Goal: Task Accomplishment & Management: Manage account settings

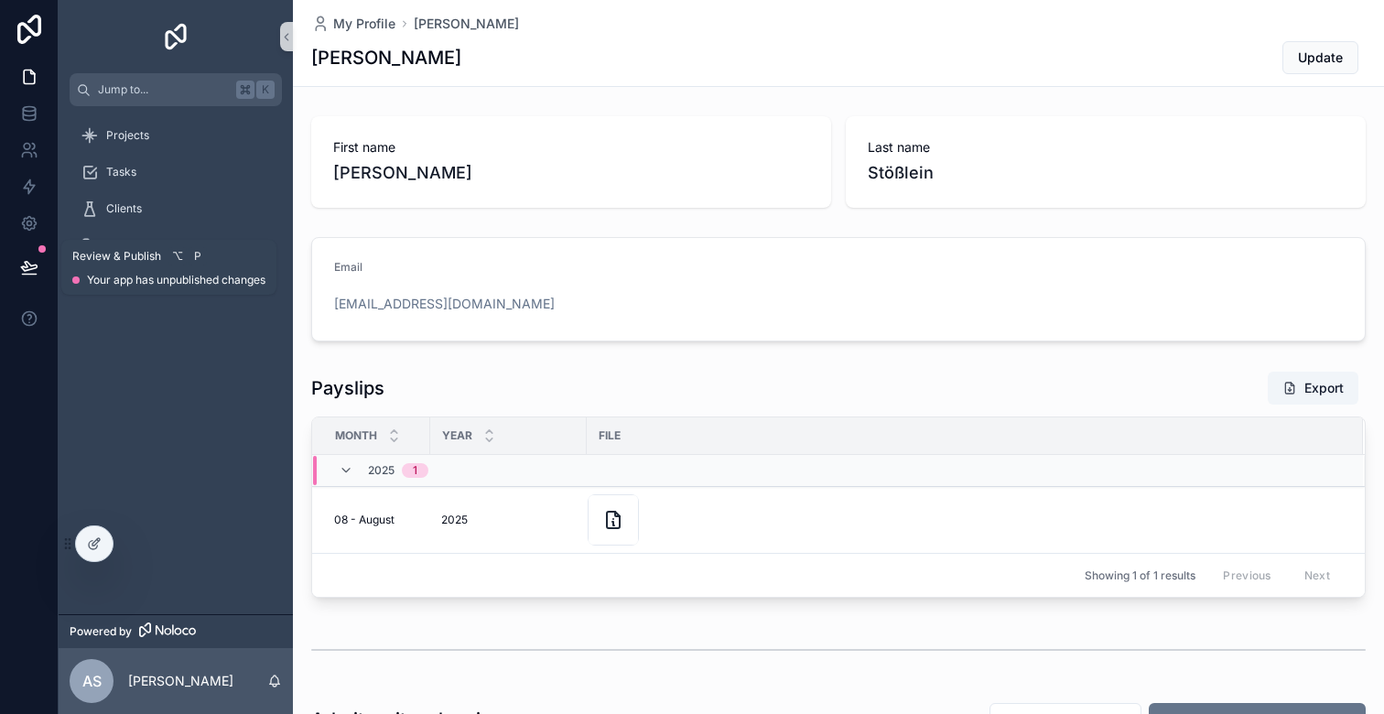
click at [20, 265] on icon at bounding box center [29, 267] width 18 height 18
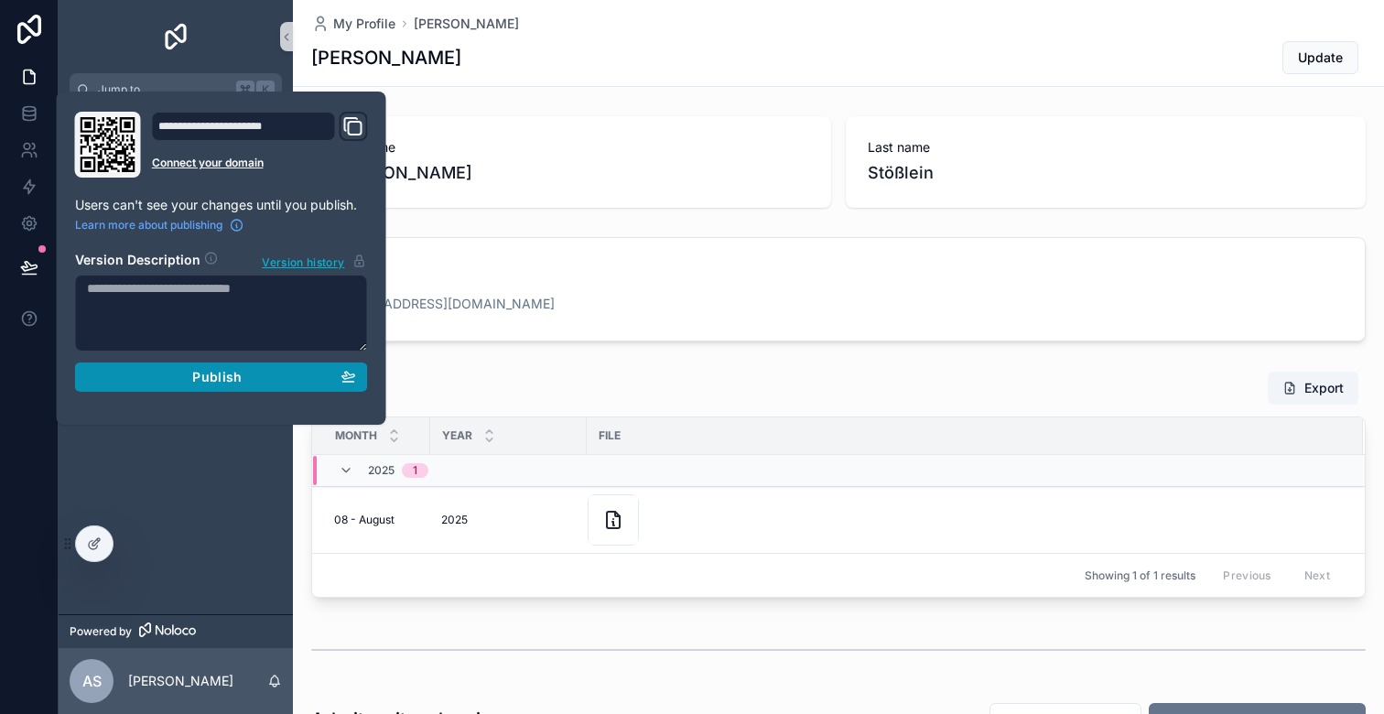
click at [182, 371] on div "Publish" at bounding box center [221, 377] width 269 height 16
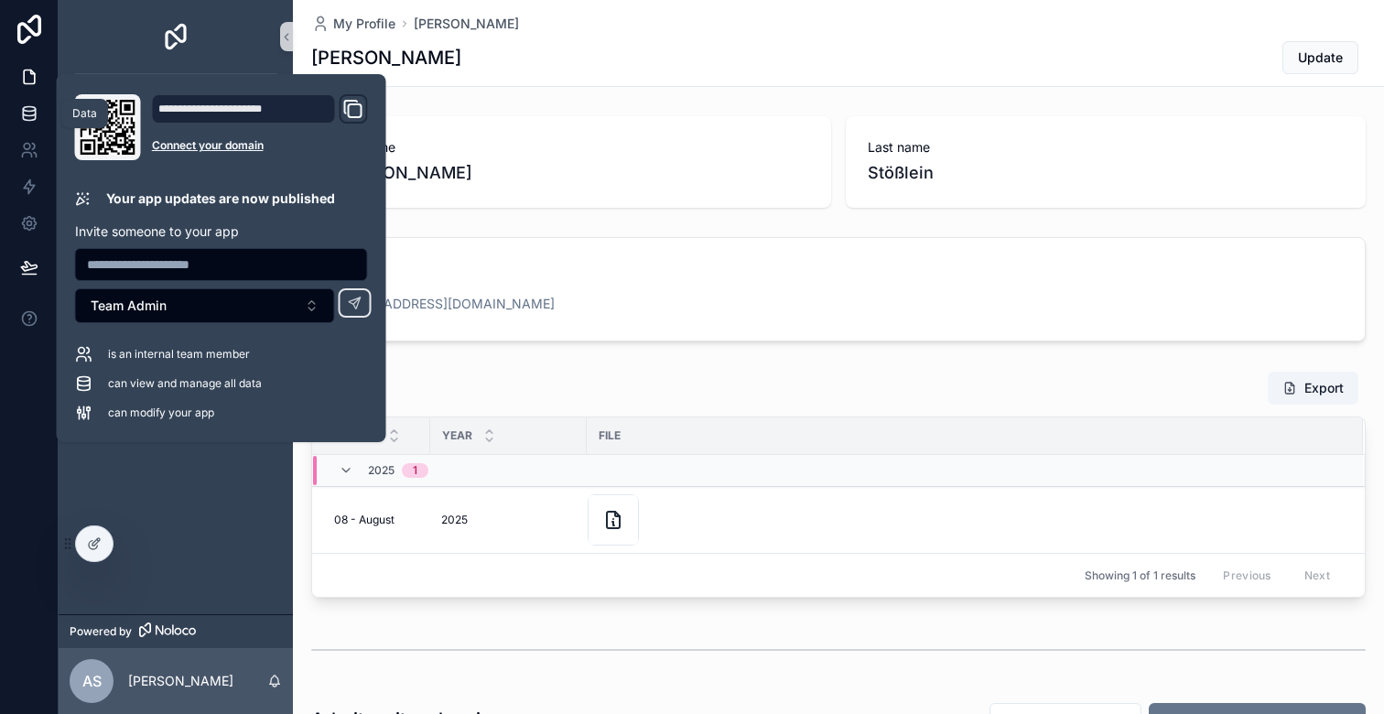
click at [29, 112] on icon at bounding box center [29, 113] width 18 height 18
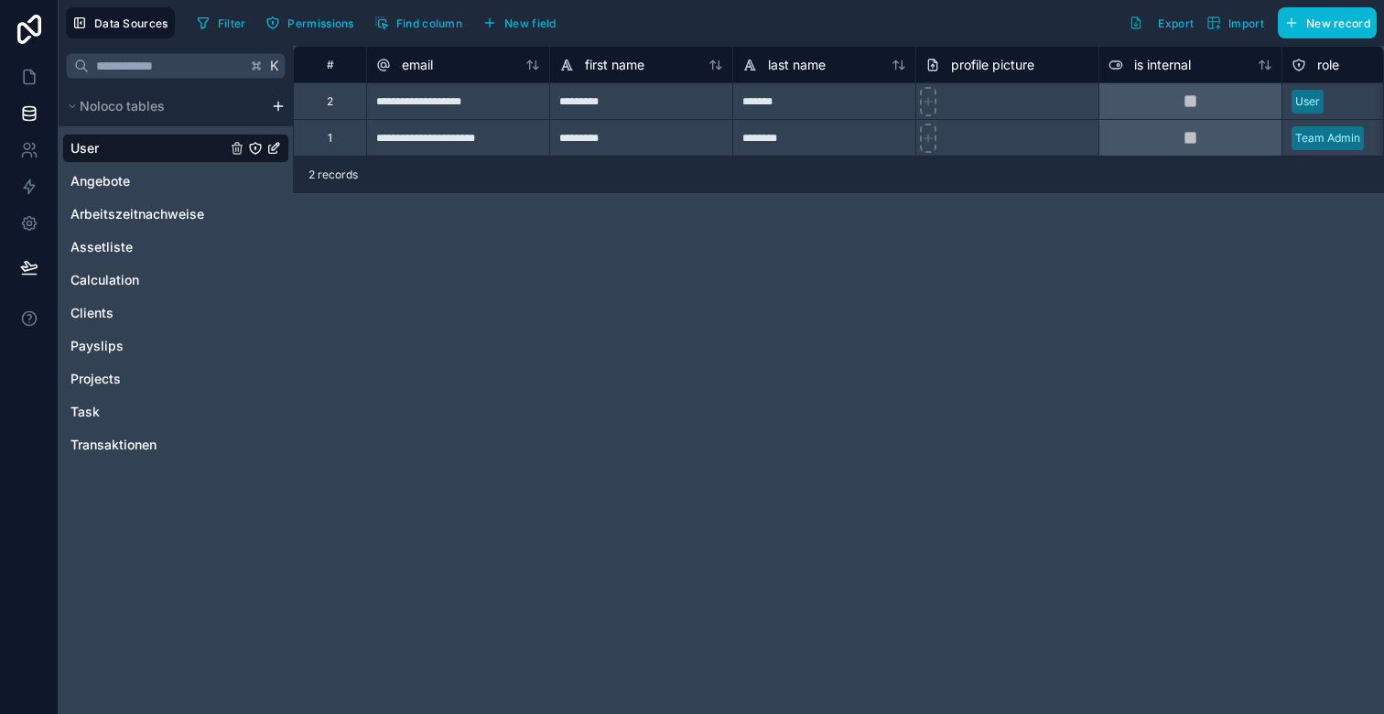
click at [274, 110] on html "**********" at bounding box center [692, 357] width 1384 height 714
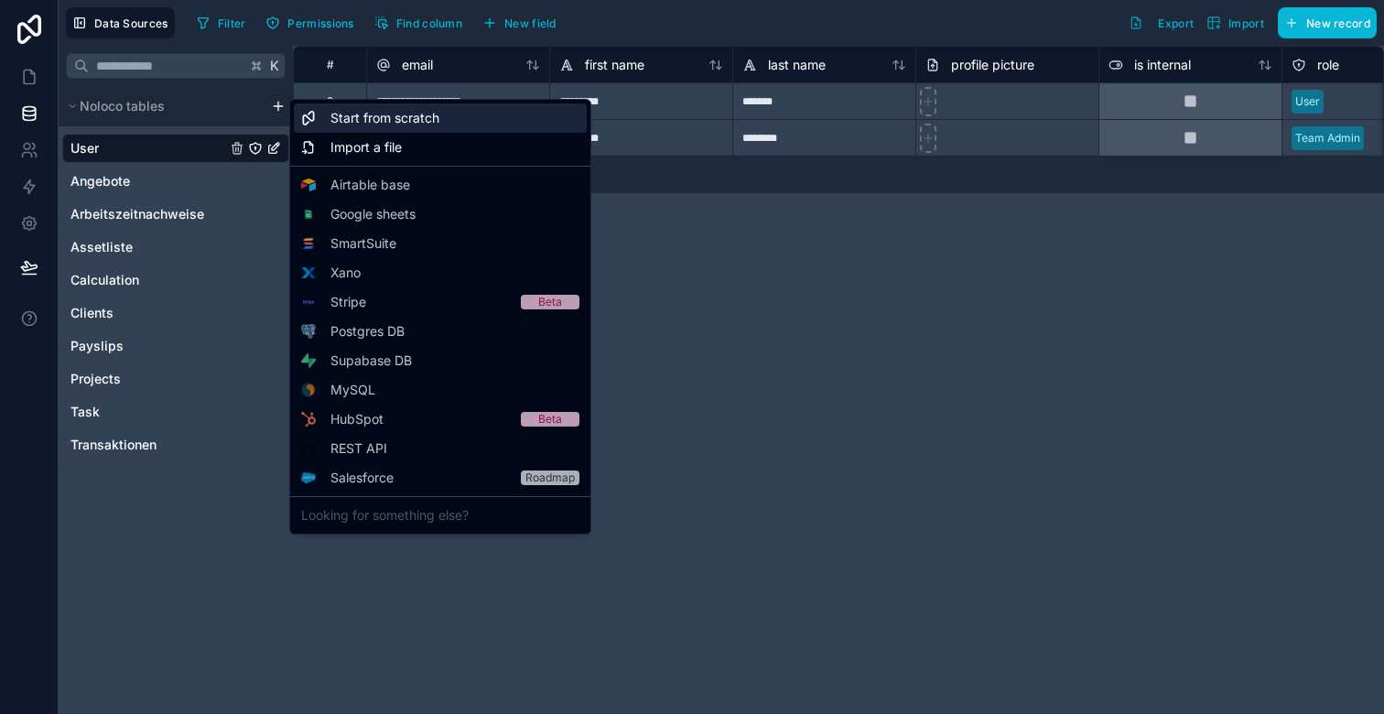
click at [368, 121] on span "Start from scratch" at bounding box center [385, 118] width 109 height 18
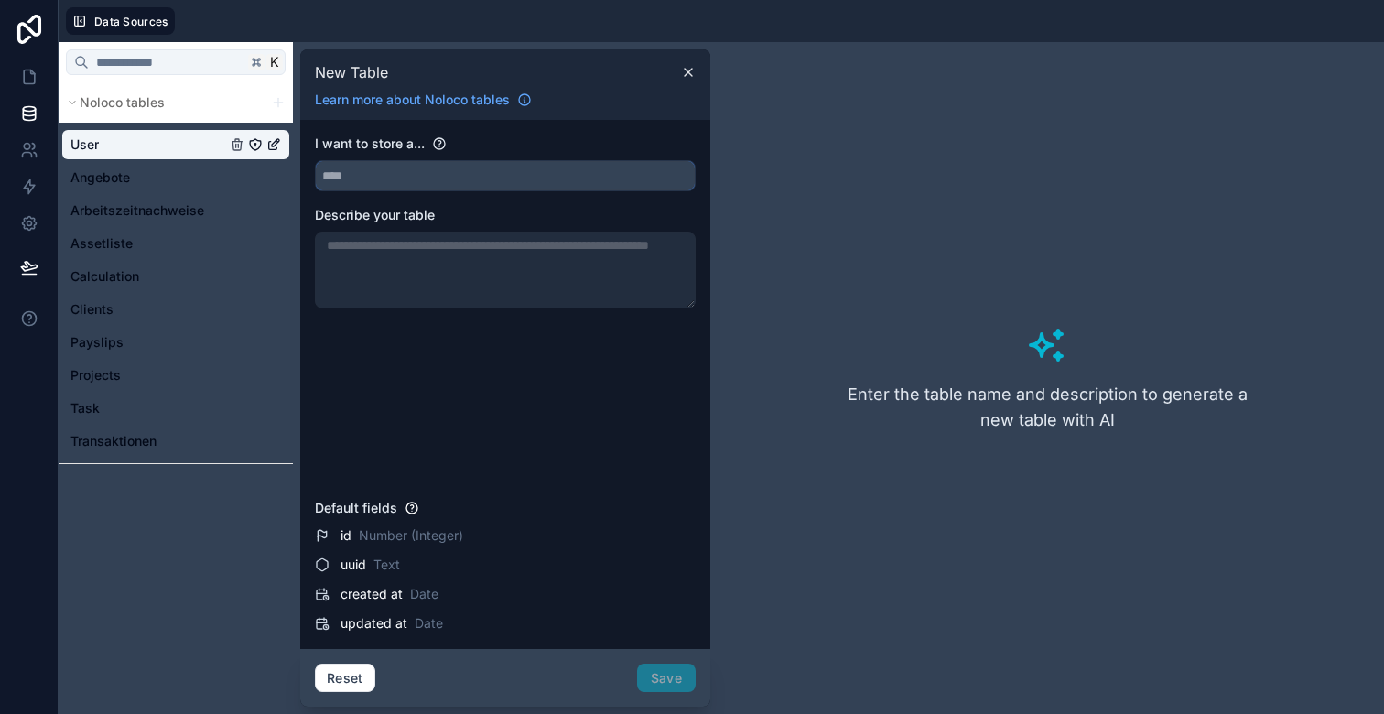
click at [375, 173] on input "text" at bounding box center [505, 175] width 379 height 29
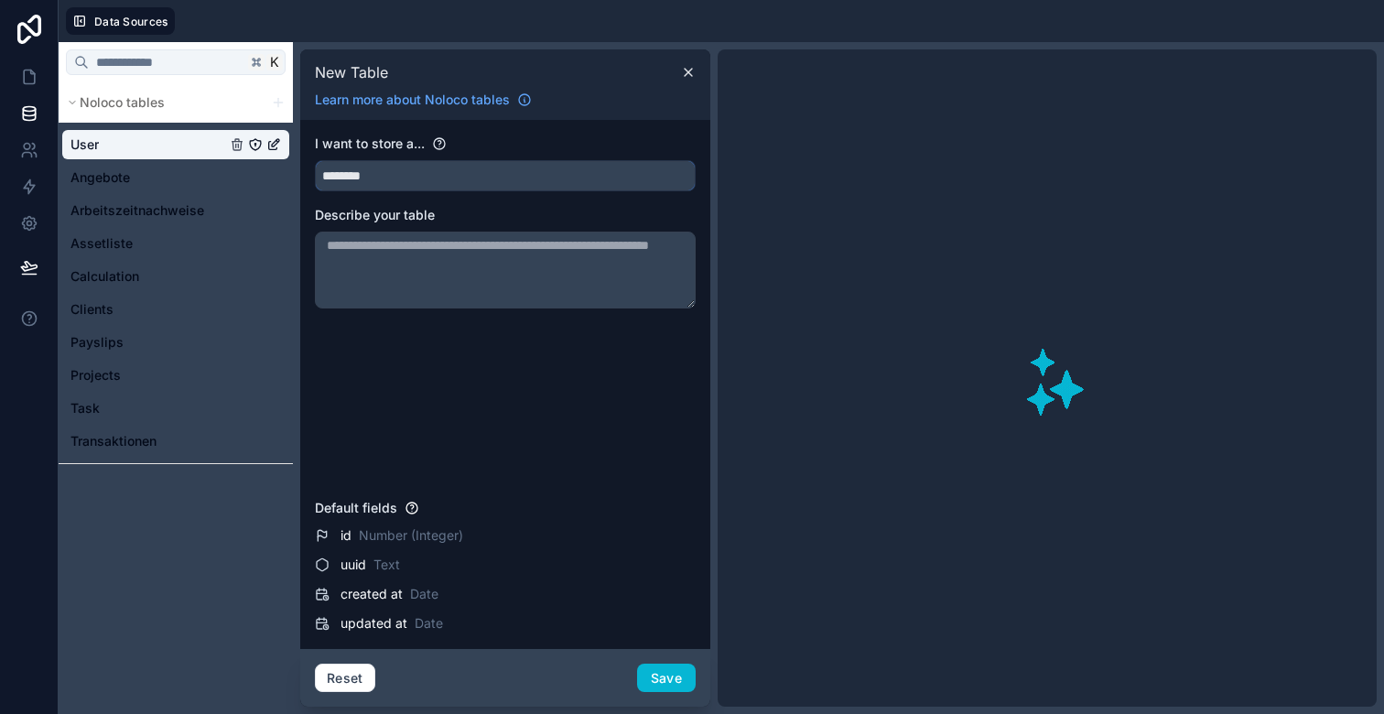
type input "********"
click at [442, 387] on div "I want to store a... ******** Describe your table" at bounding box center [505, 313] width 381 height 357
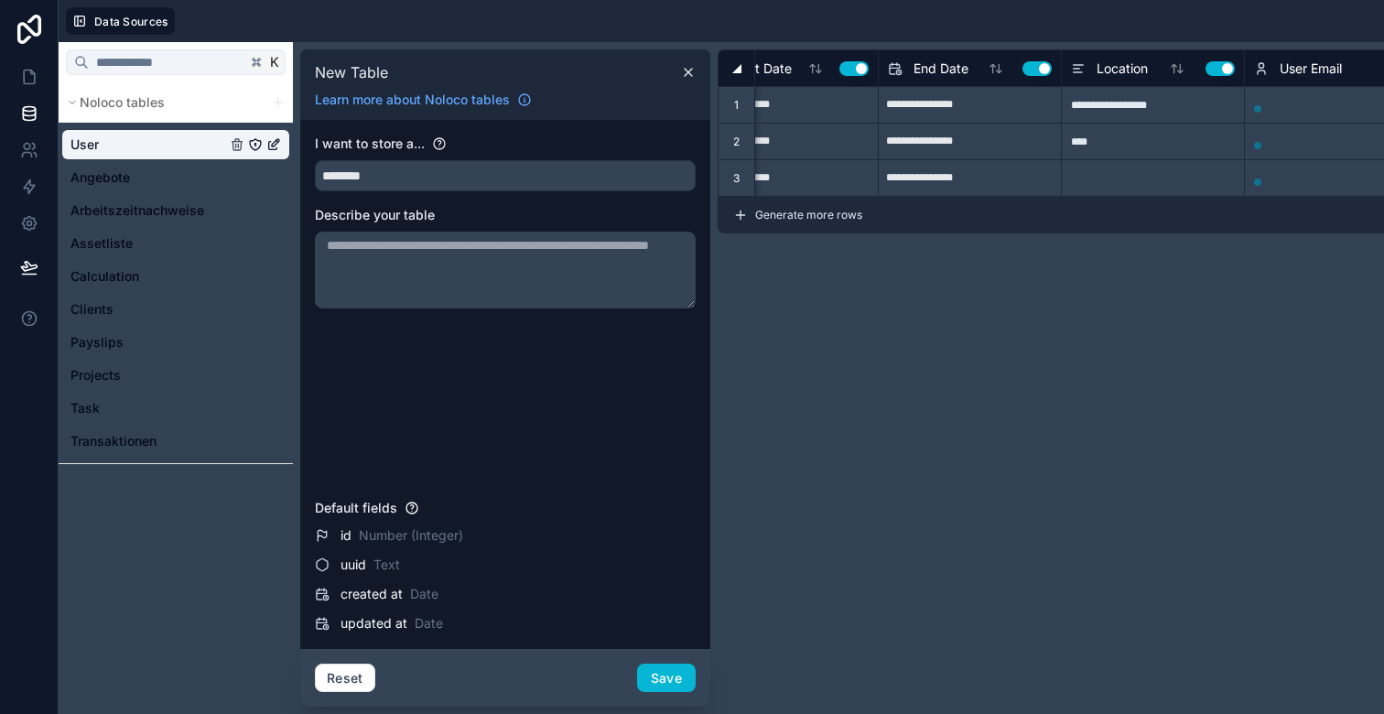
scroll to position [0, 388]
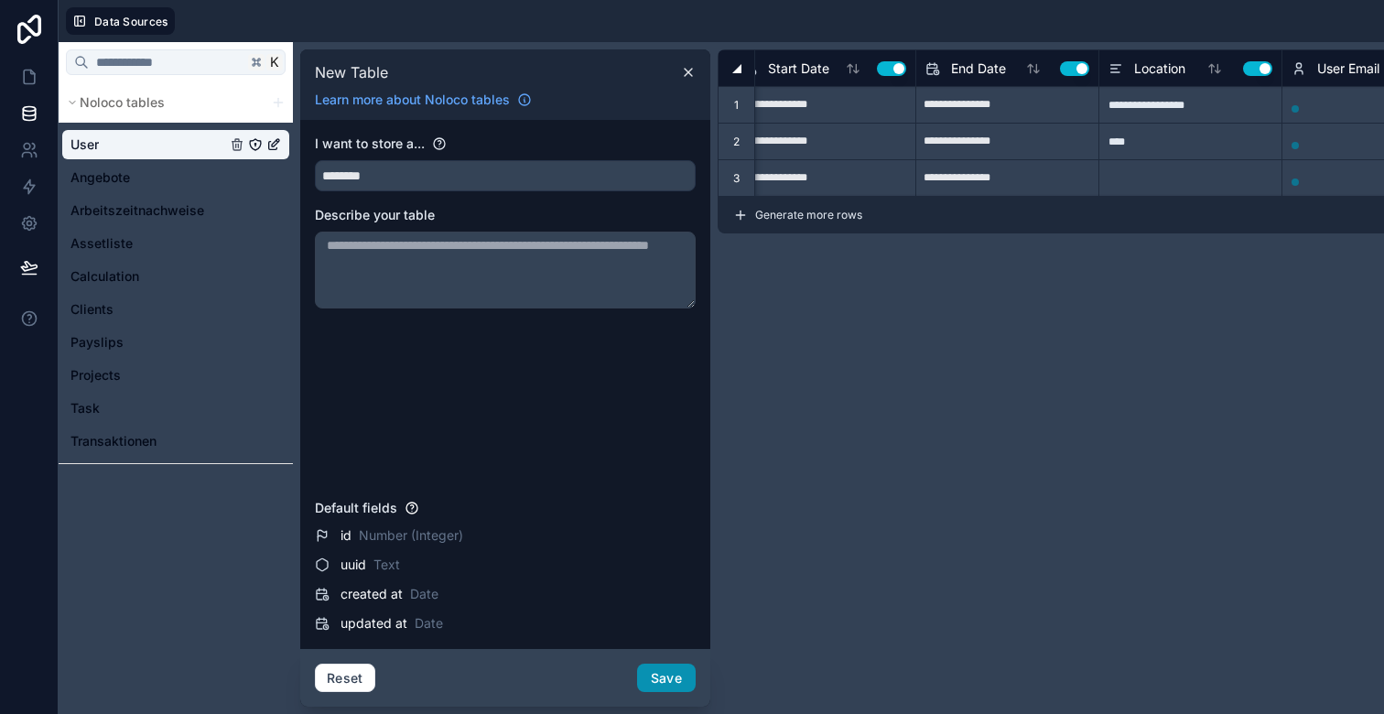
click at [660, 680] on button "Save" at bounding box center [666, 678] width 59 height 29
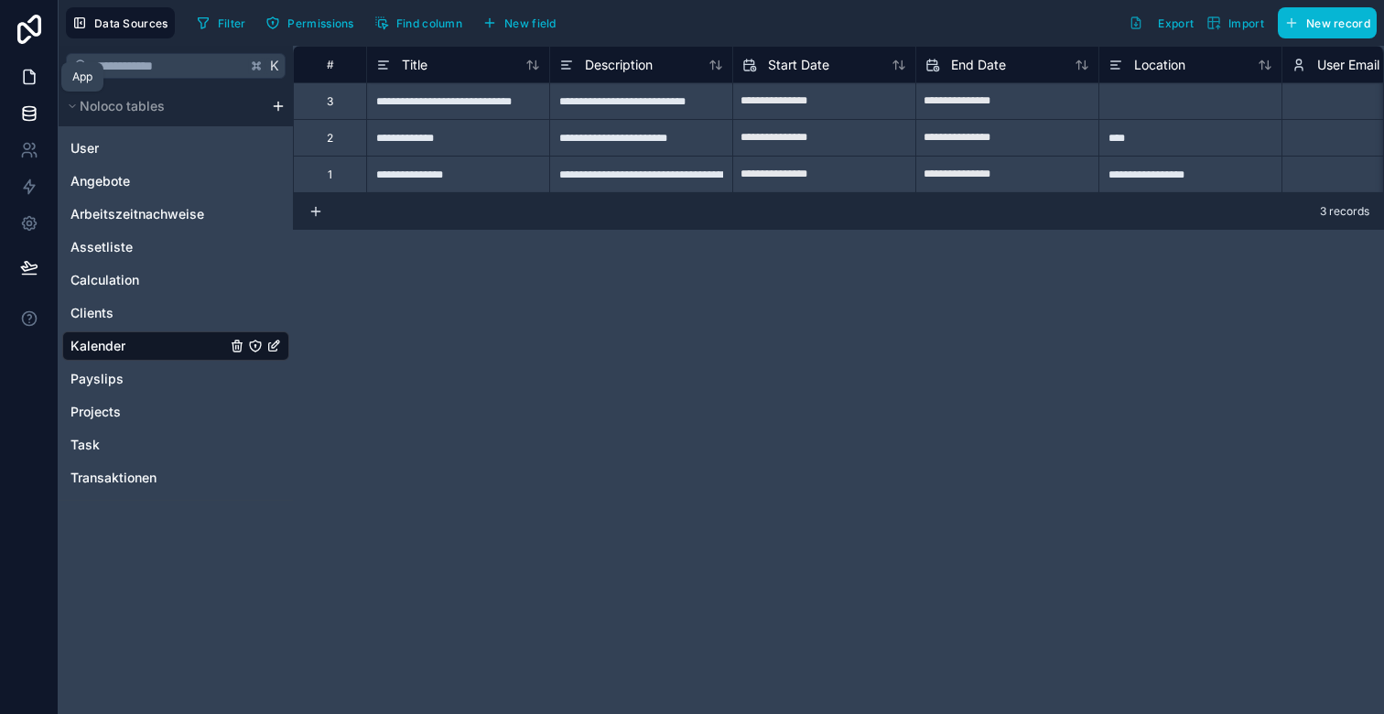
click at [24, 73] on icon at bounding box center [29, 77] width 11 height 14
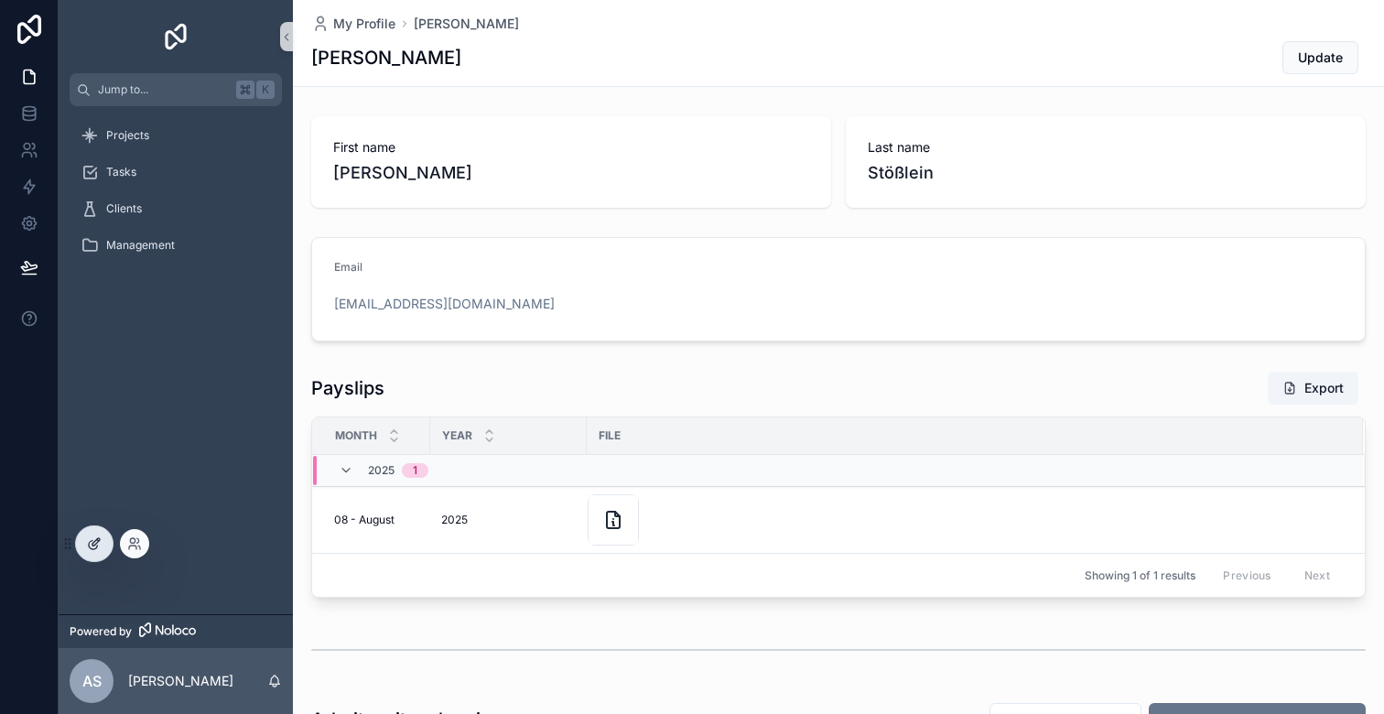
click at [96, 544] on icon at bounding box center [95, 541] width 7 height 7
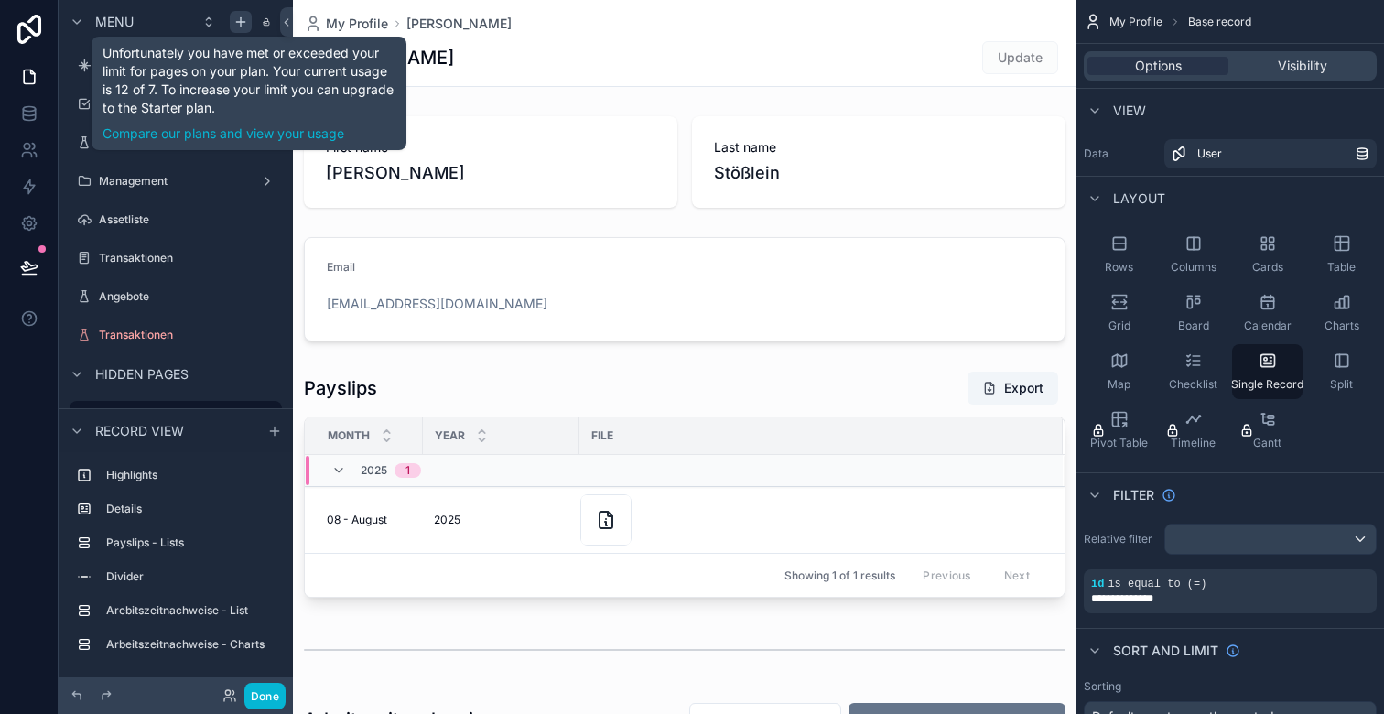
click at [236, 22] on icon "scrollable content" at bounding box center [240, 22] width 8 height 0
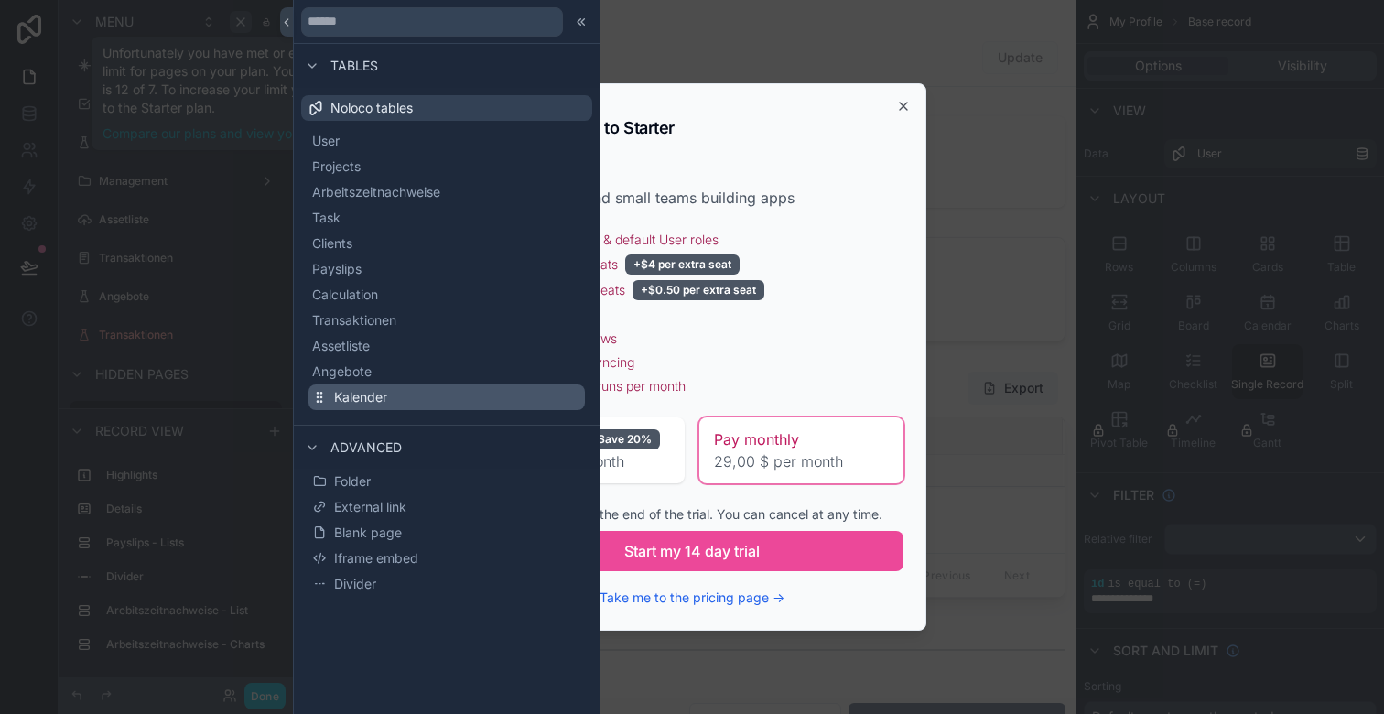
click at [381, 400] on span "Kalender" at bounding box center [360, 397] width 53 height 18
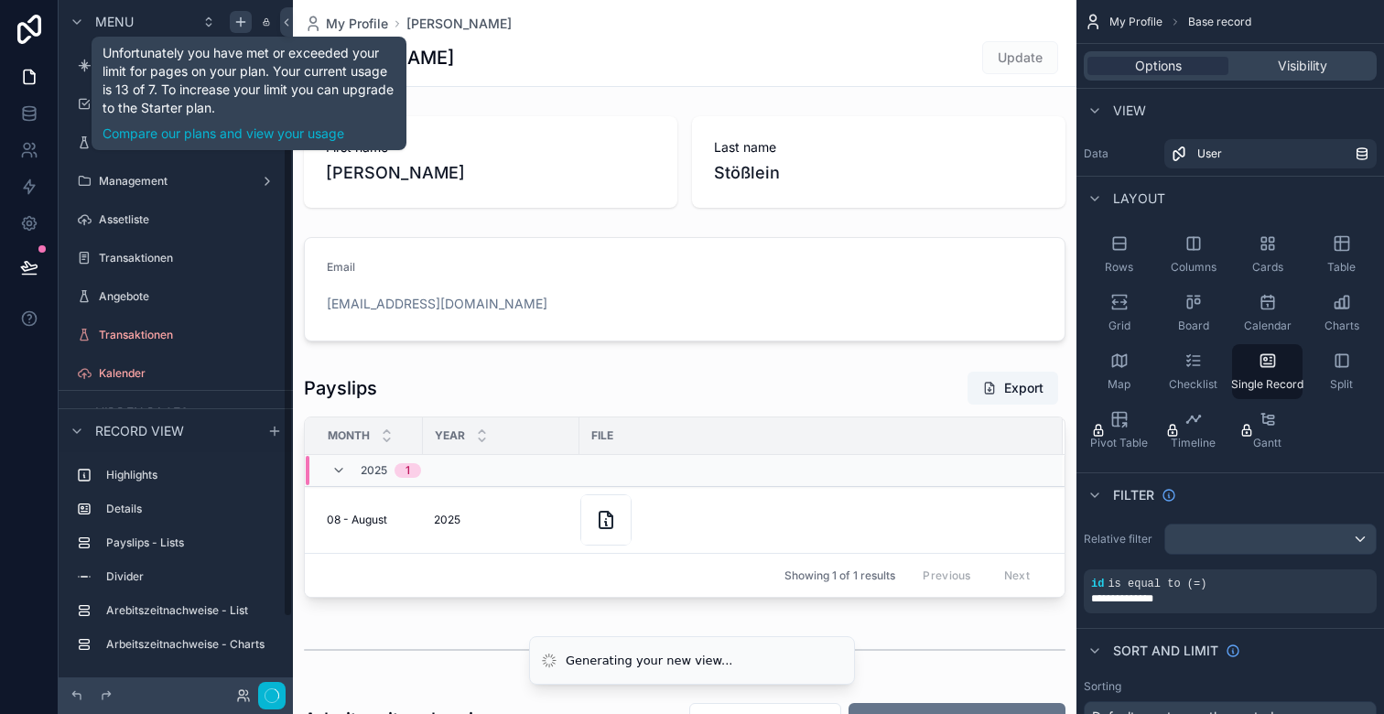
scroll to position [90, 0]
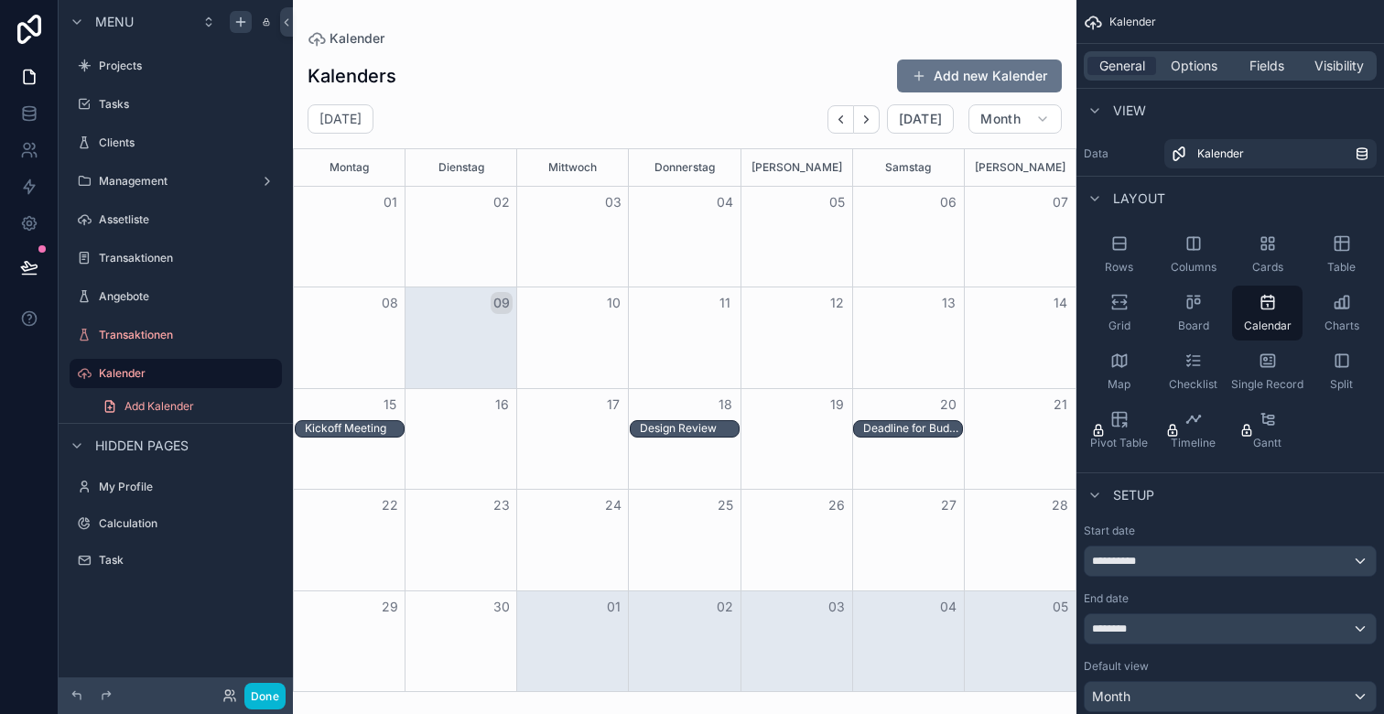
click at [847, 75] on div "scrollable content" at bounding box center [685, 357] width 784 height 714
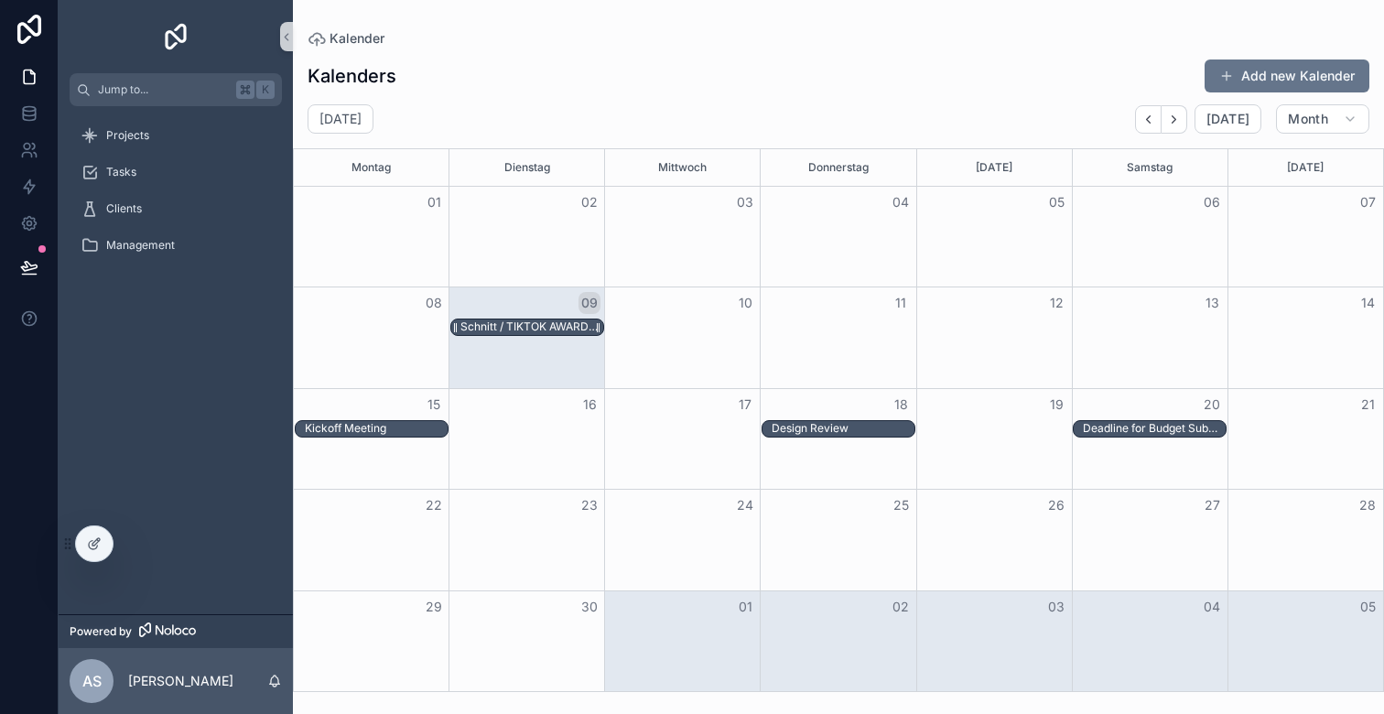
click at [566, 326] on div "Schnitt / TIKTOK AWARDS X THOMY CASEFILM / THE WOW" at bounding box center [532, 327] width 143 height 15
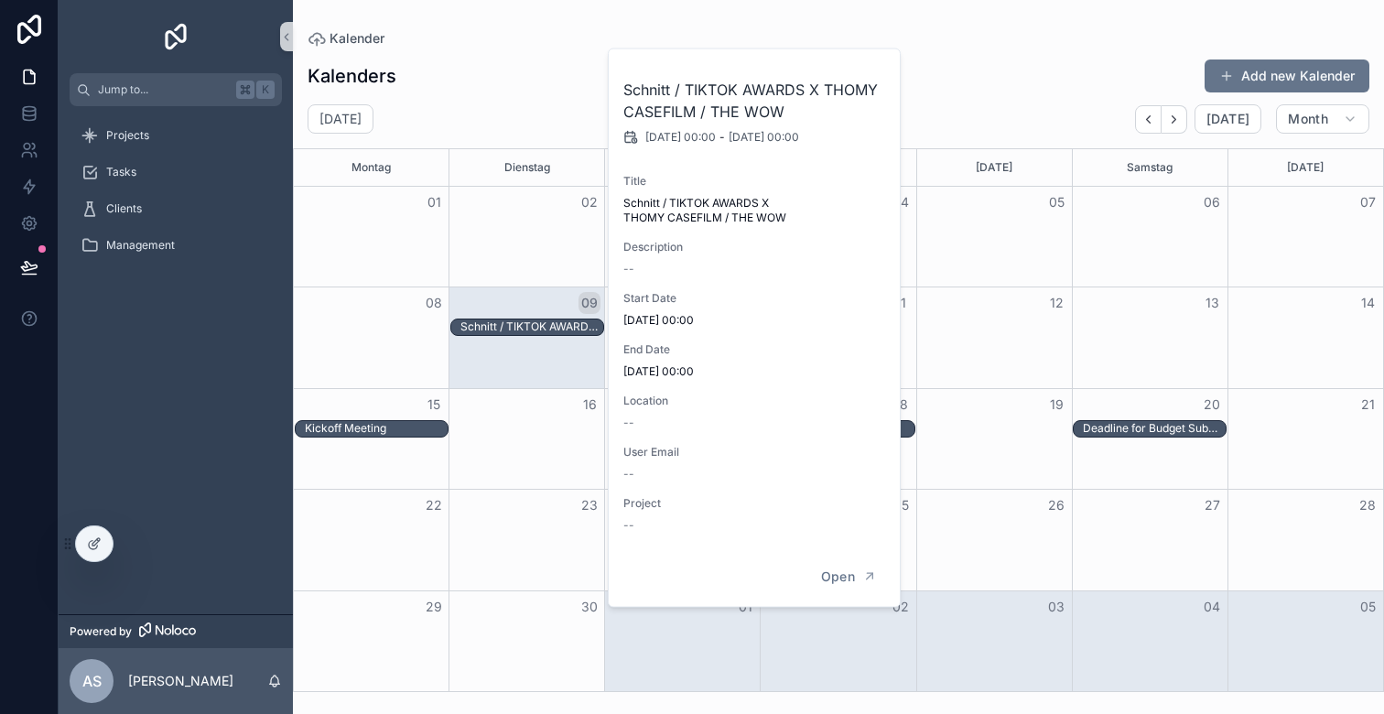
click at [555, 111] on div "September 2025 Today Month" at bounding box center [838, 118] width 1091 height 29
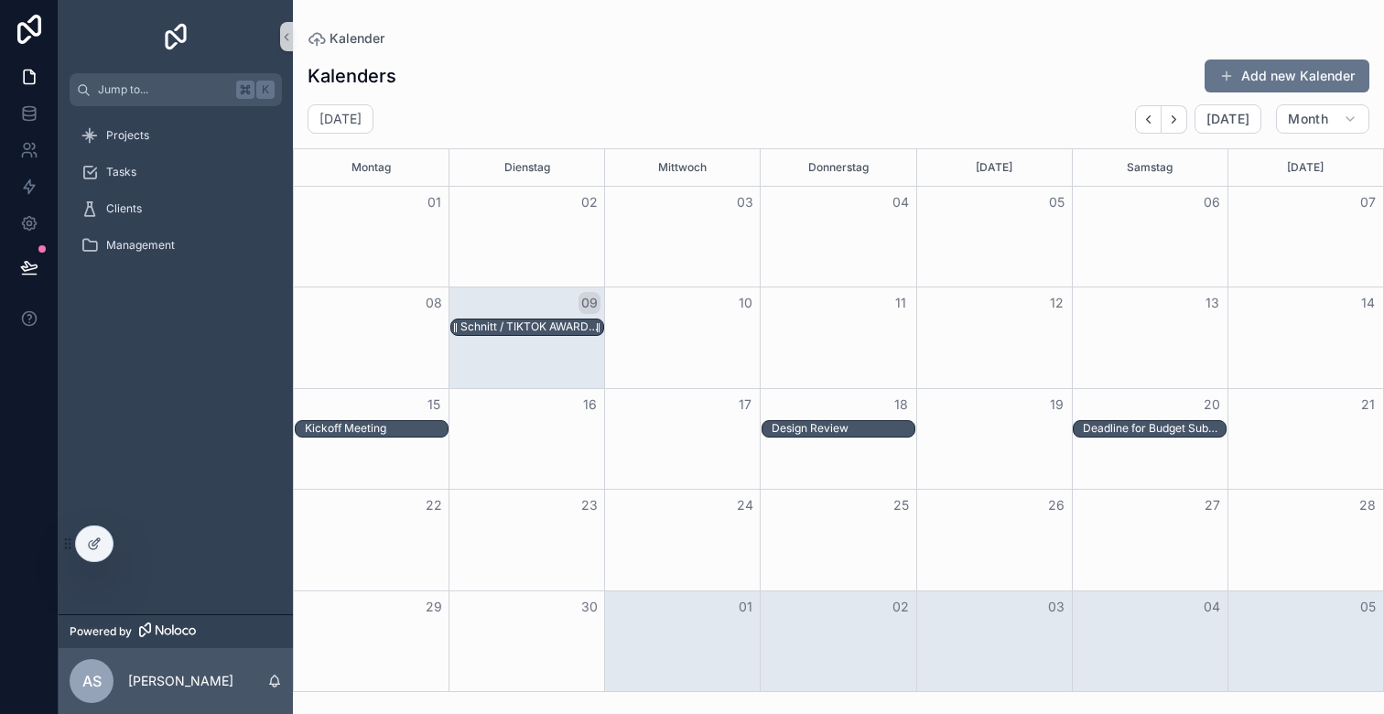
click at [548, 326] on div "Schnitt / TIKTOK AWARDS X THOMY CASEFILM / THE WOW" at bounding box center [532, 327] width 143 height 15
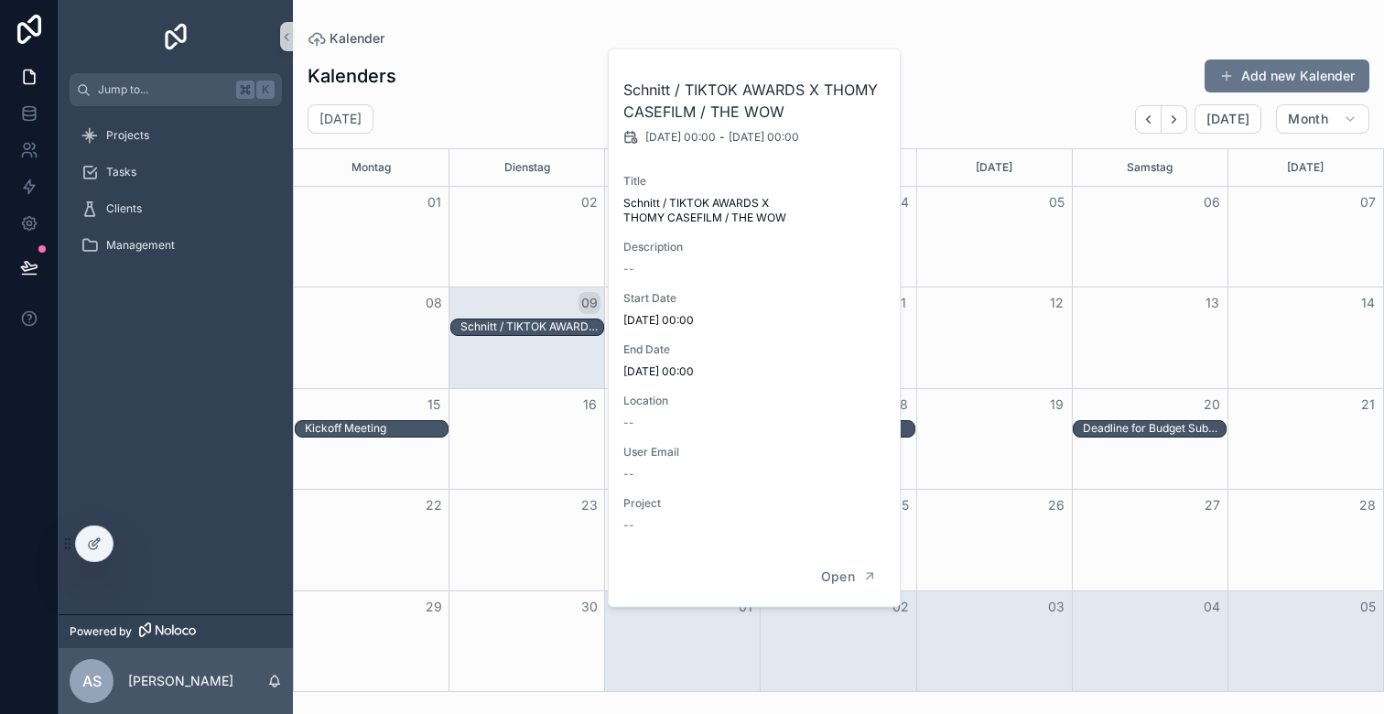
click at [630, 467] on span "--" at bounding box center [628, 474] width 11 height 15
click at [1050, 128] on div "September 2025 Today Month" at bounding box center [838, 118] width 1091 height 29
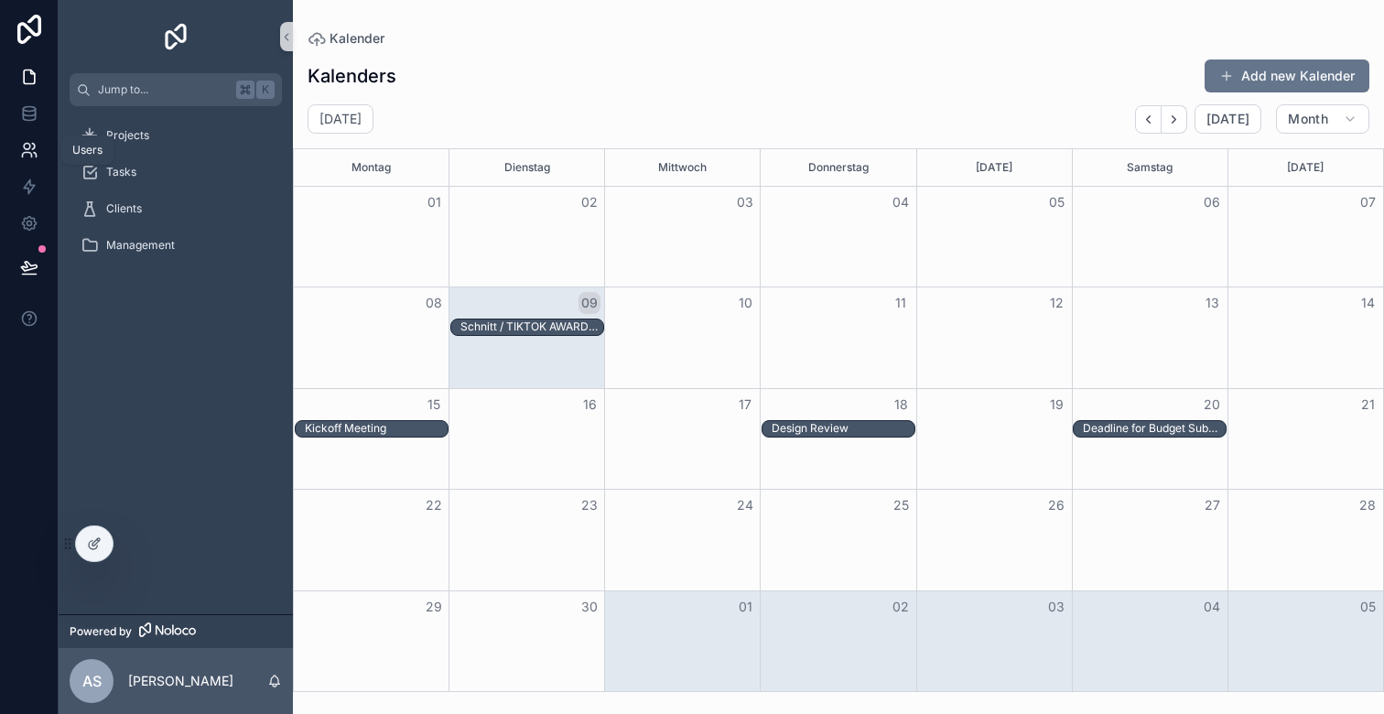
click at [30, 148] on icon at bounding box center [29, 150] width 18 height 18
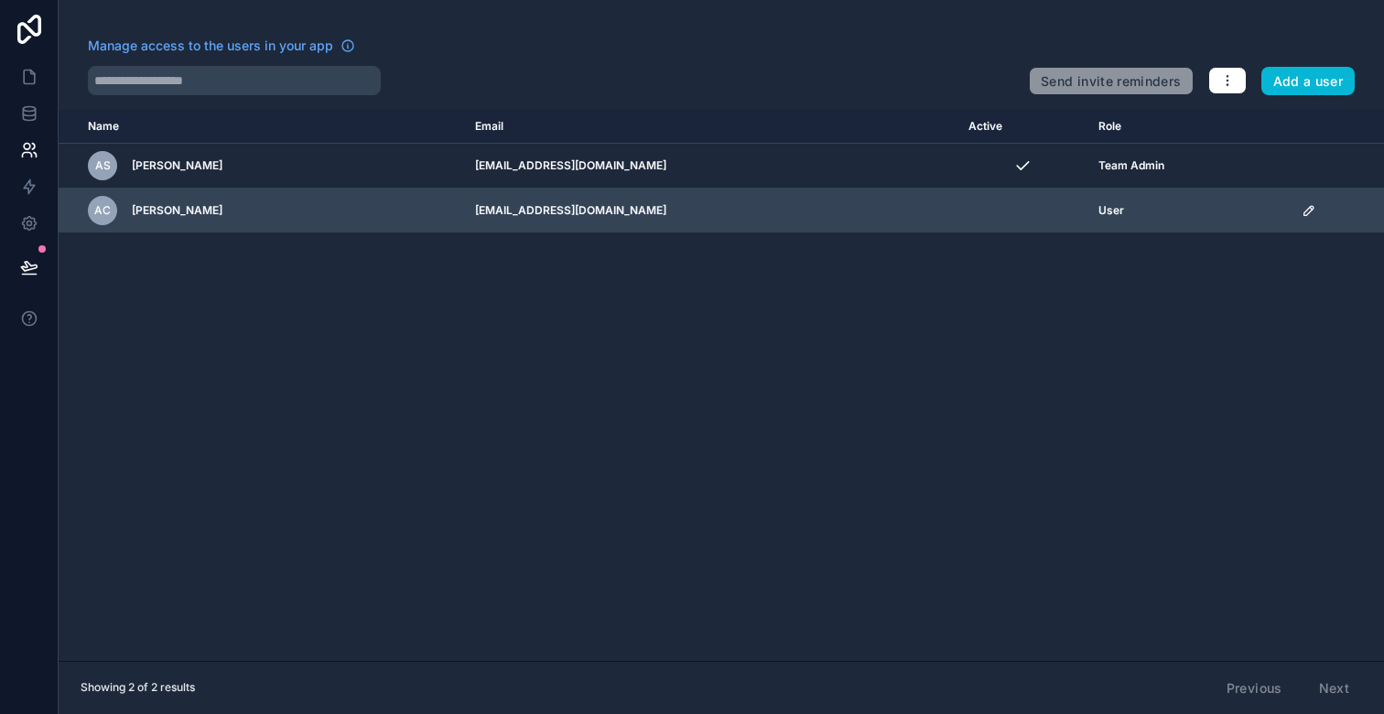
click at [202, 214] on span "Alexander Charlet" at bounding box center [177, 210] width 91 height 15
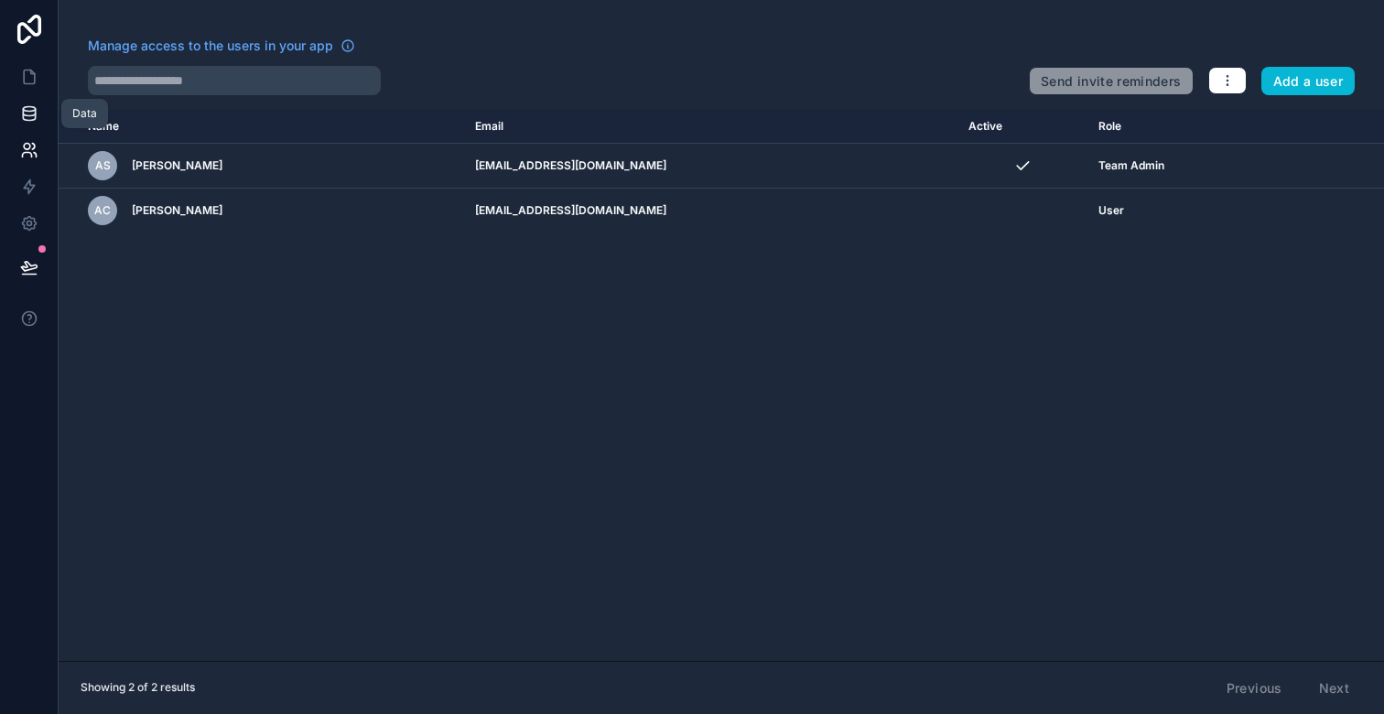
click at [26, 108] on icon at bounding box center [29, 113] width 18 height 18
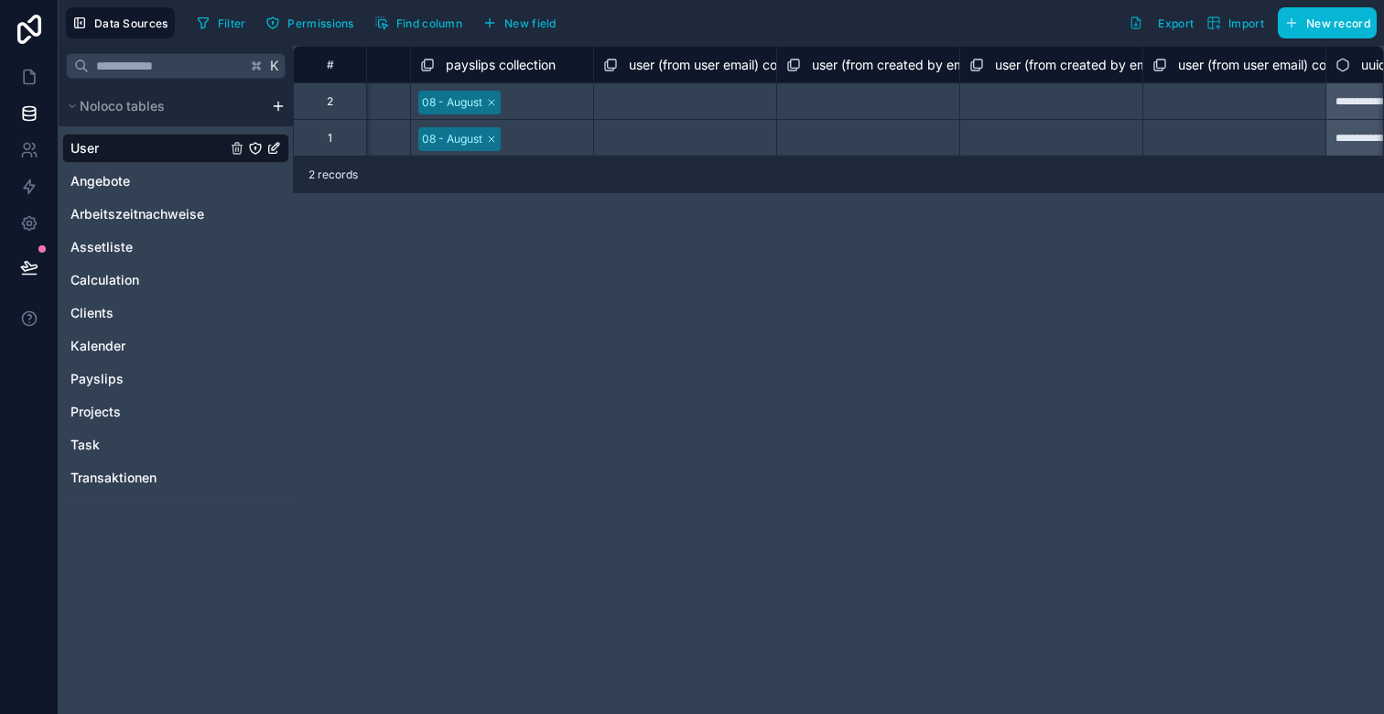
scroll to position [0, 2828]
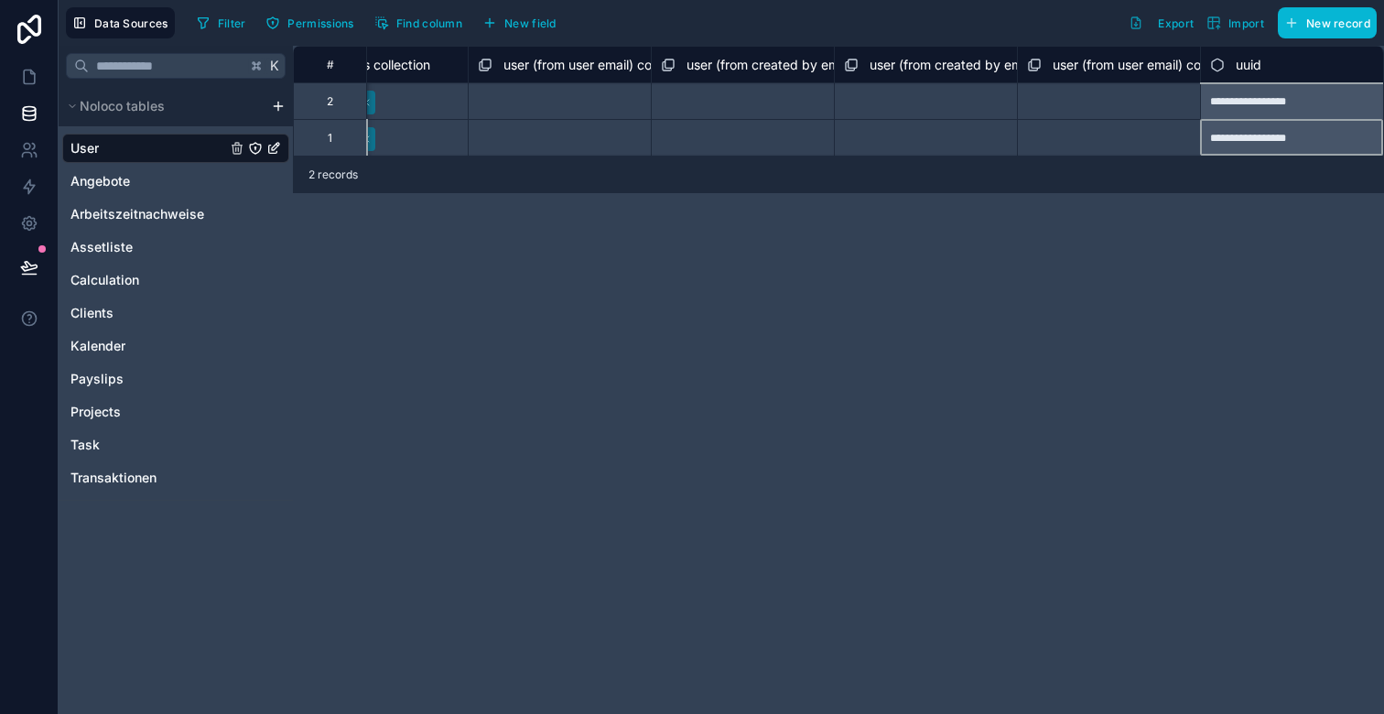
click at [1241, 133] on div "**********" at bounding box center [1291, 137] width 183 height 37
click at [1252, 143] on div "**********" at bounding box center [1291, 137] width 183 height 37
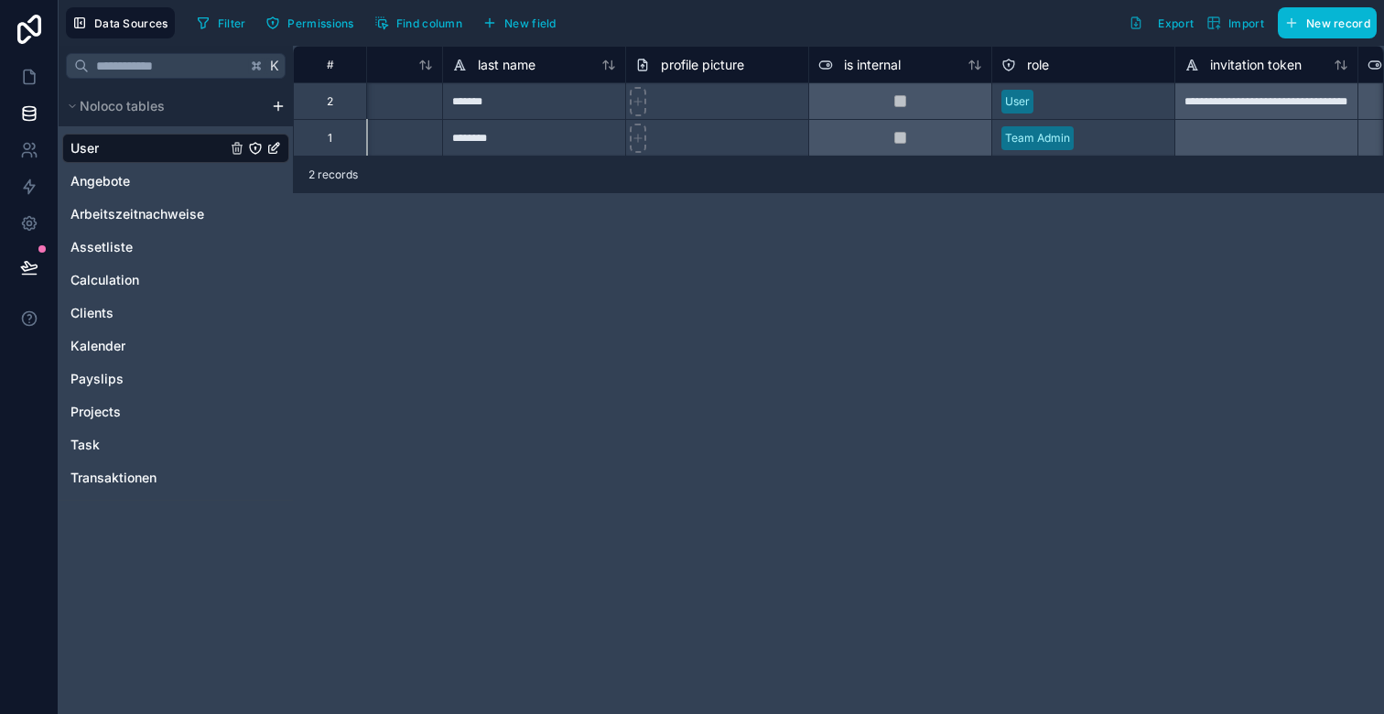
scroll to position [0, 0]
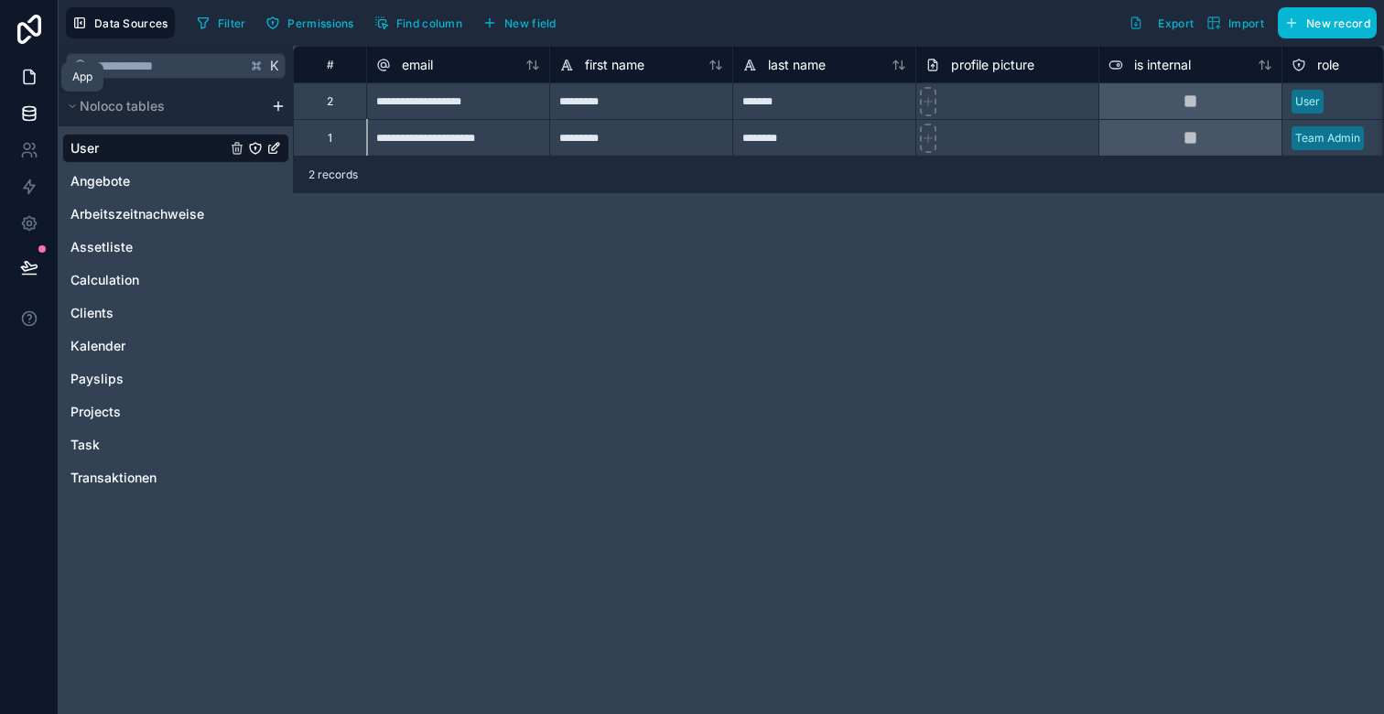
click at [26, 74] on icon at bounding box center [29, 77] width 18 height 18
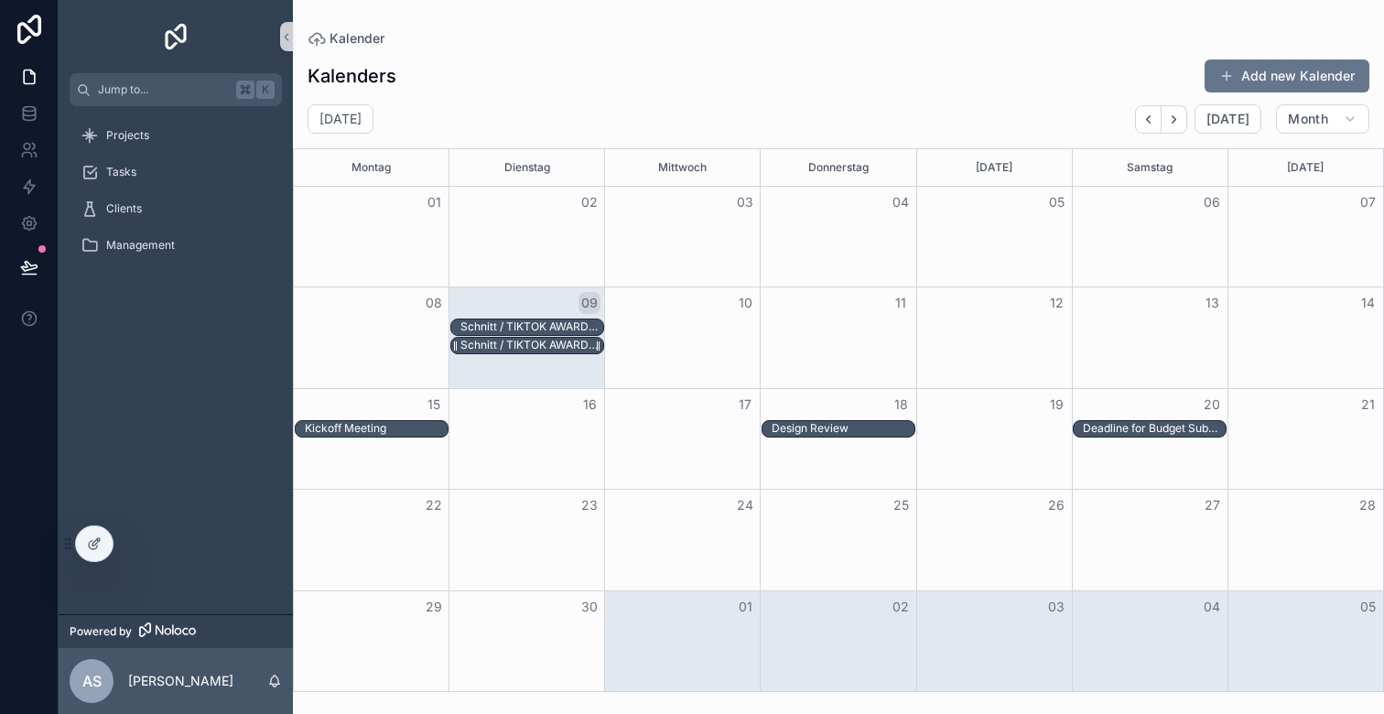
click at [540, 342] on div "Schnitt / TIKTOK AWARDS X THOMY CASEFILM / THE WOW" at bounding box center [532, 345] width 143 height 15
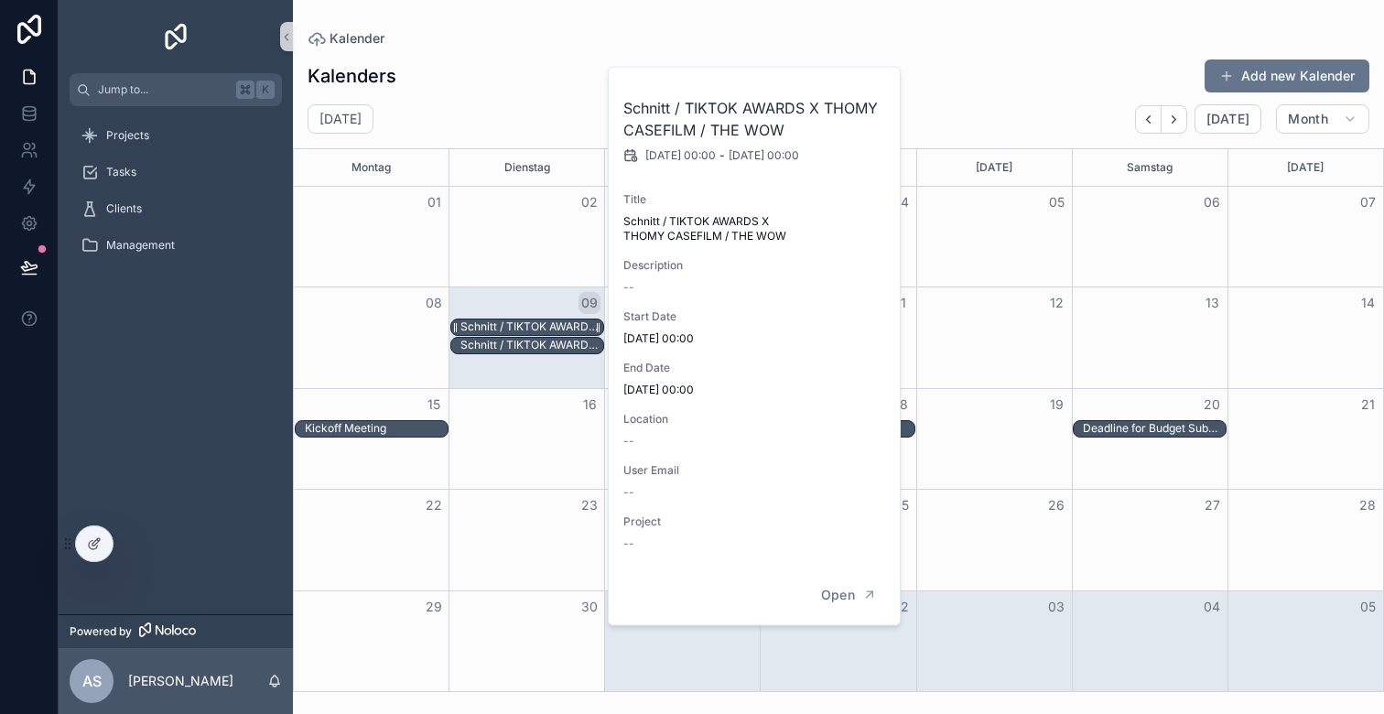
click at [536, 324] on div "Schnitt / TIKTOK AWARDS X THOMY CASEFILM / THE WOW" at bounding box center [532, 327] width 143 height 15
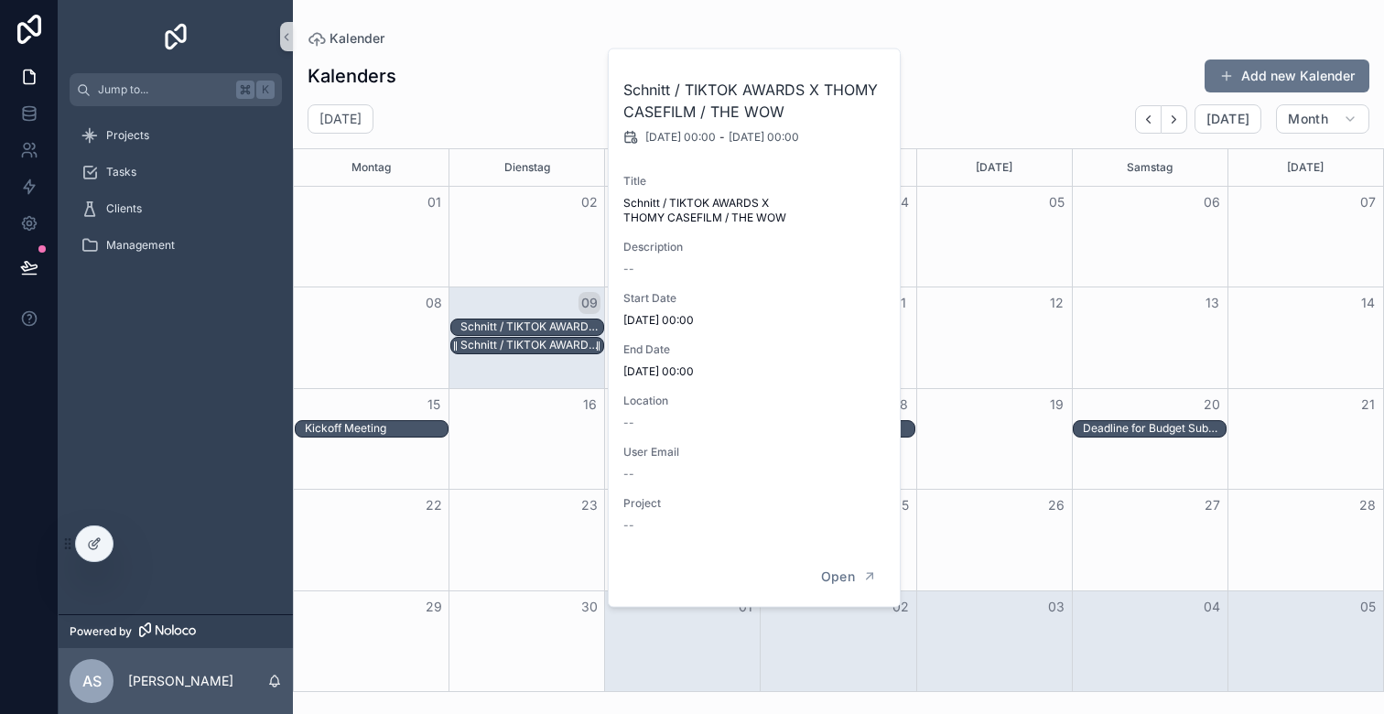
click at [537, 348] on div "Schnitt / TIKTOK AWARDS X THOMY CASEFILM / THE WOW" at bounding box center [532, 345] width 143 height 15
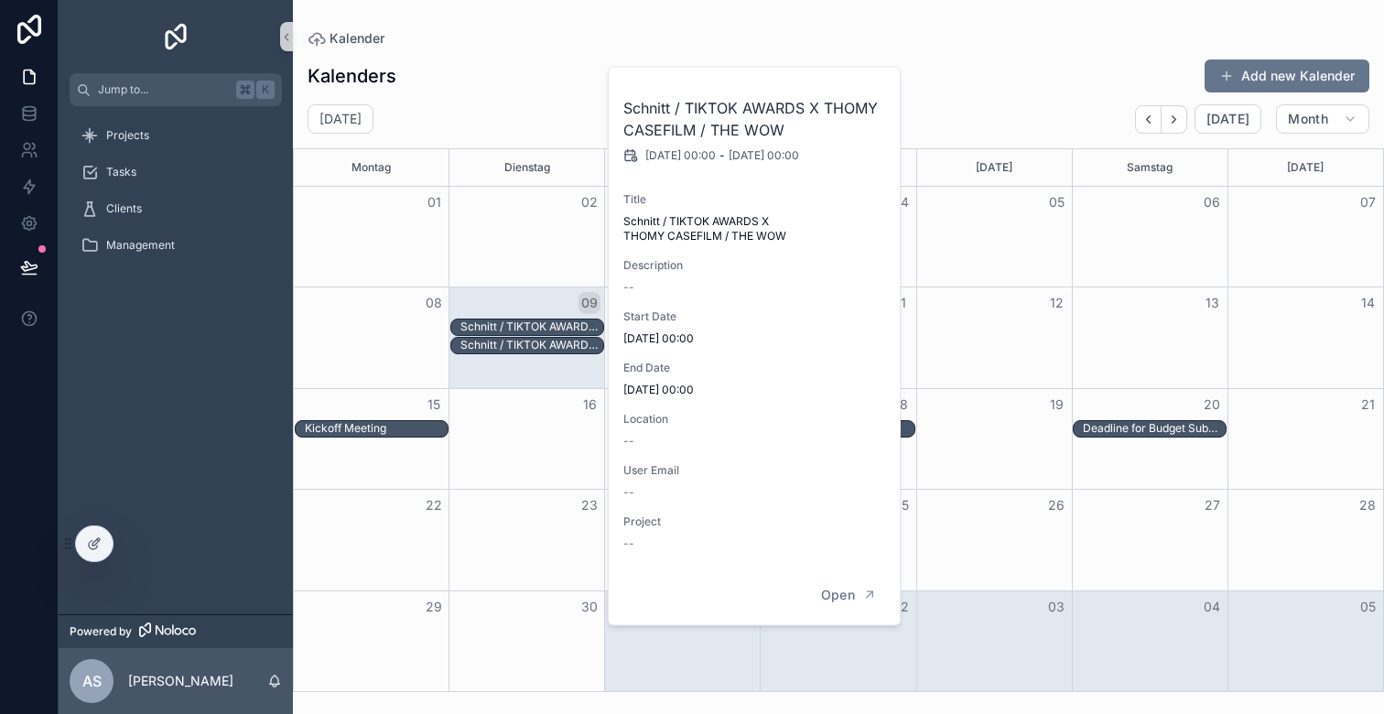
click at [567, 90] on div "Kalenders Add new Kalender" at bounding box center [839, 76] width 1062 height 35
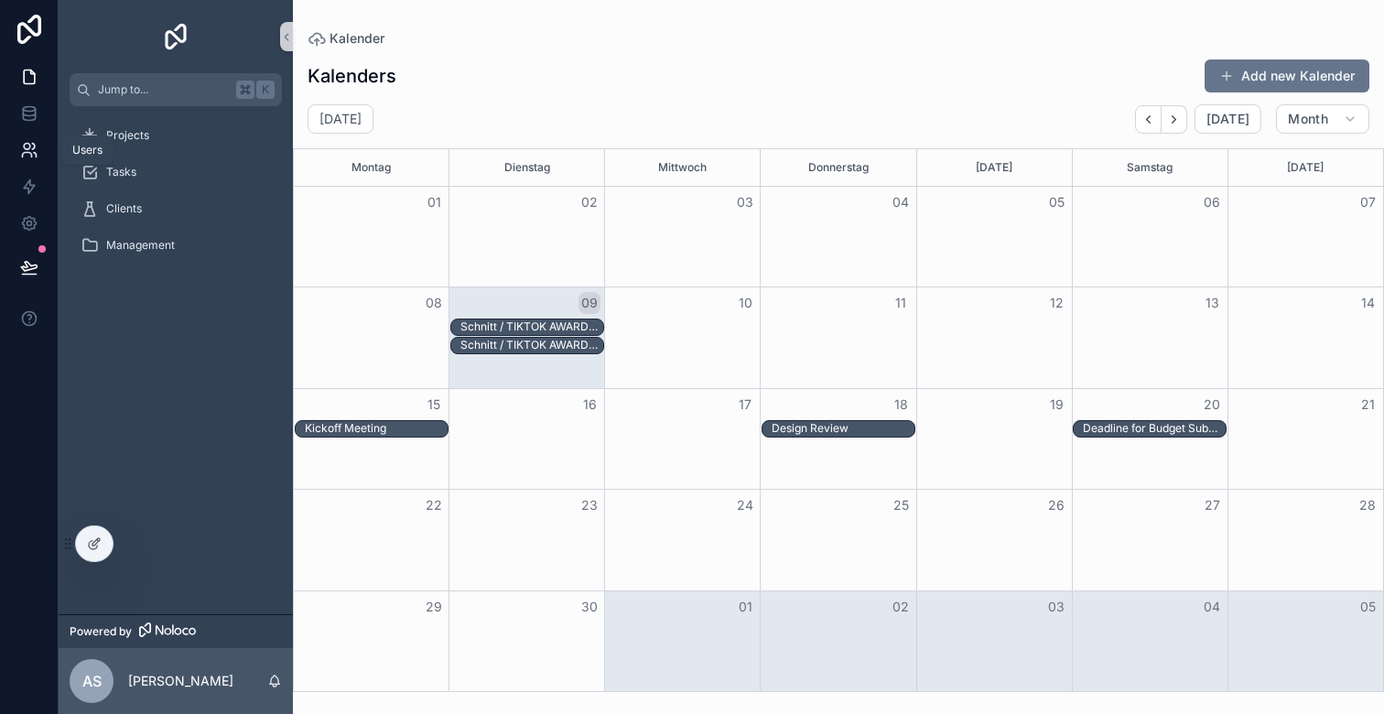
click at [30, 145] on icon at bounding box center [29, 150] width 18 height 18
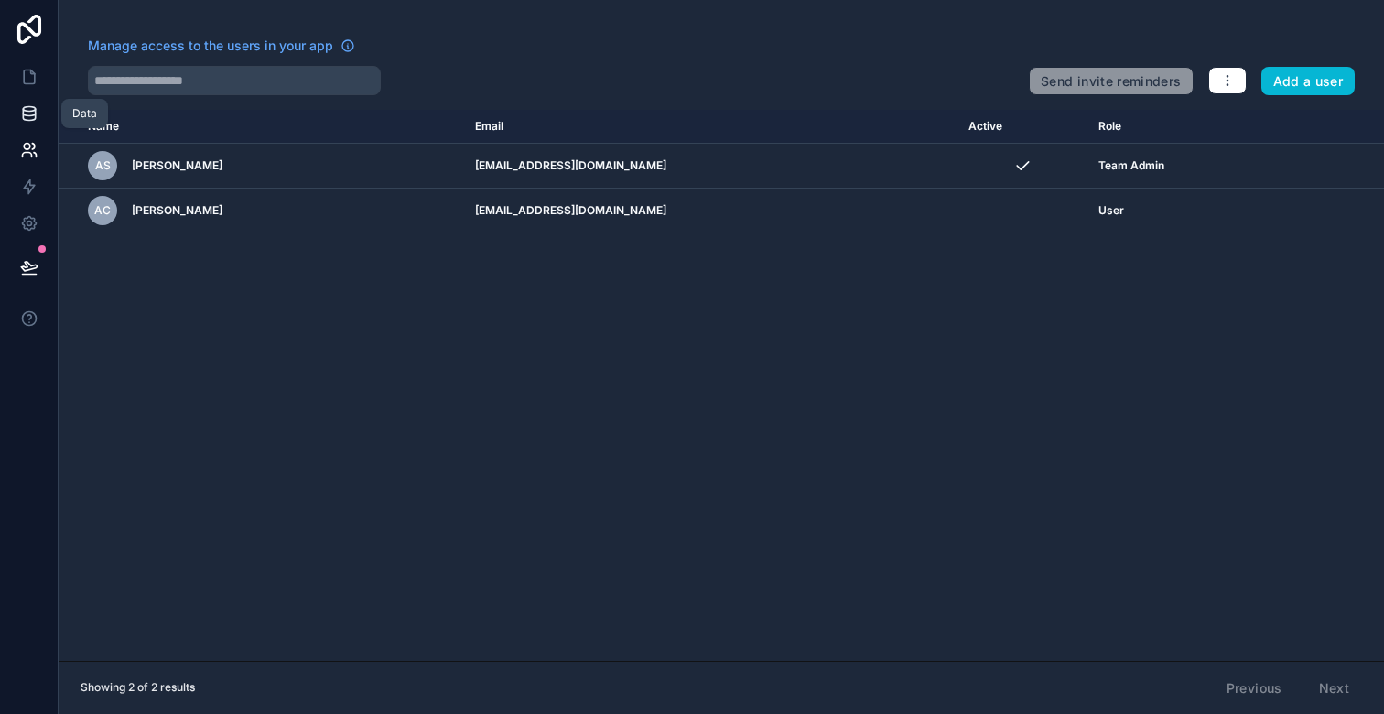
click at [31, 114] on icon at bounding box center [29, 113] width 18 height 18
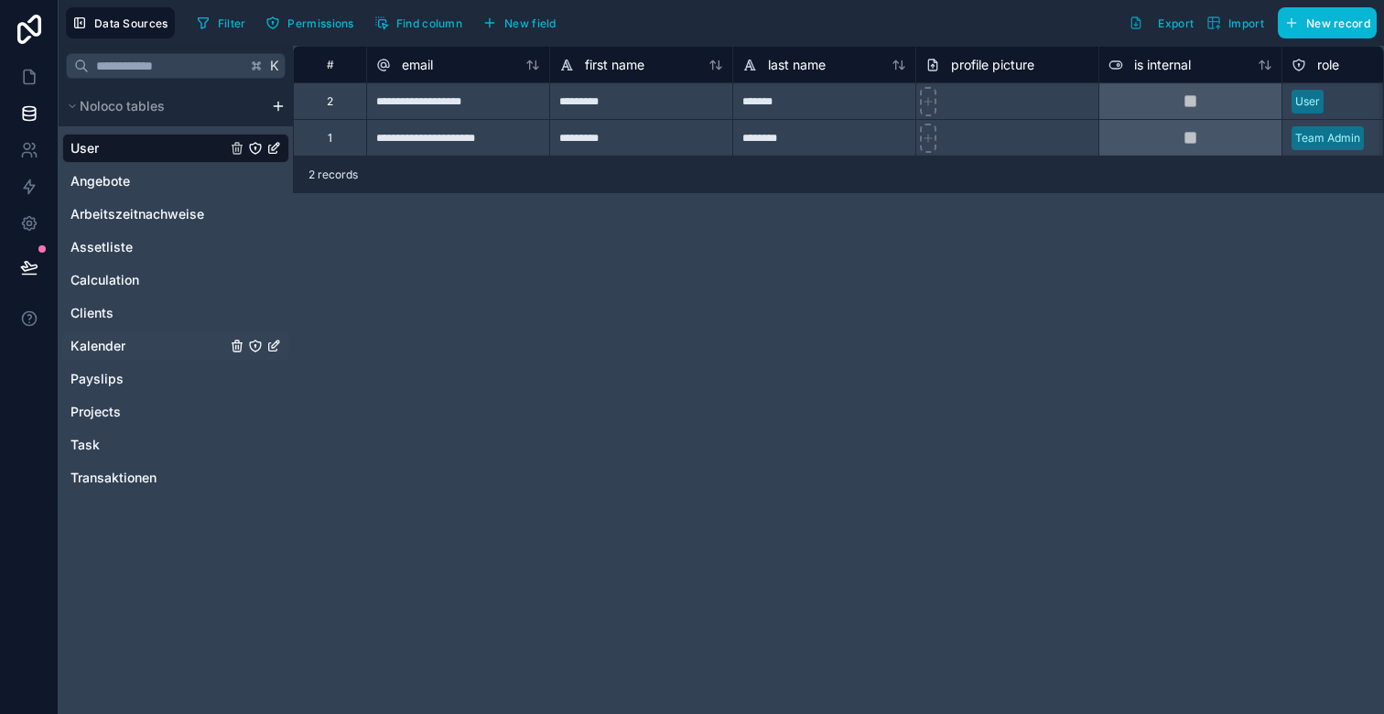
click at [147, 332] on div "Kalender" at bounding box center [175, 345] width 227 height 29
click at [133, 343] on link "Kalender" at bounding box center [148, 346] width 156 height 18
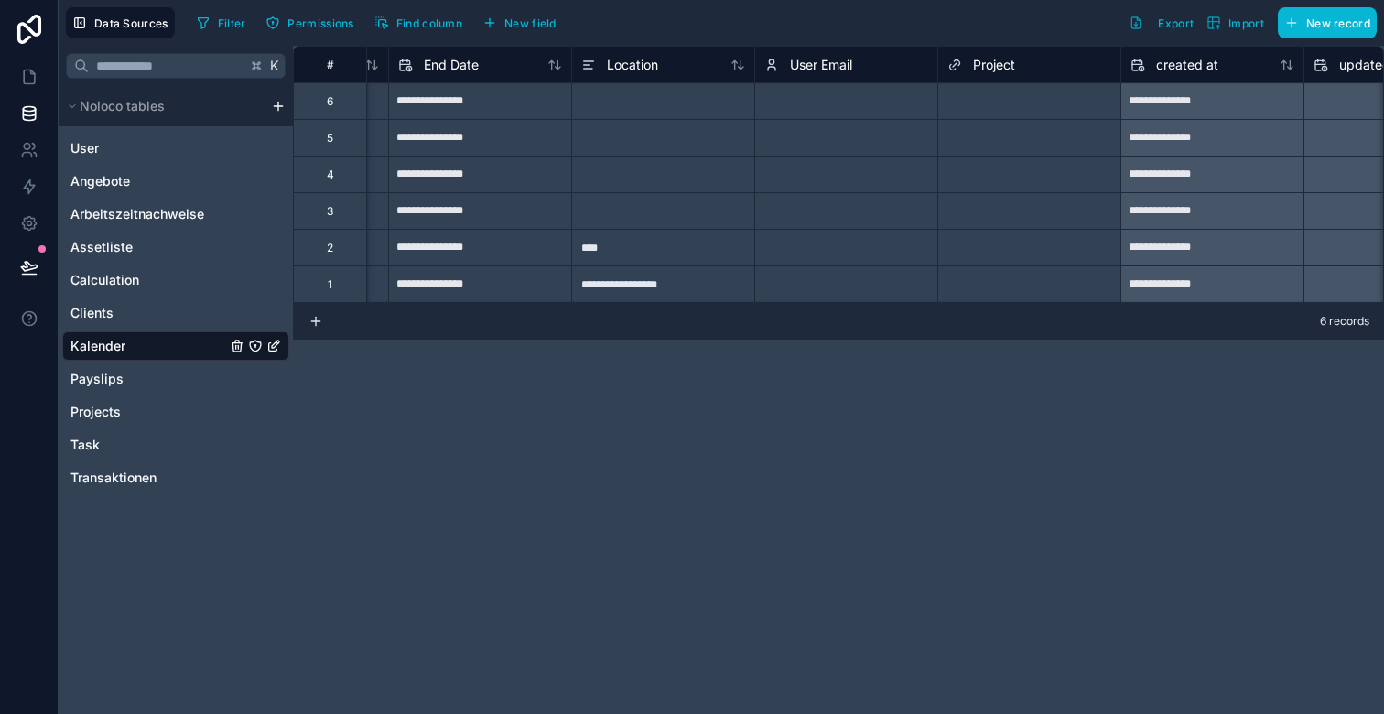
scroll to position [0, 531]
click at [805, 105] on div "Select a User Email" at bounding box center [811, 101] width 101 height 15
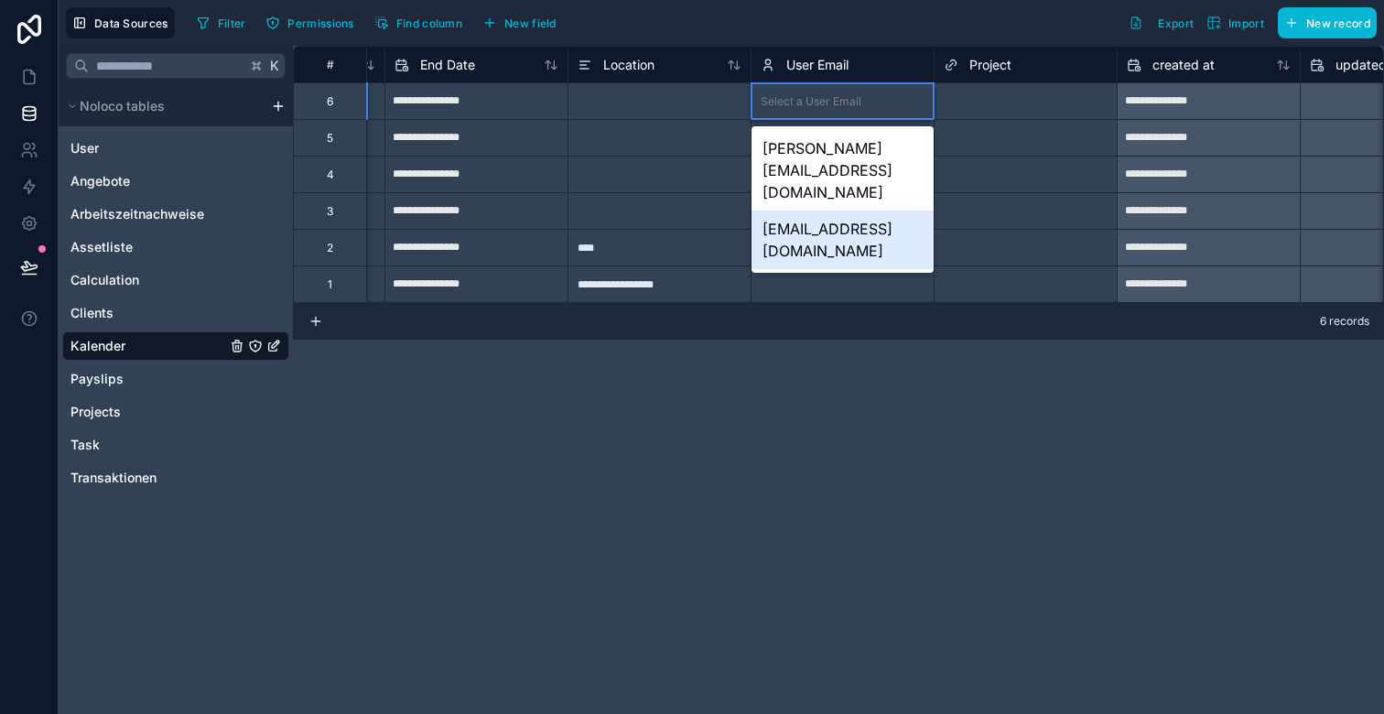
click at [822, 211] on div "[EMAIL_ADDRESS][DOMAIN_NAME]" at bounding box center [843, 240] width 182 height 59
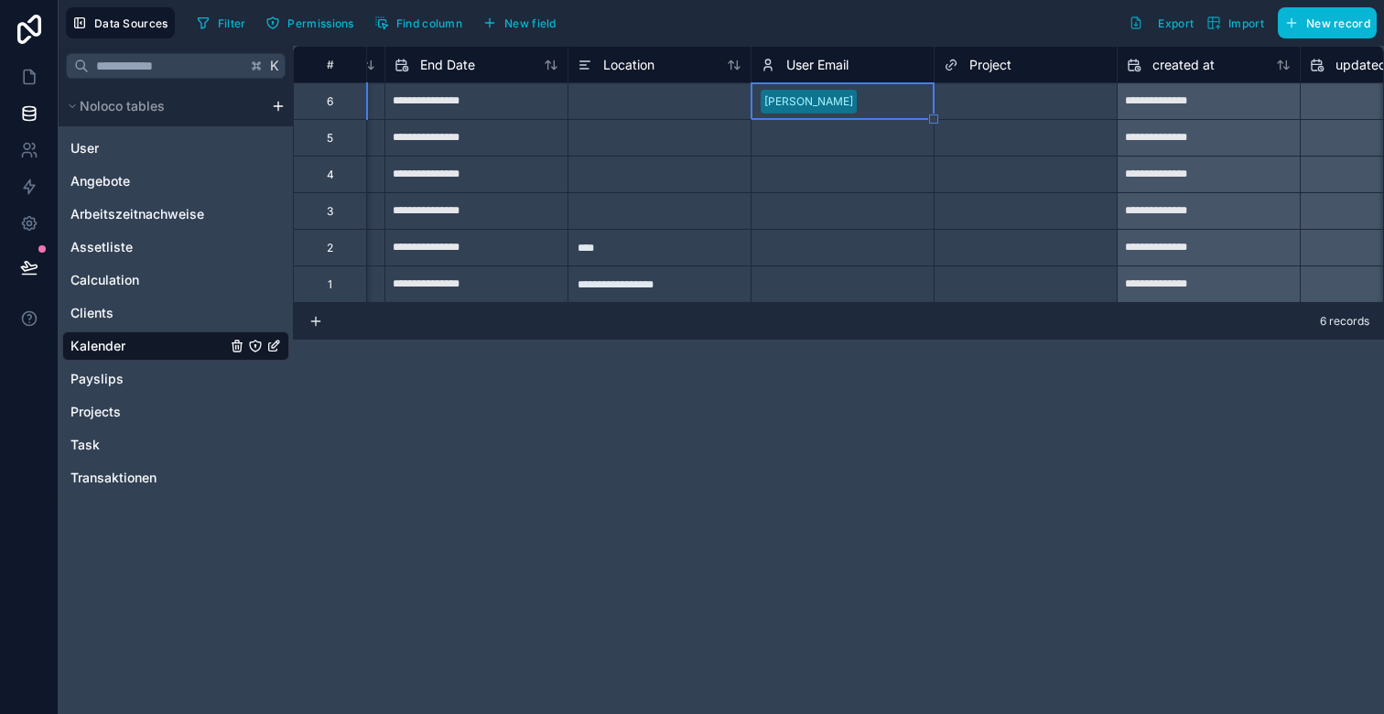
click at [815, 151] on div "Select a User Email" at bounding box center [843, 138] width 182 height 36
click at [888, 101] on div at bounding box center [894, 101] width 60 height 18
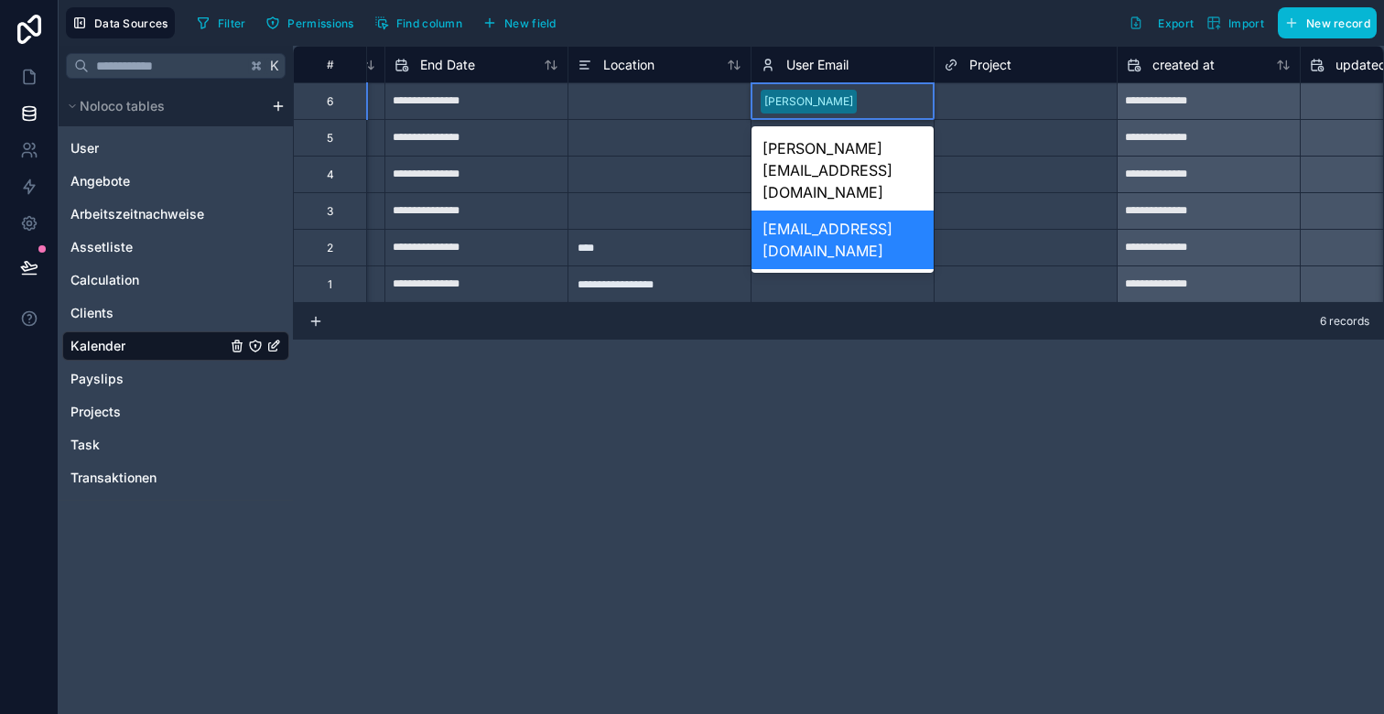
click at [832, 211] on div "[EMAIL_ADDRESS][DOMAIN_NAME]" at bounding box center [843, 240] width 182 height 59
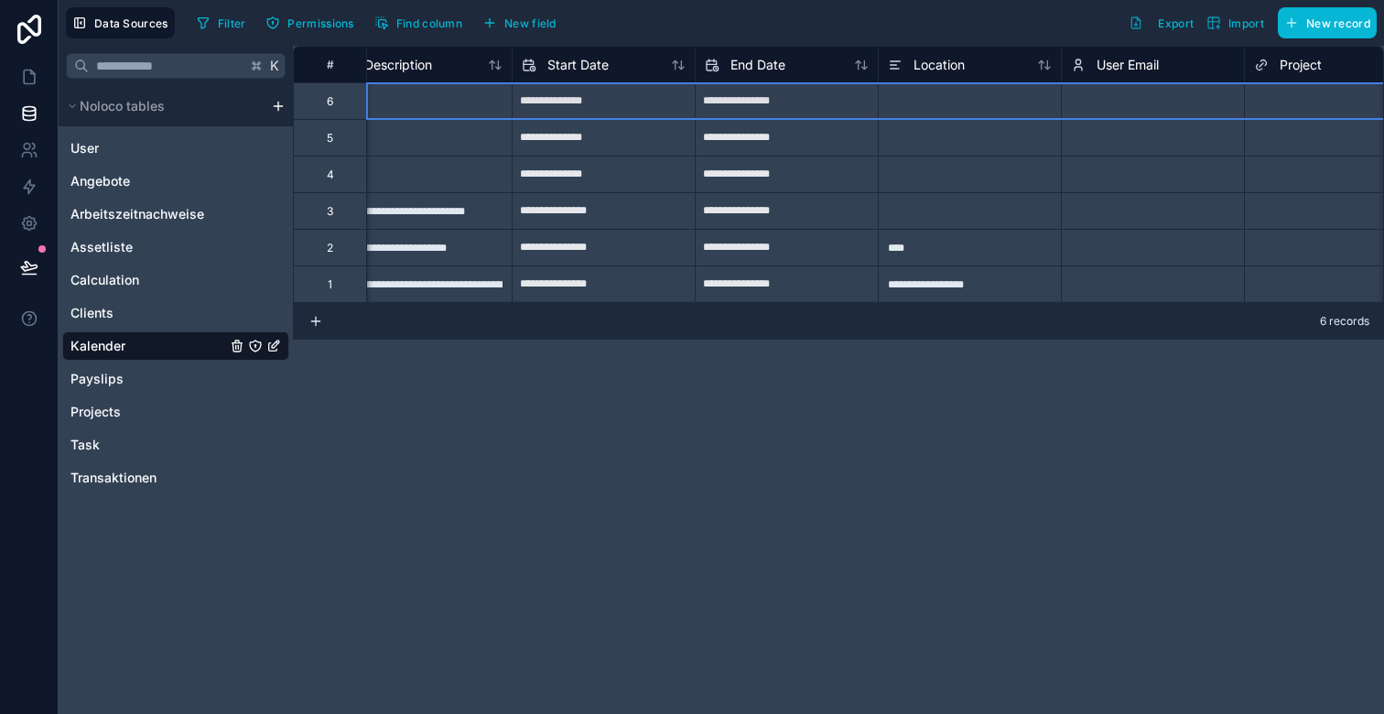
scroll to position [0, 0]
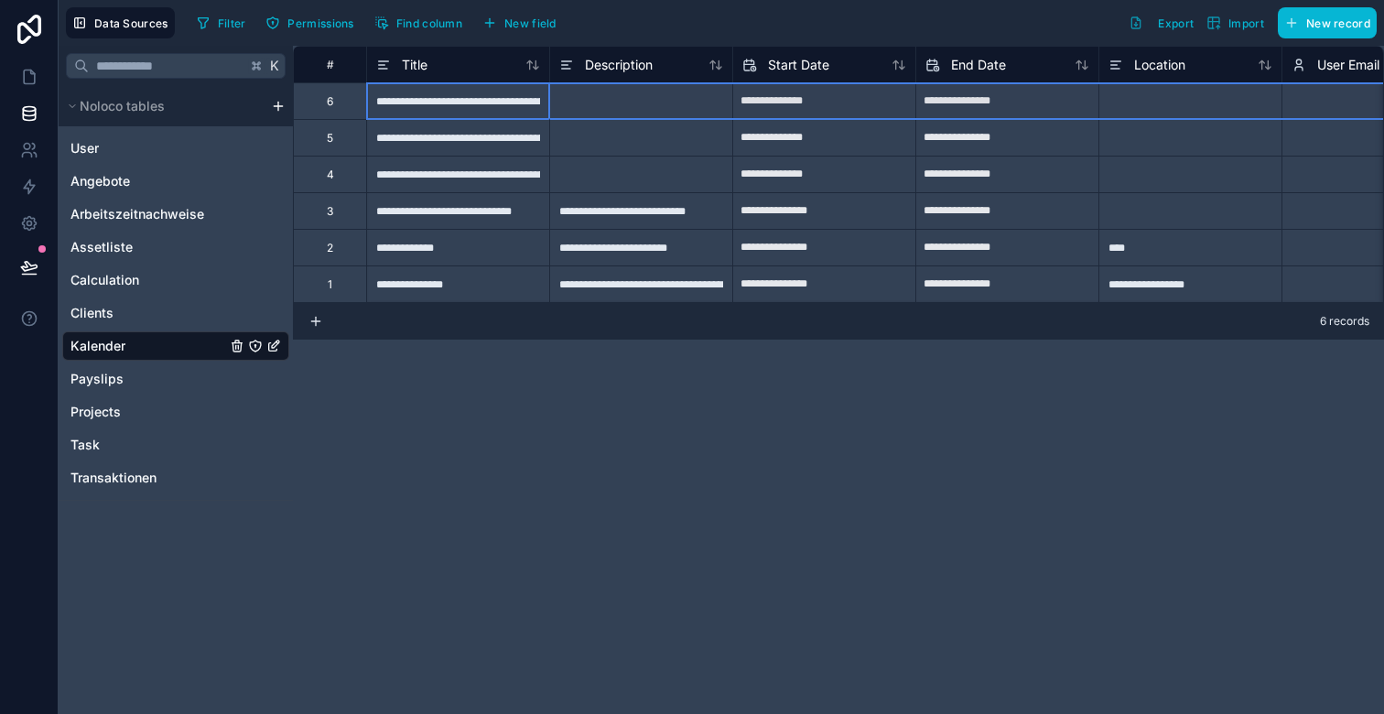
click at [678, 147] on div at bounding box center [640, 137] width 183 height 37
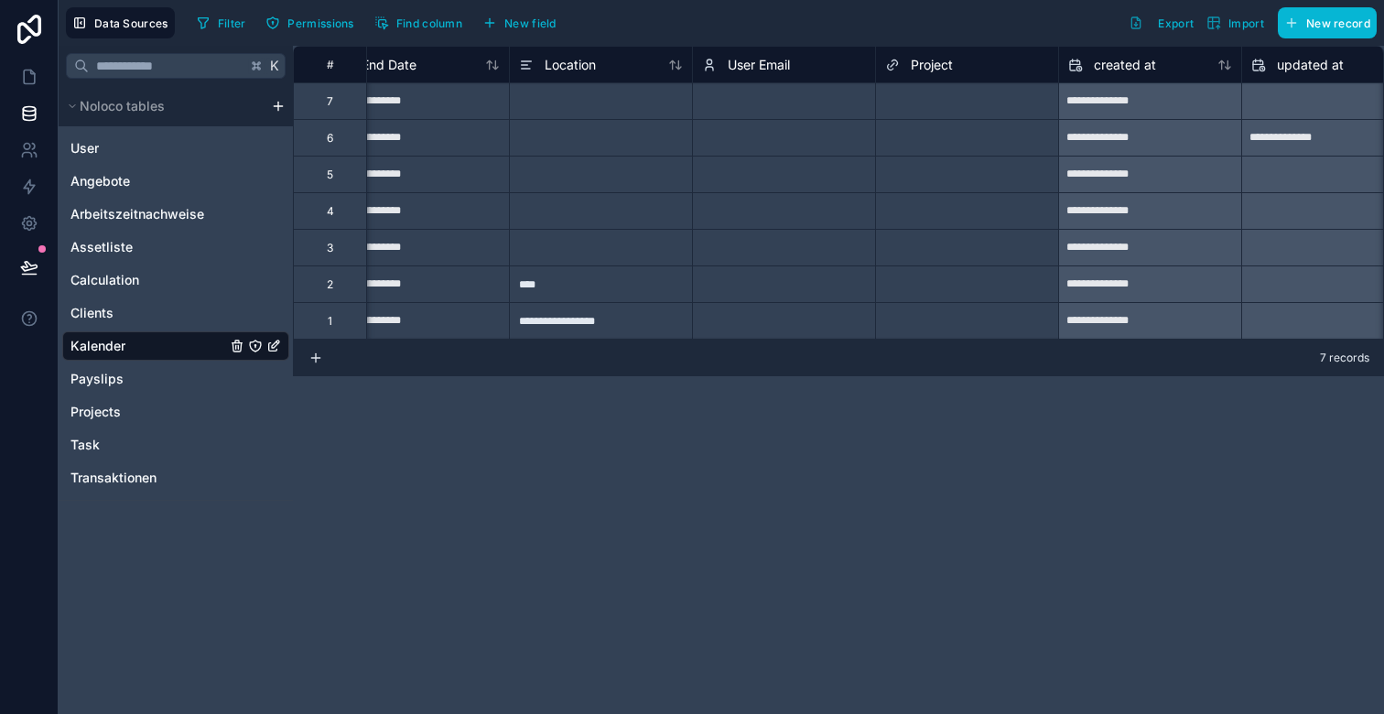
scroll to position [0, 579]
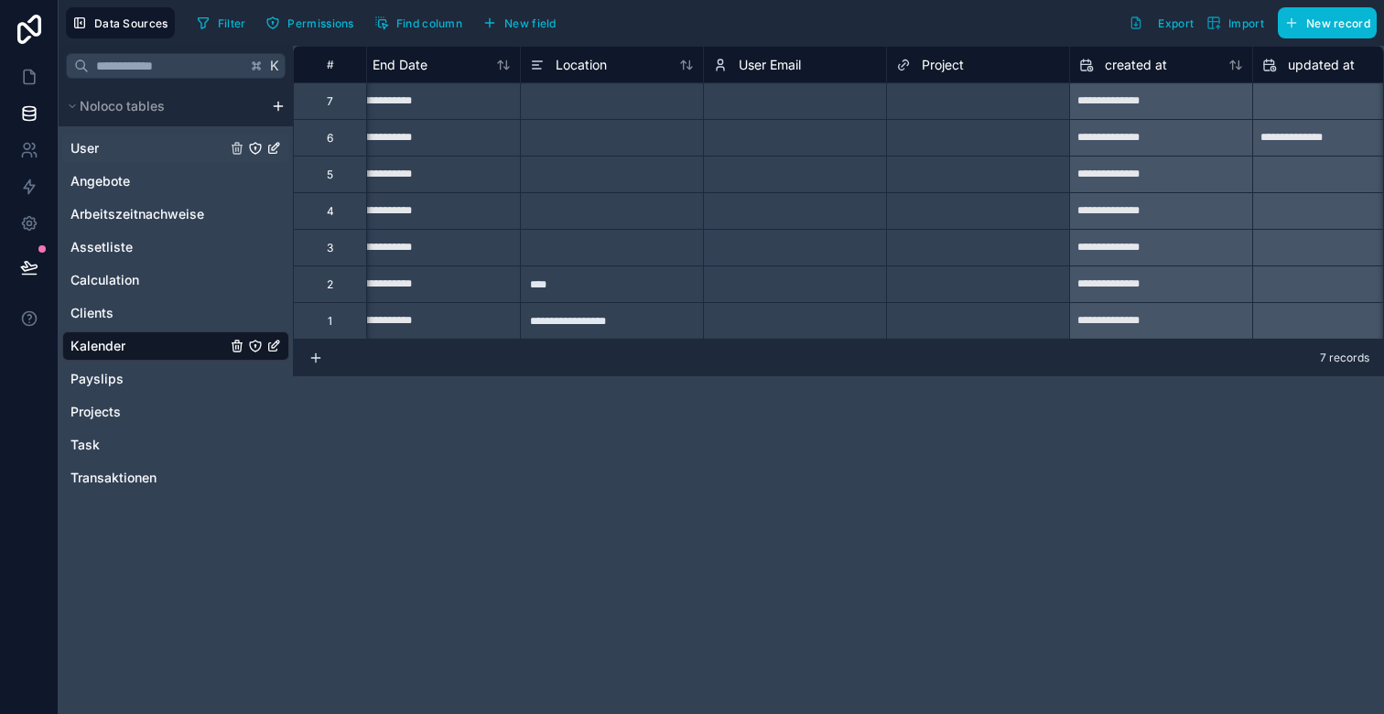
click at [114, 148] on link "User" at bounding box center [148, 148] width 156 height 18
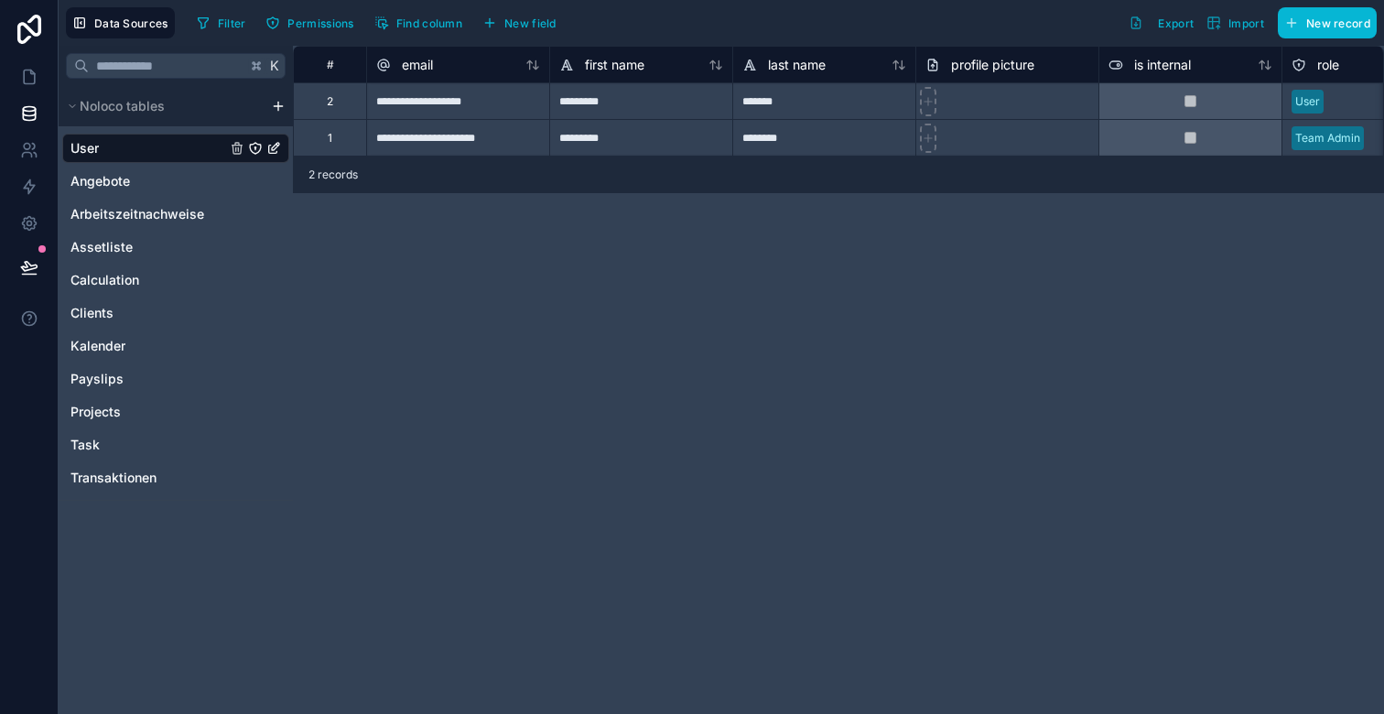
click at [341, 140] on div "1" at bounding box center [329, 137] width 73 height 37
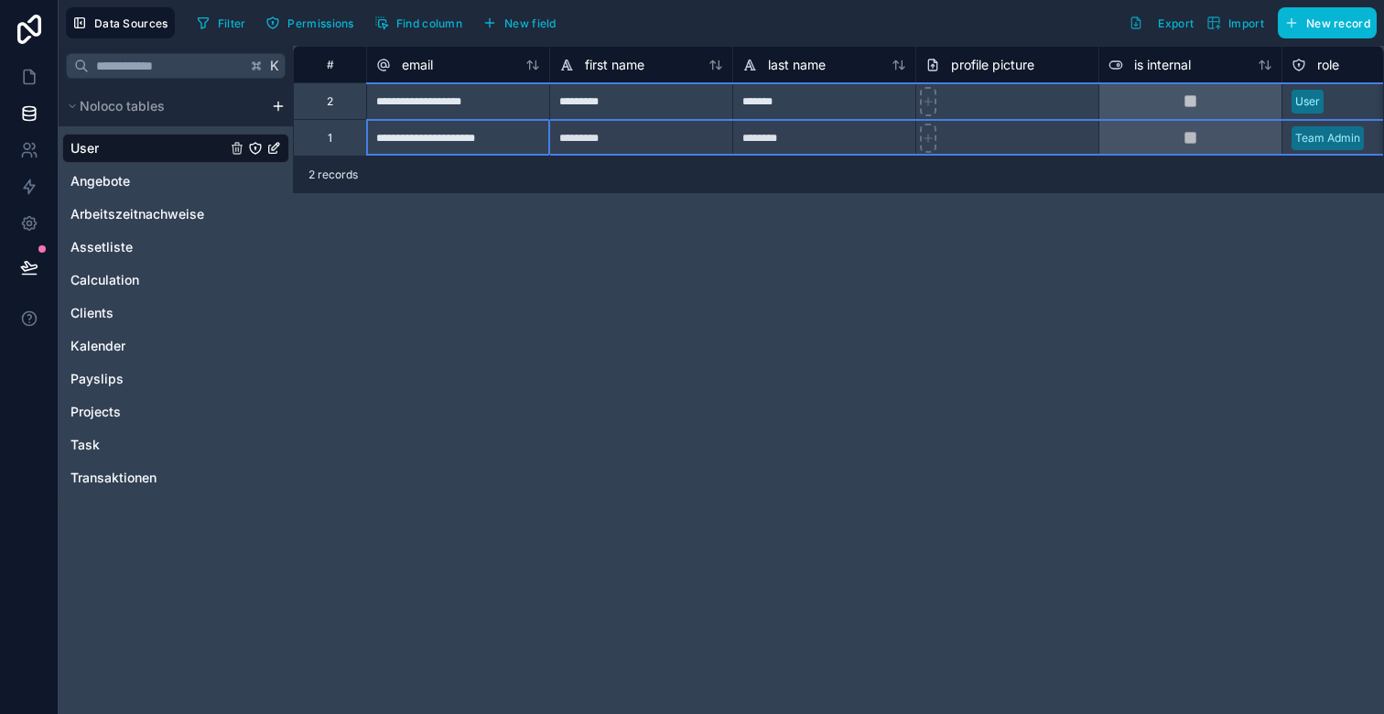
click at [325, 139] on div "1" at bounding box center [329, 137] width 73 height 37
click at [38, 81] on link at bounding box center [29, 77] width 58 height 37
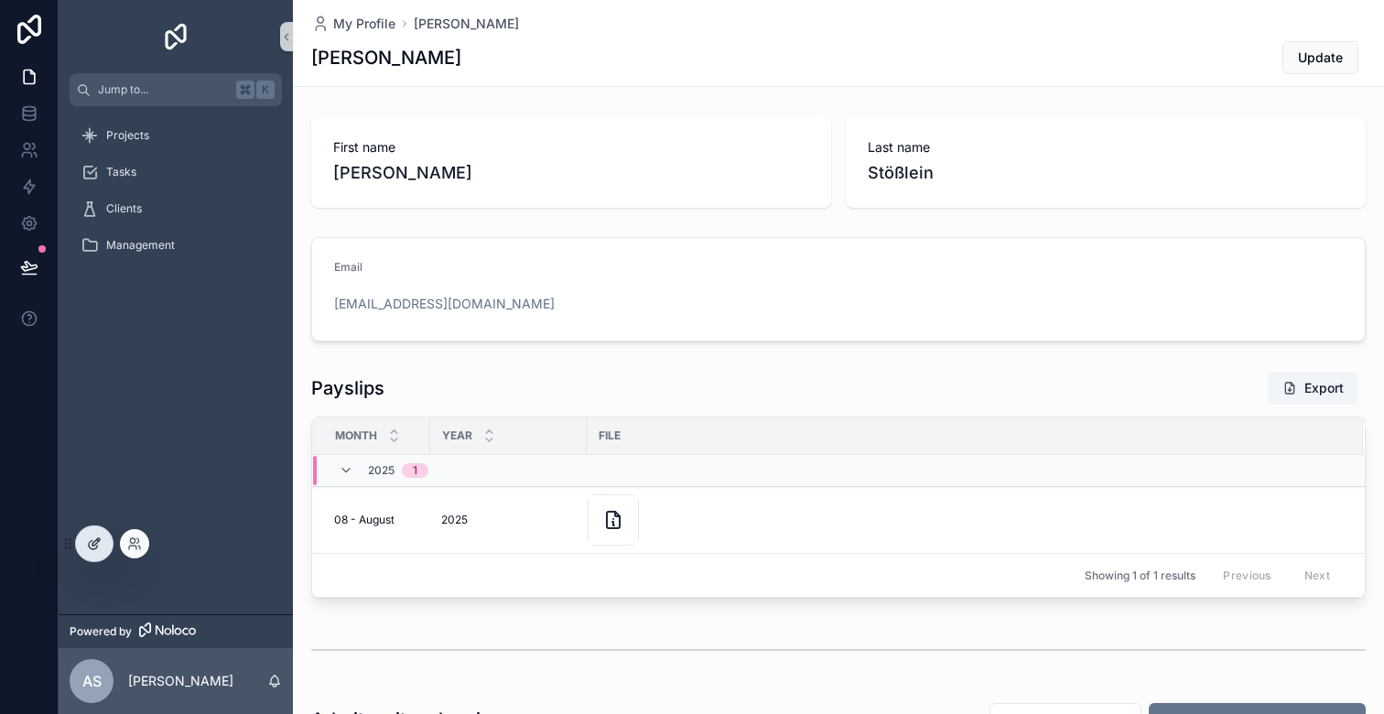
click at [92, 536] on div at bounding box center [94, 543] width 37 height 35
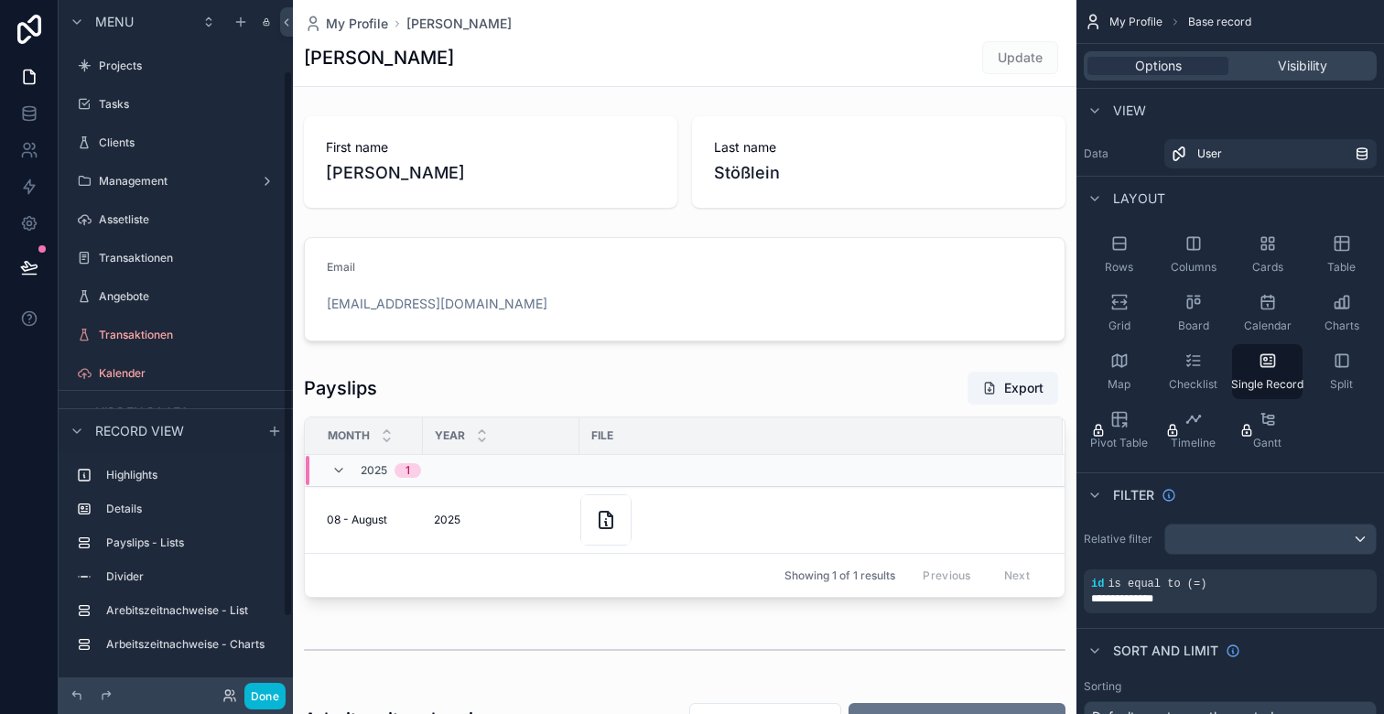
scroll to position [90, 0]
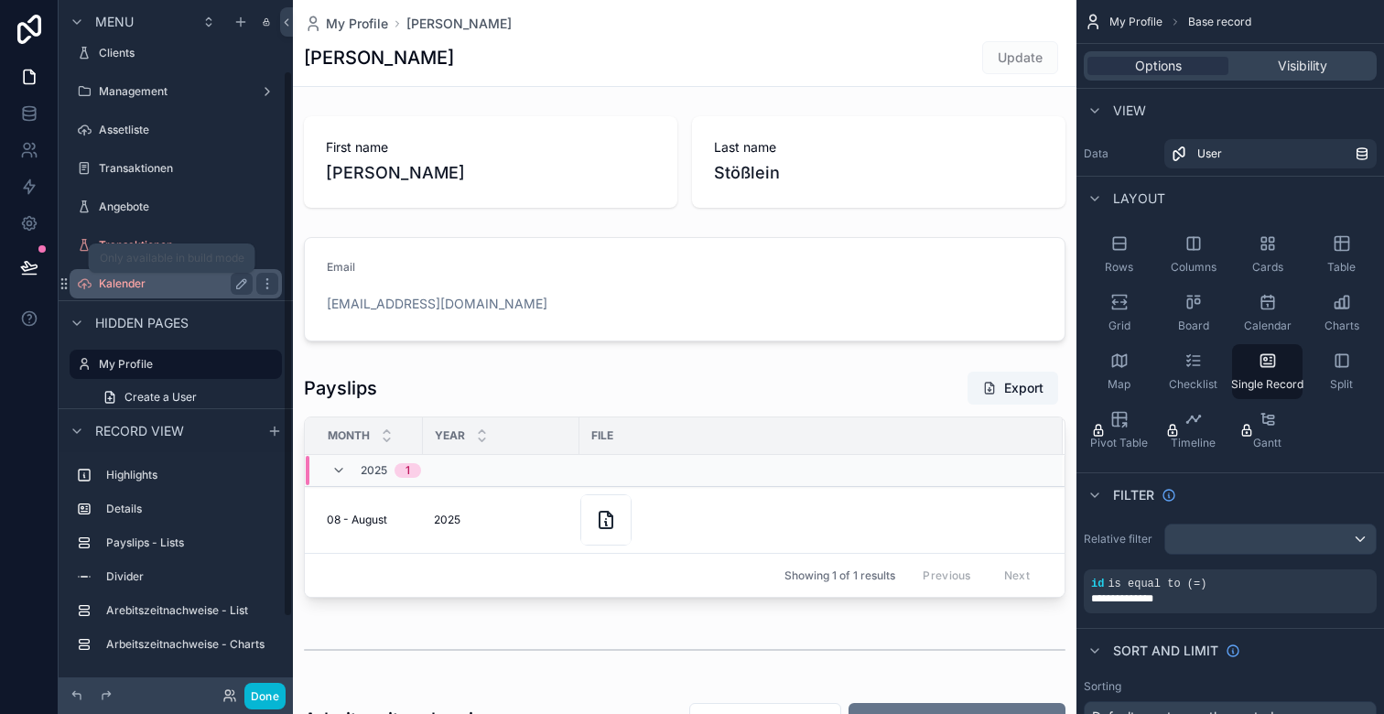
click at [168, 283] on label "Kalender" at bounding box center [172, 283] width 146 height 15
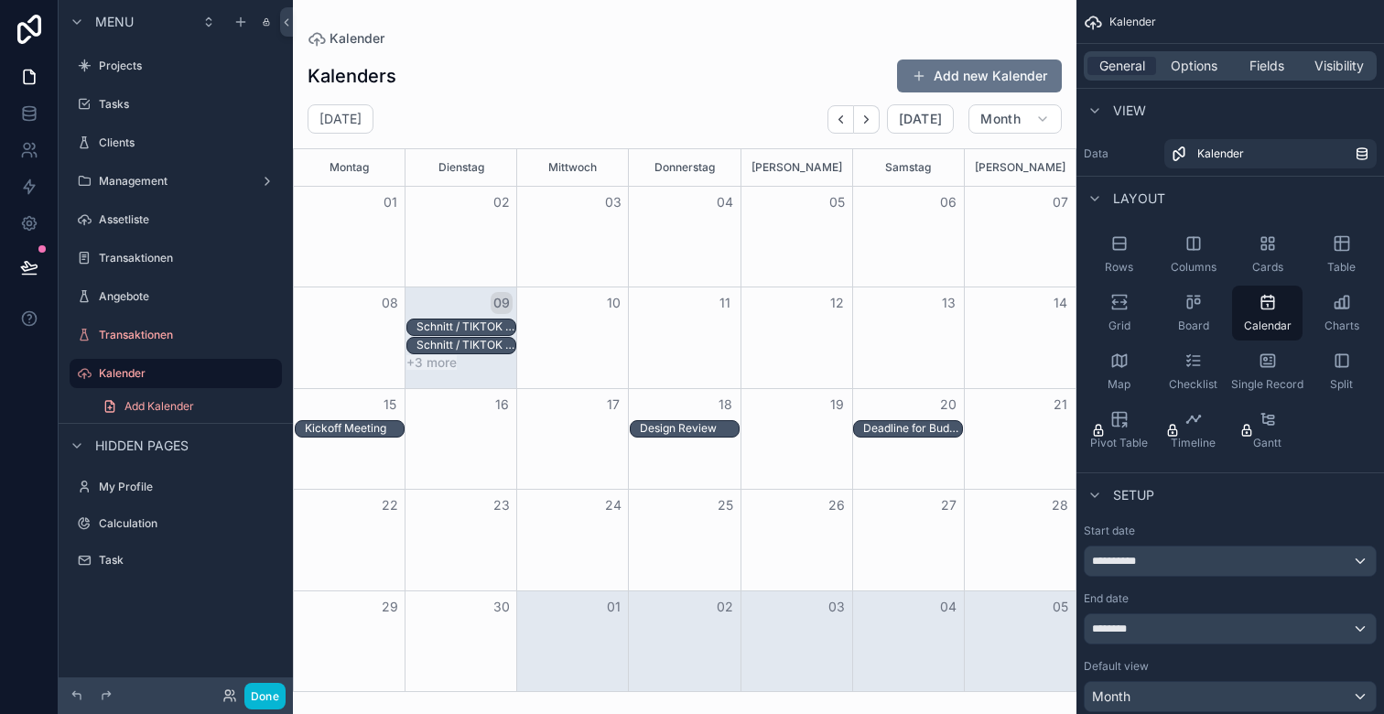
click at [440, 365] on button "+3 more" at bounding box center [431, 362] width 50 height 15
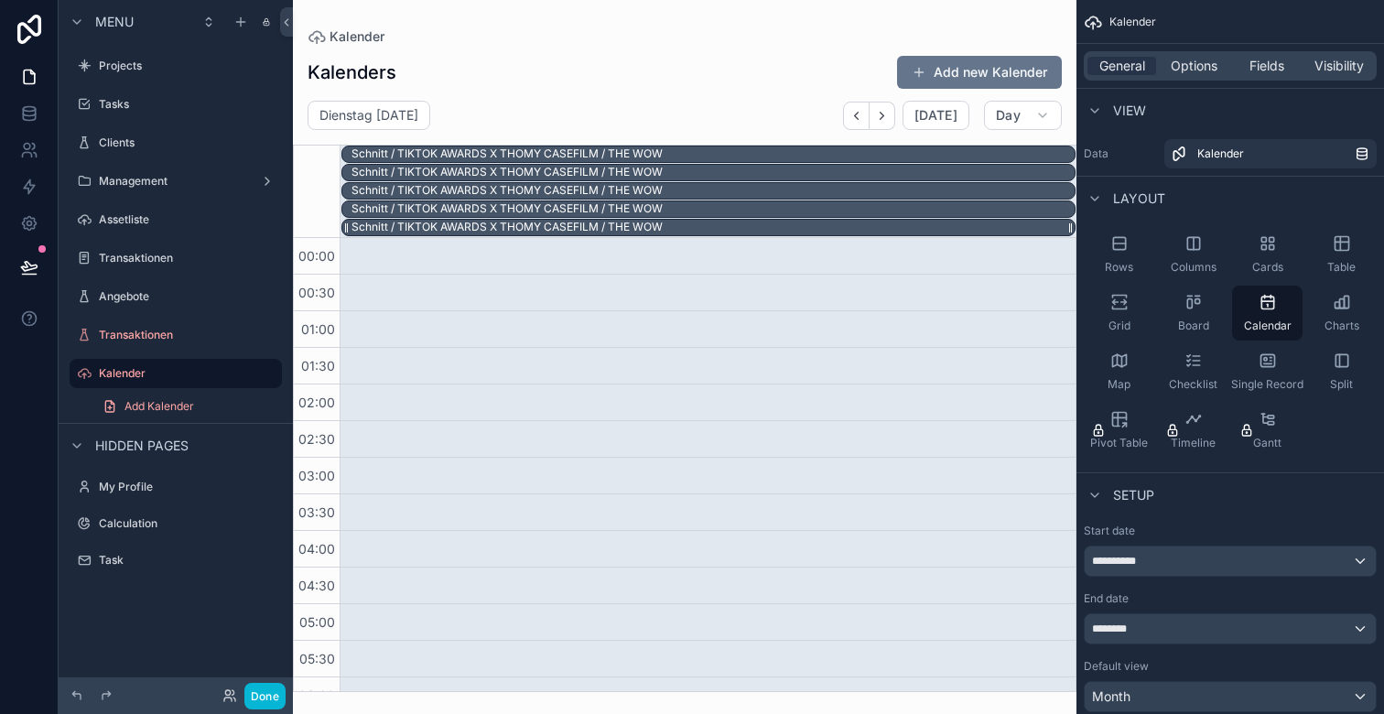
click at [573, 227] on div "Schnitt / TIKTOK AWARDS X THOMY CASEFILM / THE WOW" at bounding box center [507, 227] width 311 height 15
click at [563, 222] on div "Schnitt / TIKTOK AWARDS X THOMY CASEFILM / THE WOW" at bounding box center [507, 227] width 311 height 15
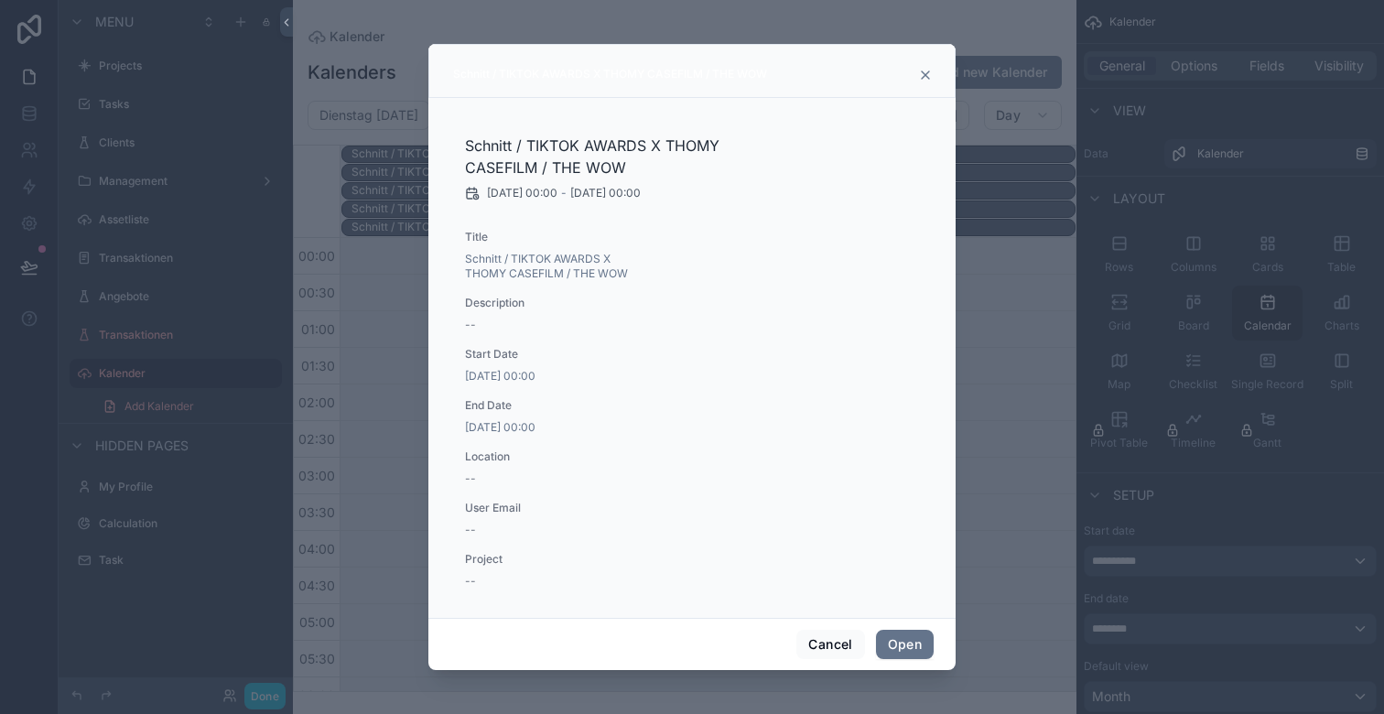
click at [416, 374] on div "scrollable content" at bounding box center [692, 357] width 1384 height 714
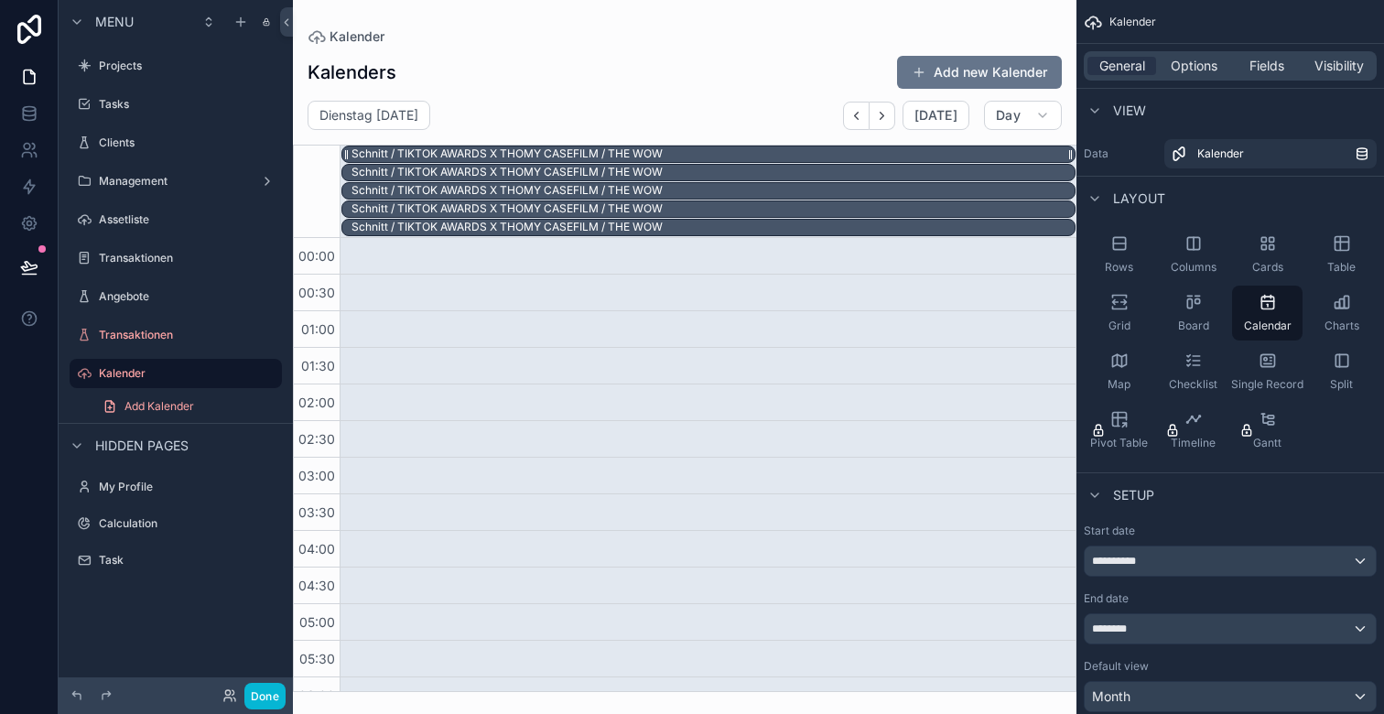
click at [525, 153] on div "Schnitt / TIKTOK AWARDS X THOMY CASEFILM / THE WOW" at bounding box center [507, 153] width 311 height 15
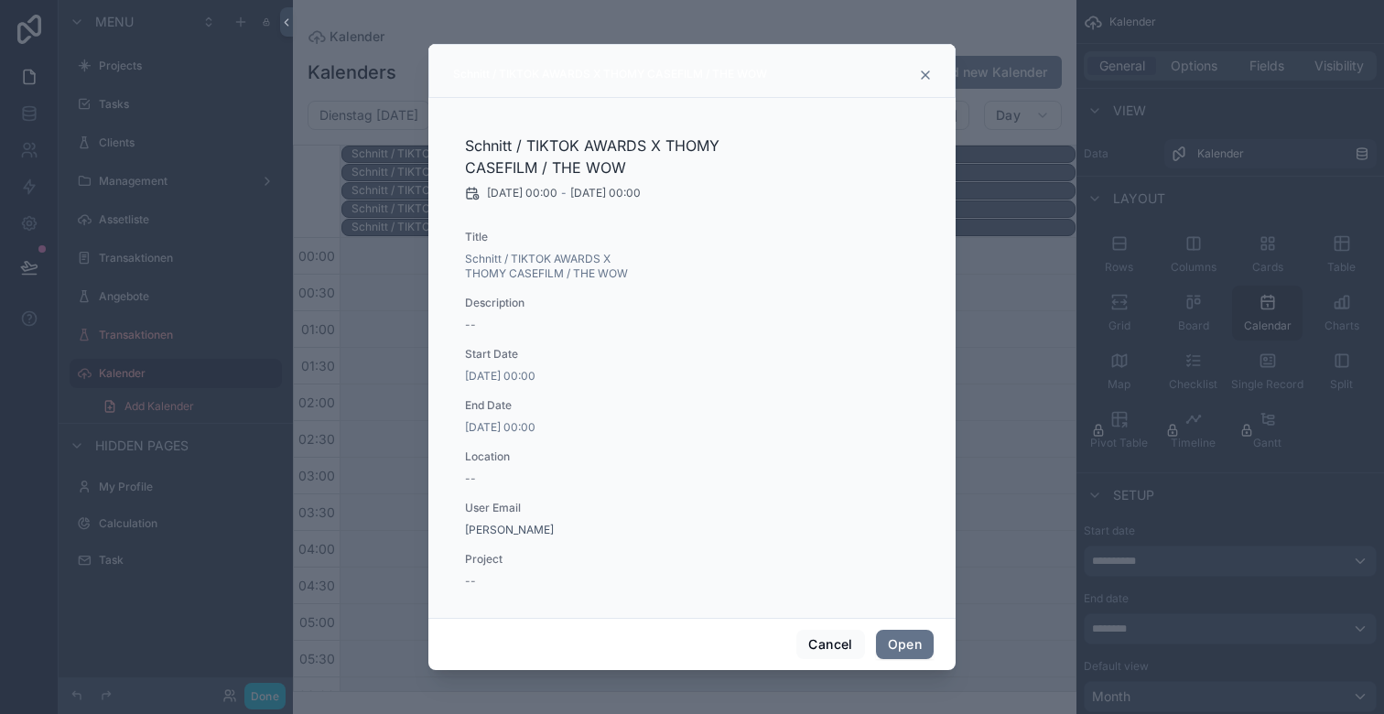
click at [407, 497] on div "scrollable content" at bounding box center [692, 357] width 1384 height 714
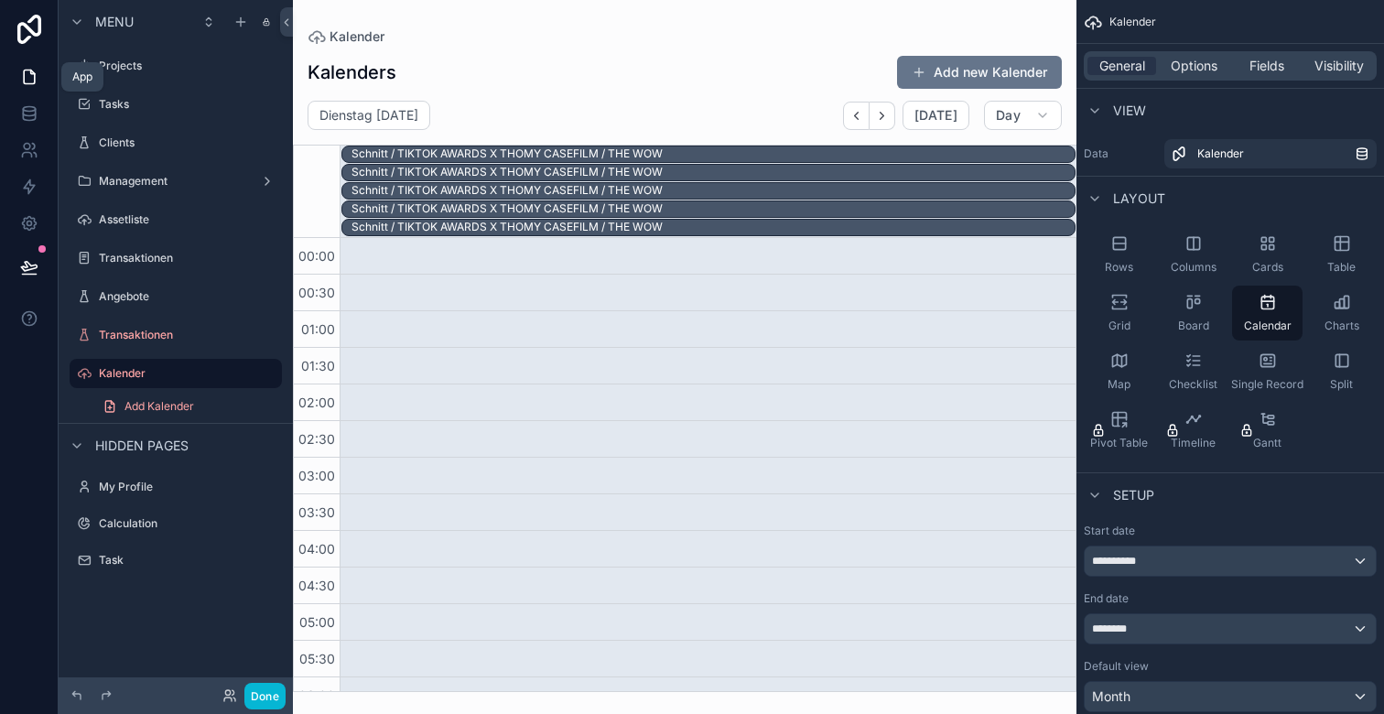
click at [33, 77] on icon at bounding box center [29, 77] width 18 height 18
click at [27, 119] on icon at bounding box center [29, 117] width 12 height 7
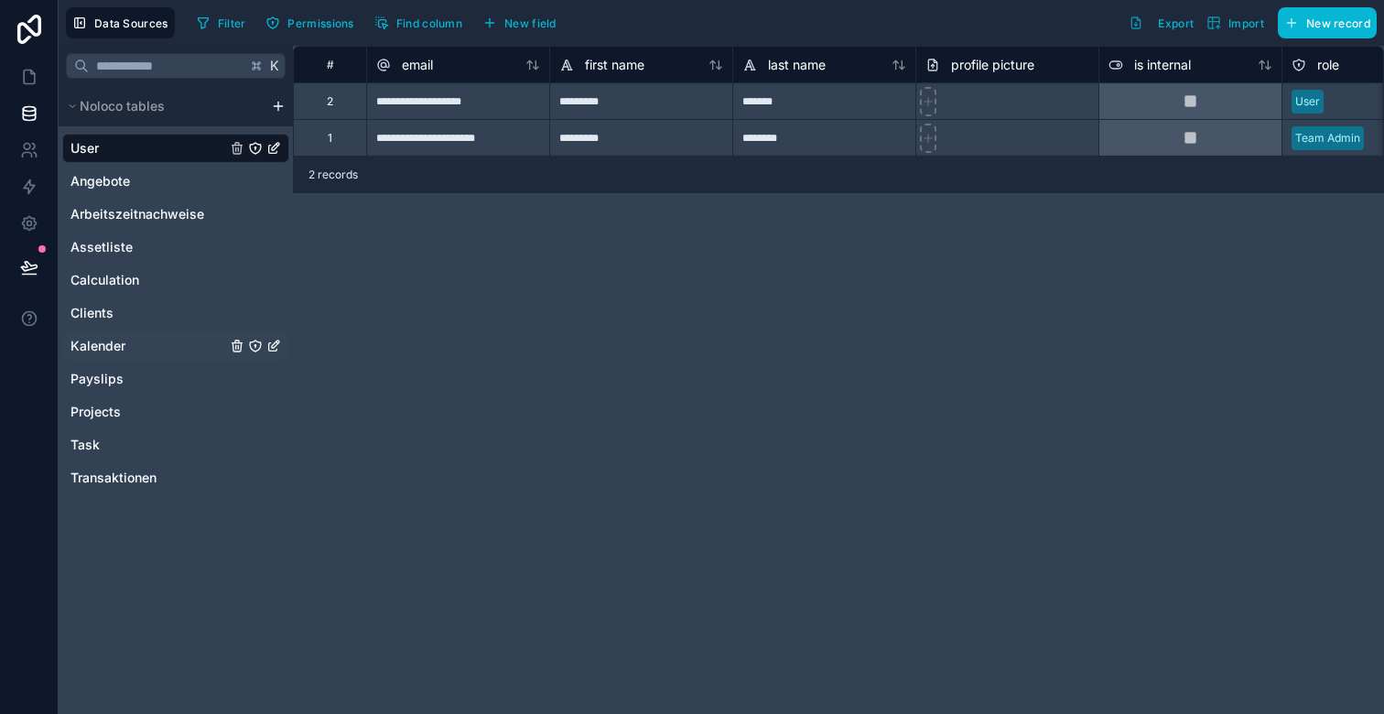
click at [142, 345] on link "Kalender" at bounding box center [148, 346] width 156 height 18
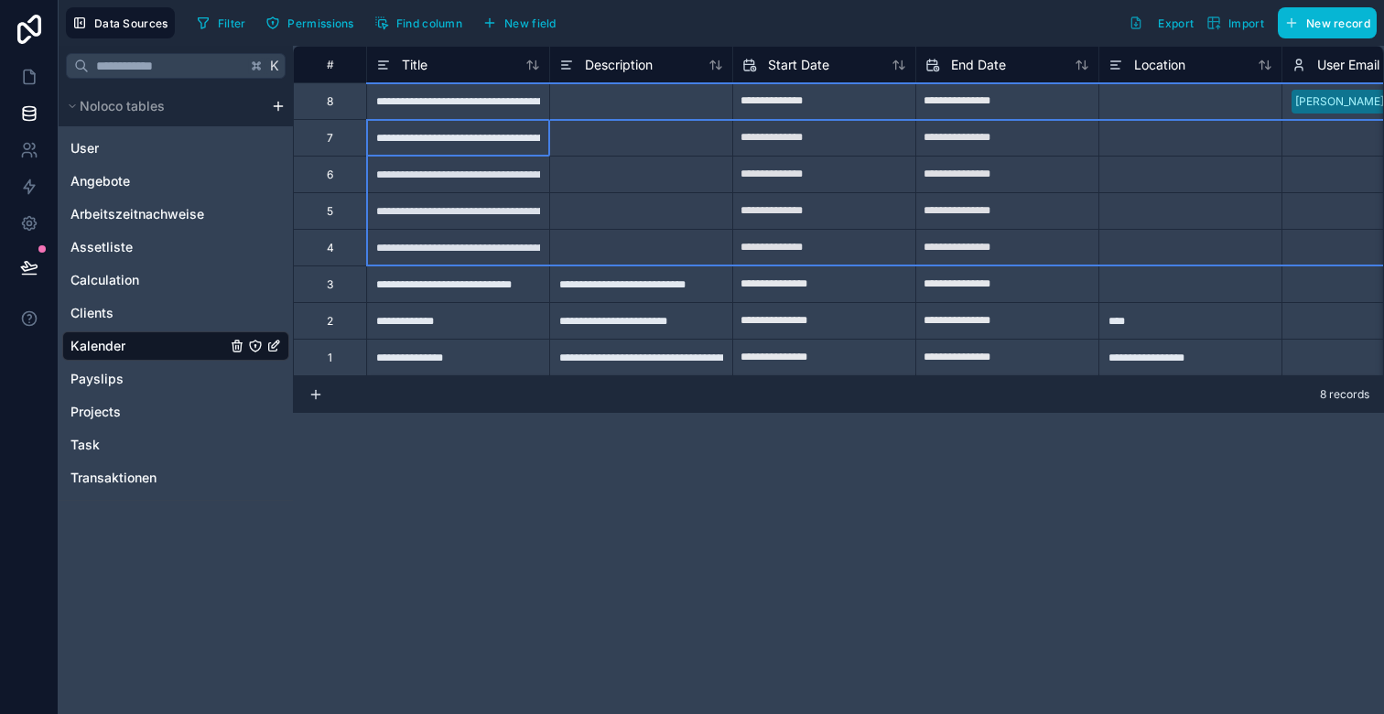
drag, startPoint x: 340, startPoint y: 141, endPoint x: 342, endPoint y: 264, distance: 122.7
click at [342, 264] on div "**********" at bounding box center [1245, 211] width 1904 height 330
click at [381, 303] on div "Delete rows 2 to 5" at bounding box center [394, 303] width 123 height 20
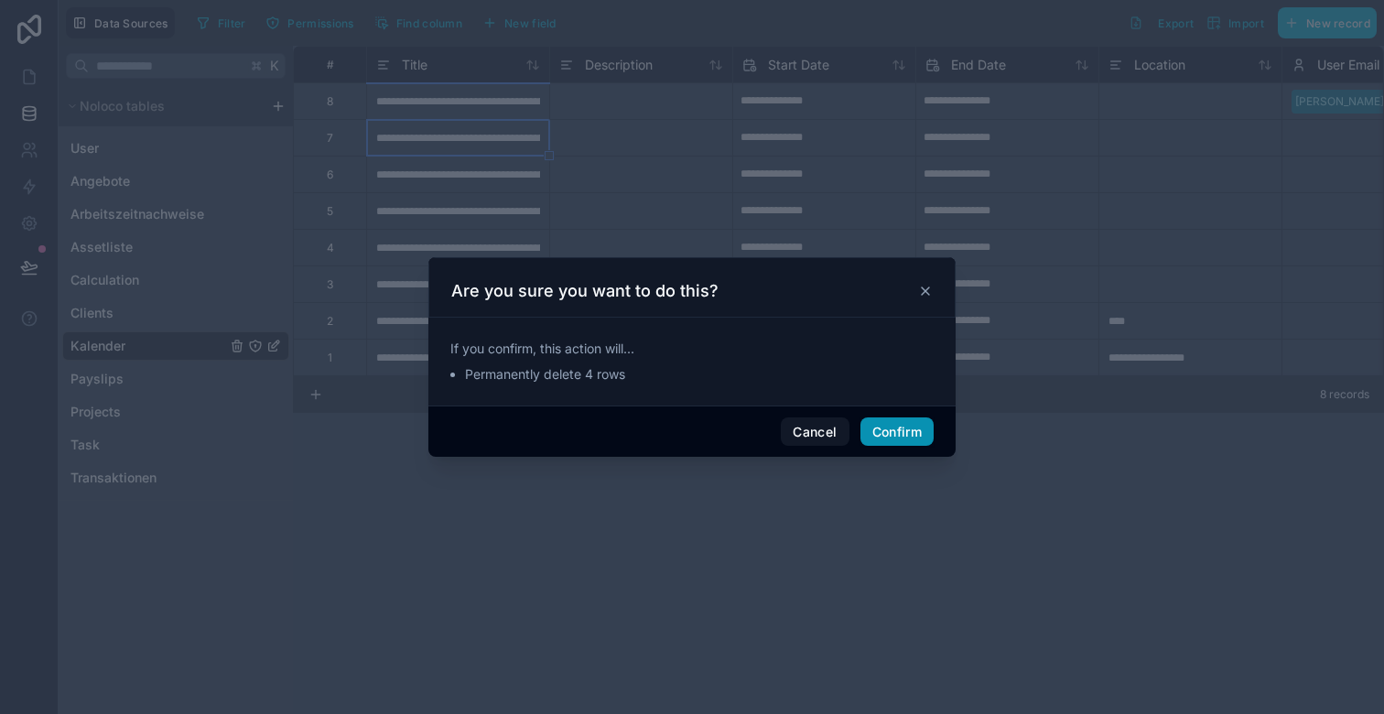
click at [913, 427] on button "Confirm" at bounding box center [897, 431] width 73 height 29
type input "**********"
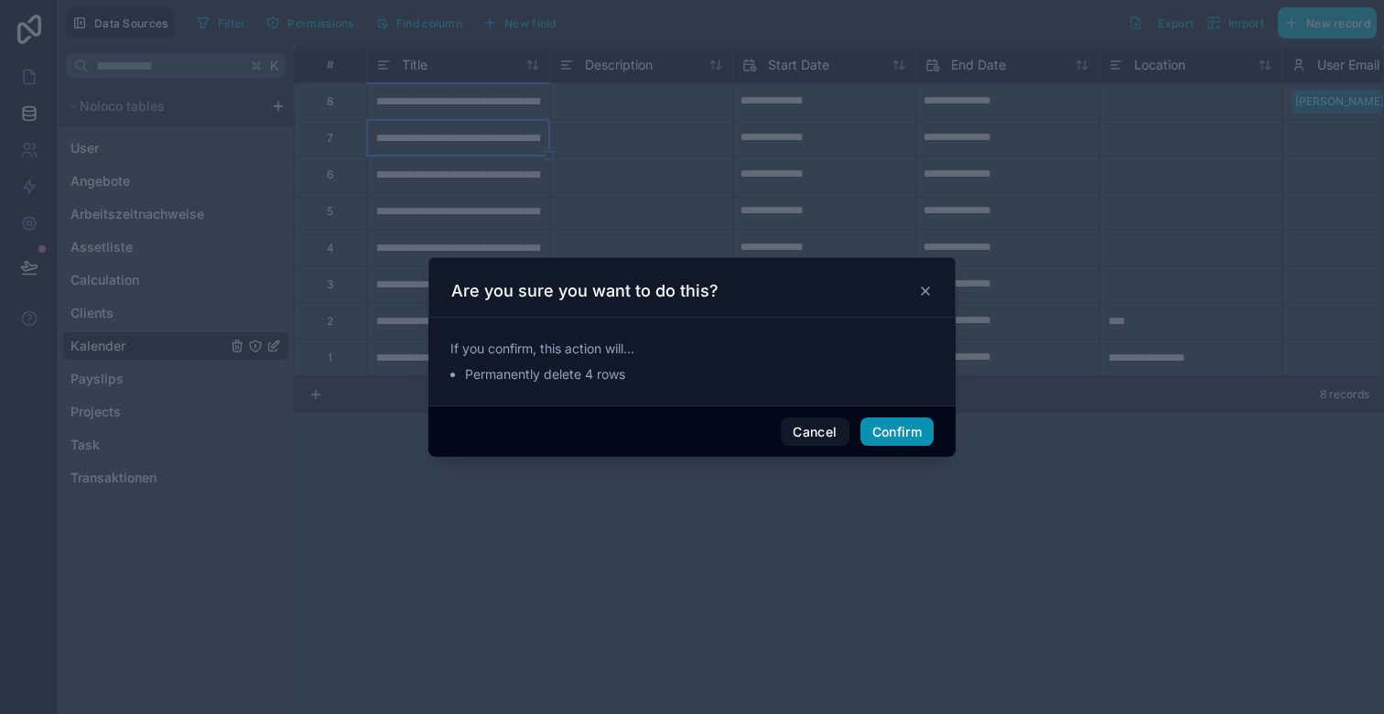
type input "**********"
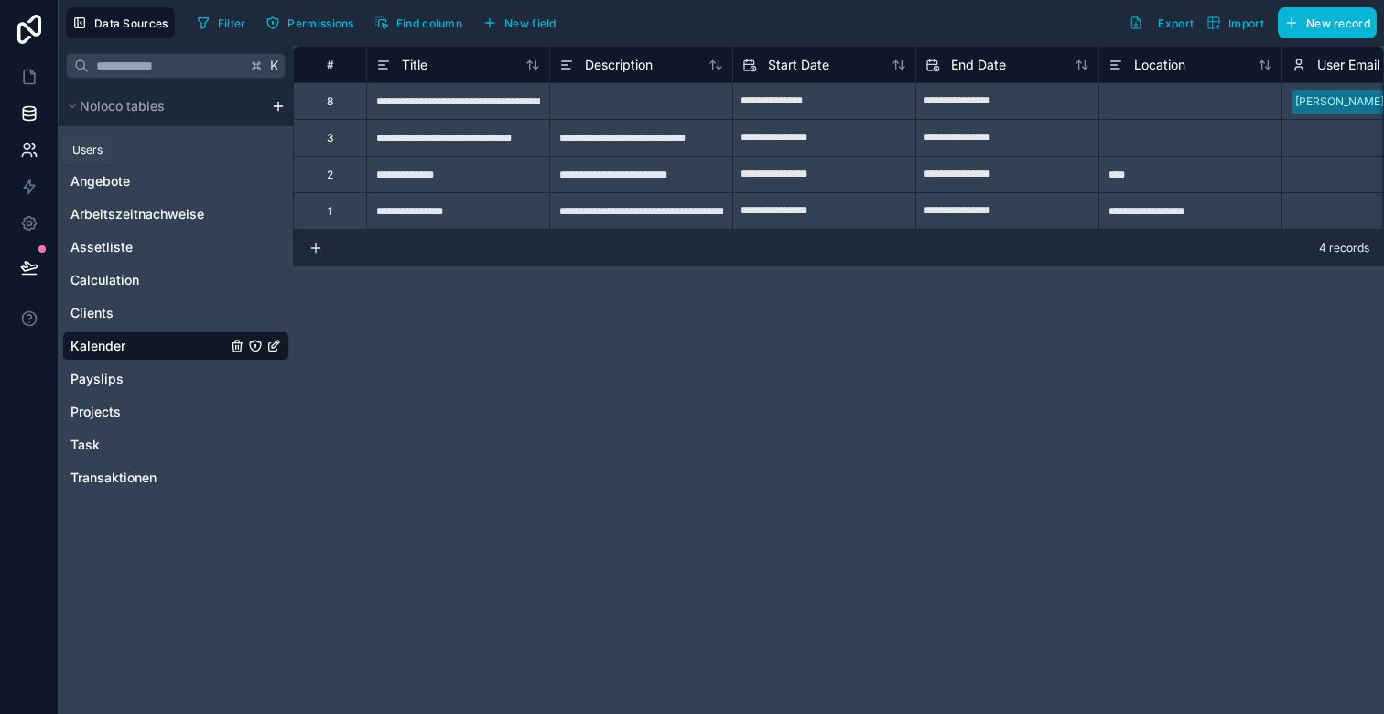
click at [32, 153] on icon at bounding box center [29, 150] width 18 height 18
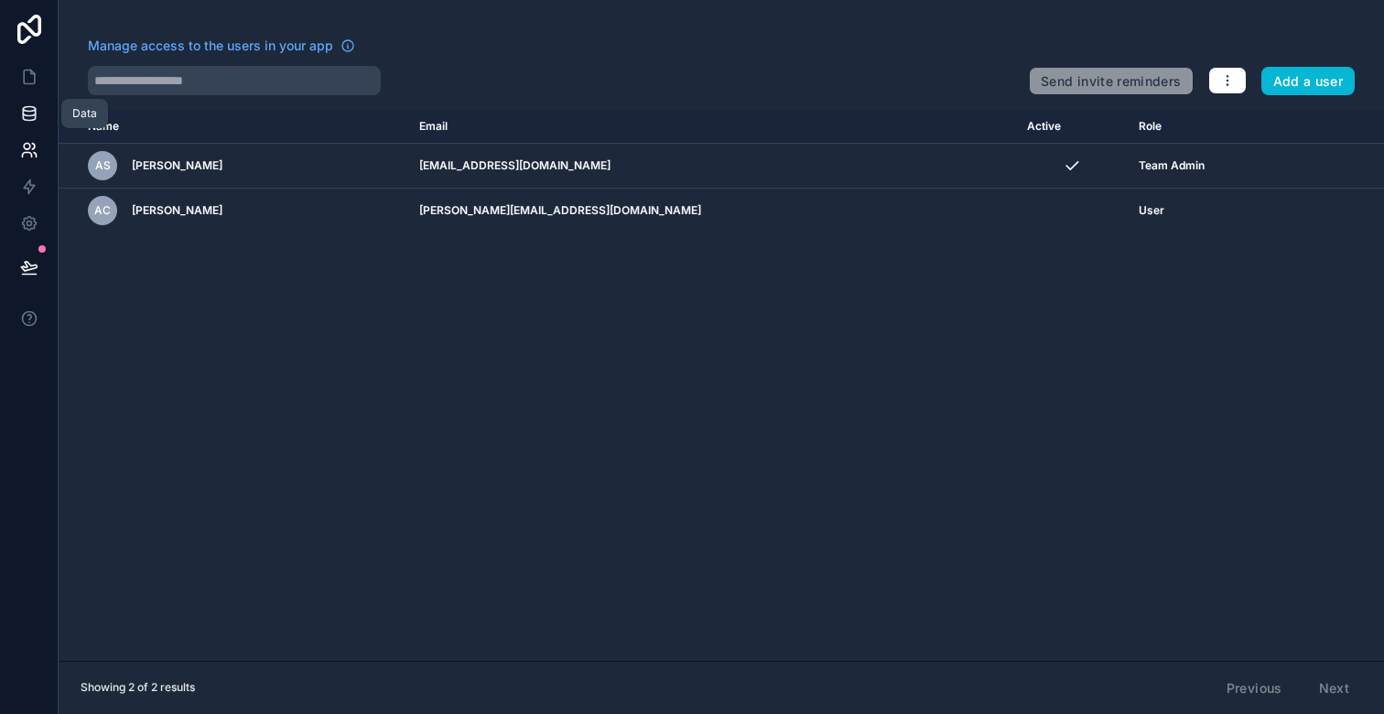
click at [35, 100] on link at bounding box center [29, 113] width 58 height 37
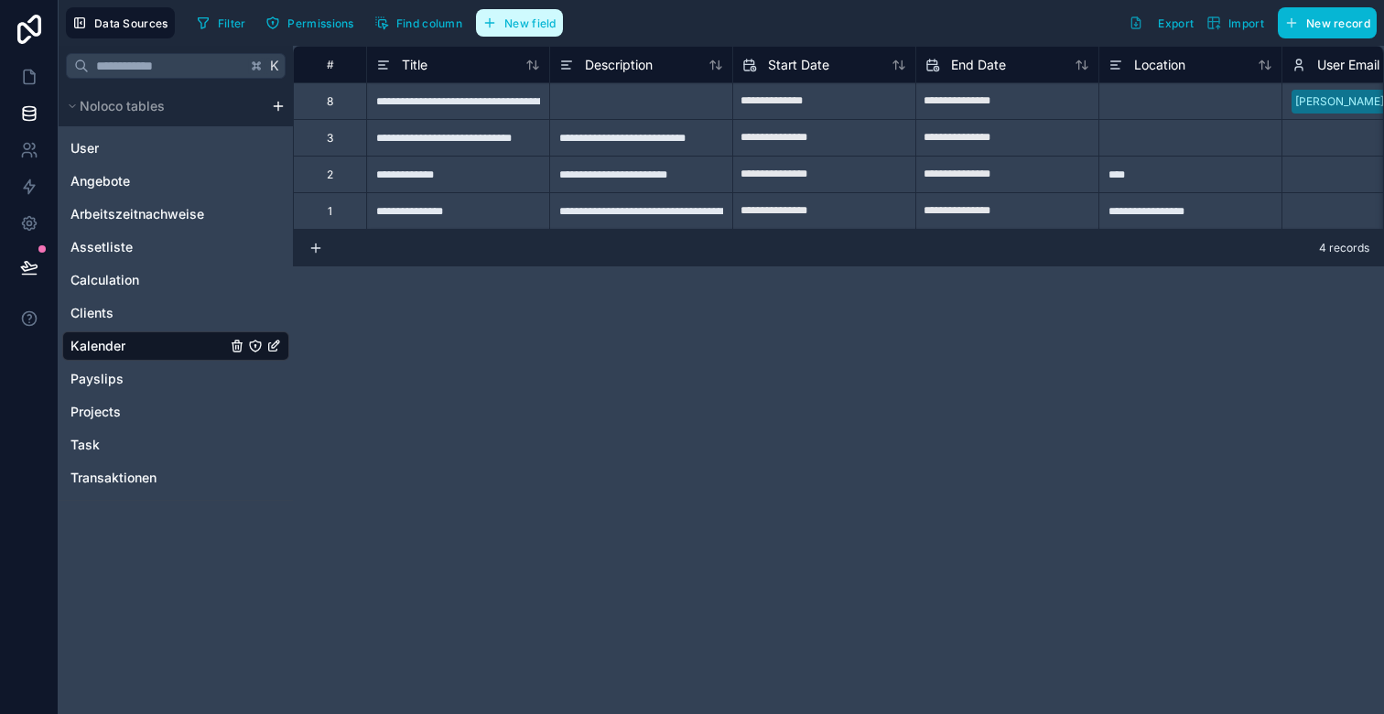
click at [515, 20] on span "New field" at bounding box center [530, 23] width 52 height 14
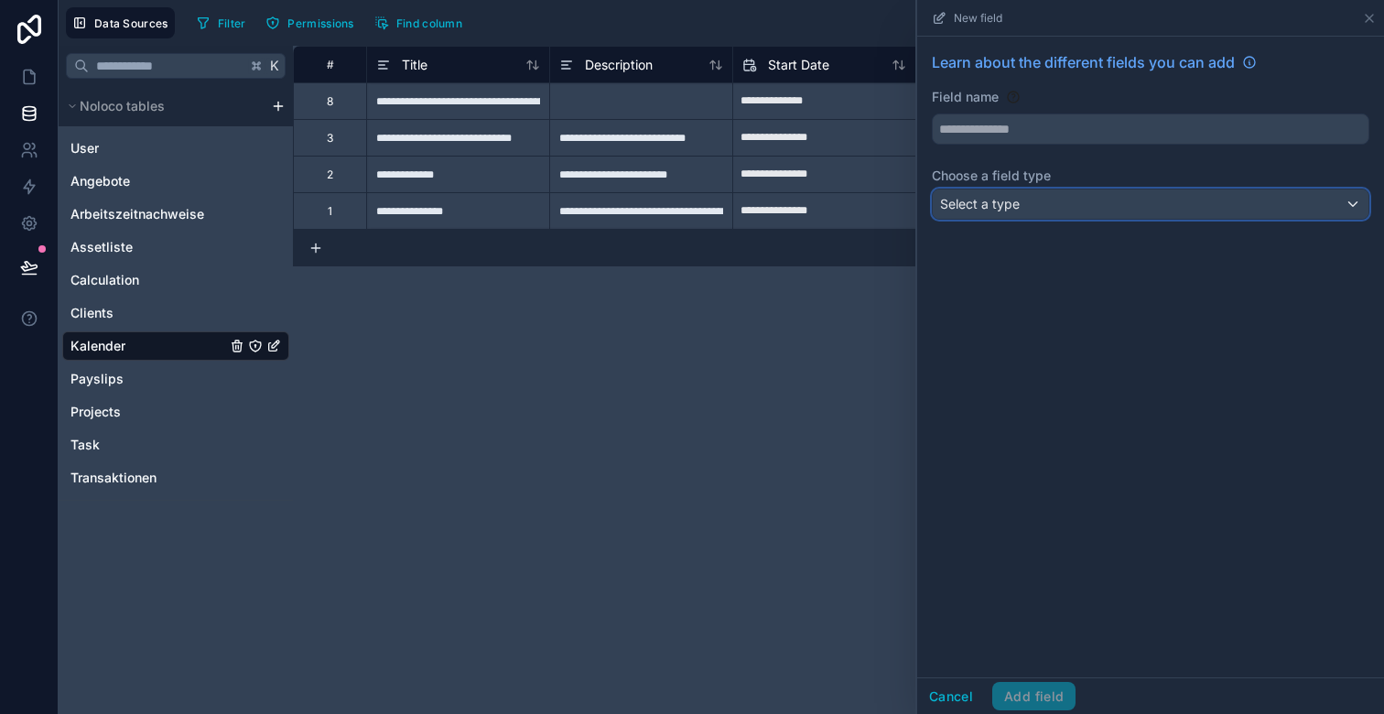
click at [1044, 204] on div "Select a type" at bounding box center [1151, 204] width 436 height 29
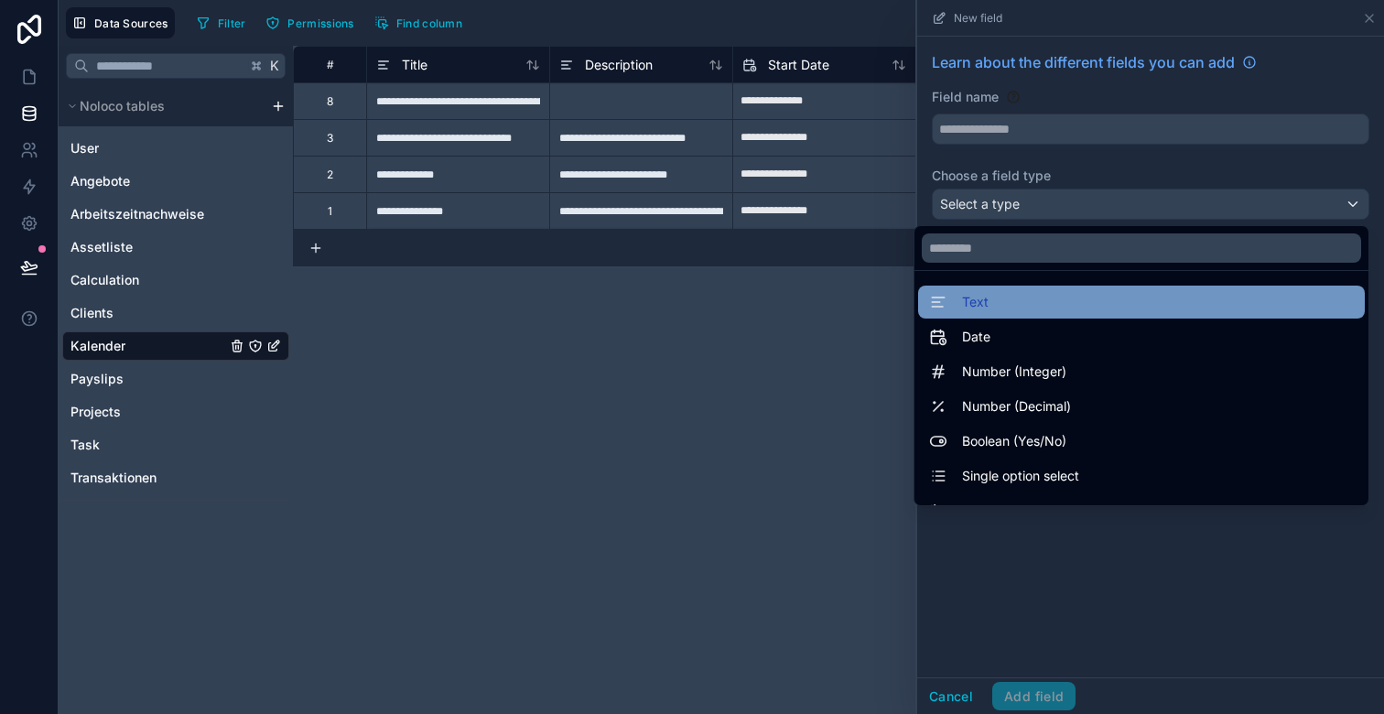
click at [1035, 295] on div "Text" at bounding box center [1141, 302] width 425 height 22
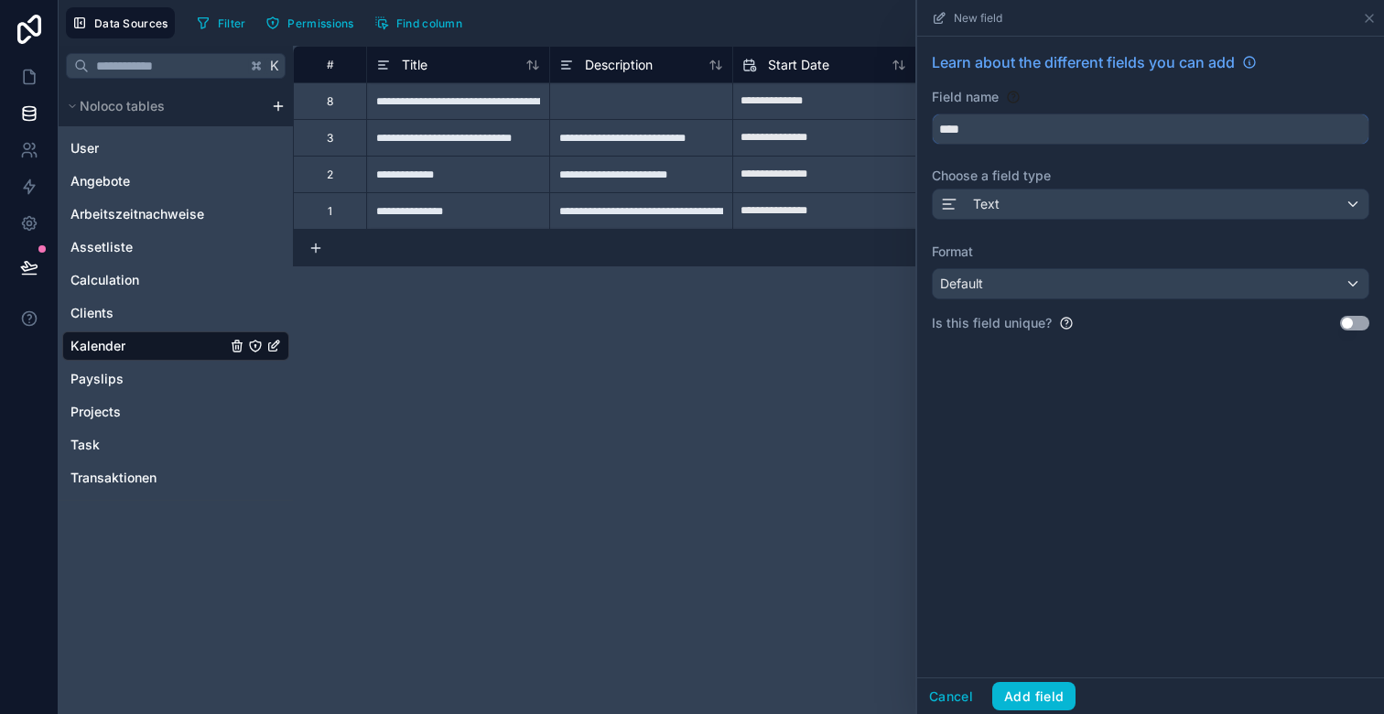
click at [978, 130] on input "****" at bounding box center [1151, 128] width 436 height 29
click at [932, 114] on button "******" at bounding box center [1151, 129] width 438 height 31
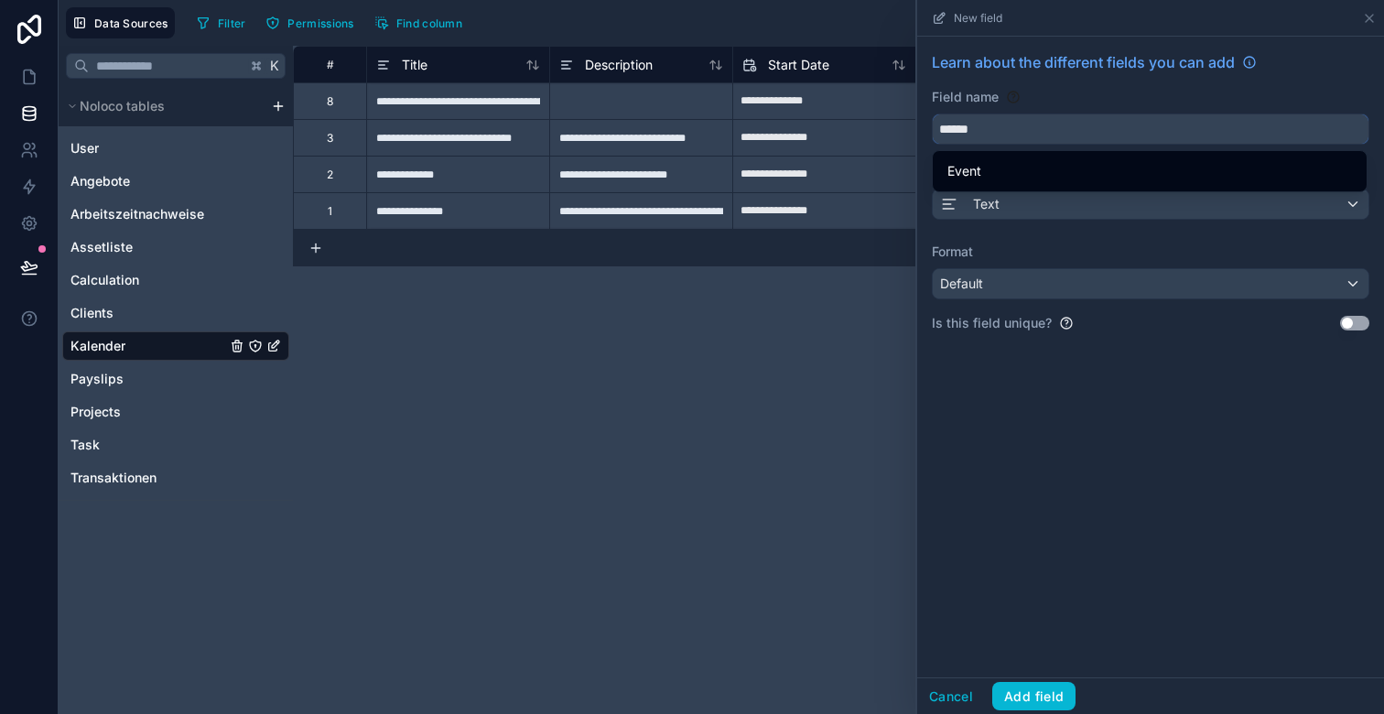
click at [932, 114] on button "*****" at bounding box center [1151, 129] width 438 height 31
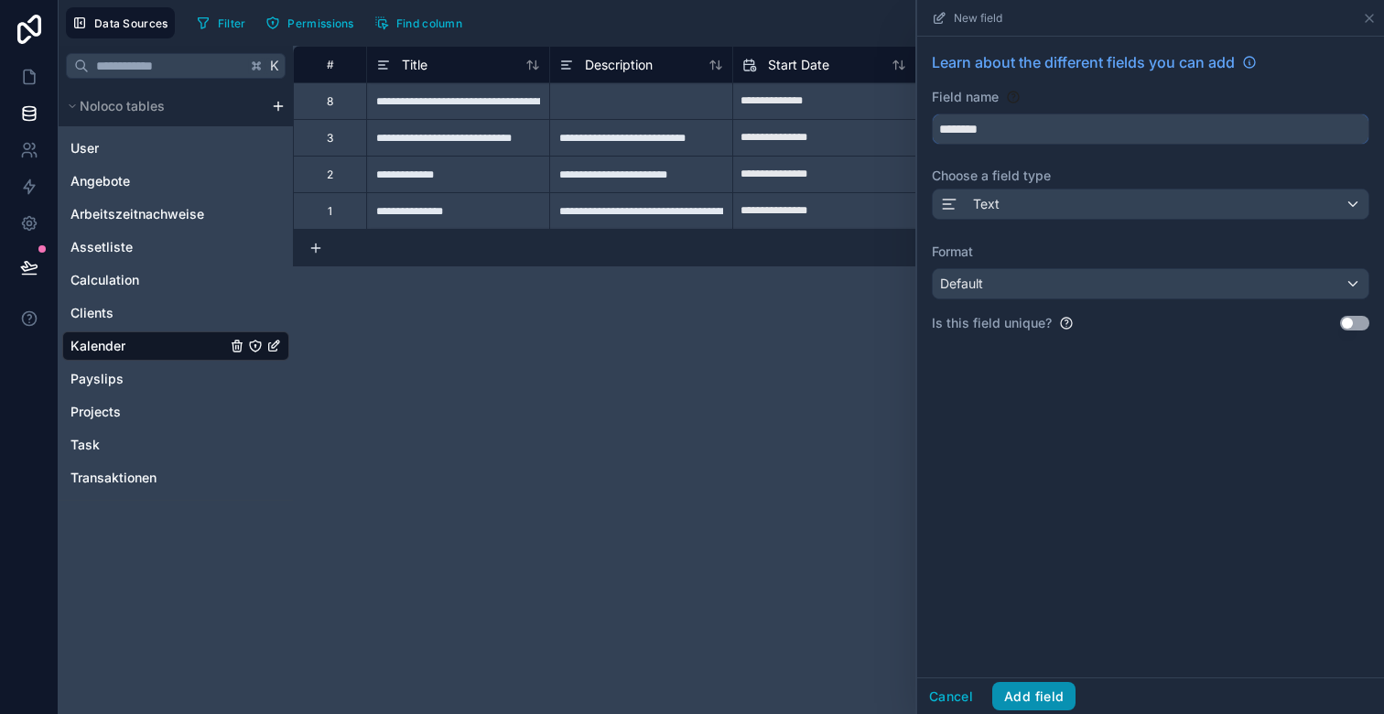
type input "********"
click at [1033, 699] on button "Add field" at bounding box center [1033, 696] width 83 height 29
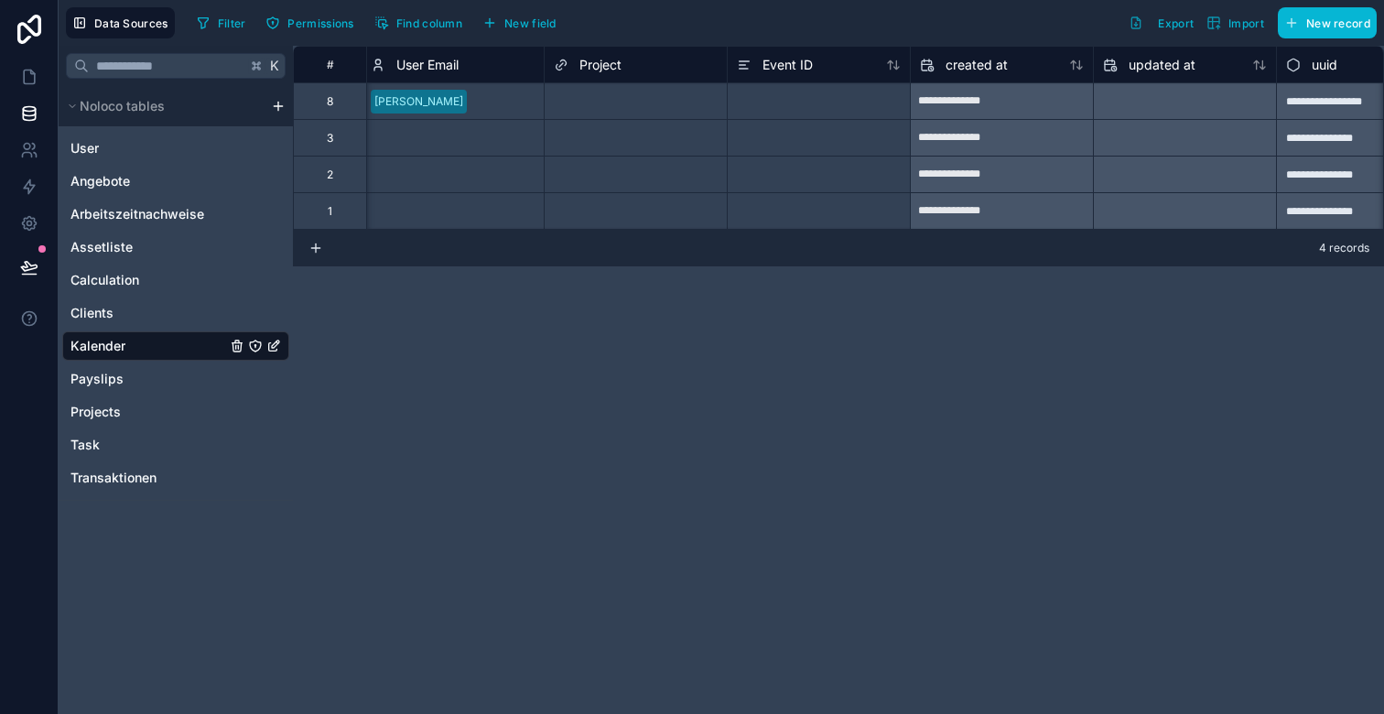
scroll to position [0, 997]
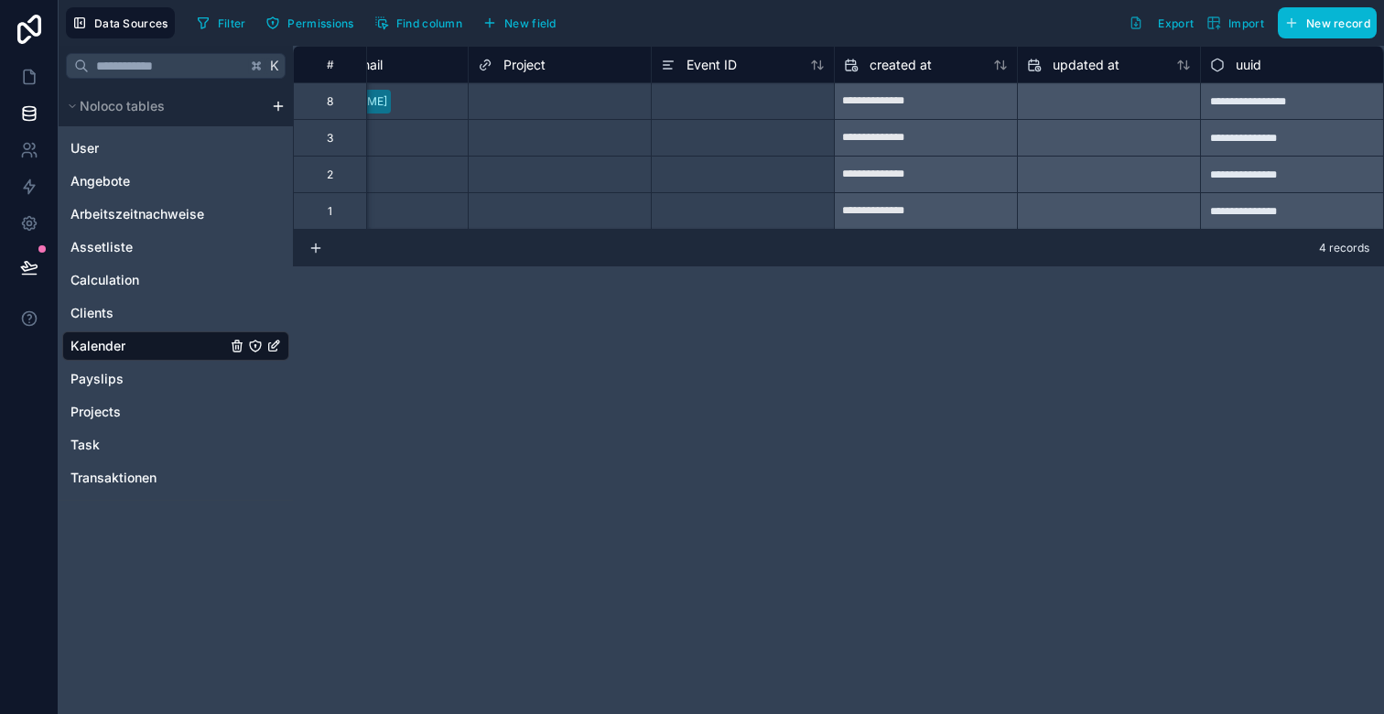
click at [1246, 103] on div "**********" at bounding box center [1291, 100] width 183 height 37
click at [29, 266] on icon at bounding box center [29, 267] width 18 height 18
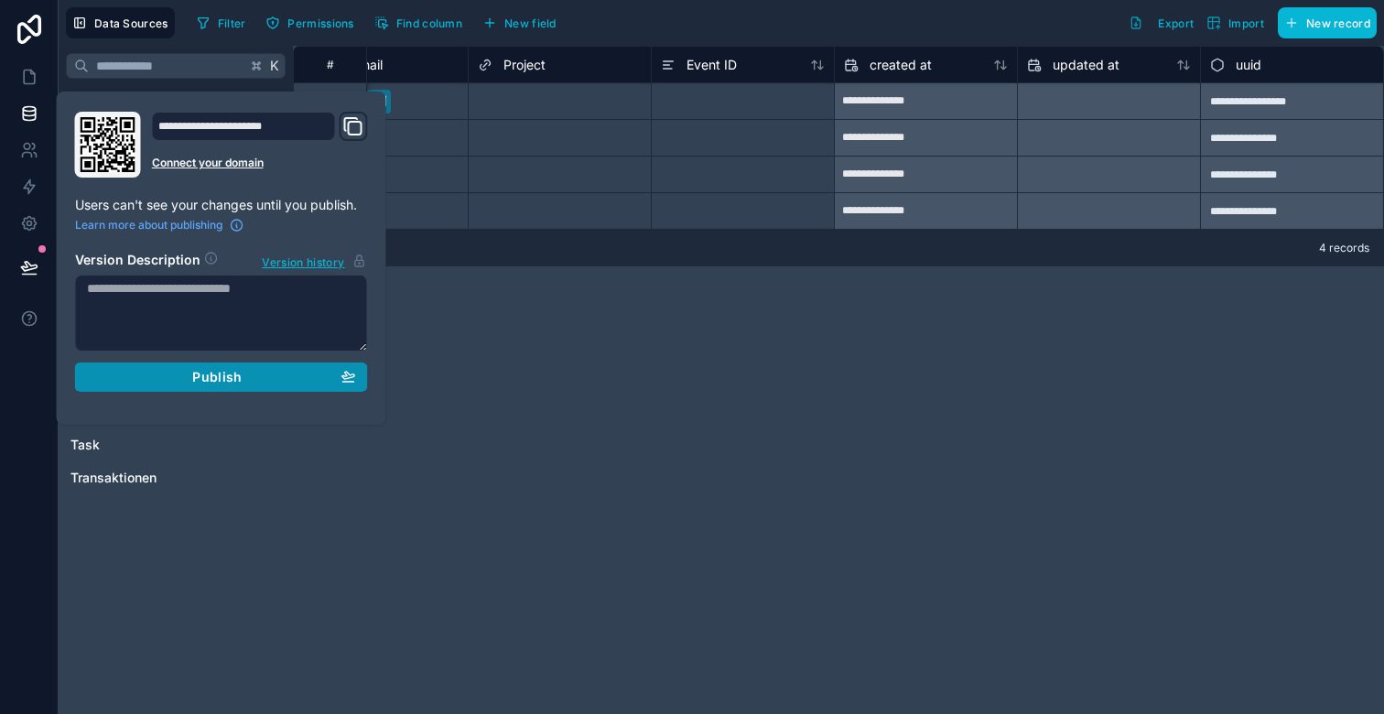
click at [186, 381] on div "Publish" at bounding box center [221, 377] width 269 height 16
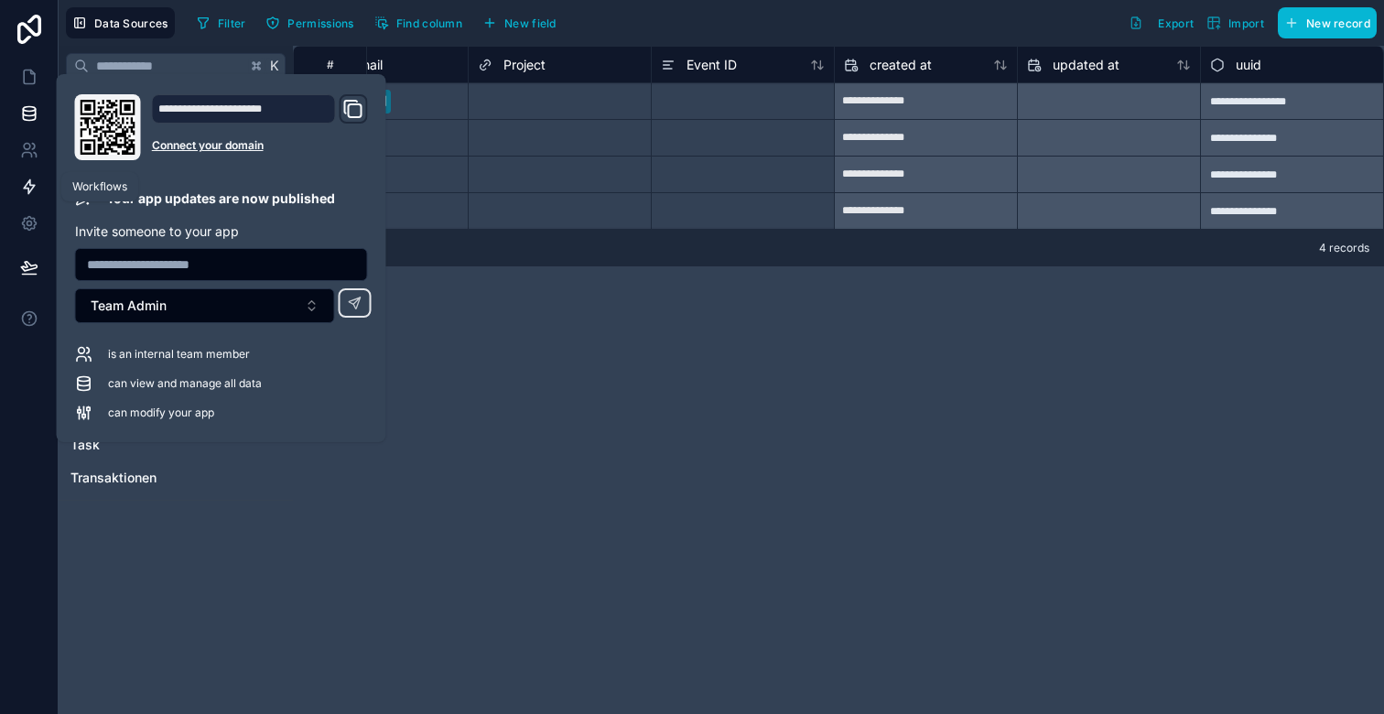
click at [31, 190] on icon at bounding box center [29, 187] width 18 height 18
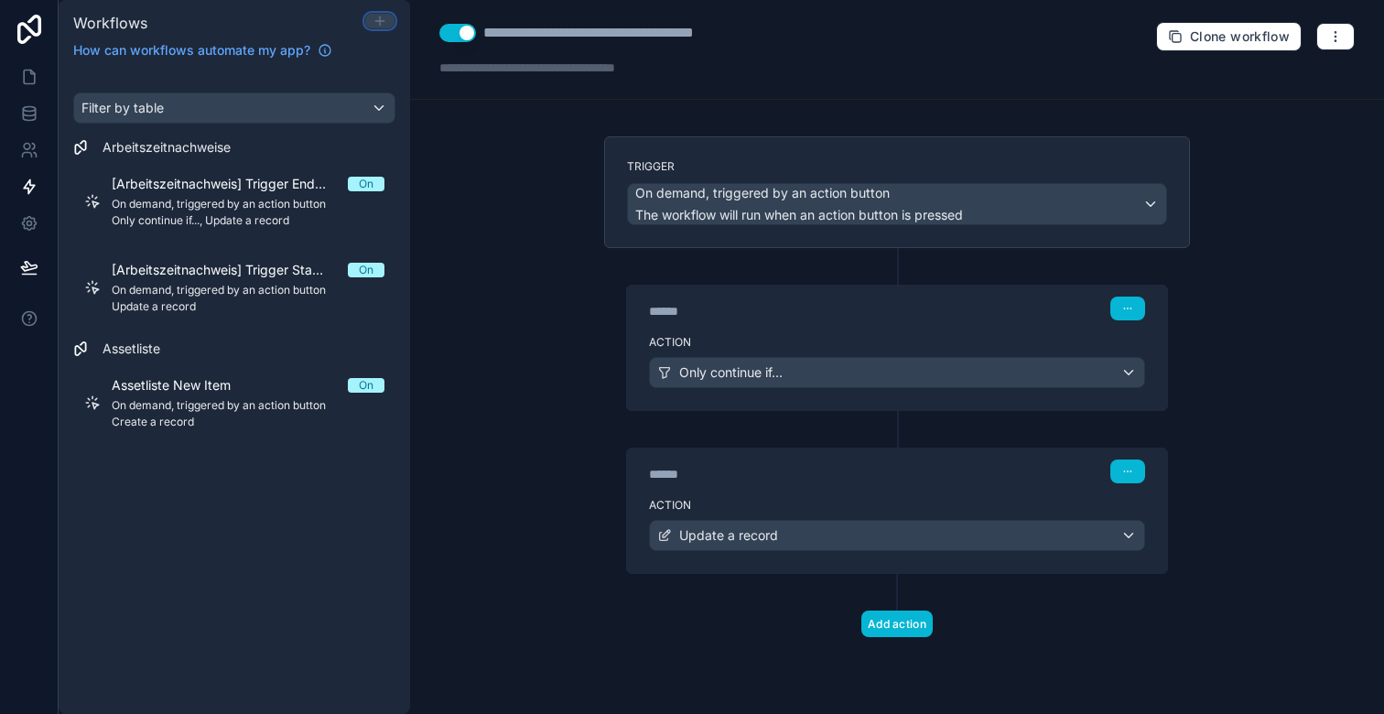
click at [382, 22] on icon at bounding box center [380, 21] width 15 height 15
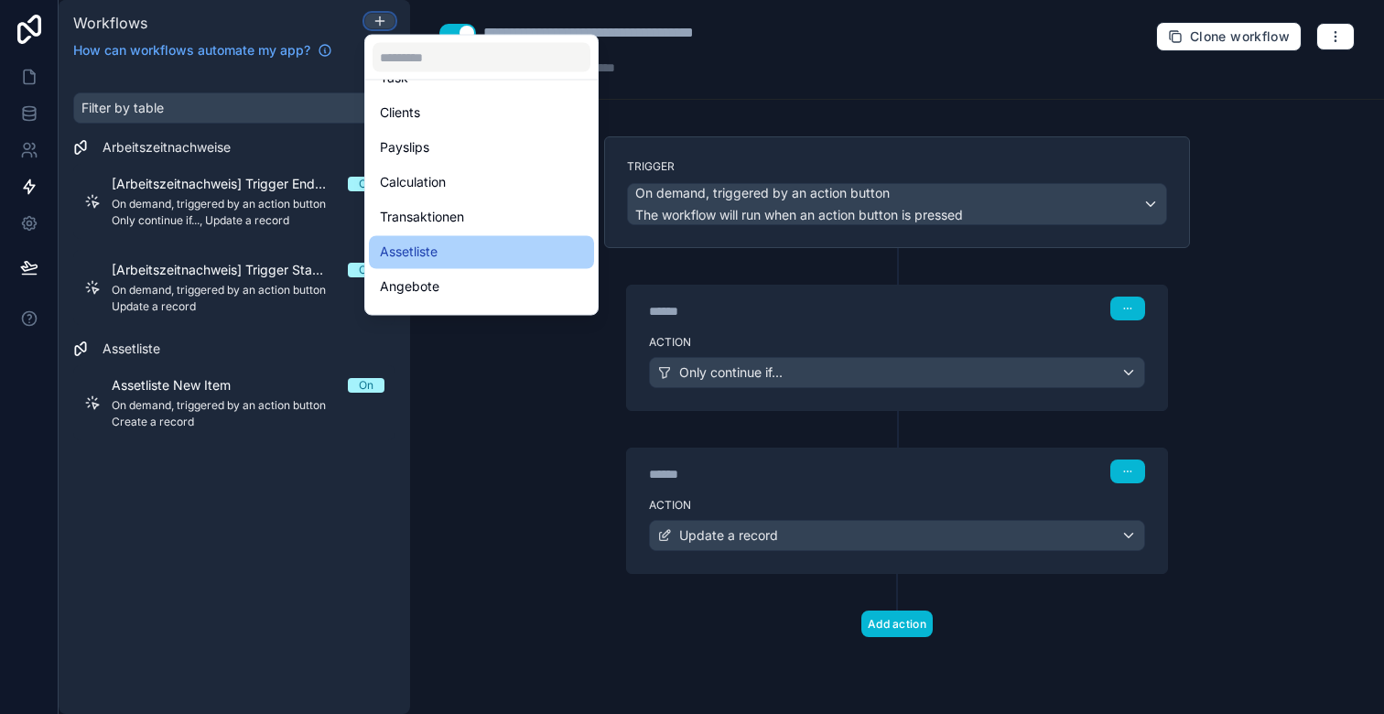
scroll to position [192, 0]
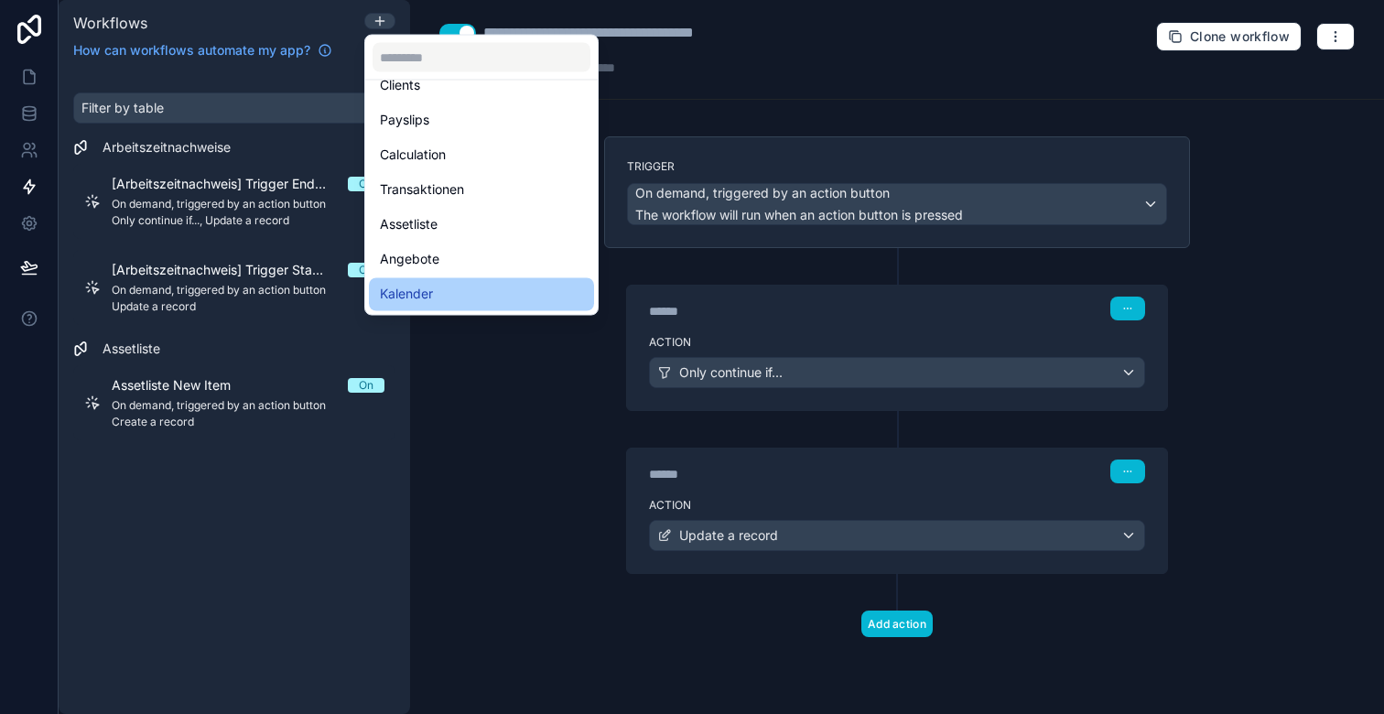
click at [440, 294] on div "Kalender" at bounding box center [481, 295] width 203 height 22
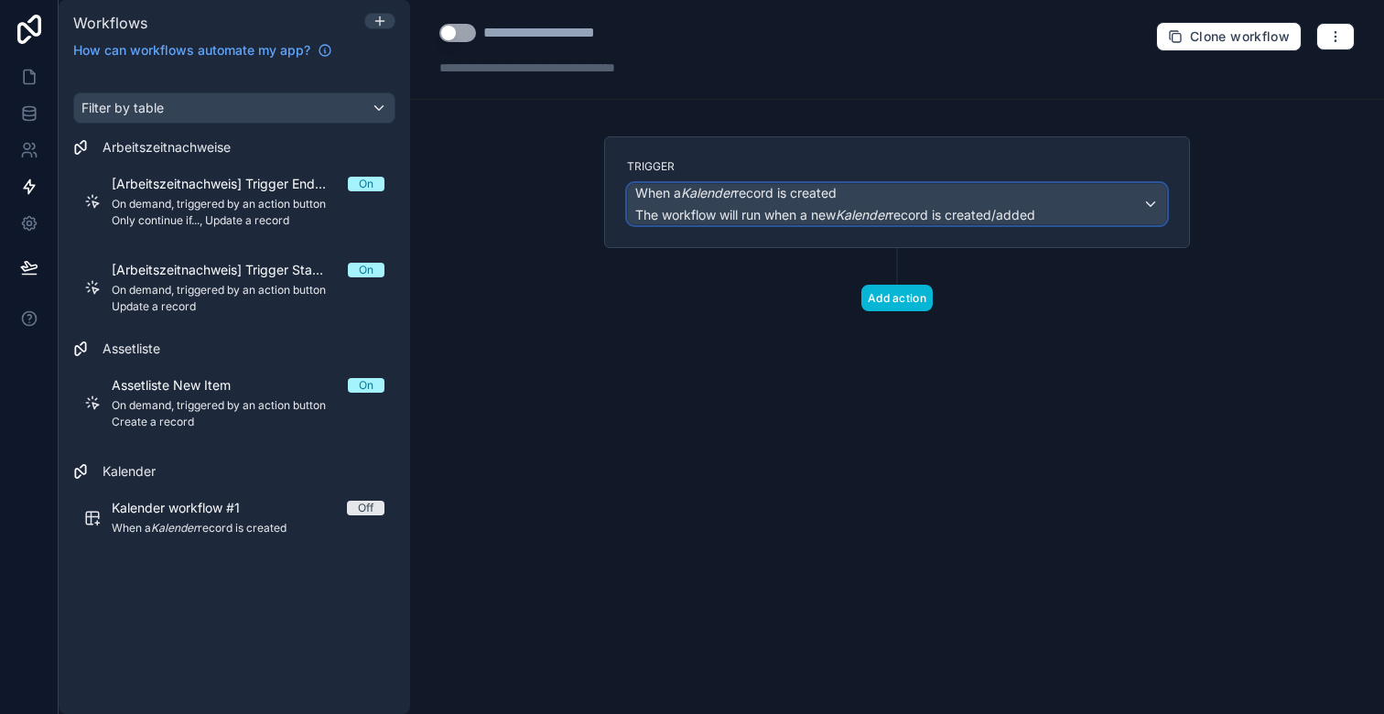
click at [790, 212] on span "The workflow will run when a new Kalender record is created/added" at bounding box center [835, 215] width 400 height 16
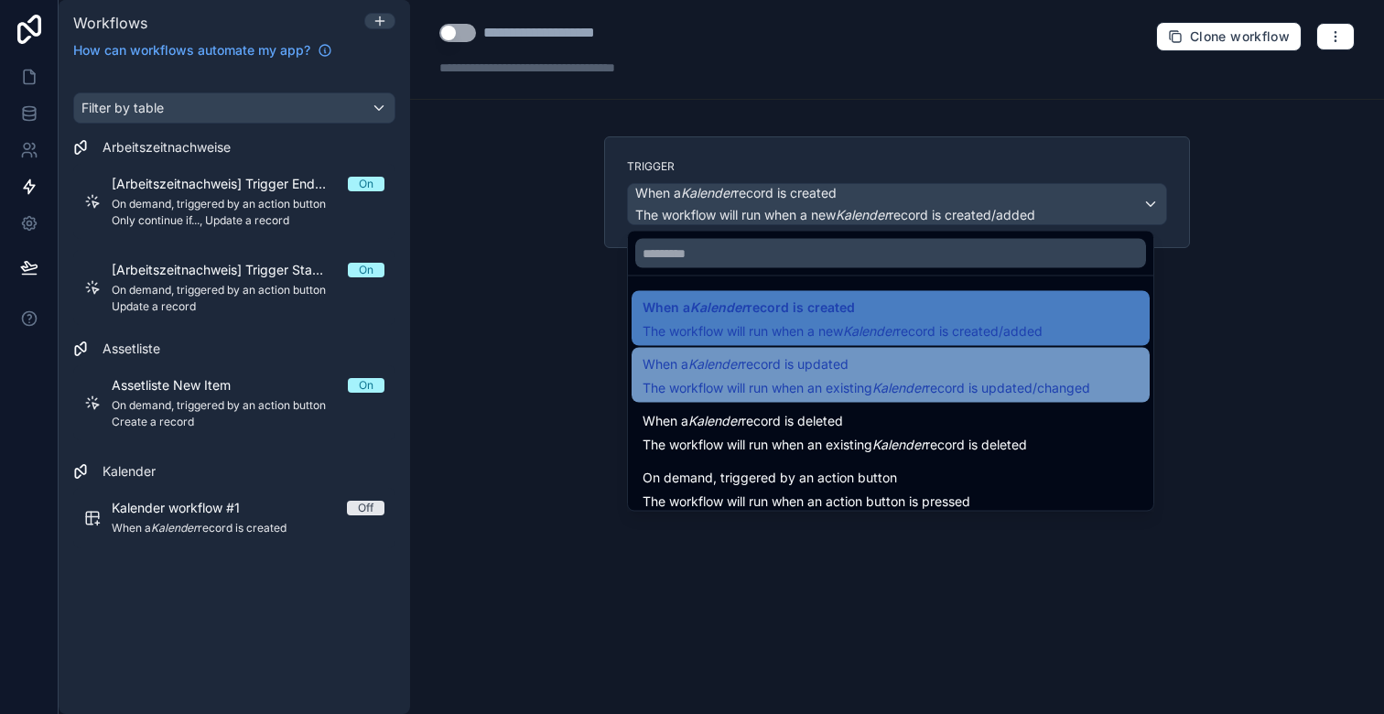
click at [782, 365] on span "When a Kalender record is updated" at bounding box center [746, 364] width 206 height 22
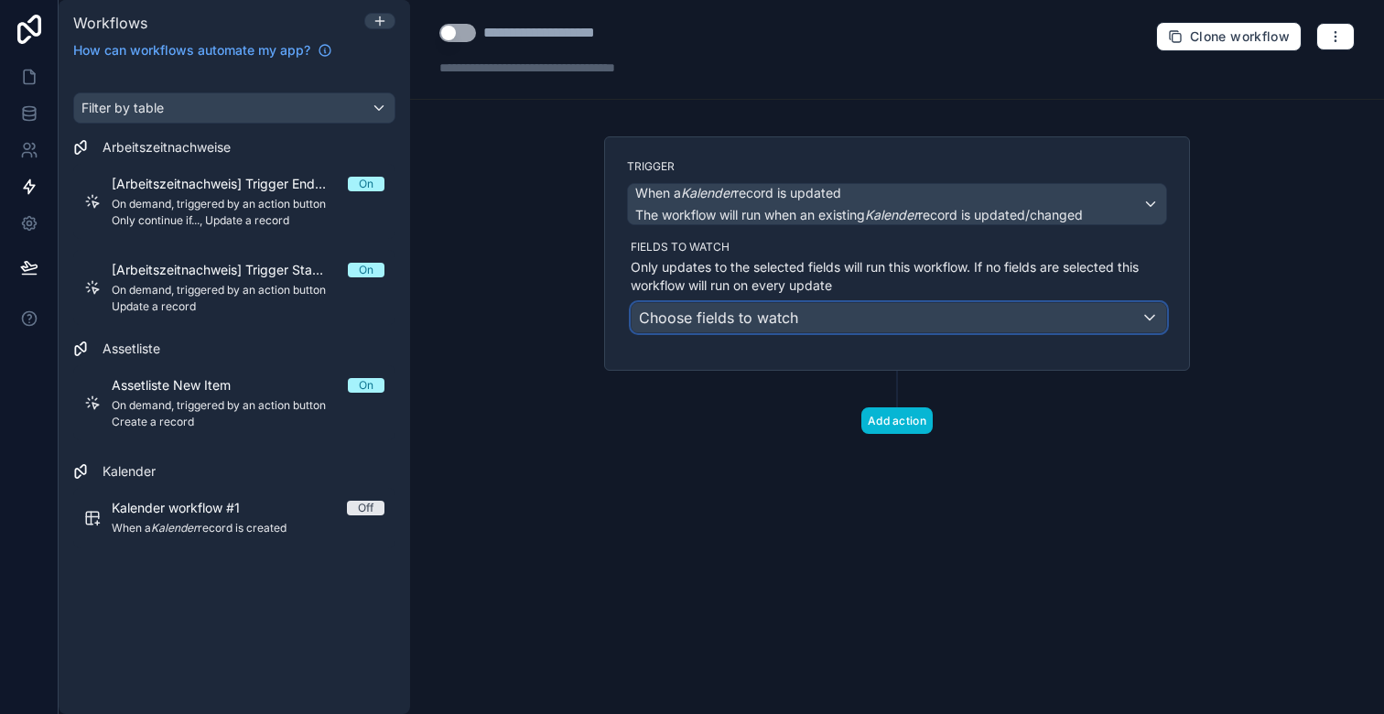
click at [819, 321] on div "Choose fields to watch" at bounding box center [899, 317] width 535 height 29
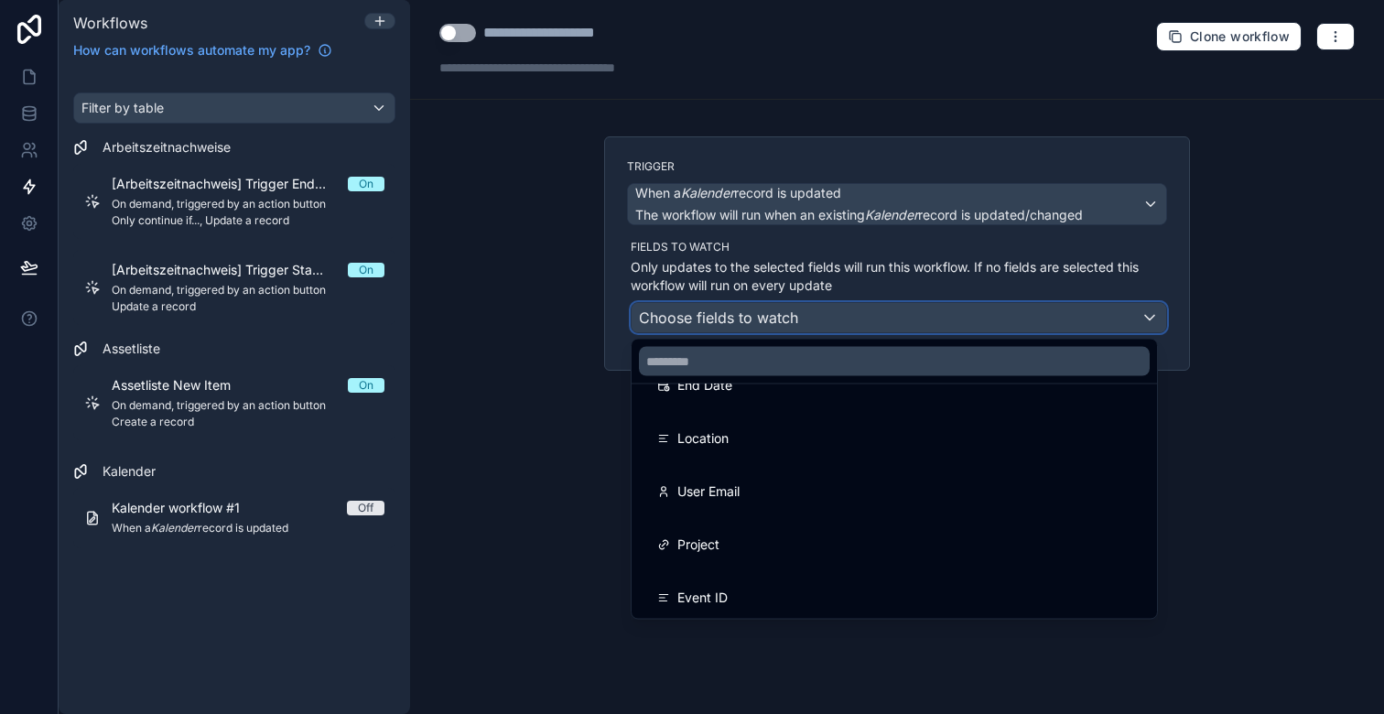
scroll to position [207, 0]
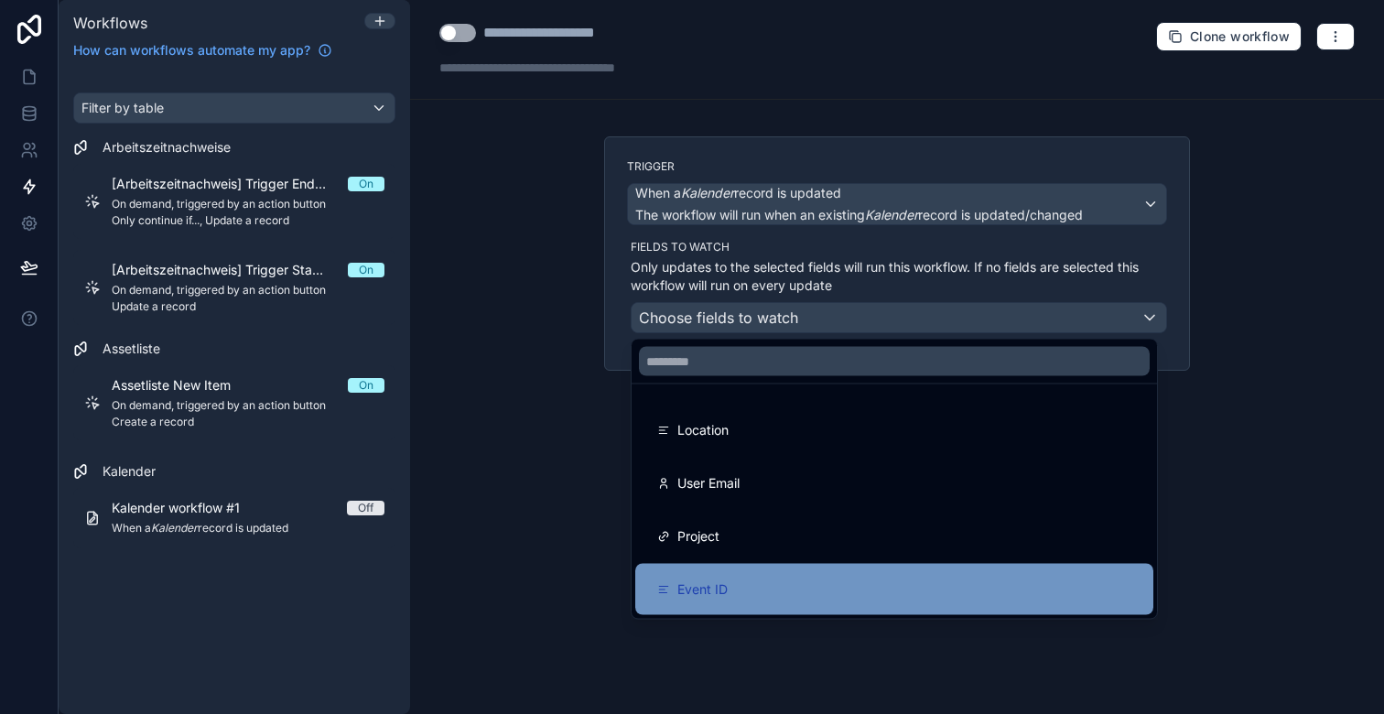
click at [764, 597] on div "Event ID" at bounding box center [894, 590] width 474 height 22
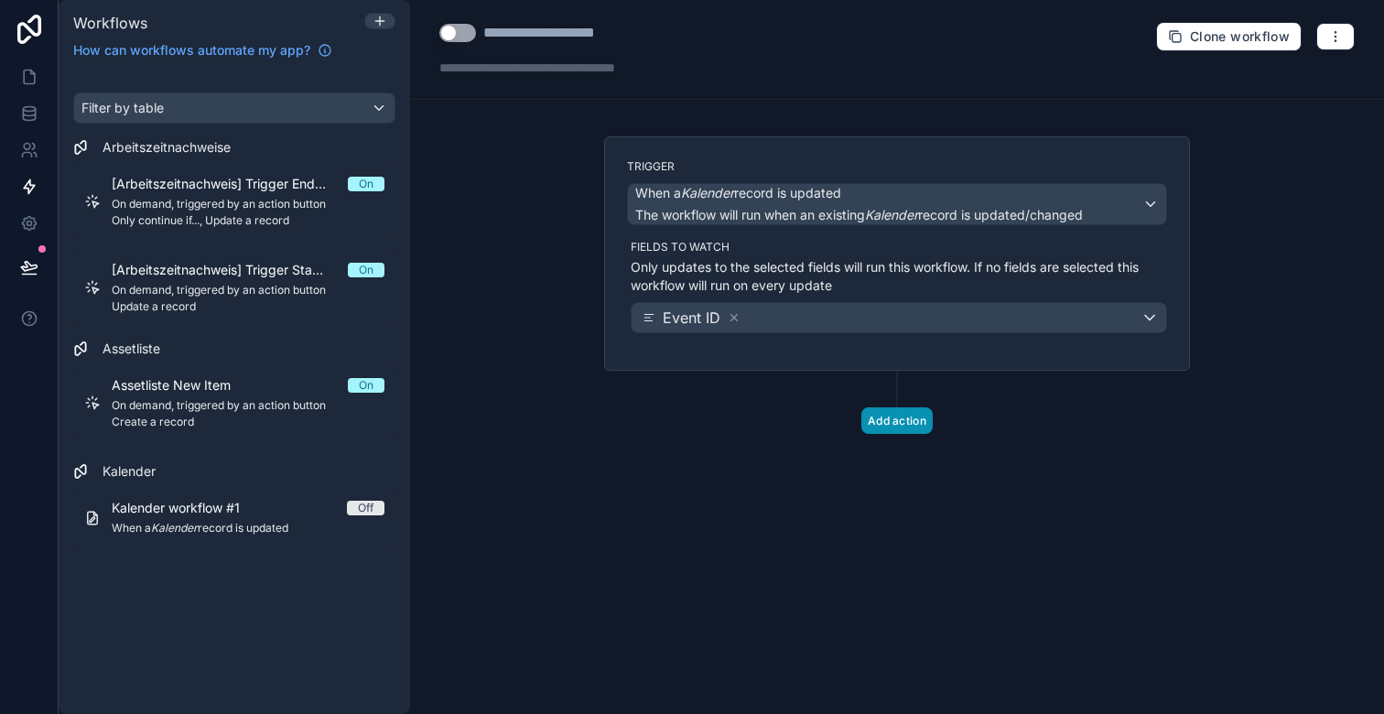
click at [890, 417] on button "Add action" at bounding box center [897, 420] width 71 height 27
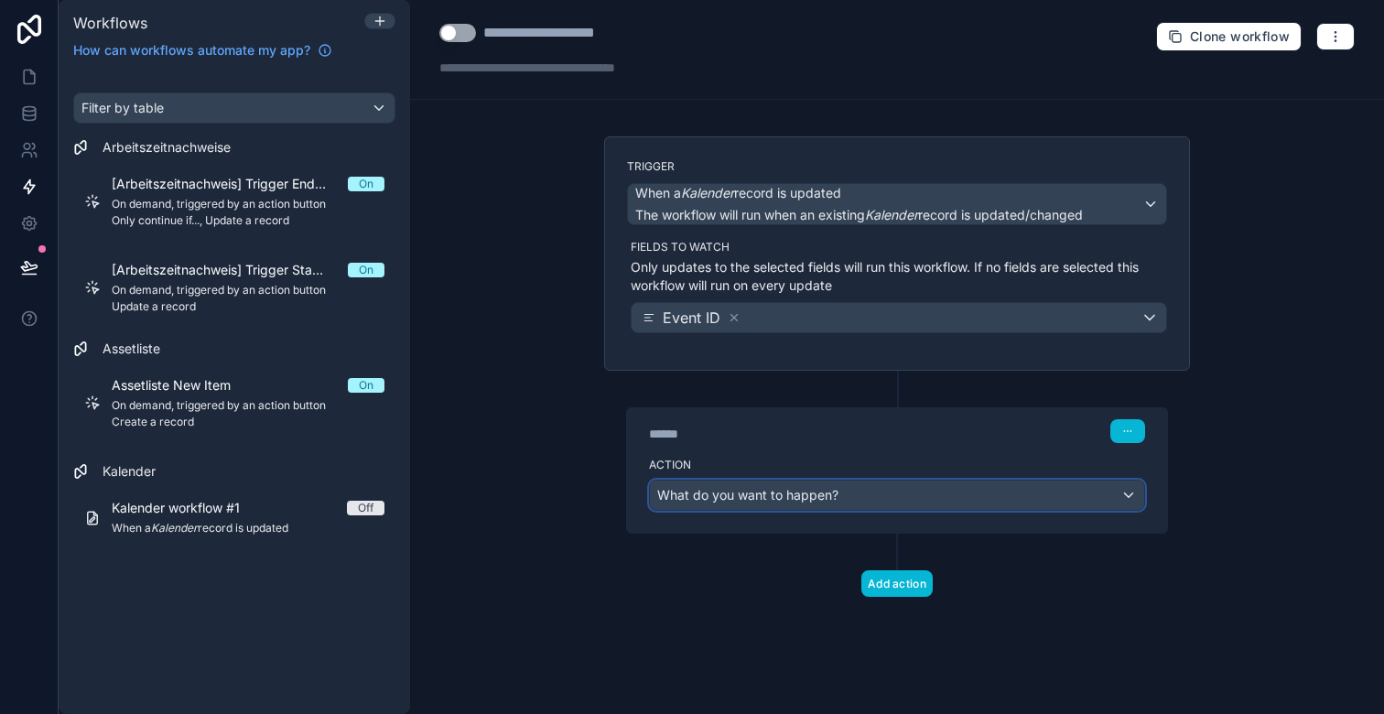
click at [845, 482] on div "What do you want to happen?" at bounding box center [897, 495] width 494 height 29
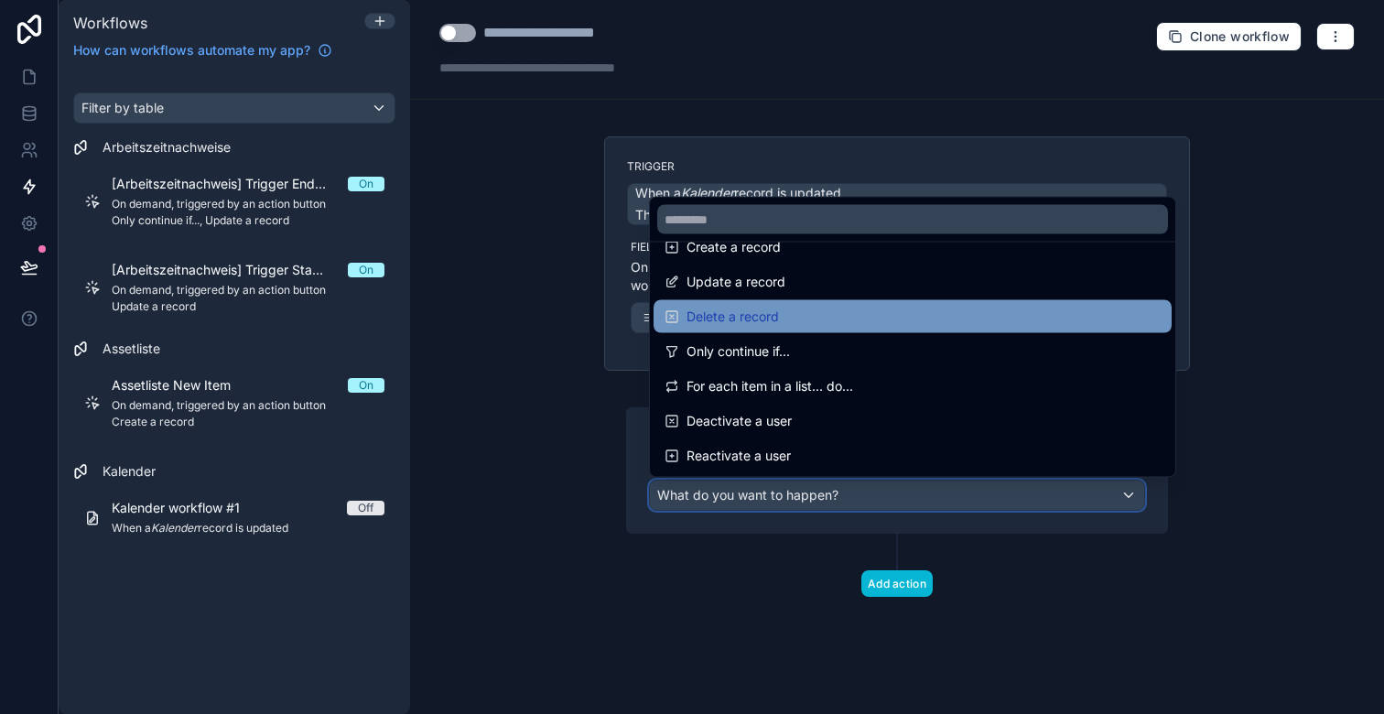
scroll to position [168, 0]
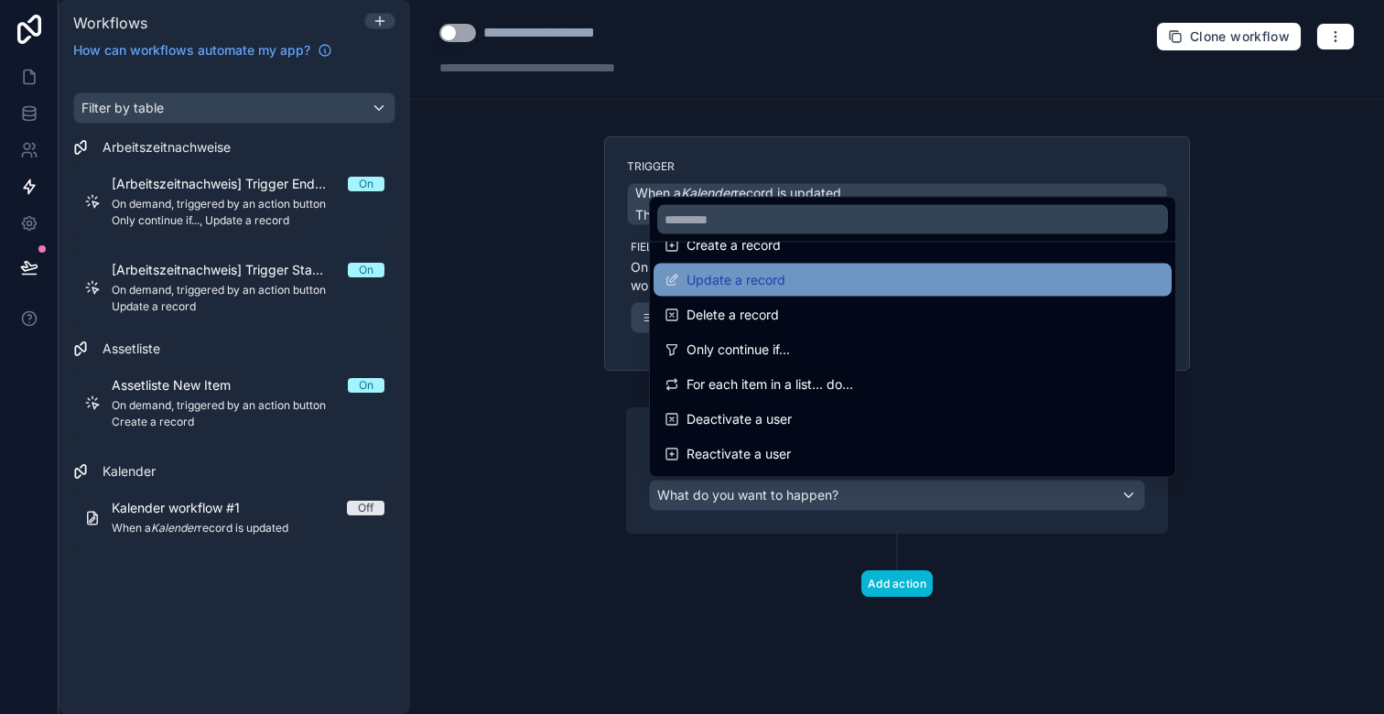
drag, startPoint x: 780, startPoint y: 317, endPoint x: 785, endPoint y: 282, distance: 35.1
click at [785, 282] on ul "Send an email Send a push notification Trigger a webhook (eg. Zapier, Make) Fin…" at bounding box center [913, 360] width 526 height 234
click at [785, 282] on div "Update a record" at bounding box center [913, 280] width 496 height 22
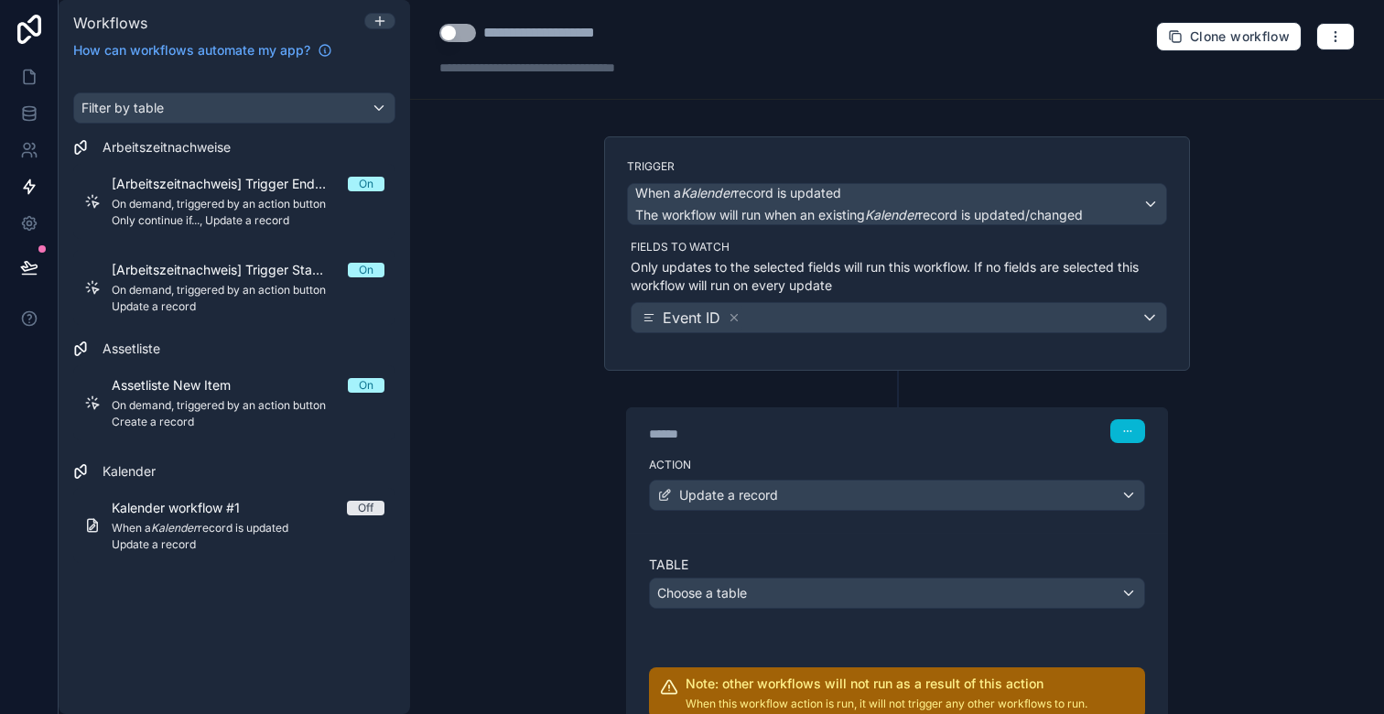
scroll to position [110, 0]
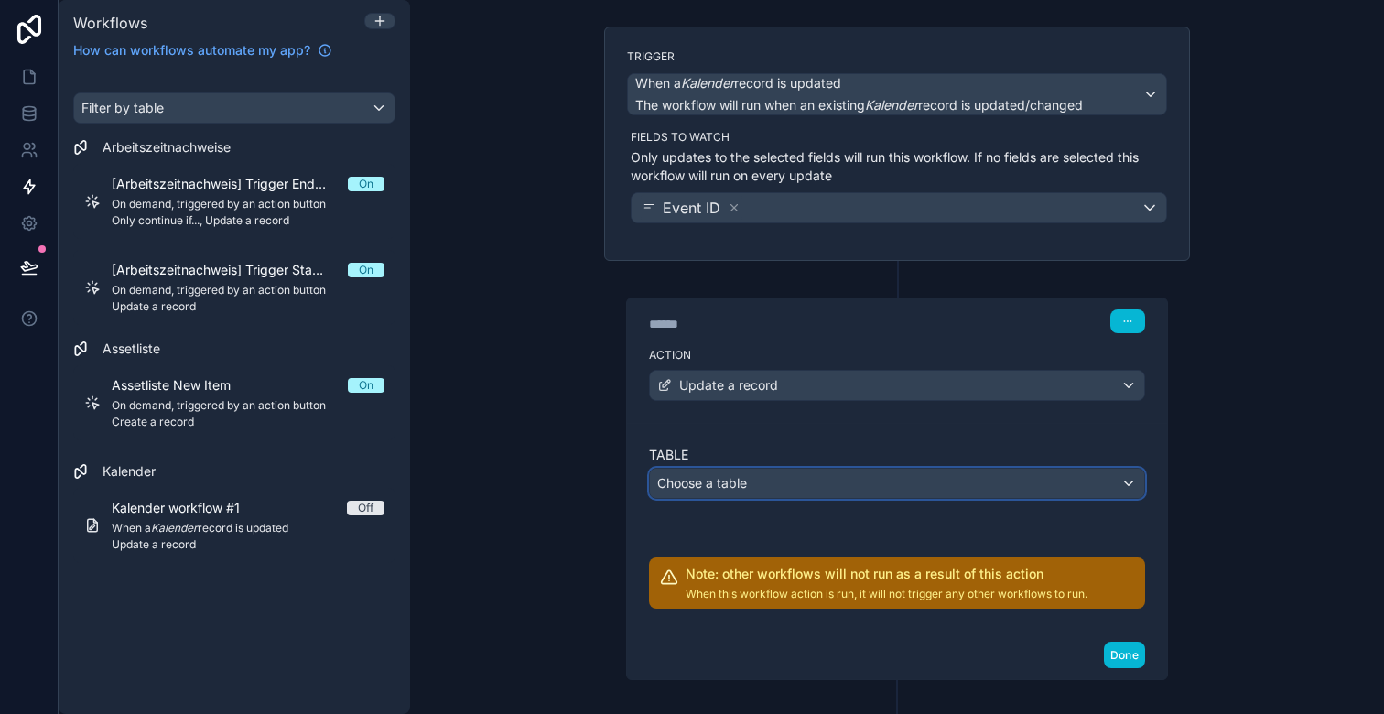
click at [776, 485] on div "Choose a table" at bounding box center [897, 483] width 494 height 29
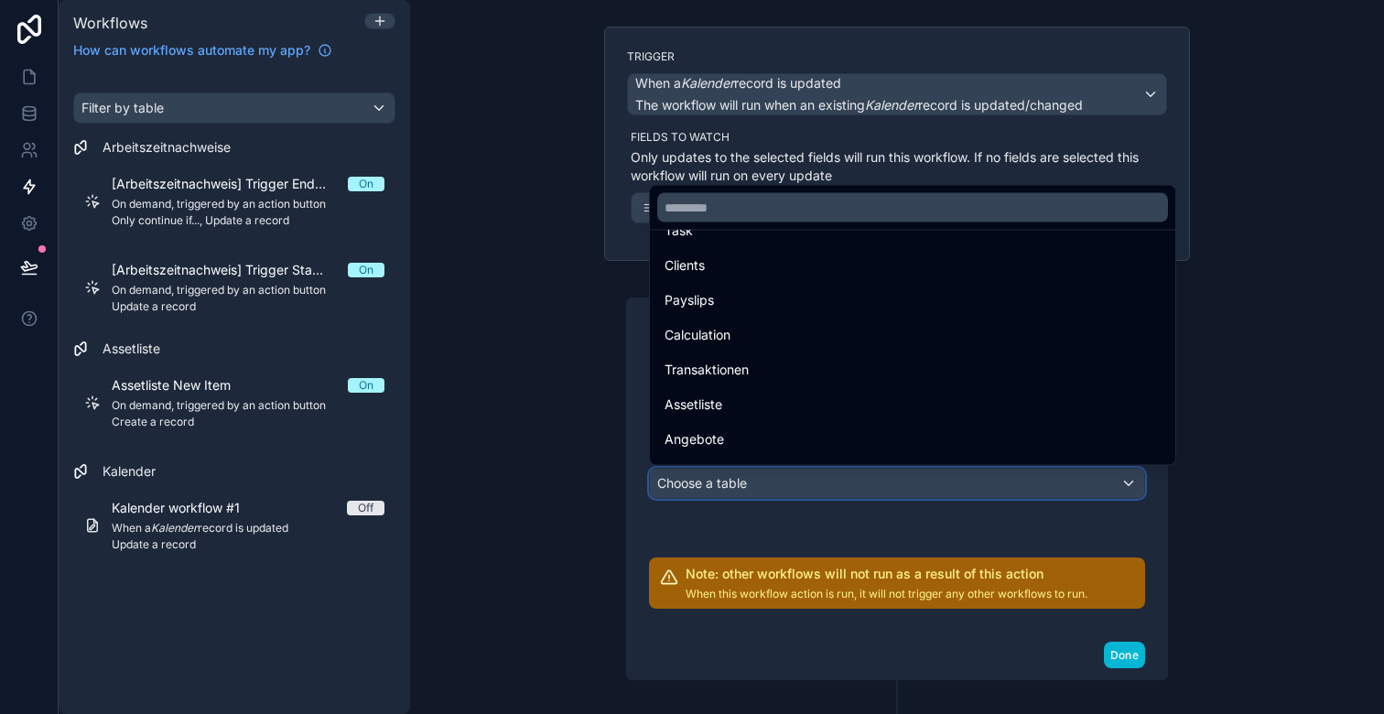
scroll to position [184, 0]
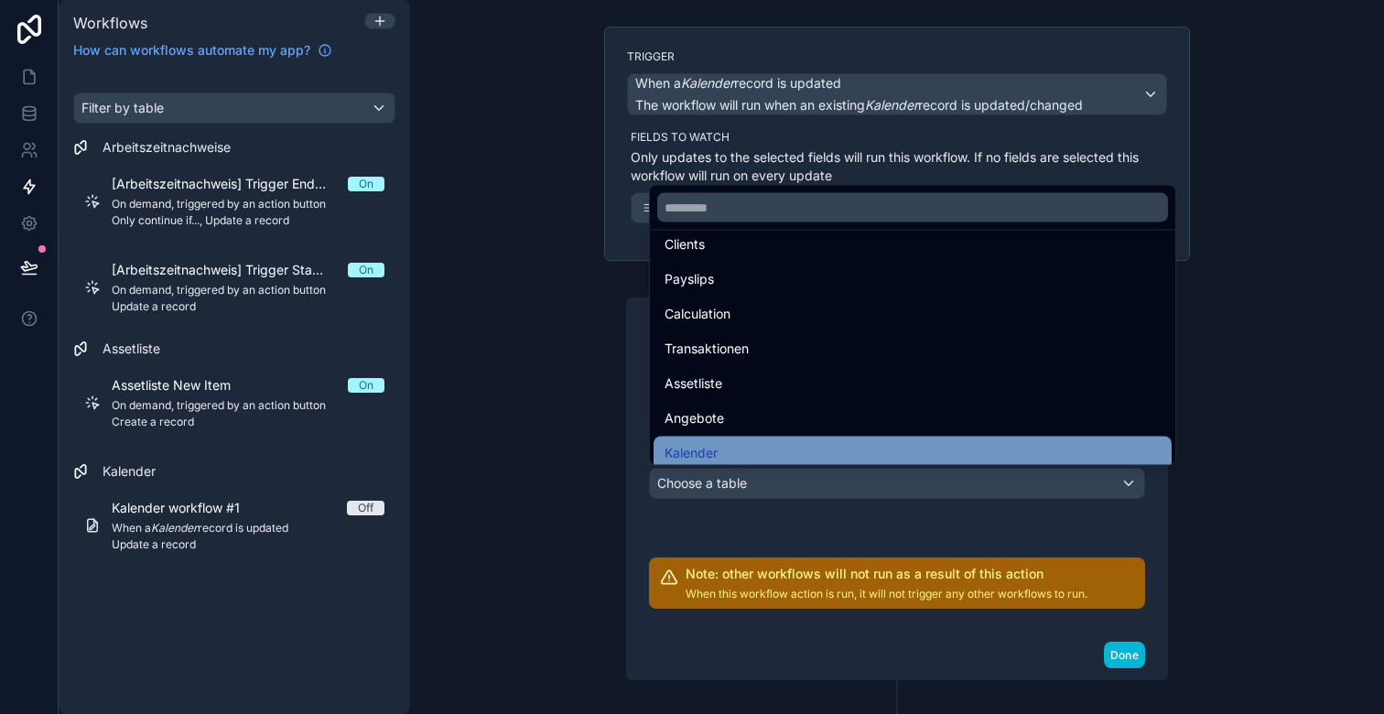
click at [746, 442] on div "Kalender" at bounding box center [913, 453] width 496 height 22
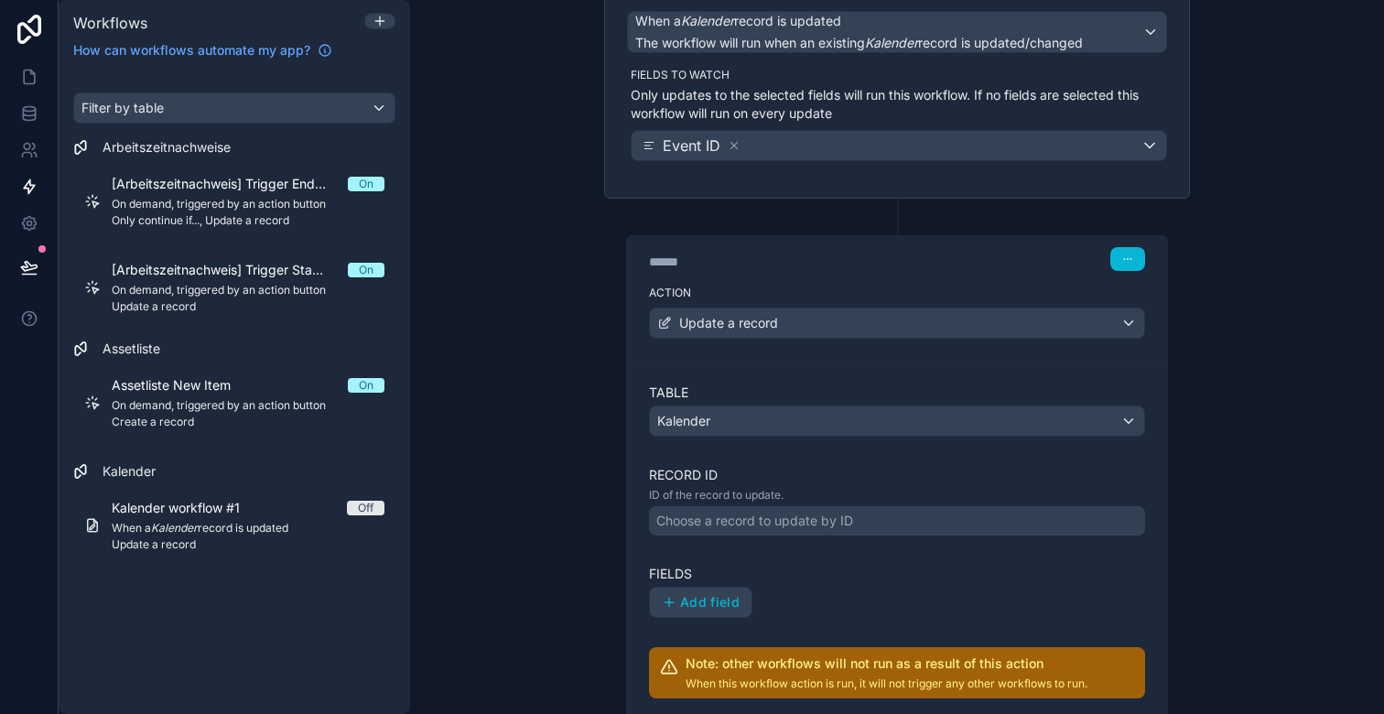
scroll to position [220, 0]
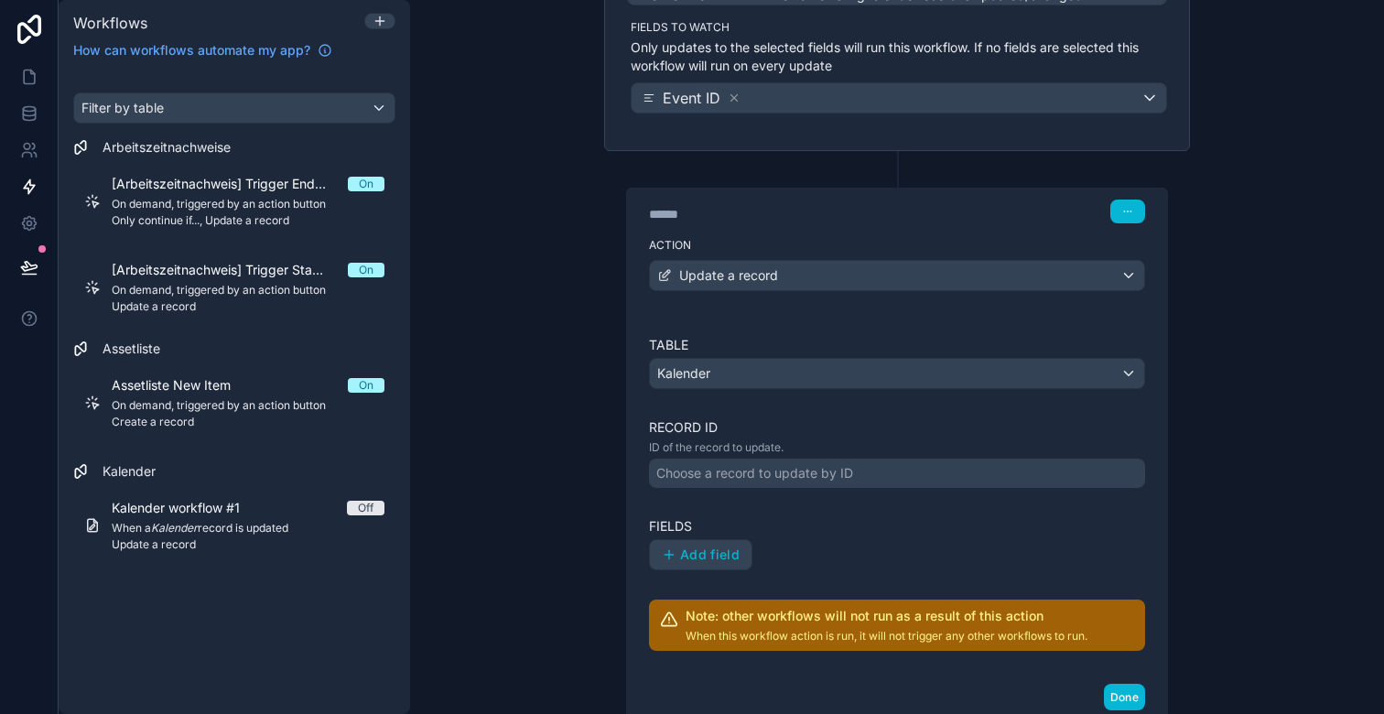
click at [764, 469] on div "Choose a record to update by ID" at bounding box center [754, 473] width 197 height 18
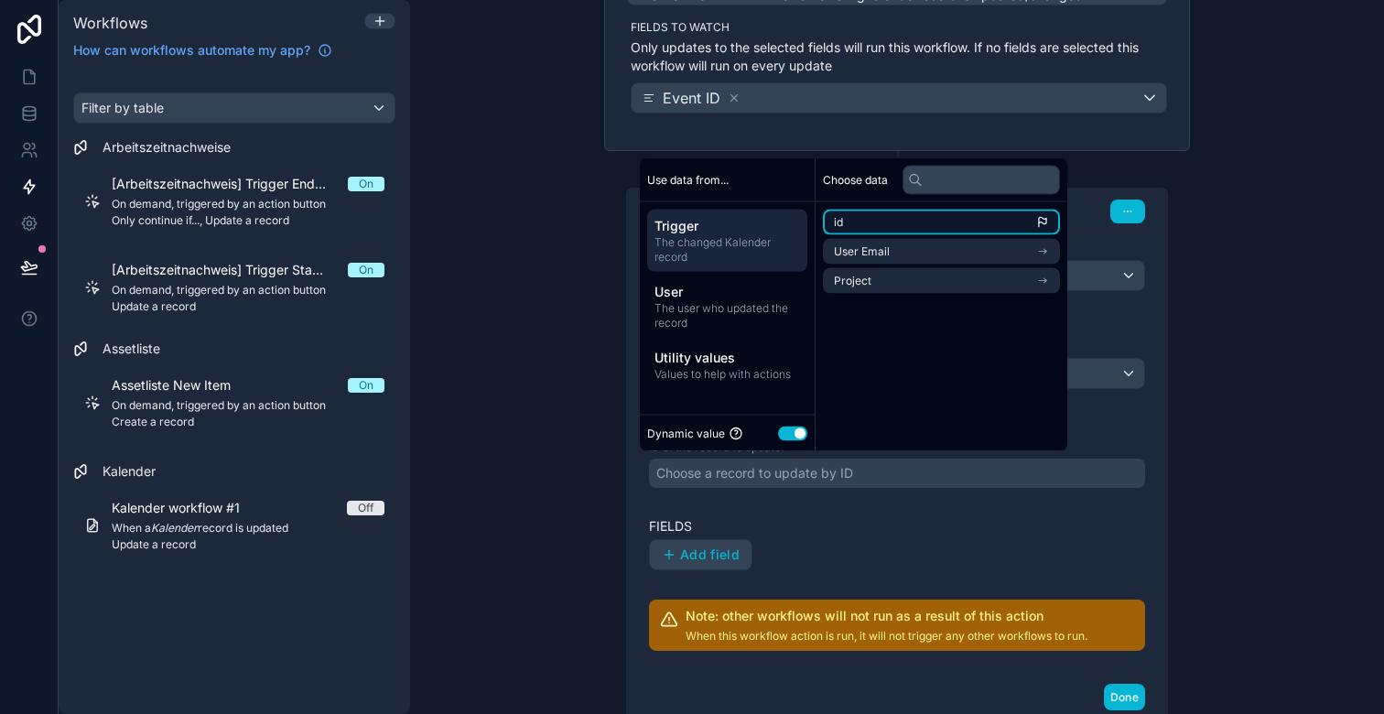
click at [876, 221] on li "id" at bounding box center [941, 223] width 237 height 26
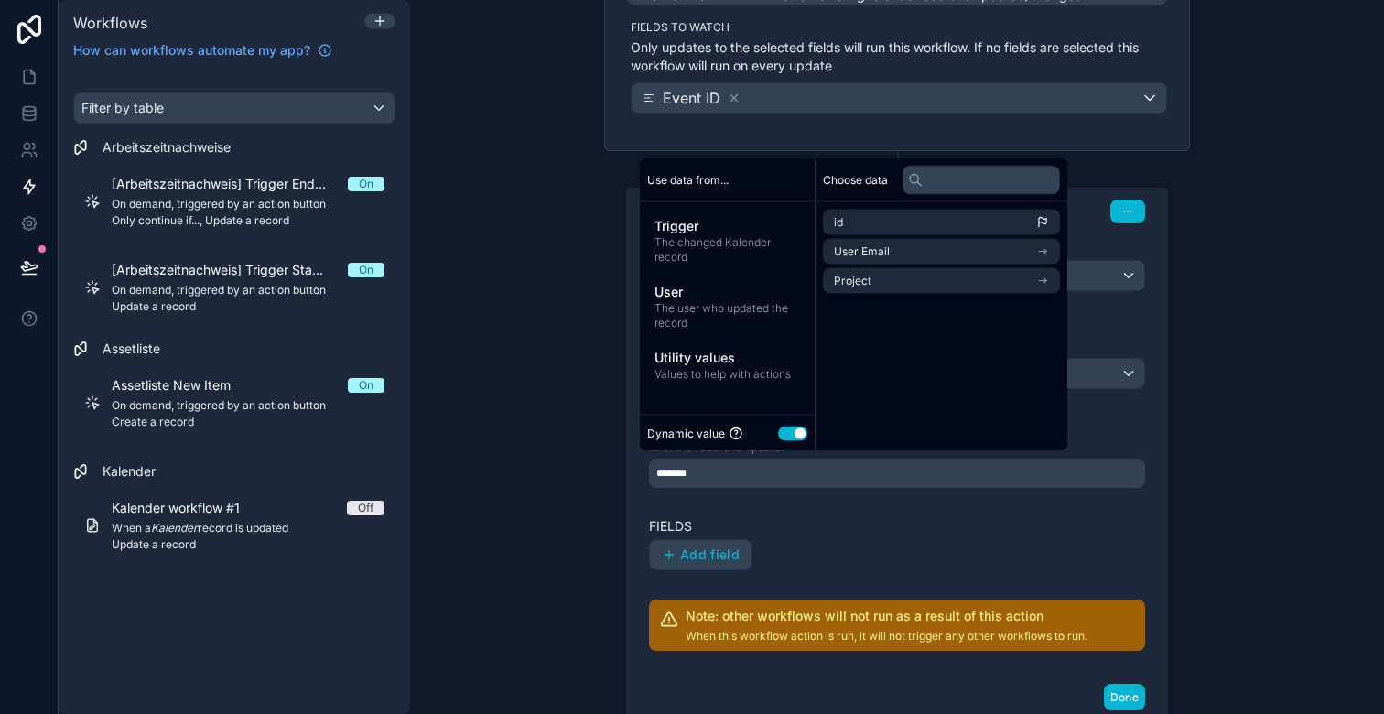
click at [853, 508] on div "Table Kalender Record ID ID of the record to update. ******* Fields Add field N…" at bounding box center [897, 493] width 496 height 315
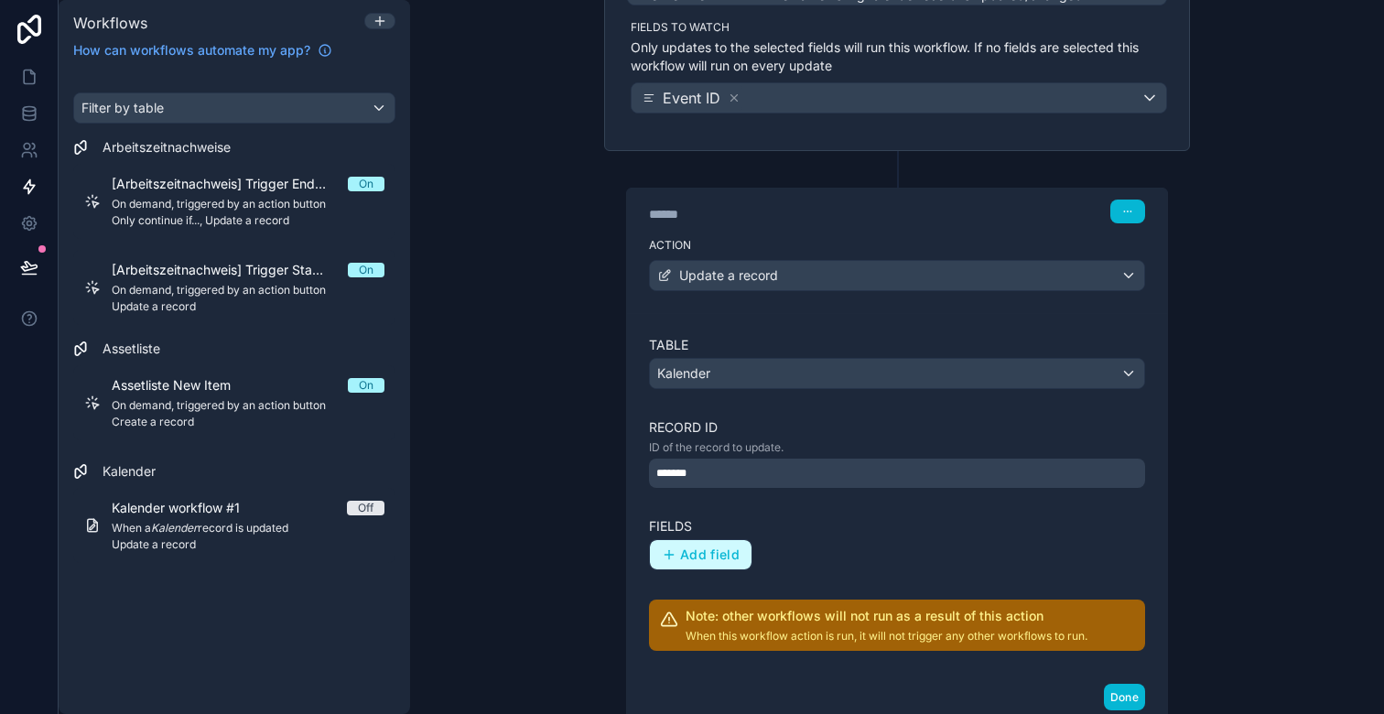
click at [731, 543] on button "Add field" at bounding box center [701, 554] width 102 height 29
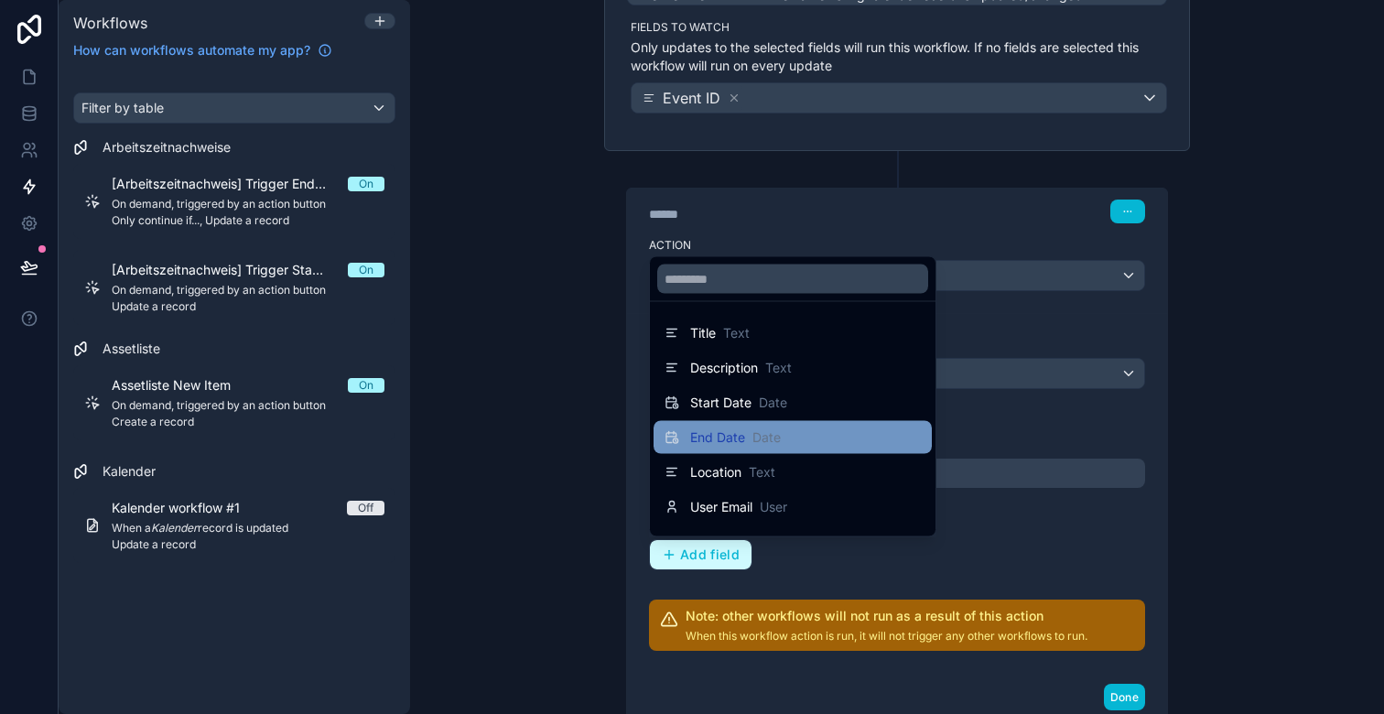
scroll to position [95, 0]
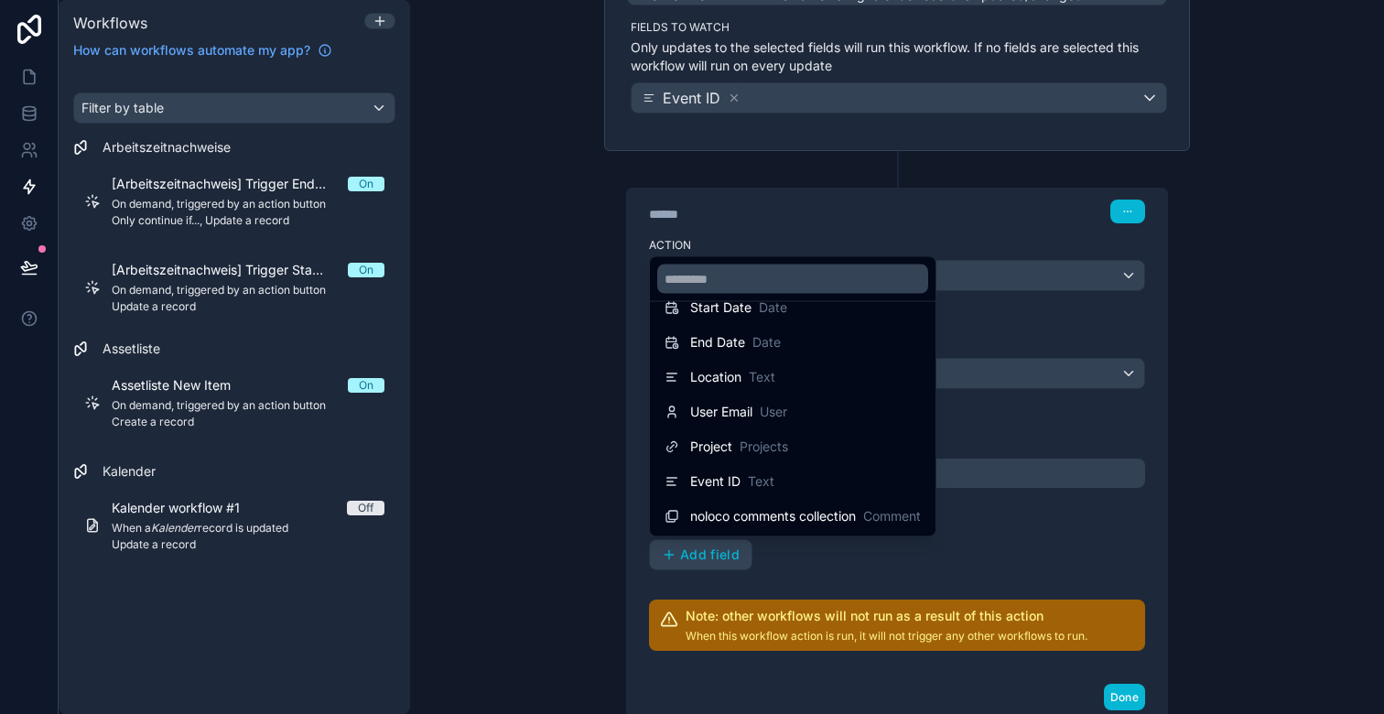
click at [821, 556] on div at bounding box center [692, 357] width 1384 height 714
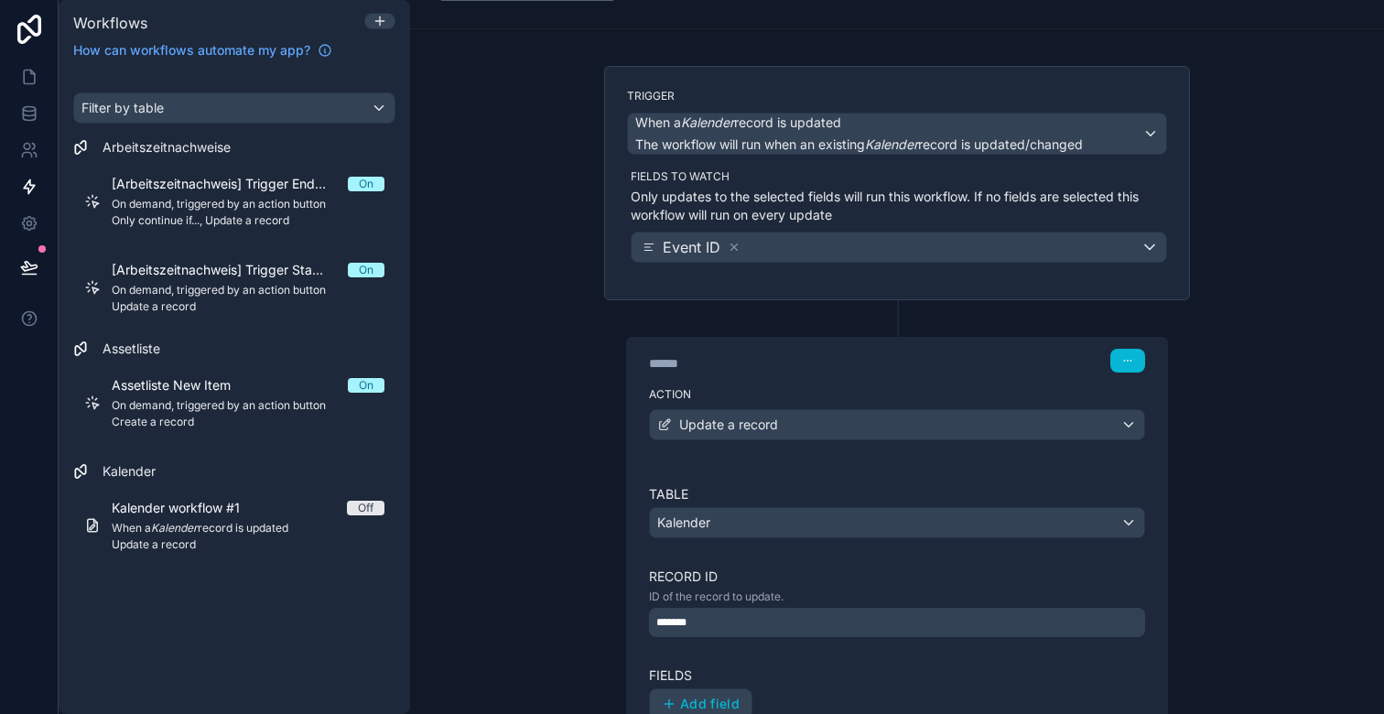
scroll to position [0, 0]
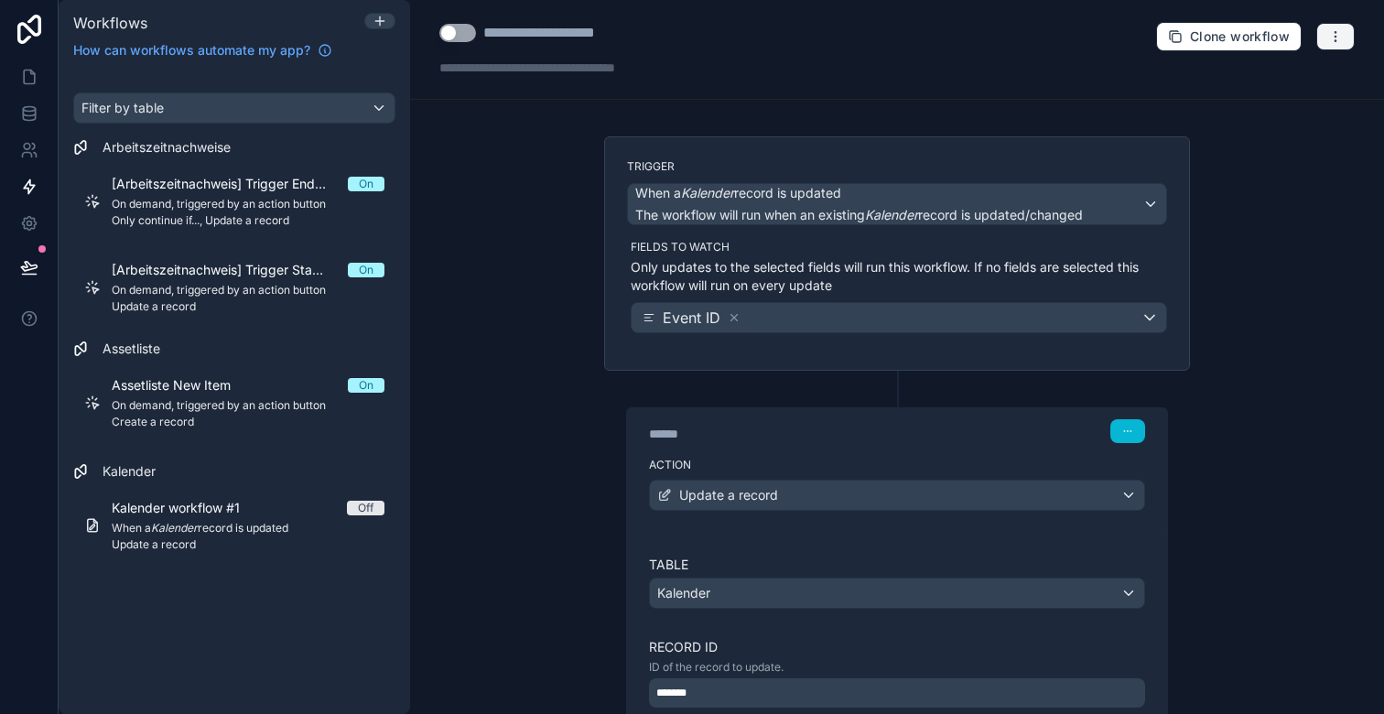
click at [1345, 27] on button "button" at bounding box center [1336, 36] width 38 height 27
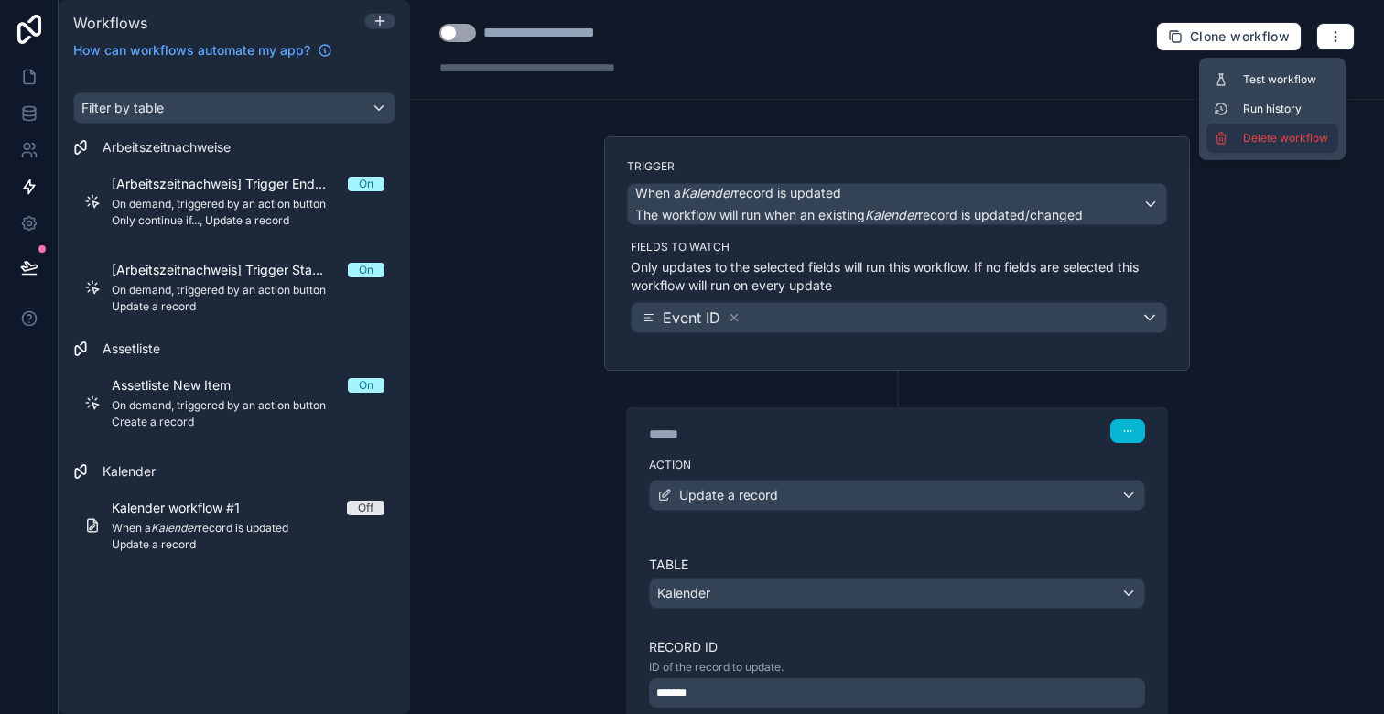
click at [1303, 139] on span "Delete workflow" at bounding box center [1287, 138] width 88 height 15
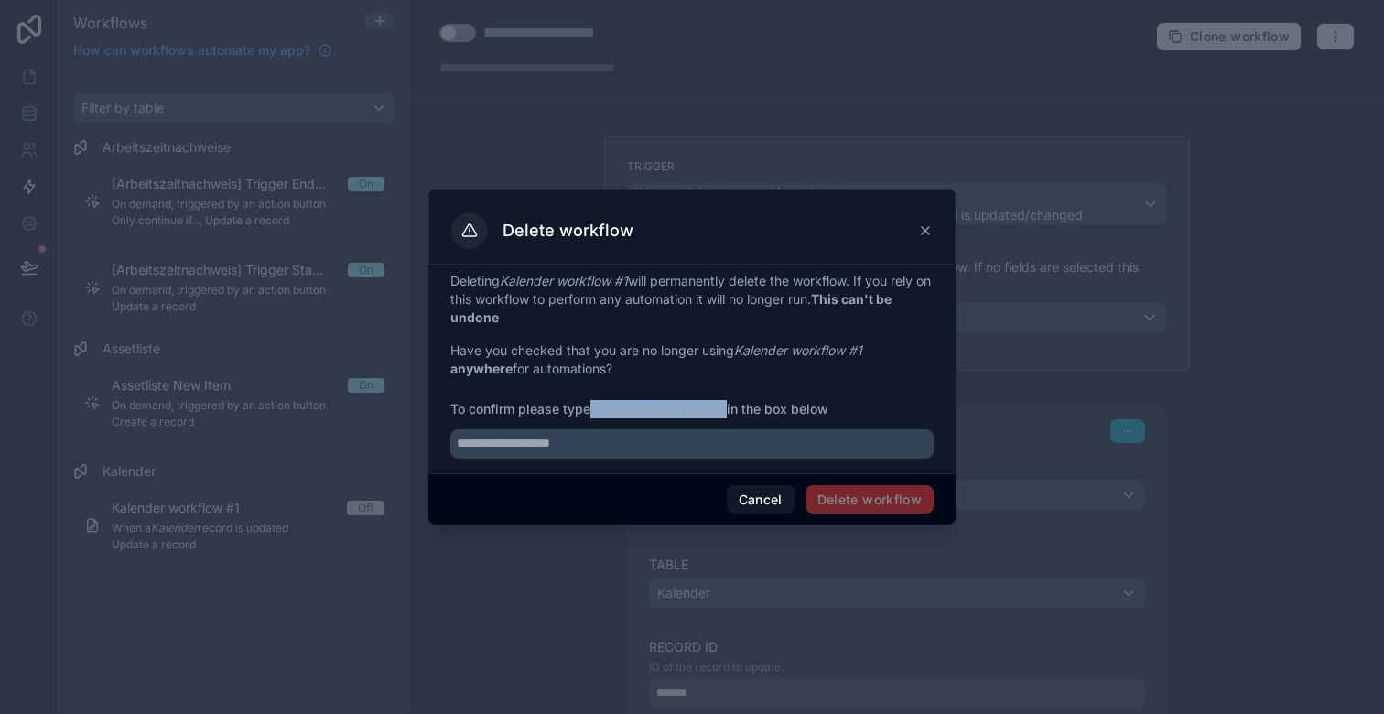
drag, startPoint x: 599, startPoint y: 408, endPoint x: 728, endPoint y: 404, distance: 129.2
click at [727, 404] on strong "Kalender workflow #1" at bounding box center [659, 409] width 136 height 16
copy strong "Kalender workflow #1"
click at [661, 444] on input "text" at bounding box center [691, 443] width 483 height 29
paste input "**********"
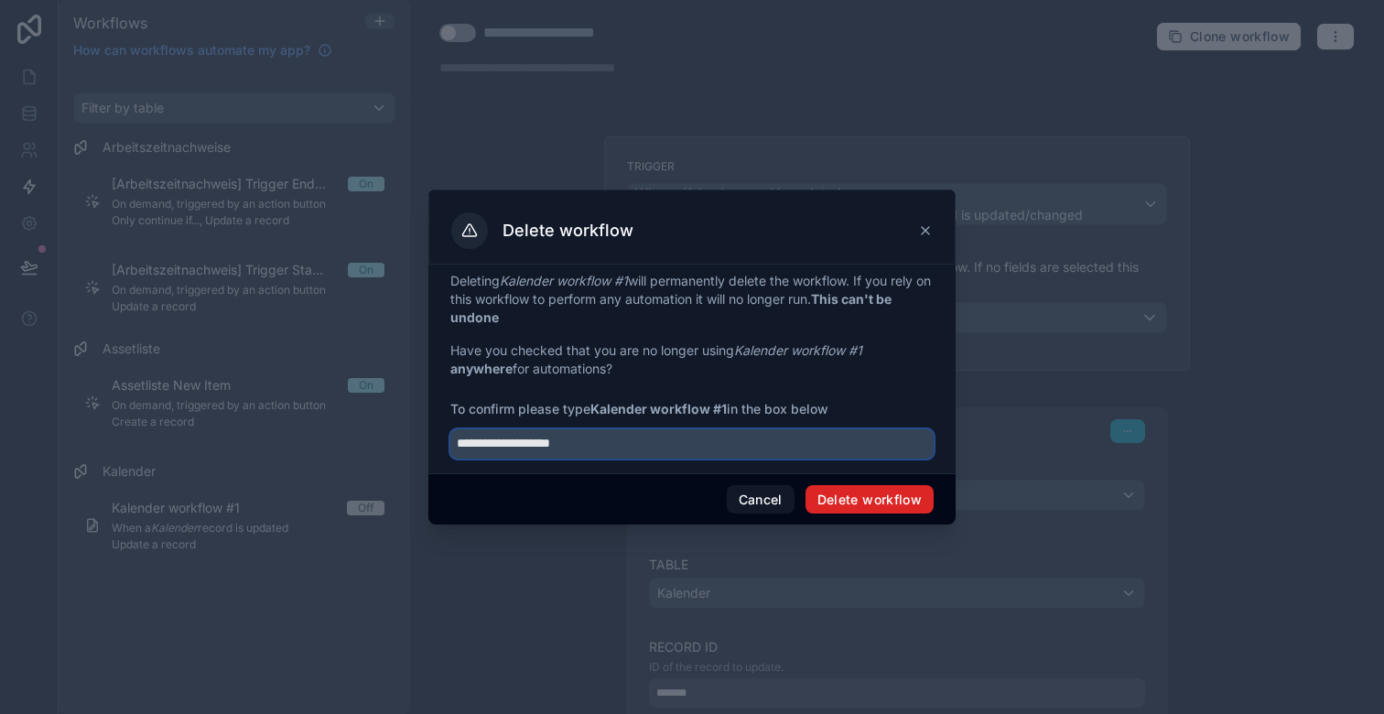
type input "**********"
click at [859, 495] on button "Delete workflow" at bounding box center [870, 499] width 128 height 29
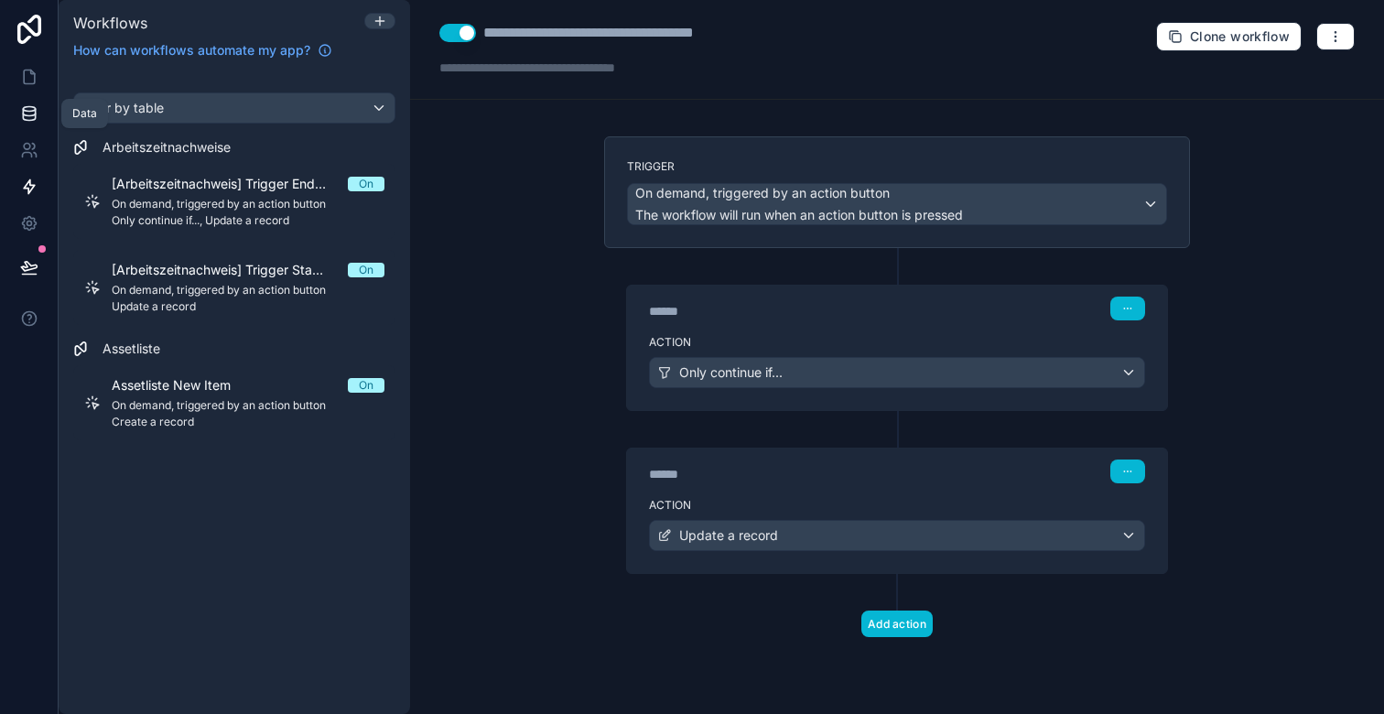
click at [37, 111] on icon at bounding box center [29, 113] width 18 height 18
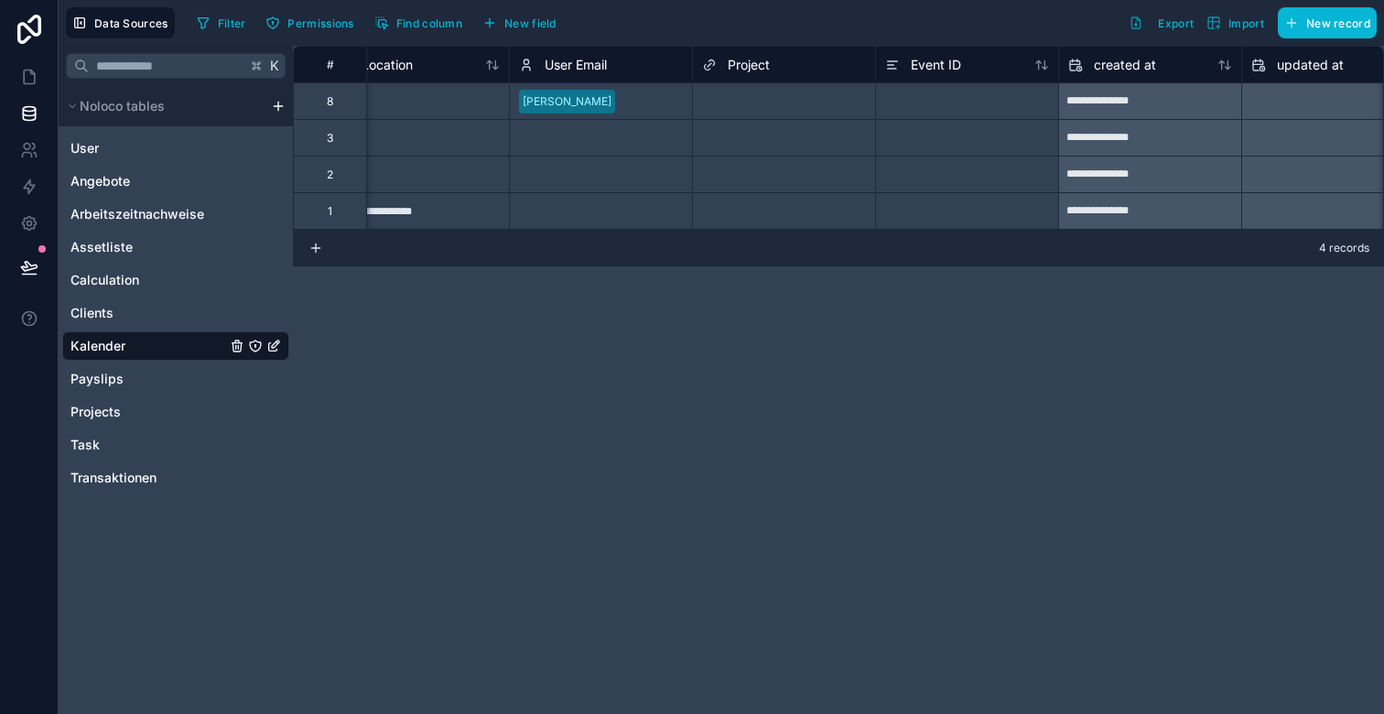
scroll to position [0, 997]
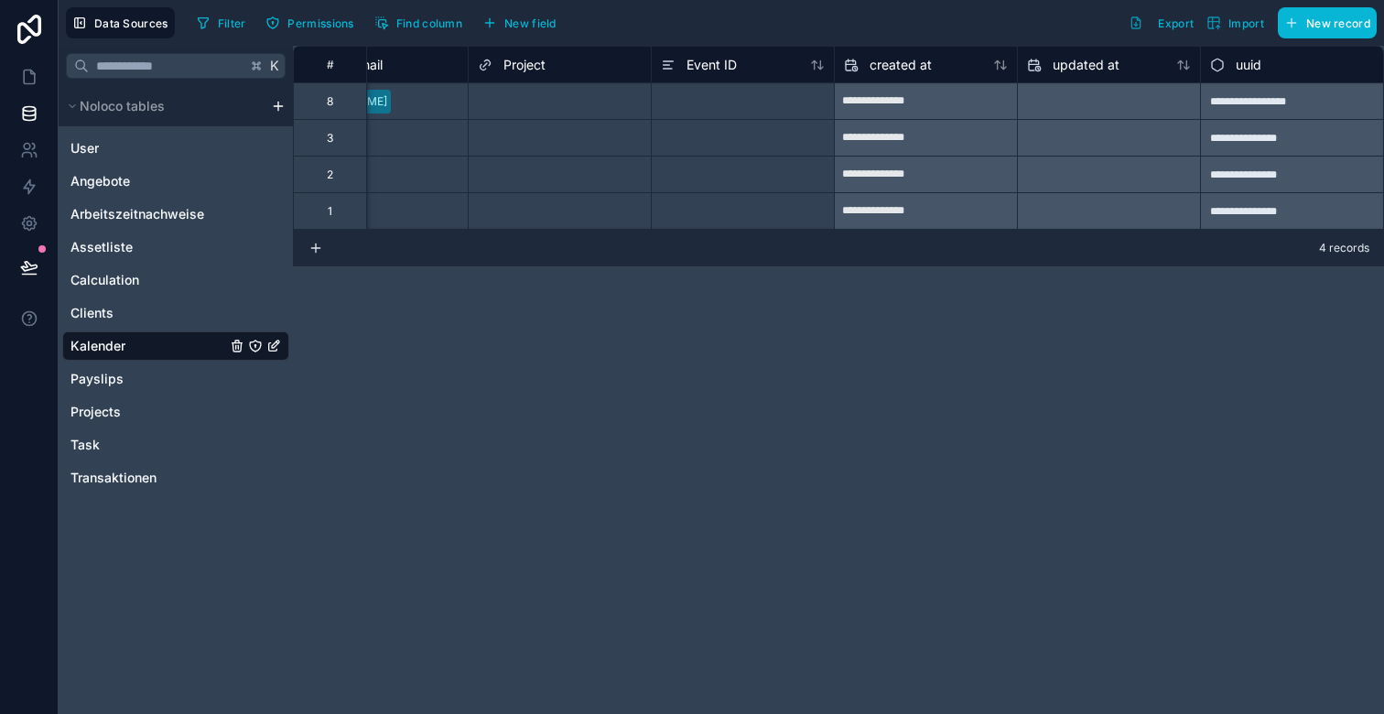
click at [1263, 103] on div "**********" at bounding box center [1291, 100] width 183 height 37
click at [1259, 141] on div "**********" at bounding box center [1291, 137] width 183 height 37
drag, startPoint x: 1250, startPoint y: 107, endPoint x: 1259, endPoint y: 210, distance: 102.9
click at [1259, 210] on div "**********" at bounding box center [339, 137] width 2087 height 183
click at [1252, 207] on div "**********" at bounding box center [1291, 210] width 183 height 37
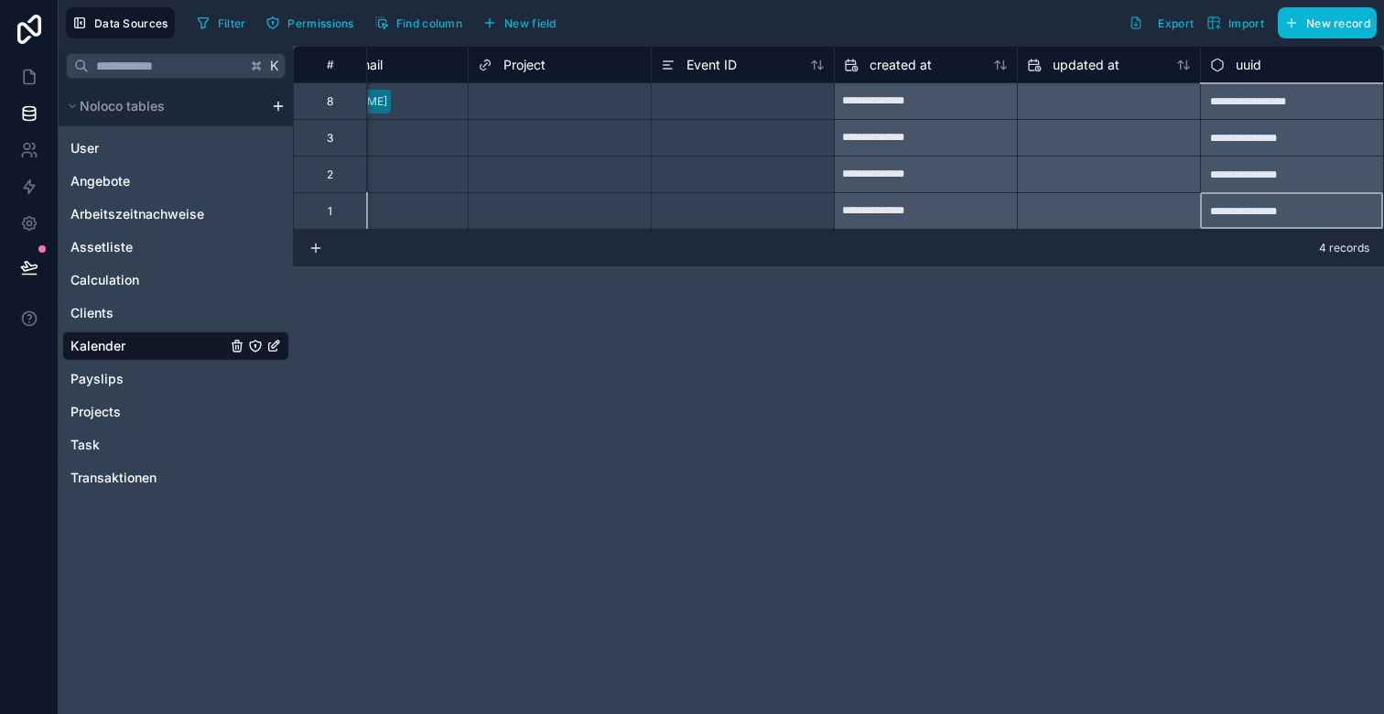
click at [29, 255] on button at bounding box center [29, 267] width 40 height 51
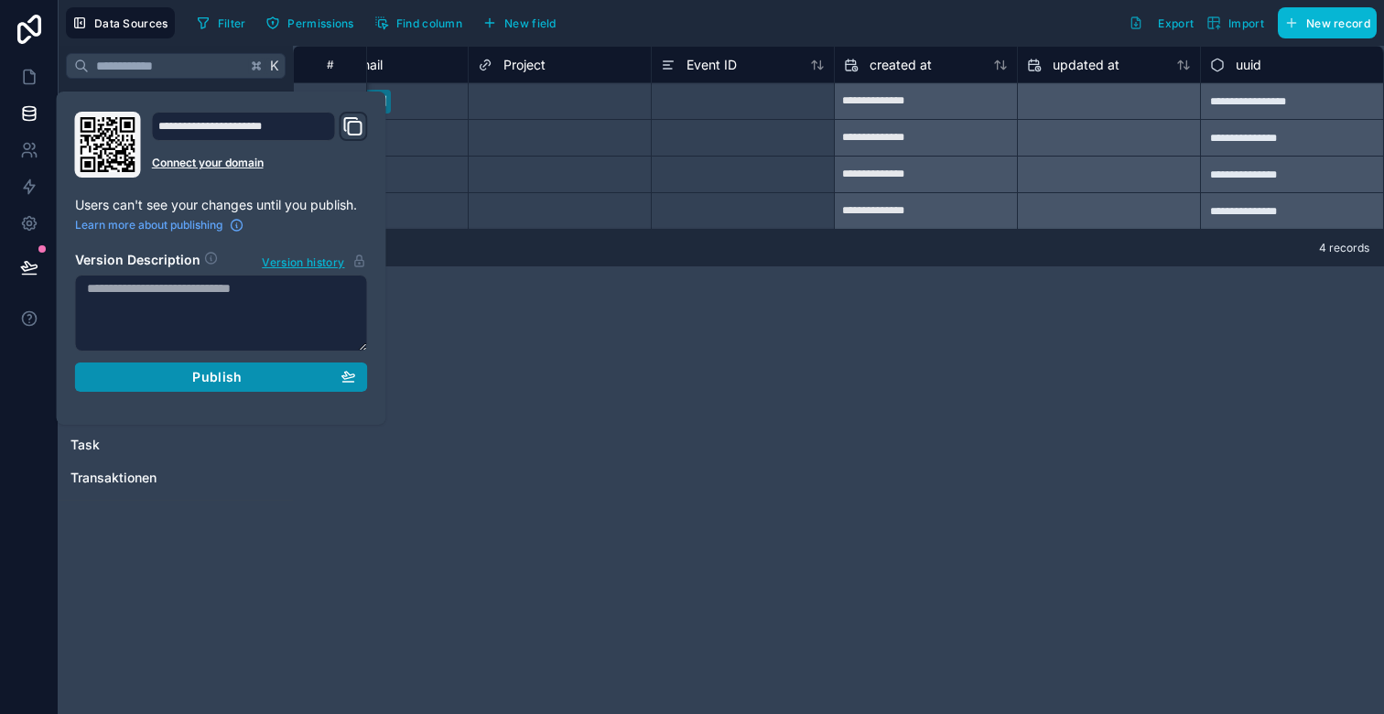
click at [240, 381] on span "Publish" at bounding box center [216, 377] width 49 height 16
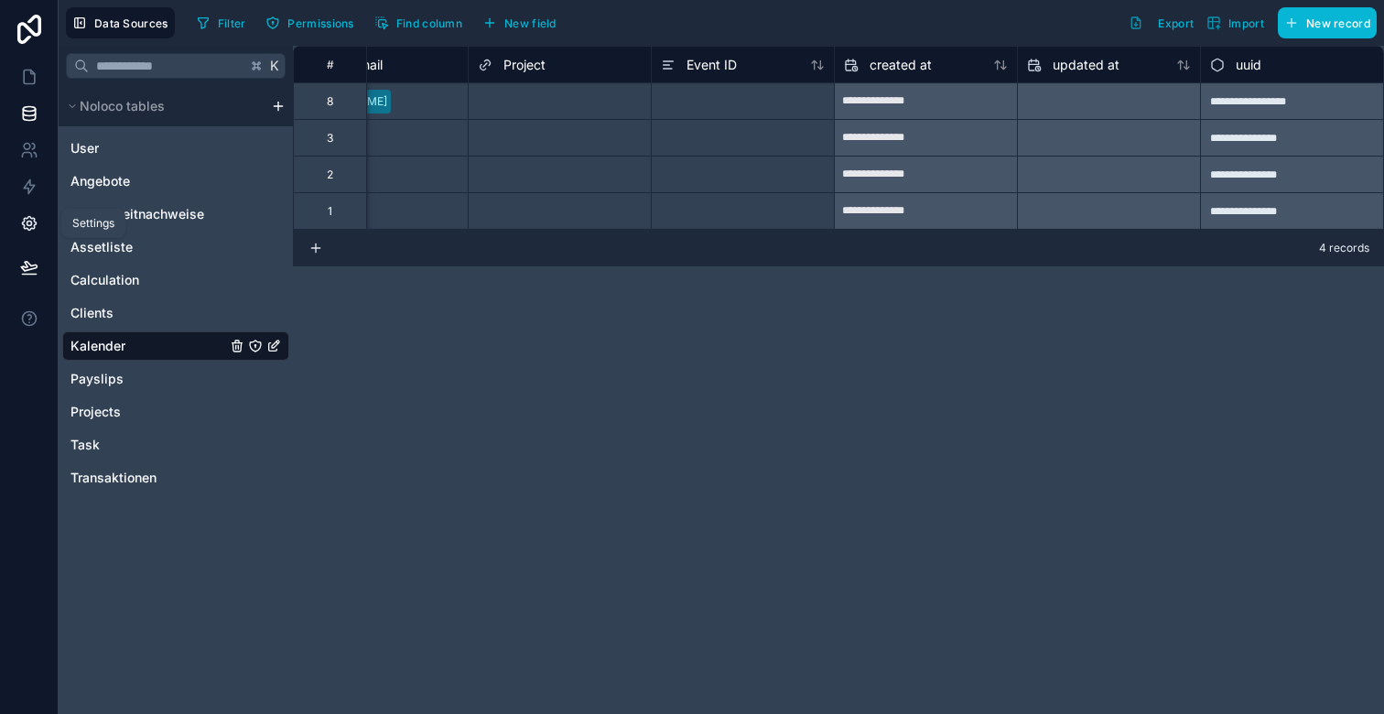
click at [29, 226] on icon at bounding box center [29, 223] width 18 height 18
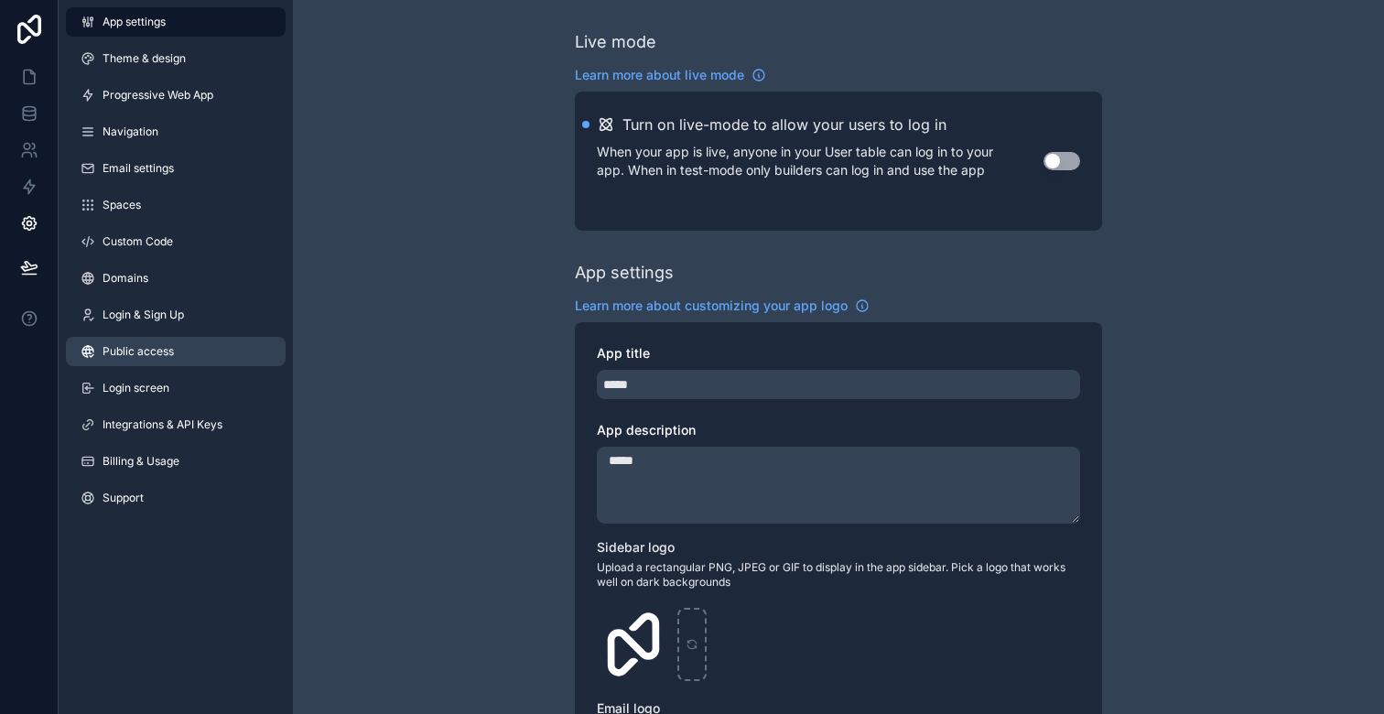
click at [194, 354] on link "Public access" at bounding box center [176, 351] width 220 height 29
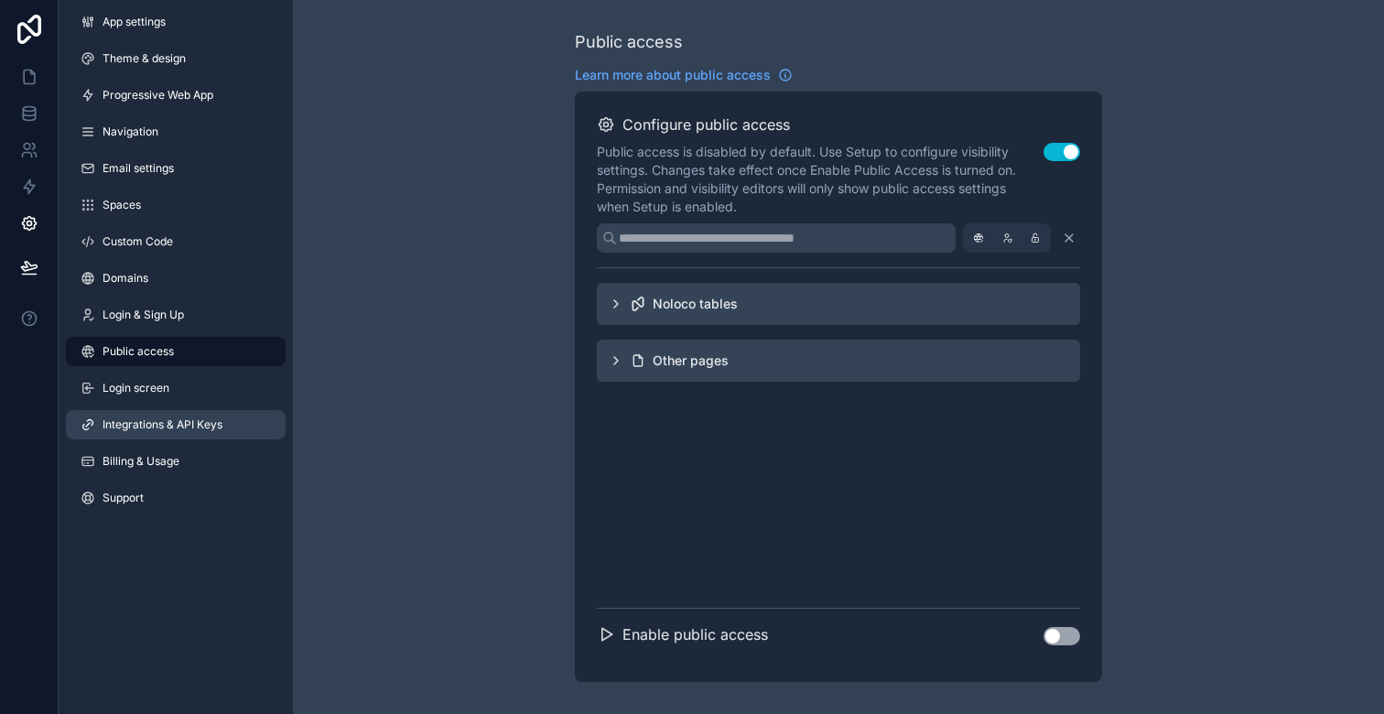
click at [188, 425] on span "Integrations & API Keys" at bounding box center [163, 424] width 120 height 15
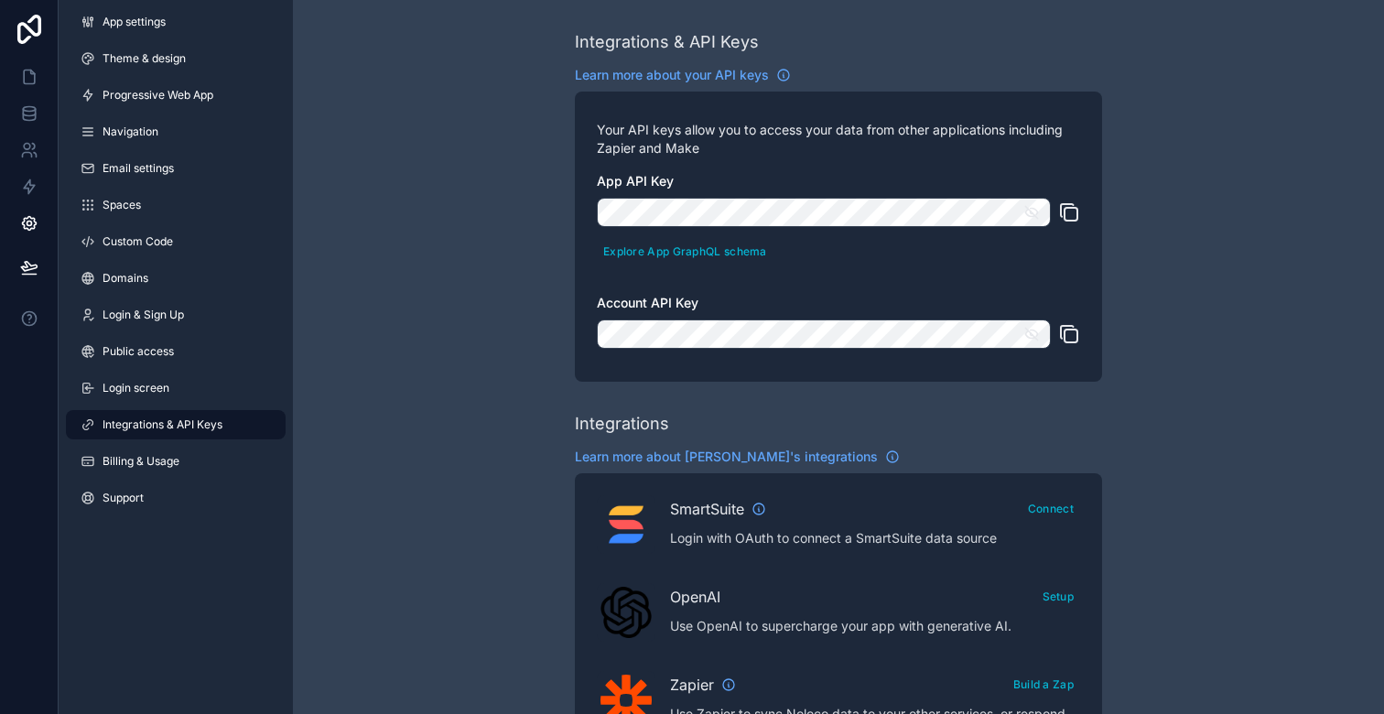
click at [1076, 335] on icon "scrollable content" at bounding box center [1069, 334] width 22 height 22
click at [1074, 208] on icon "scrollable content" at bounding box center [1071, 214] width 13 height 13
click at [1066, 334] on icon "scrollable content" at bounding box center [1069, 334] width 22 height 22
click at [27, 67] on link at bounding box center [29, 77] width 58 height 37
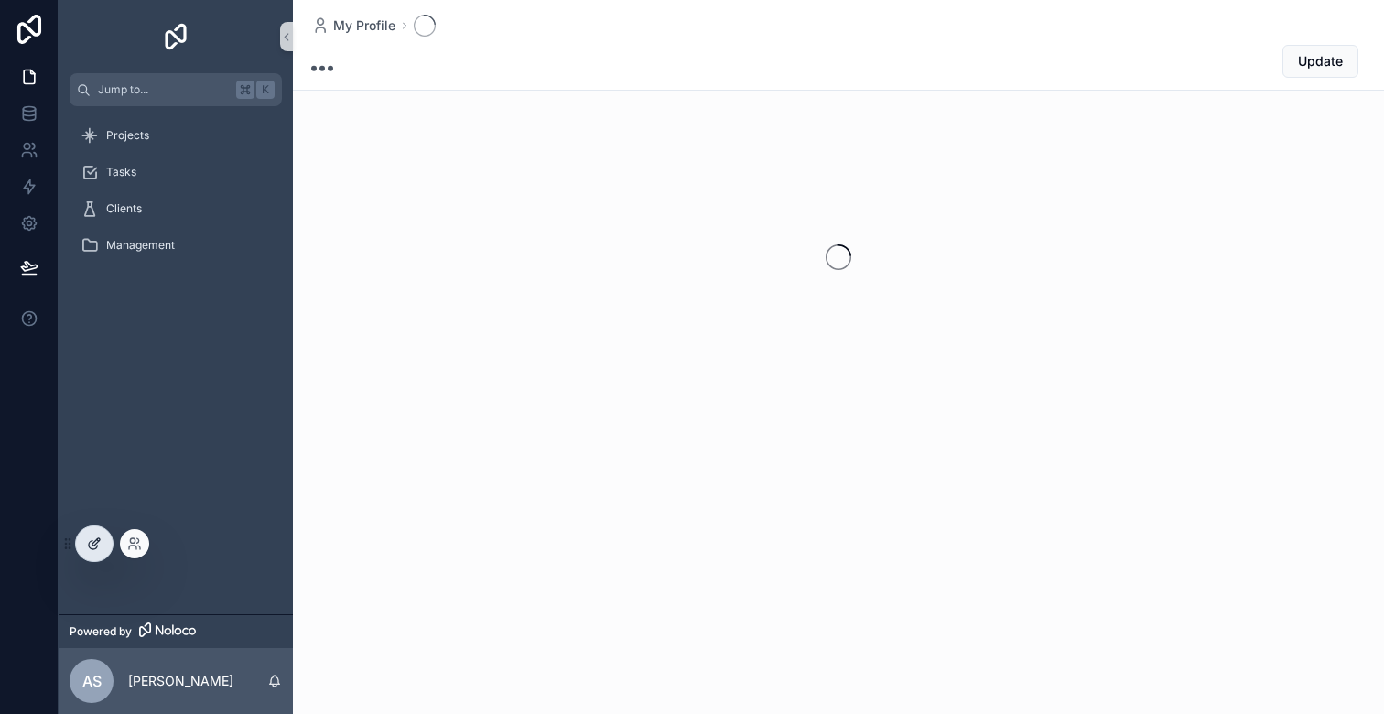
click at [82, 534] on div at bounding box center [94, 543] width 37 height 35
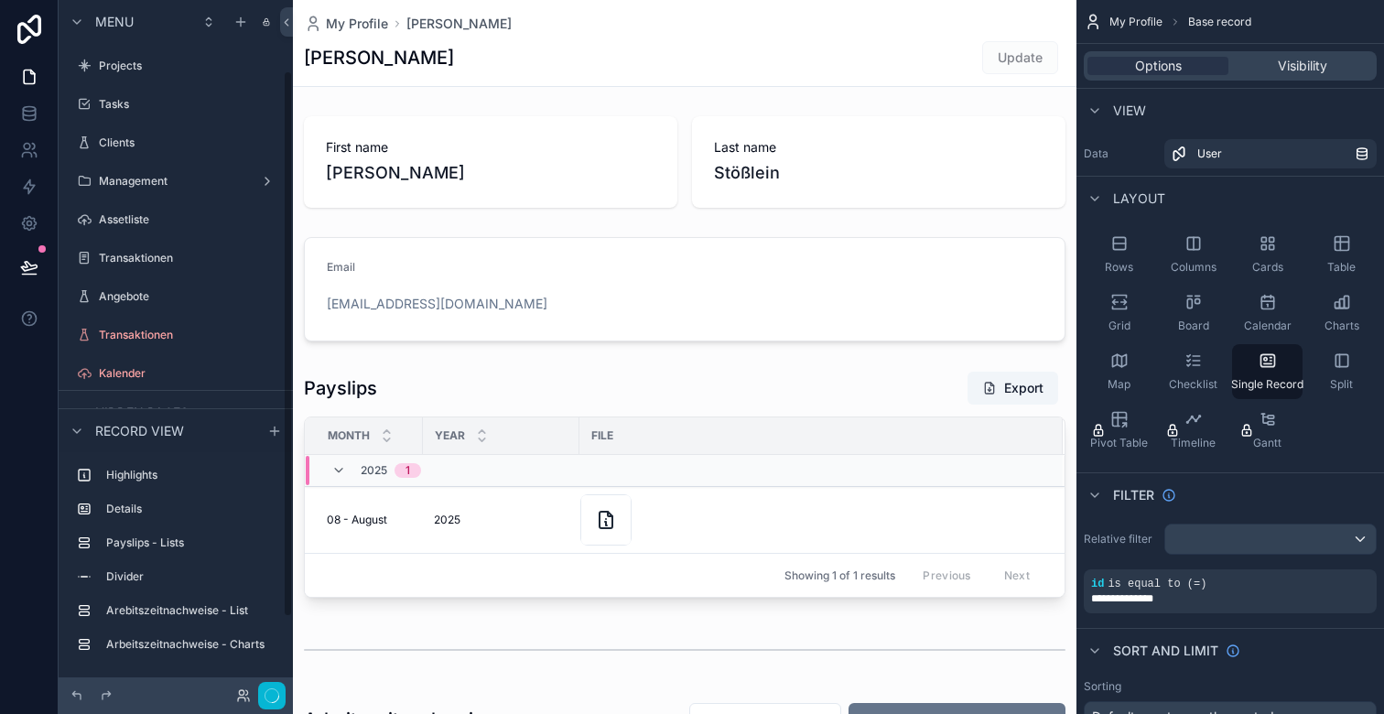
scroll to position [90, 0]
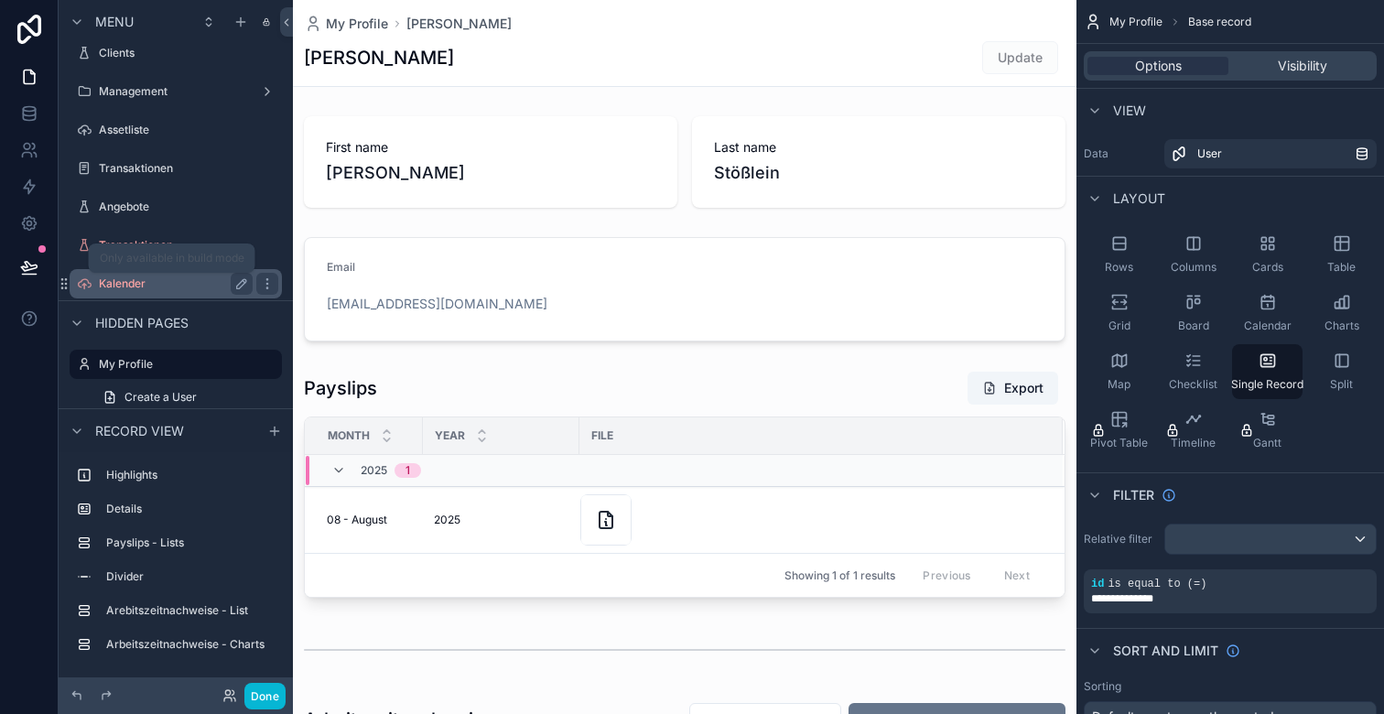
click at [172, 281] on label "Kalender" at bounding box center [172, 283] width 146 height 15
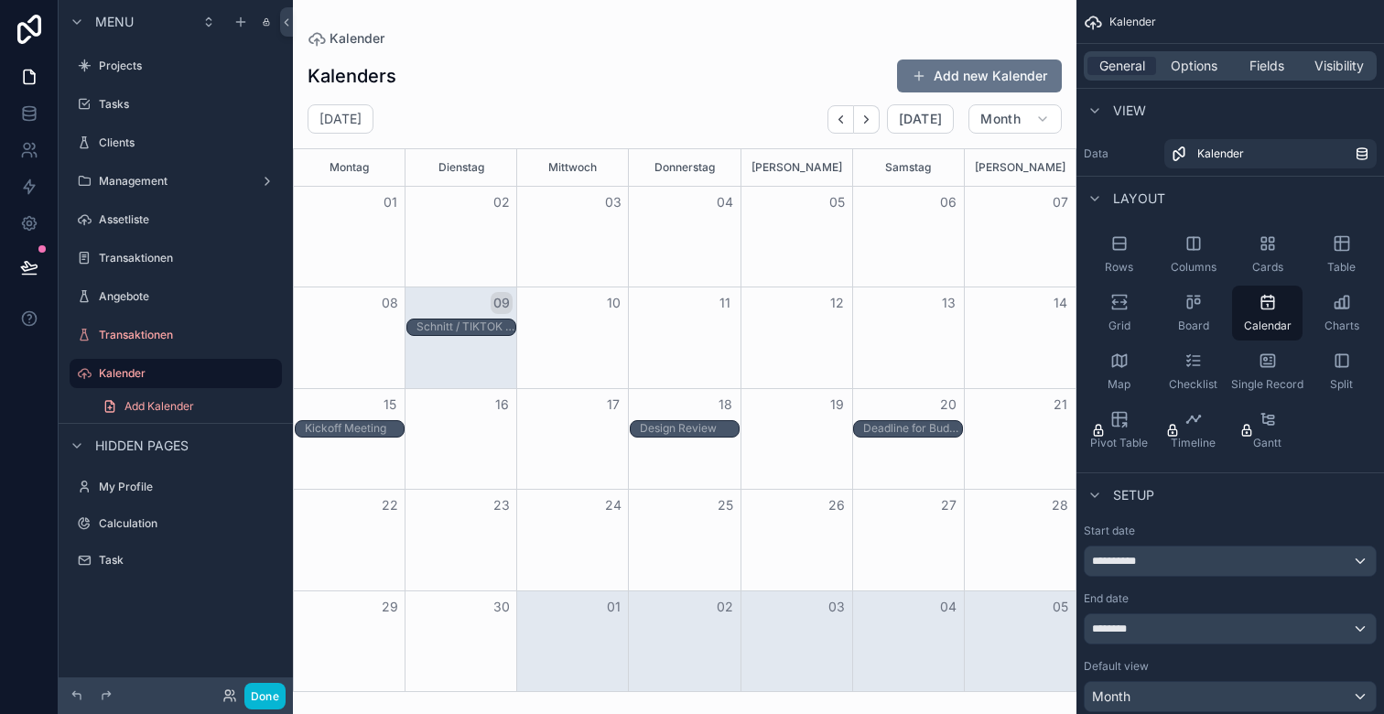
click at [556, 326] on div "Test" at bounding box center [577, 328] width 99 height 16
click at [570, 323] on div "Test" at bounding box center [577, 328] width 99 height 16
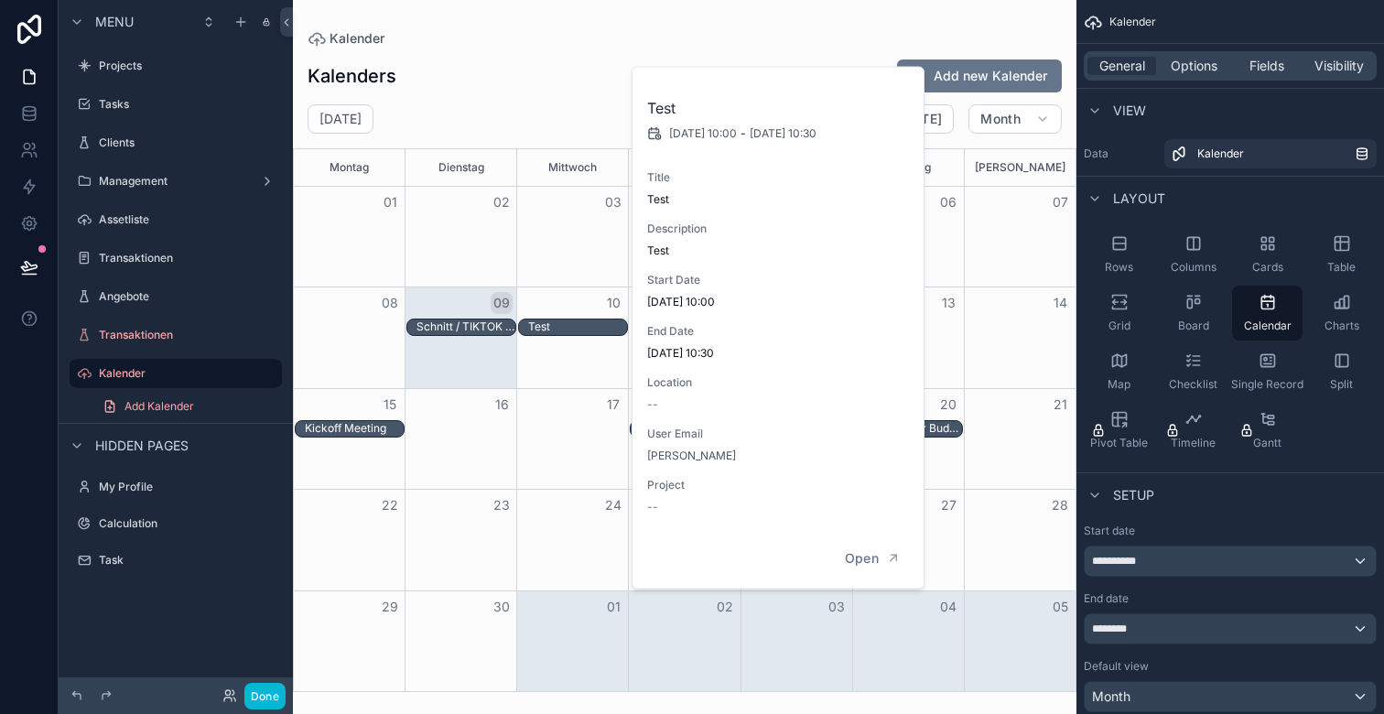
click at [597, 90] on div "Kalenders Add new Kalender" at bounding box center [685, 76] width 754 height 35
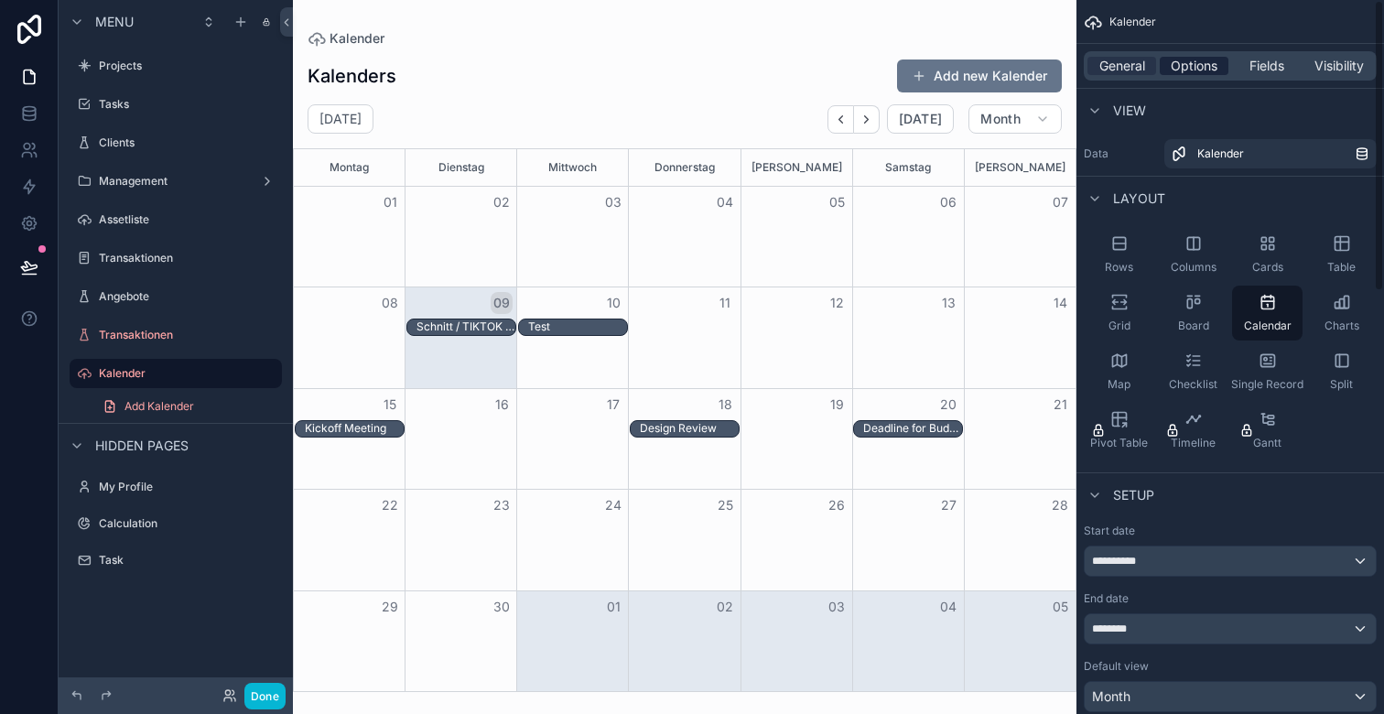
click at [1202, 74] on span "Options" at bounding box center [1194, 66] width 47 height 18
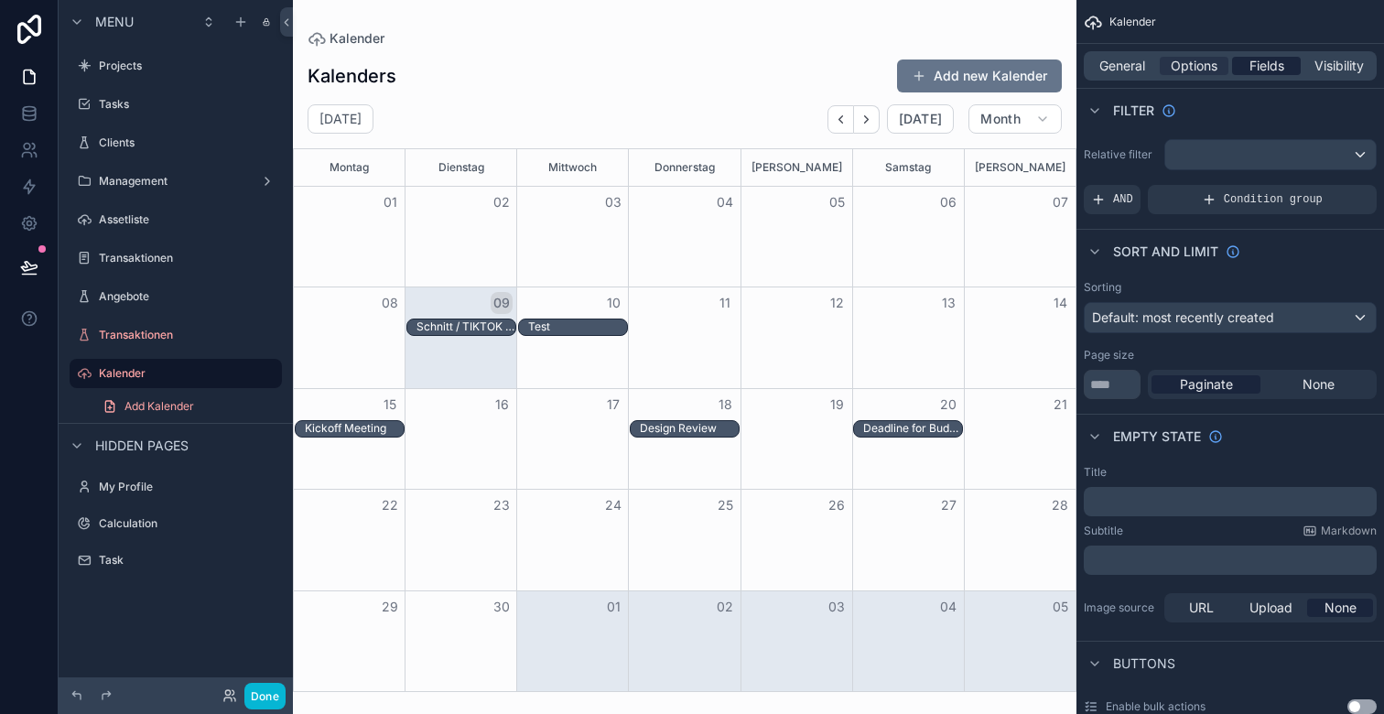
click at [1263, 67] on span "Fields" at bounding box center [1267, 66] width 35 height 18
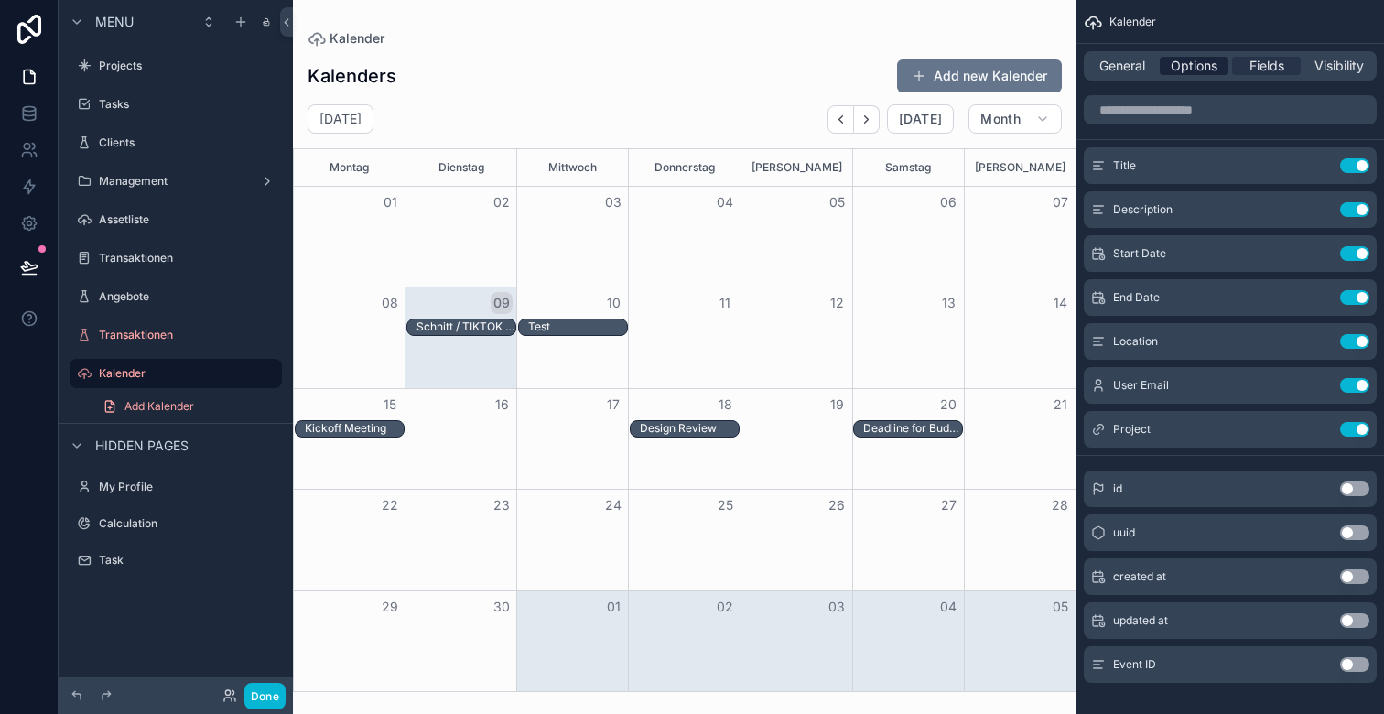
click at [1191, 70] on span "Options" at bounding box center [1194, 66] width 47 height 18
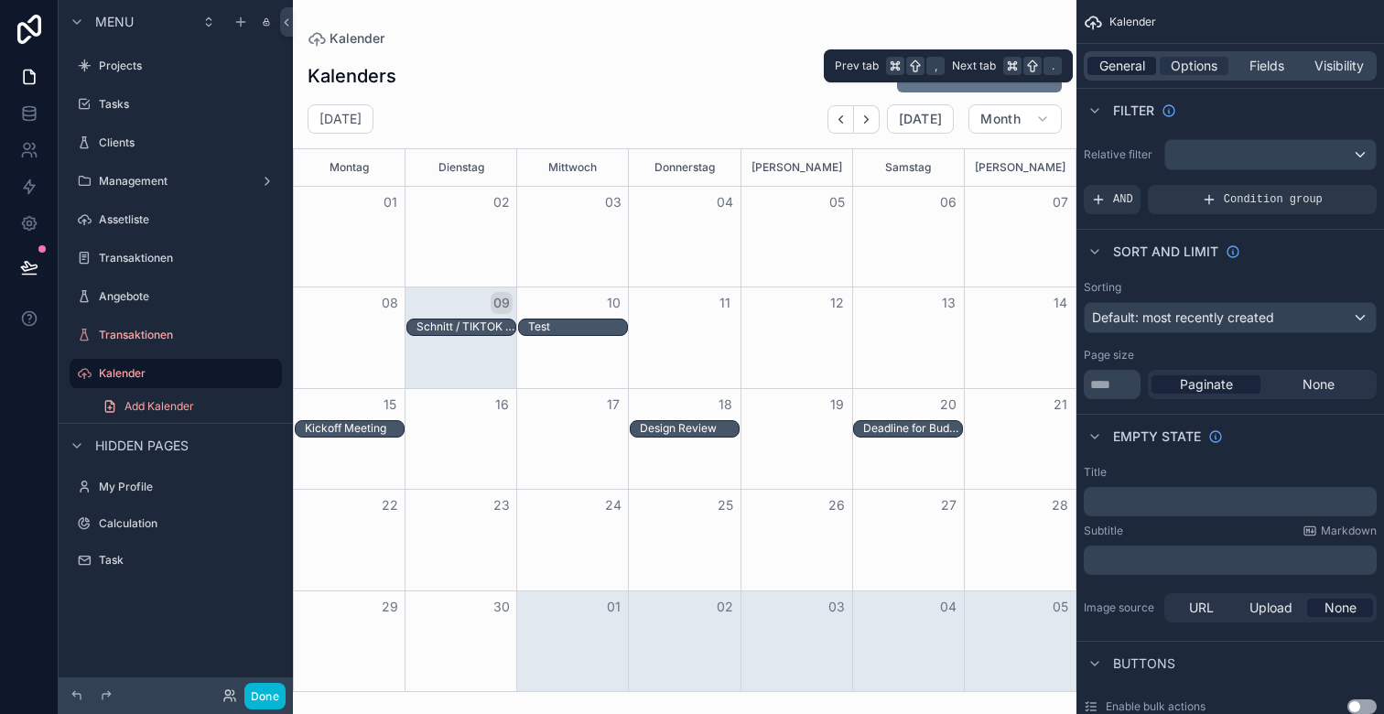
click at [1117, 59] on span "General" at bounding box center [1123, 66] width 46 height 18
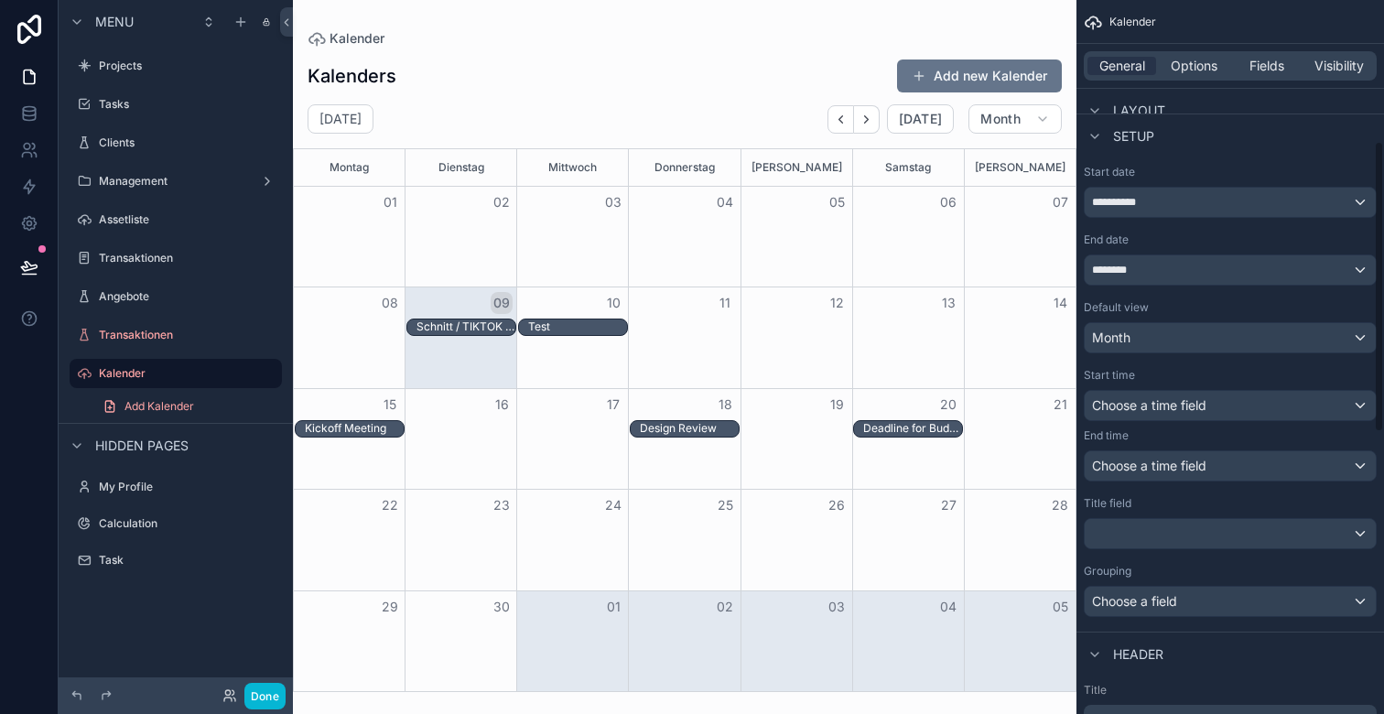
scroll to position [385, 0]
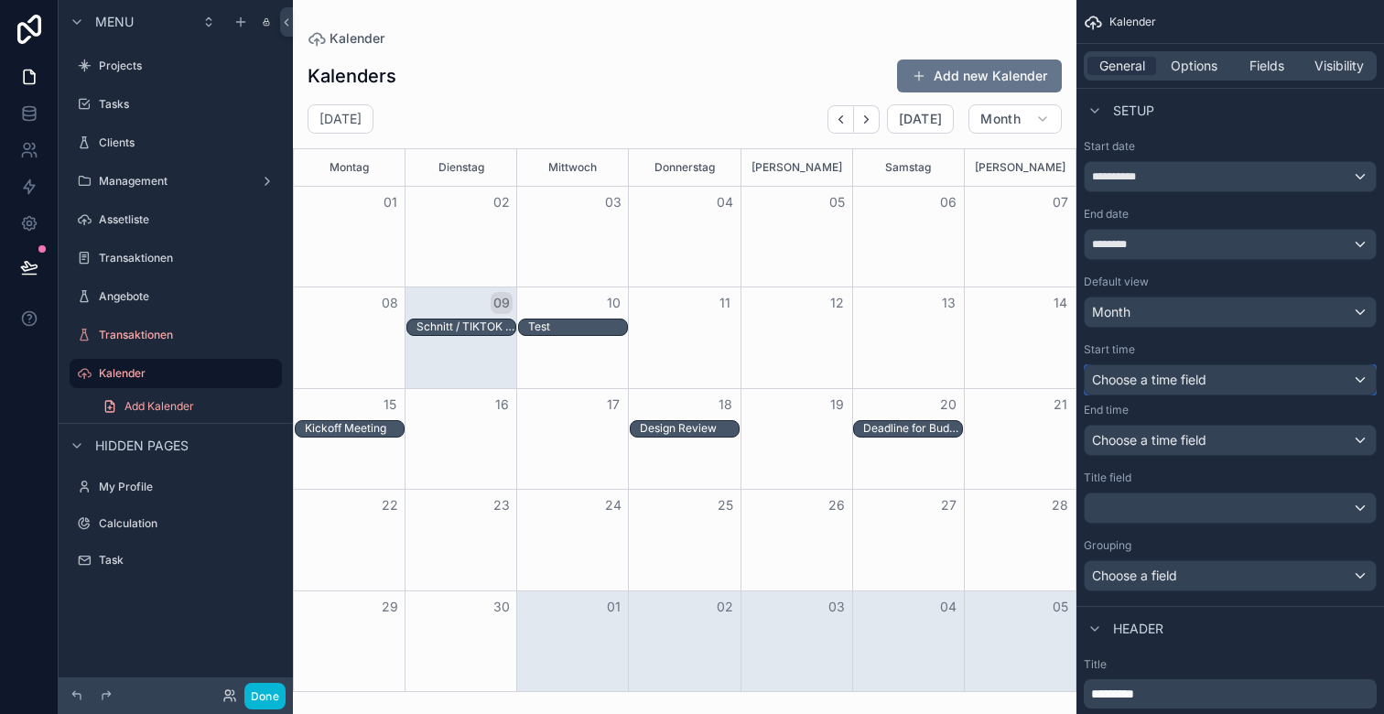
click at [1176, 377] on span "Choose a time field" at bounding box center [1149, 380] width 114 height 16
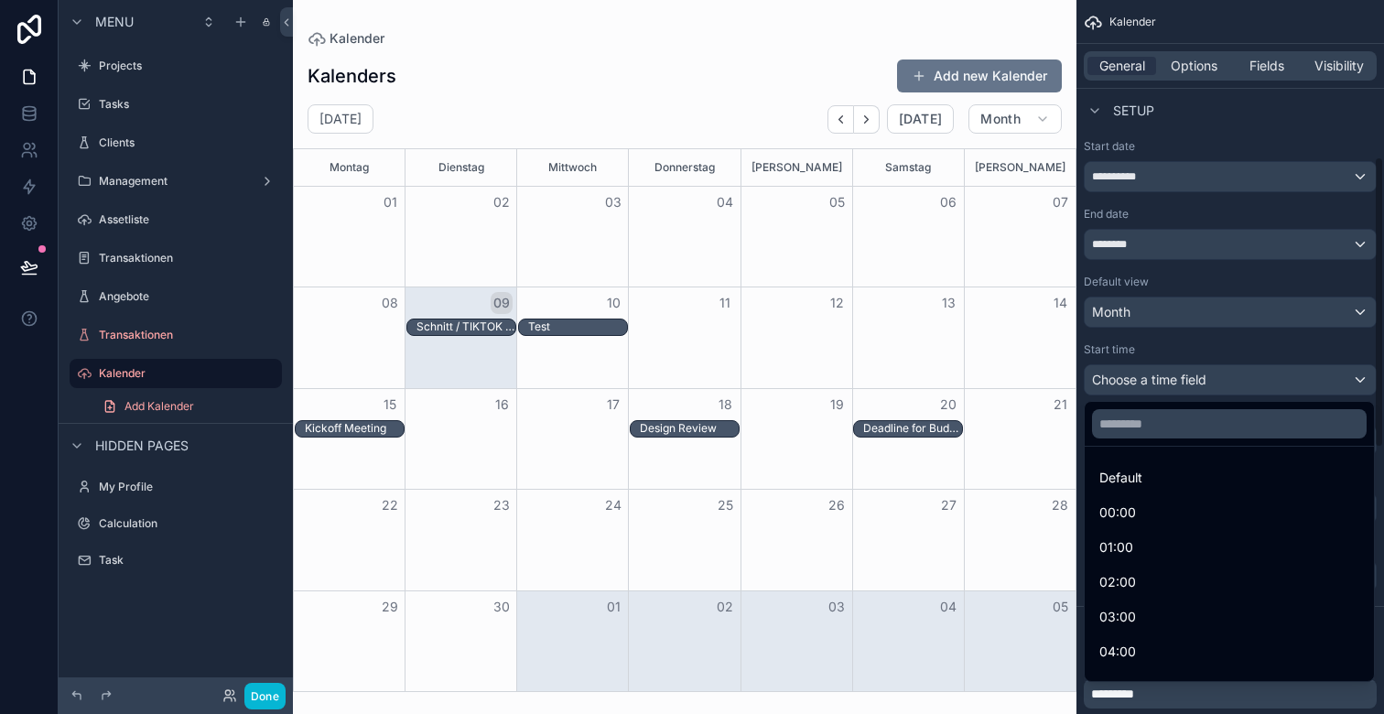
click at [1168, 387] on div "scrollable content" at bounding box center [692, 357] width 1384 height 714
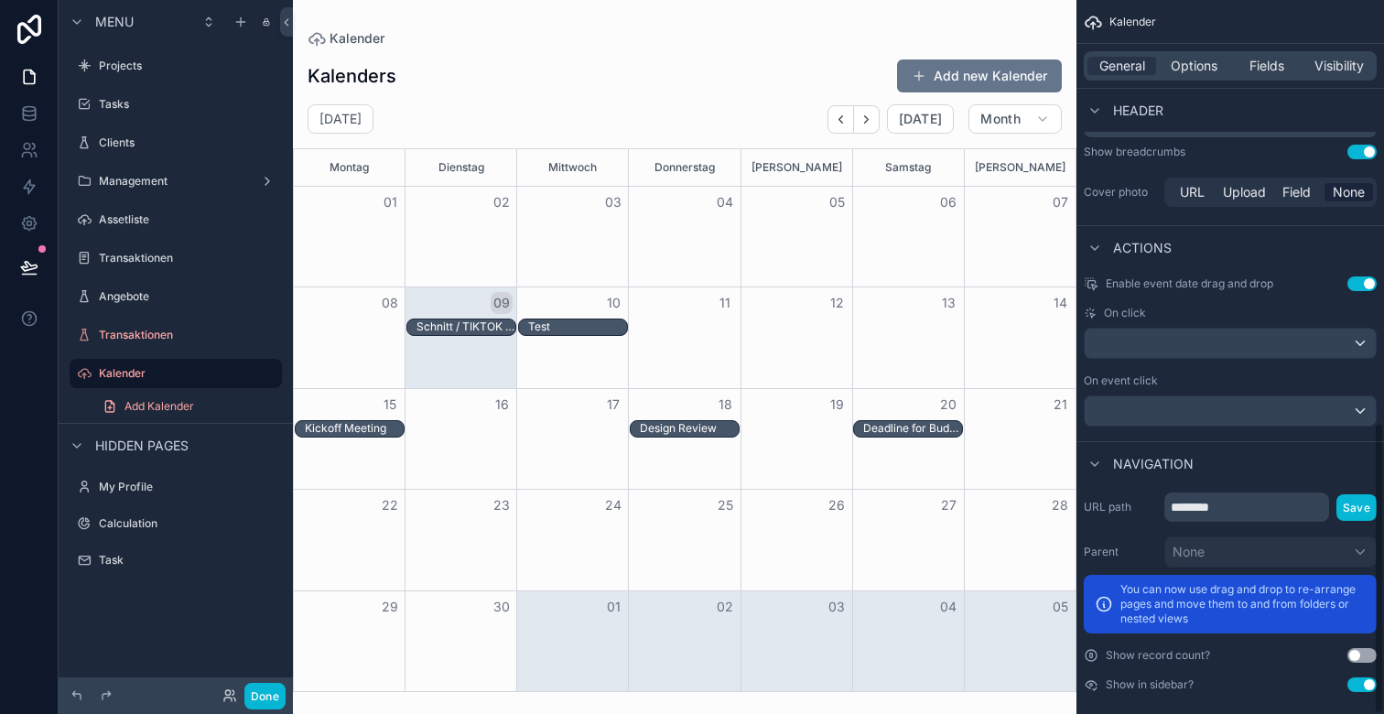
scroll to position [1036, 0]
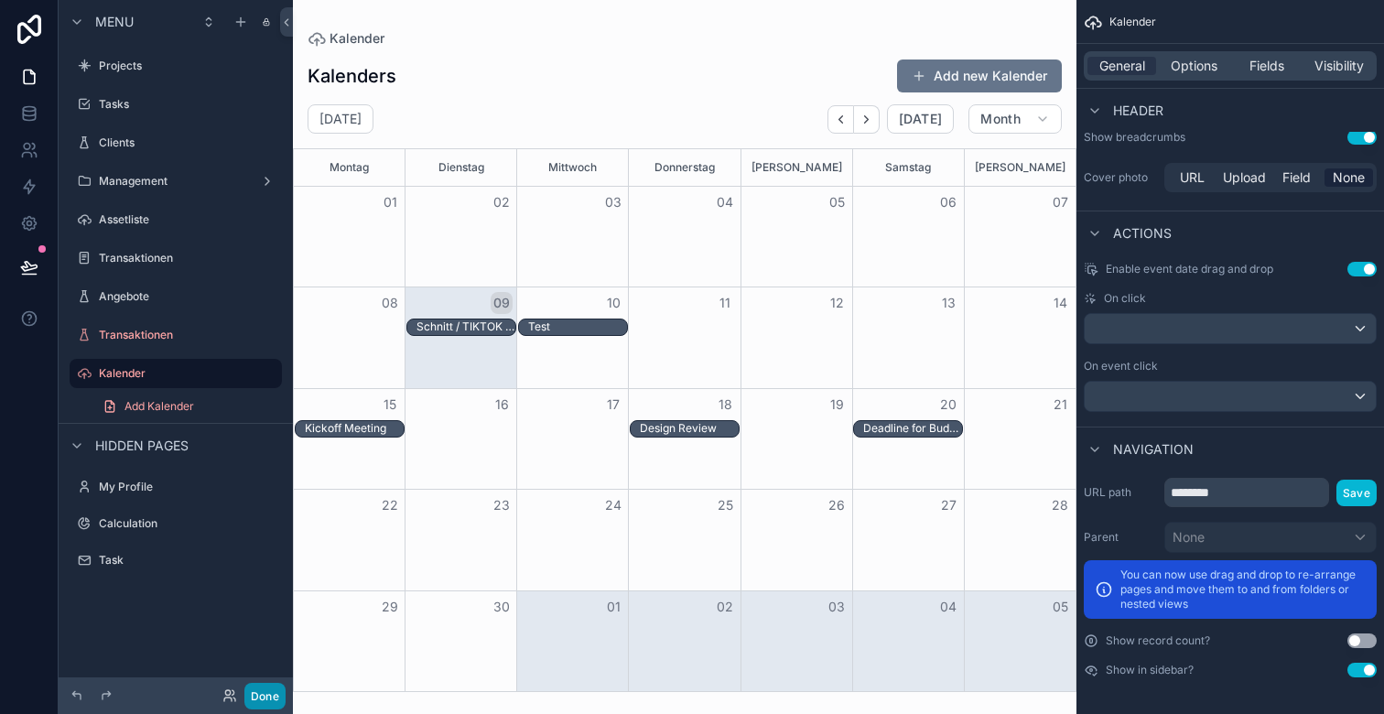
click at [267, 691] on button "Done" at bounding box center [264, 696] width 41 height 27
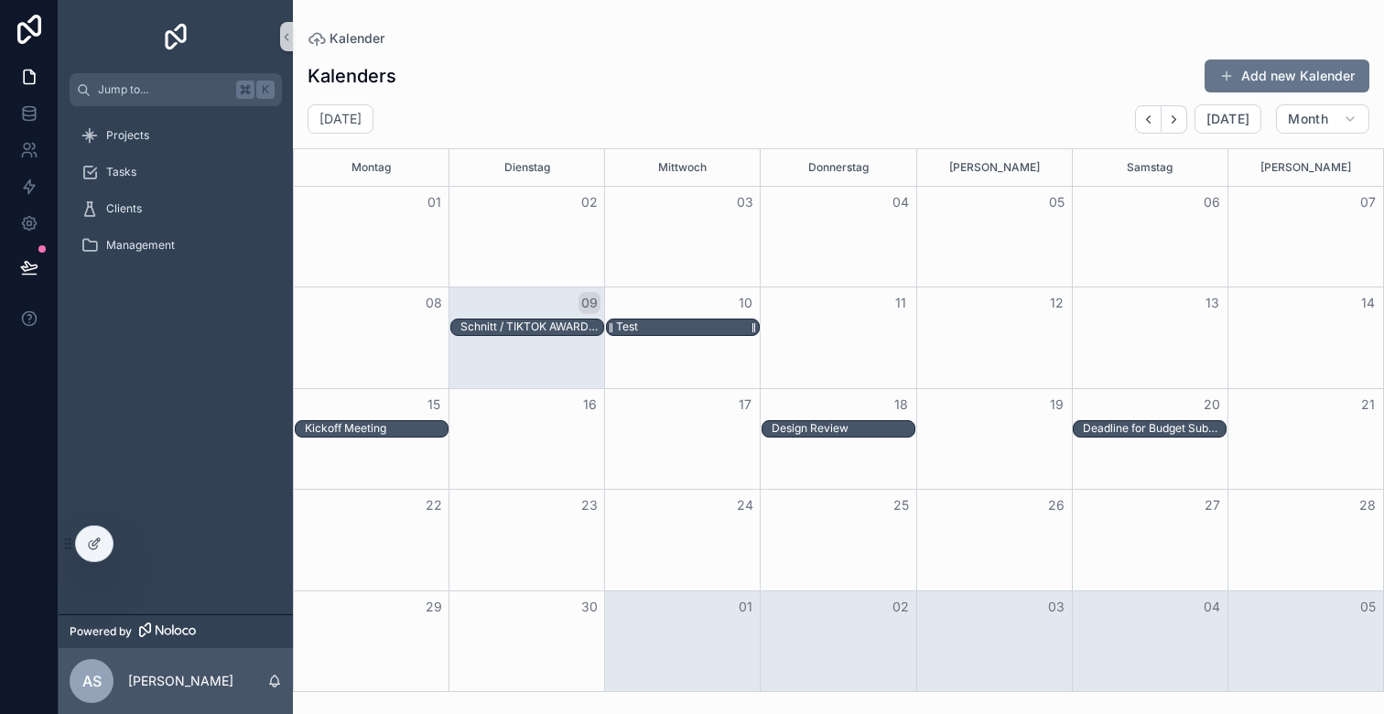
click at [656, 335] on div "Test" at bounding box center [687, 328] width 143 height 16
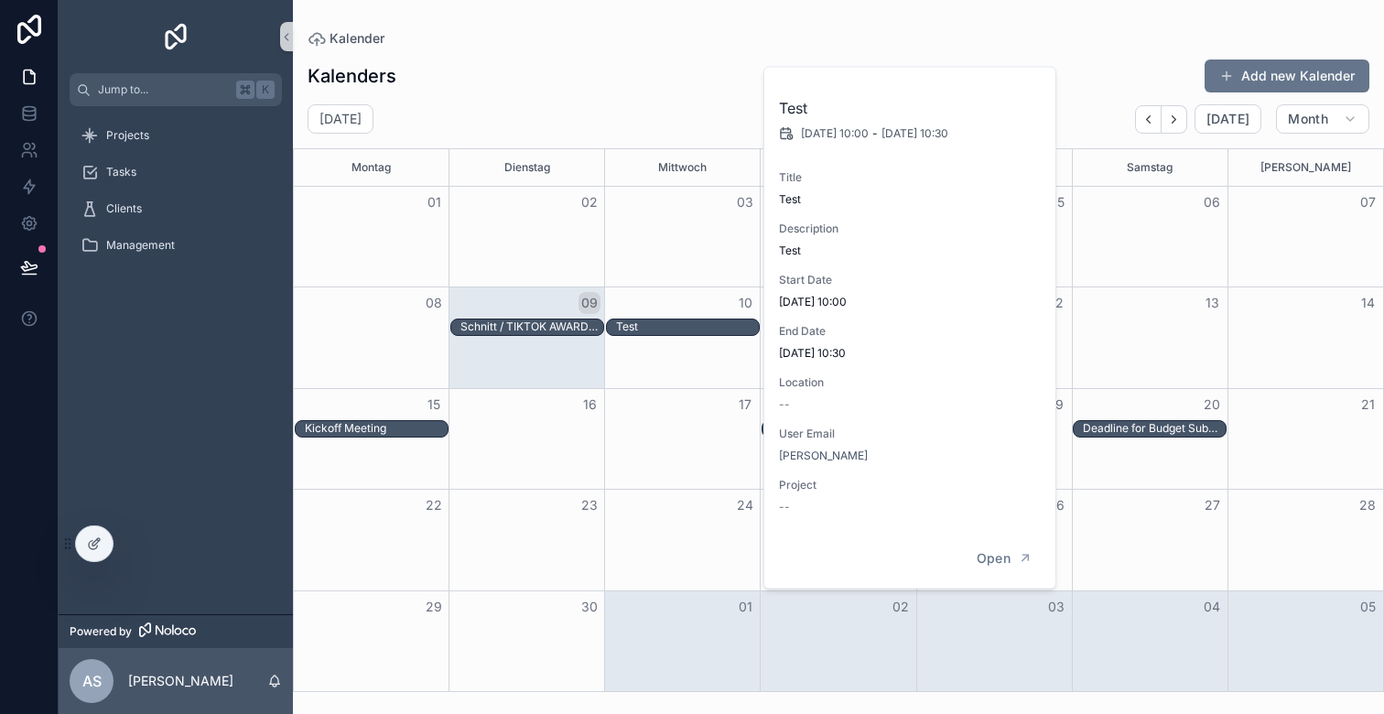
click at [688, 91] on div "Kalenders Add new Kalender" at bounding box center [839, 76] width 1062 height 35
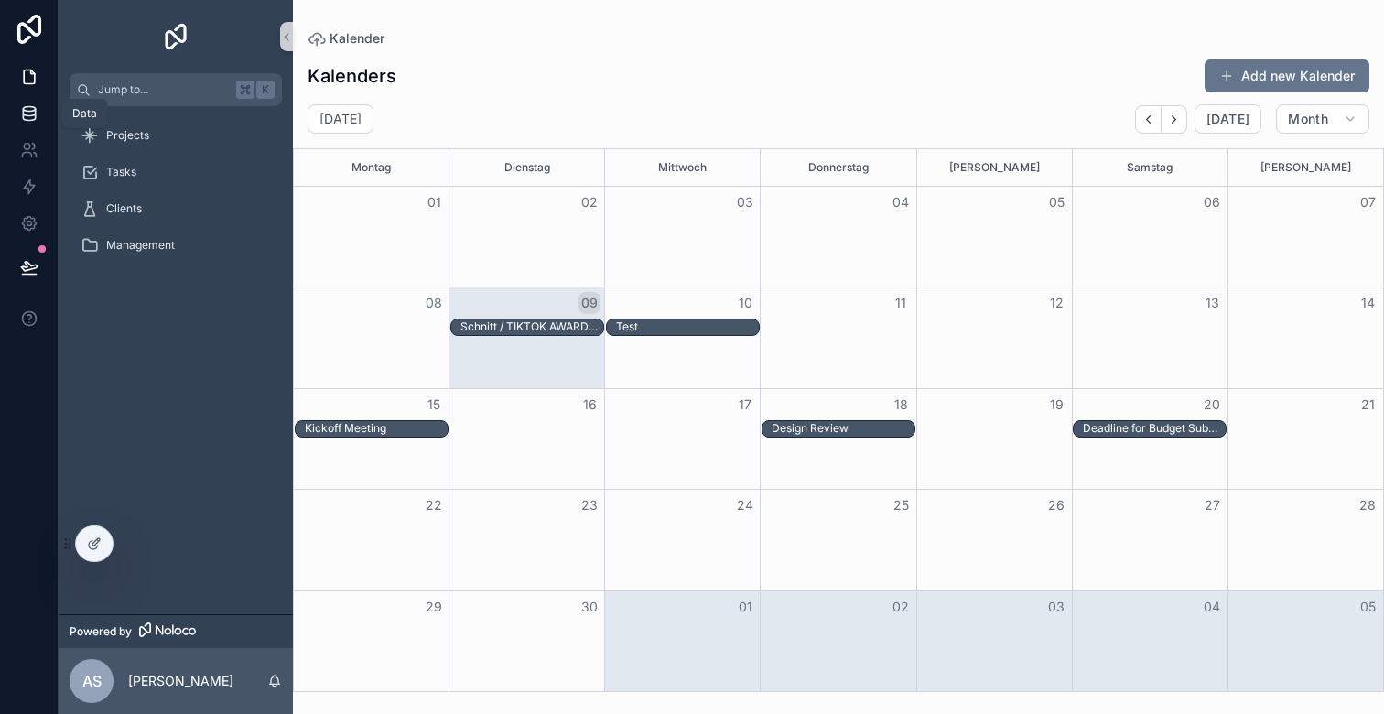
click at [30, 108] on icon at bounding box center [29, 113] width 18 height 18
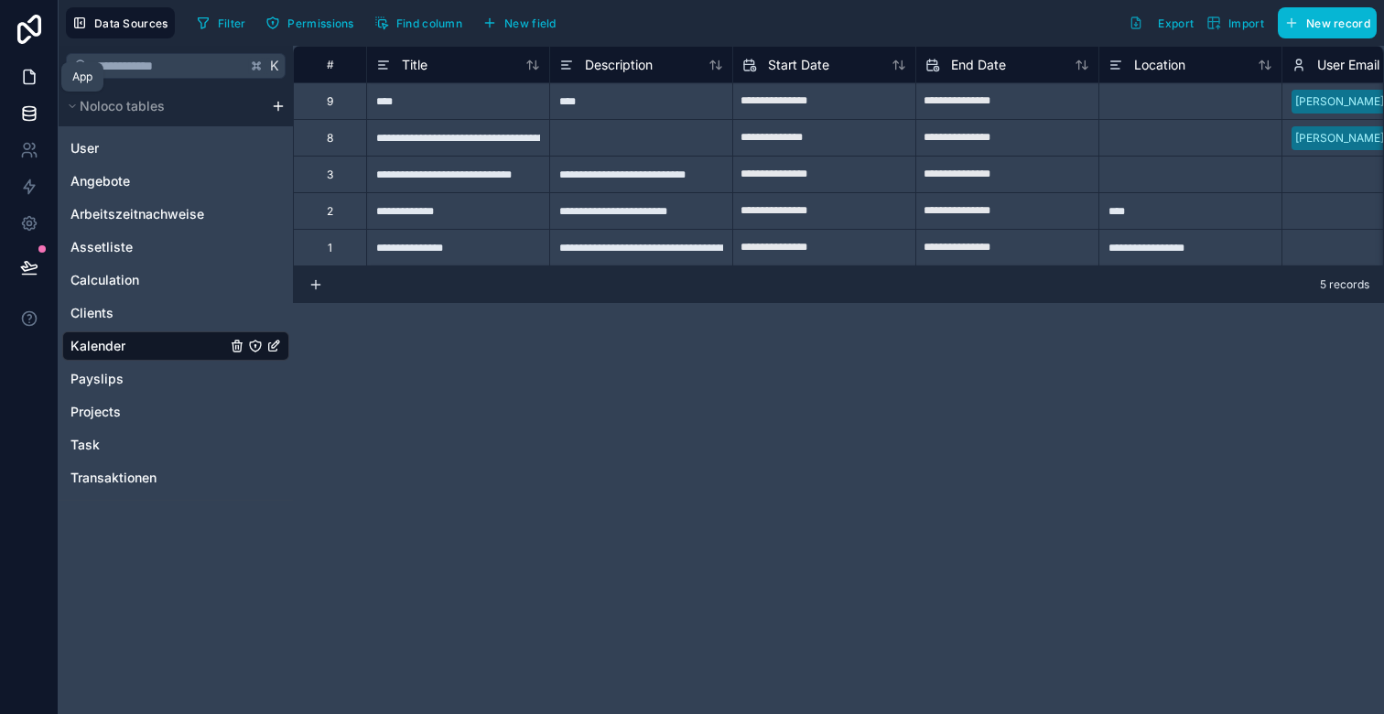
click at [33, 75] on icon at bounding box center [29, 77] width 11 height 14
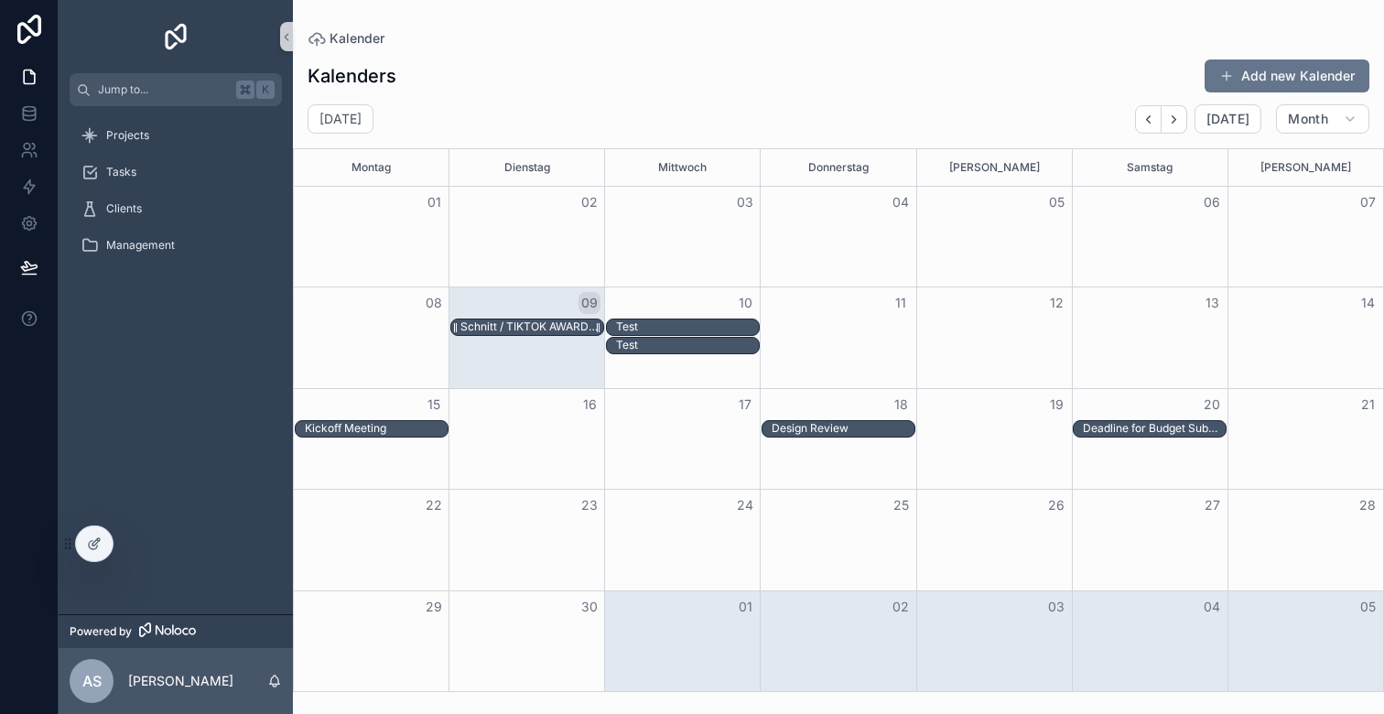
click at [541, 326] on div "Schnitt / TIKTOK AWARDS X THOMY CASEFILM / THE WOW" at bounding box center [532, 327] width 143 height 15
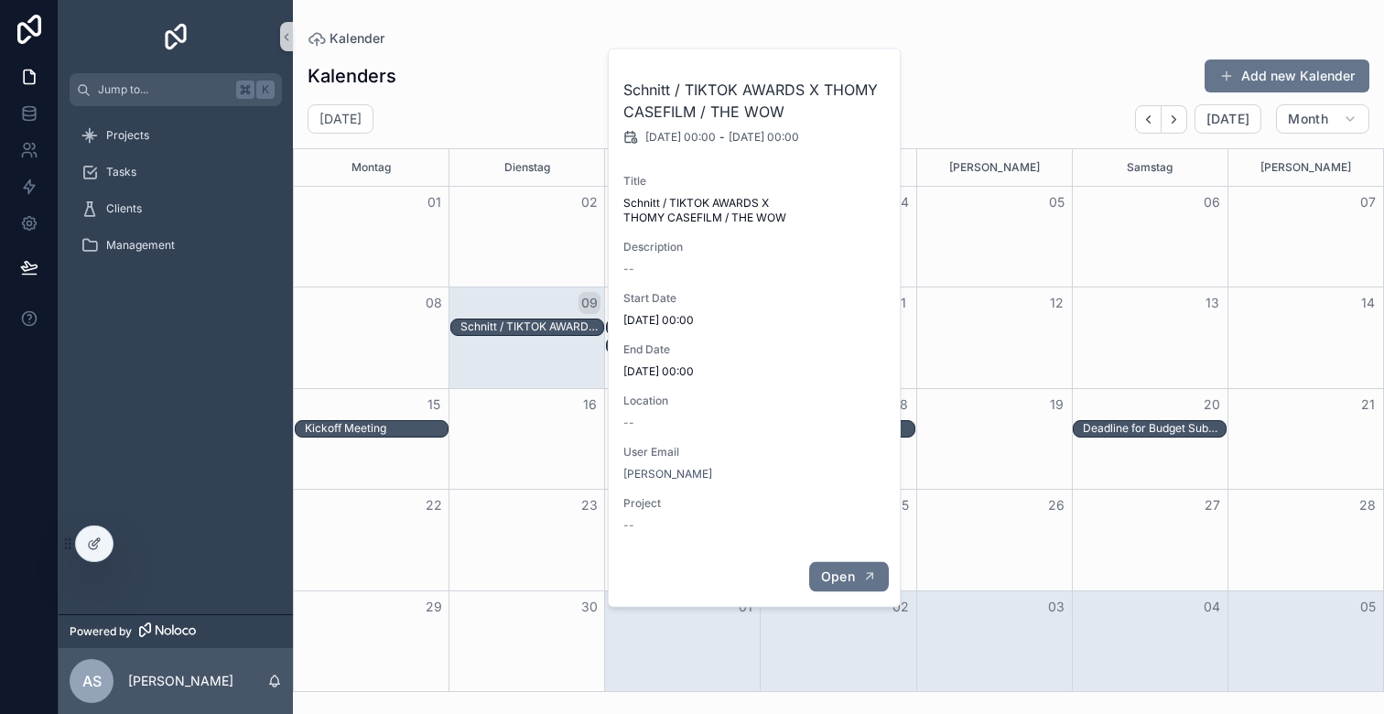
click at [836, 573] on span "Open" at bounding box center [838, 577] width 34 height 16
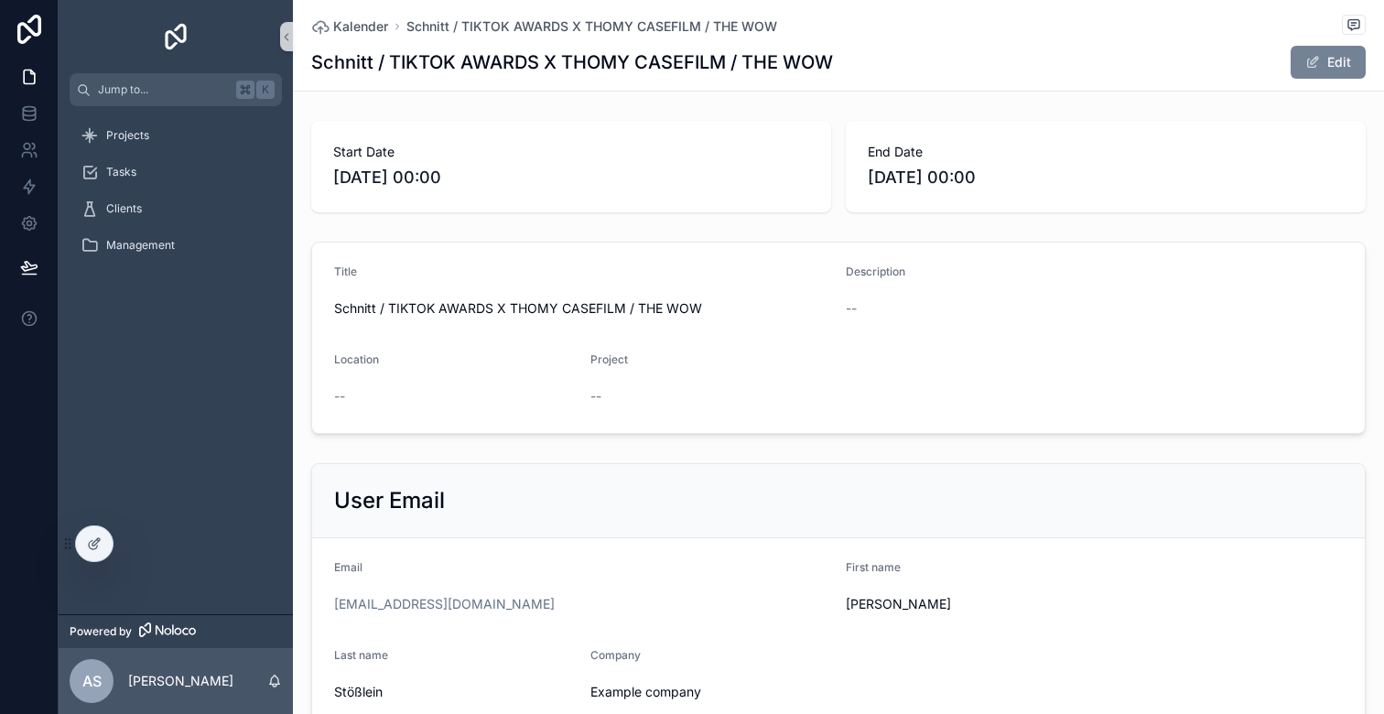
click at [1323, 49] on button "Edit" at bounding box center [1328, 62] width 75 height 33
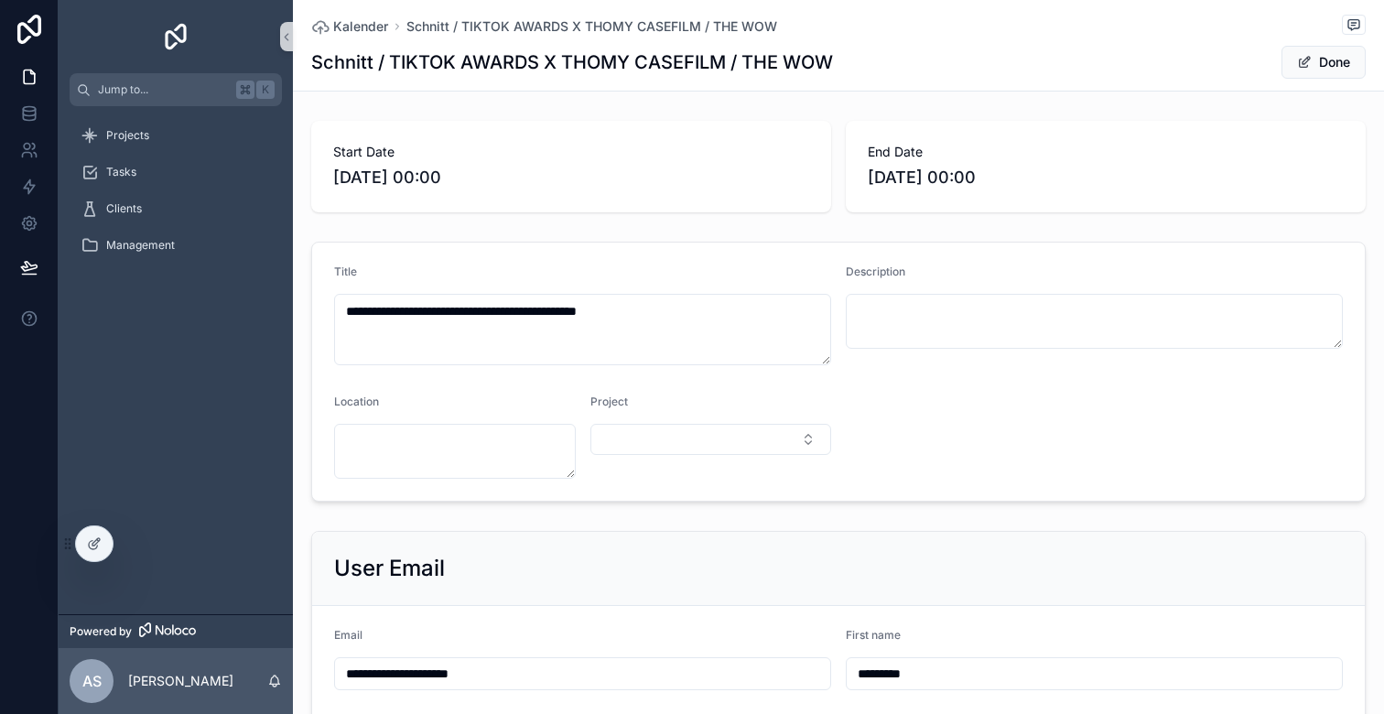
click at [949, 179] on span "10.9.2025 00:00" at bounding box center [1106, 178] width 476 height 26
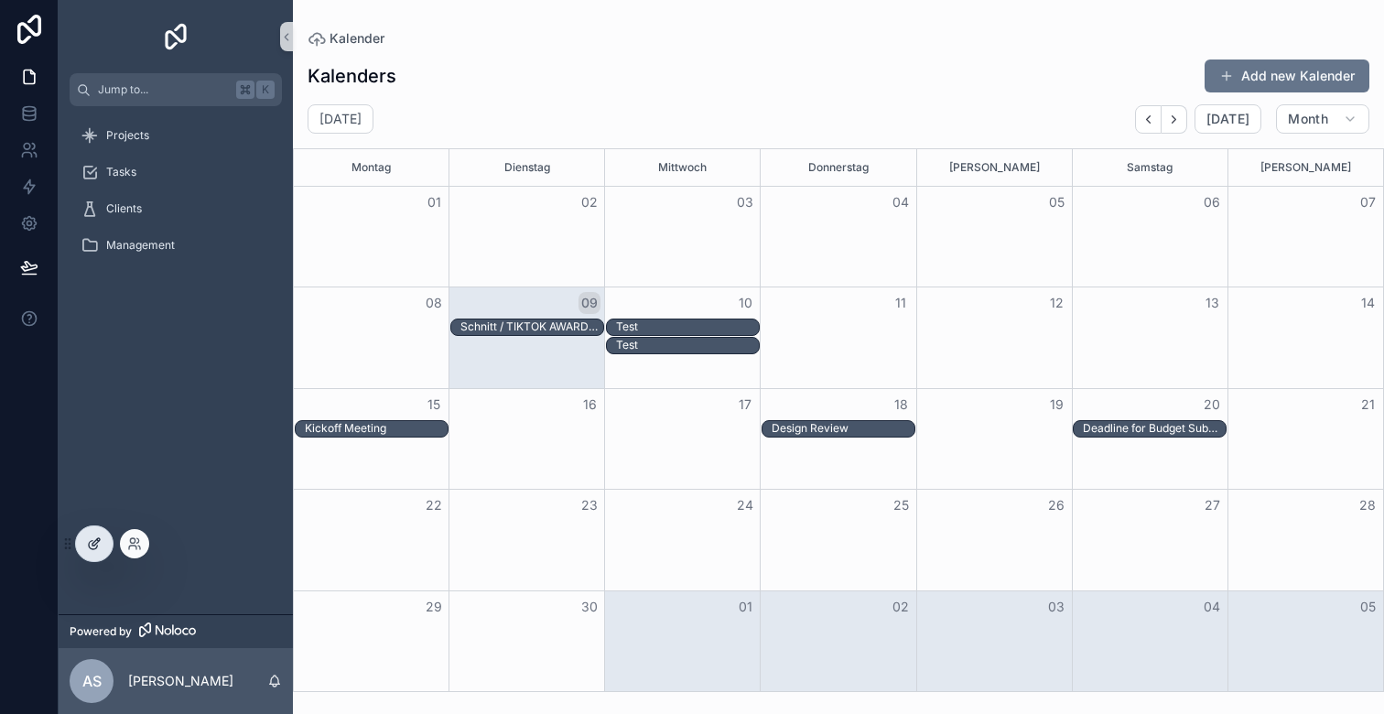
click at [97, 537] on icon at bounding box center [94, 544] width 15 height 15
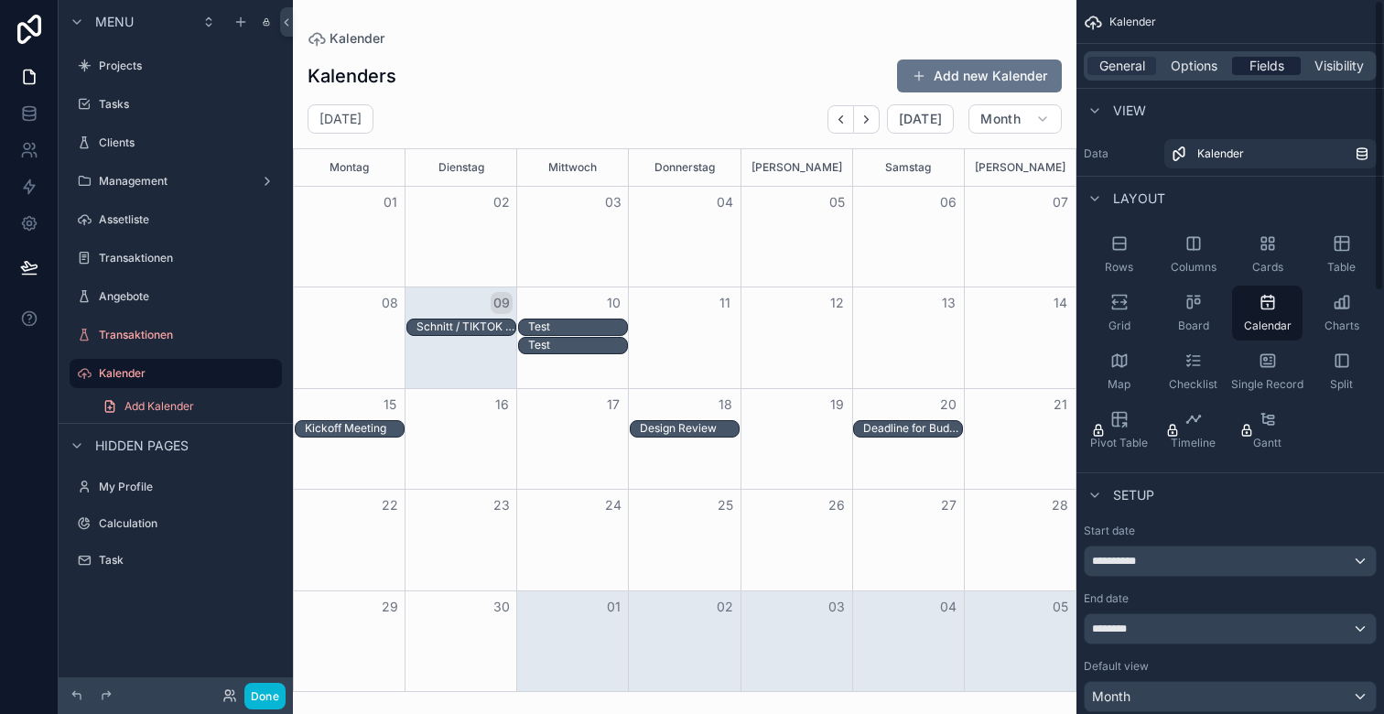
click at [1269, 66] on span "Fields" at bounding box center [1267, 66] width 35 height 18
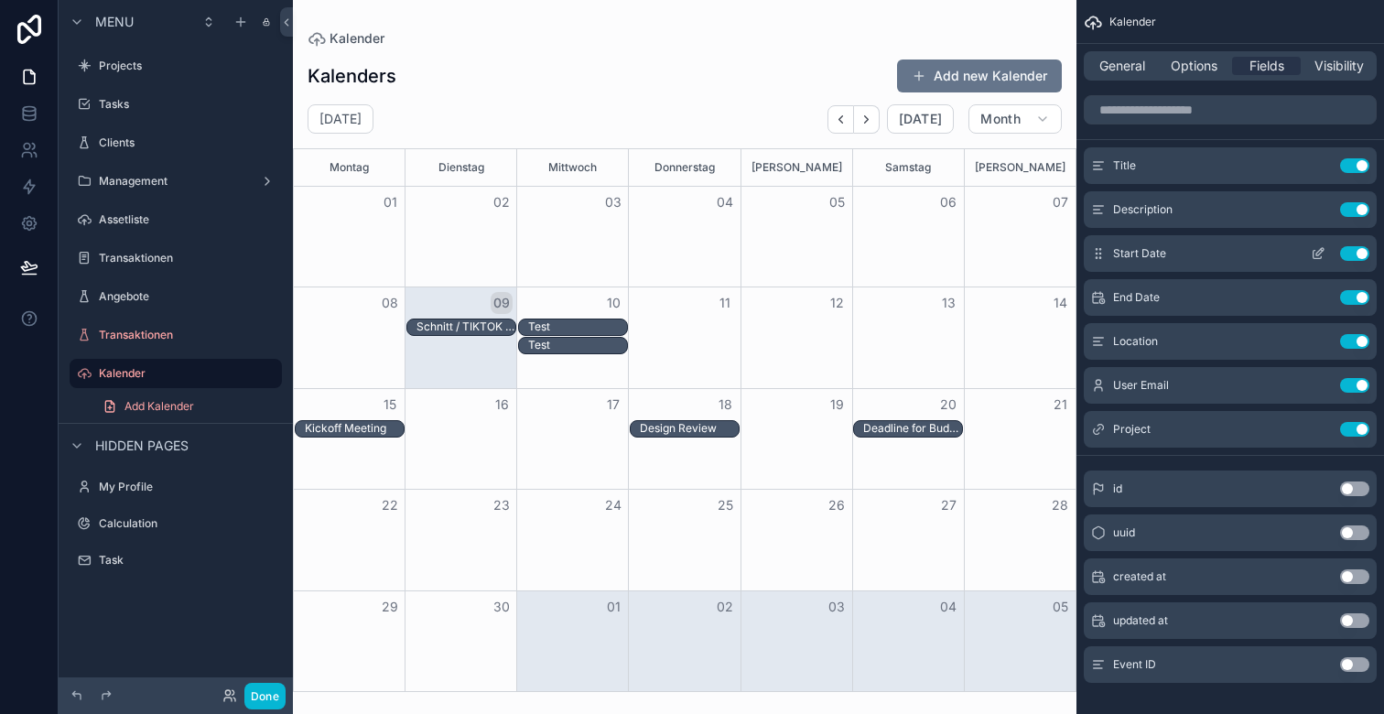
click at [1318, 252] on icon "scrollable content" at bounding box center [1320, 251] width 7 height 7
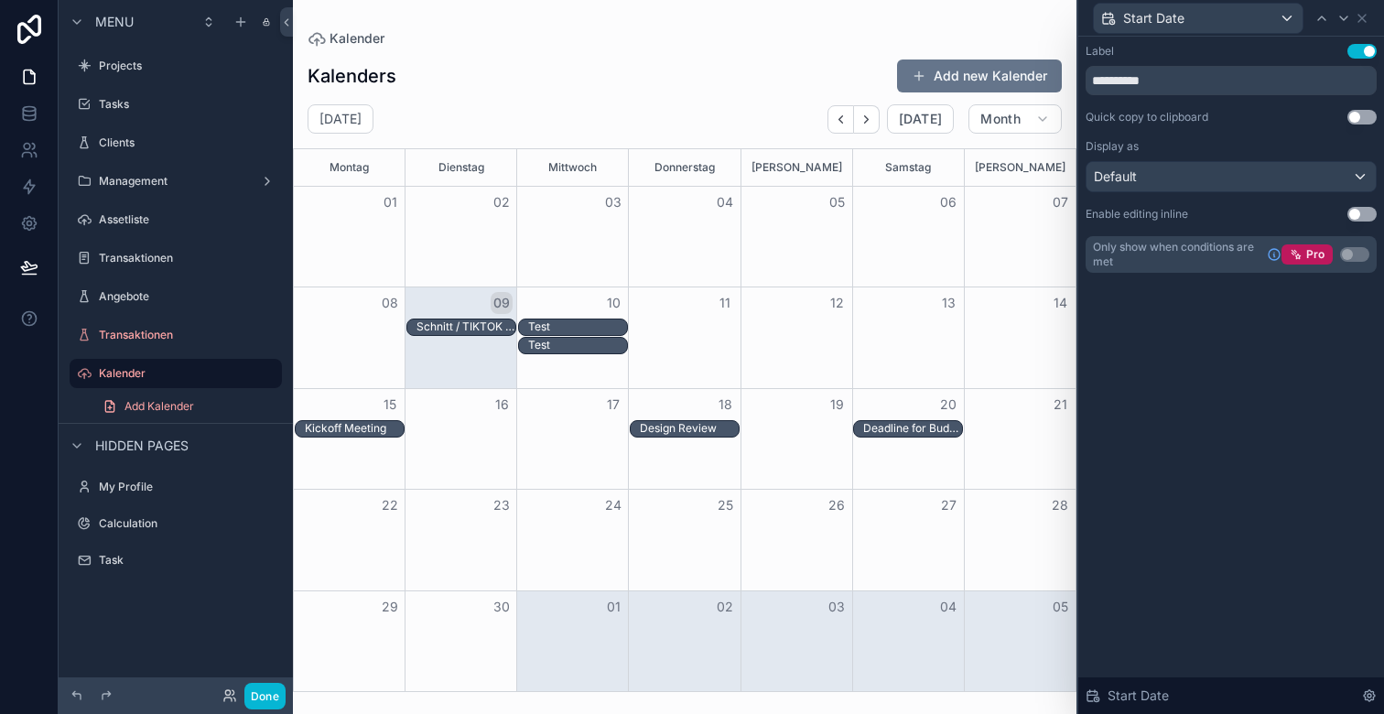
click at [1354, 214] on button "Use setting" at bounding box center [1362, 214] width 29 height 15
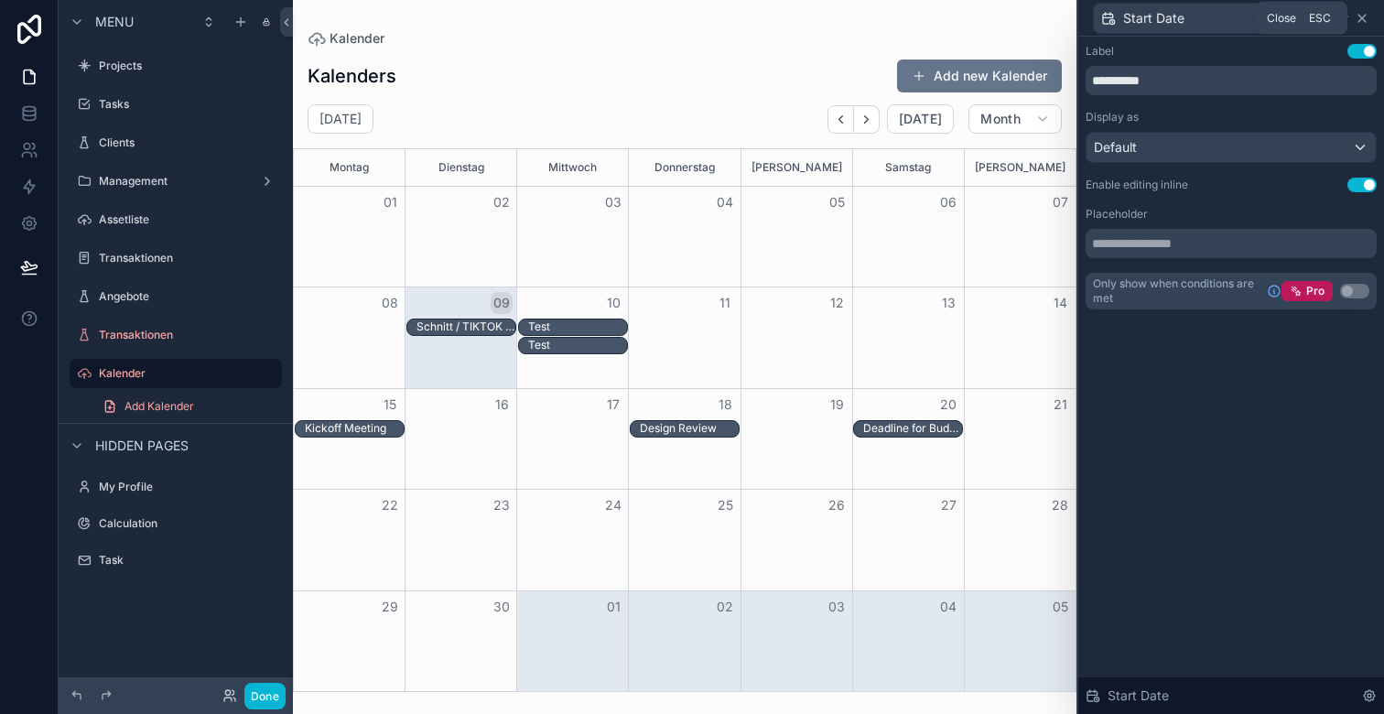
click at [1364, 16] on icon at bounding box center [1362, 18] width 15 height 15
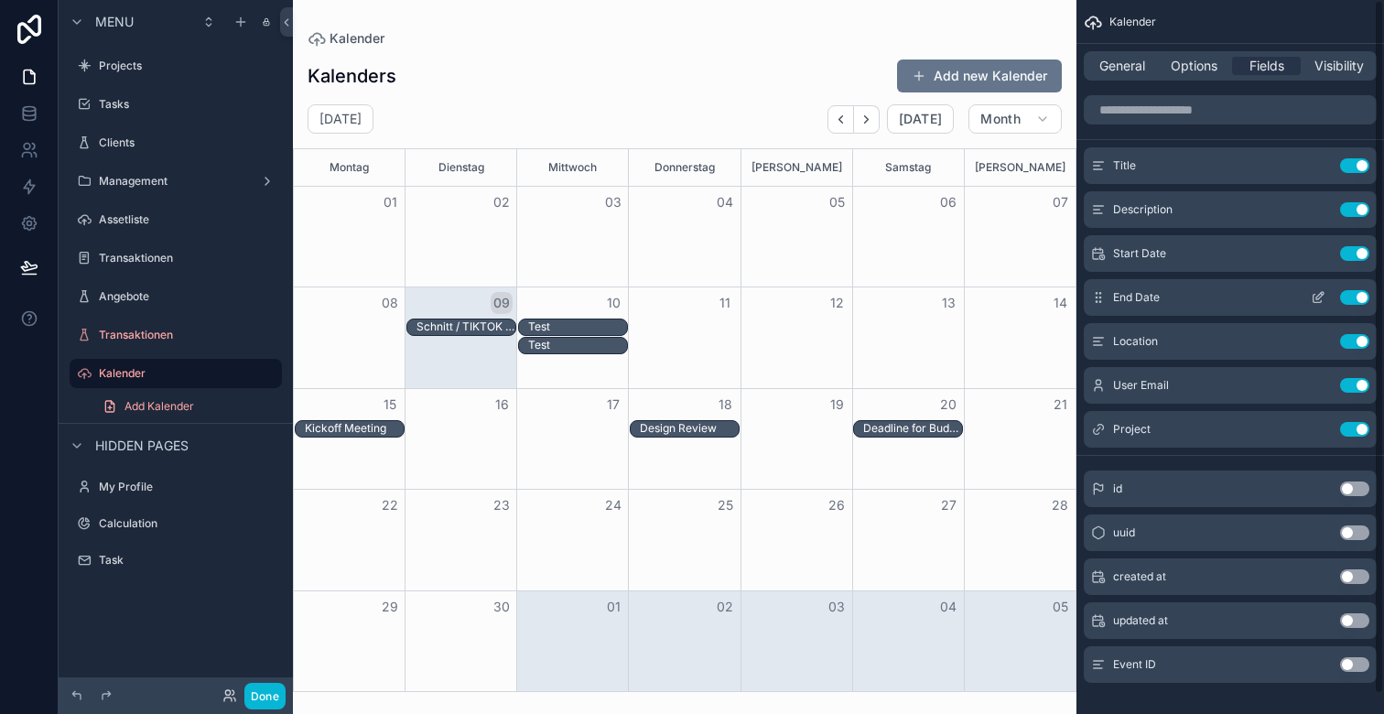
click at [1319, 295] on icon "scrollable content" at bounding box center [1318, 297] width 15 height 15
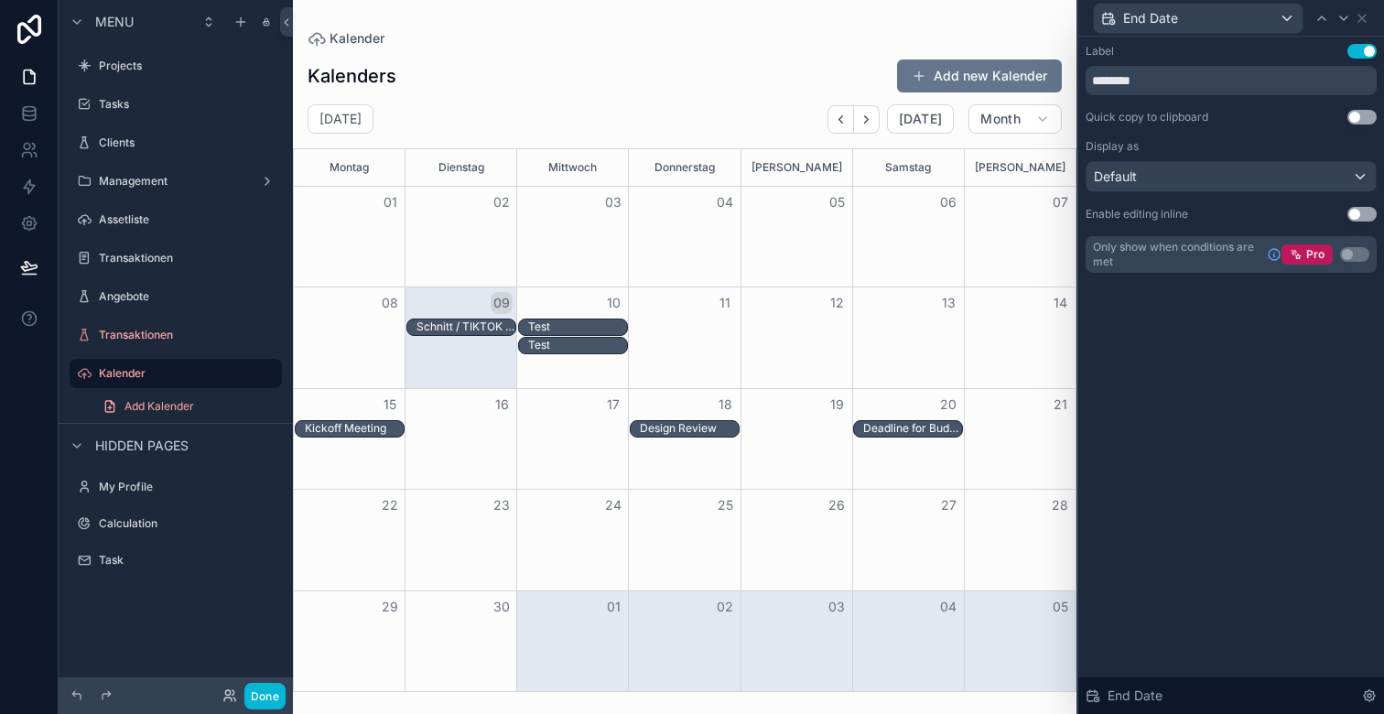
click at [1309, 362] on div "Label Use setting ******** Quick copy to clipboard Use setting Display as Defau…" at bounding box center [1232, 375] width 306 height 677
click at [1360, 211] on button "Use setting" at bounding box center [1362, 214] width 29 height 15
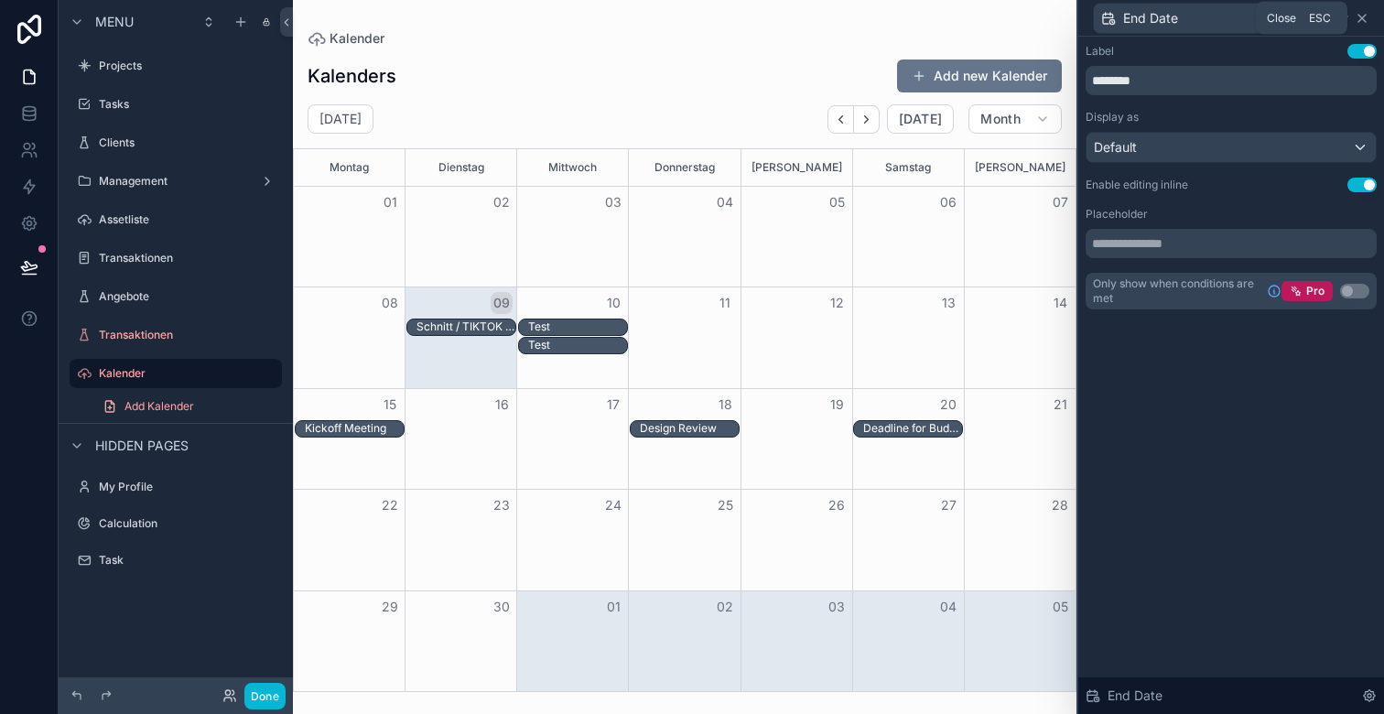
click at [1368, 13] on icon at bounding box center [1362, 18] width 15 height 15
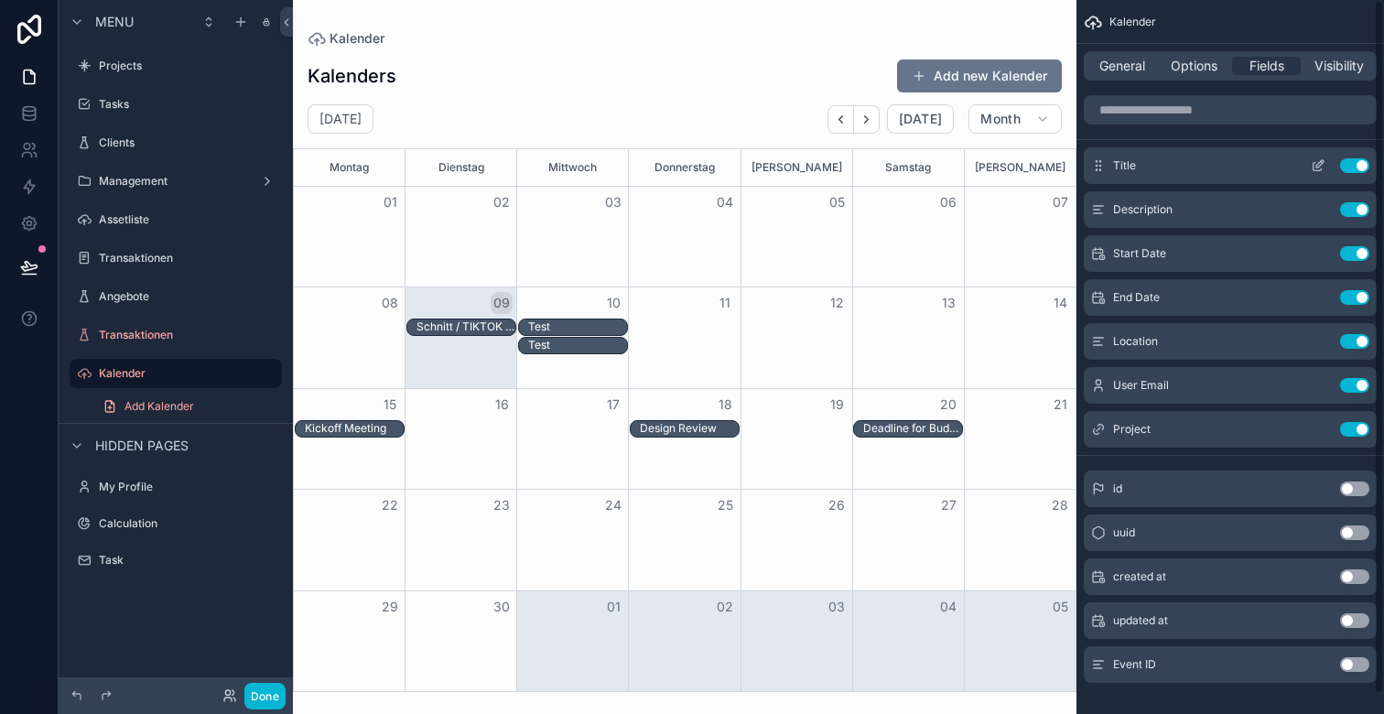
click at [1316, 171] on icon "scrollable content" at bounding box center [1318, 165] width 15 height 15
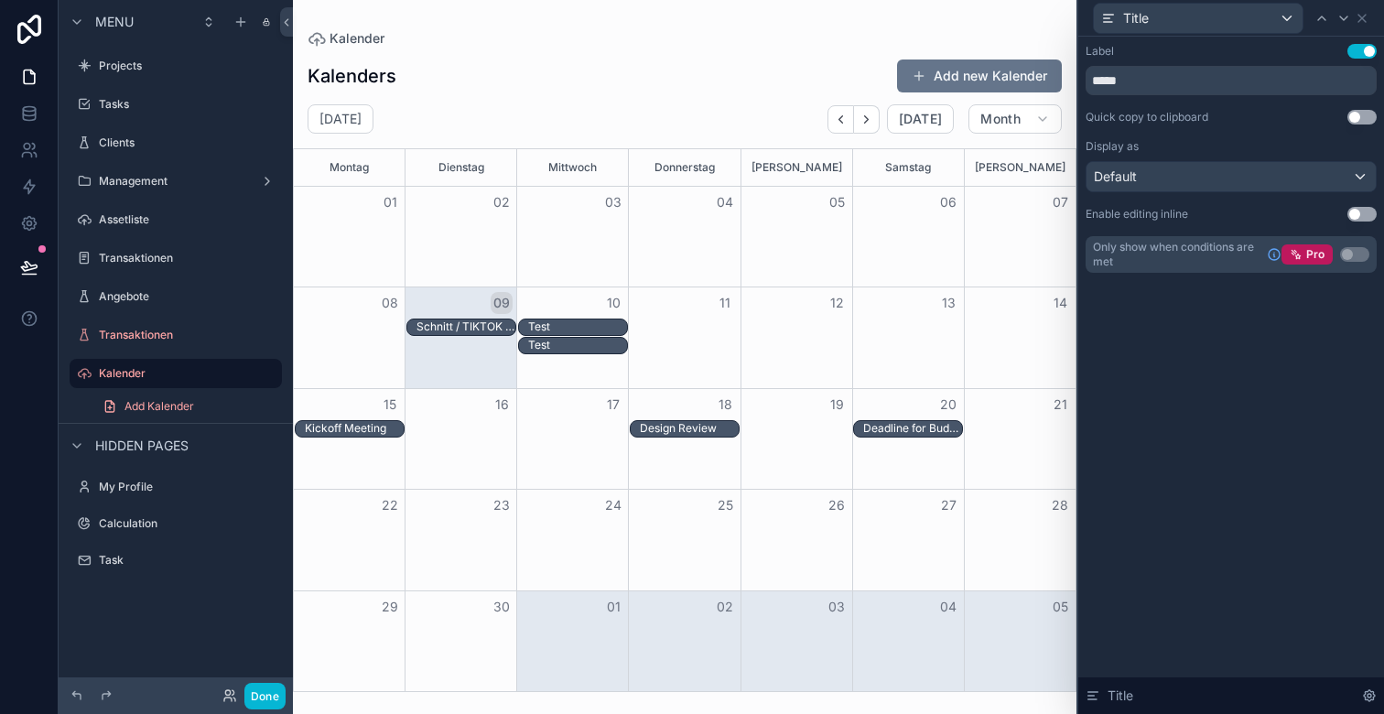
click at [1363, 214] on button "Use setting" at bounding box center [1362, 214] width 29 height 15
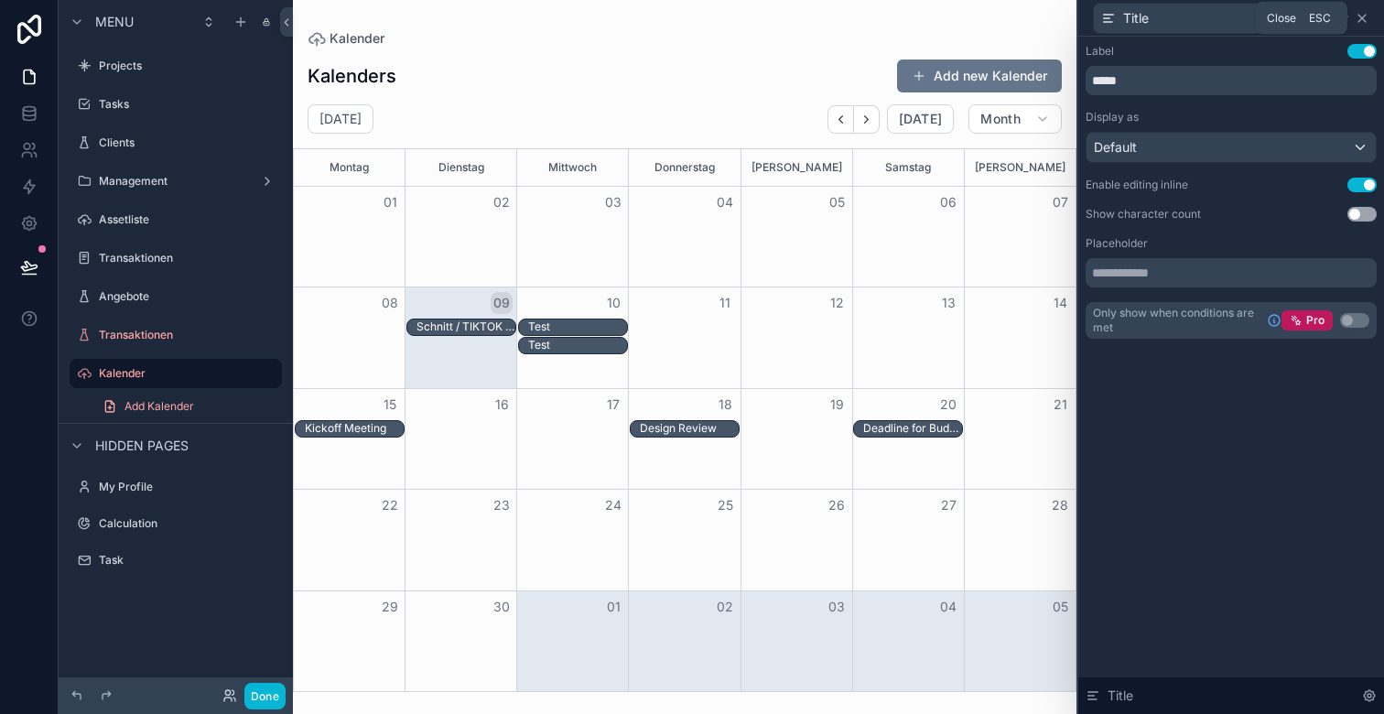
click at [1360, 14] on icon at bounding box center [1362, 18] width 15 height 15
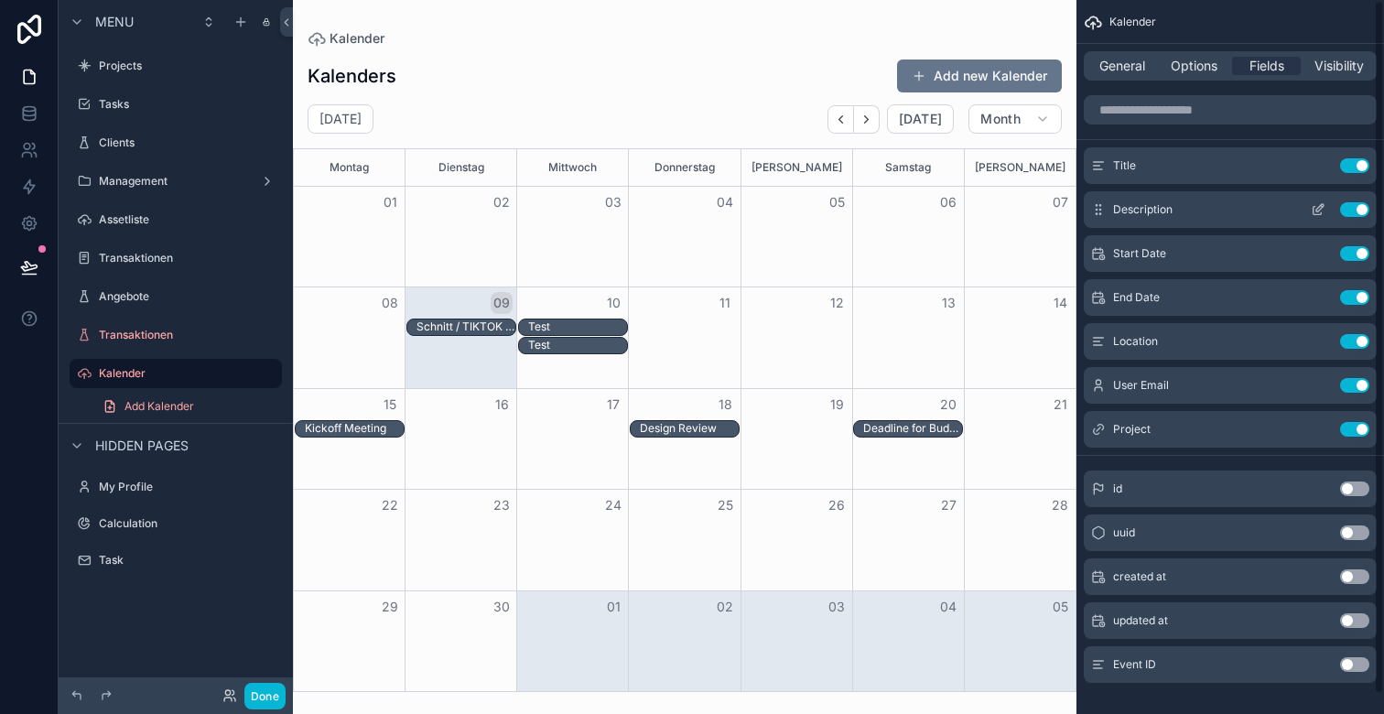
click at [1314, 207] on icon "scrollable content" at bounding box center [1318, 209] width 15 height 15
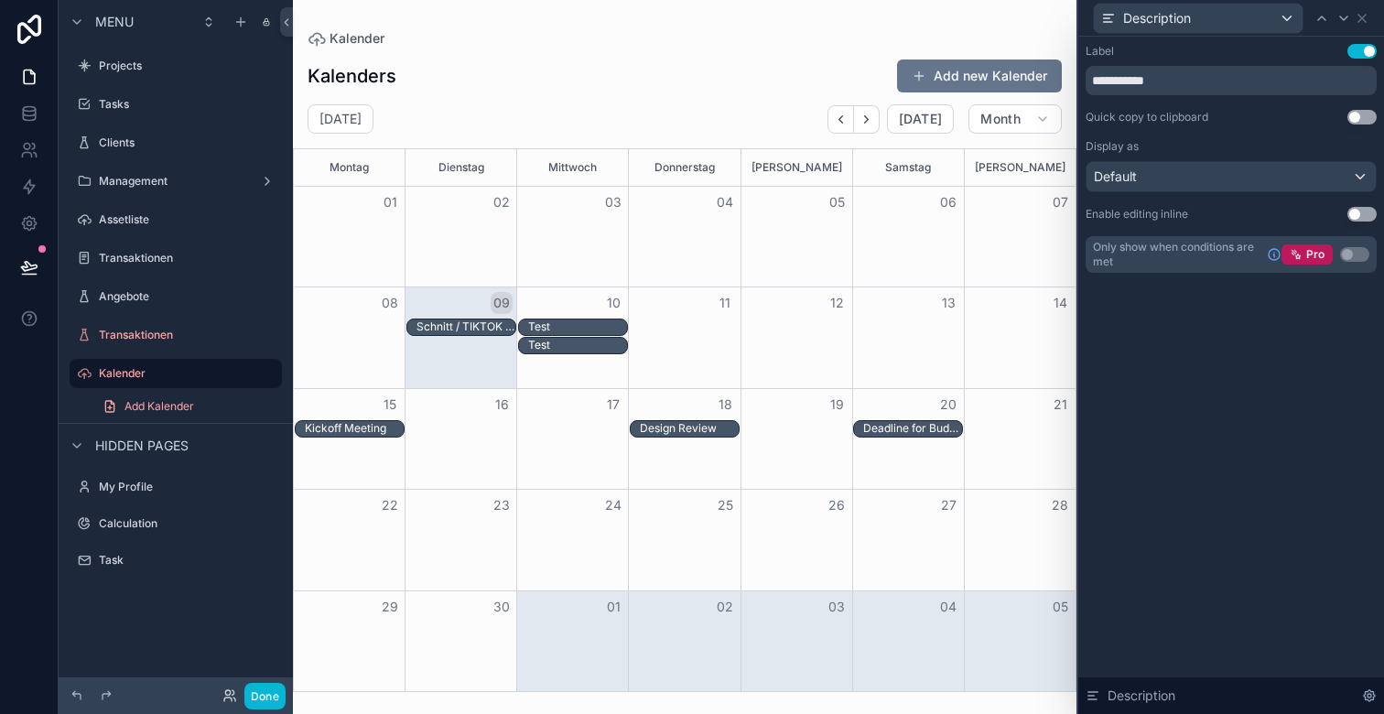
click at [1359, 207] on button "Use setting" at bounding box center [1362, 214] width 29 height 15
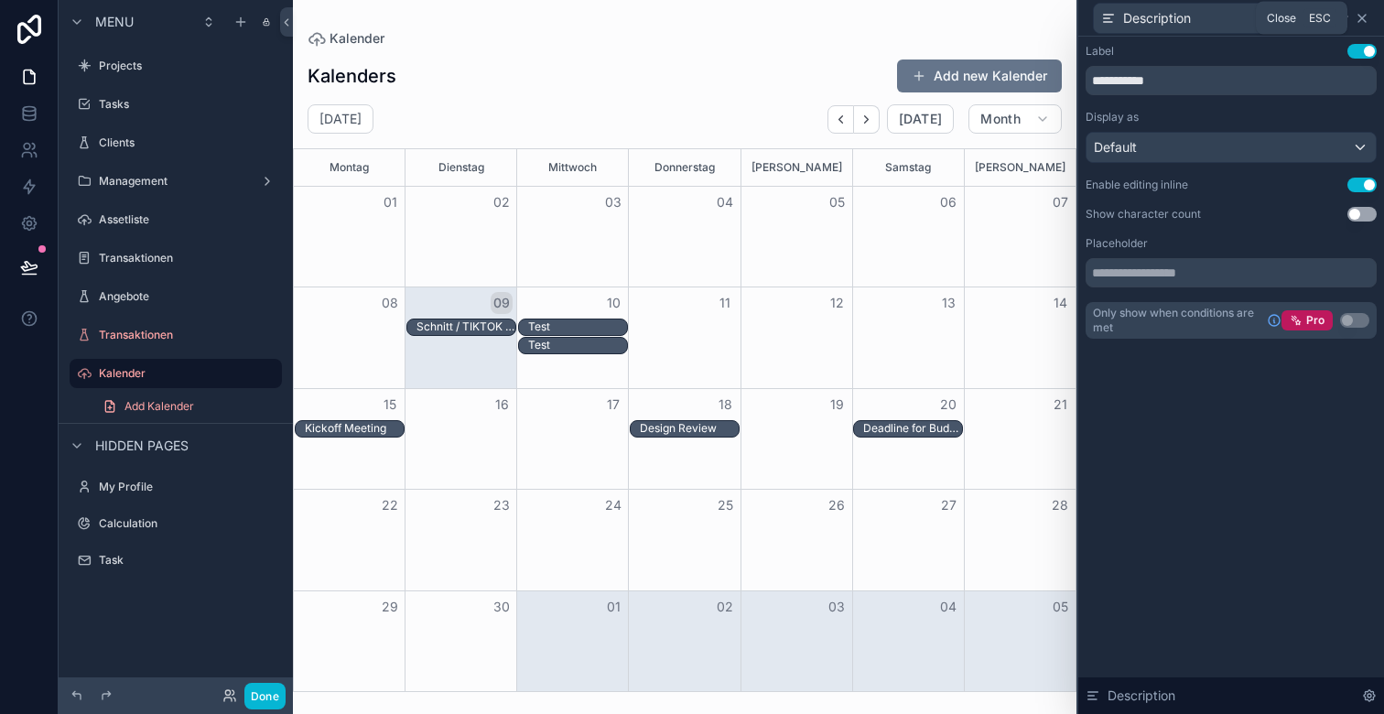
click at [1362, 15] on icon at bounding box center [1362, 18] width 15 height 15
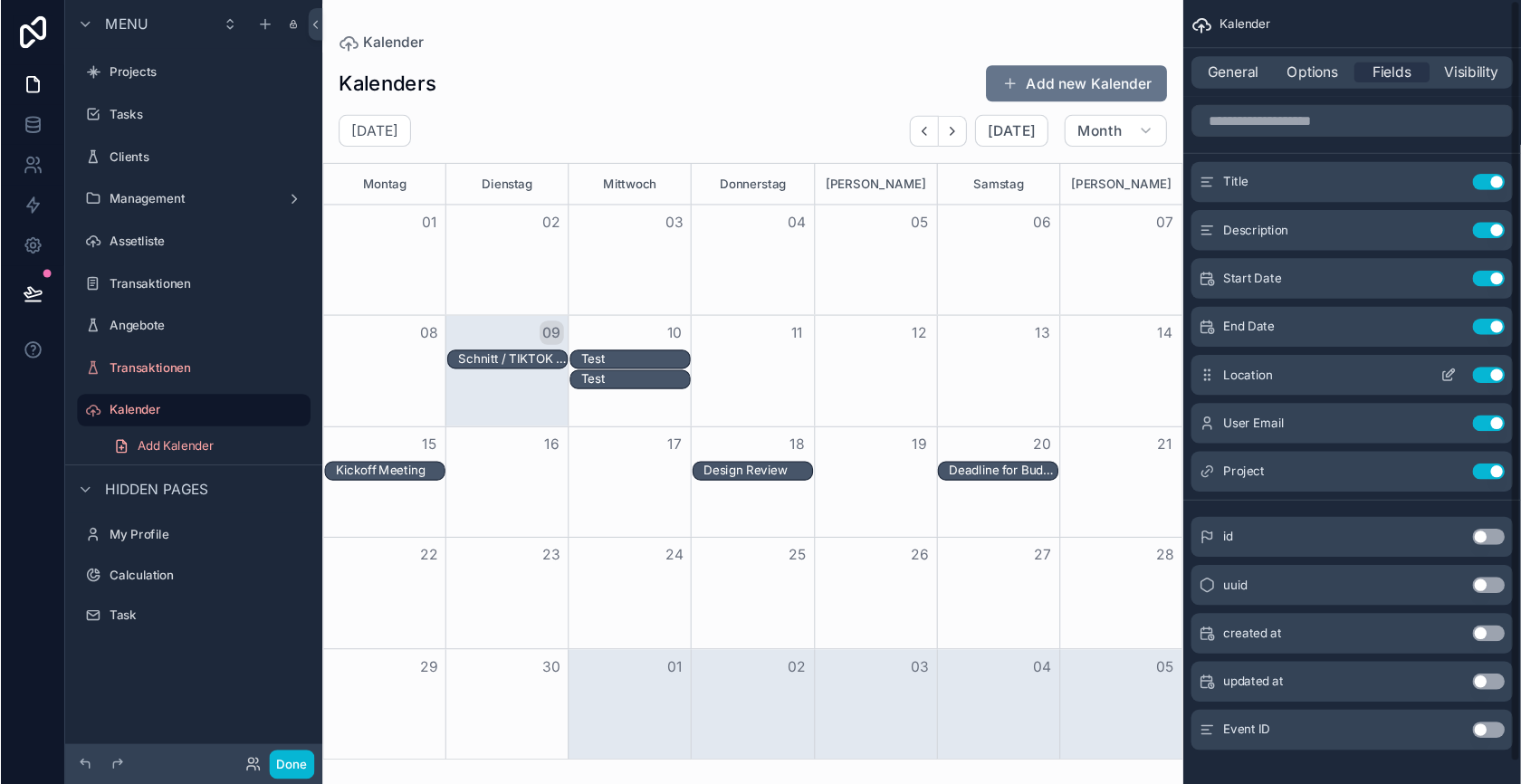
scroll to position [20, 0]
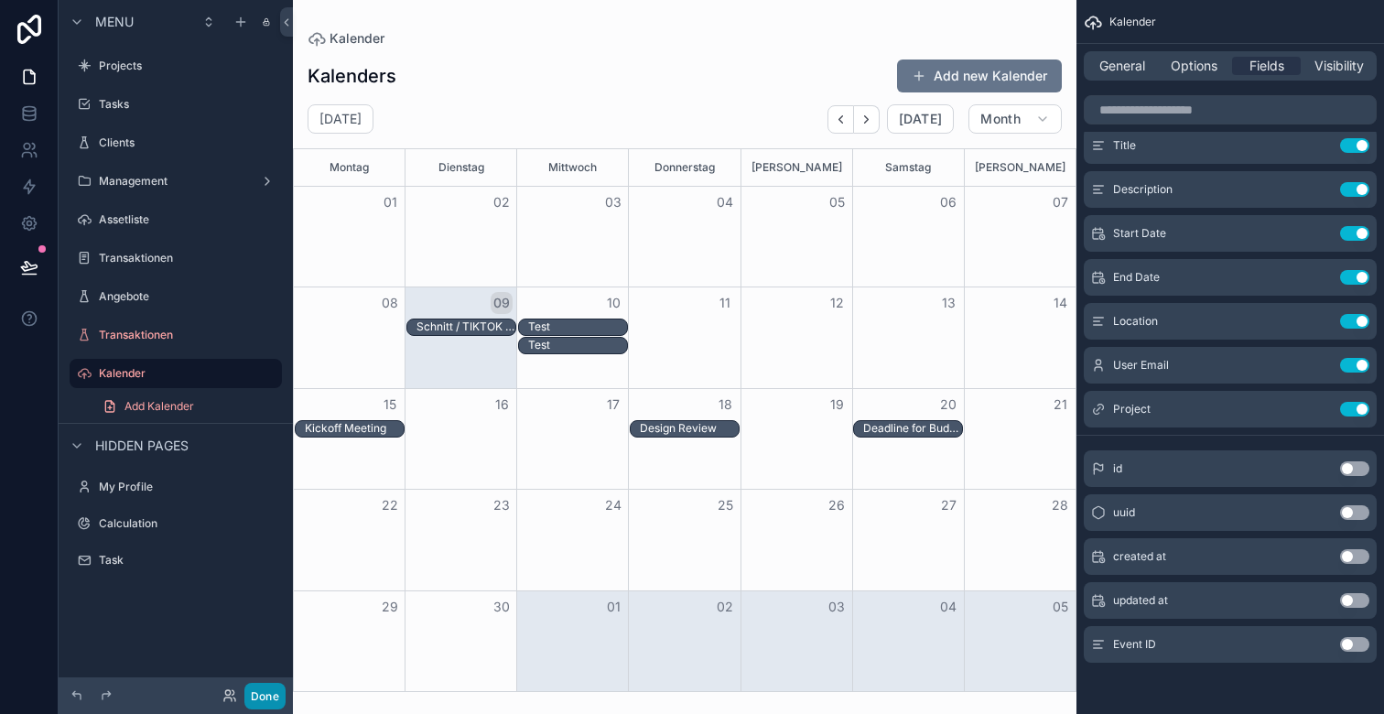
click at [259, 695] on button "Done" at bounding box center [264, 696] width 41 height 27
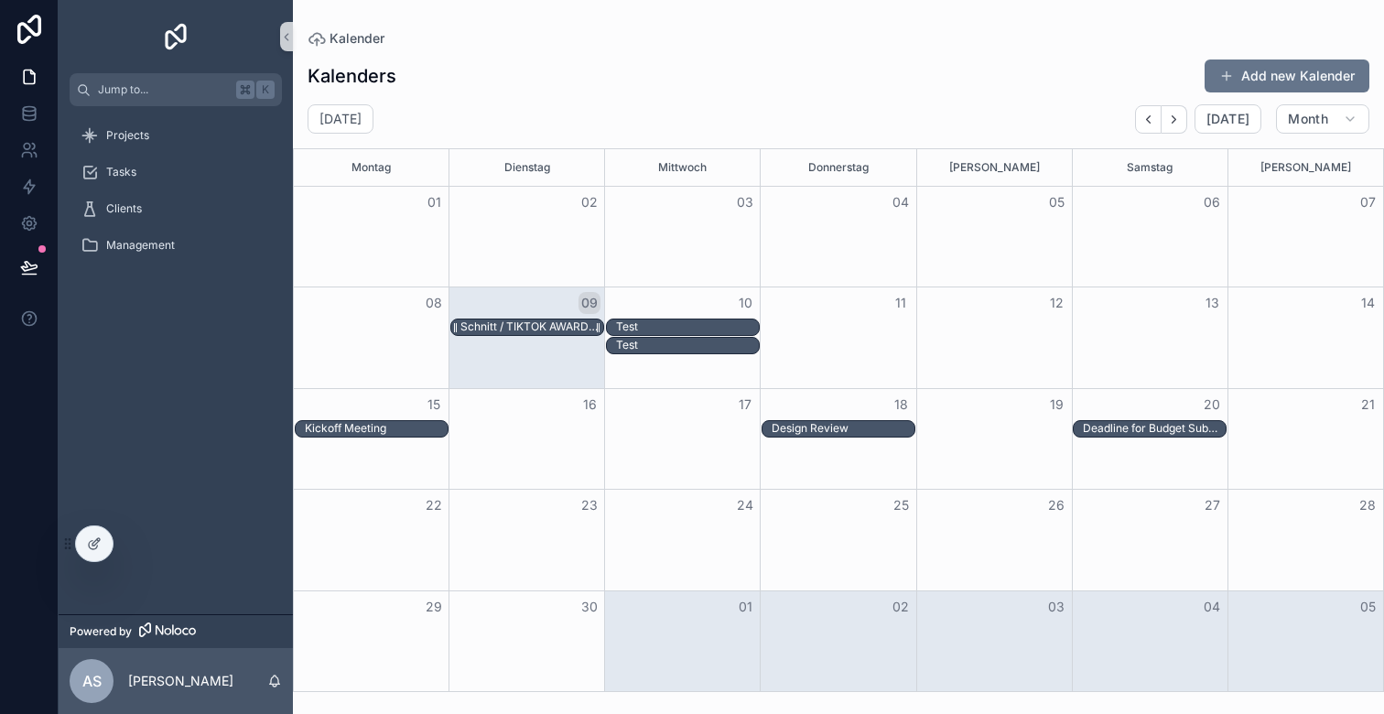
click at [537, 329] on div "Schnitt / TIKTOK AWARDS X THOMY CASEFILM / THE WOW" at bounding box center [532, 327] width 143 height 15
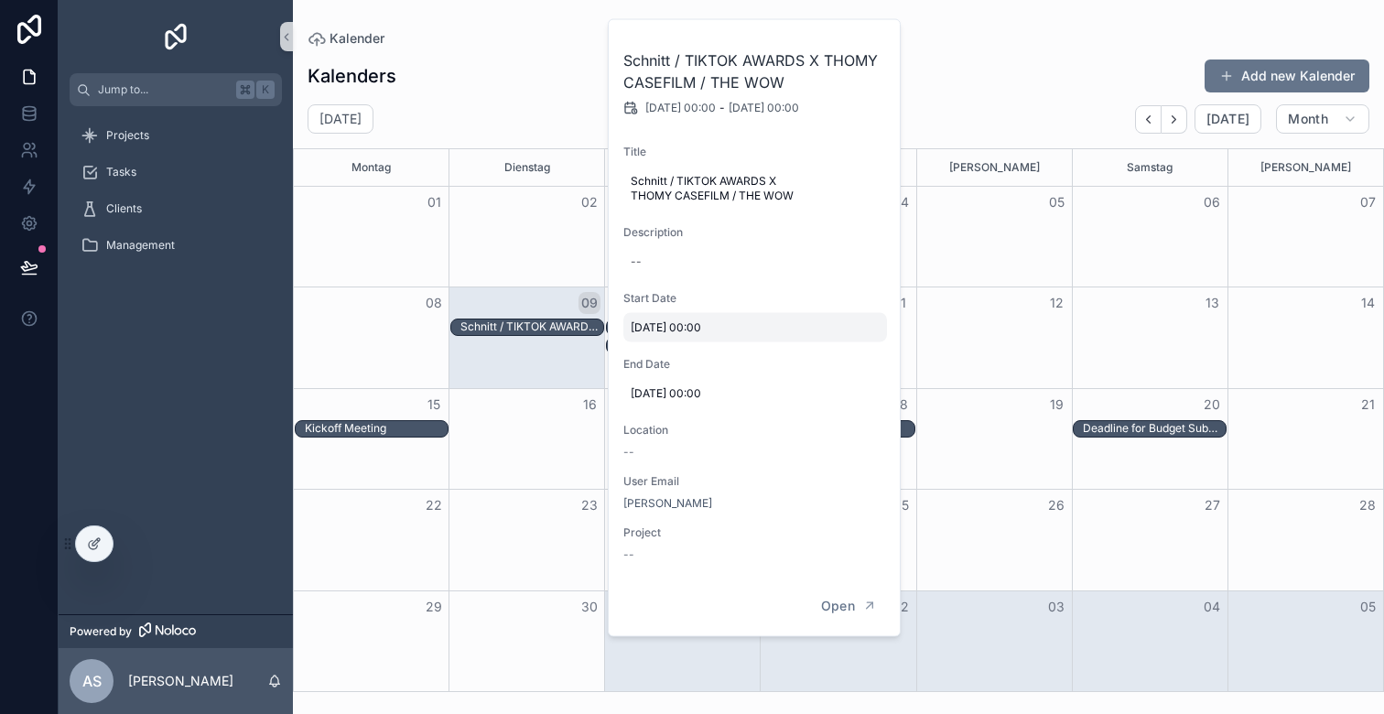
click at [707, 325] on span "9.9.2025 00:00" at bounding box center [755, 327] width 249 height 15
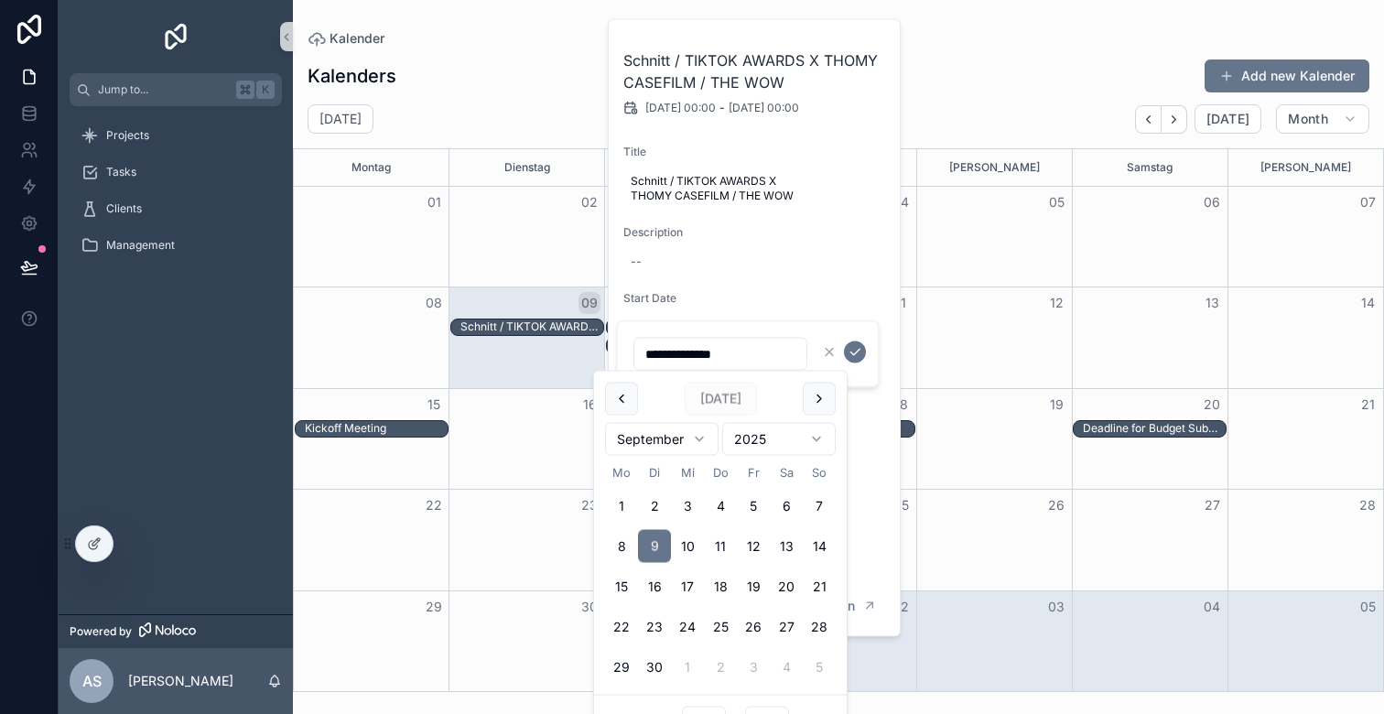
click at [950, 277] on div "Month View" at bounding box center [994, 237] width 156 height 100
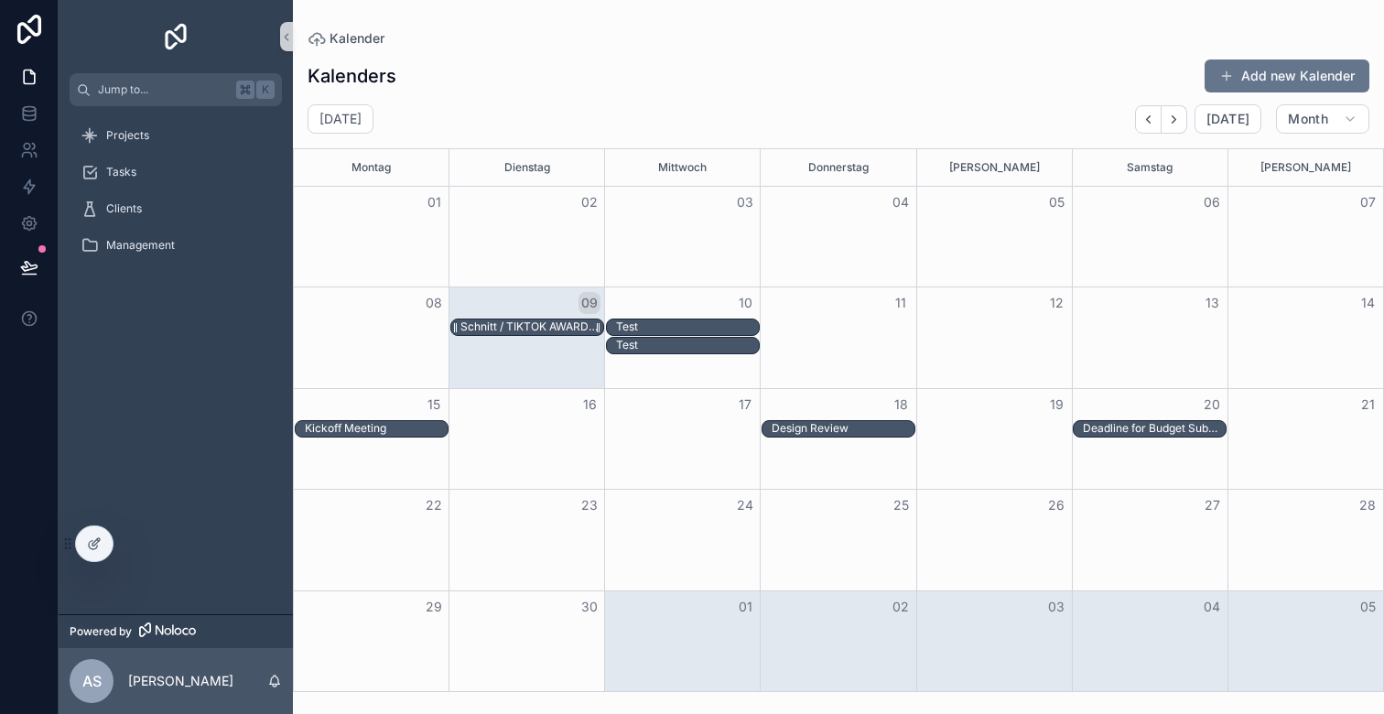
click at [557, 324] on div "Schnitt / TIKTOK AWARDS X THOMY CASEFILM / THE WOW" at bounding box center [532, 327] width 143 height 15
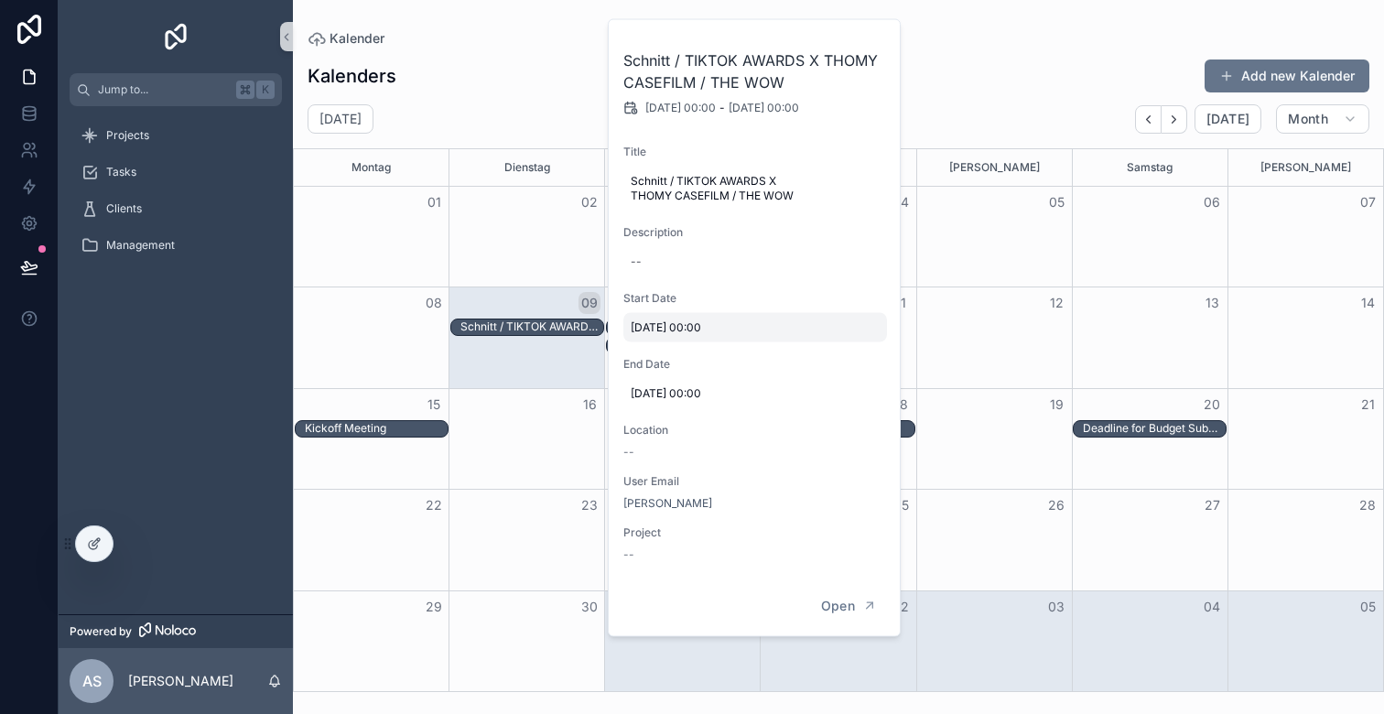
click at [686, 328] on span "9.9.2025 00:00" at bounding box center [755, 327] width 249 height 15
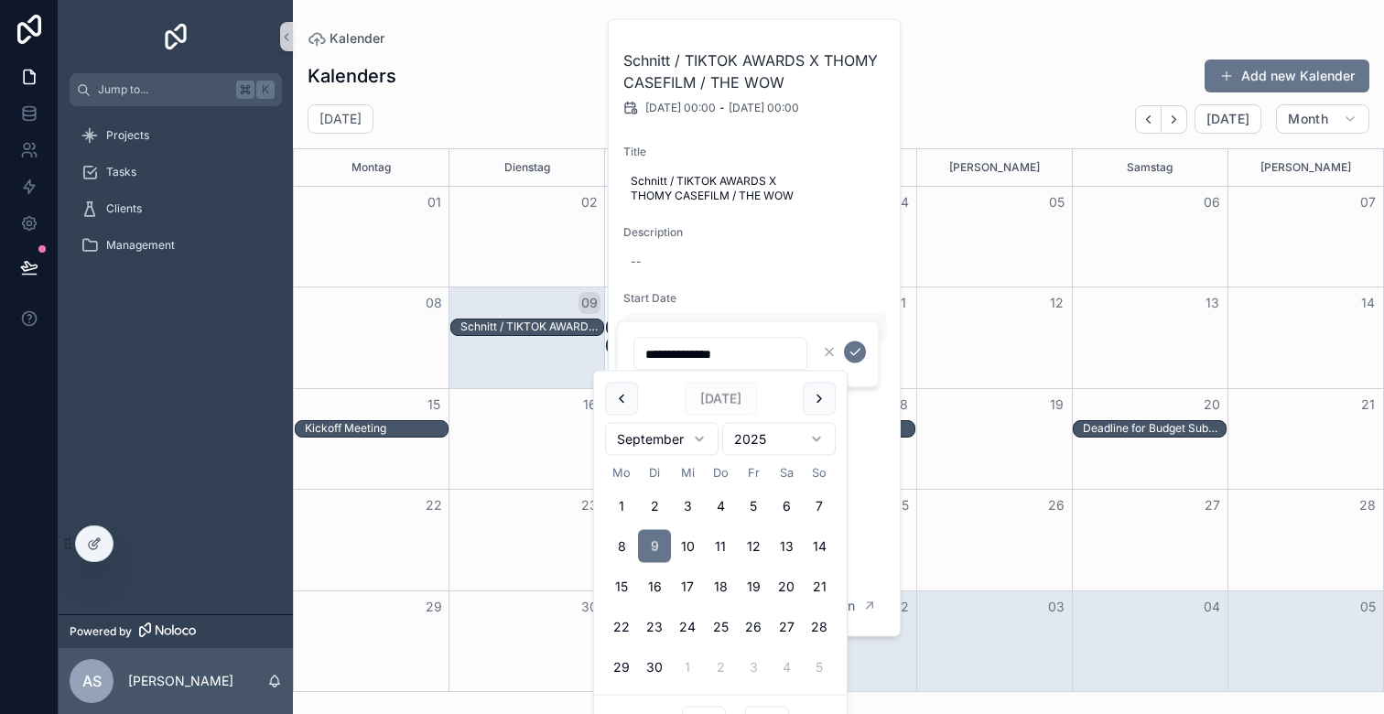
click at [694, 708] on div "**" at bounding box center [704, 723] width 44 height 33
click at [696, 703] on div "** : **" at bounding box center [720, 723] width 253 height 56
click at [661, 540] on button "9" at bounding box center [654, 546] width 33 height 33
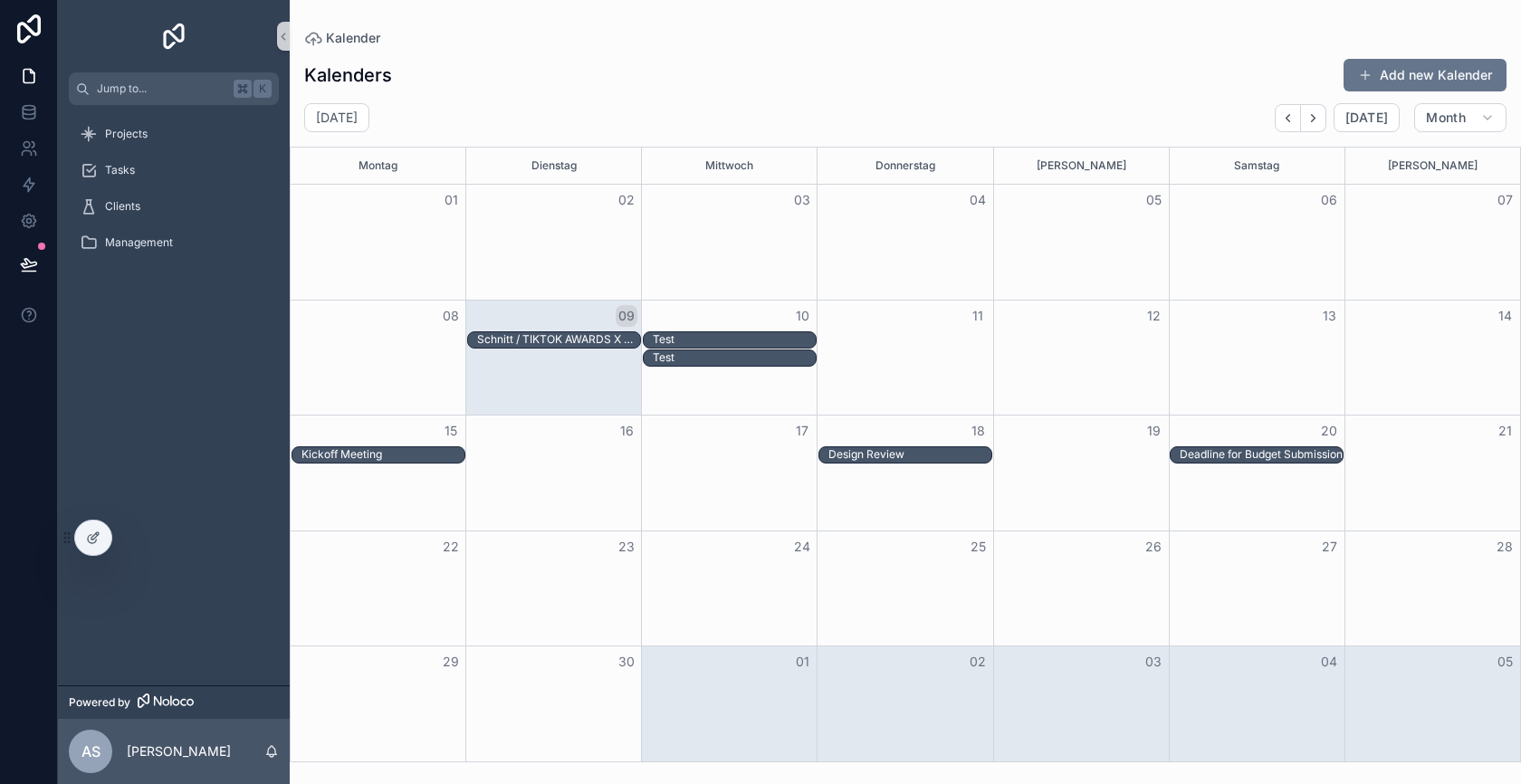
click at [543, 328] on div "09" at bounding box center [555, 315] width 176 height 31
click at [570, 341] on div "Schnitt / TIKTOK AWARDS X THOMY CASEFILM / THE WOW" at bounding box center [558, 339] width 163 height 15
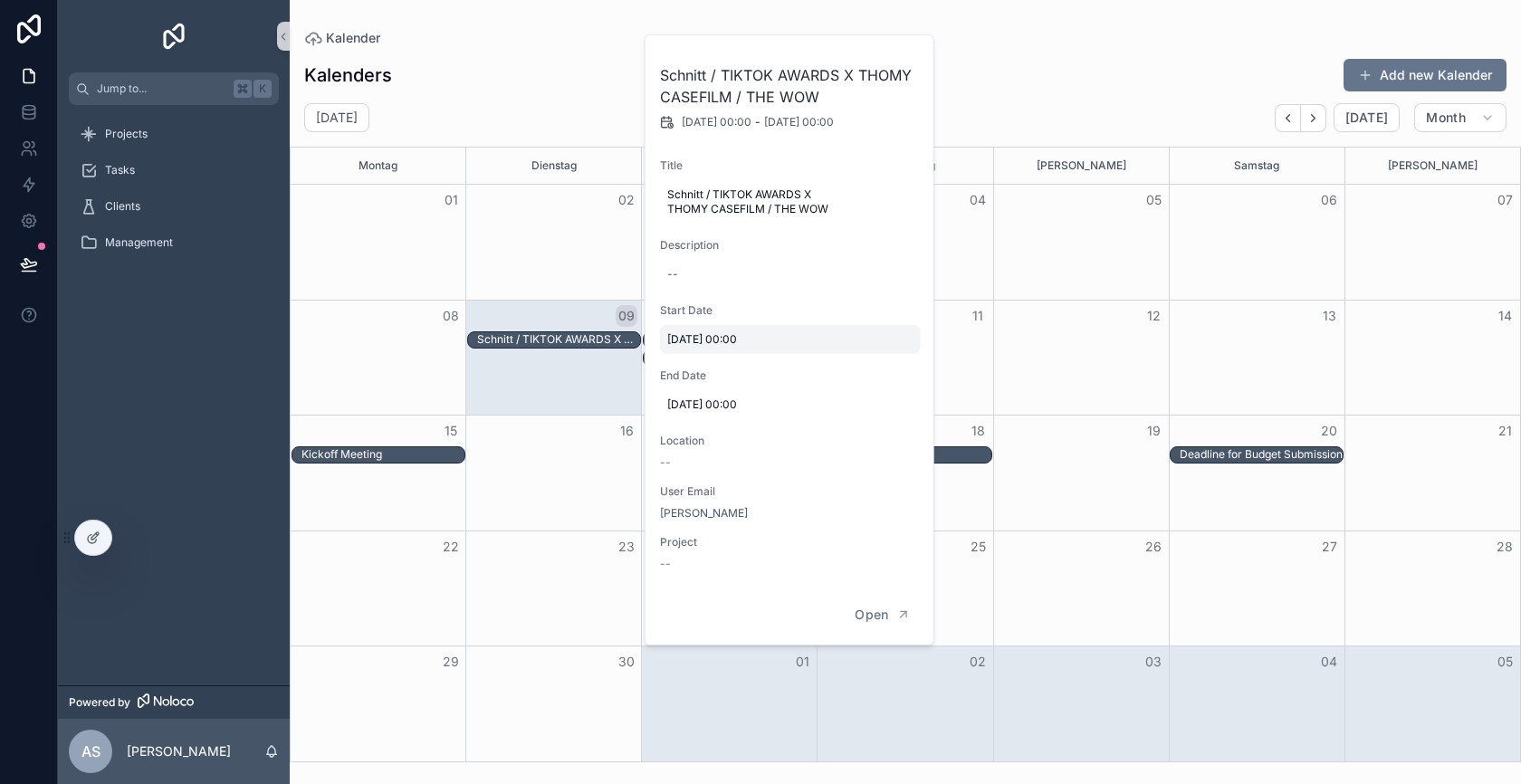
click at [710, 339] on span "9.9.2025 00:00" at bounding box center [790, 339] width 246 height 15
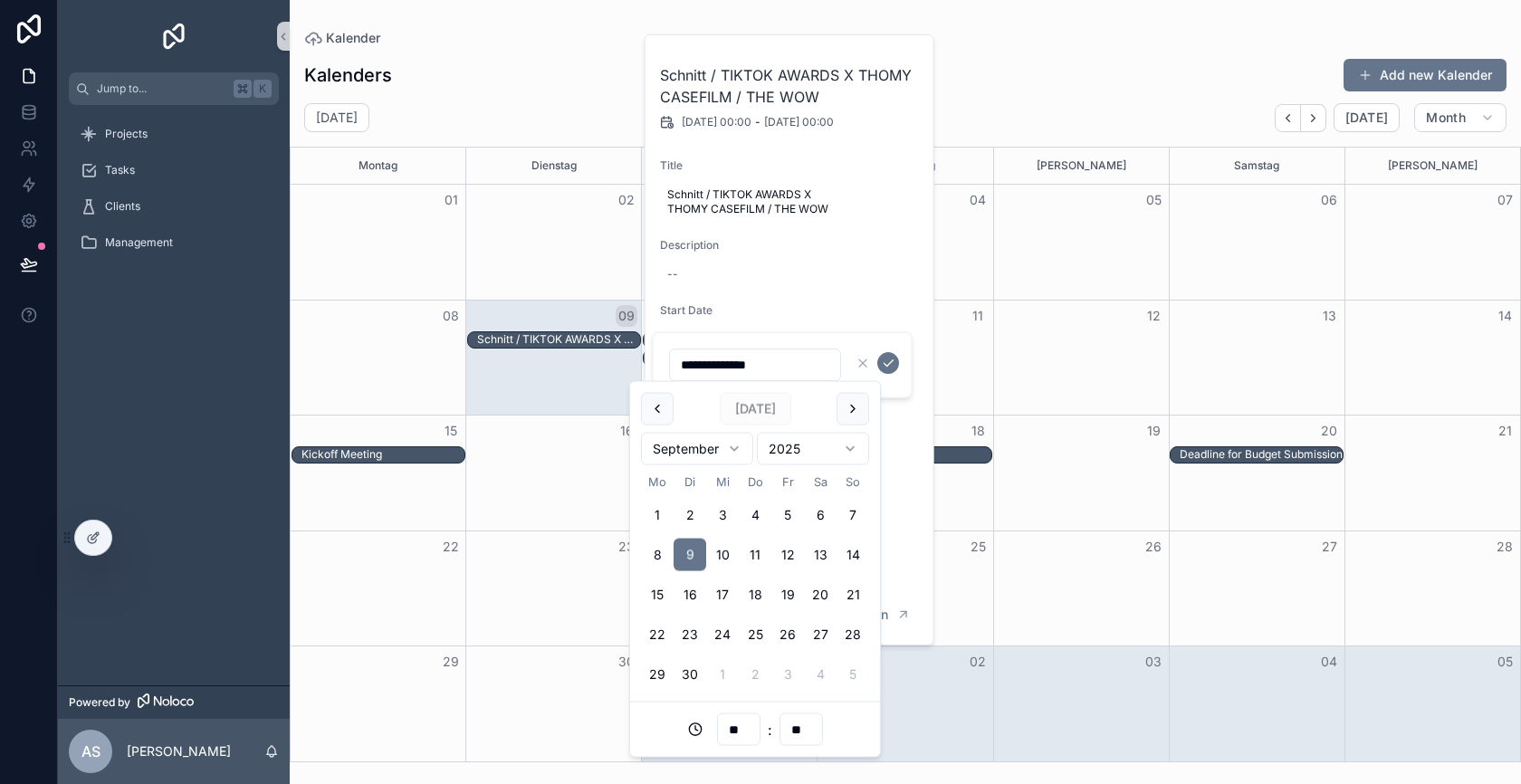
click at [736, 705] on input "**" at bounding box center [739, 730] width 42 height 26
click at [730, 544] on div "03" at bounding box center [738, 546] width 81 height 29
type input "**********"
type input "**"
click at [896, 358] on button "scrollable content" at bounding box center [888, 363] width 22 height 22
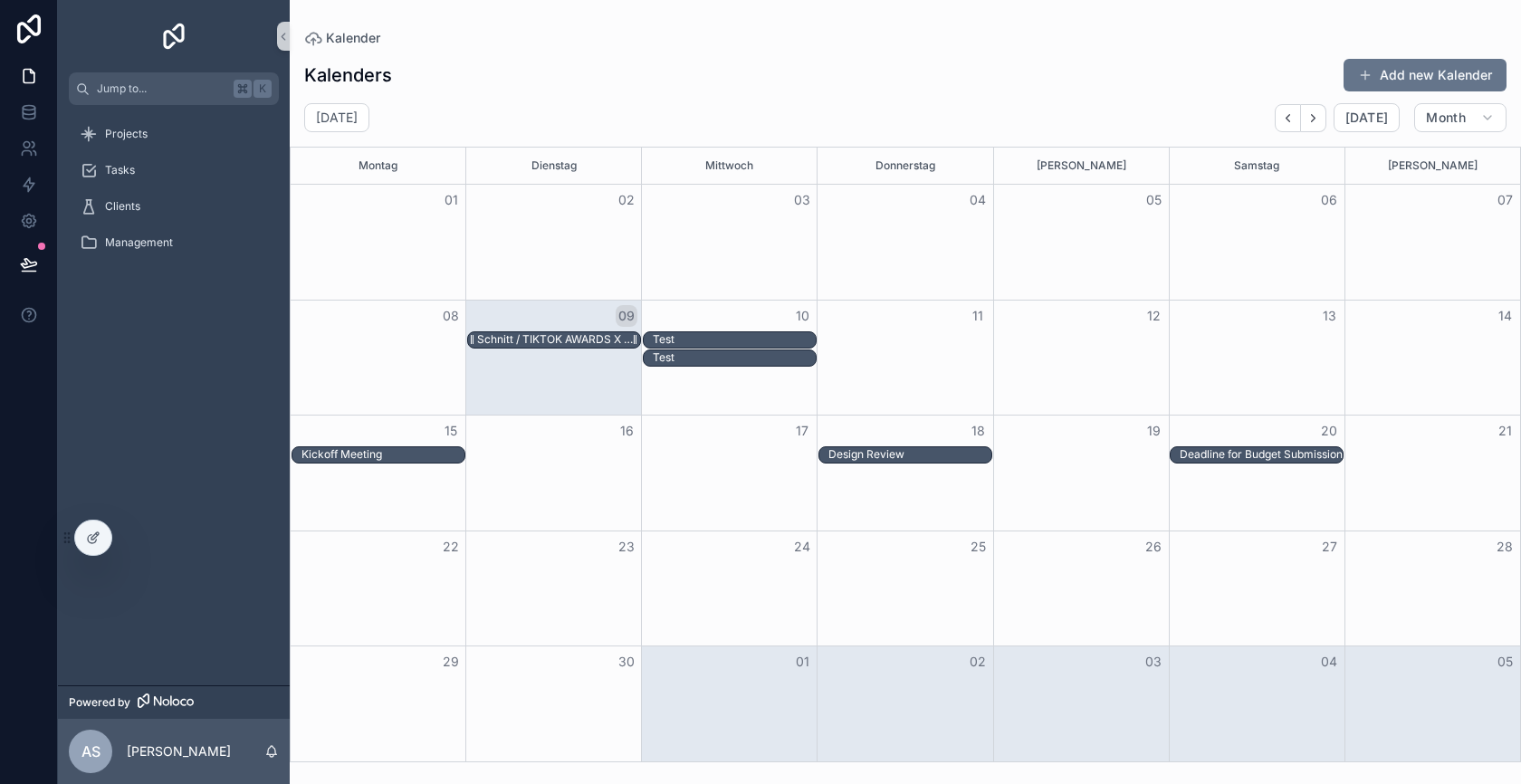
click at [586, 336] on div "Schnitt / TIKTOK AWARDS X THOMY CASEFILM / THE WOW" at bounding box center [558, 339] width 163 height 15
click at [560, 336] on div "Schnitt / TIKTOK AWARDS X THOMY CASEFILM / THE WOW" at bounding box center [558, 339] width 163 height 15
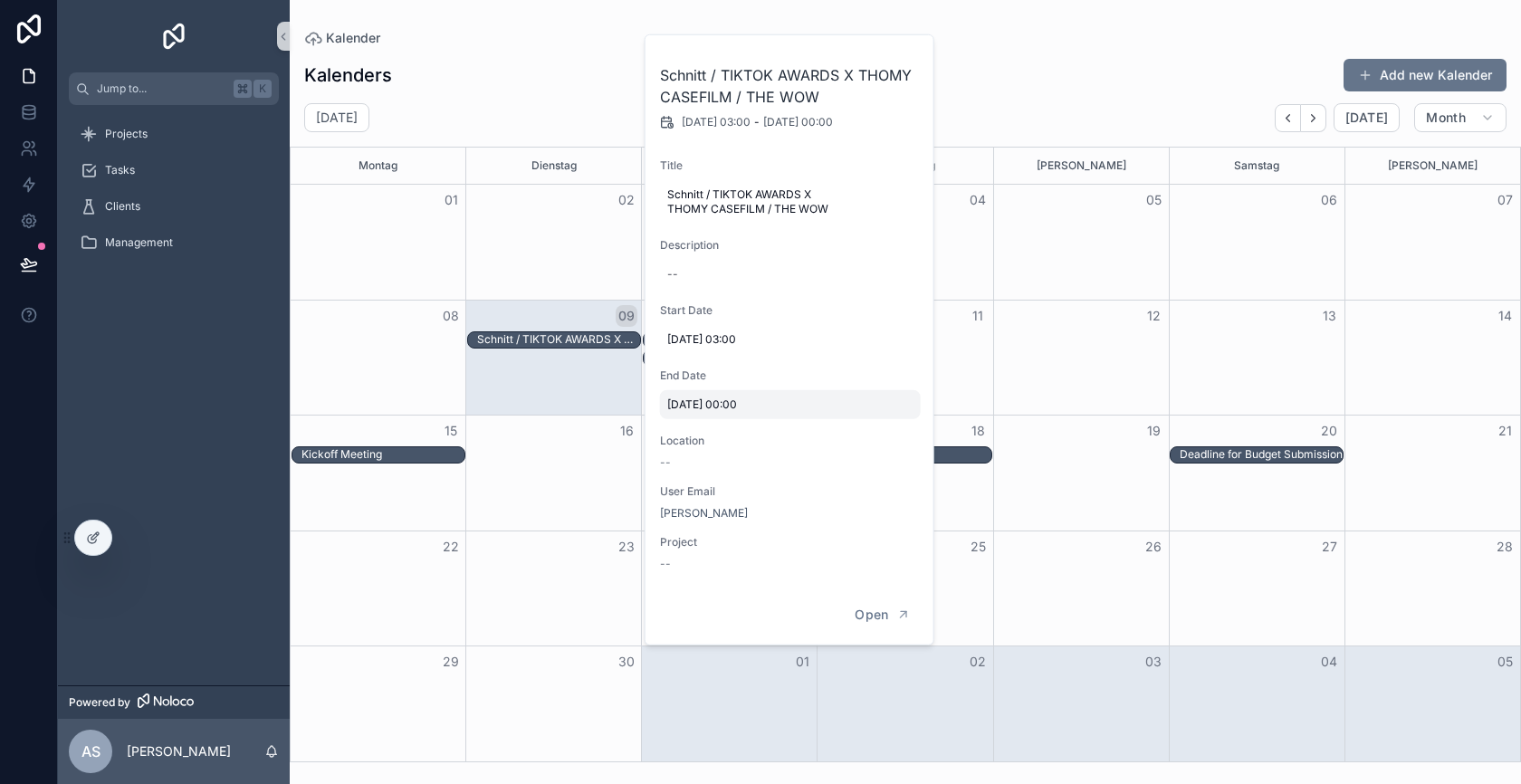
click at [733, 401] on span "10.9.2025 00:00" at bounding box center [790, 404] width 246 height 15
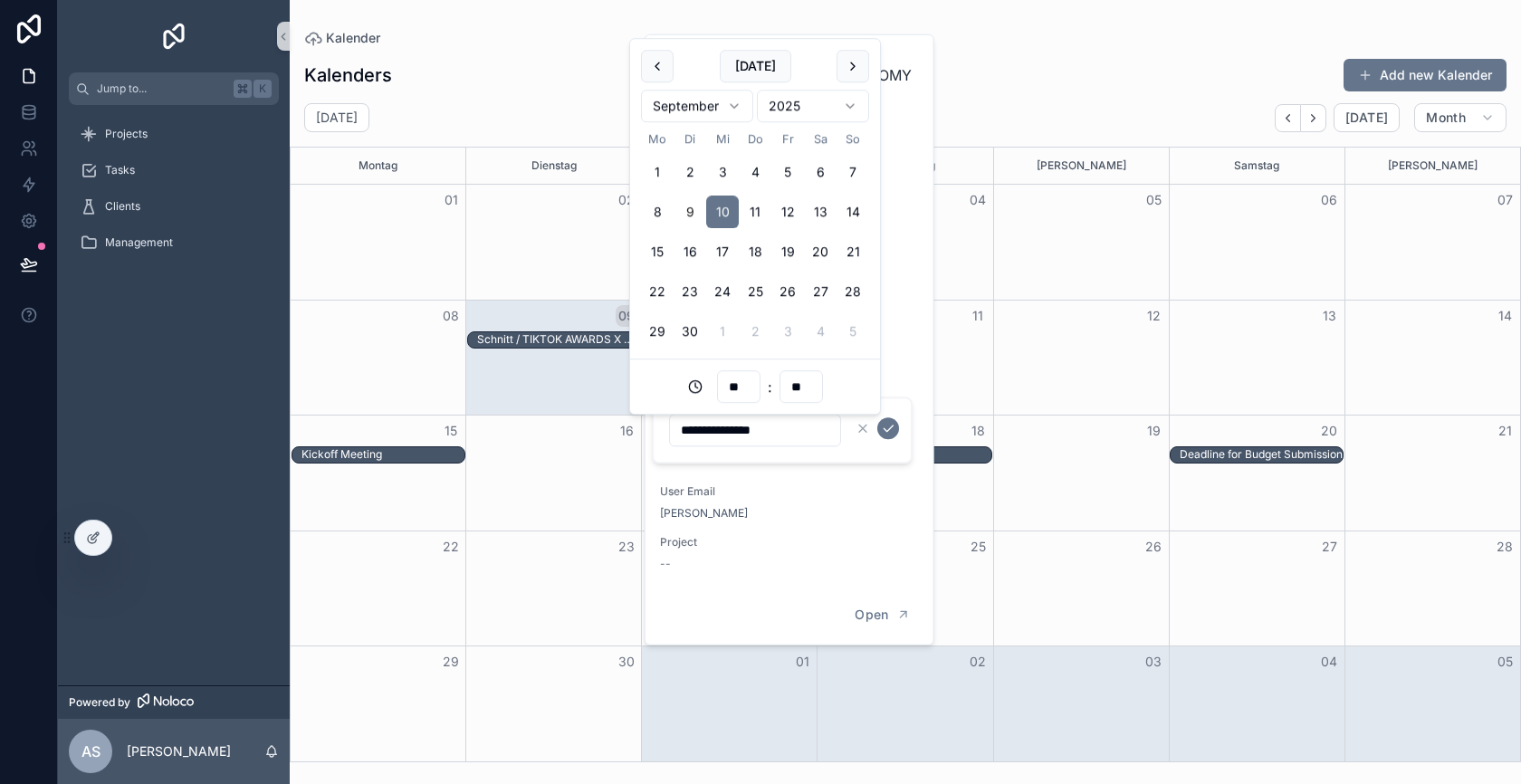
click at [738, 386] on input "**" at bounding box center [739, 387] width 42 height 26
click at [725, 562] on div "05" at bounding box center [738, 566] width 81 height 29
type input "**********"
type input "**"
click at [888, 429] on icon "scrollable content" at bounding box center [888, 428] width 9 height 6
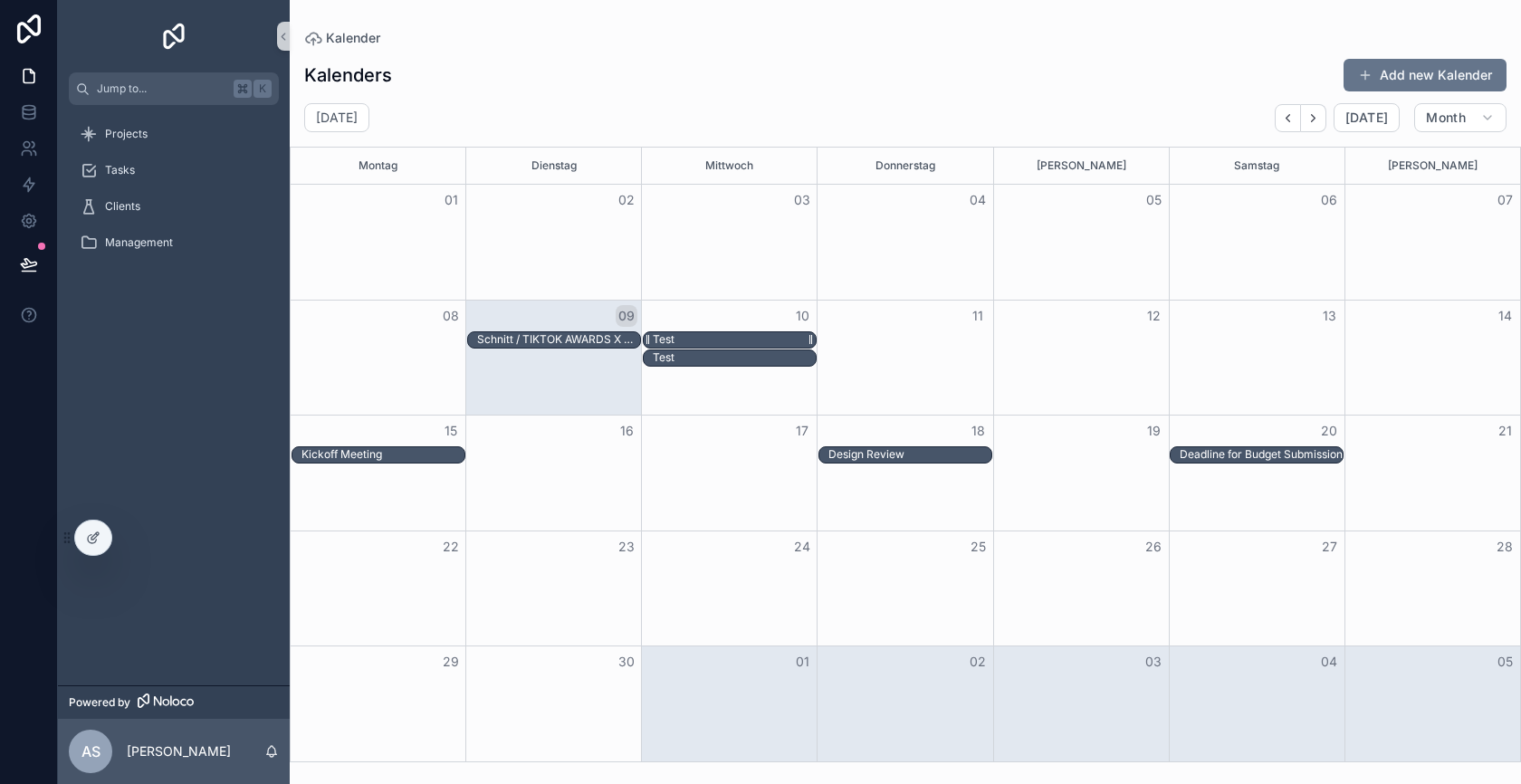
click at [687, 335] on div "Test" at bounding box center [734, 340] width 163 height 16
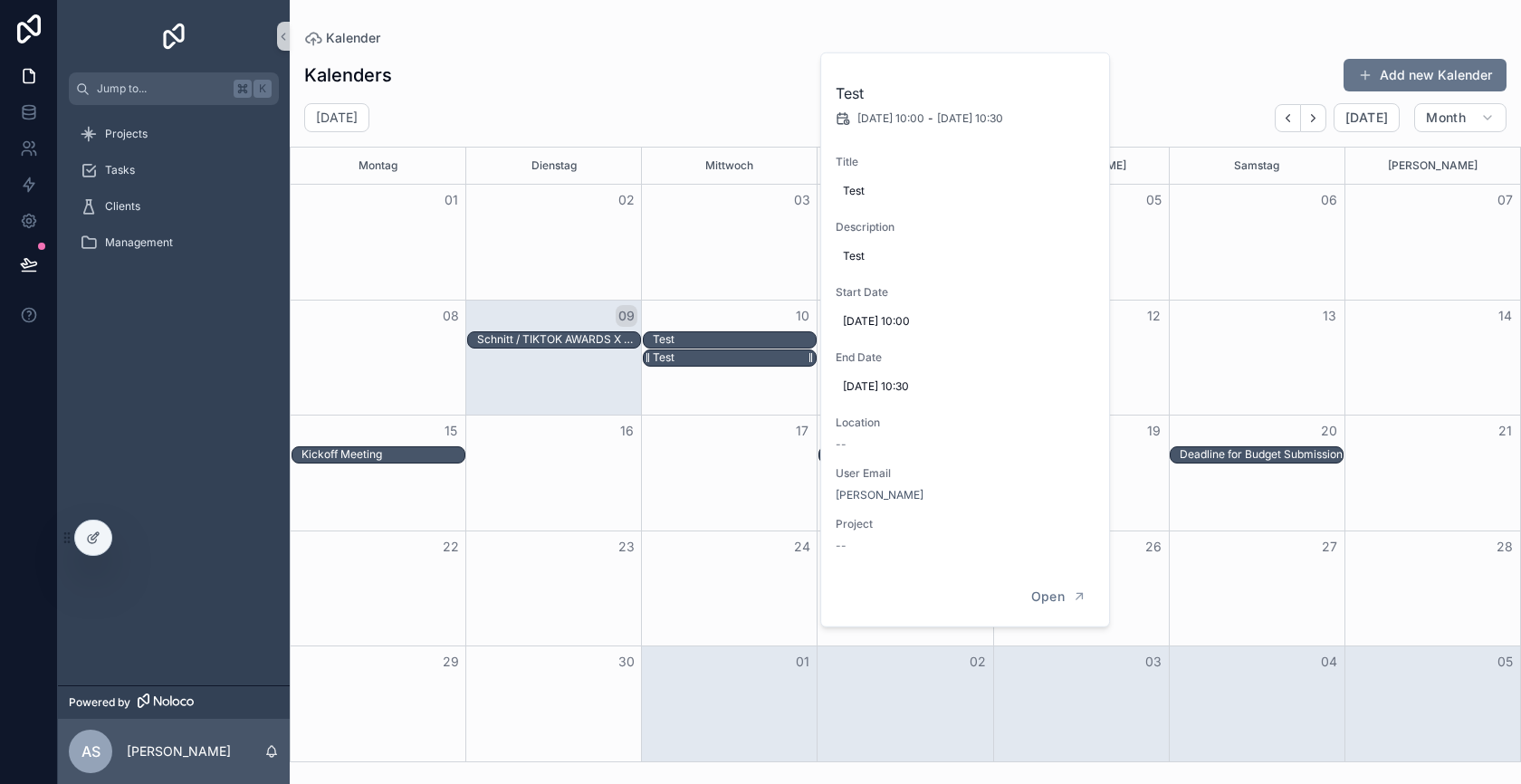
click at [714, 359] on div "Test" at bounding box center [734, 358] width 163 height 16
click at [712, 358] on div "Test" at bounding box center [734, 358] width 163 height 16
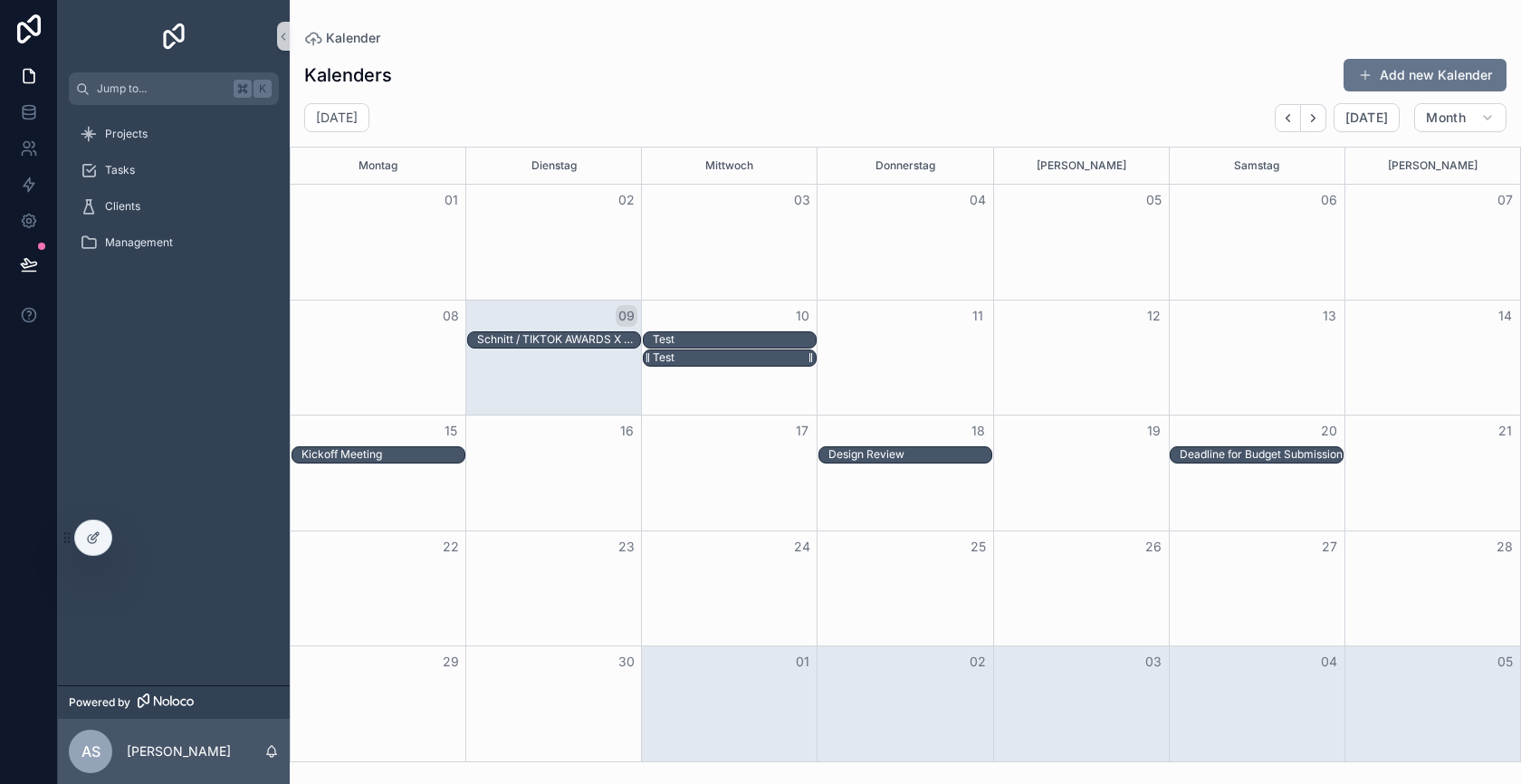
click at [712, 358] on div "Test" at bounding box center [734, 358] width 163 height 16
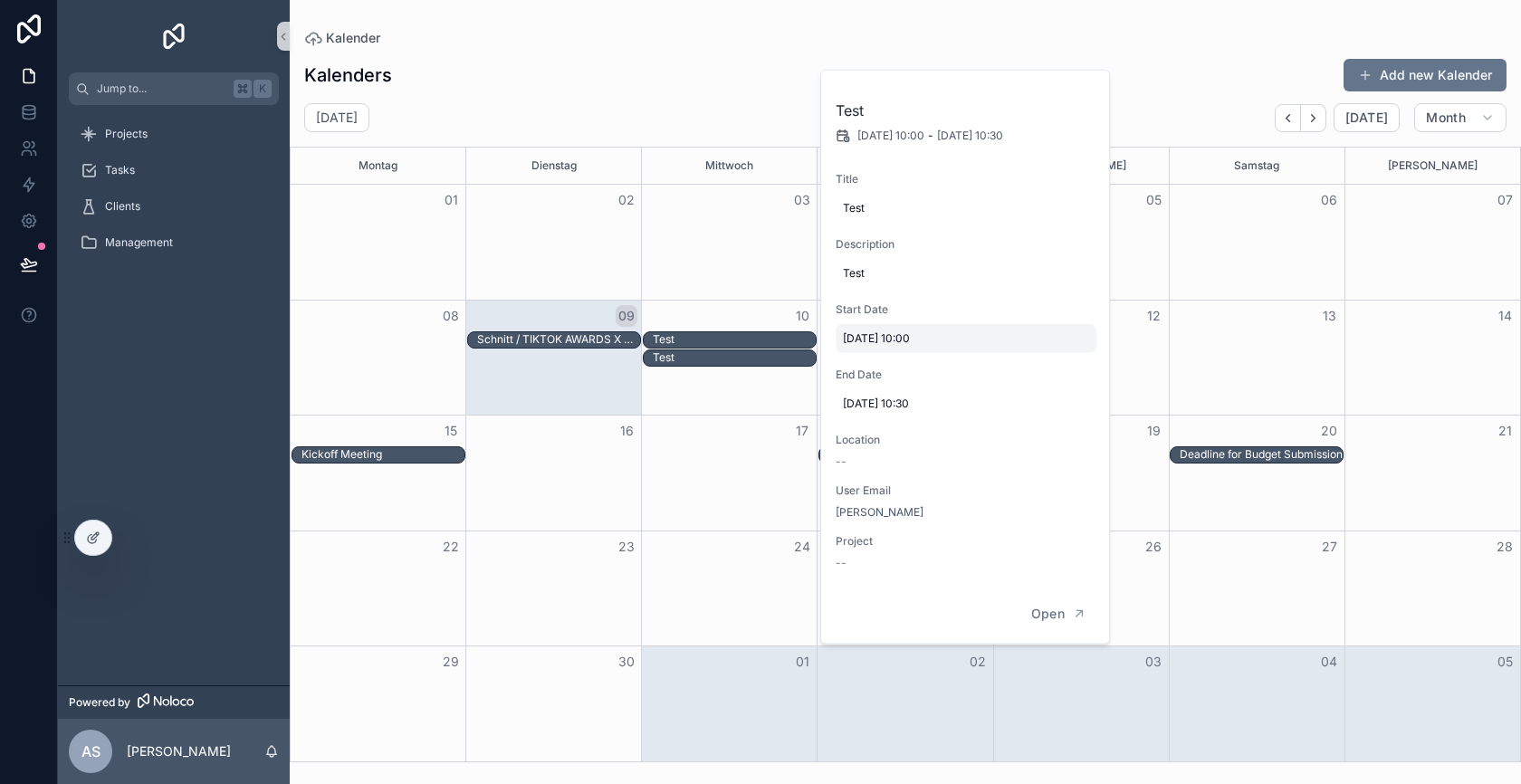
click at [896, 335] on span "10.9.2025 10:00" at bounding box center [965, 338] width 246 height 15
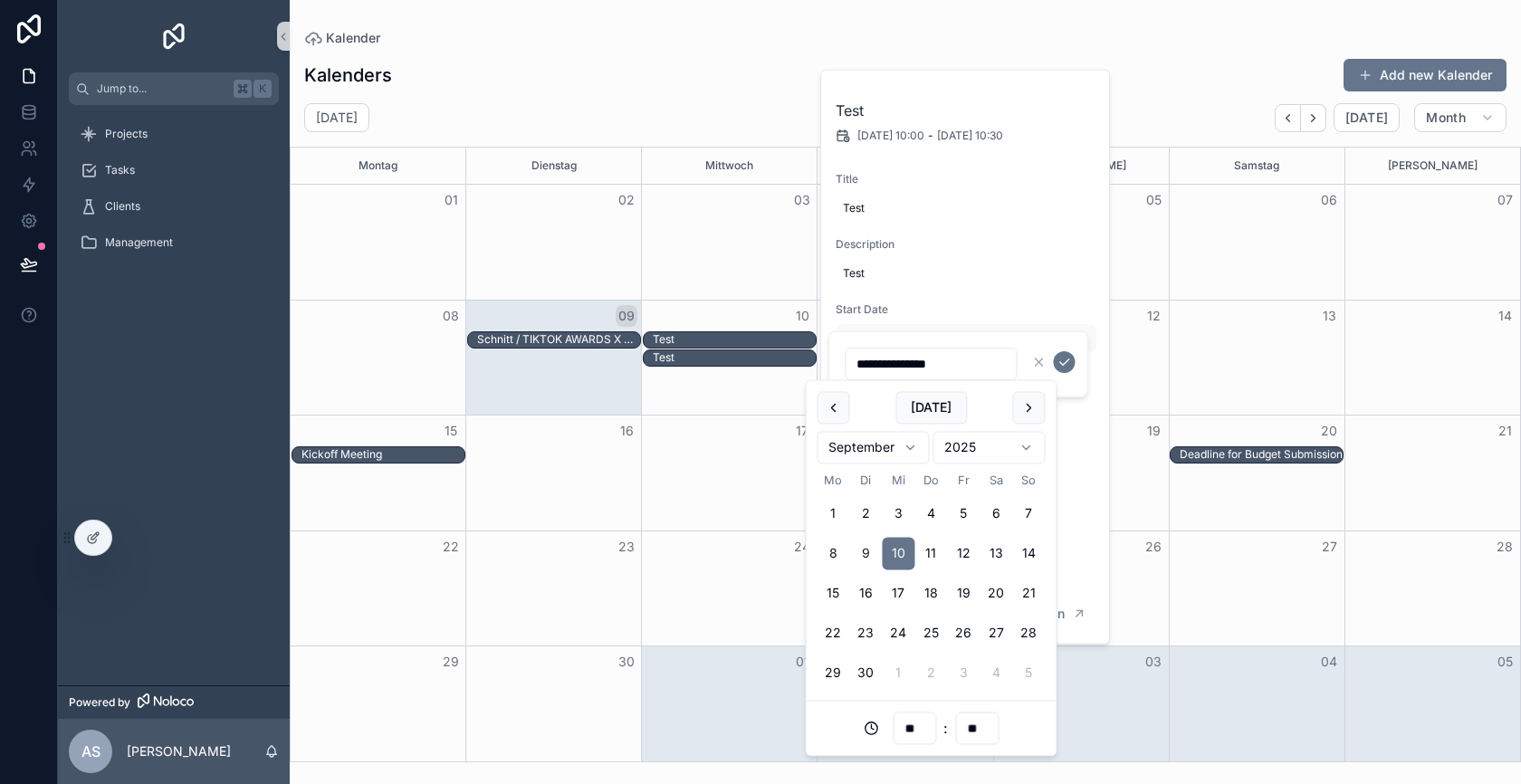
click at [701, 90] on div "Kalenders Add new Kalender" at bounding box center [906, 75] width 1203 height 35
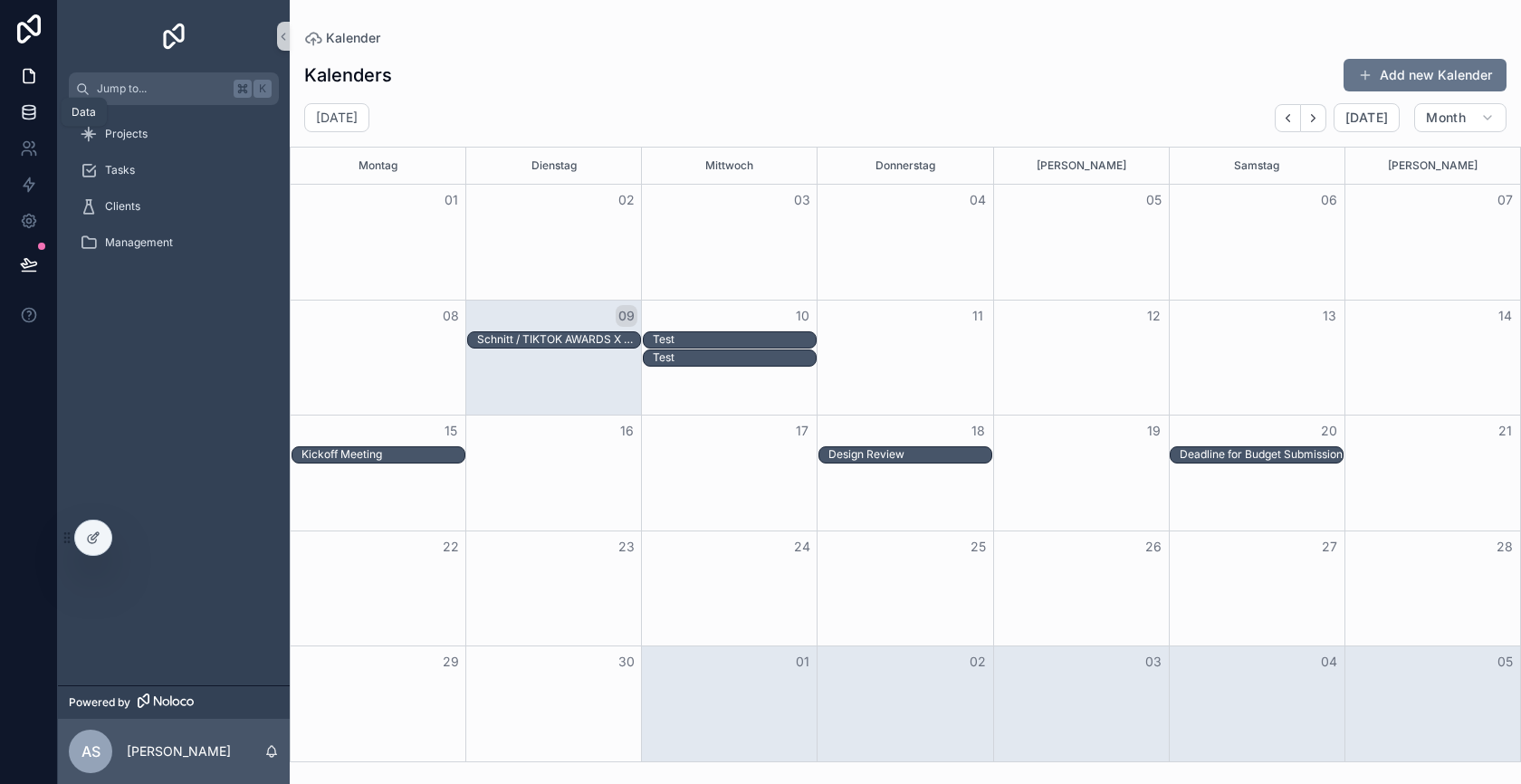
click at [27, 112] on icon at bounding box center [29, 112] width 18 height 18
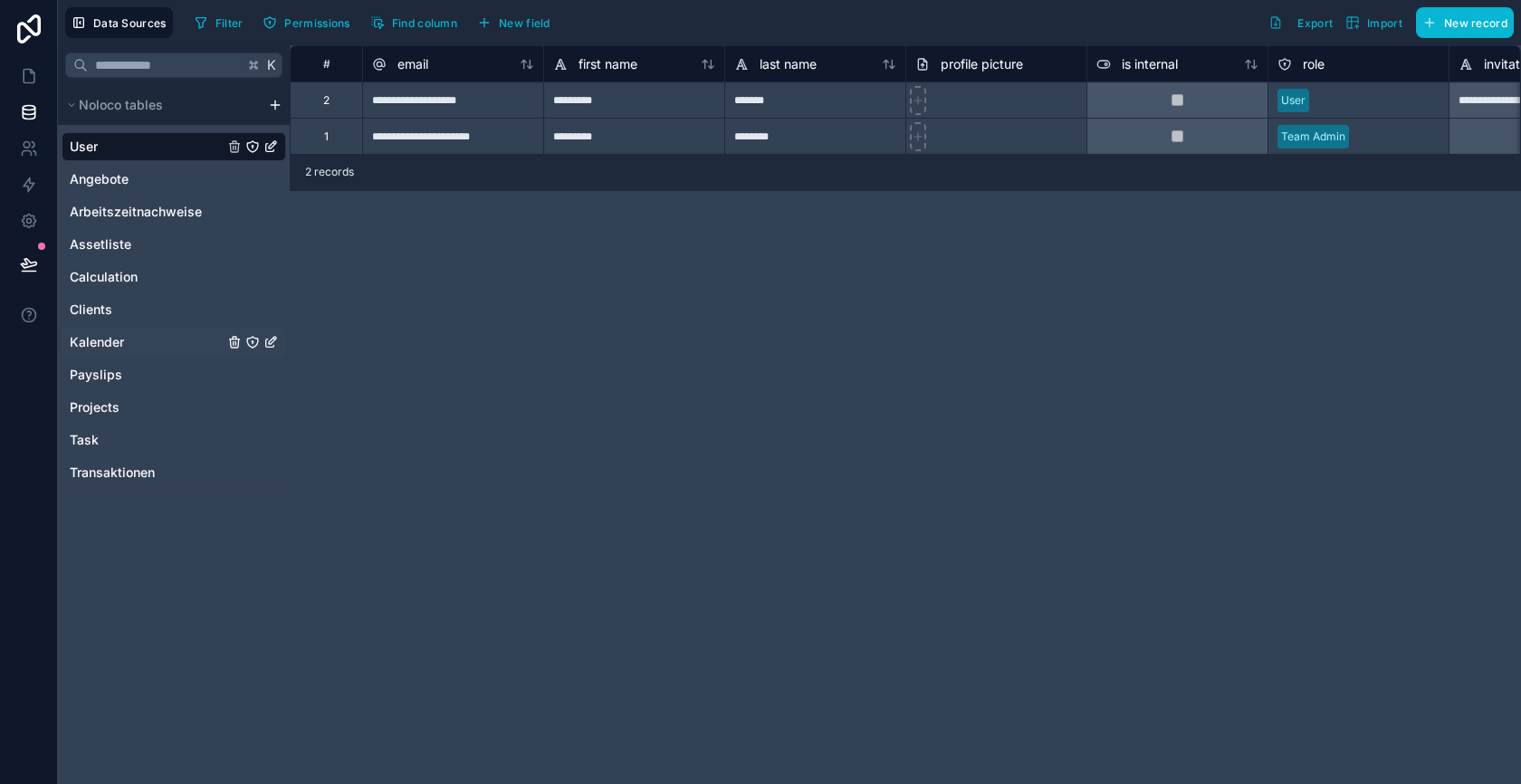
click at [154, 345] on link "Kalender" at bounding box center [146, 342] width 154 height 18
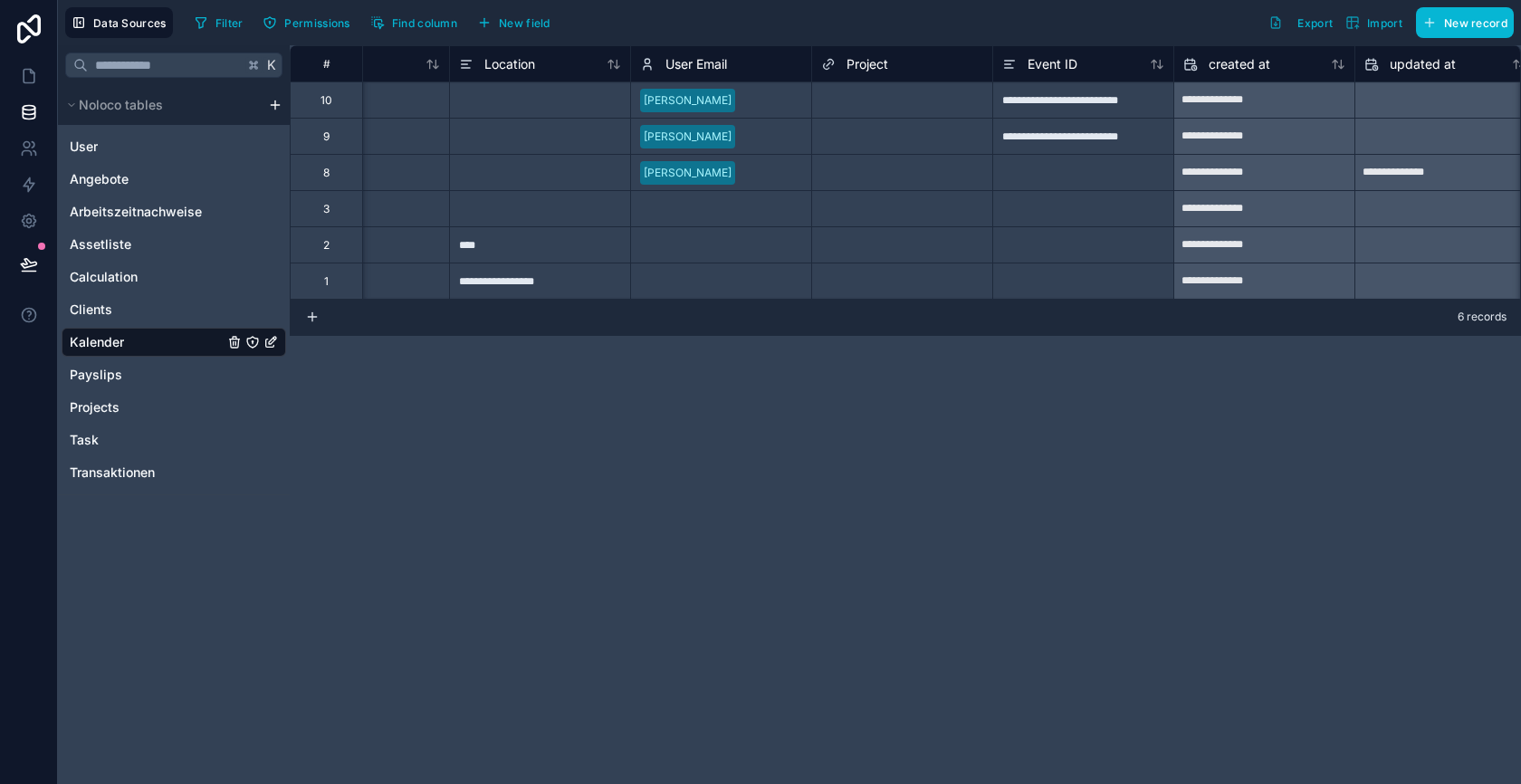
scroll to position [0, 833]
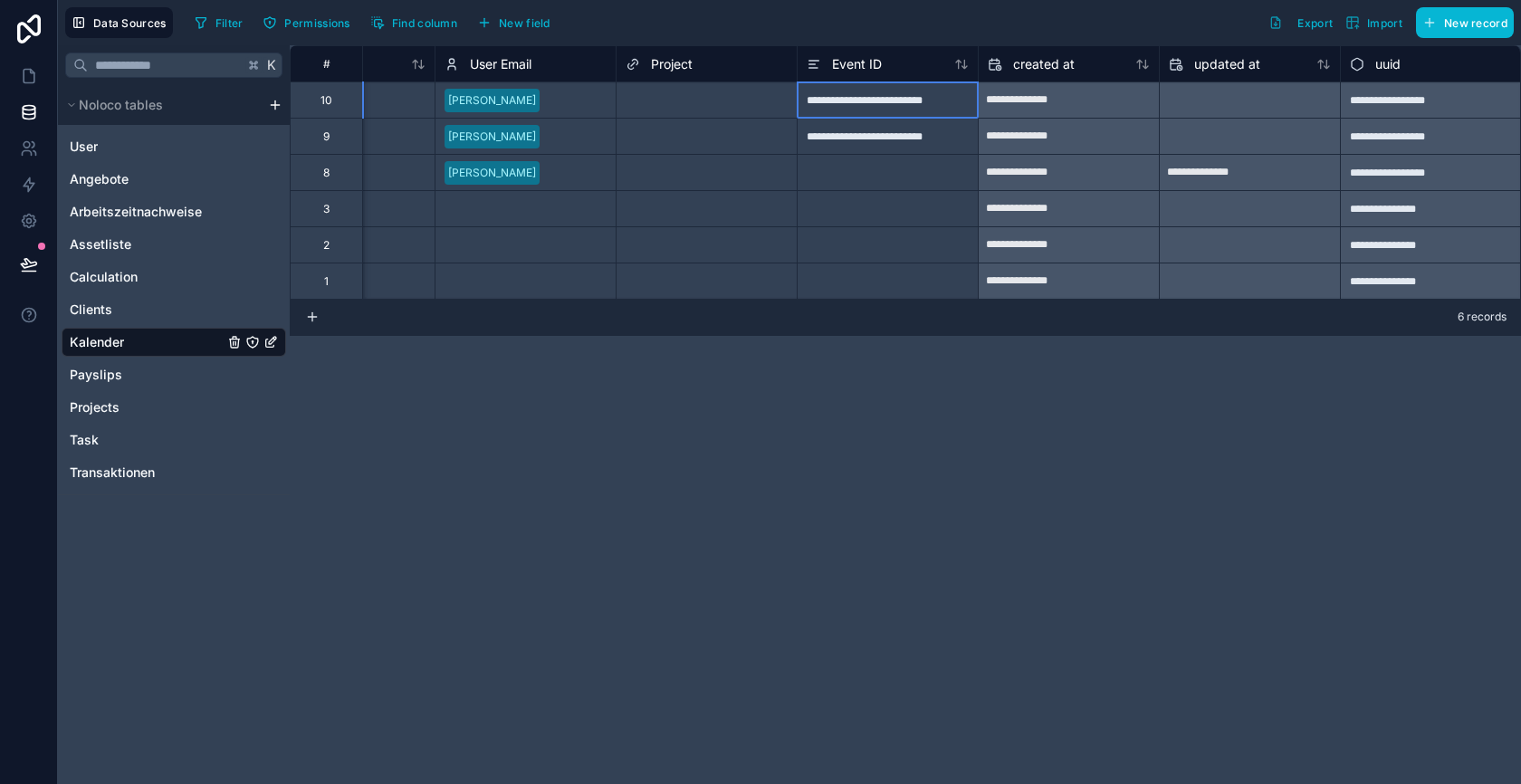
click at [874, 104] on div "**********" at bounding box center [887, 99] width 181 height 37
click at [936, 177] on div at bounding box center [887, 172] width 181 height 37
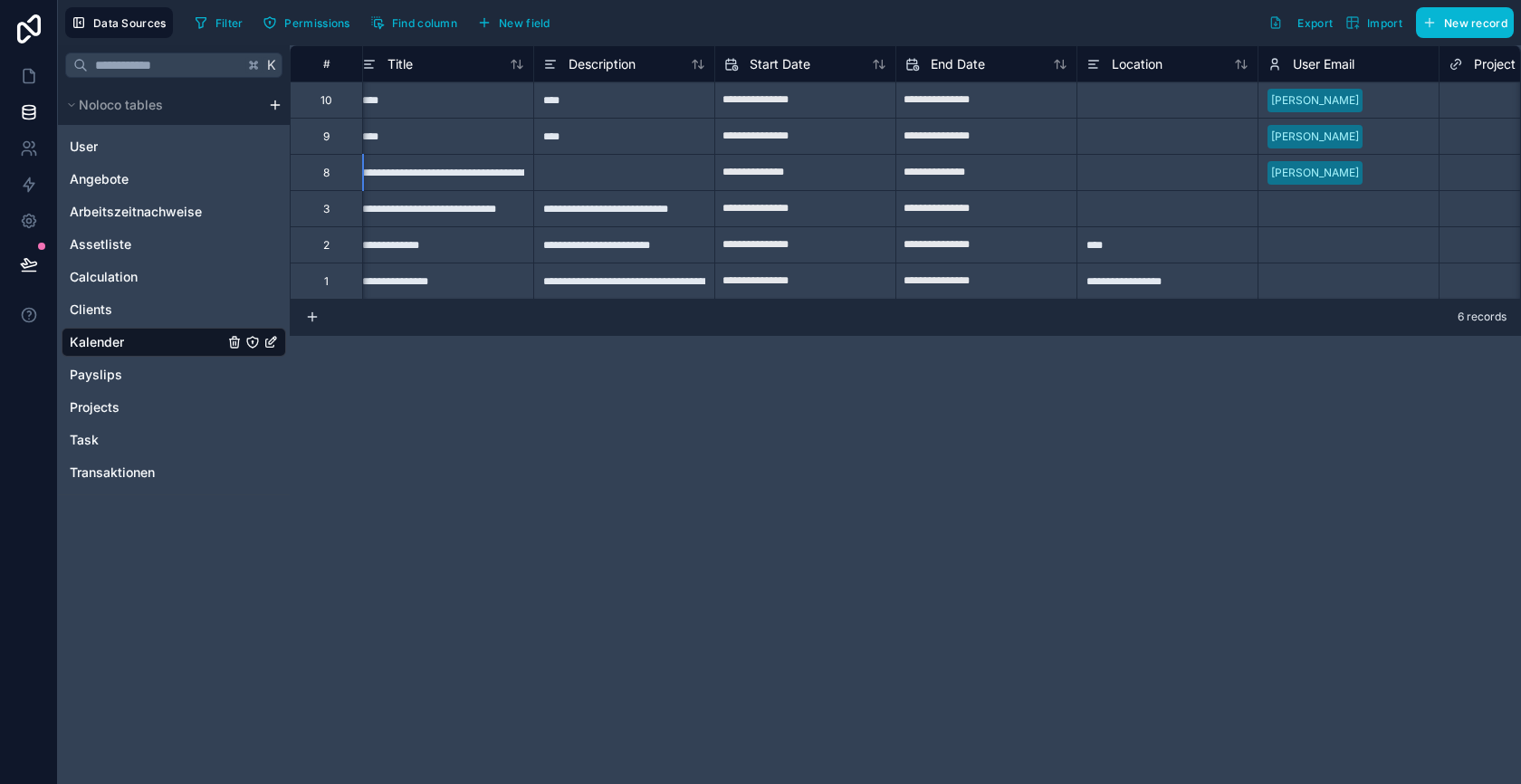
scroll to position [0, 0]
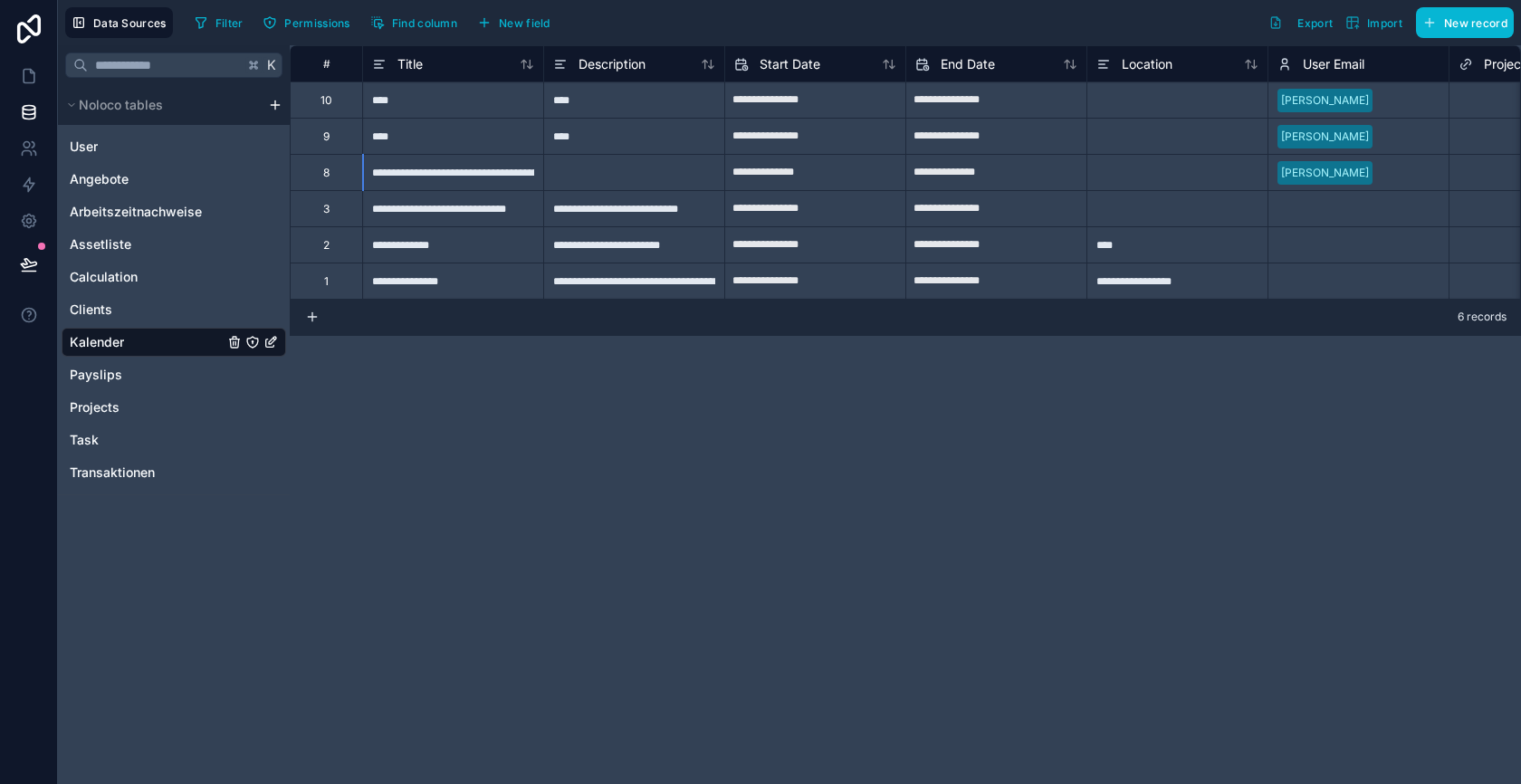
click at [345, 133] on div "9" at bounding box center [325, 135] width 72 height 37
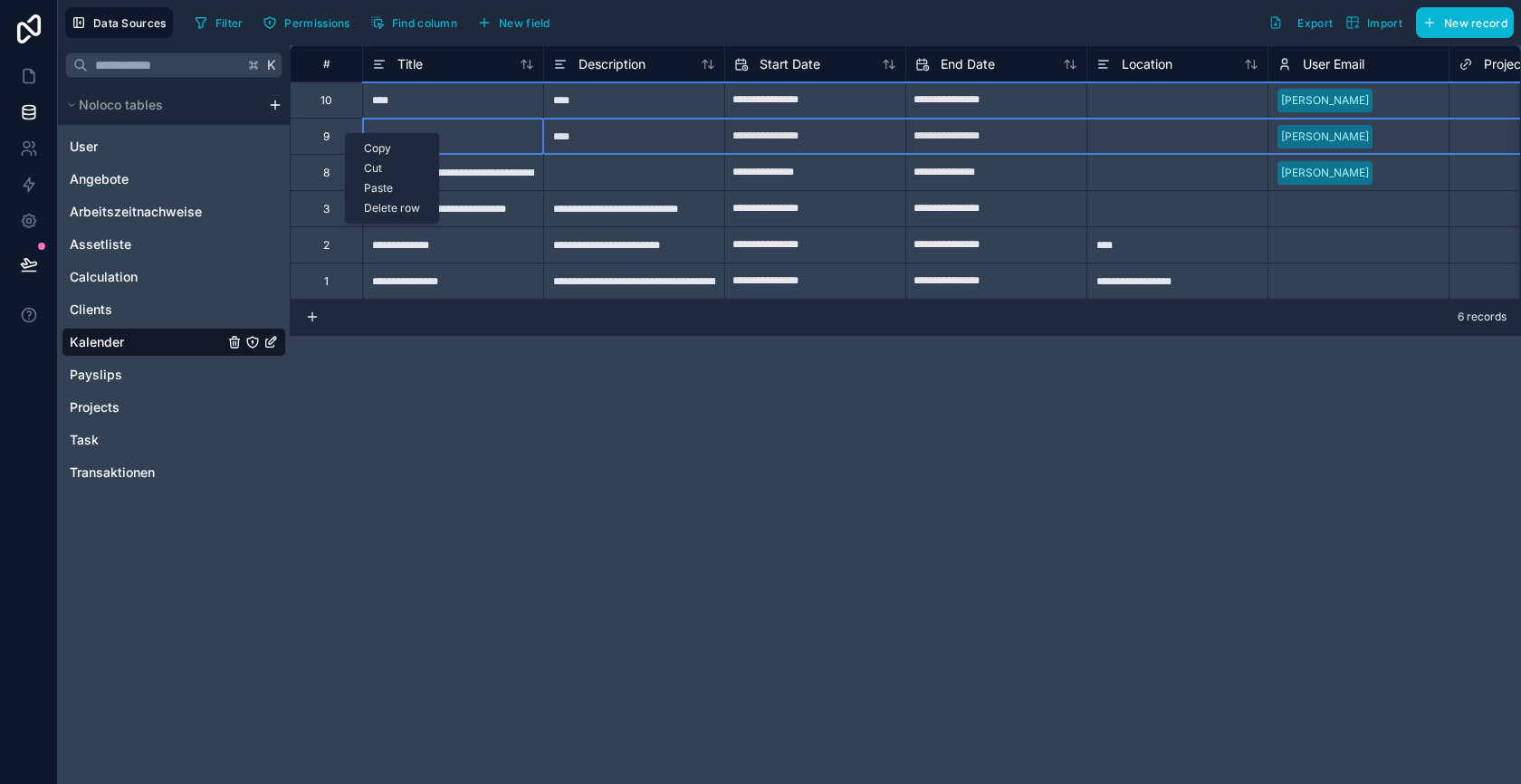
click at [385, 207] on div "Delete row" at bounding box center [392, 209] width 92 height 20
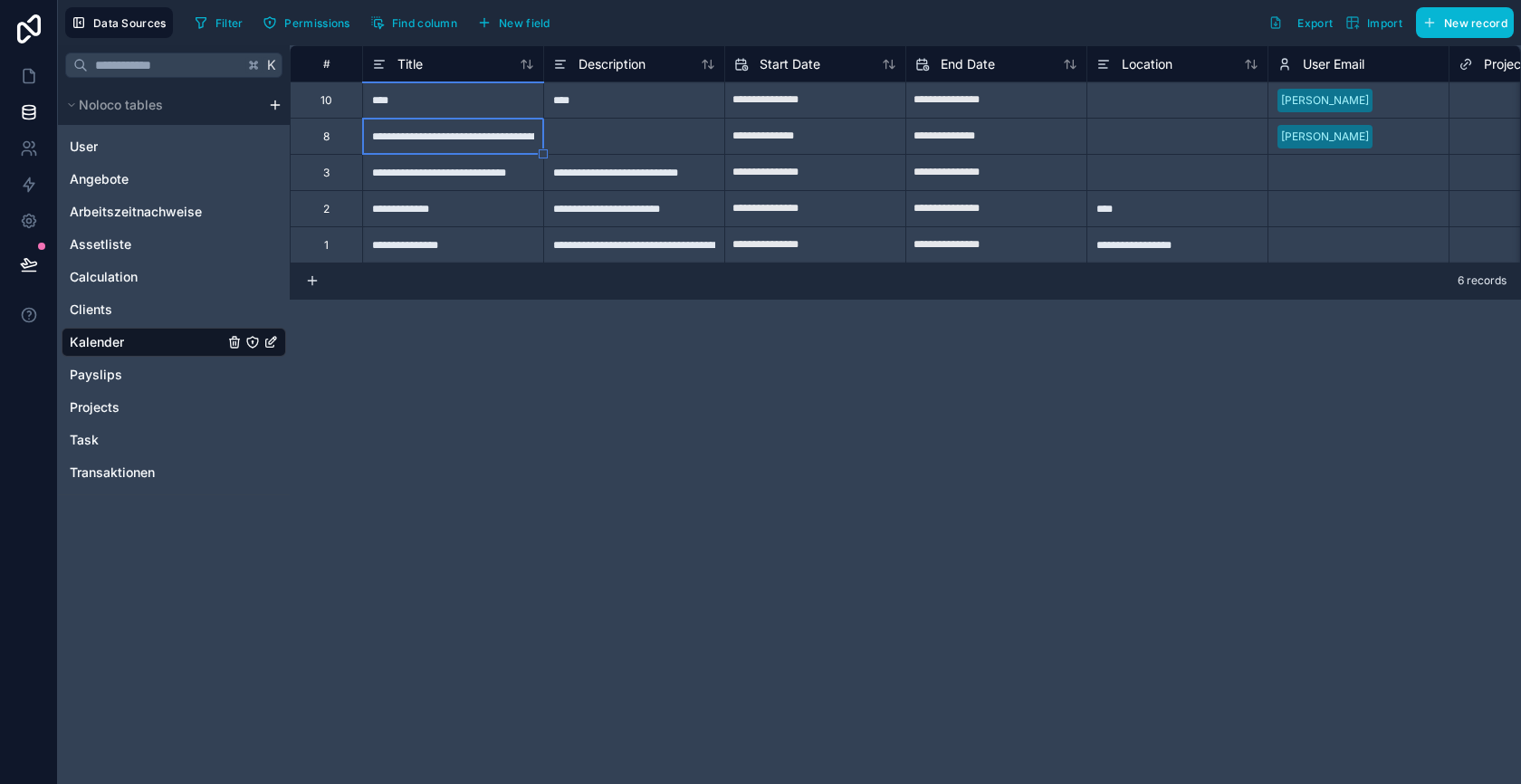
type input "**********"
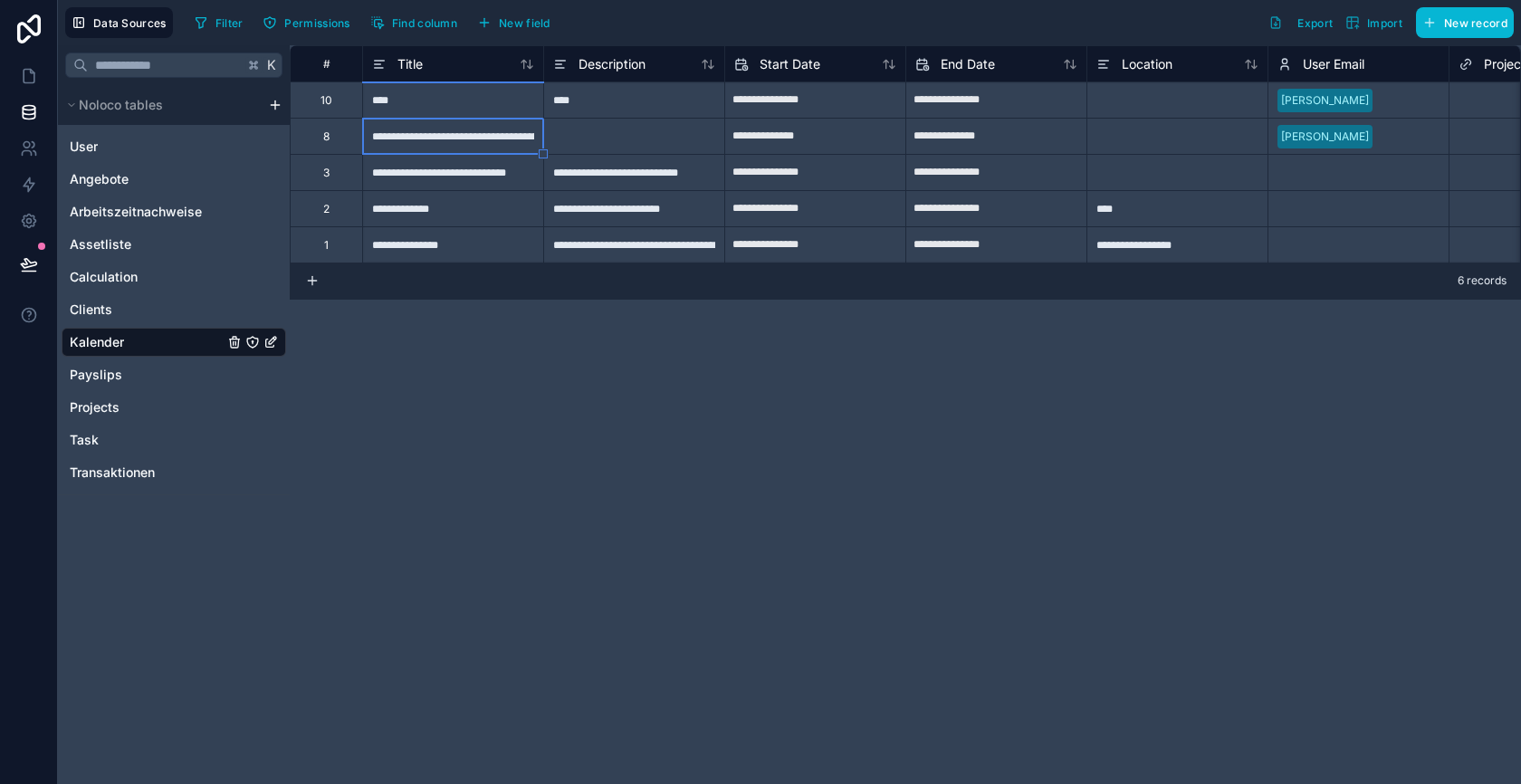
type input "**********"
click at [520, 103] on div "****" at bounding box center [452, 99] width 181 height 37
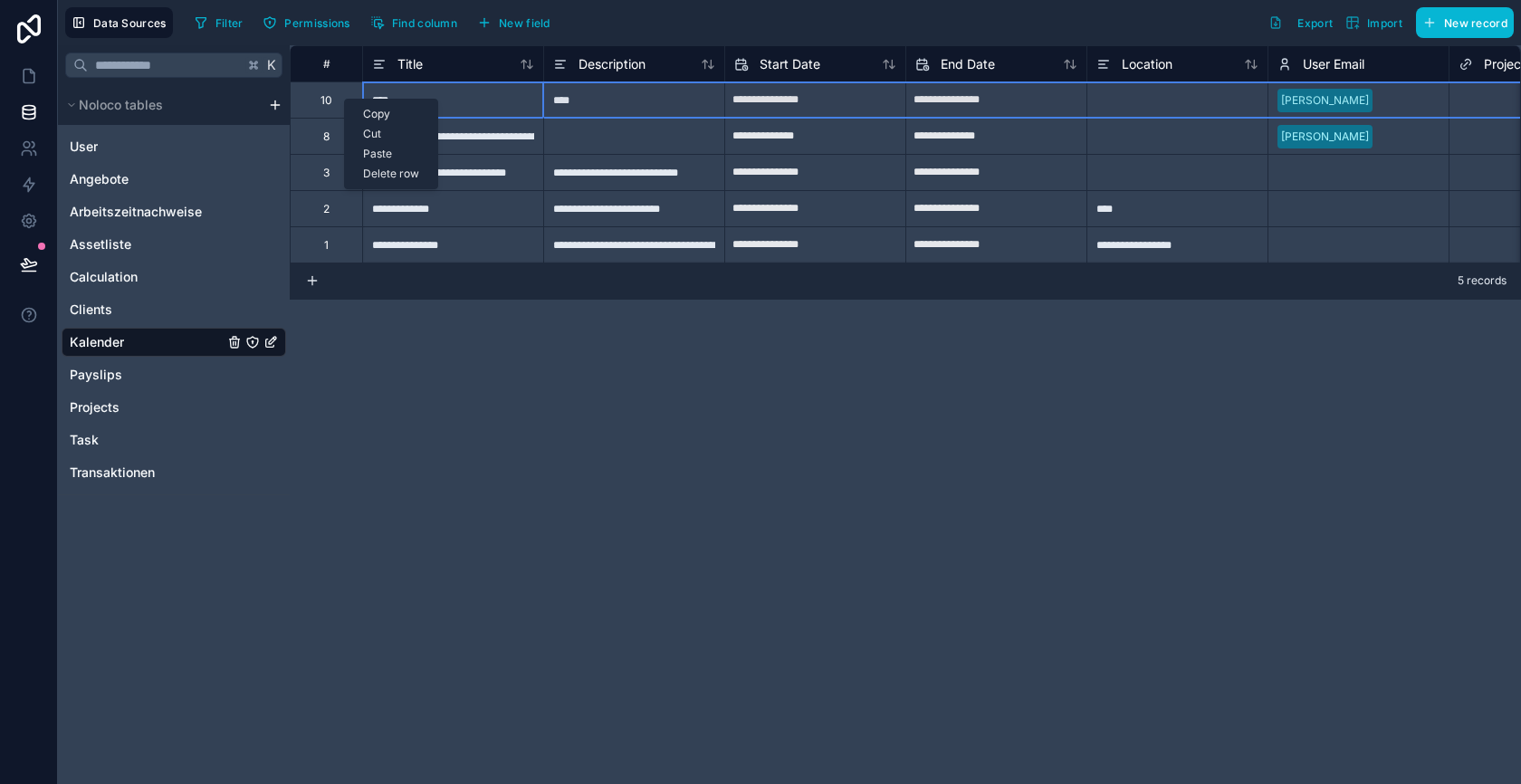
click at [376, 175] on div "Delete row" at bounding box center [391, 174] width 92 height 20
type input "**********"
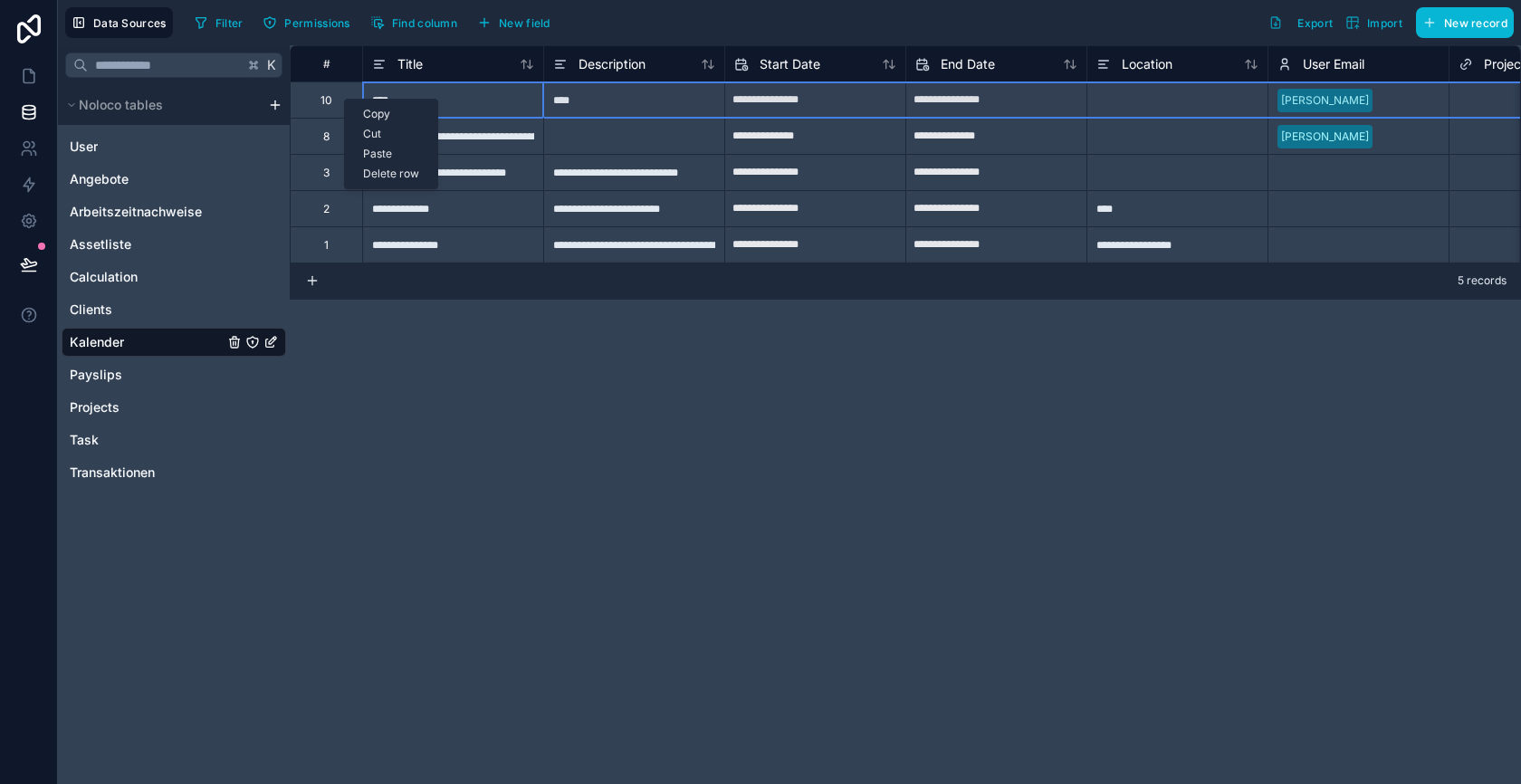
type input "**********"
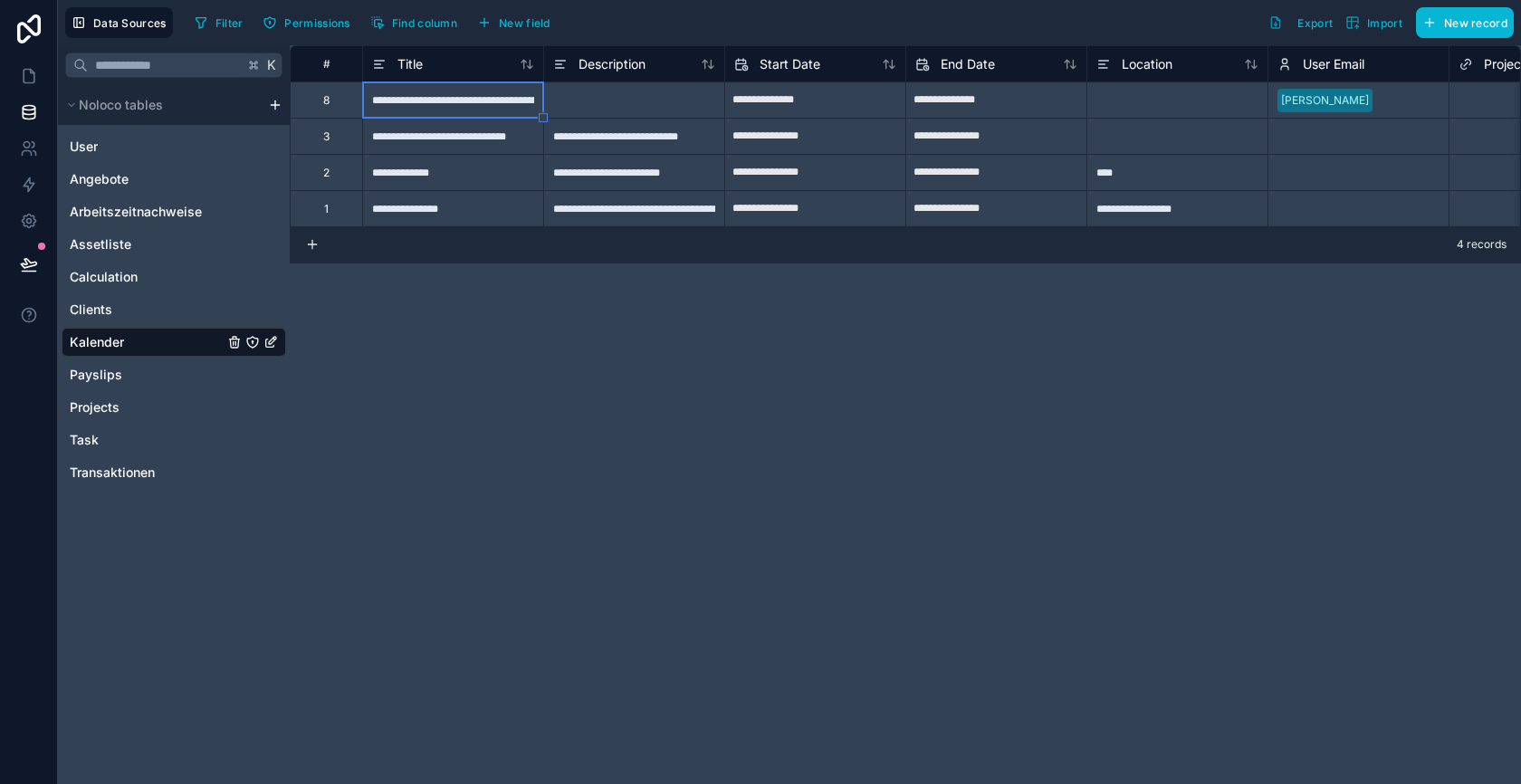
click at [569, 294] on div "**********" at bounding box center [905, 414] width 1231 height 739
click at [20, 263] on icon at bounding box center [29, 264] width 18 height 18
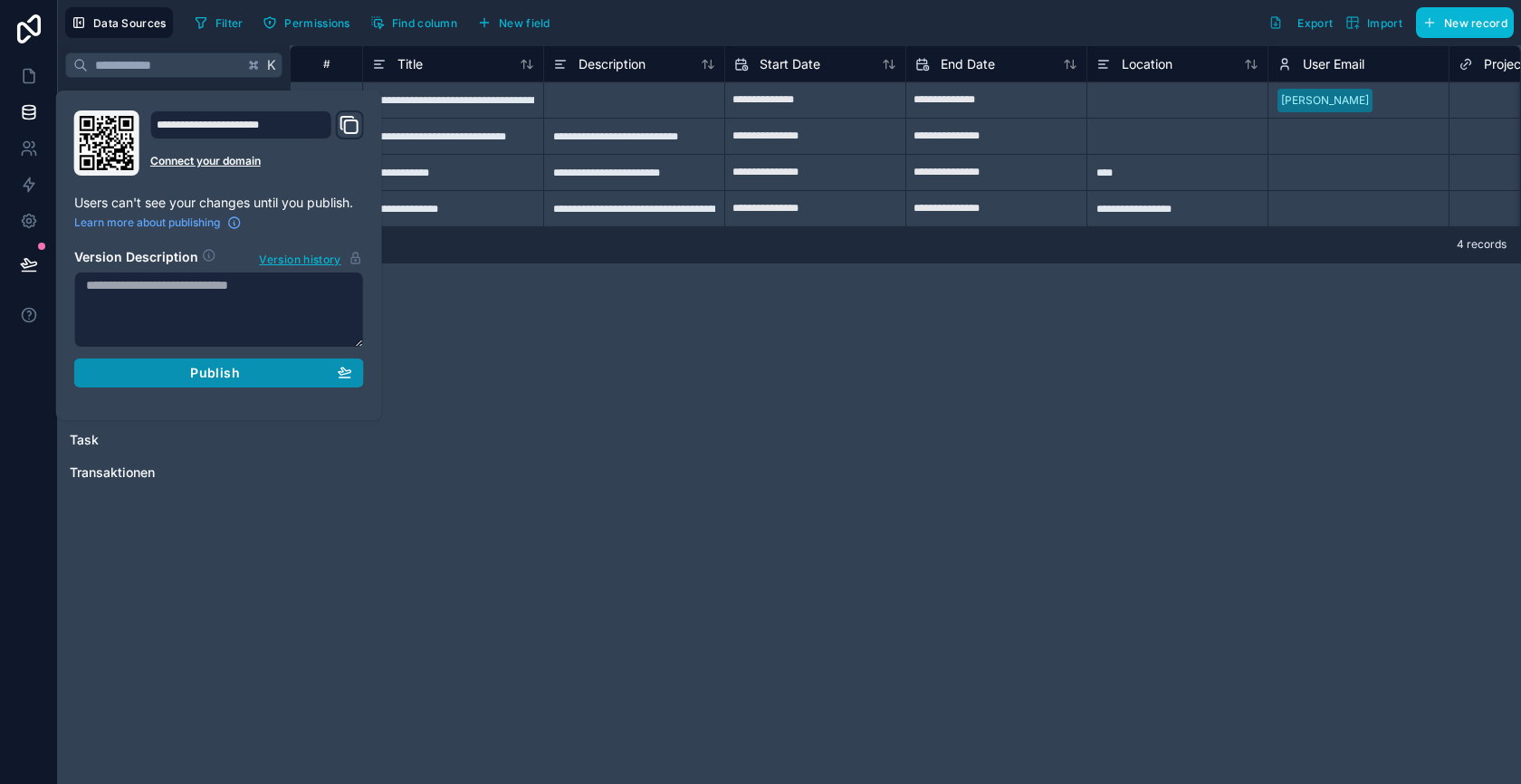
click at [237, 365] on span "Publish" at bounding box center [214, 373] width 48 height 16
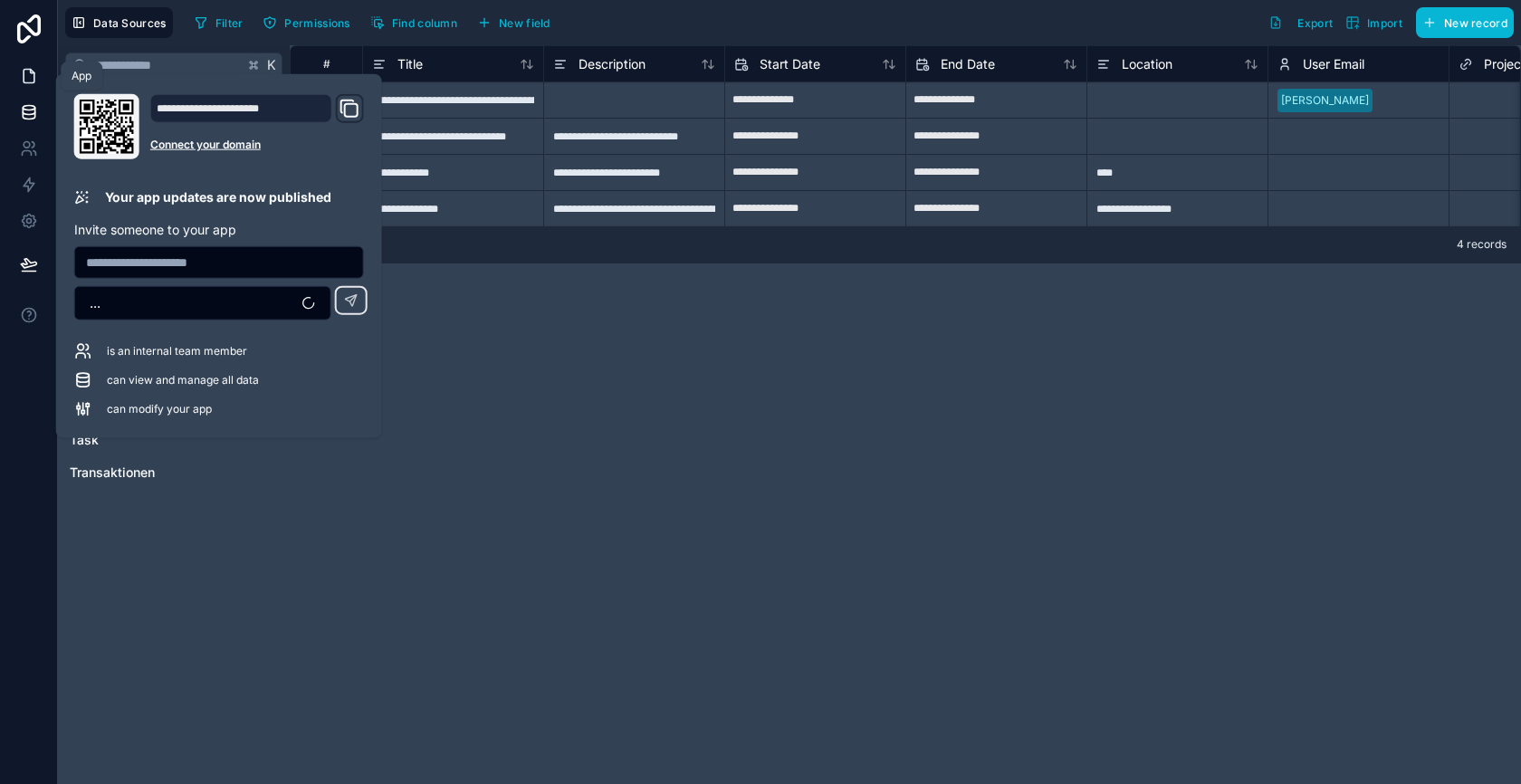
click at [33, 72] on icon at bounding box center [29, 76] width 11 height 14
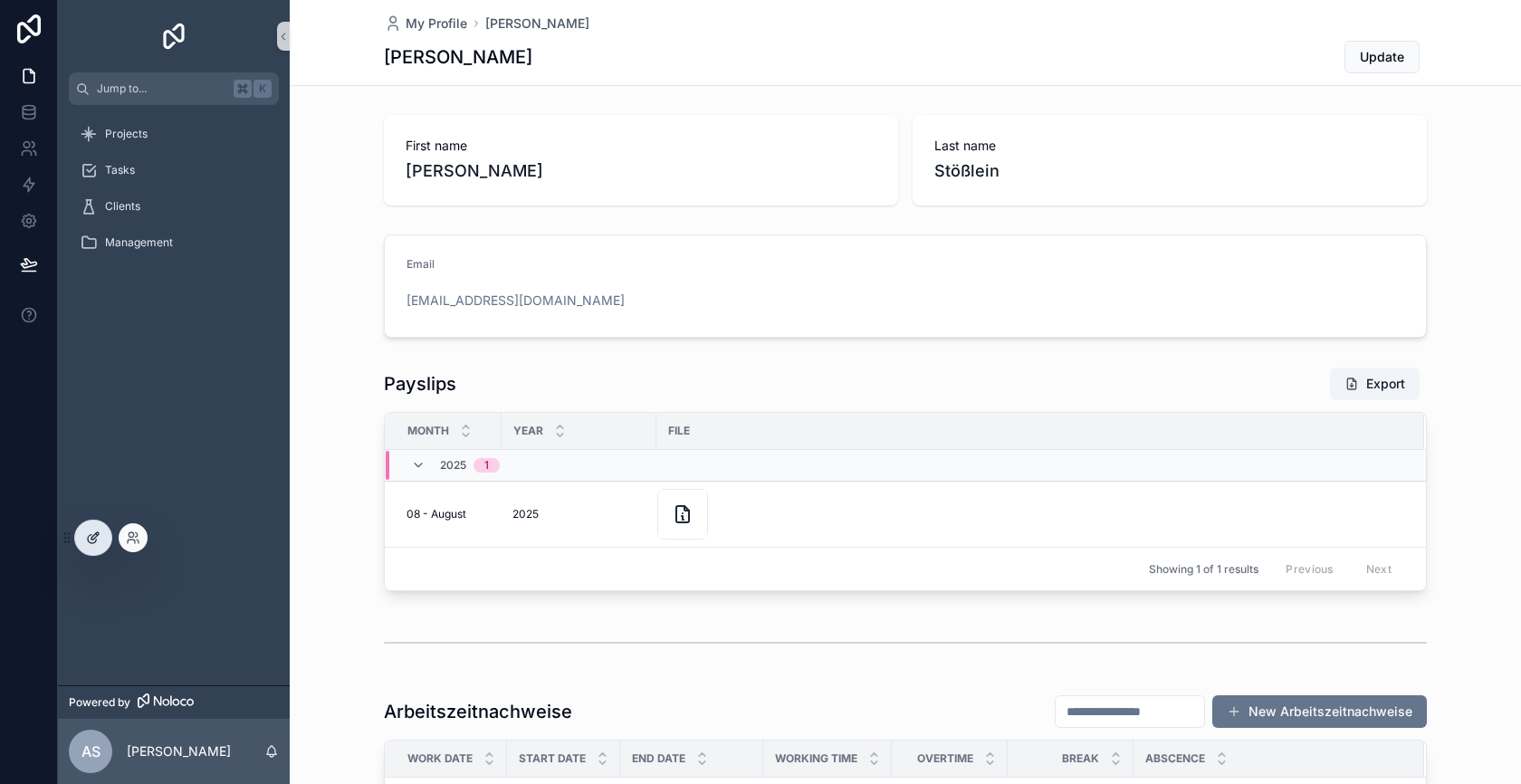
click at [89, 537] on icon at bounding box center [93, 538] width 15 height 15
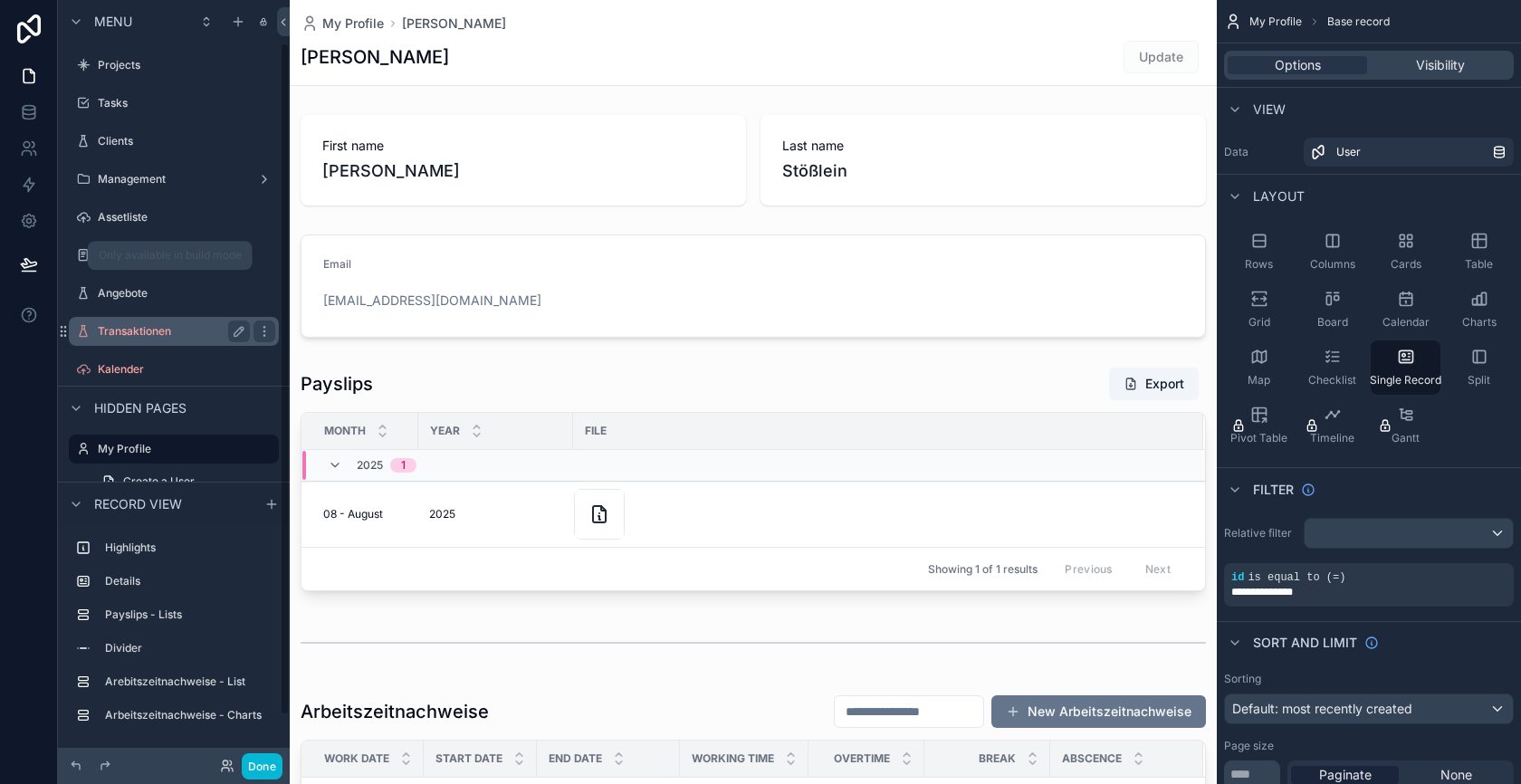
scroll to position [48, 0]
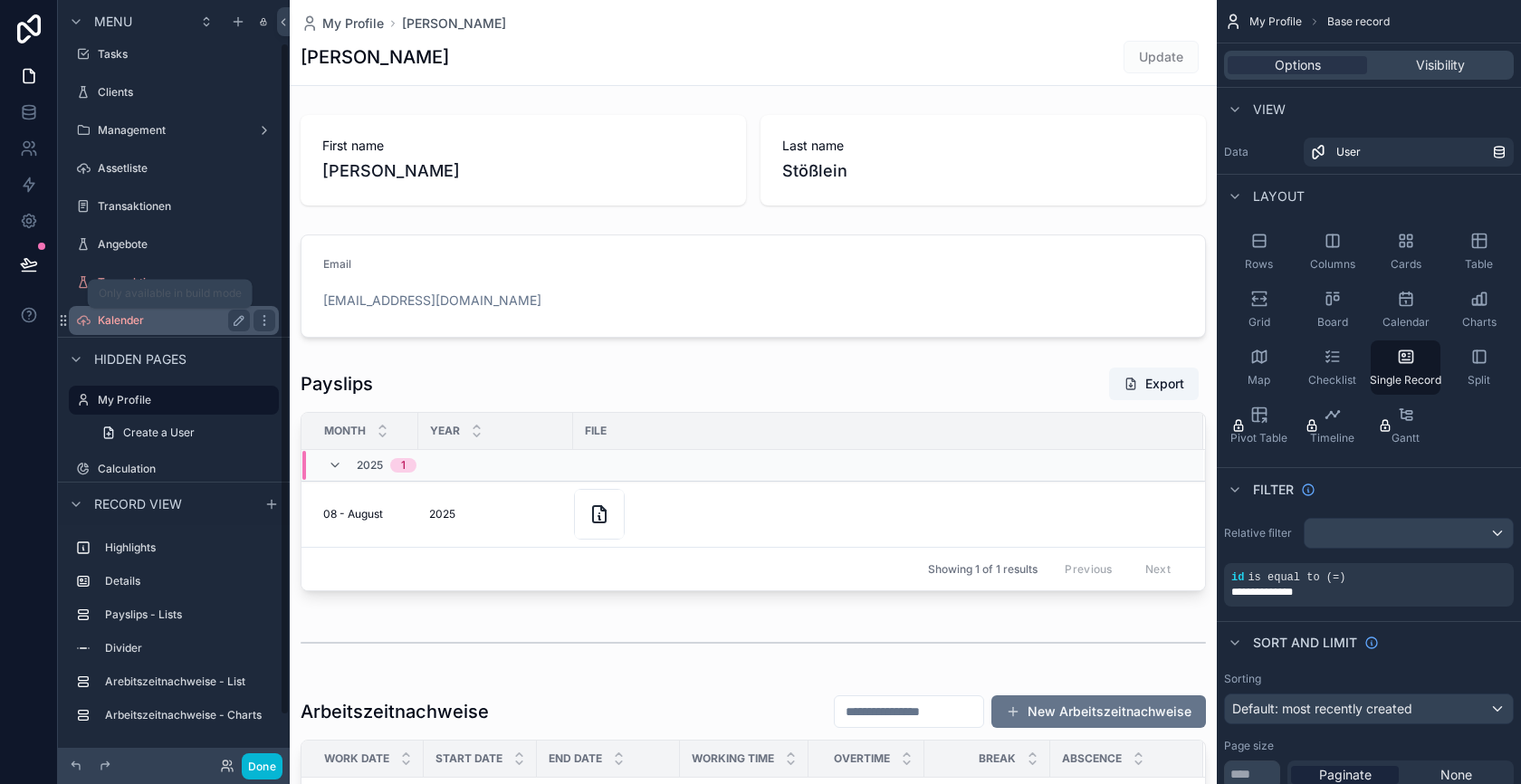
click at [166, 324] on label "Kalender" at bounding box center [170, 320] width 144 height 15
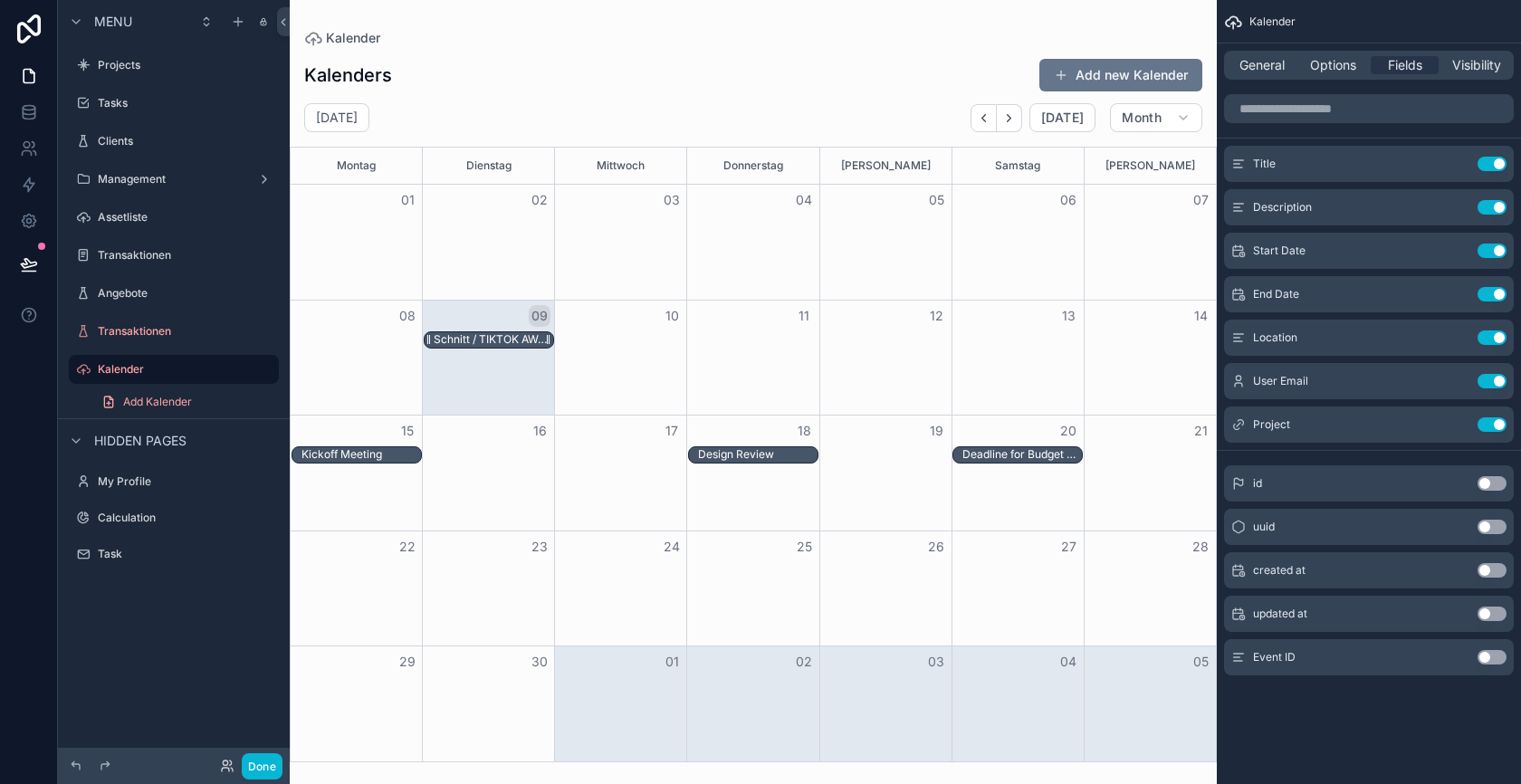
click at [518, 338] on div "Schnitt / TIKTOK AWARDS X THOMY CASEFILM / THE WOW" at bounding box center [493, 339] width 120 height 15
click at [505, 332] on div "Schnitt / TIKTOK AWARDS X THOMY CASEFILM / THE WOW" at bounding box center [493, 339] width 120 height 15
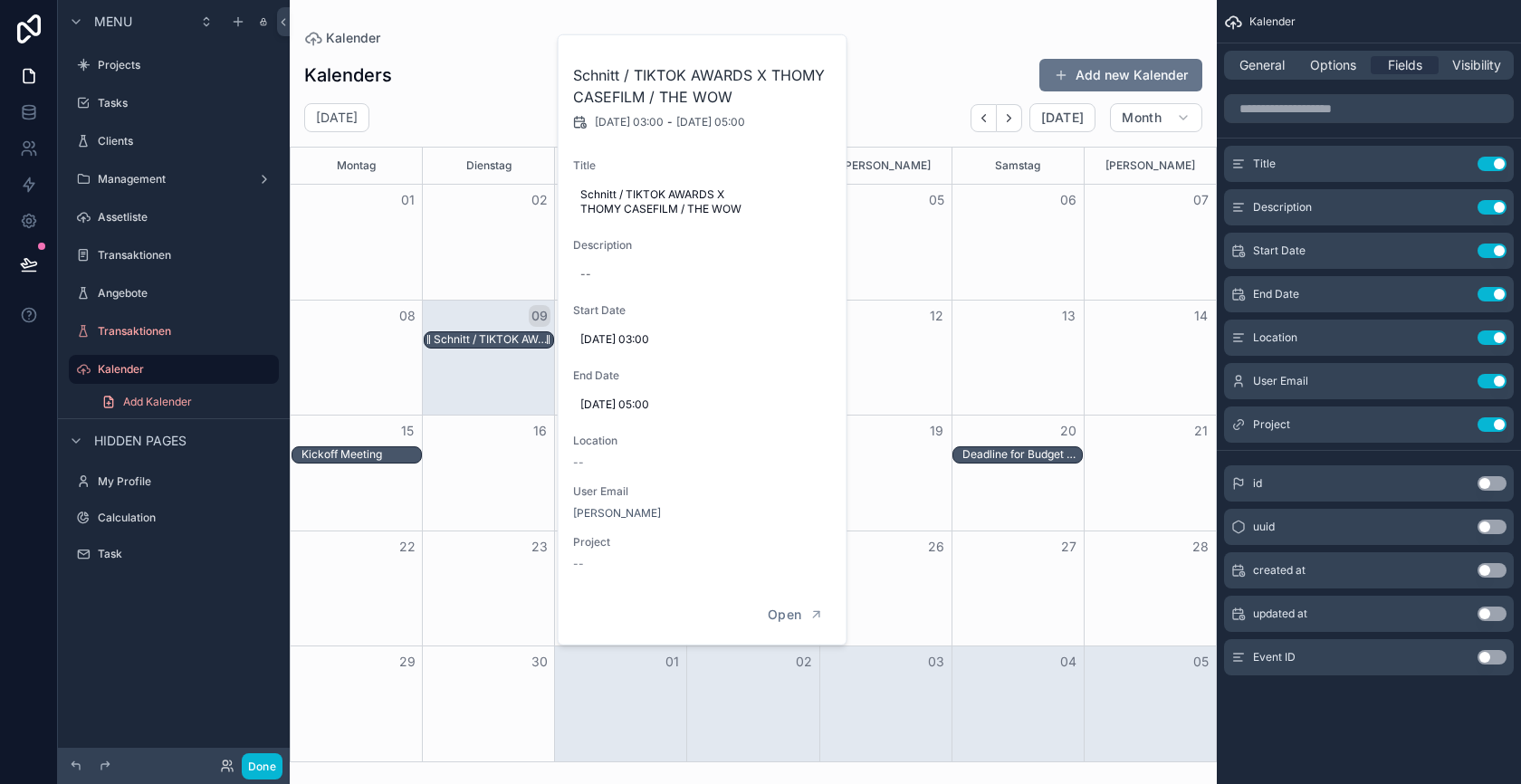
click at [496, 335] on div "Schnitt / TIKTOK AWARDS X THOMY CASEFILM / THE WOW" at bounding box center [493, 339] width 120 height 15
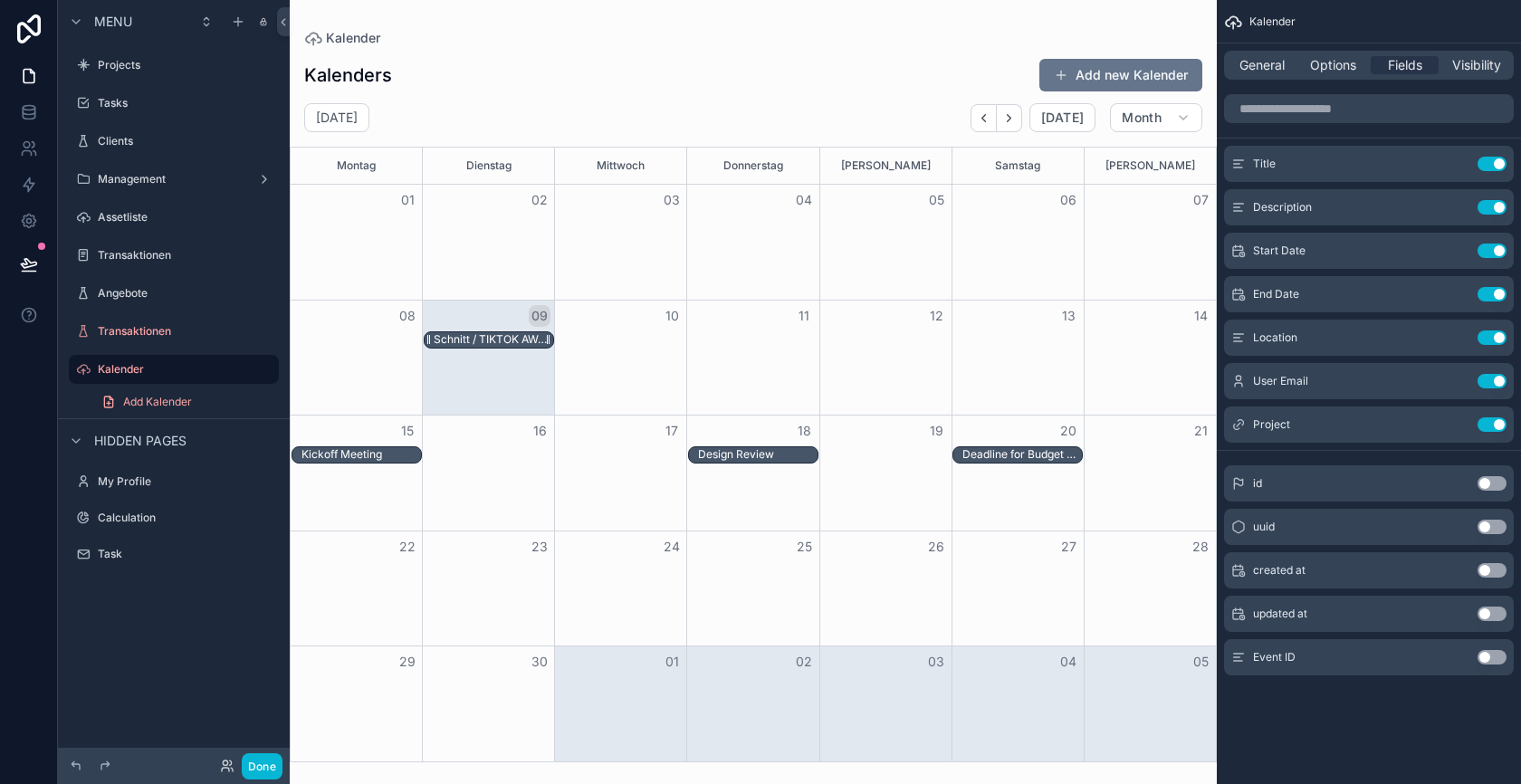
click at [496, 335] on div "Schnitt / TIKTOK AWARDS X THOMY CASEFILM / THE WOW" at bounding box center [493, 339] width 120 height 15
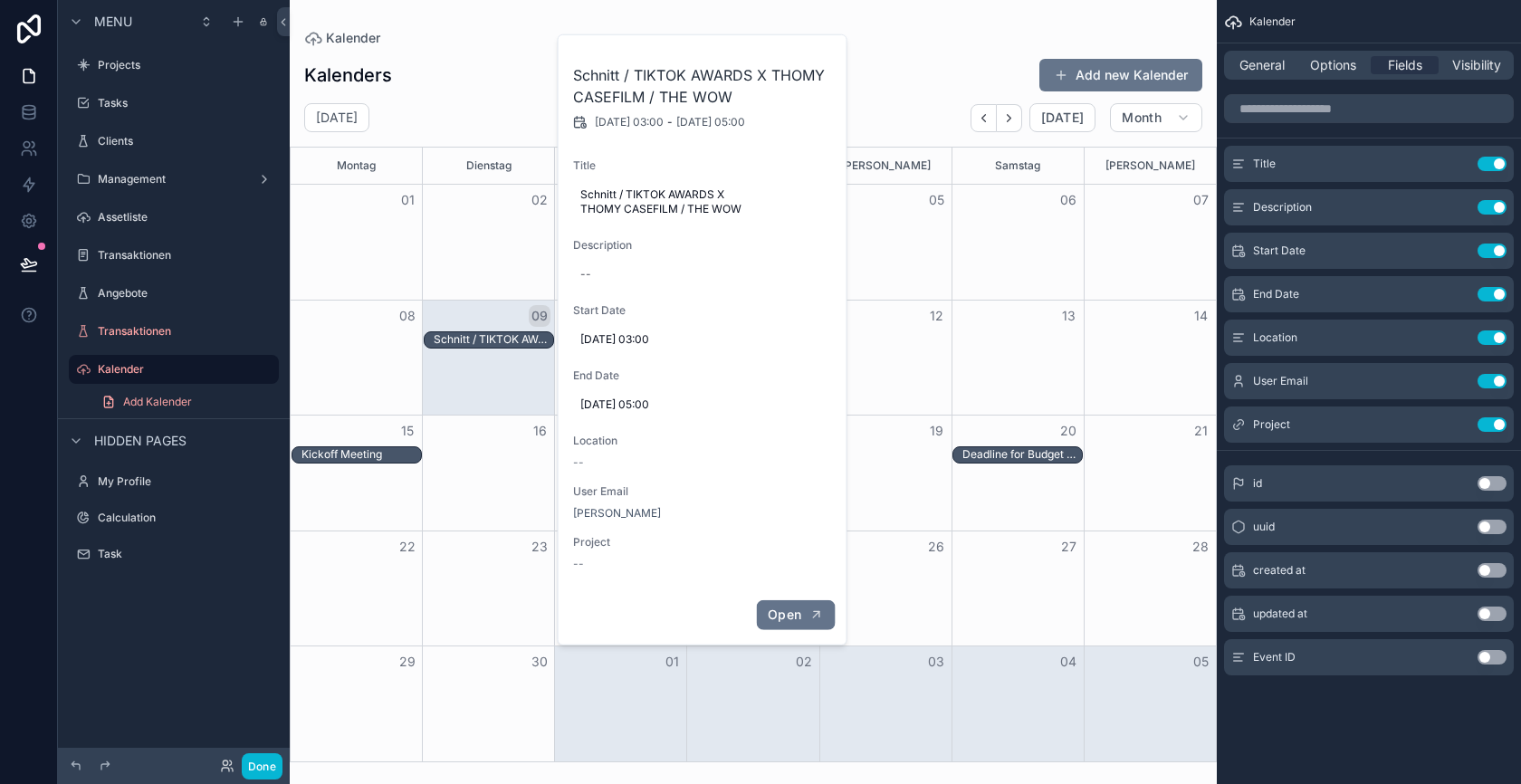
click at [788, 607] on span "Open" at bounding box center [784, 614] width 34 height 16
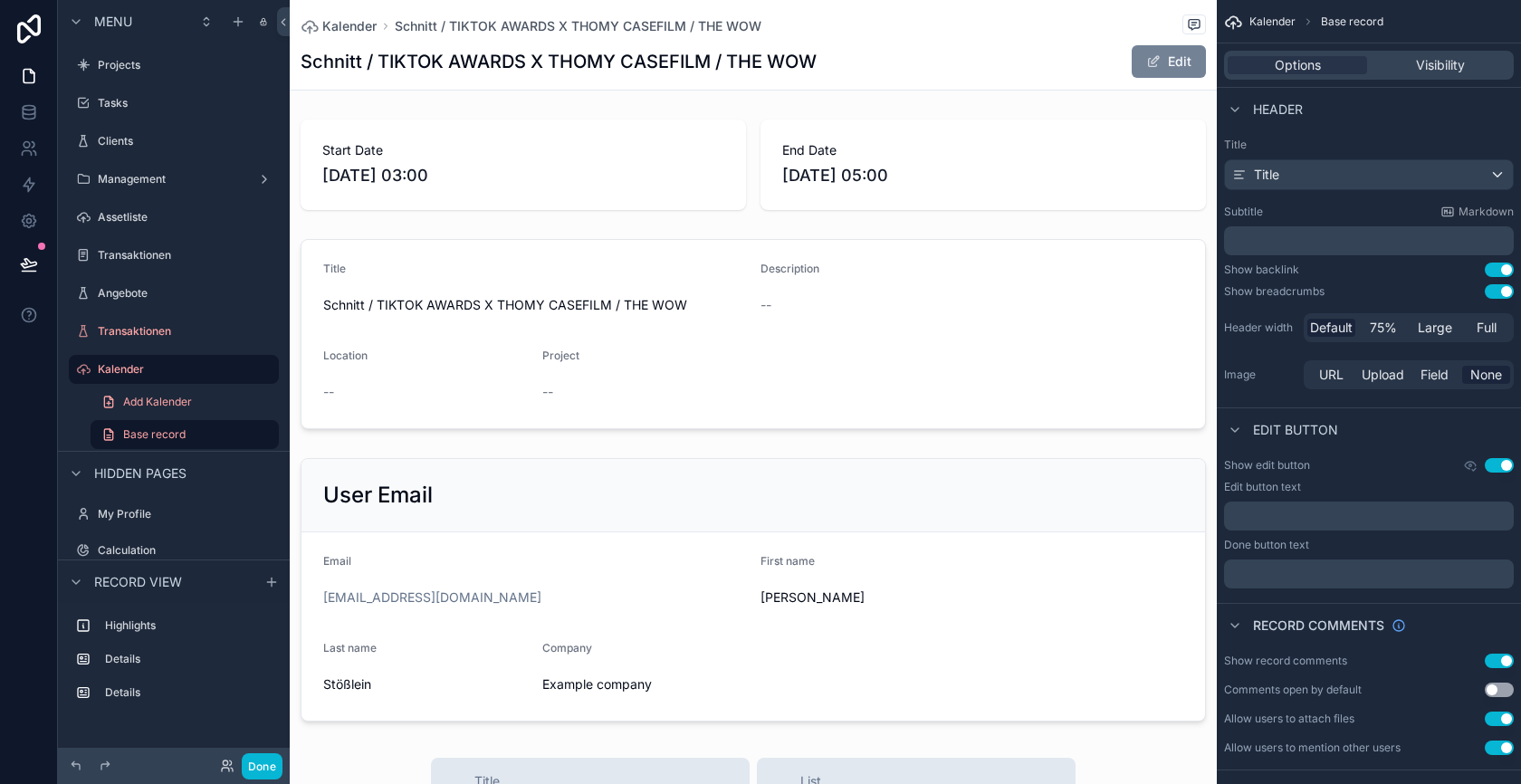
click at [1150, 65] on span "scrollable content" at bounding box center [1153, 61] width 15 height 15
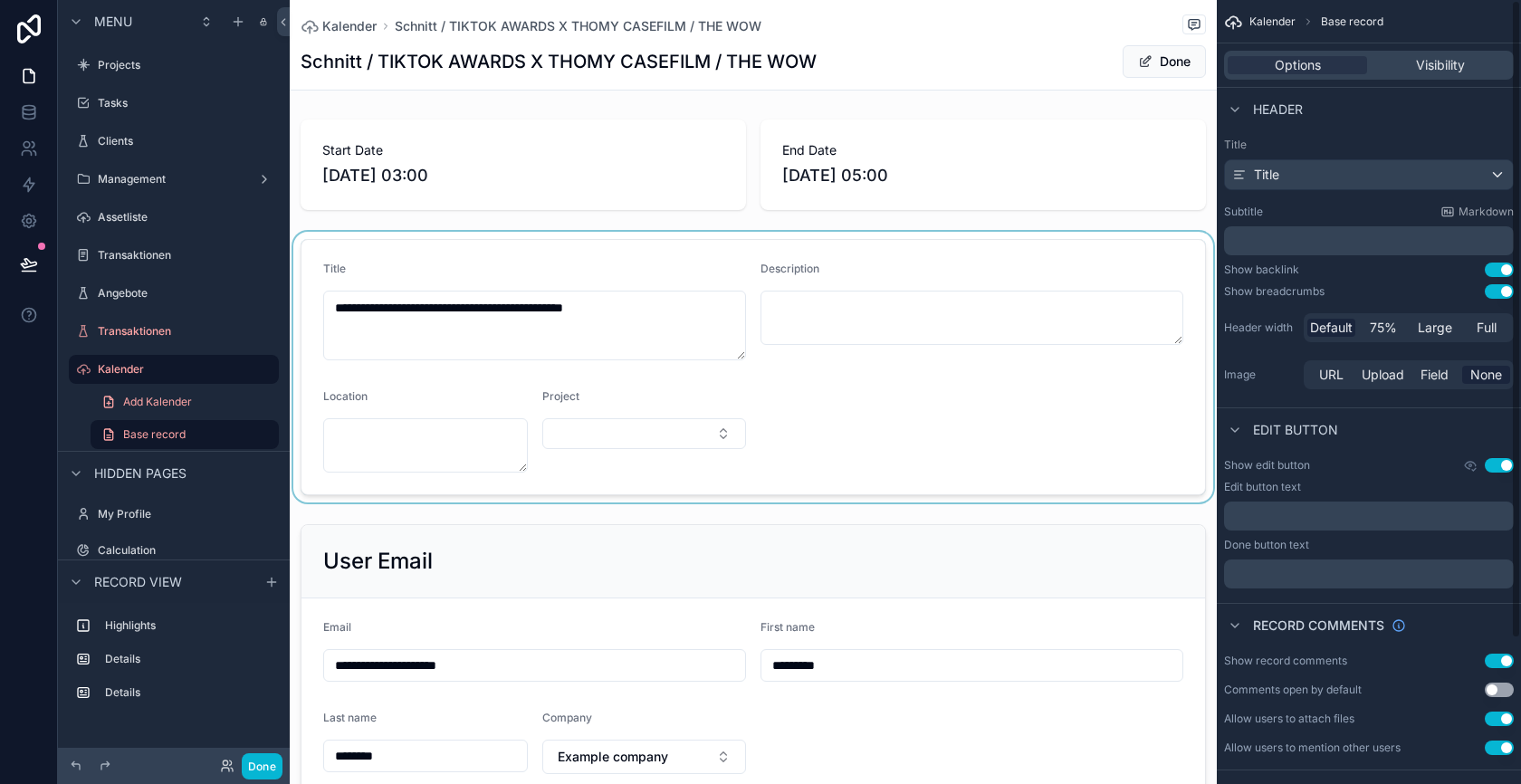
click at [1100, 364] on div "scrollable content" at bounding box center [754, 367] width 928 height 271
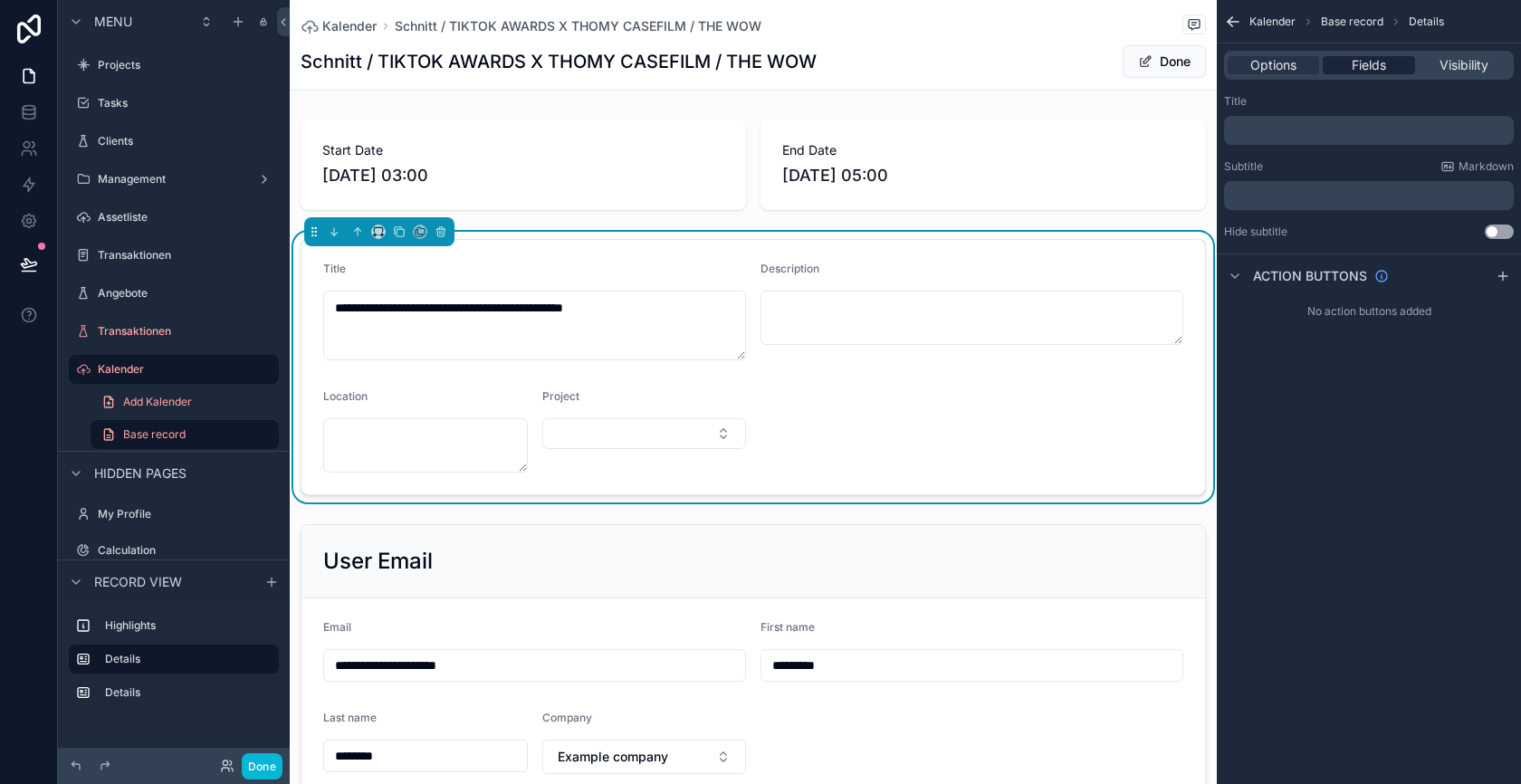
click at [1361, 66] on span "Fields" at bounding box center [1369, 65] width 35 height 18
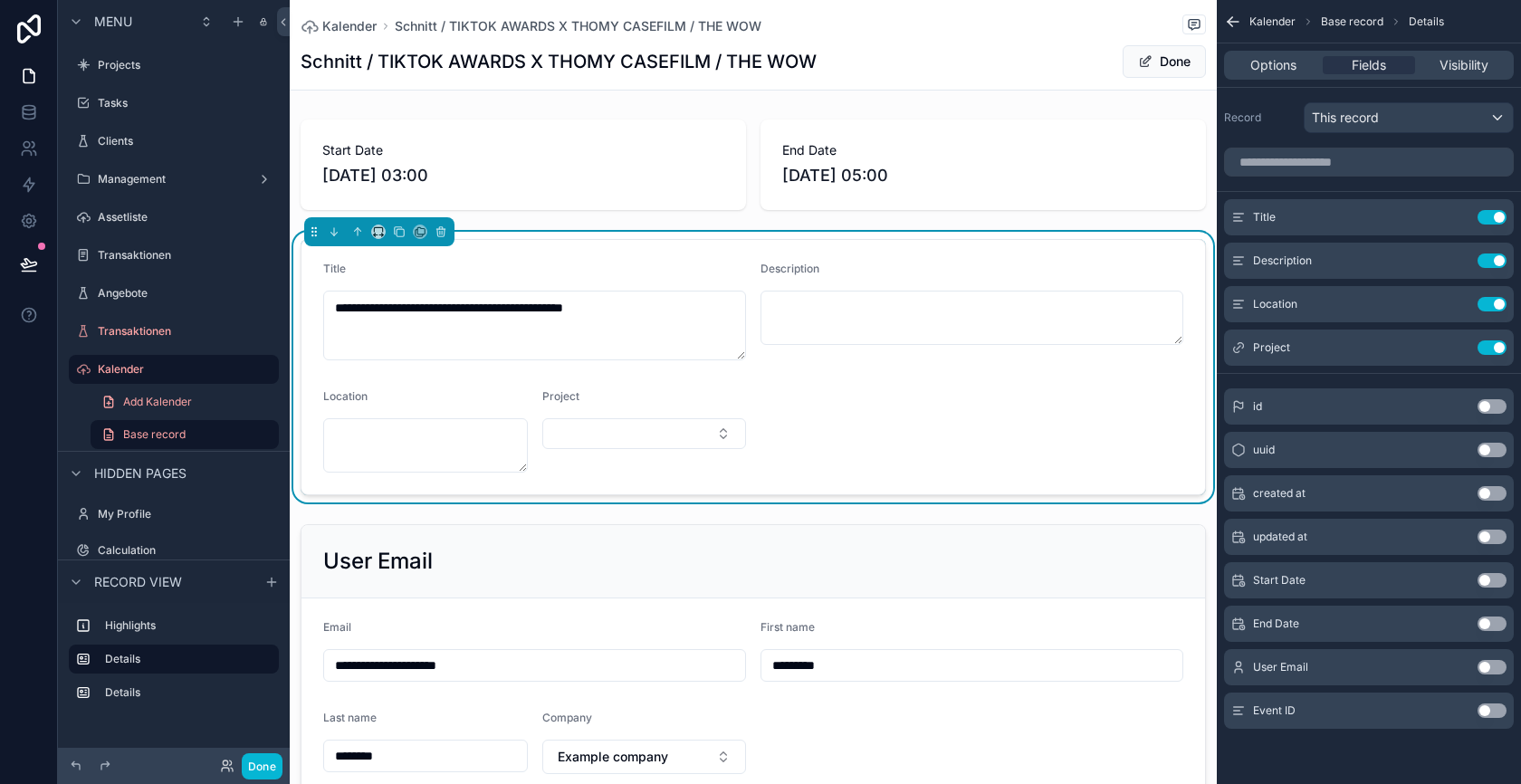
click at [1492, 710] on button "Use setting" at bounding box center [1491, 710] width 29 height 15
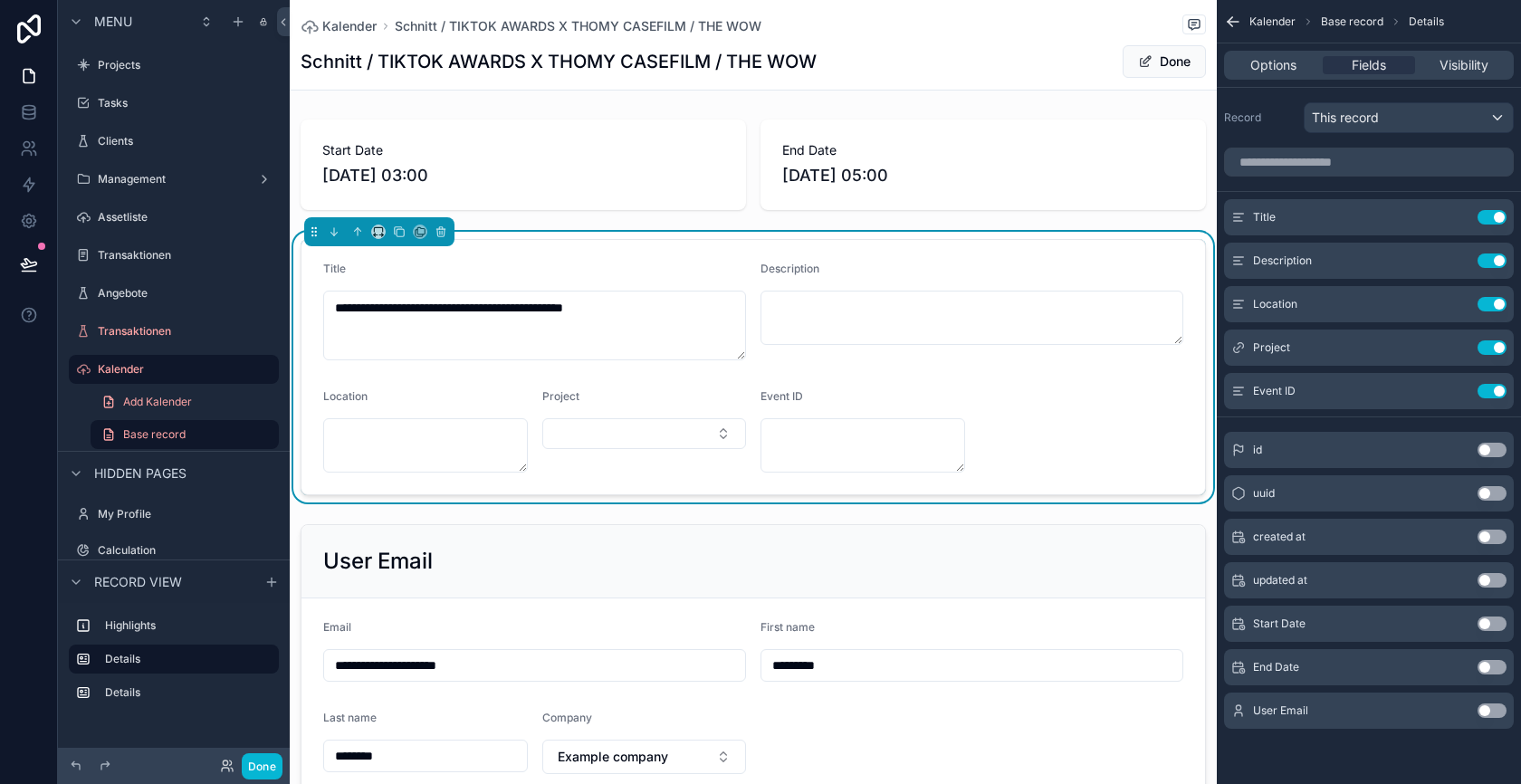
click at [1019, 412] on form "**********" at bounding box center [754, 367] width 904 height 254
click at [268, 762] on button "Done" at bounding box center [261, 766] width 41 height 27
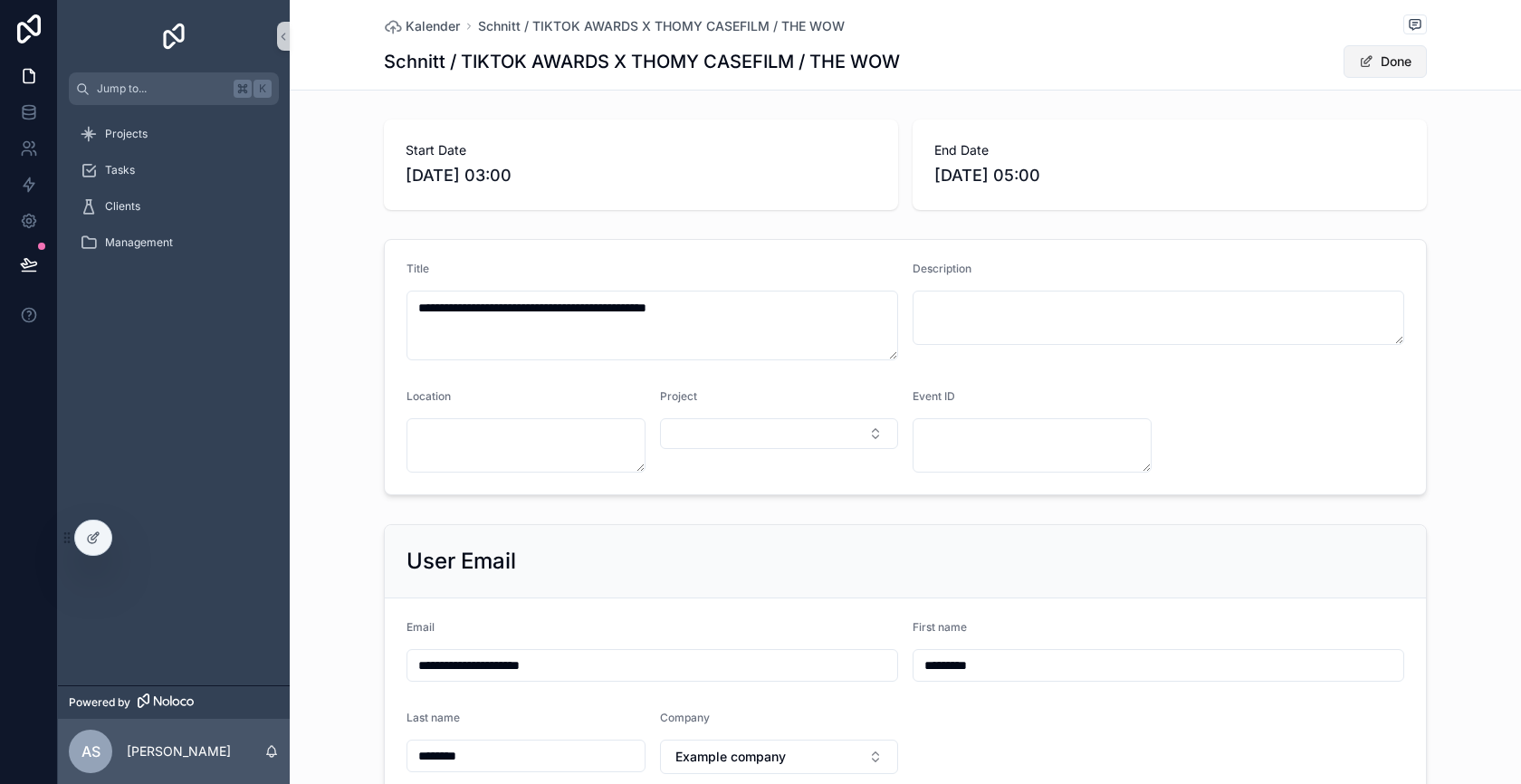
click at [1349, 74] on button "Done" at bounding box center [1386, 61] width 83 height 33
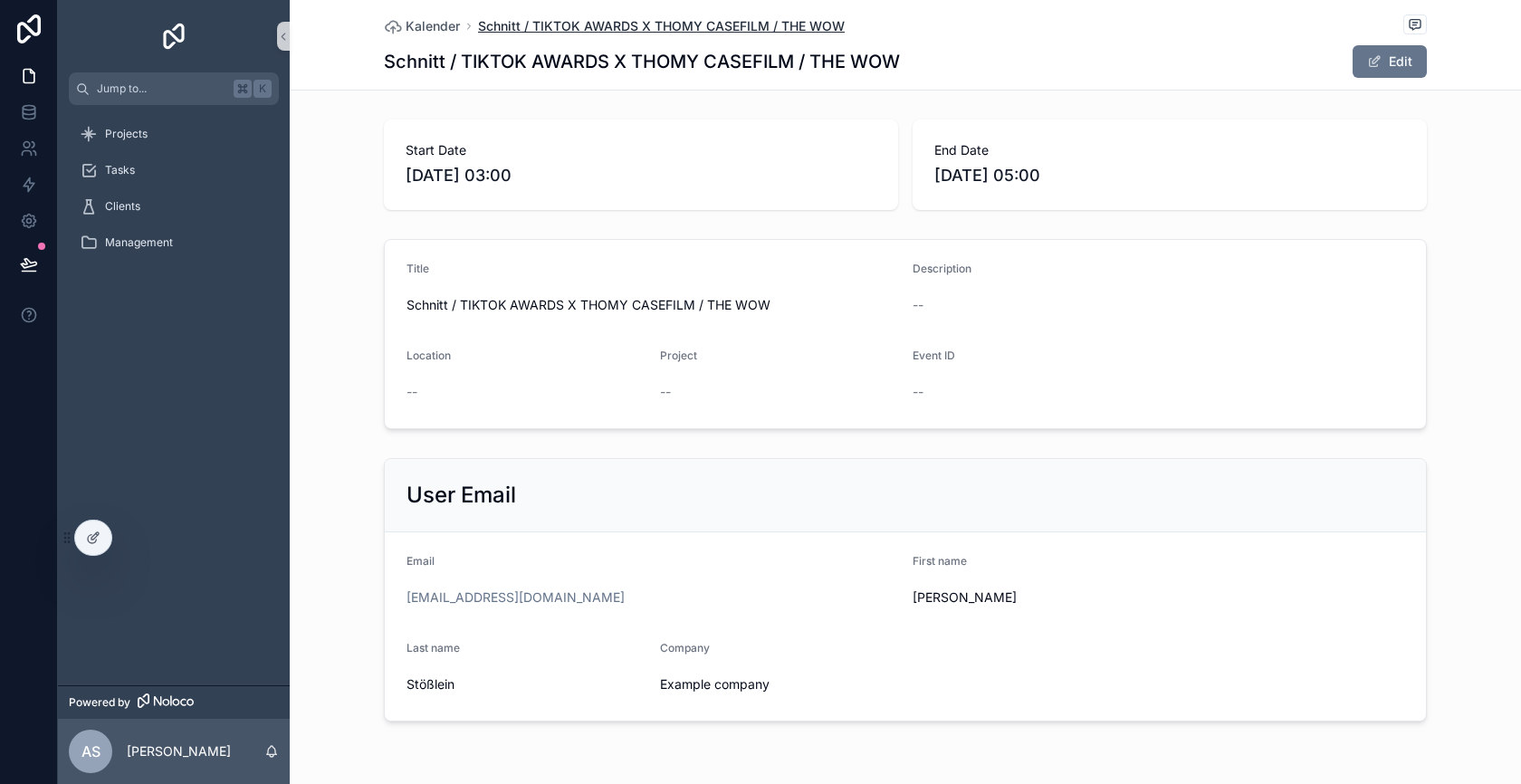
click at [671, 28] on span "Schnitt / TIKTOK AWARDS X THOMY CASEFILM / THE WOW" at bounding box center [661, 26] width 367 height 18
click at [438, 29] on span "Kalender" at bounding box center [432, 26] width 54 height 18
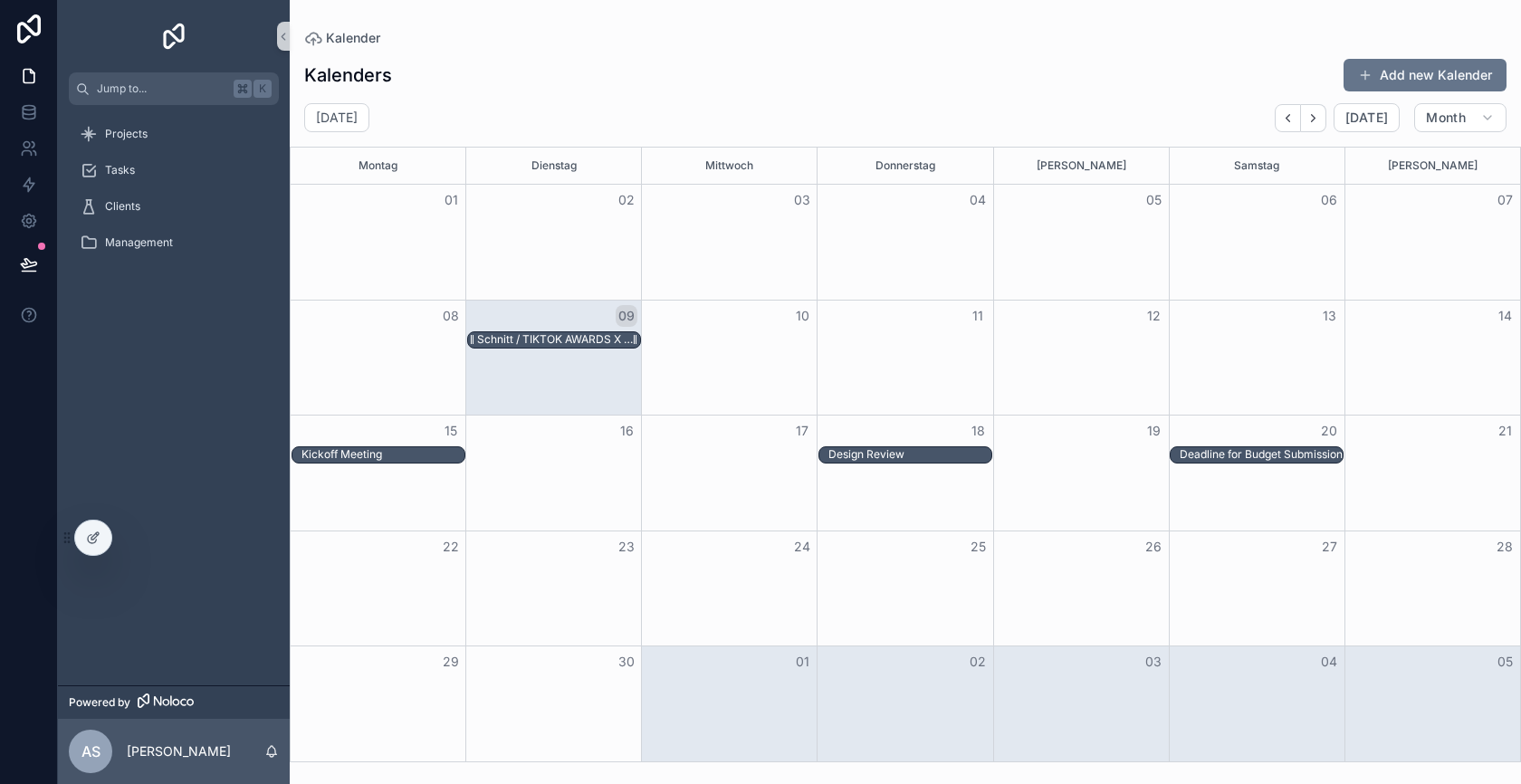
click at [560, 339] on div "Schnitt / TIKTOK AWARDS X THOMY CASEFILM / THE WOW" at bounding box center [558, 339] width 163 height 15
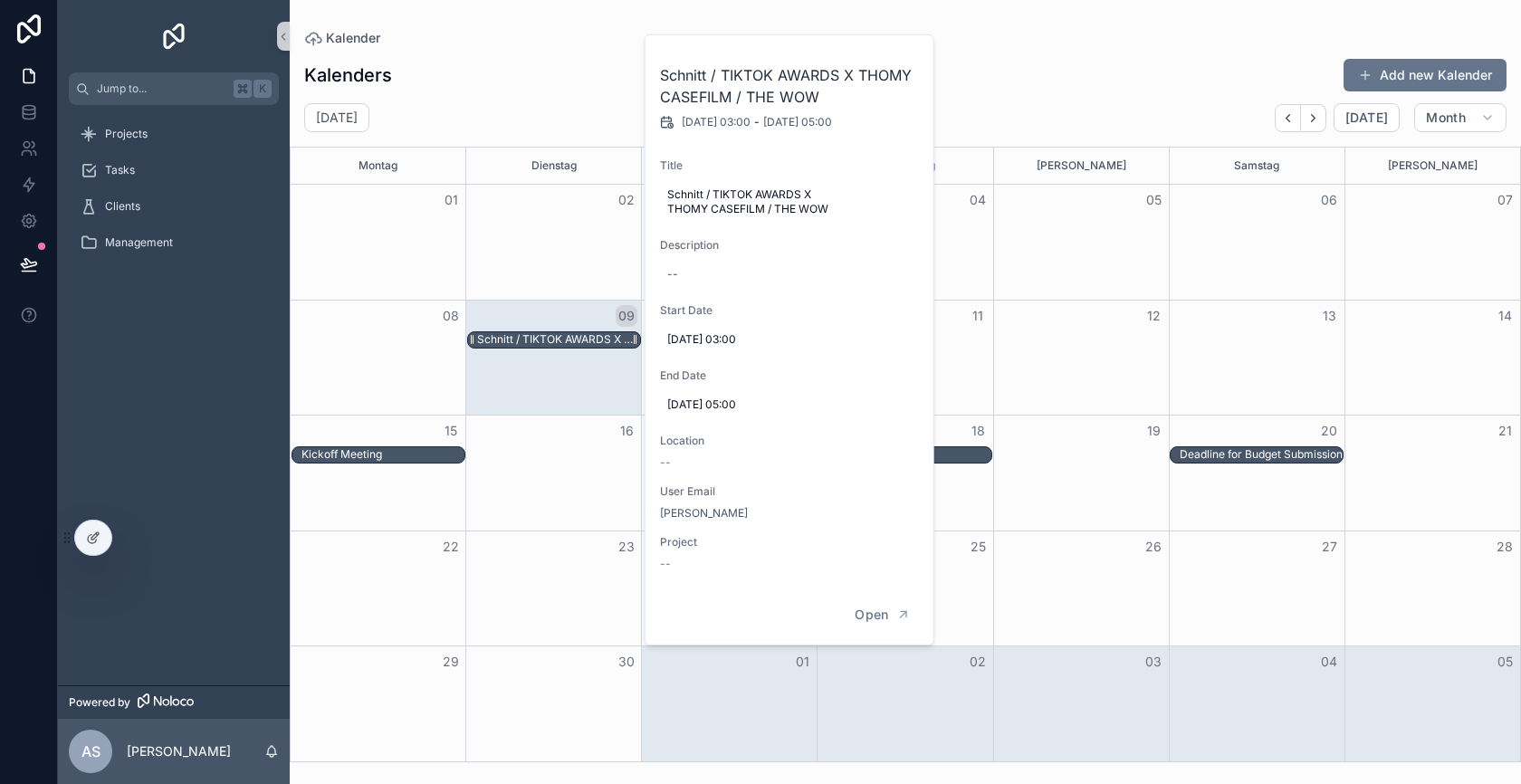
click at [560, 339] on div "Schnitt / TIKTOK AWARDS X THOMY CASEFILM / THE WOW" at bounding box center [558, 339] width 163 height 15
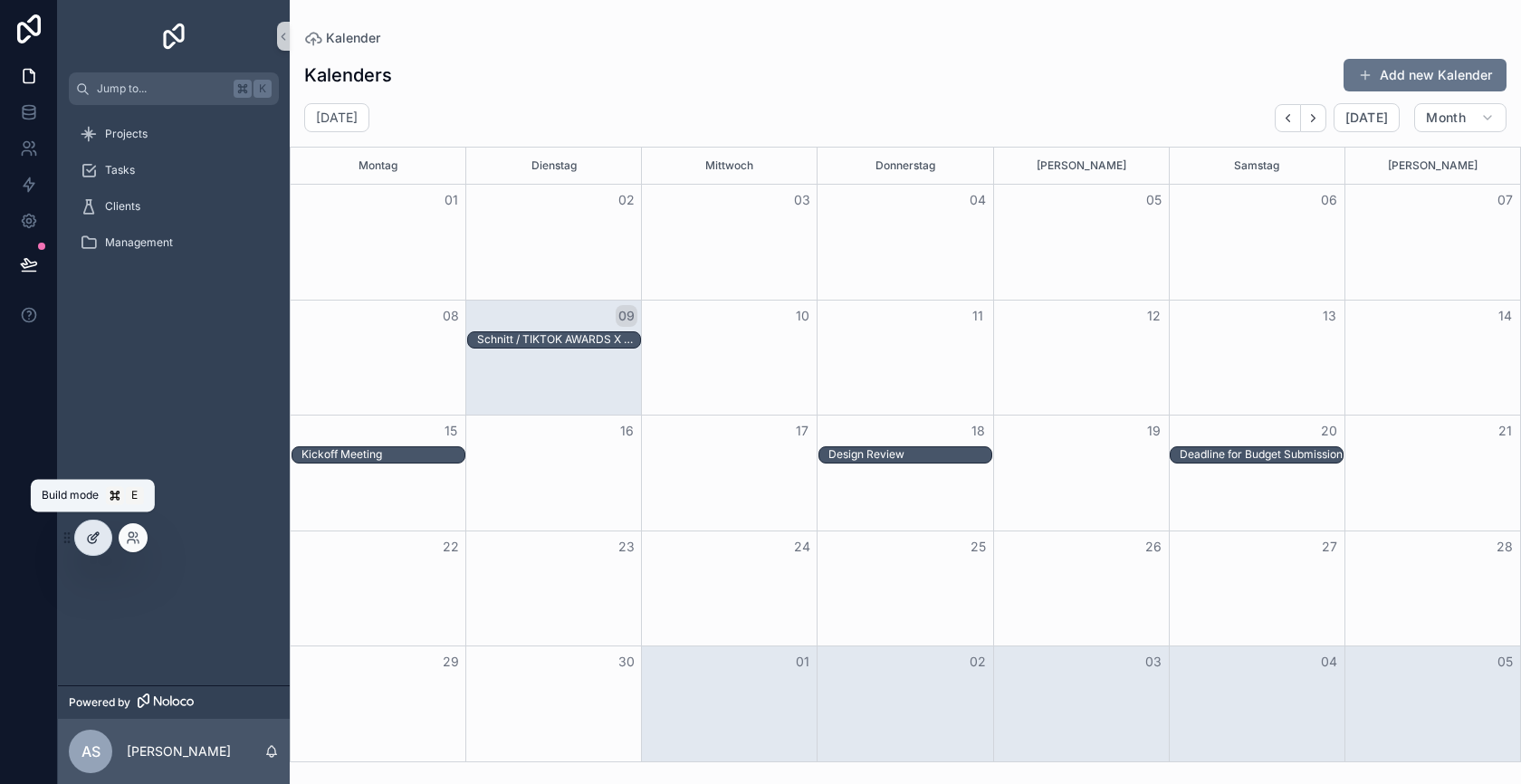
click at [92, 533] on icon at bounding box center [93, 538] width 15 height 15
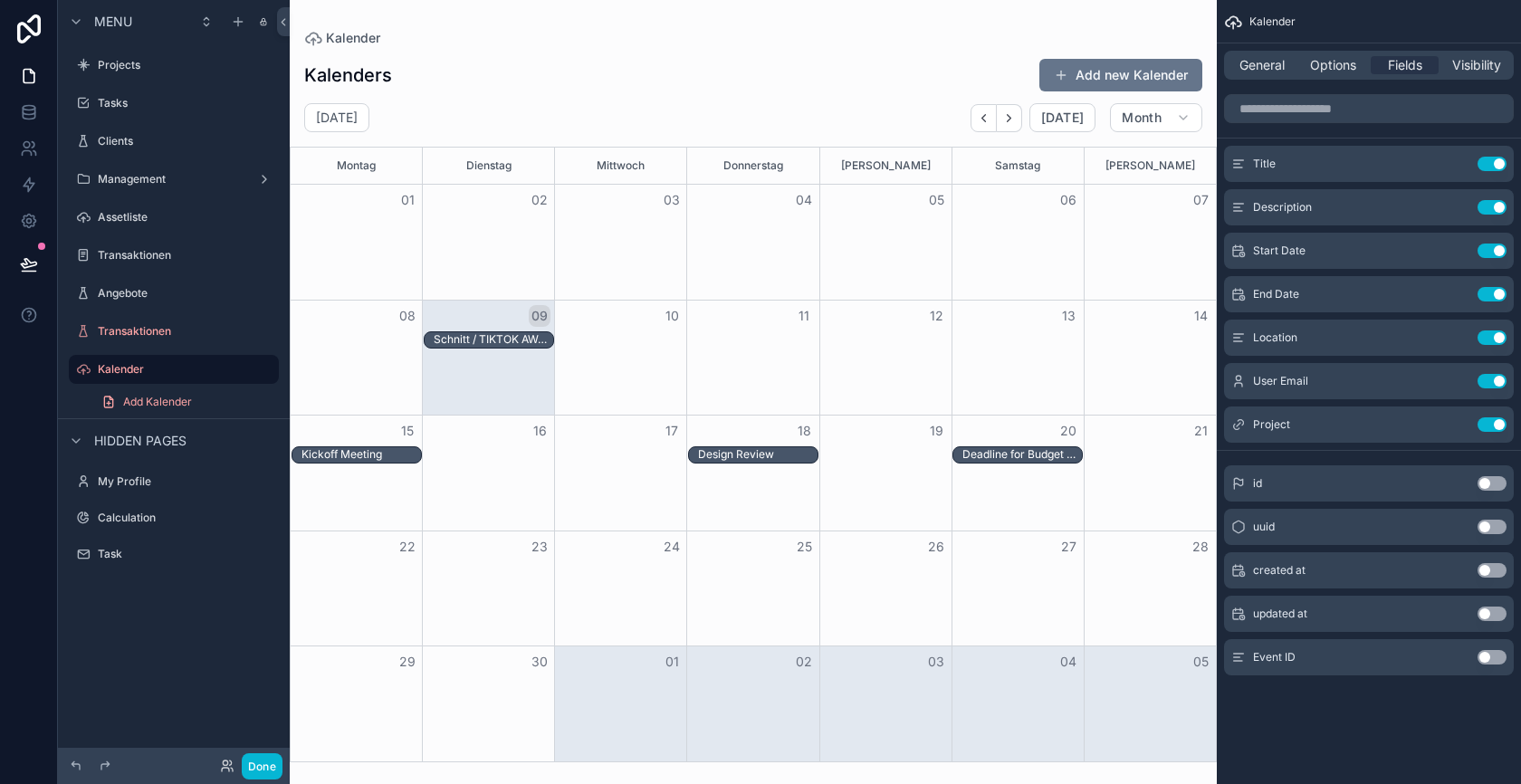
click at [1314, 80] on div "General Options Fields Visibility" at bounding box center [1369, 65] width 305 height 44
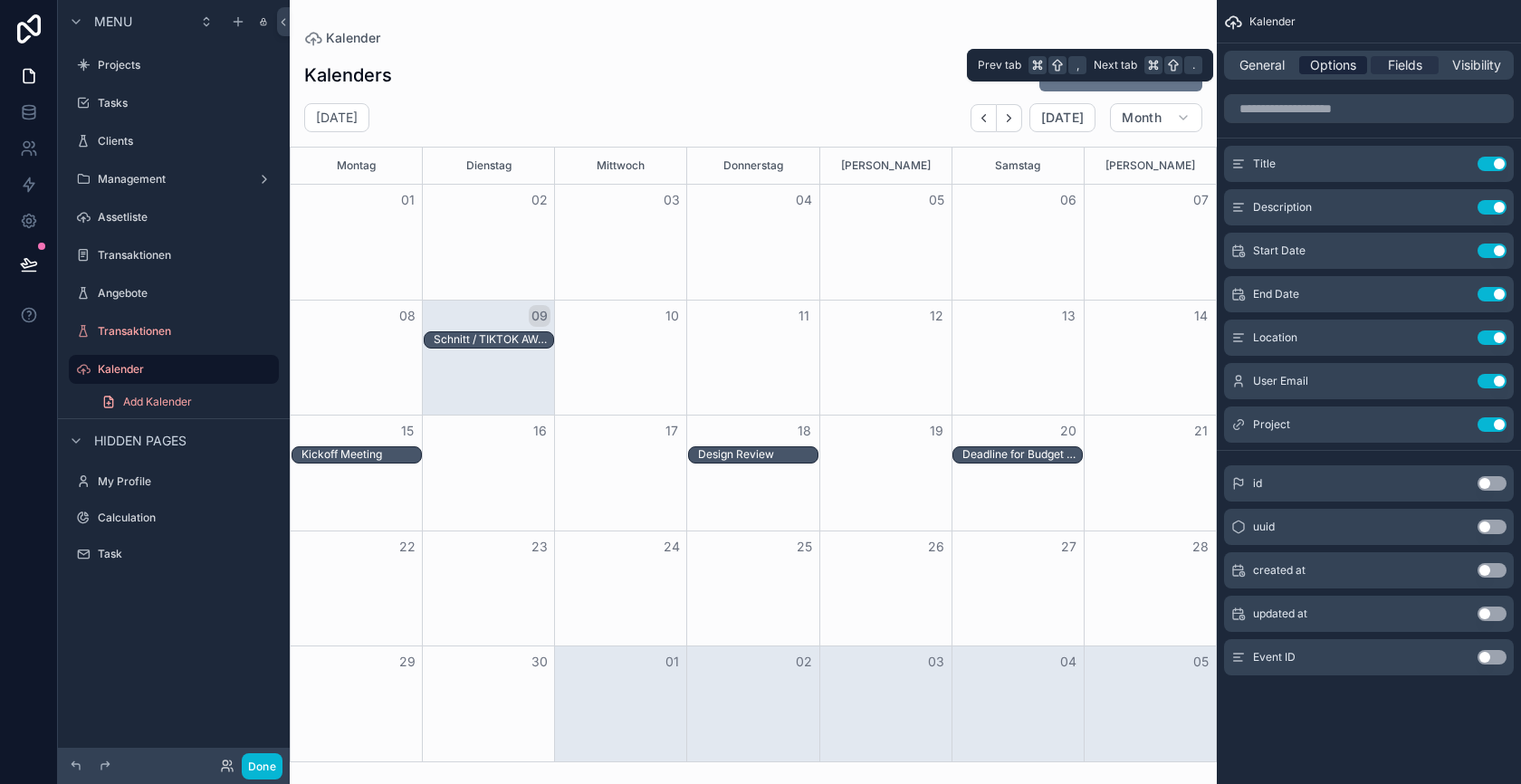
click at [1321, 61] on span "Options" at bounding box center [1333, 65] width 46 height 18
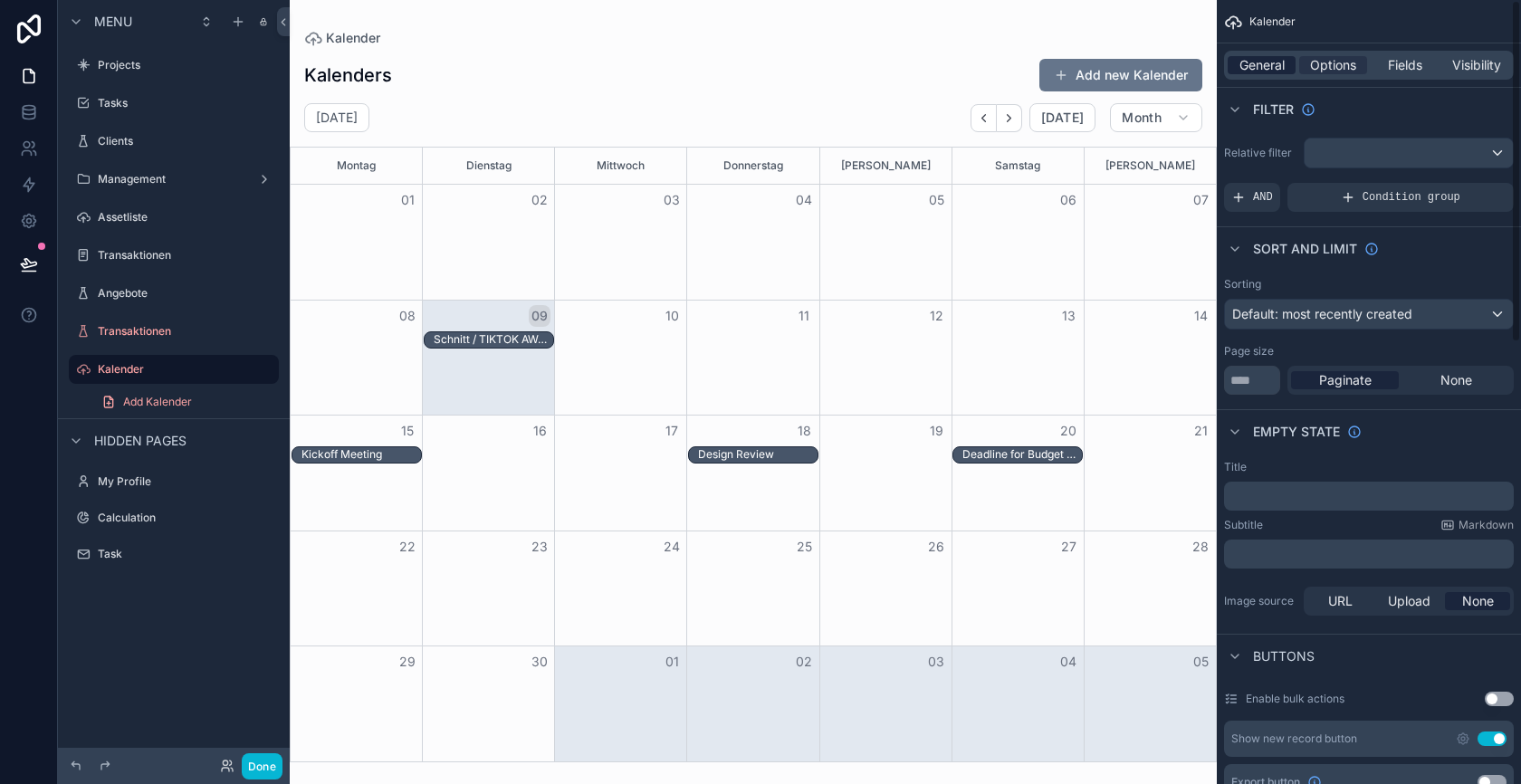
click at [1259, 70] on span "General" at bounding box center [1262, 65] width 45 height 18
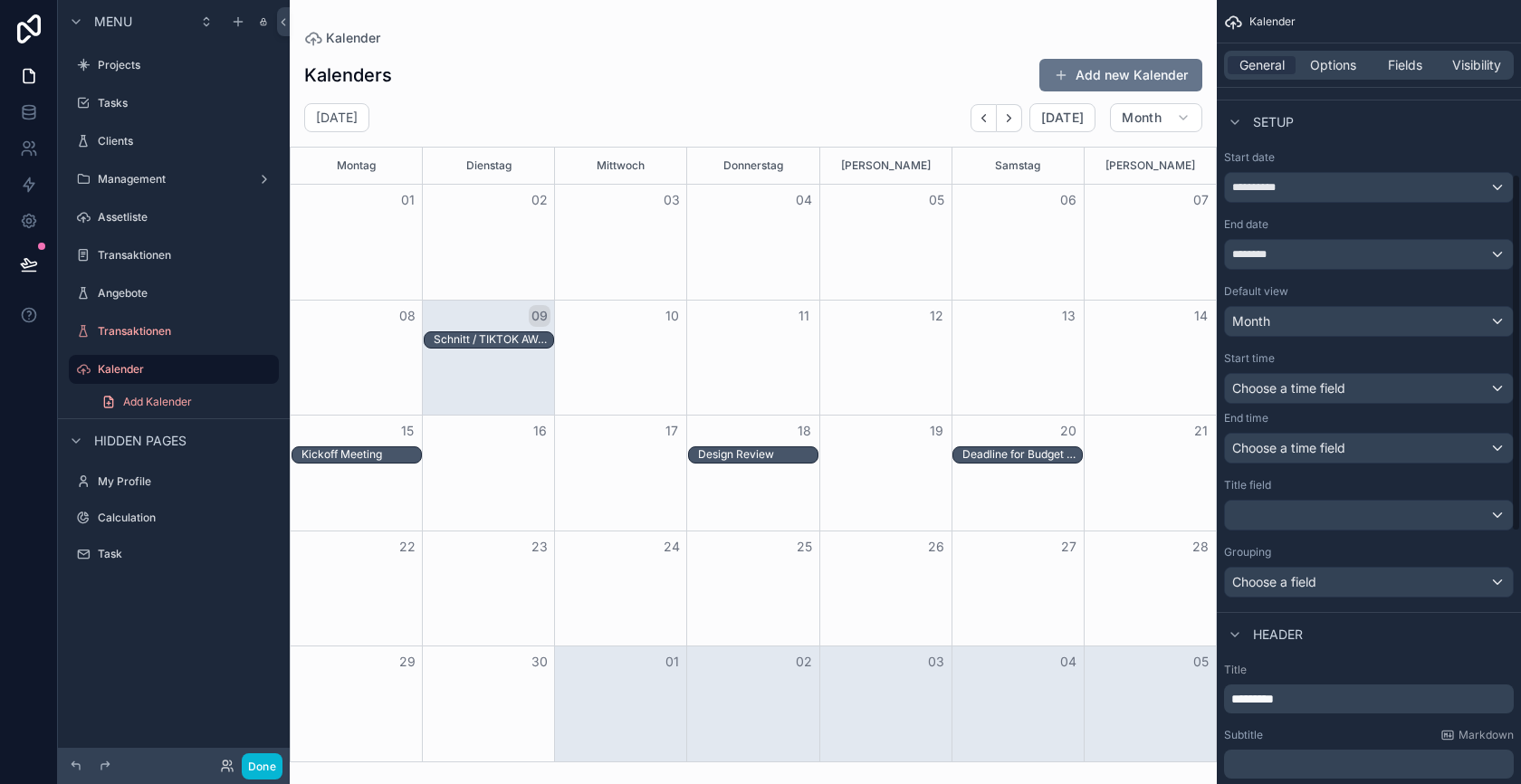
scroll to position [393, 0]
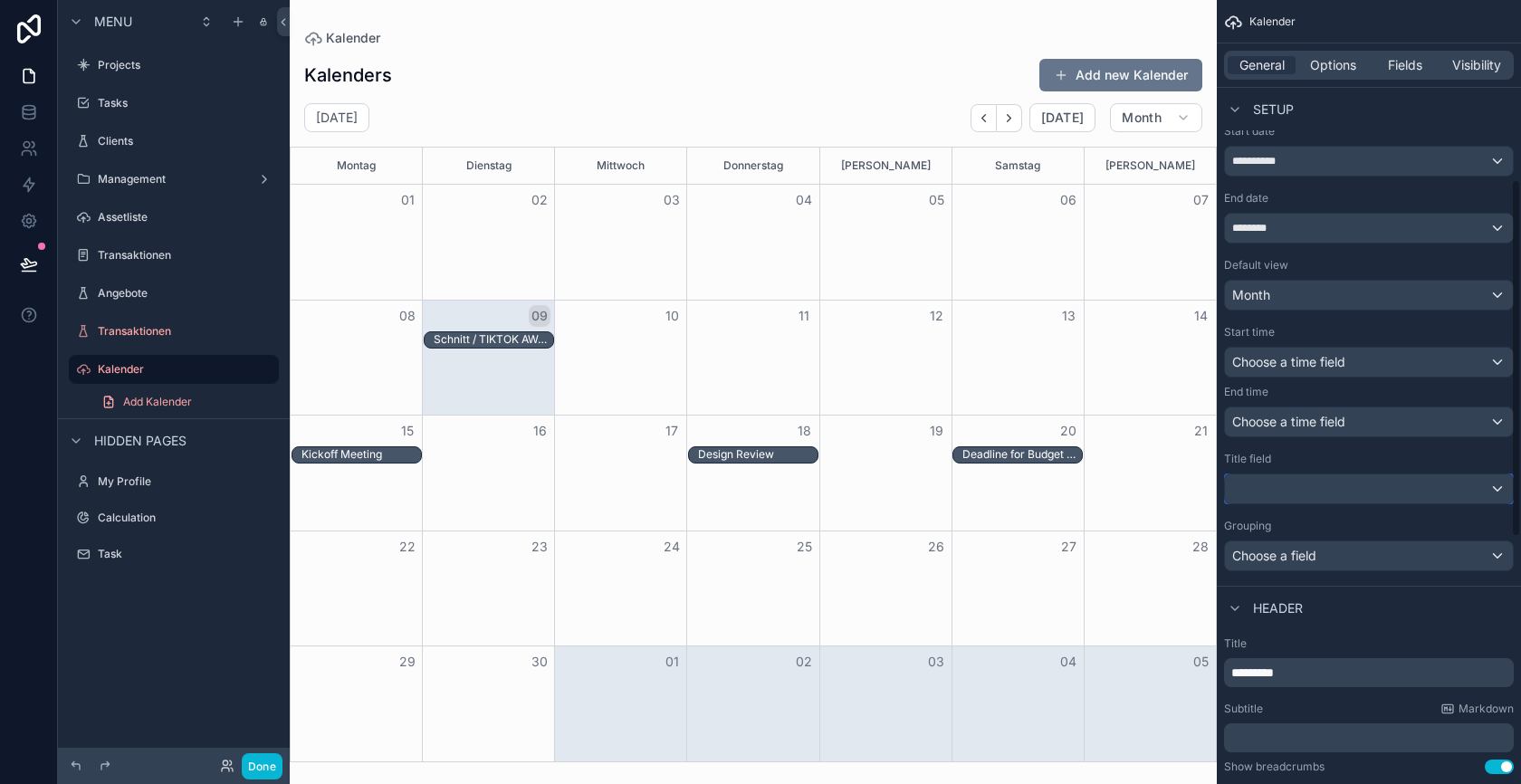
click at [1428, 488] on div "scrollable content" at bounding box center [1369, 488] width 288 height 29
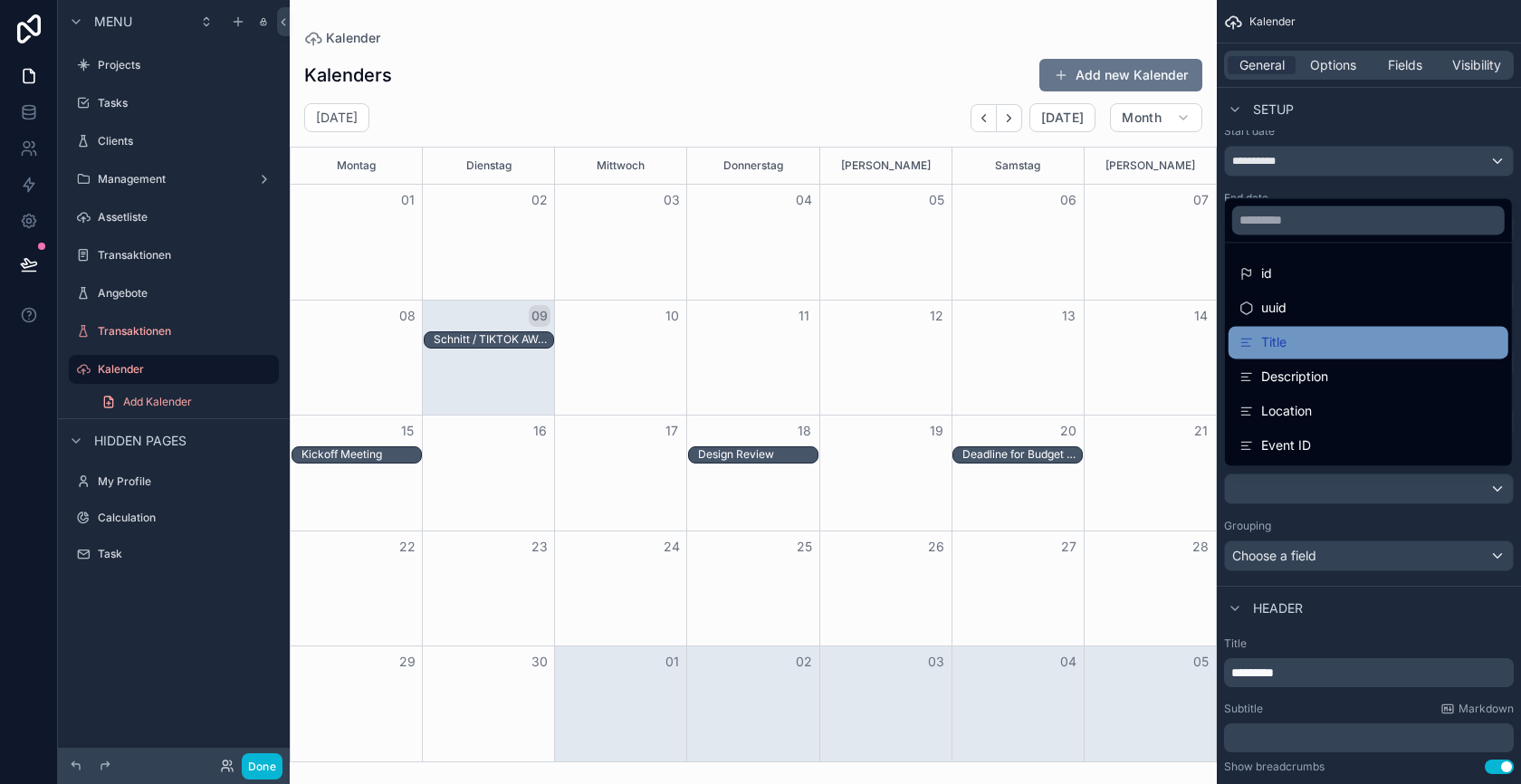
click at [1368, 339] on div "Title" at bounding box center [1368, 342] width 258 height 22
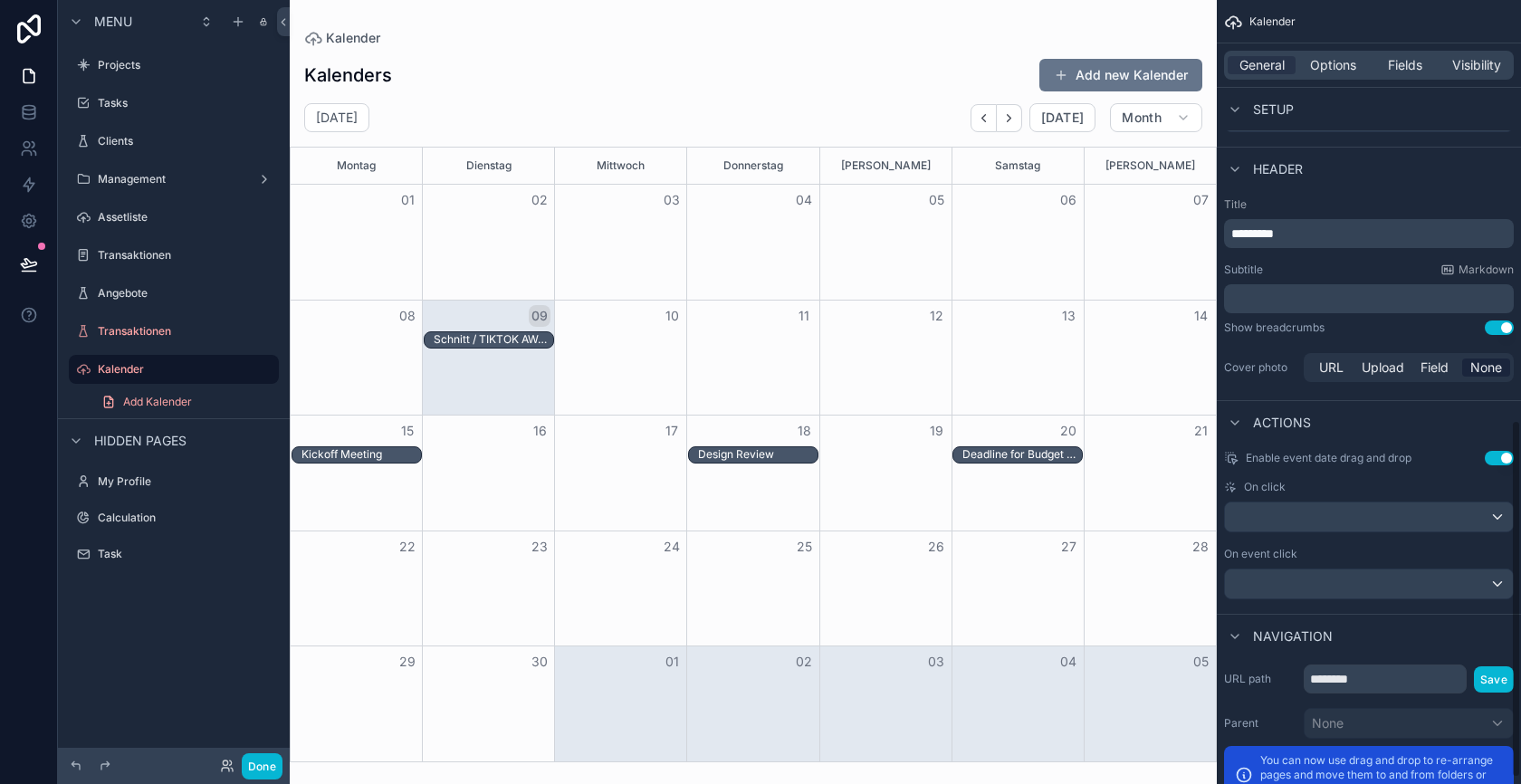
scroll to position [937, 0]
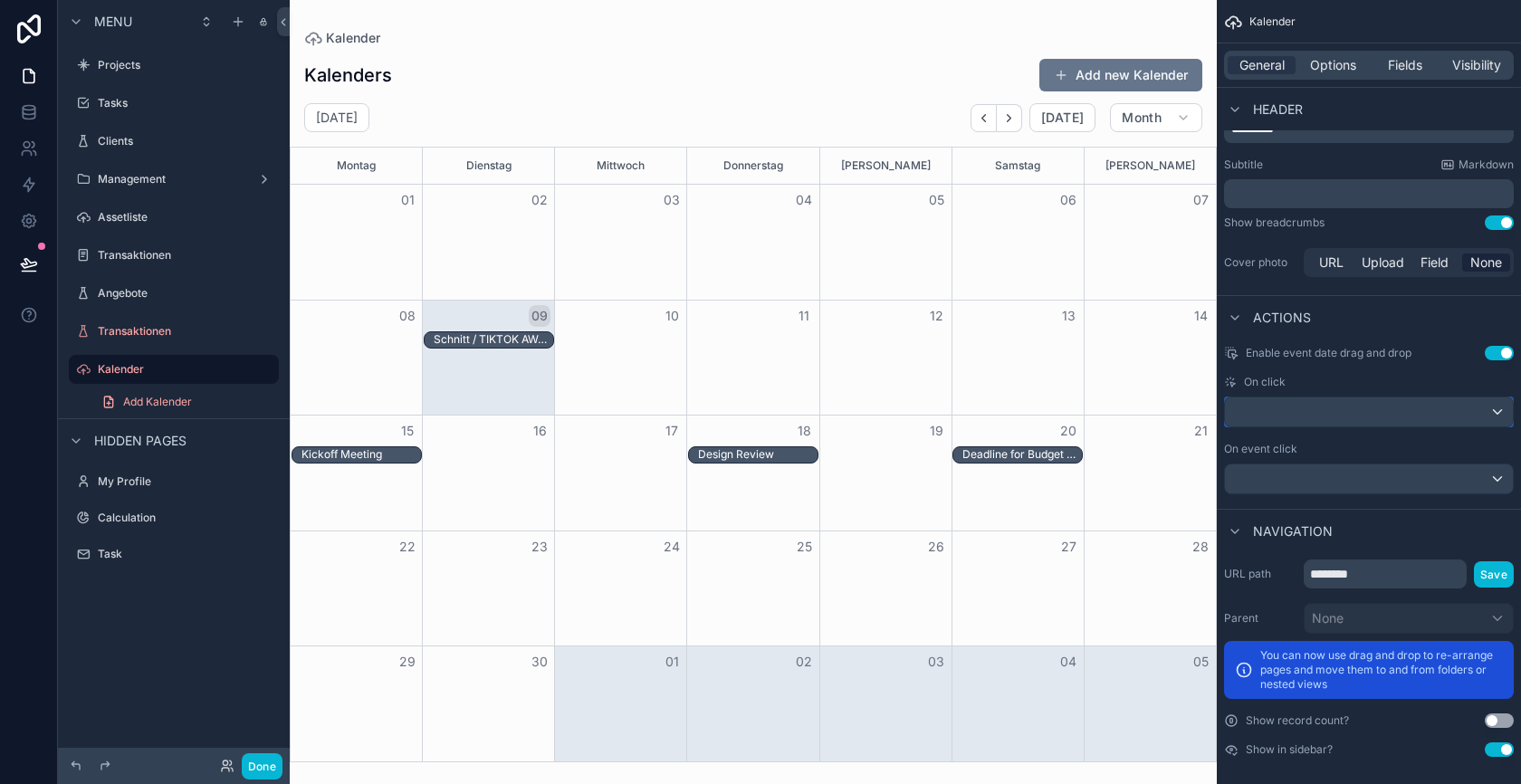
click at [1413, 410] on div "scrollable content" at bounding box center [1369, 411] width 288 height 29
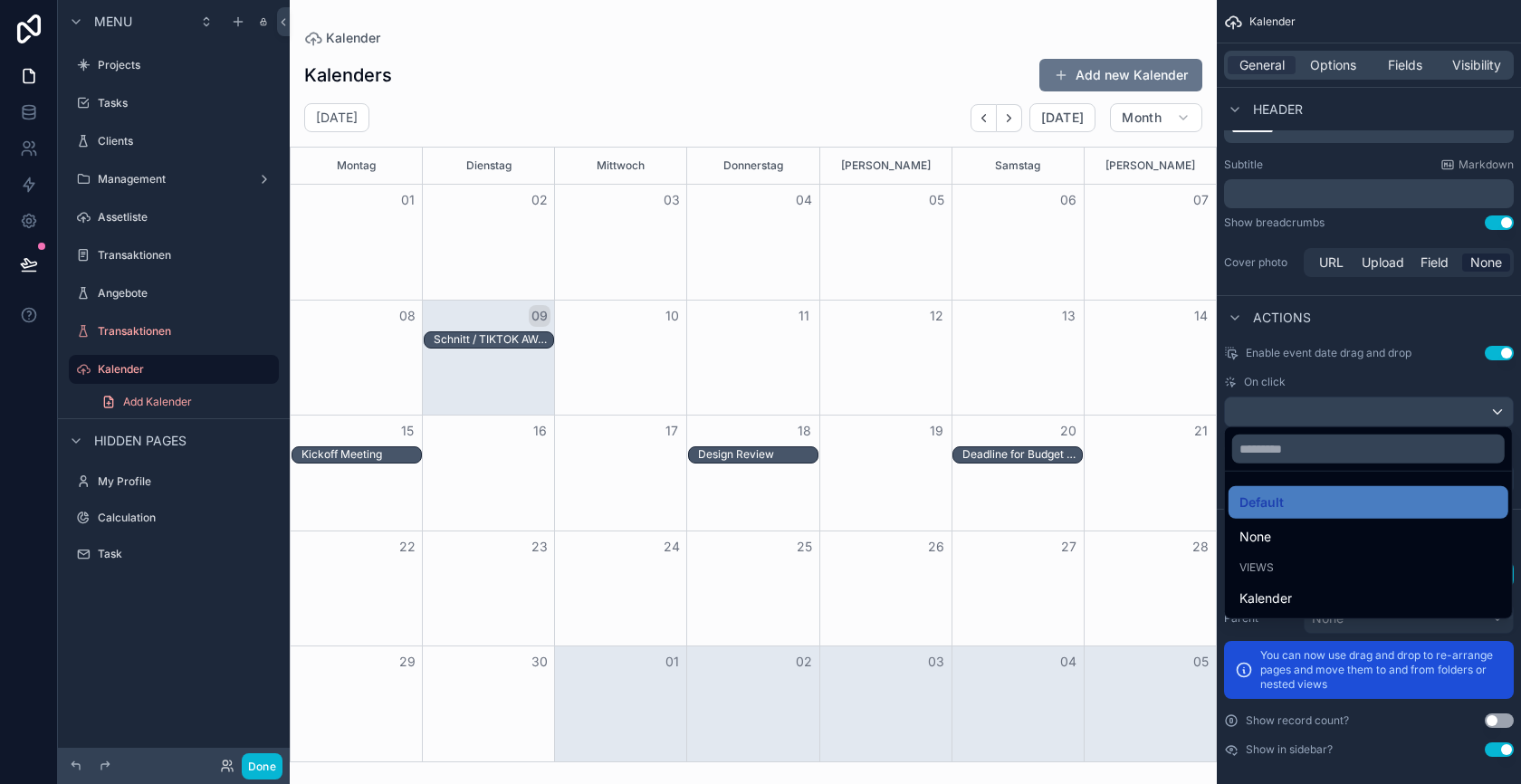
click at [1405, 404] on div "scrollable content" at bounding box center [760, 392] width 1521 height 784
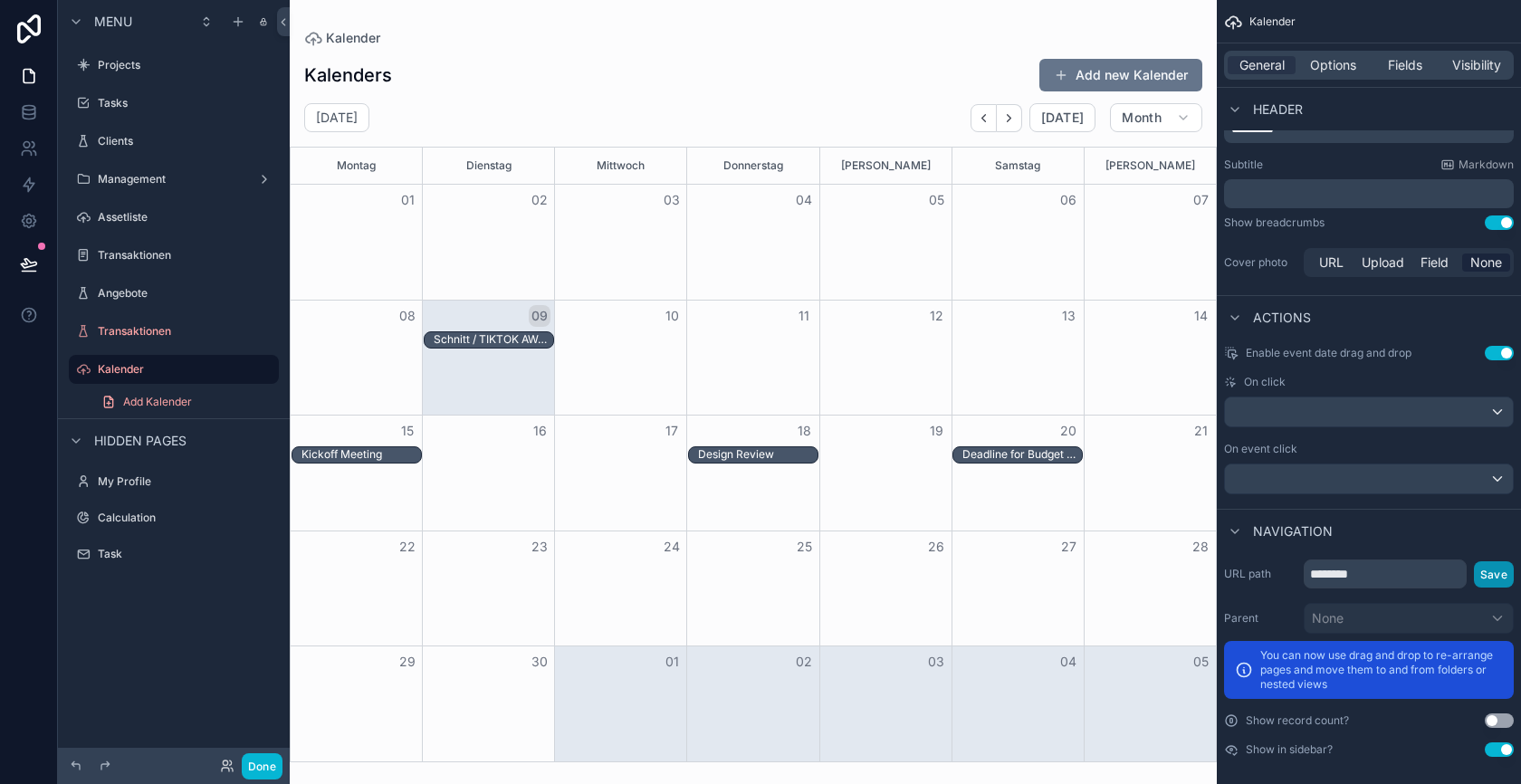
click at [1484, 566] on button "Save" at bounding box center [1493, 574] width 40 height 27
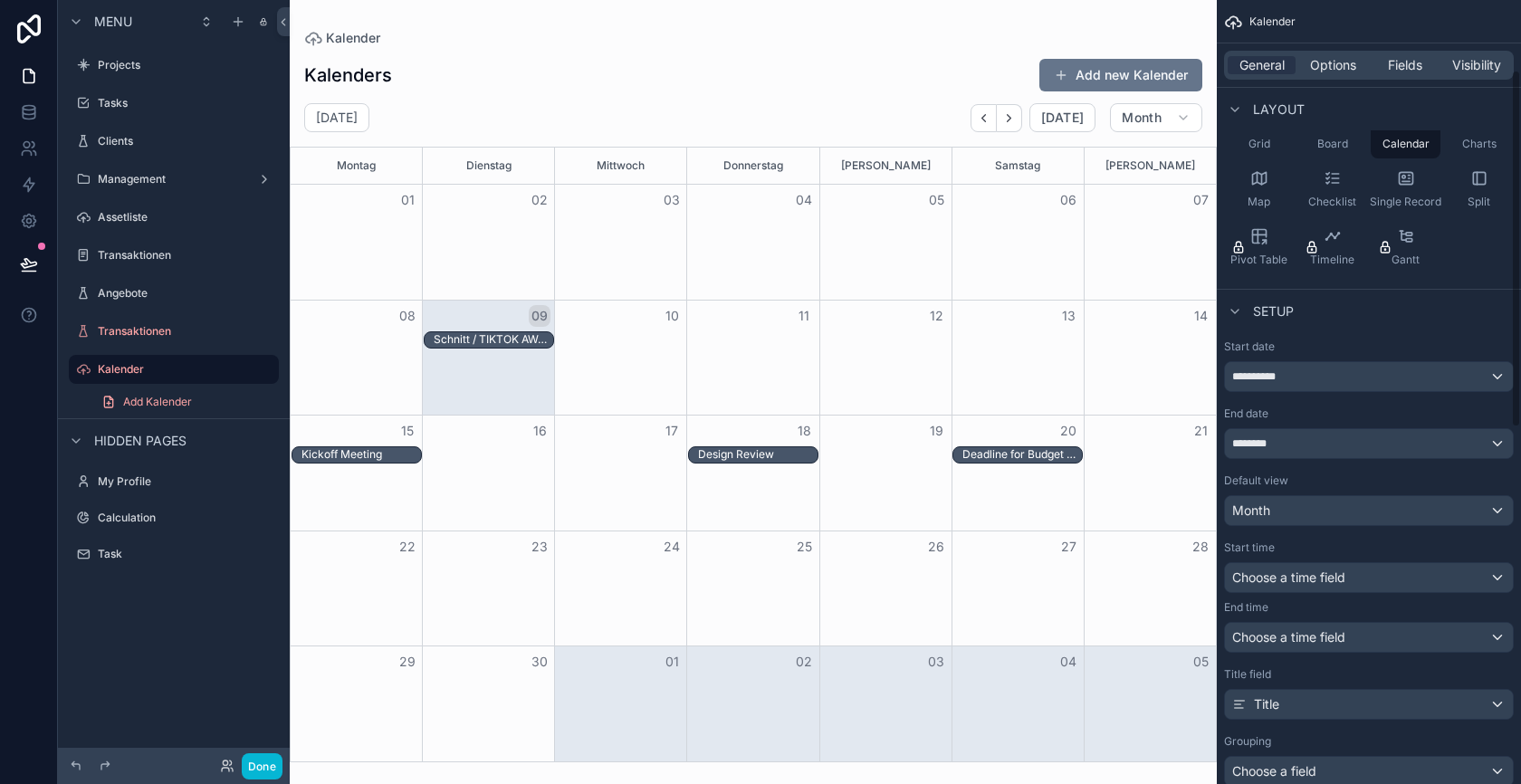
scroll to position [183, 0]
click at [1340, 499] on div "Month" at bounding box center [1369, 505] width 288 height 29
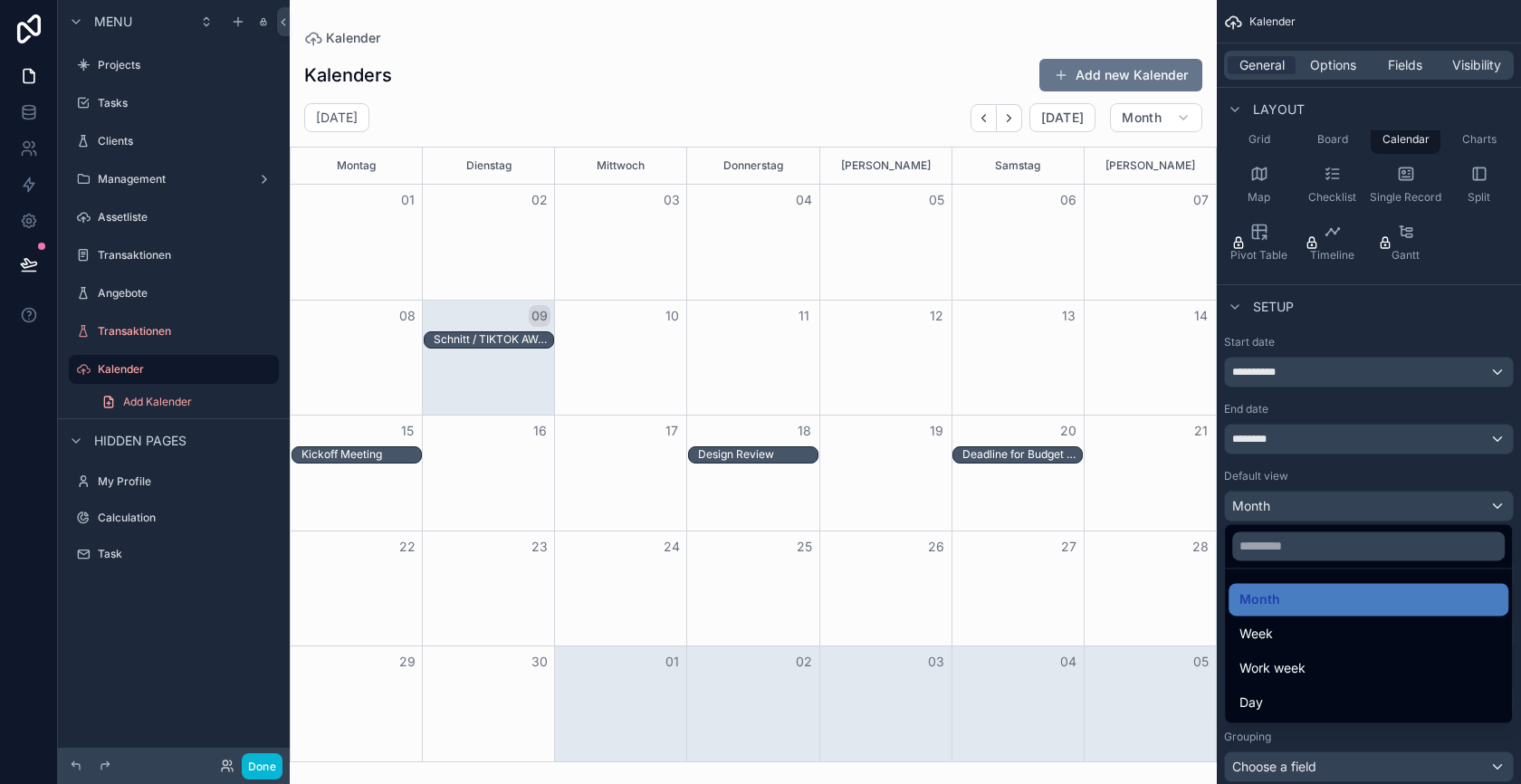
click at [1330, 499] on div "scrollable content" at bounding box center [760, 392] width 1521 height 784
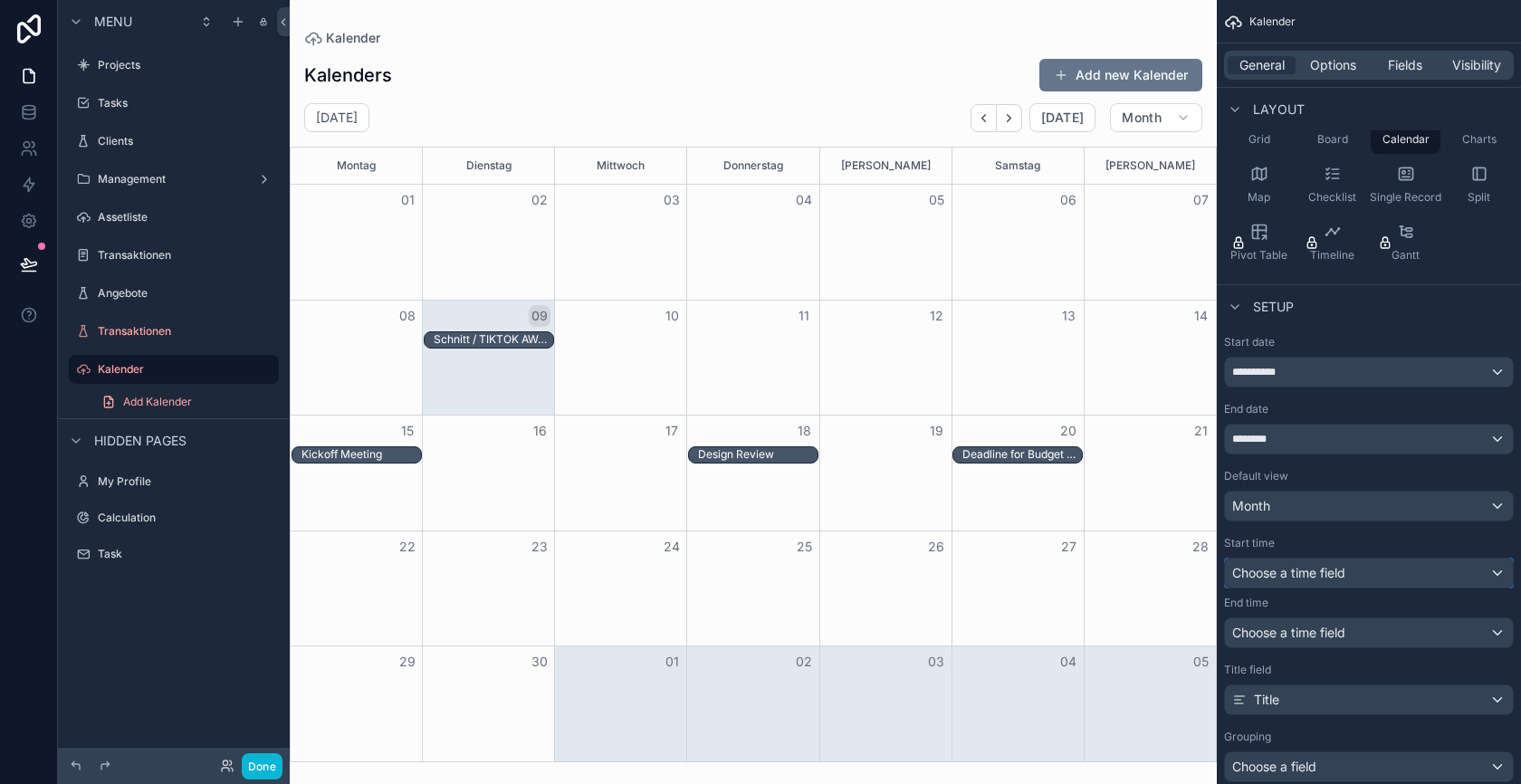
click at [1325, 573] on span "Choose a time field" at bounding box center [1289, 572] width 113 height 16
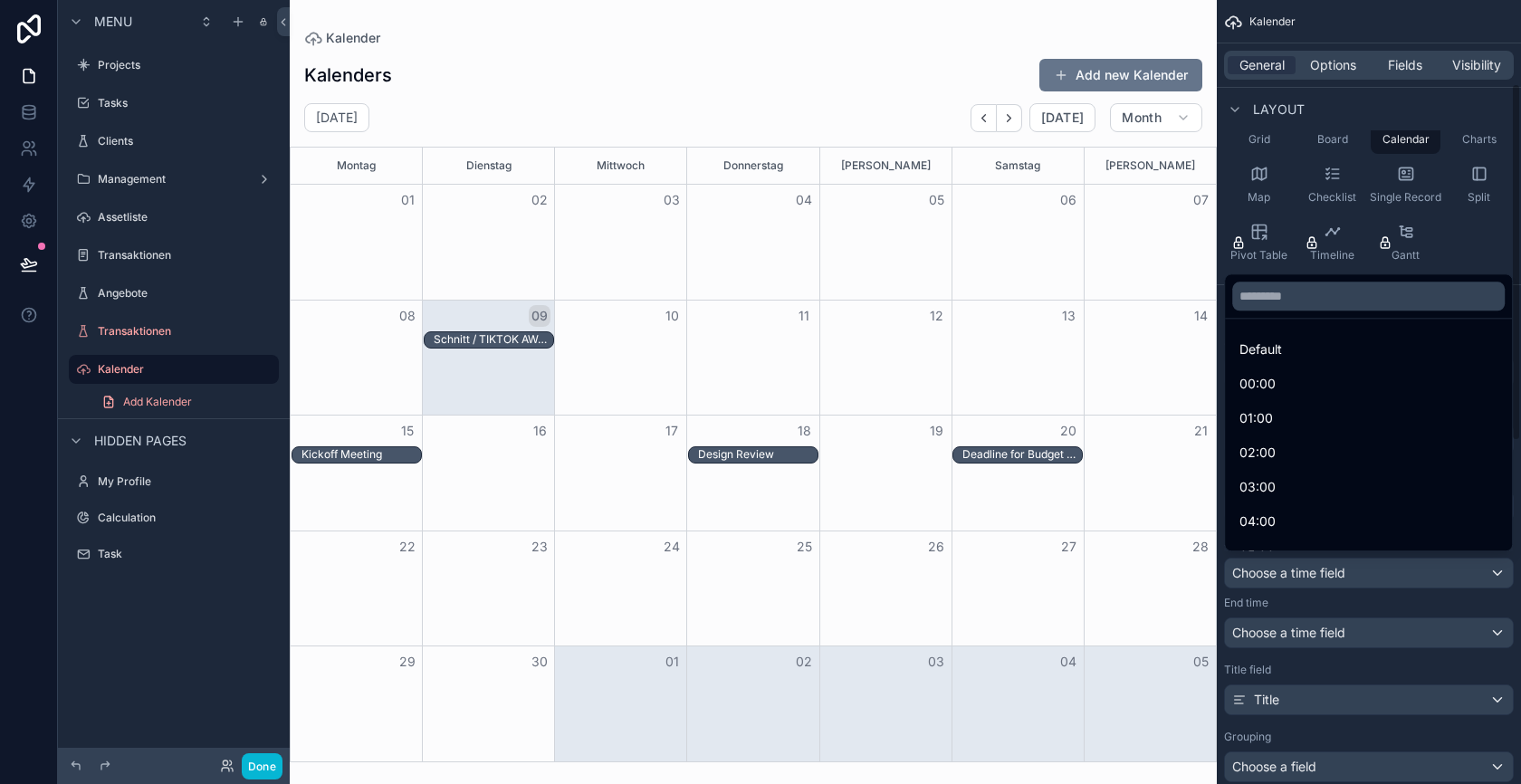
click at [1313, 577] on div "scrollable content" at bounding box center [760, 392] width 1521 height 784
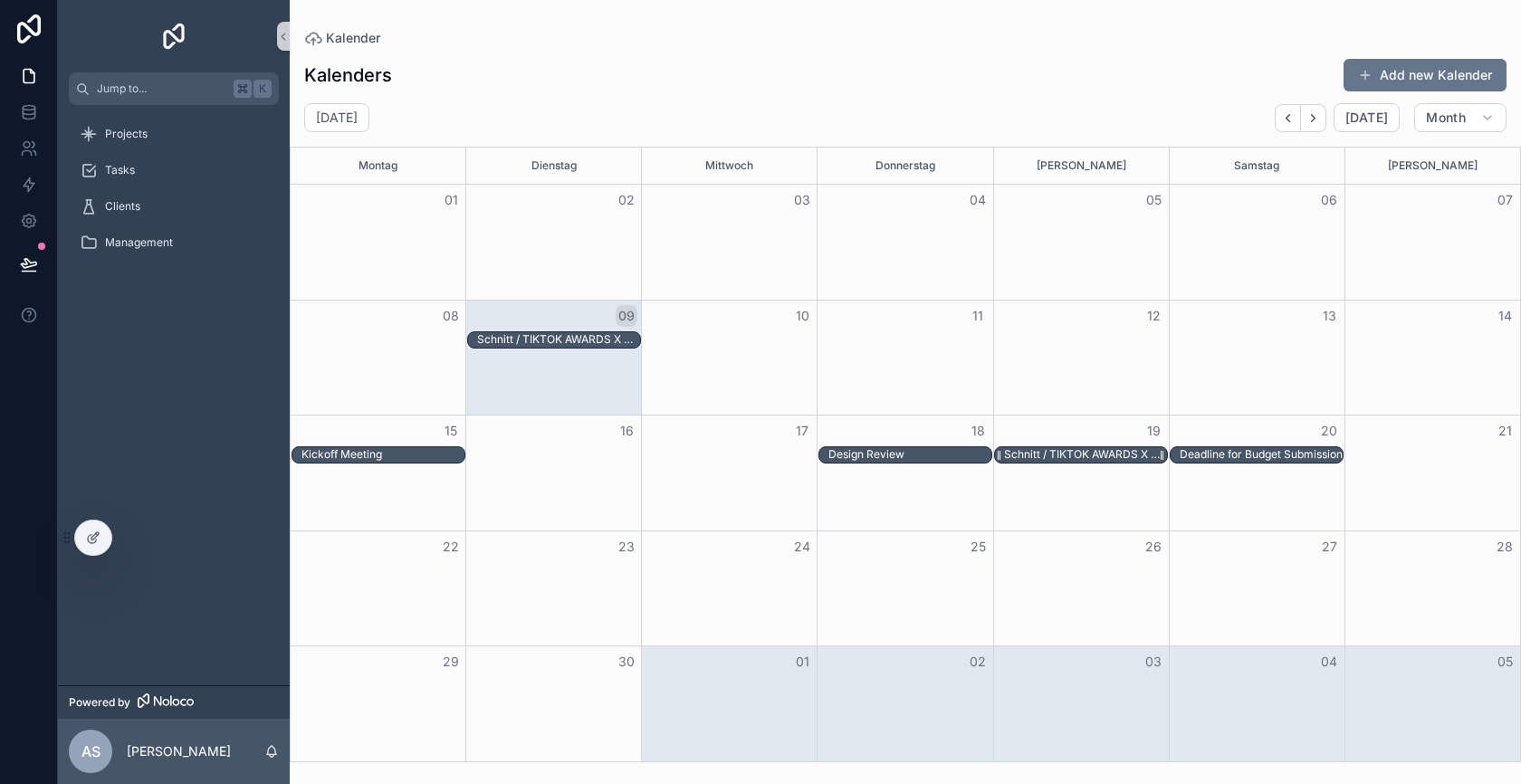
click at [1092, 452] on div "Schnitt / TIKTOK AWARDS X THOMY CASEFILM / THE WOW" at bounding box center [1085, 454] width 163 height 15
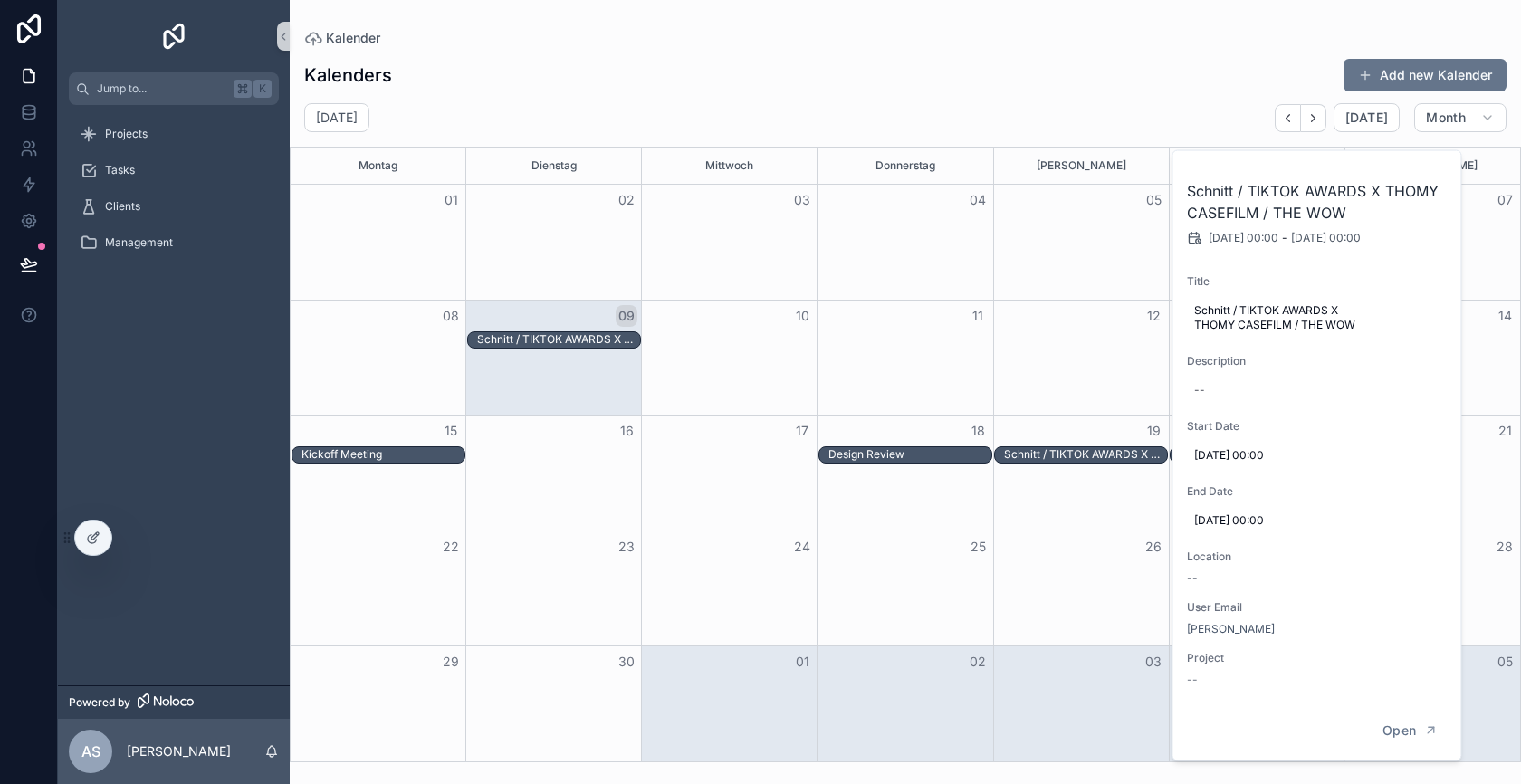
click at [1135, 90] on div "Kalenders Add new Kalender" at bounding box center [906, 75] width 1203 height 35
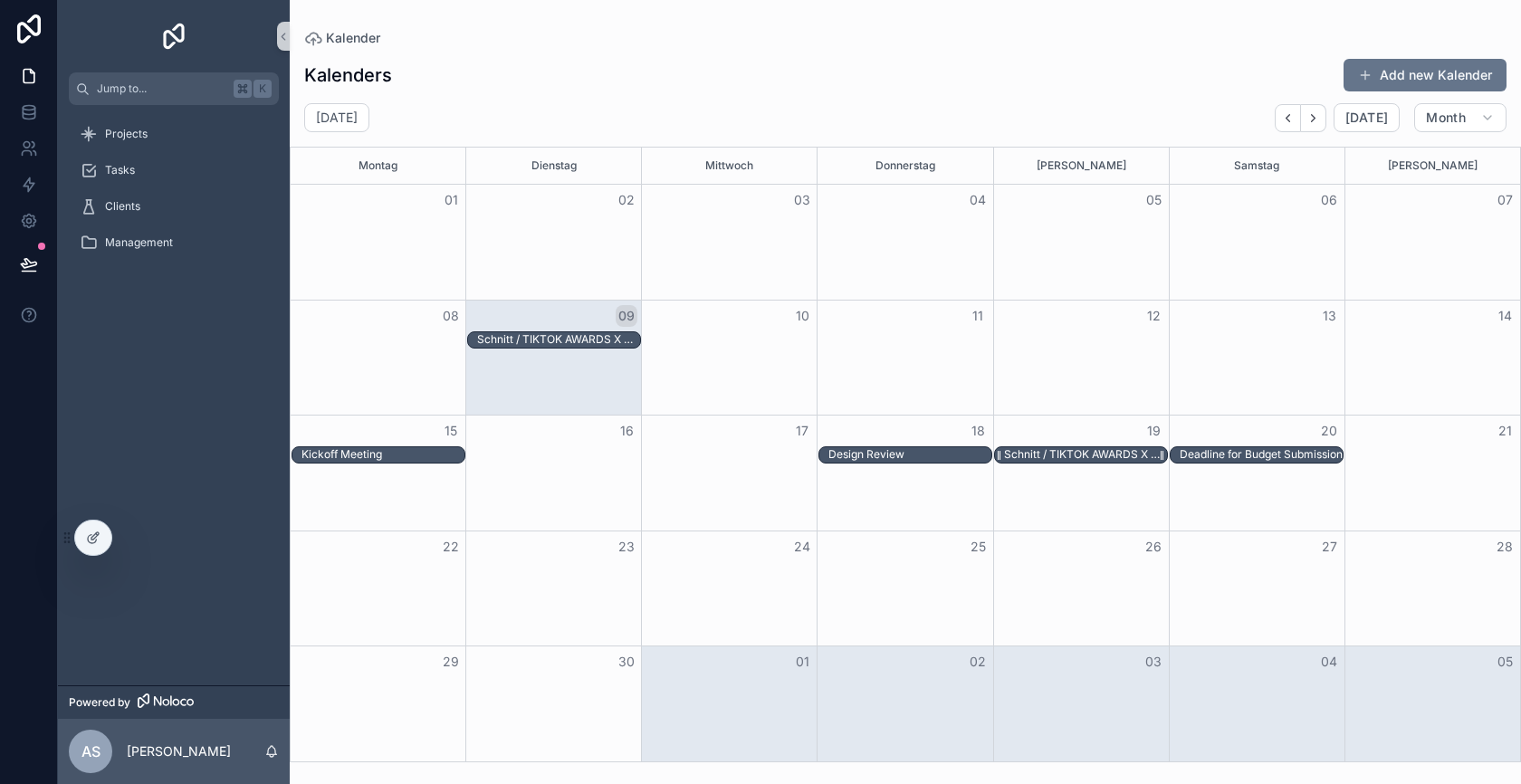
click at [1087, 456] on div "Schnitt / TIKTOK AWARDS X THOMY CASEFILM / THE WOW" at bounding box center [1085, 454] width 163 height 15
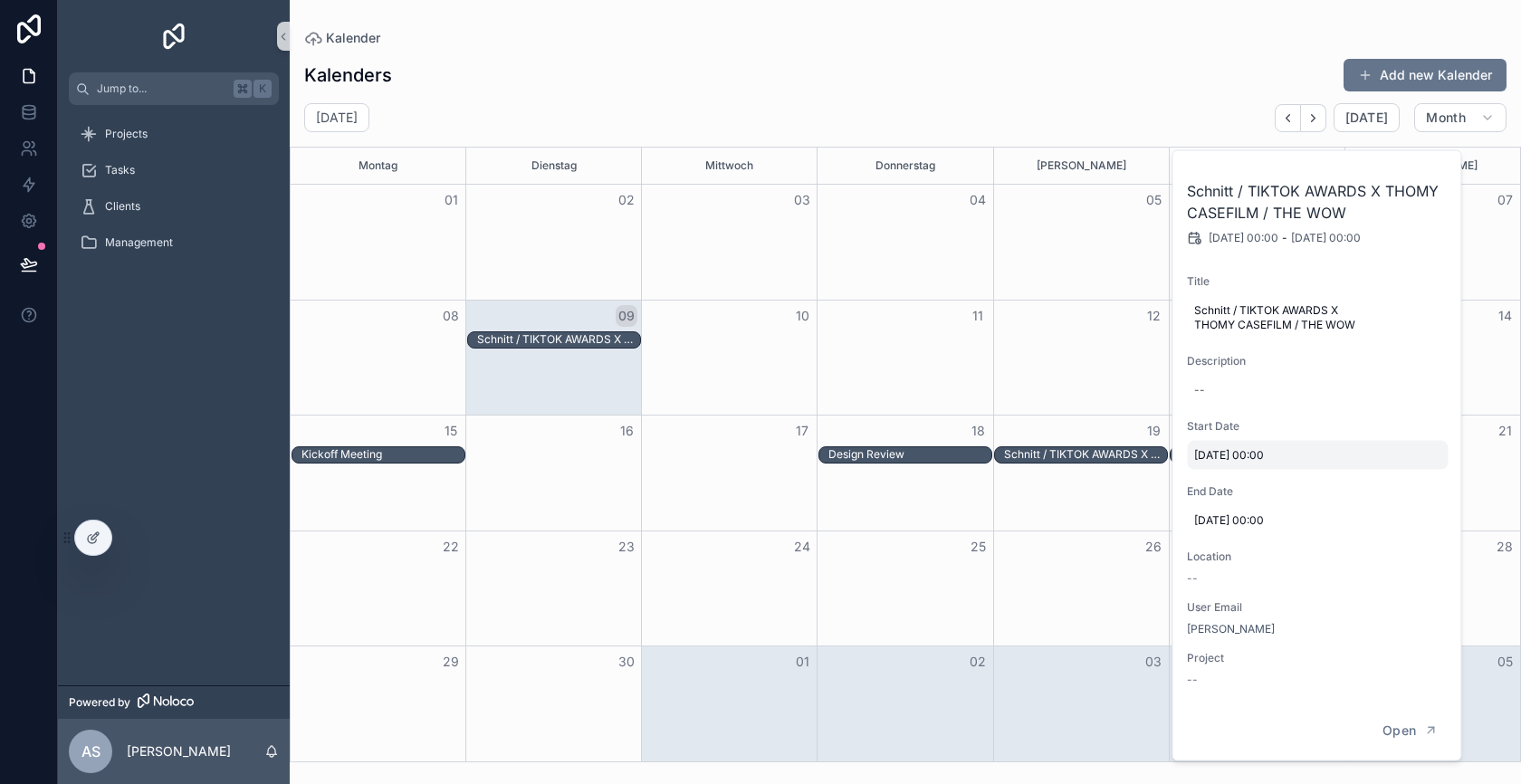
click at [1271, 451] on span "[DATE] 00:00" at bounding box center [1317, 455] width 246 height 15
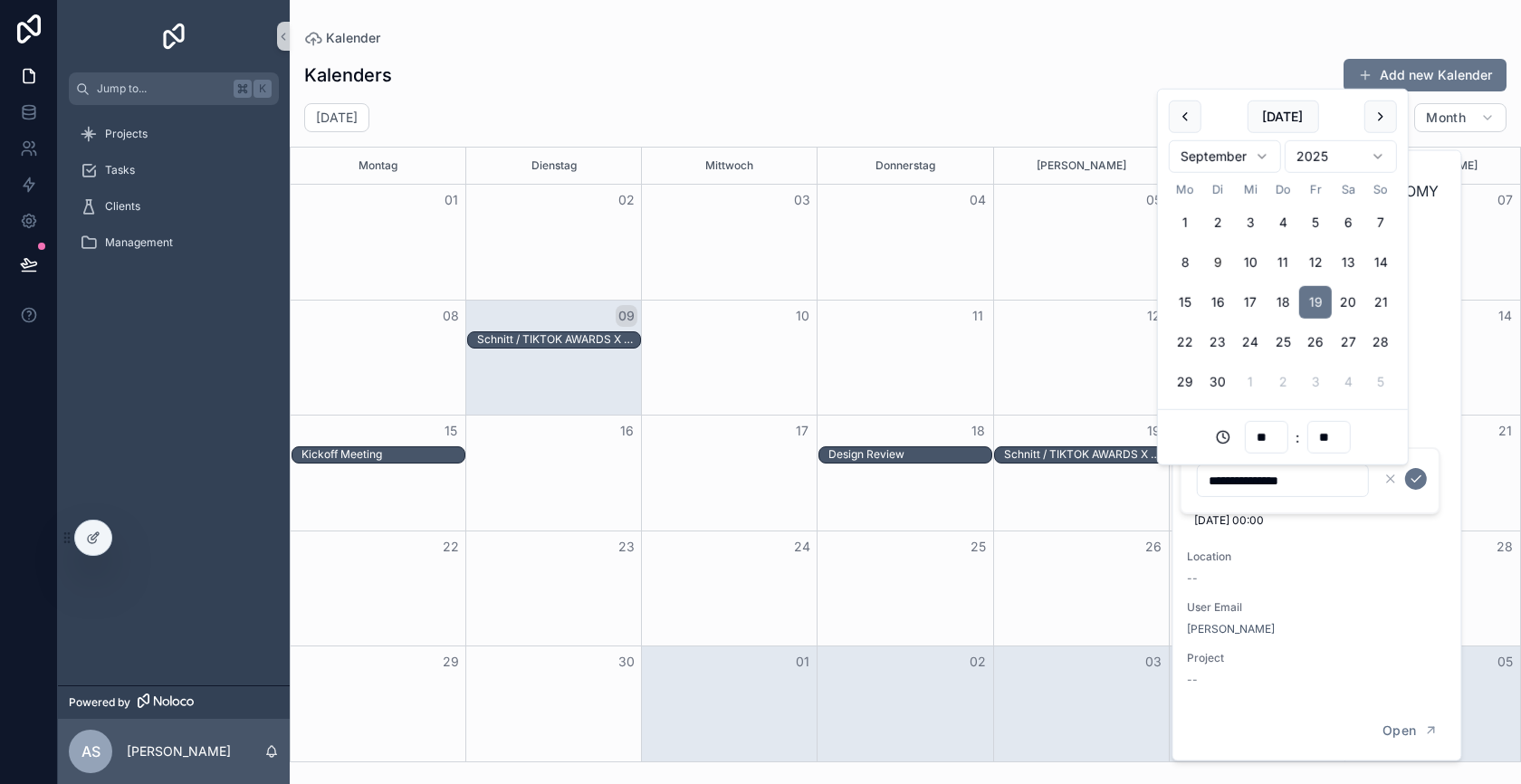
click at [1270, 428] on input "**" at bounding box center [1266, 437] width 42 height 26
click at [1255, 611] on div "09" at bounding box center [1266, 619] width 81 height 29
type input "**********"
type input "**"
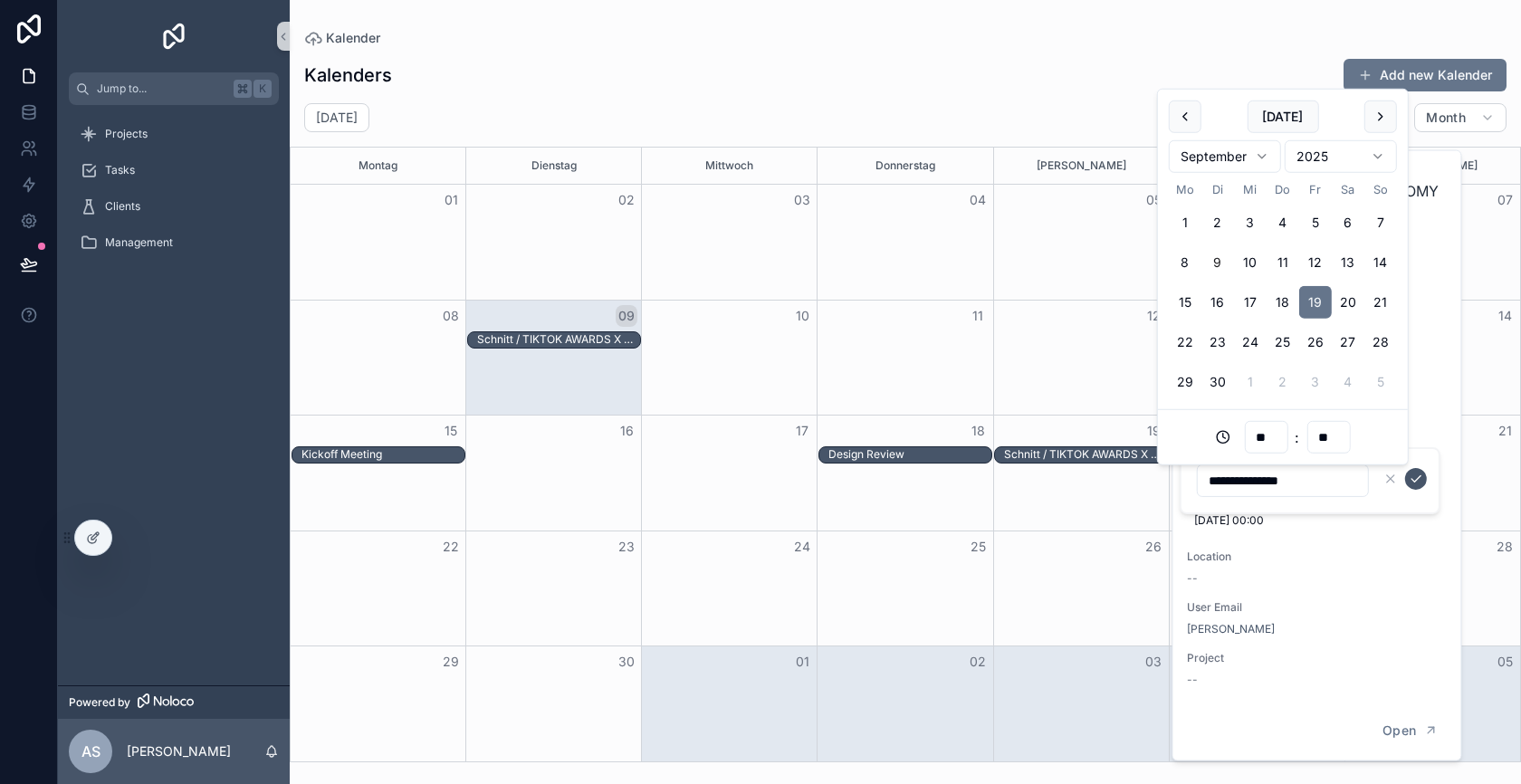
click at [1416, 479] on icon "scrollable content" at bounding box center [1415, 479] width 9 height 6
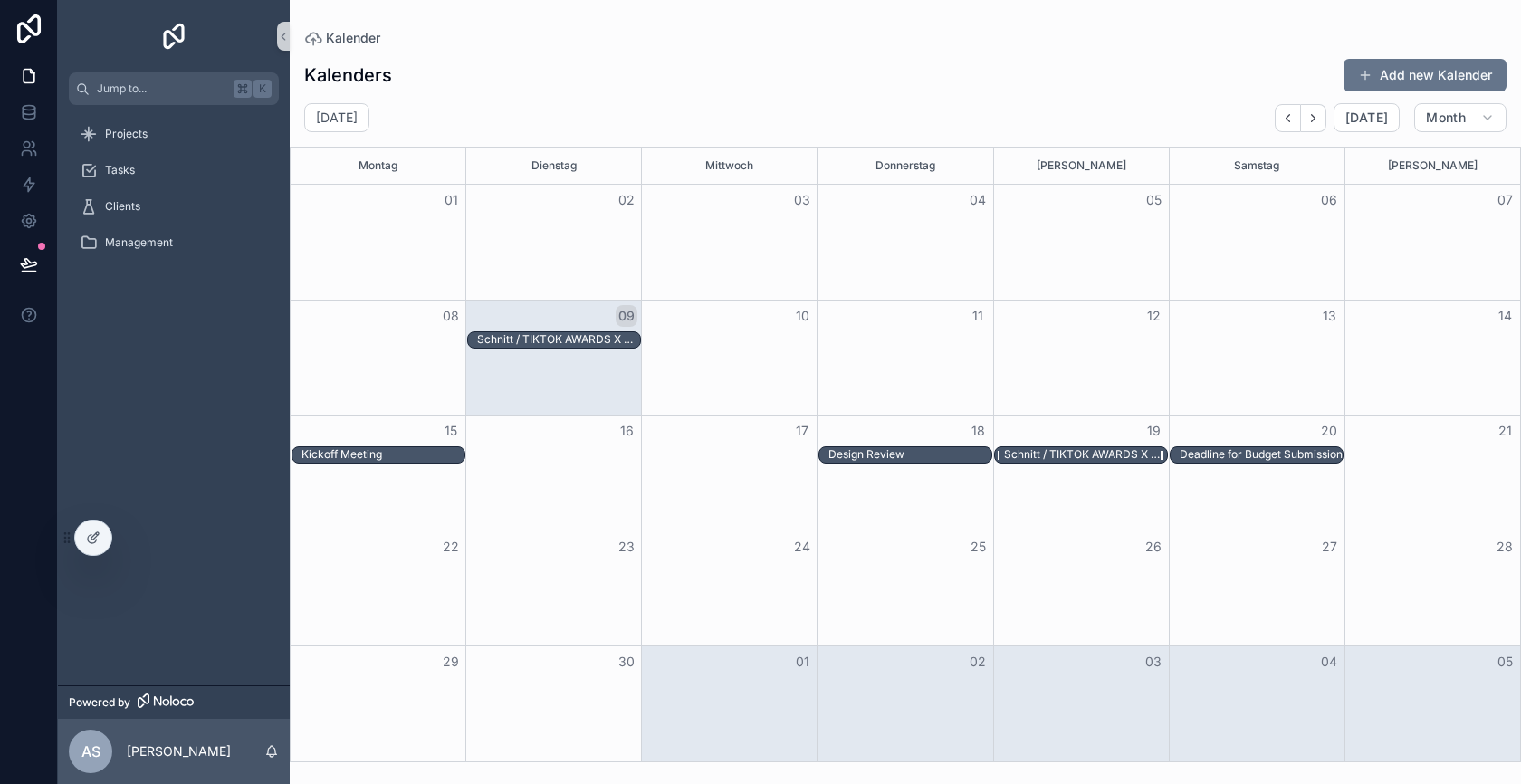
click at [1120, 456] on div "Schnitt / TIKTOK AWARDS X THOMY CASEFILM / THE WOW" at bounding box center [1085, 454] width 163 height 15
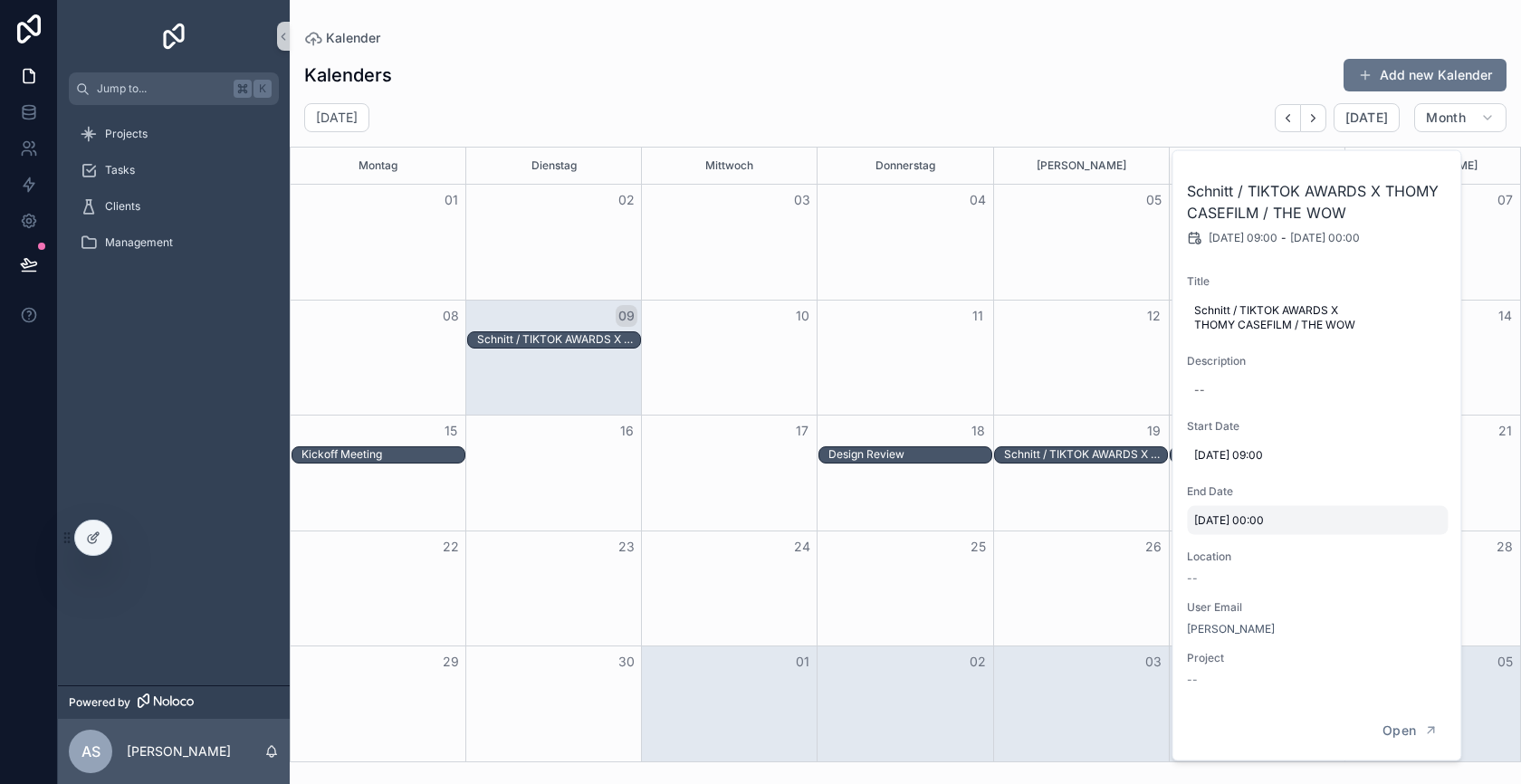
click at [1238, 518] on span "[DATE] 00:00" at bounding box center [1317, 520] width 246 height 15
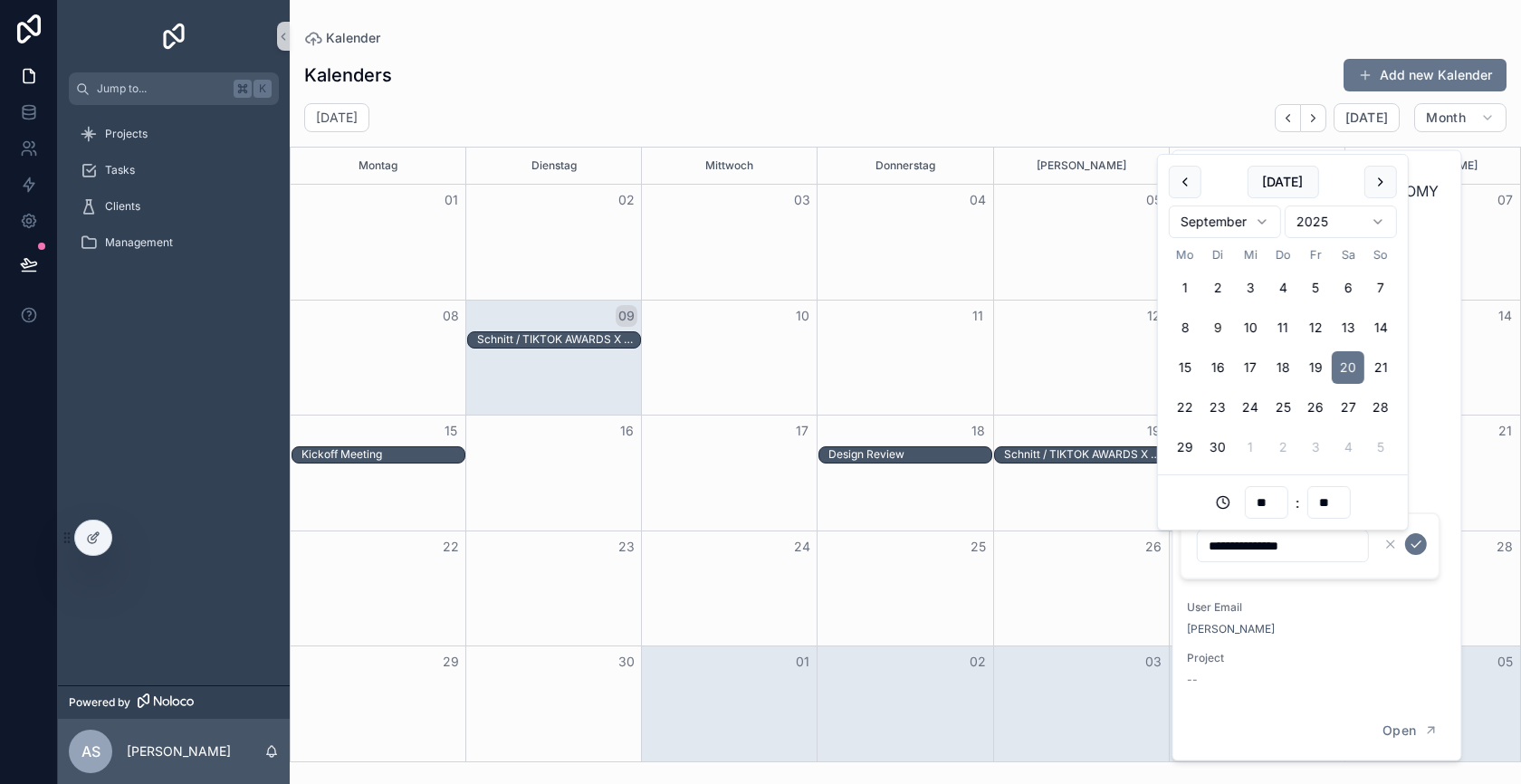
click at [1259, 499] on input "**" at bounding box center [1266, 502] width 42 height 26
click at [1249, 319] on div "08" at bounding box center [1266, 318] width 81 height 29
type input "**********"
type input "**"
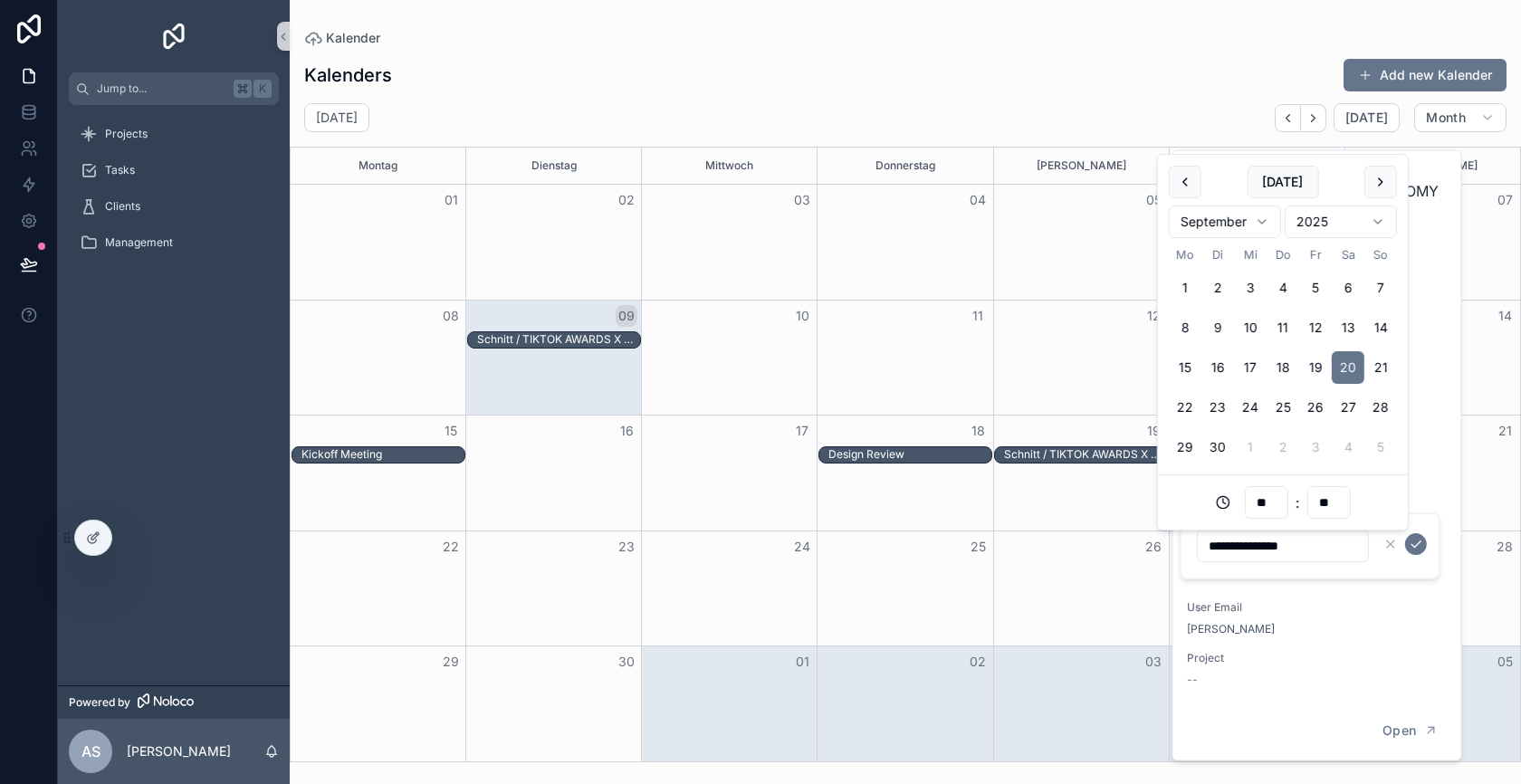
click at [1403, 575] on div "**********" at bounding box center [1310, 546] width 261 height 67
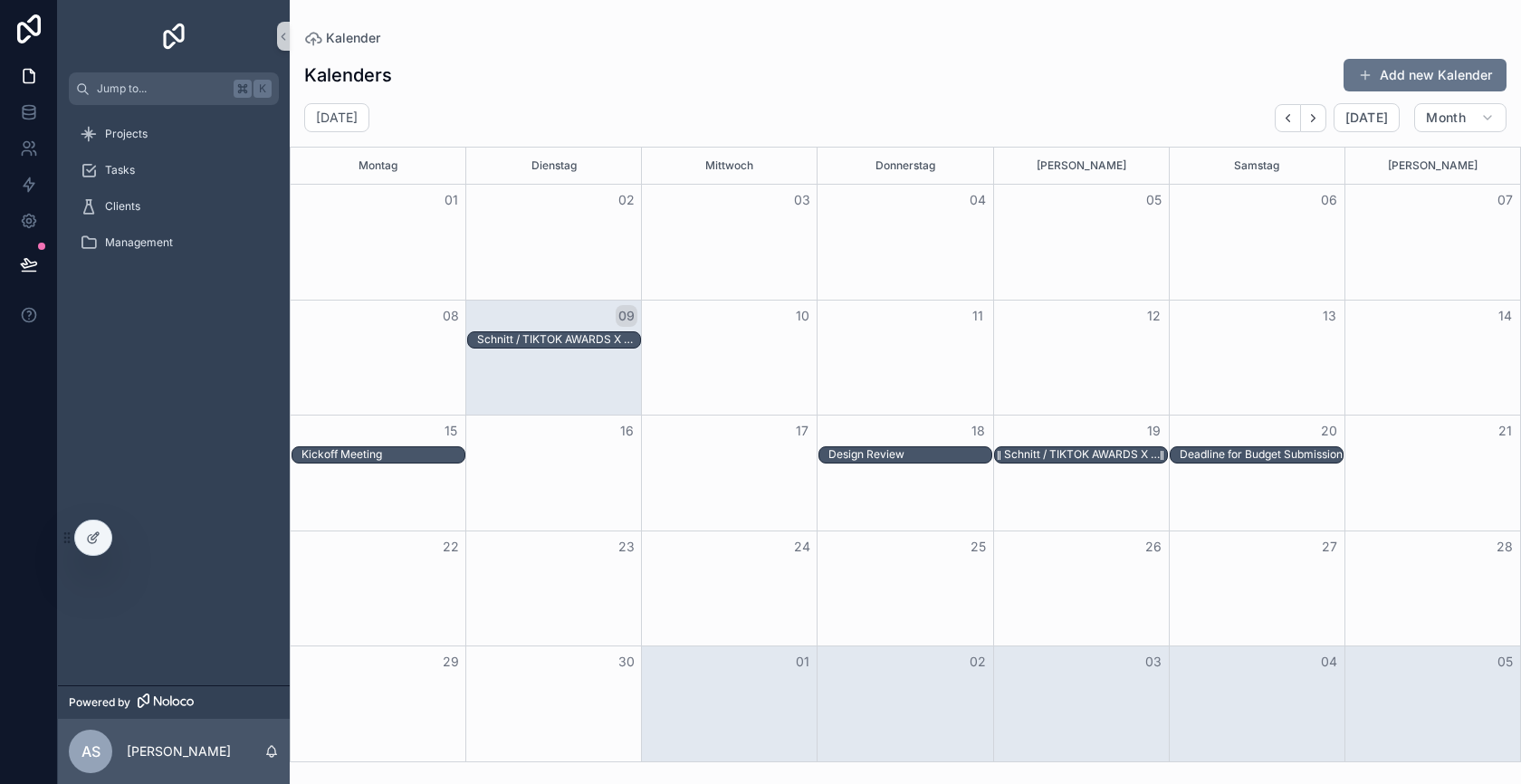
click at [1107, 455] on div "Schnitt / TIKTOK AWARDS X THOMY CASEFILM / THE WOW" at bounding box center [1085, 454] width 163 height 15
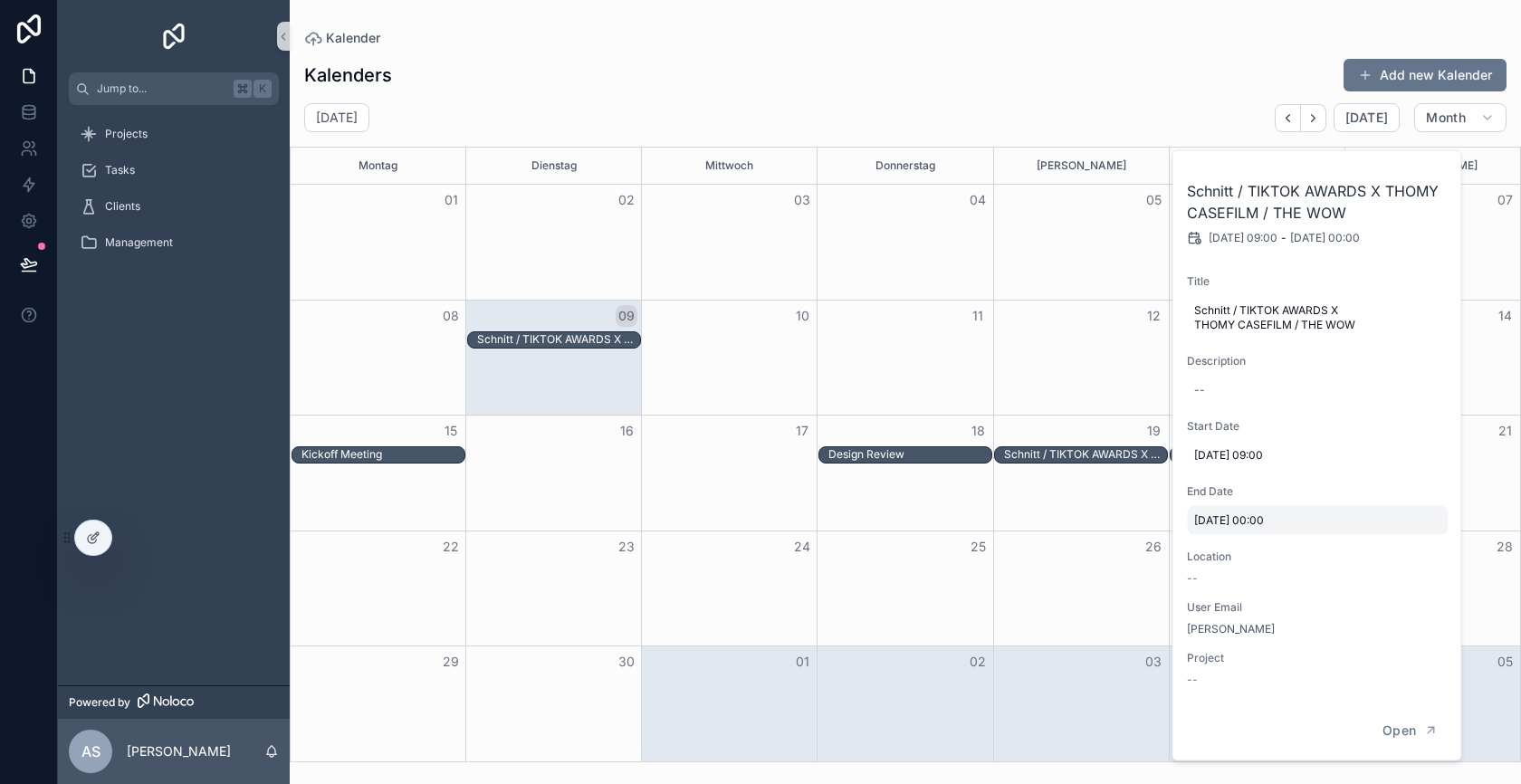
click at [1232, 515] on span "[DATE] 00:00" at bounding box center [1317, 520] width 246 height 15
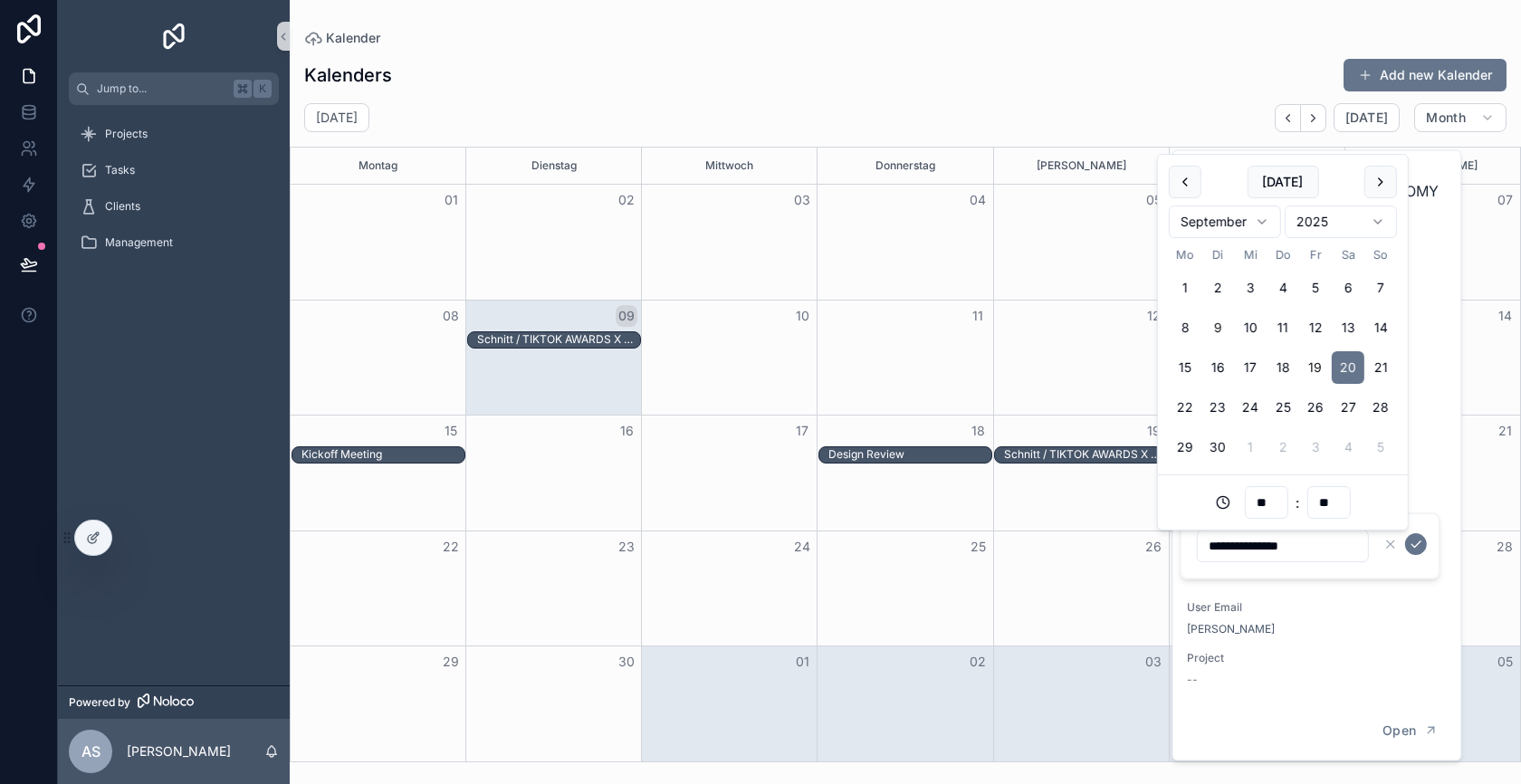
click at [1313, 369] on button "19" at bounding box center [1315, 367] width 33 height 33
type input "**********"
click at [1263, 498] on input "**" at bounding box center [1266, 502] width 42 height 26
click at [1249, 456] on div "08" at bounding box center [1266, 464] width 81 height 29
click at [1377, 557] on form "**********" at bounding box center [1311, 546] width 231 height 35
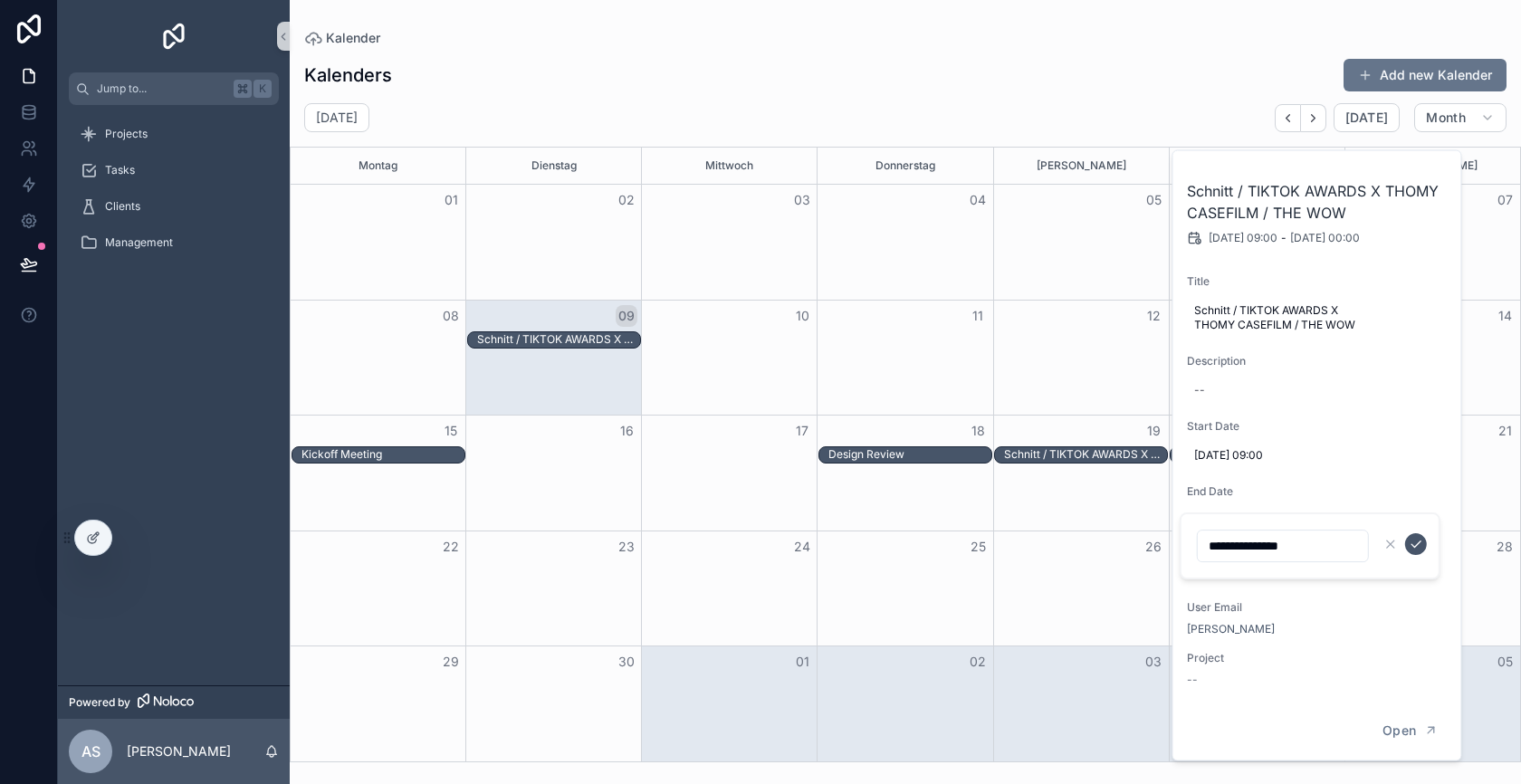
click at [1409, 541] on icon "scrollable content" at bounding box center [1416, 544] width 15 height 15
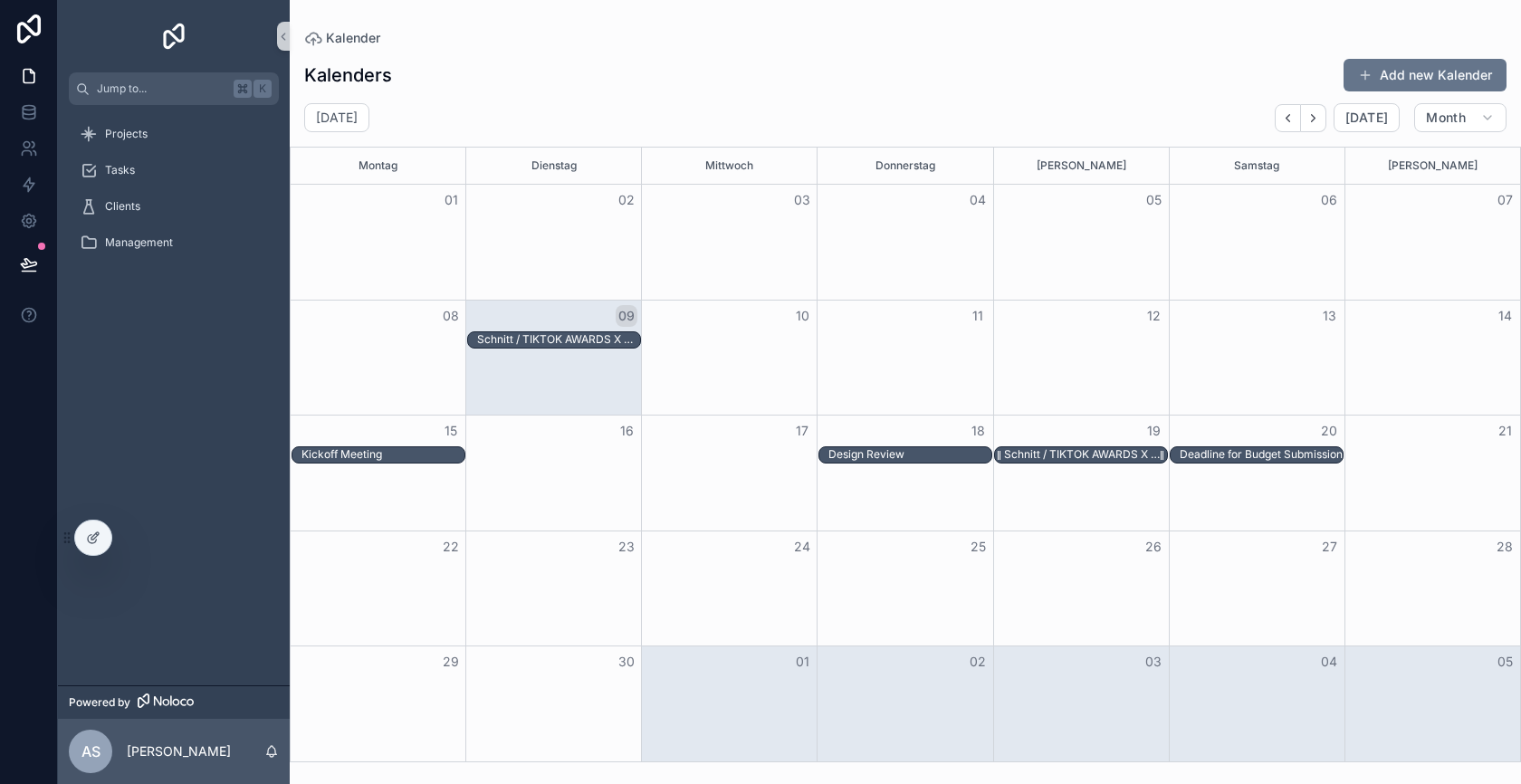
click at [1082, 452] on div "Schnitt / TIKTOK AWARDS X THOMY CASEFILM / THE WOW" at bounding box center [1085, 454] width 163 height 15
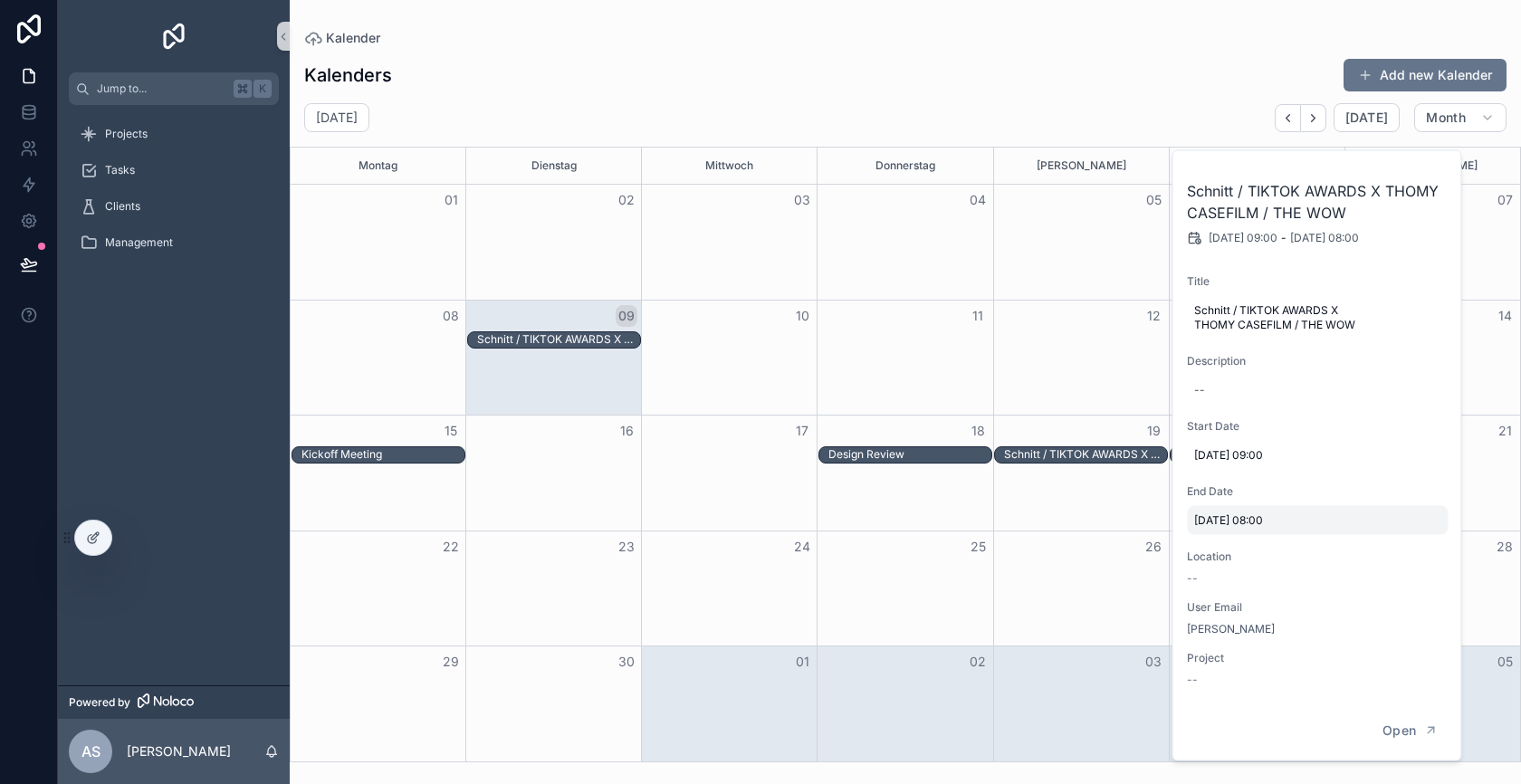
click at [1227, 509] on div "19.9.2025 08:00" at bounding box center [1317, 520] width 261 height 29
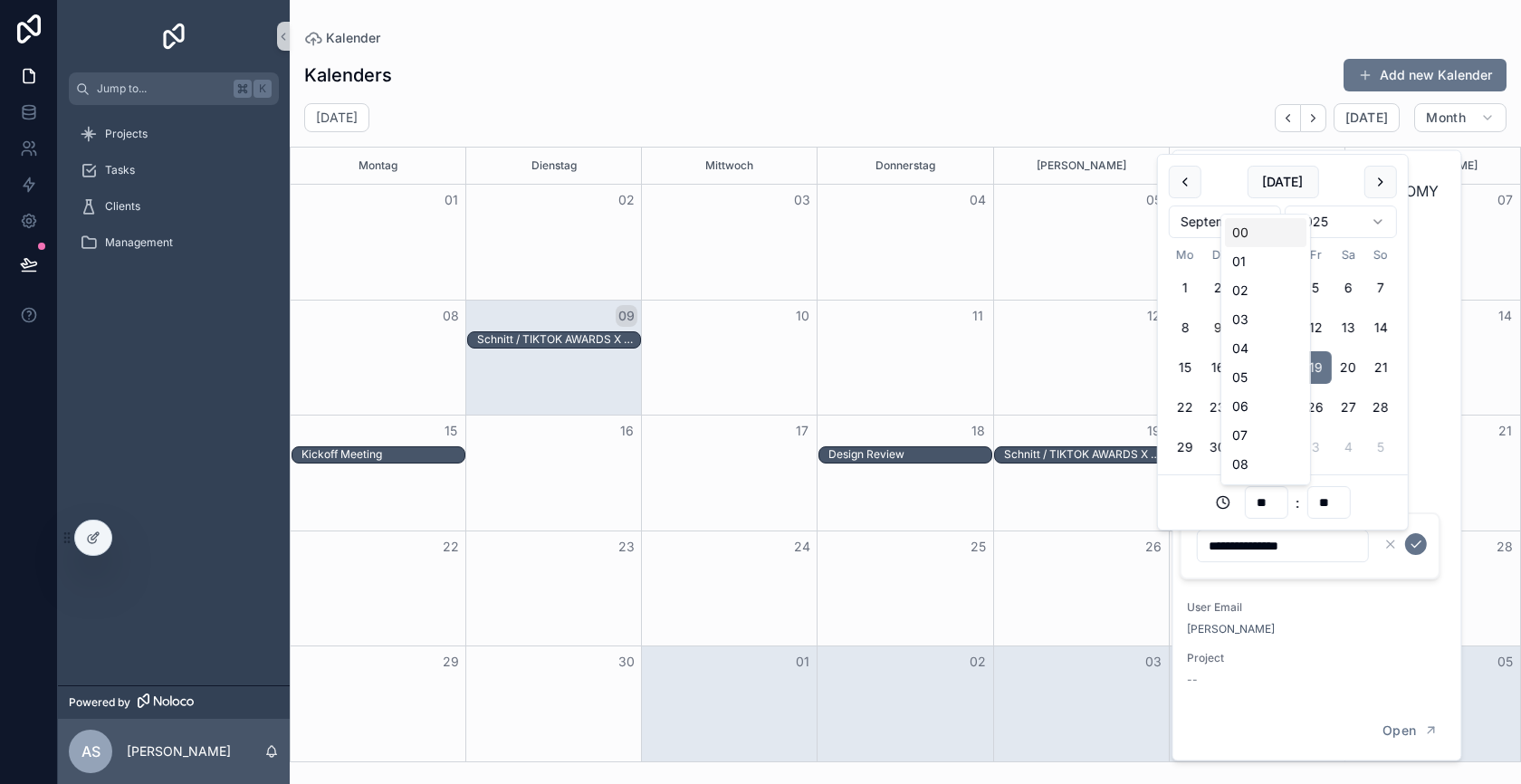
click at [1260, 502] on input "**" at bounding box center [1266, 502] width 42 height 26
click at [1246, 401] on div "10" at bounding box center [1266, 410] width 81 height 29
type input "**********"
type input "**"
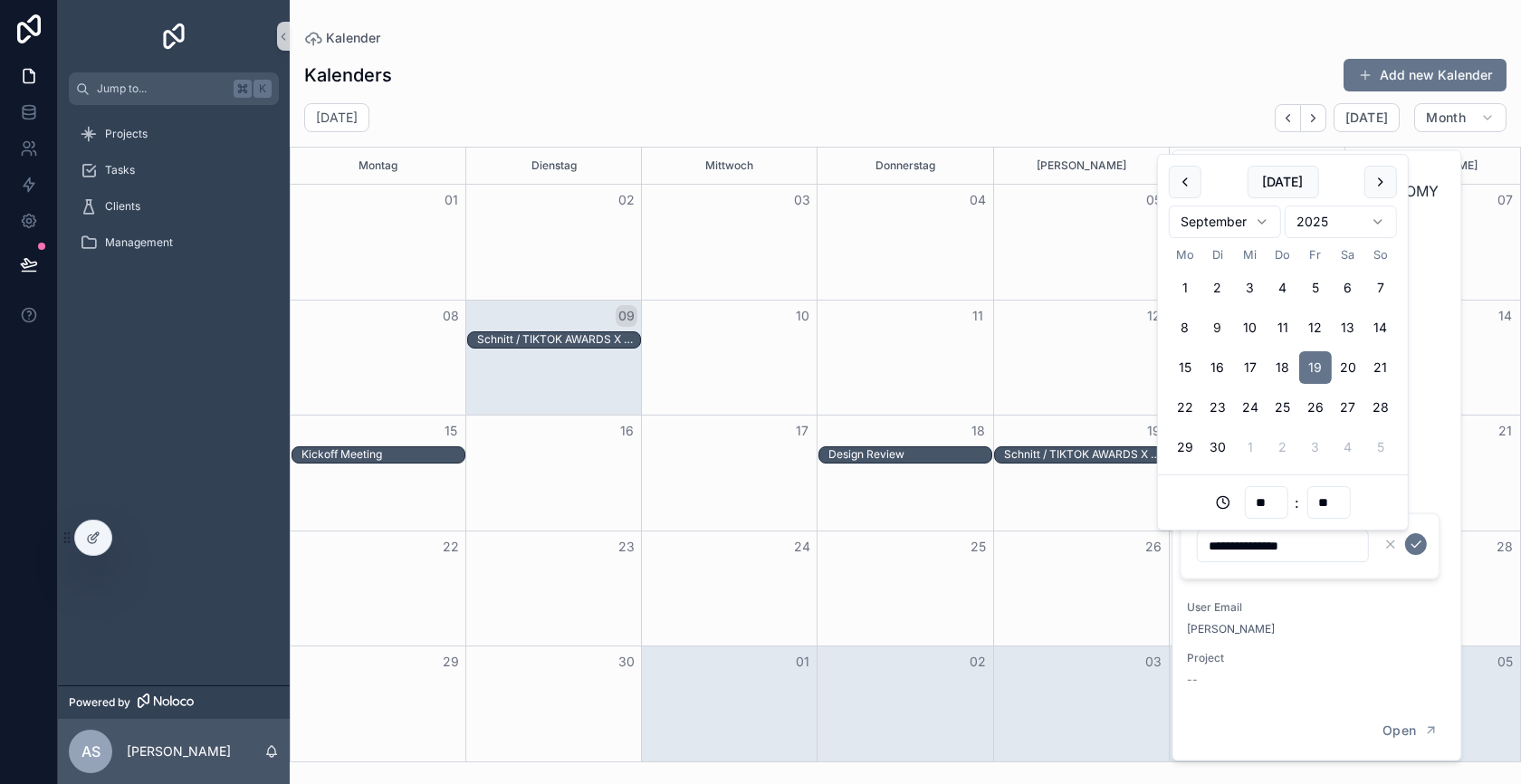
click at [1371, 501] on div "** : **" at bounding box center [1283, 502] width 228 height 33
click at [1420, 546] on icon "scrollable content" at bounding box center [1416, 544] width 15 height 15
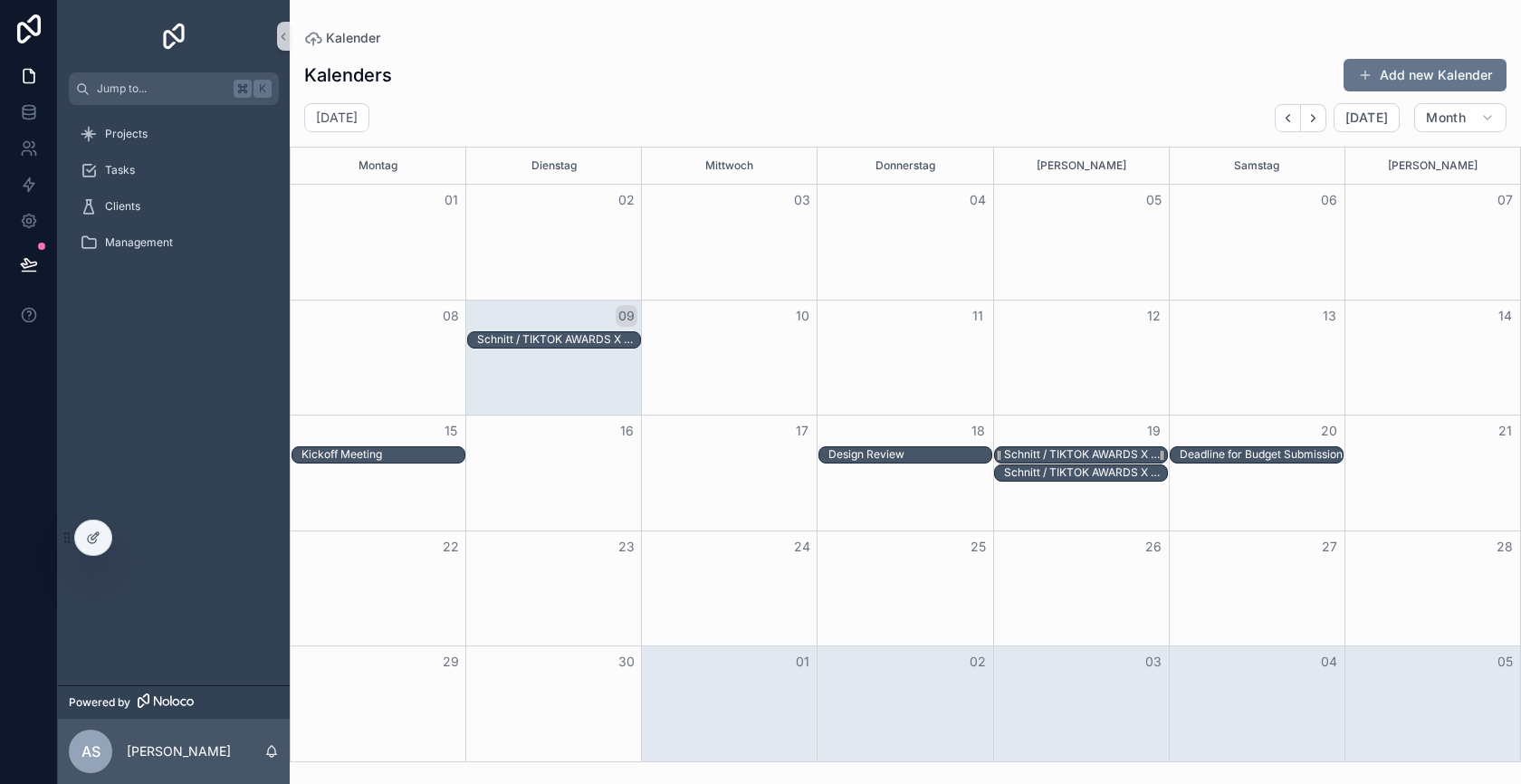
click at [1056, 449] on div "Schnitt / TIKTOK AWARDS X THOMY CASEFILM / THE WOW" at bounding box center [1085, 454] width 163 height 15
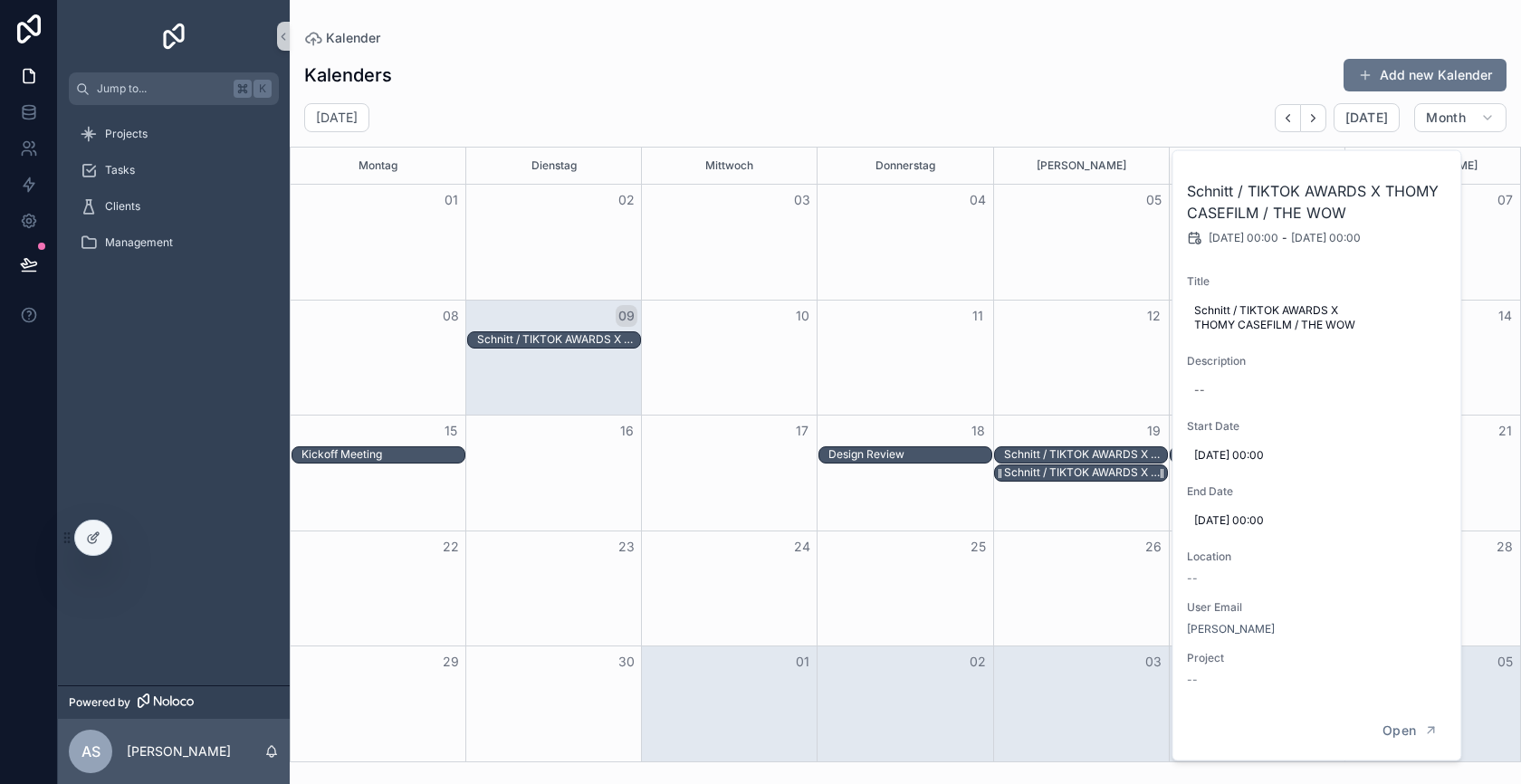
click at [1056, 473] on div "Schnitt / TIKTOK AWARDS X THOMY CASEFILM / THE WOW" at bounding box center [1085, 473] width 163 height 15
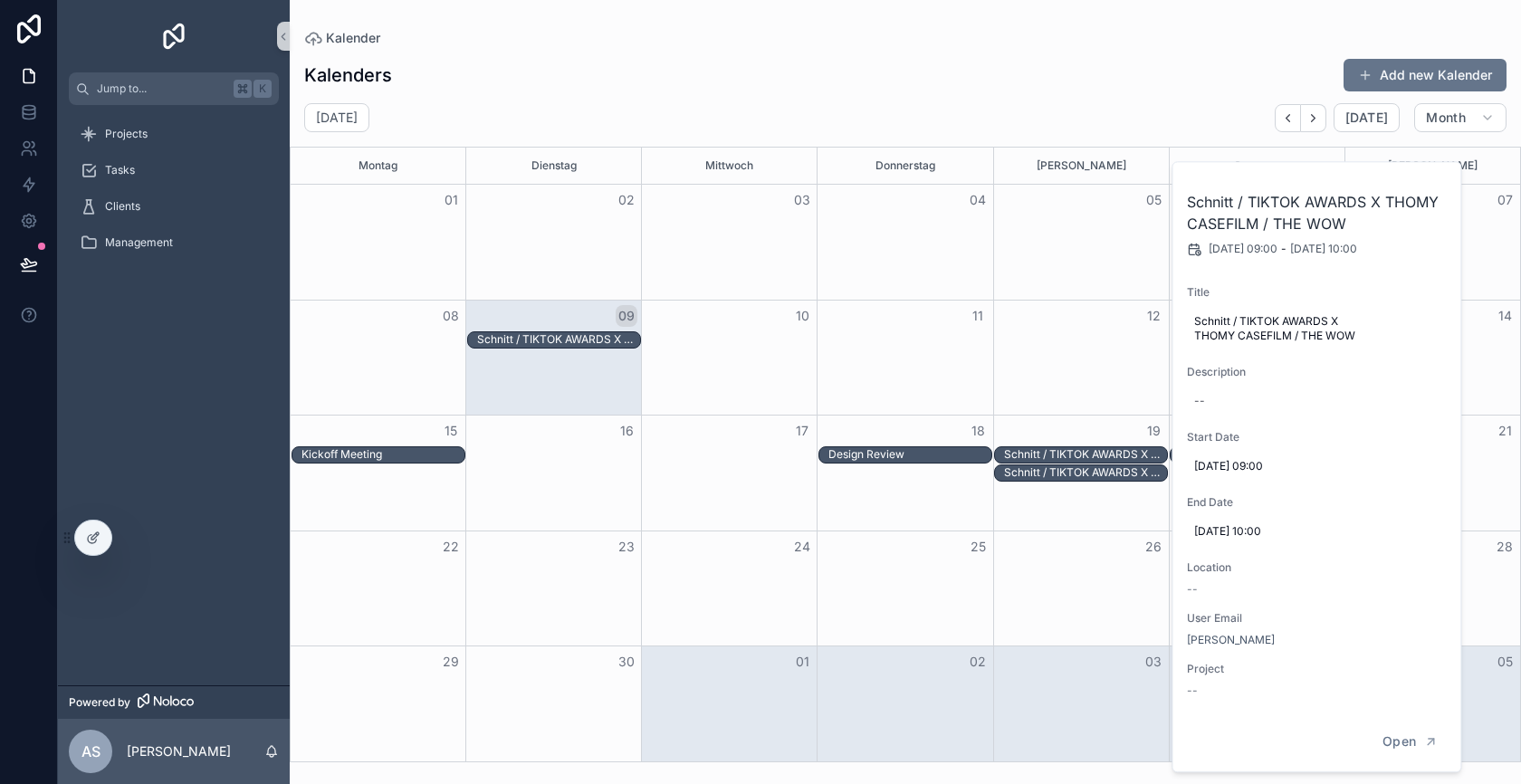
click at [1061, 445] on div "19" at bounding box center [1081, 430] width 176 height 31
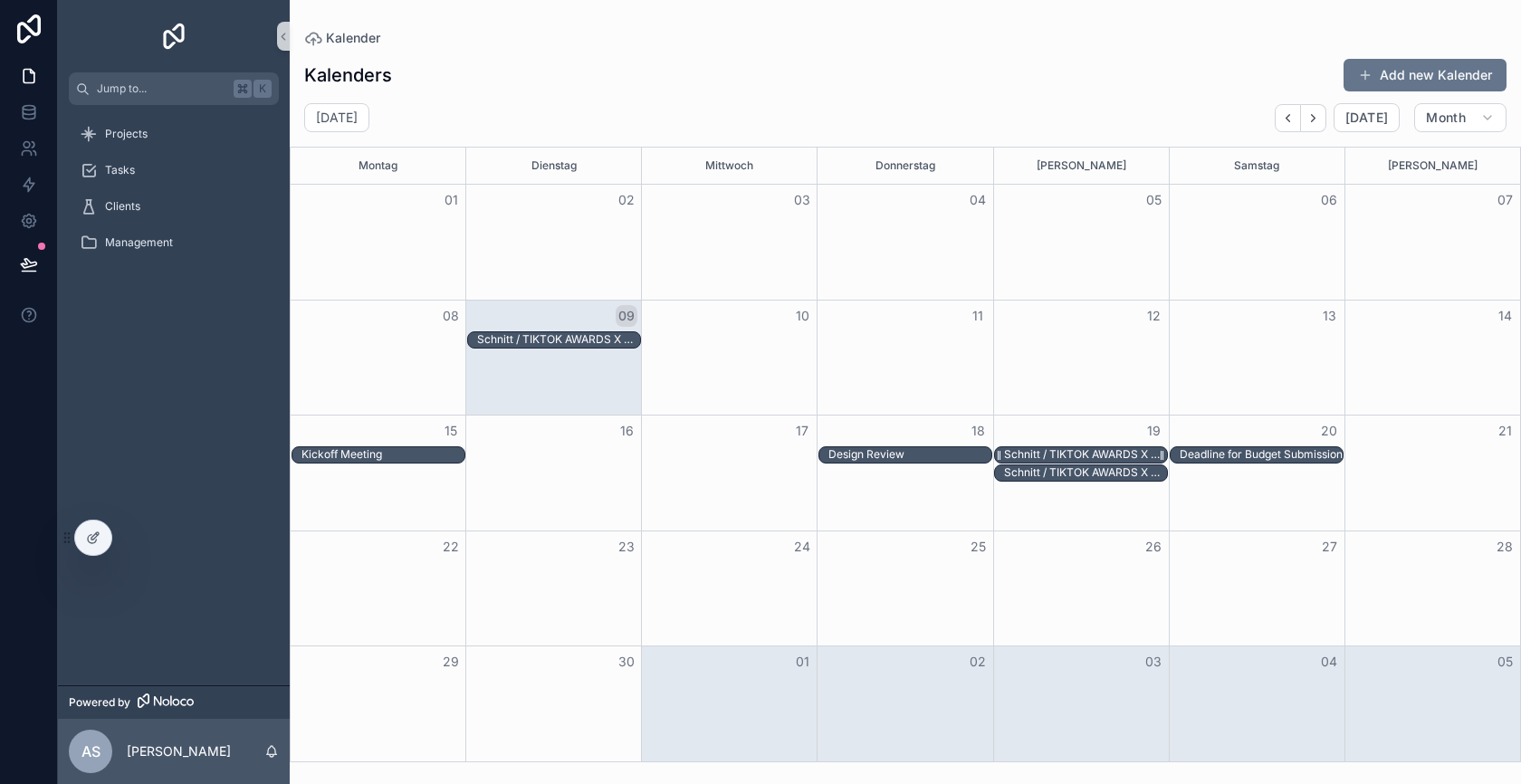
click at [1068, 451] on div "Schnitt / TIKTOK AWARDS X THOMY CASEFILM / THE WOW" at bounding box center [1085, 454] width 163 height 15
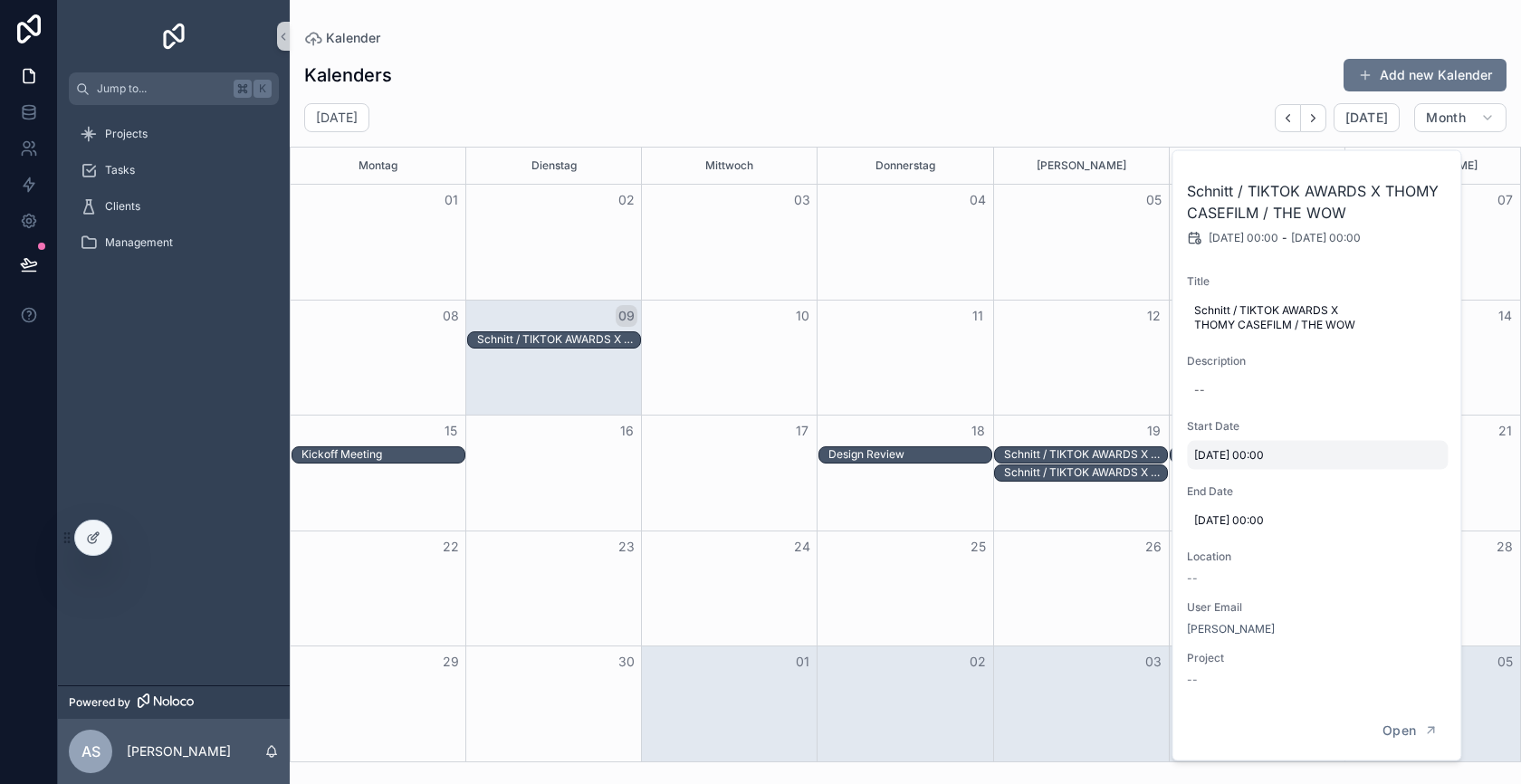
click at [1275, 454] on span "19.9.2025 00:00" at bounding box center [1317, 455] width 246 height 15
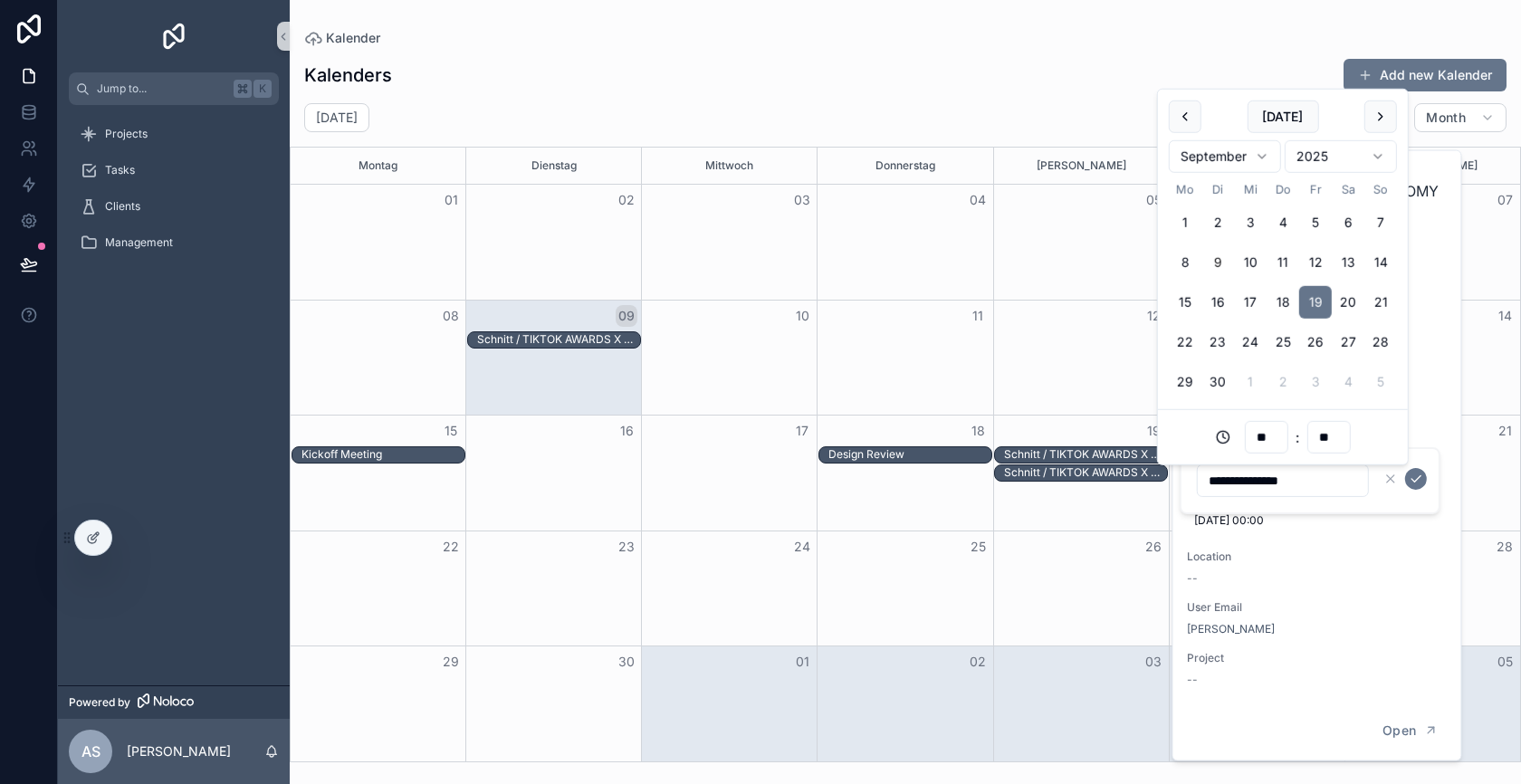
click at [1260, 429] on input "**" at bounding box center [1266, 437] width 42 height 26
click at [1249, 527] on div "12" at bounding box center [1266, 528] width 81 height 29
type input "**********"
type input "**"
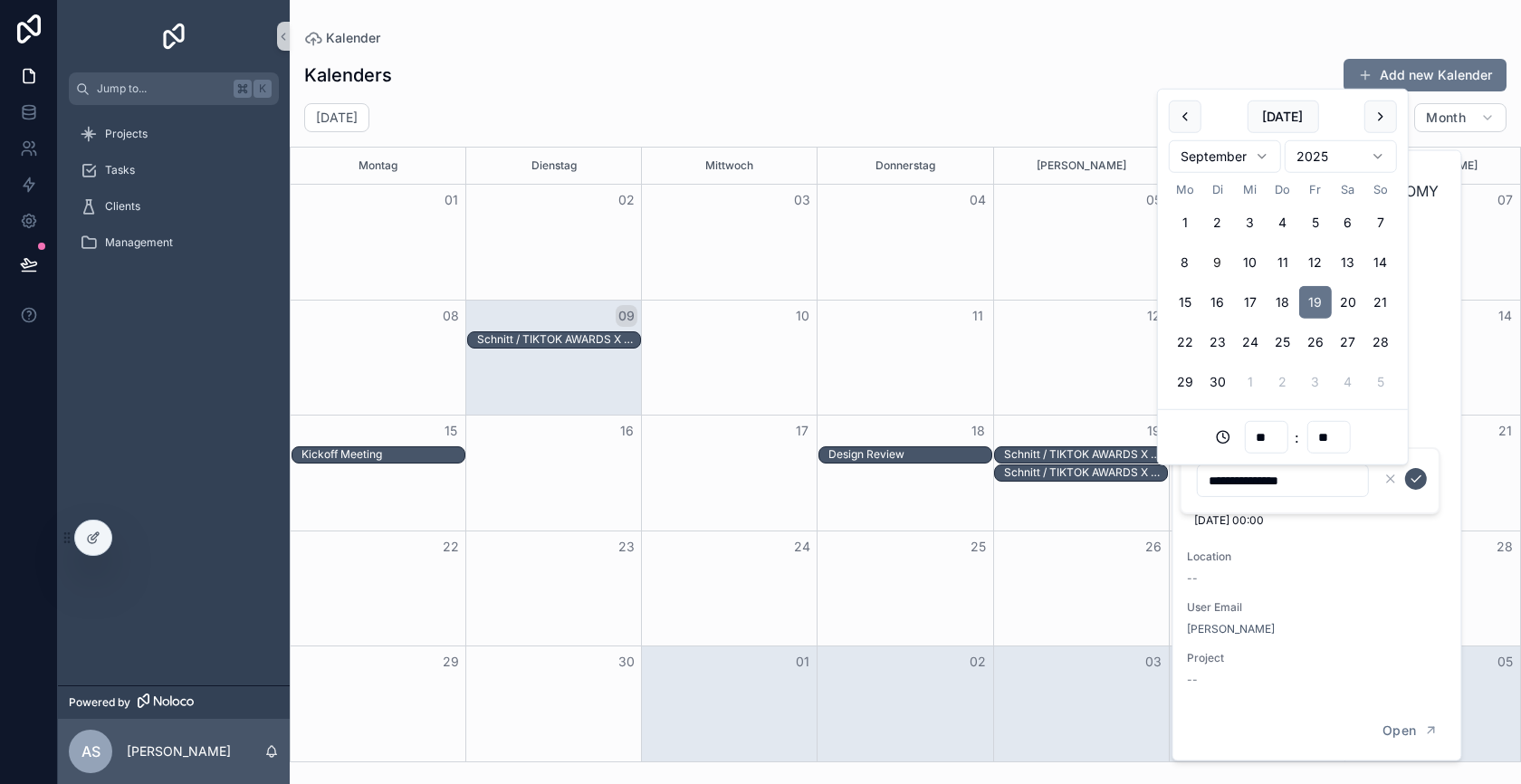
click at [1414, 479] on icon "scrollable content" at bounding box center [1416, 479] width 15 height 15
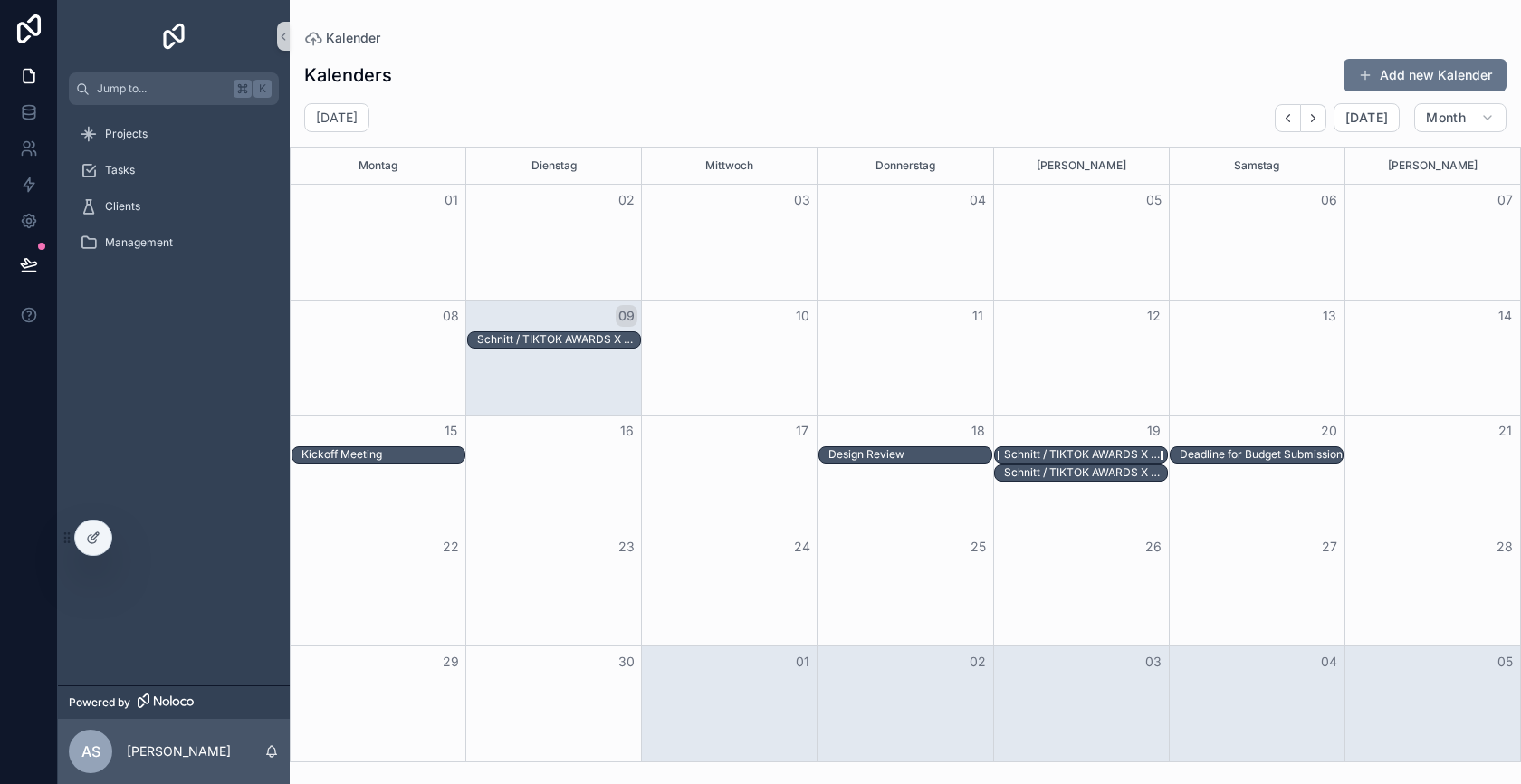
click at [1124, 447] on div "Schnitt / TIKTOK AWARDS X THOMY CASEFILM / THE WOW" at bounding box center [1085, 454] width 163 height 15
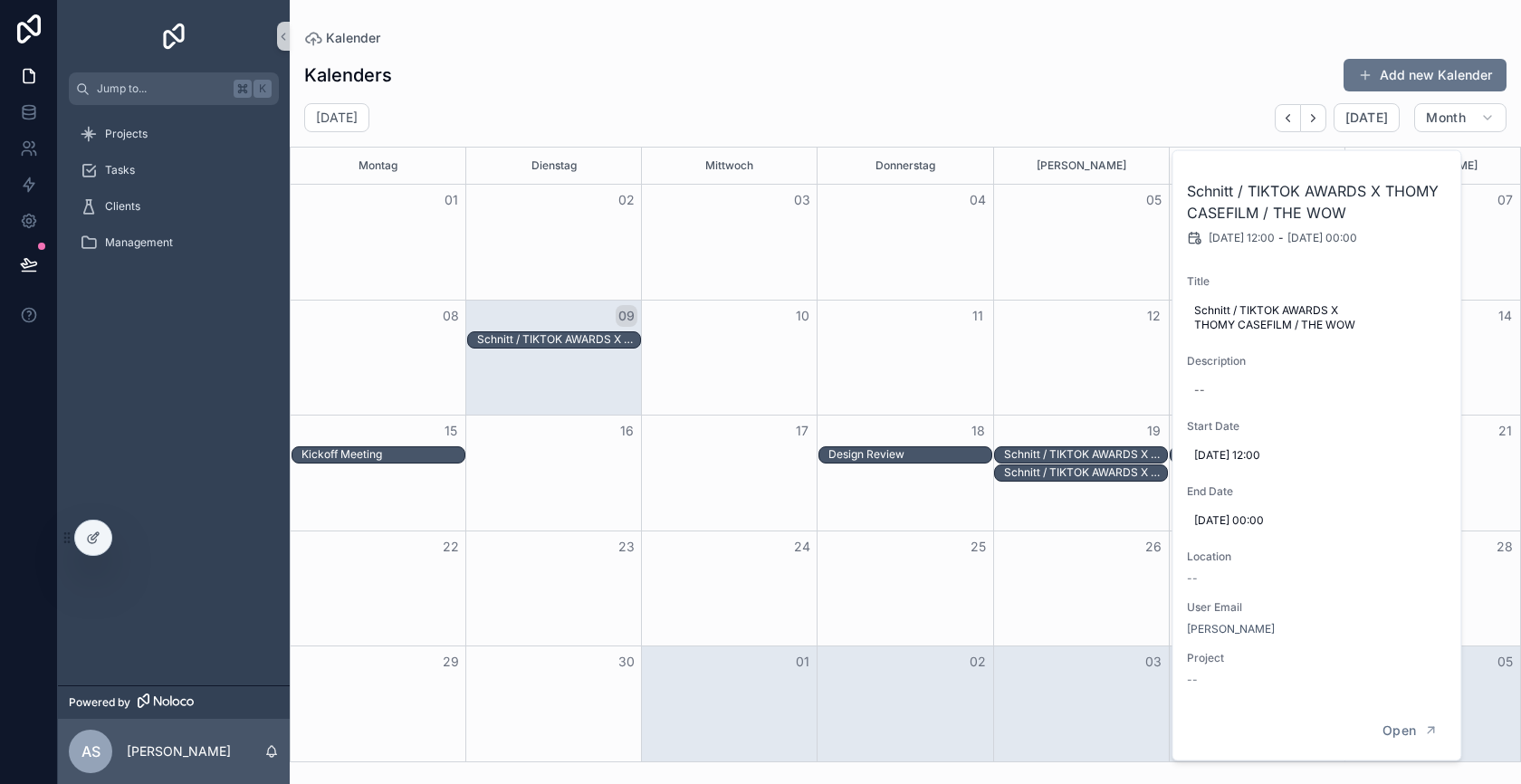
click at [1262, 514] on div "Month View" at bounding box center [1257, 473] width 176 height 115
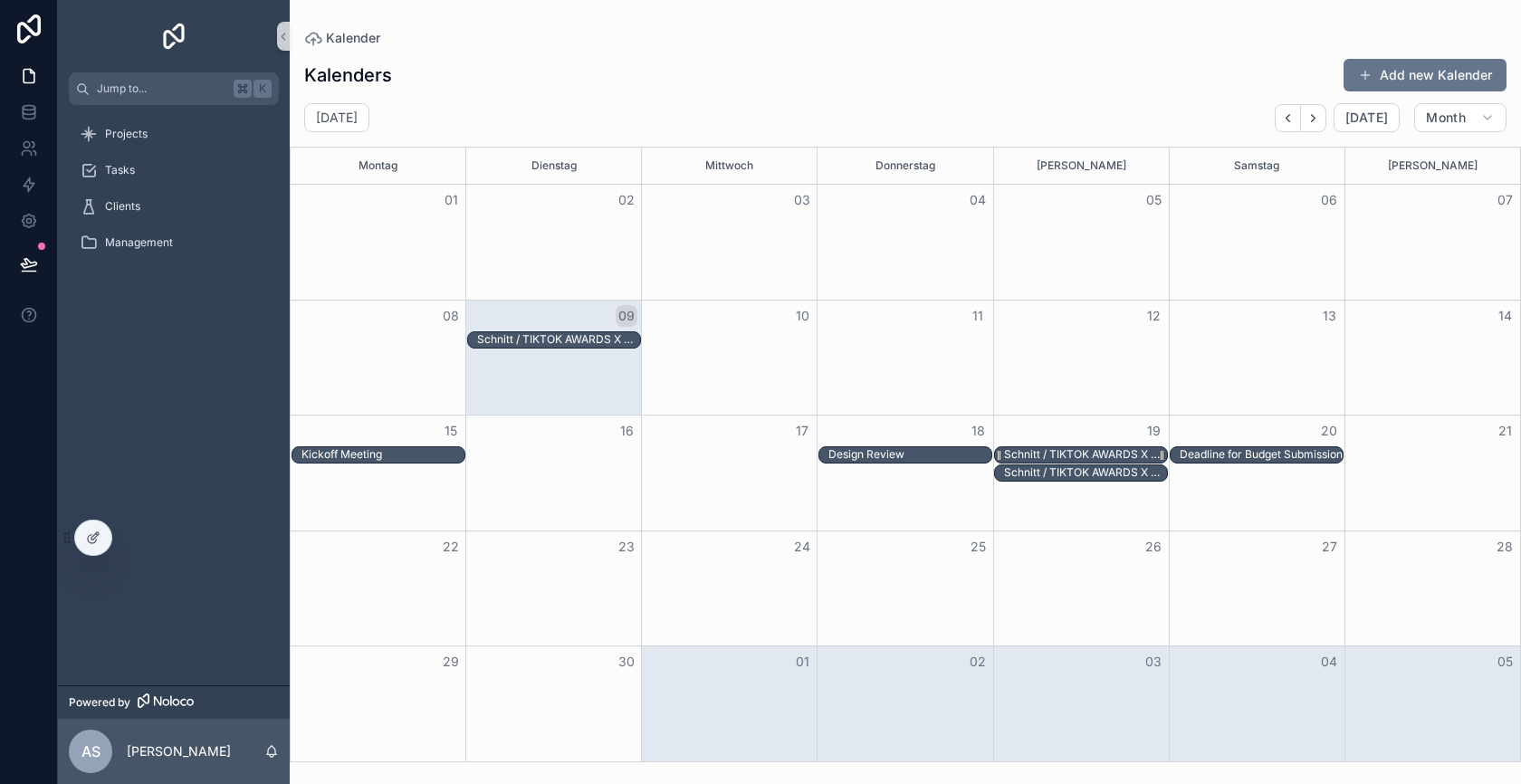
click at [1089, 451] on div "Schnitt / TIKTOK AWARDS X THOMY CASEFILM / THE WOW" at bounding box center [1085, 454] width 163 height 15
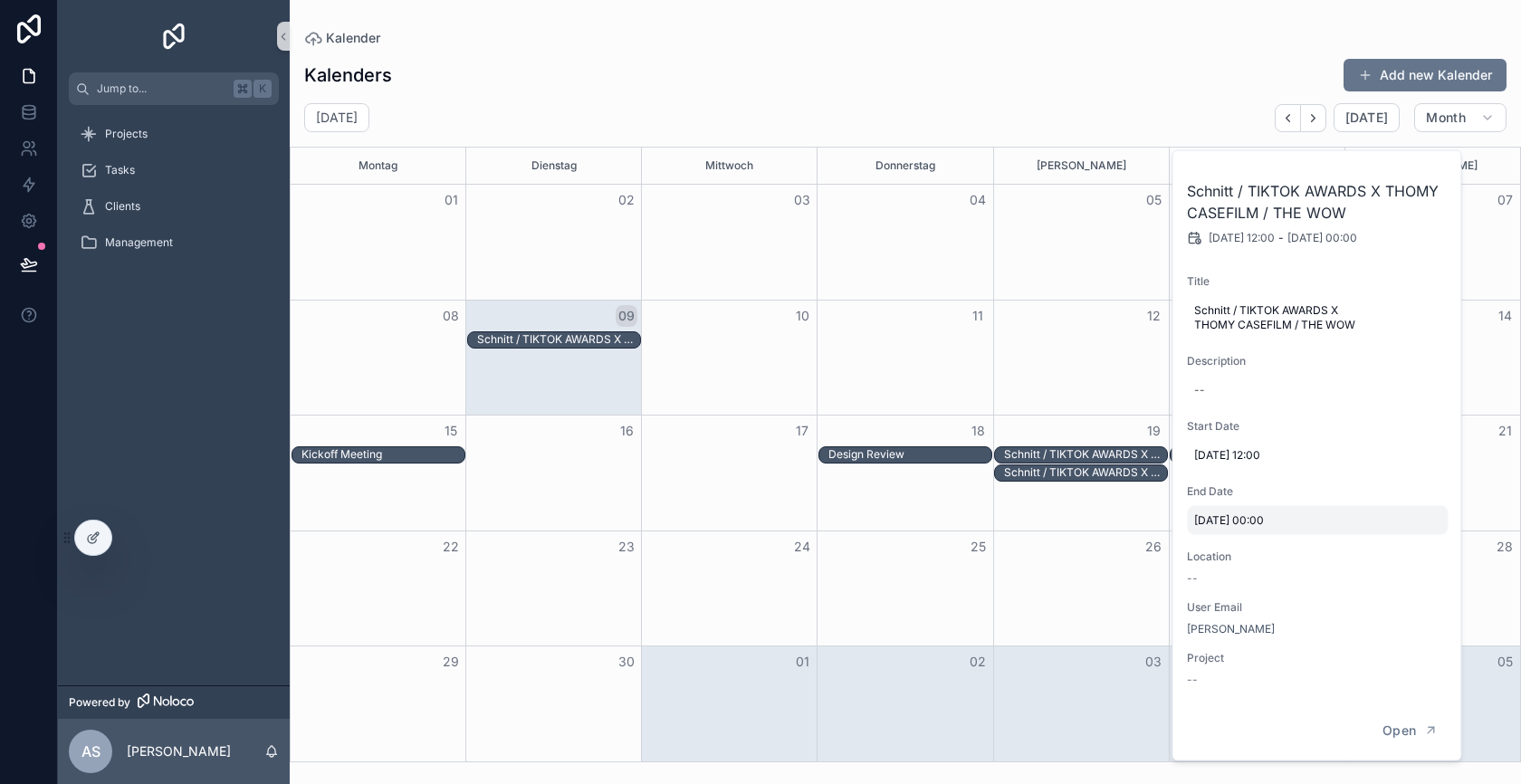
click at [1239, 525] on span "20.9.2025 00:00" at bounding box center [1317, 520] width 246 height 15
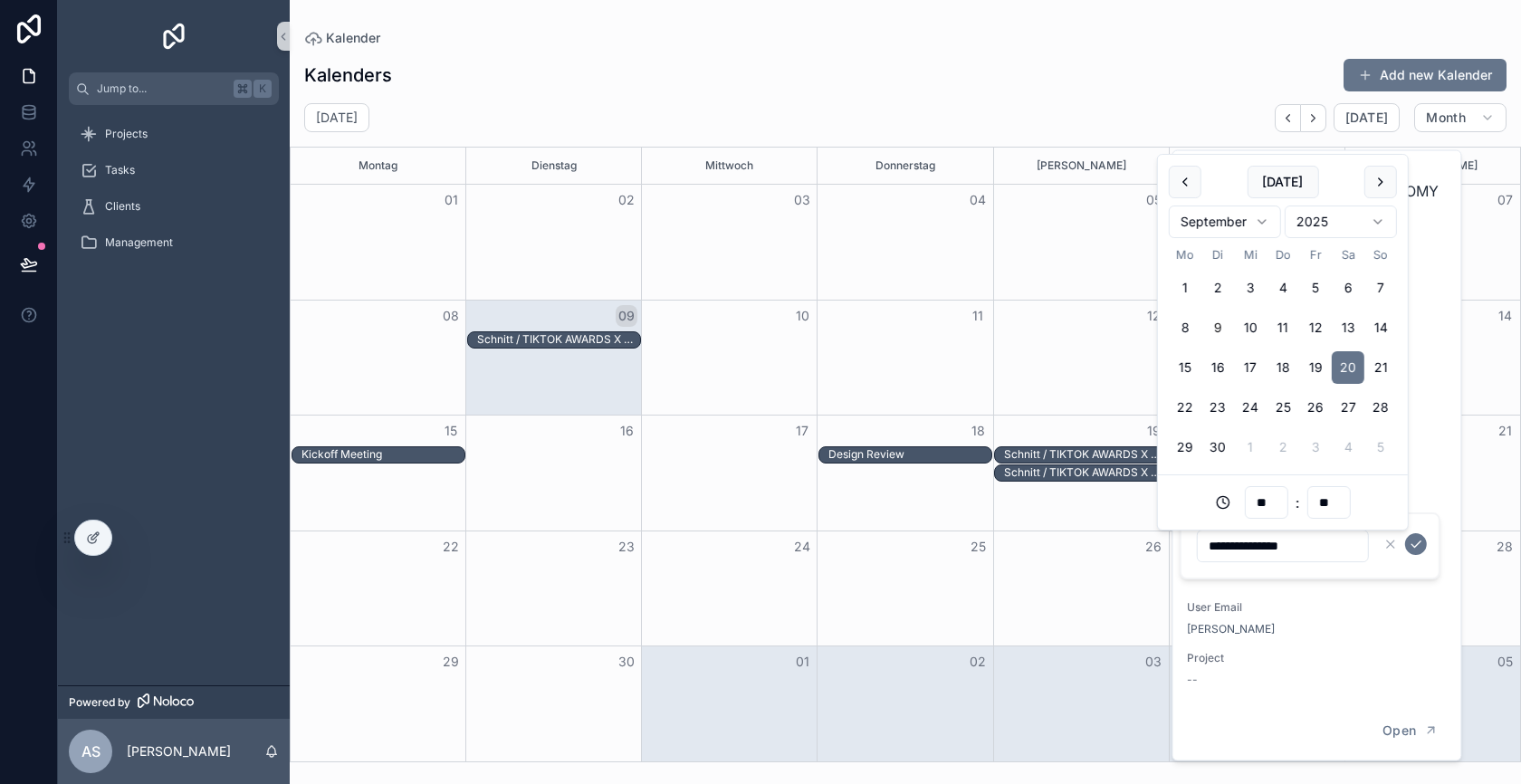
click at [1268, 493] on input "**" at bounding box center [1266, 502] width 42 height 26
click at [1252, 291] on div "13" at bounding box center [1266, 298] width 81 height 29
type input "**********"
type input "**"
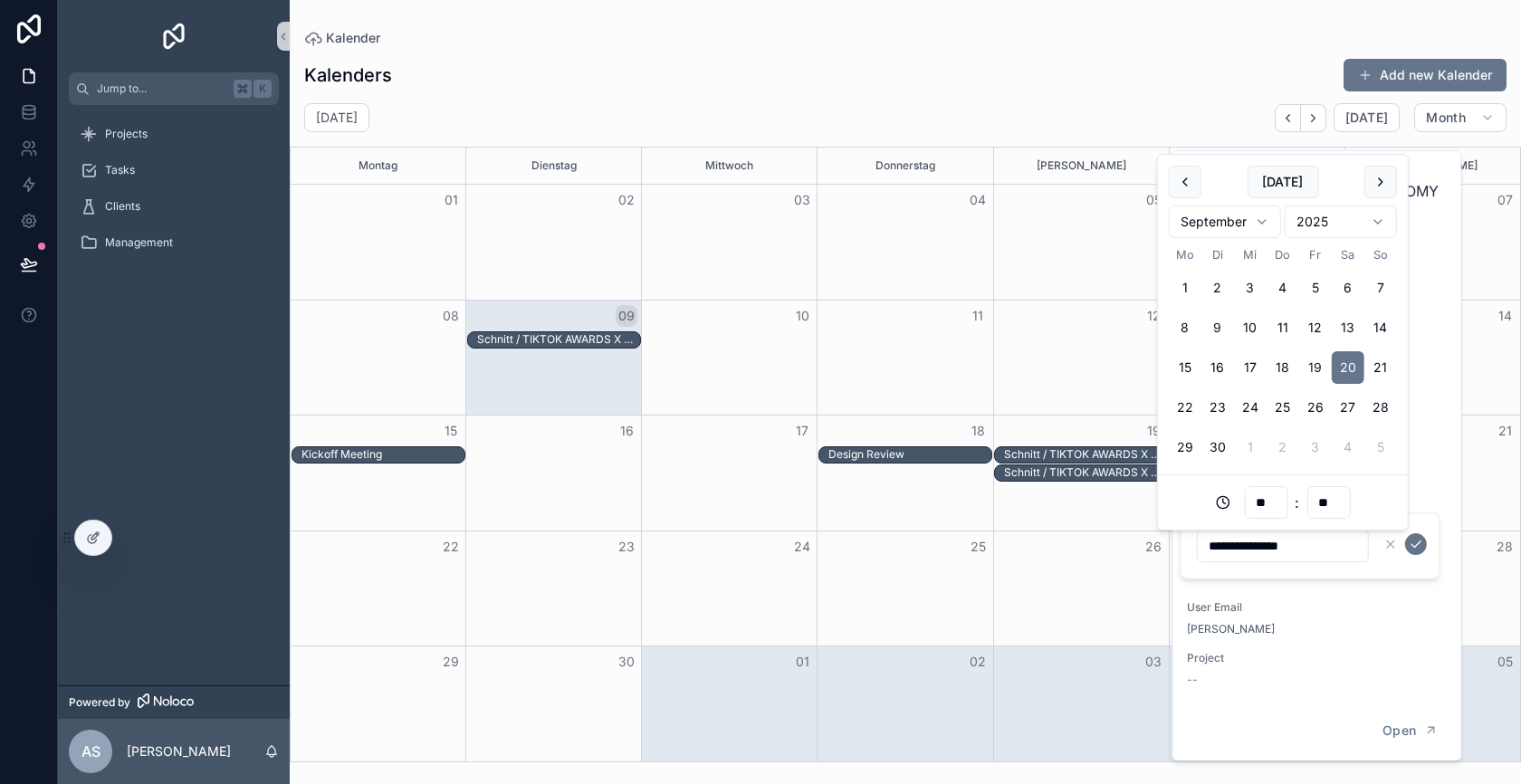
click at [1316, 369] on button "19" at bounding box center [1315, 367] width 33 height 33
type input "**********"
click at [1398, 561] on form "**********" at bounding box center [1311, 546] width 231 height 35
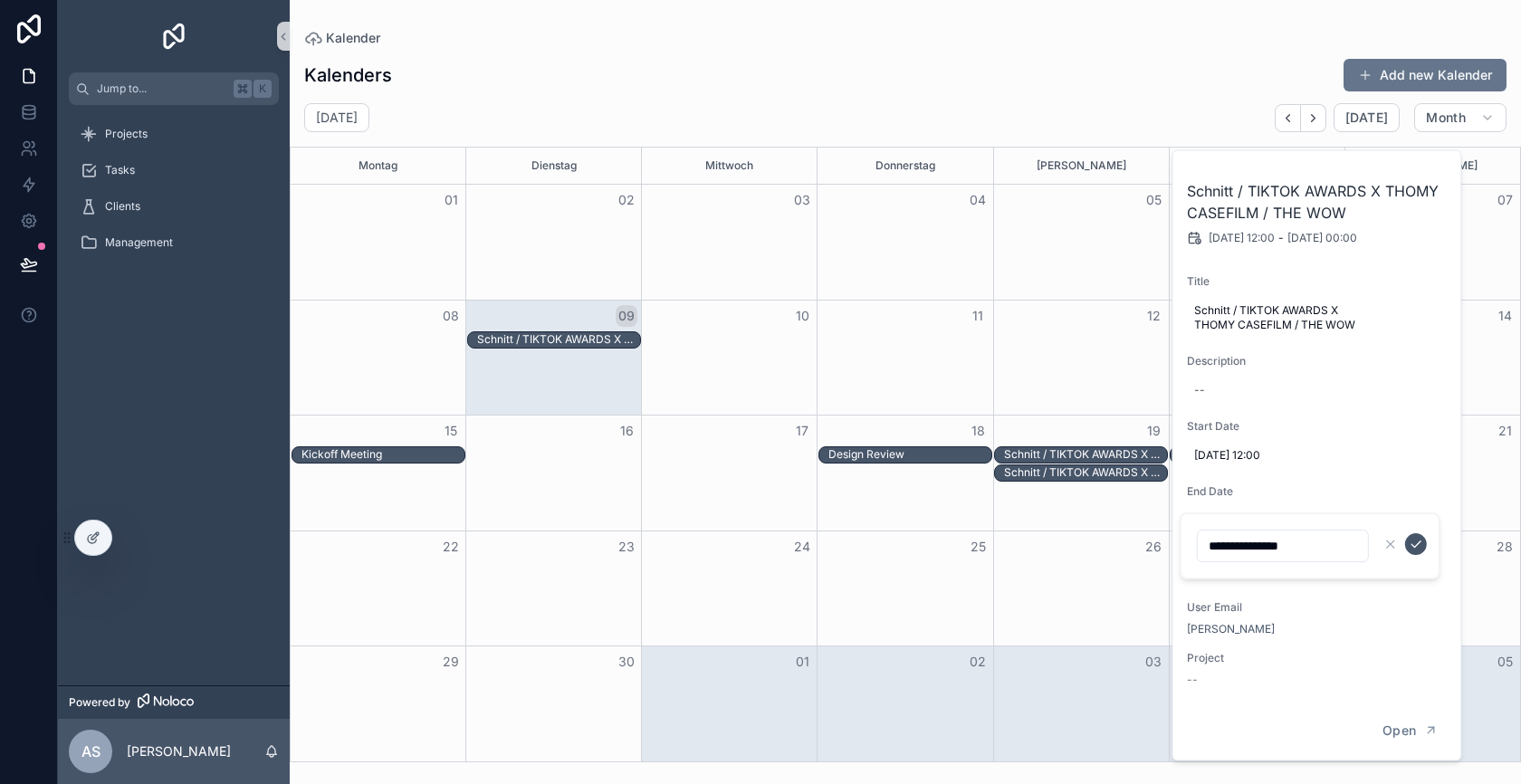
click at [1415, 548] on icon "scrollable content" at bounding box center [1416, 544] width 15 height 15
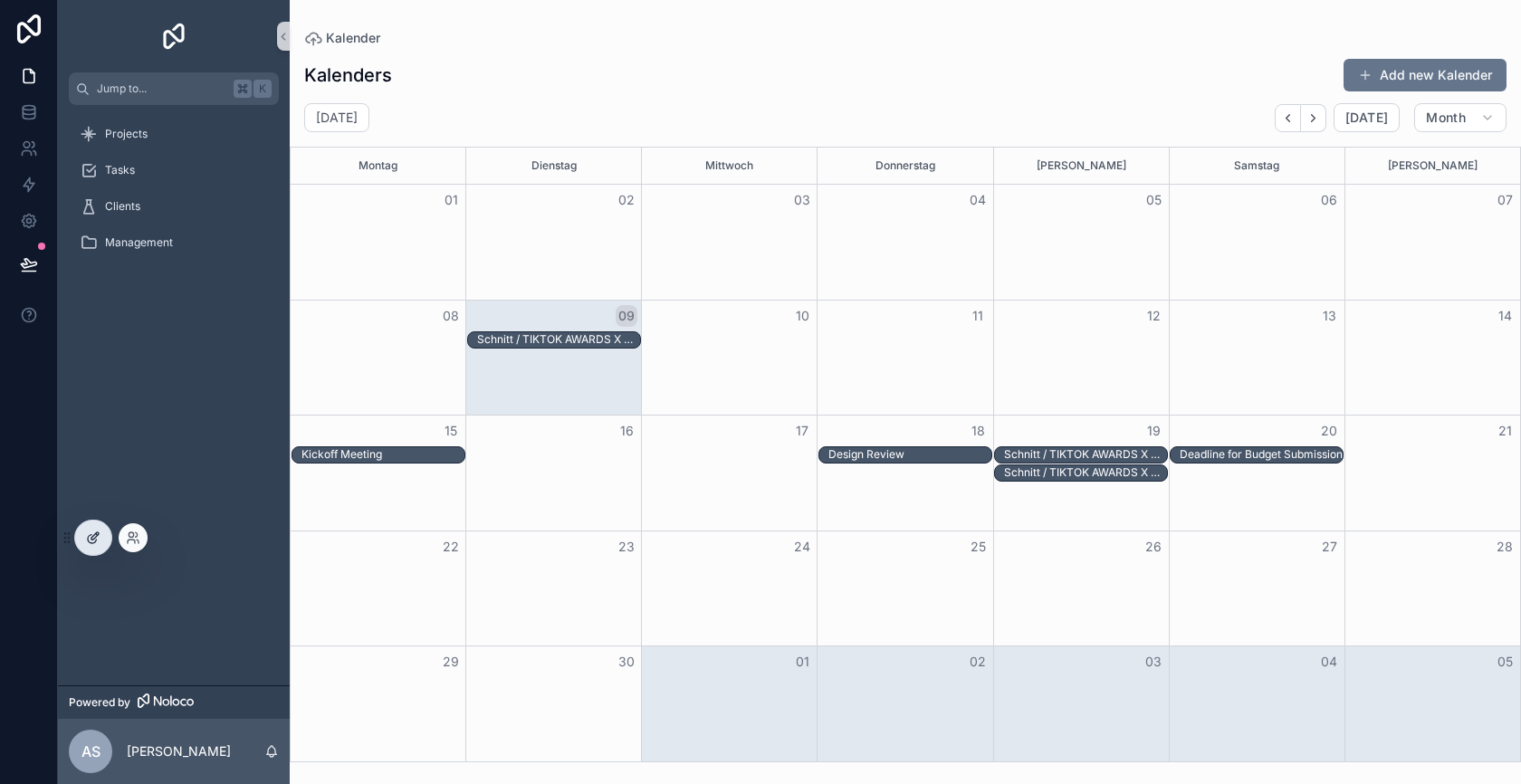
click at [100, 539] on icon at bounding box center [93, 538] width 15 height 15
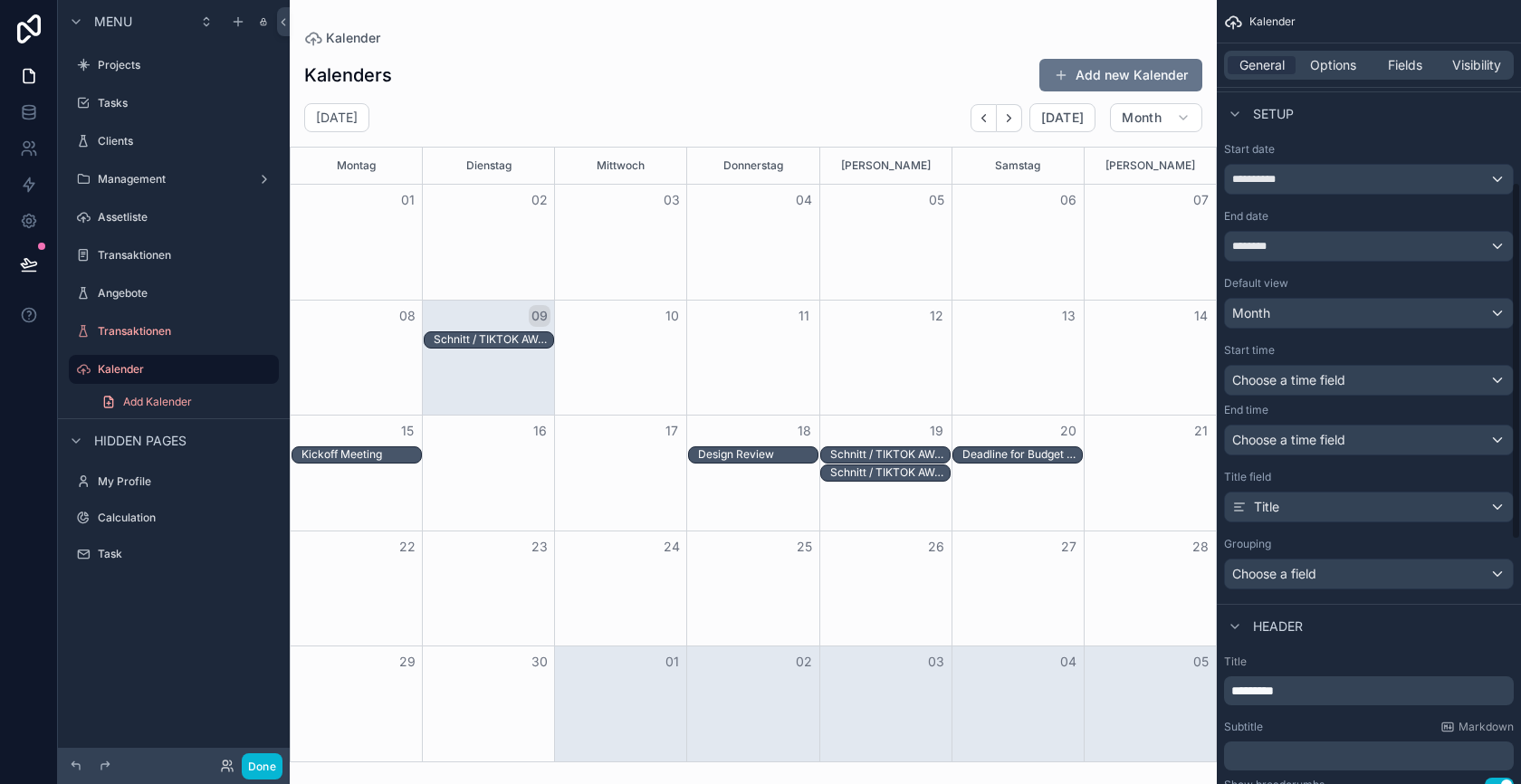
scroll to position [400, 0]
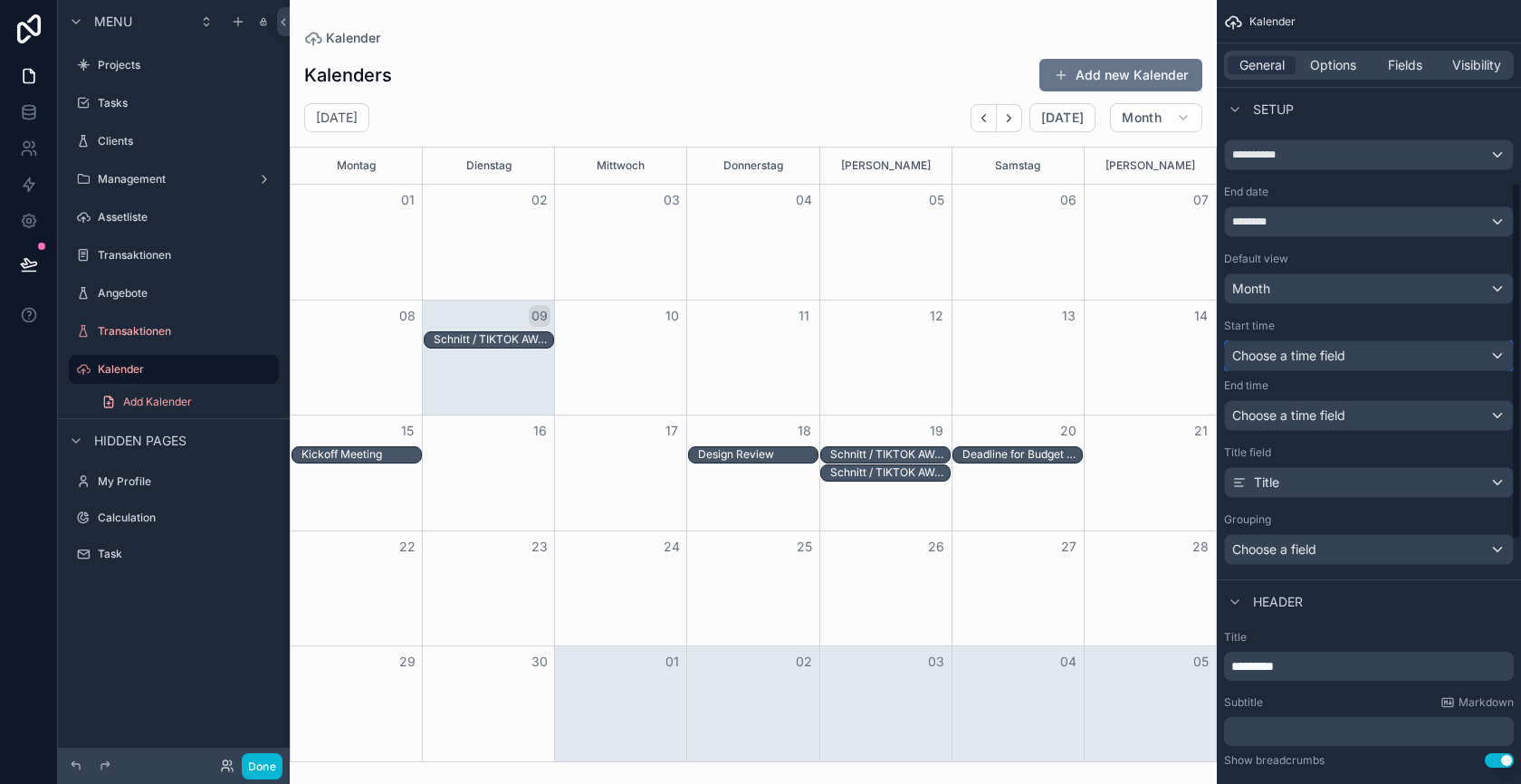
click at [1331, 349] on span "Choose a time field" at bounding box center [1289, 356] width 113 height 16
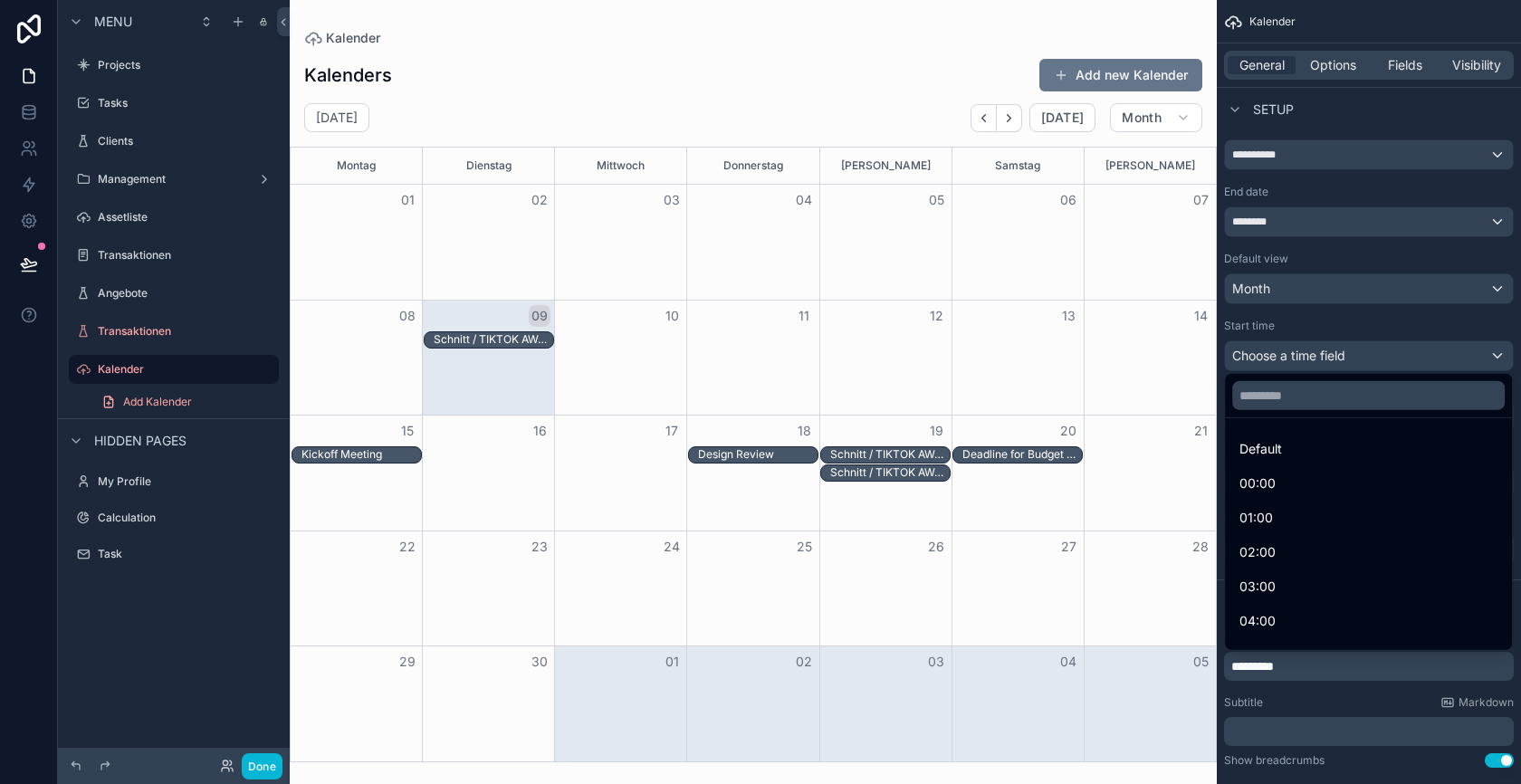
click at [1331, 349] on div "scrollable content" at bounding box center [760, 392] width 1521 height 784
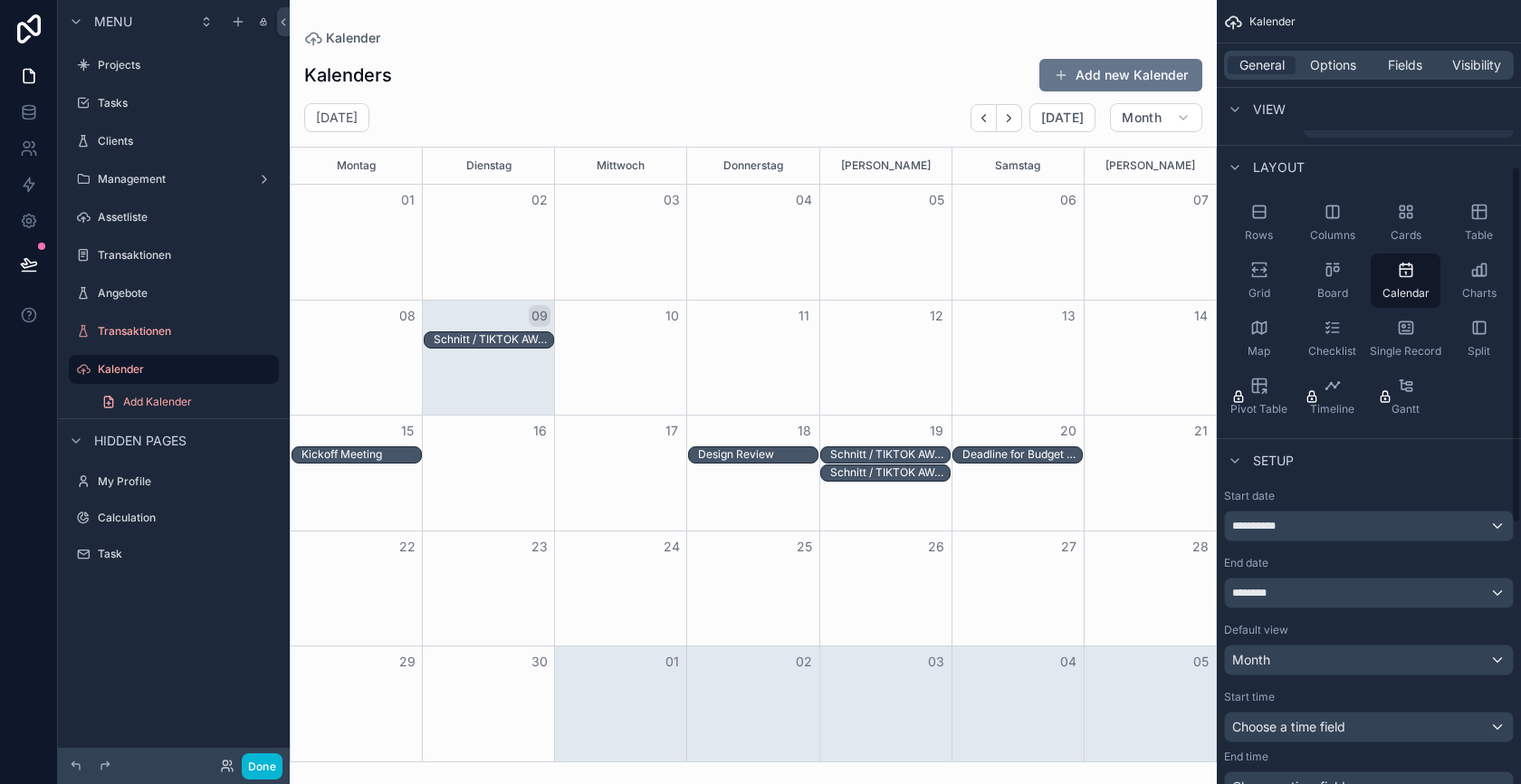
scroll to position [0, 0]
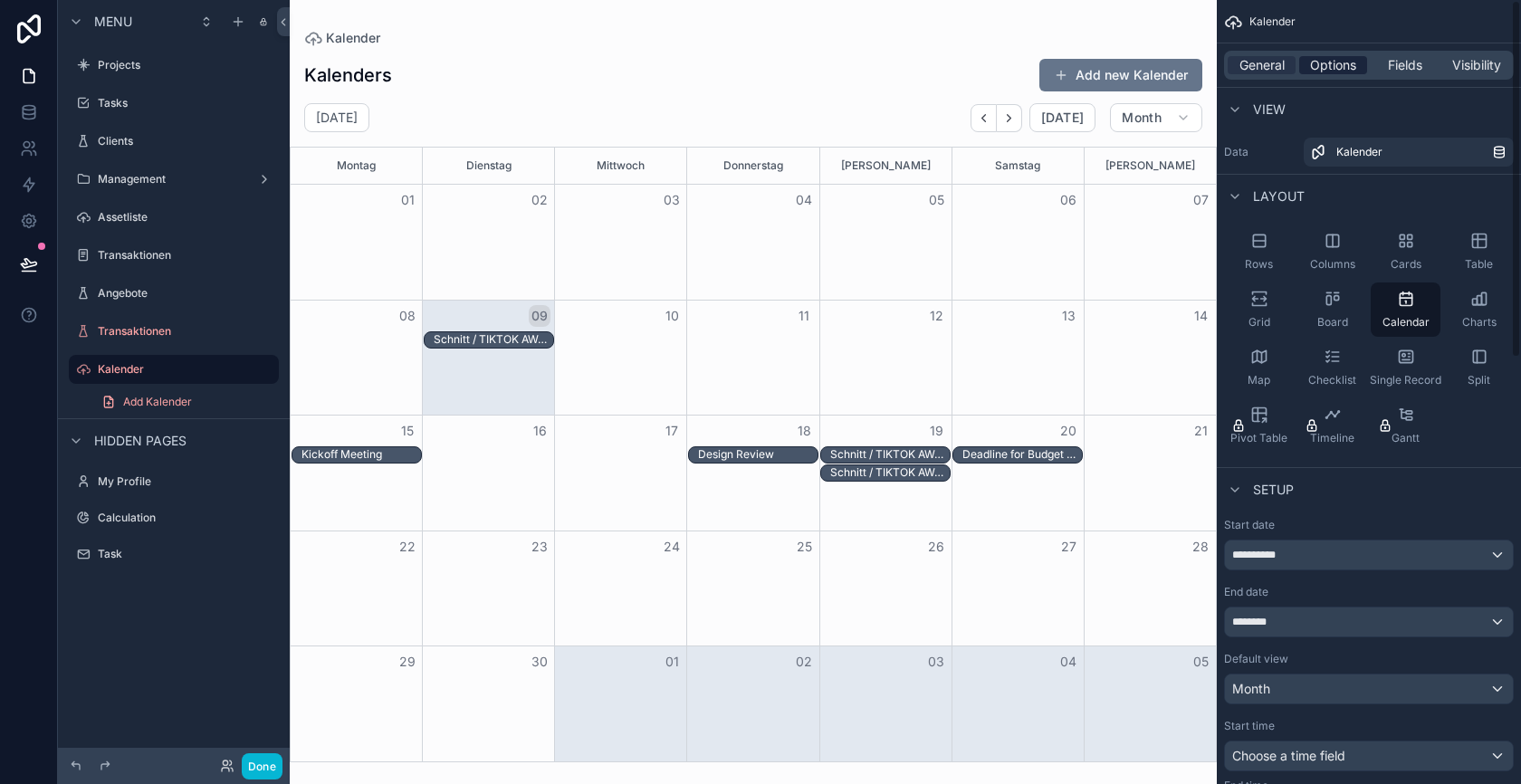
click at [1338, 56] on span "Options" at bounding box center [1333, 65] width 46 height 18
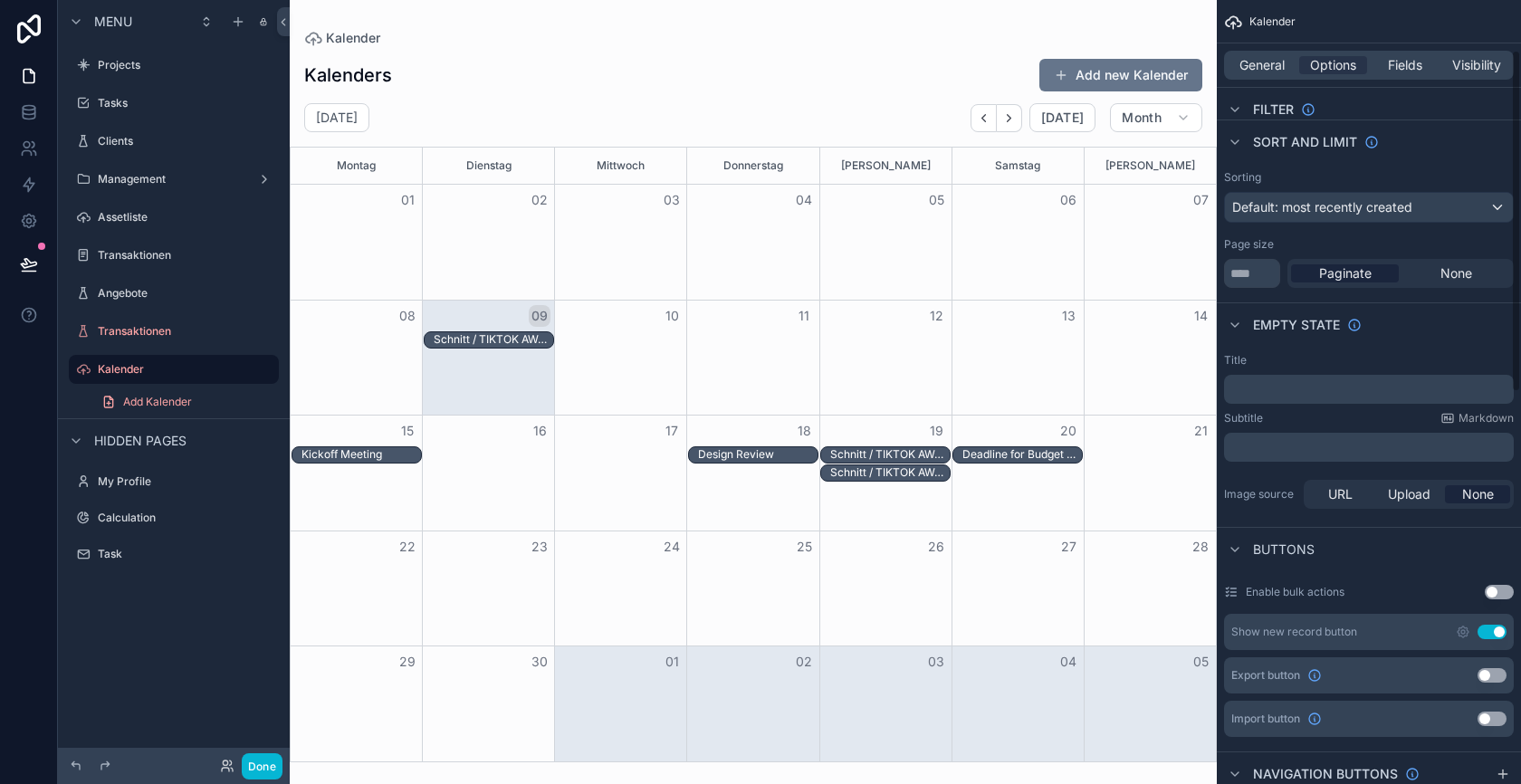
scroll to position [125, 0]
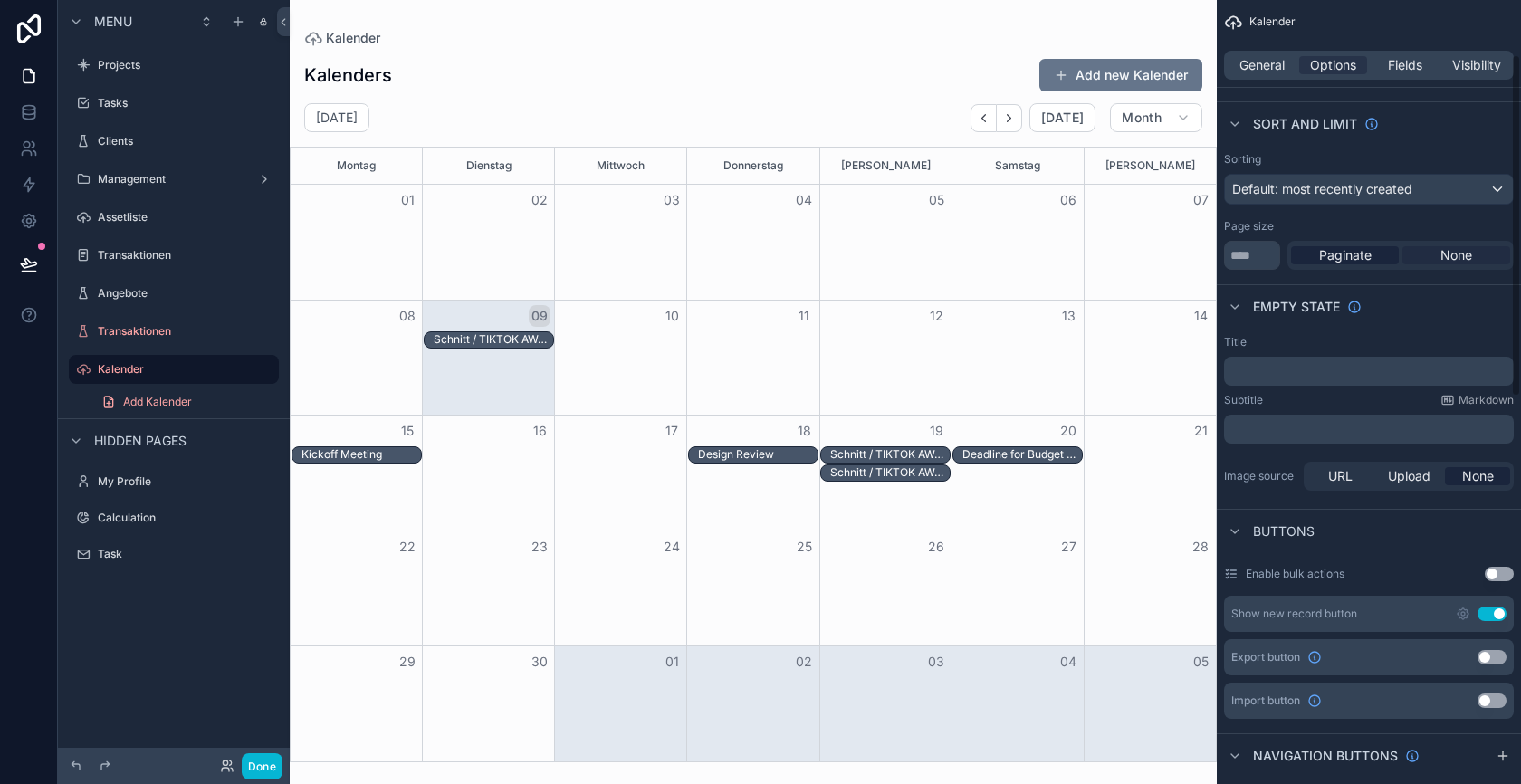
click at [1457, 259] on span "None" at bounding box center [1457, 255] width 32 height 18
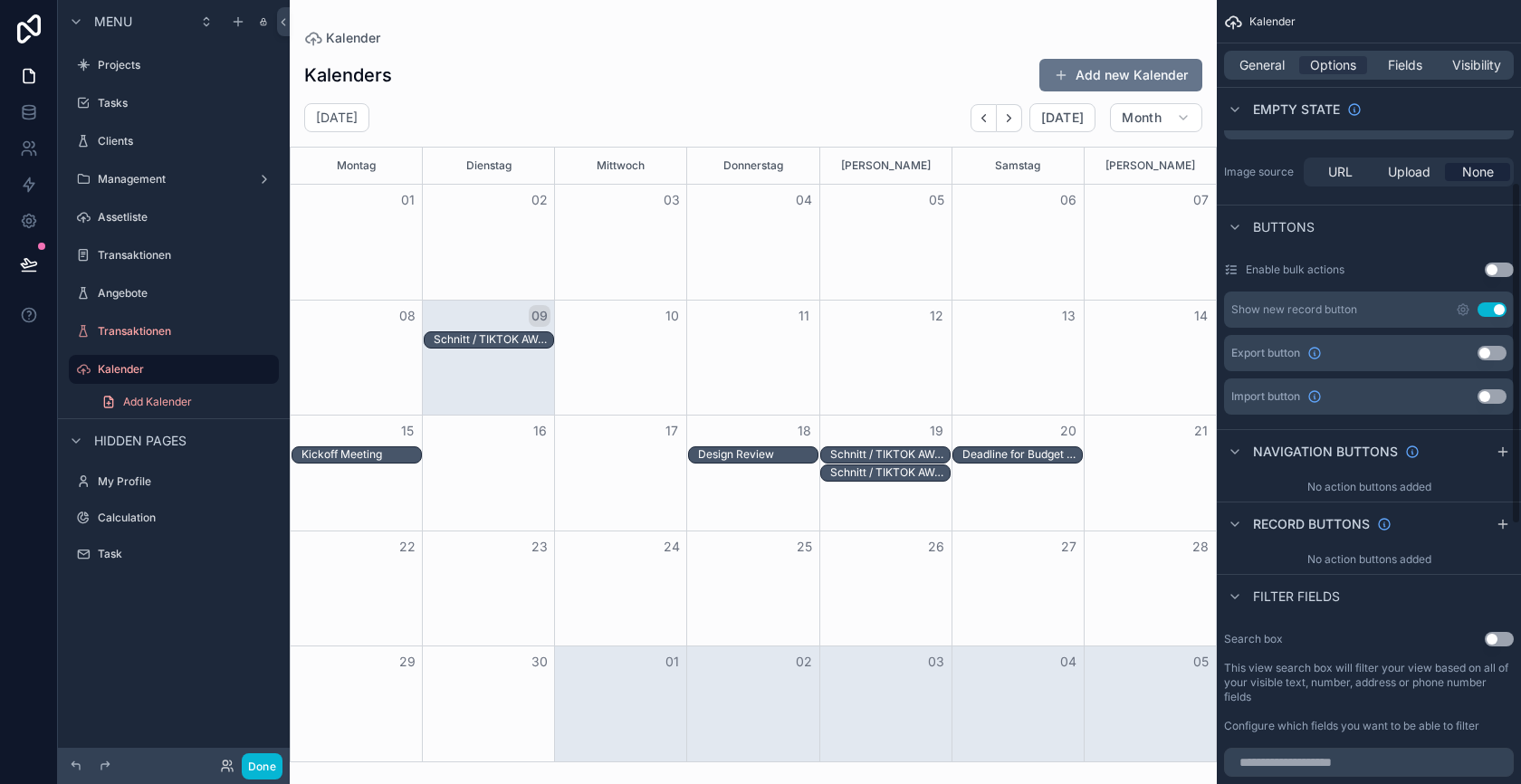
scroll to position [418, 0]
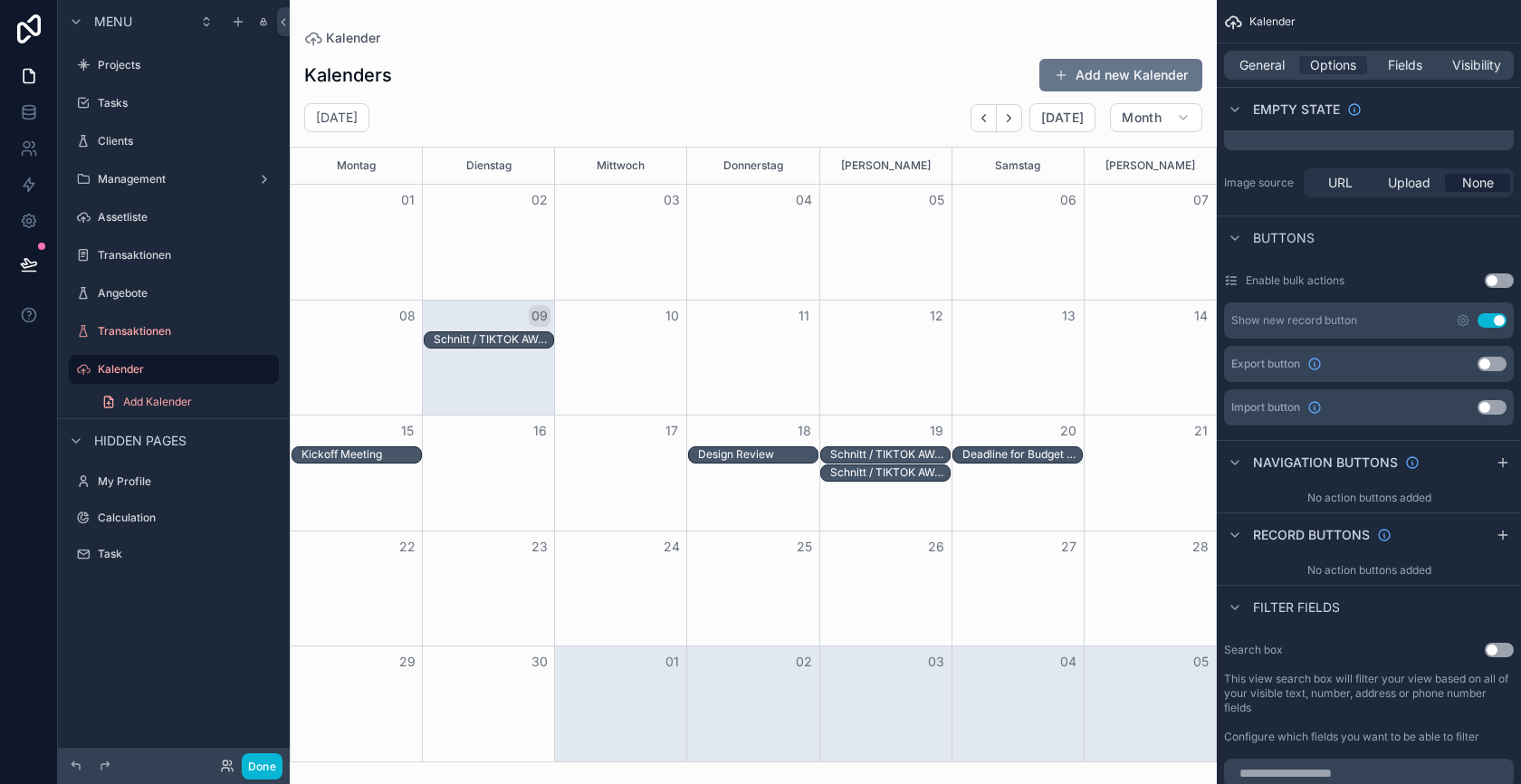
click at [1494, 283] on button "Use setting" at bounding box center [1498, 280] width 29 height 15
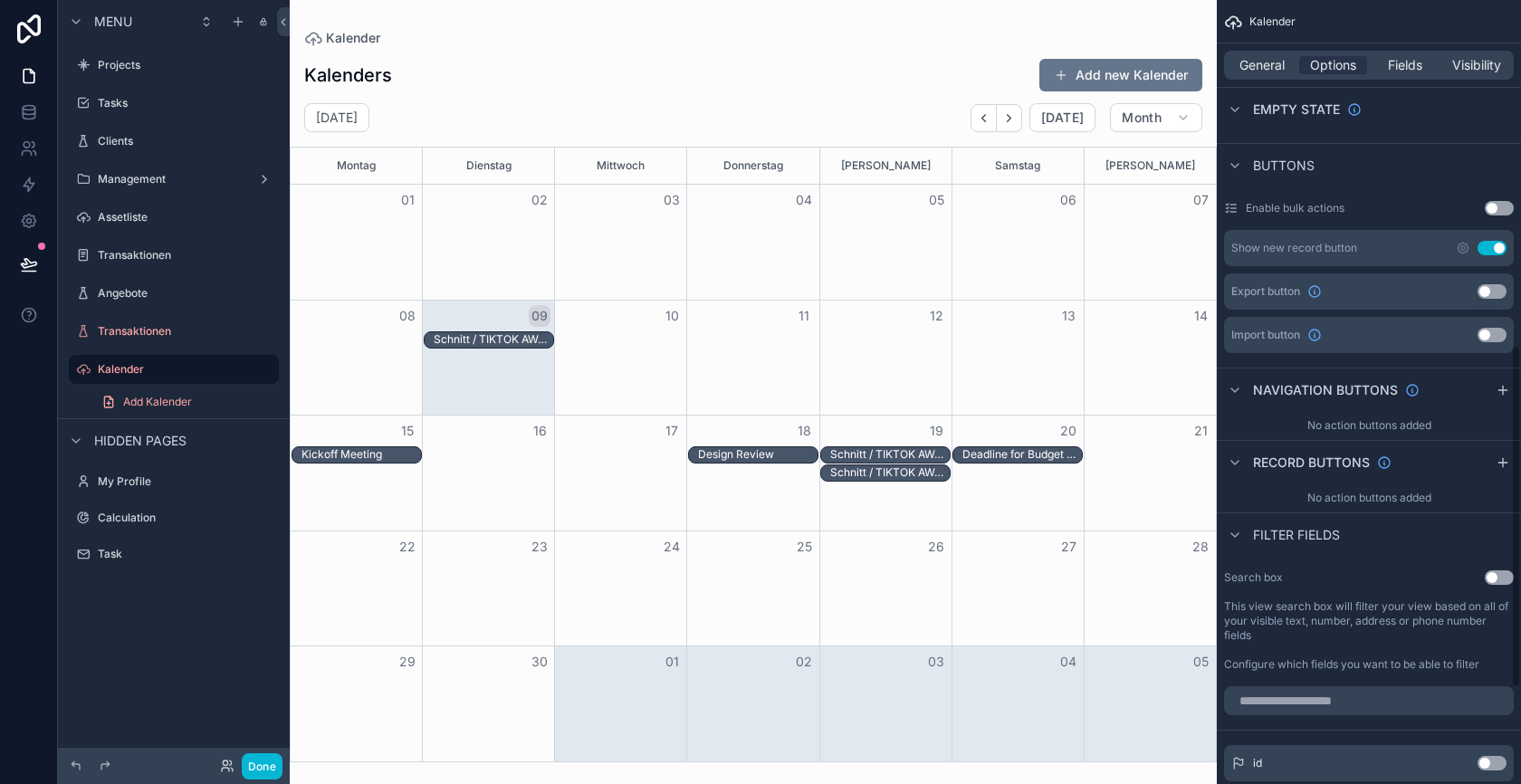
scroll to position [0, 0]
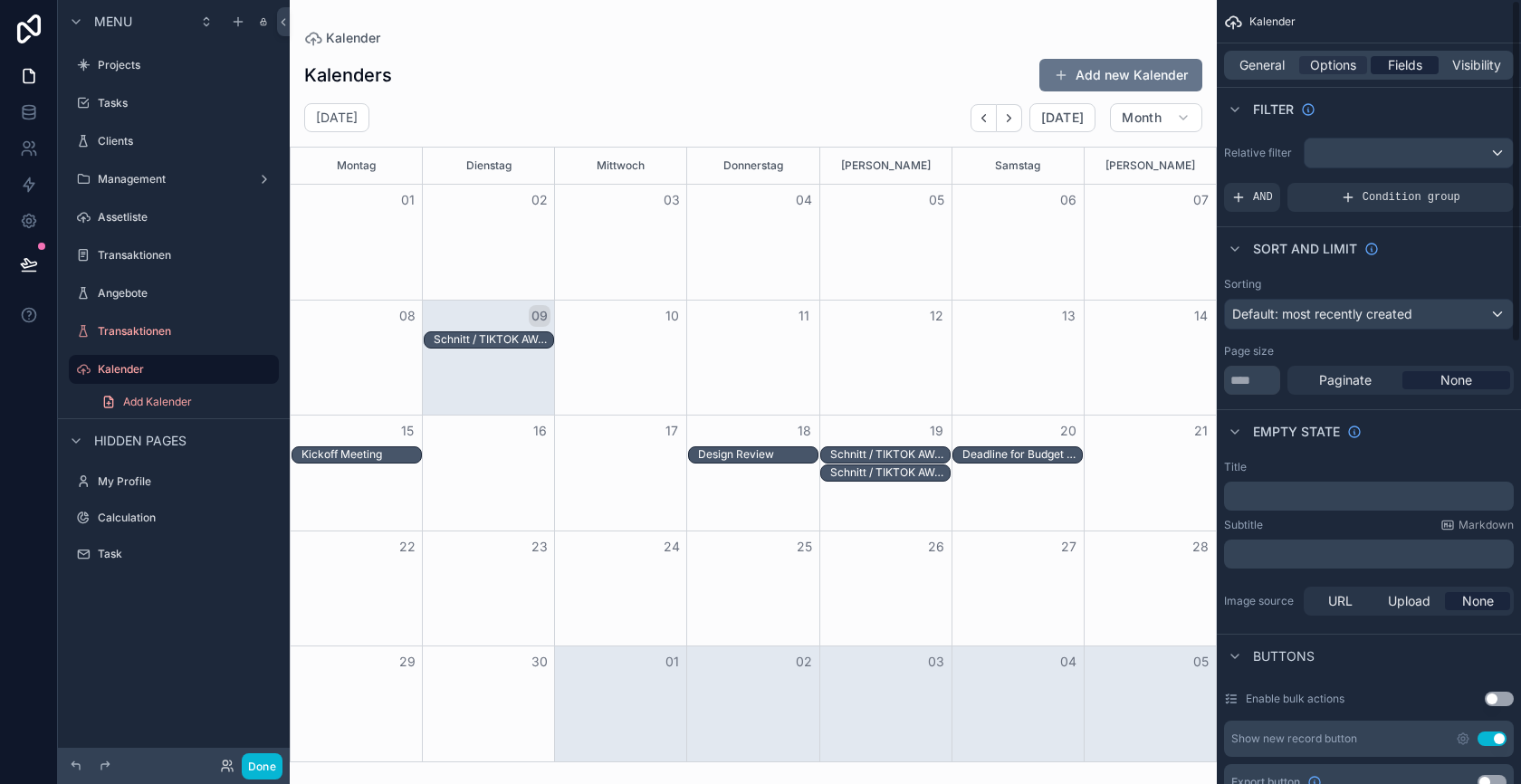
click at [1413, 57] on span "Fields" at bounding box center [1405, 65] width 35 height 18
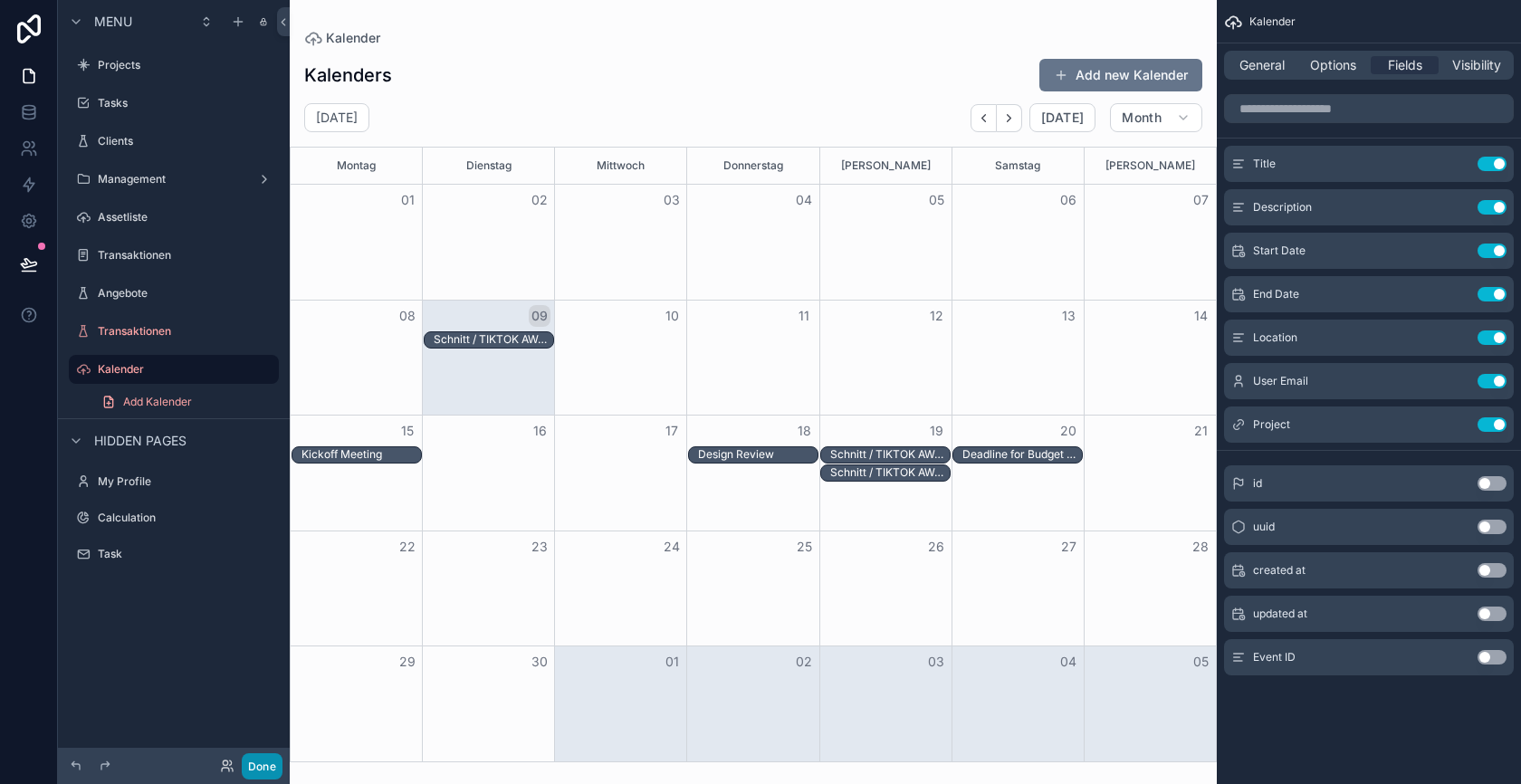
click at [264, 767] on button "Done" at bounding box center [261, 766] width 41 height 27
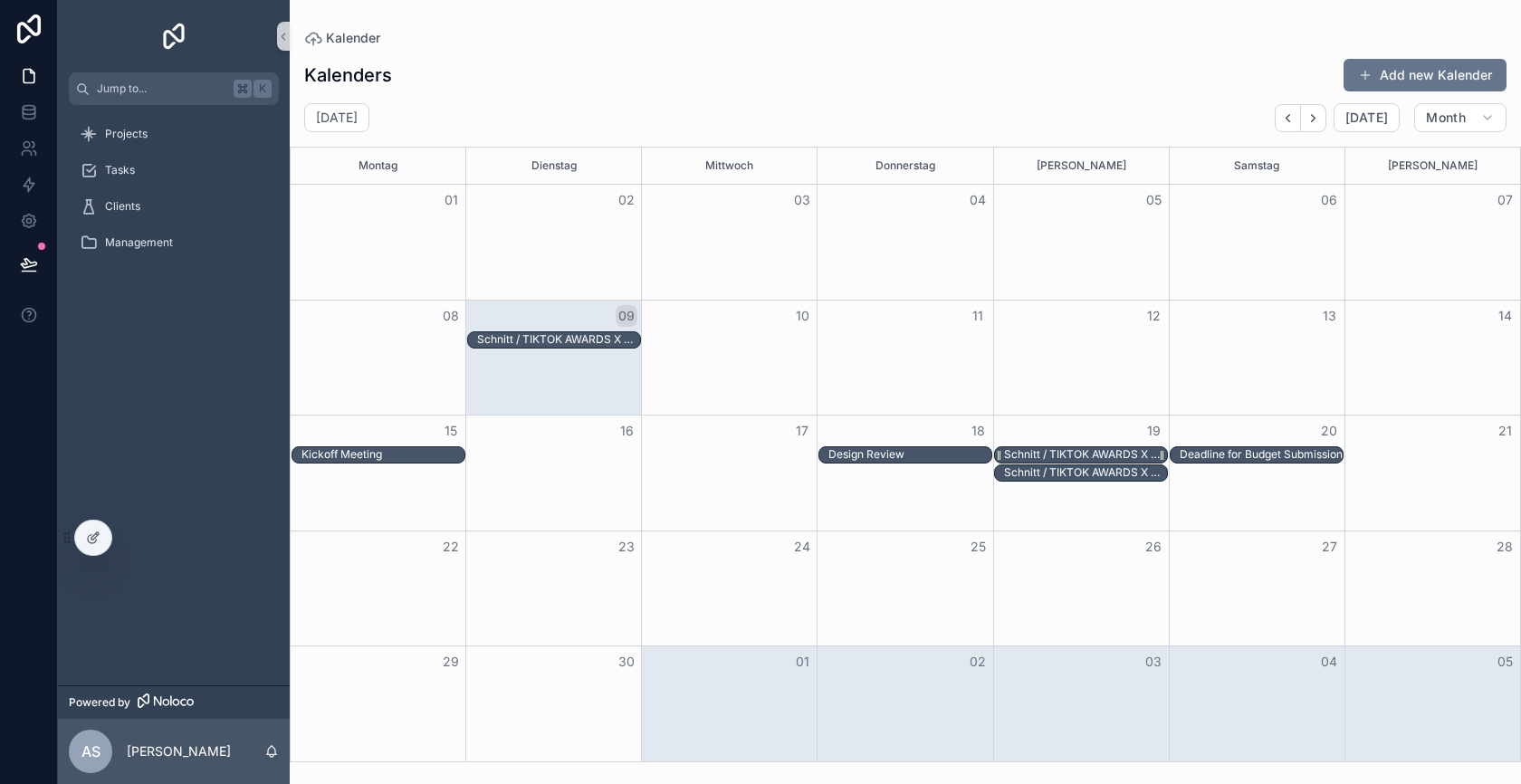
click at [1040, 455] on div "Schnitt / TIKTOK AWARDS X THOMY CASEFILM / THE WOW" at bounding box center [1085, 454] width 163 height 15
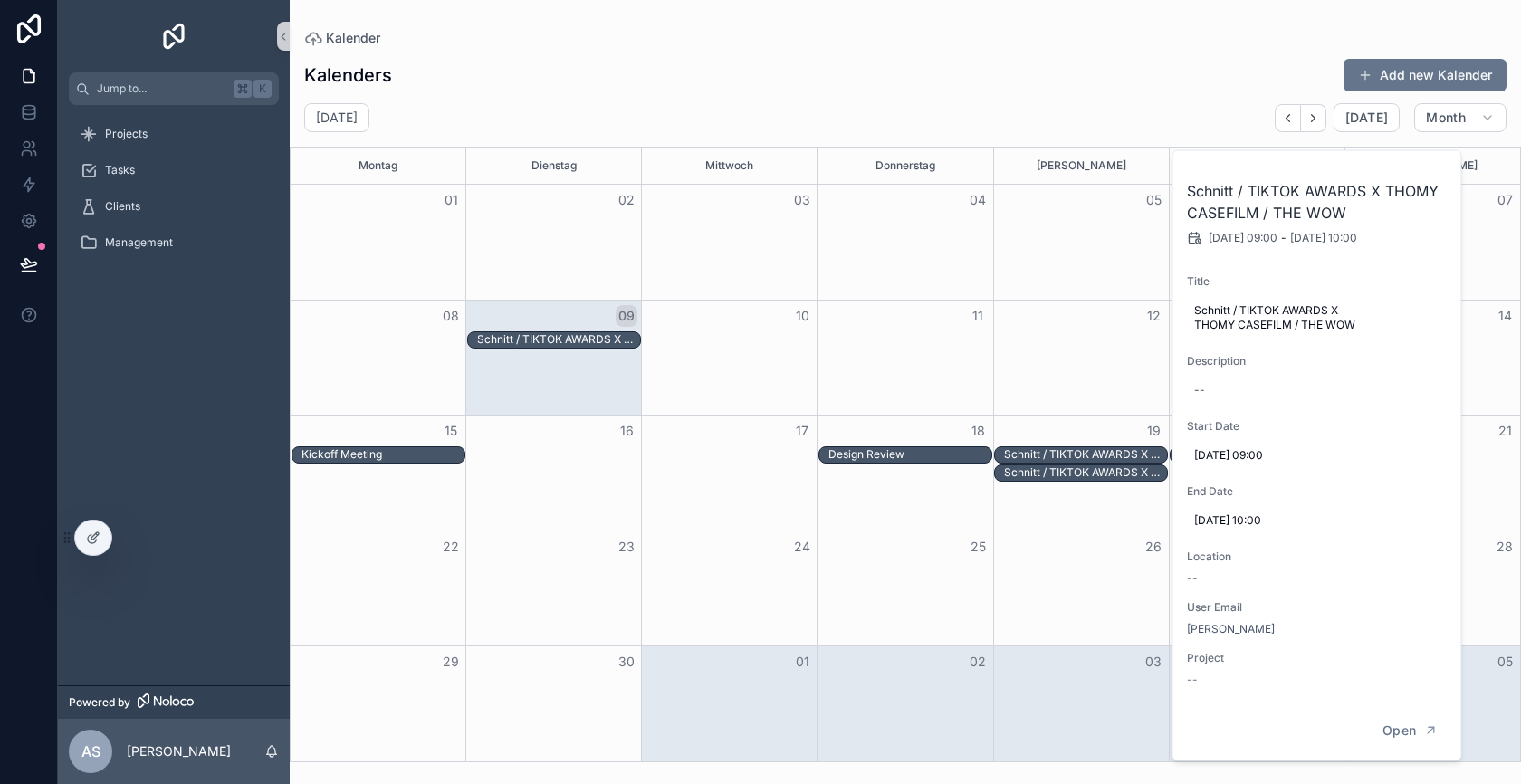
click at [1088, 632] on div "Month View" at bounding box center [1081, 588] width 176 height 115
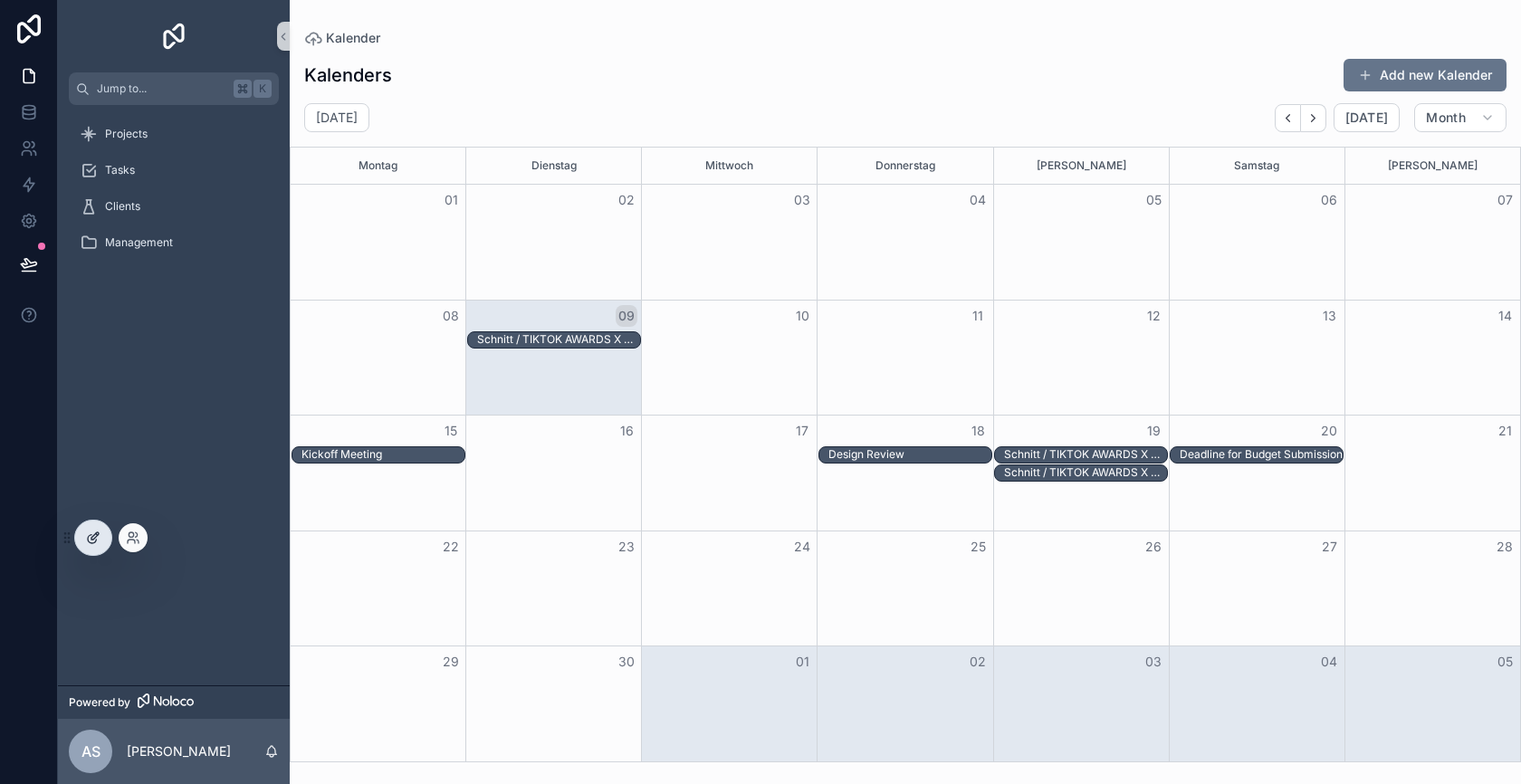
click at [96, 536] on icon at bounding box center [94, 535] width 7 height 7
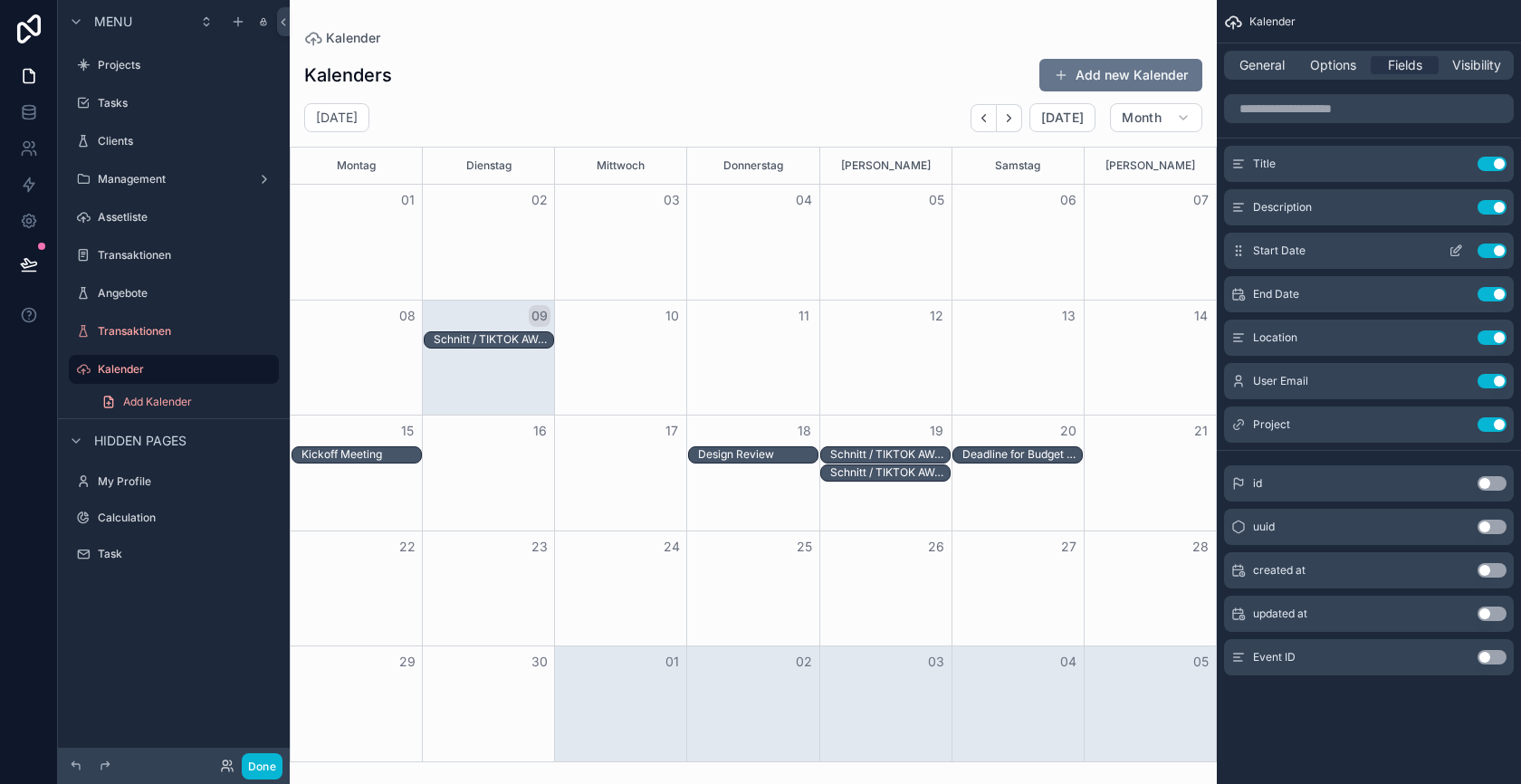
click at [1457, 243] on icon "scrollable content" at bounding box center [1456, 250] width 15 height 15
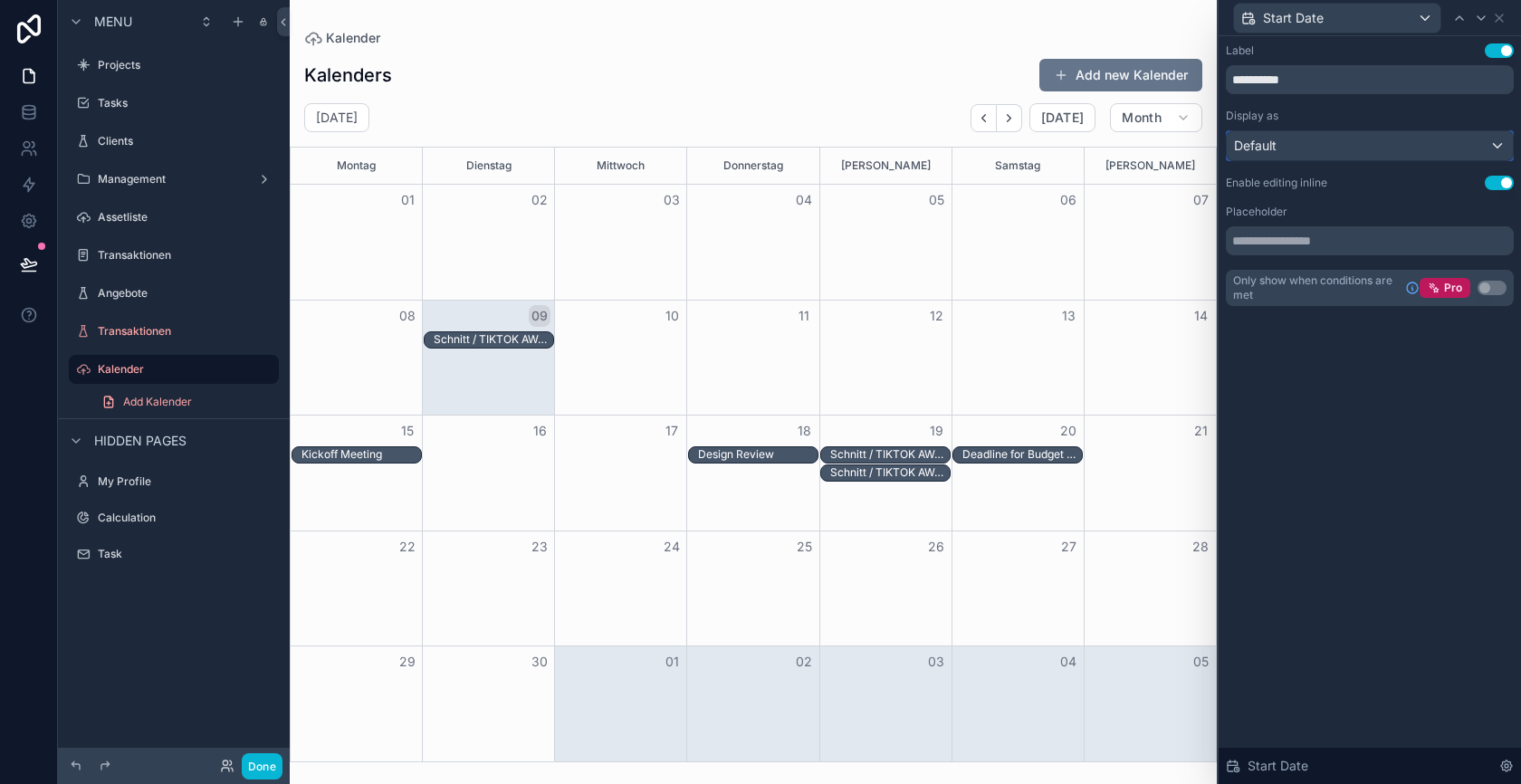
click at [1337, 150] on div "Default" at bounding box center [1370, 145] width 286 height 29
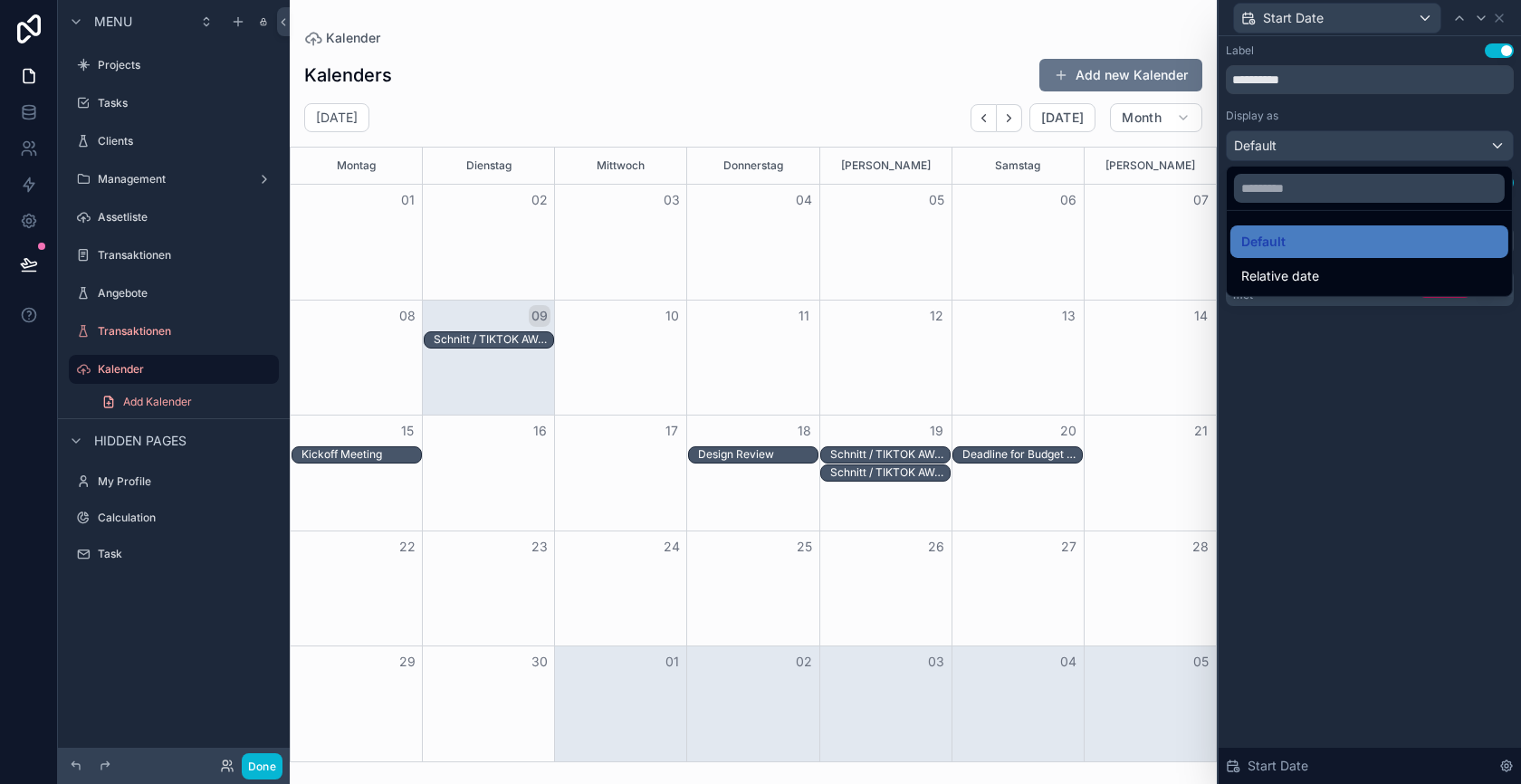
click at [1315, 445] on div at bounding box center [1370, 392] width 303 height 784
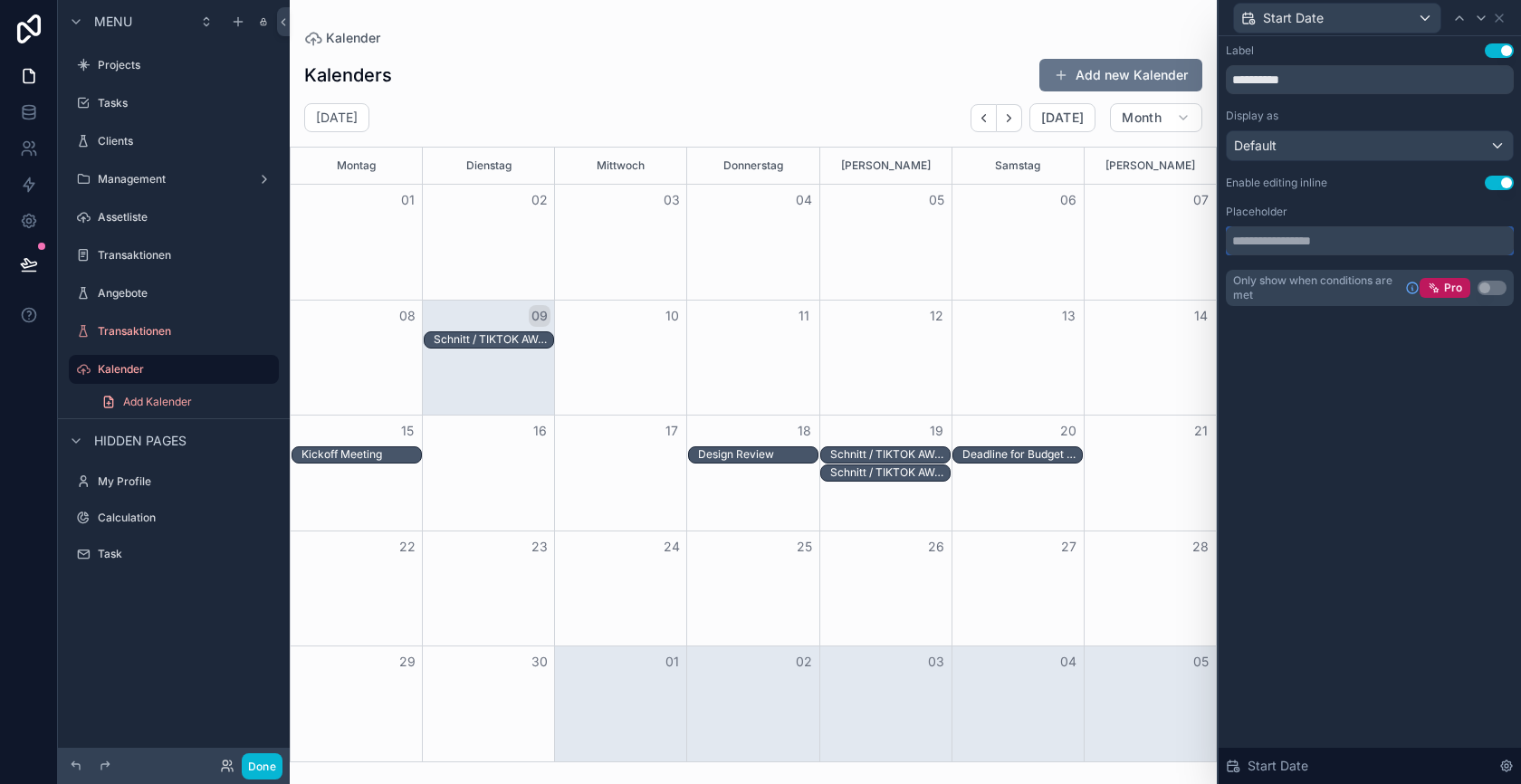
click at [1314, 236] on input "text" at bounding box center [1370, 240] width 288 height 29
click at [1500, 17] on icon at bounding box center [1499, 18] width 15 height 15
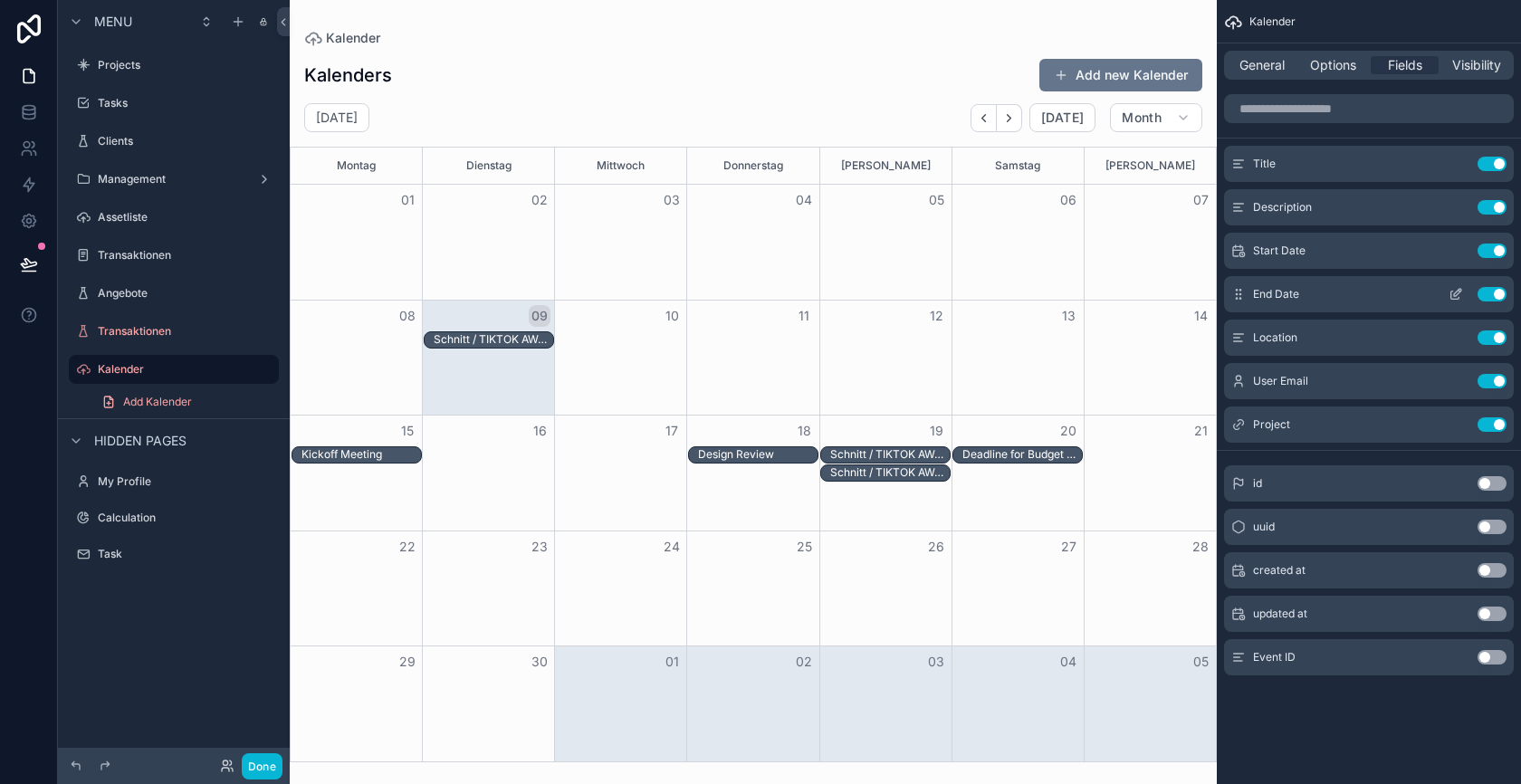
click at [1453, 292] on icon "scrollable content" at bounding box center [1456, 294] width 15 height 15
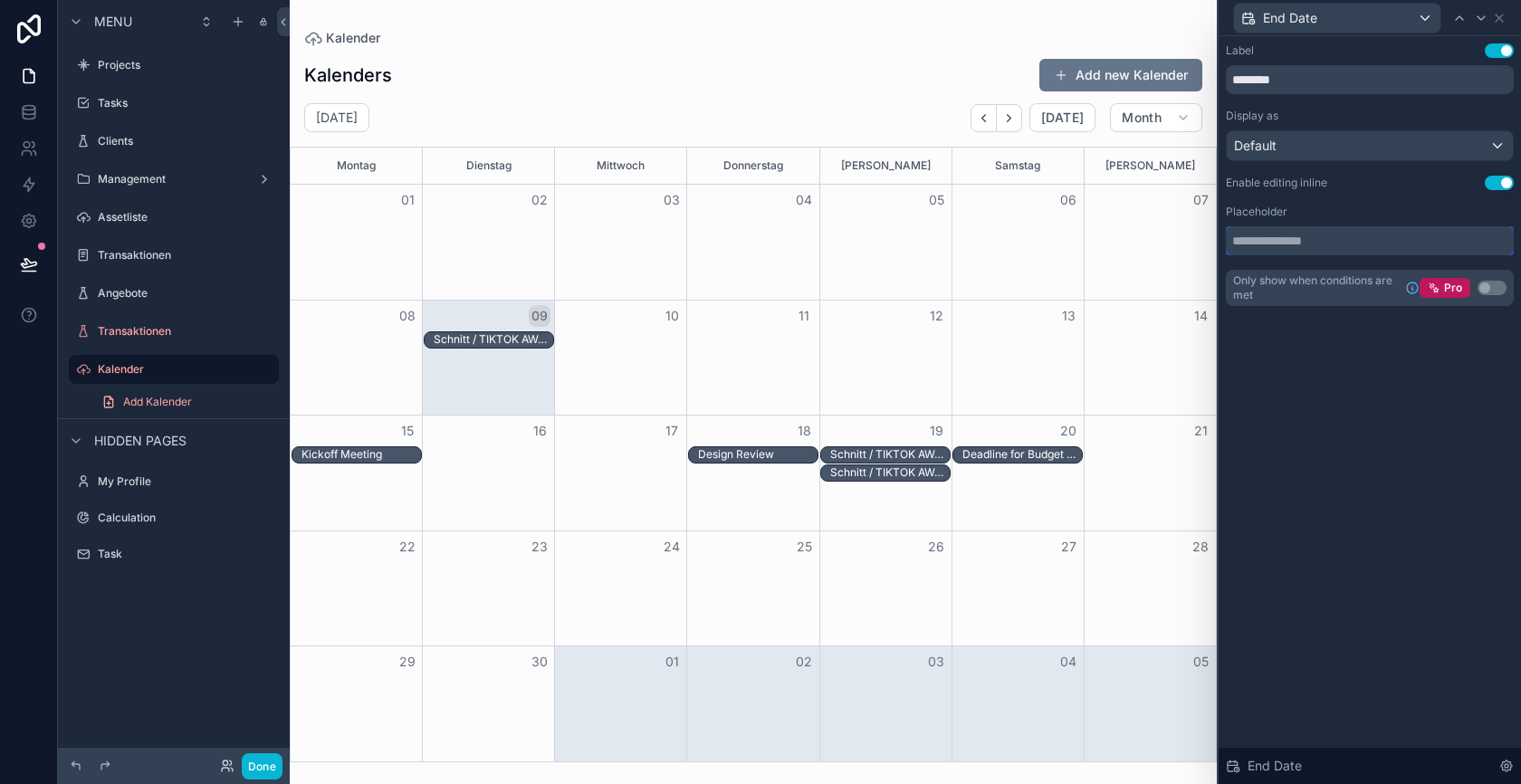
click at [1332, 251] on input "text" at bounding box center [1370, 240] width 288 height 29
click at [1301, 239] on input "text" at bounding box center [1370, 240] width 288 height 29
type input "*"
click at [1338, 205] on div "Placeholder" at bounding box center [1370, 212] width 288 height 15
click at [1345, 140] on div "Default" at bounding box center [1370, 145] width 286 height 29
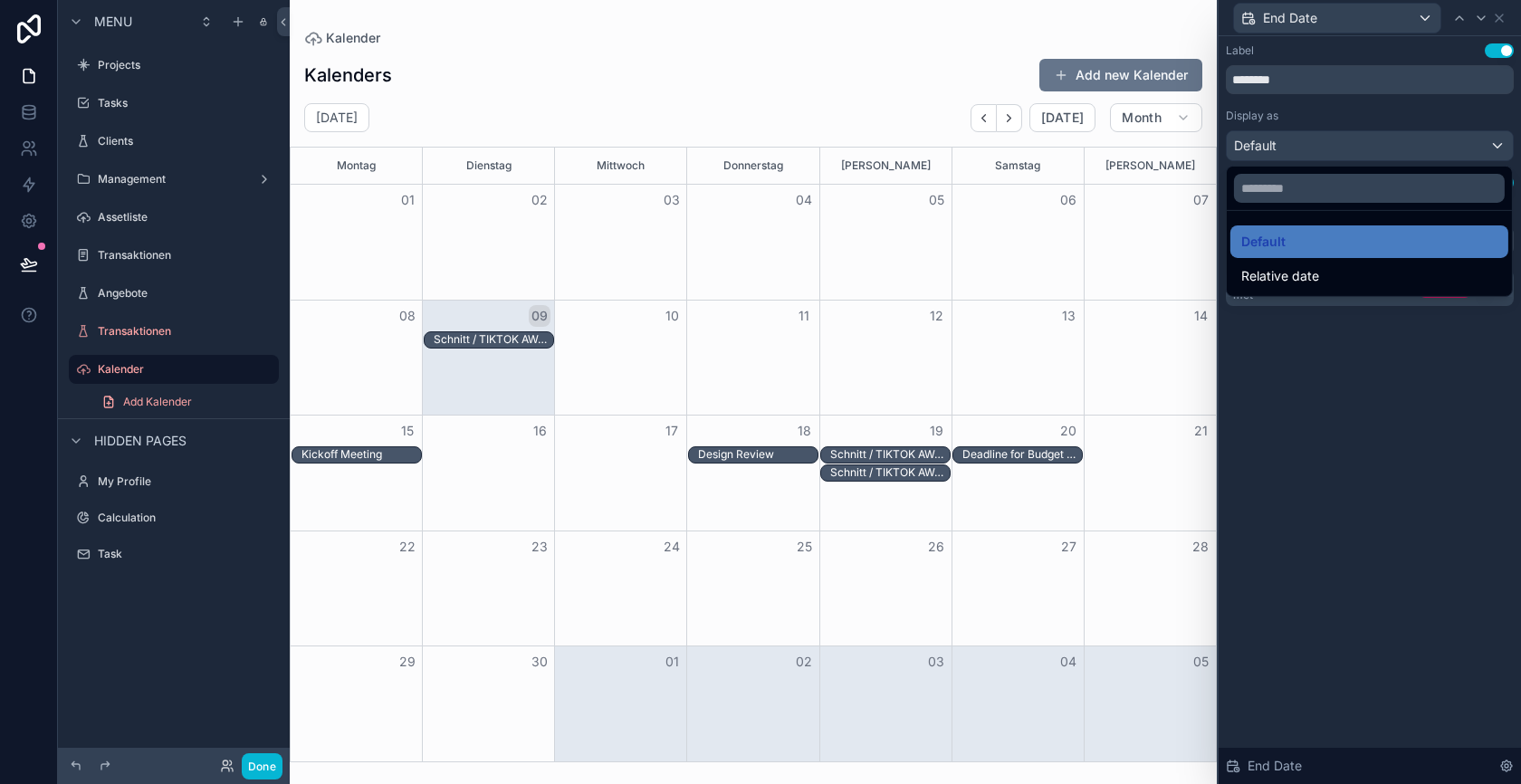
click at [1335, 144] on div at bounding box center [1370, 392] width 303 height 784
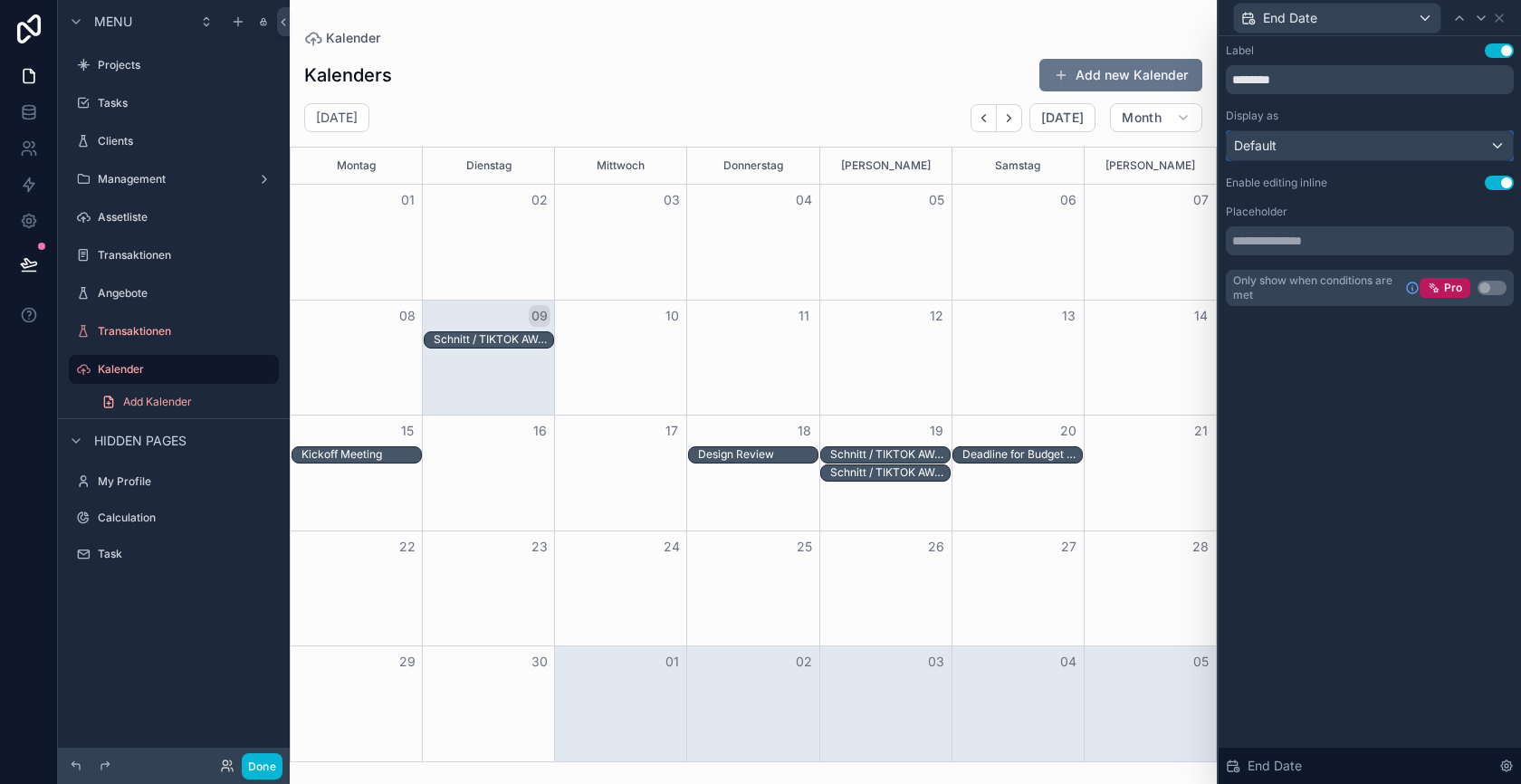
click at [1399, 153] on div "Default" at bounding box center [1370, 145] width 286 height 29
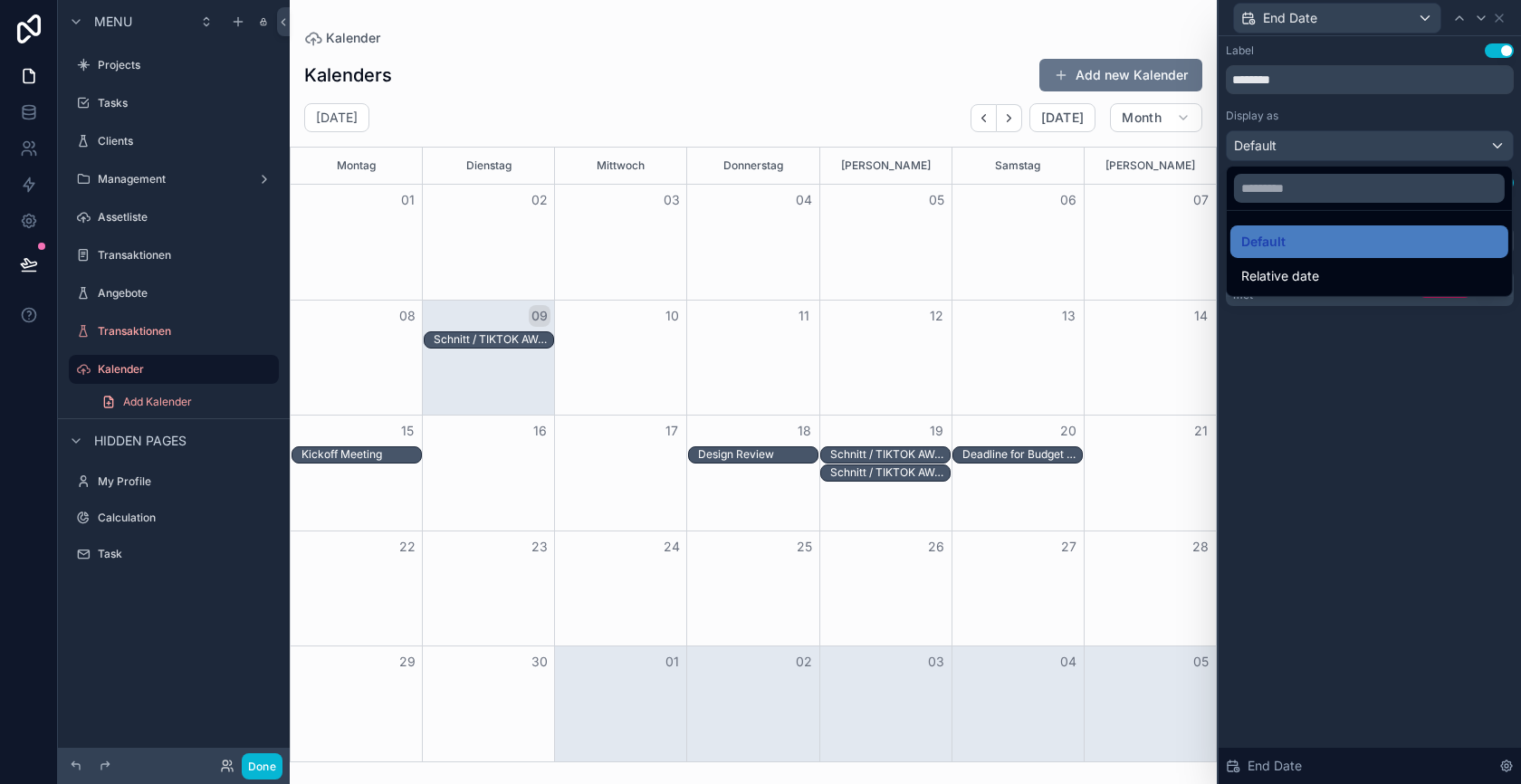
click at [1343, 416] on div at bounding box center [1370, 392] width 303 height 784
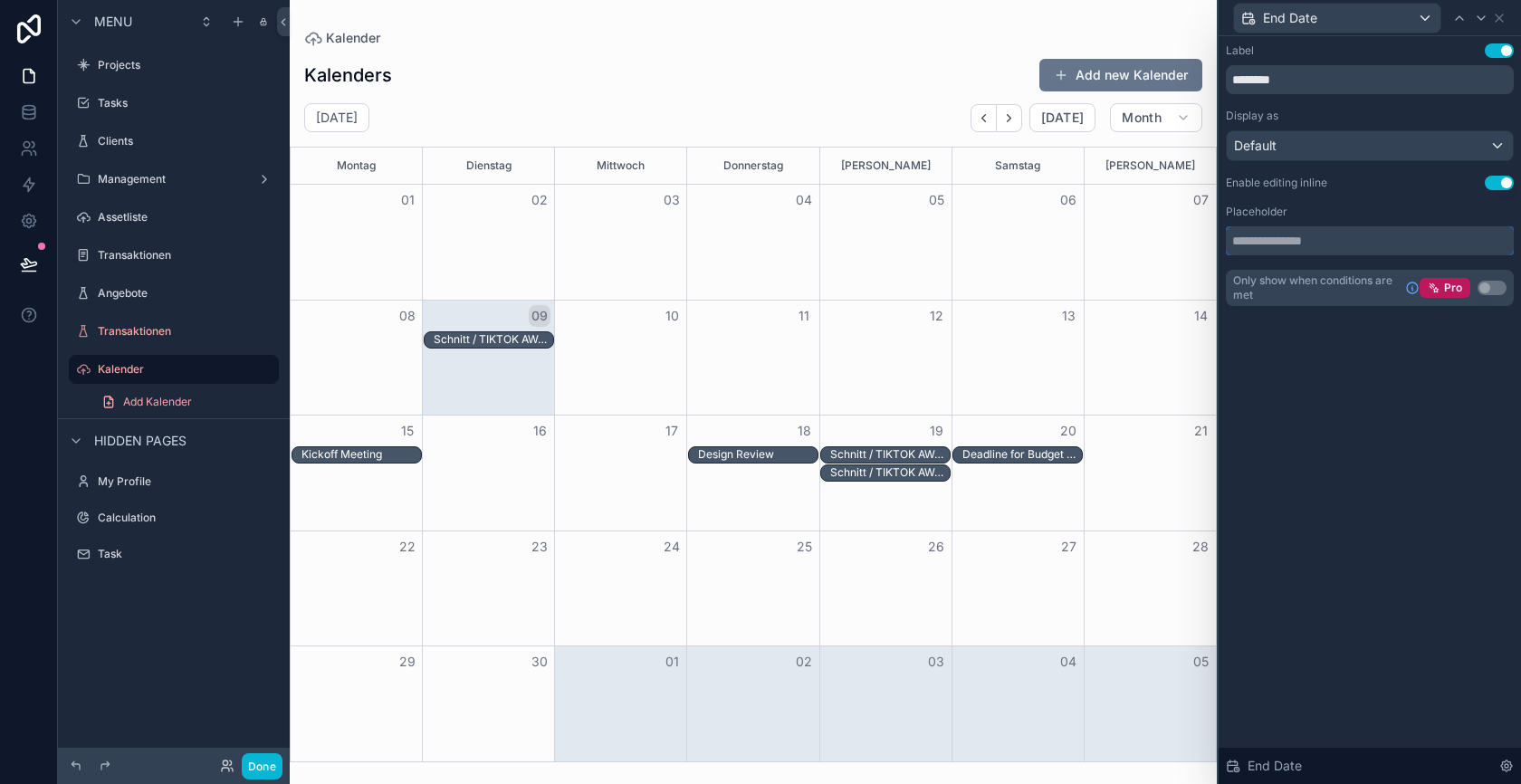
click at [1363, 245] on input "text" at bounding box center [1370, 240] width 288 height 29
type input "*"
click at [1452, 218] on div "Placeholder" at bounding box center [1370, 212] width 288 height 15
click at [1500, 18] on icon at bounding box center [1498, 18] width 7 height 7
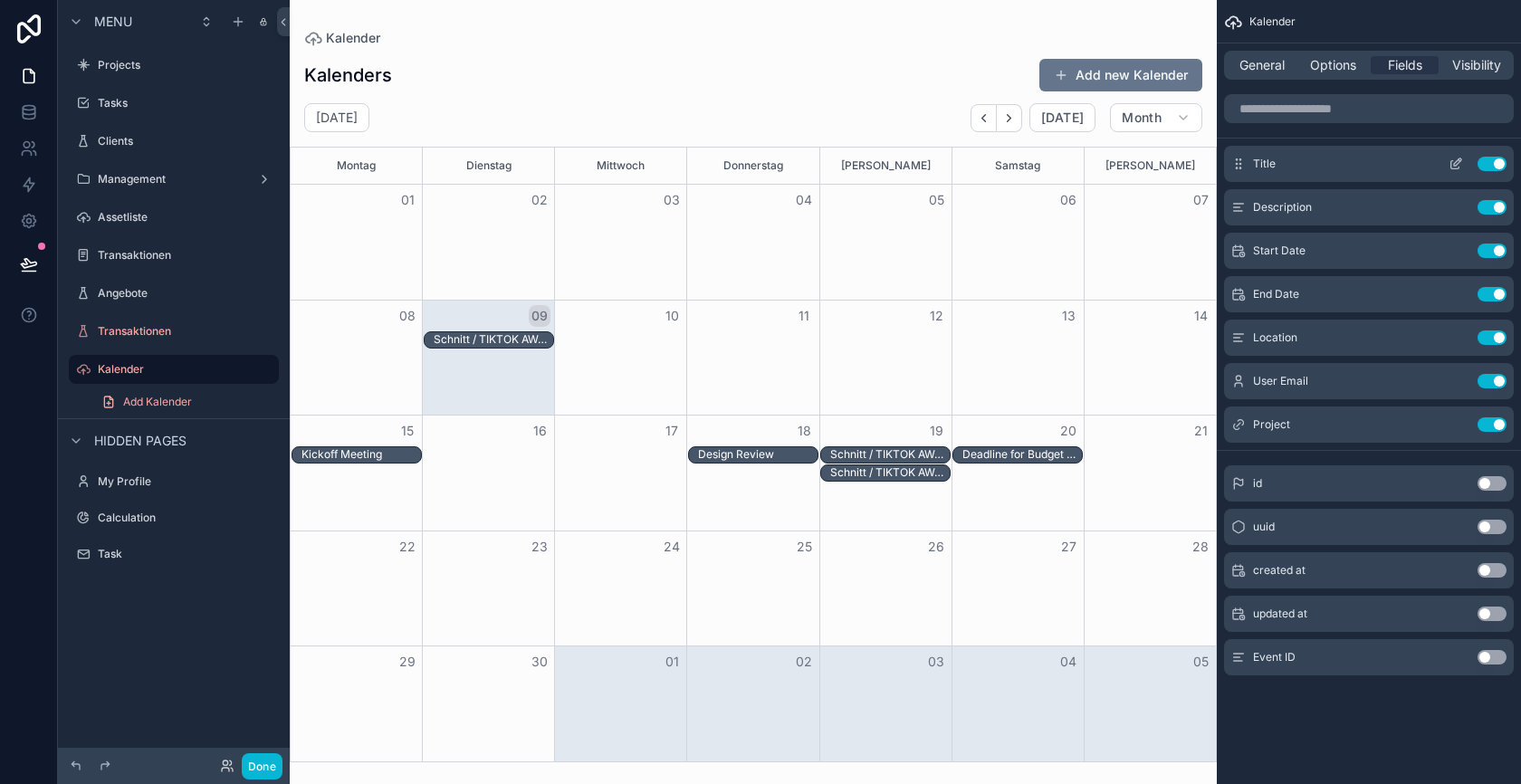
click at [1454, 160] on icon "scrollable content" at bounding box center [1456, 163] width 15 height 15
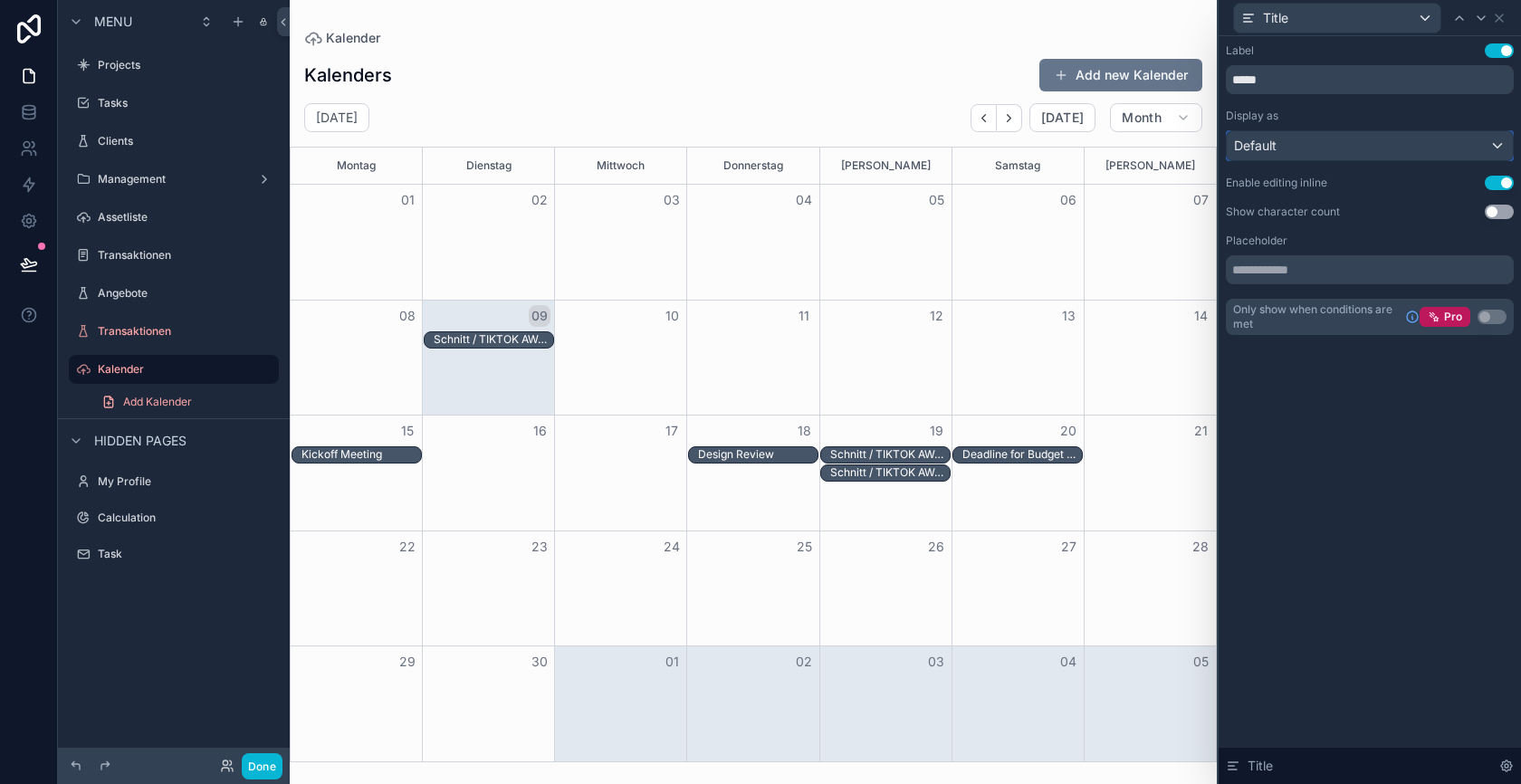
click at [1432, 138] on div "Default" at bounding box center [1370, 145] width 286 height 29
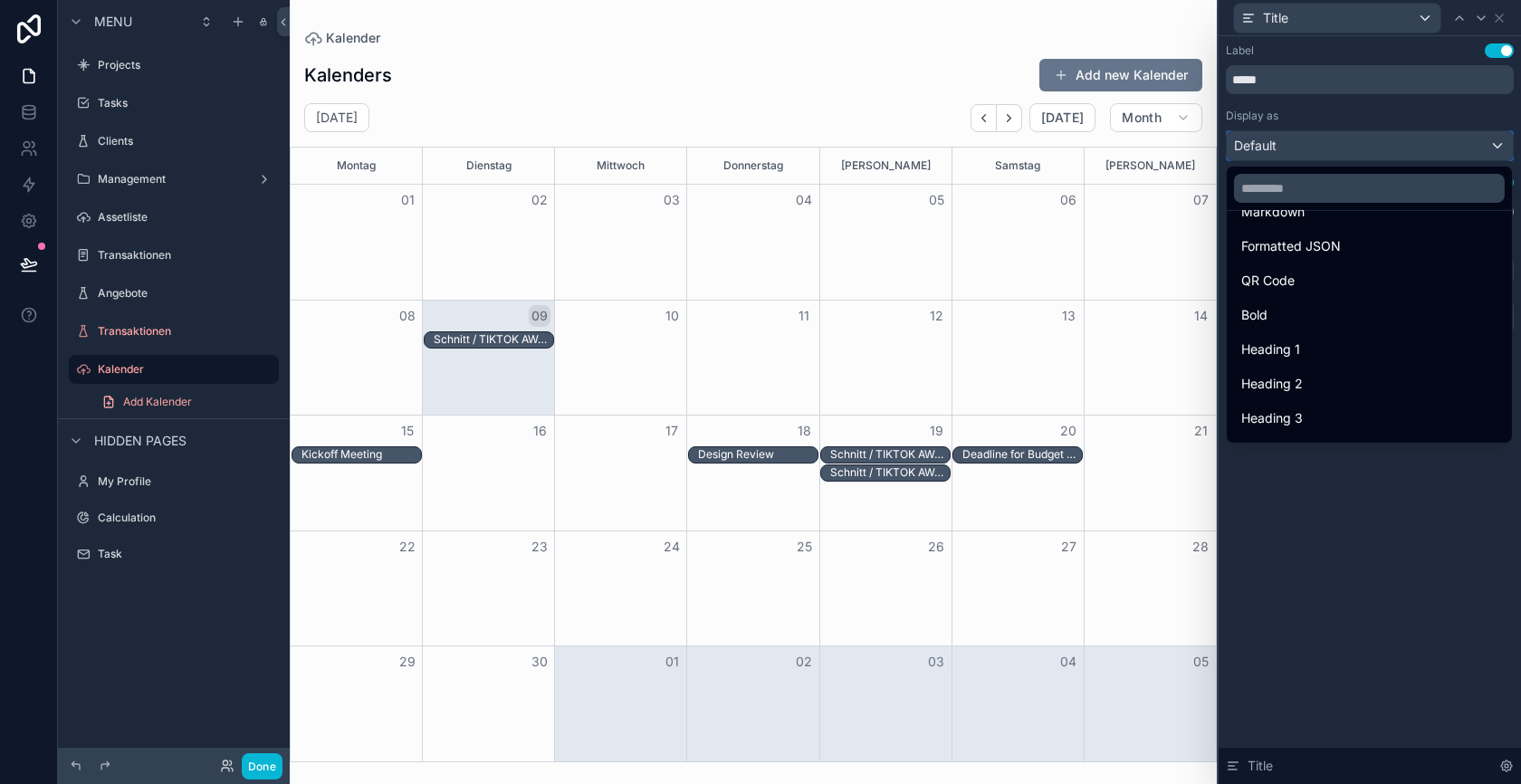
scroll to position [197, 0]
click at [1377, 454] on div at bounding box center [1370, 392] width 303 height 784
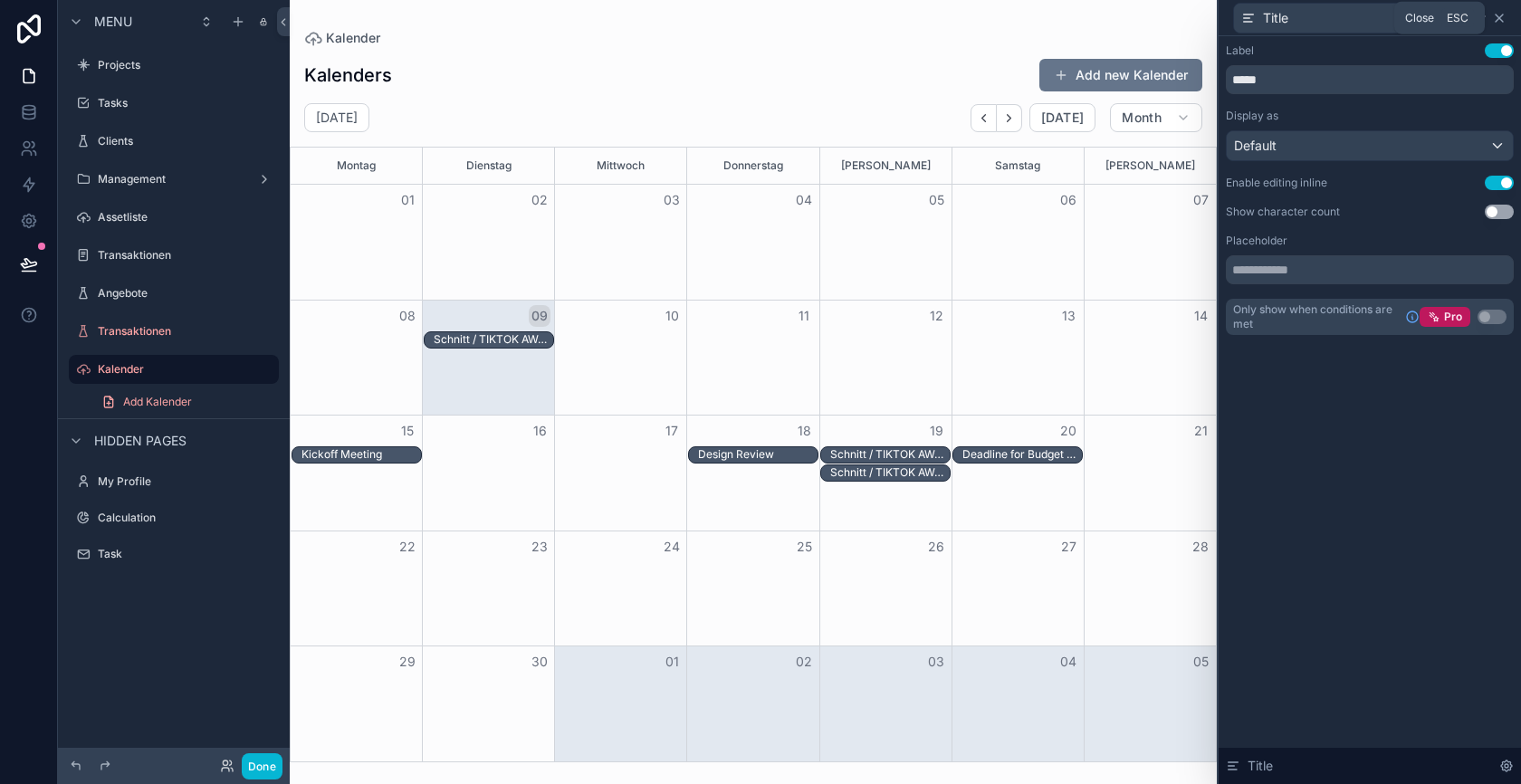
click at [1492, 19] on icon at bounding box center [1499, 18] width 15 height 15
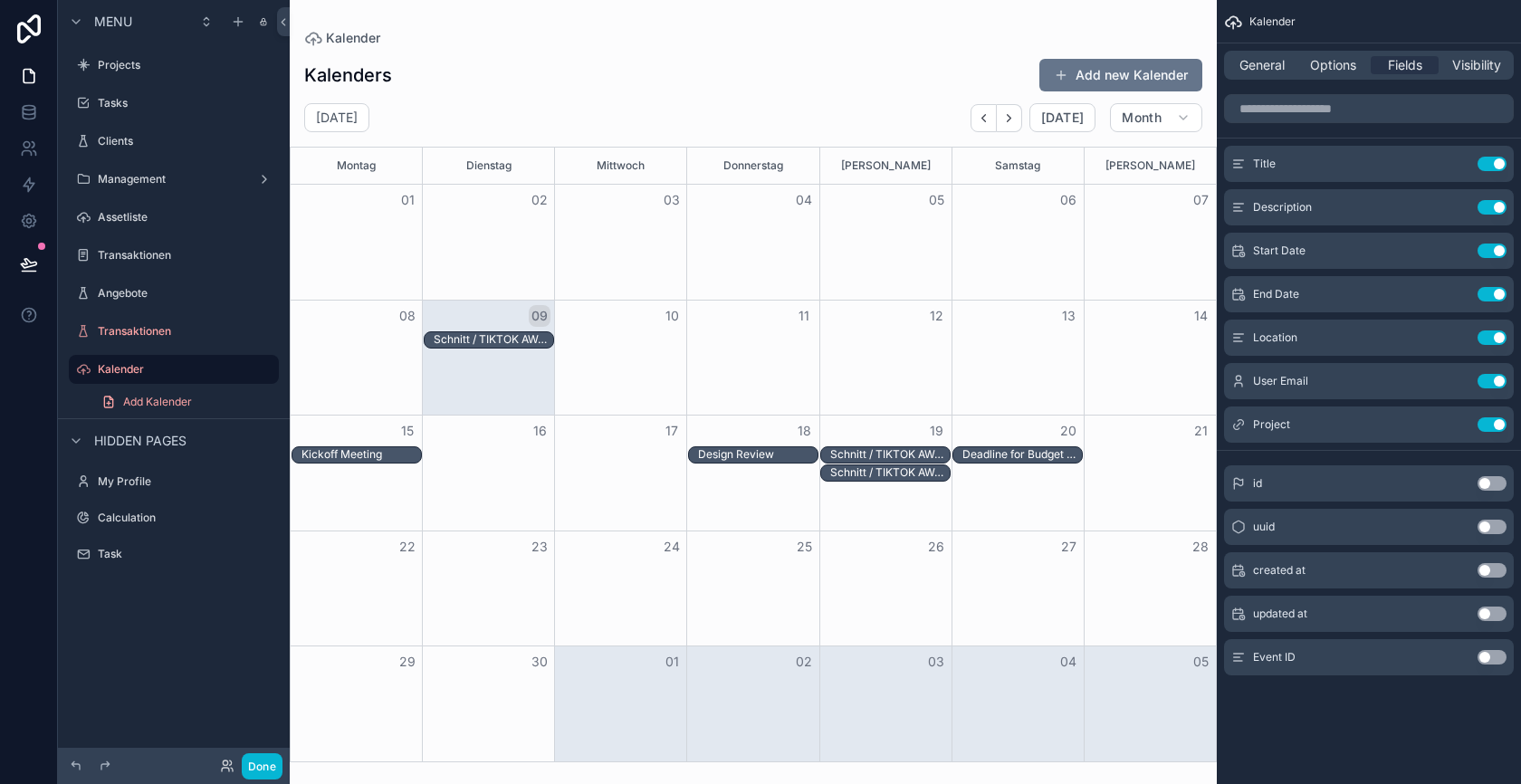
click at [871, 77] on div "scrollable content" at bounding box center [754, 392] width 928 height 784
click at [1333, 65] on span "Options" at bounding box center [1333, 65] width 46 height 18
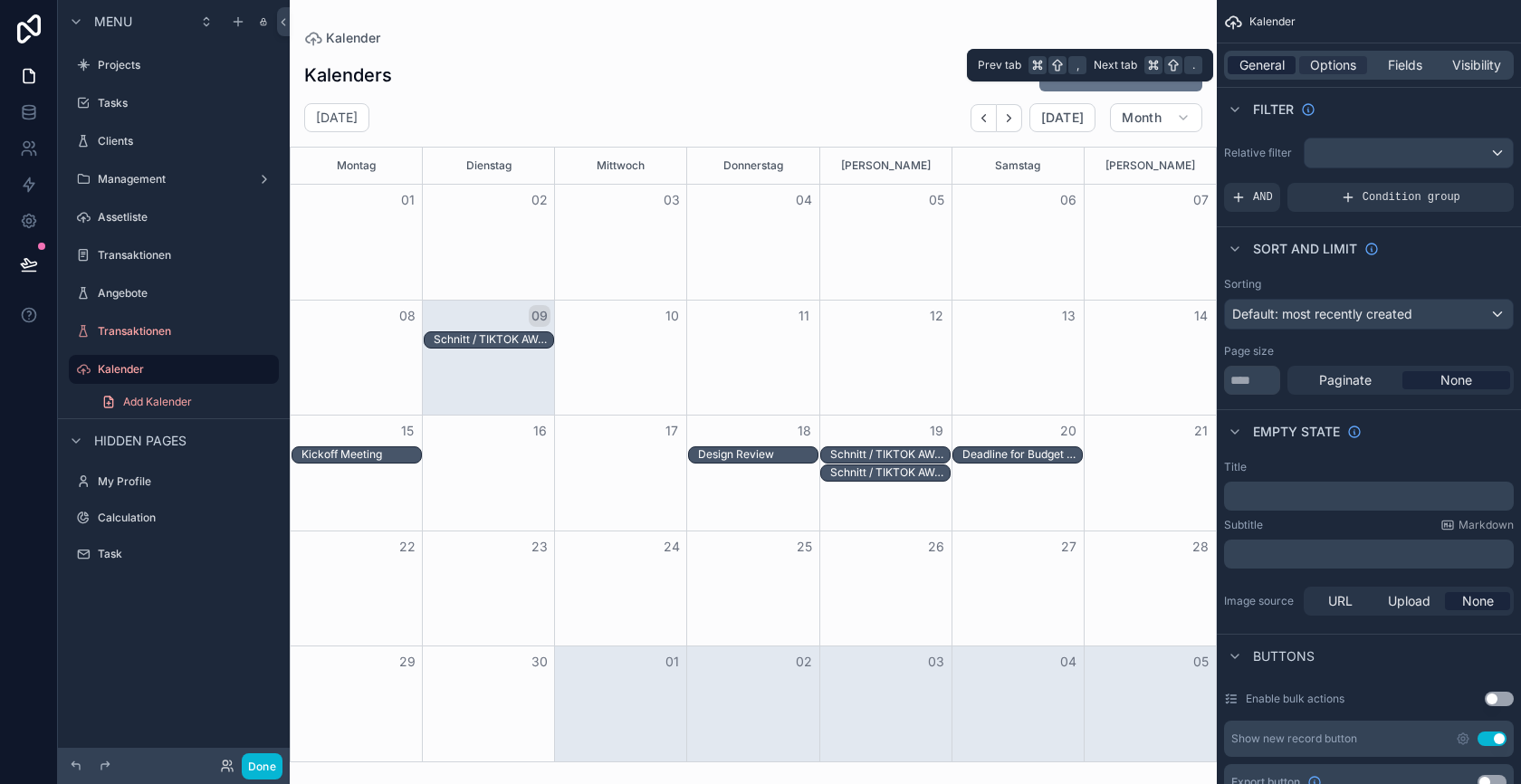
click at [1277, 67] on span "General" at bounding box center [1262, 65] width 45 height 18
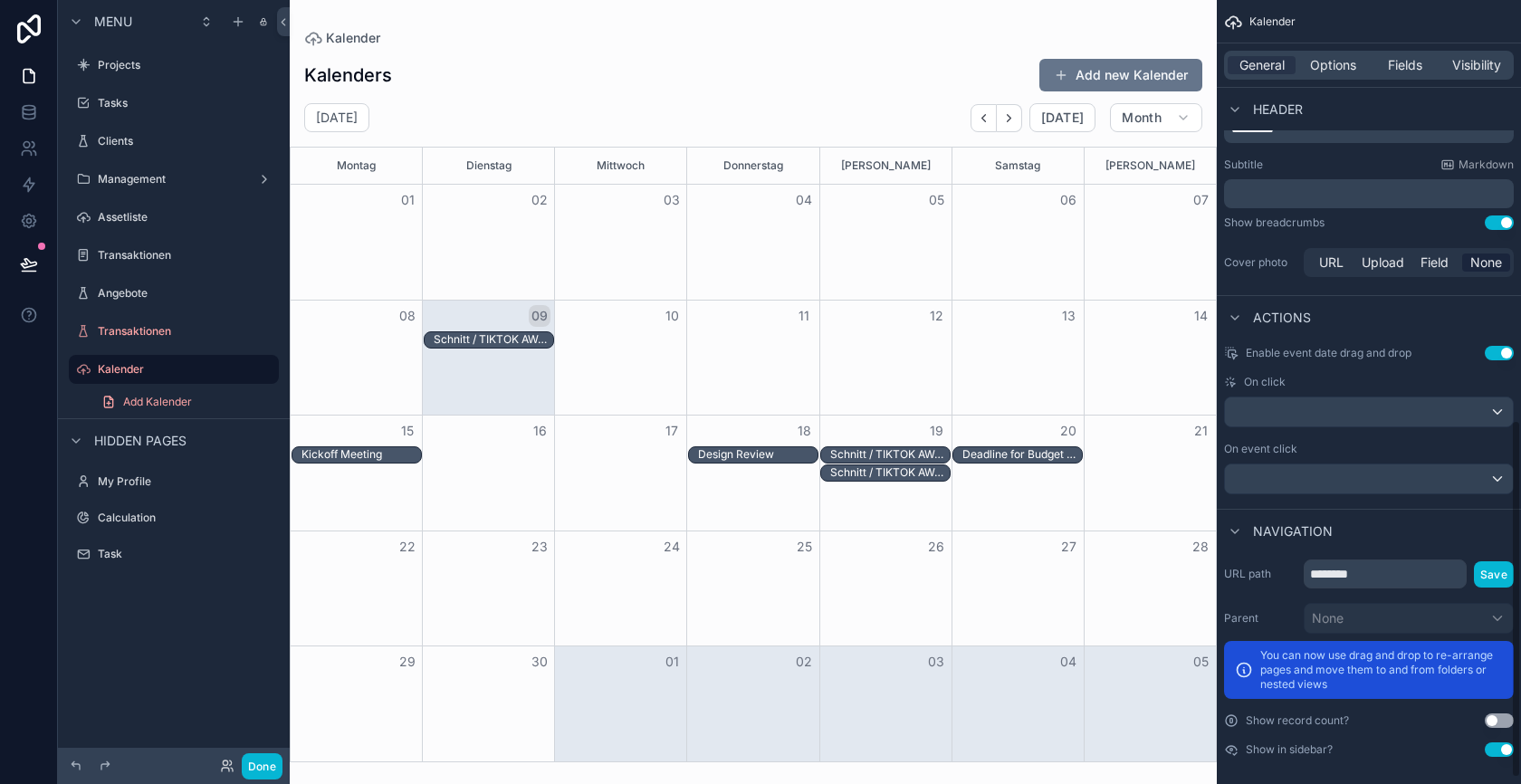
scroll to position [916, 0]
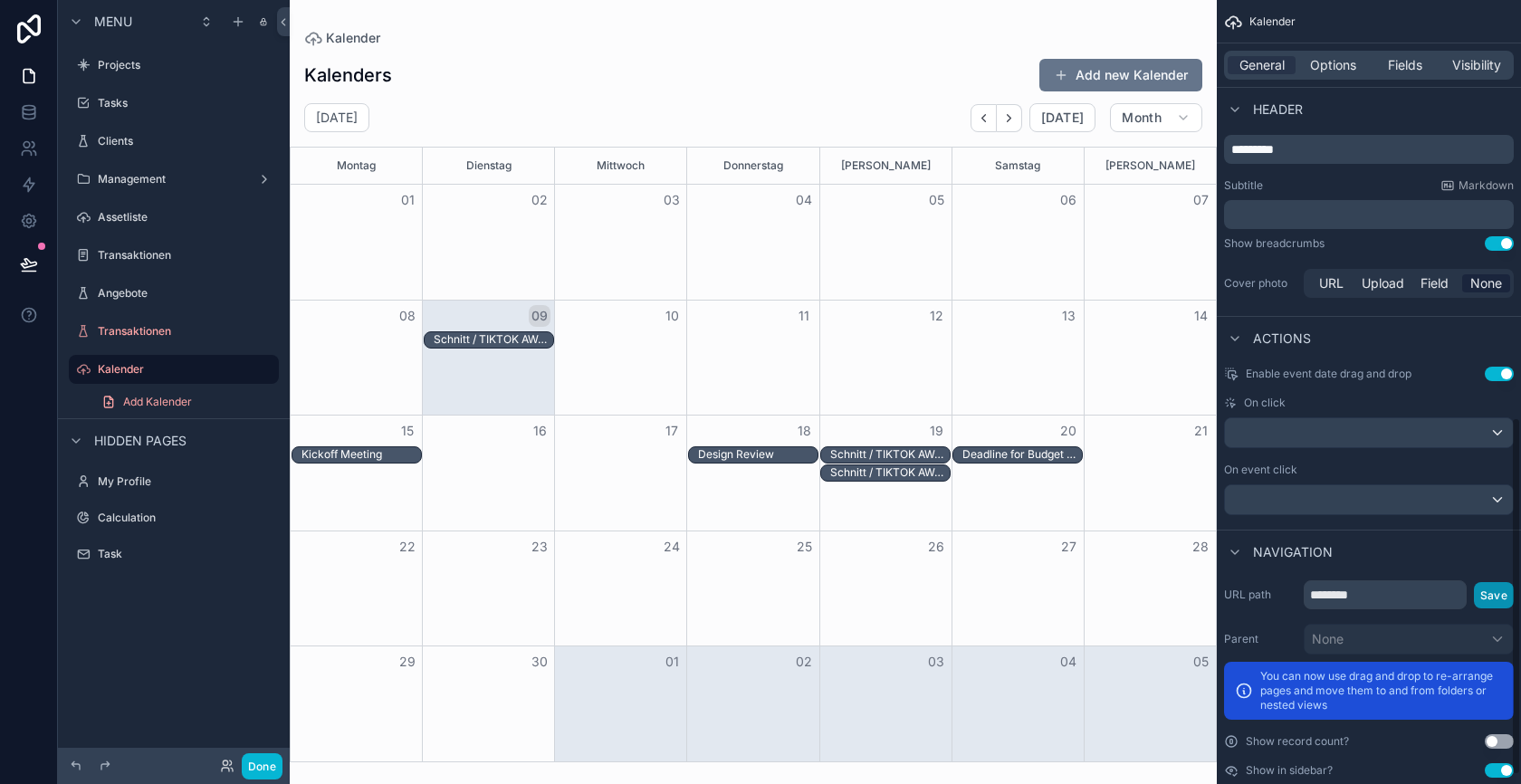
click at [1495, 588] on button "Save" at bounding box center [1493, 595] width 40 height 27
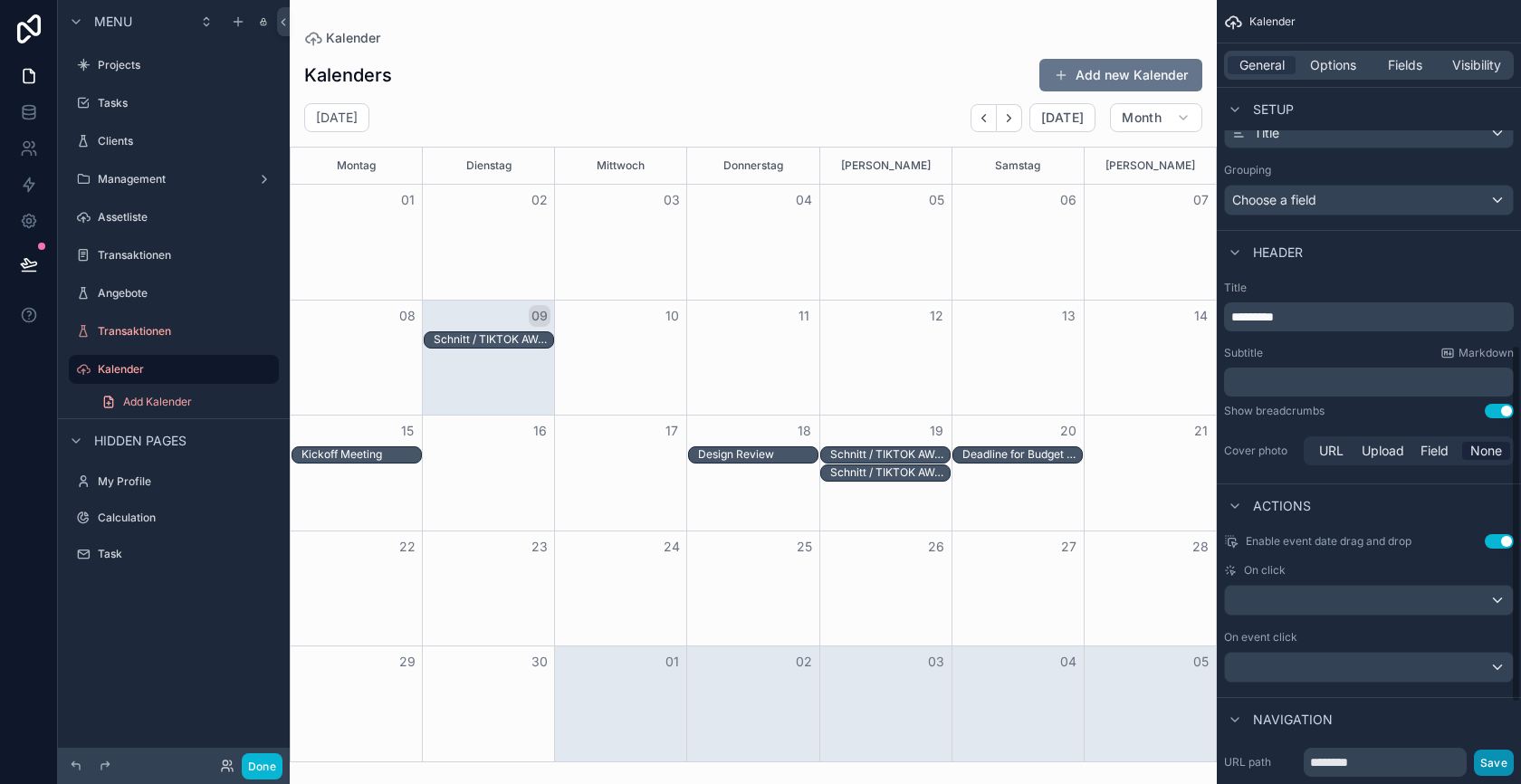
scroll to position [738, 0]
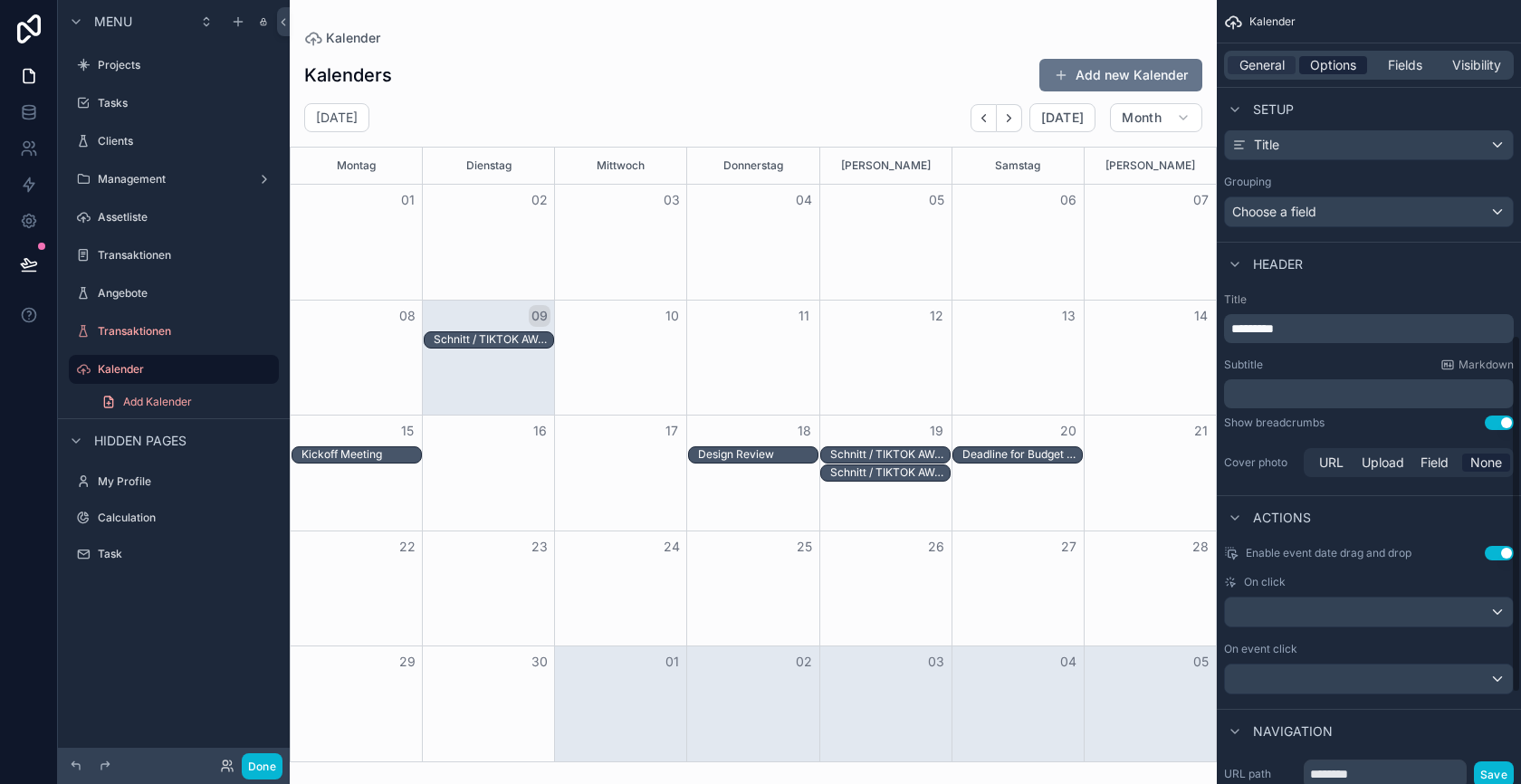
click at [1332, 64] on span "Options" at bounding box center [1333, 65] width 46 height 18
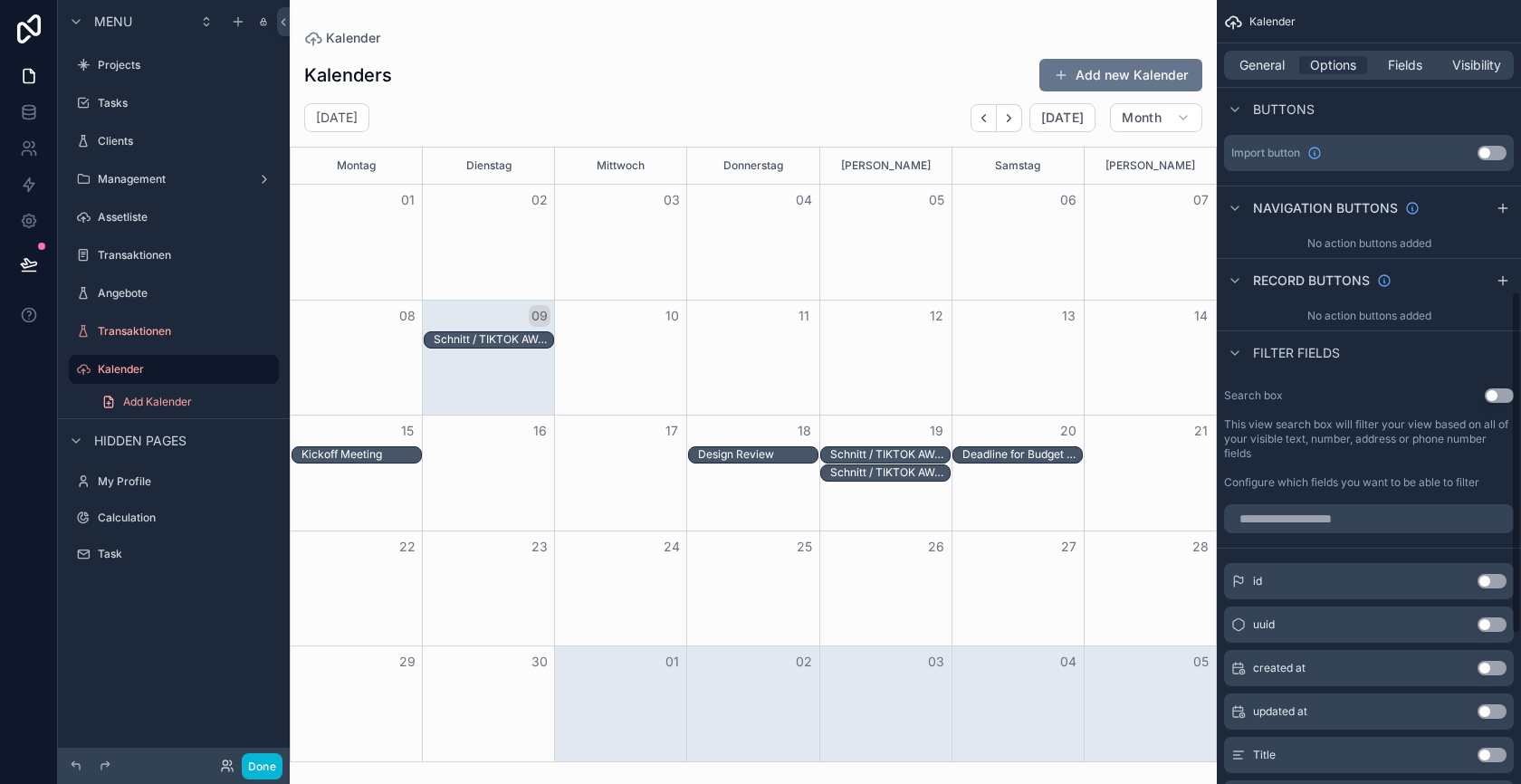
scroll to position [669, 0]
click at [1499, 207] on icon "scrollable content" at bounding box center [1502, 212] width 15 height 15
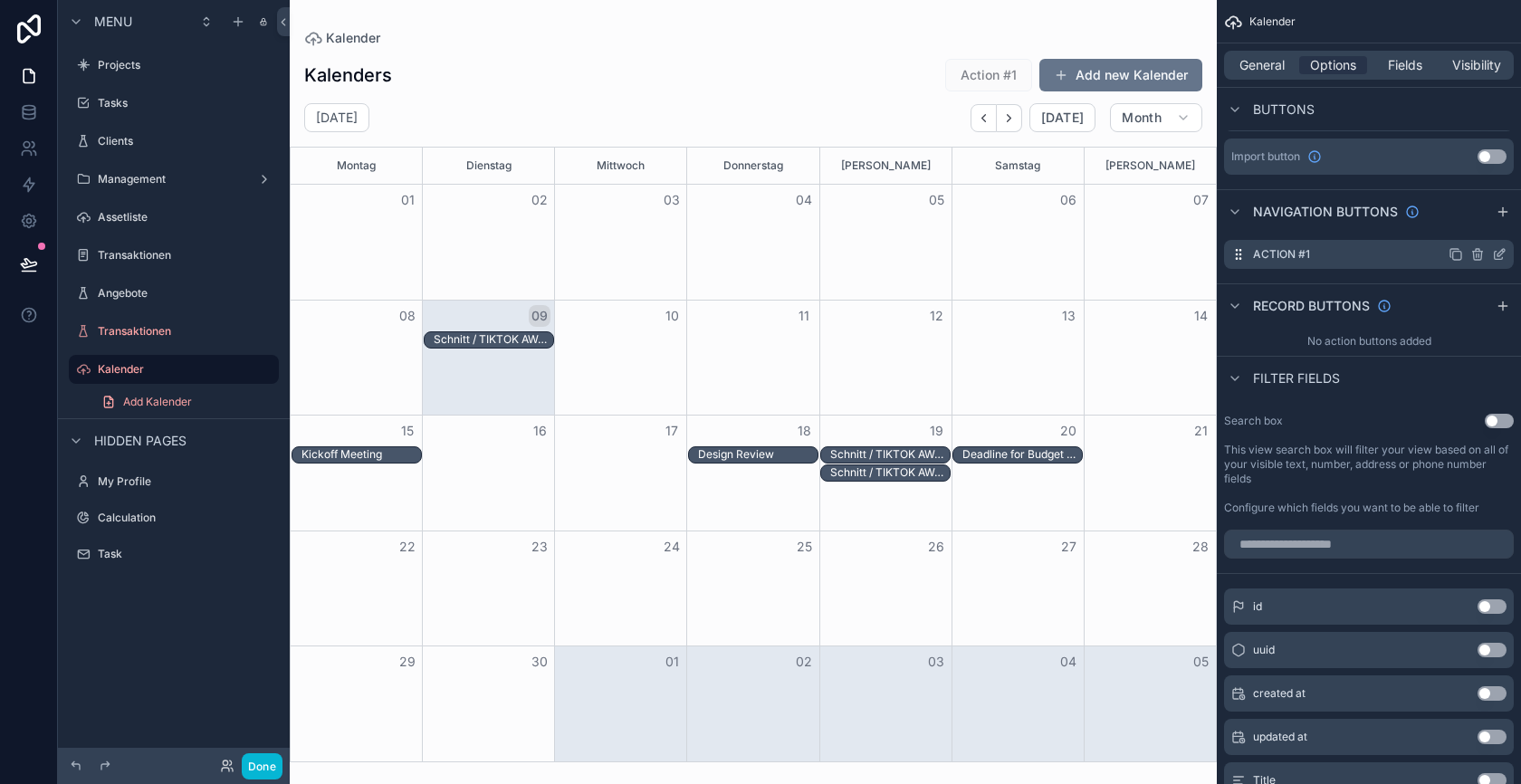
click at [1475, 253] on icon "scrollable content" at bounding box center [1477, 254] width 15 height 15
click at [1468, 222] on icon at bounding box center [1471, 221] width 15 height 15
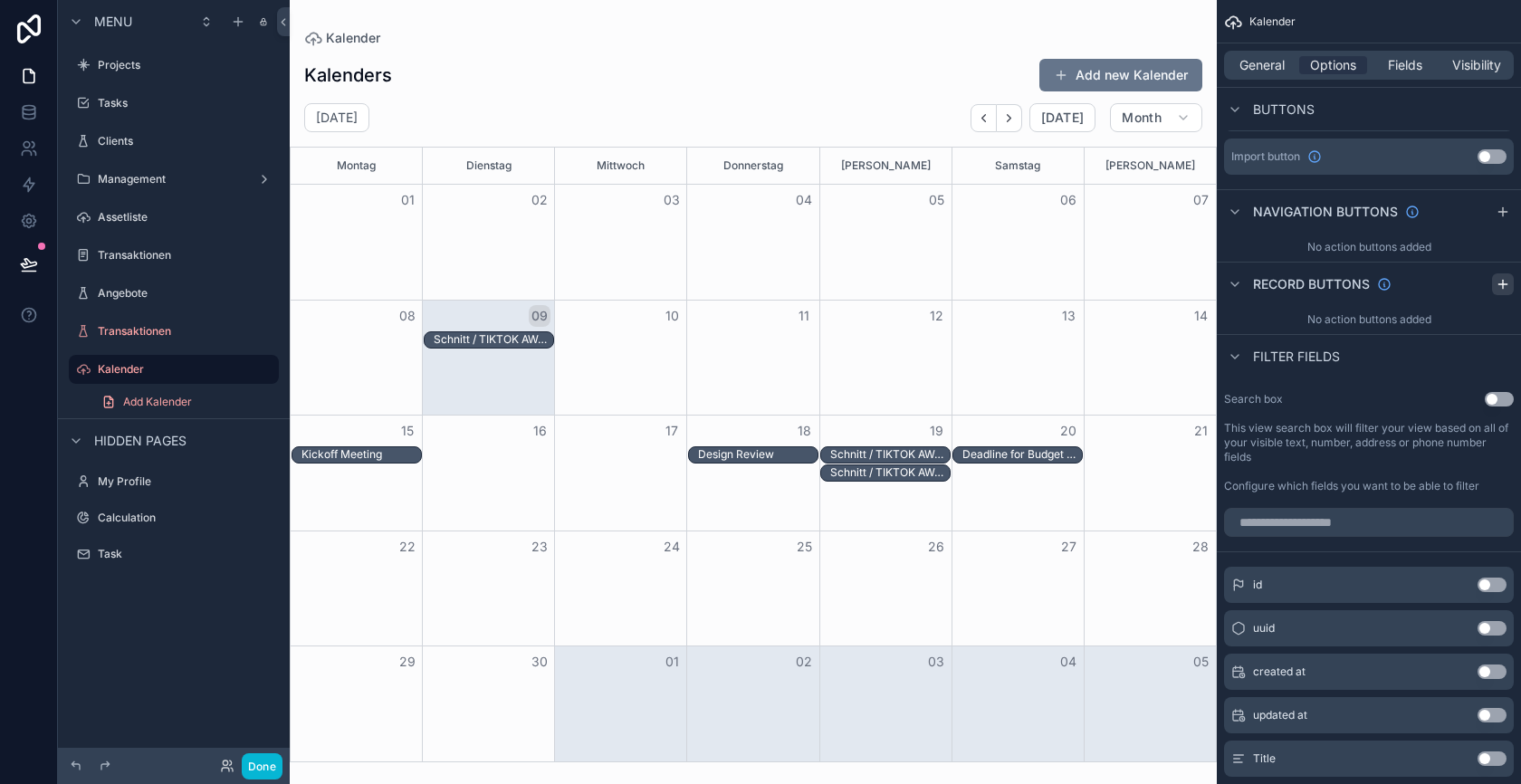
click at [1500, 282] on icon "scrollable content" at bounding box center [1502, 284] width 15 height 15
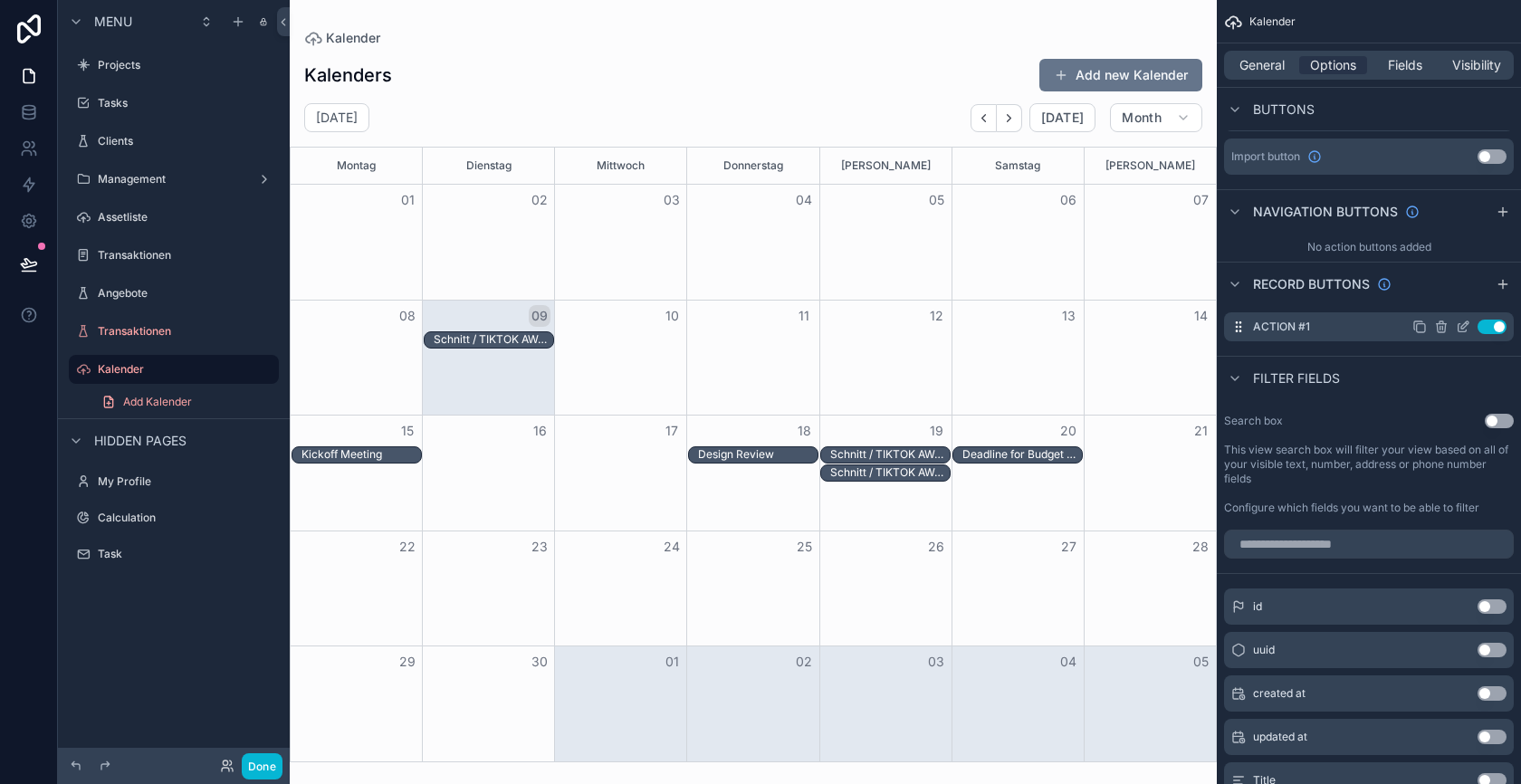
click at [1464, 324] on icon "scrollable content" at bounding box center [1463, 326] width 15 height 15
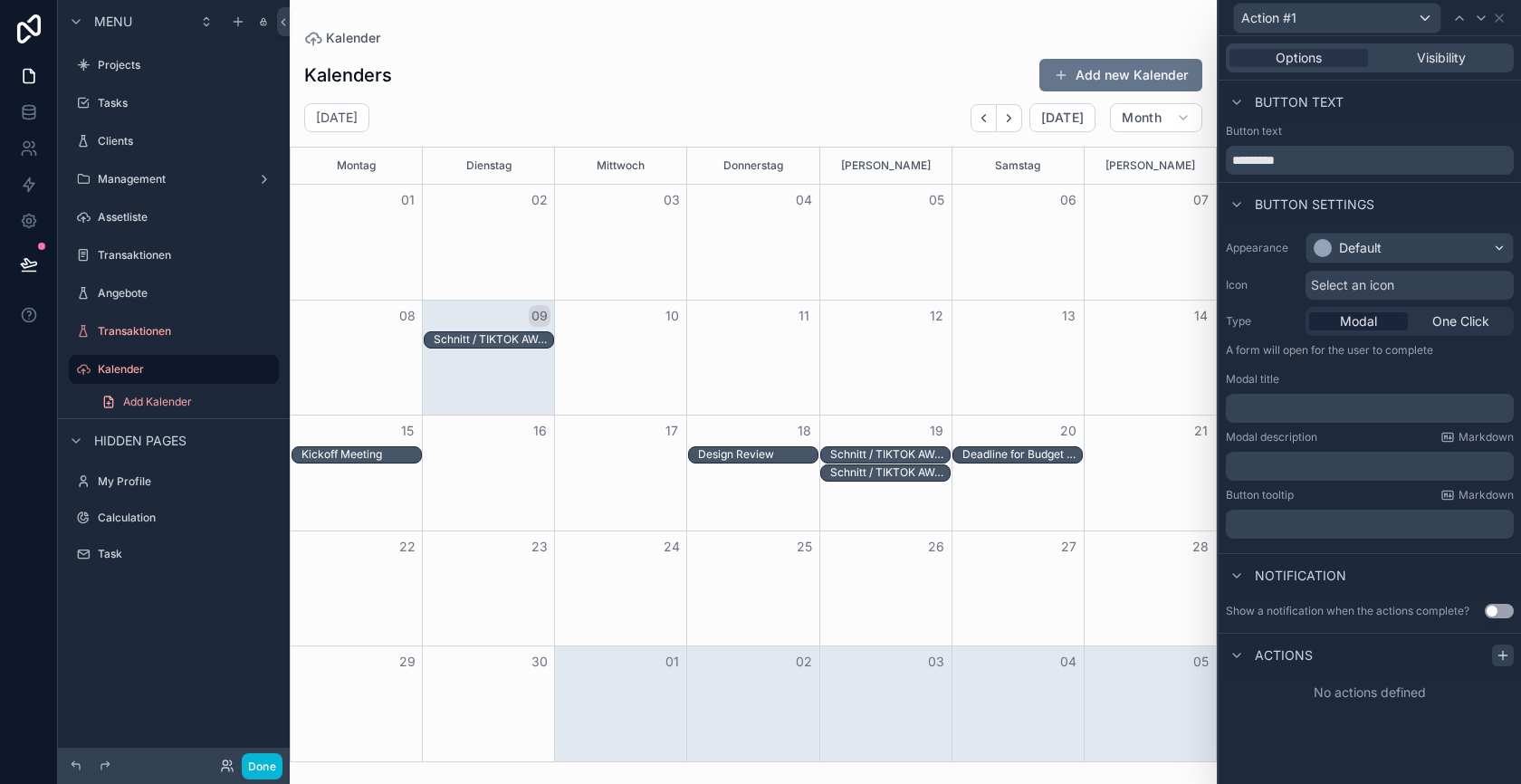
click at [1506, 657] on icon at bounding box center [1502, 655] width 15 height 15
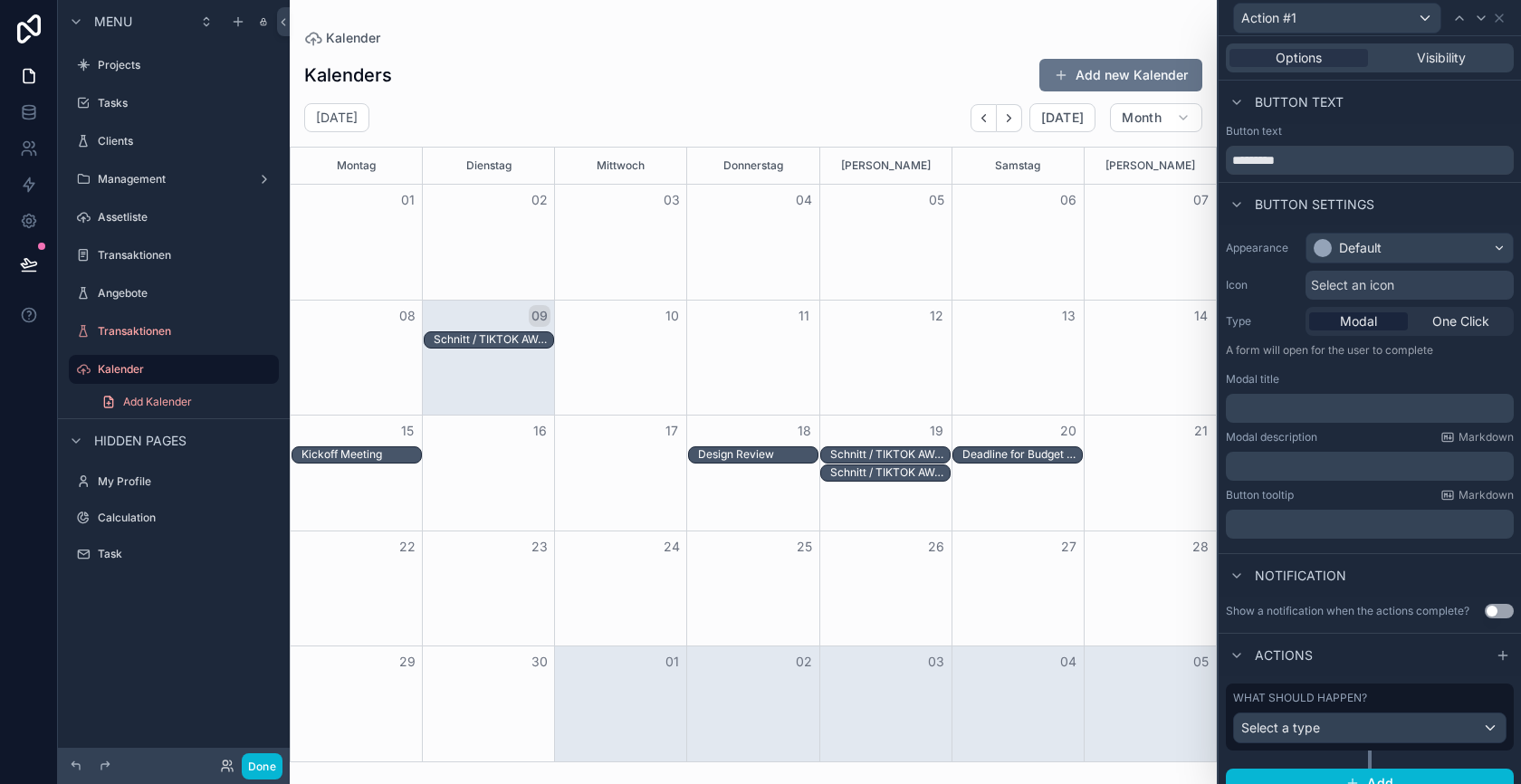
scroll to position [16, 0]
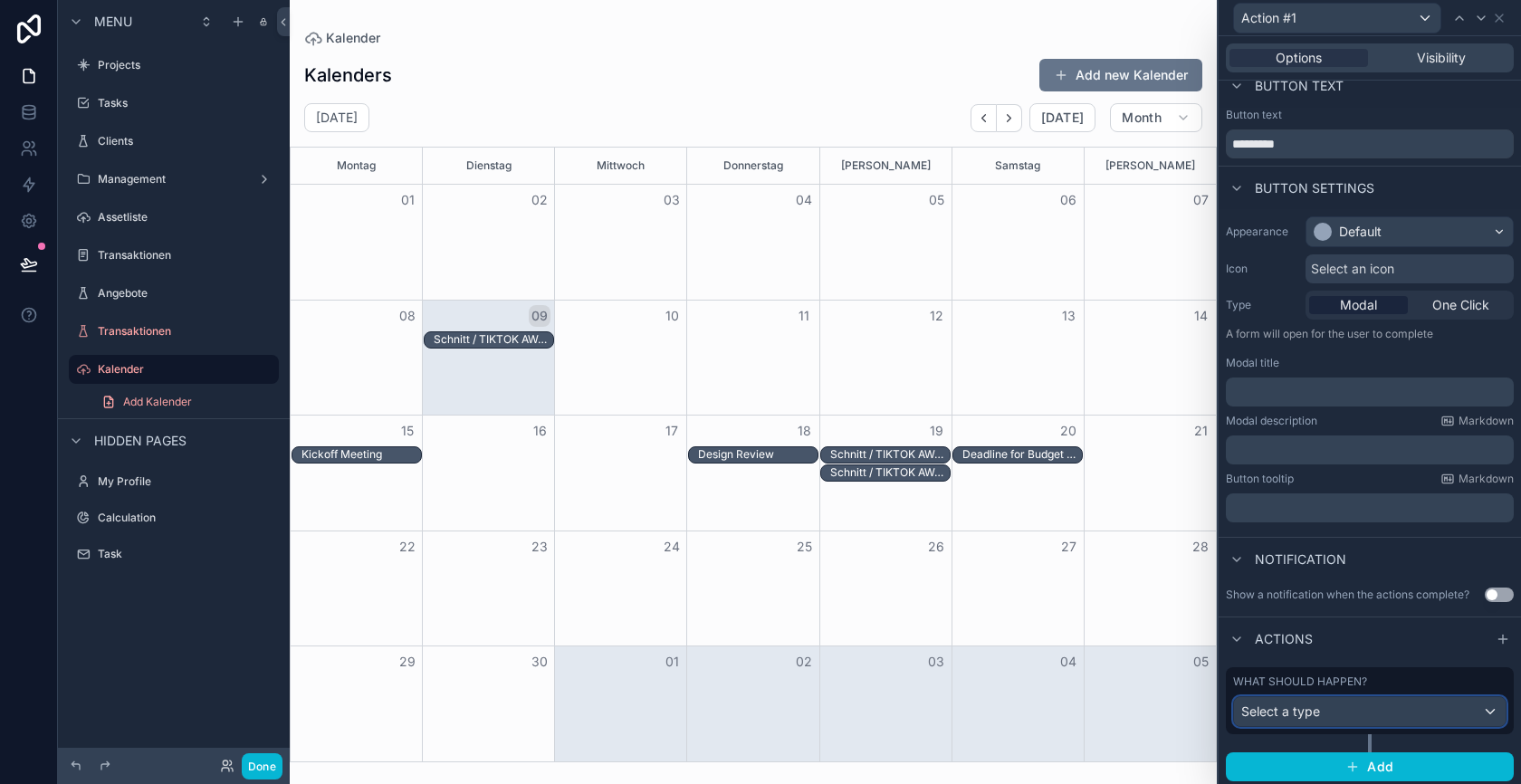
click at [1317, 707] on span "Select a type" at bounding box center [1281, 711] width 79 height 16
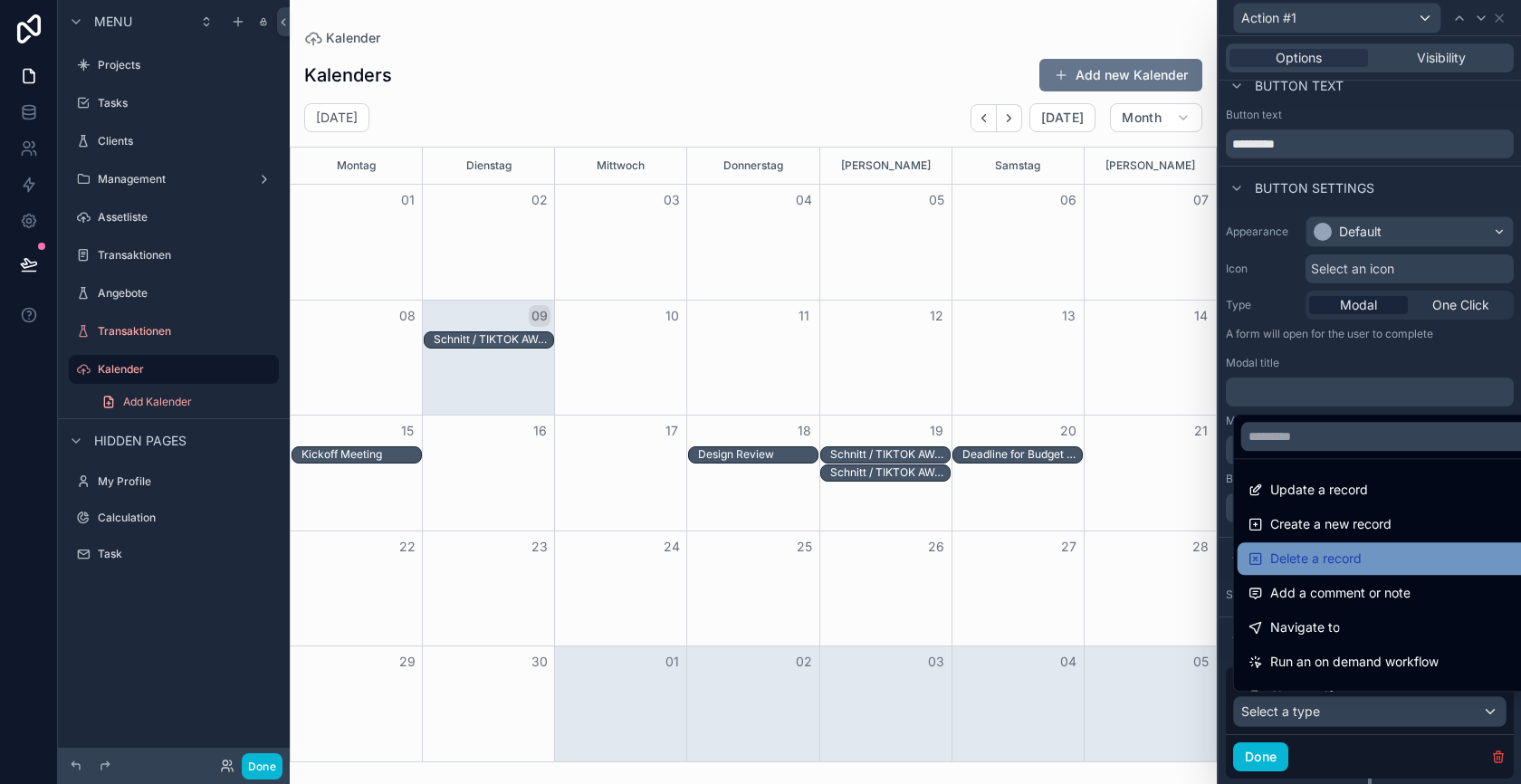
click at [1331, 555] on span "Delete a record" at bounding box center [1316, 559] width 91 height 22
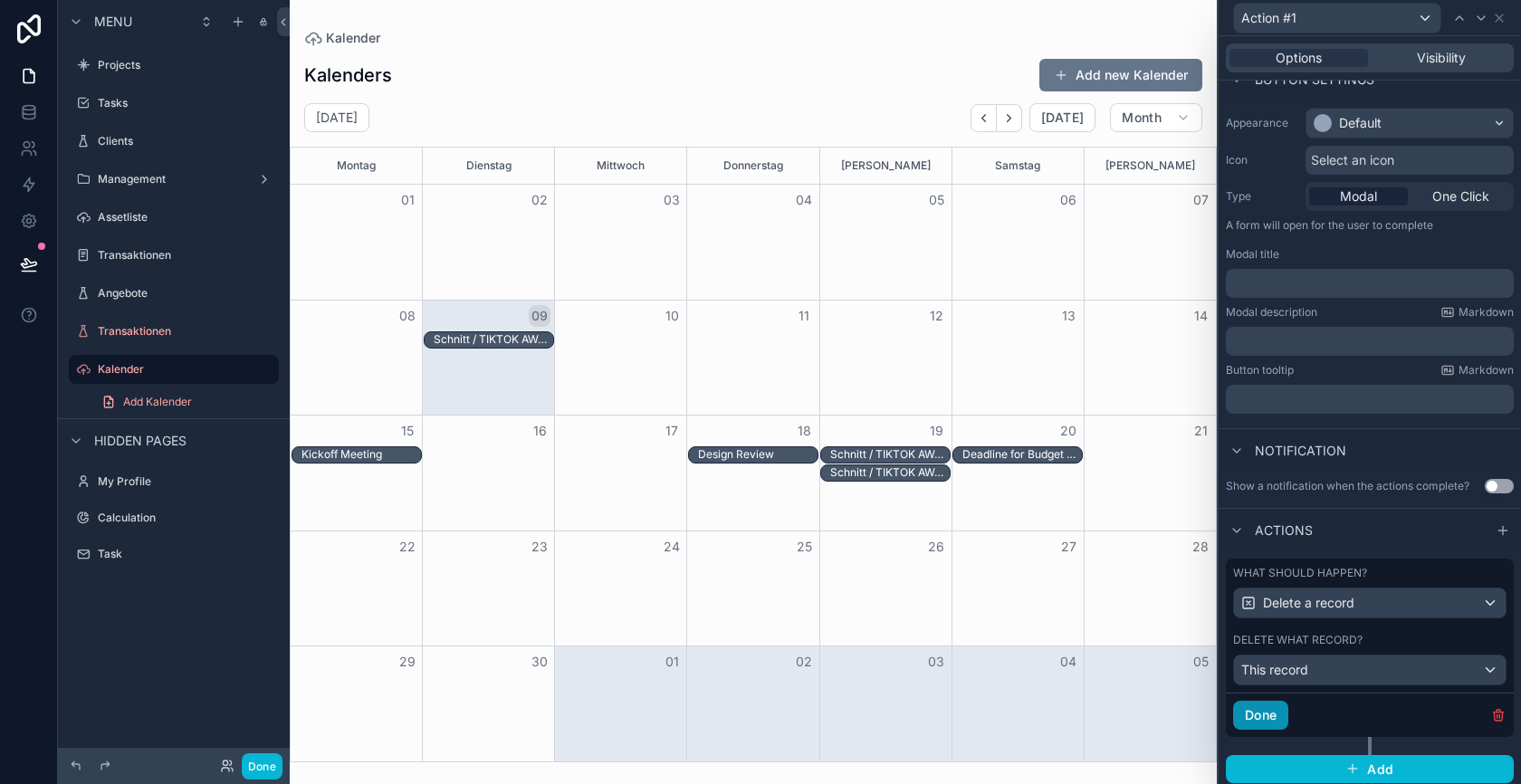
click at [1265, 707] on button "Done" at bounding box center [1261, 715] width 55 height 29
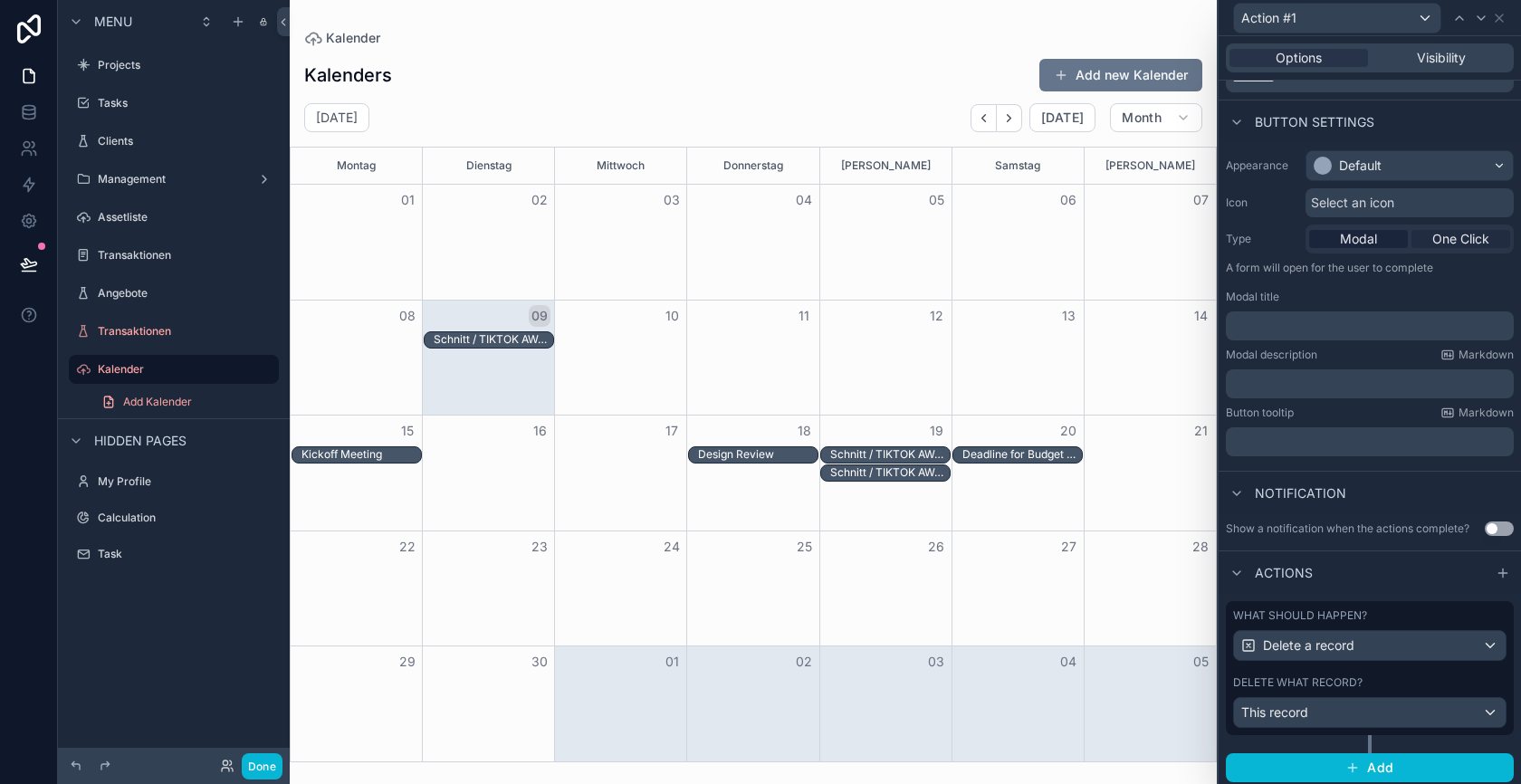
click at [1464, 234] on span "One Click" at bounding box center [1461, 239] width 57 height 18
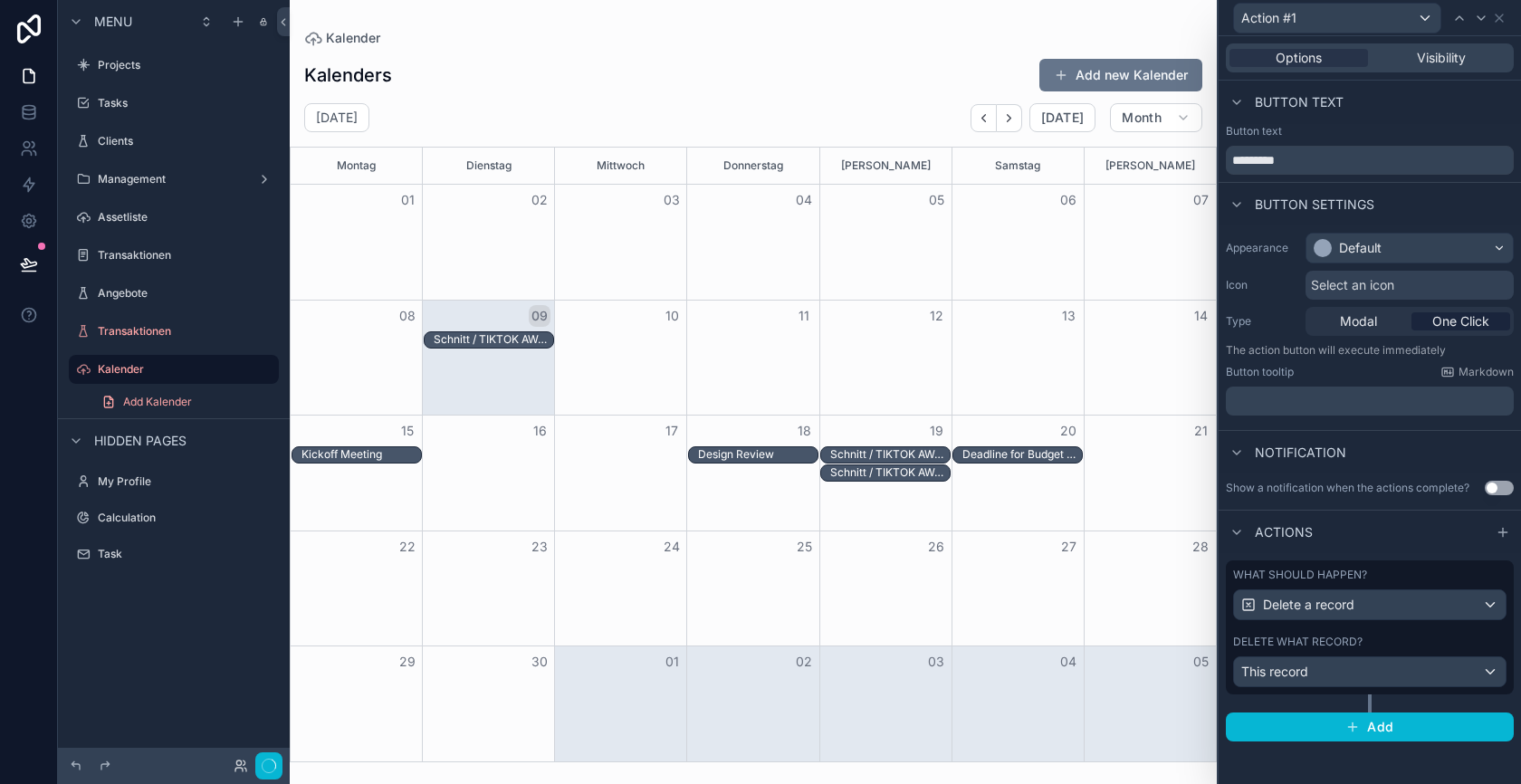
scroll to position [0, 0]
click at [1324, 156] on input "*********" at bounding box center [1370, 159] width 288 height 29
type input "******"
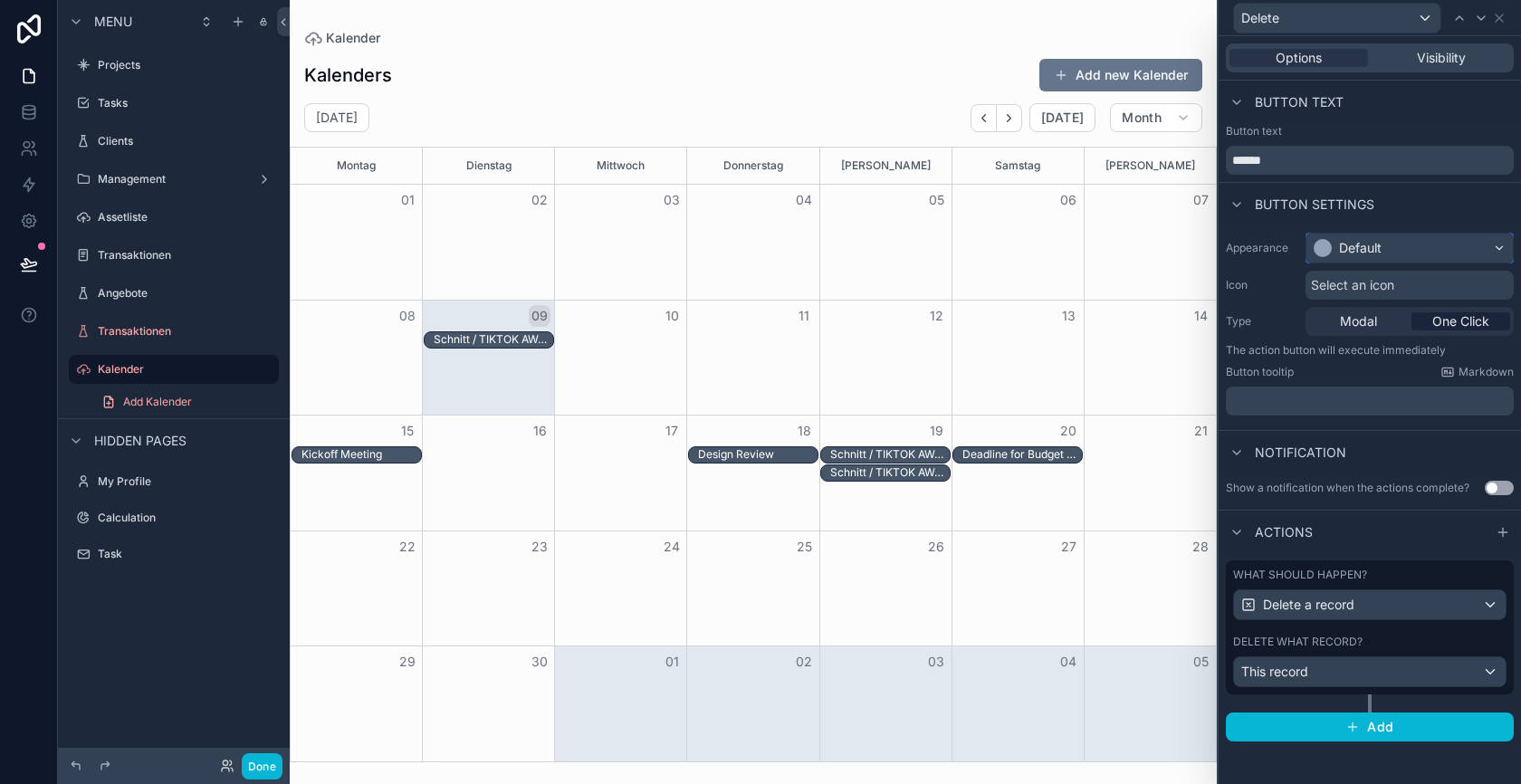
click at [1423, 249] on div "Default" at bounding box center [1409, 247] width 207 height 29
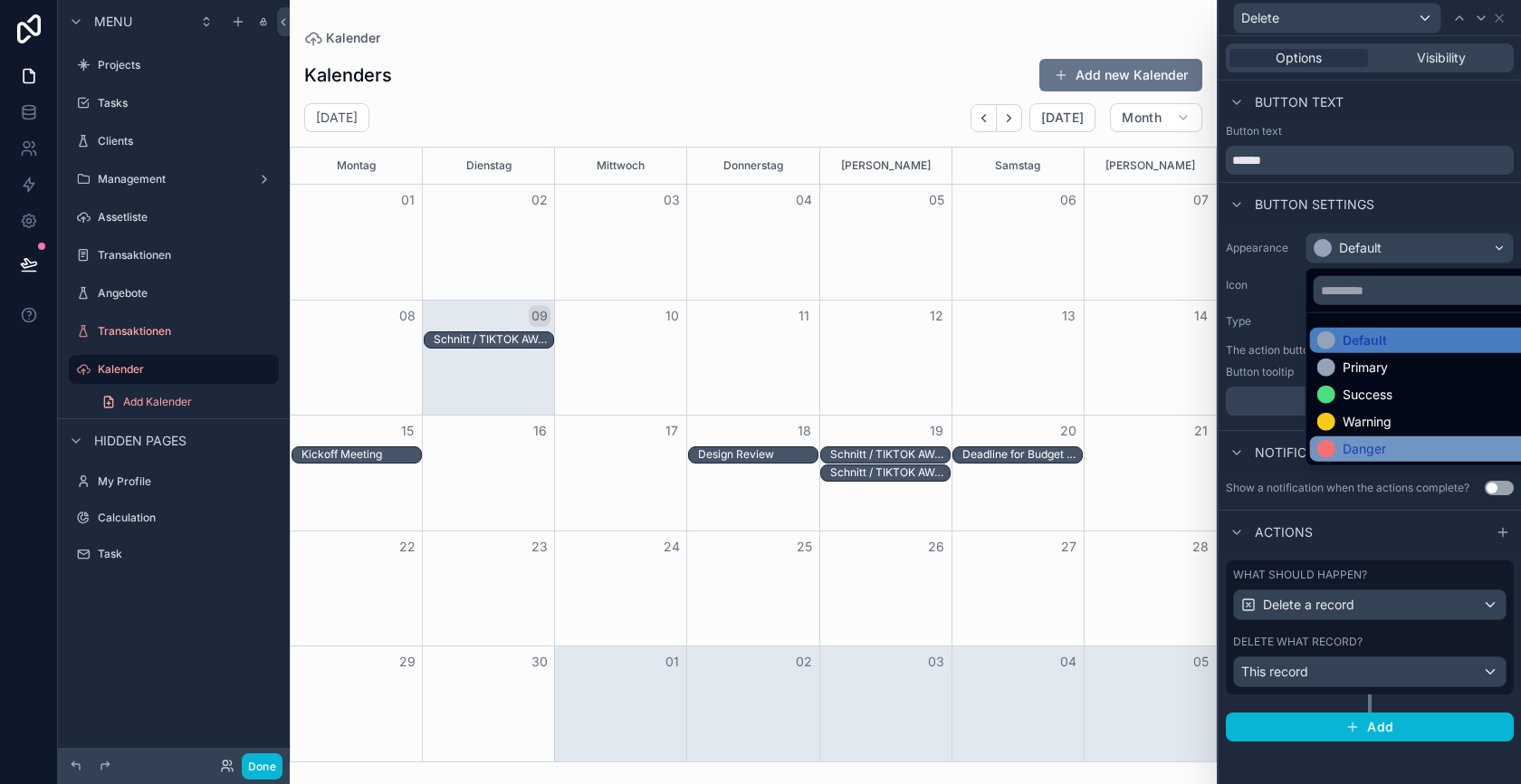
click at [1375, 442] on div "Danger" at bounding box center [1365, 449] width 44 height 18
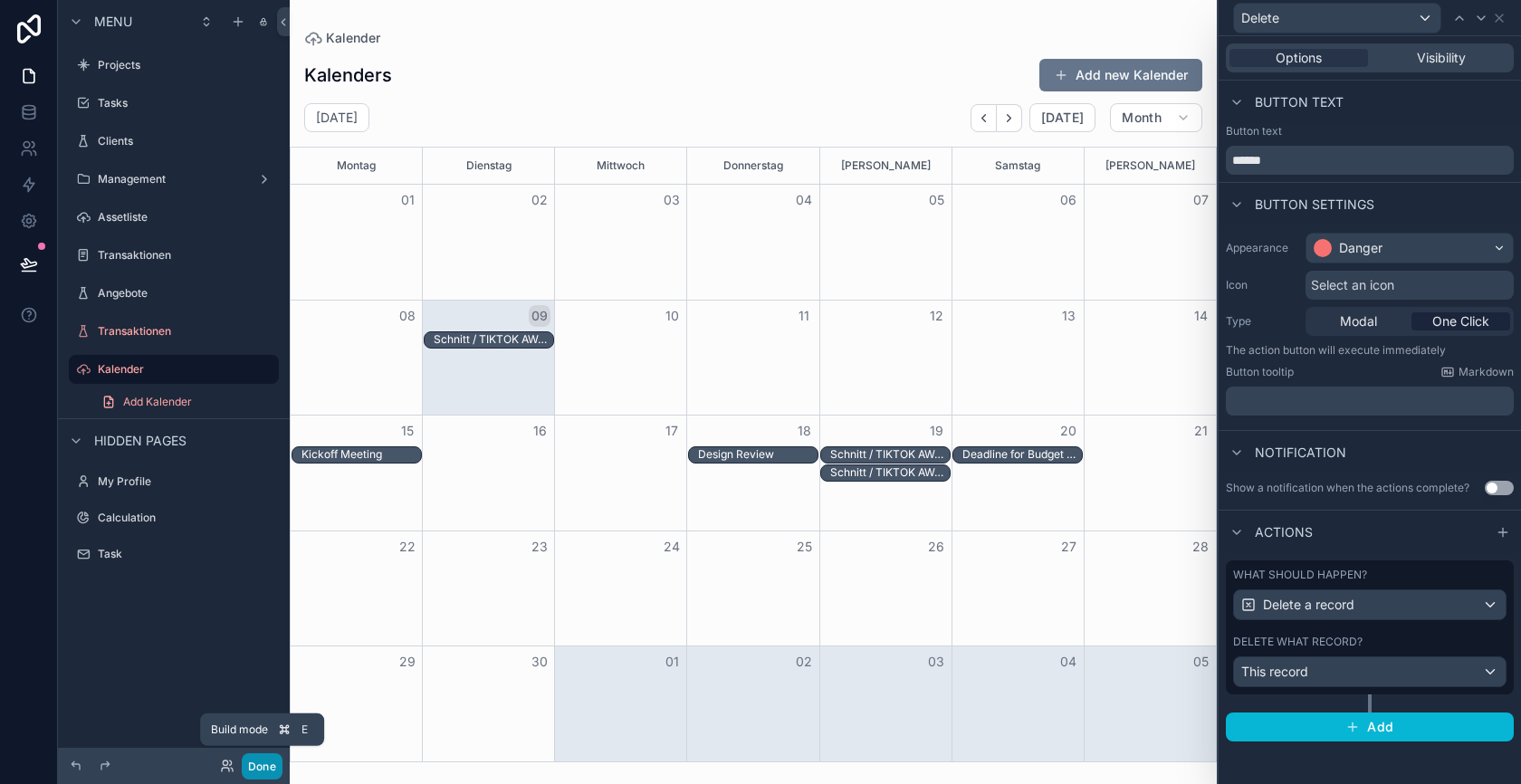
click at [270, 762] on button "Done" at bounding box center [261, 766] width 41 height 27
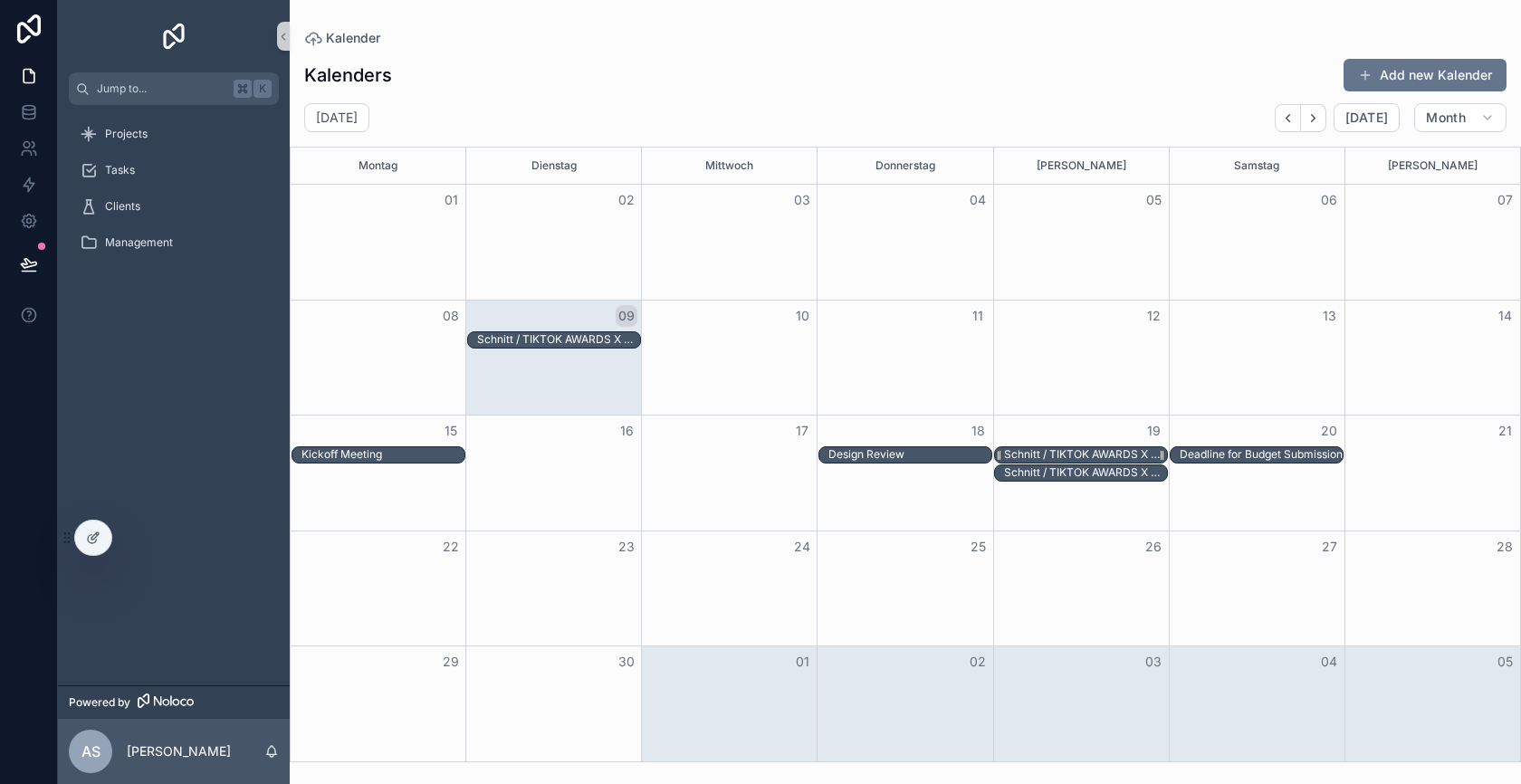
click at [1043, 452] on div "Schnitt / TIKTOK AWARDS X THOMY CASEFILM / THE WOW" at bounding box center [1085, 454] width 163 height 15
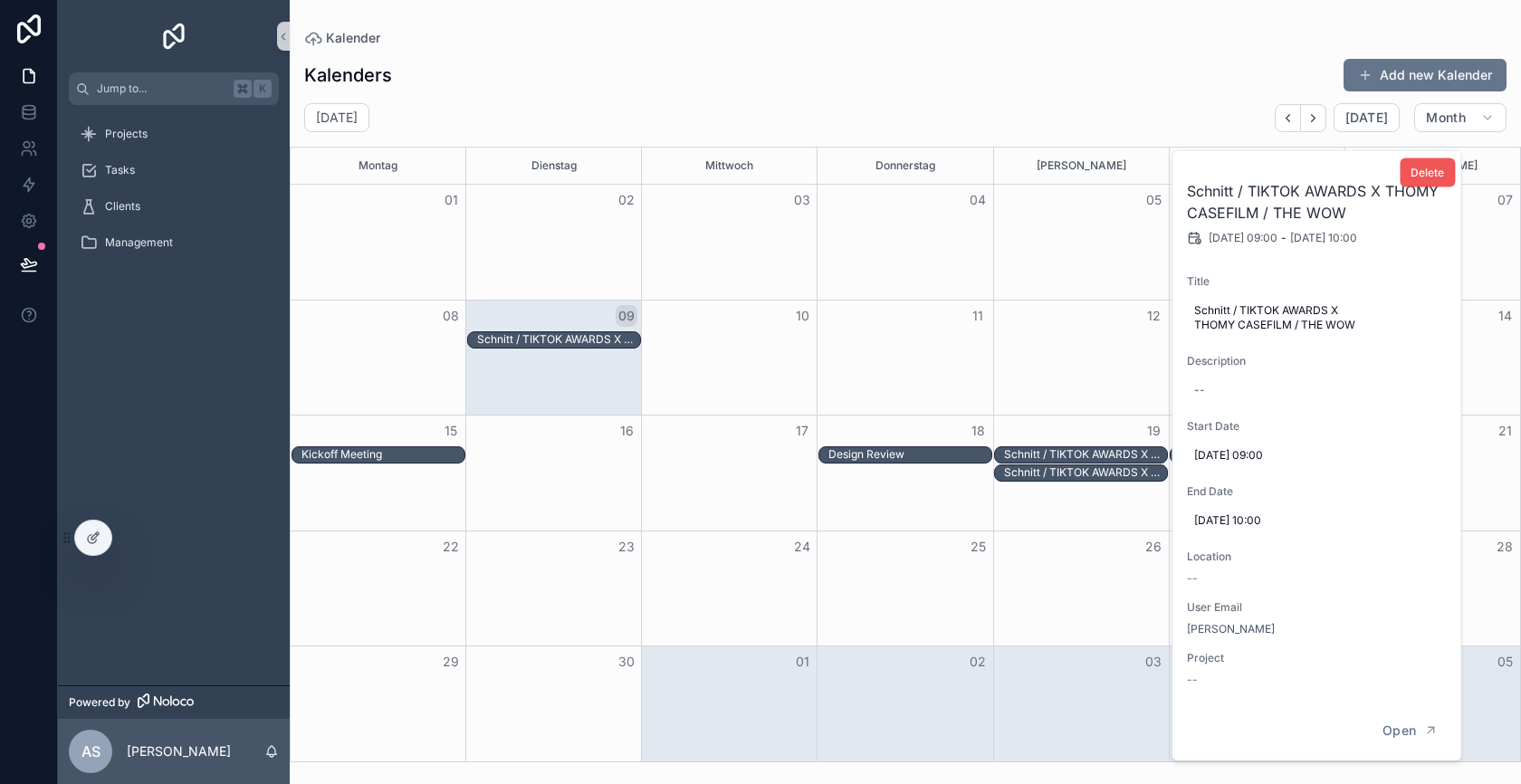
click at [1428, 170] on span "Delete" at bounding box center [1427, 173] width 34 height 15
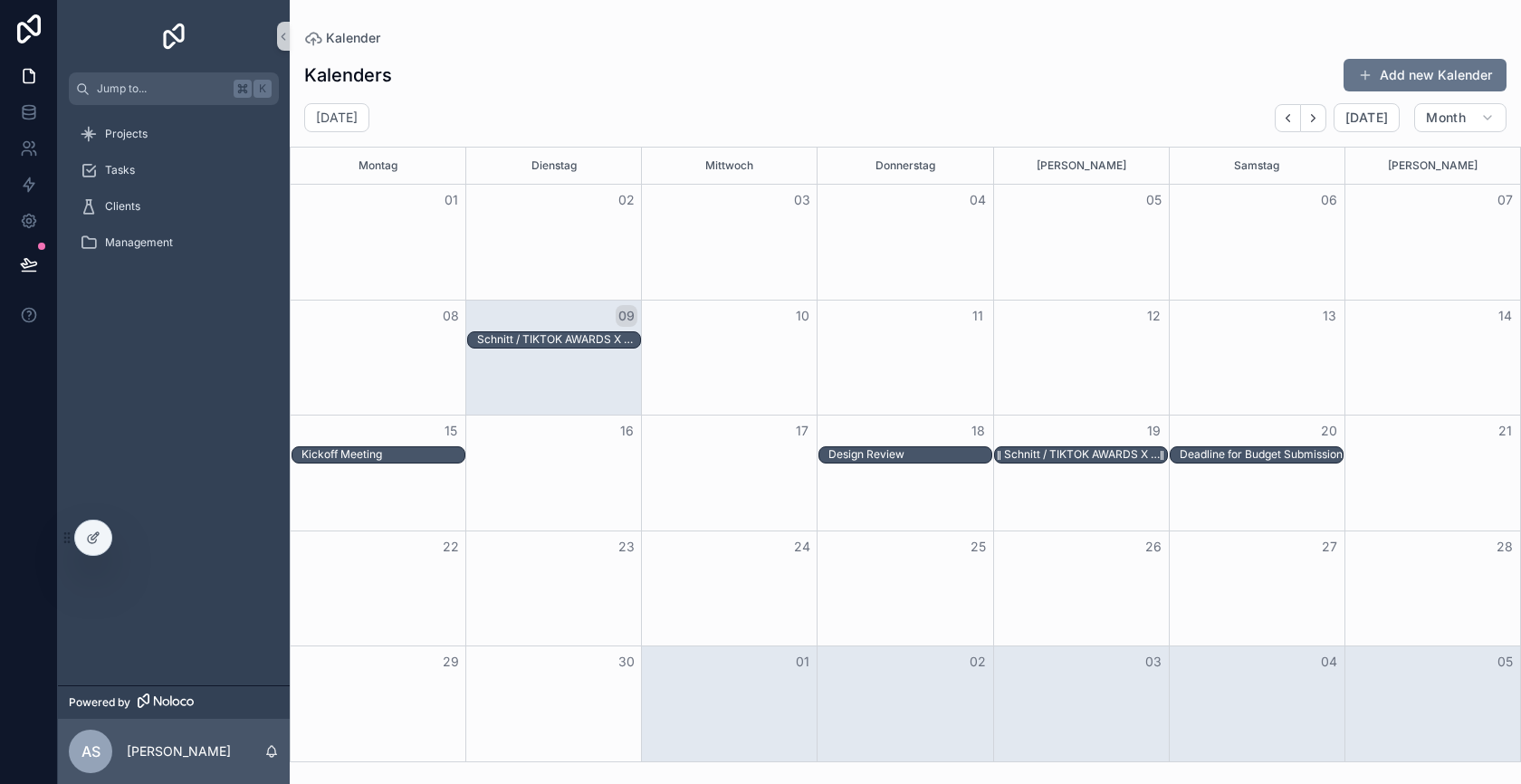
click at [1098, 452] on div "Schnitt / TIKTOK AWARDS X THOMY CASEFILM / THE WOW" at bounding box center [1085, 454] width 163 height 15
click at [1420, 176] on div "[PERSON_NAME]" at bounding box center [1432, 165] width 169 height 37
click at [1123, 446] on div "Schnitt / TIKTOK AWARDS X THOMY CASEFILM / THE WOW" at bounding box center [1081, 454] width 174 height 17
click at [1104, 454] on div "Schnitt / TIKTOK AWARDS X THOMY CASEFILM / THE WOW" at bounding box center [1085, 454] width 163 height 15
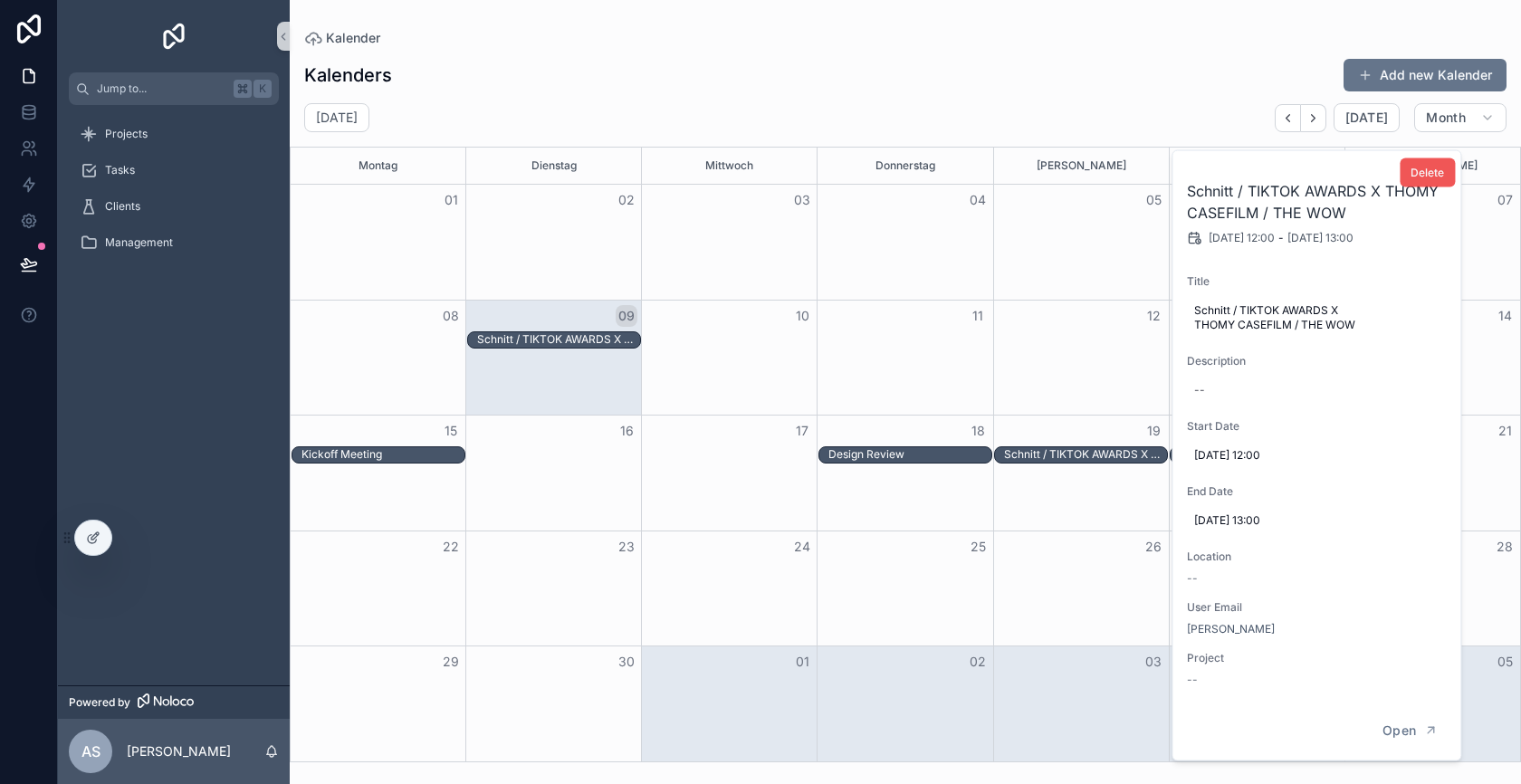
click at [1428, 178] on span "Delete" at bounding box center [1427, 173] width 34 height 15
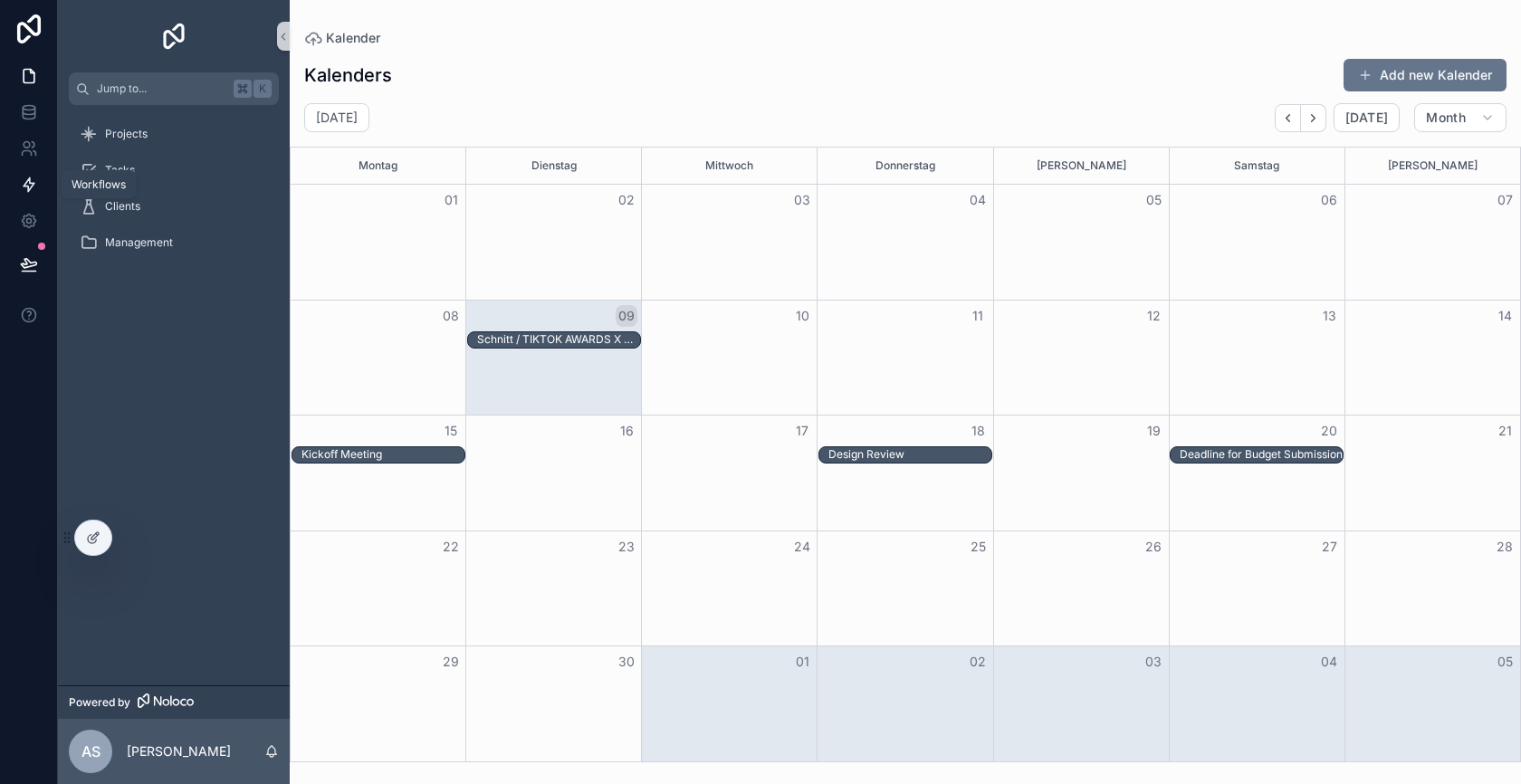
click at [27, 180] on icon at bounding box center [29, 185] width 11 height 14
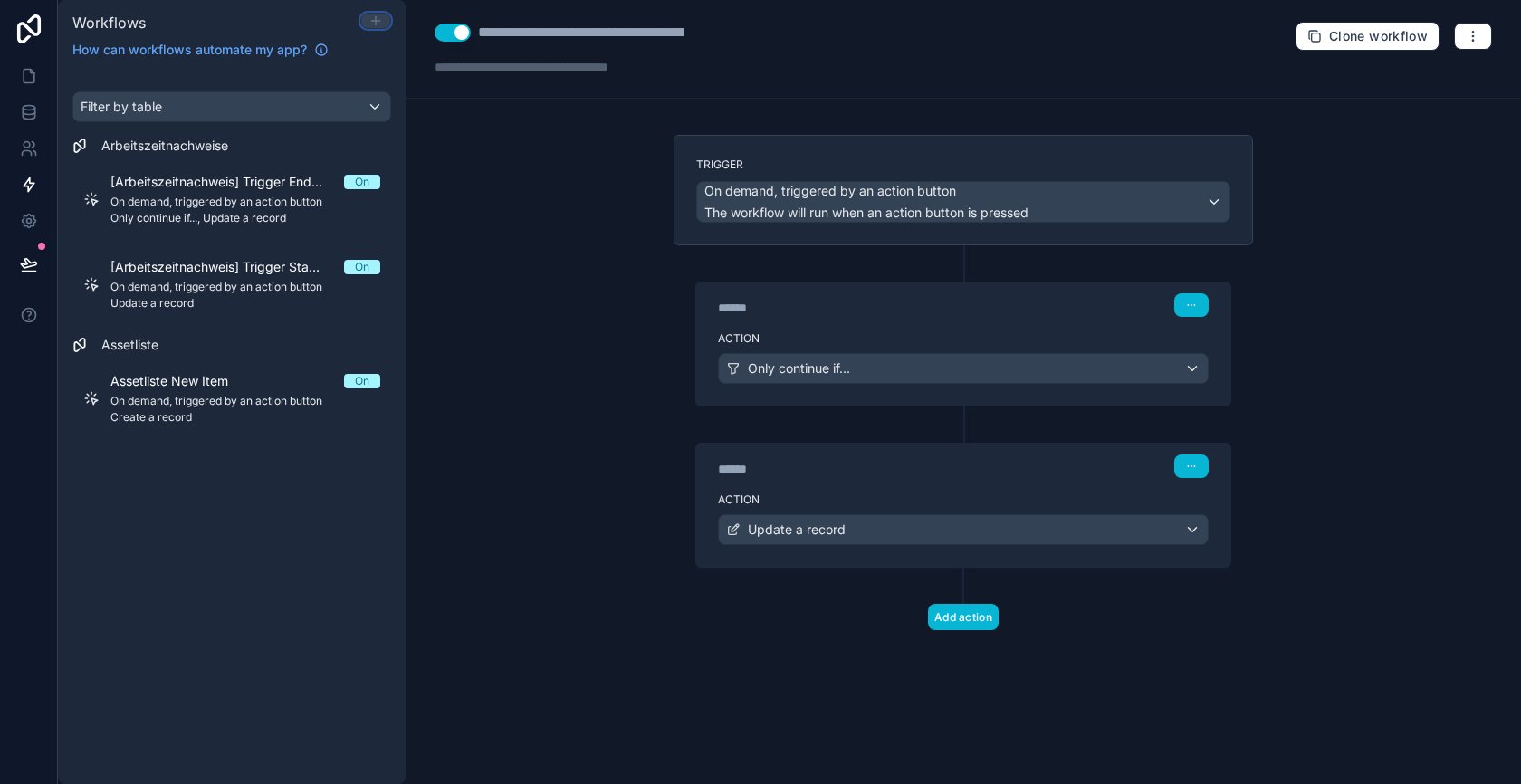
click at [379, 23] on icon at bounding box center [376, 21] width 15 height 15
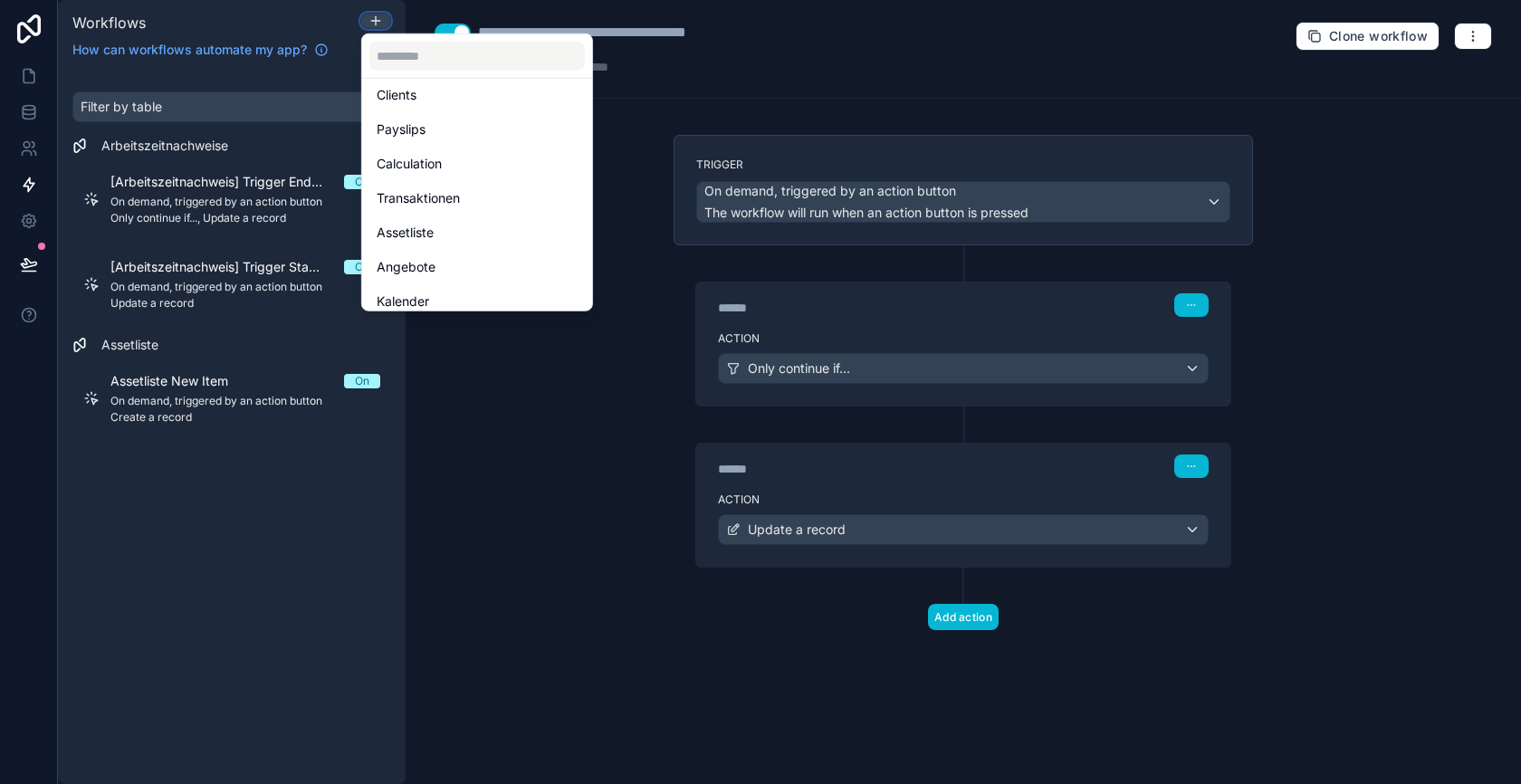
scroll to position [190, 0]
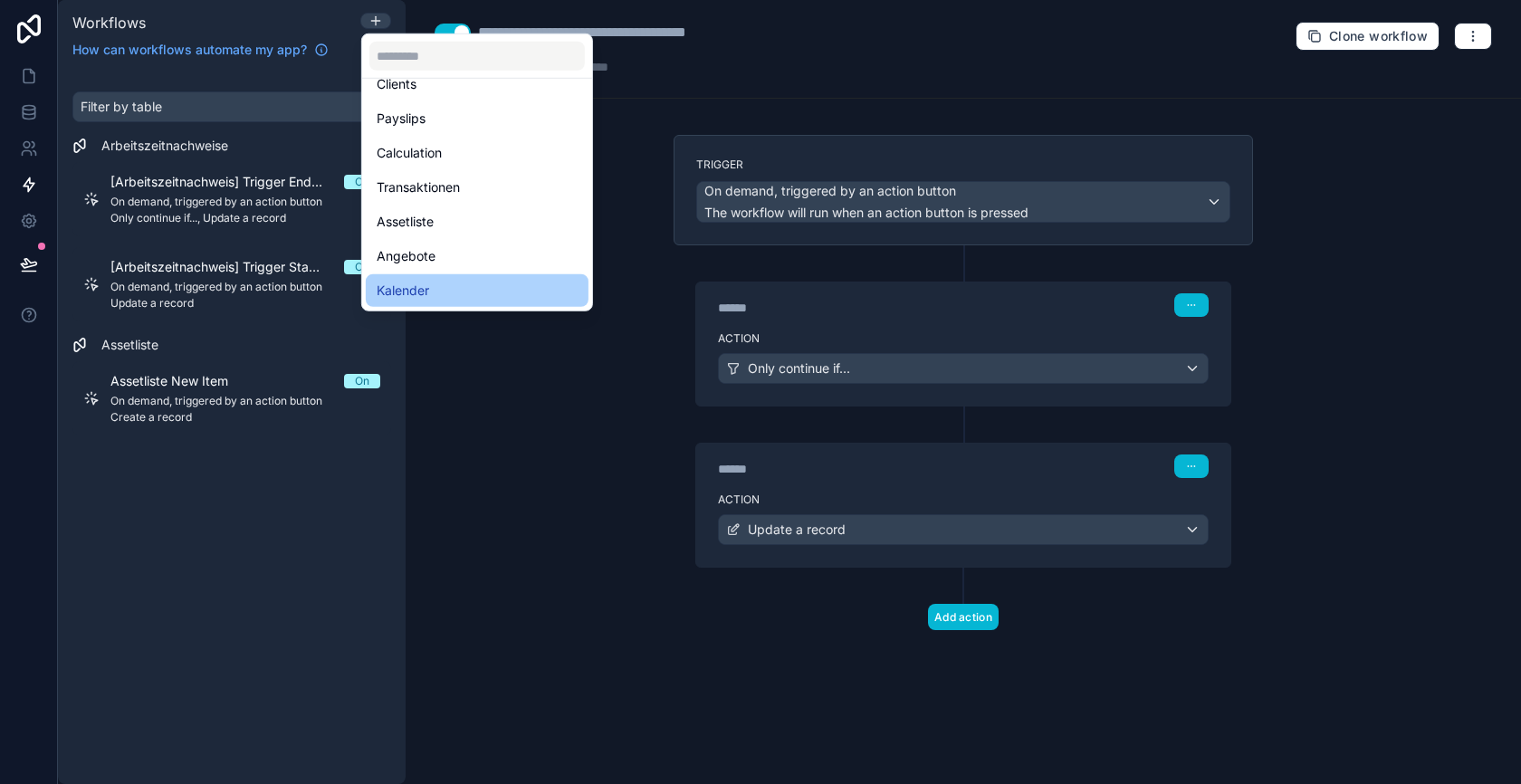
click at [441, 284] on div "Kalender" at bounding box center [477, 291] width 201 height 22
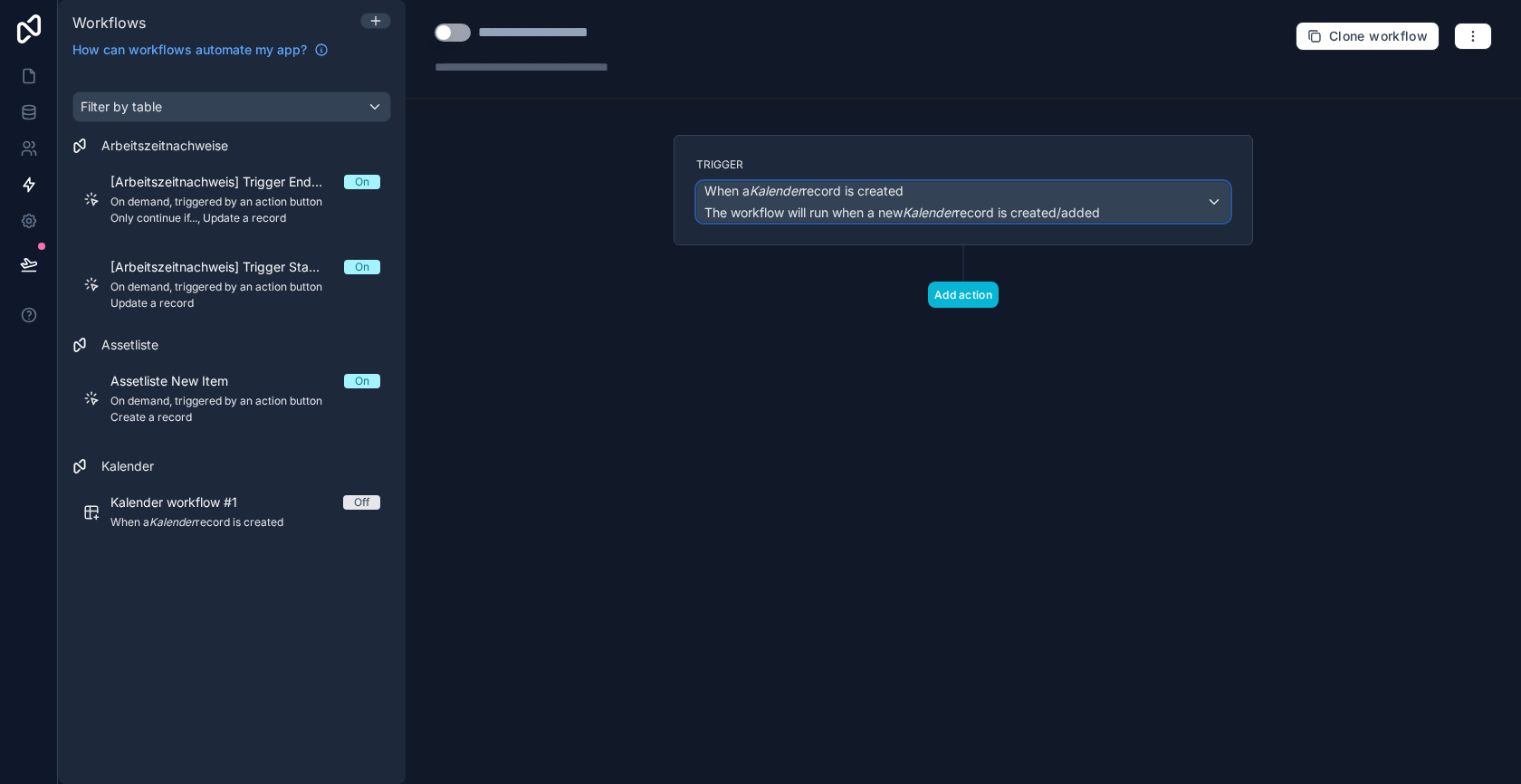
click at [817, 205] on span "The workflow will run when a new Kalender record is created/added" at bounding box center [902, 213] width 396 height 16
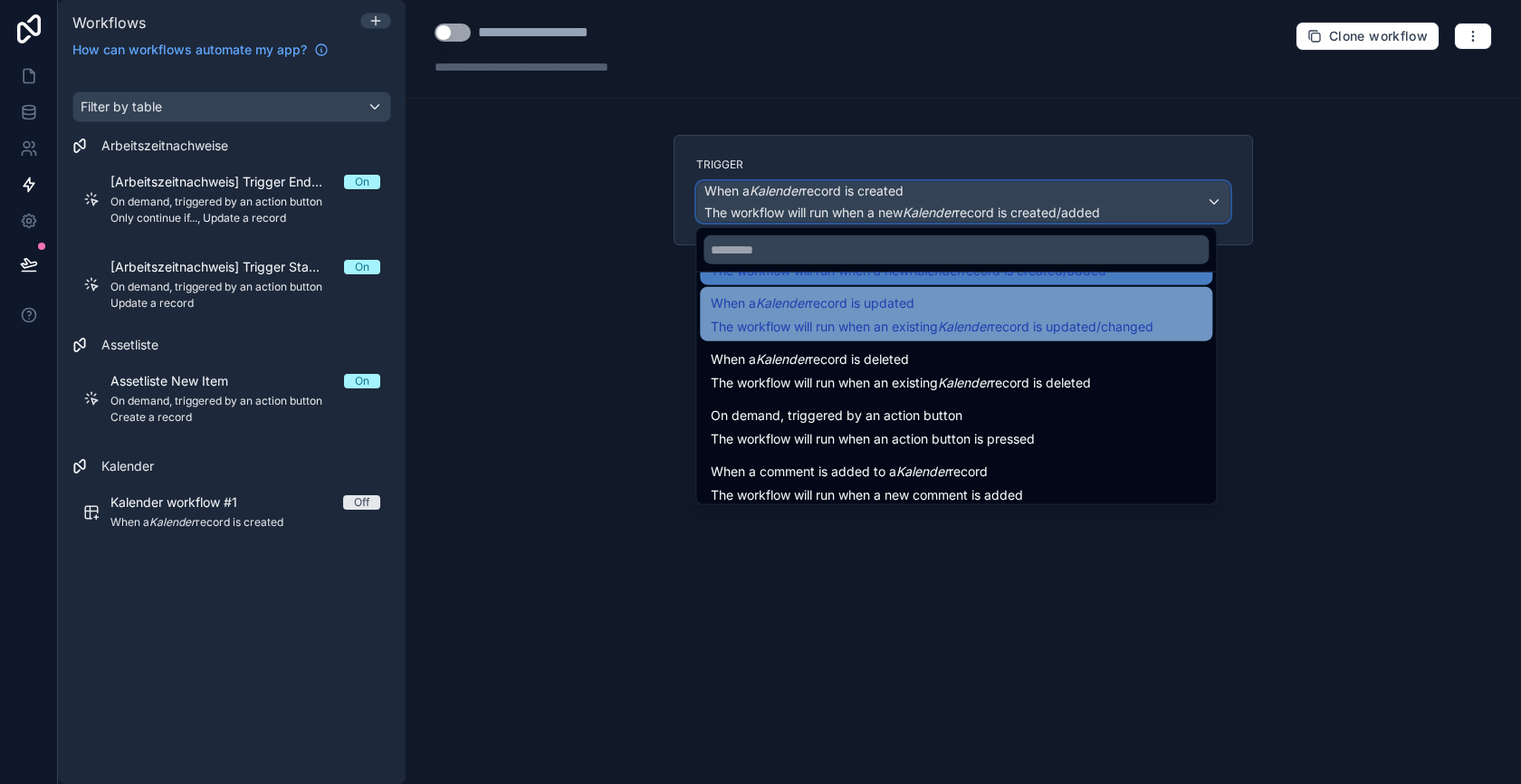
scroll to position [64, 0]
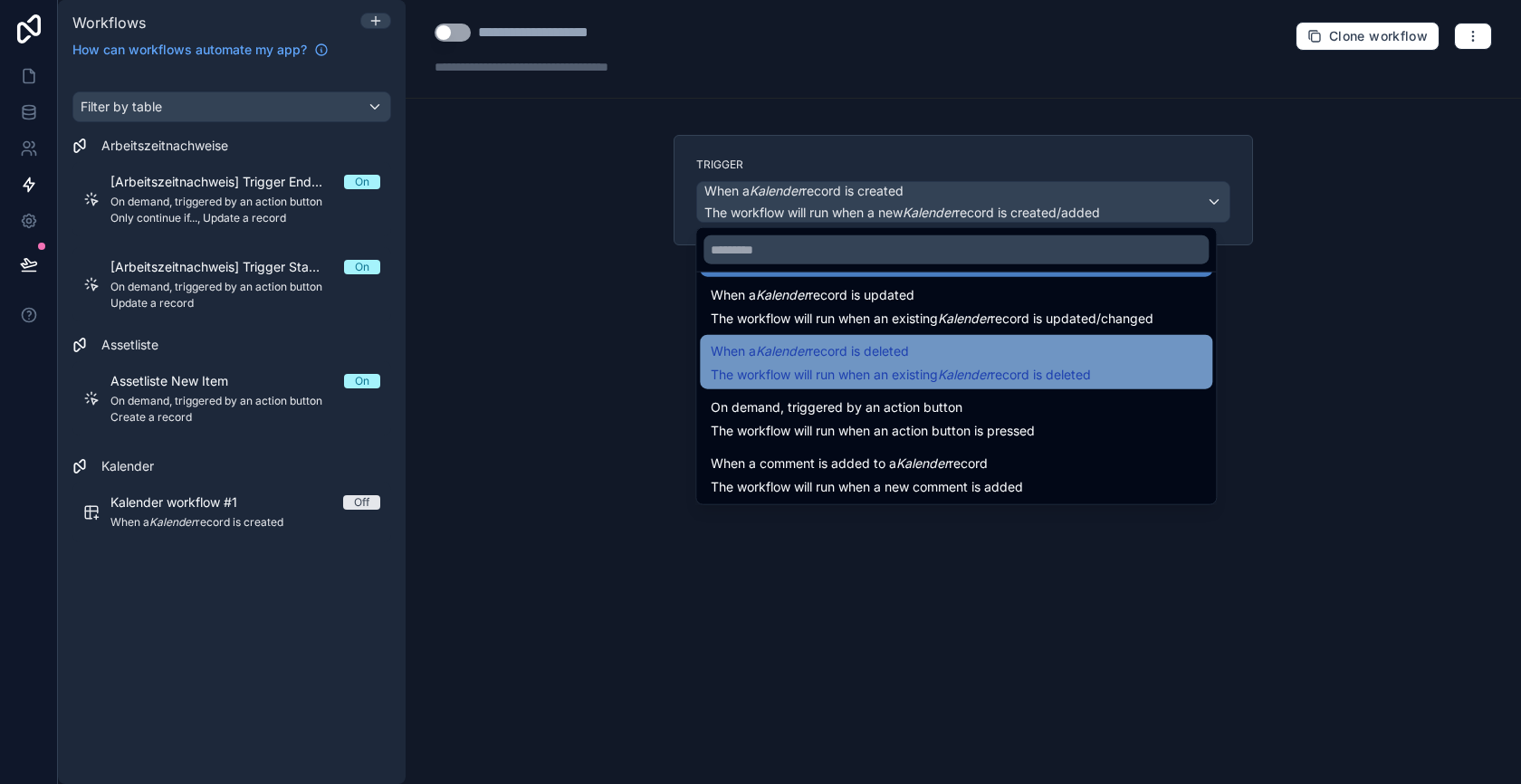
click at [815, 351] on span "When a Kalender record is deleted" at bounding box center [810, 351] width 199 height 22
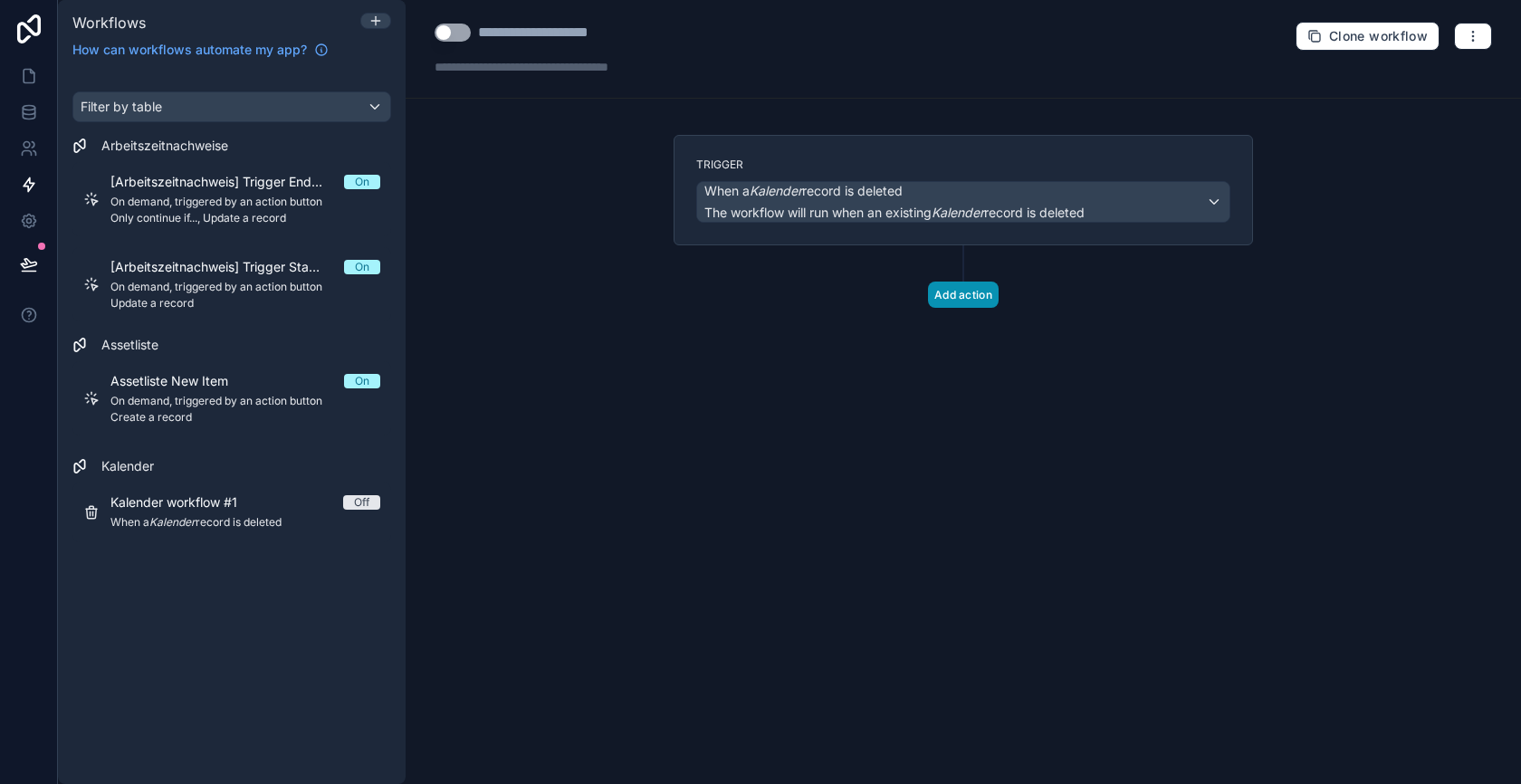
click at [959, 299] on button "Add action" at bounding box center [962, 295] width 70 height 27
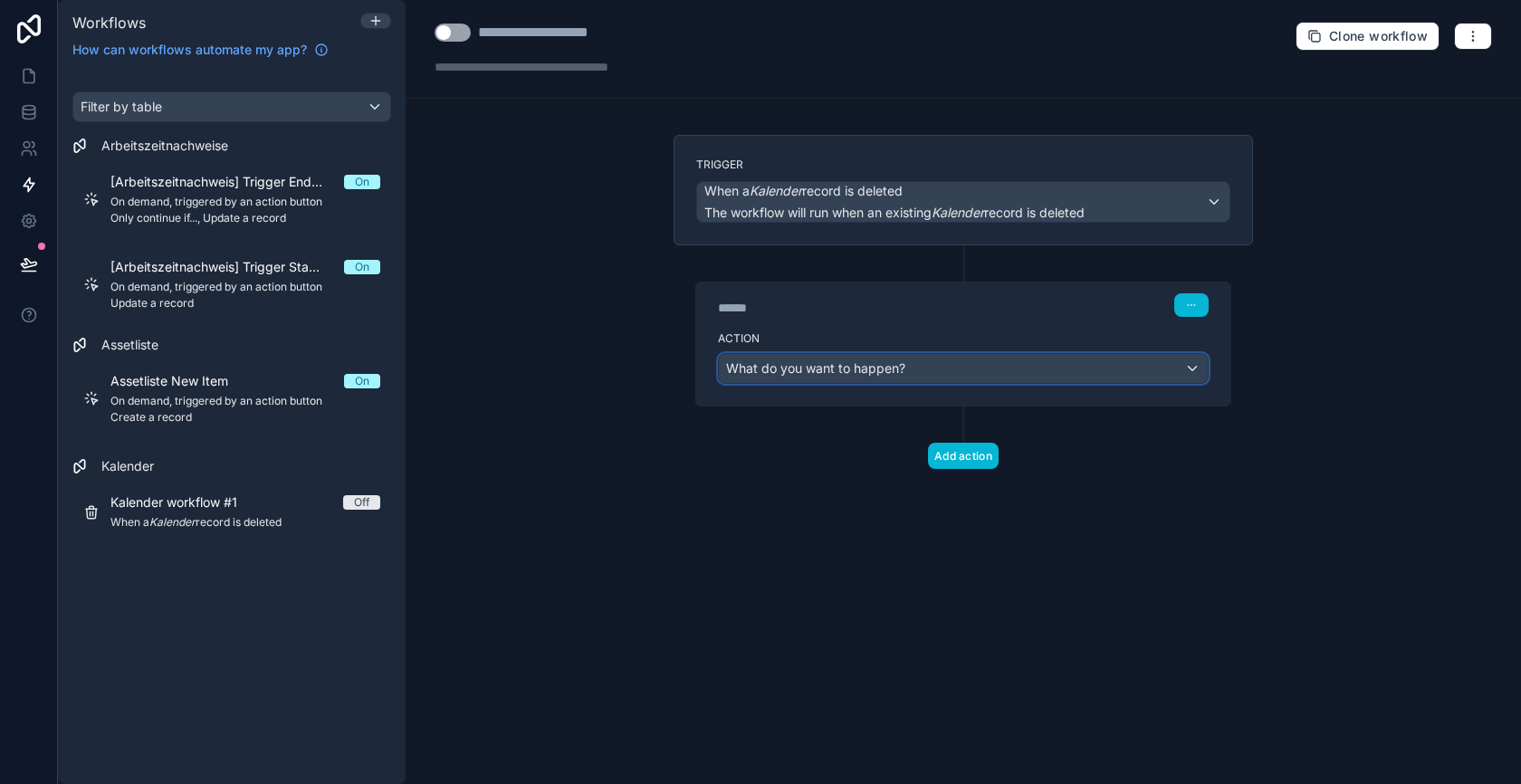
click at [881, 366] on span "What do you want to happen?" at bounding box center [815, 368] width 179 height 16
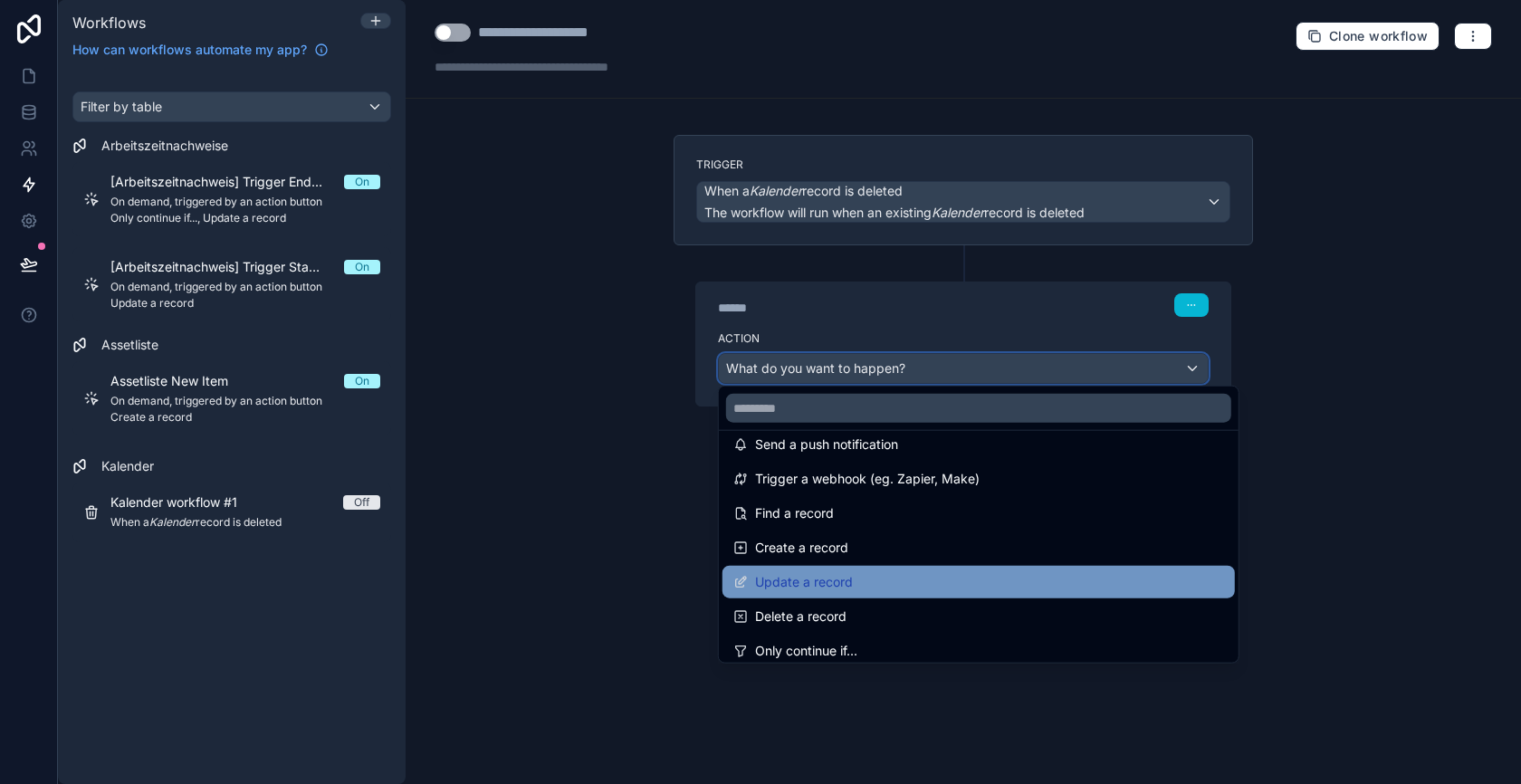
scroll to position [46, 0]
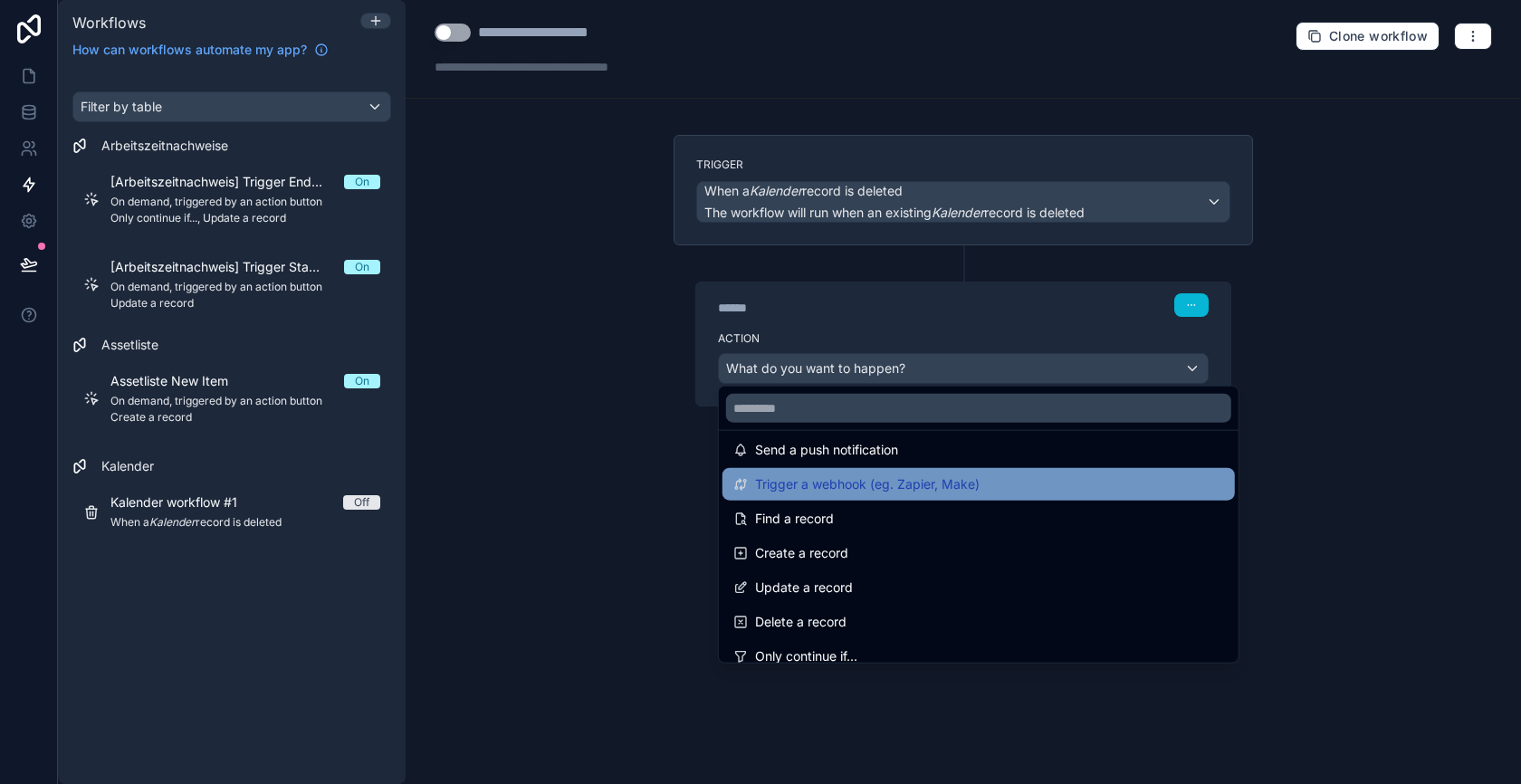
click at [912, 483] on span "Trigger a webhook (eg. Zapier, Make)" at bounding box center [867, 484] width 224 height 22
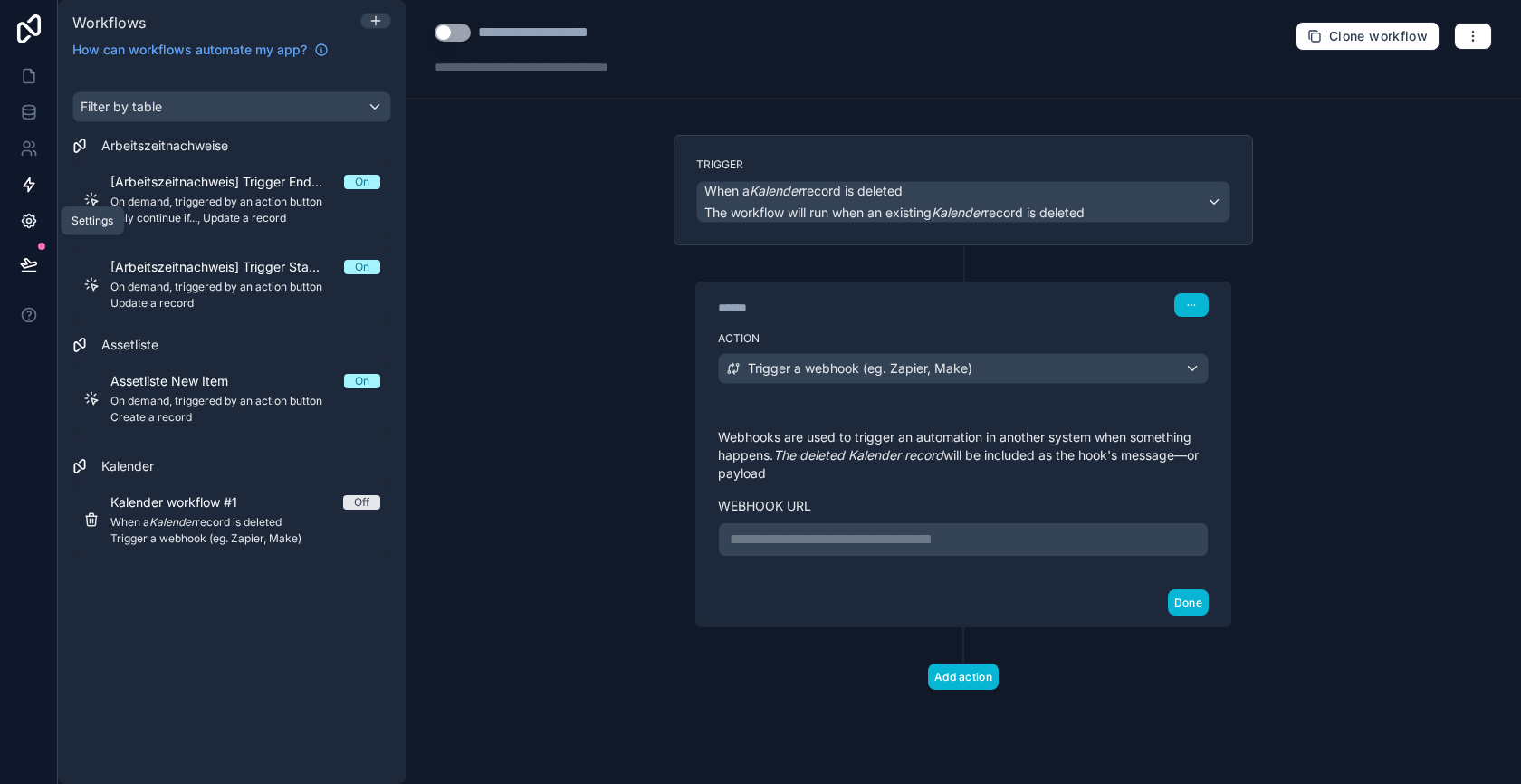
click at [26, 221] on icon at bounding box center [29, 220] width 18 height 18
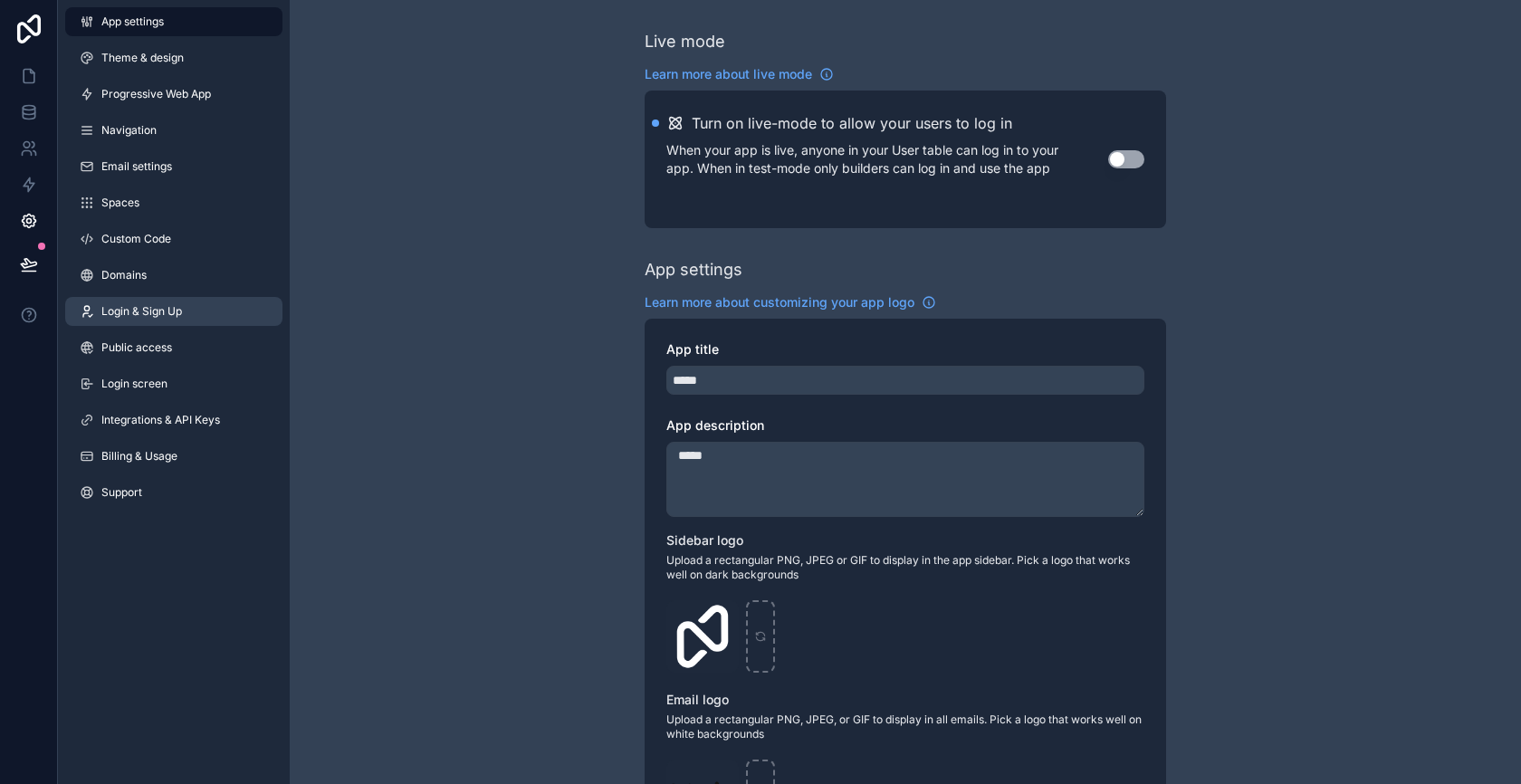
click at [154, 312] on span "Login & Sign Up" at bounding box center [141, 311] width 80 height 15
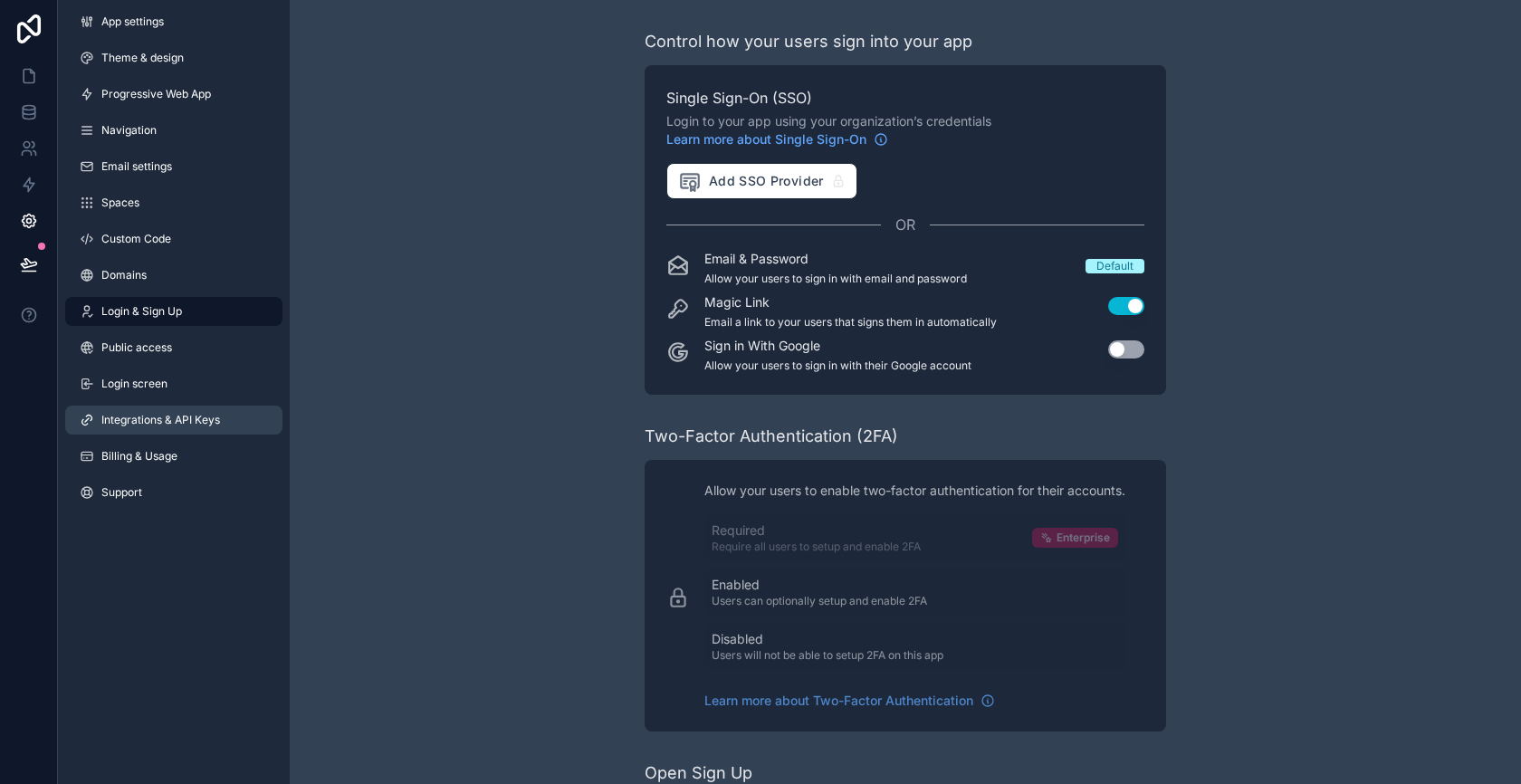
click at [146, 426] on span "Integrations & API Keys" at bounding box center [161, 419] width 119 height 15
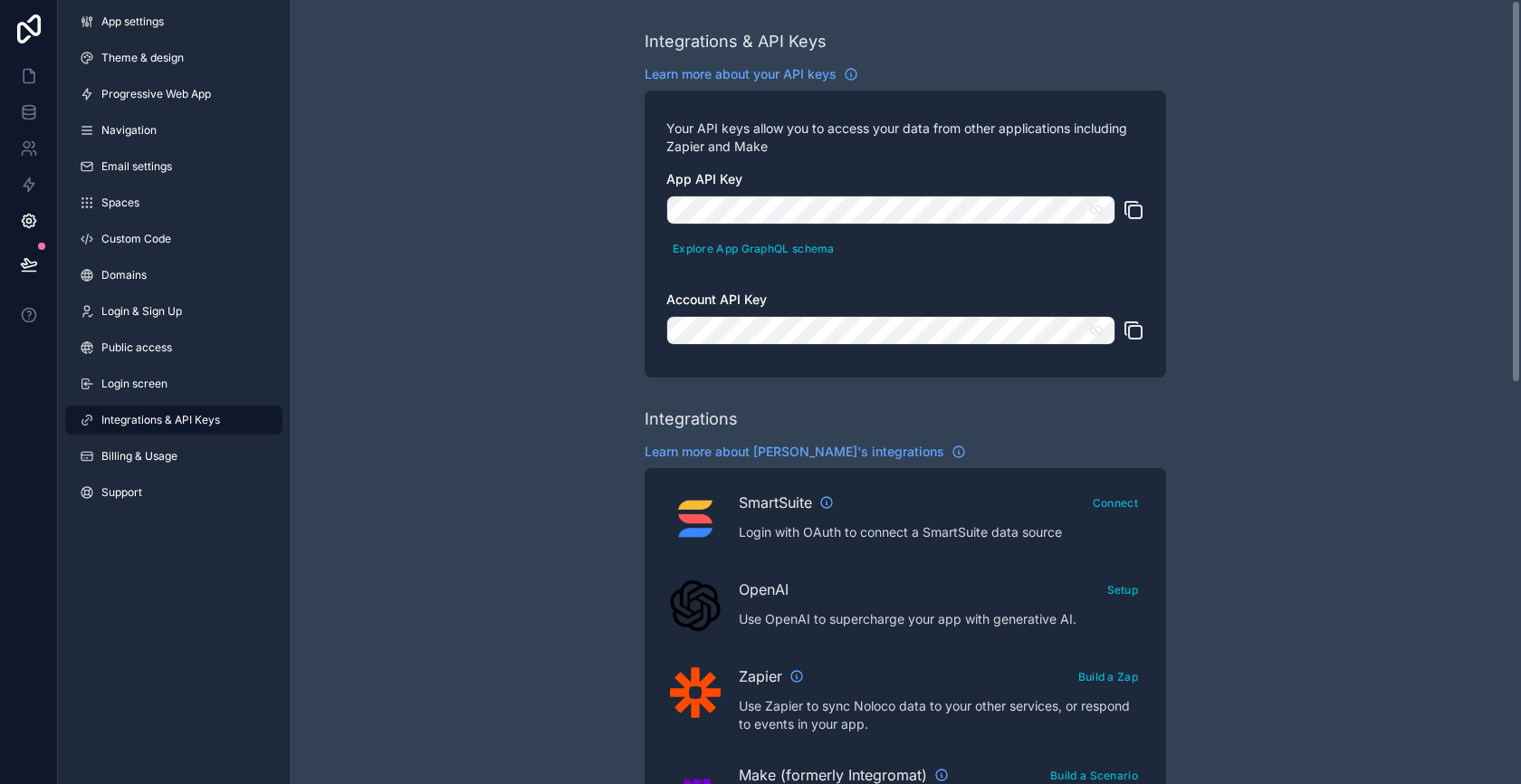
click at [1134, 330] on icon "scrollable content" at bounding box center [1133, 330] width 22 height 22
click at [1137, 209] on icon "scrollable content" at bounding box center [1133, 210] width 22 height 22
click at [1132, 329] on icon "scrollable content" at bounding box center [1133, 330] width 22 height 22
click at [24, 74] on icon at bounding box center [29, 76] width 11 height 14
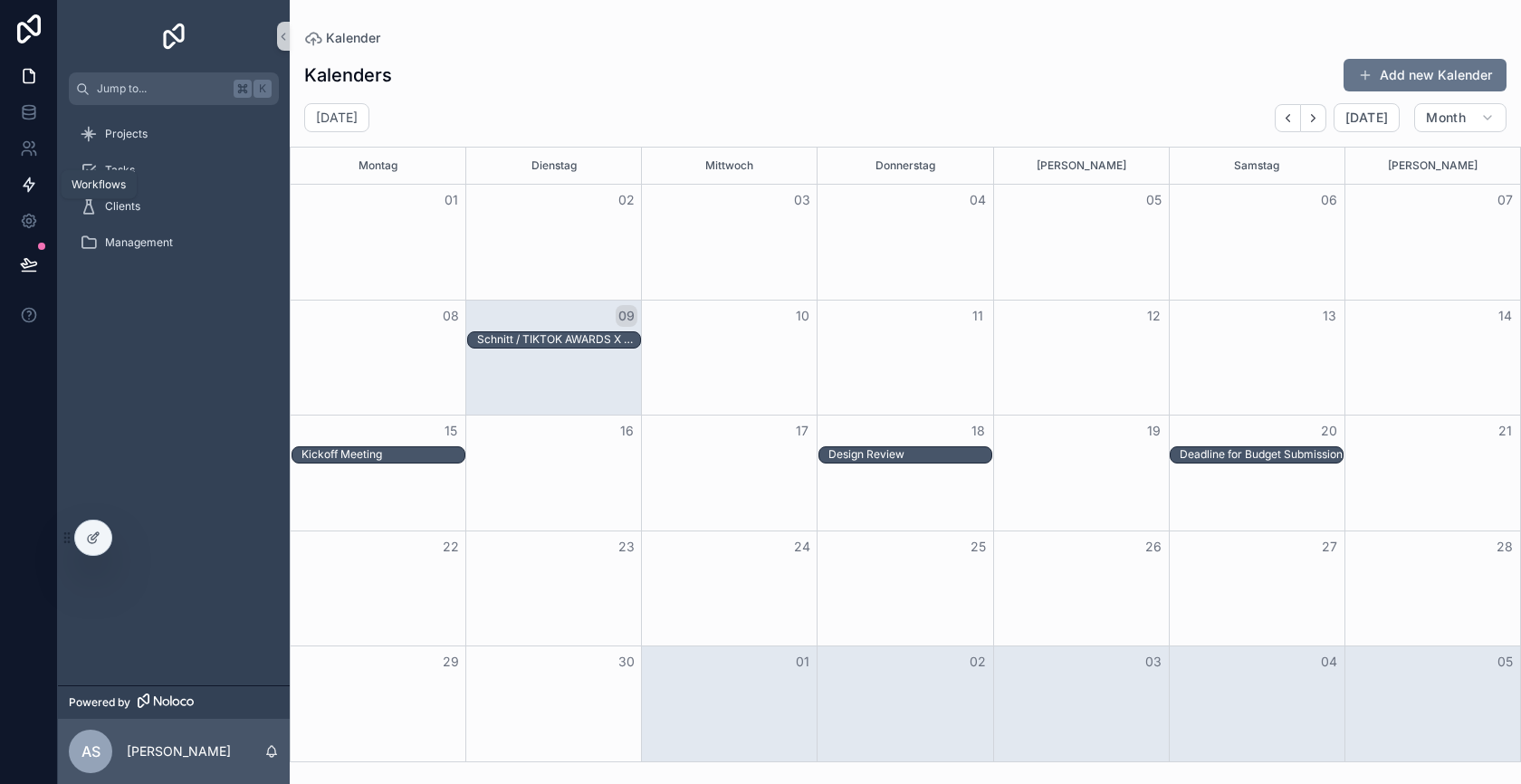
click at [26, 183] on icon at bounding box center [29, 185] width 11 height 14
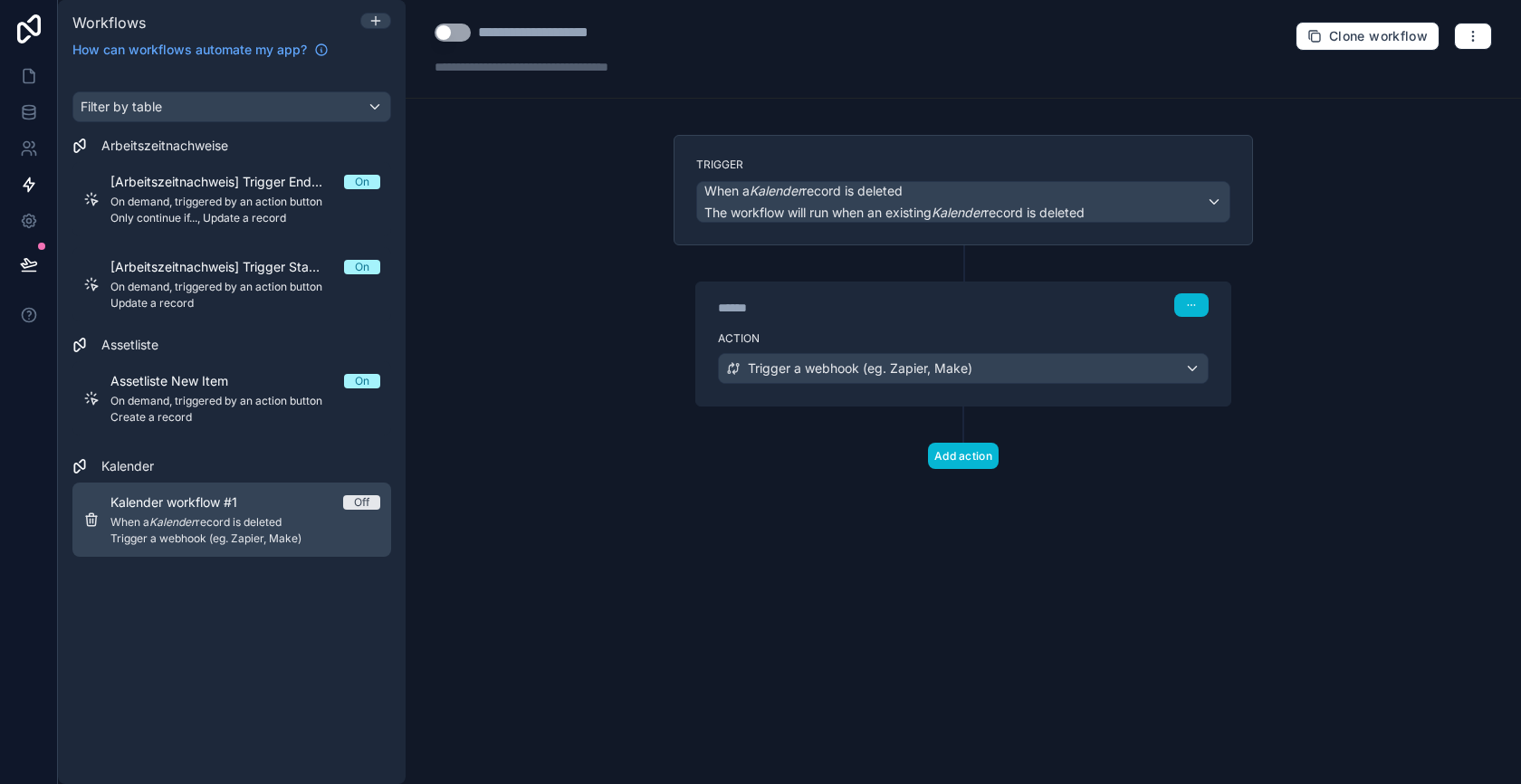
click at [222, 516] on span "When a Kalender record is deleted" at bounding box center [245, 522] width 270 height 15
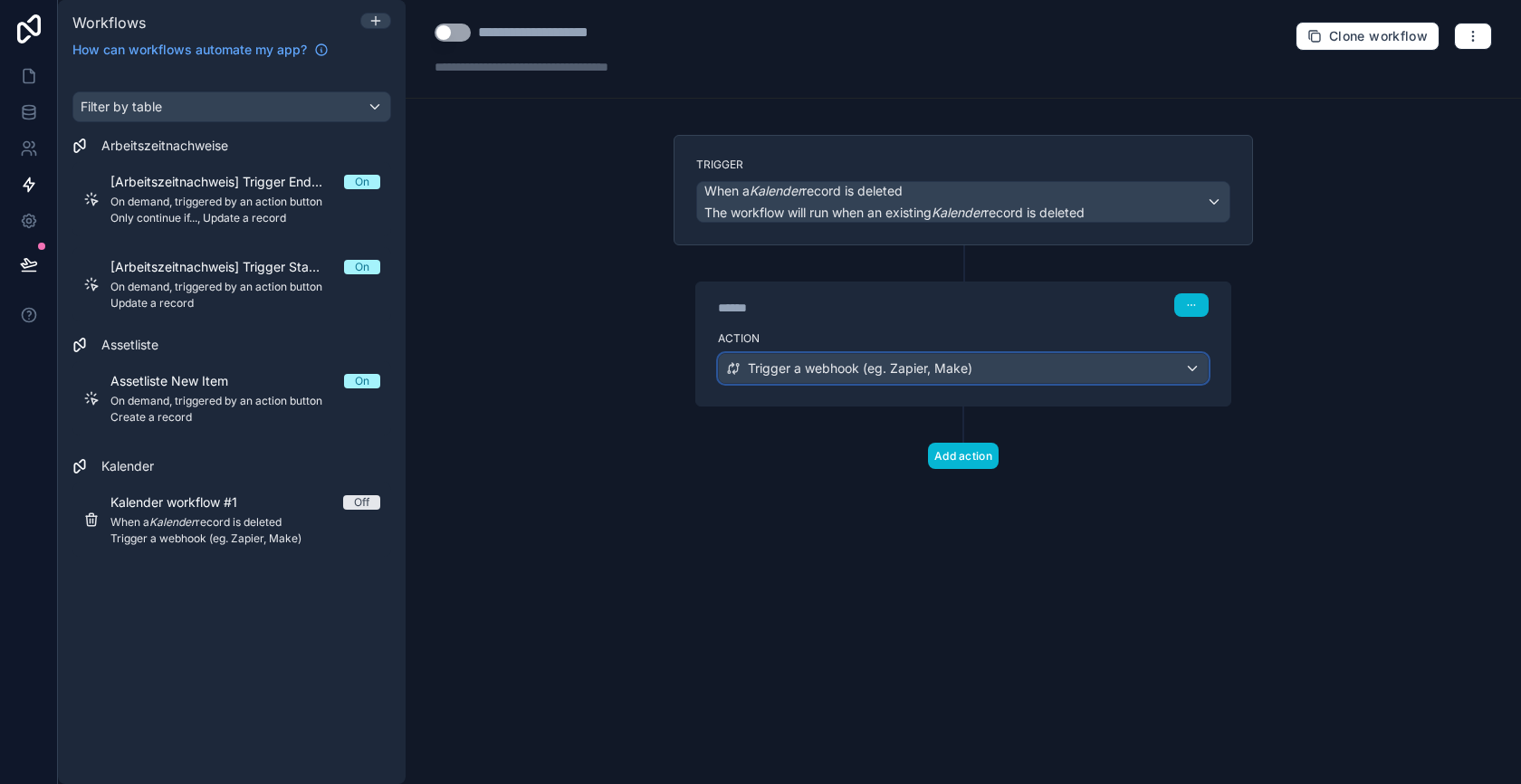
click at [902, 370] on span "Trigger a webhook (eg. Zapier, Make)" at bounding box center [859, 368] width 224 height 18
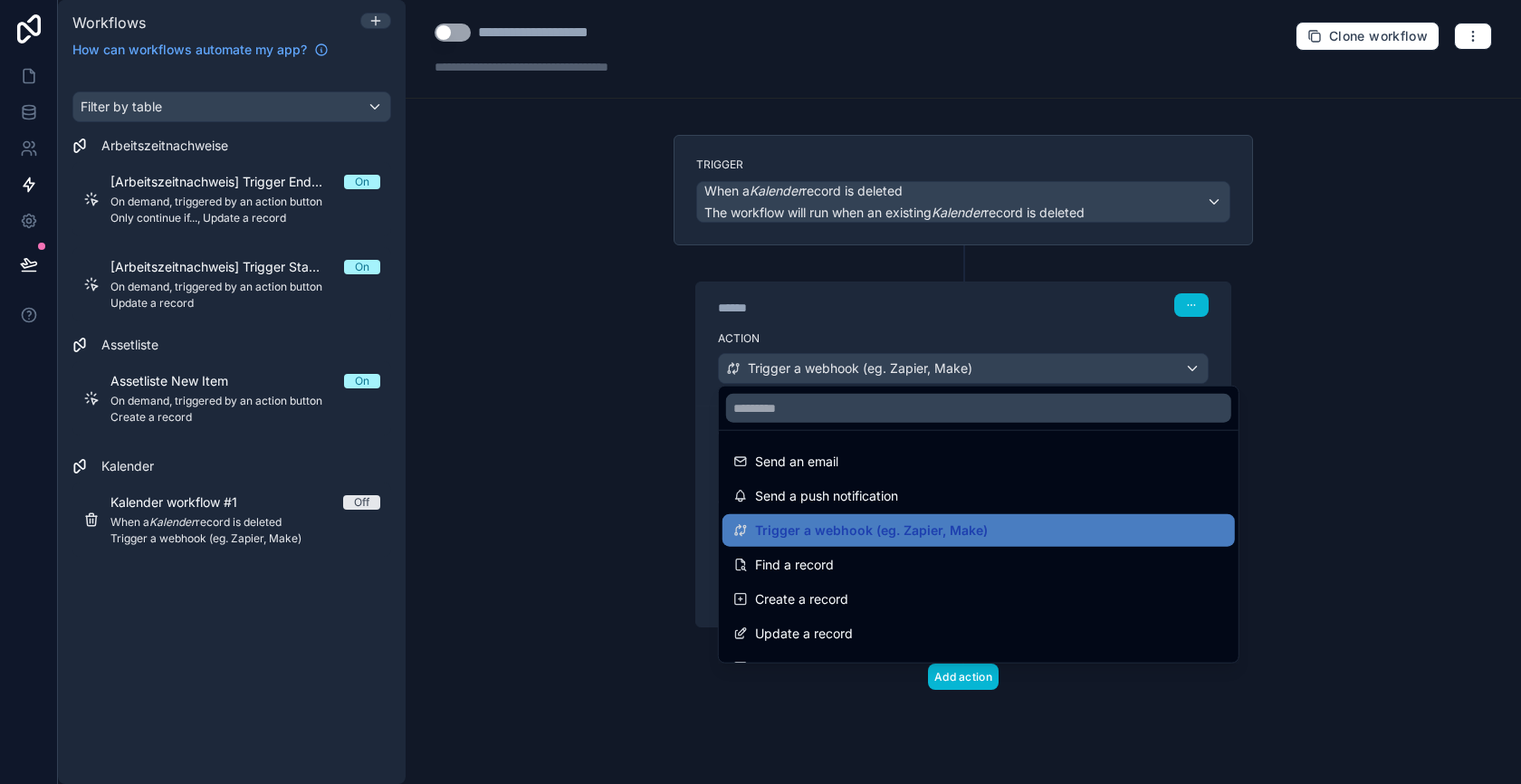
click at [897, 369] on div at bounding box center [760, 392] width 1521 height 784
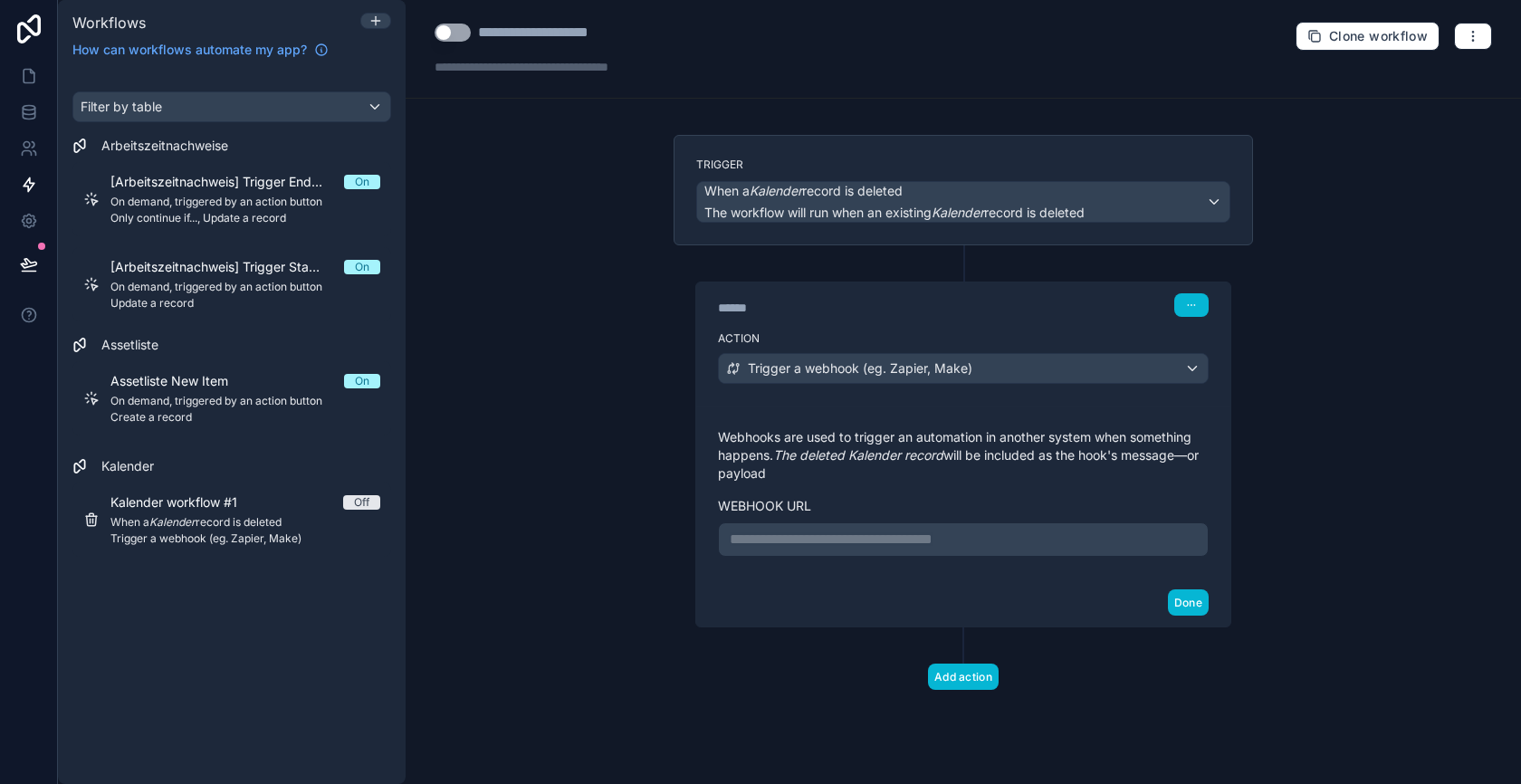
click at [889, 541] on p "**********" at bounding box center [963, 540] width 467 height 22
click at [1192, 599] on button "Done" at bounding box center [1188, 602] width 41 height 27
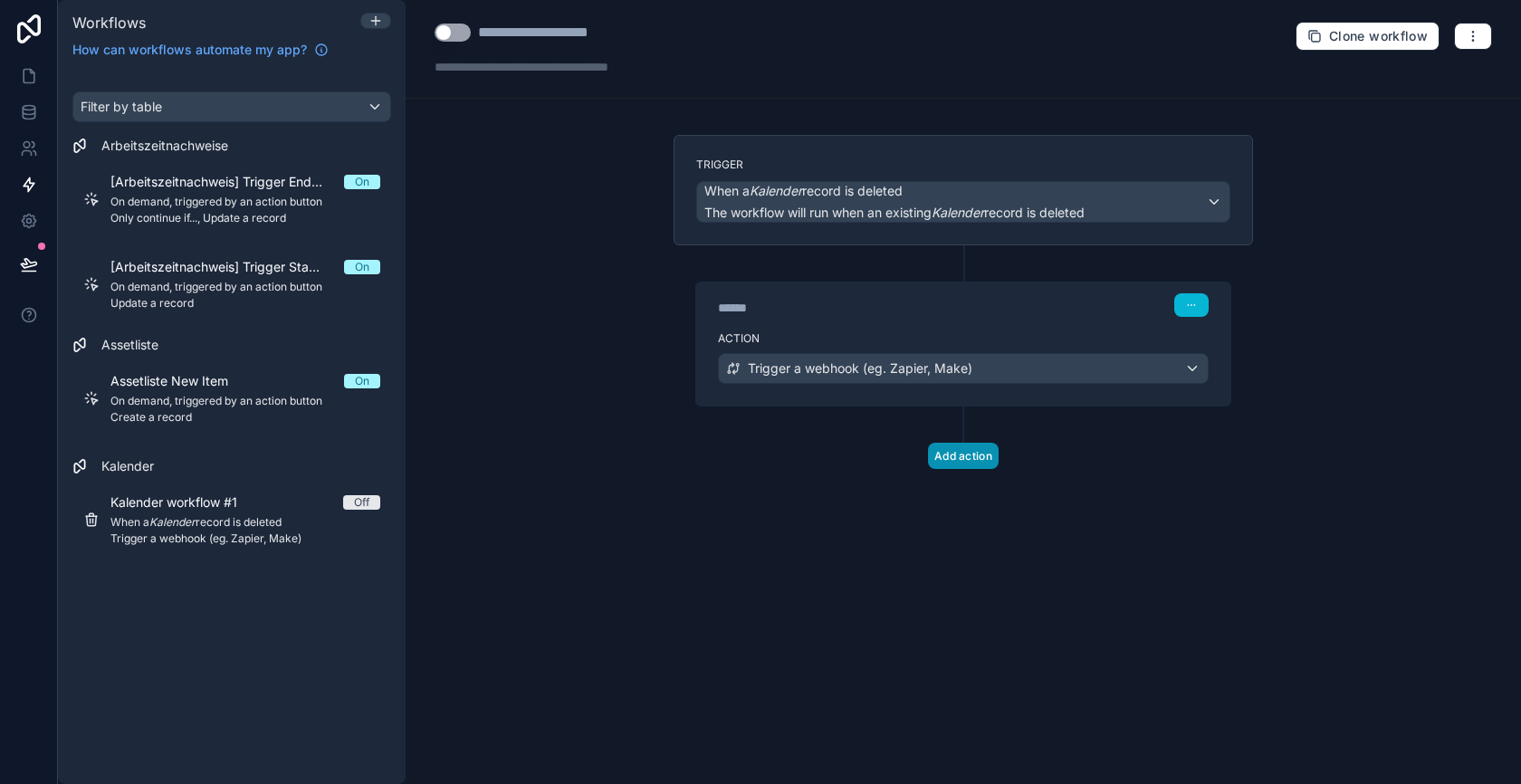
click at [977, 455] on button "Add action" at bounding box center [962, 456] width 70 height 27
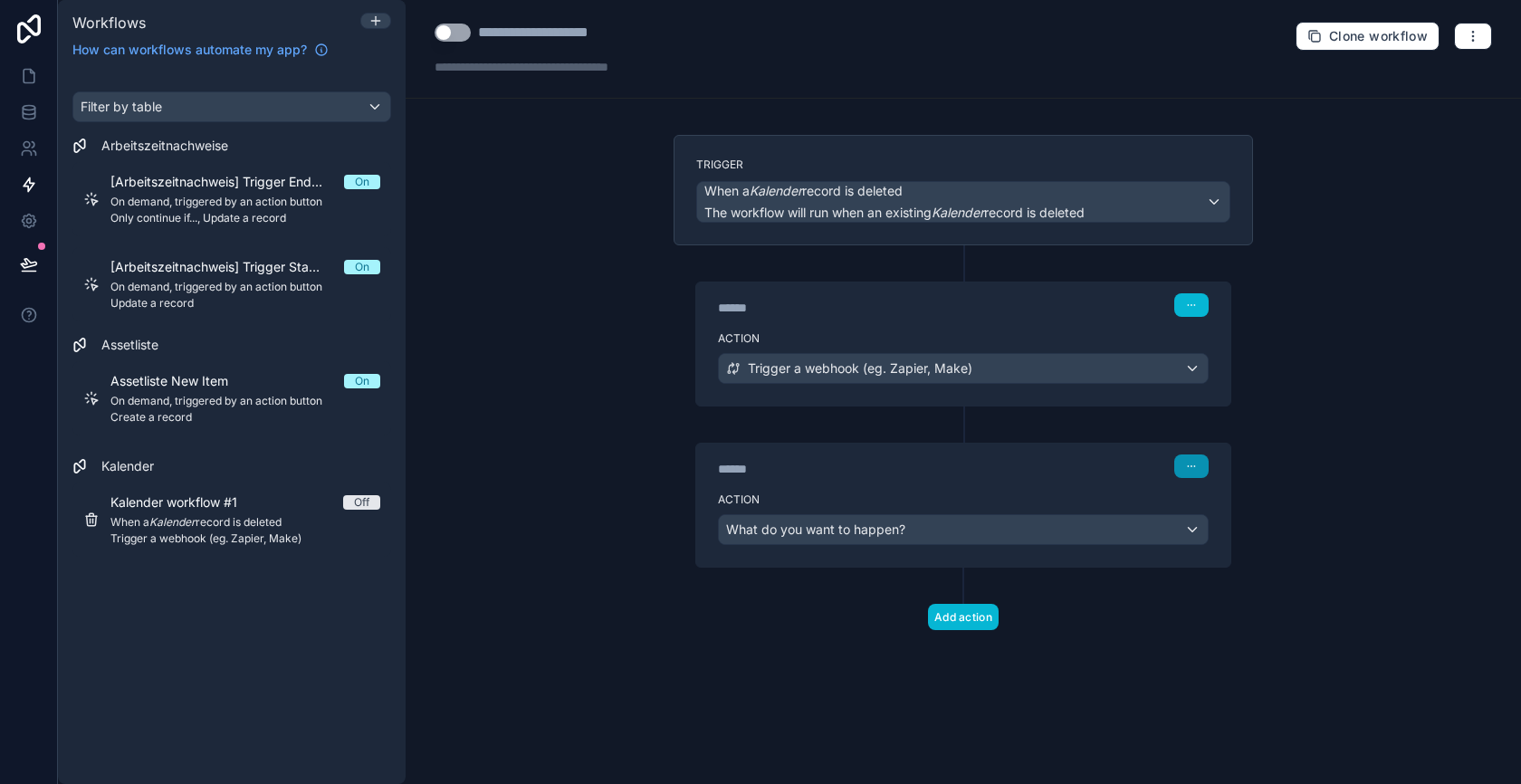
click at [1198, 455] on button "button" at bounding box center [1191, 467] width 35 height 24
click at [1223, 534] on span "Delete" at bounding box center [1226, 530] width 34 height 15
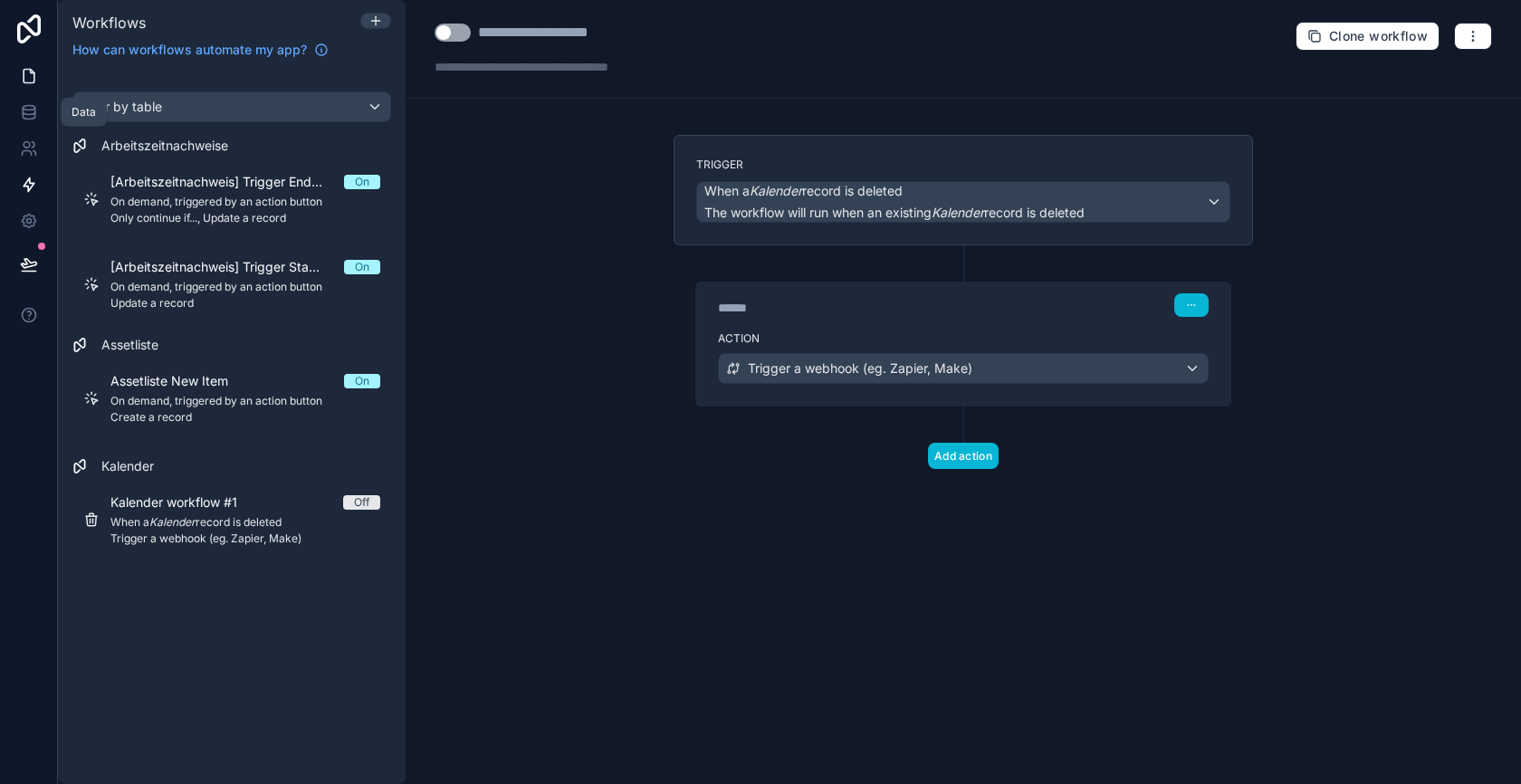
click at [30, 71] on icon at bounding box center [32, 71] width 4 height 4
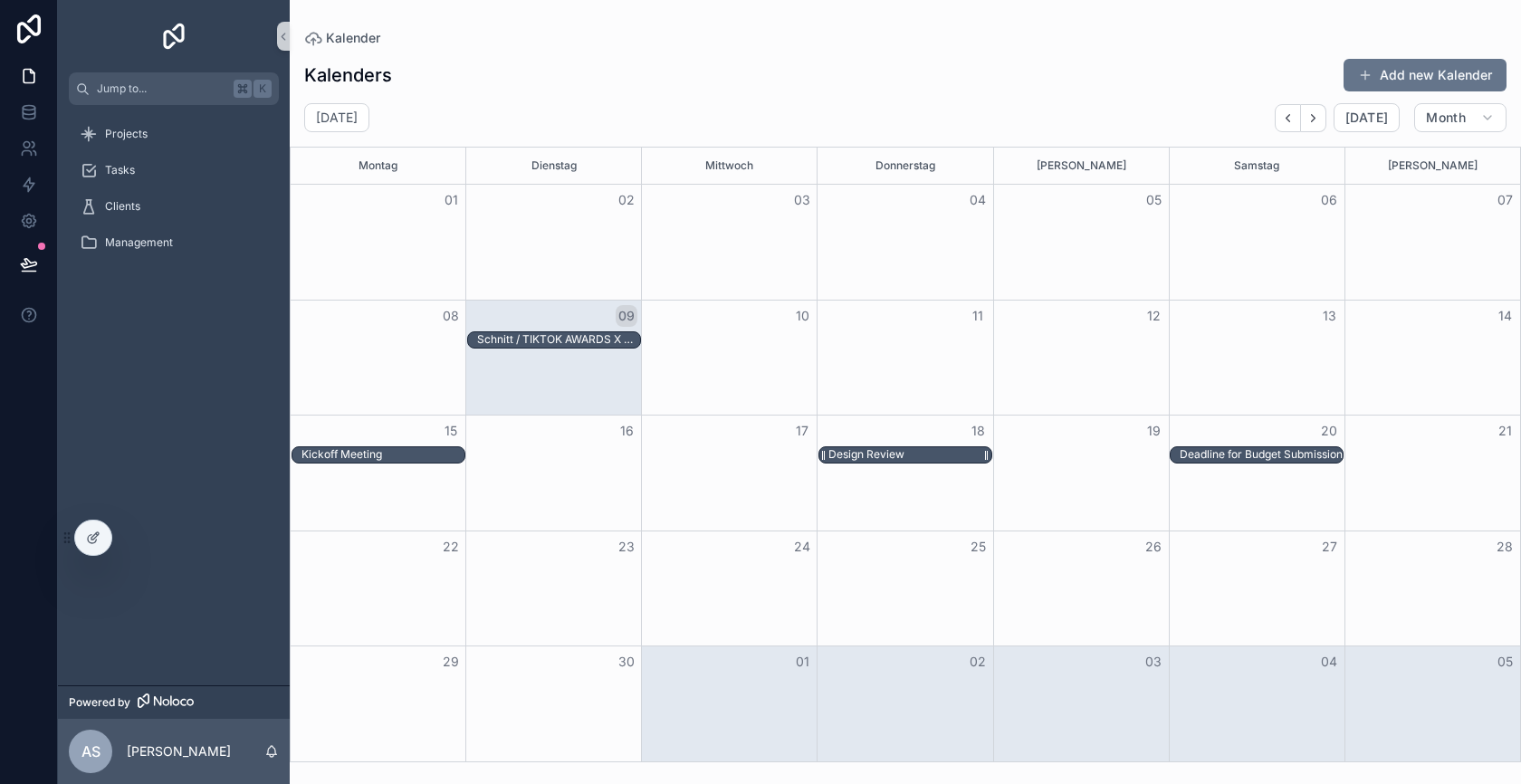
click at [913, 451] on div "Design Review" at bounding box center [910, 455] width 163 height 16
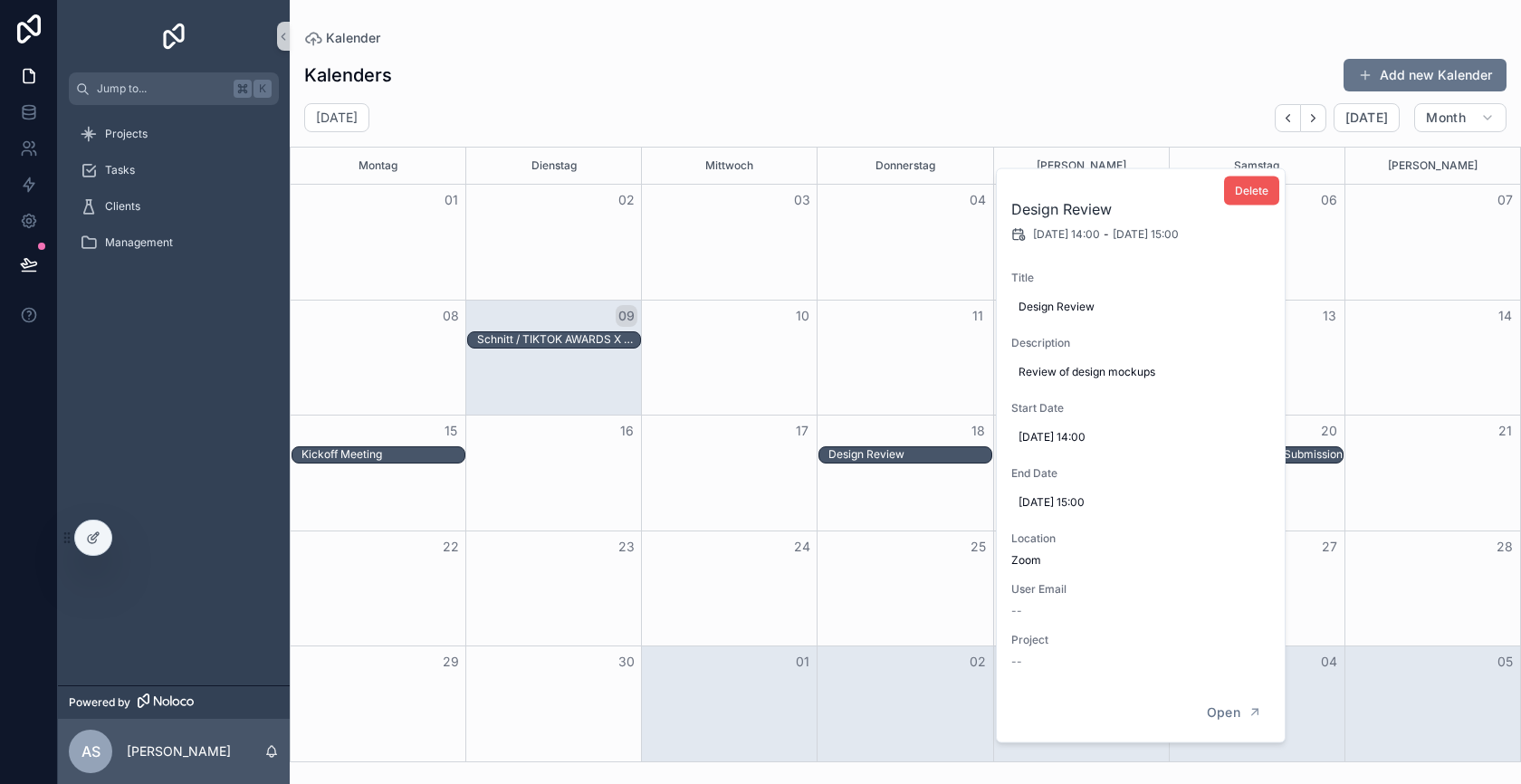
click at [1243, 188] on span "Delete" at bounding box center [1252, 191] width 34 height 15
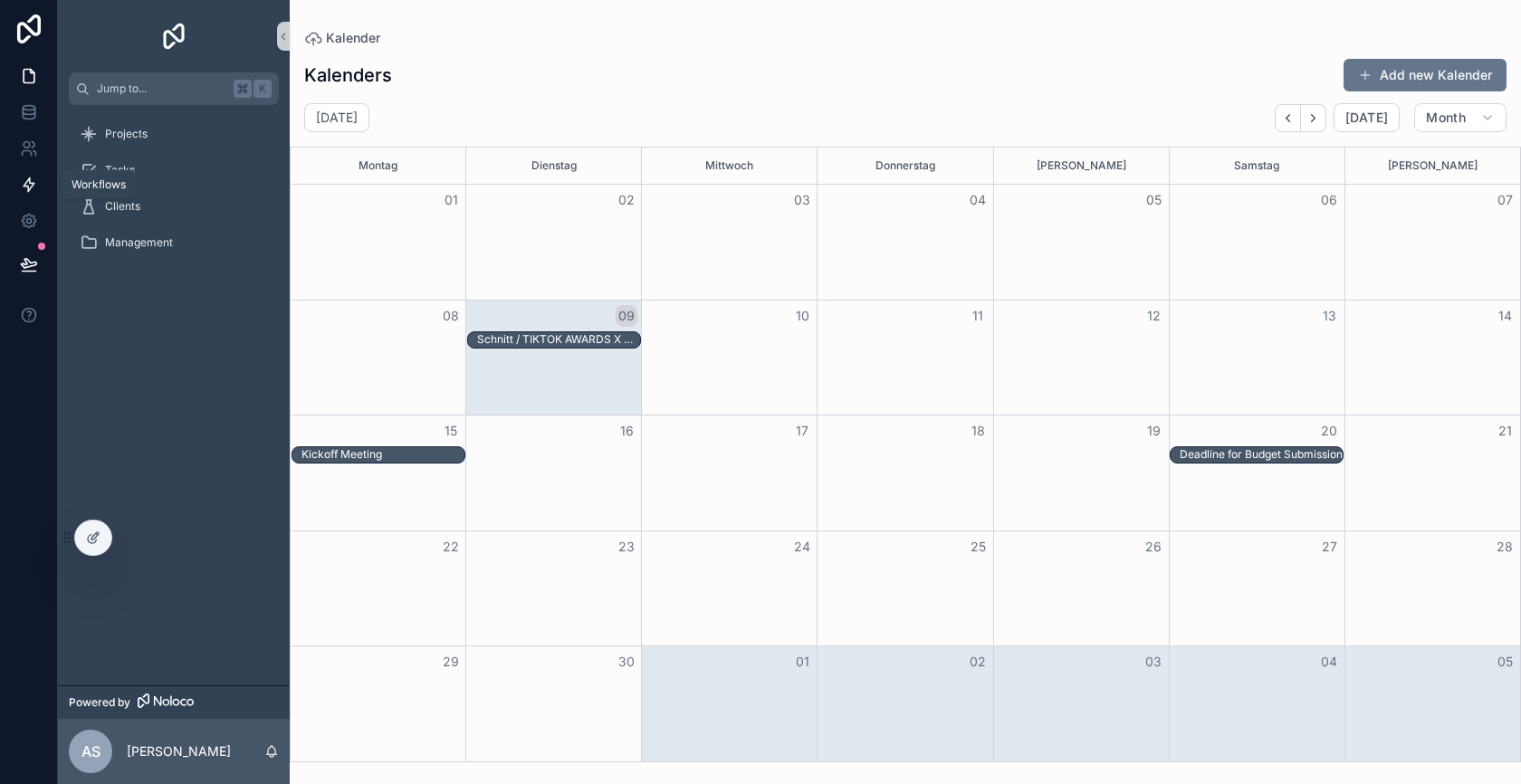
click at [29, 178] on icon at bounding box center [29, 185] width 11 height 14
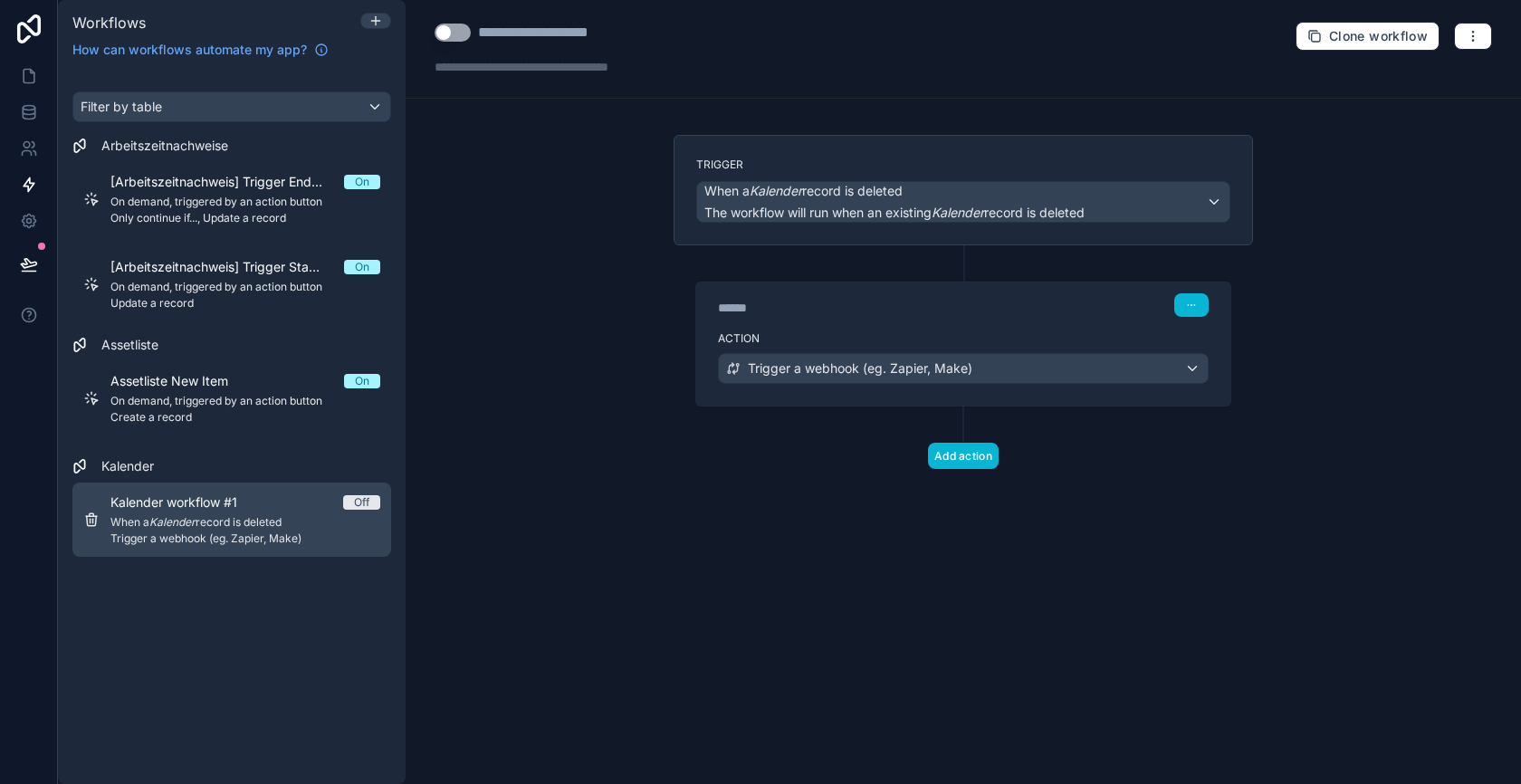
click at [293, 529] on div "Kalender workflow #1 Off When a Kalender record is deleted Trigger a webhook (e…" at bounding box center [245, 519] width 270 height 52
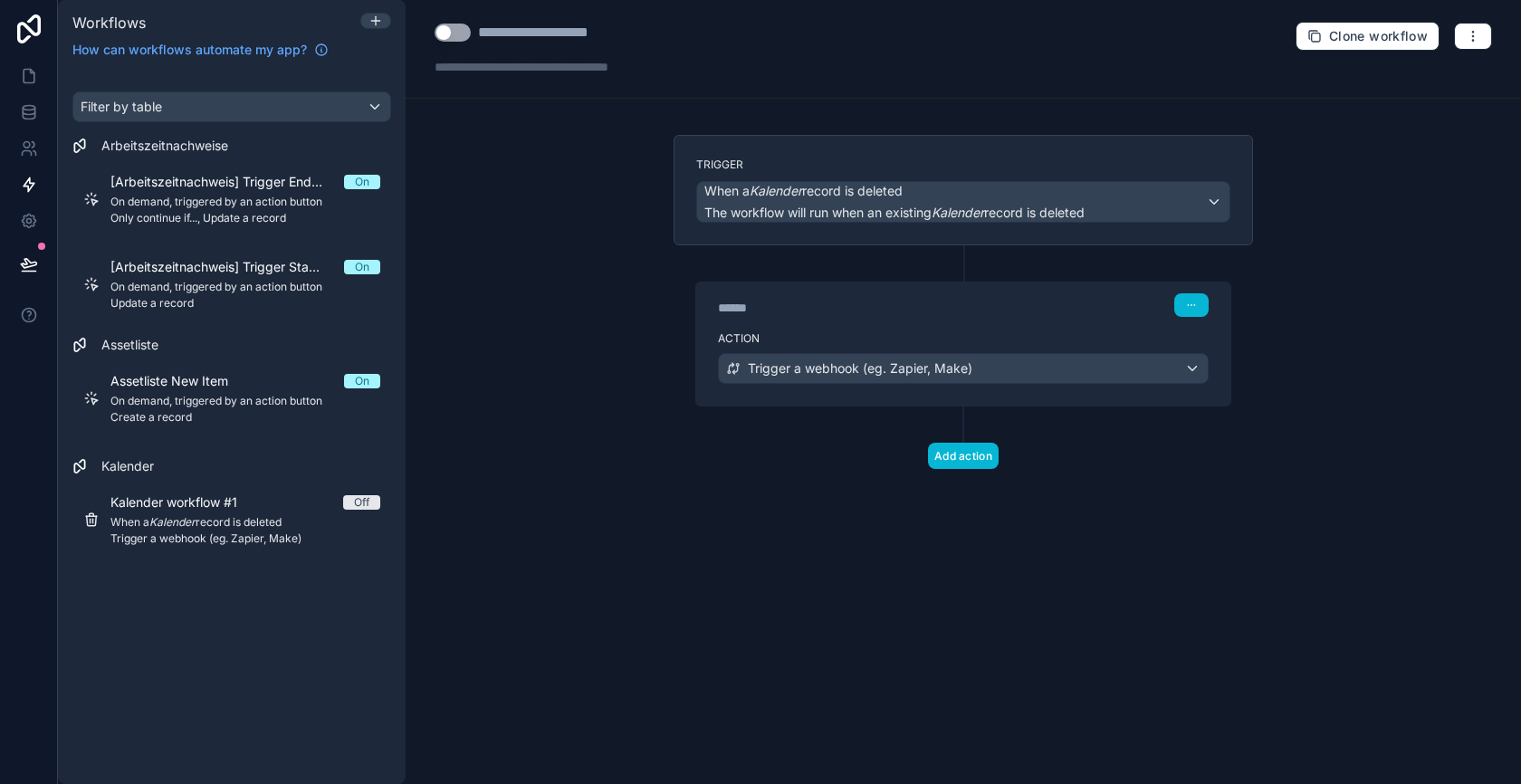
click at [456, 39] on button "Use setting" at bounding box center [452, 33] width 37 height 18
click at [30, 123] on link at bounding box center [29, 112] width 57 height 37
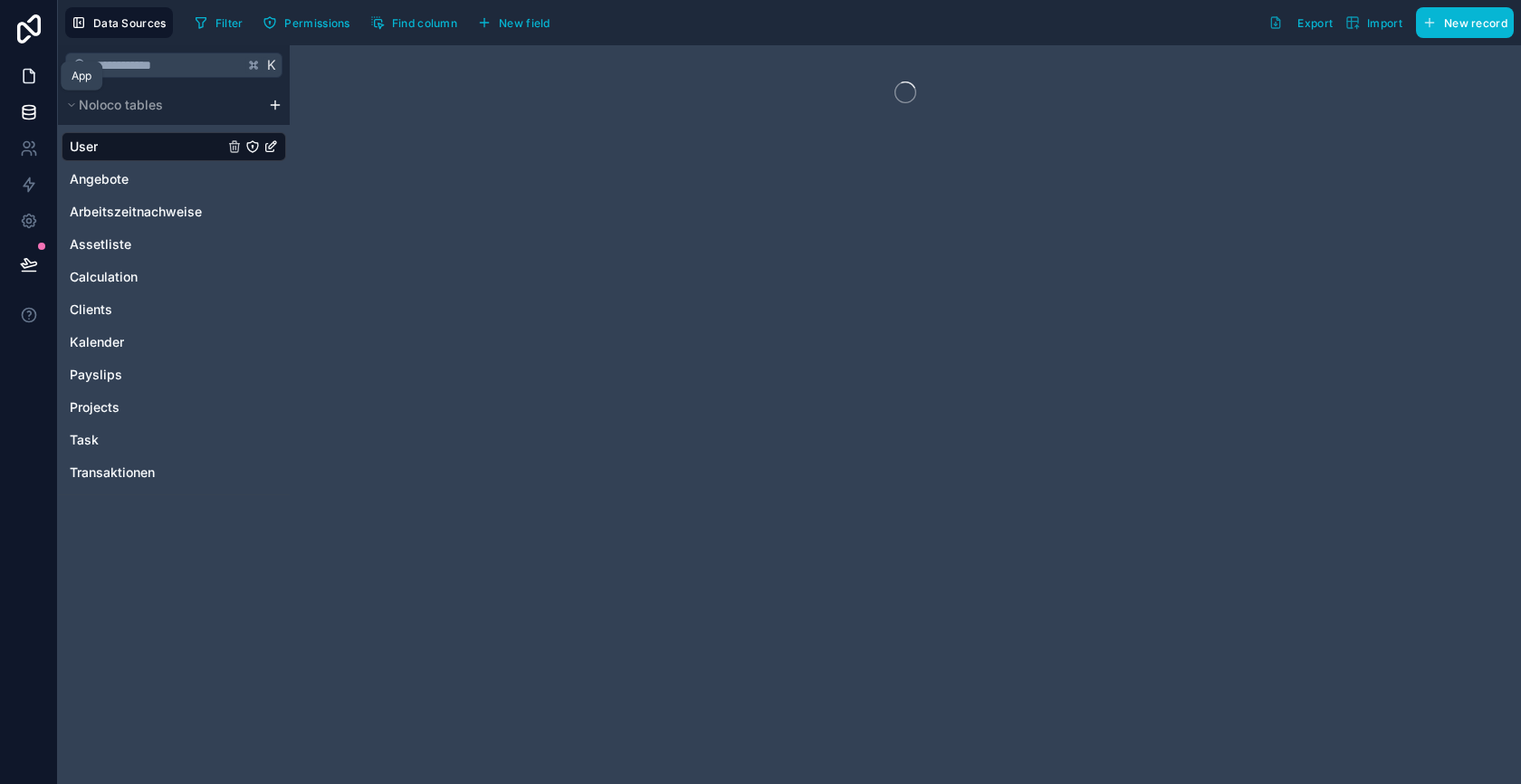
click at [34, 59] on link at bounding box center [29, 76] width 57 height 37
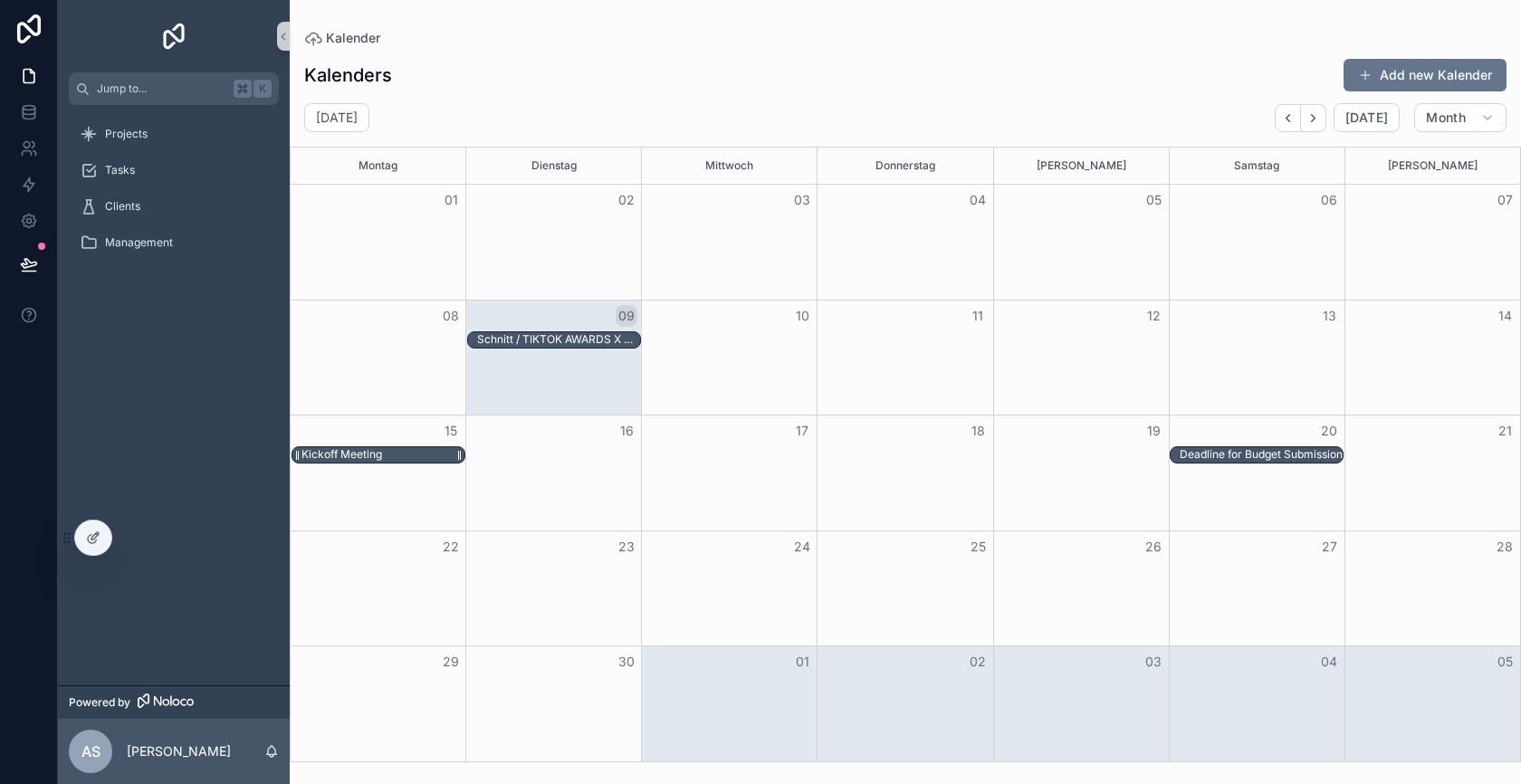
click at [419, 457] on div "Kickoff Meeting" at bounding box center [383, 455] width 163 height 16
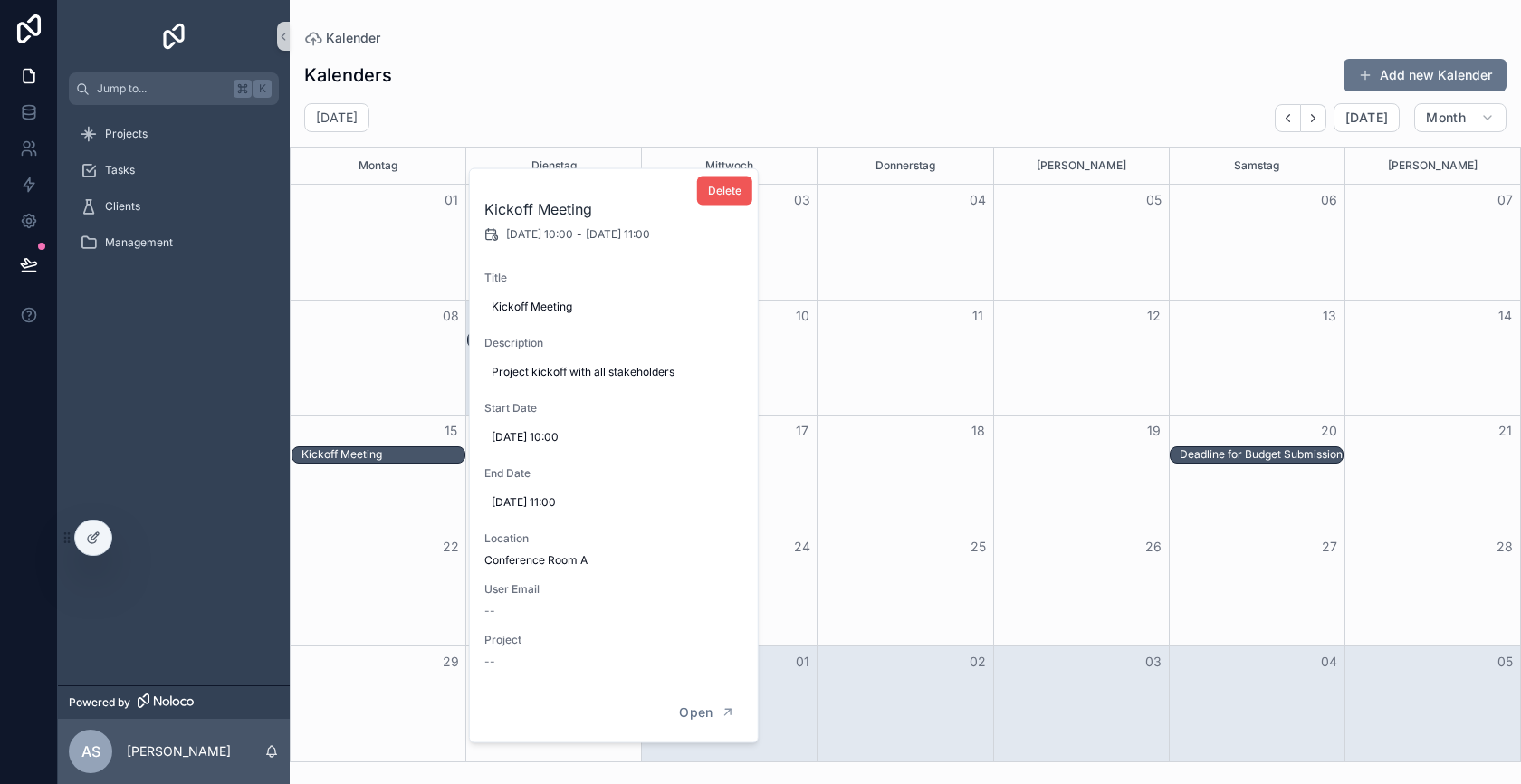
click at [728, 193] on span "Delete" at bounding box center [725, 191] width 34 height 15
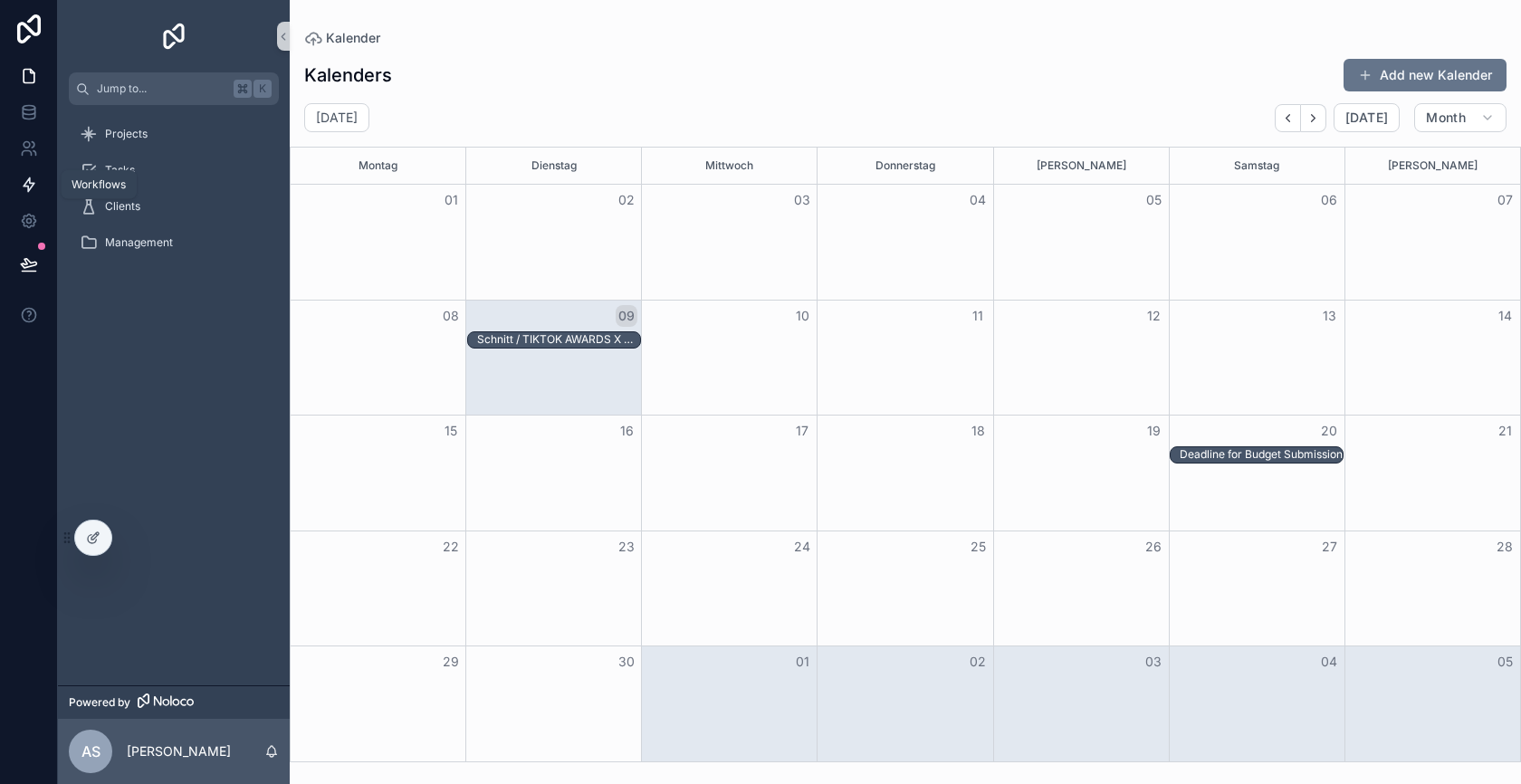
click at [22, 190] on icon at bounding box center [29, 185] width 18 height 18
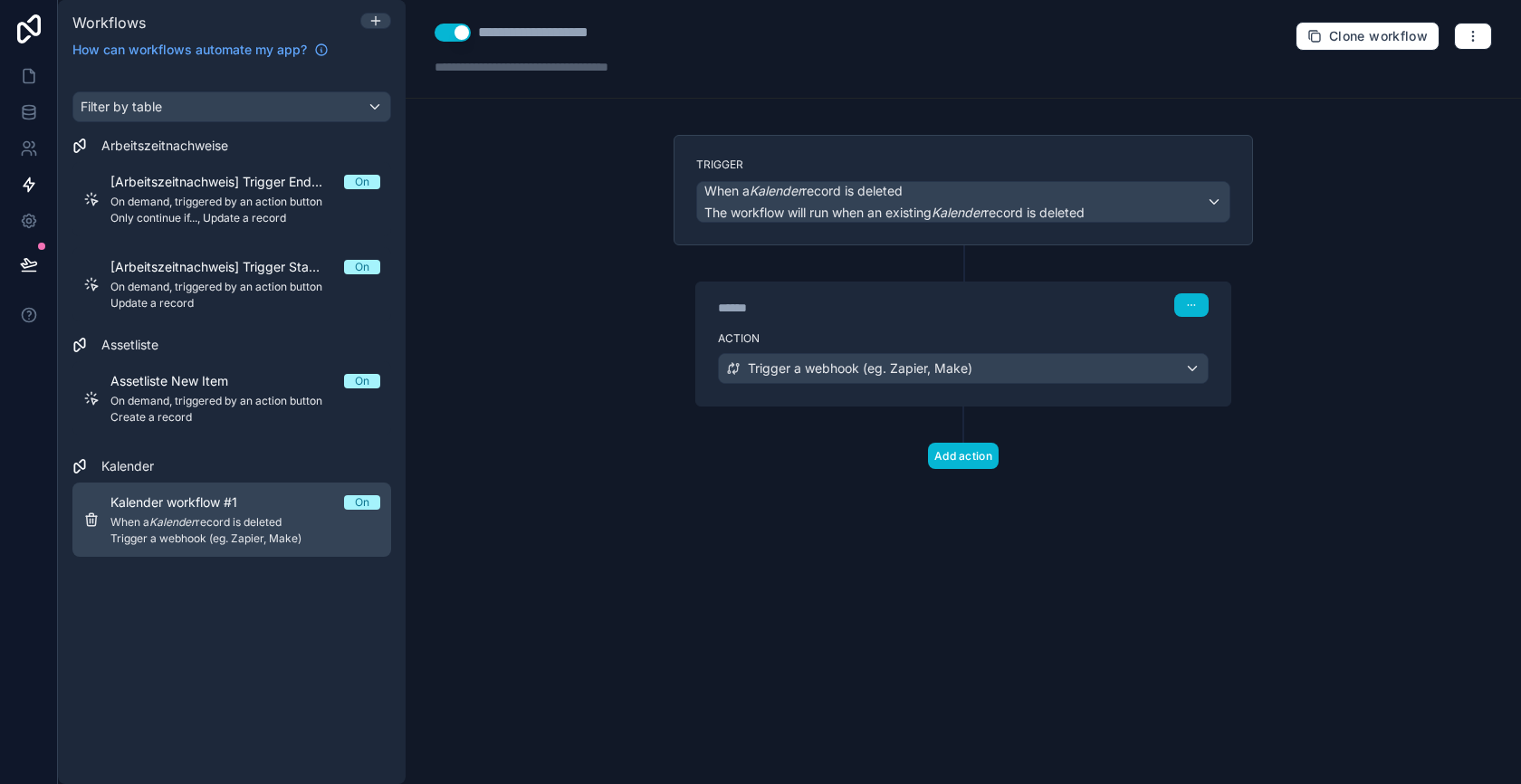
click at [216, 500] on span "Kalender workflow #1" at bounding box center [185, 502] width 148 height 18
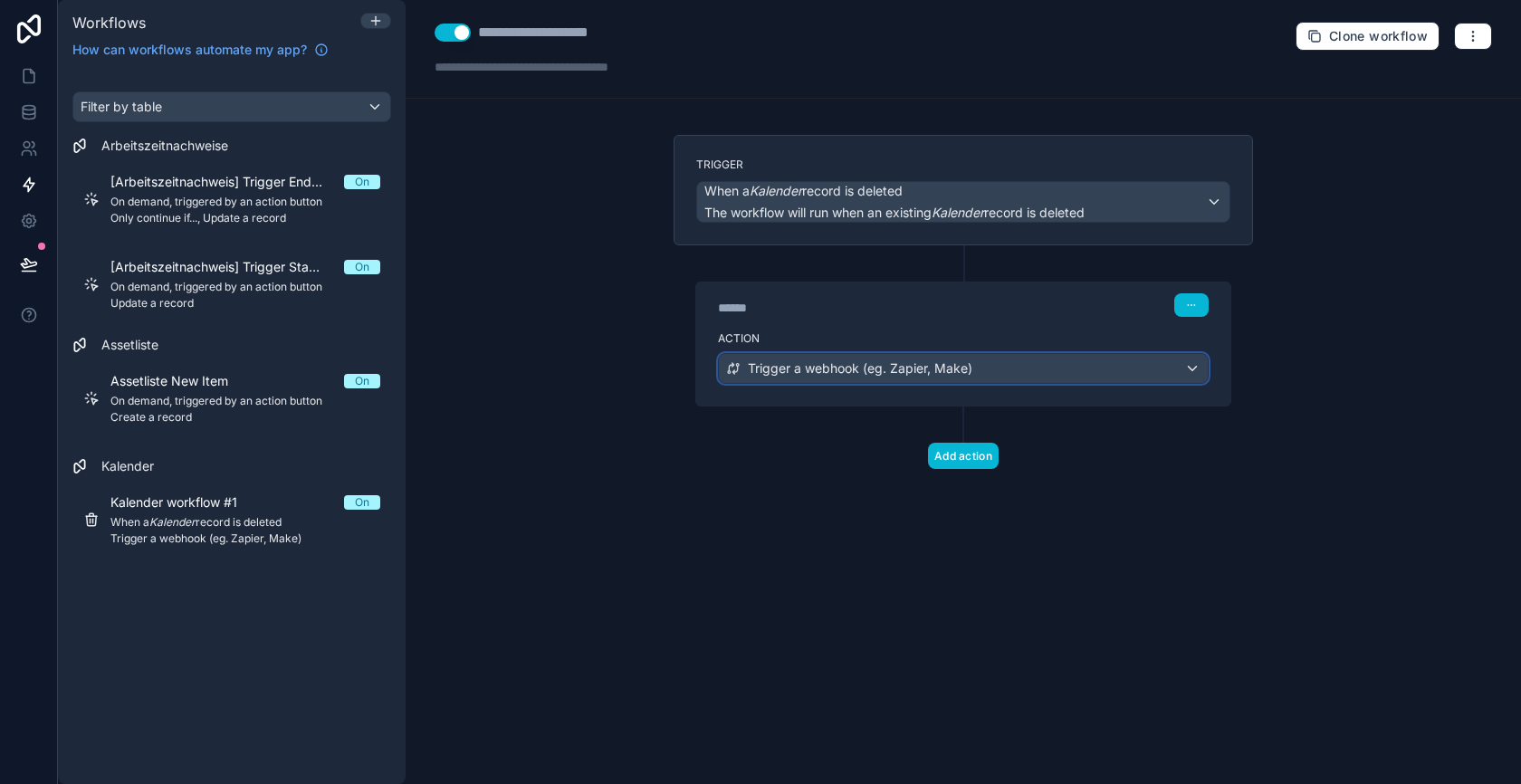
click at [897, 367] on span "Trigger a webhook (eg. Zapier, Make)" at bounding box center [859, 368] width 224 height 18
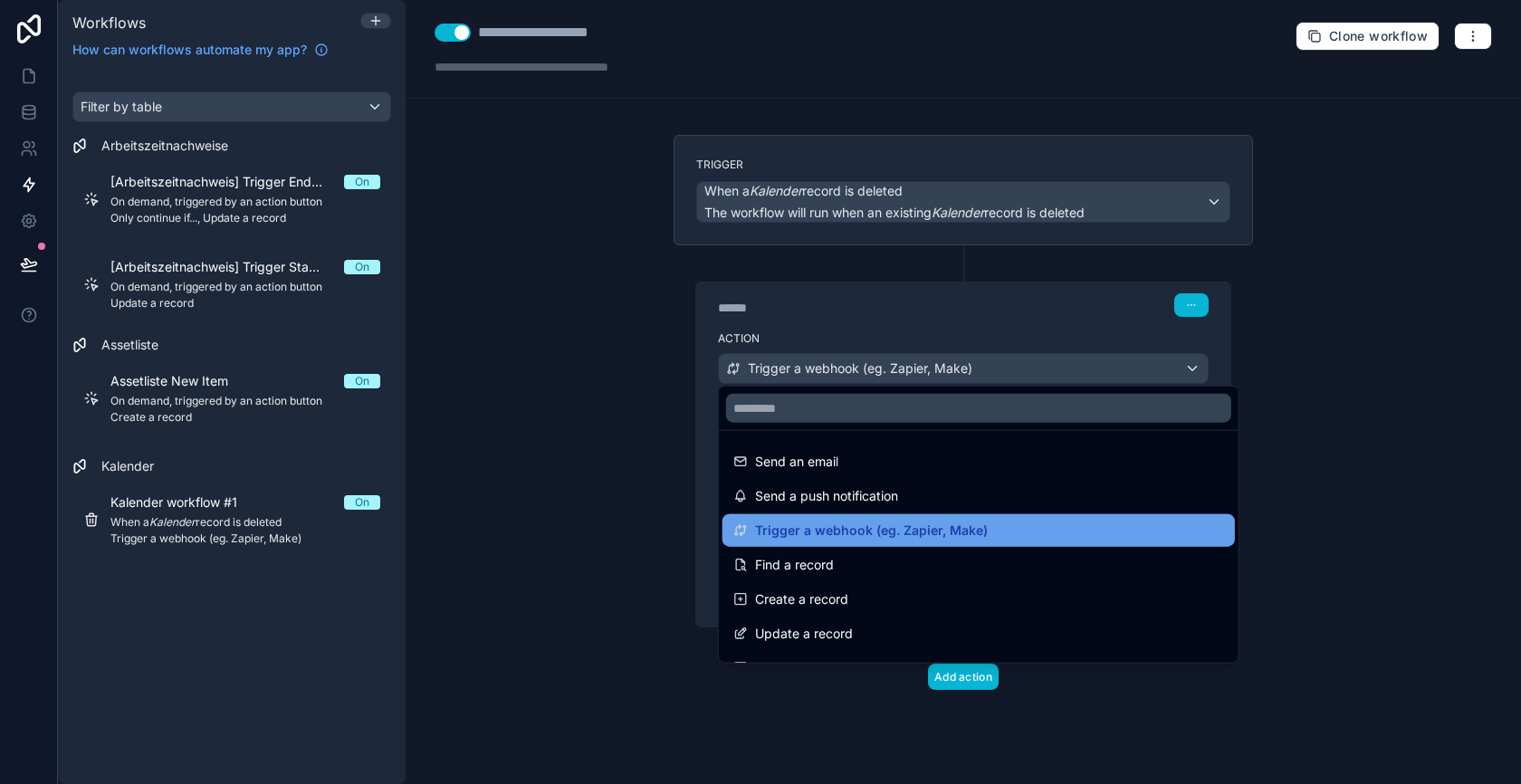
click at [835, 531] on span "Trigger a webhook (eg. Zapier, Make)" at bounding box center [871, 531] width 232 height 22
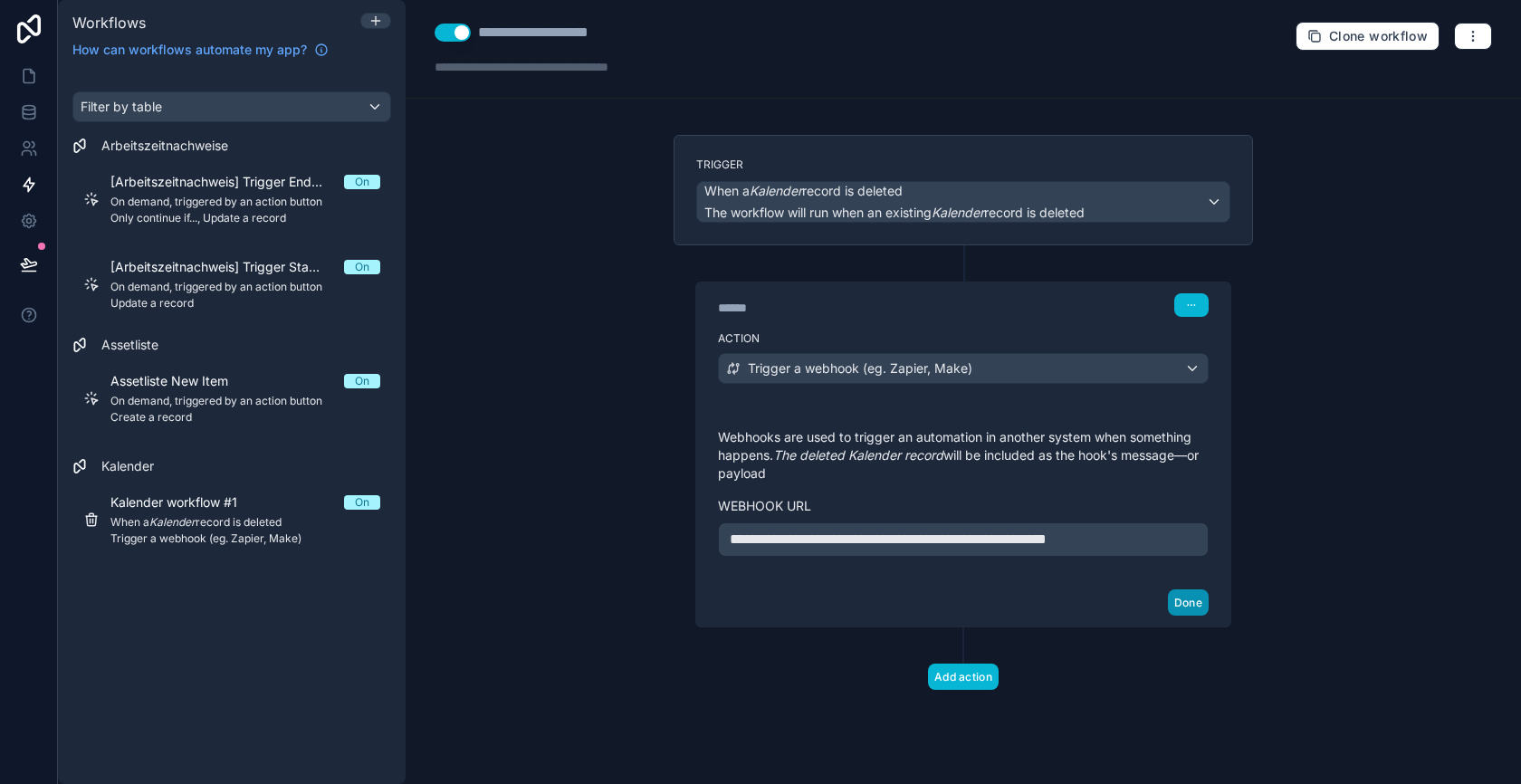
click at [1196, 596] on button "Done" at bounding box center [1188, 602] width 41 height 27
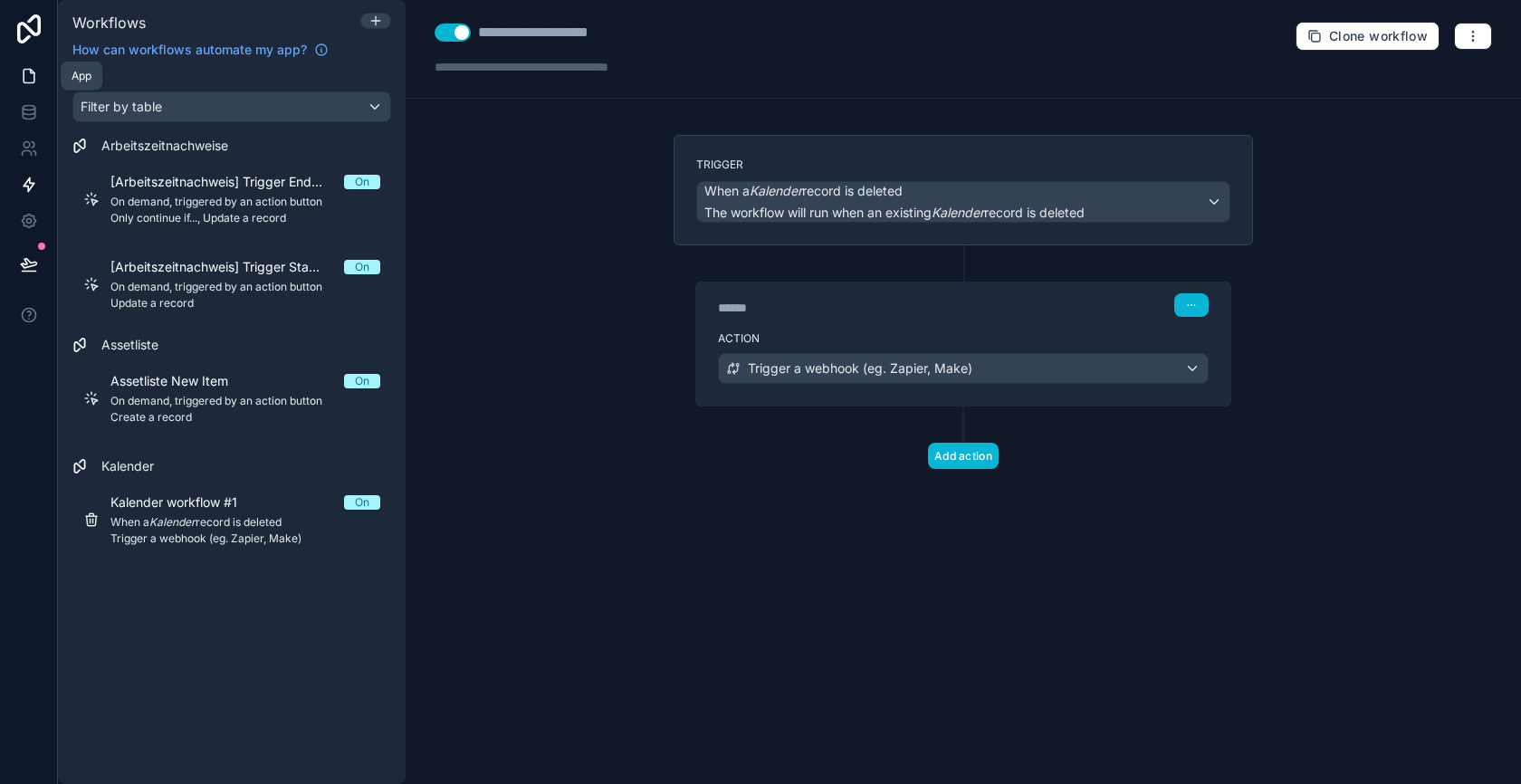
click at [38, 67] on link at bounding box center [29, 76] width 57 height 37
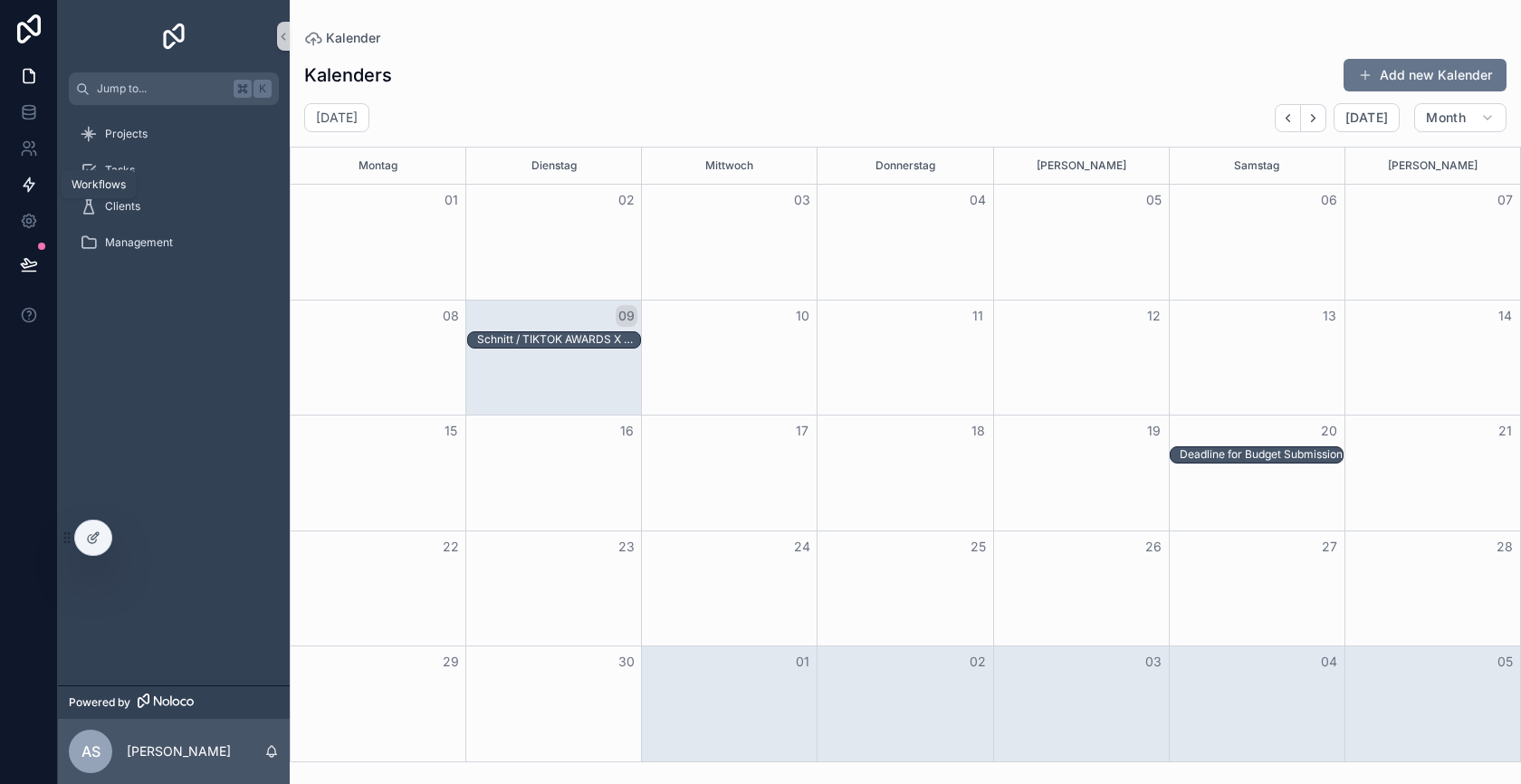
click at [26, 177] on icon at bounding box center [29, 185] width 18 height 18
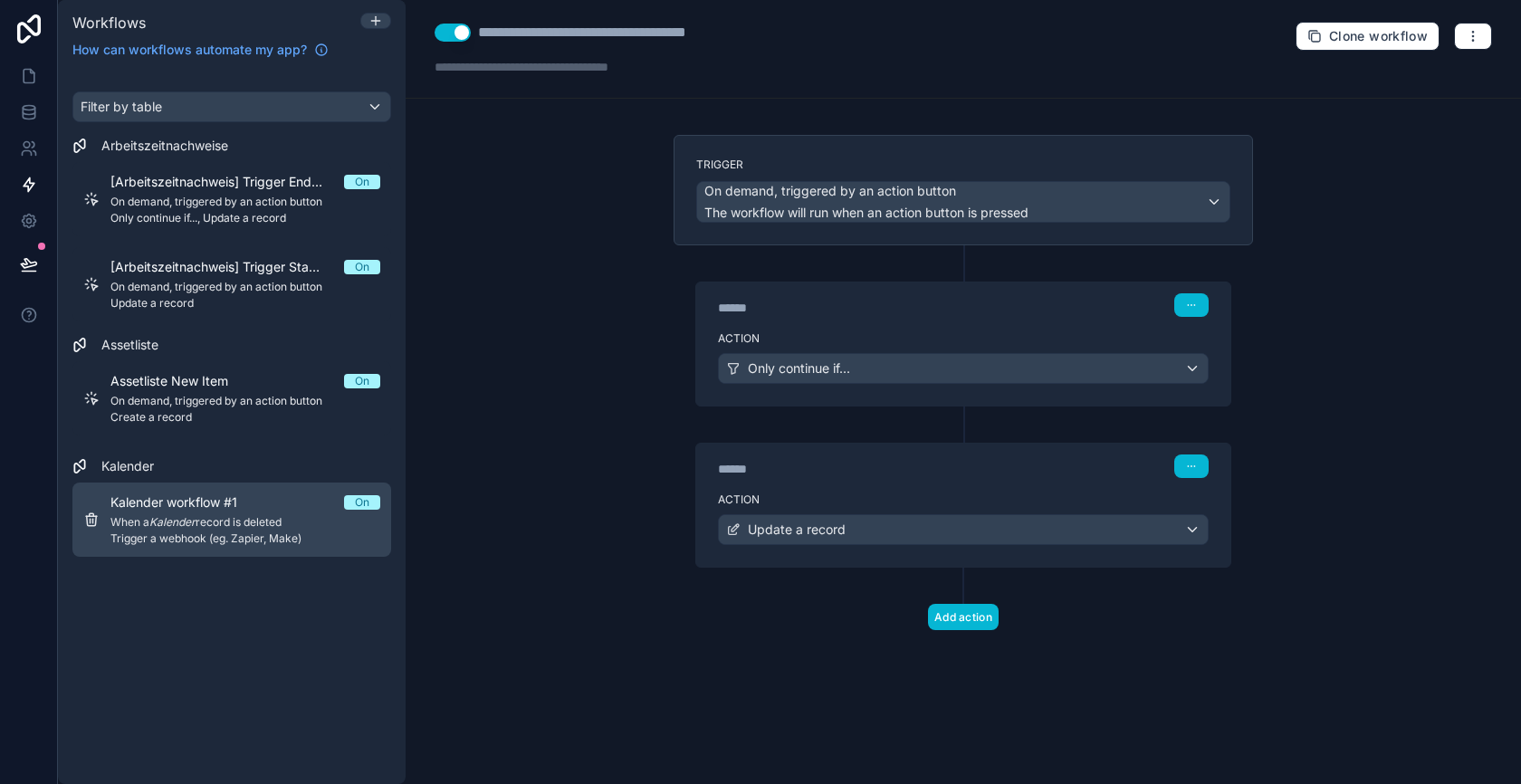
click at [224, 519] on span "When a Kalender record is deleted" at bounding box center [245, 522] width 270 height 15
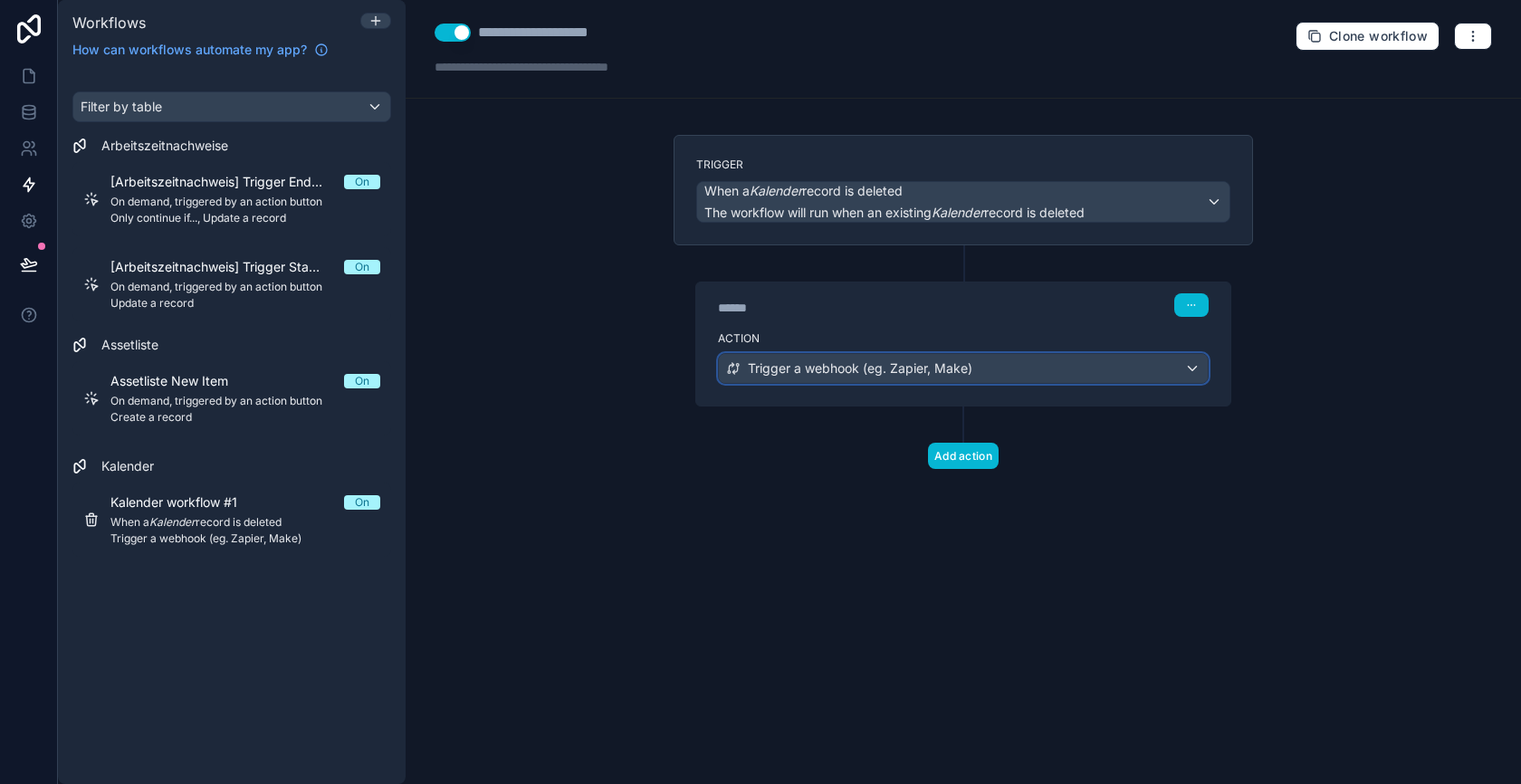
click at [817, 374] on div "Trigger a webhook (eg. Zapier, Make)" at bounding box center [963, 368] width 489 height 29
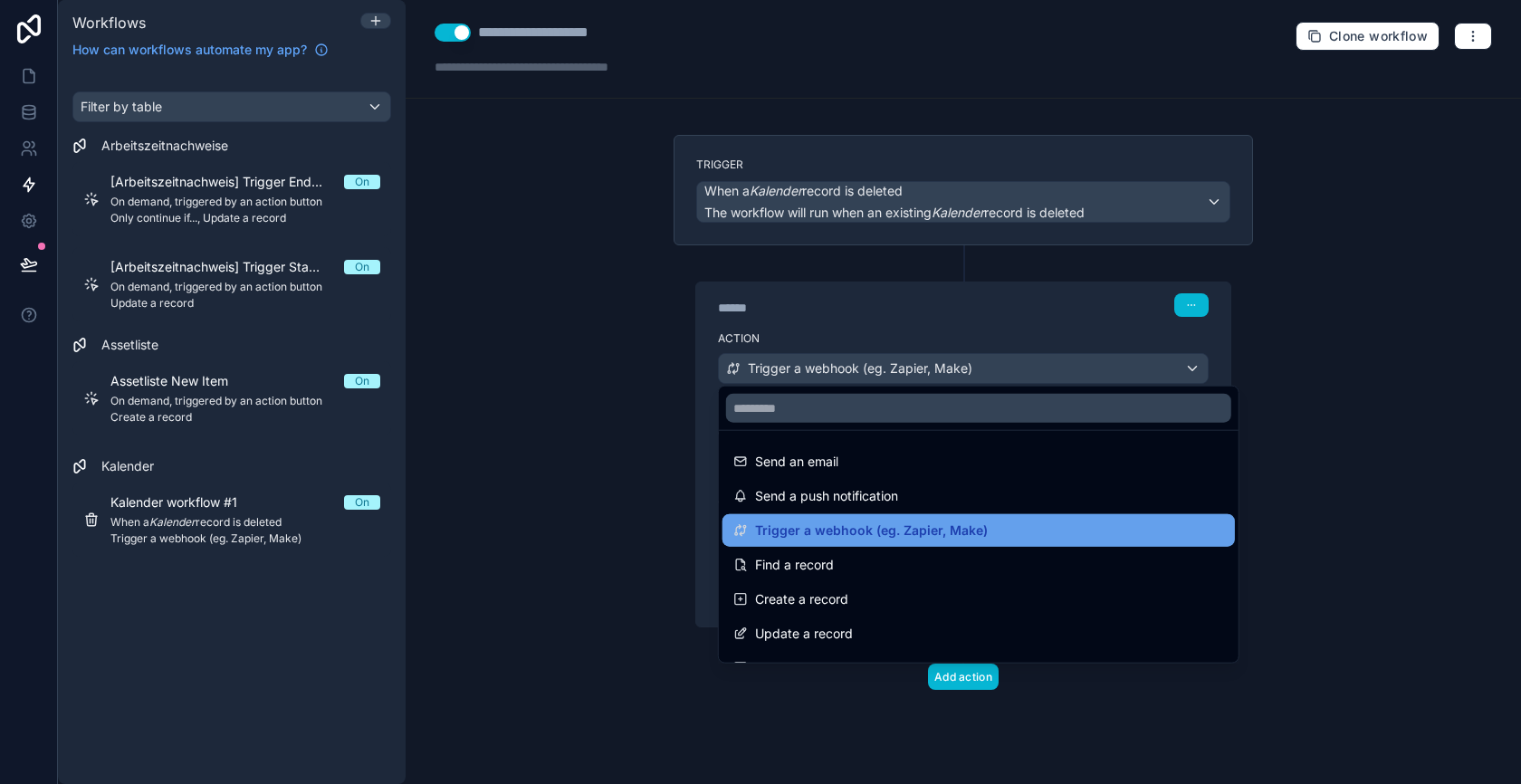
click at [807, 529] on span "Trigger a webhook (eg. Zapier, Make)" at bounding box center [871, 531] width 232 height 22
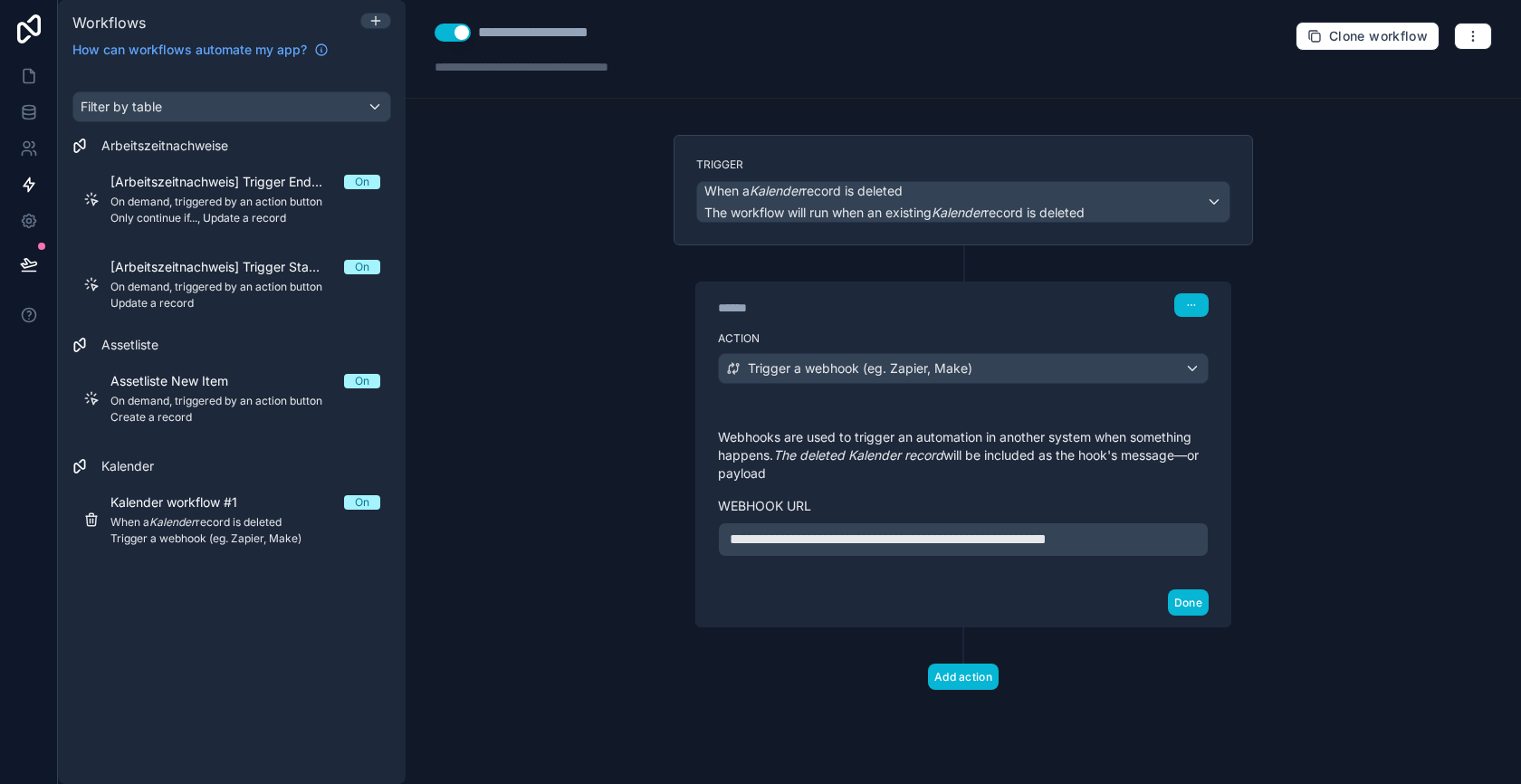
click at [803, 541] on span "**********" at bounding box center [888, 539] width 316 height 14
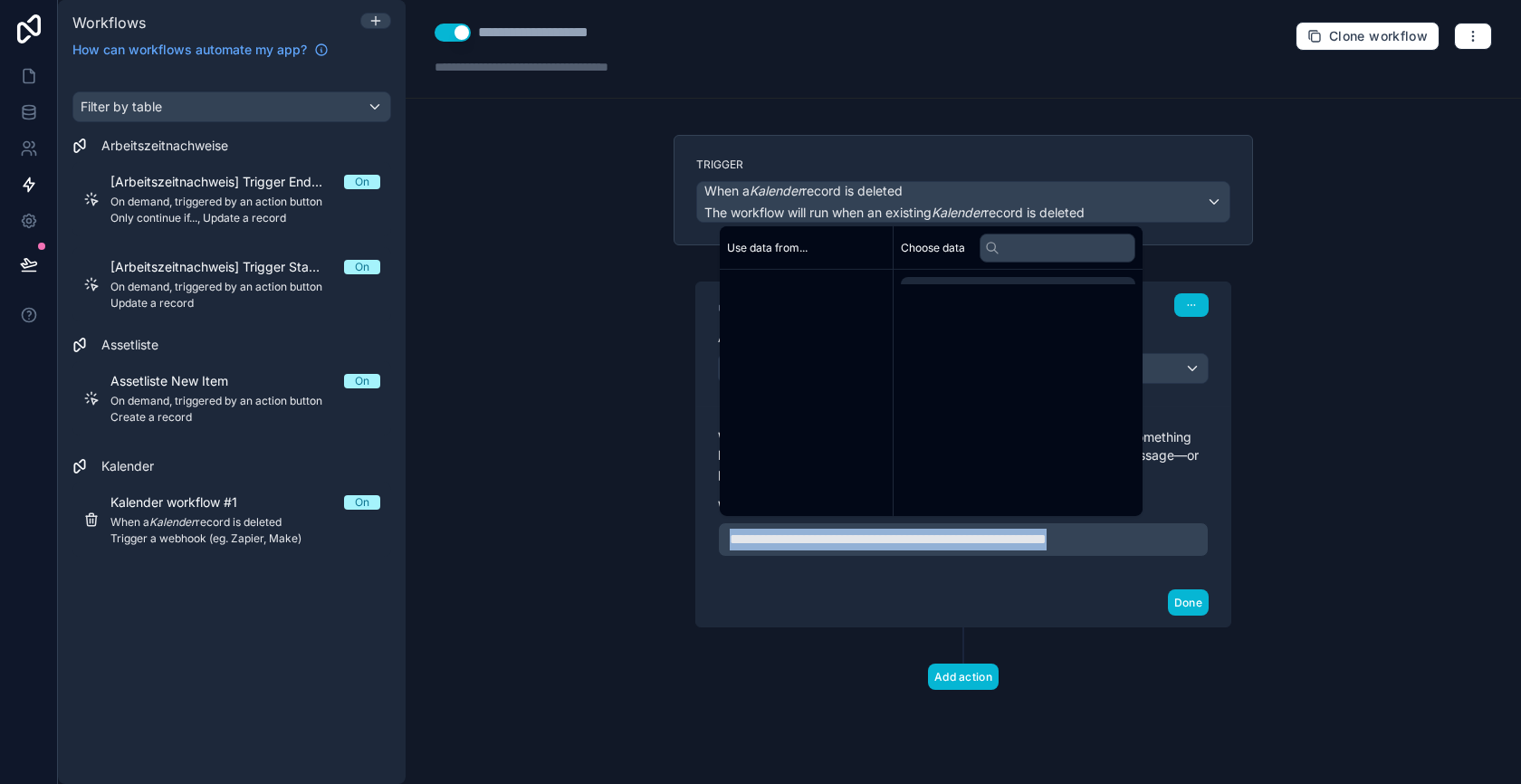
click at [803, 541] on span "**********" at bounding box center [888, 539] width 316 height 14
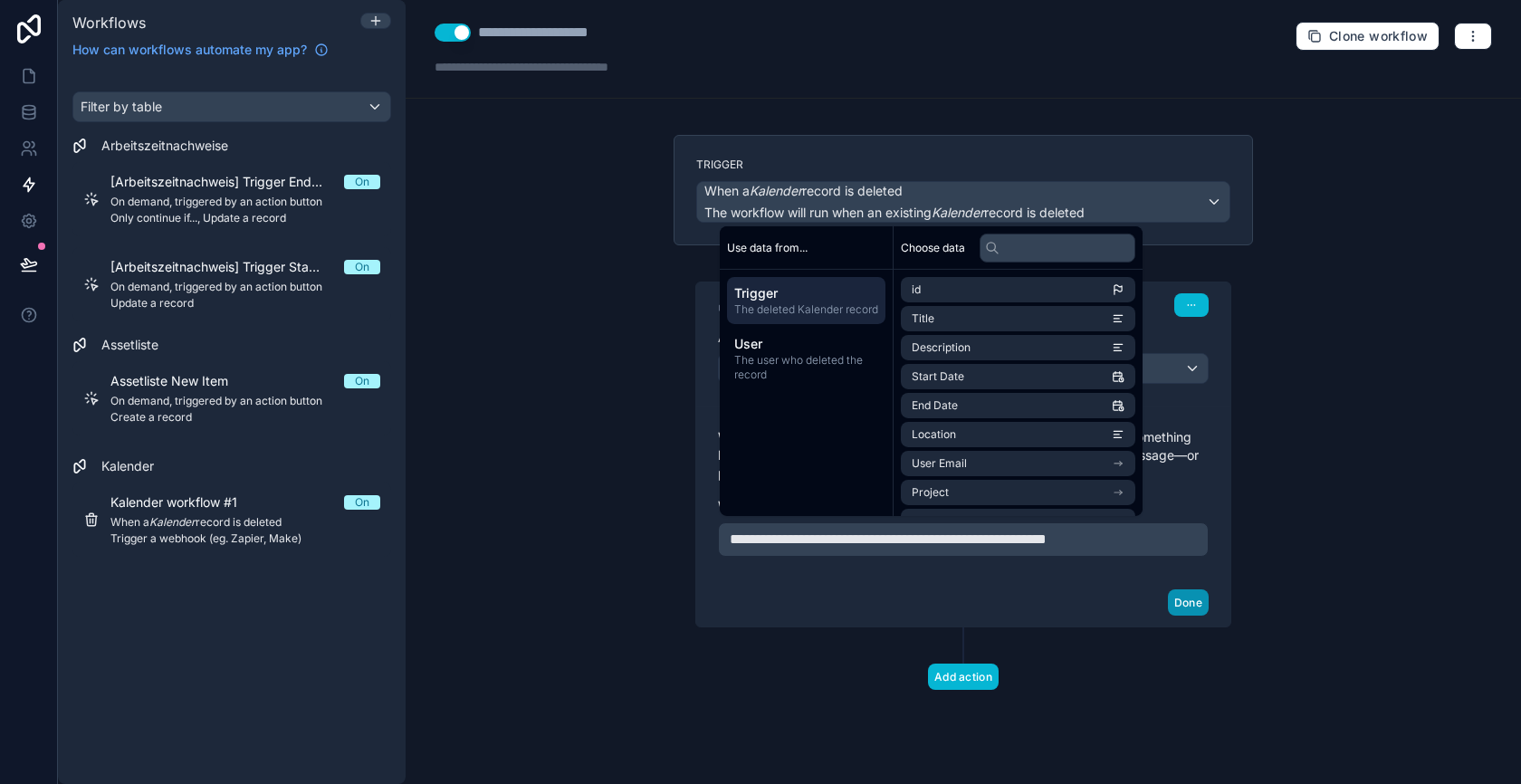
click at [1192, 590] on button "Done" at bounding box center [1188, 602] width 41 height 27
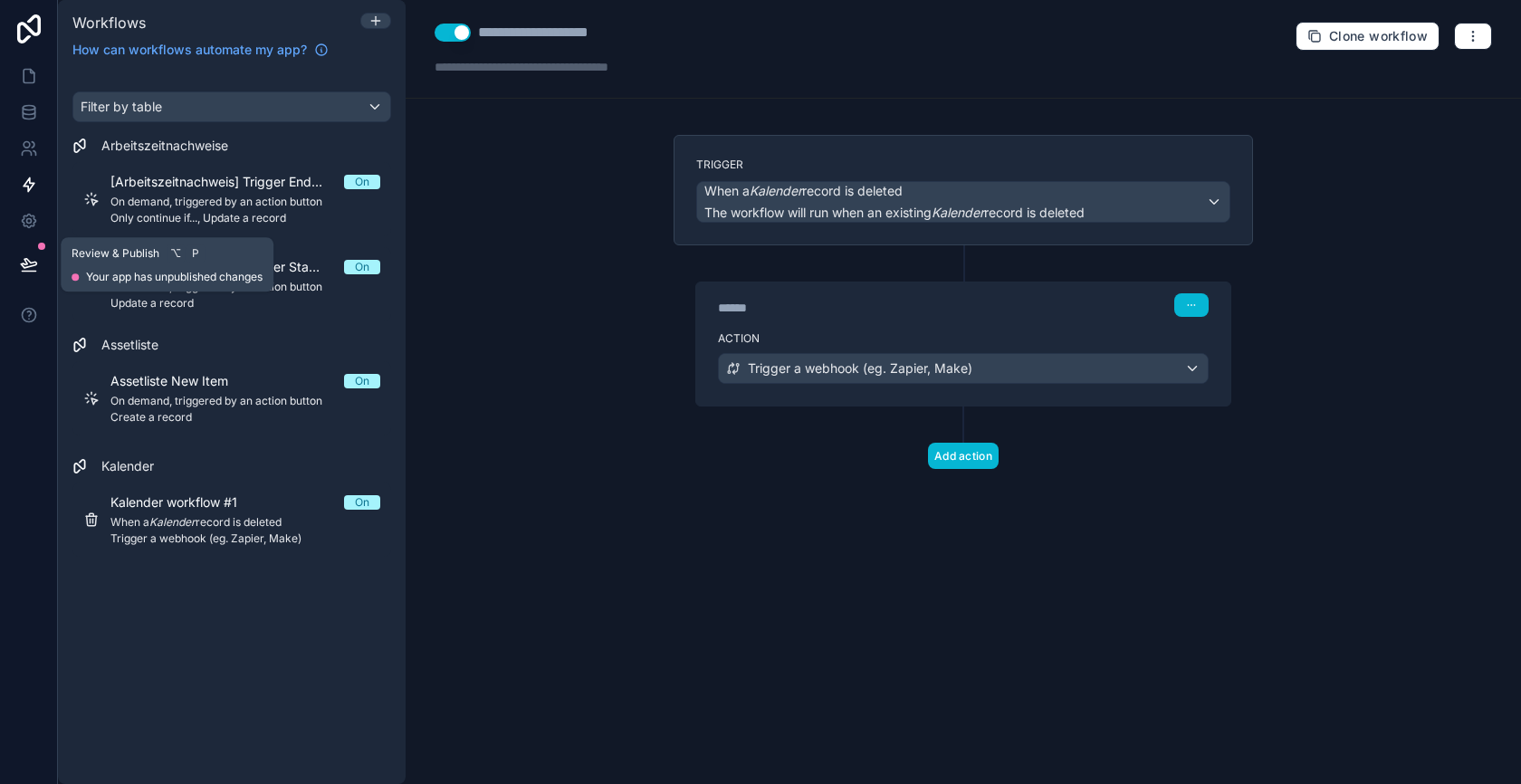
click at [36, 272] on icon at bounding box center [29, 264] width 18 height 18
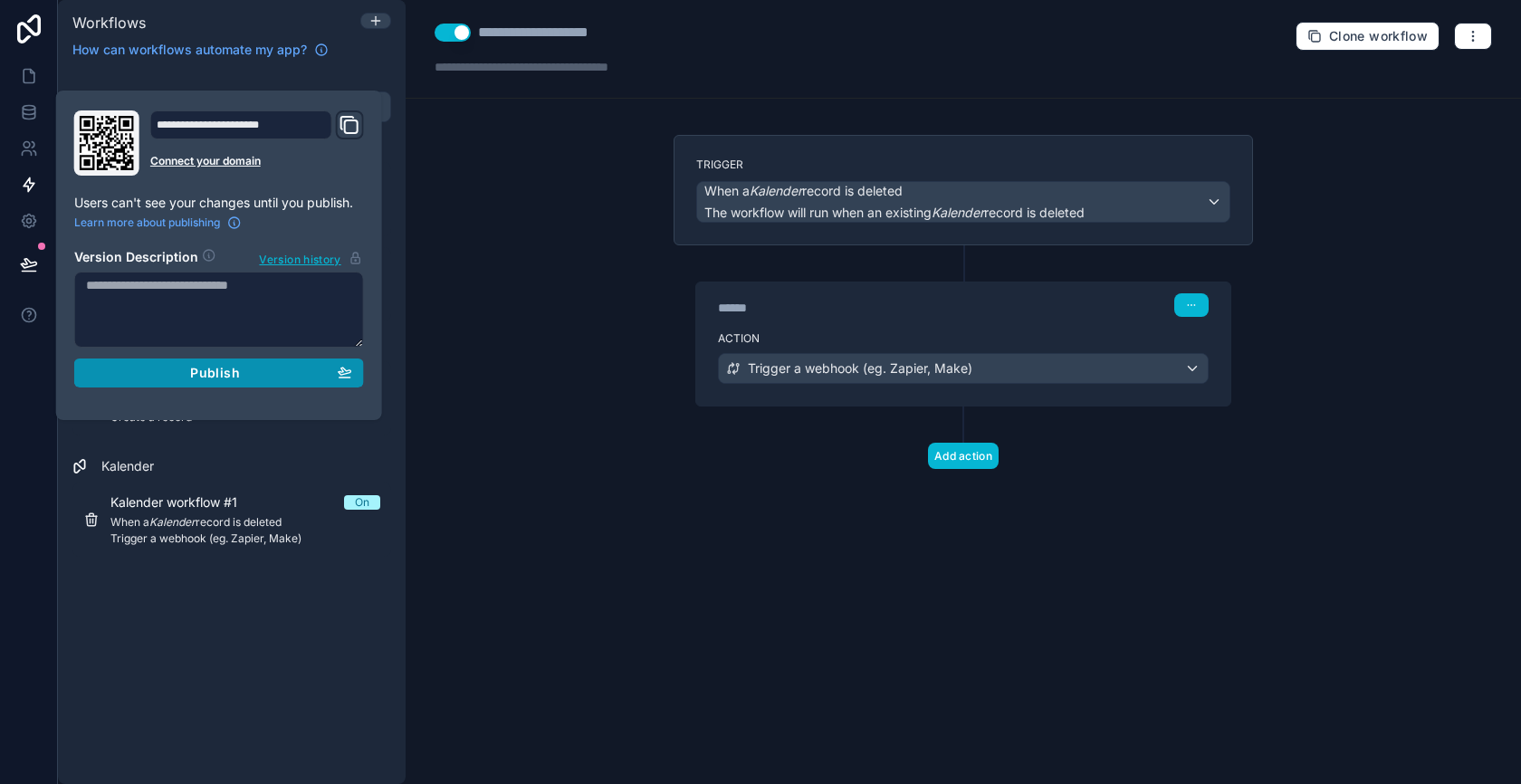
click at [138, 369] on div "Publish" at bounding box center [219, 373] width 266 height 16
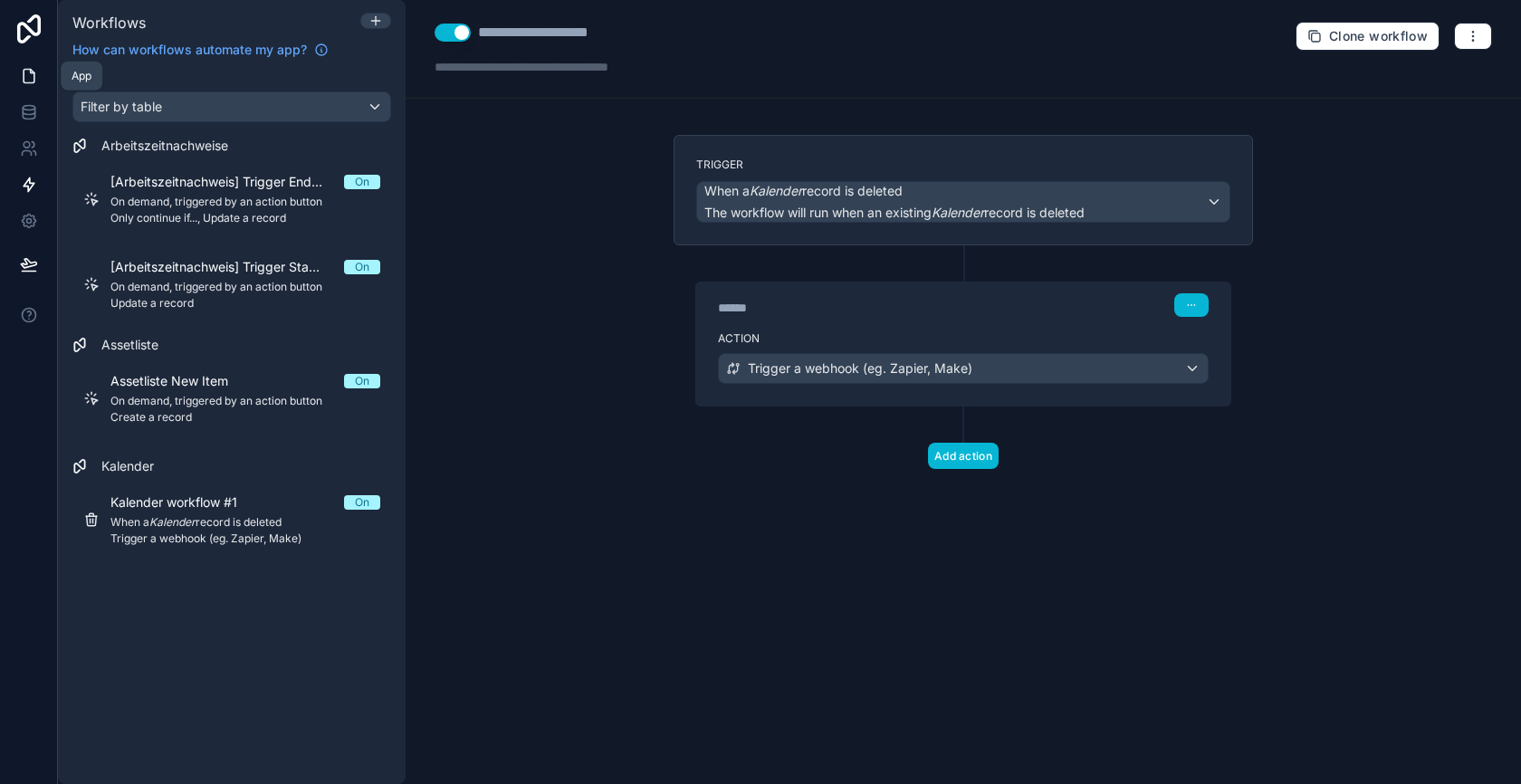
click at [29, 69] on icon at bounding box center [29, 76] width 11 height 14
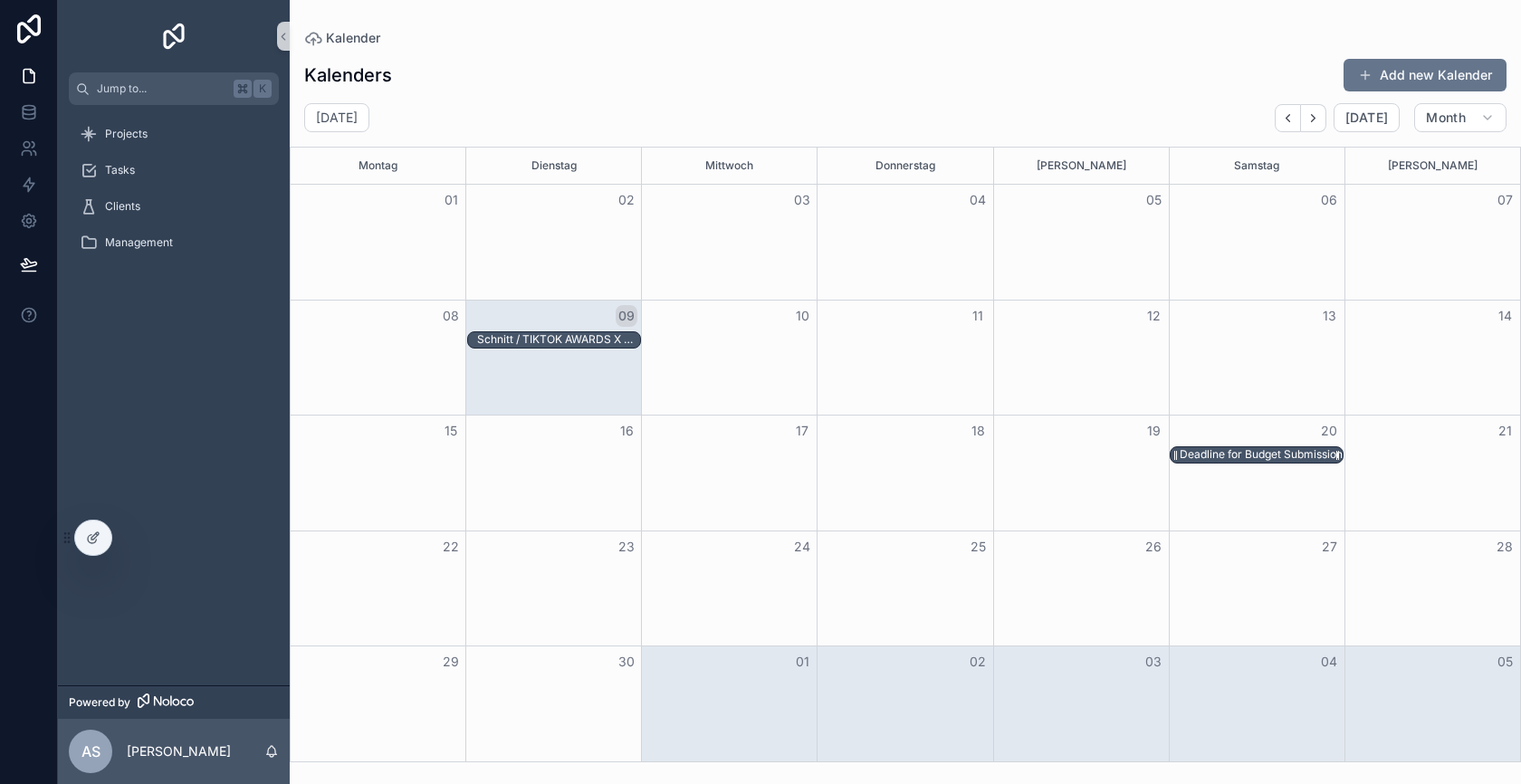
click at [1214, 448] on div "Deadline for Budget Submission" at bounding box center [1261, 454] width 163 height 15
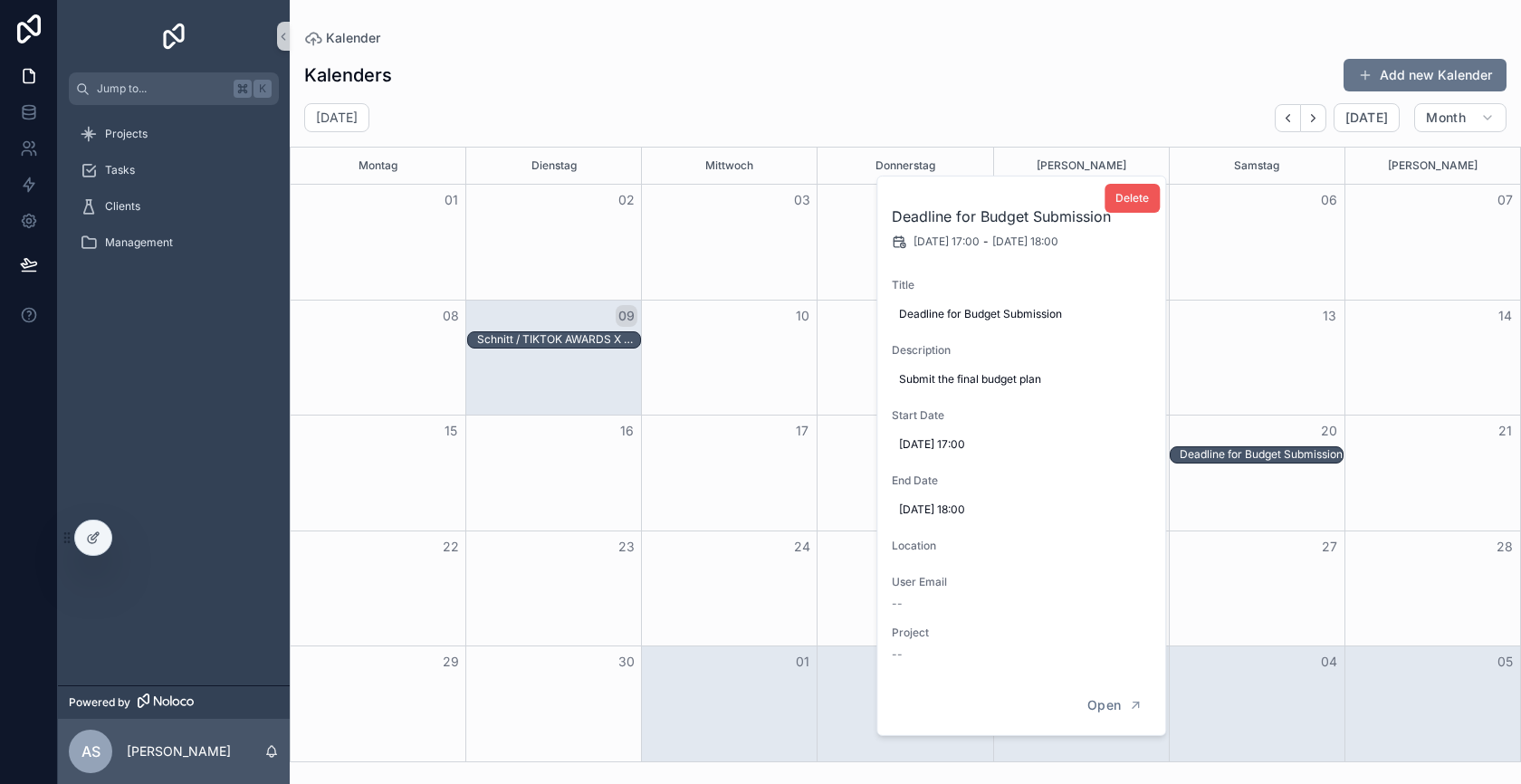
click at [1131, 199] on span "Delete" at bounding box center [1132, 198] width 34 height 15
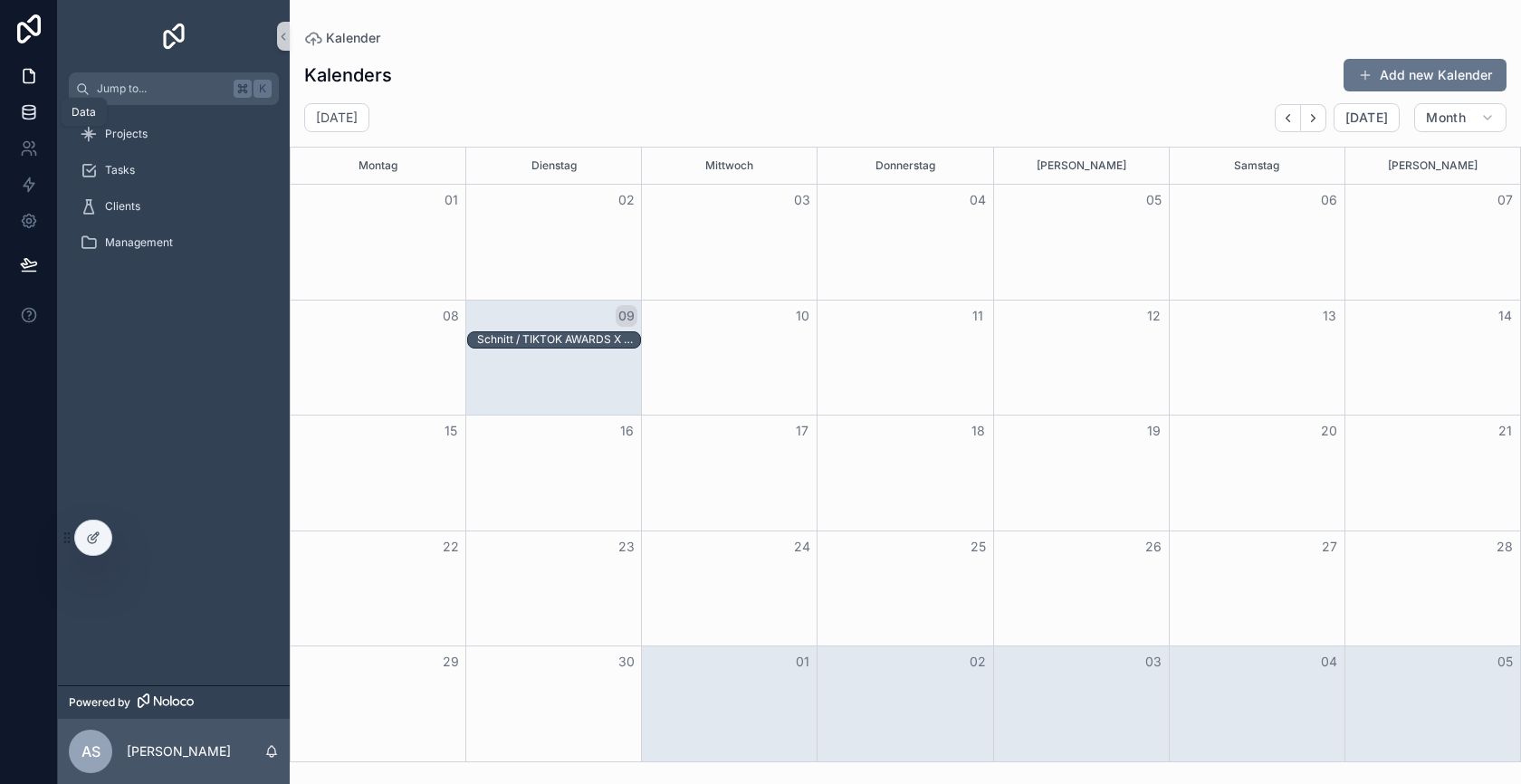
click at [27, 121] on icon at bounding box center [29, 112] width 18 height 18
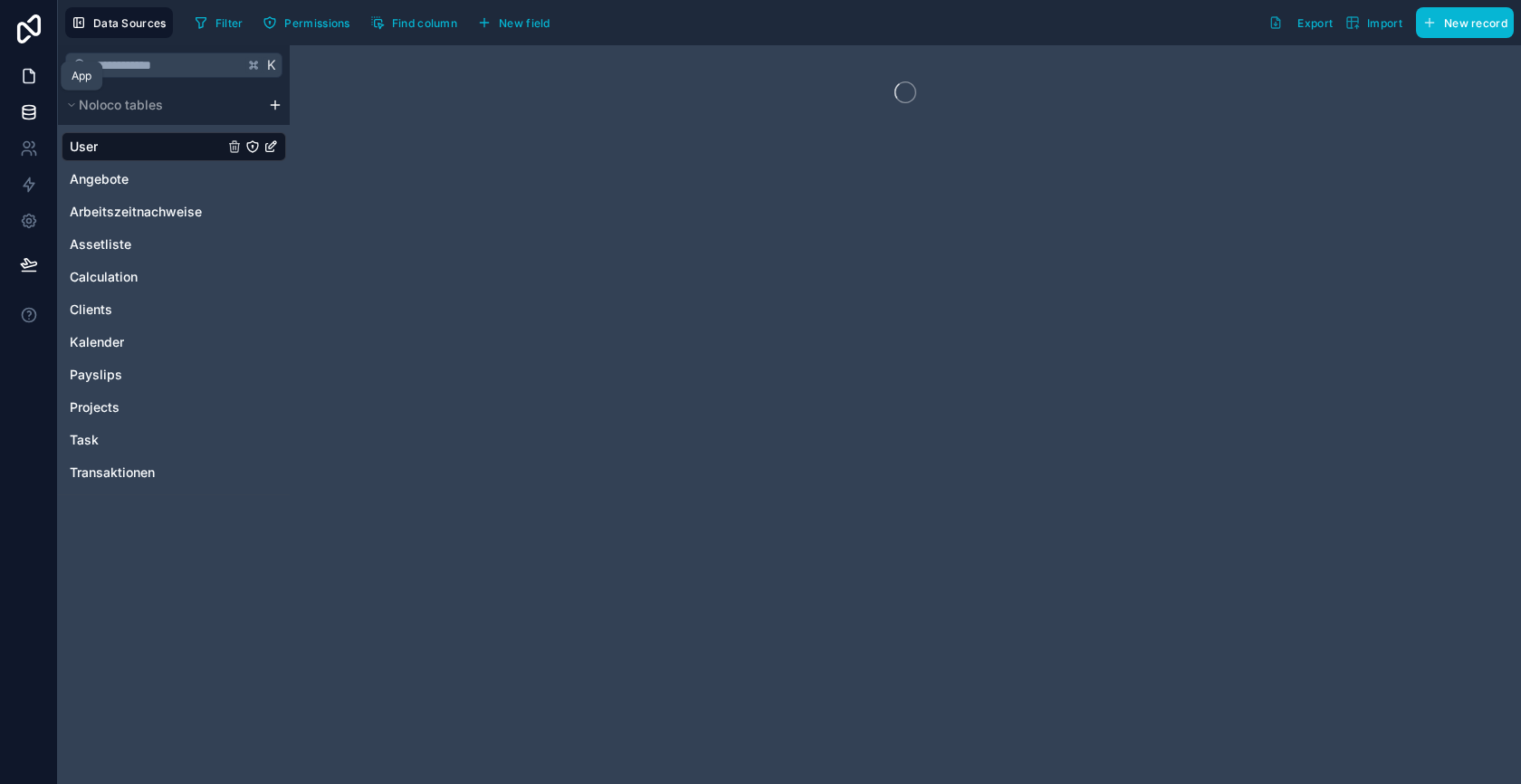
click at [27, 80] on icon at bounding box center [29, 76] width 18 height 18
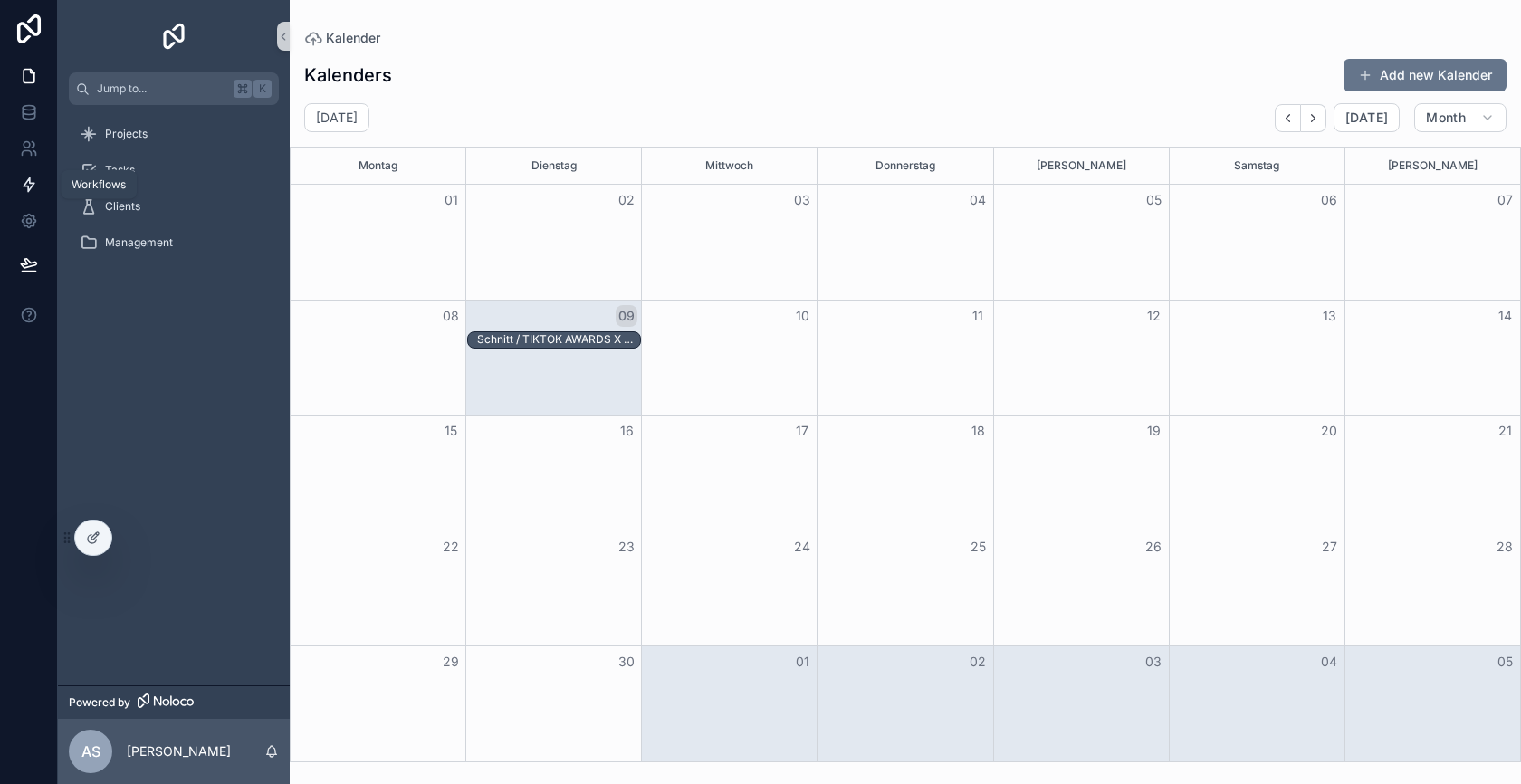
click at [27, 181] on icon at bounding box center [29, 185] width 11 height 14
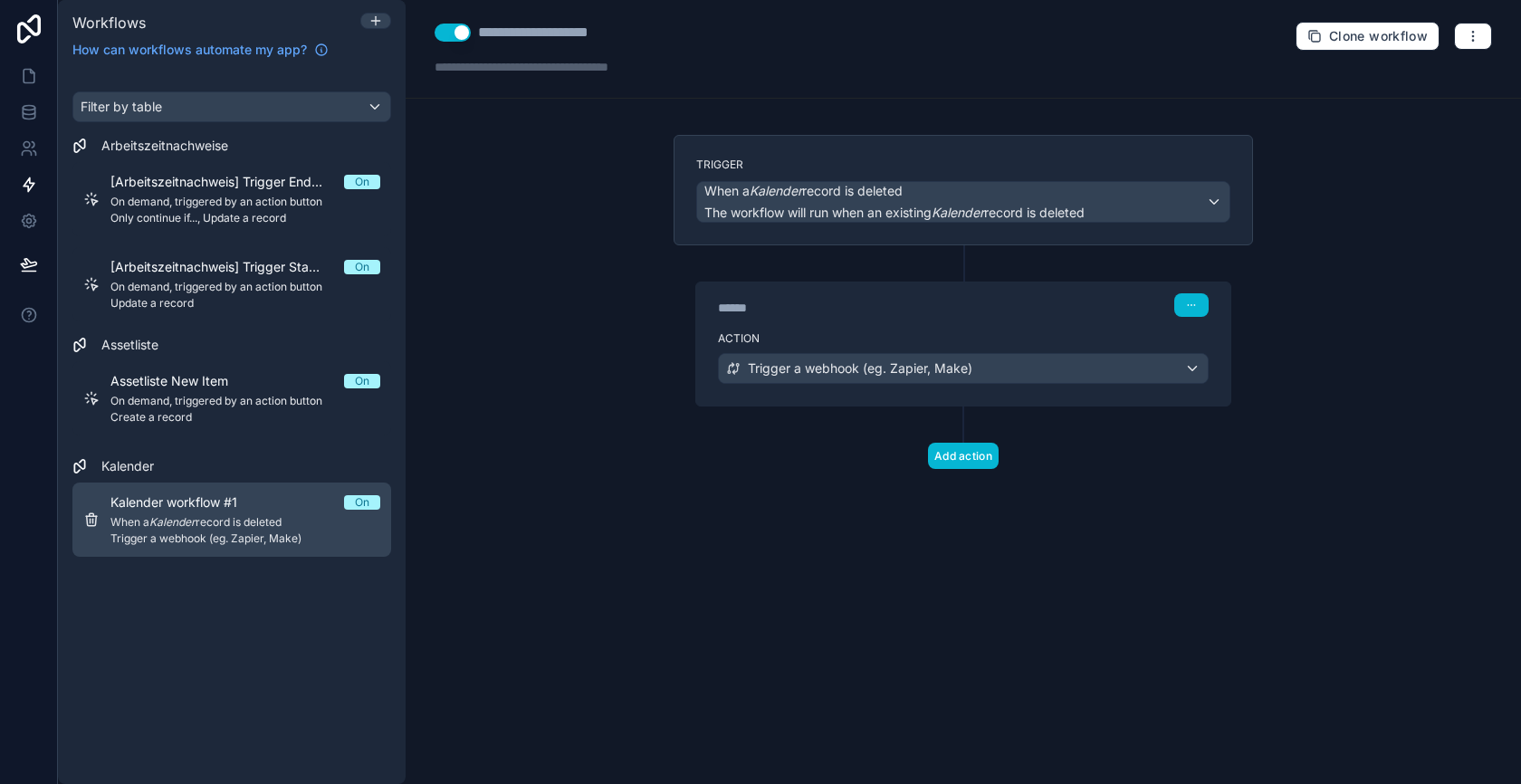
click at [238, 535] on span "Trigger a webhook (eg. Zapier, Make)" at bounding box center [245, 538] width 270 height 15
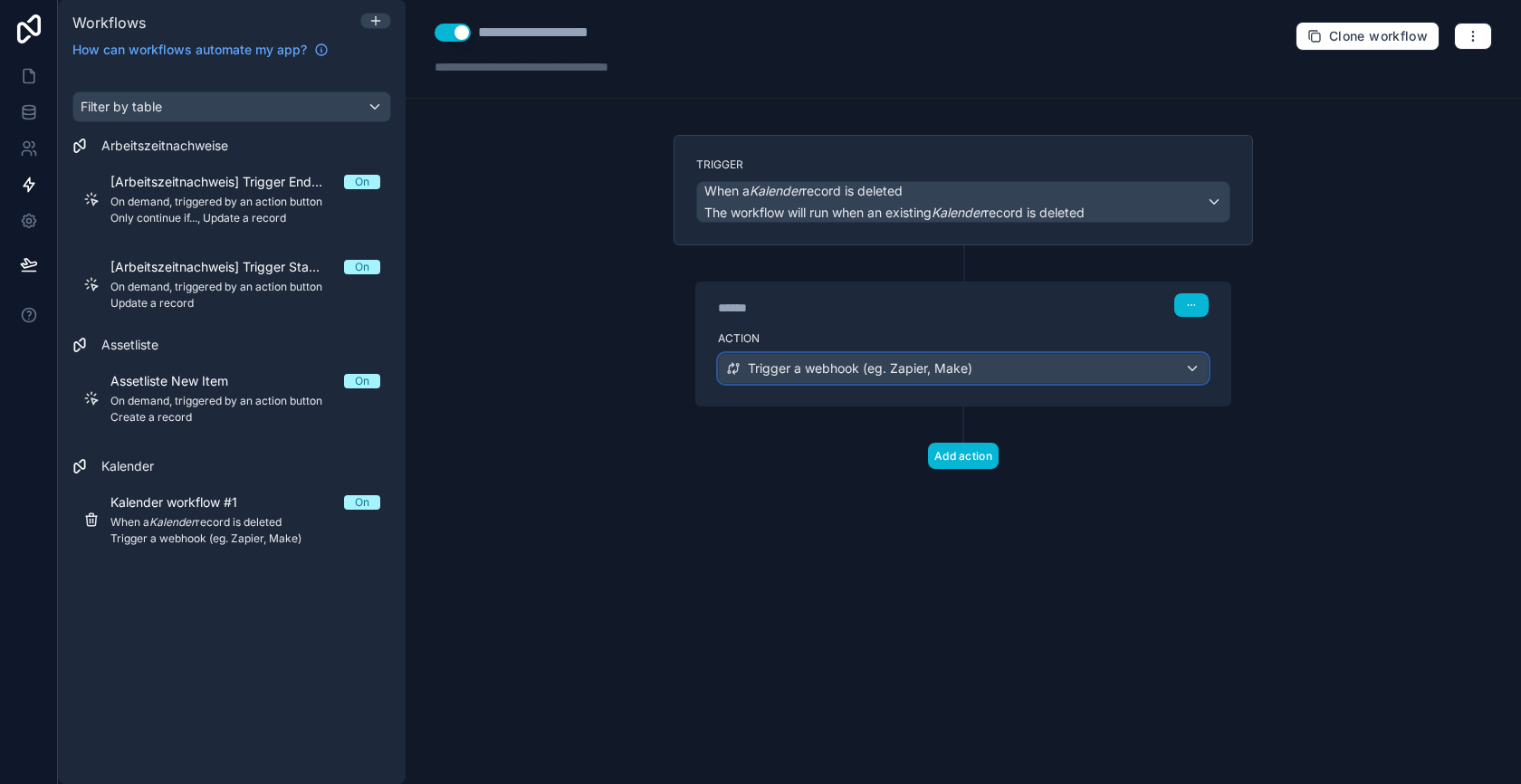
click at [906, 362] on span "Trigger a webhook (eg. Zapier, Make)" at bounding box center [859, 368] width 224 height 18
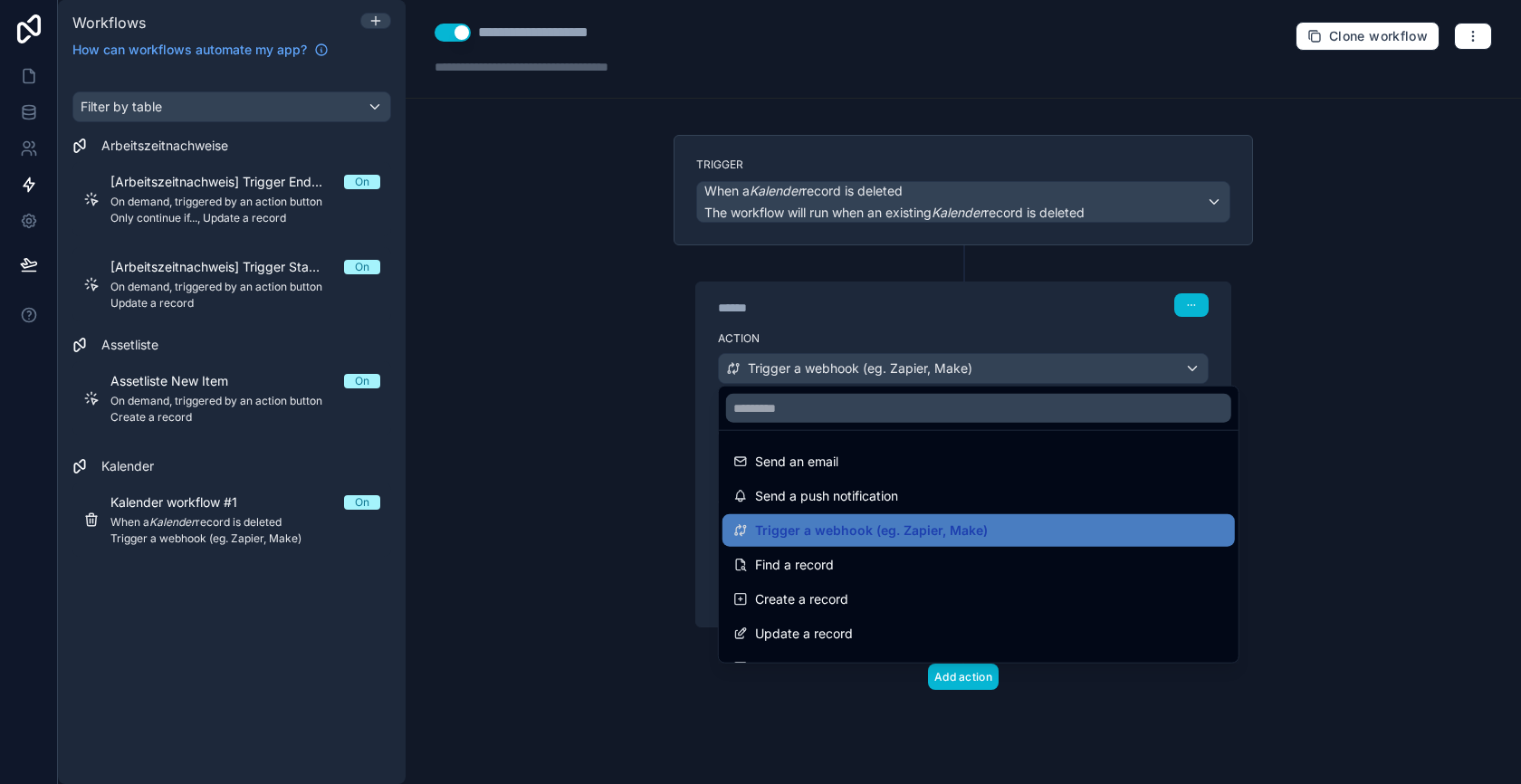
click at [892, 362] on div at bounding box center [760, 392] width 1521 height 784
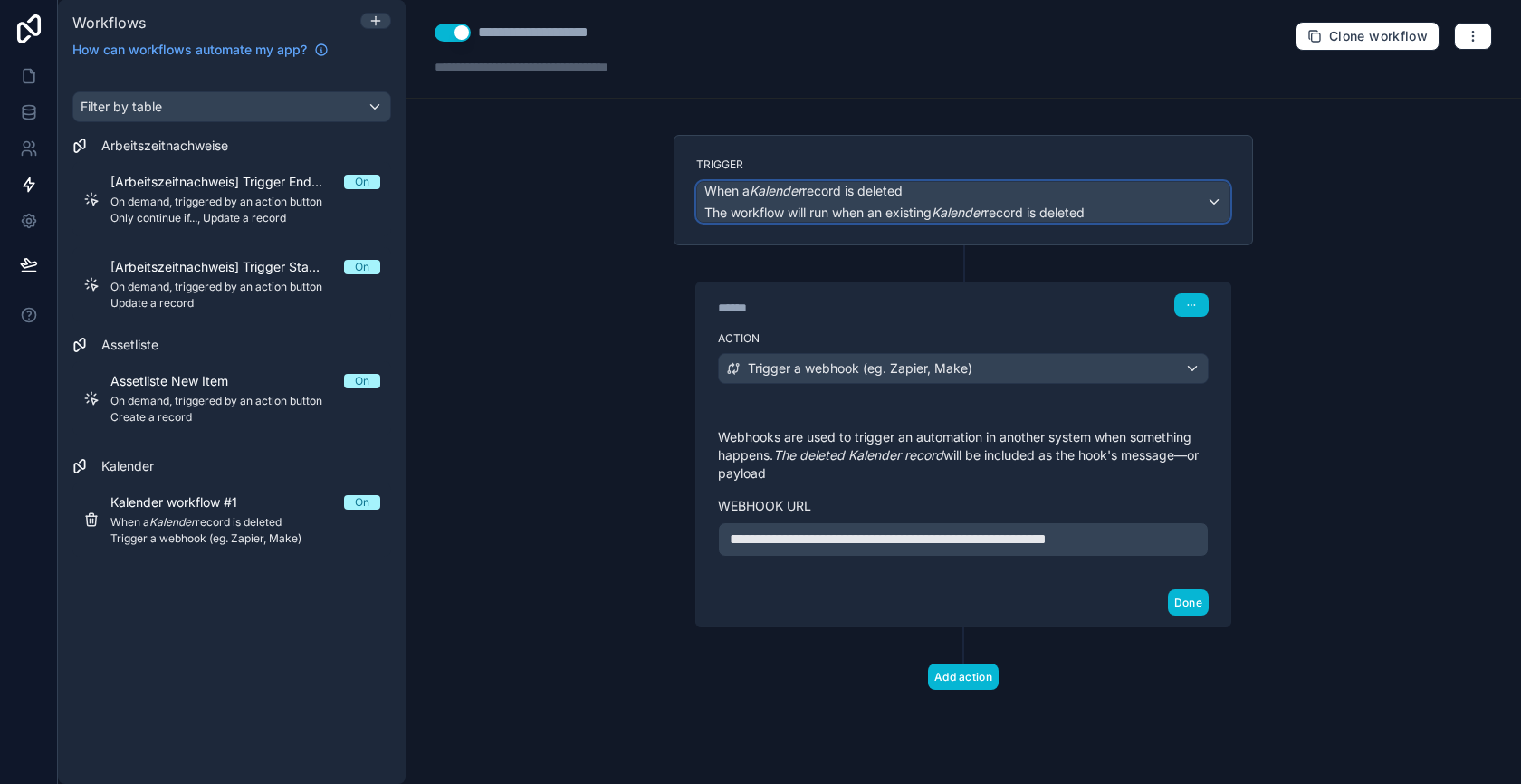
click at [958, 212] on em "Kalender" at bounding box center [957, 213] width 52 height 16
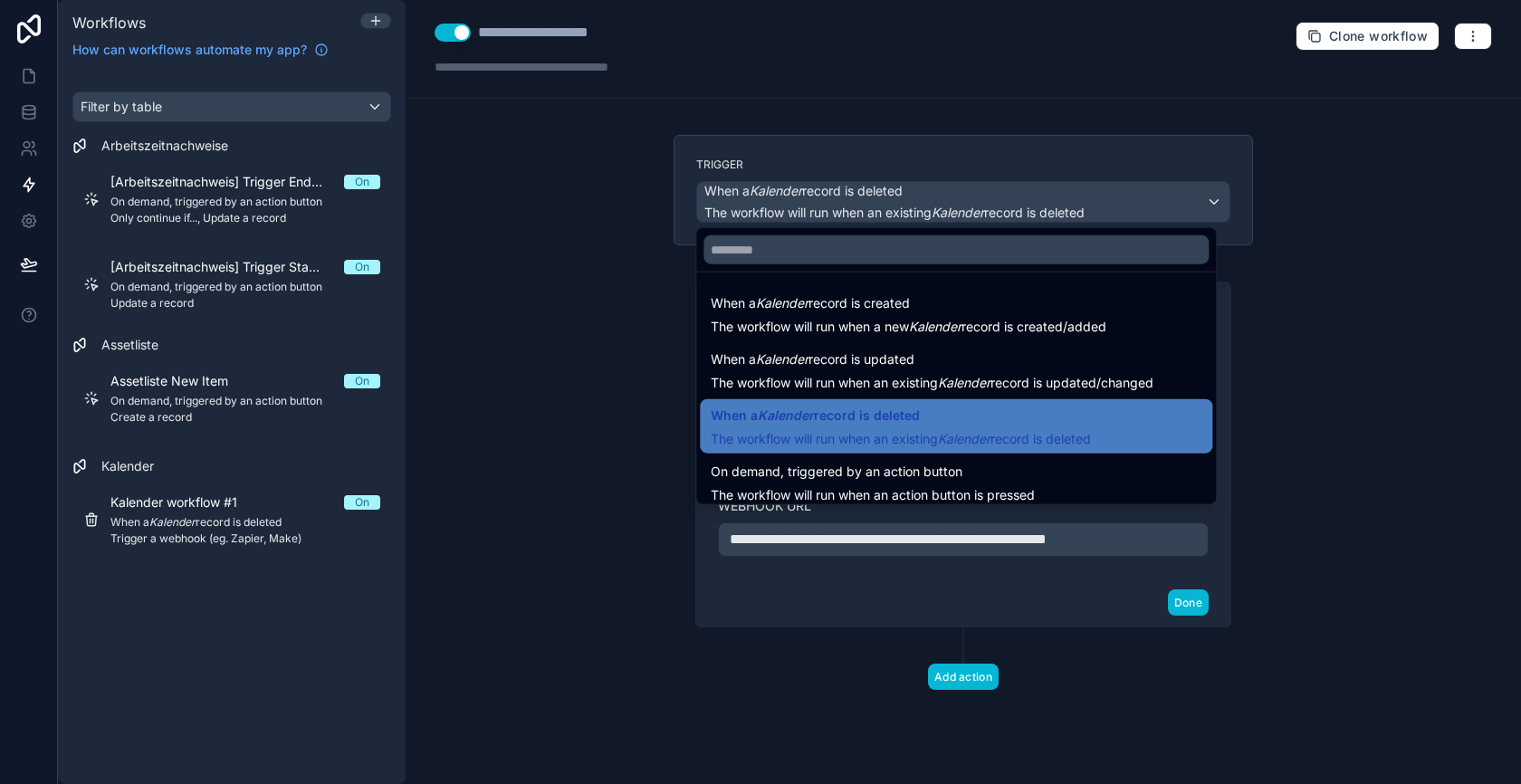
click at [954, 205] on div at bounding box center [760, 392] width 1521 height 784
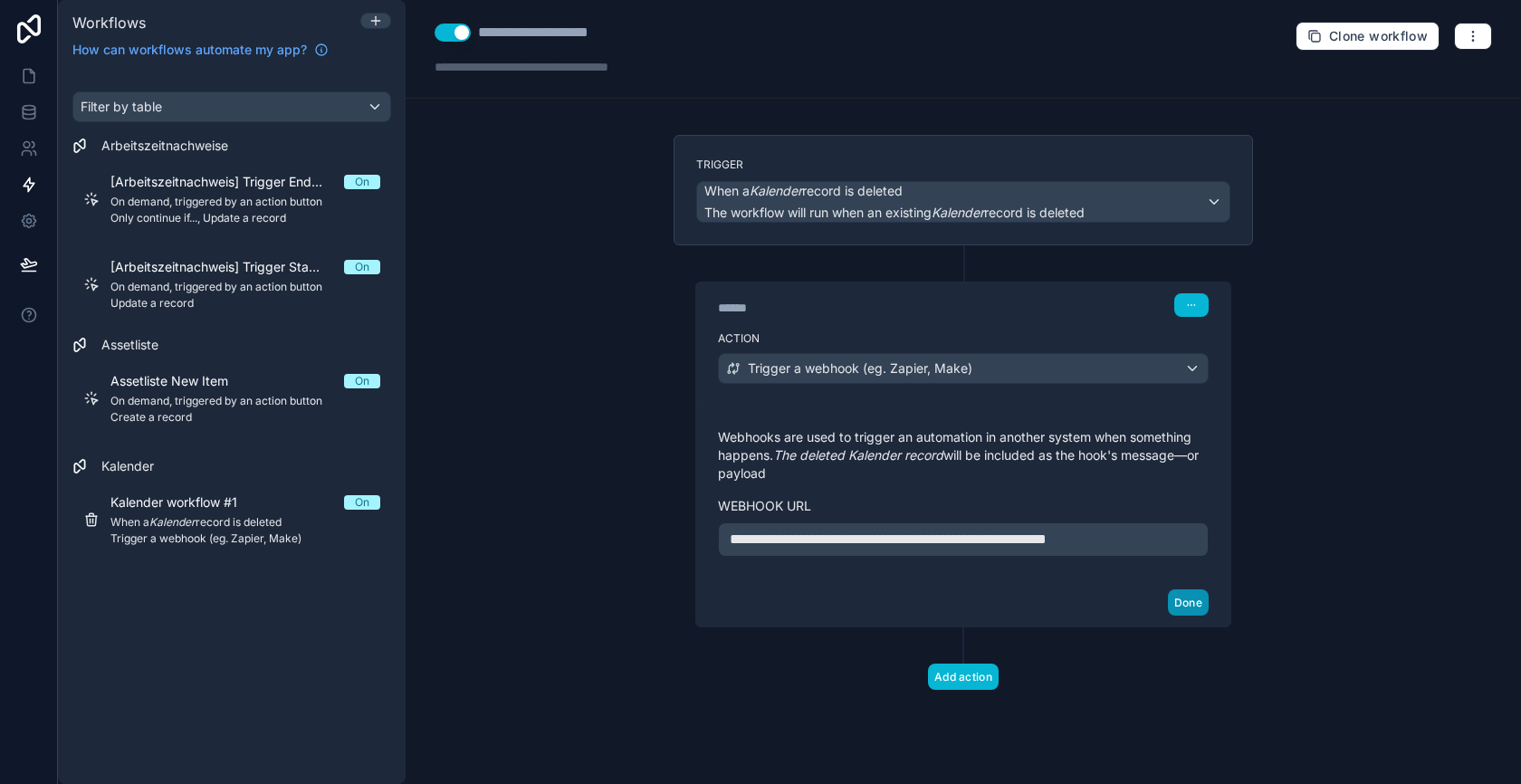
click at [1184, 600] on button "Done" at bounding box center [1188, 602] width 41 height 27
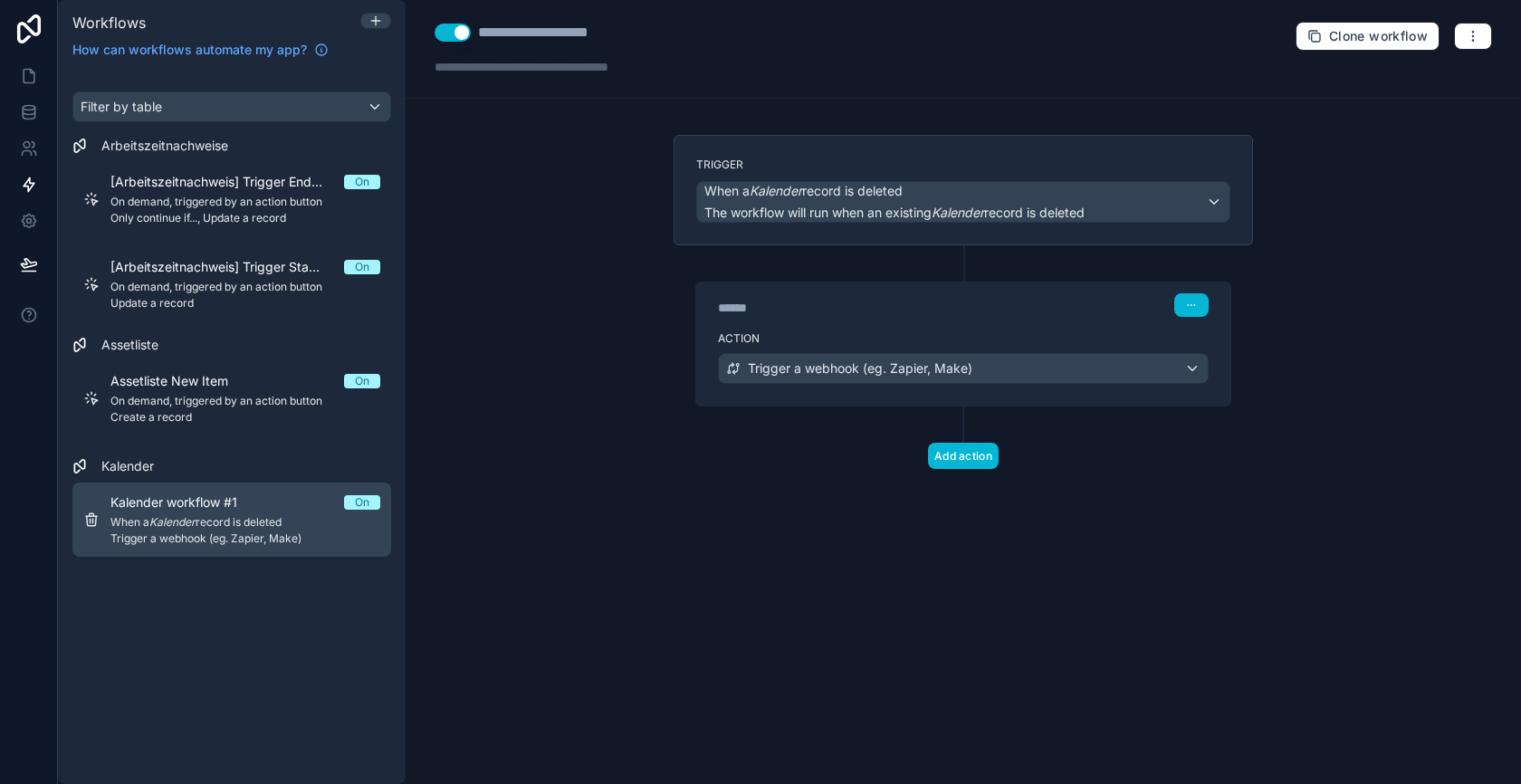
click at [301, 524] on span "When a Kalender record is deleted" at bounding box center [245, 522] width 270 height 15
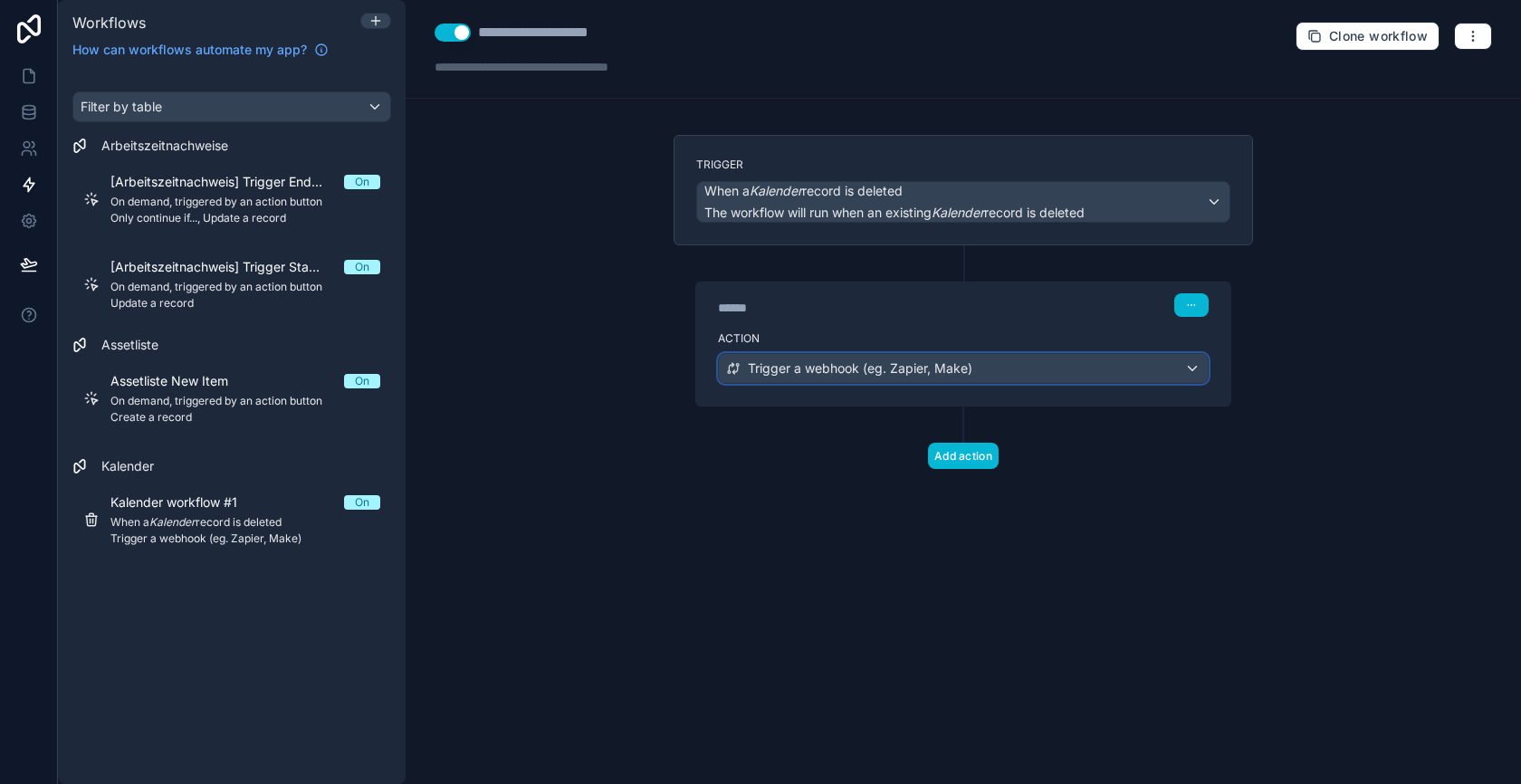
click at [846, 365] on span "Trigger a webhook (eg. Zapier, Make)" at bounding box center [859, 368] width 224 height 18
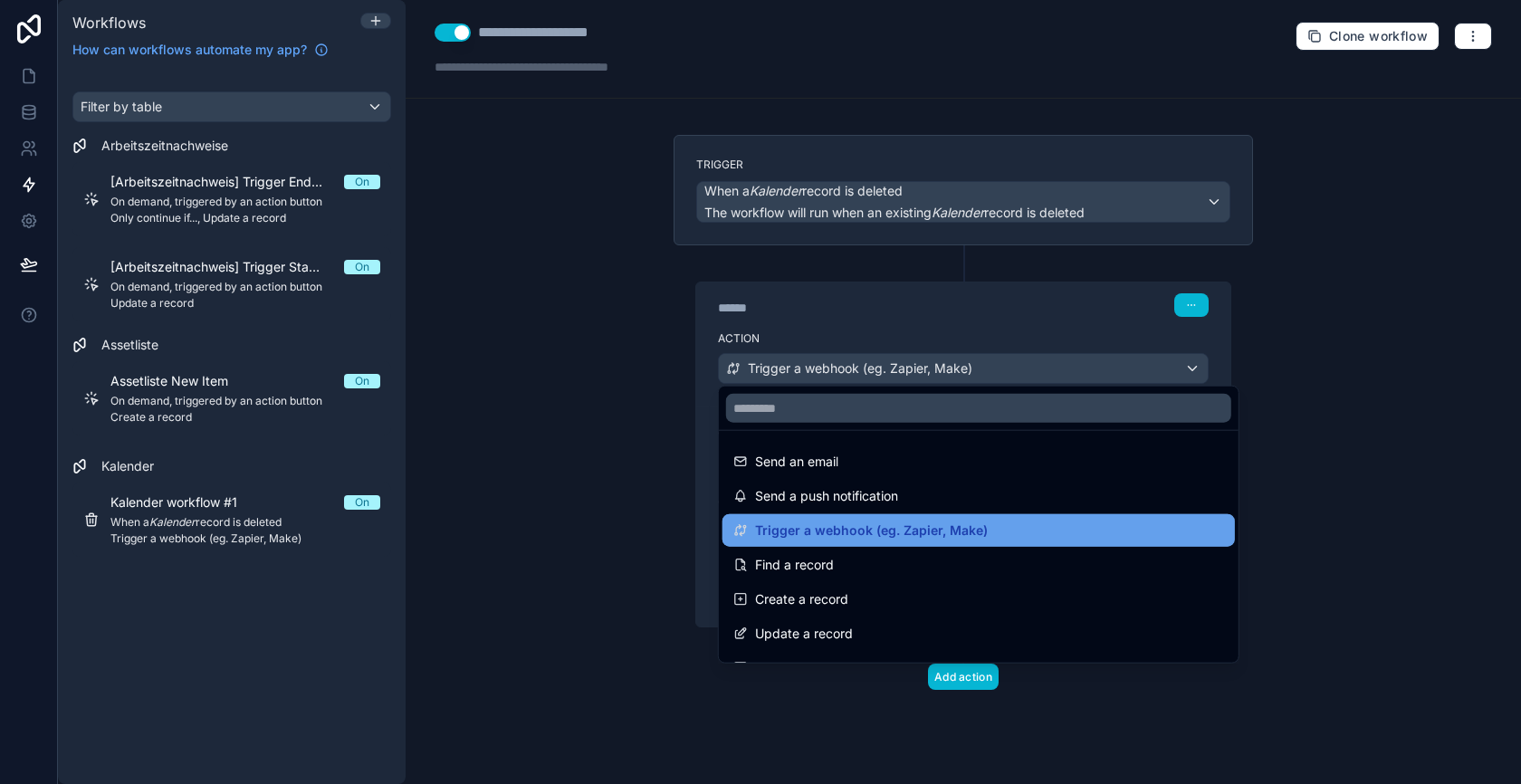
click at [857, 529] on span "Trigger a webhook (eg. Zapier, Make)" at bounding box center [871, 531] width 232 height 22
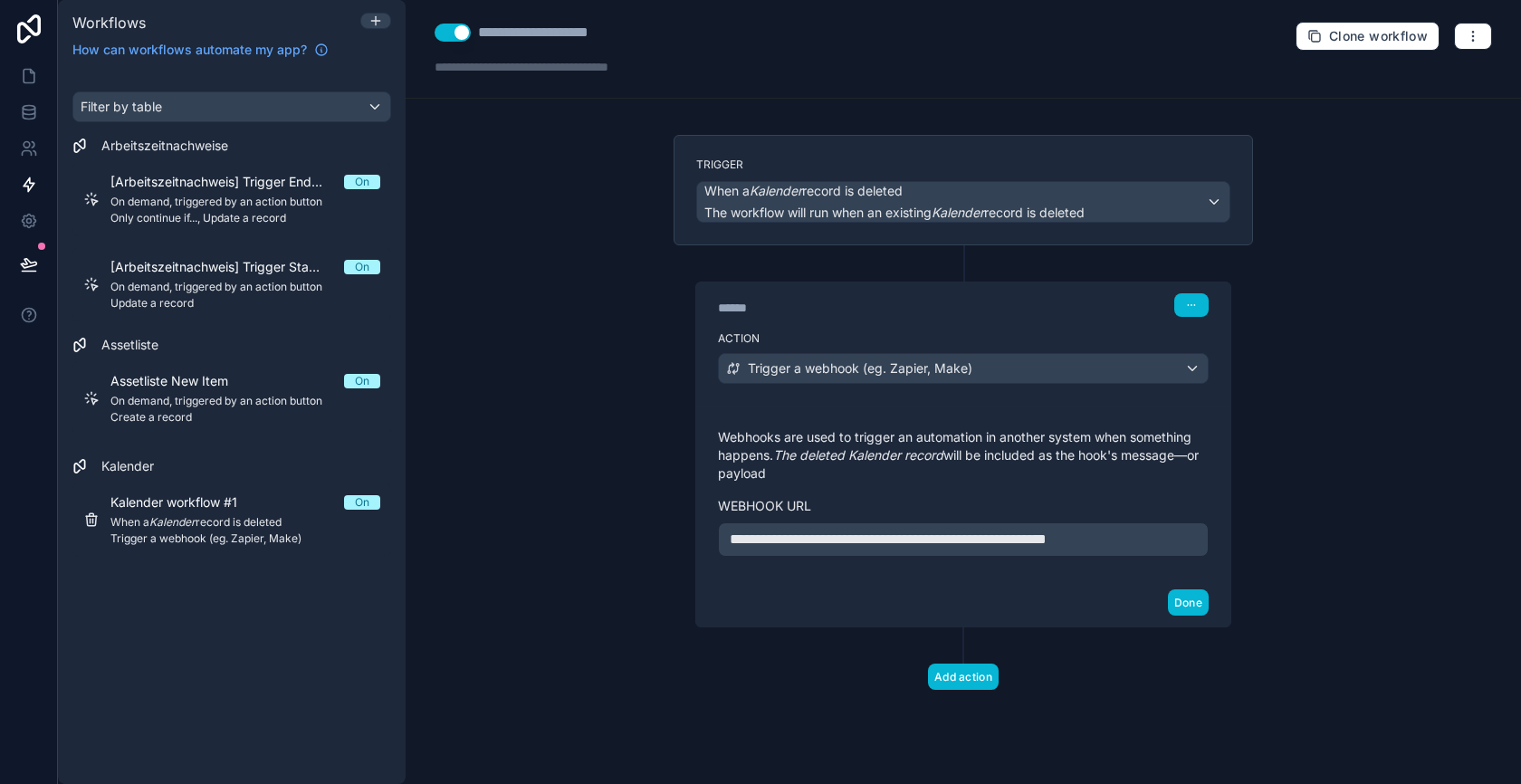
click at [888, 544] on p "**********" at bounding box center [963, 540] width 467 height 22
click at [752, 565] on div "**********" at bounding box center [963, 491] width 534 height 173
click at [29, 220] on icon at bounding box center [29, 220] width 18 height 18
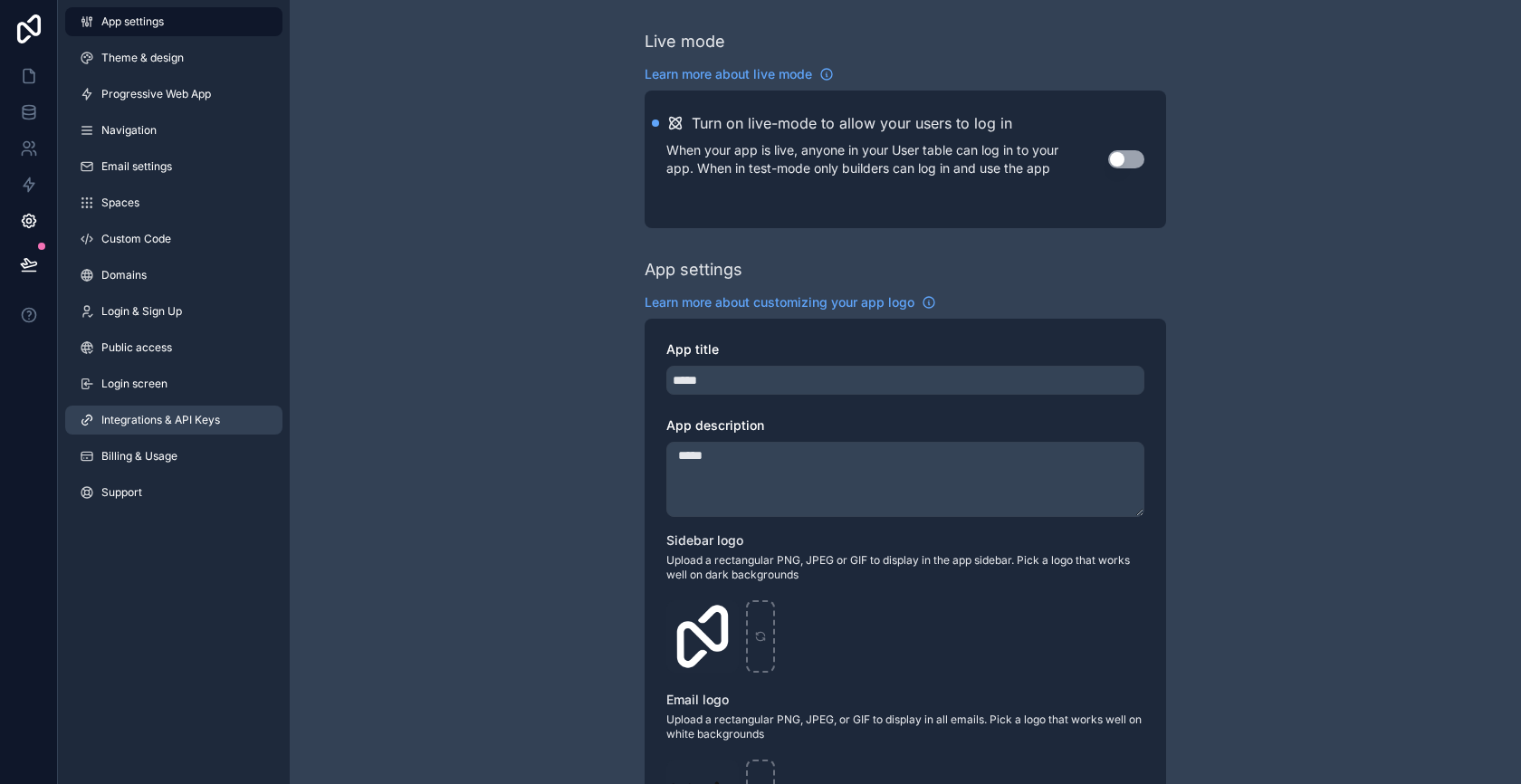
click at [187, 413] on span "Integrations & API Keys" at bounding box center [161, 419] width 119 height 15
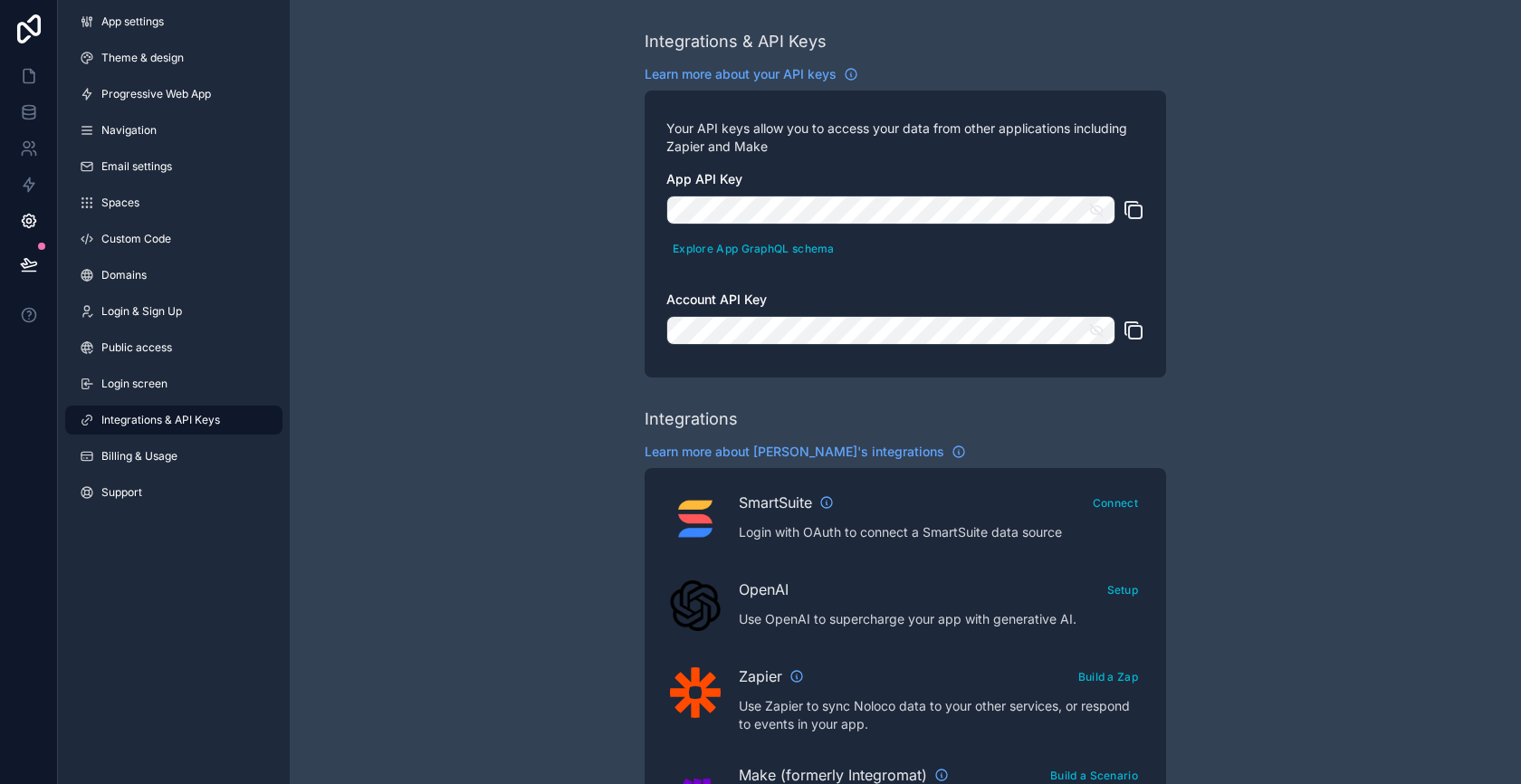
click at [1131, 333] on icon "scrollable content" at bounding box center [1133, 330] width 22 height 22
click at [27, 88] on link at bounding box center [29, 76] width 57 height 37
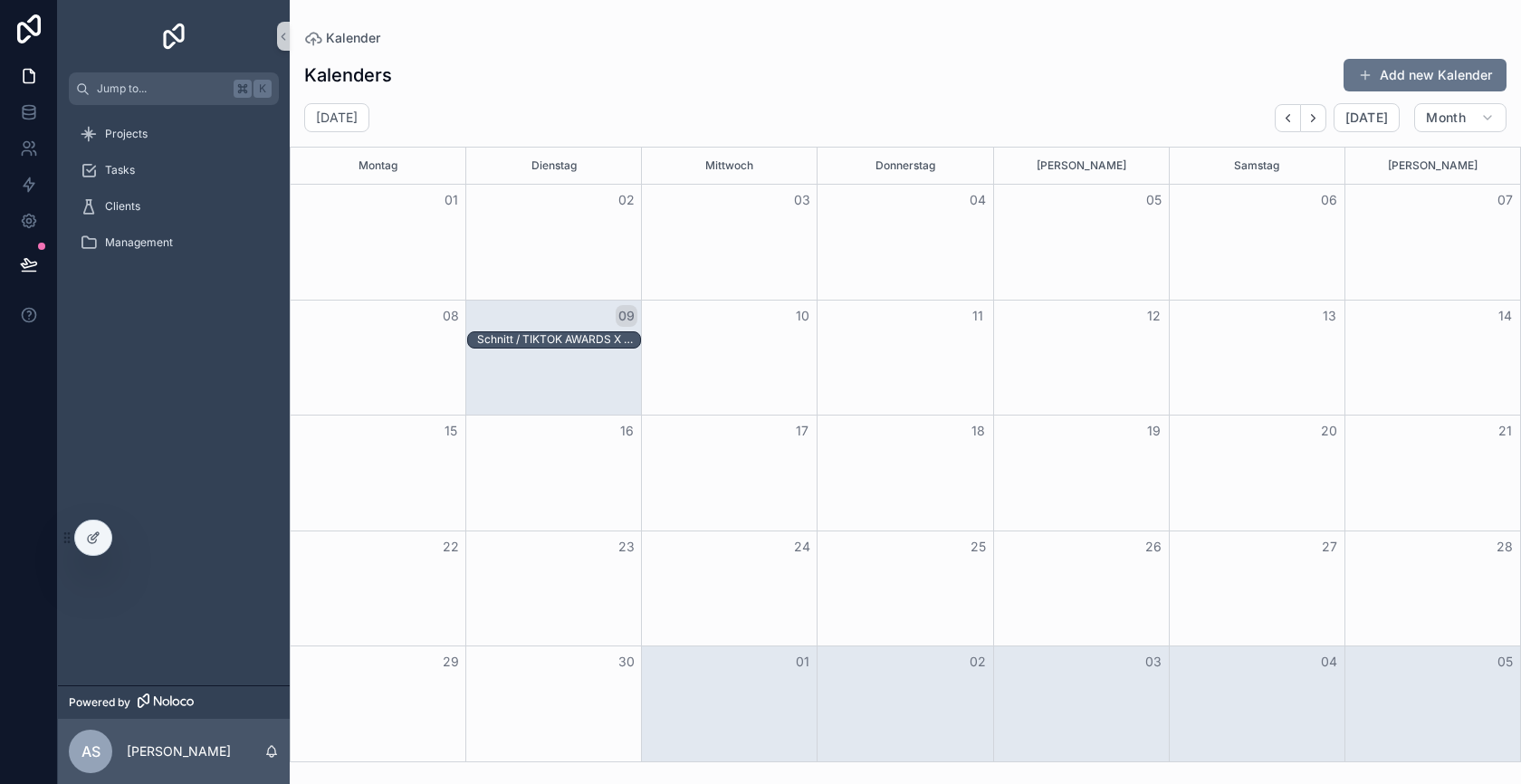
click at [722, 455] on div "Month View" at bounding box center [729, 473] width 176 height 115
click at [93, 536] on icon at bounding box center [93, 538] width 15 height 15
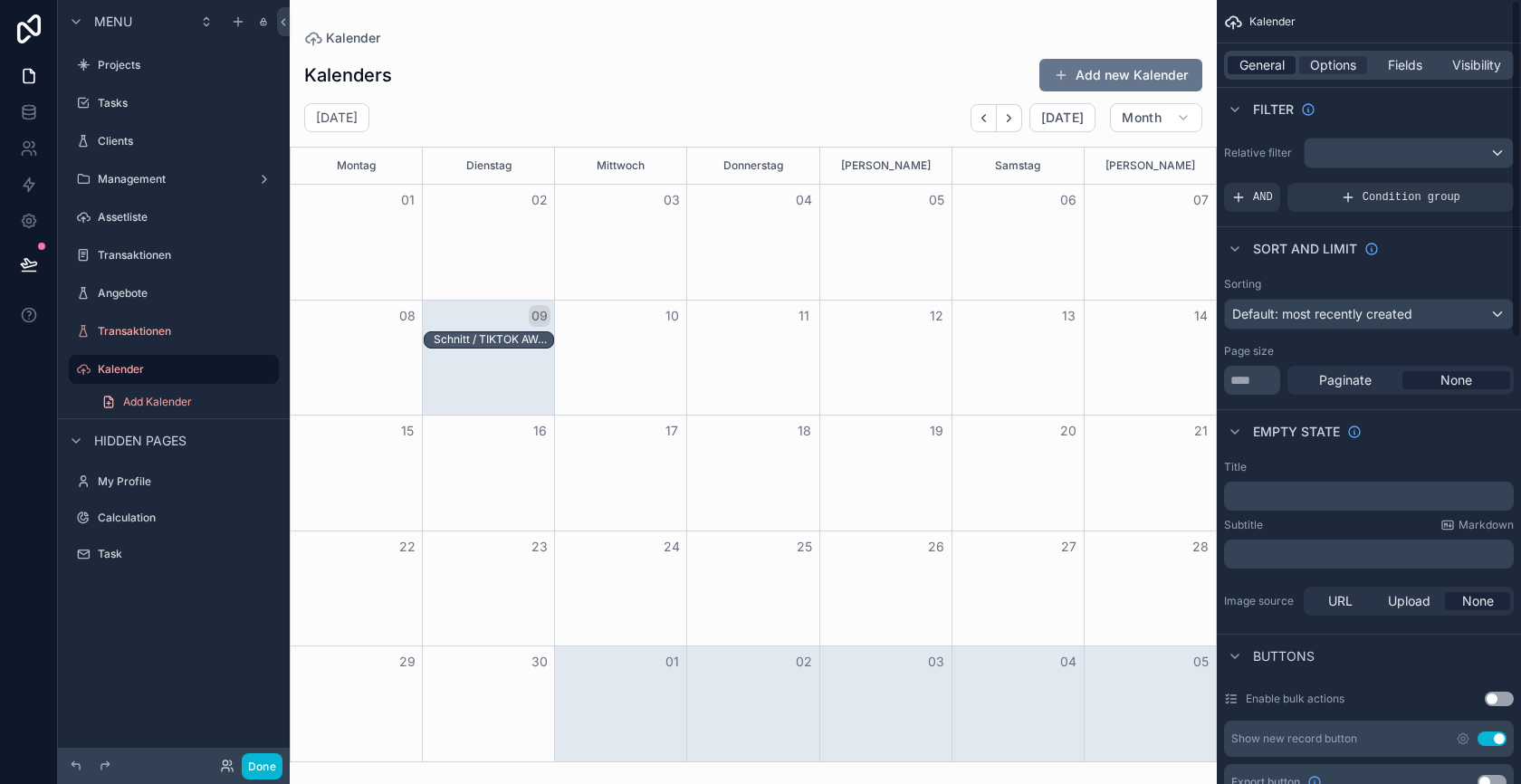
click at [1266, 59] on span "General" at bounding box center [1262, 65] width 45 height 18
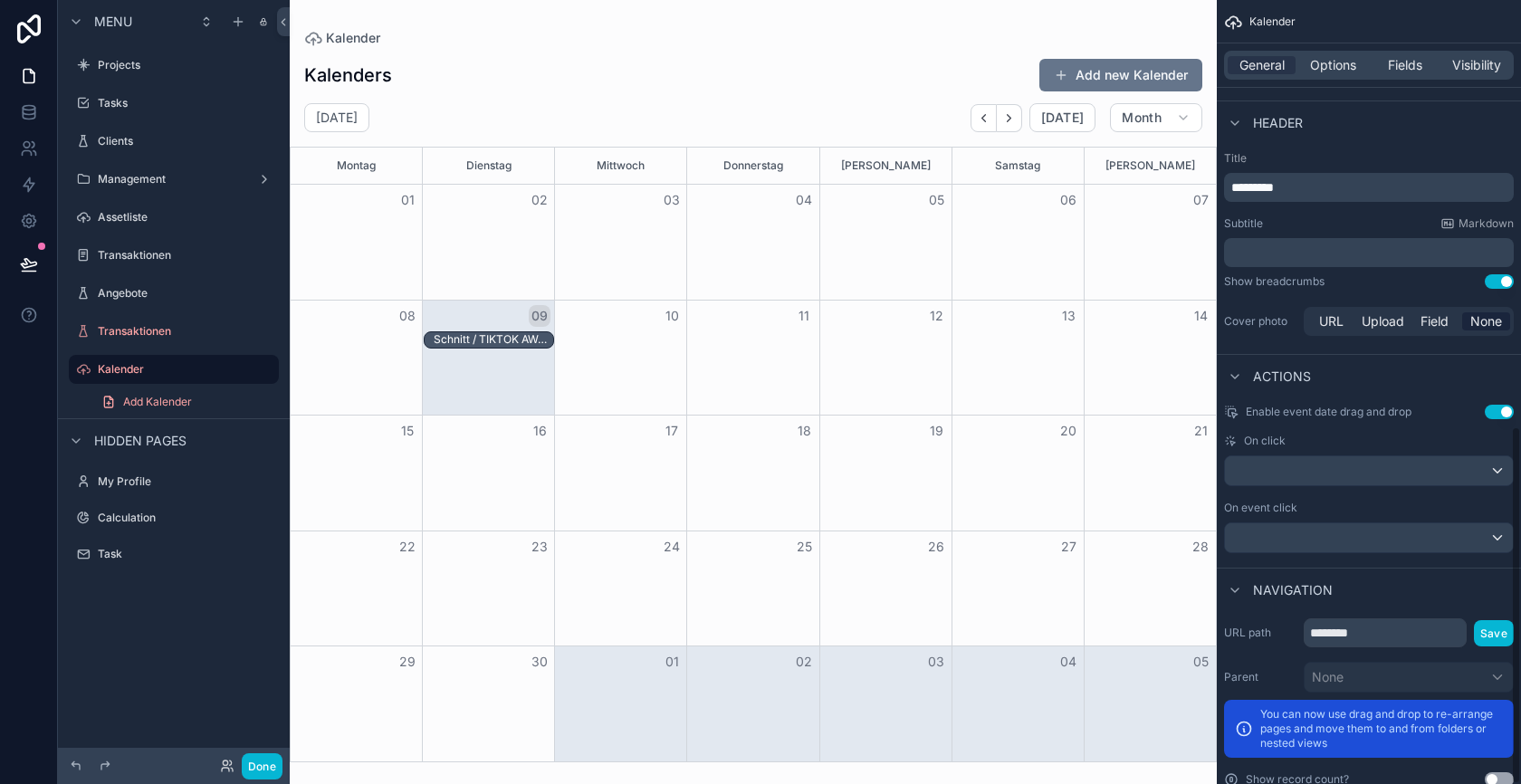
scroll to position [937, 0]
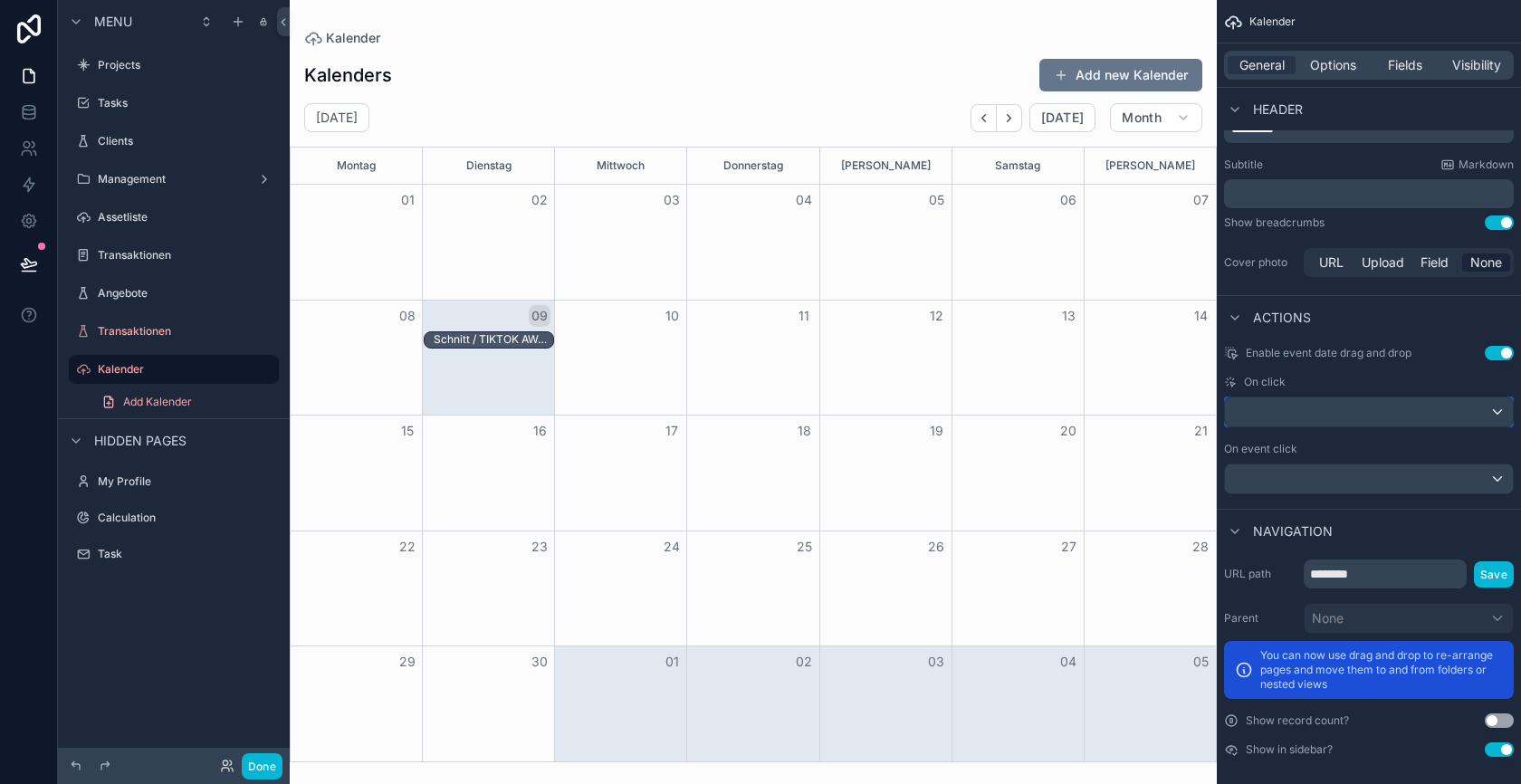
click at [1403, 397] on div "scrollable content" at bounding box center [1369, 411] width 288 height 29
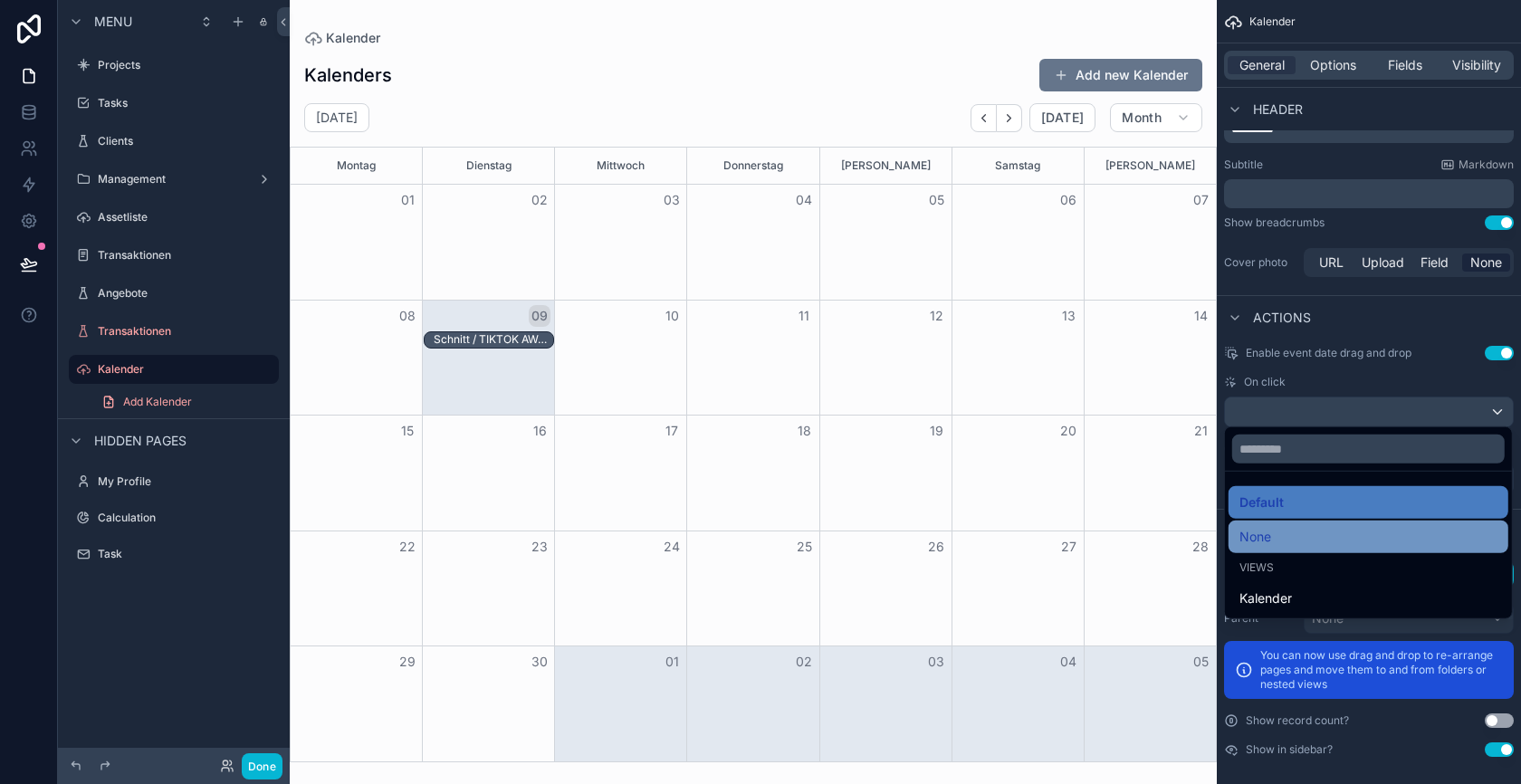
click at [1320, 534] on div "None" at bounding box center [1368, 537] width 258 height 22
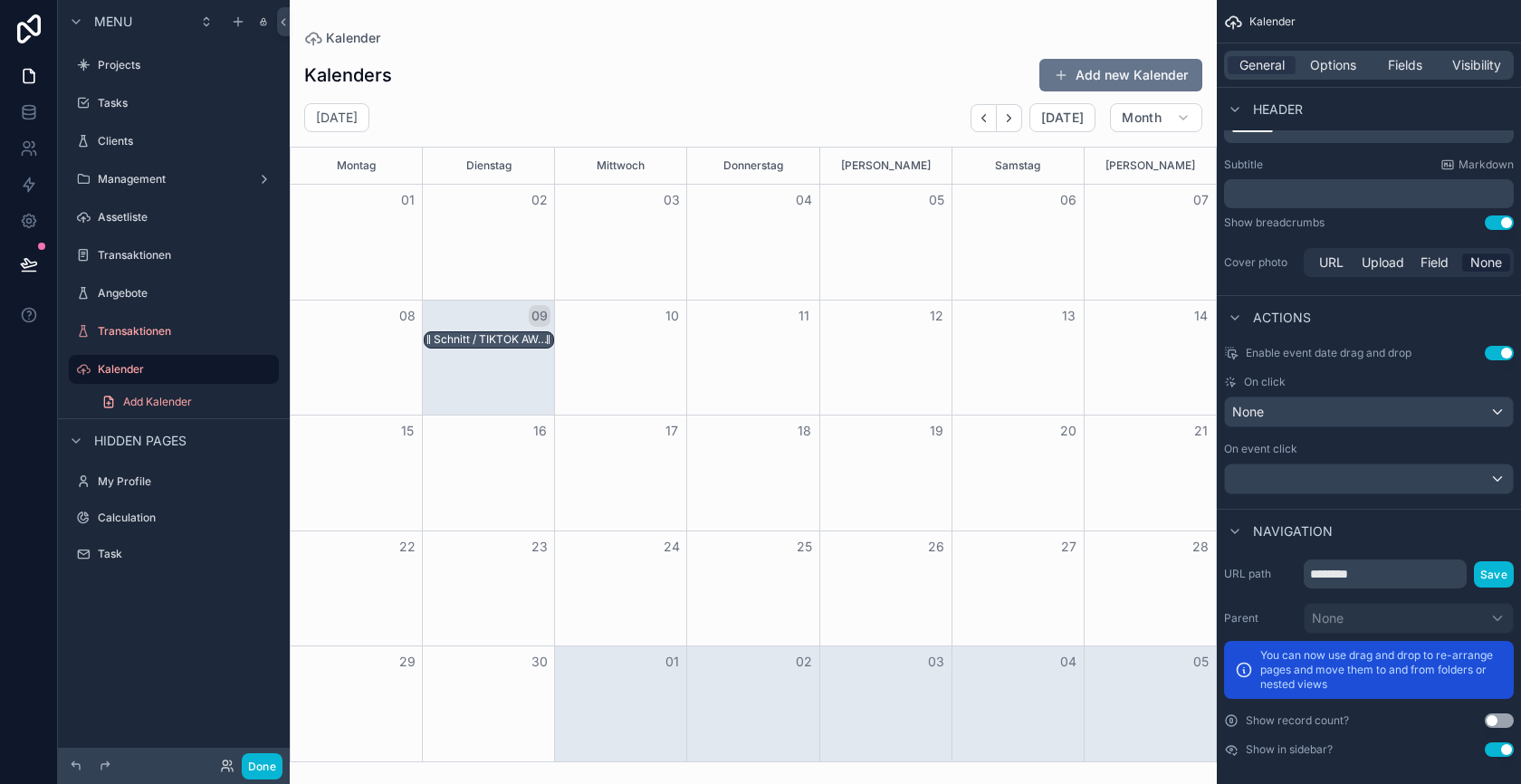
click at [499, 336] on div "Schnitt / TIKTOK AWARDS X THOMY CASEFILM / THE WOW" at bounding box center [493, 339] width 120 height 15
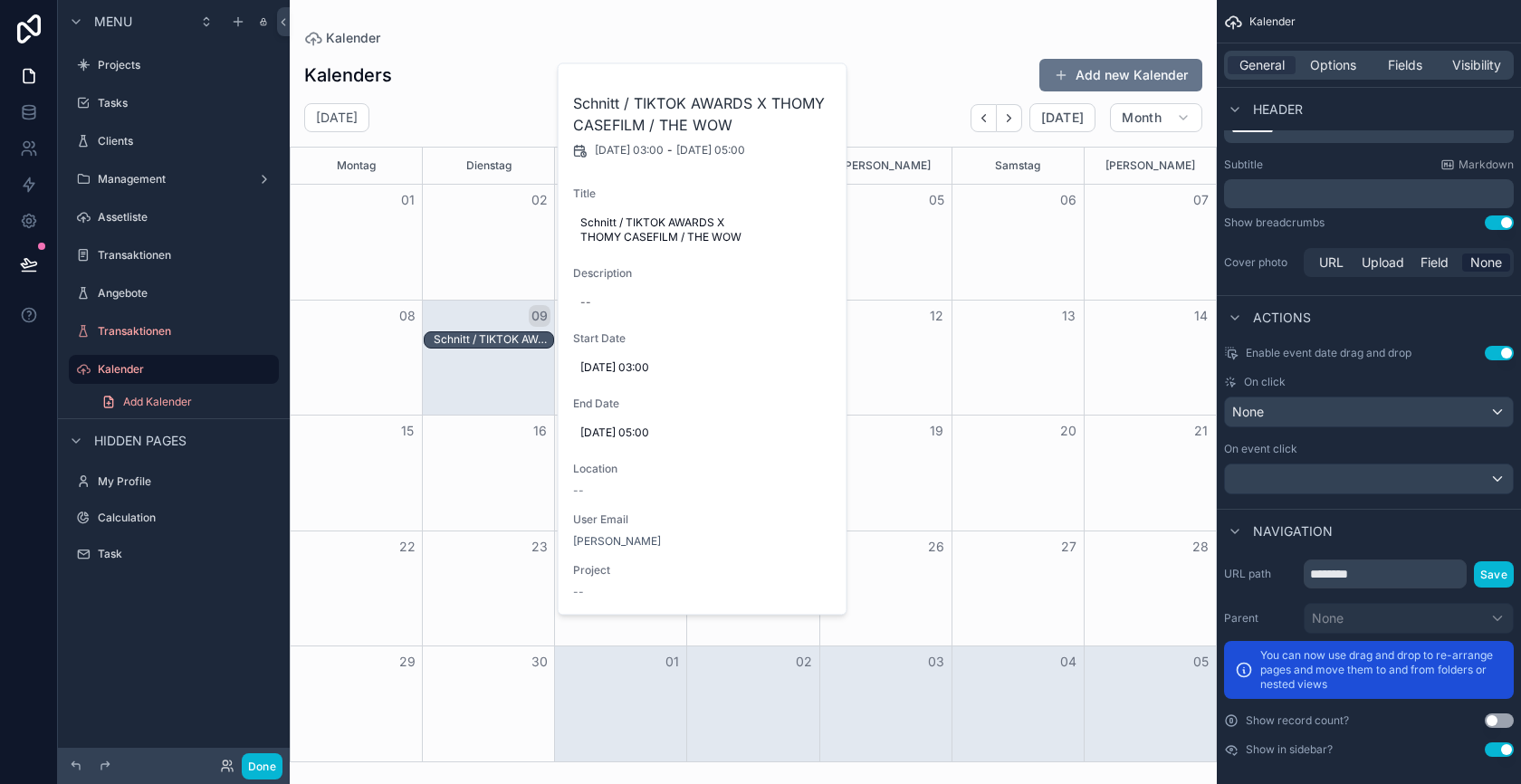
click at [499, 336] on div "Schnitt / TIKTOK AWARDS X THOMY CASEFILM / THE WOW" at bounding box center [493, 339] width 120 height 15
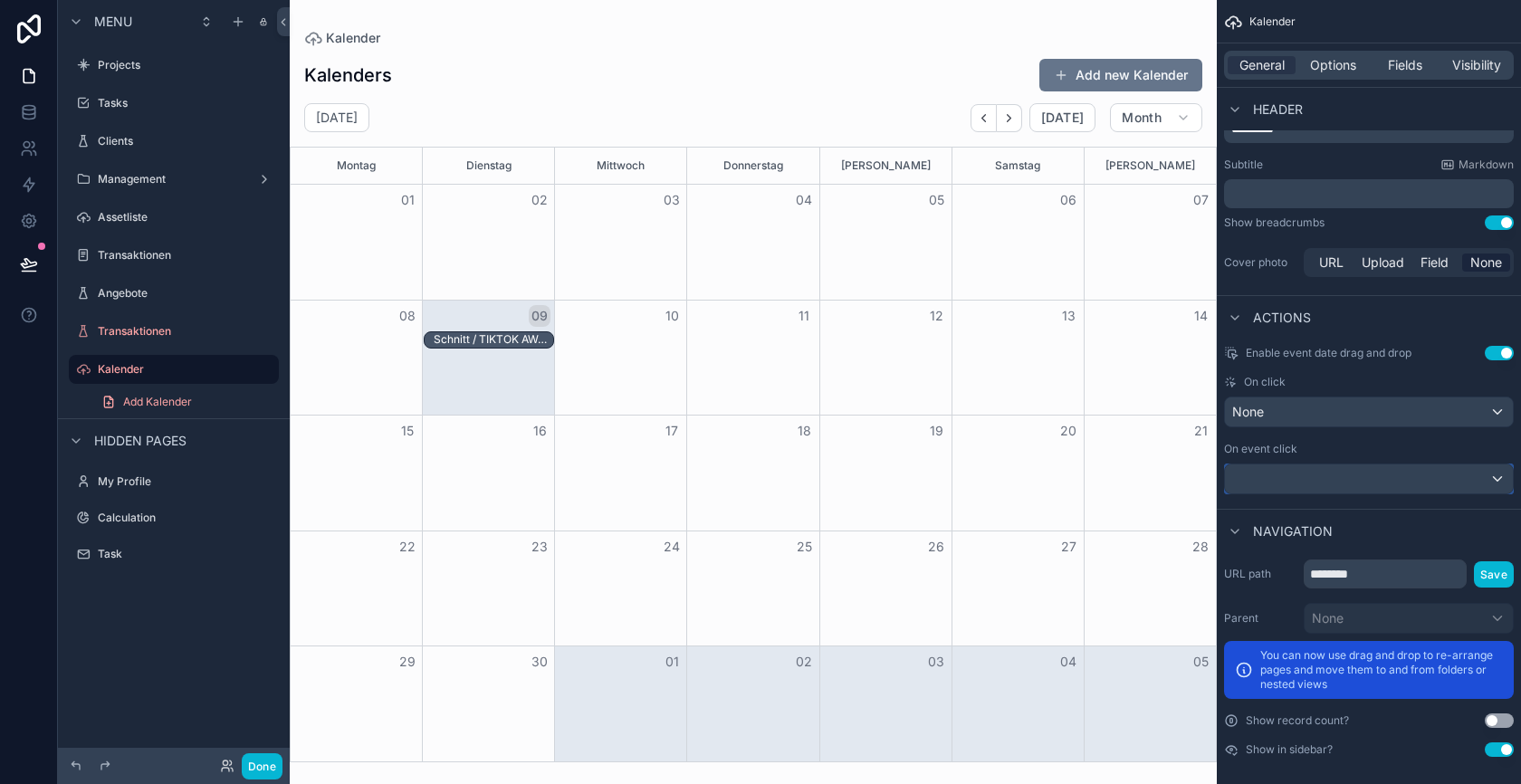
click at [1325, 473] on div "scrollable content" at bounding box center [1369, 479] width 288 height 29
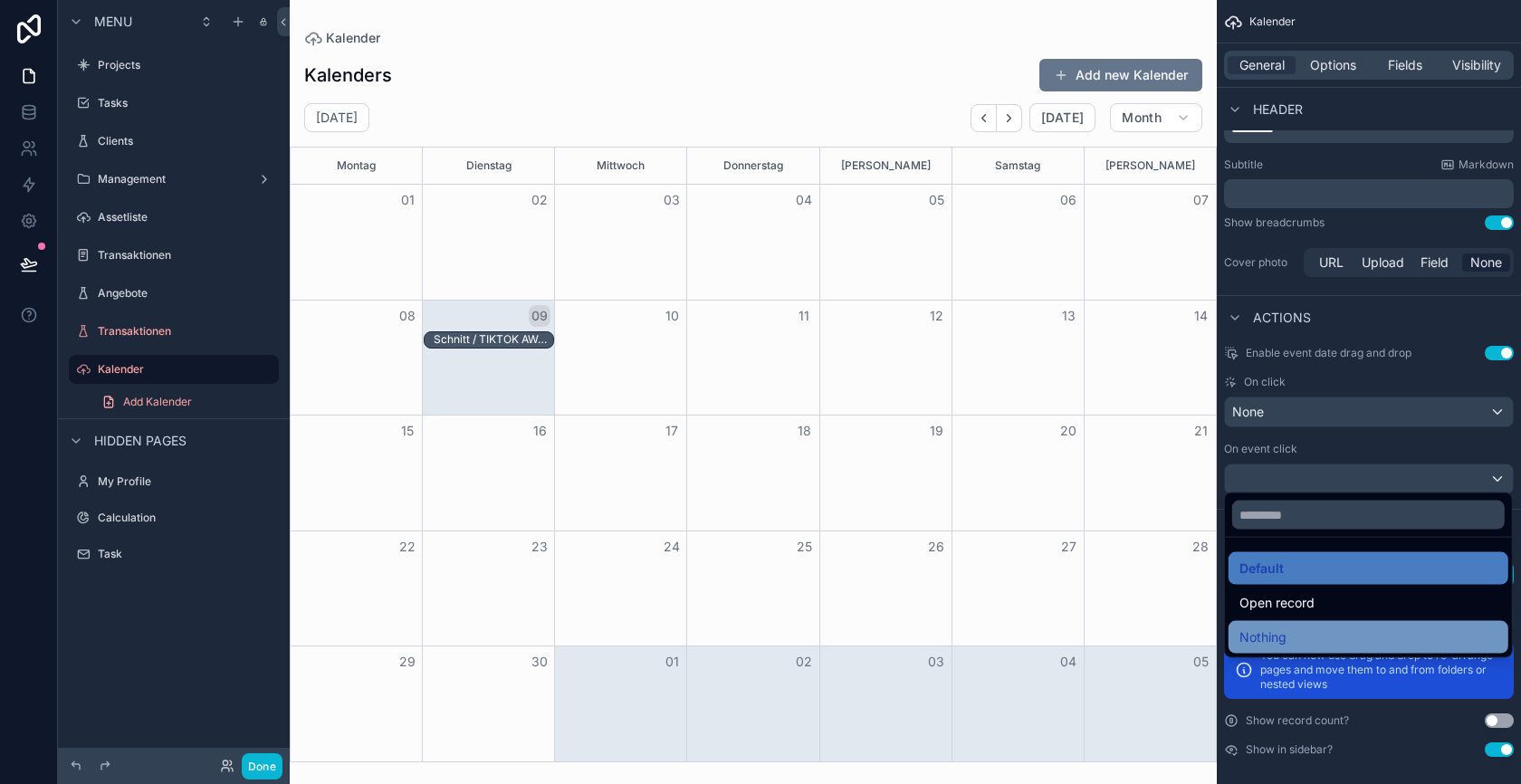
click at [1294, 627] on div "Nothing" at bounding box center [1368, 638] width 258 height 22
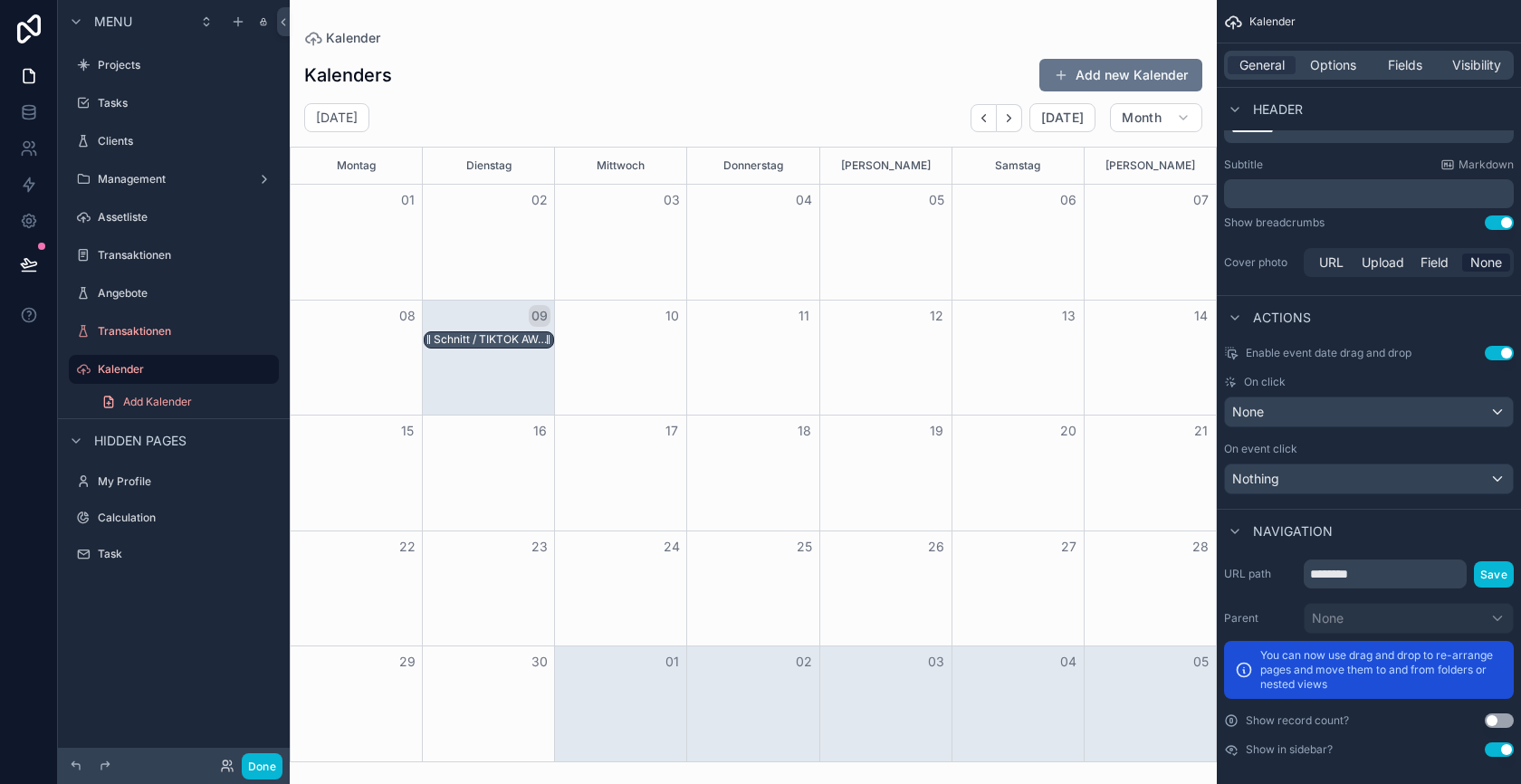
click at [498, 337] on div "Schnitt / TIKTOK AWARDS X THOMY CASEFILM / THE WOW" at bounding box center [493, 339] width 120 height 15
click at [1261, 472] on span "Nothing" at bounding box center [1256, 479] width 47 height 18
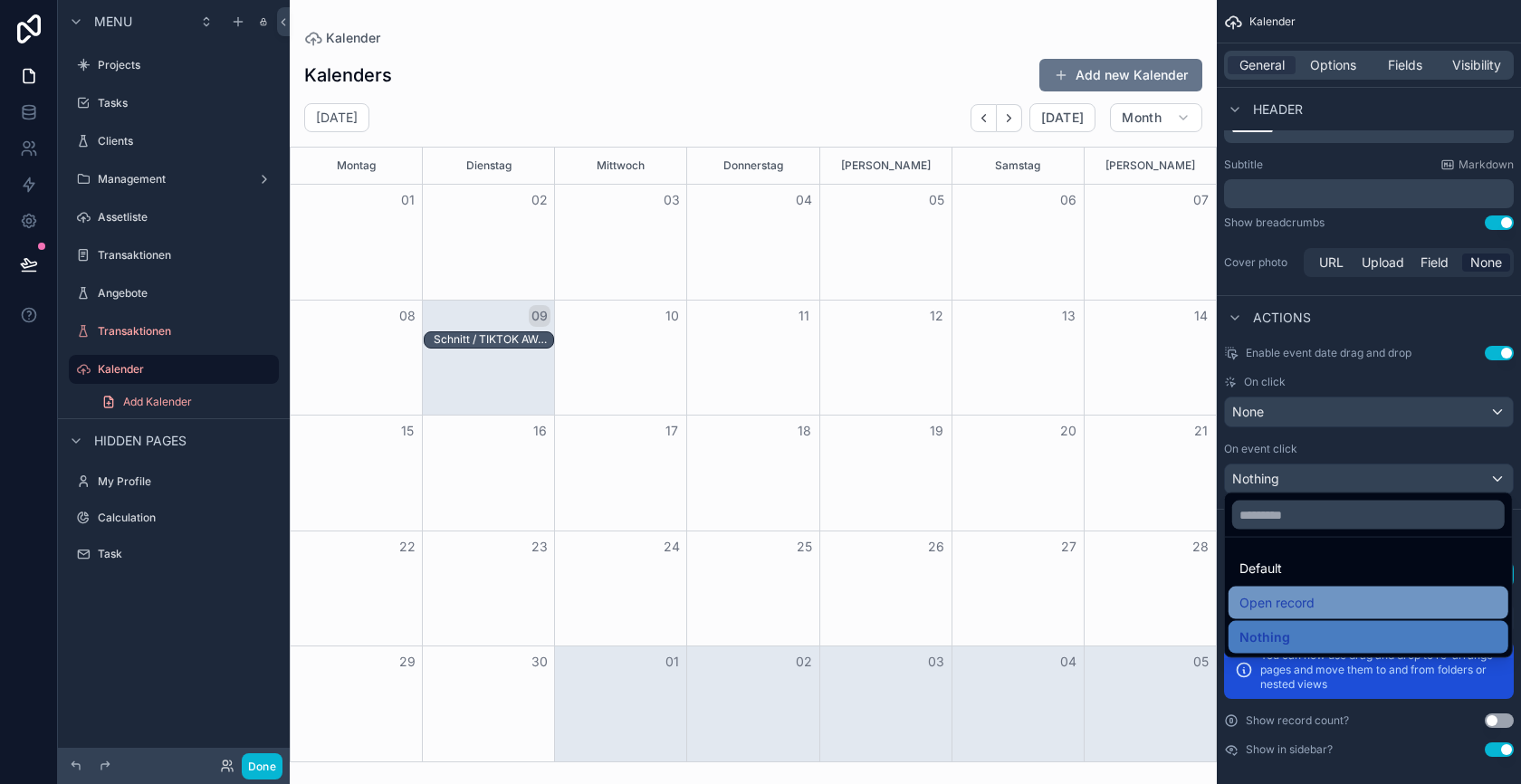
click at [1265, 596] on span "Open record" at bounding box center [1277, 603] width 75 height 22
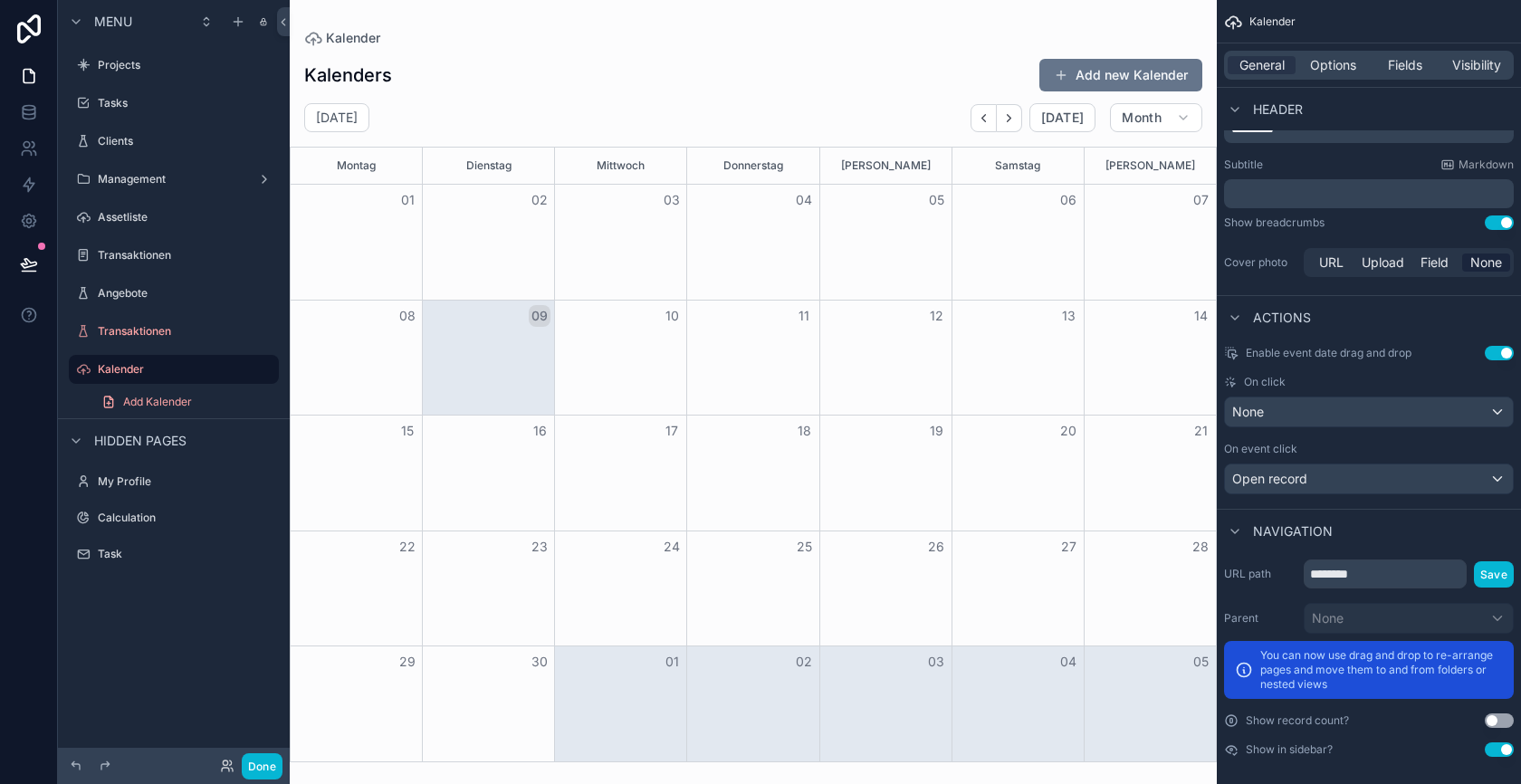
click at [504, 334] on div "Schnitt / TIKTOK AWARDS X THOMY CASEFILM / THE WOW" at bounding box center [493, 339] width 120 height 15
click at [506, 337] on div "Schnitt / TIKTOK AWARDS X THOMY CASEFILM / THE WOW" at bounding box center [493, 339] width 120 height 15
click at [484, 335] on div "Schnitt / TIKTOK AWARDS X THOMY CASEFILM / THE WOW" at bounding box center [493, 339] width 120 height 15
click at [479, 337] on div "Schnitt / TIKTOK AWARDS X THOMY CASEFILM / THE WOW" at bounding box center [493, 339] width 120 height 15
click at [477, 337] on div "Schnitt / TIKTOK AWARDS X THOMY CASEFILM / THE WOW" at bounding box center [493, 339] width 120 height 15
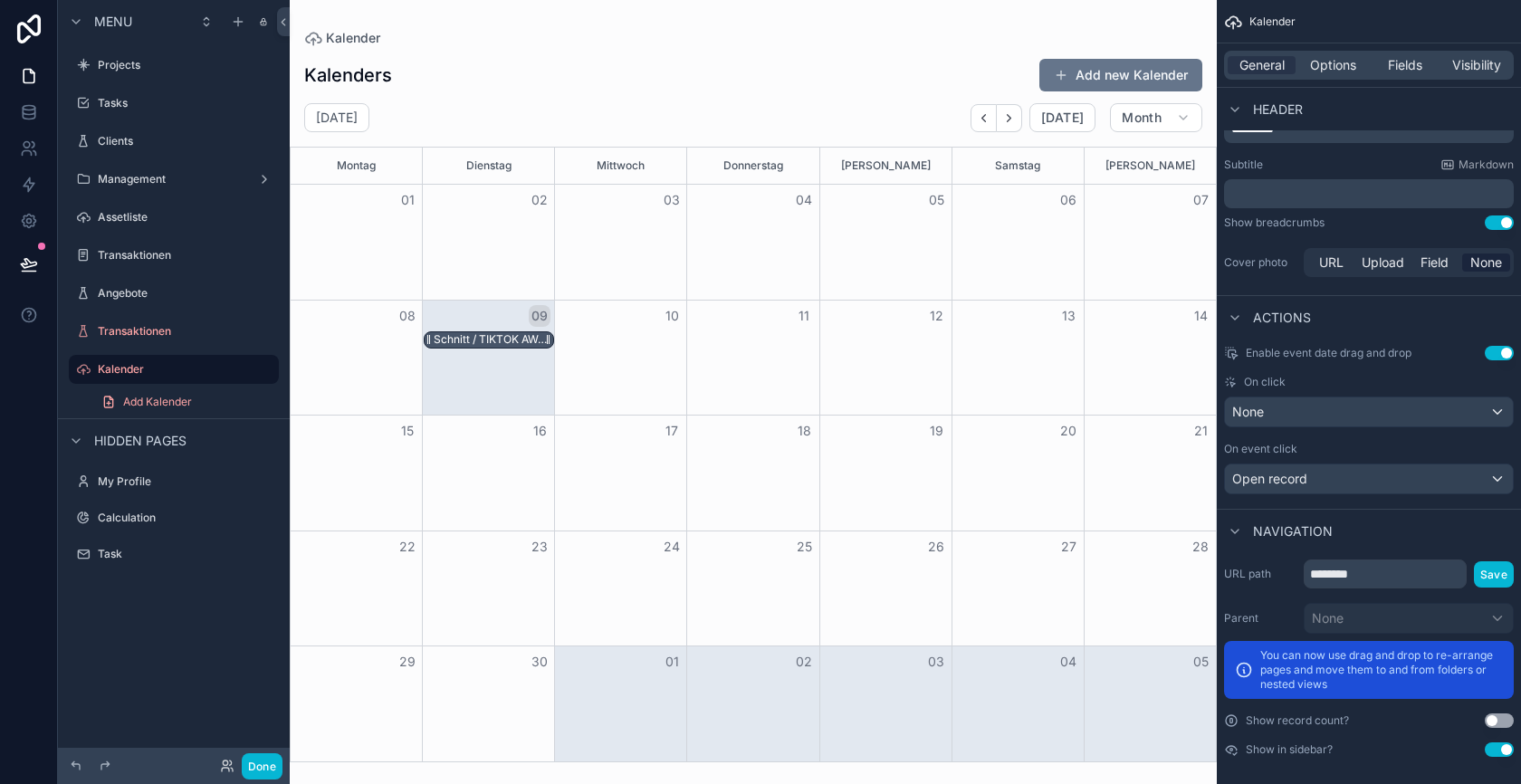
click at [524, 343] on div "Schnitt / TIKTOK AWARDS X THOMY CASEFILM / THE WOW" at bounding box center [493, 339] width 120 height 15
click at [1271, 405] on div "None" at bounding box center [1369, 411] width 288 height 29
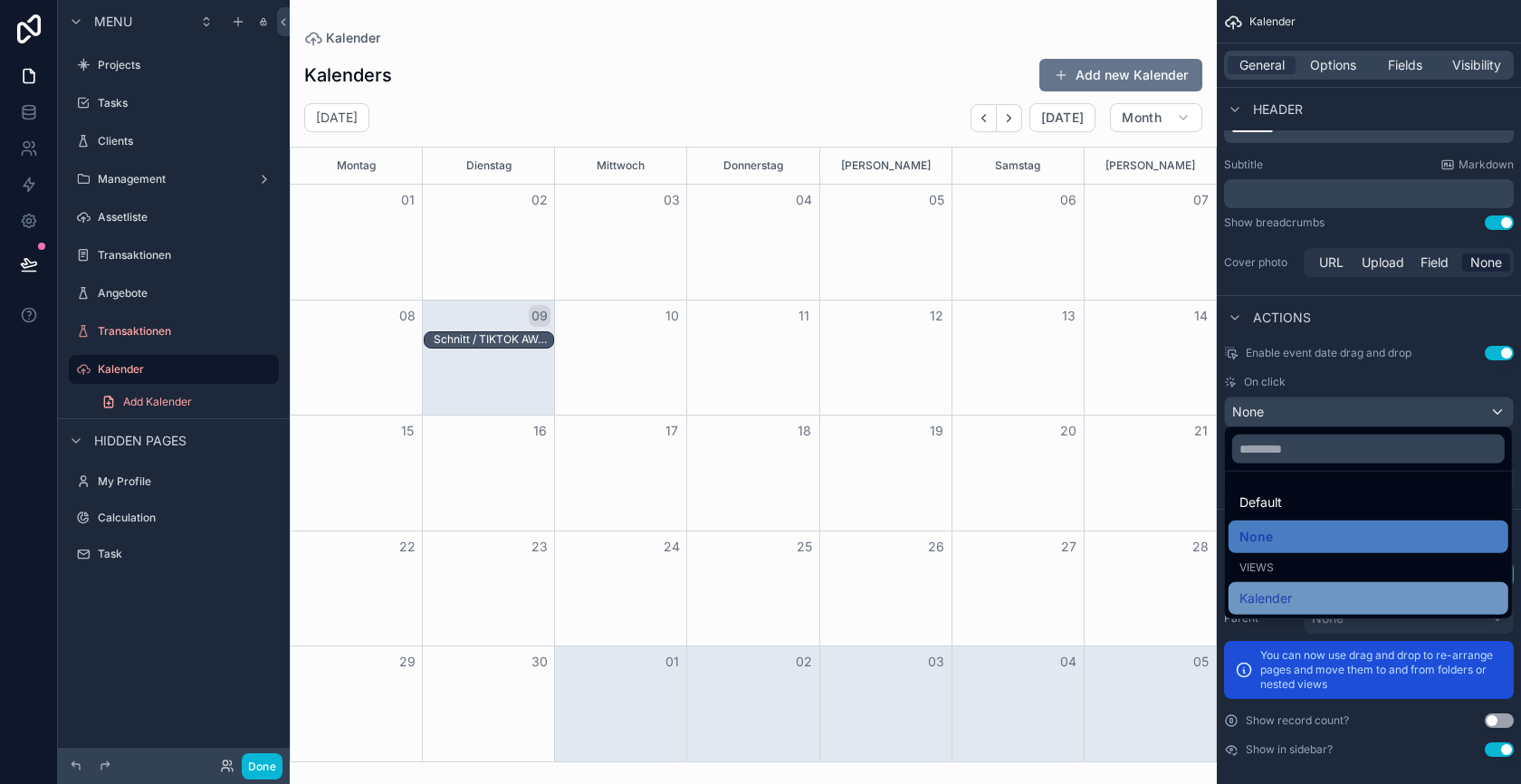
click at [1268, 587] on span "Kalender" at bounding box center [1265, 598] width 52 height 22
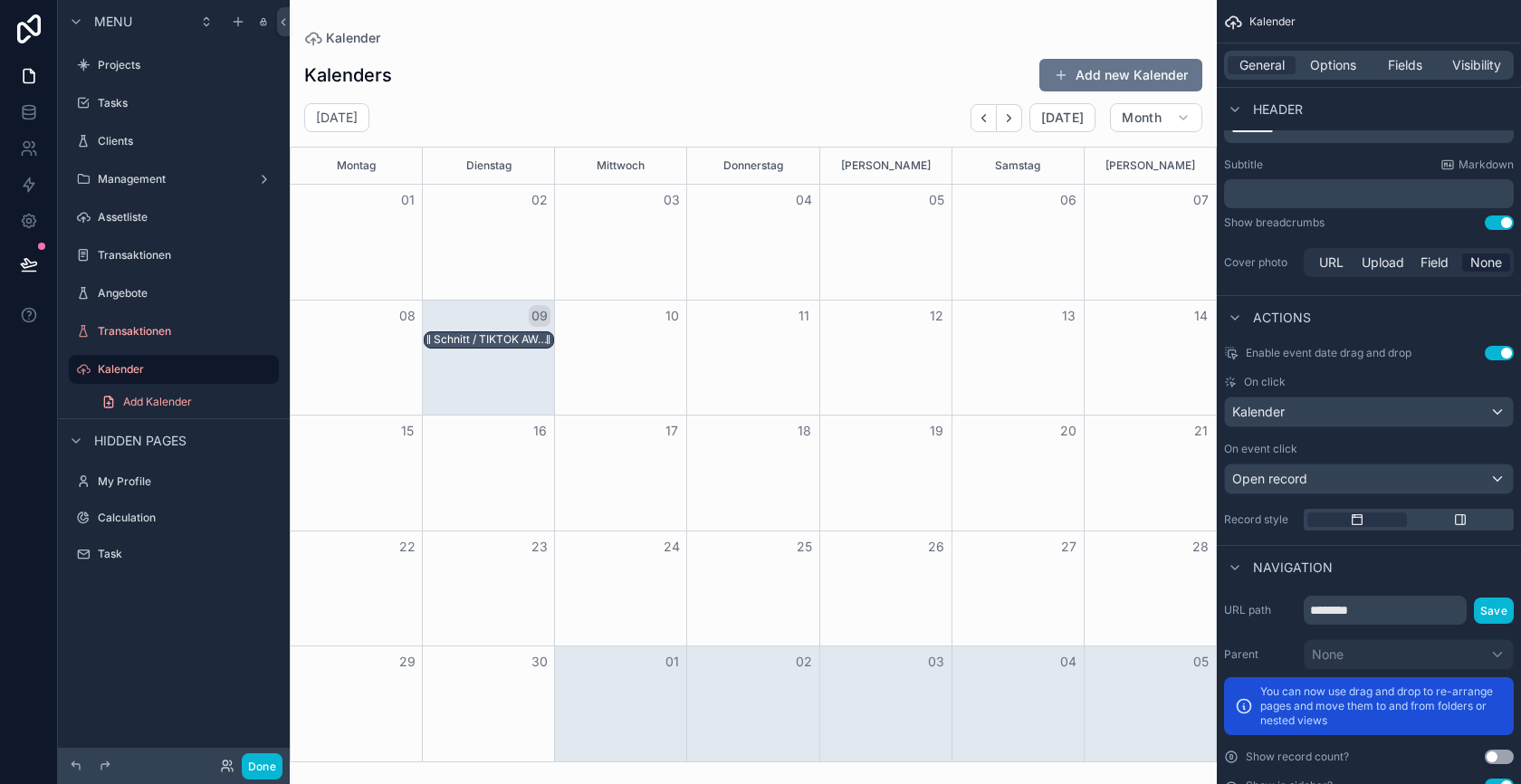
click at [497, 338] on div "Schnitt / TIKTOK AWARDS X THOMY CASEFILM / THE WOW" at bounding box center [493, 339] width 120 height 15
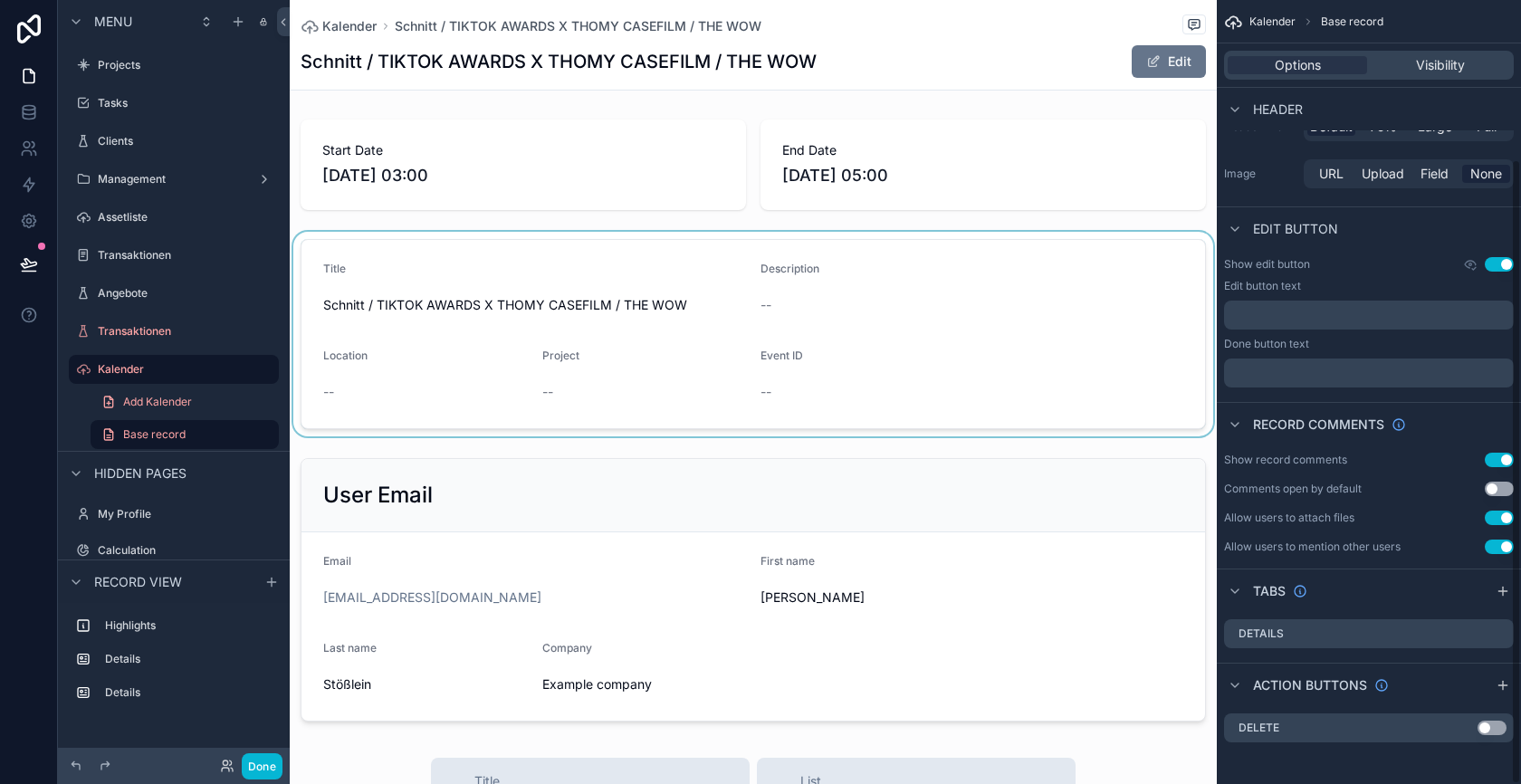
scroll to position [937, 0]
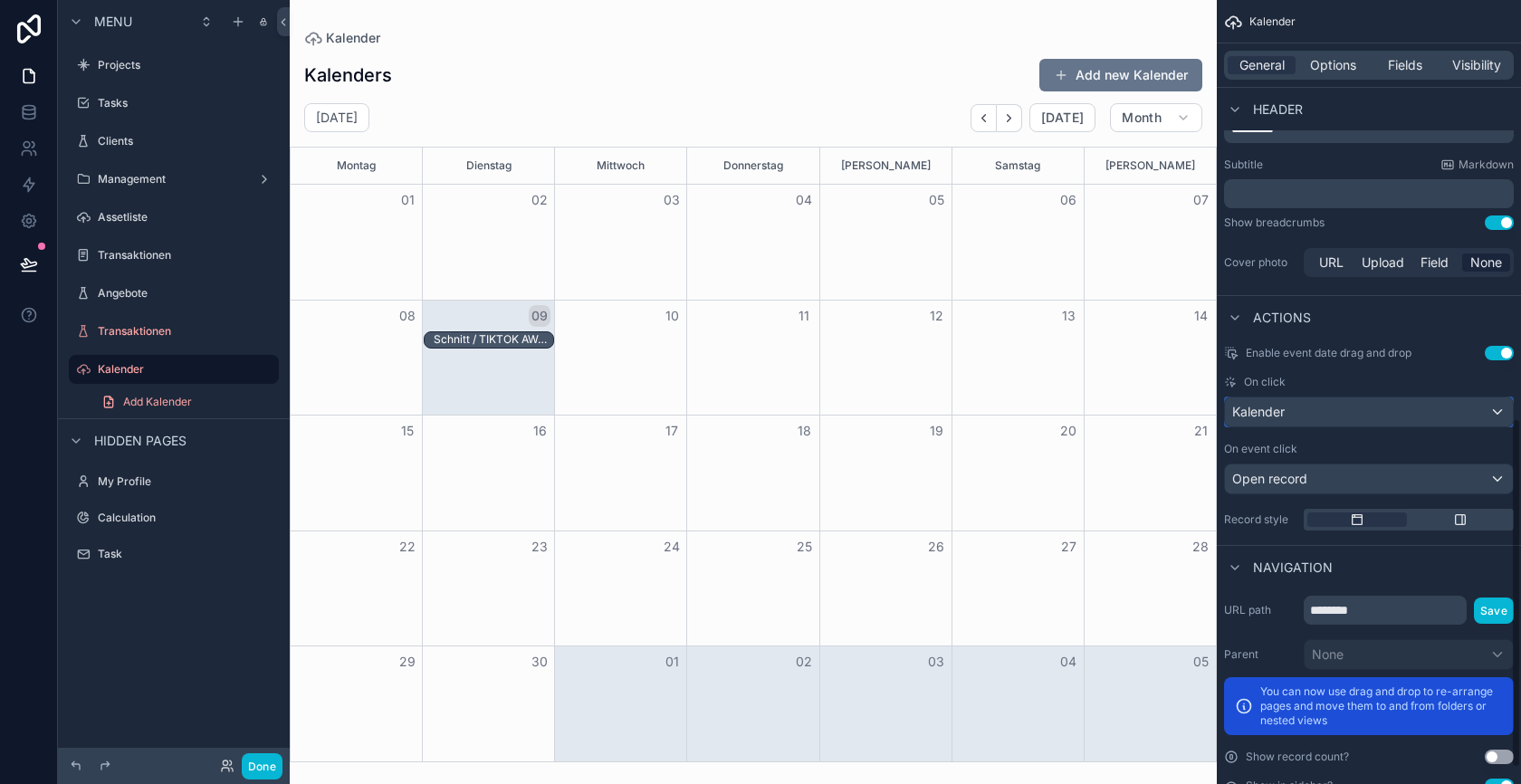
click at [1283, 408] on span "Kalender" at bounding box center [1258, 411] width 52 height 18
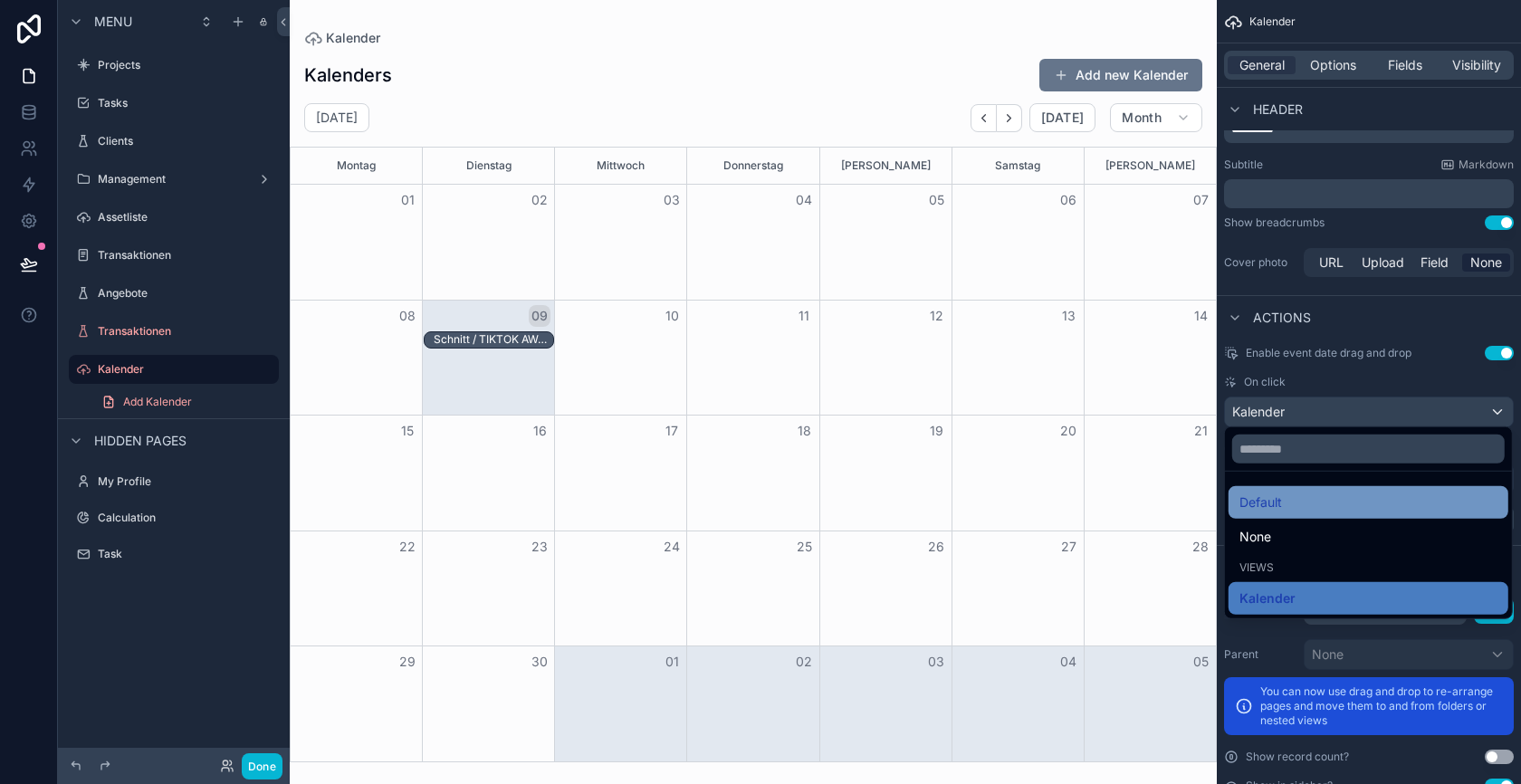
click at [1307, 510] on div "Default" at bounding box center [1368, 502] width 258 height 22
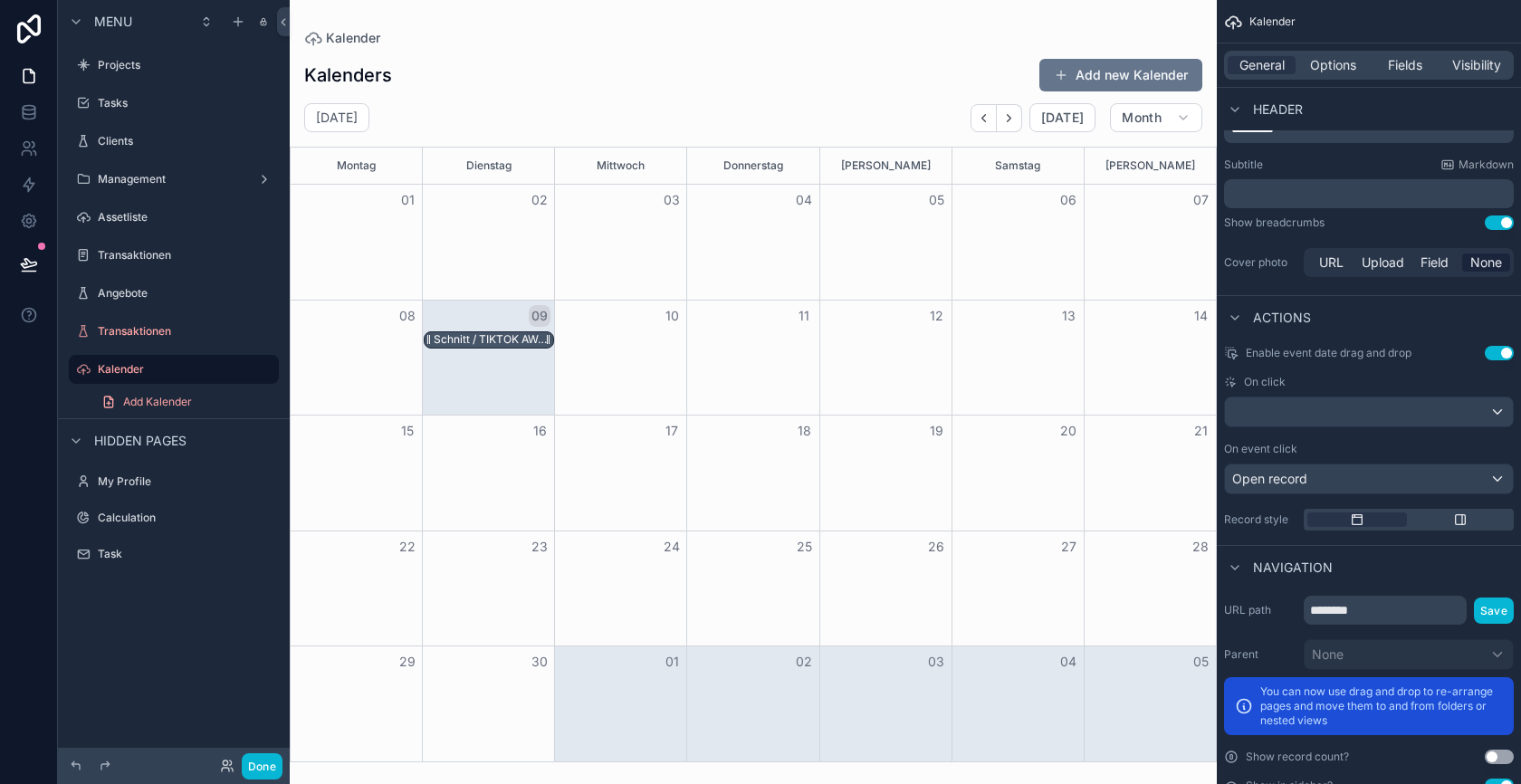
click at [497, 335] on div "Schnitt / TIKTOK AWARDS X THOMY CASEFILM / THE WOW" at bounding box center [493, 339] width 120 height 15
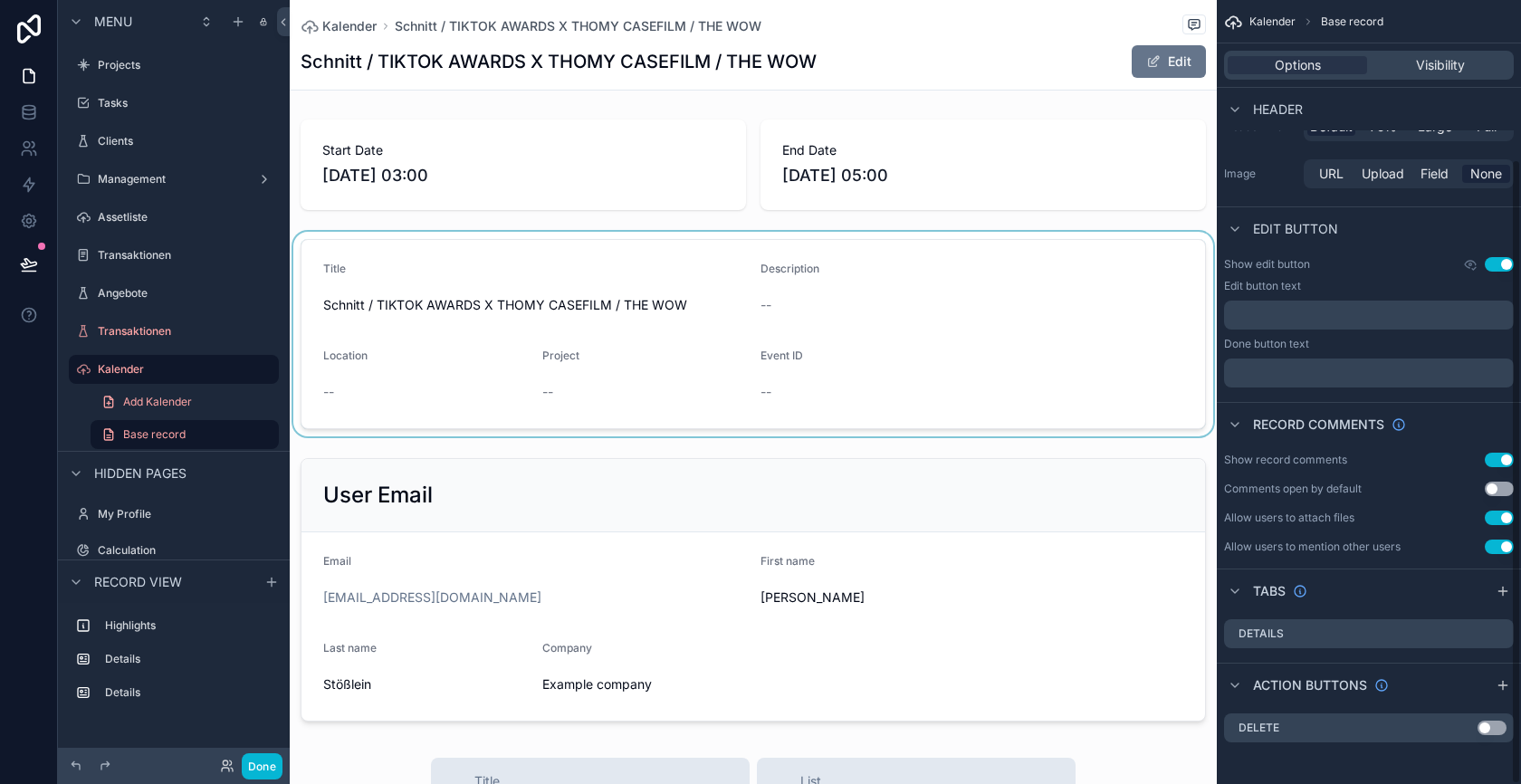
scroll to position [937, 0]
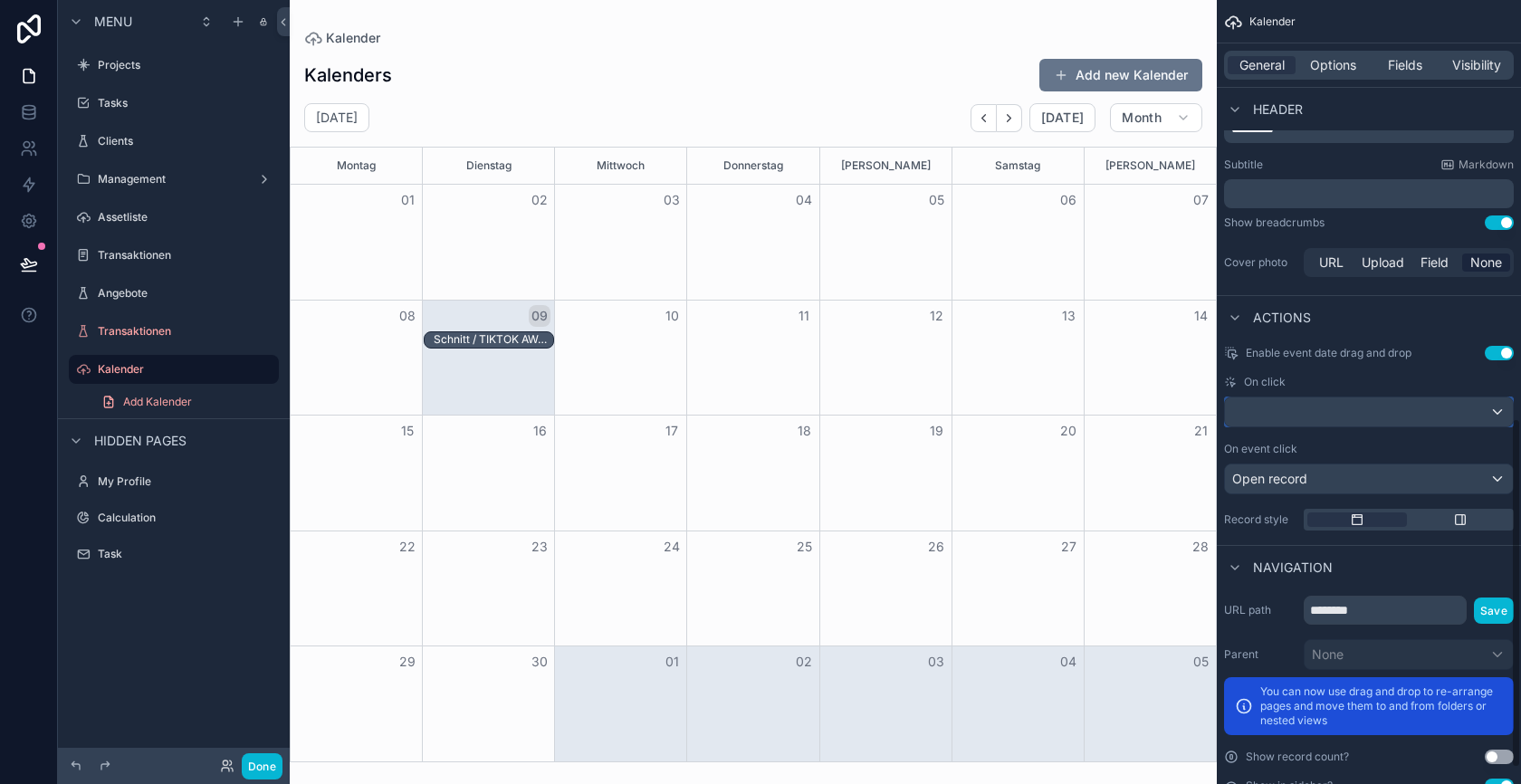
click at [1299, 417] on div "scrollable content" at bounding box center [1369, 411] width 288 height 29
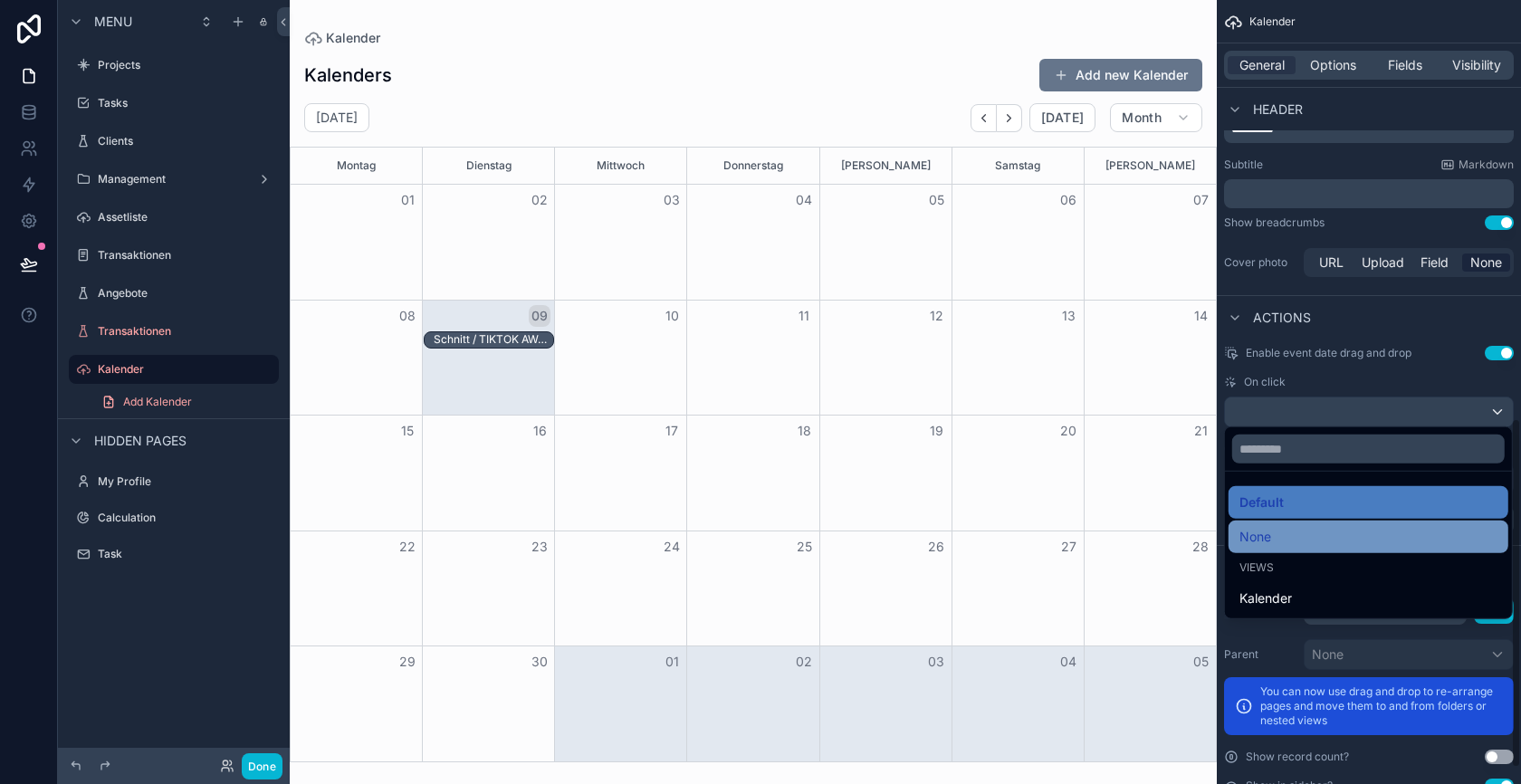
click at [1266, 539] on span "None" at bounding box center [1255, 537] width 32 height 22
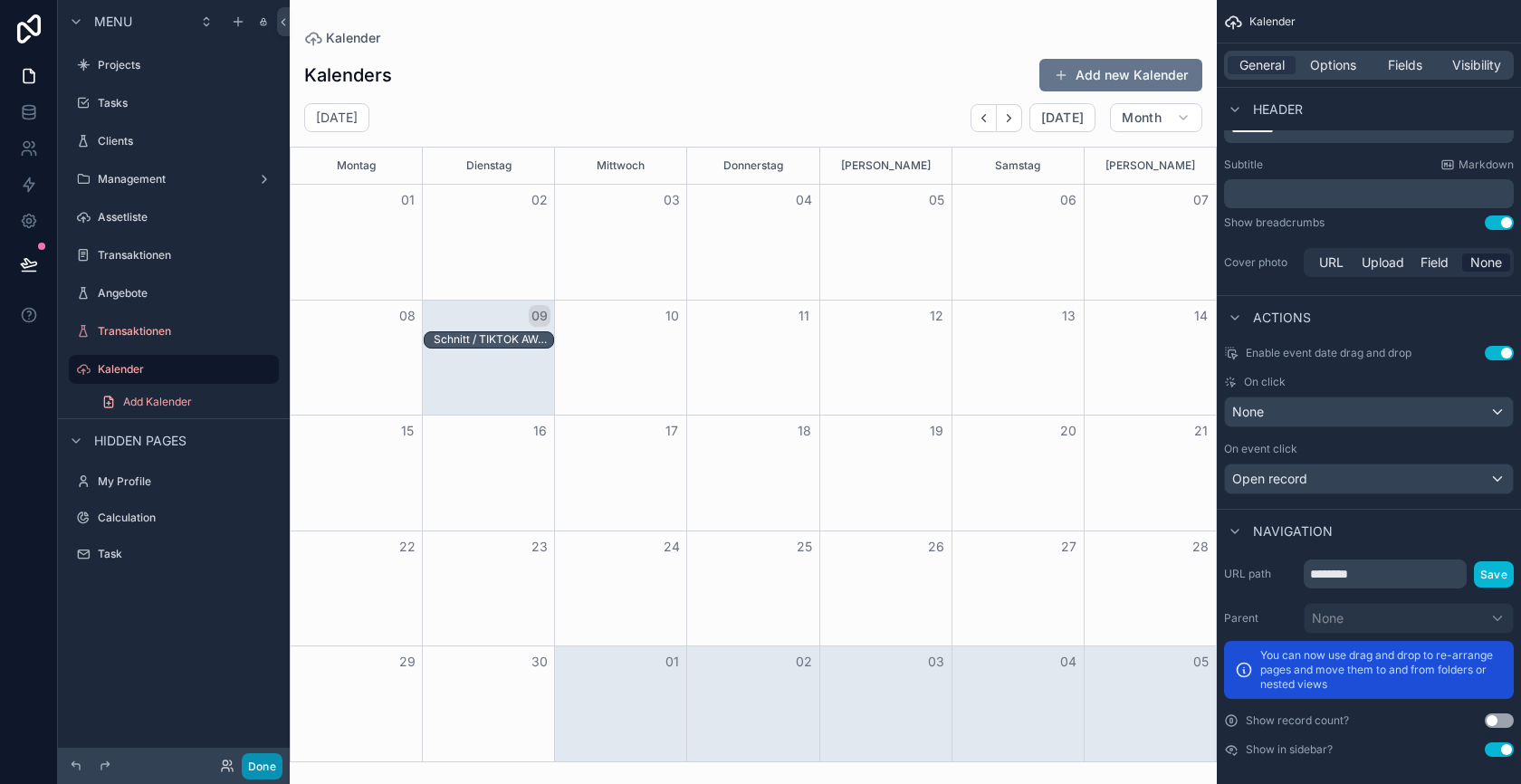
click at [262, 765] on button "Done" at bounding box center [261, 766] width 41 height 27
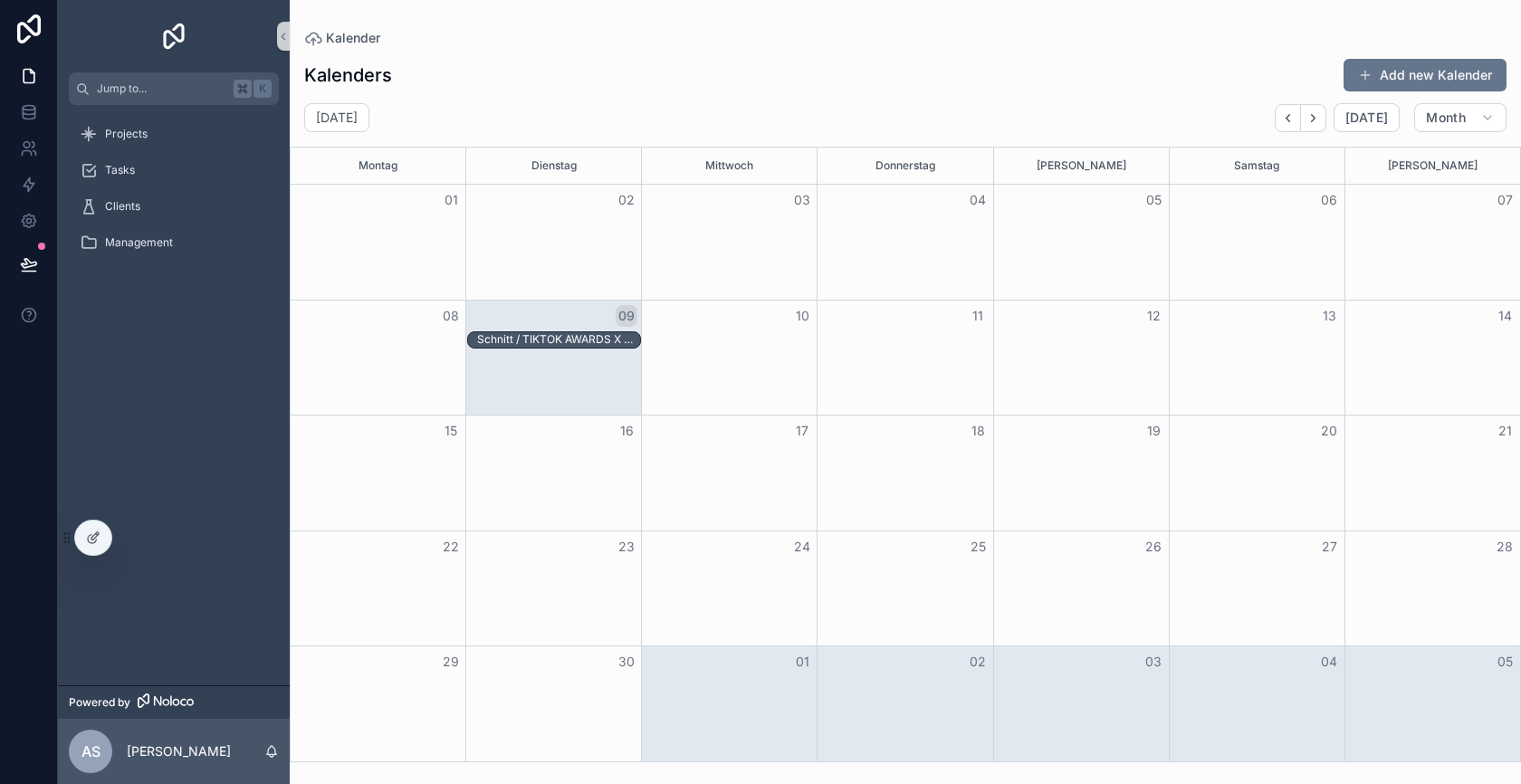
click at [706, 482] on div "Month View" at bounding box center [729, 473] width 176 height 115
click at [102, 535] on div at bounding box center [93, 537] width 37 height 35
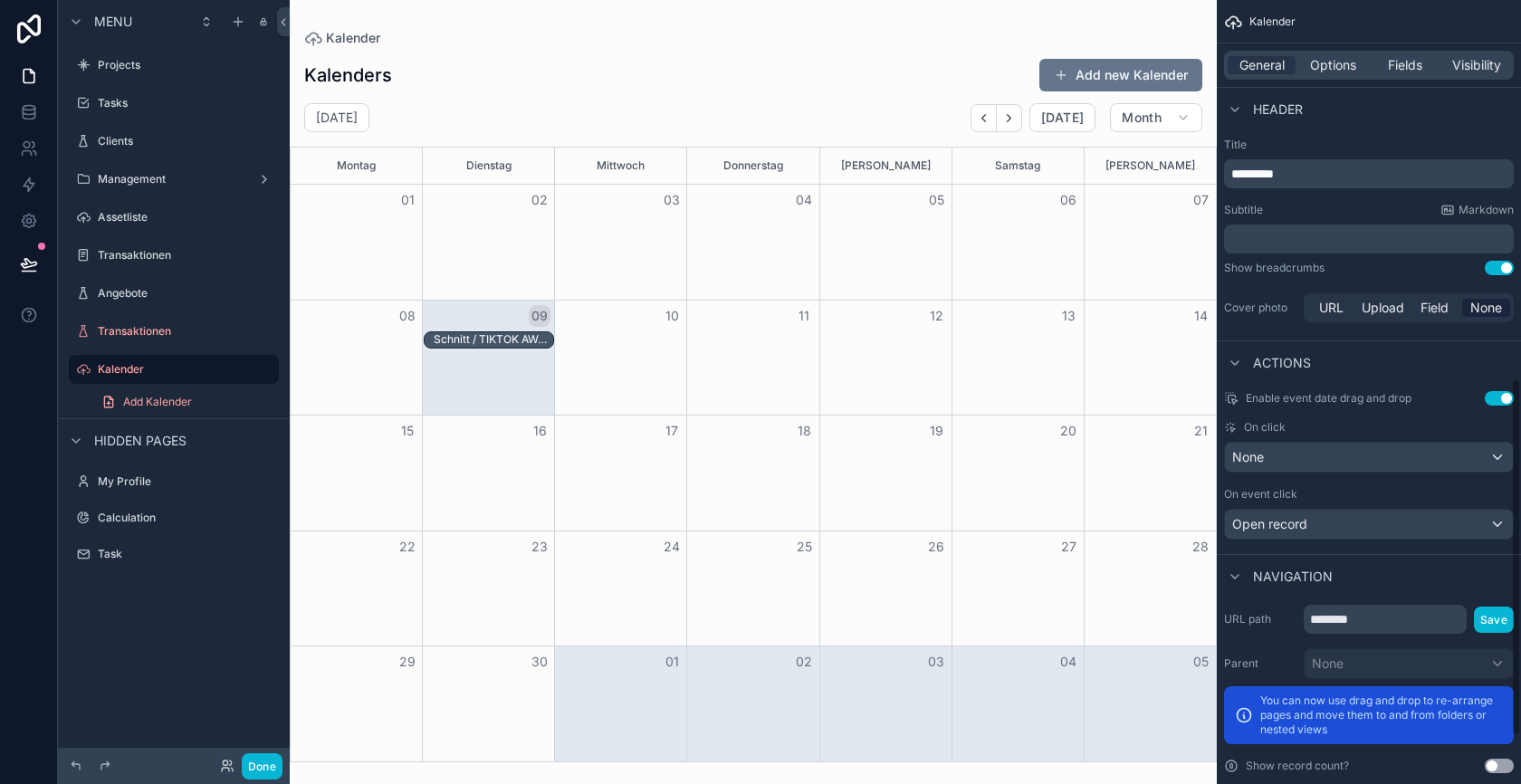
scroll to position [937, 0]
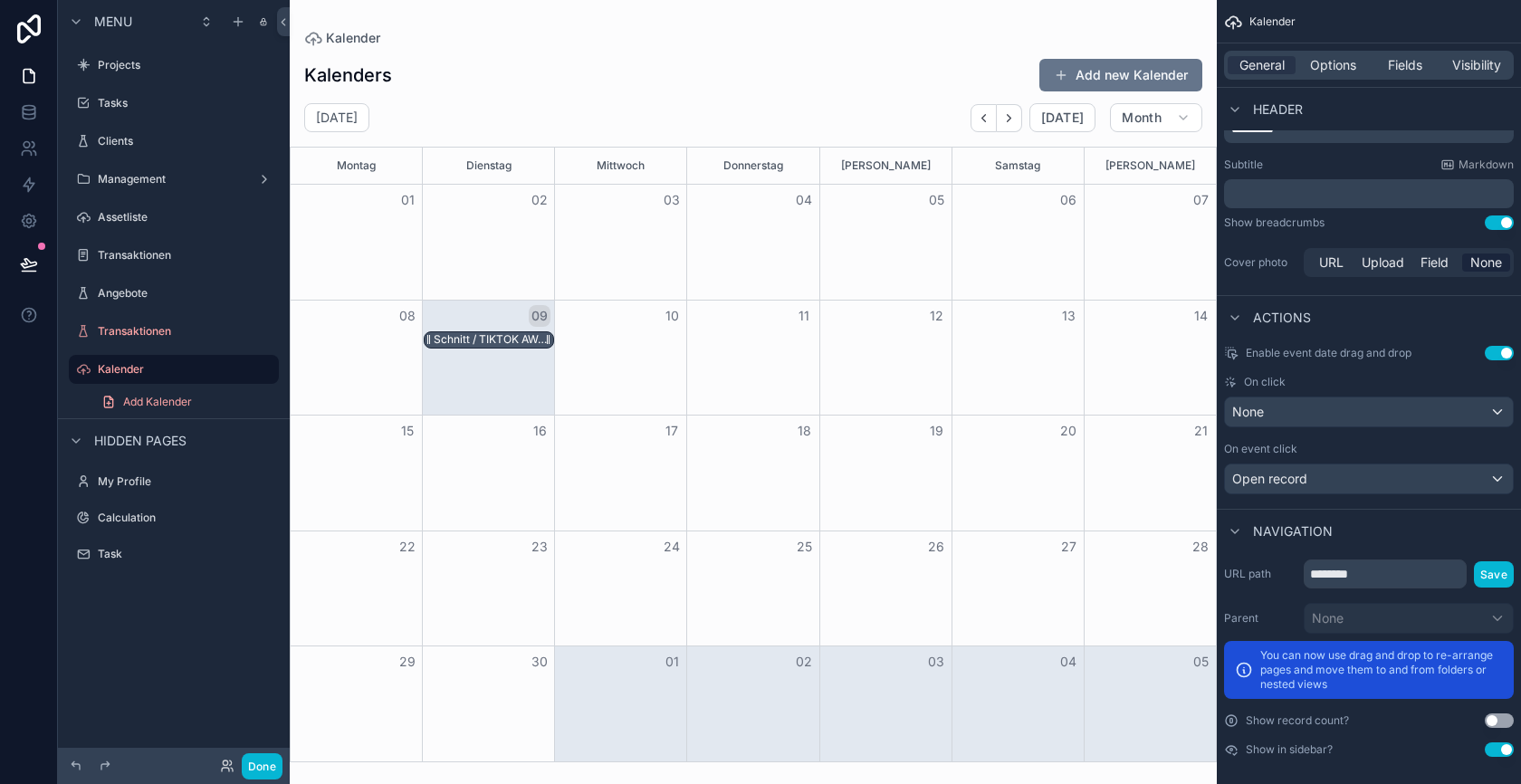
click at [480, 332] on div "Schnitt / TIKTOK AWARDS X THOMY CASEFILM / THE WOW" at bounding box center [493, 339] width 120 height 15
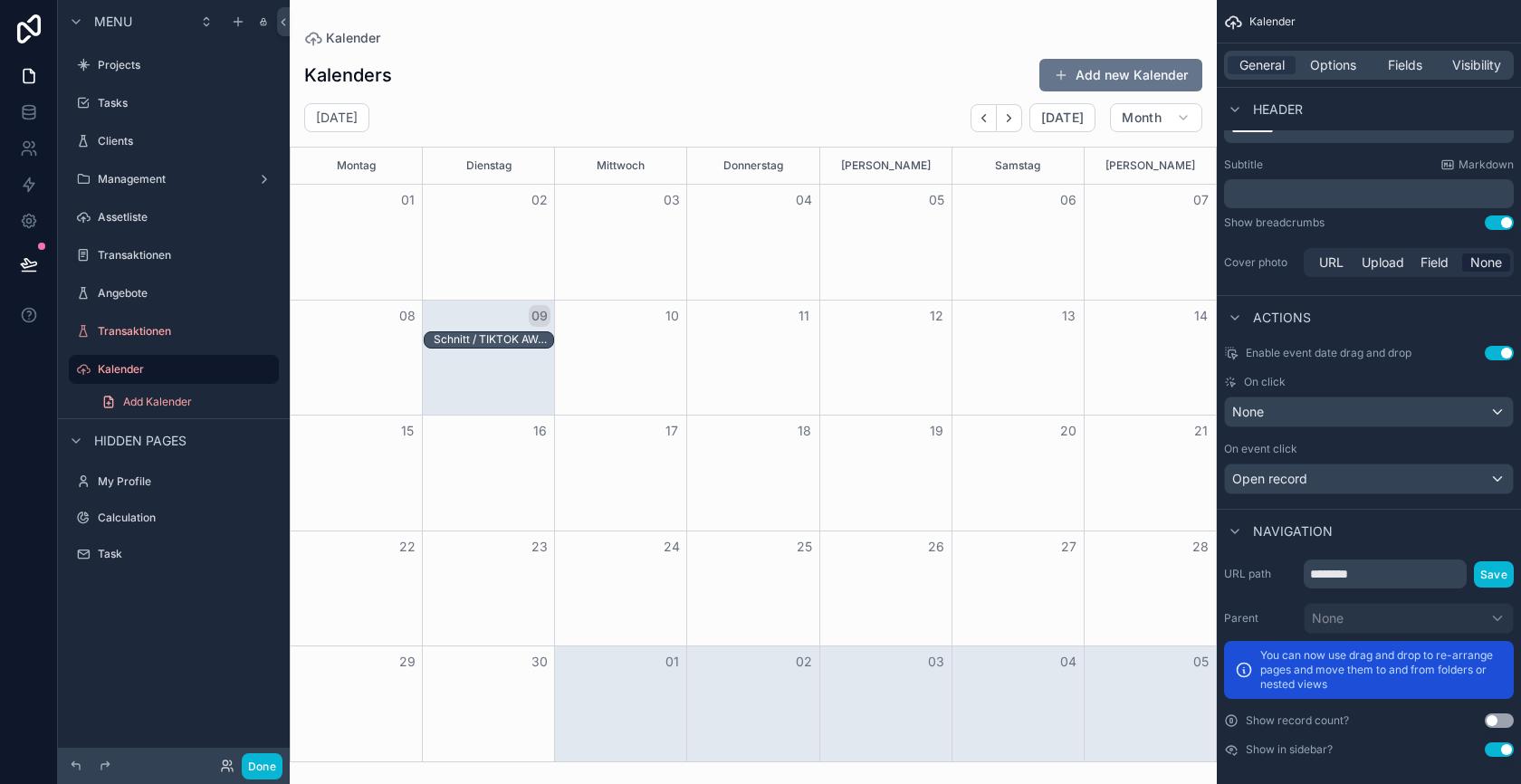
click at [480, 332] on div "Schnitt / TIKTOK AWARDS X THOMY CASEFILM / THE WOW" at bounding box center [493, 339] width 120 height 15
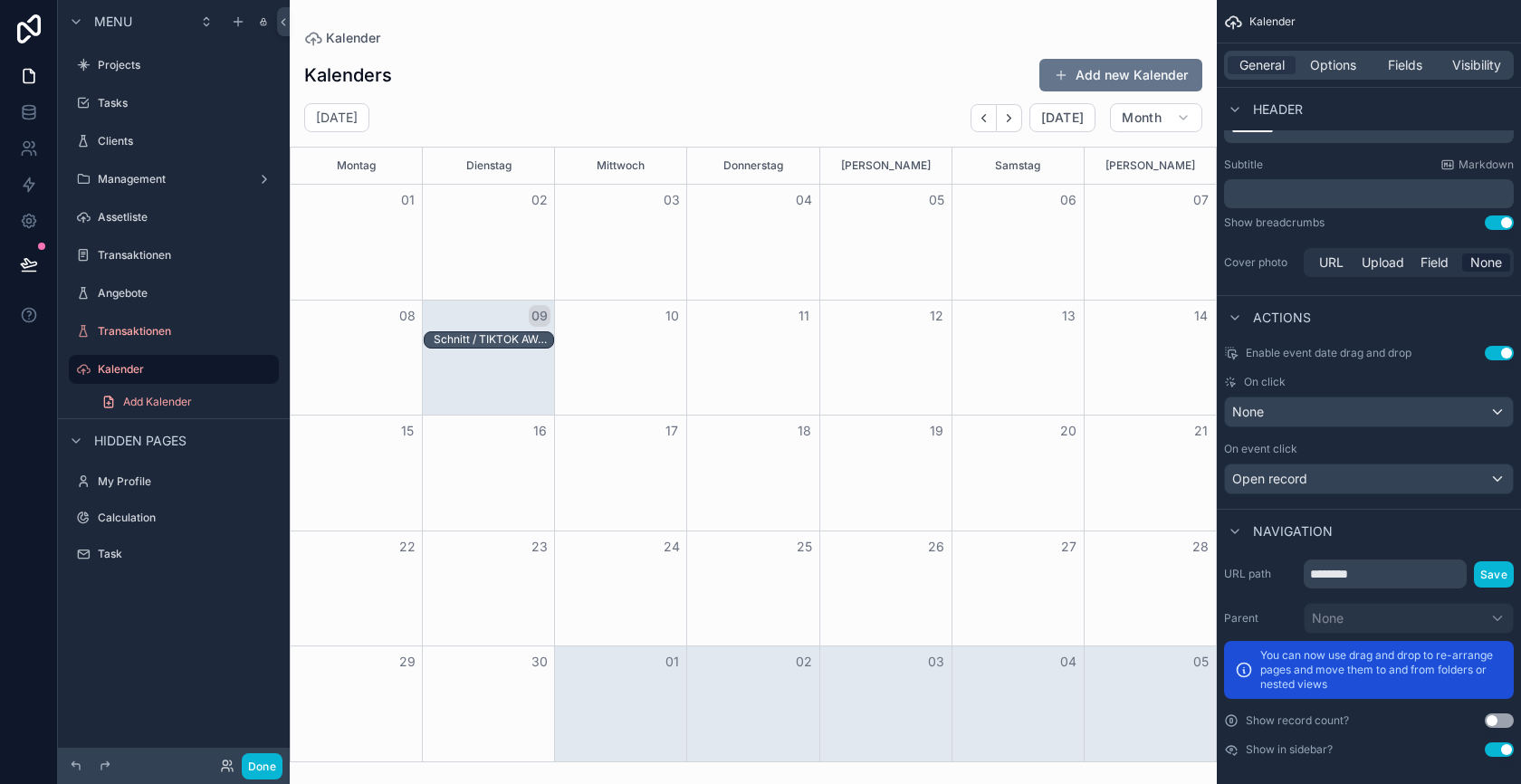
click at [480, 332] on div "Schnitt / TIKTOK AWARDS X THOMY CASEFILM / THE WOW" at bounding box center [493, 339] width 120 height 15
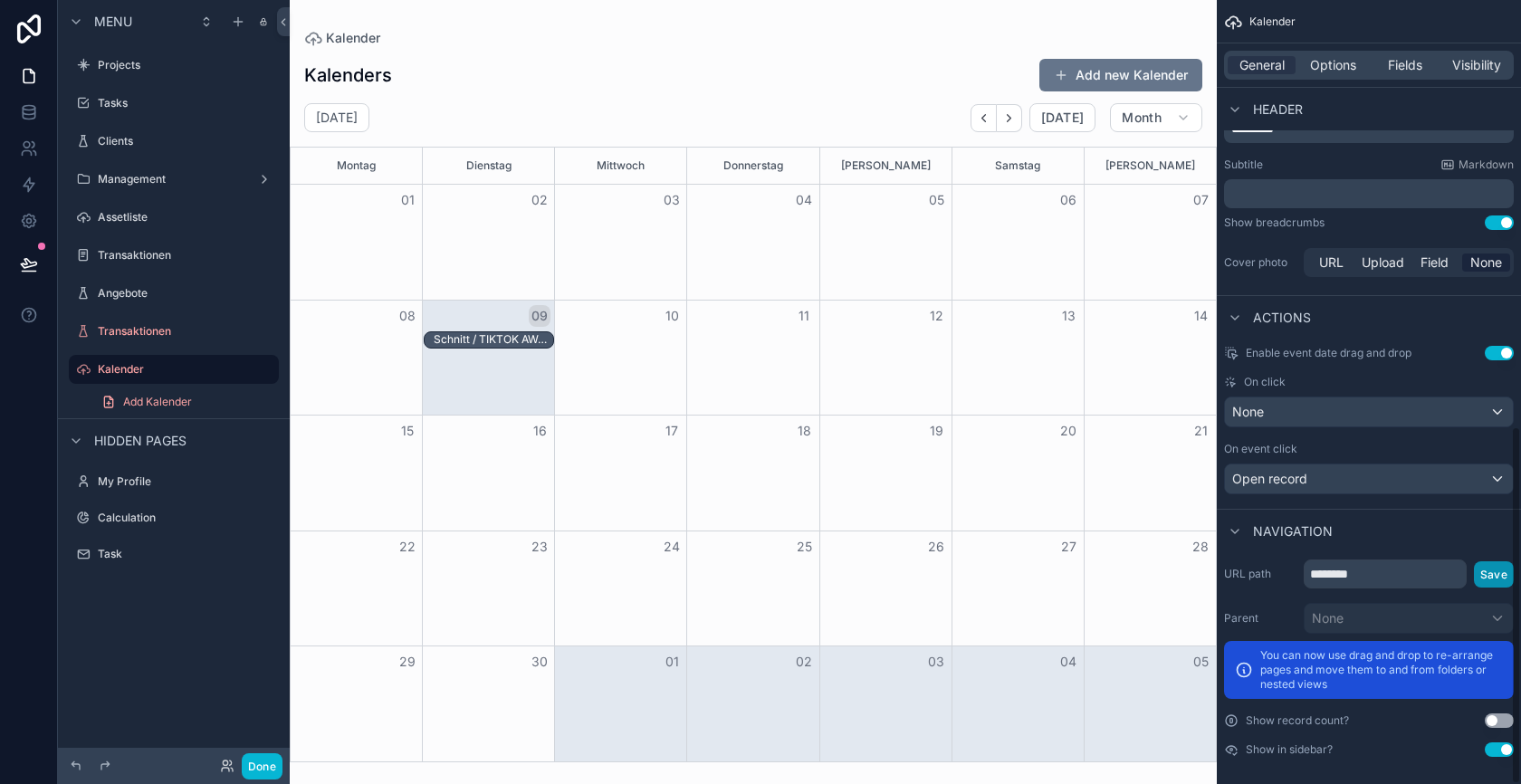
click at [1484, 563] on button "Save" at bounding box center [1493, 574] width 40 height 27
click at [1290, 397] on div "None" at bounding box center [1369, 411] width 288 height 29
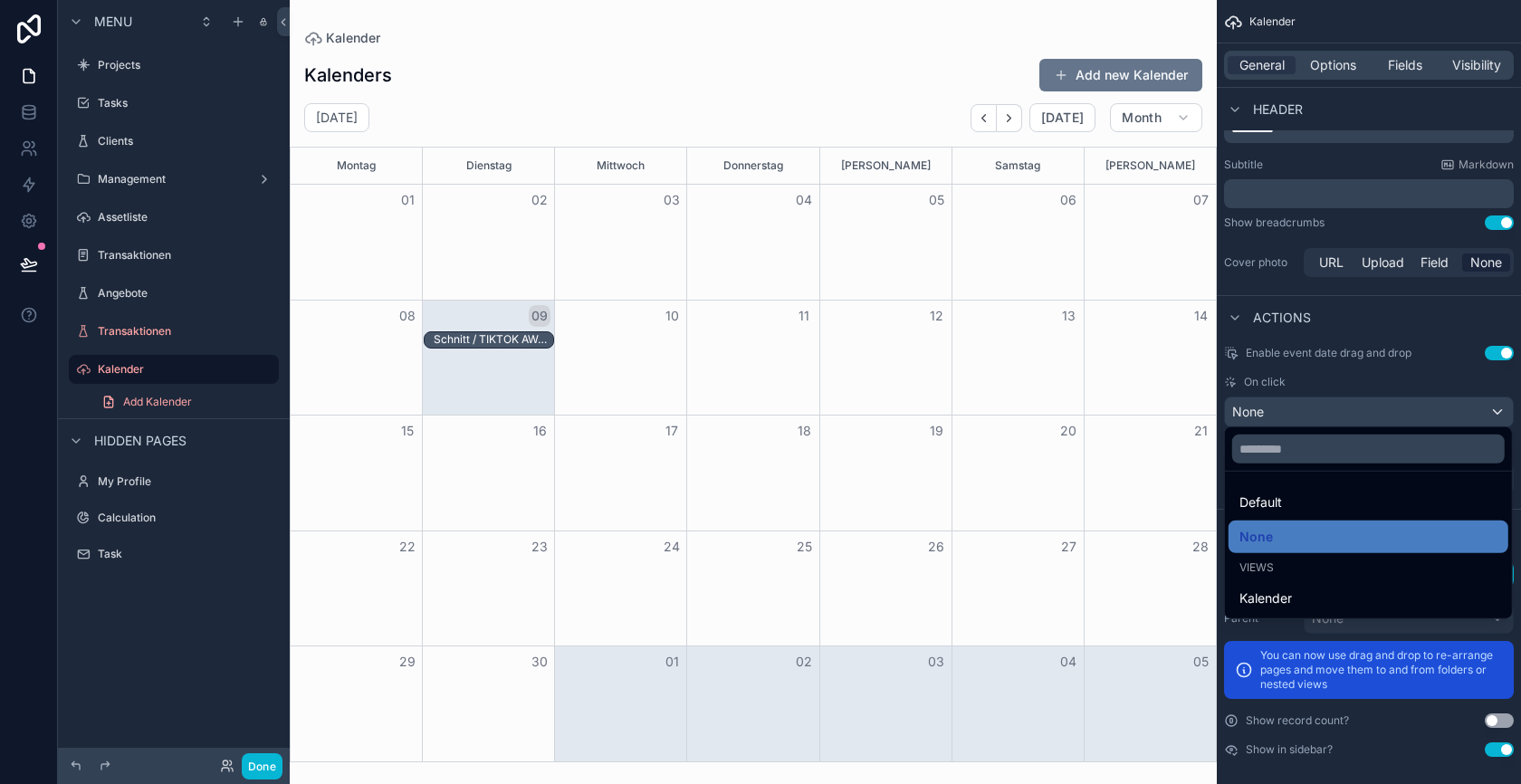
click at [1288, 404] on div "scrollable content" at bounding box center [760, 392] width 1521 height 784
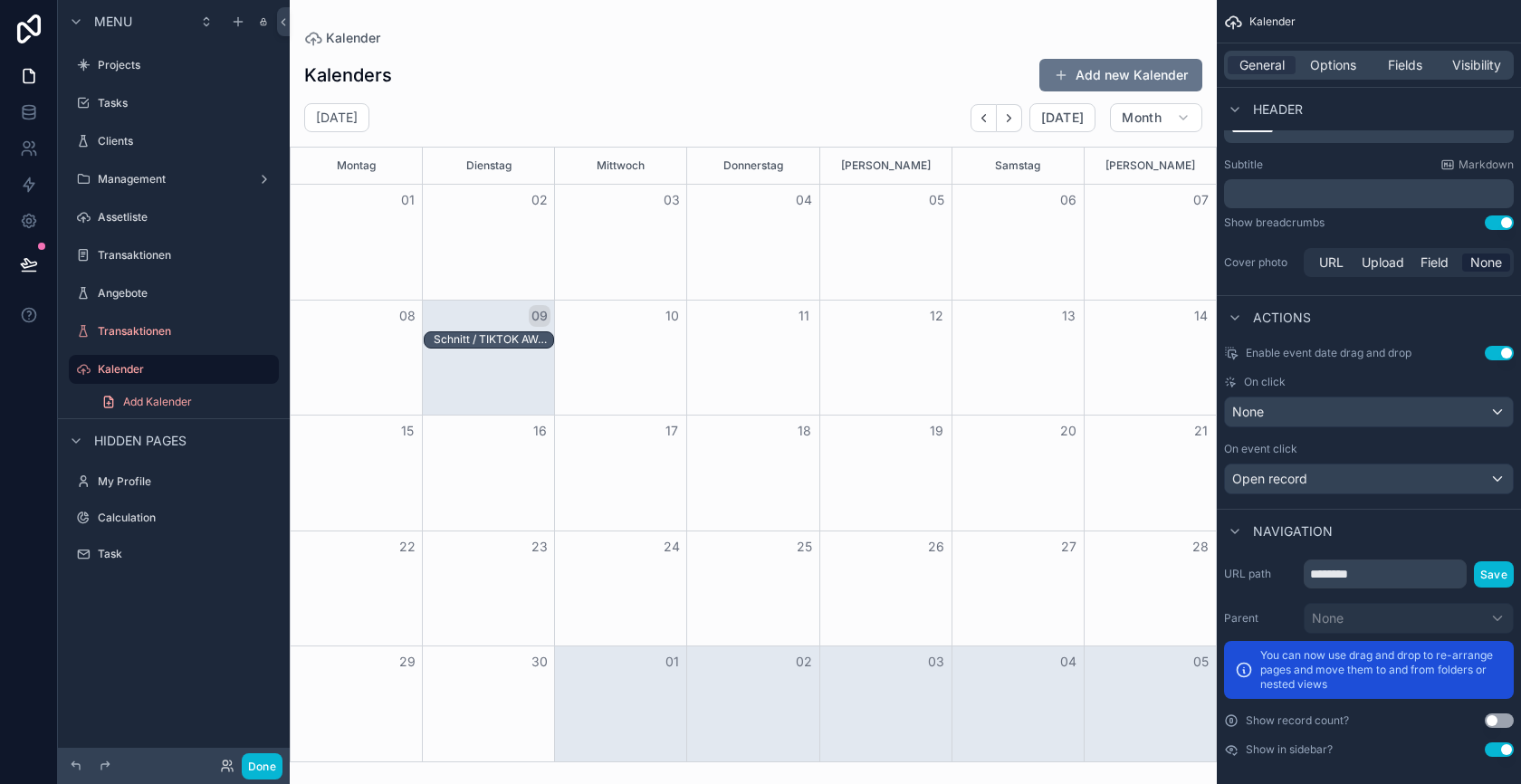
click at [496, 329] on div "09" at bounding box center [490, 315] width 133 height 31
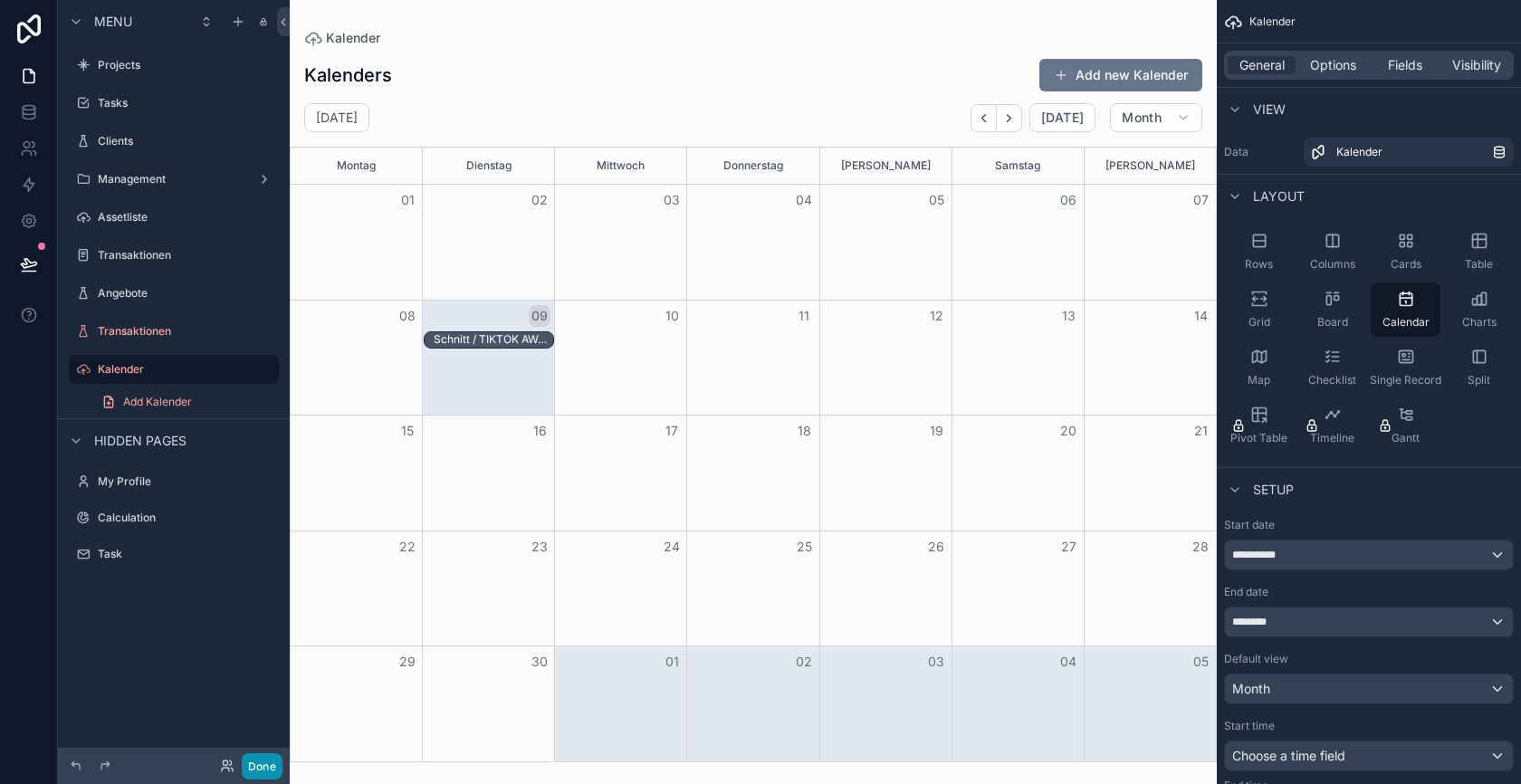
click at [267, 764] on button "Done" at bounding box center [261, 766] width 41 height 27
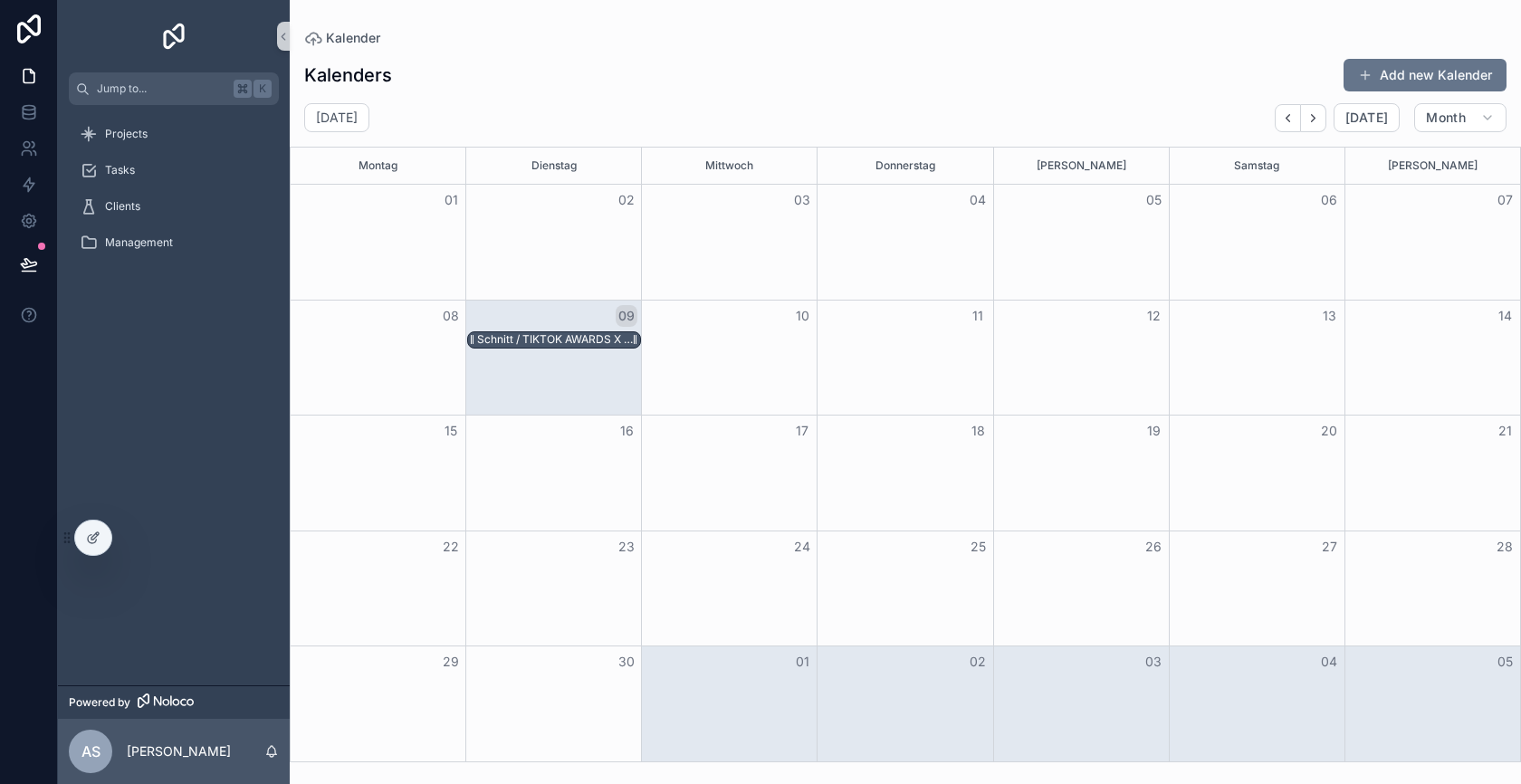
click at [572, 337] on div "Schnitt / TIKTOK AWARDS X THOMY CASEFILM / THE WOW" at bounding box center [558, 339] width 163 height 15
click at [102, 533] on div at bounding box center [93, 537] width 37 height 35
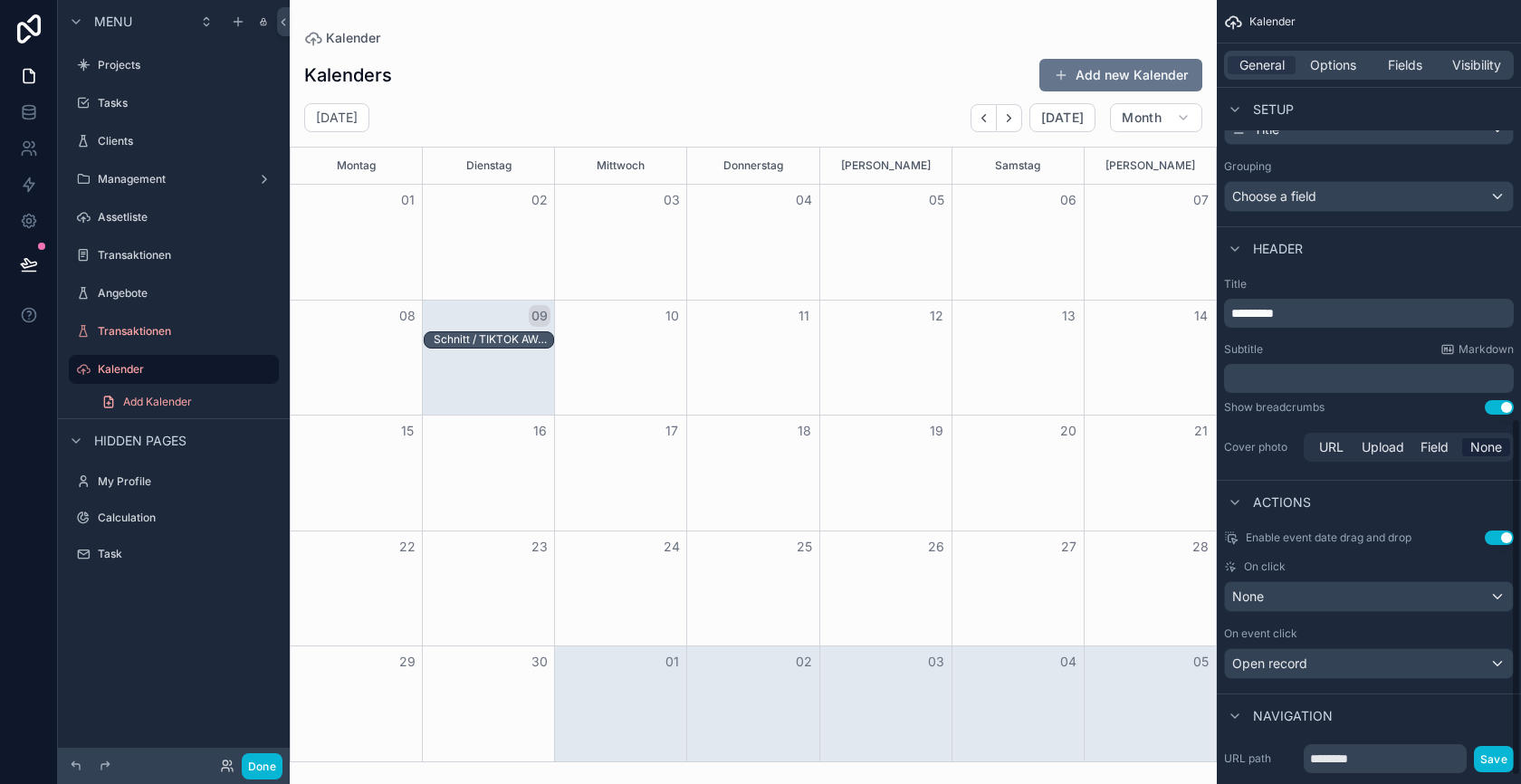
scroll to position [937, 0]
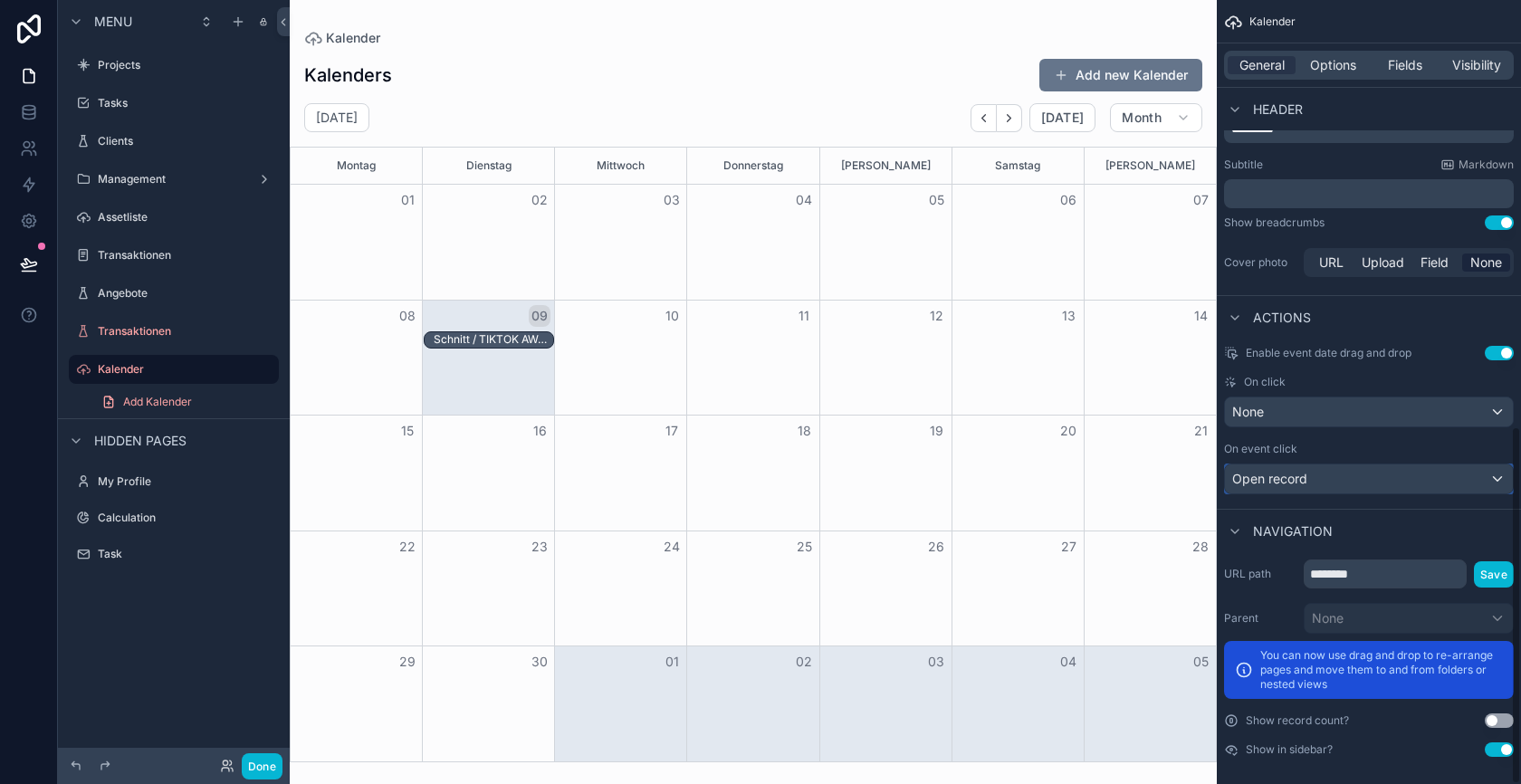
click at [1304, 470] on span "Open record" at bounding box center [1270, 479] width 75 height 18
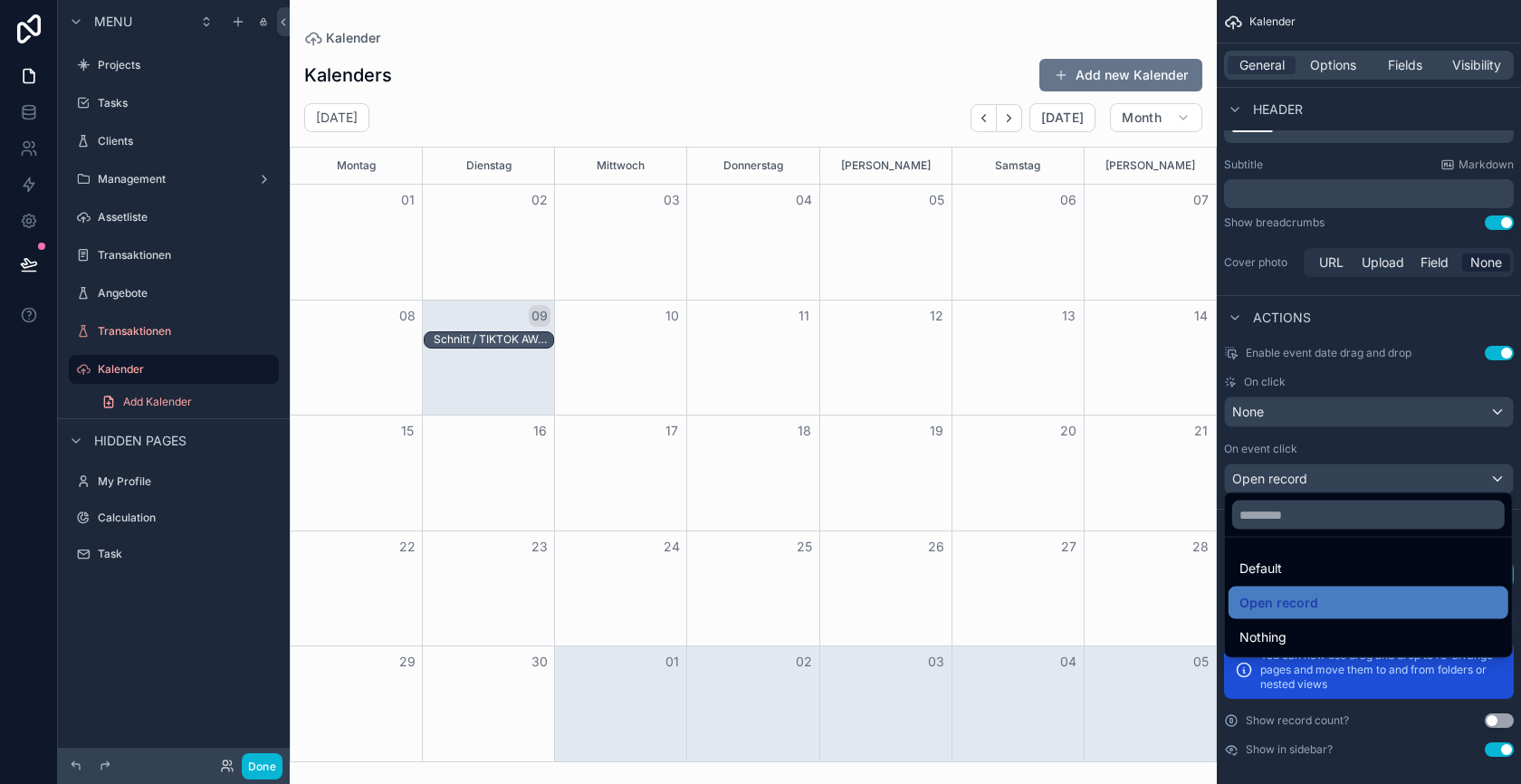
click at [1299, 408] on div "scrollable content" at bounding box center [760, 392] width 1521 height 784
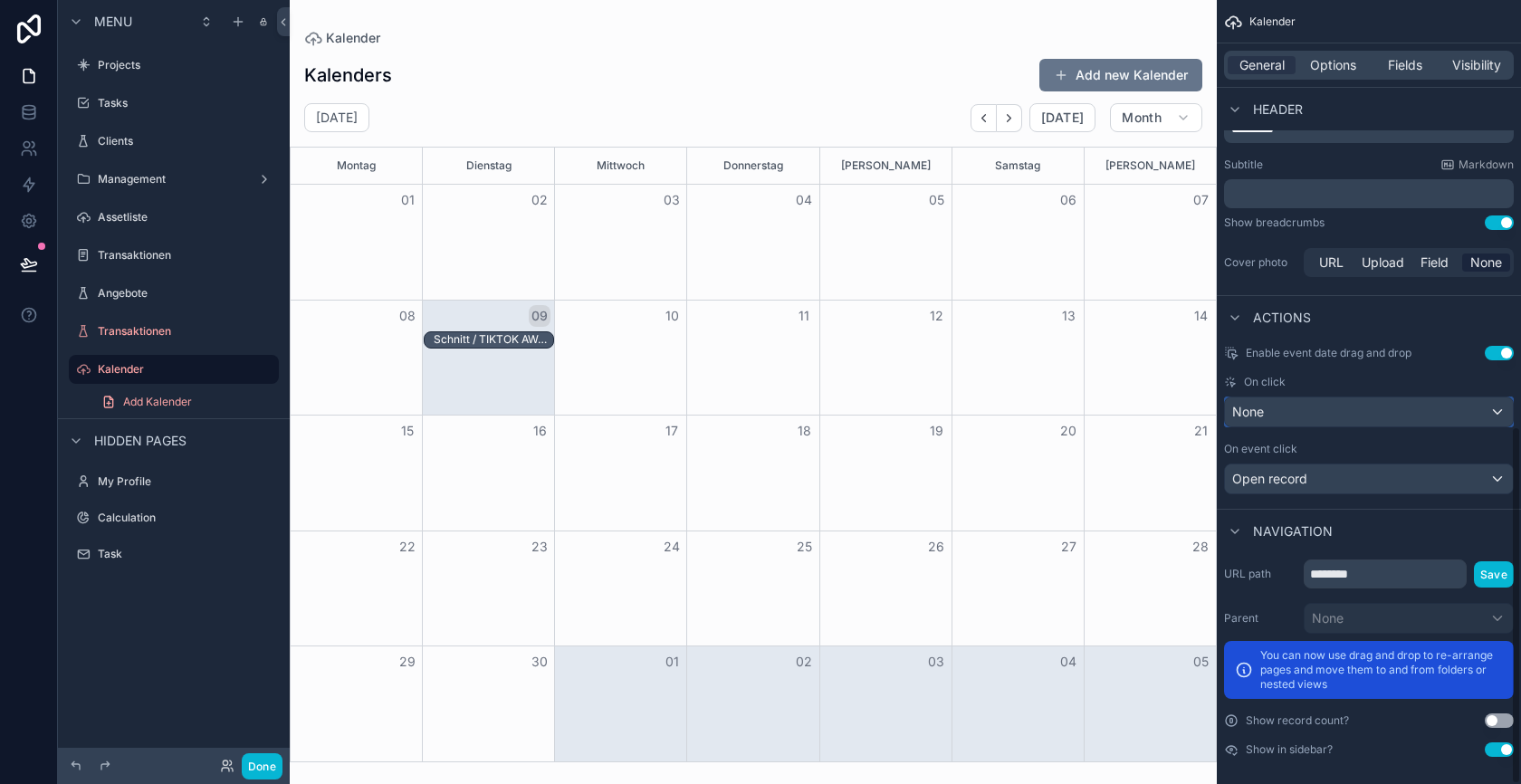
click at [1296, 407] on div "None" at bounding box center [1369, 411] width 288 height 29
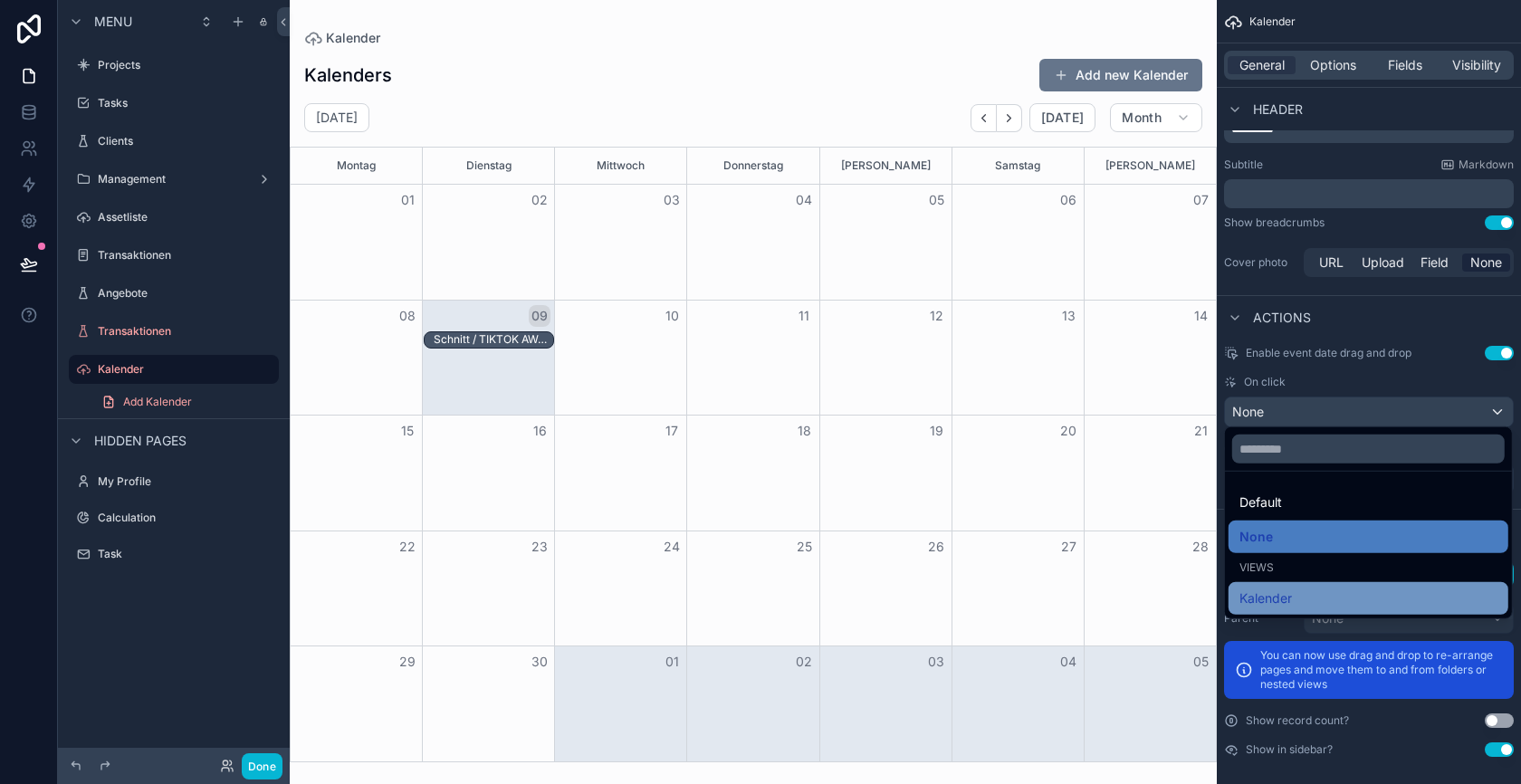
click at [1289, 587] on span "Kalender" at bounding box center [1265, 598] width 52 height 22
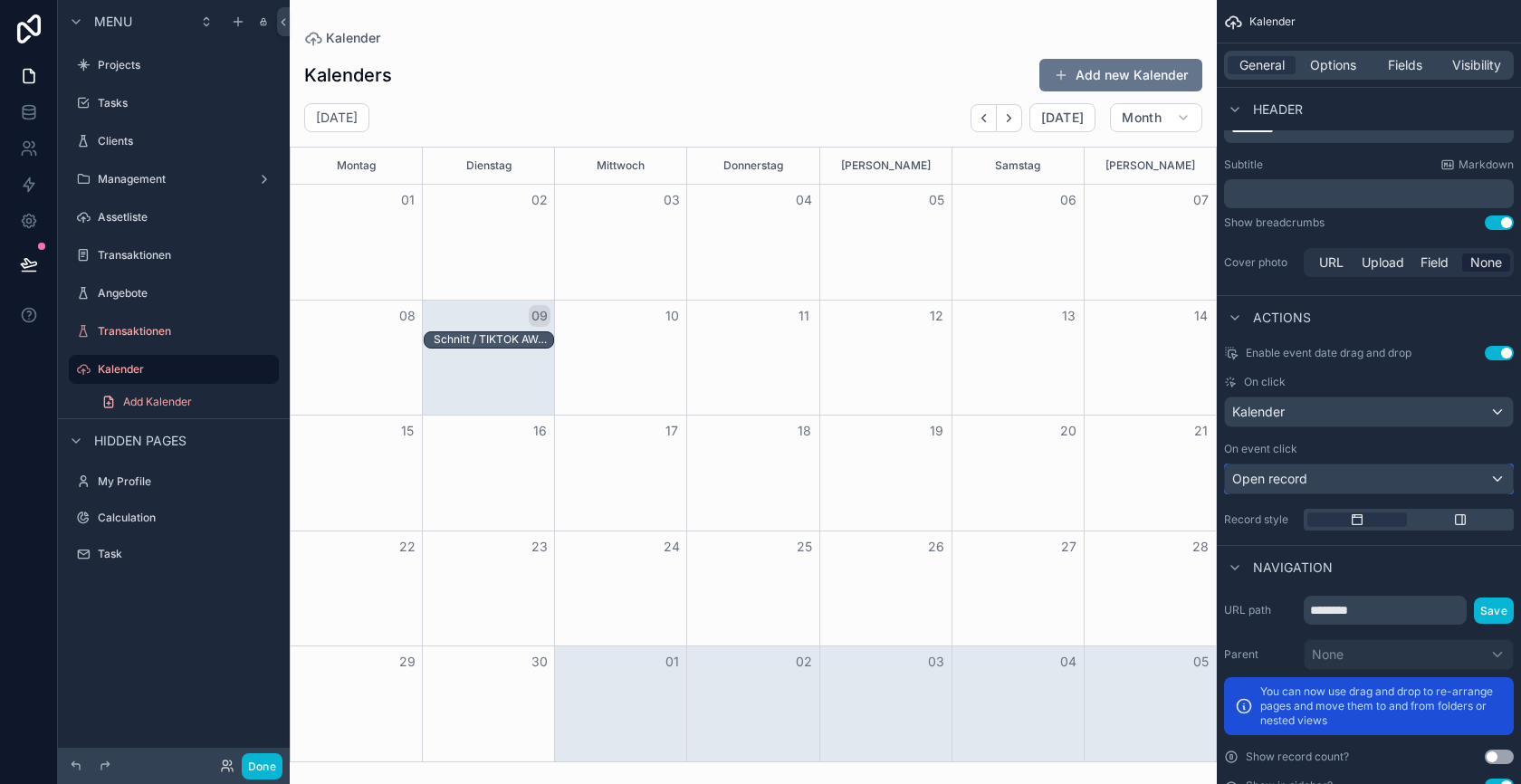
click at [1283, 470] on span "Open record" at bounding box center [1270, 479] width 75 height 18
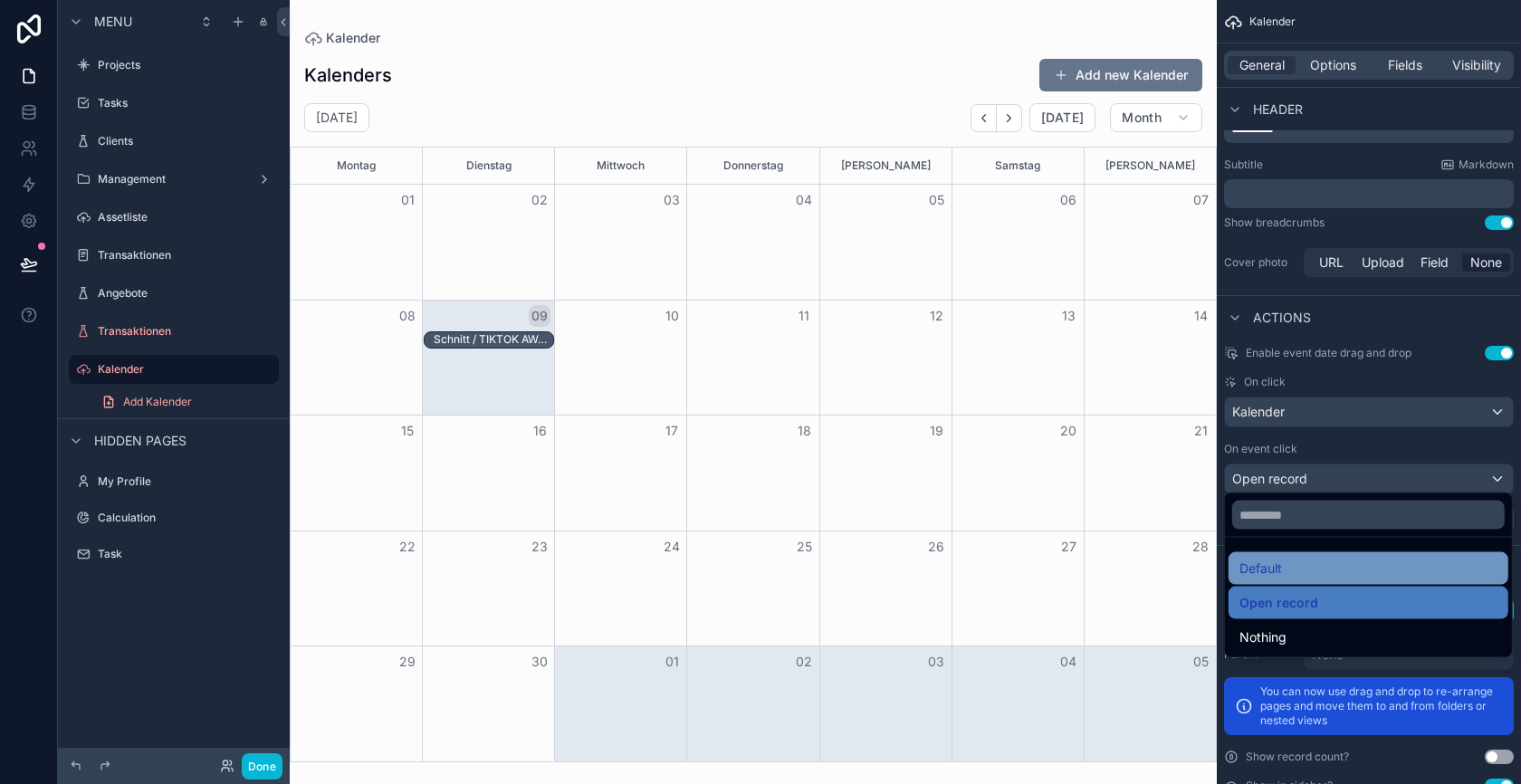
click at [1261, 569] on span "Default" at bounding box center [1260, 568] width 43 height 22
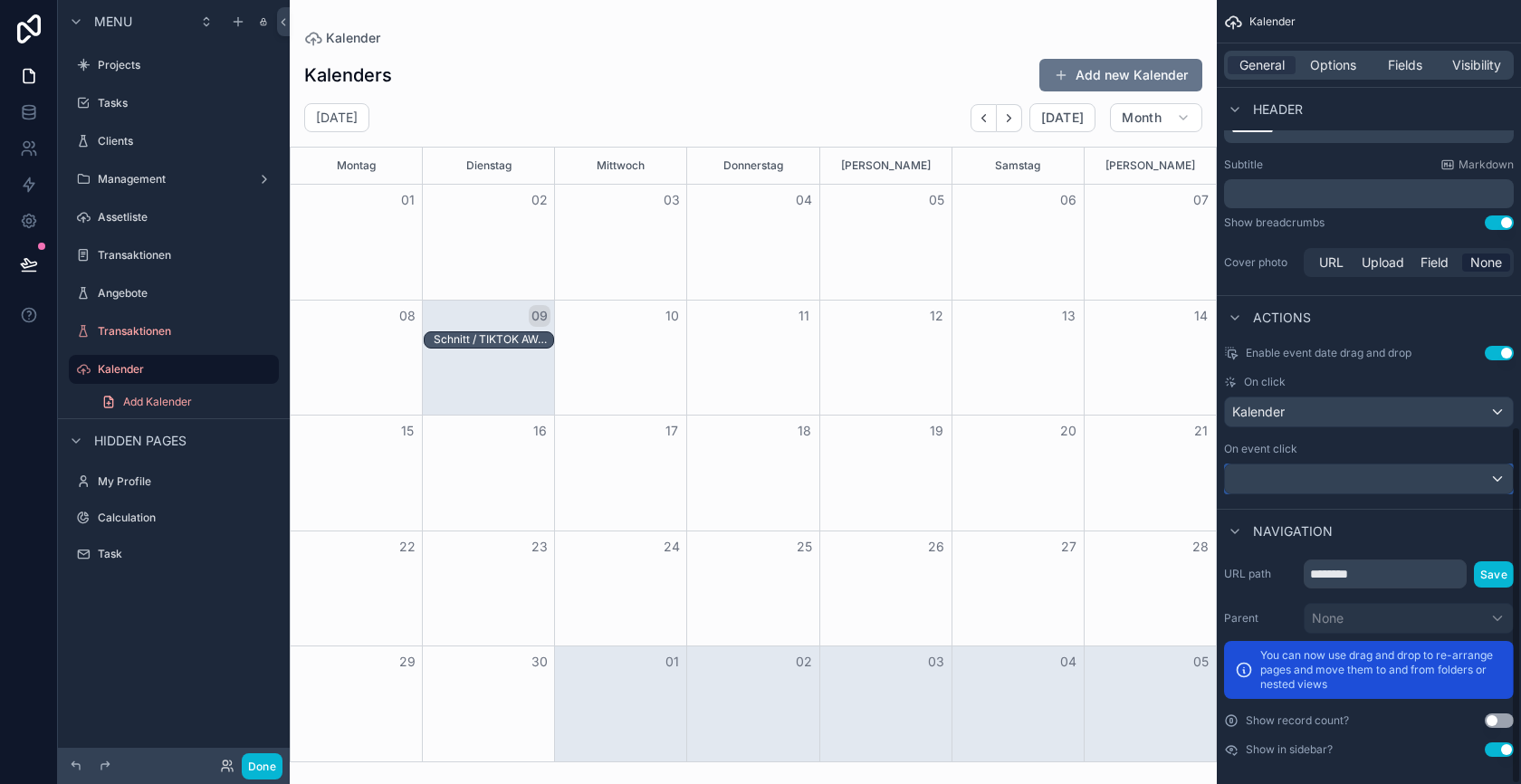
click at [1288, 476] on div "scrollable content" at bounding box center [1369, 479] width 288 height 29
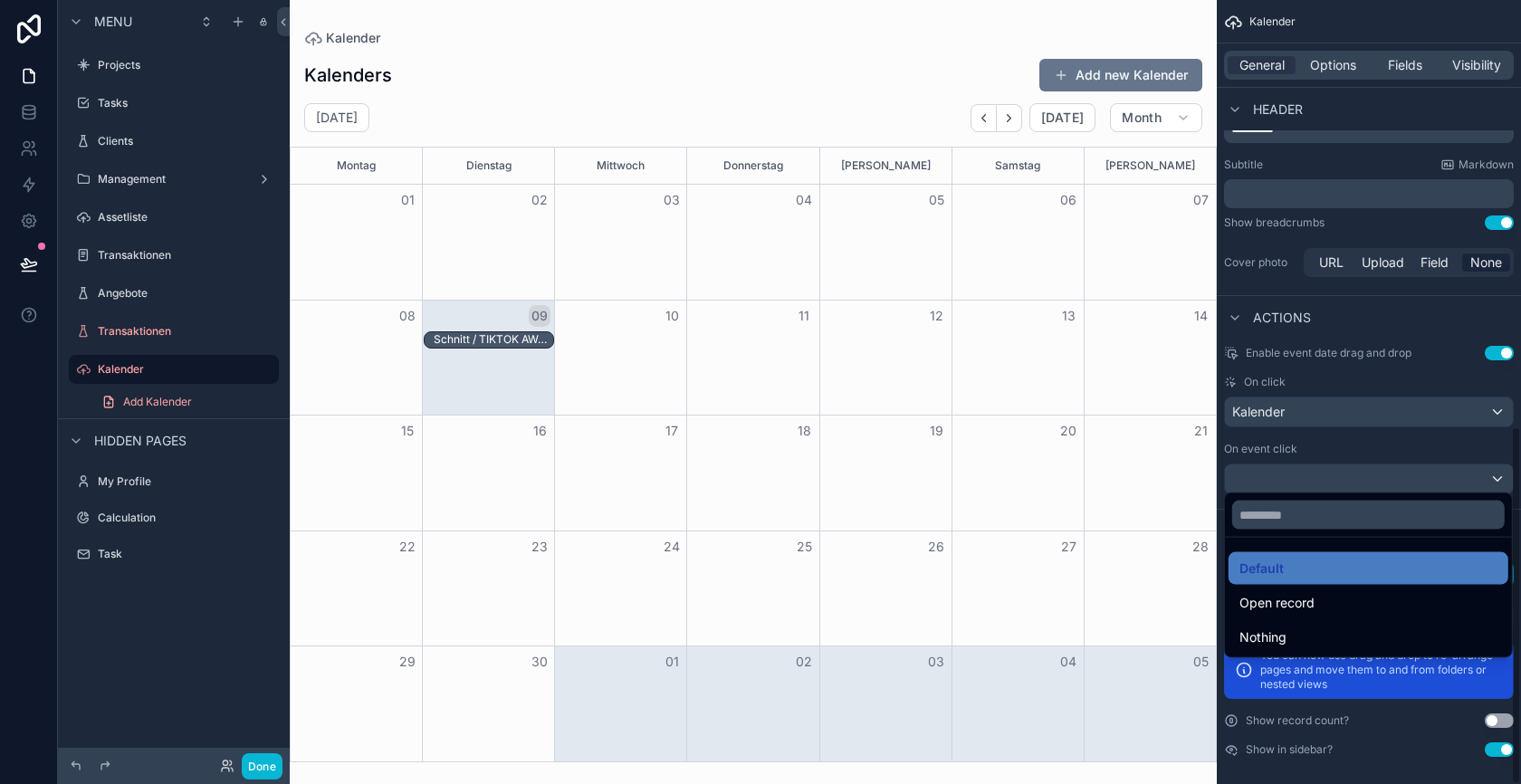
click at [1271, 639] on span "Nothing" at bounding box center [1263, 638] width 47 height 22
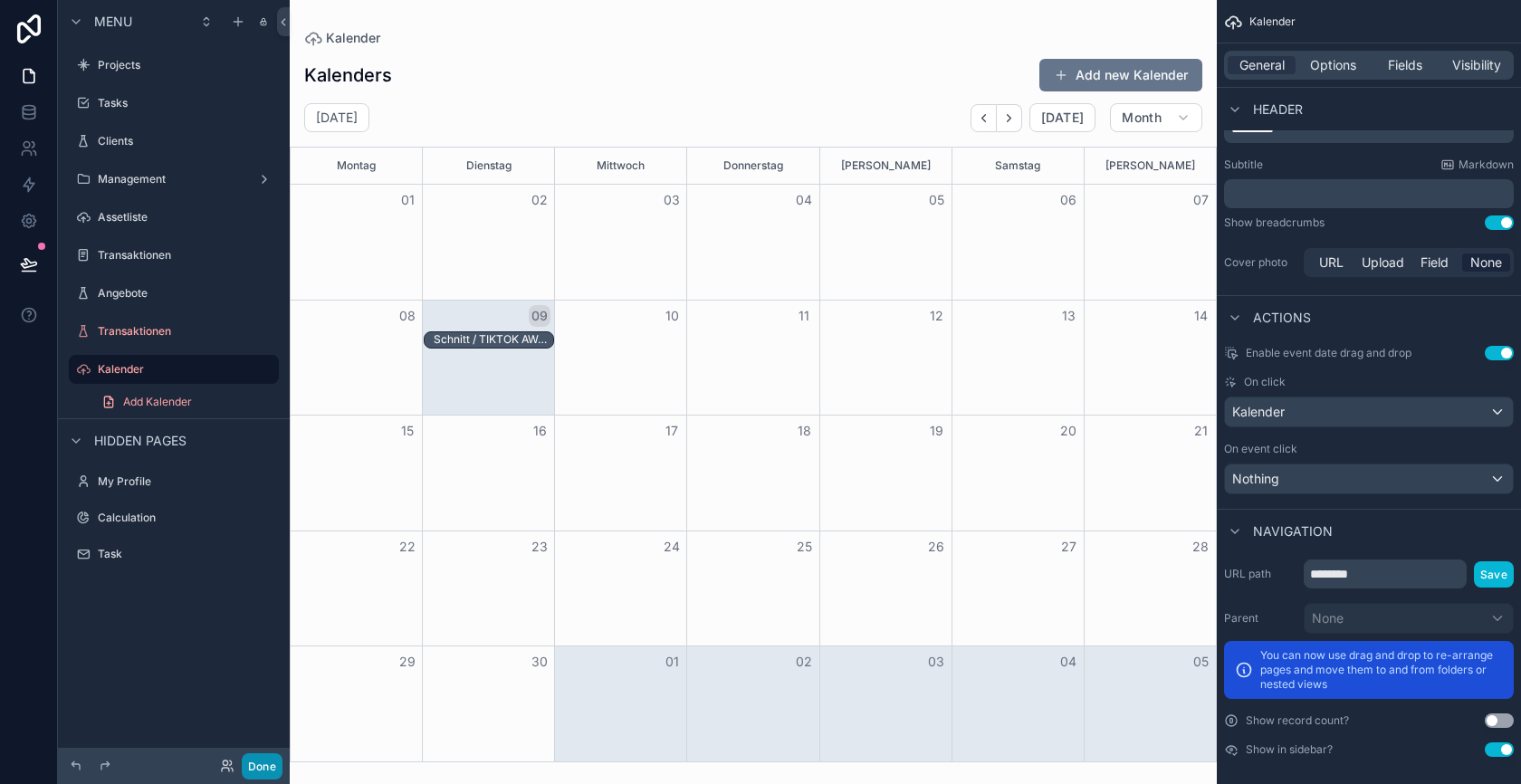
click at [255, 762] on button "Done" at bounding box center [261, 766] width 41 height 27
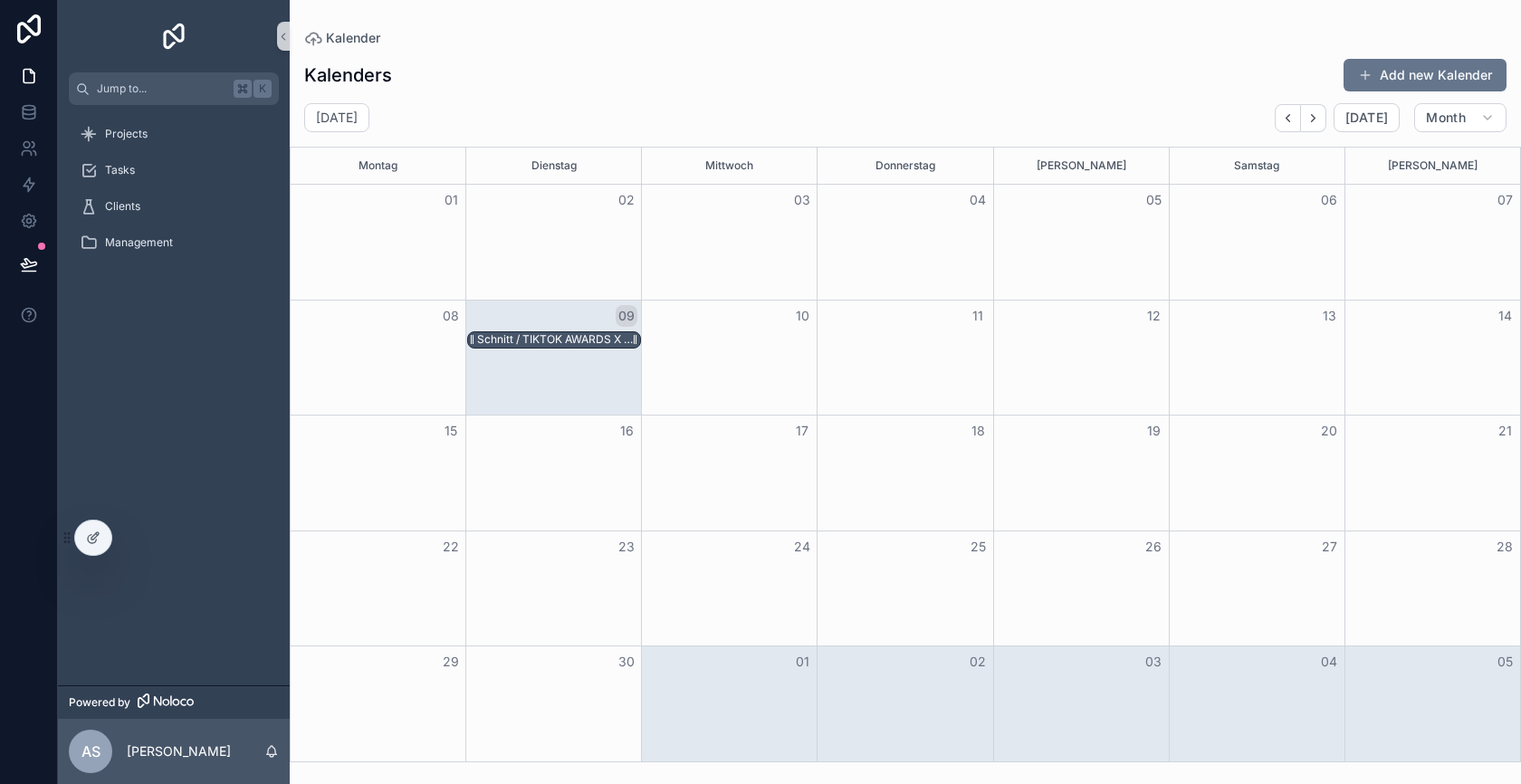
click at [575, 340] on div "Schnitt / TIKTOK AWARDS X THOMY CASEFILM / THE WOW" at bounding box center [558, 339] width 163 height 15
click at [557, 334] on div "Schnitt / TIKTOK AWARDS X THOMY CASEFILM / THE WOW" at bounding box center [558, 339] width 163 height 15
click at [716, 474] on div "Month View" at bounding box center [729, 473] width 176 height 115
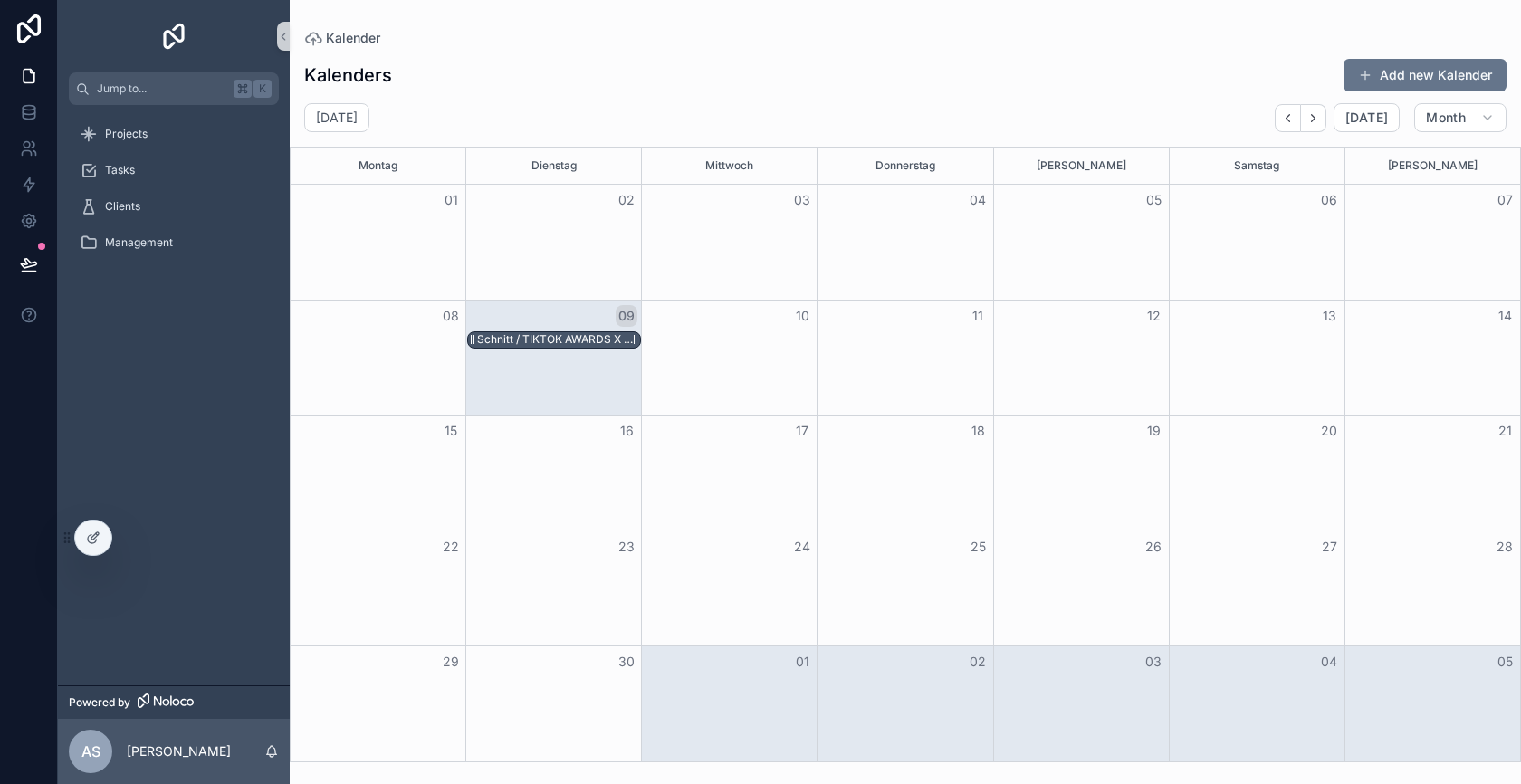
click at [525, 342] on div "Schnitt / TIKTOK AWARDS X THOMY CASEFILM / THE WOW" at bounding box center [558, 339] width 163 height 15
click at [546, 333] on div "Schnitt / TIKTOK AWARDS X THOMY CASEFILM / THE WOW" at bounding box center [558, 339] width 163 height 15
click at [539, 337] on div "Schnitt / TIKTOK AWARDS X THOMY CASEFILM / THE WOW" at bounding box center [558, 339] width 163 height 15
click at [86, 533] on icon at bounding box center [93, 538] width 15 height 15
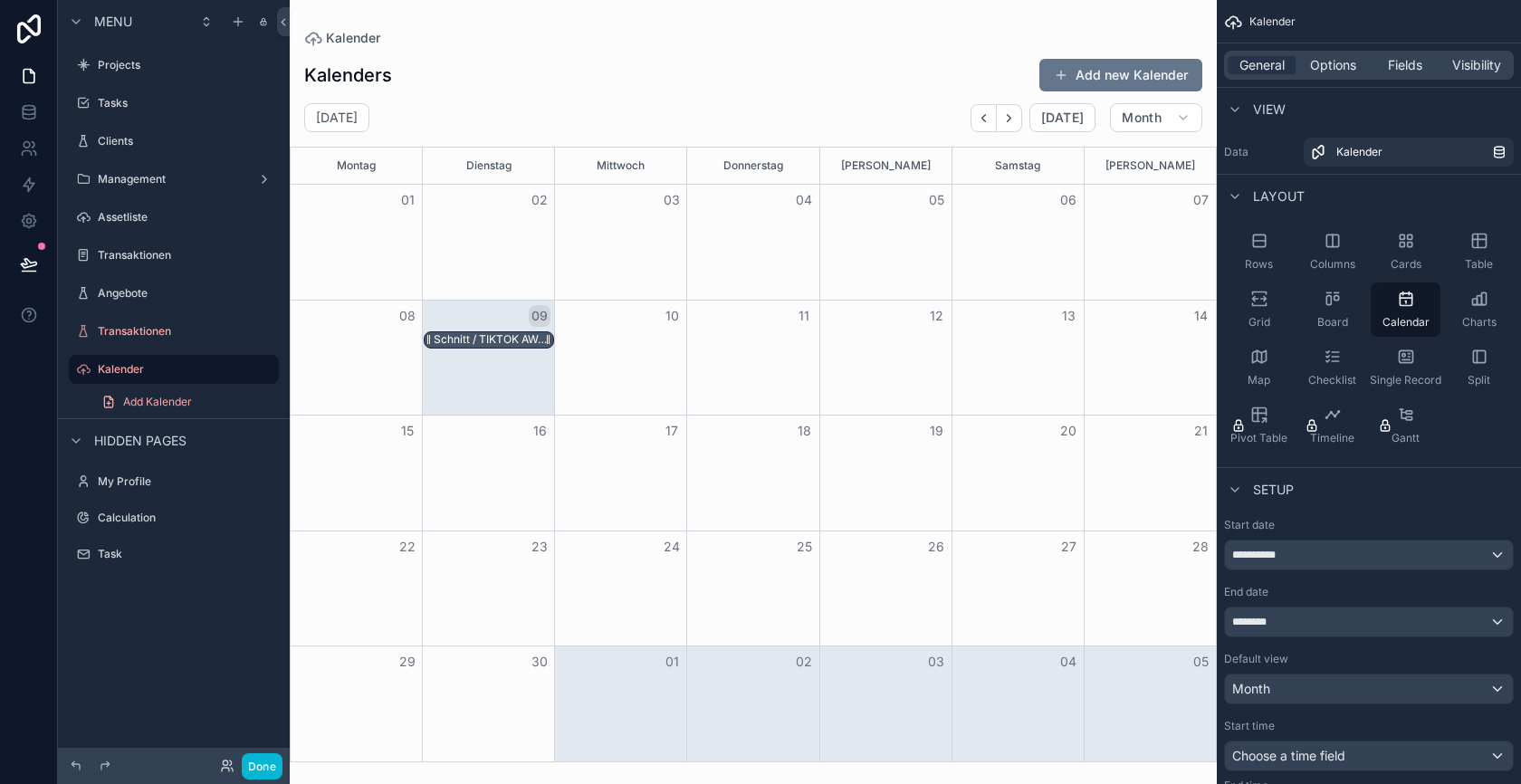
click at [482, 336] on div "Schnitt / TIKTOK AWARDS X THOMY CASEFILM / THE WOW" at bounding box center [493, 339] width 120 height 15
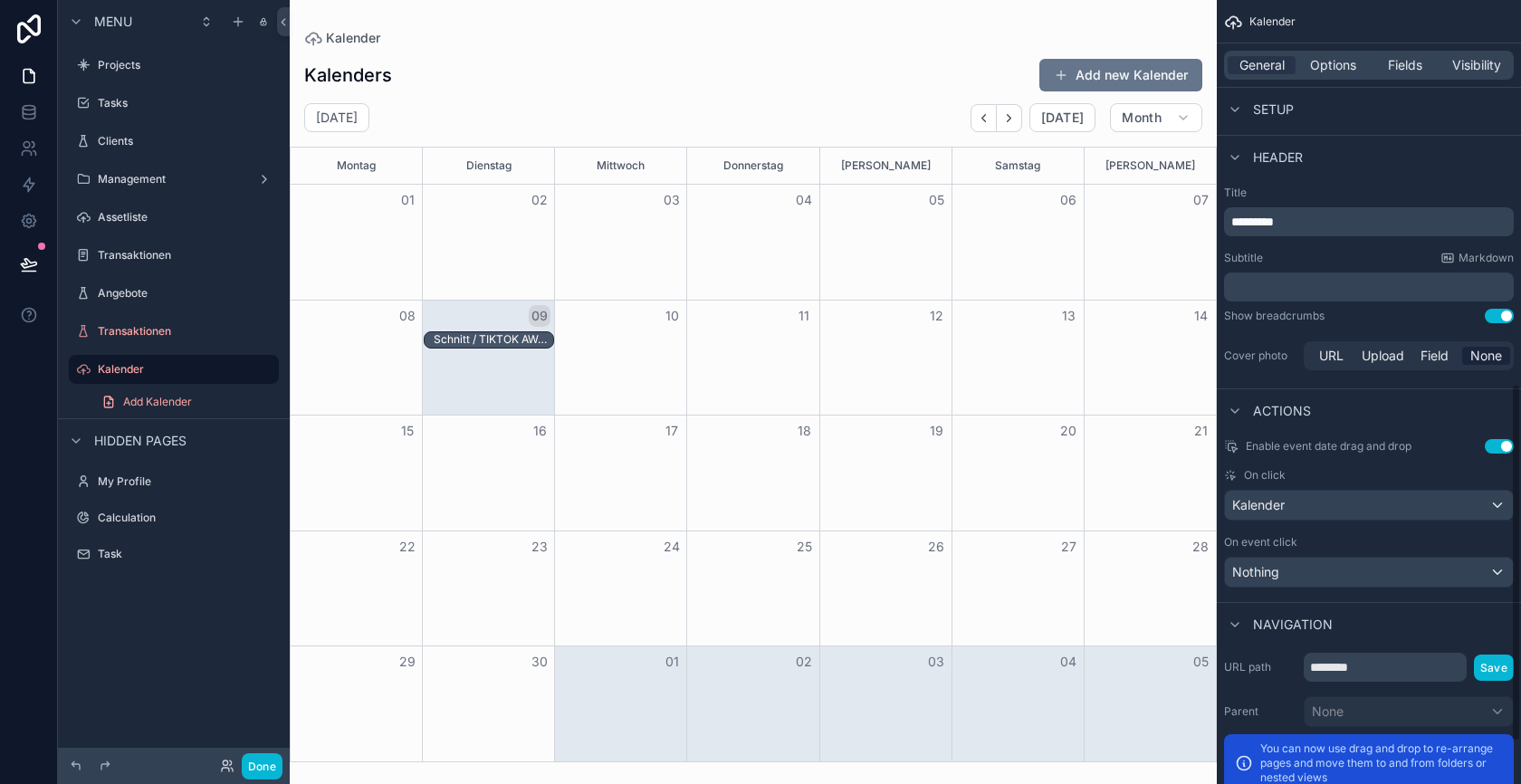
scroll to position [937, 0]
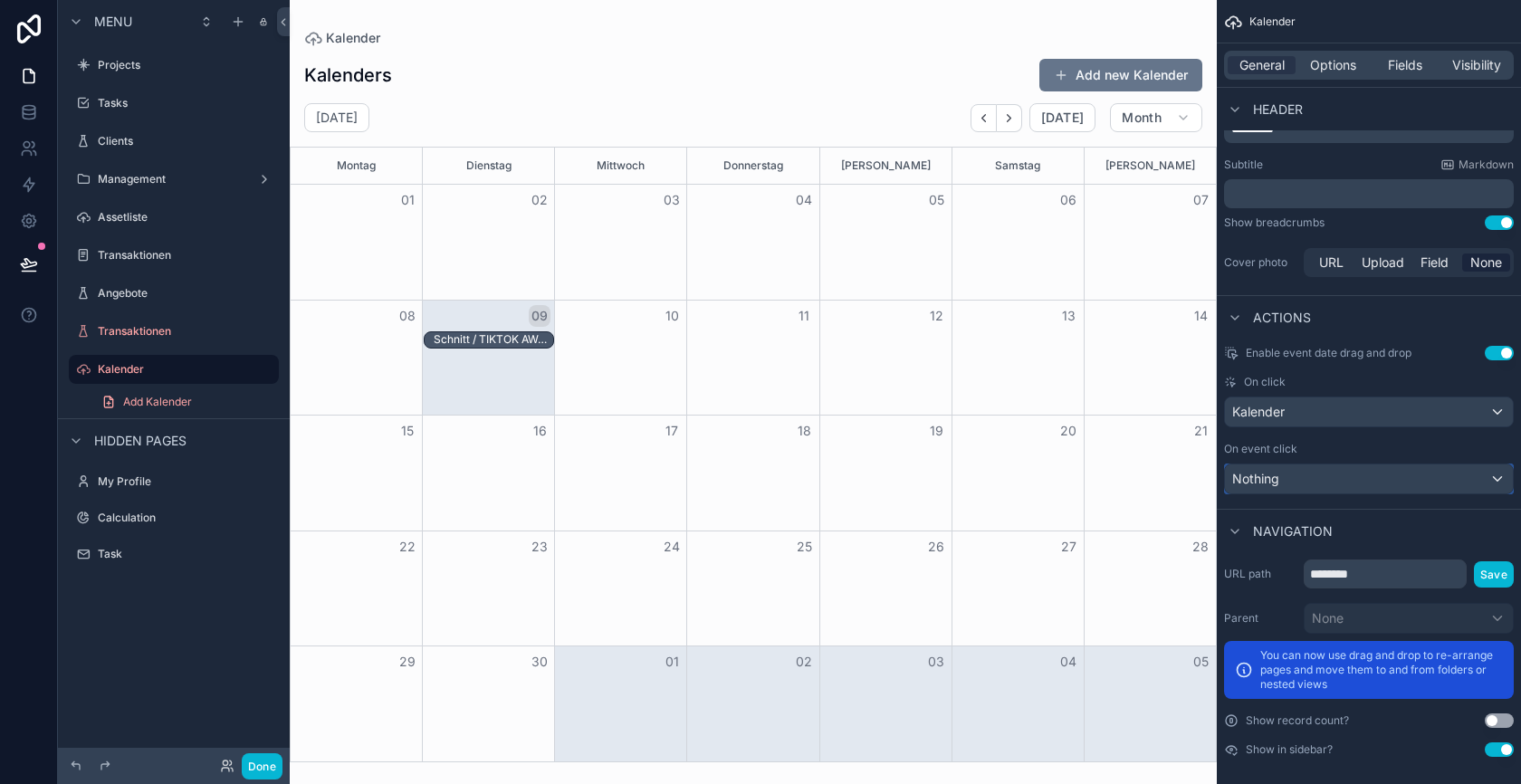
click at [1331, 481] on div "Nothing" at bounding box center [1369, 479] width 288 height 29
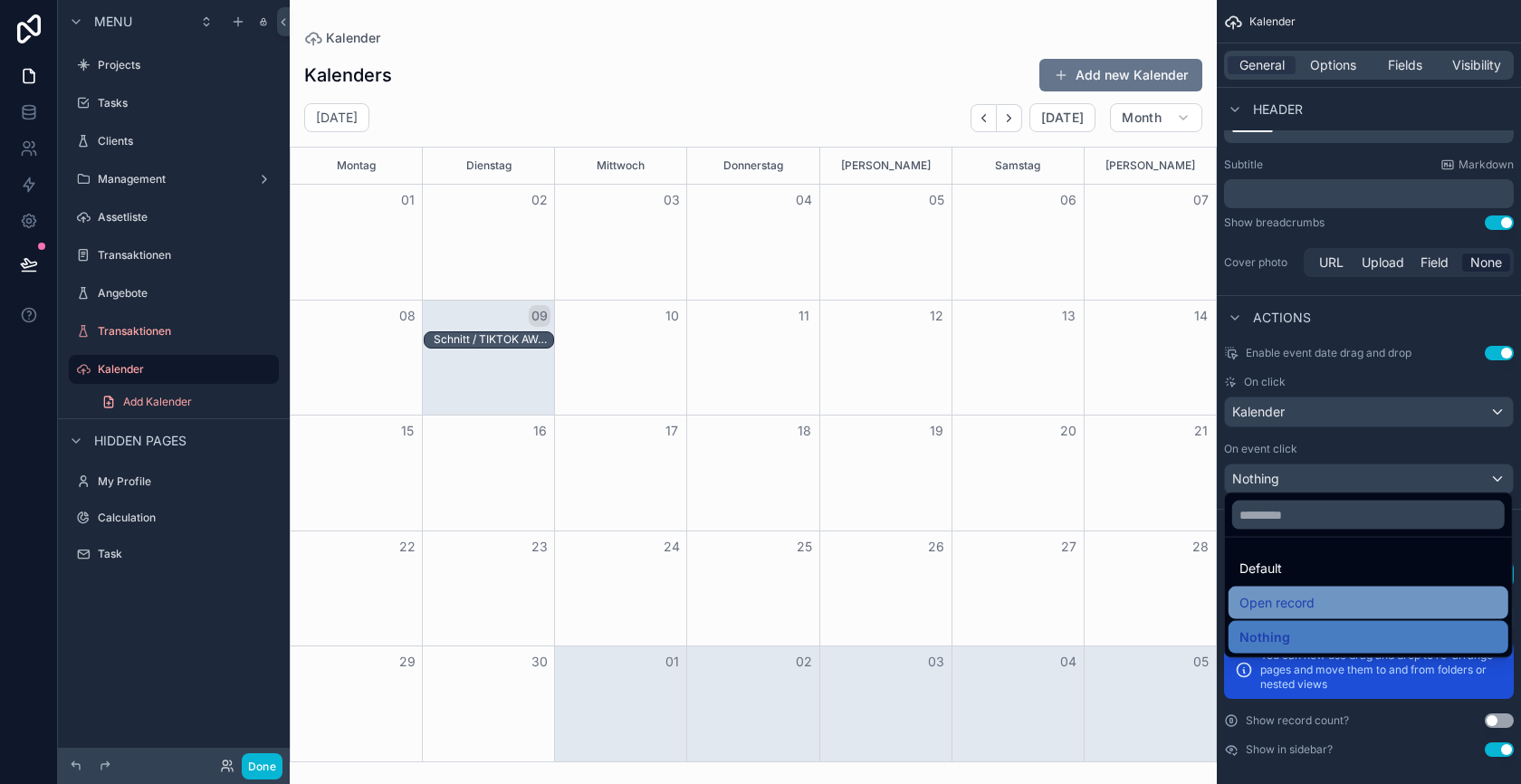
click at [1282, 589] on div "Open record" at bounding box center [1368, 602] width 280 height 33
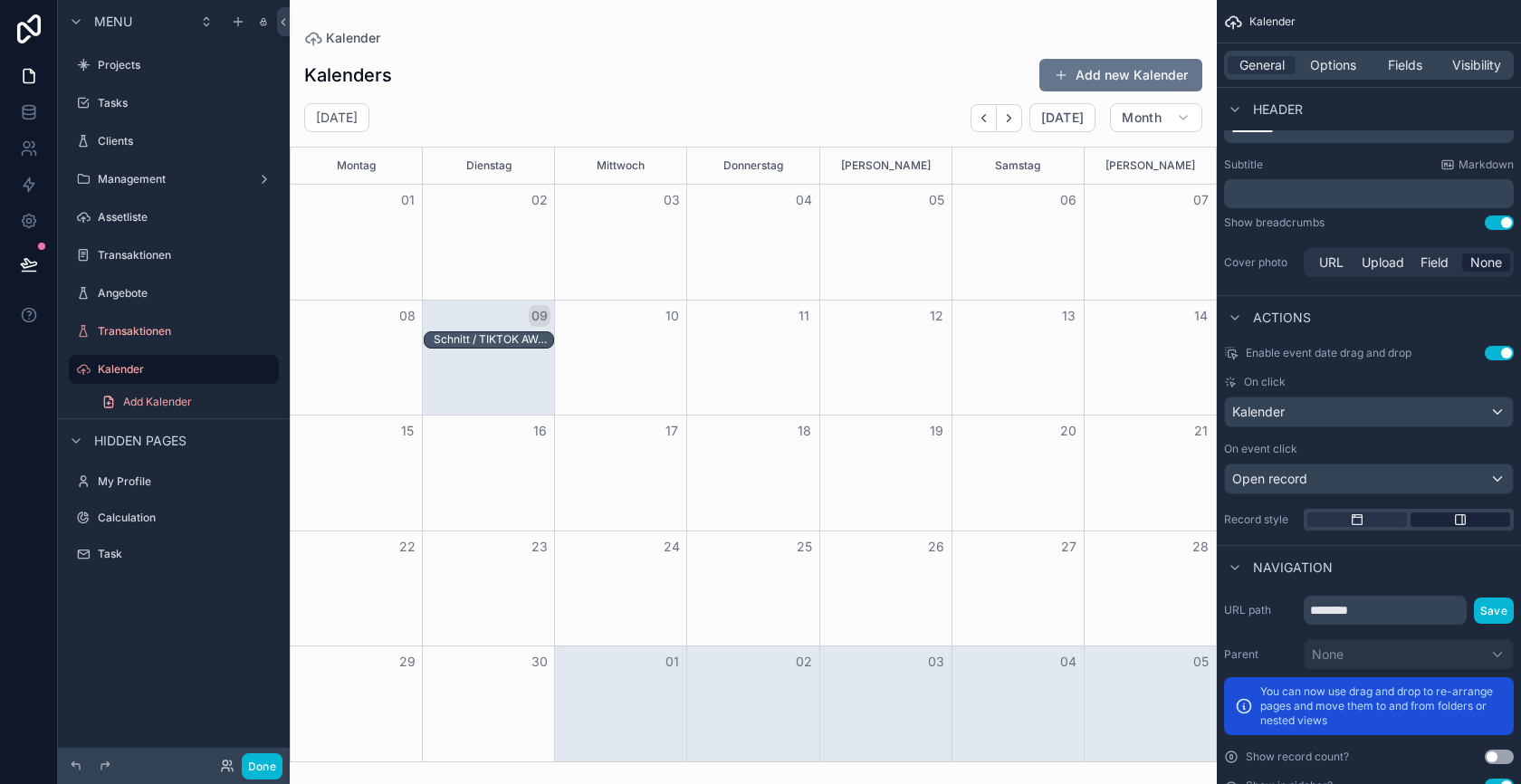
click at [1461, 512] on icon "scrollable content" at bounding box center [1460, 519] width 15 height 15
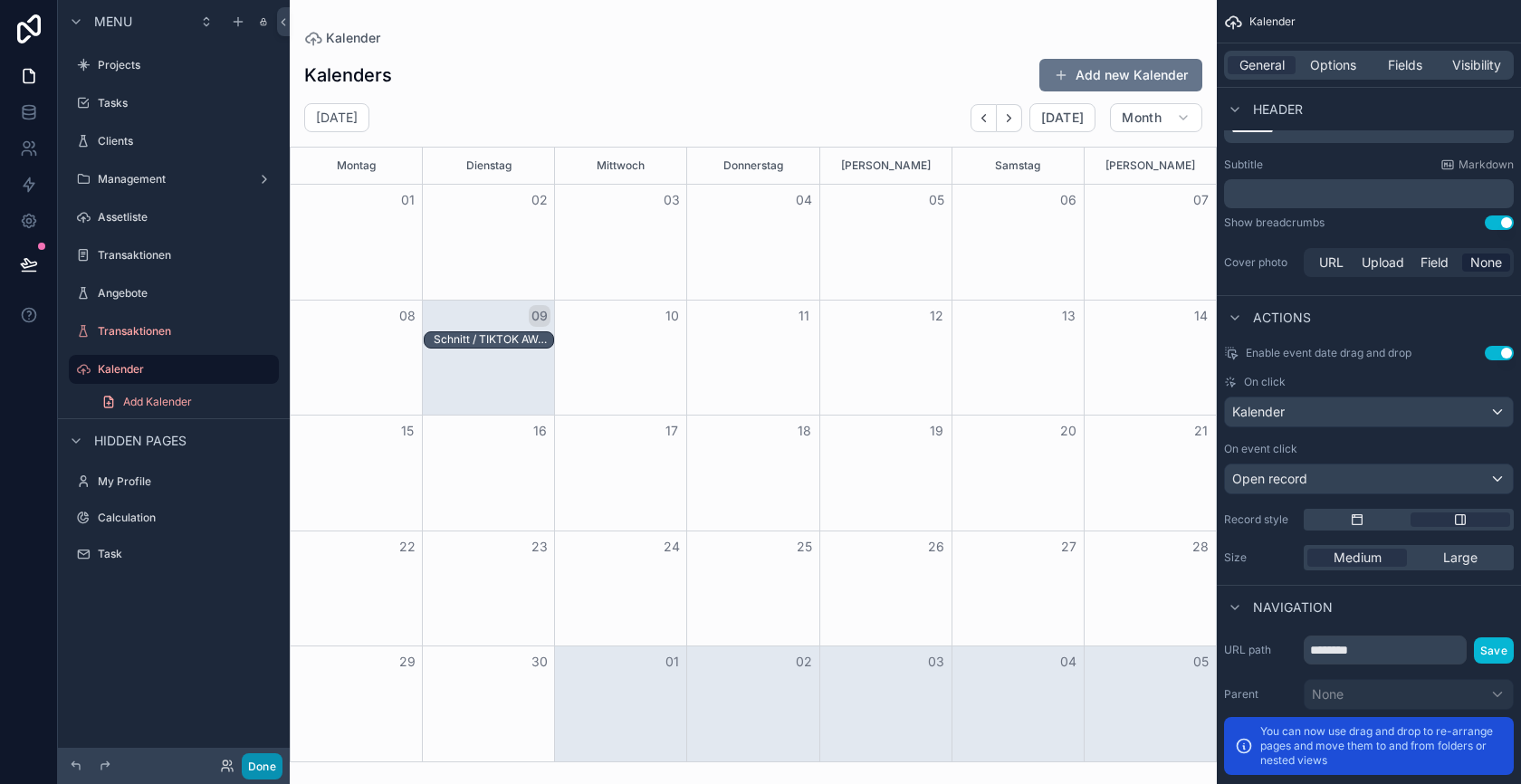
click at [265, 763] on button "Done" at bounding box center [261, 766] width 41 height 27
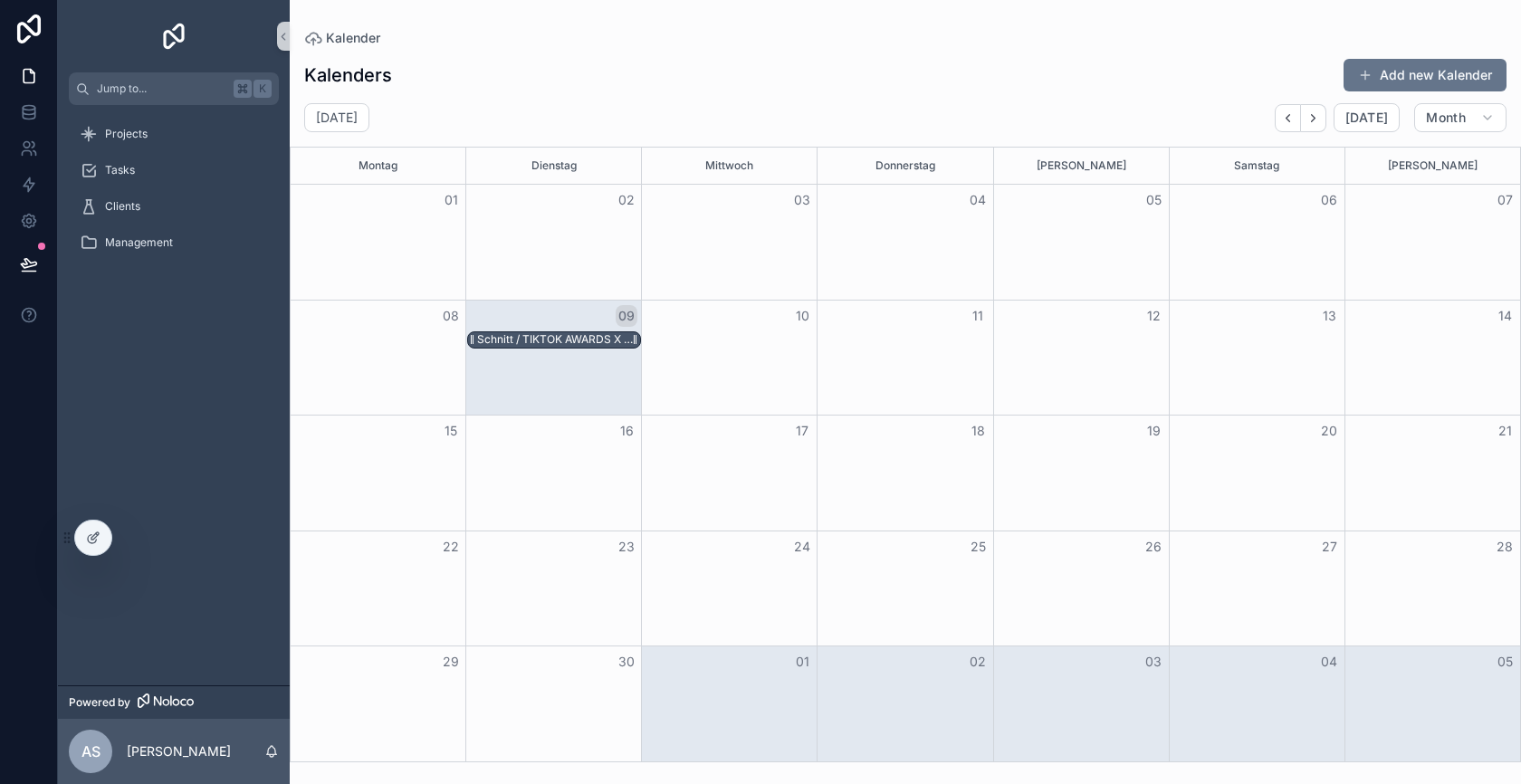
click at [574, 335] on div "Schnitt / TIKTOK AWARDS X THOMY CASEFILM / THE WOW" at bounding box center [558, 339] width 163 height 15
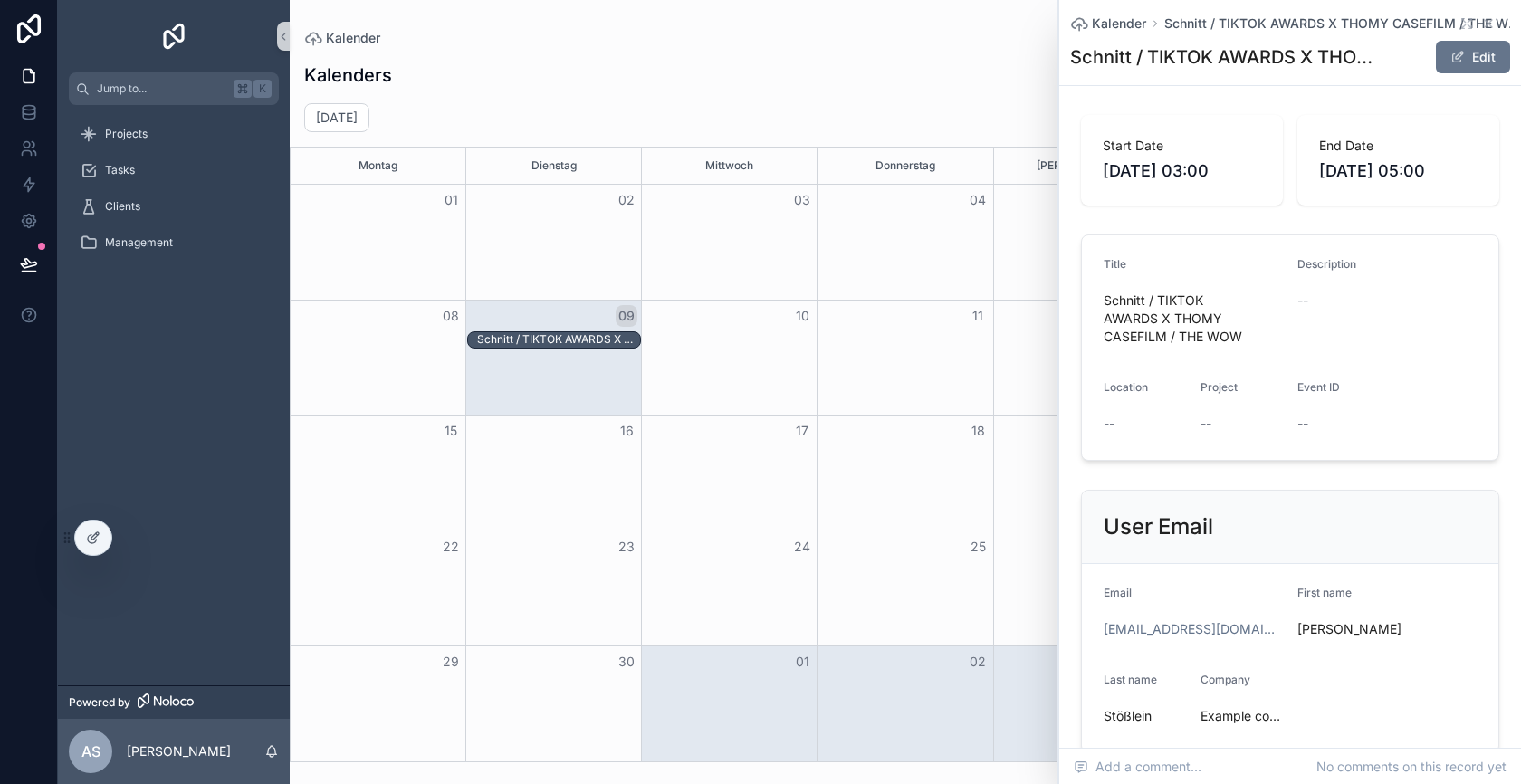
scroll to position [125, 0]
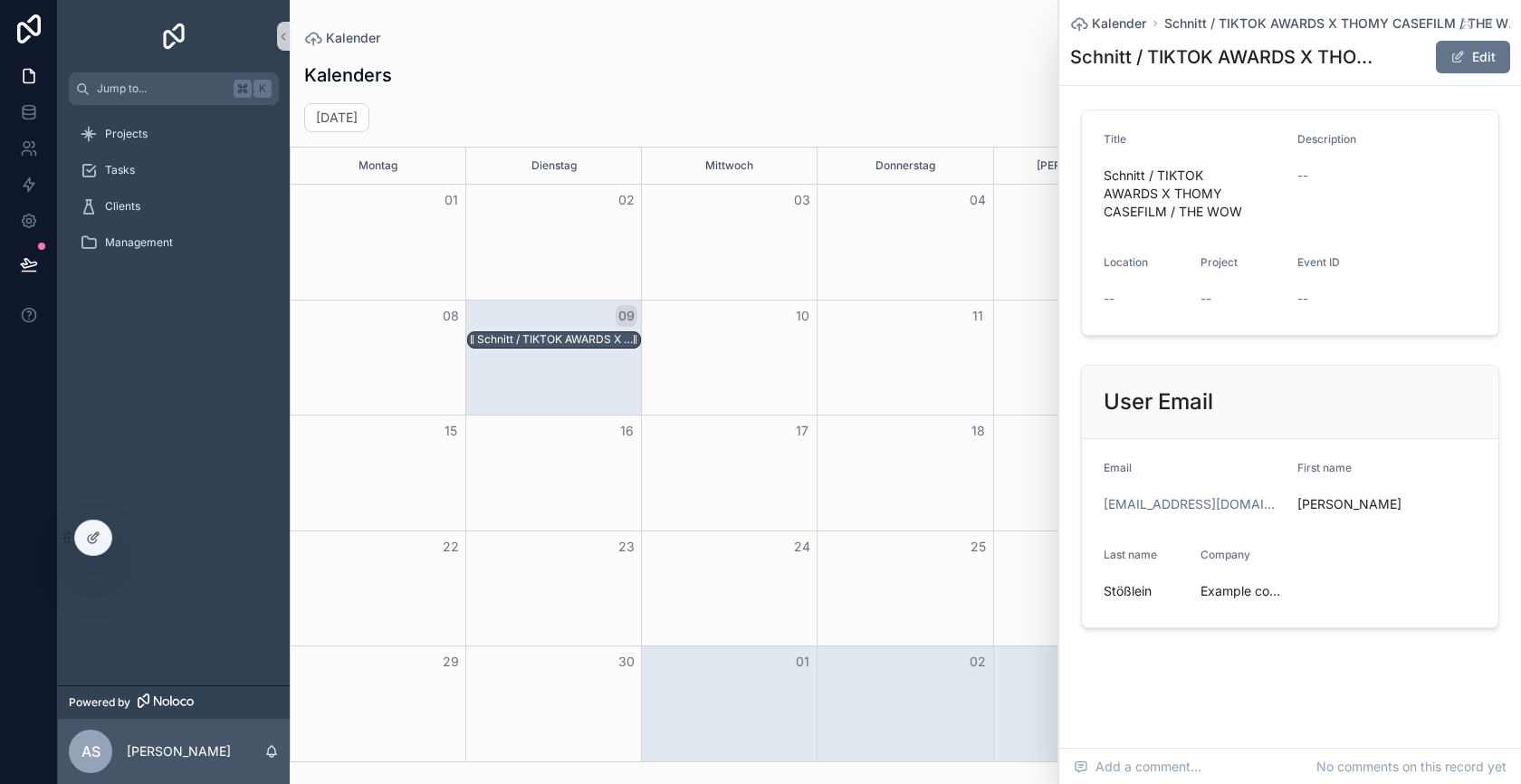
click at [584, 335] on div "Schnitt / TIKTOK AWARDS X THOMY CASEFILM / THE WOW" at bounding box center [558, 339] width 163 height 15
click at [94, 529] on div at bounding box center [93, 537] width 37 height 35
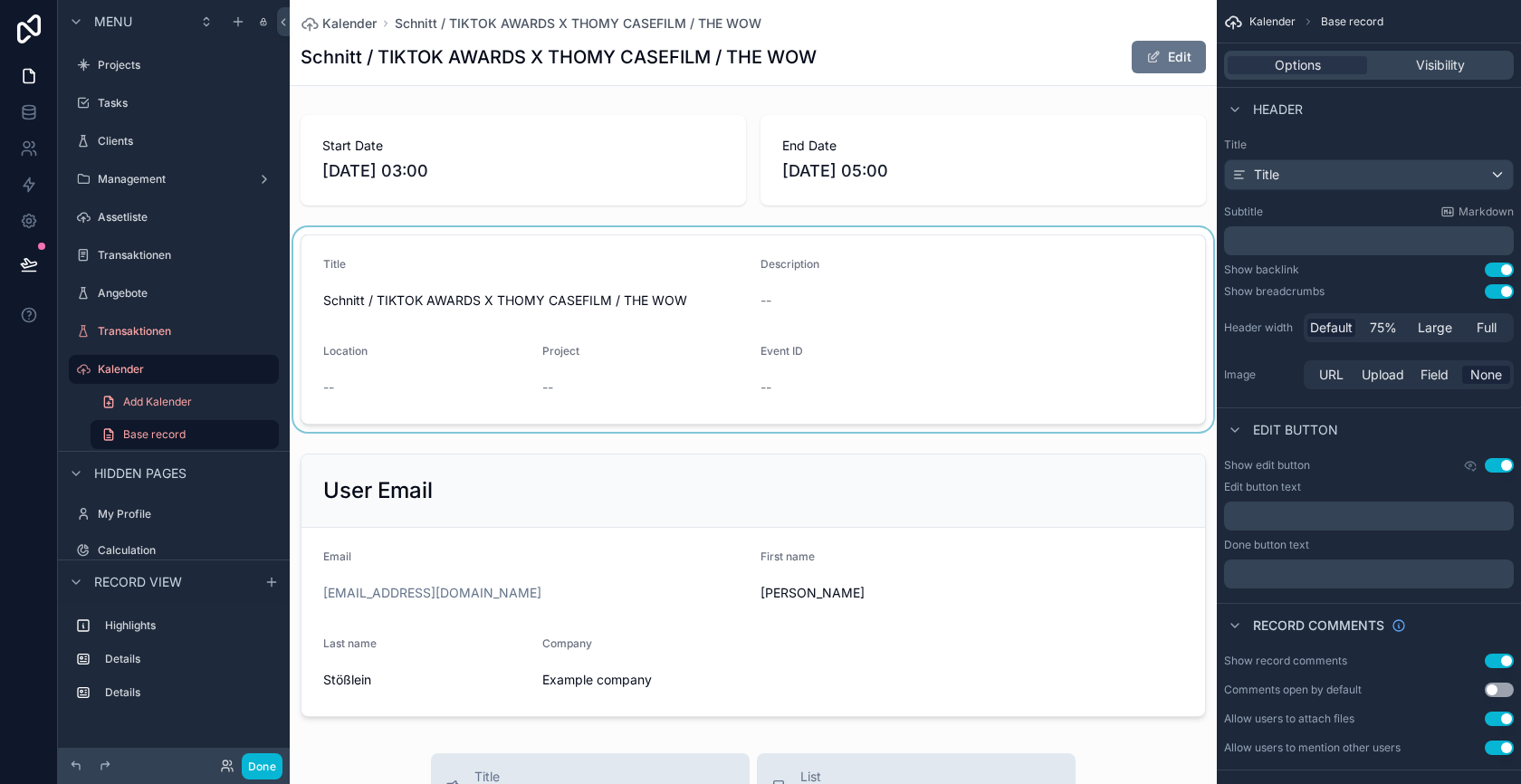
scroll to position [35, 0]
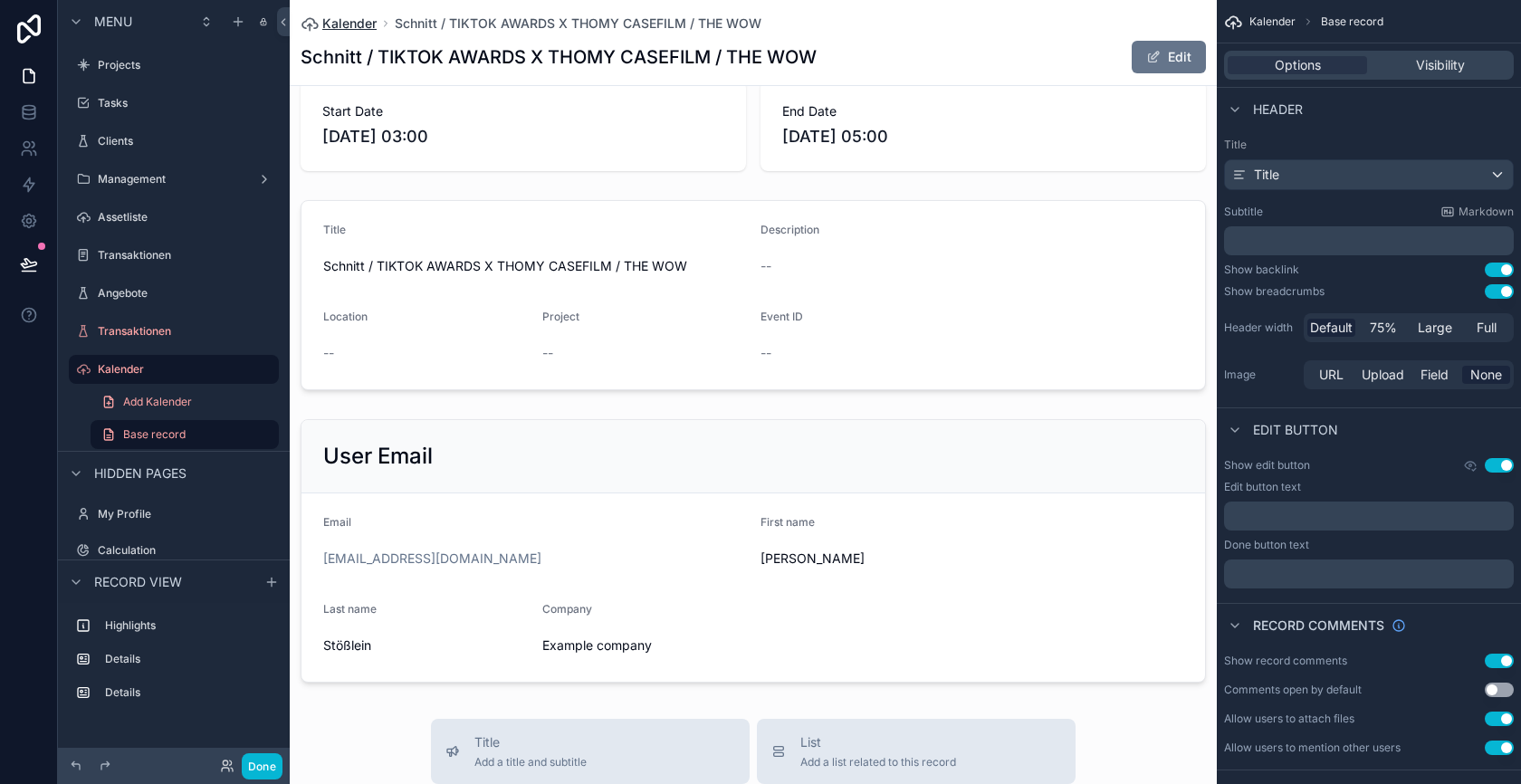
click at [365, 23] on span "Kalender" at bounding box center [349, 24] width 54 height 18
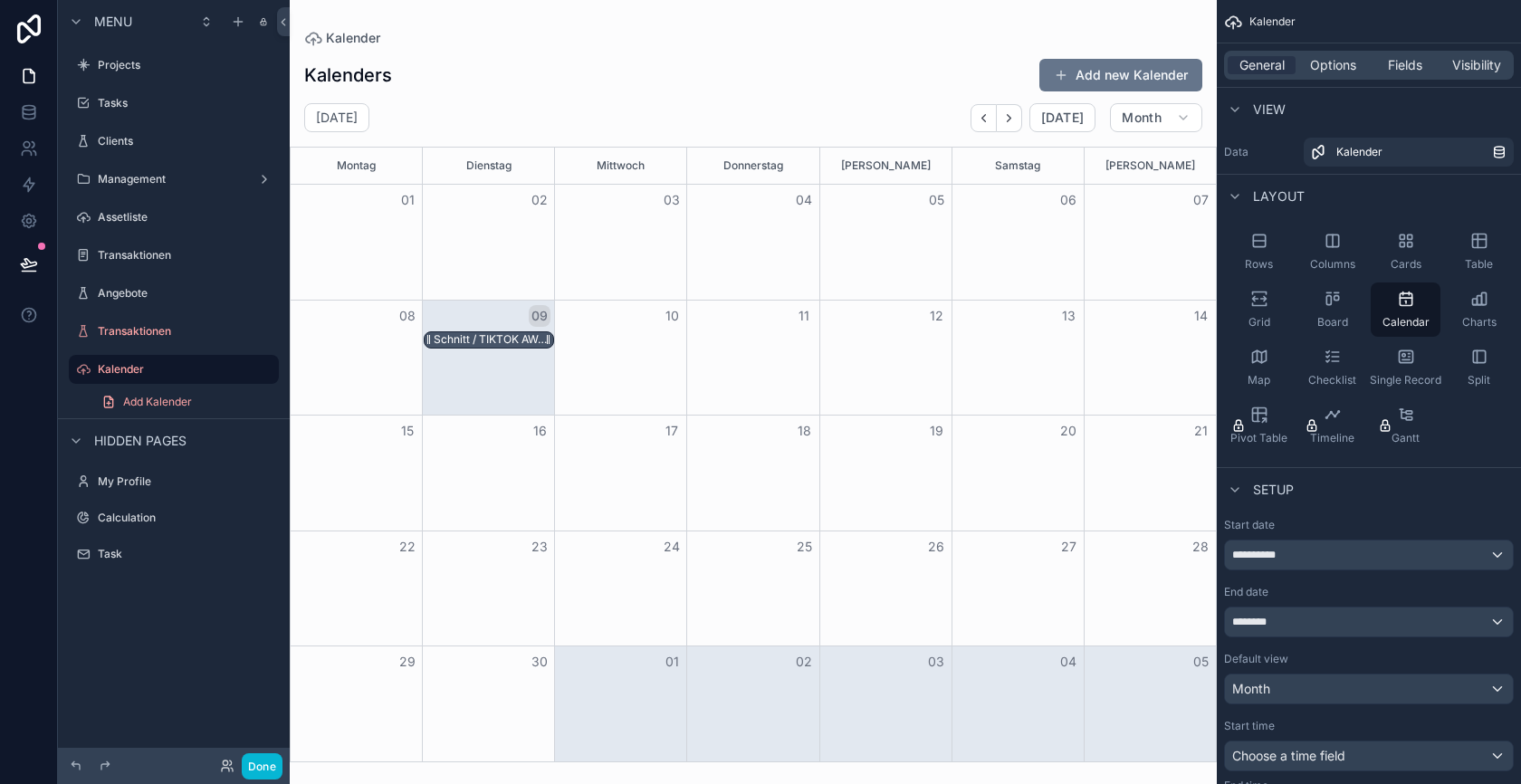
click at [507, 338] on div "Schnitt / TIKTOK AWARDS X THOMY CASEFILM / THE WOW" at bounding box center [493, 339] width 120 height 15
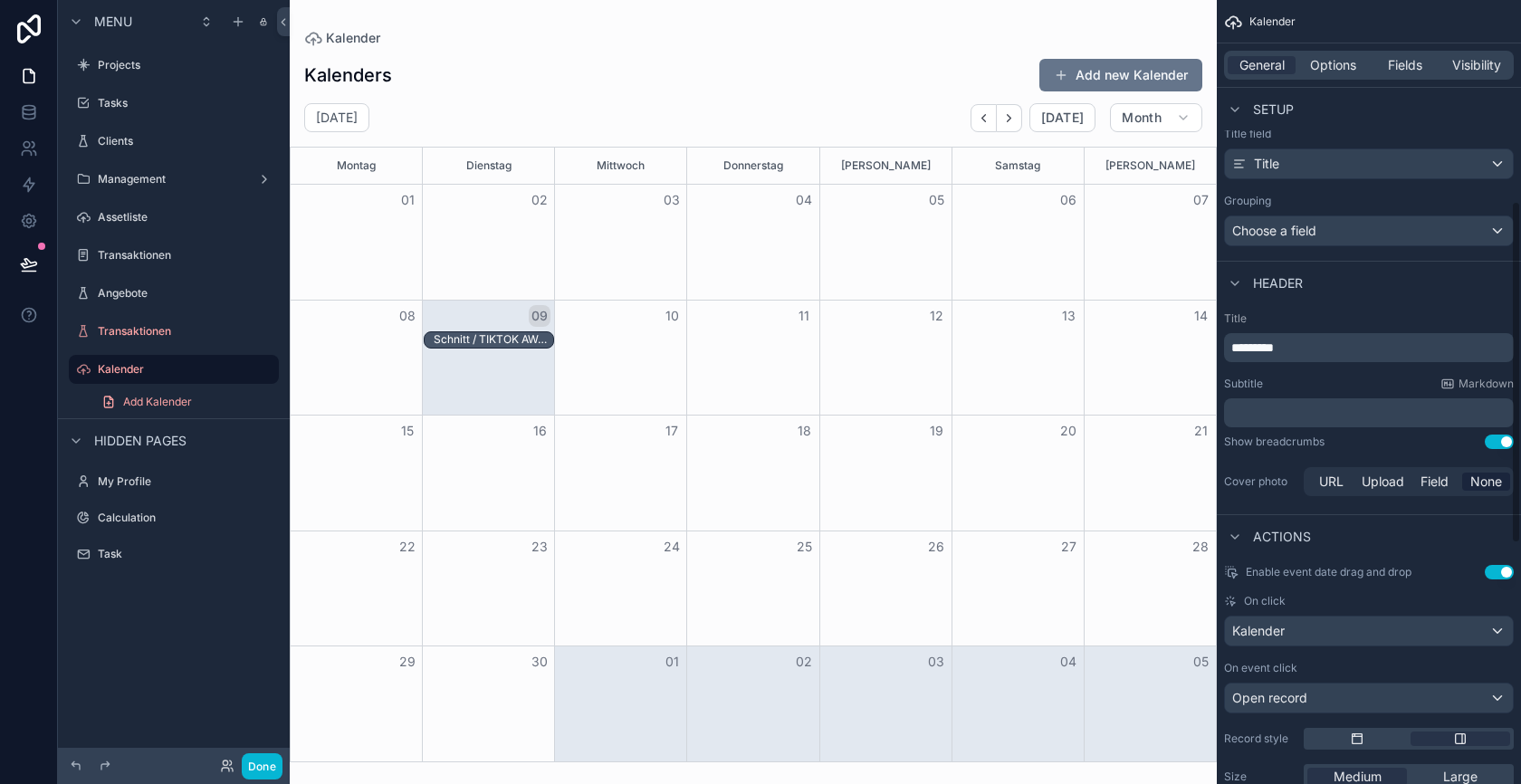
scroll to position [1013, 0]
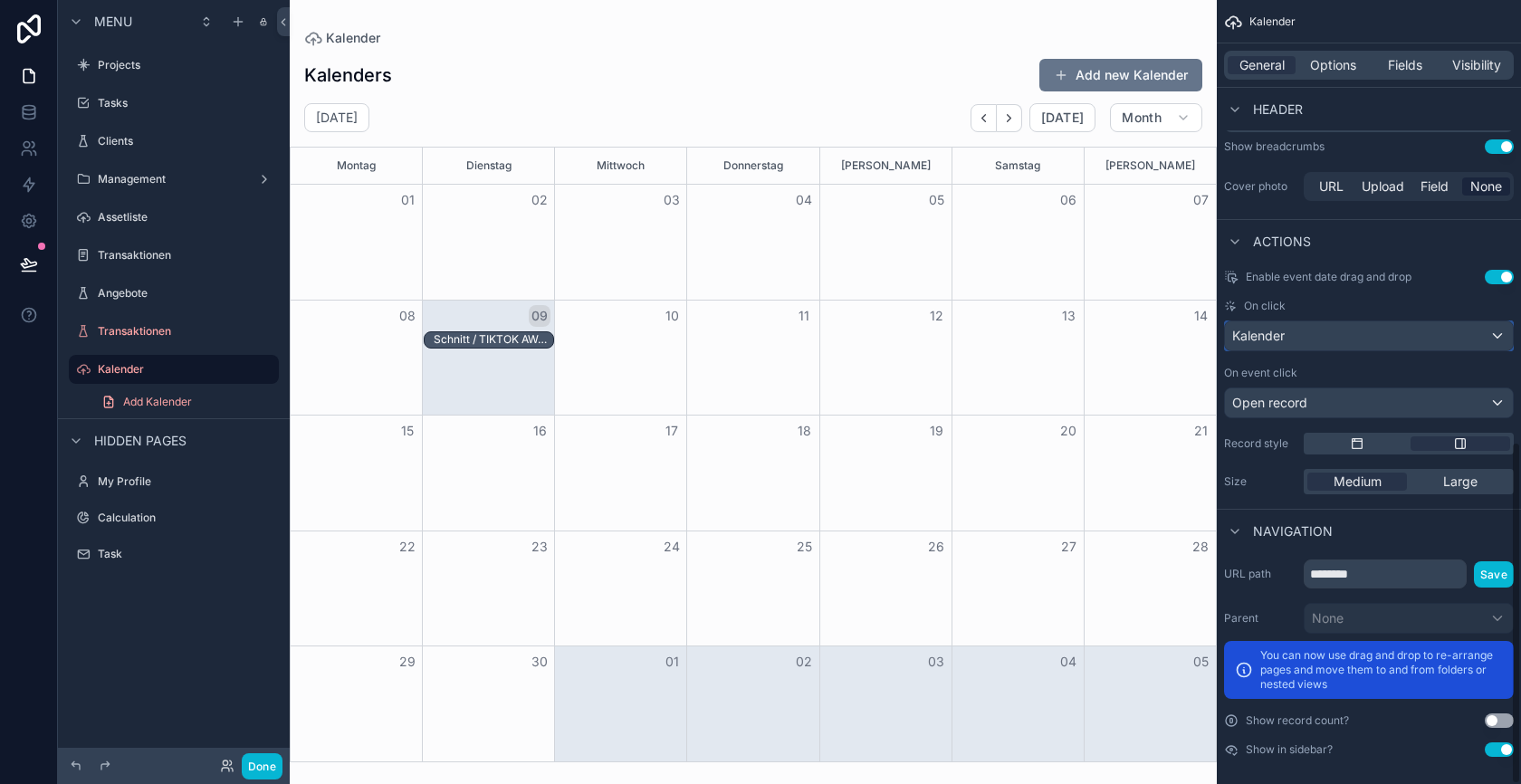
click at [1350, 327] on div "Kalender" at bounding box center [1369, 335] width 288 height 29
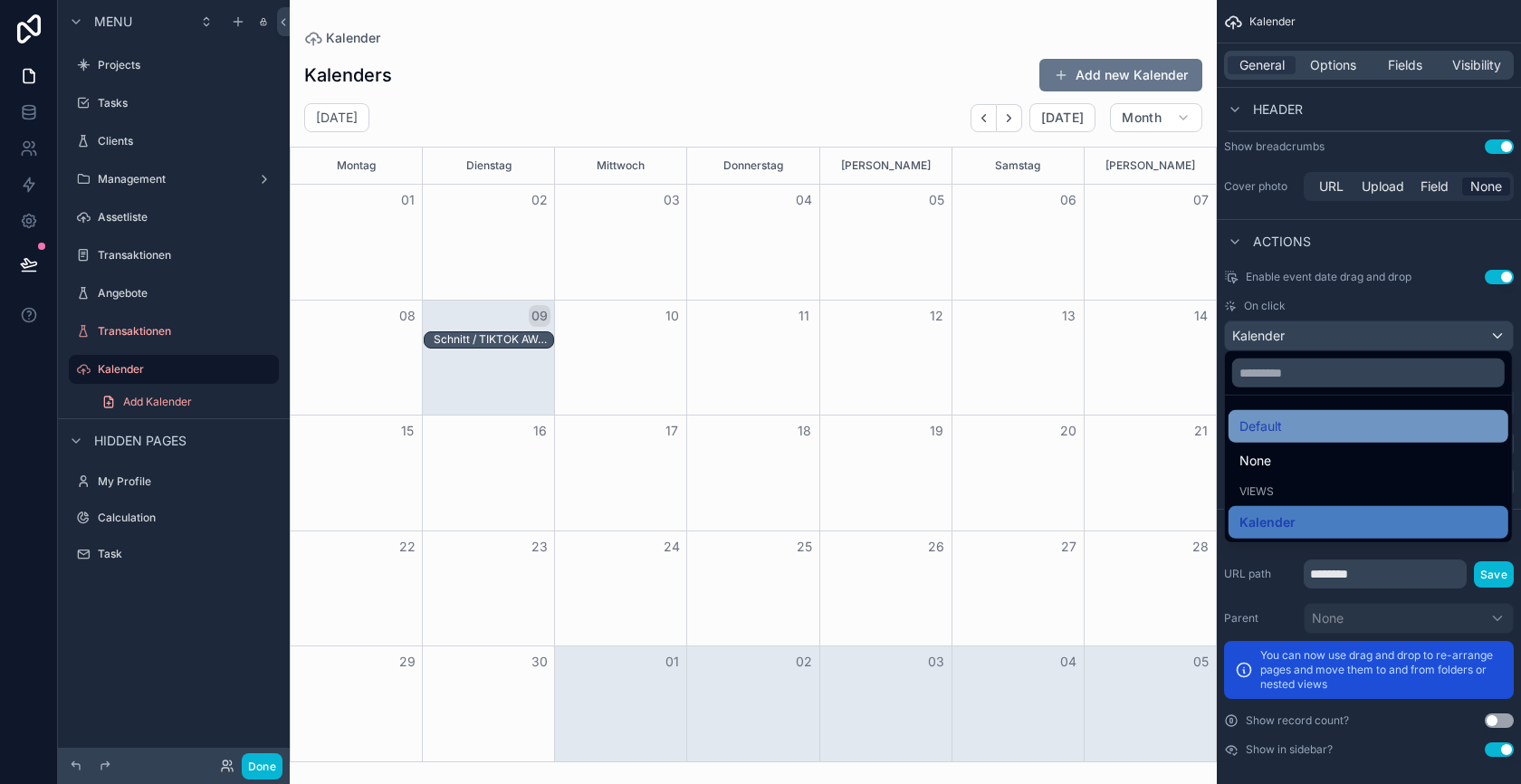
click at [1312, 429] on div "Default" at bounding box center [1368, 426] width 258 height 22
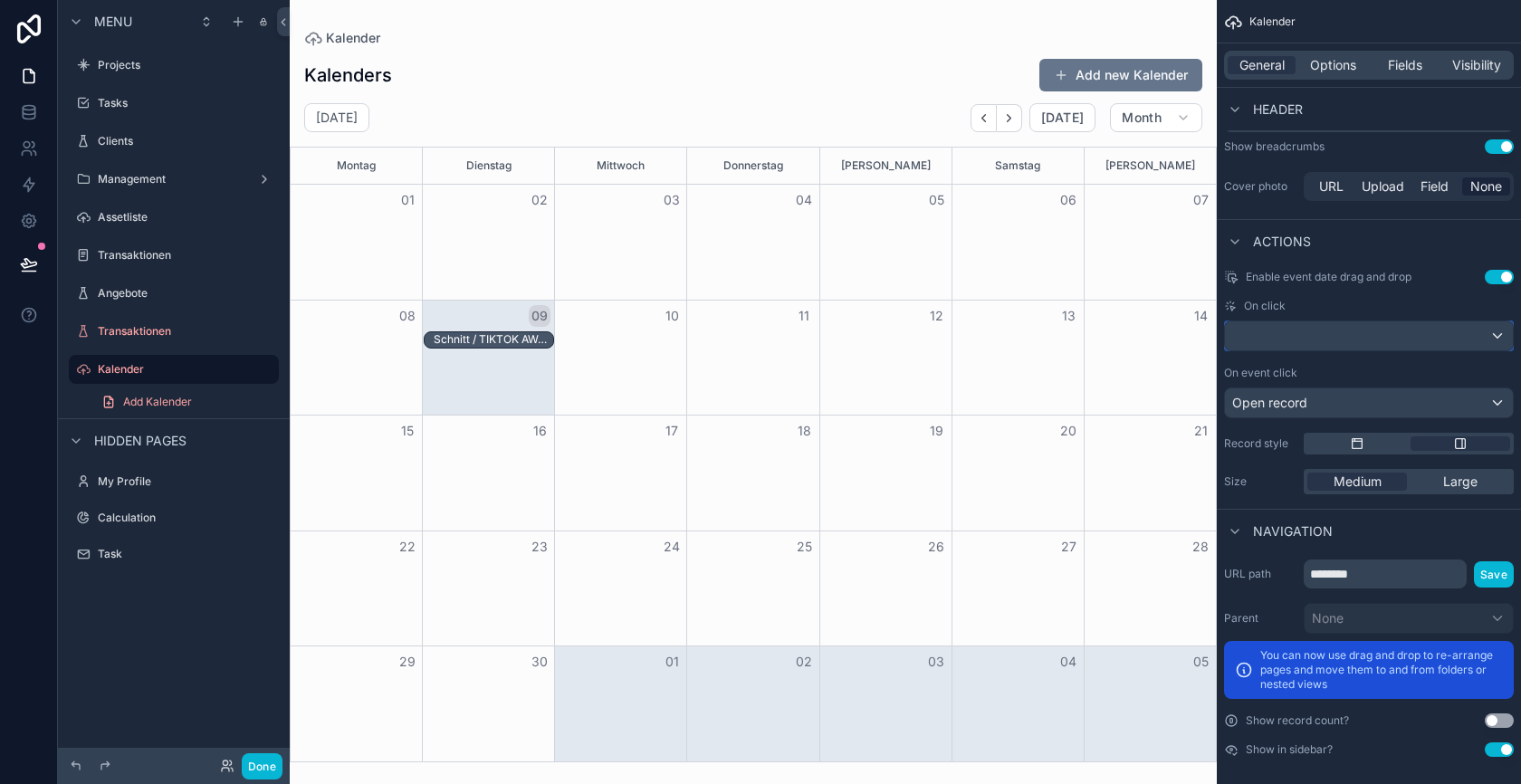
click at [1368, 329] on div "scrollable content" at bounding box center [1369, 335] width 288 height 29
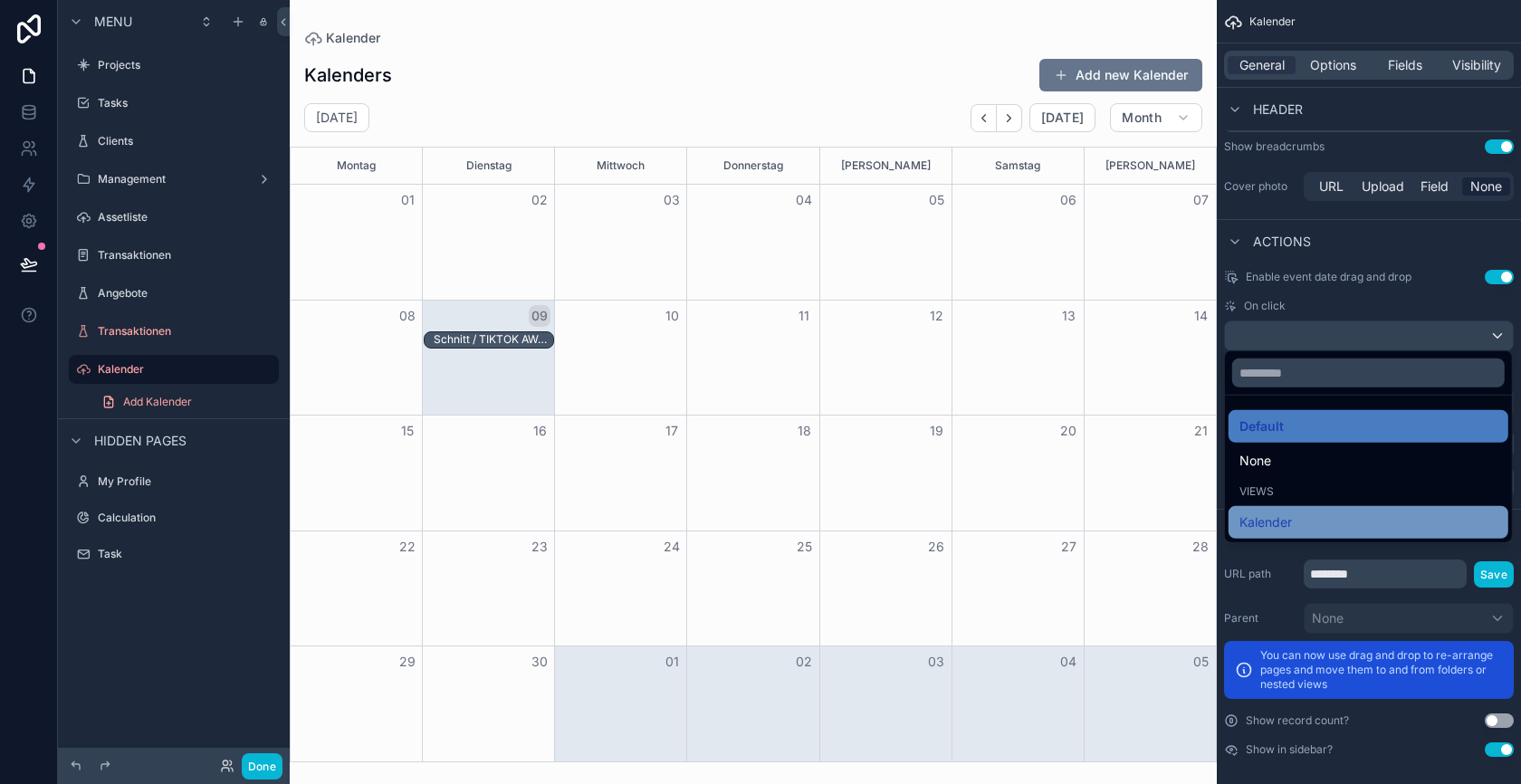
click at [1306, 516] on div "Kalender" at bounding box center [1368, 522] width 258 height 22
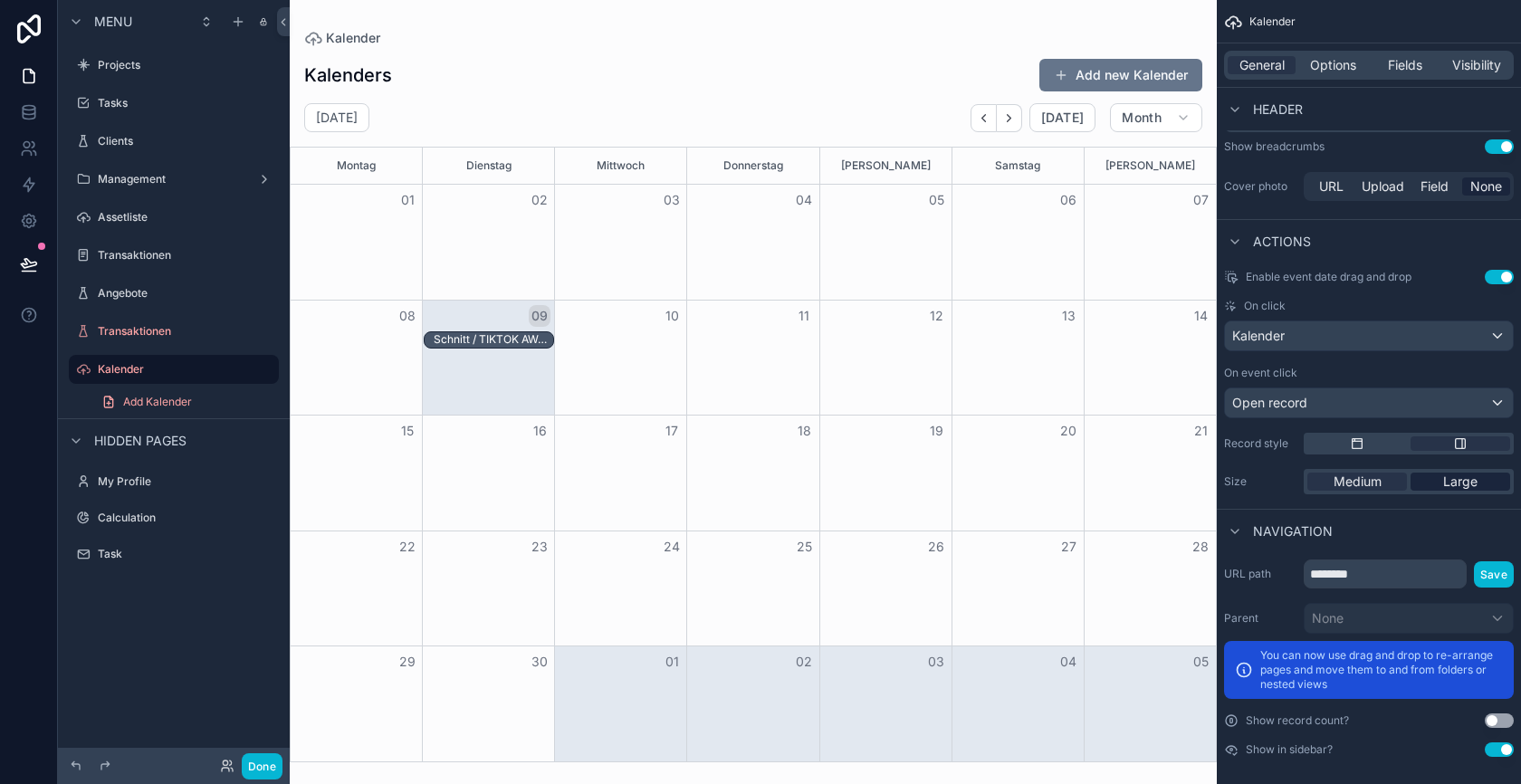
click at [1446, 477] on span "Large" at bounding box center [1460, 481] width 35 height 18
click at [1490, 562] on button "Save" at bounding box center [1493, 574] width 40 height 27
click at [264, 763] on button "Done" at bounding box center [261, 766] width 41 height 27
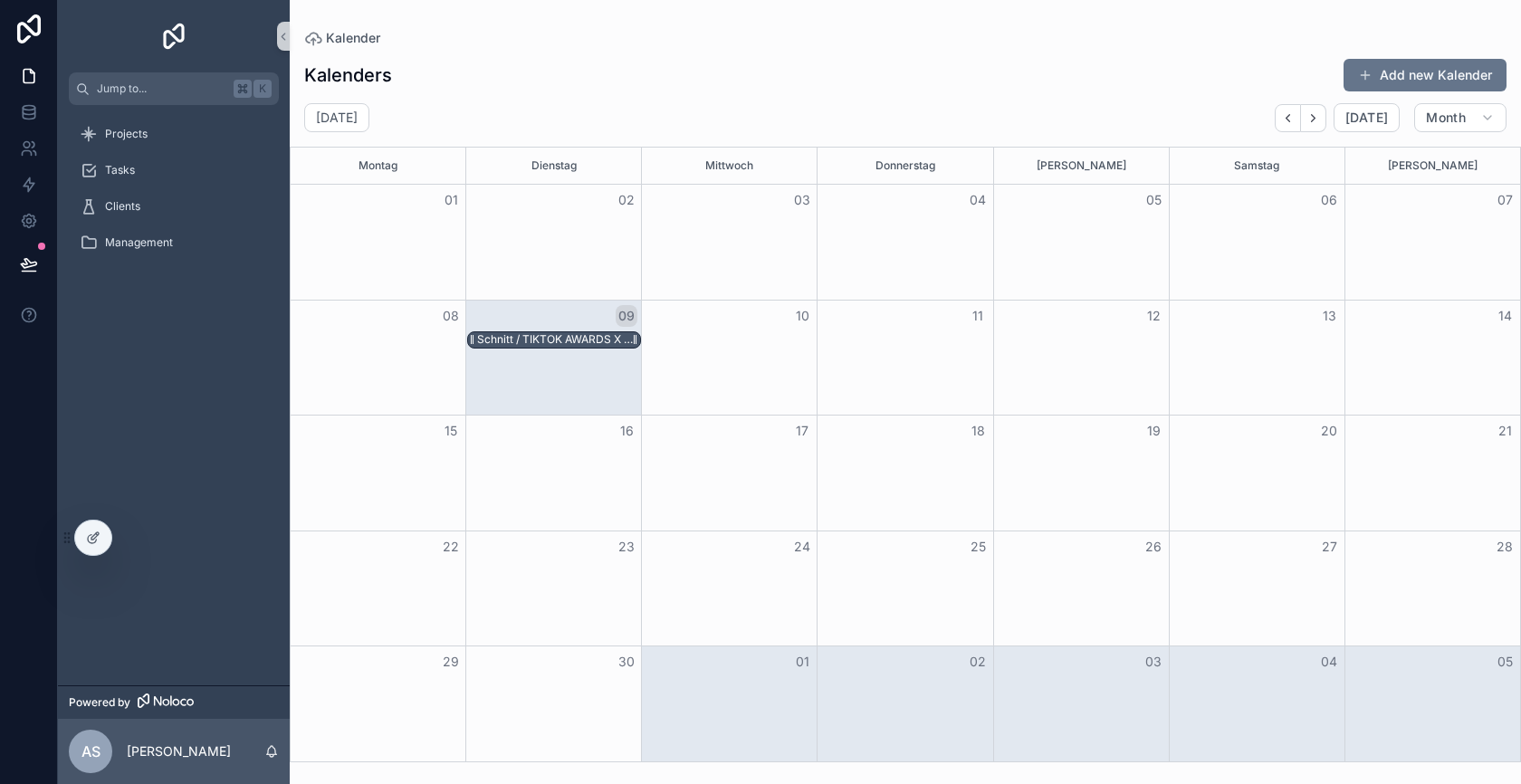
click at [554, 332] on div "Schnitt / TIKTOK AWARDS X THOMY CASEFILM / THE WOW" at bounding box center [558, 339] width 163 height 15
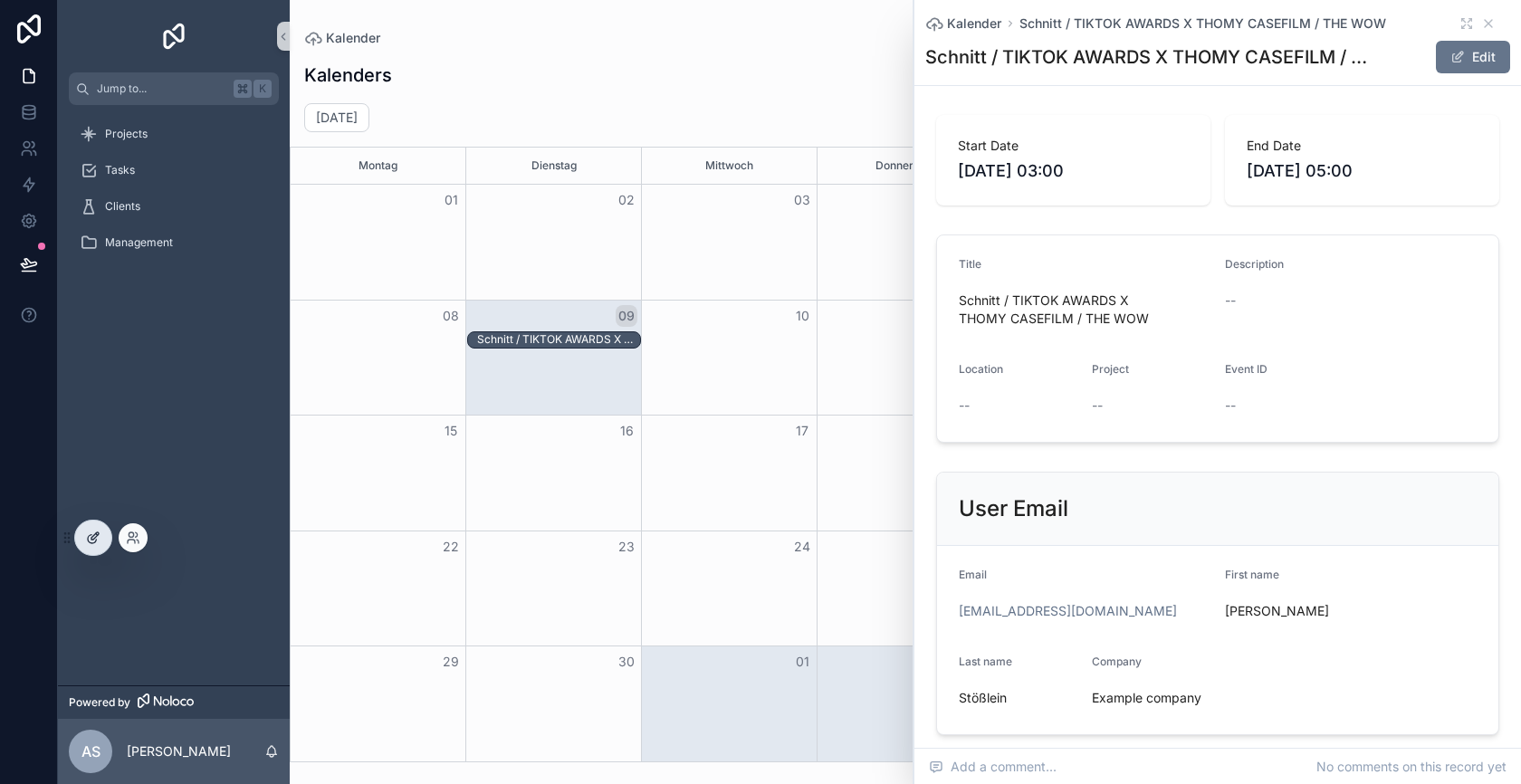
click at [94, 535] on icon at bounding box center [93, 538] width 15 height 15
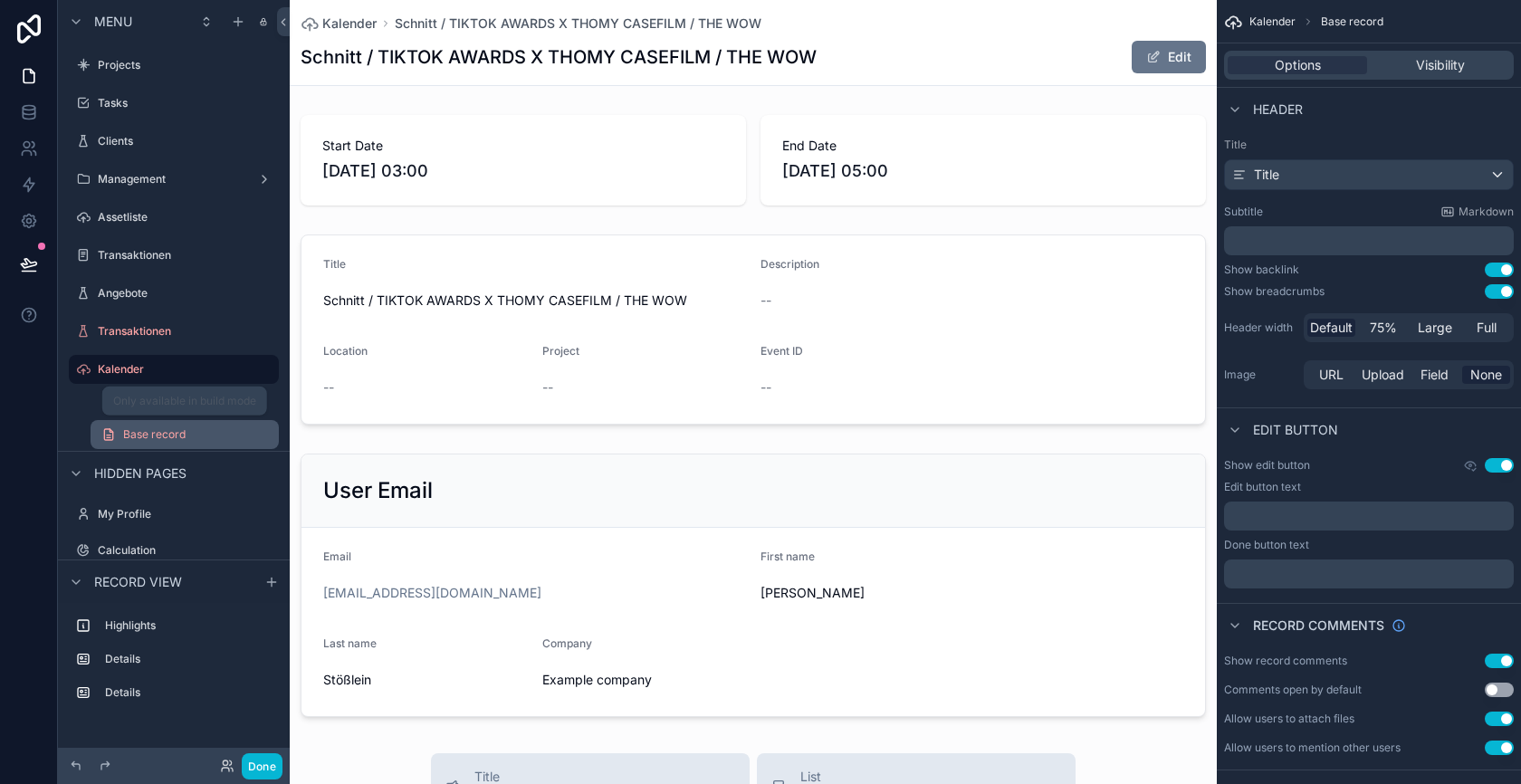
click at [185, 427] on link "Base record" at bounding box center [185, 434] width 188 height 29
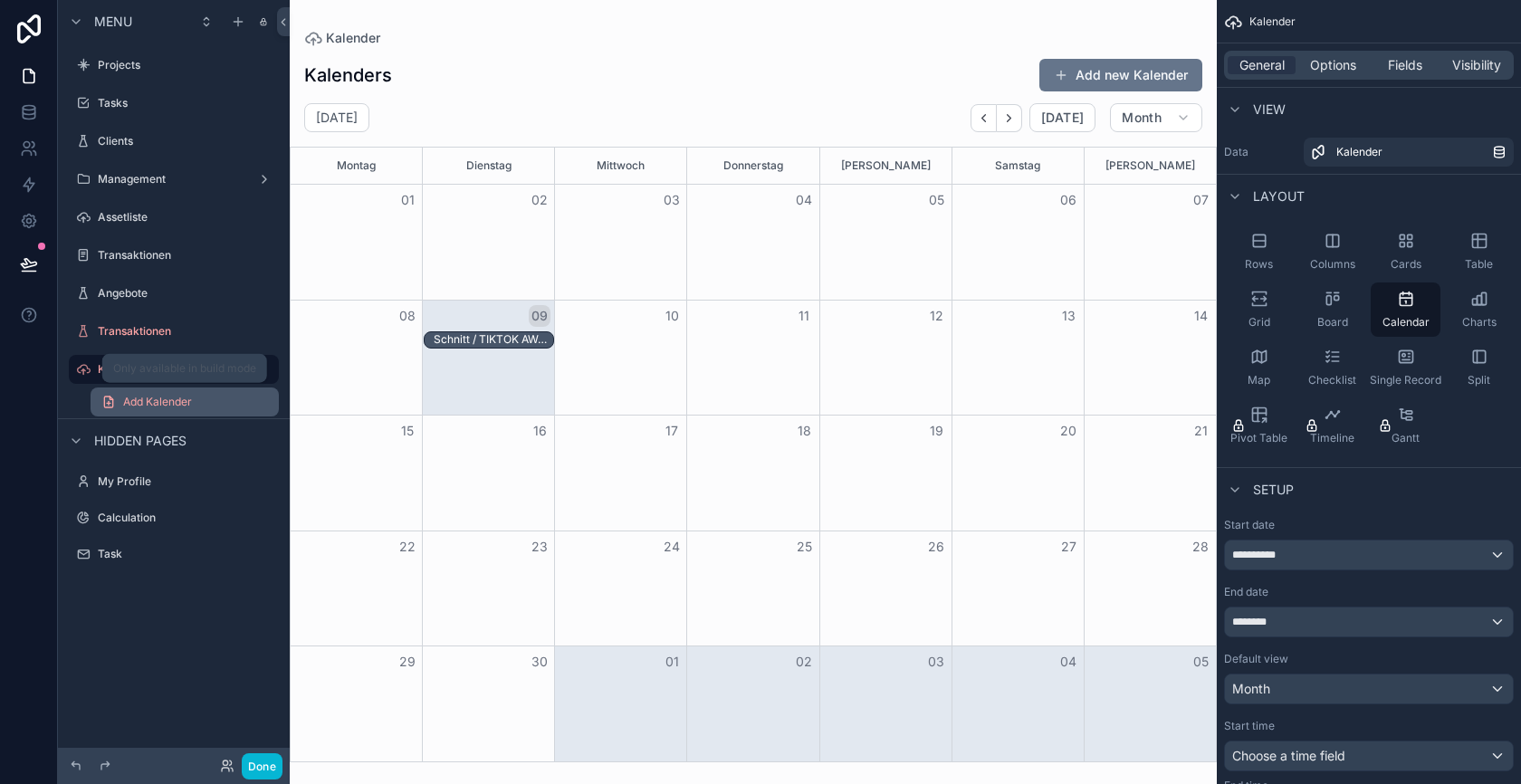
click at [182, 401] on span "Add Kalender" at bounding box center [158, 401] width 69 height 15
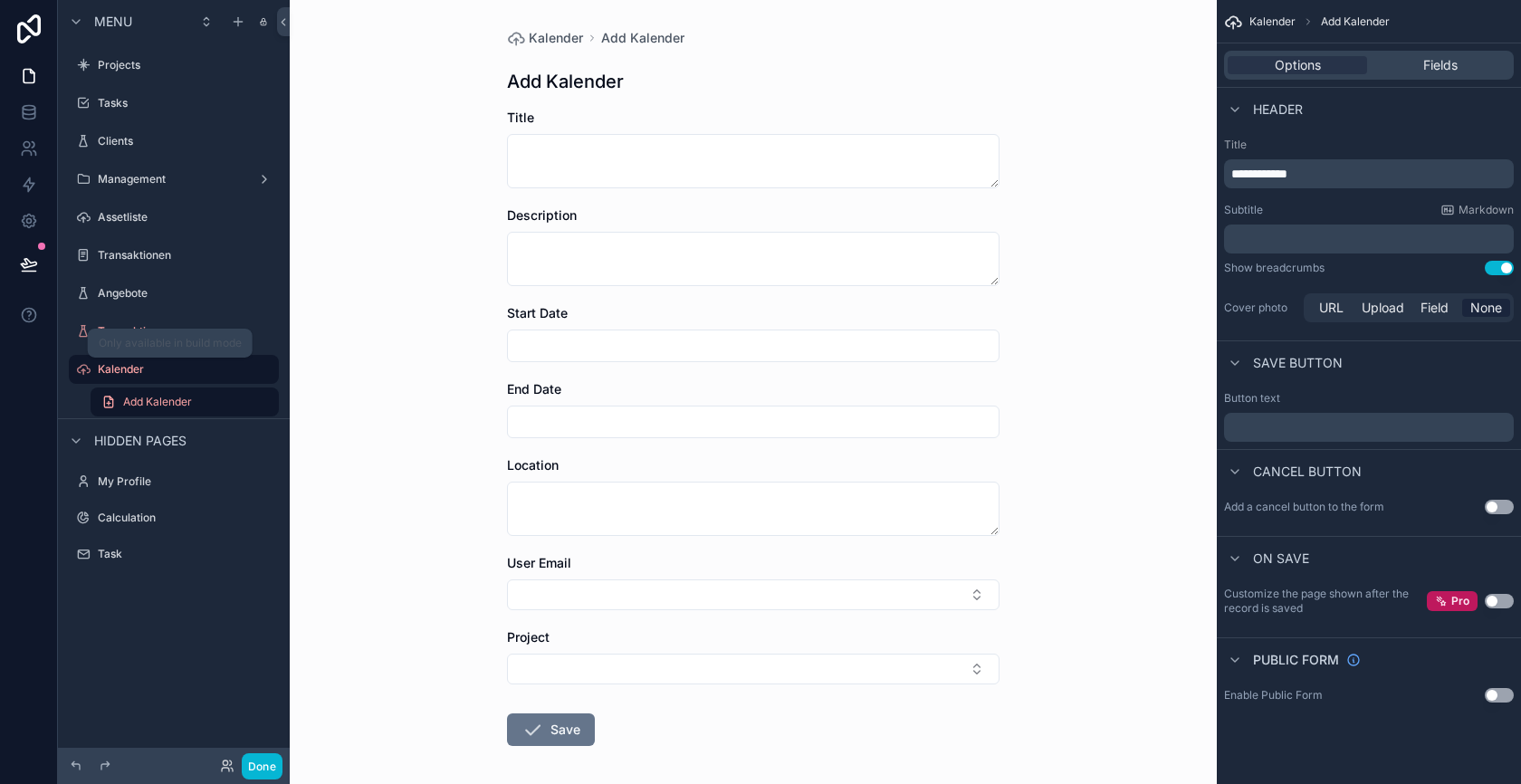
click at [177, 354] on div "Kalender Add Kalender" at bounding box center [174, 386] width 231 height 65
click at [176, 365] on label "Kalender" at bounding box center [170, 369] width 144 height 15
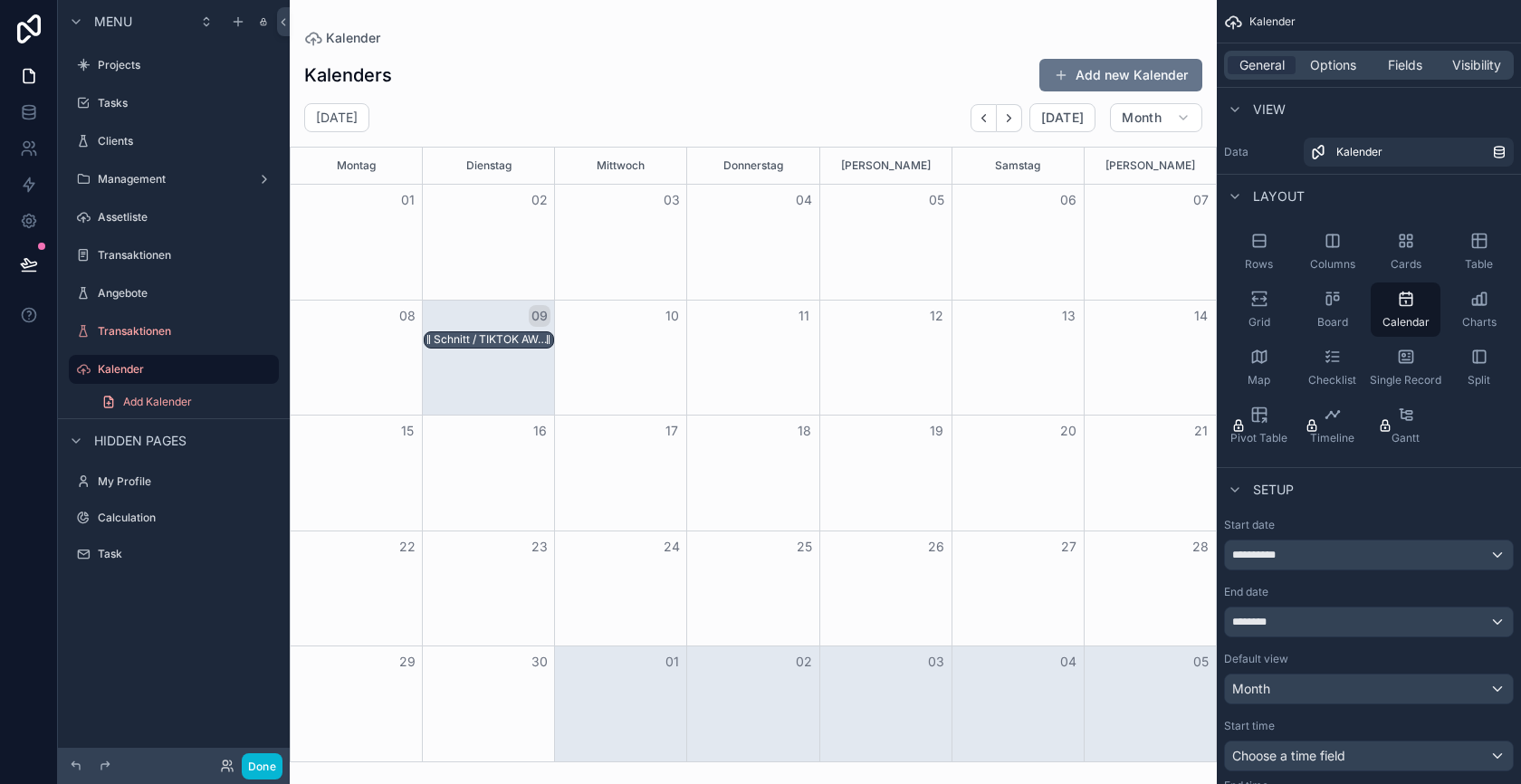
click at [487, 337] on div "Schnitt / TIKTOK AWARDS X THOMY CASEFILM / THE WOW" at bounding box center [493, 339] width 120 height 15
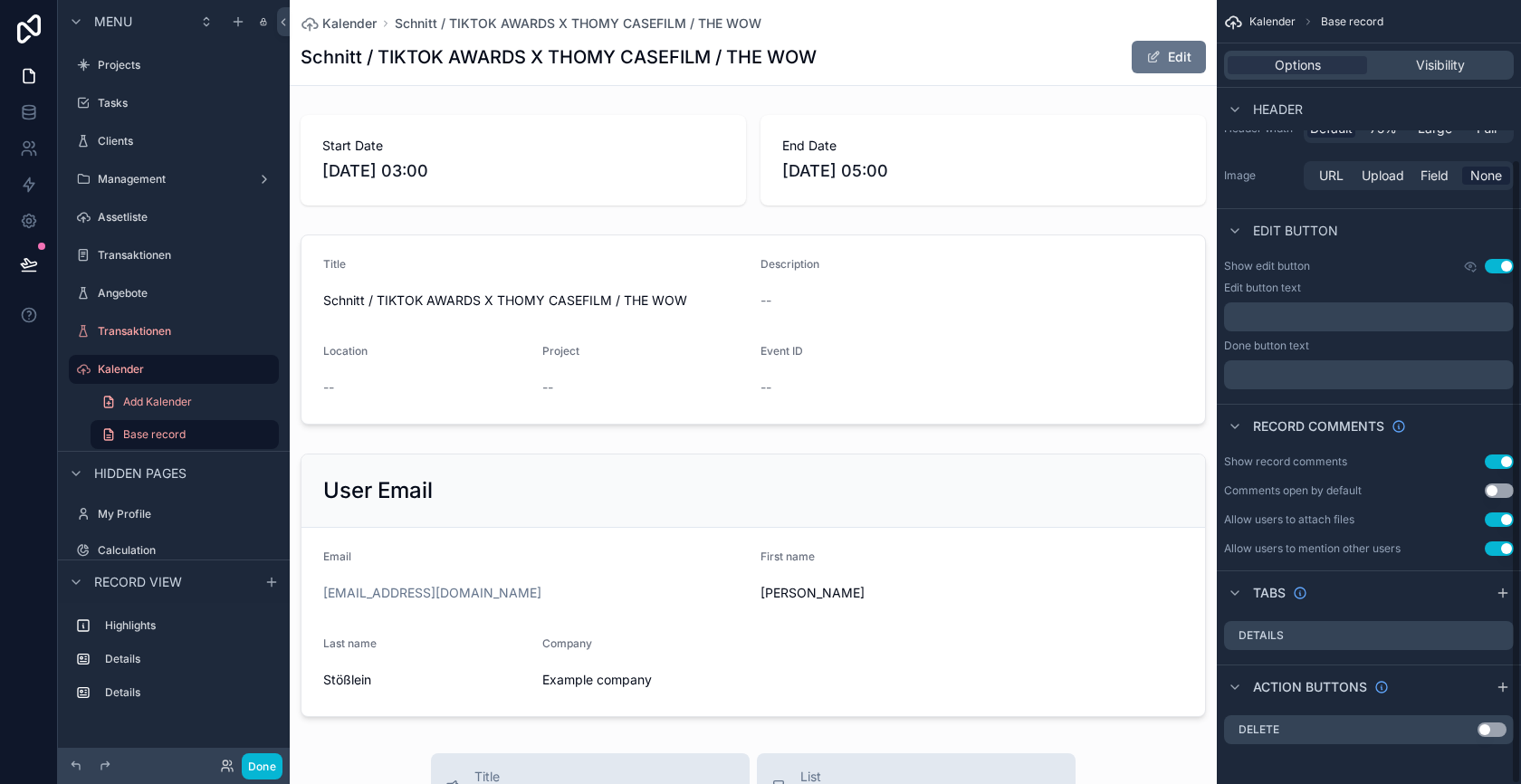
scroll to position [201, 0]
click at [1490, 729] on button "Use setting" at bounding box center [1491, 728] width 29 height 15
click at [265, 762] on button "Done" at bounding box center [261, 766] width 41 height 27
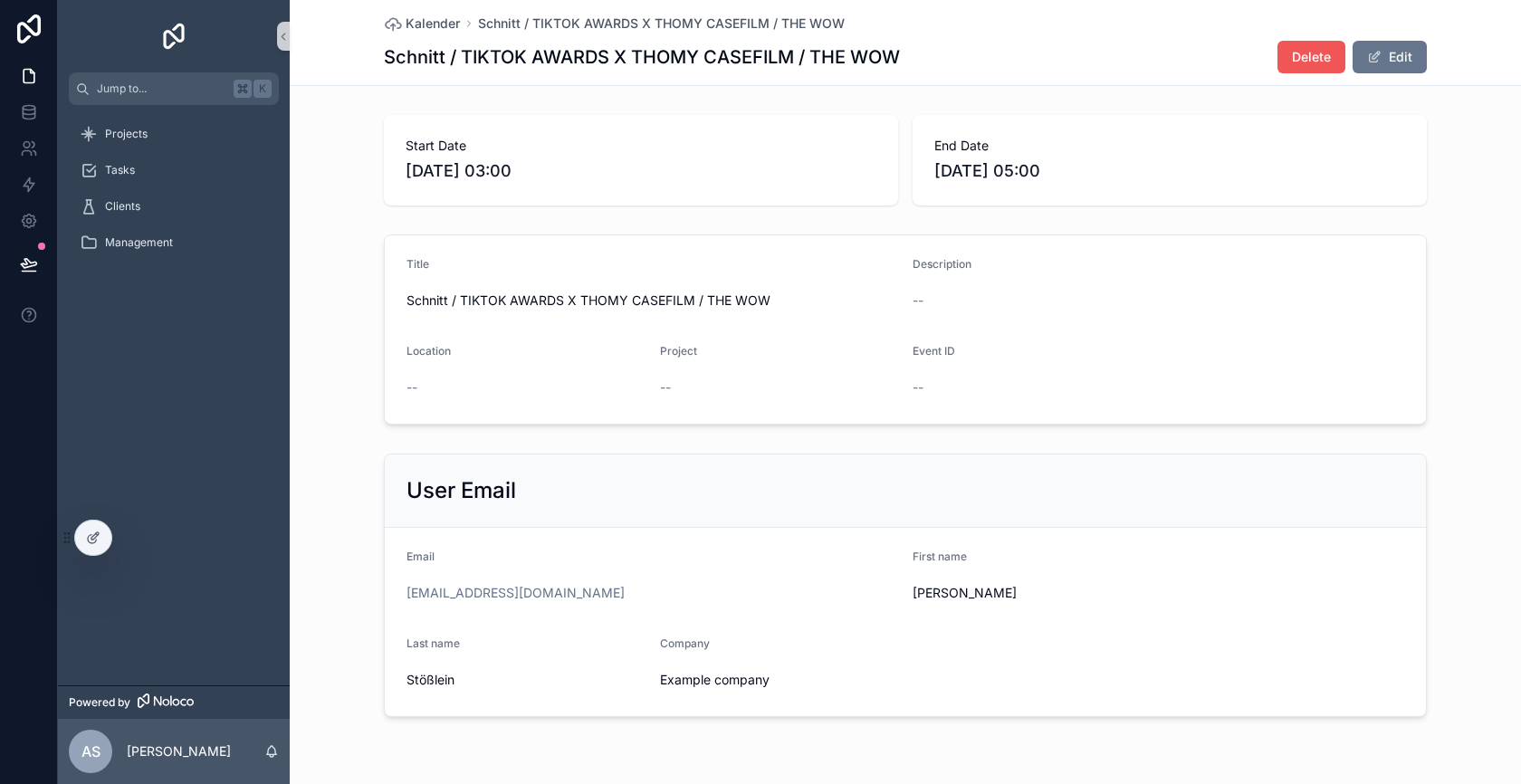
click at [1302, 51] on span "Delete" at bounding box center [1310, 57] width 39 height 18
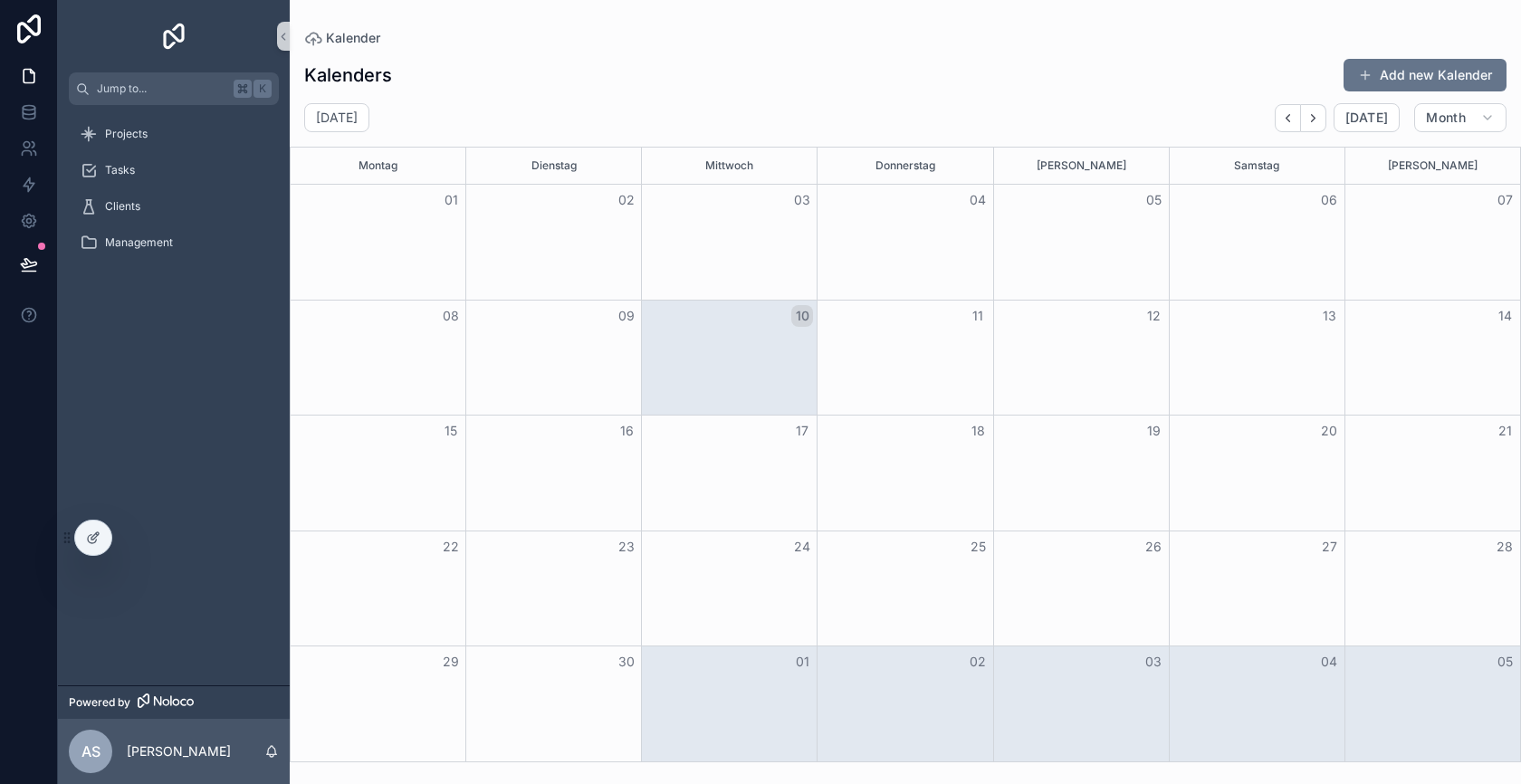
click at [926, 366] on div "Month View" at bounding box center [905, 358] width 176 height 115
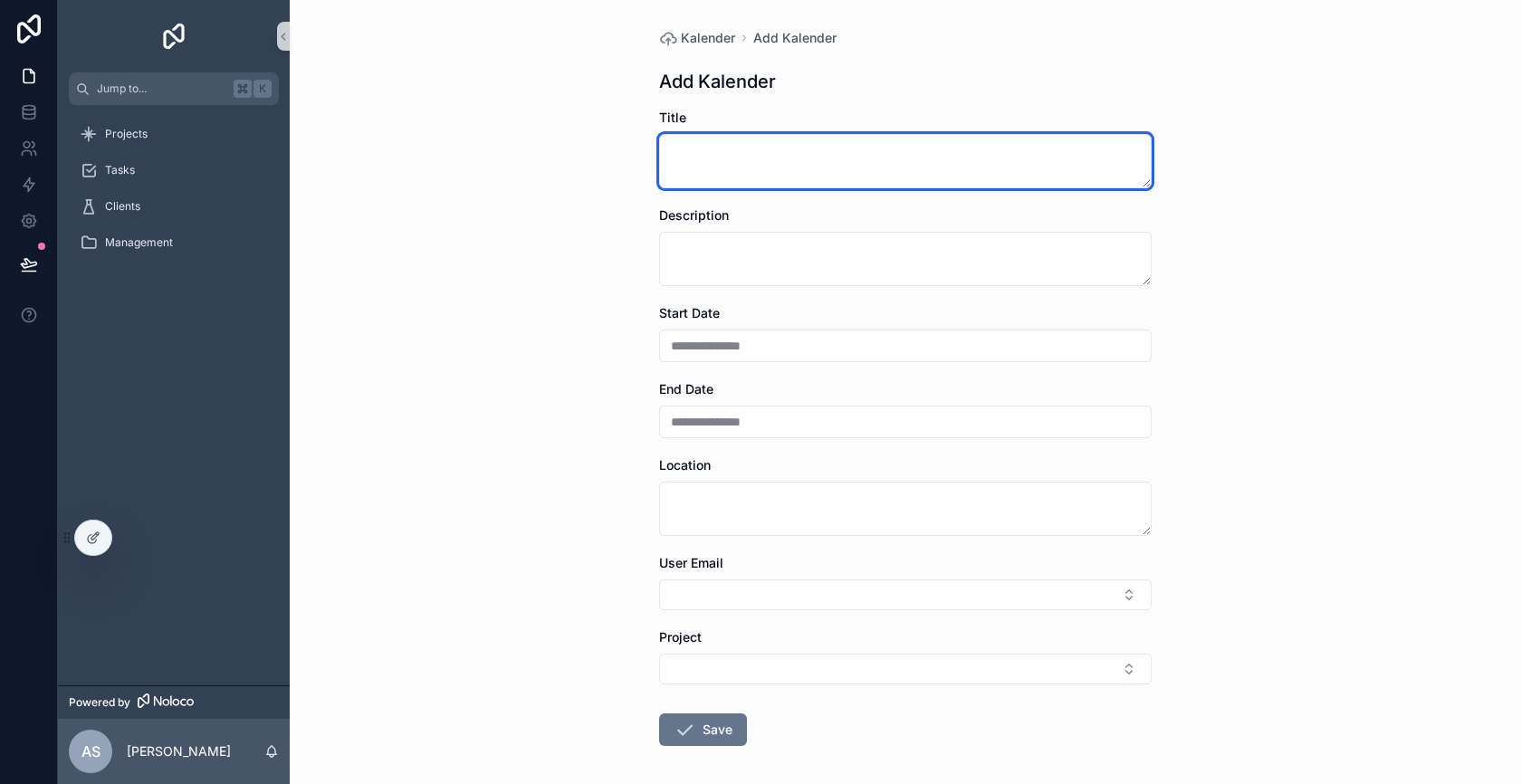
click at [792, 157] on textarea "scrollable content" at bounding box center [906, 160] width 492 height 54
type textarea "**********"
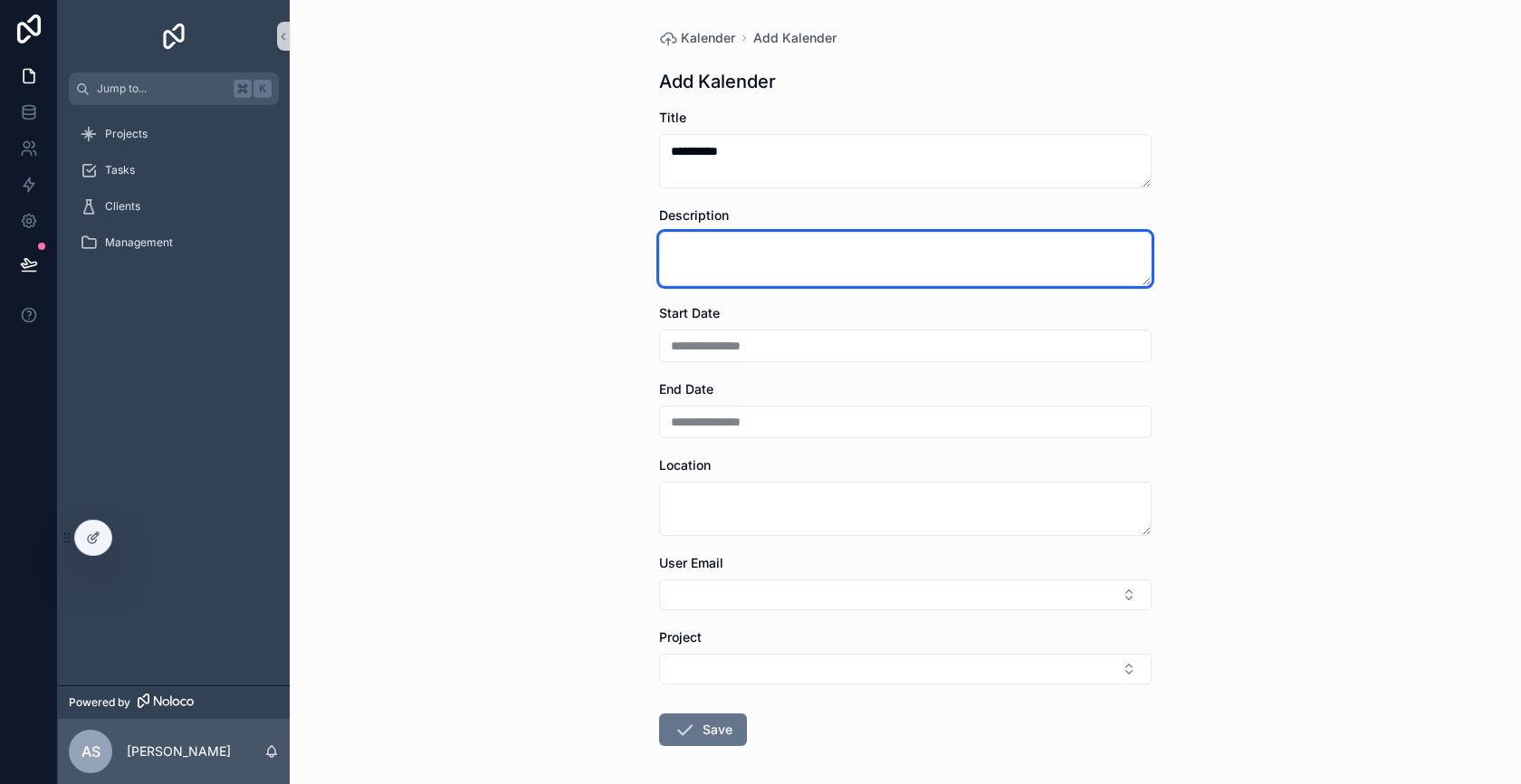
click at [776, 248] on textarea "scrollable content" at bounding box center [906, 258] width 492 height 54
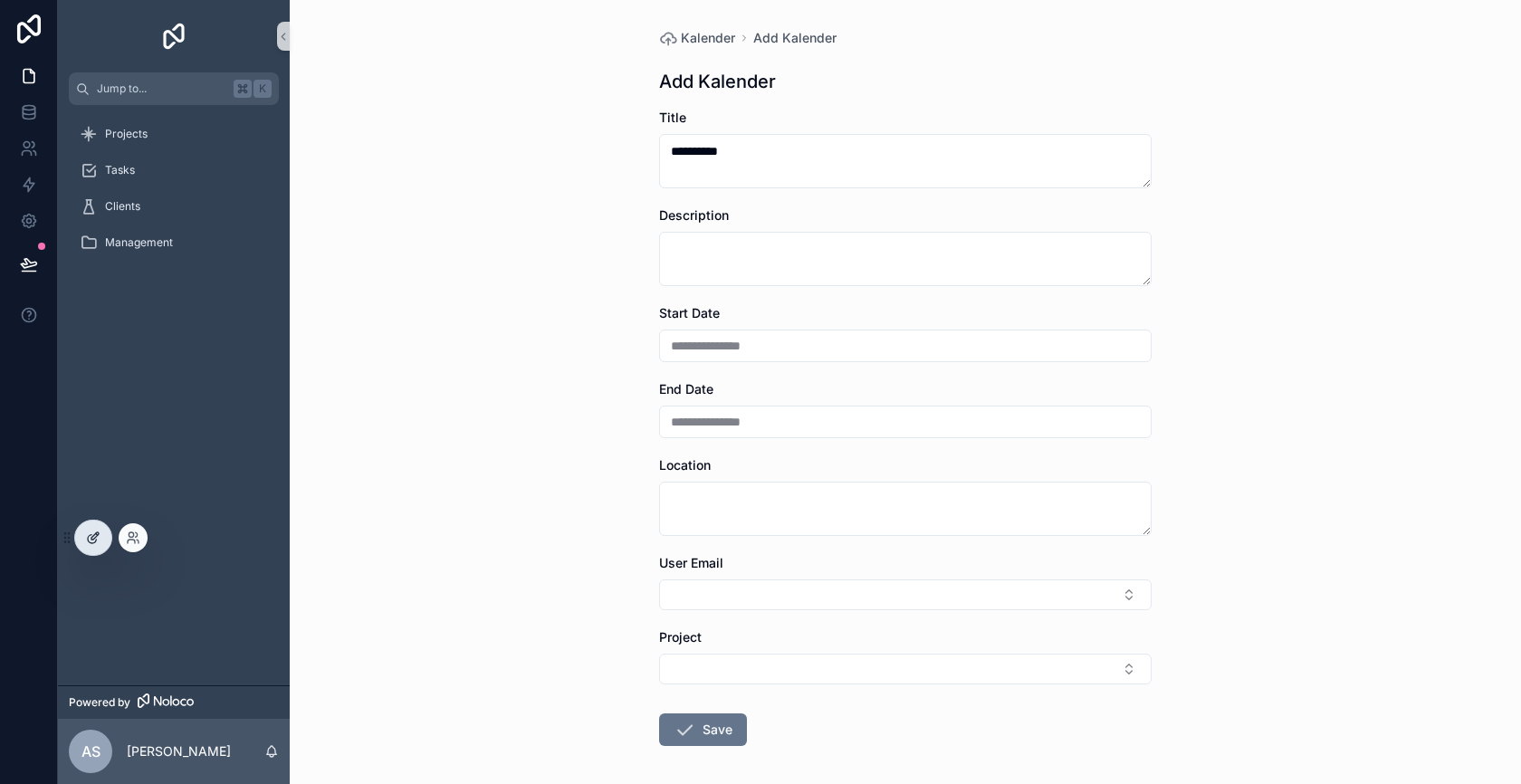
click at [101, 539] on div at bounding box center [93, 537] width 37 height 35
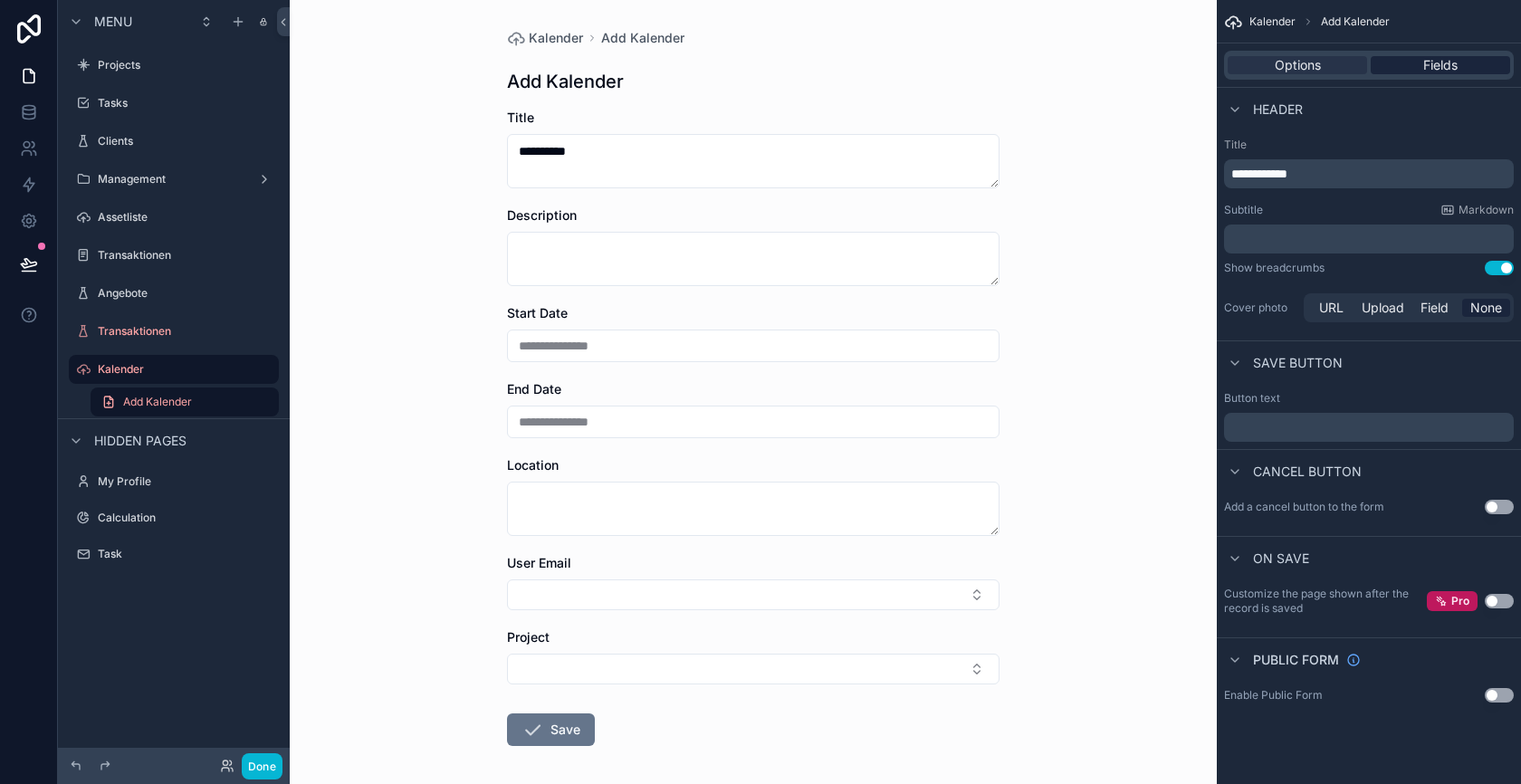
click at [1429, 69] on span "Fields" at bounding box center [1440, 65] width 35 height 18
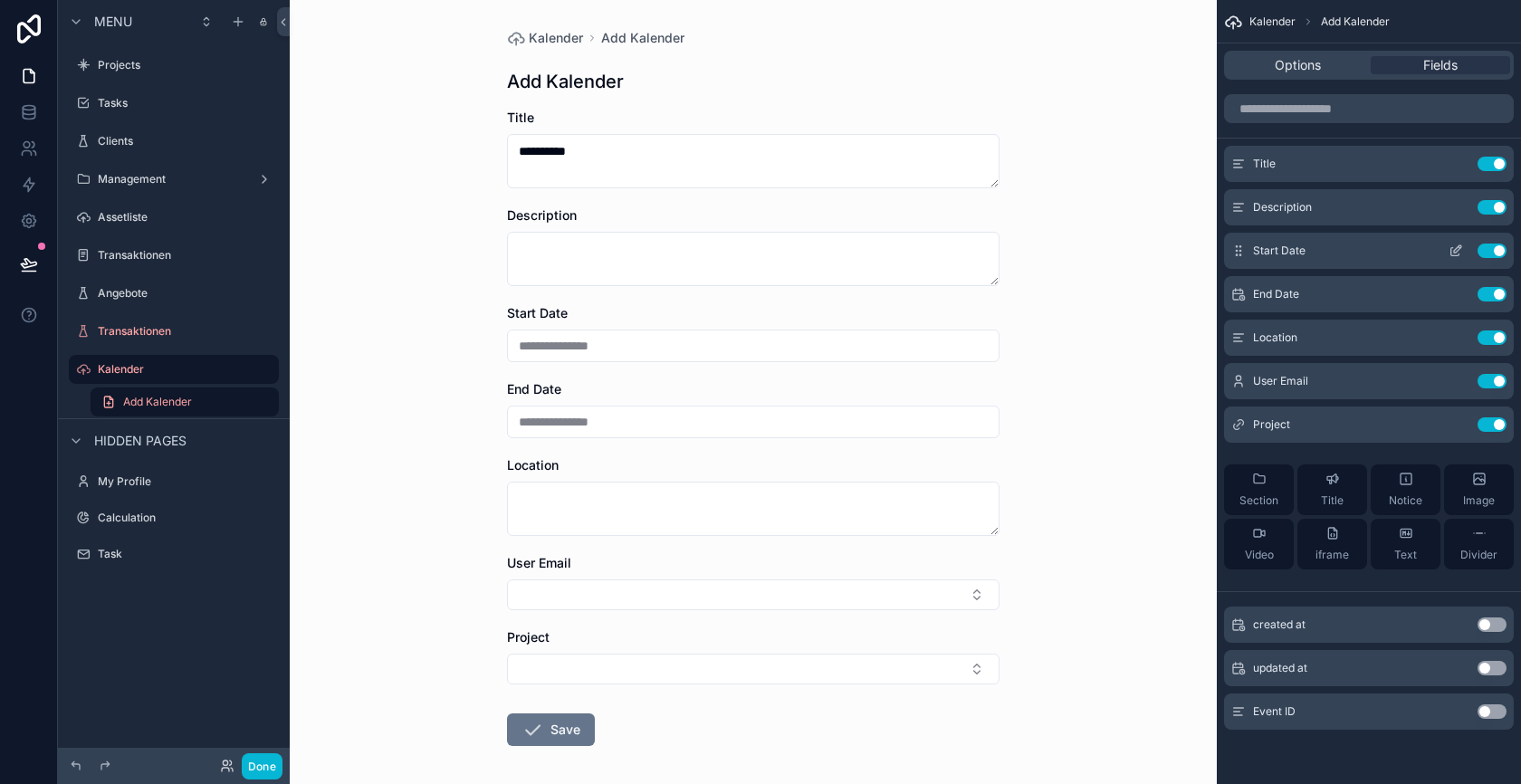
click at [1462, 250] on icon "scrollable content" at bounding box center [1456, 250] width 15 height 15
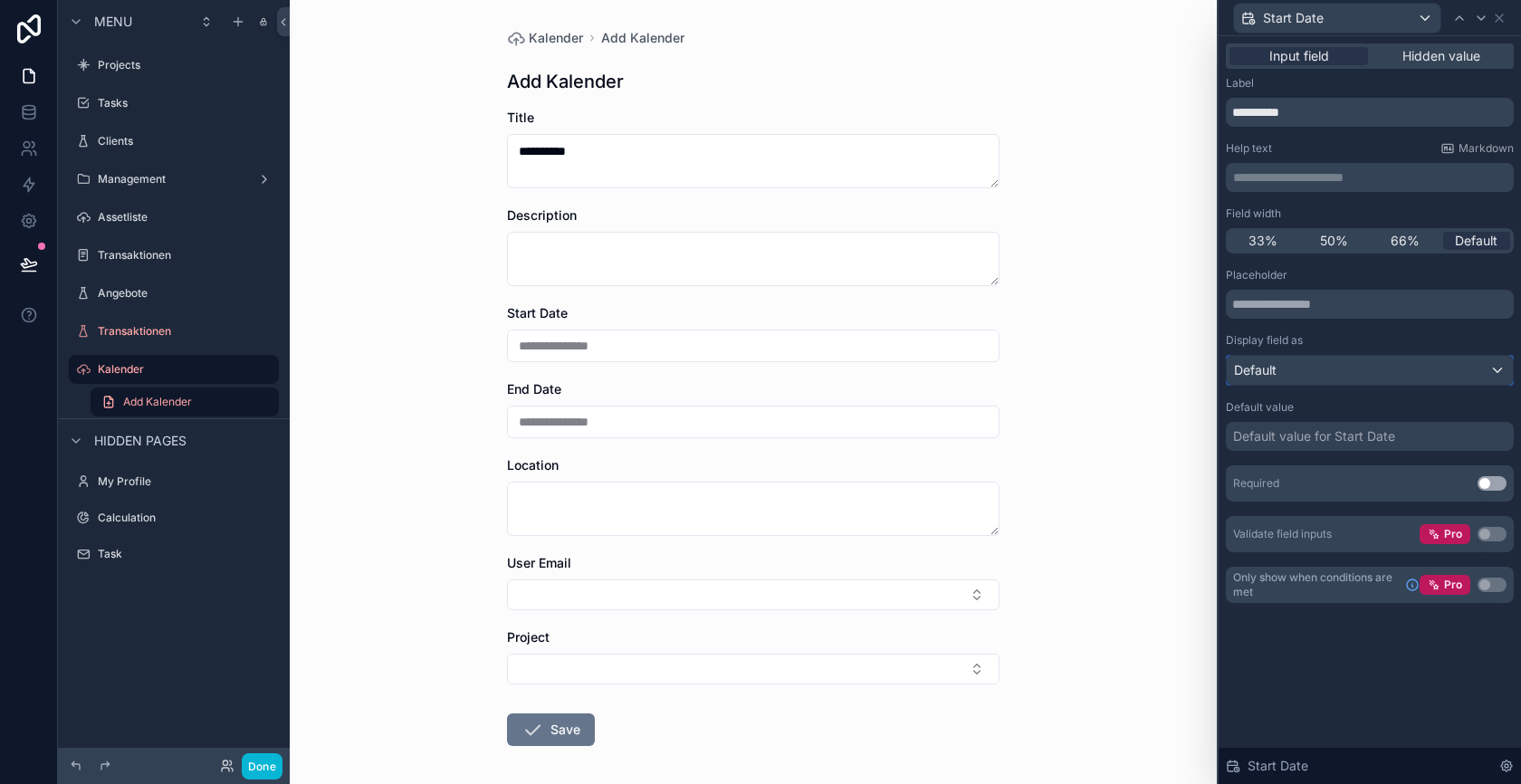
click at [1420, 371] on div "Default" at bounding box center [1370, 370] width 286 height 29
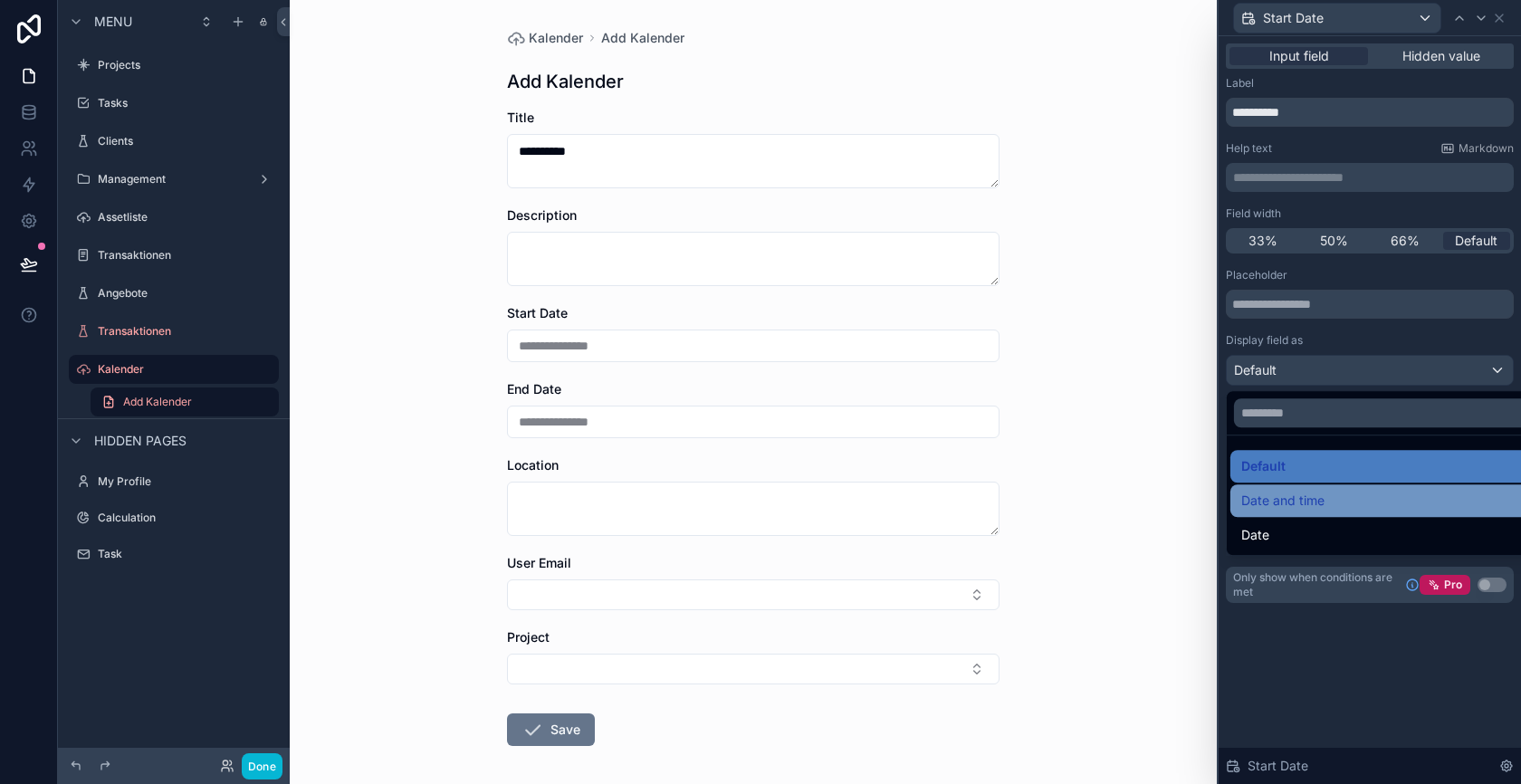
click at [1395, 496] on div "Date and time" at bounding box center [1390, 500] width 300 height 22
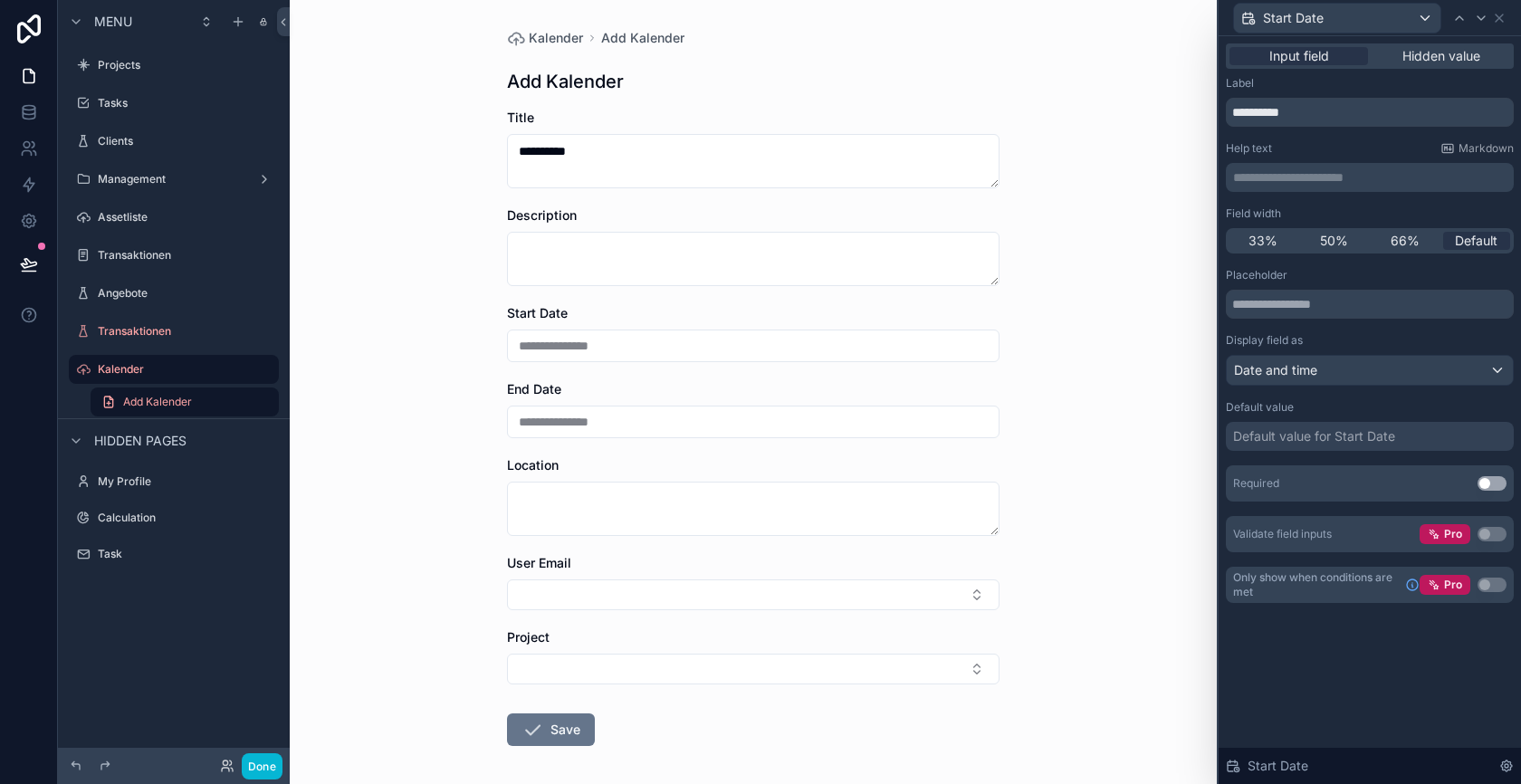
click at [1486, 479] on button "Use setting" at bounding box center [1491, 483] width 29 height 15
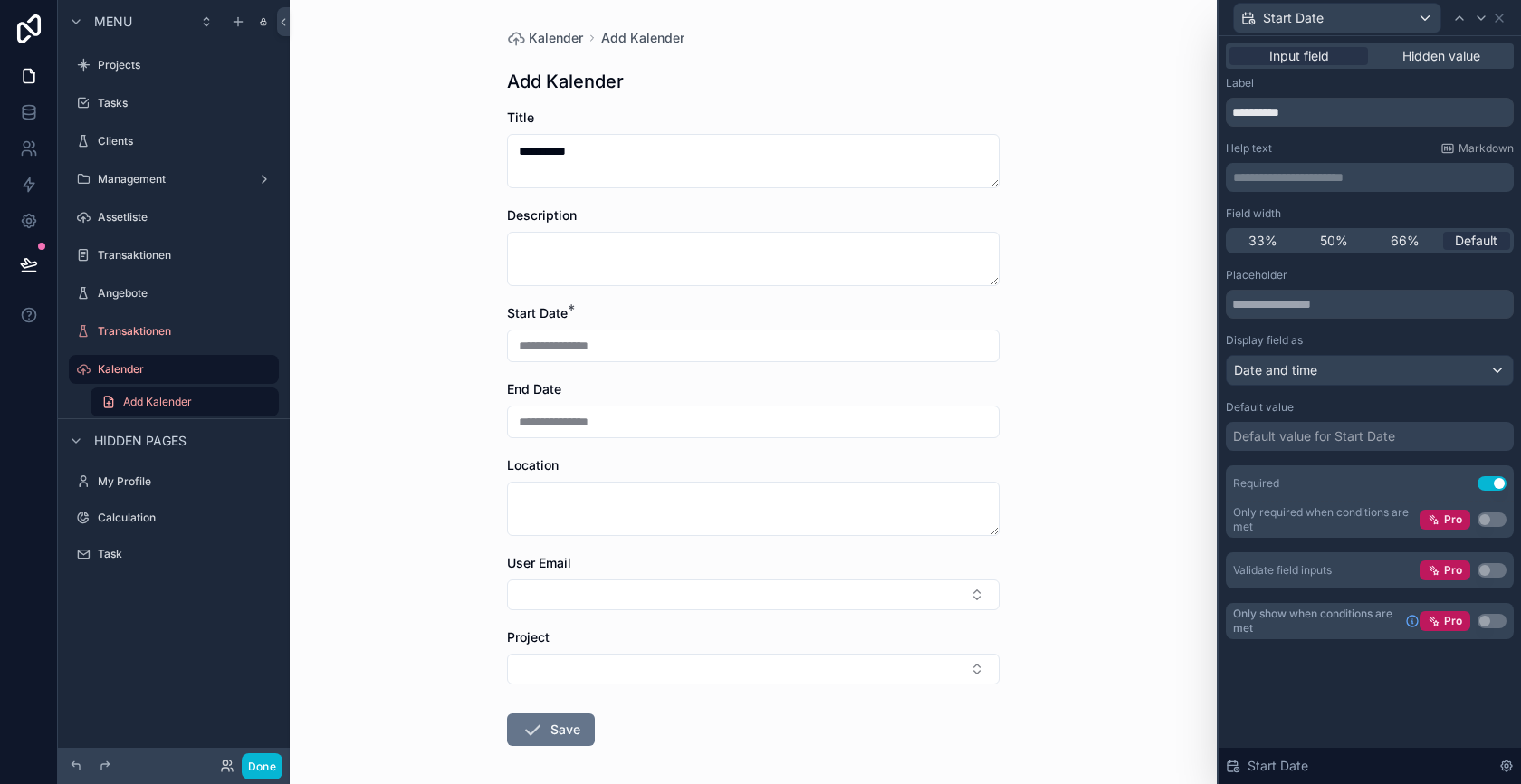
click at [1486, 479] on button "Use setting" at bounding box center [1491, 483] width 29 height 15
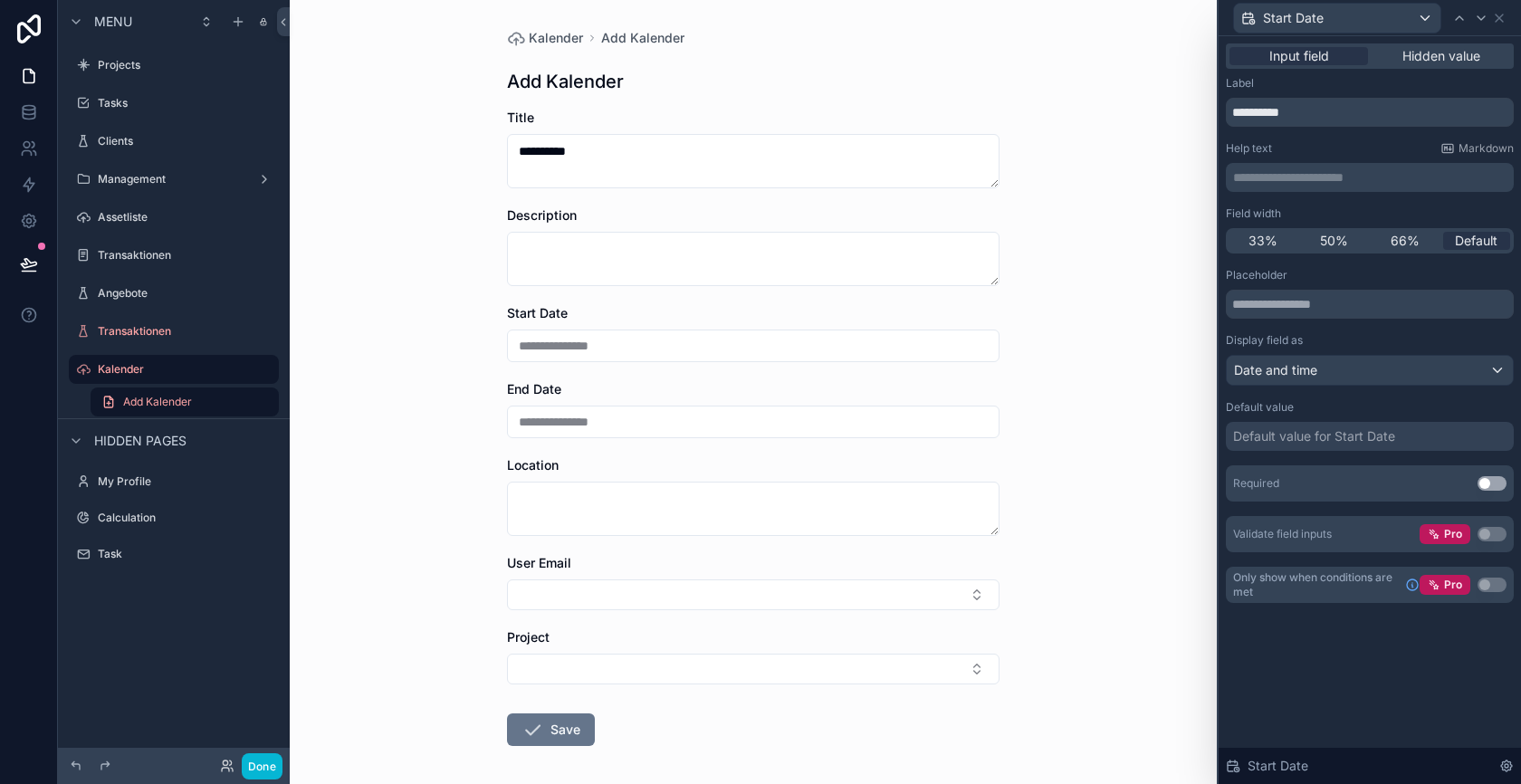
click at [1496, 480] on button "Use setting" at bounding box center [1491, 483] width 29 height 15
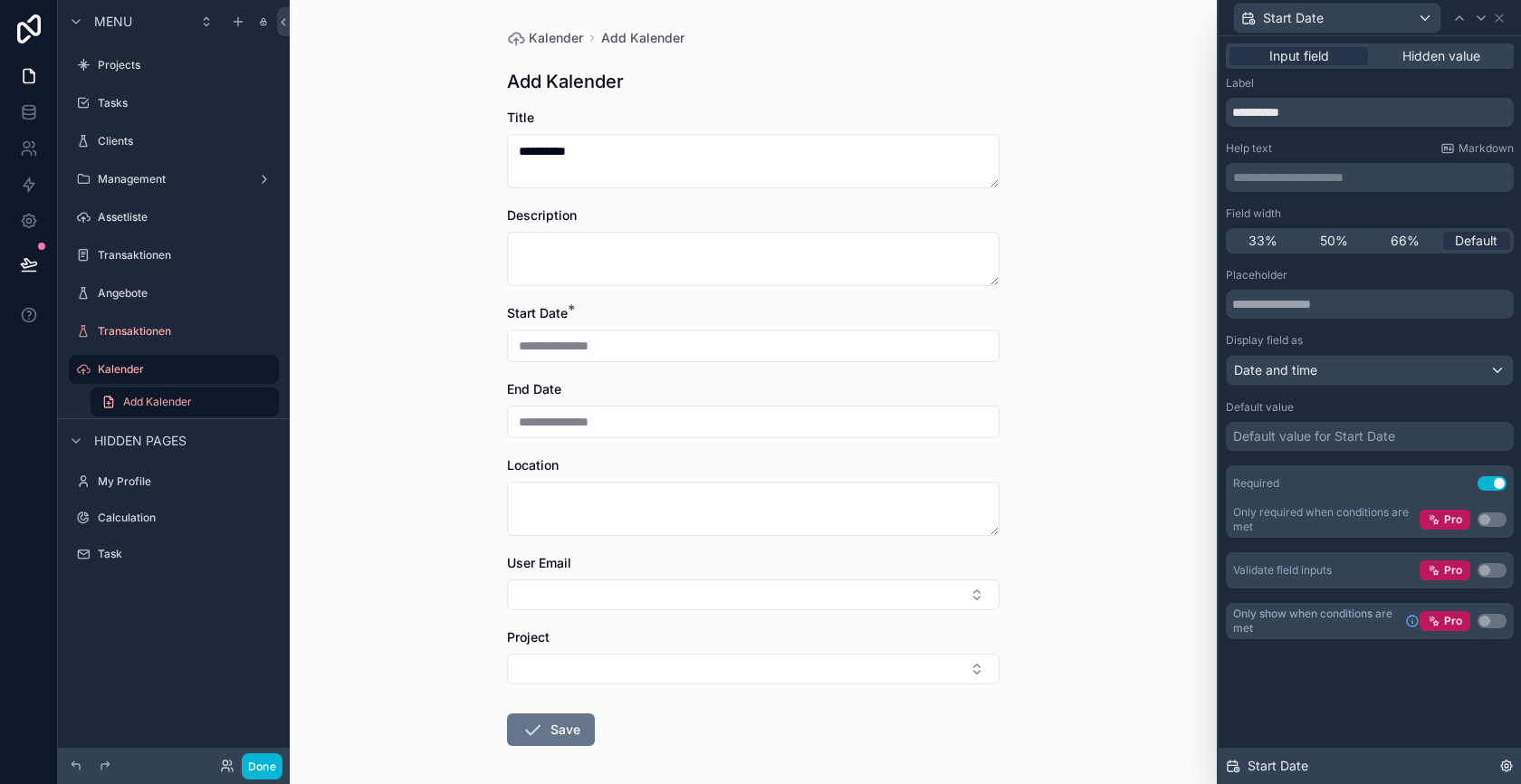
click at [1505, 771] on icon at bounding box center [1506, 765] width 11 height 11
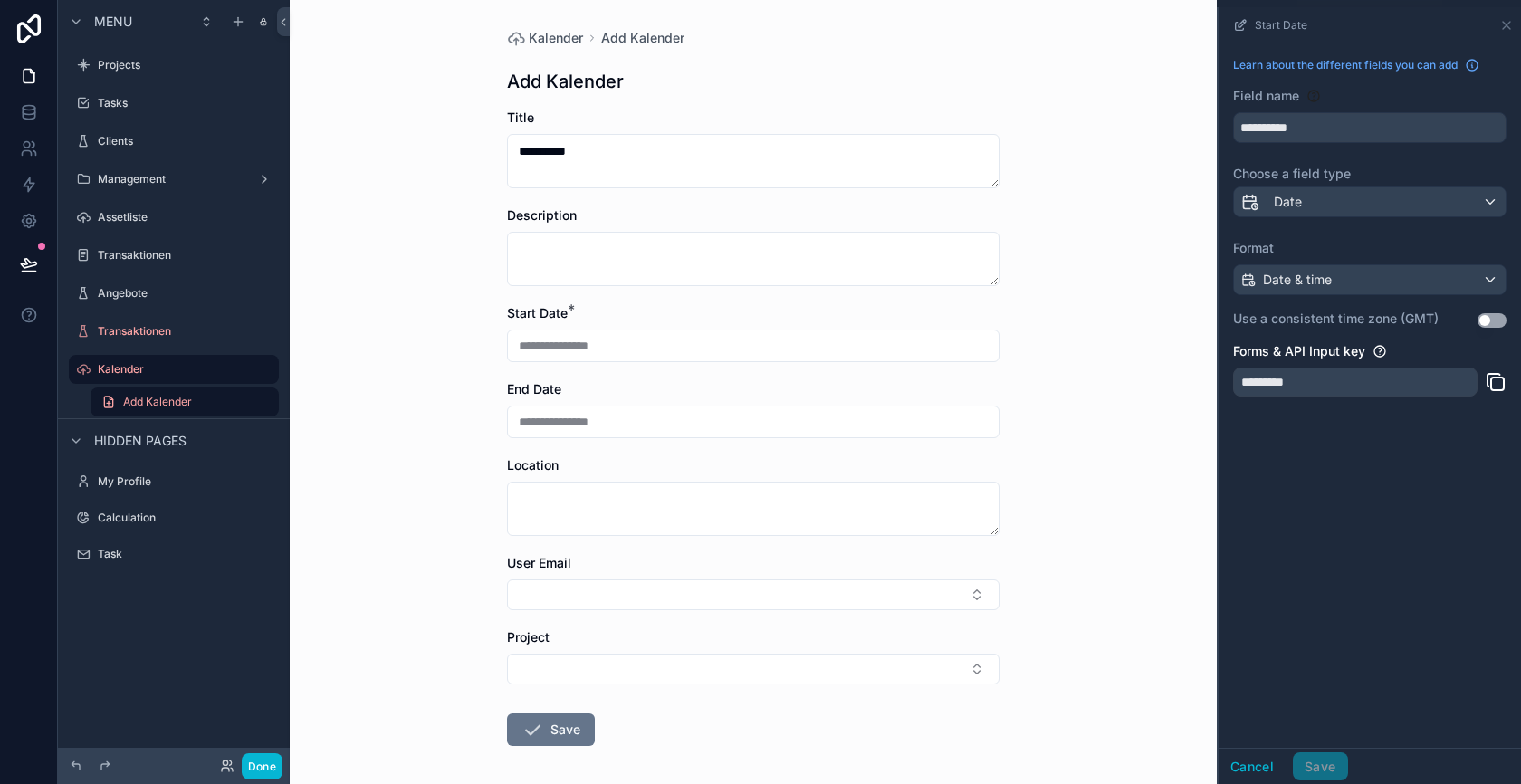
click at [1497, 25] on div "Start Date" at bounding box center [1370, 25] width 288 height 36
click at [1505, 27] on icon "scrollable content" at bounding box center [1506, 25] width 15 height 15
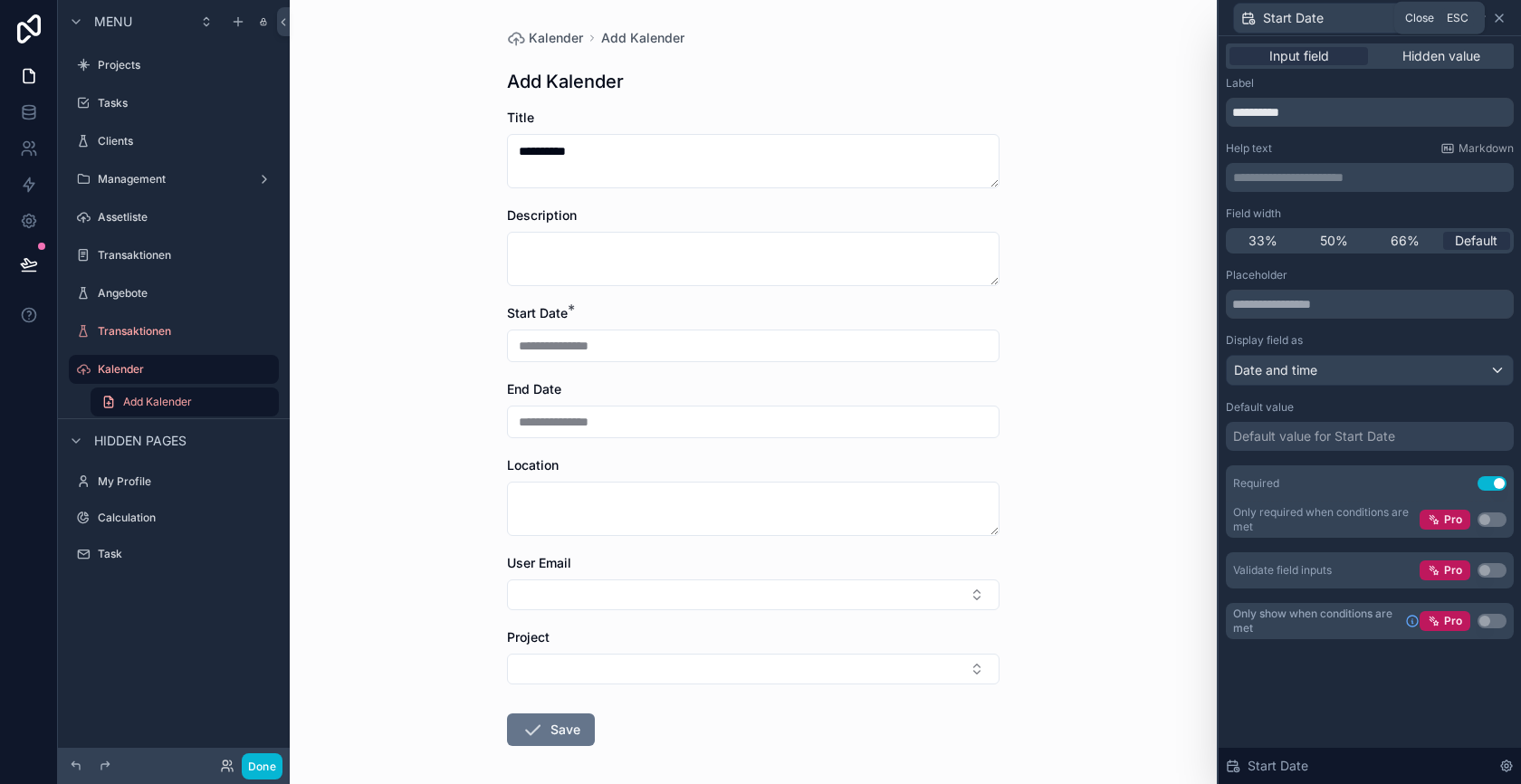
click at [1503, 20] on icon at bounding box center [1499, 18] width 15 height 15
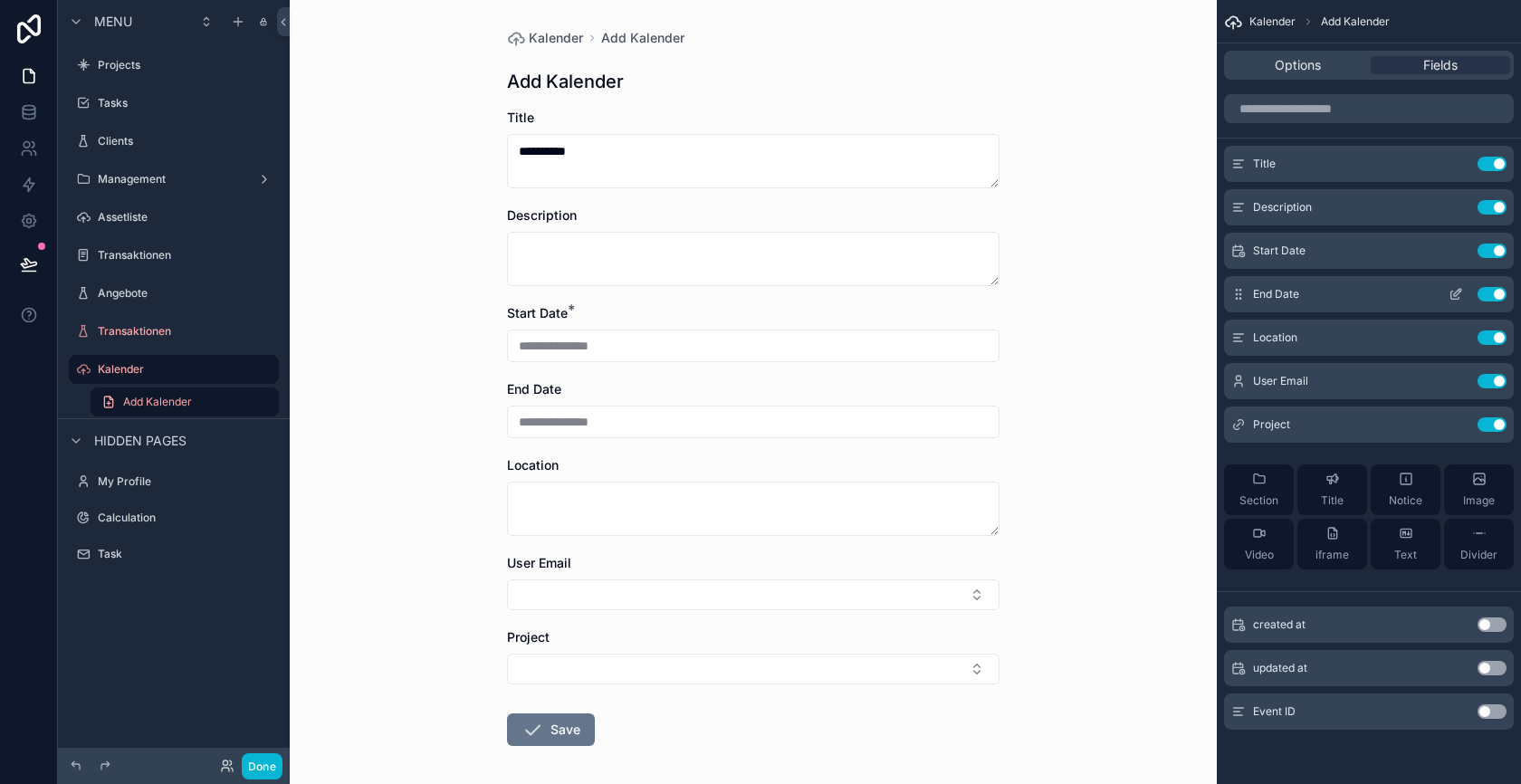
click at [1460, 290] on icon "scrollable content" at bounding box center [1457, 292] width 7 height 7
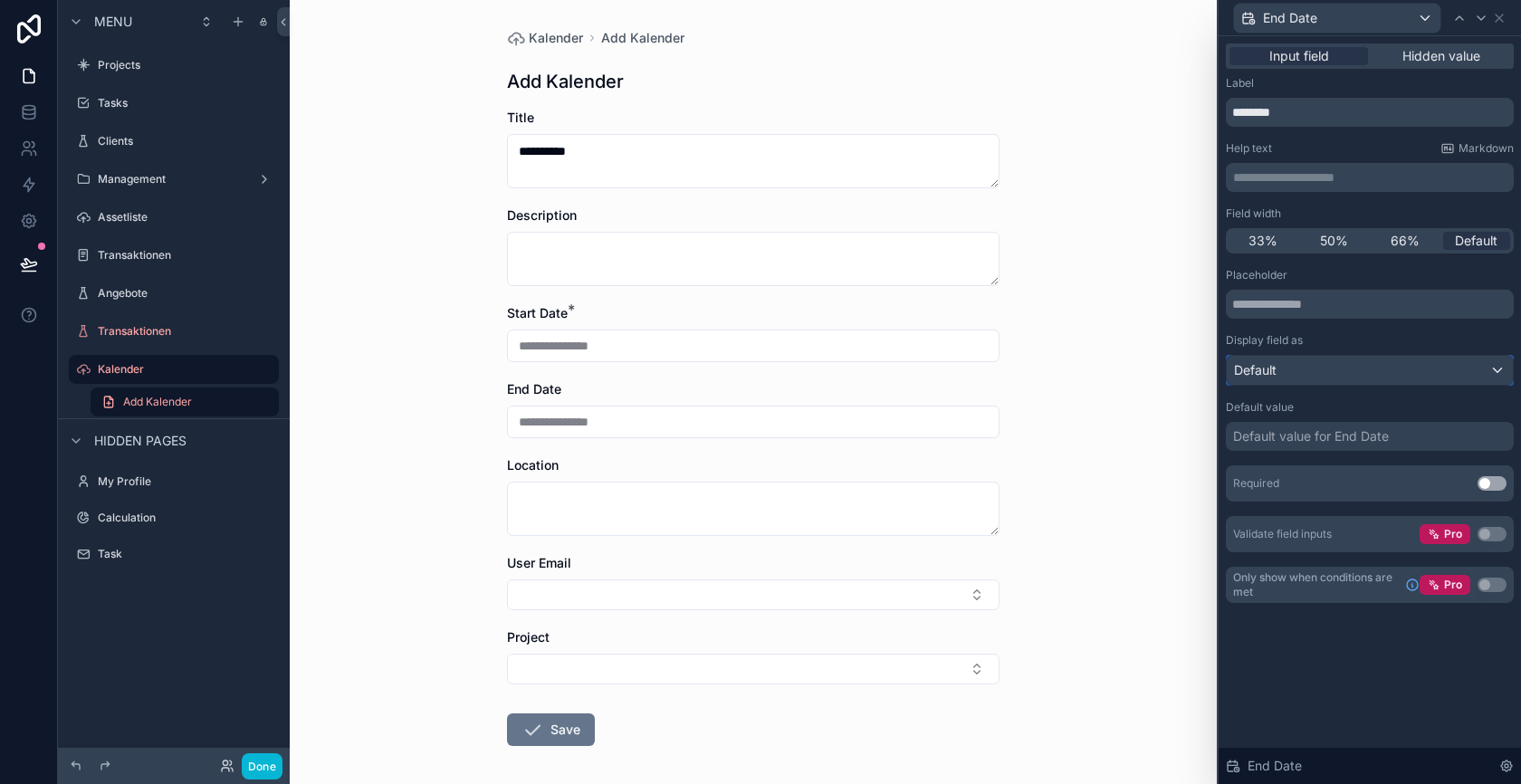
click at [1403, 367] on div "Default" at bounding box center [1370, 370] width 286 height 29
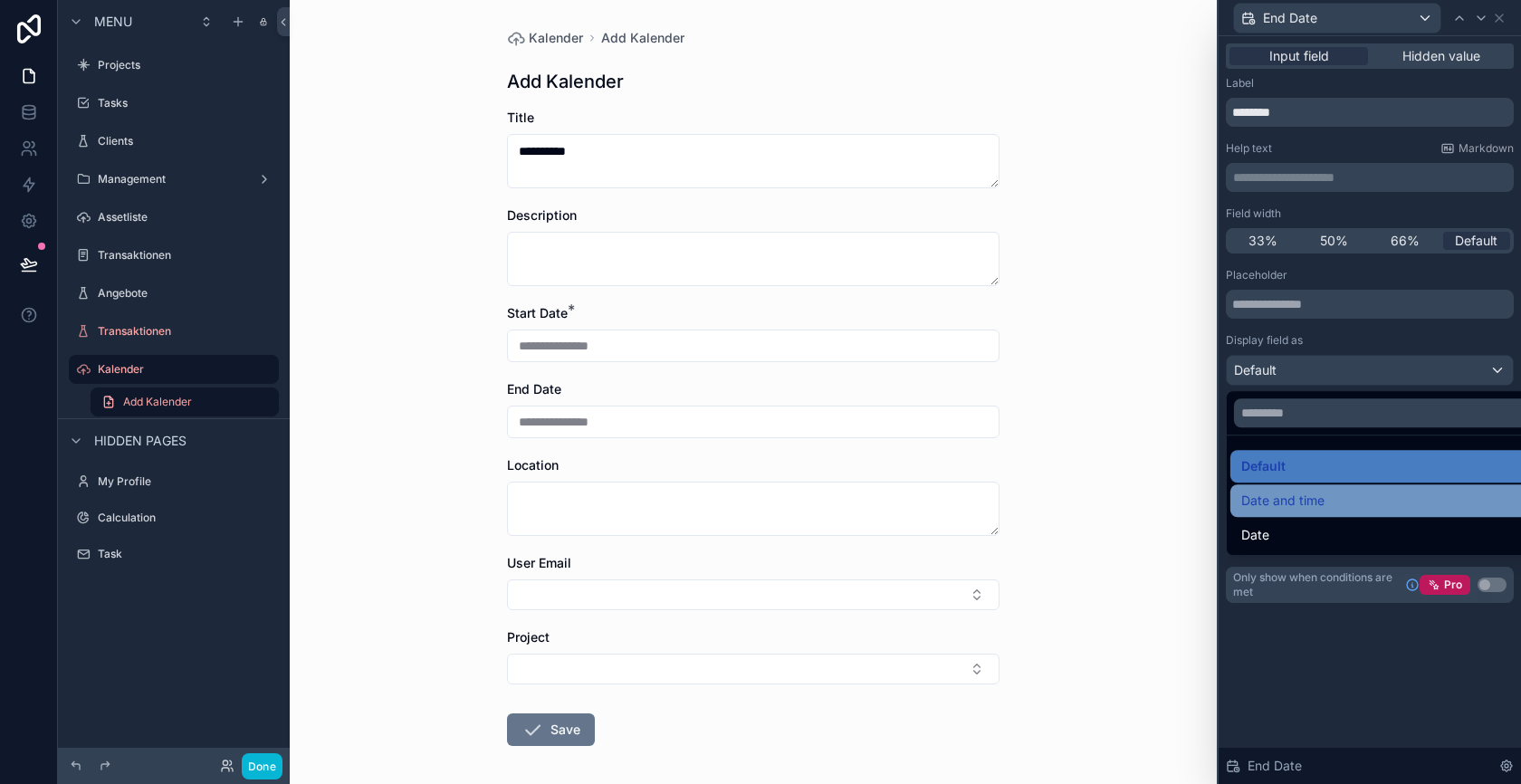
click at [1345, 498] on div "Date and time" at bounding box center [1390, 500] width 300 height 22
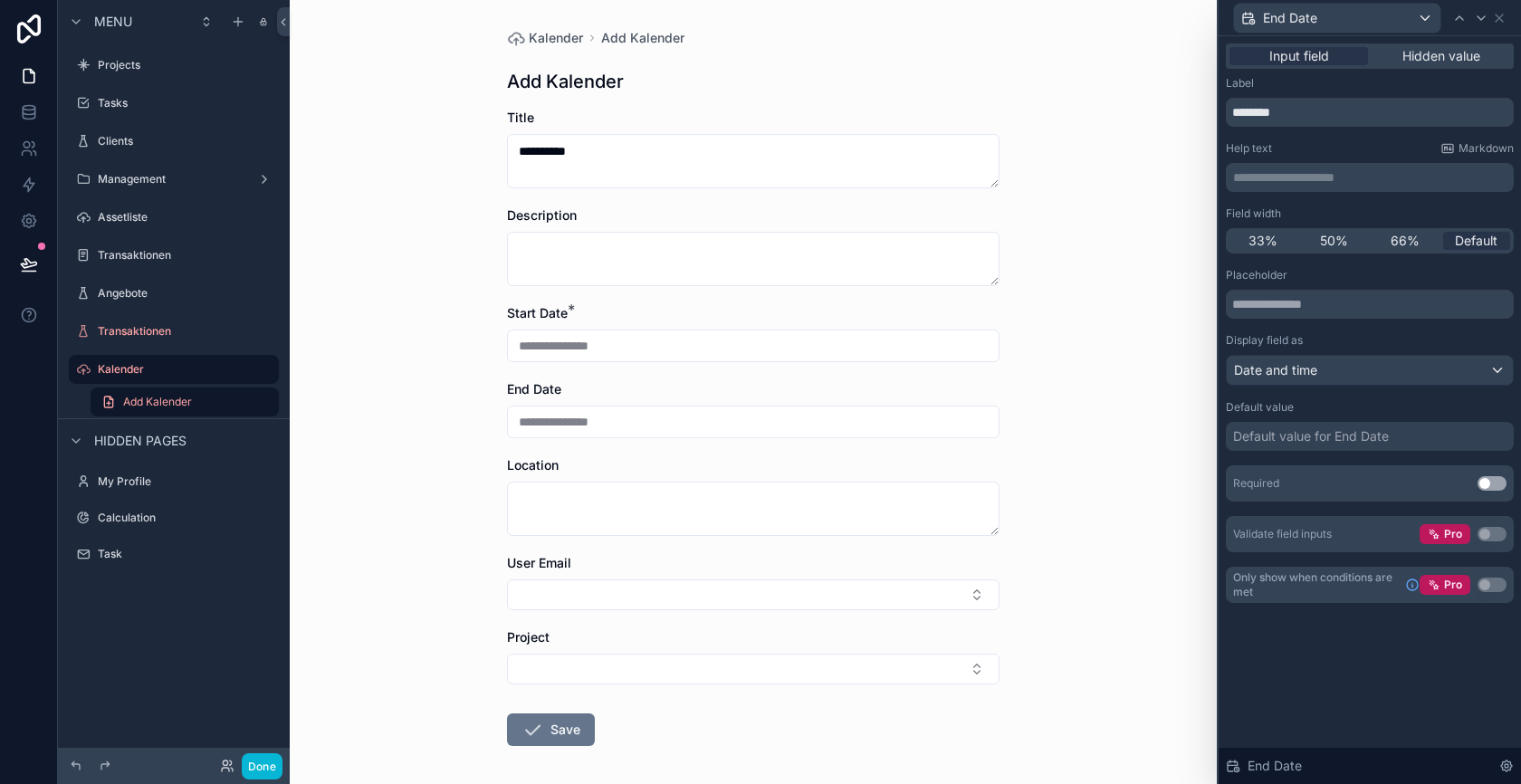
click at [1497, 483] on button "Use setting" at bounding box center [1491, 483] width 29 height 15
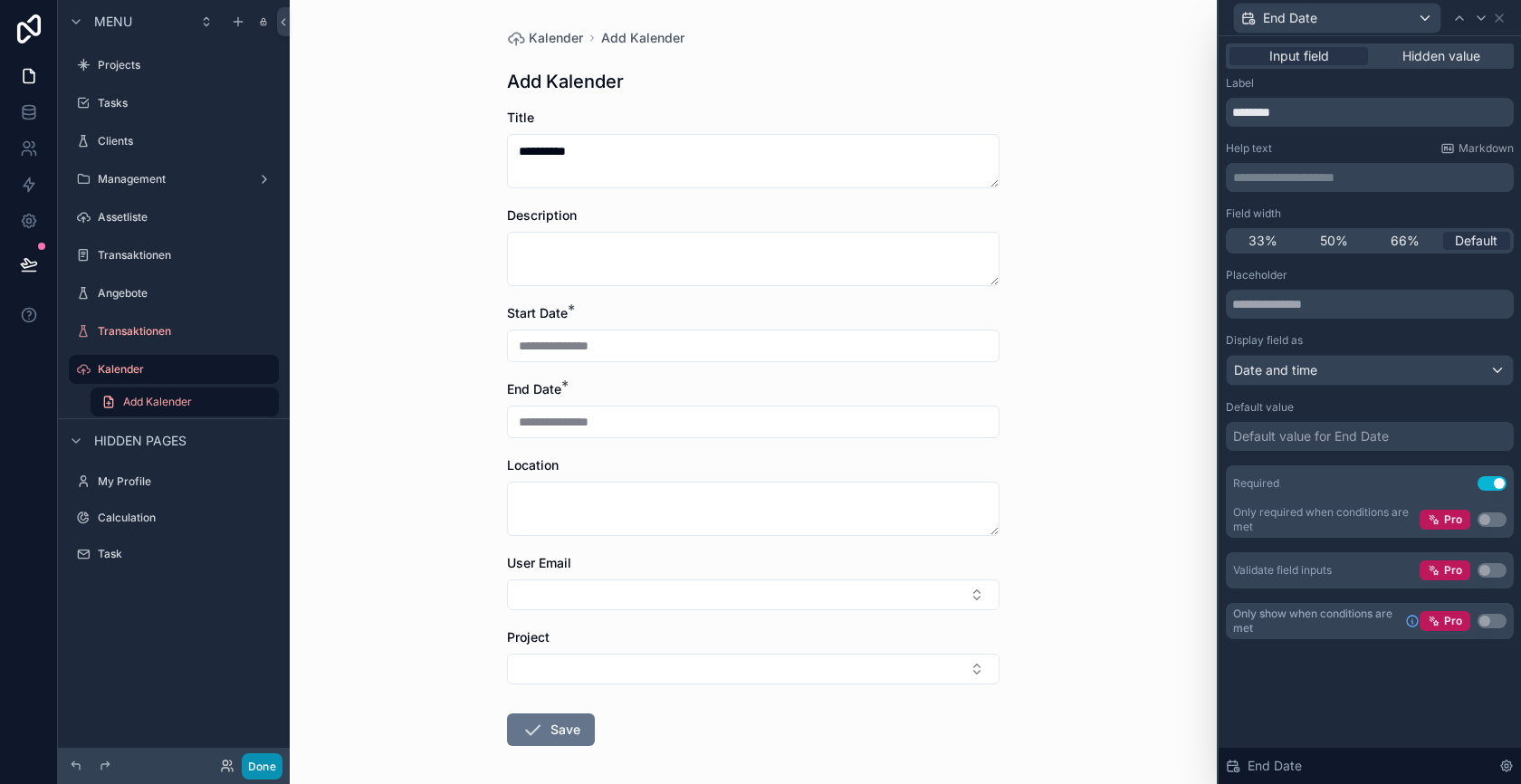
click at [274, 767] on button "Done" at bounding box center [261, 766] width 41 height 27
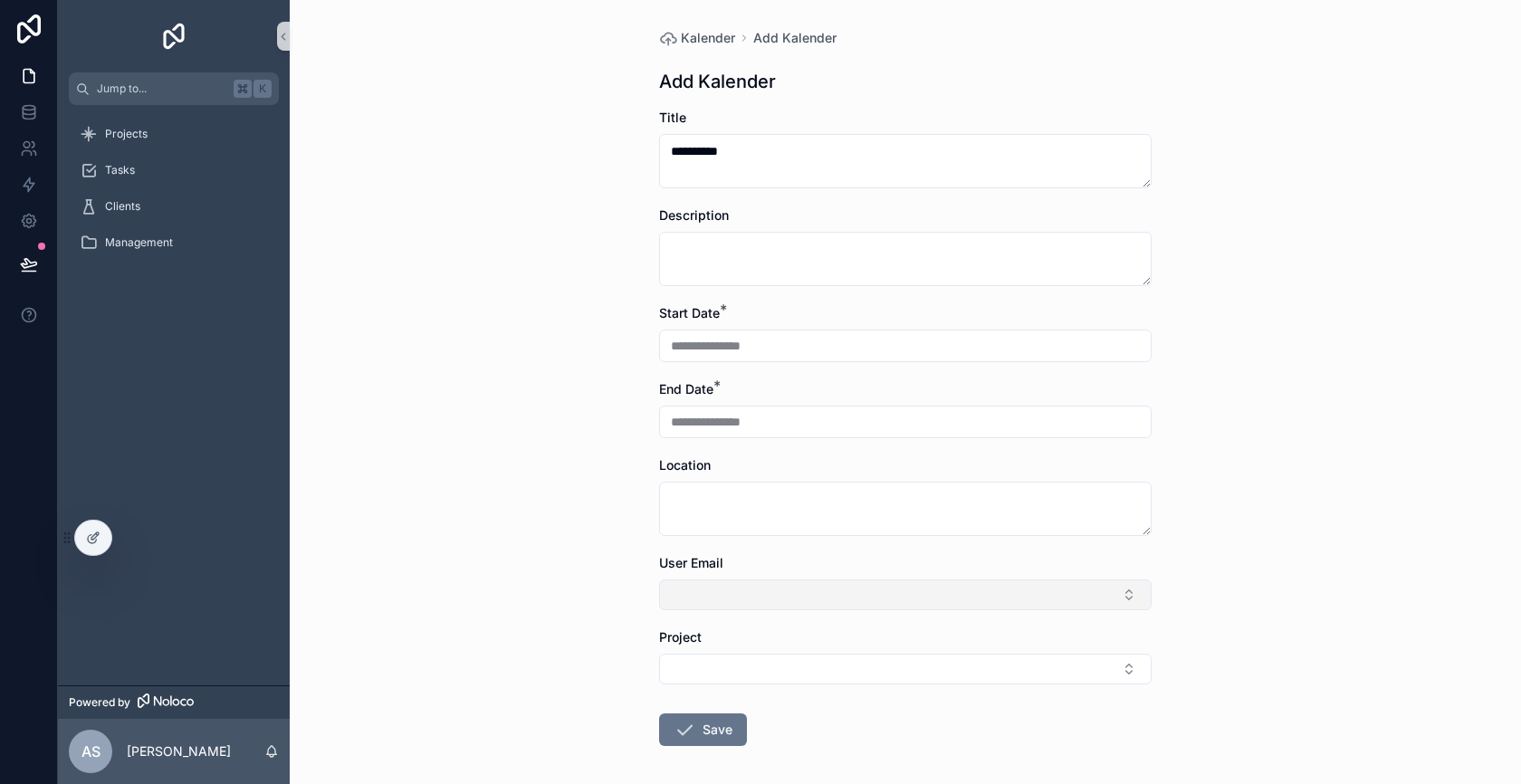
click at [756, 588] on button "Select Button" at bounding box center [906, 594] width 492 height 31
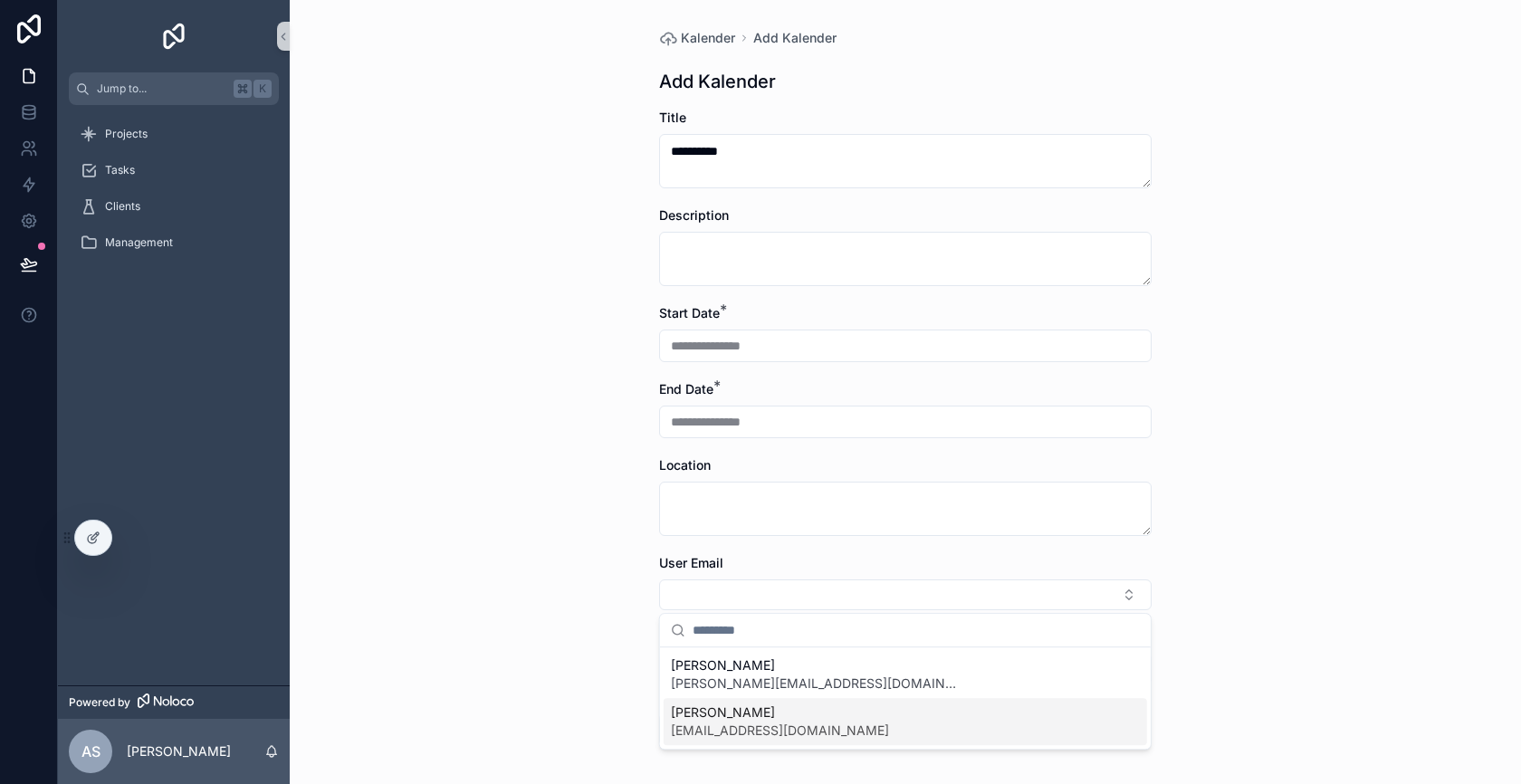
click at [737, 725] on span "[EMAIL_ADDRESS][DOMAIN_NAME]" at bounding box center [779, 731] width 219 height 18
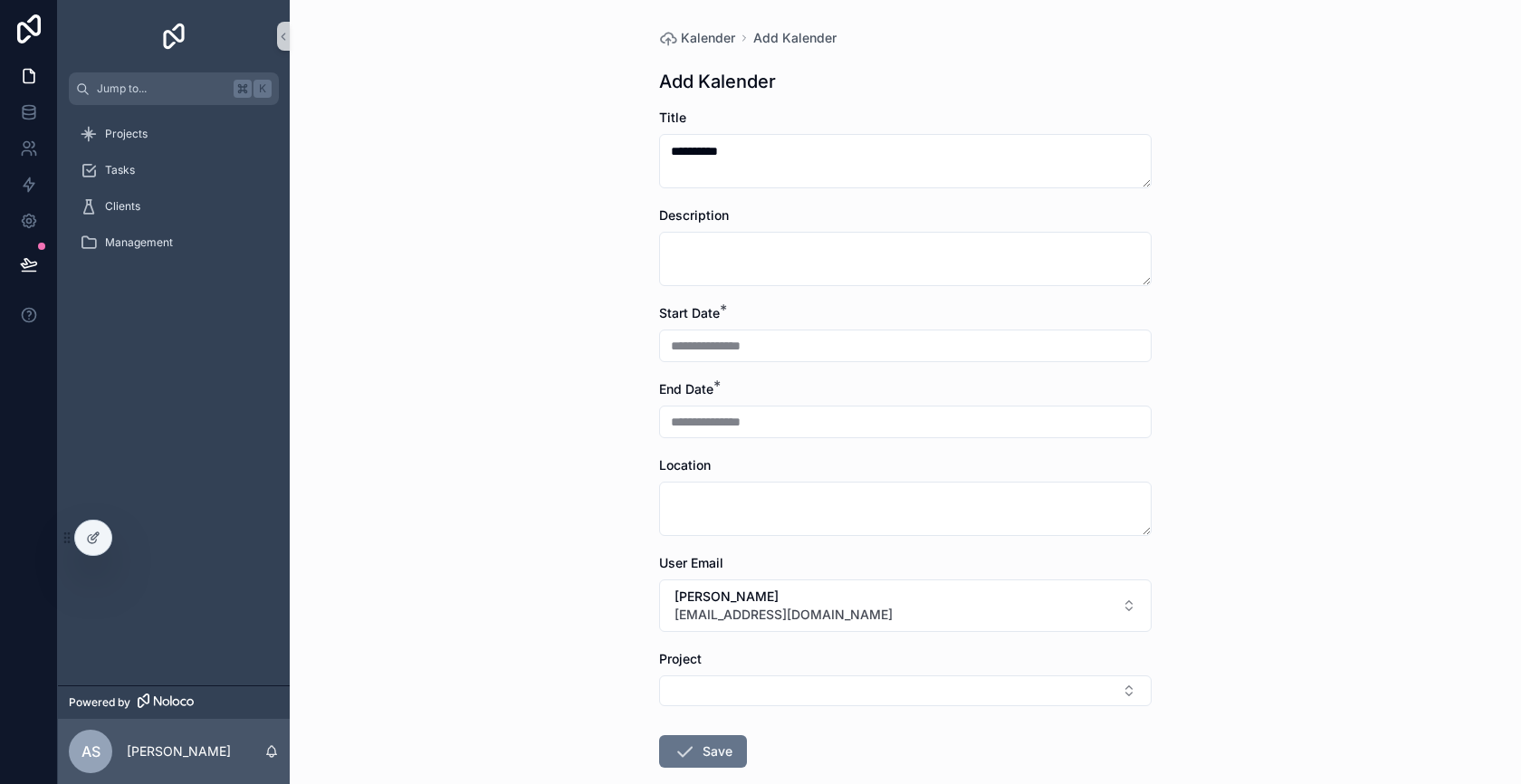
scroll to position [97, 0]
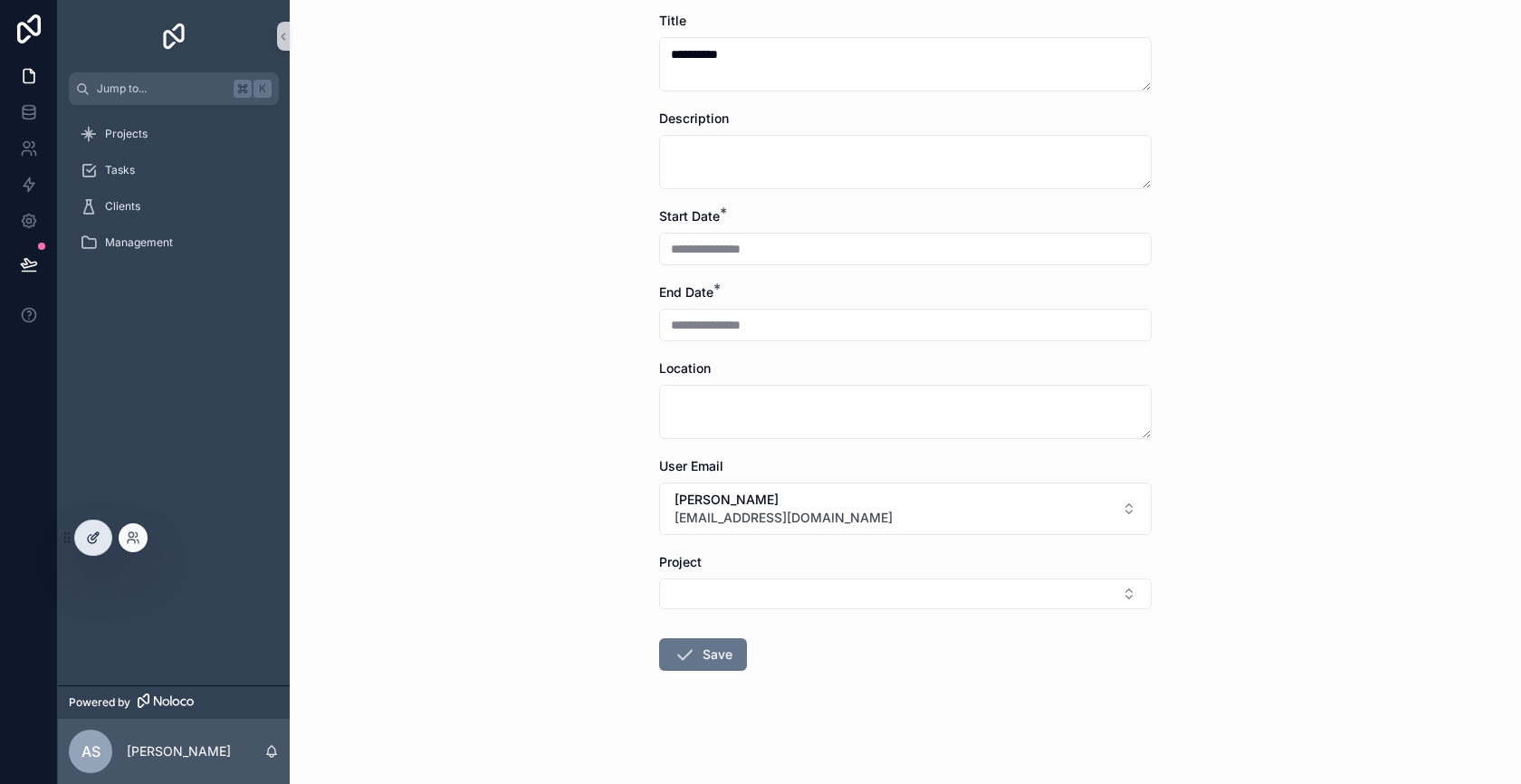
click at [102, 546] on div at bounding box center [93, 537] width 37 height 35
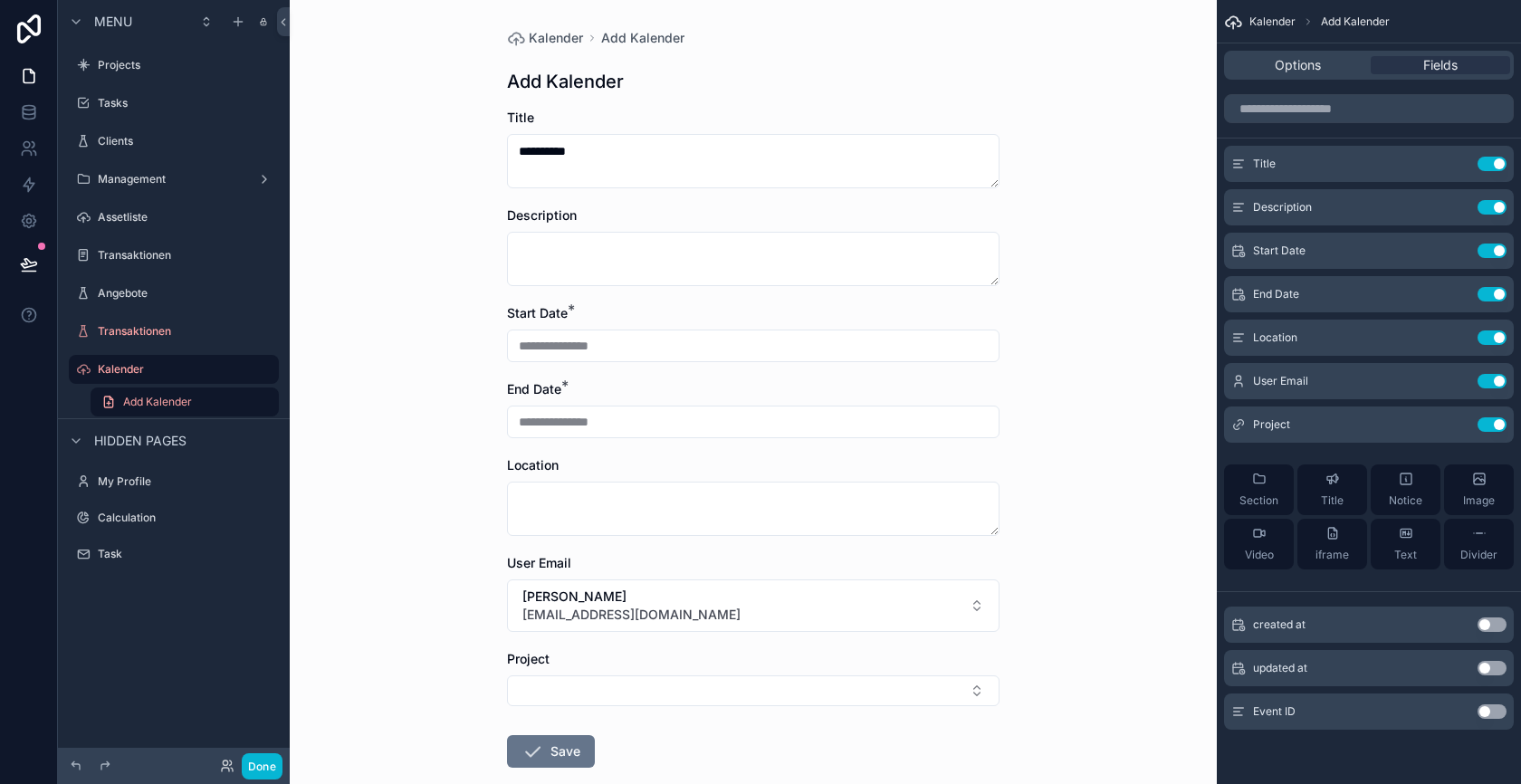
scroll to position [41, 0]
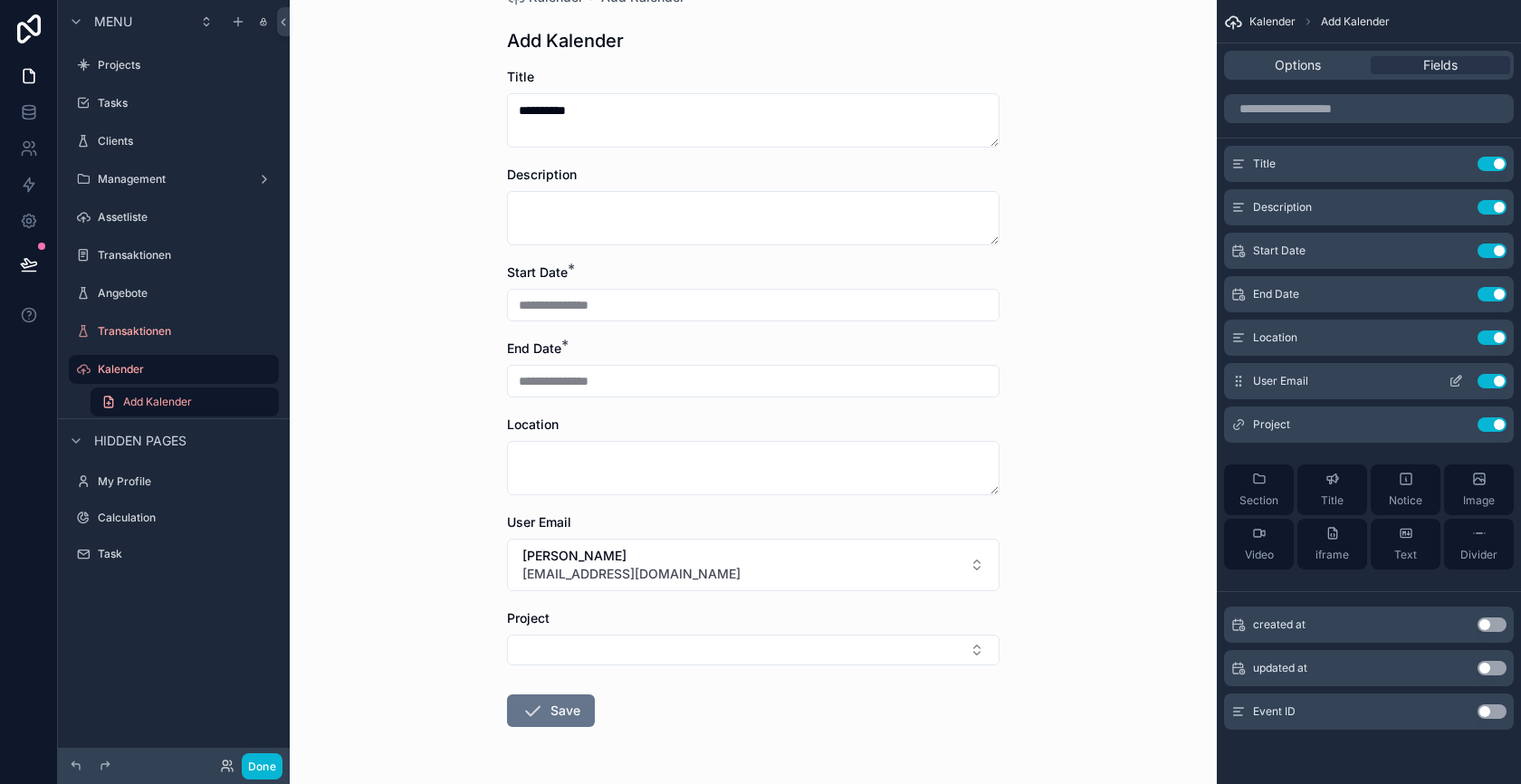
click at [1452, 379] on icon "scrollable content" at bounding box center [1456, 383] width 8 height 8
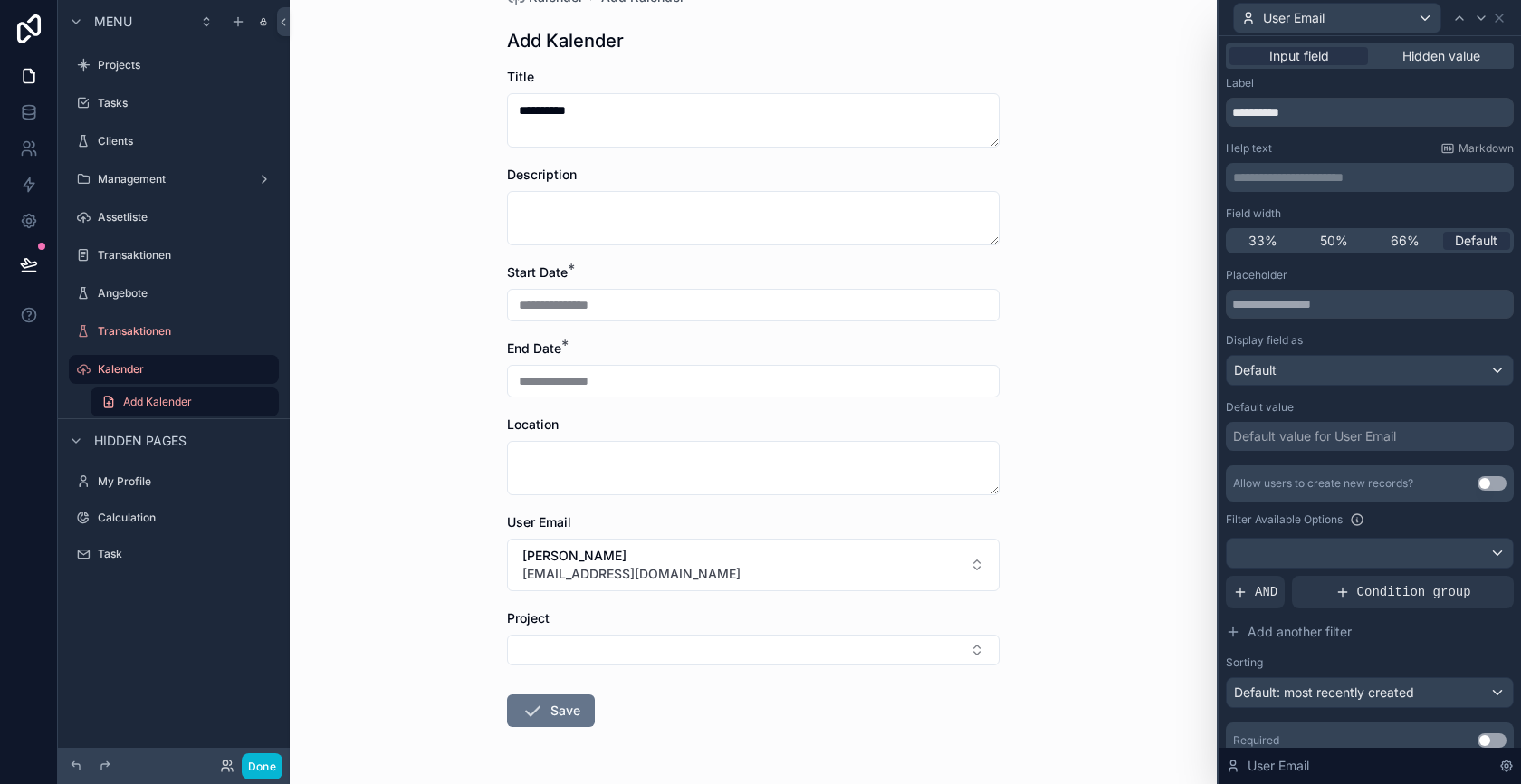
click at [1345, 440] on div "Default value for User Email" at bounding box center [1314, 436] width 163 height 18
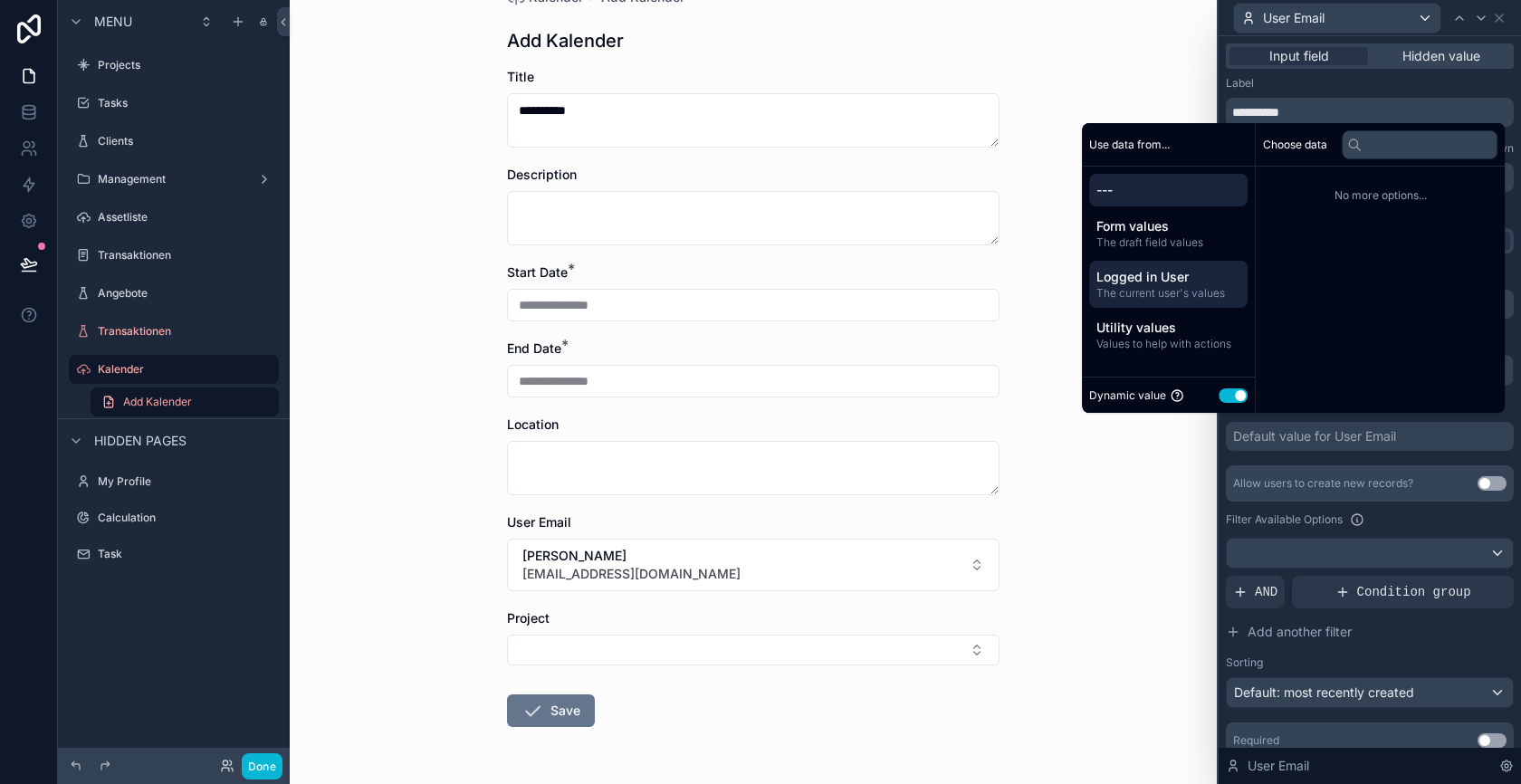
click at [1183, 280] on span "Logged in User" at bounding box center [1169, 277] width 144 height 18
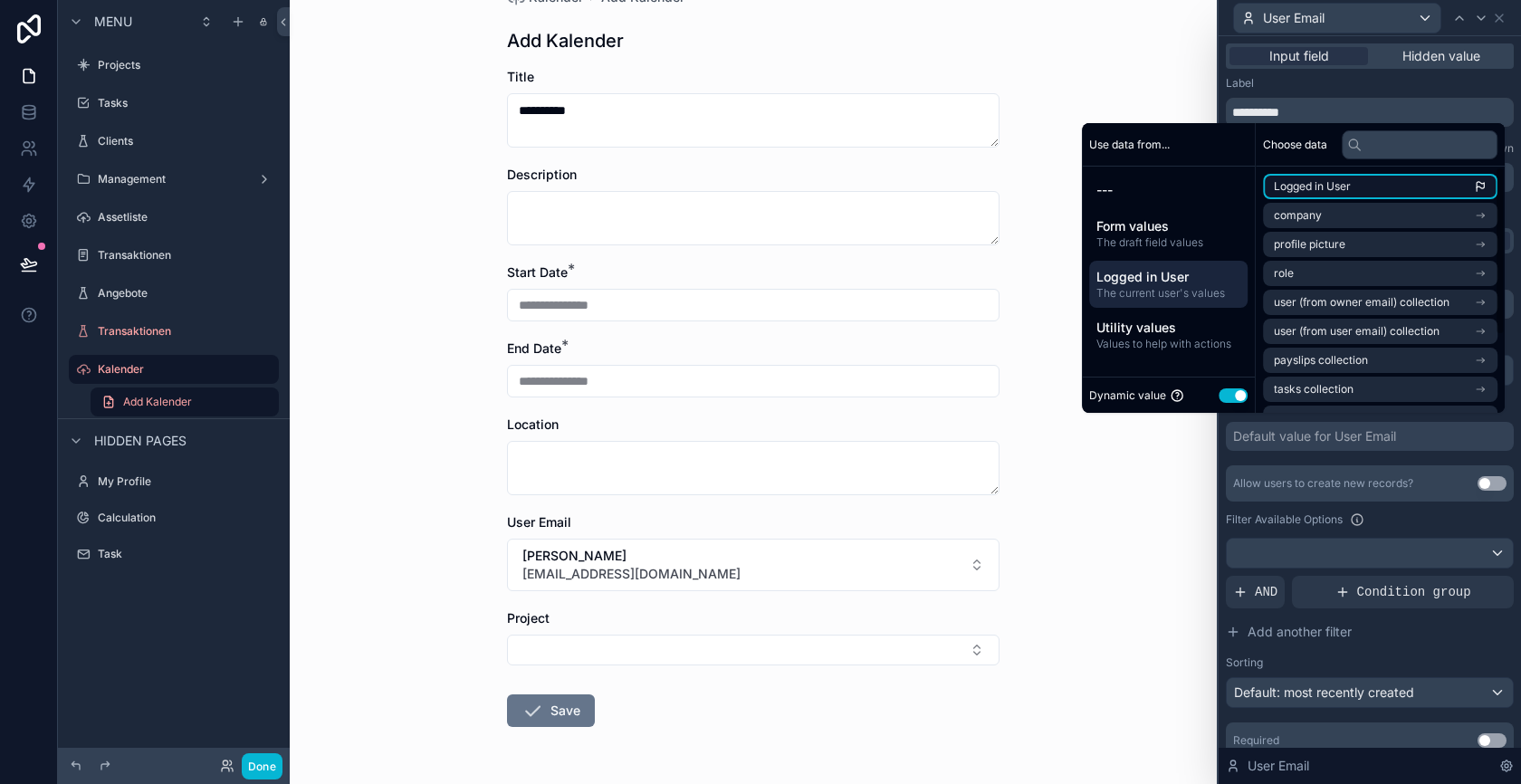
click at [1329, 192] on span "Logged in User" at bounding box center [1312, 186] width 77 height 15
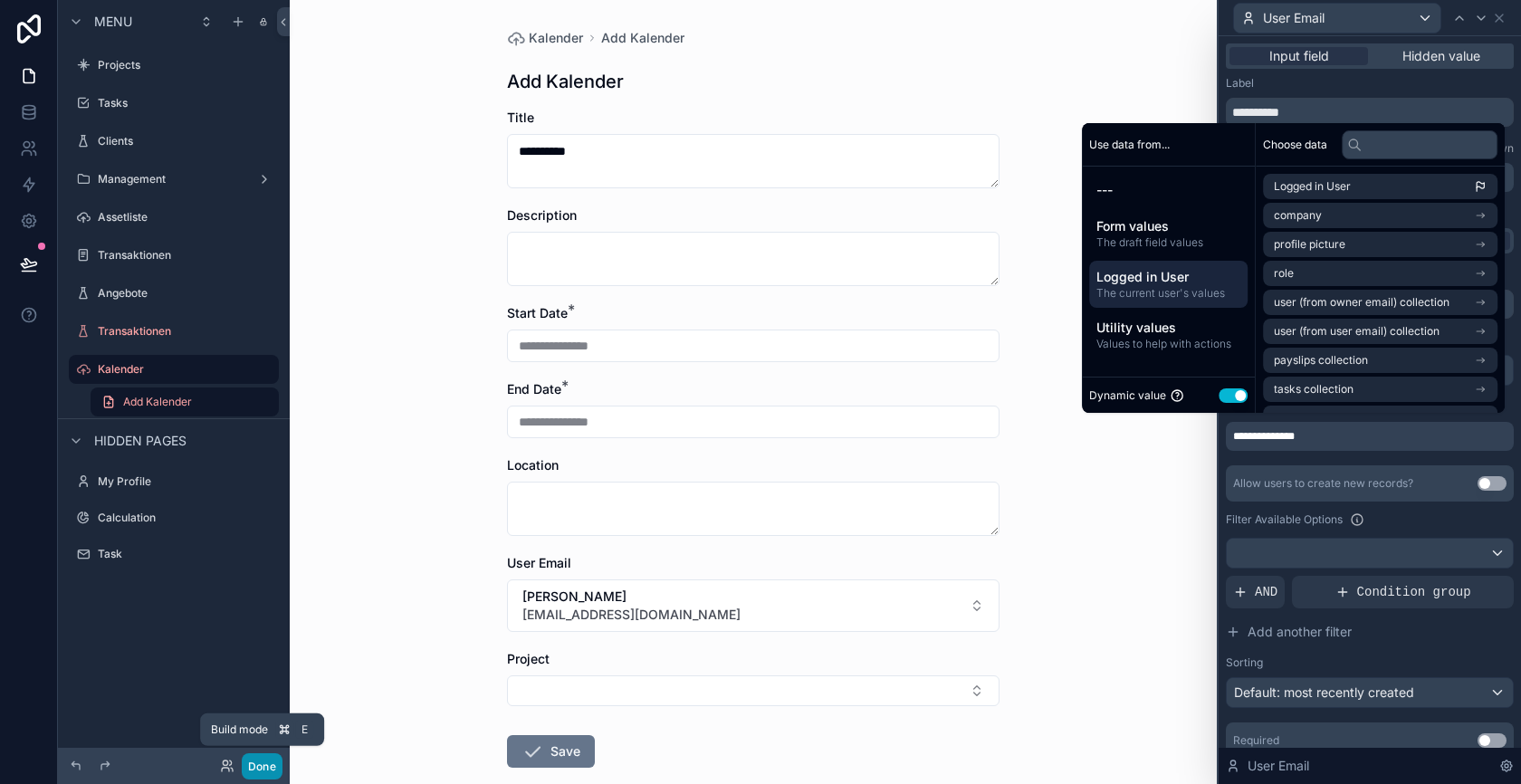
click at [268, 765] on button "Done" at bounding box center [261, 766] width 41 height 27
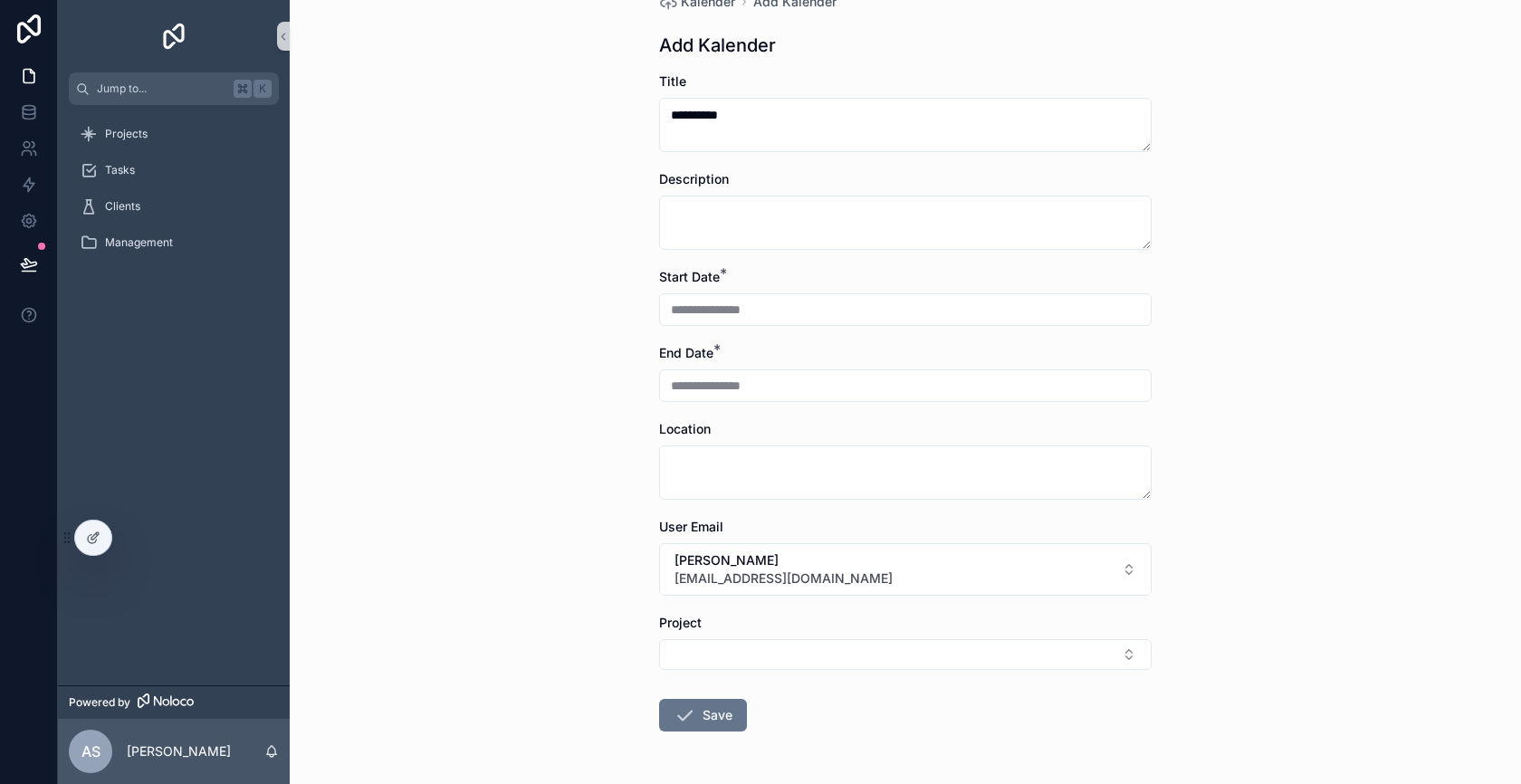
scroll to position [48, 0]
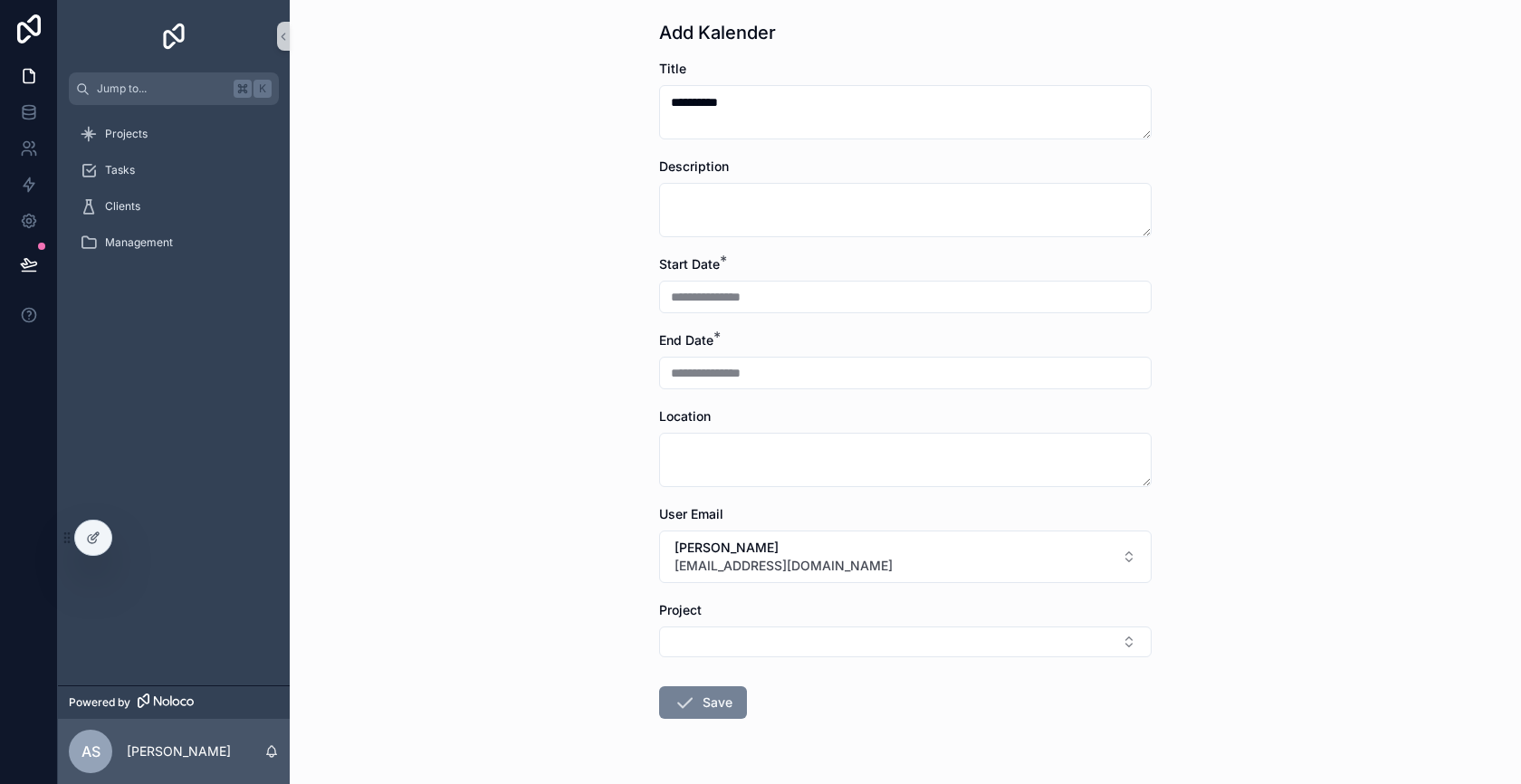
click at [703, 711] on button "Save" at bounding box center [703, 702] width 88 height 33
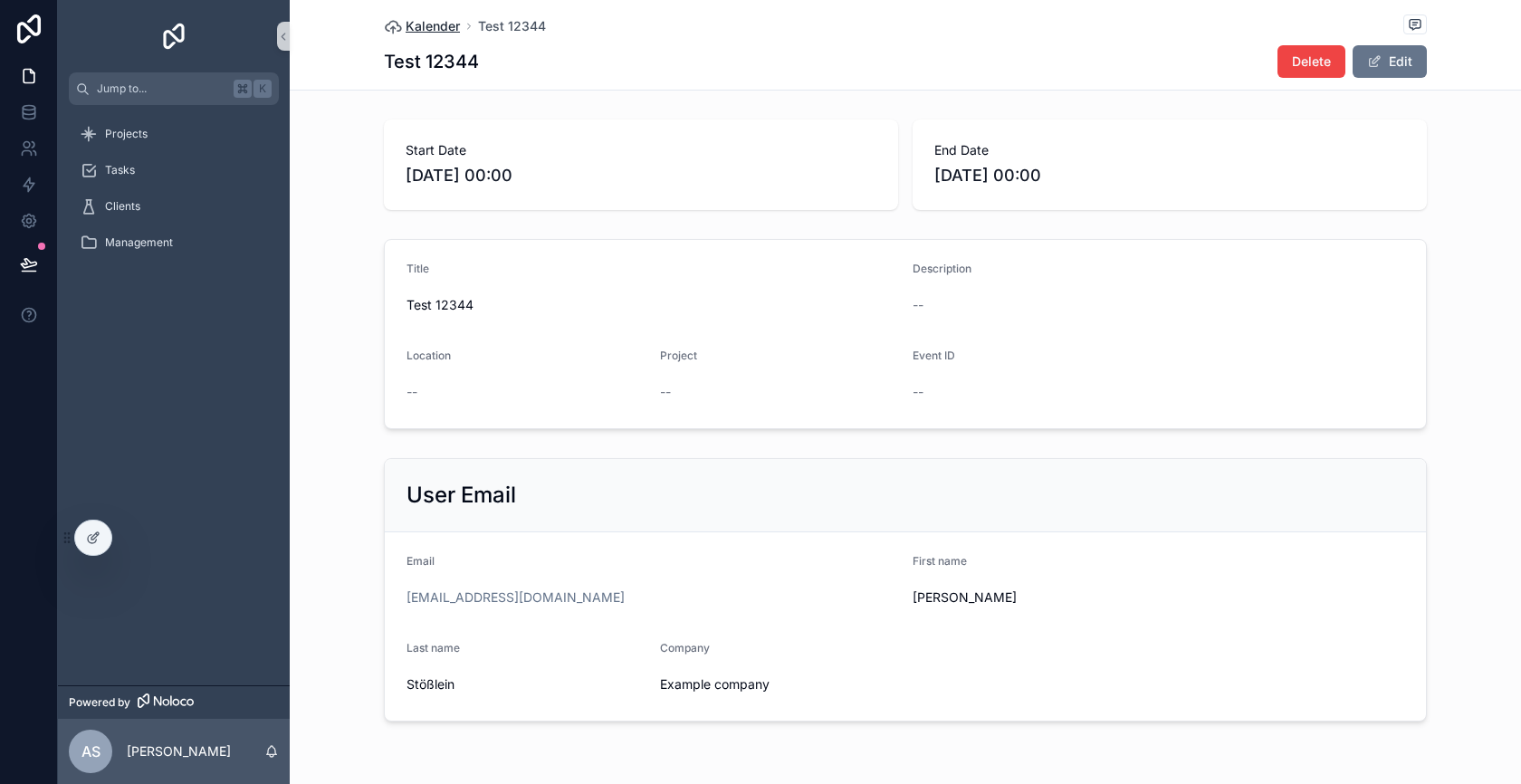
click at [446, 27] on span "Kalender" at bounding box center [432, 26] width 54 height 18
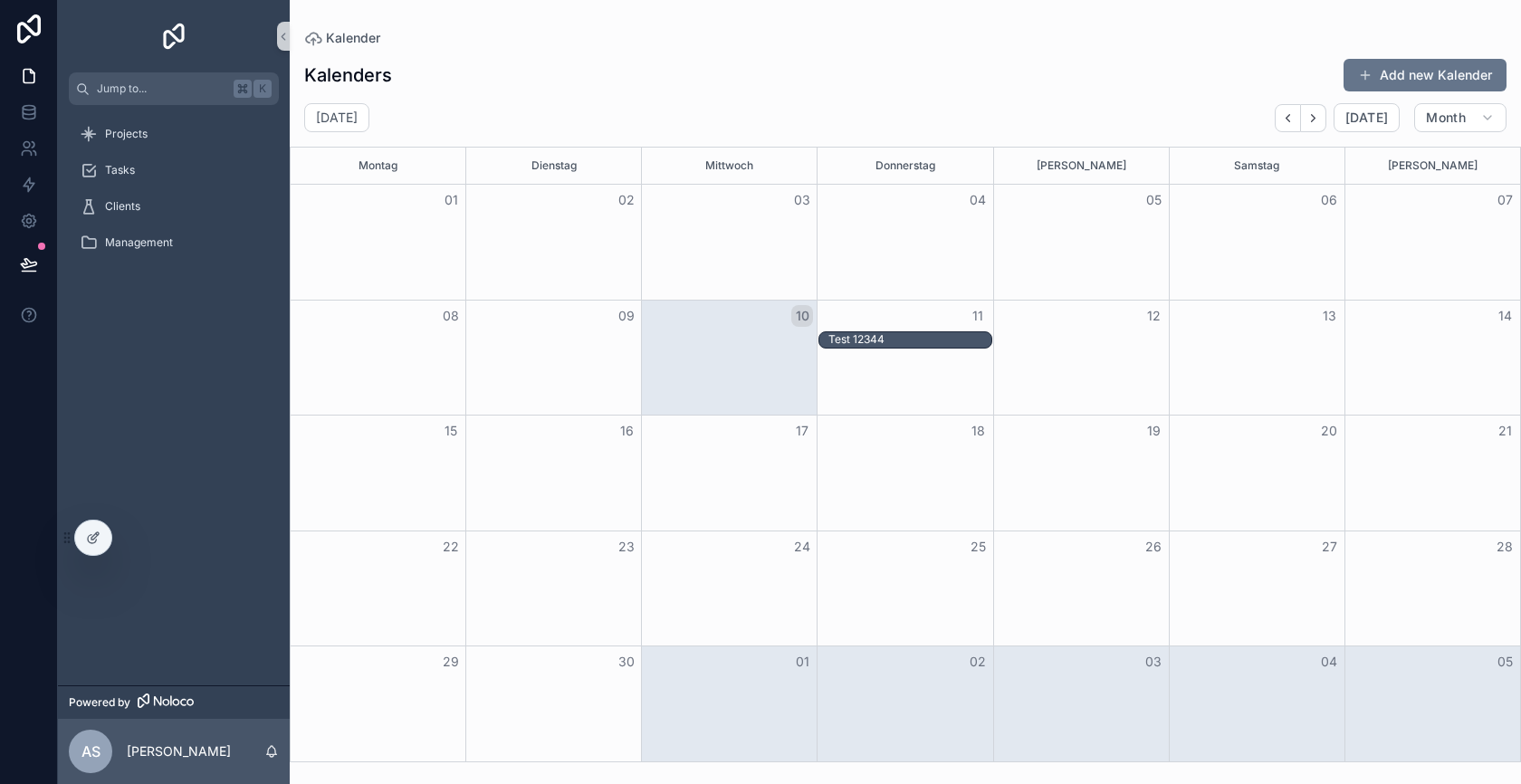
click at [1056, 375] on div "Month View" at bounding box center [1081, 358] width 176 height 115
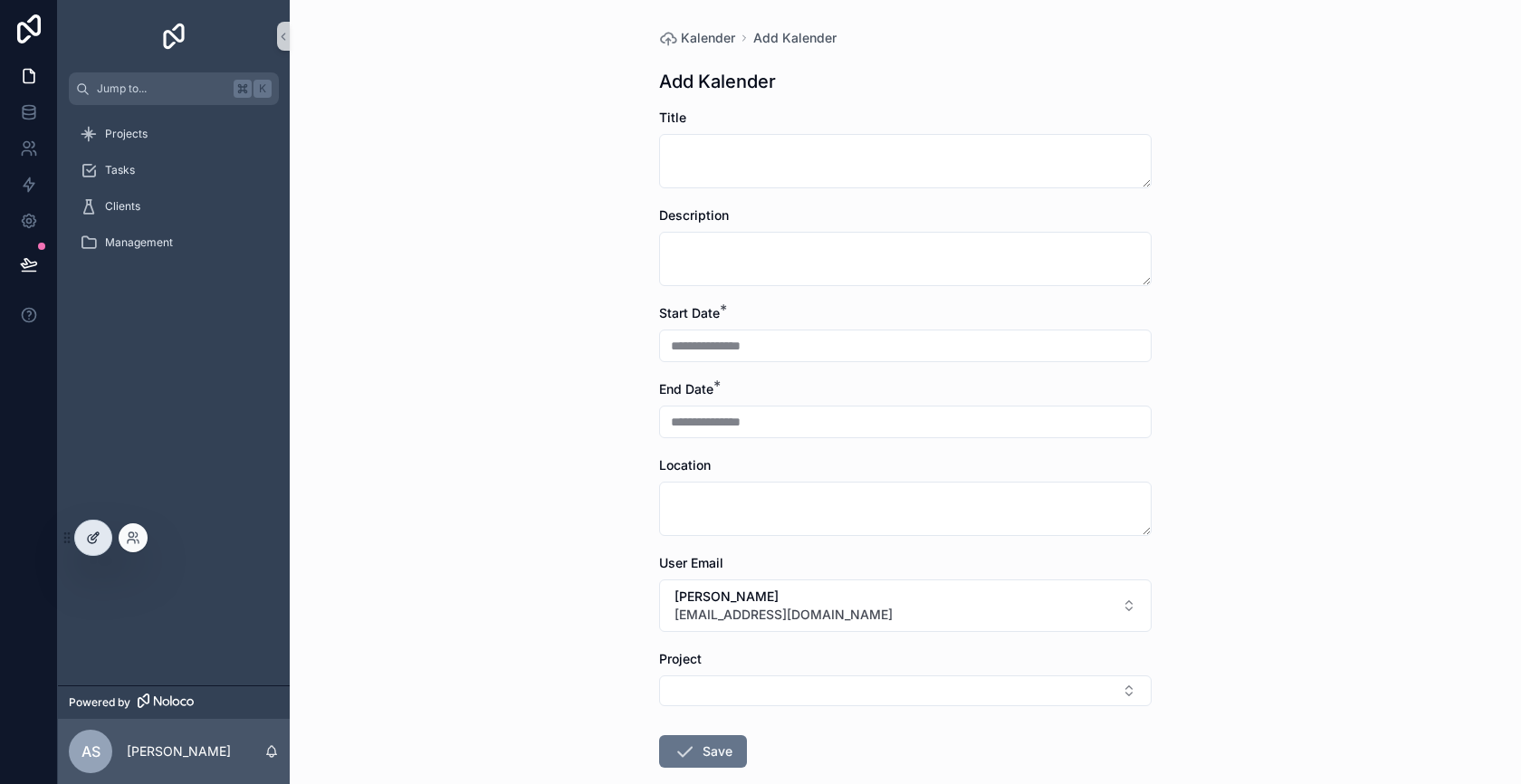
click at [92, 535] on icon at bounding box center [94, 535] width 7 height 7
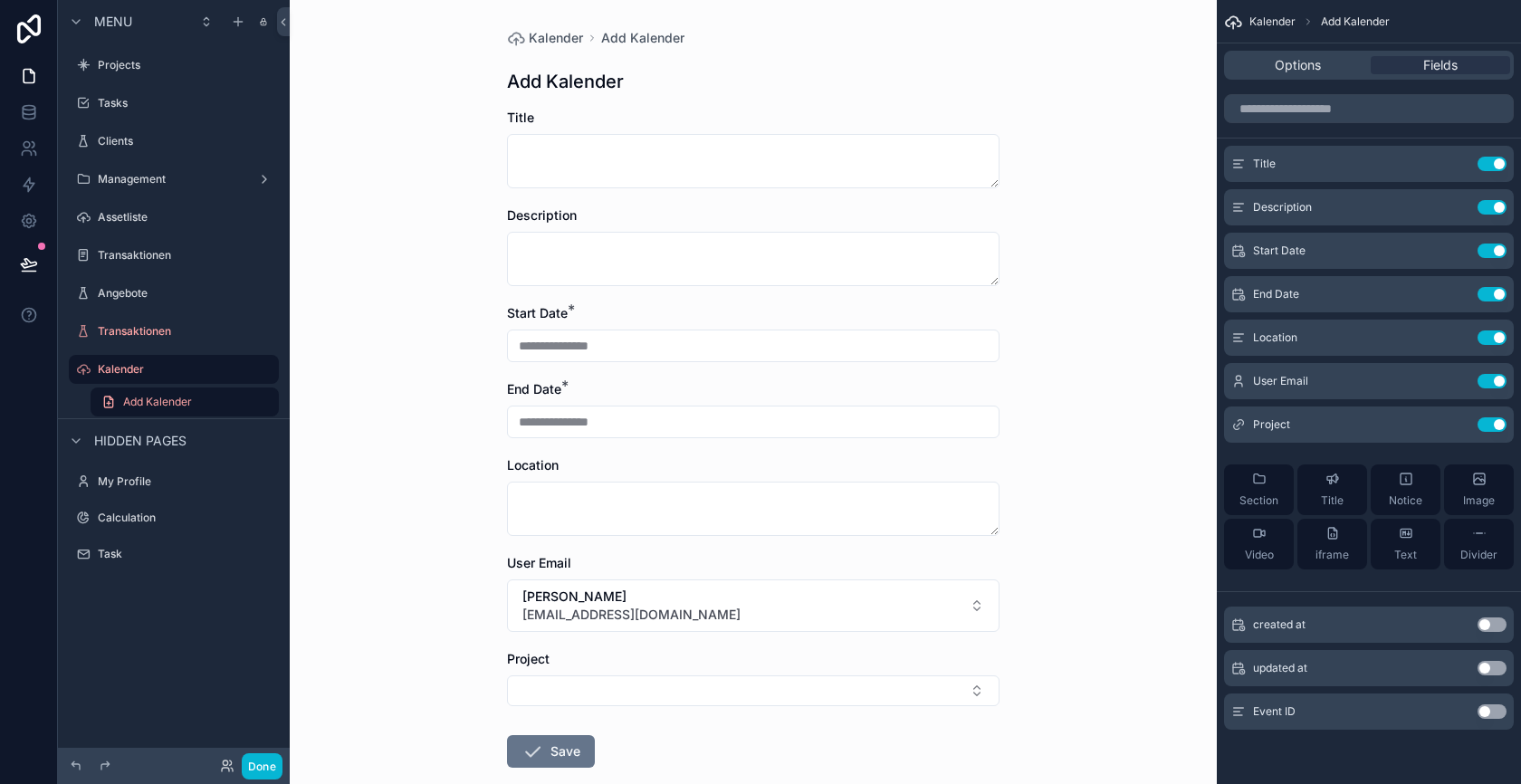
click at [1277, 84] on div "Options Fields" at bounding box center [1369, 65] width 305 height 44
click at [1277, 71] on span "Options" at bounding box center [1297, 65] width 46 height 18
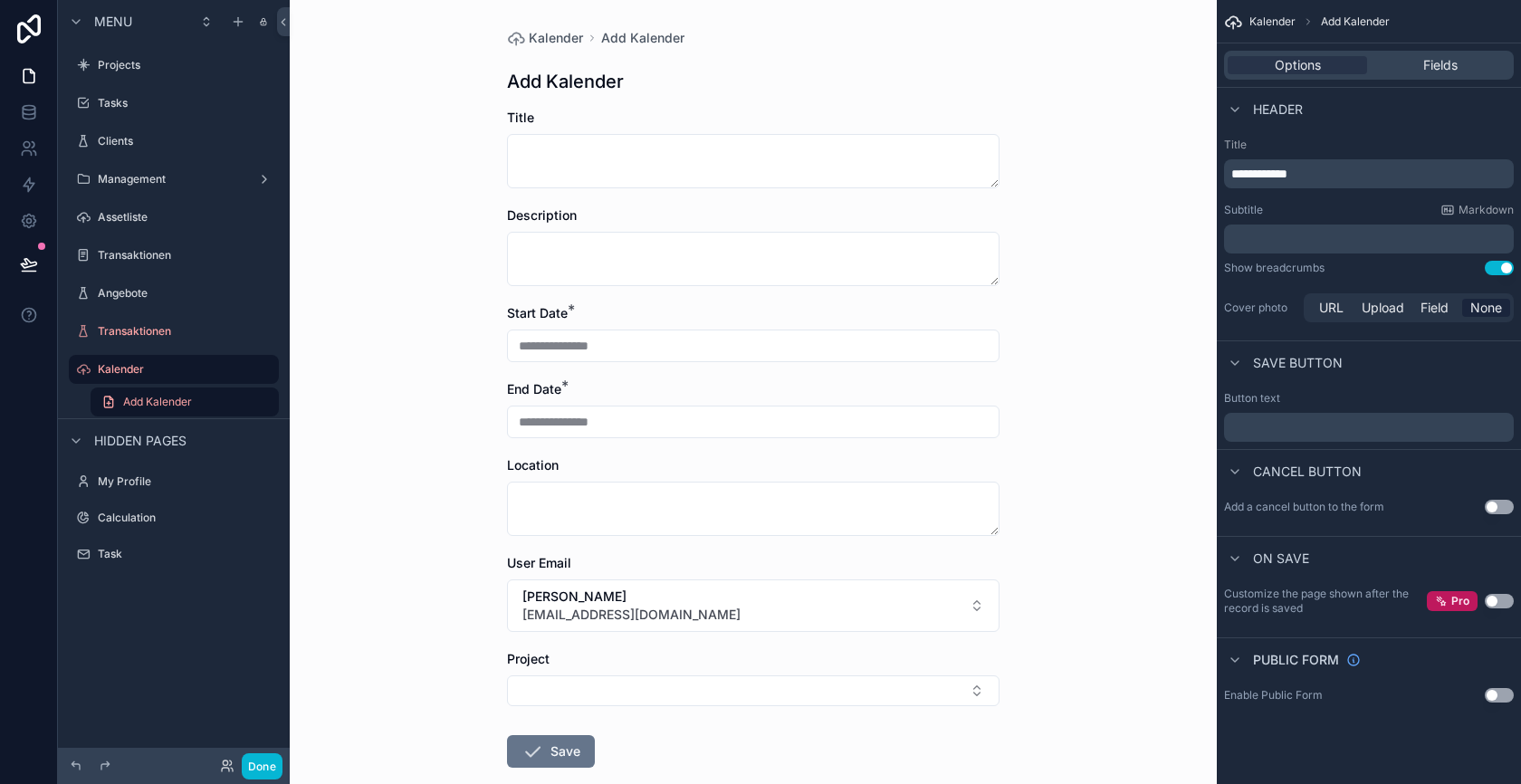
click at [1502, 507] on button "Use setting" at bounding box center [1498, 506] width 29 height 15
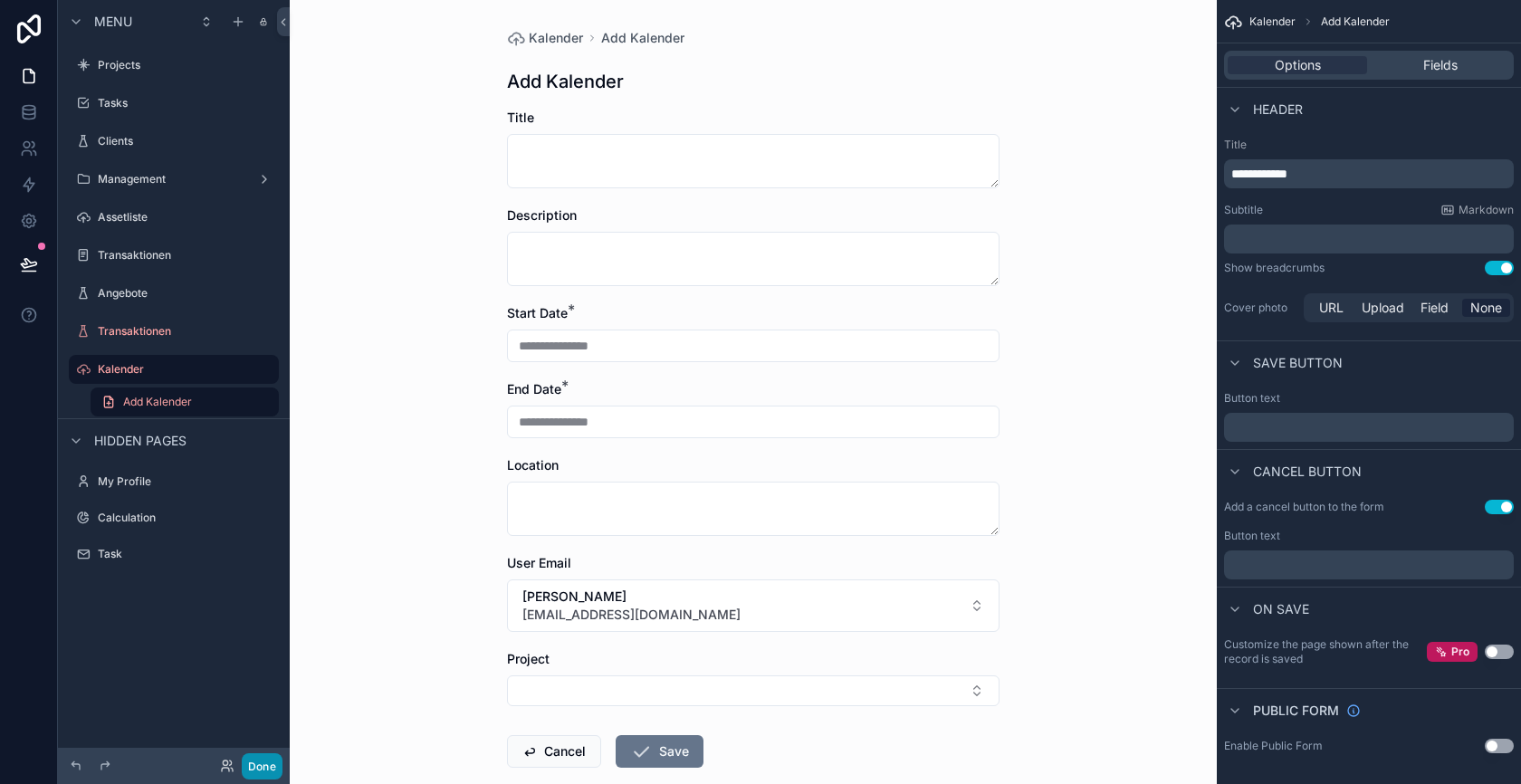
click at [274, 765] on button "Done" at bounding box center [261, 766] width 41 height 27
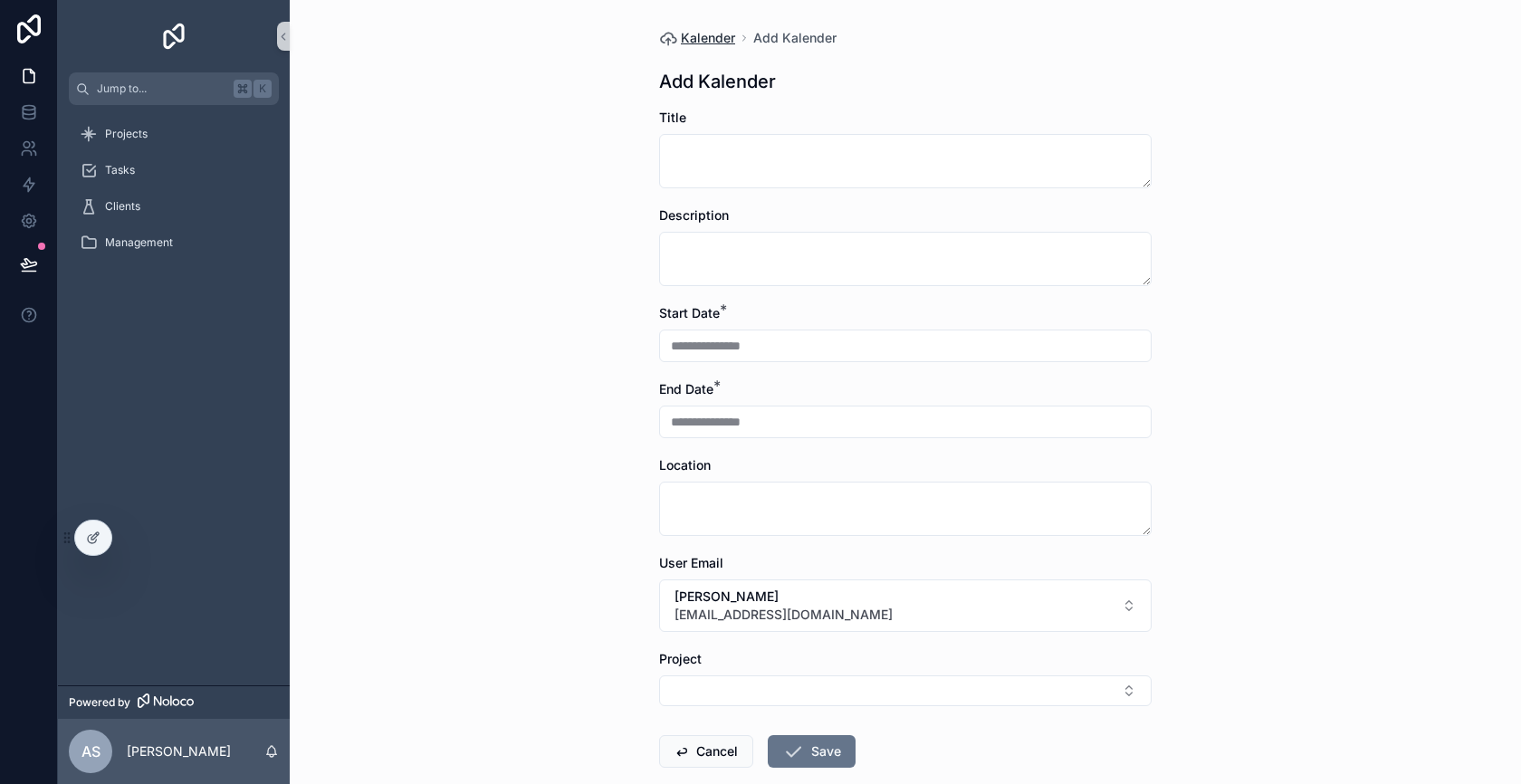
click at [696, 43] on span "Kalender" at bounding box center [707, 38] width 54 height 18
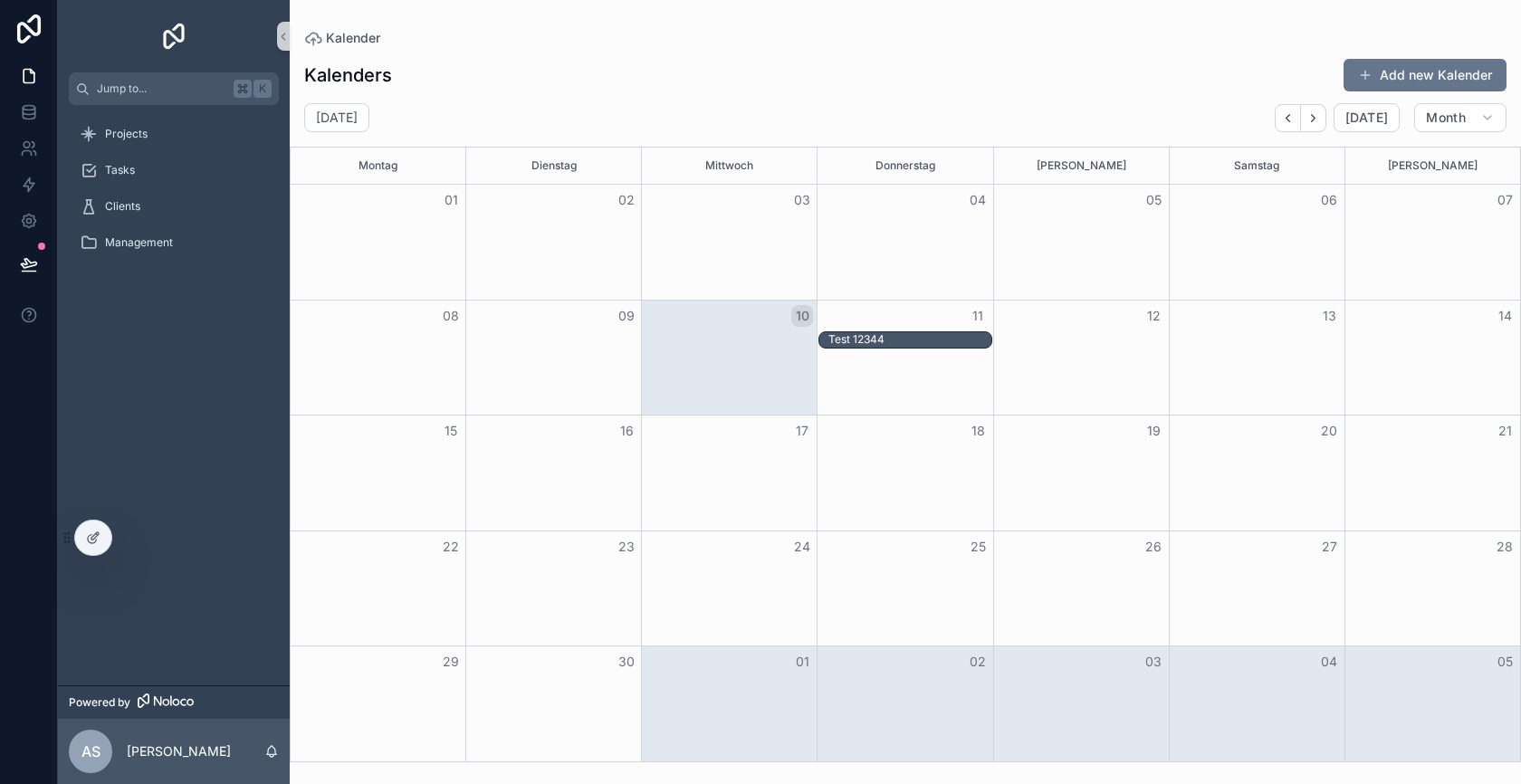
click at [1089, 349] on div "Month View" at bounding box center [1081, 358] width 176 height 115
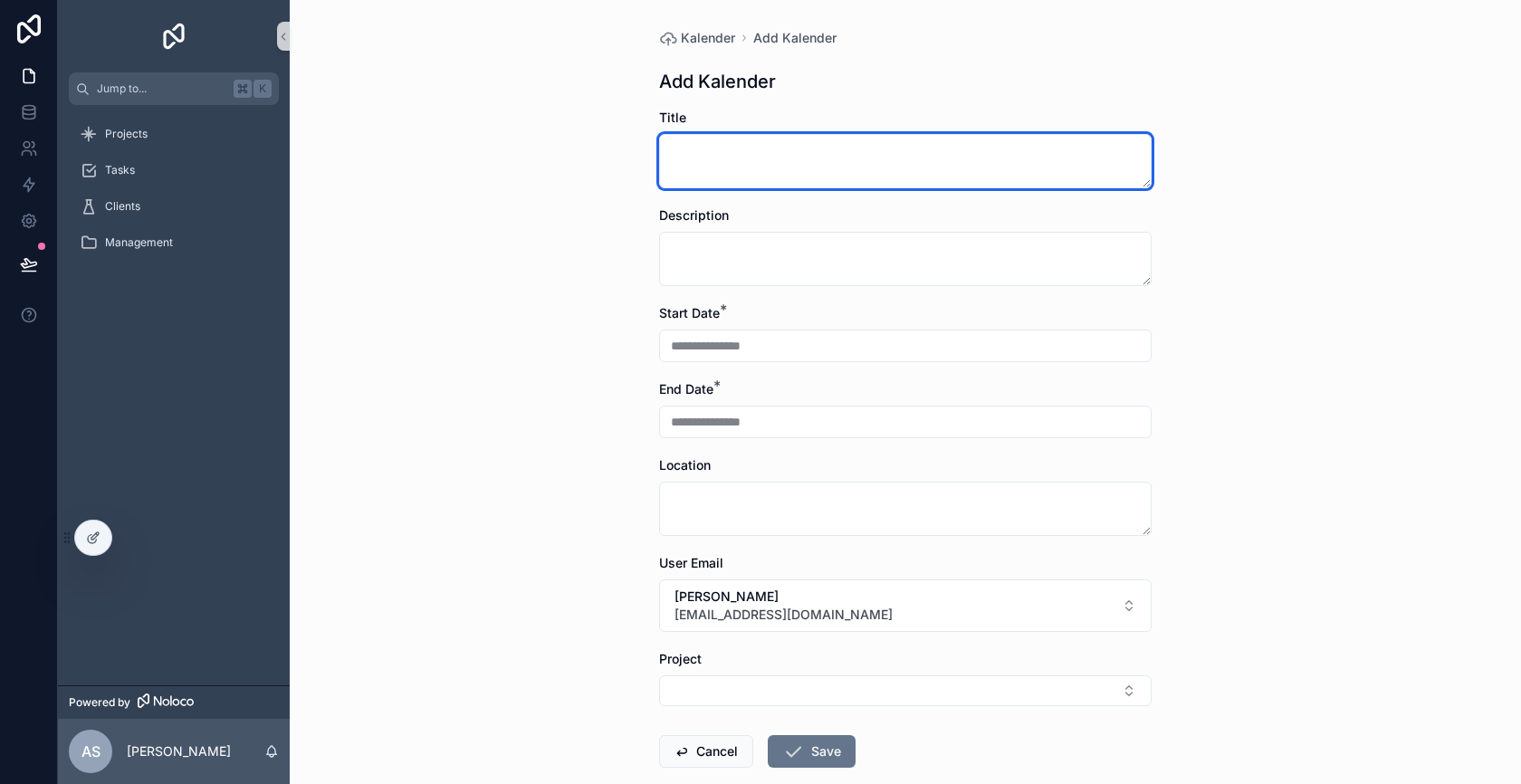
click at [745, 166] on textarea "scrollable content" at bounding box center [906, 160] width 492 height 54
type textarea "**********"
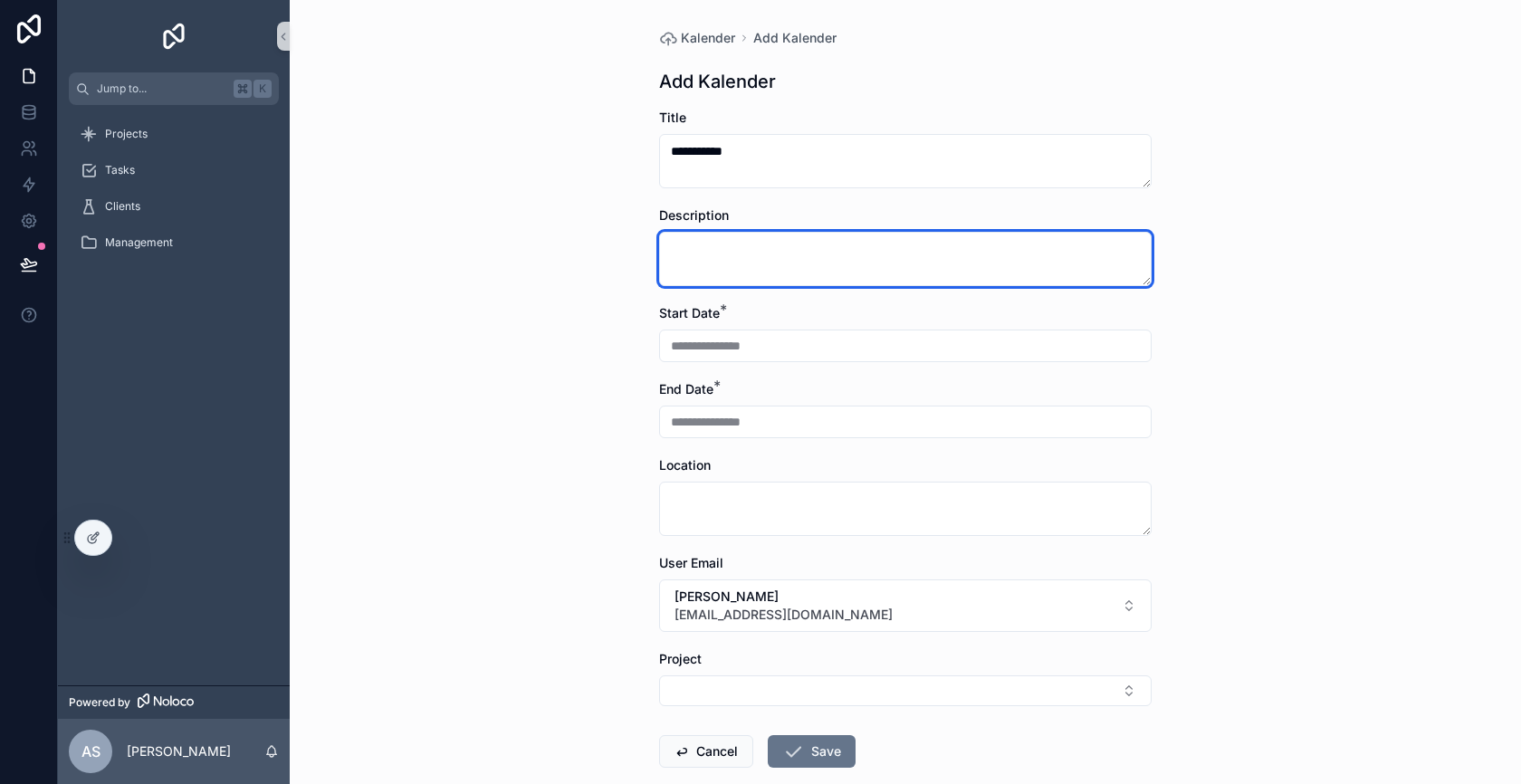
click at [744, 276] on textarea "scrollable content" at bounding box center [906, 258] width 492 height 54
type textarea "****"
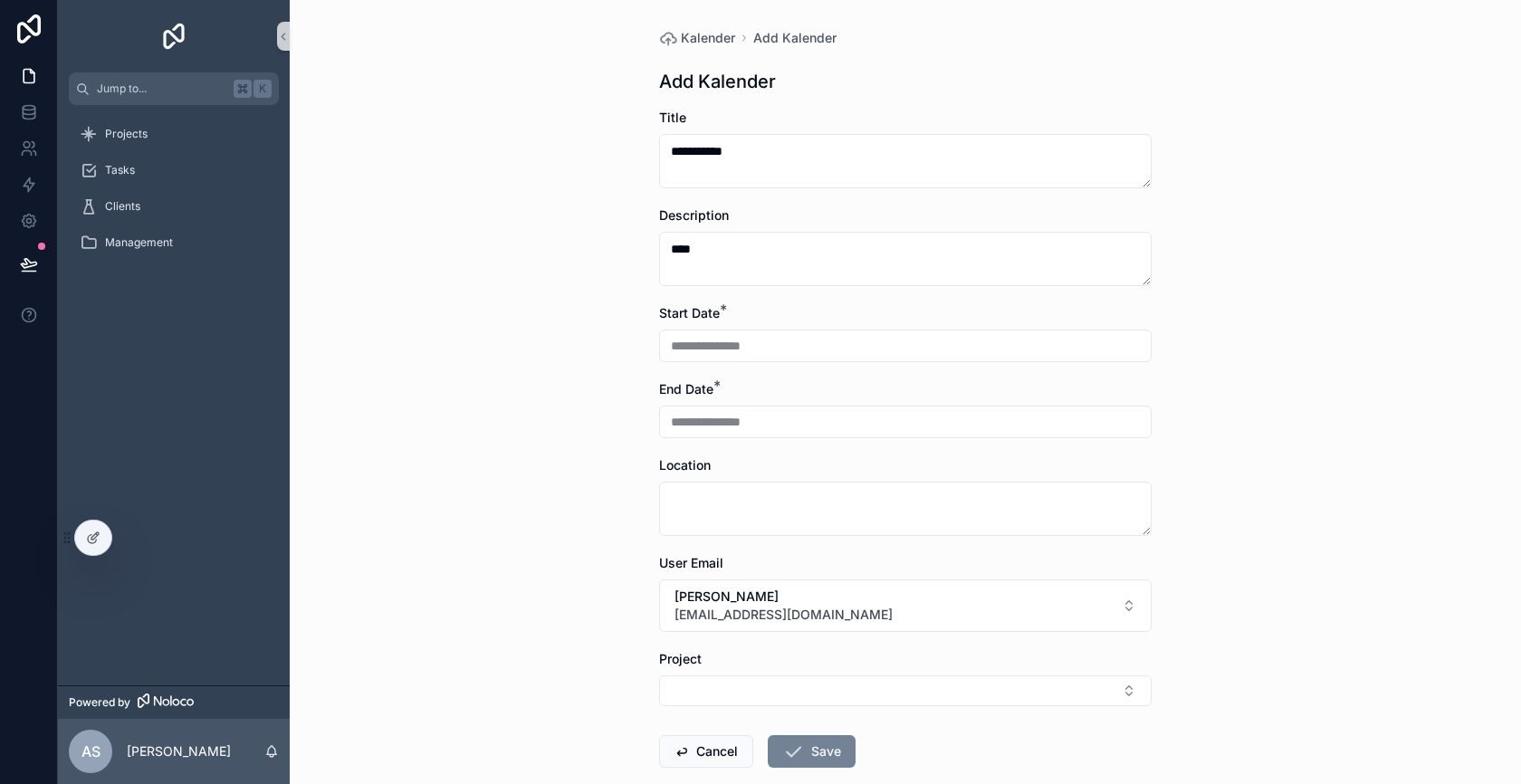
click at [812, 749] on button "Save" at bounding box center [811, 750] width 88 height 33
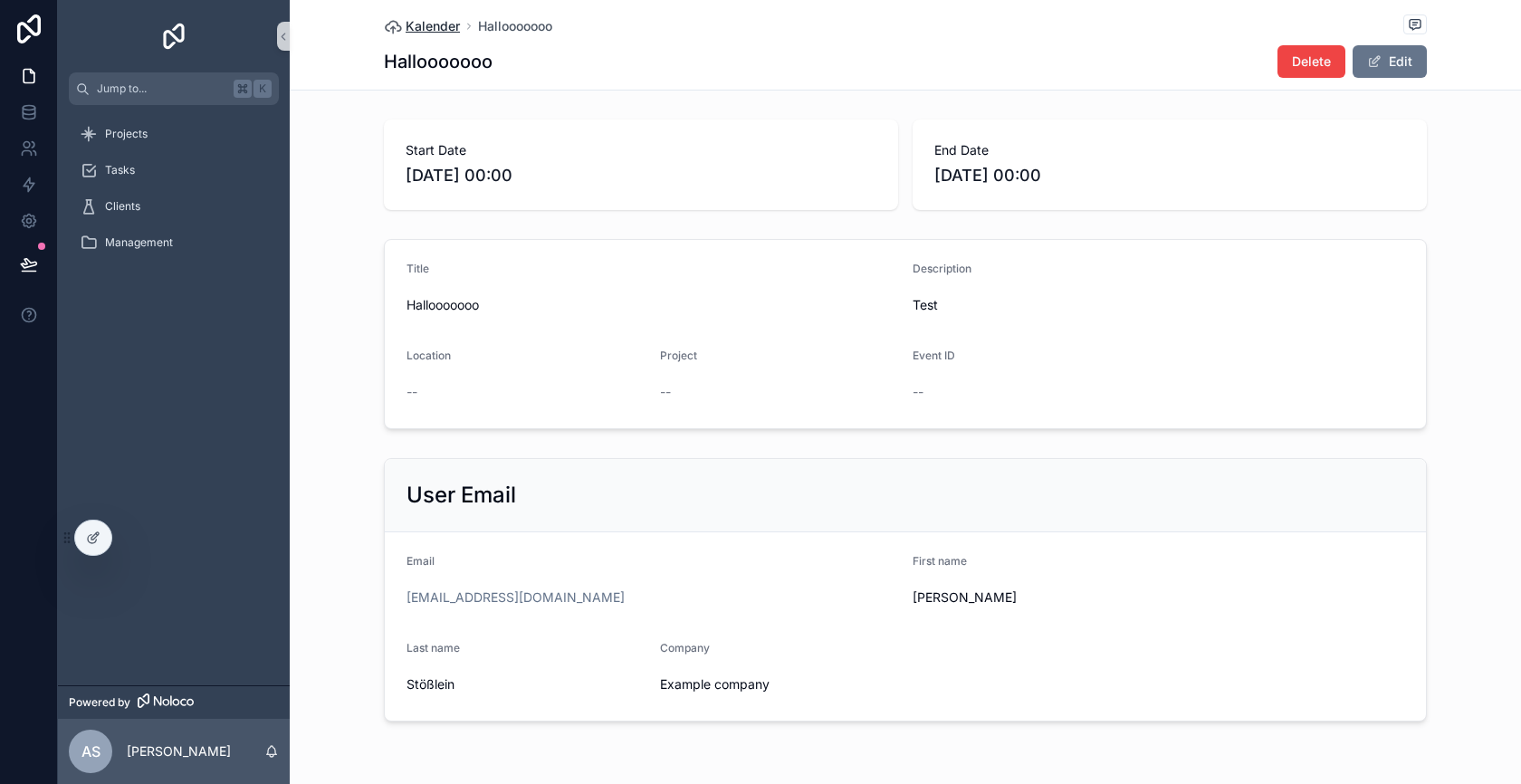
click at [428, 26] on span "Kalender" at bounding box center [432, 26] width 54 height 18
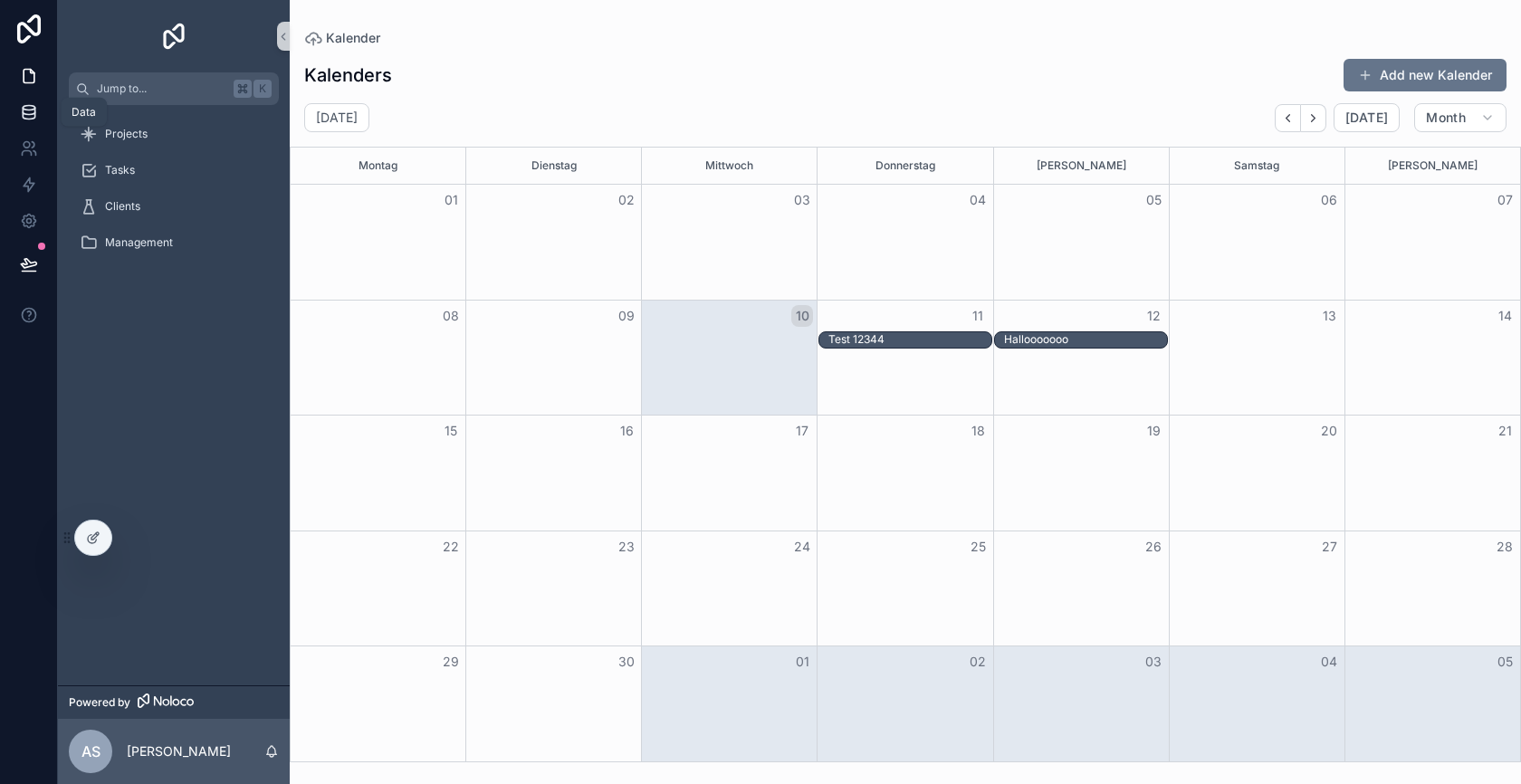
click at [33, 116] on icon at bounding box center [29, 112] width 18 height 18
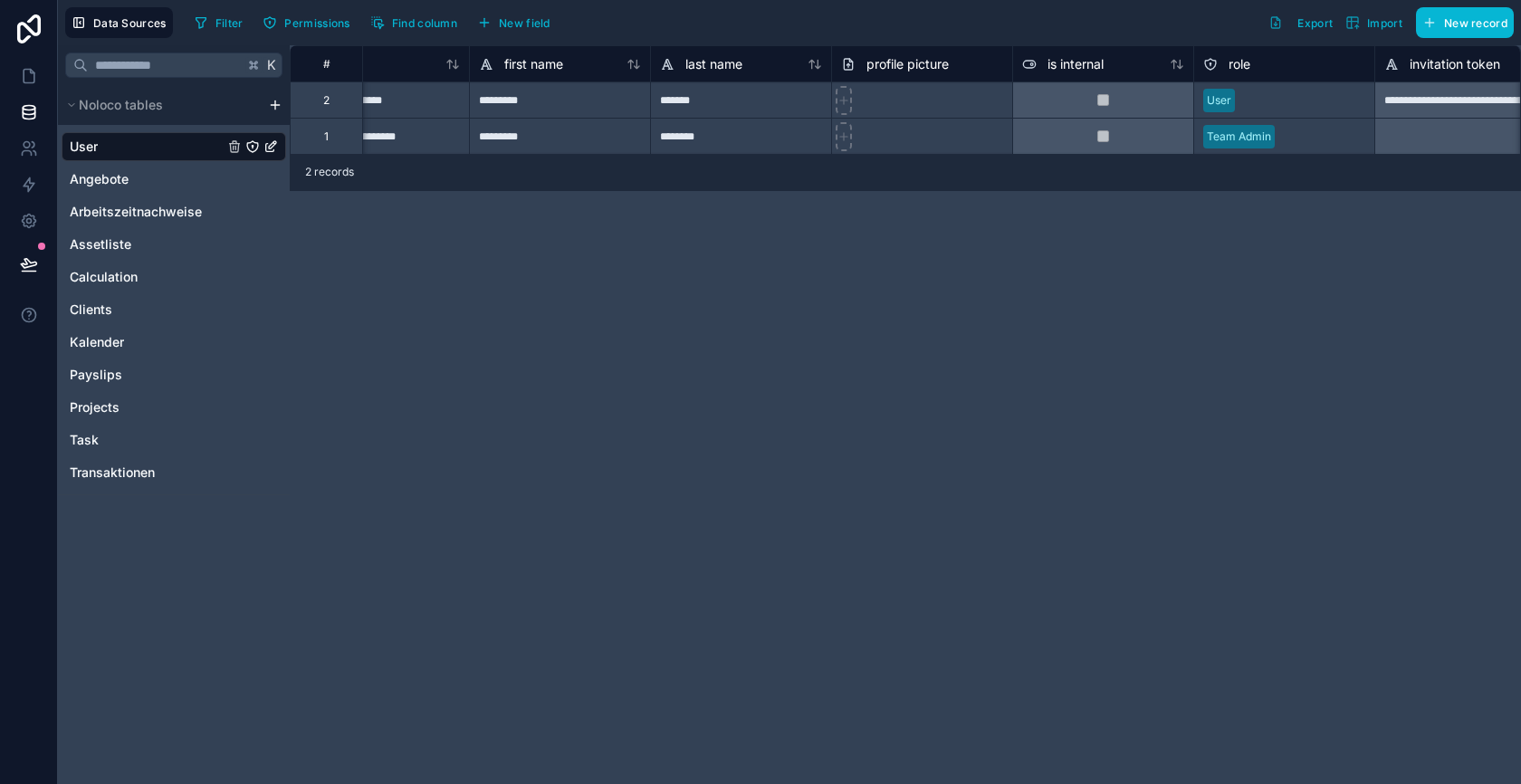
scroll to position [0, 60]
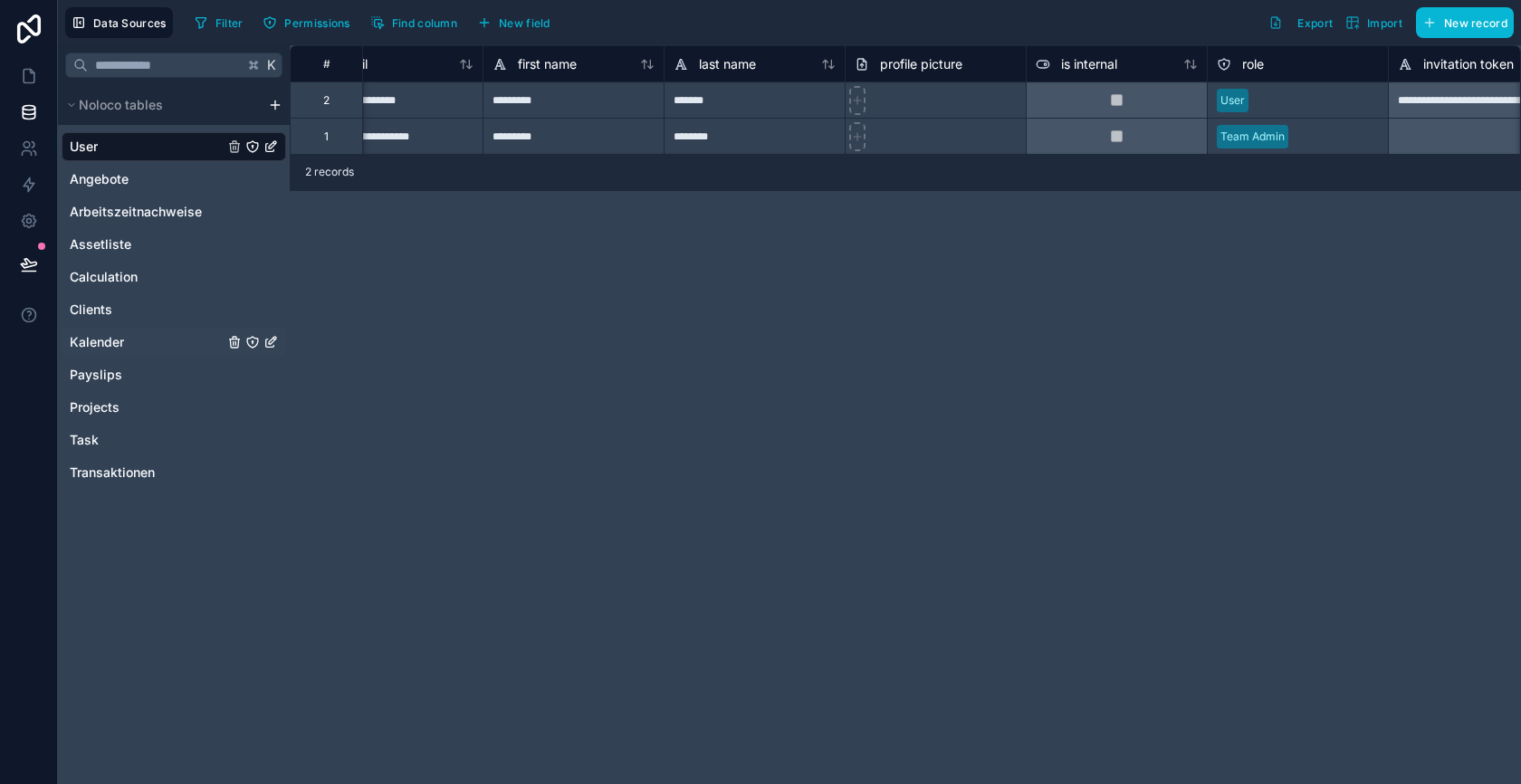
click at [135, 346] on link "Kalender" at bounding box center [146, 342] width 154 height 18
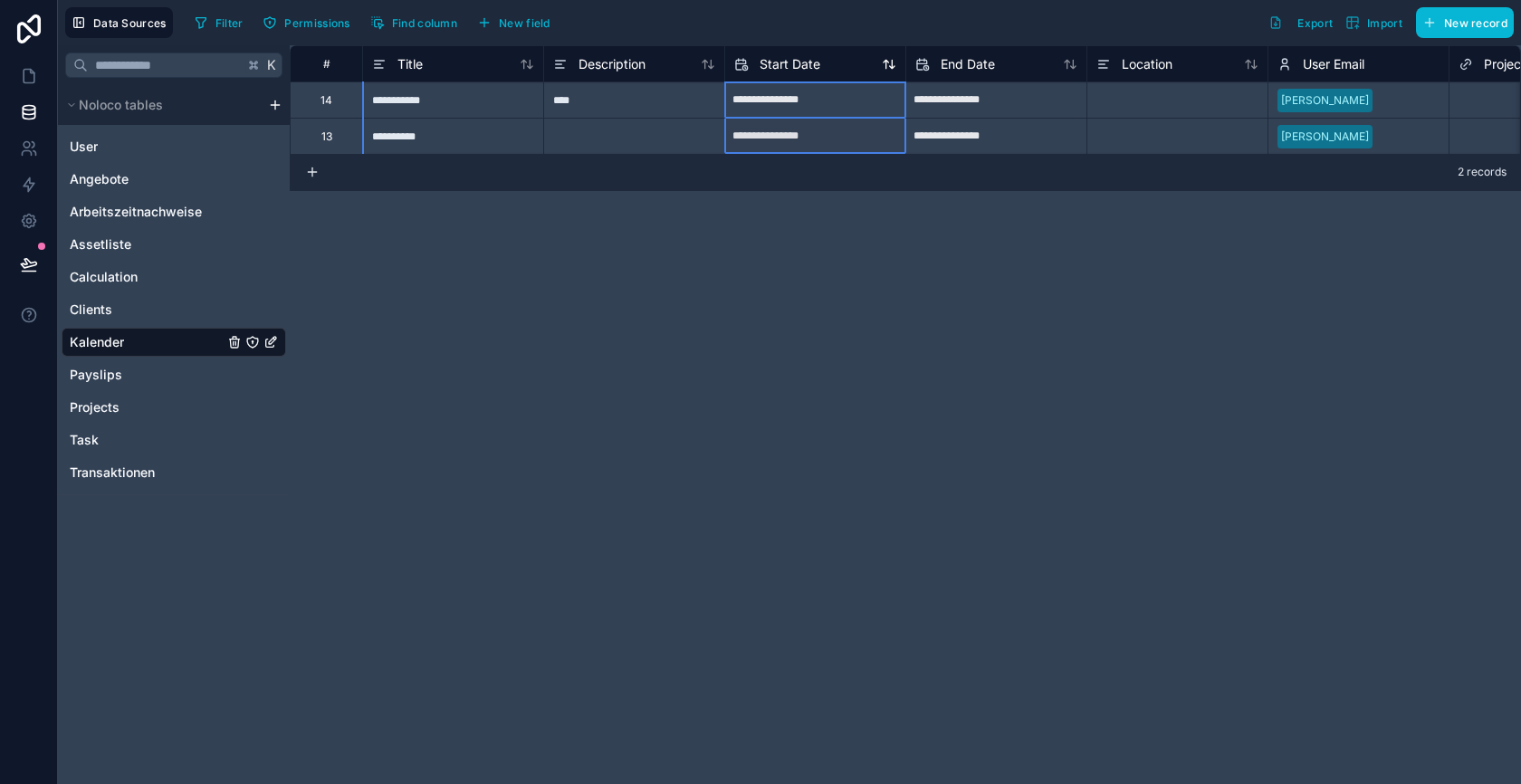
click at [775, 63] on span "Start Date" at bounding box center [789, 64] width 60 height 18
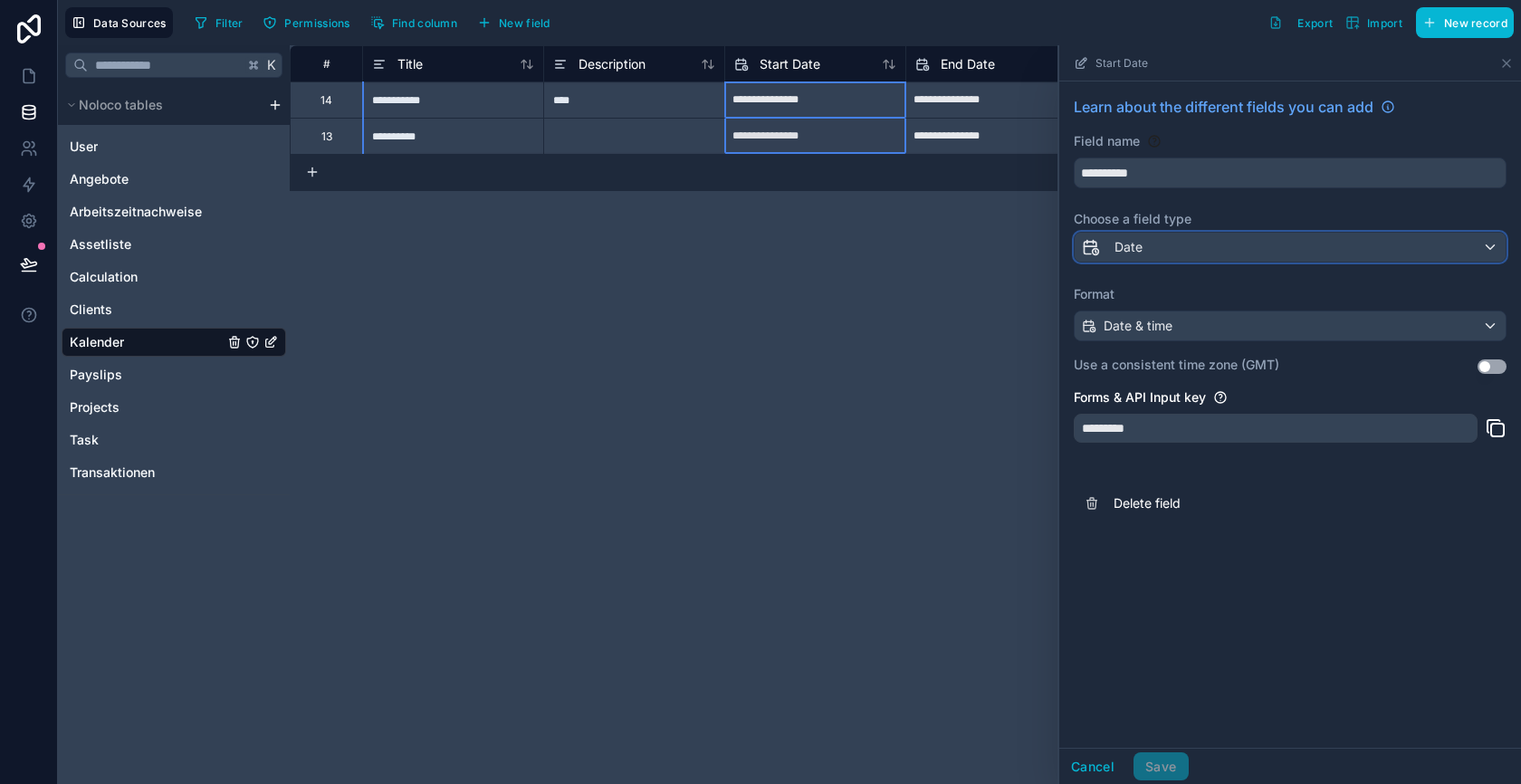
click at [1176, 241] on div "Date" at bounding box center [1291, 246] width 431 height 29
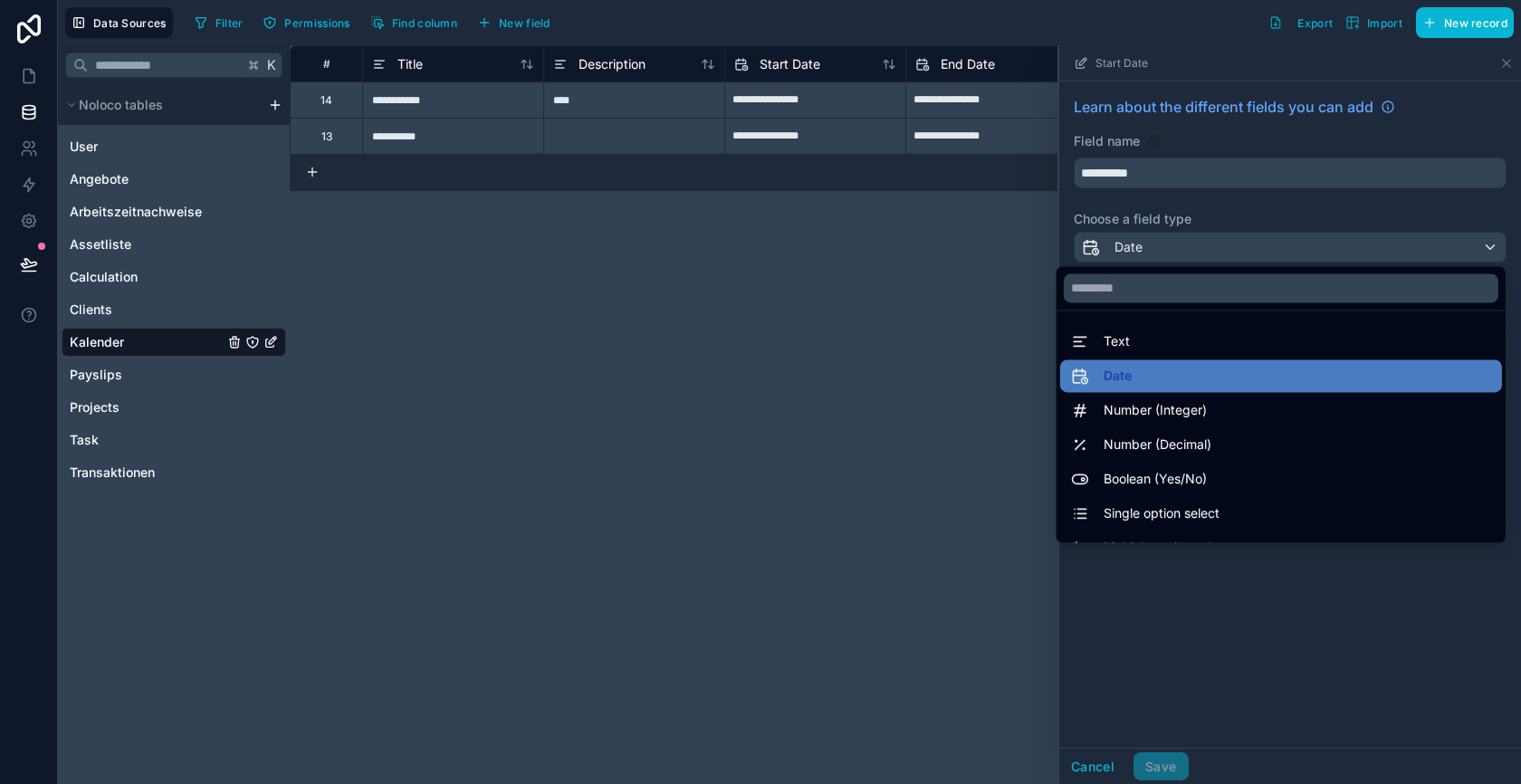
click at [1176, 241] on div at bounding box center [1290, 414] width 462 height 739
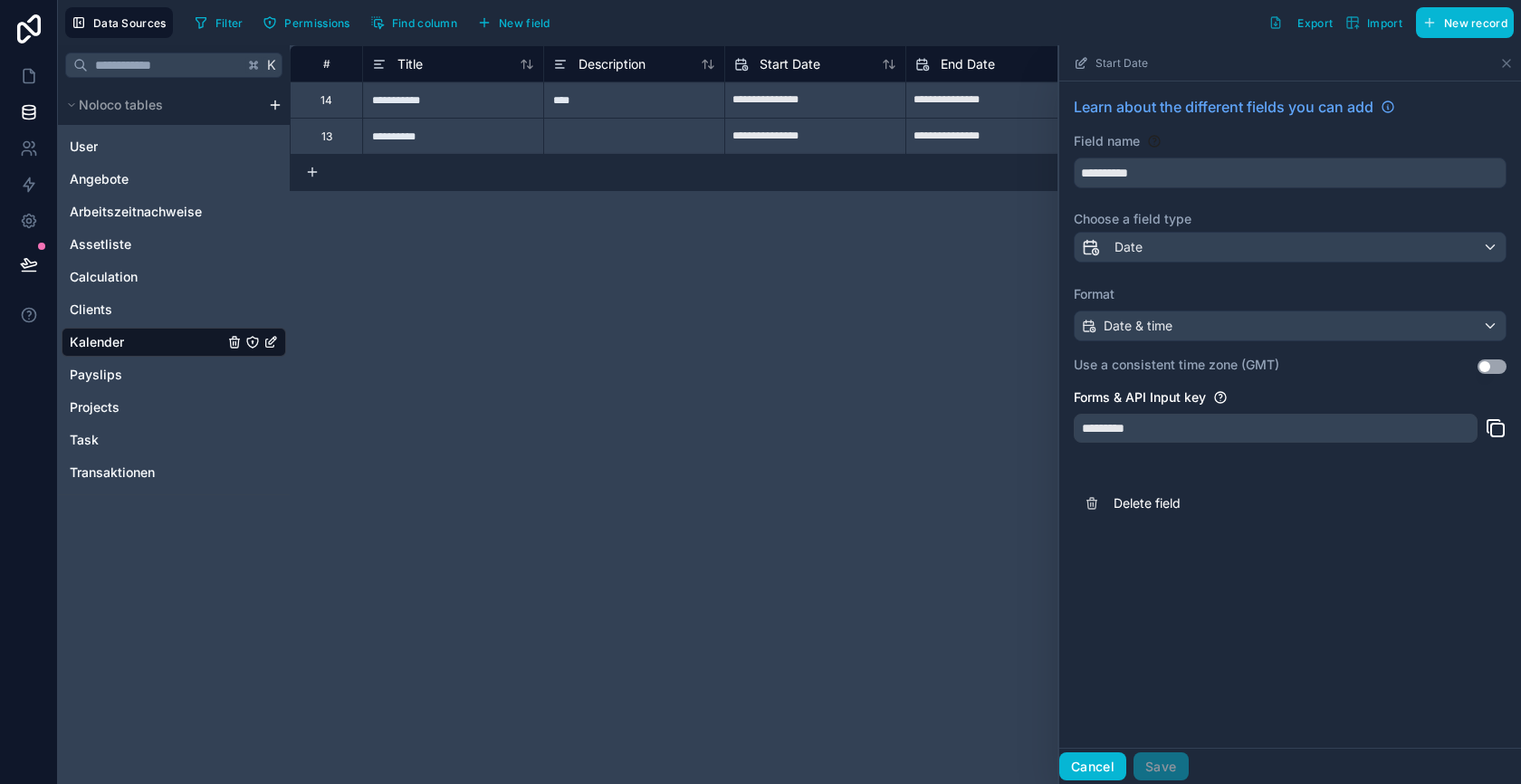
click at [1092, 759] on button "Cancel" at bounding box center [1093, 766] width 67 height 29
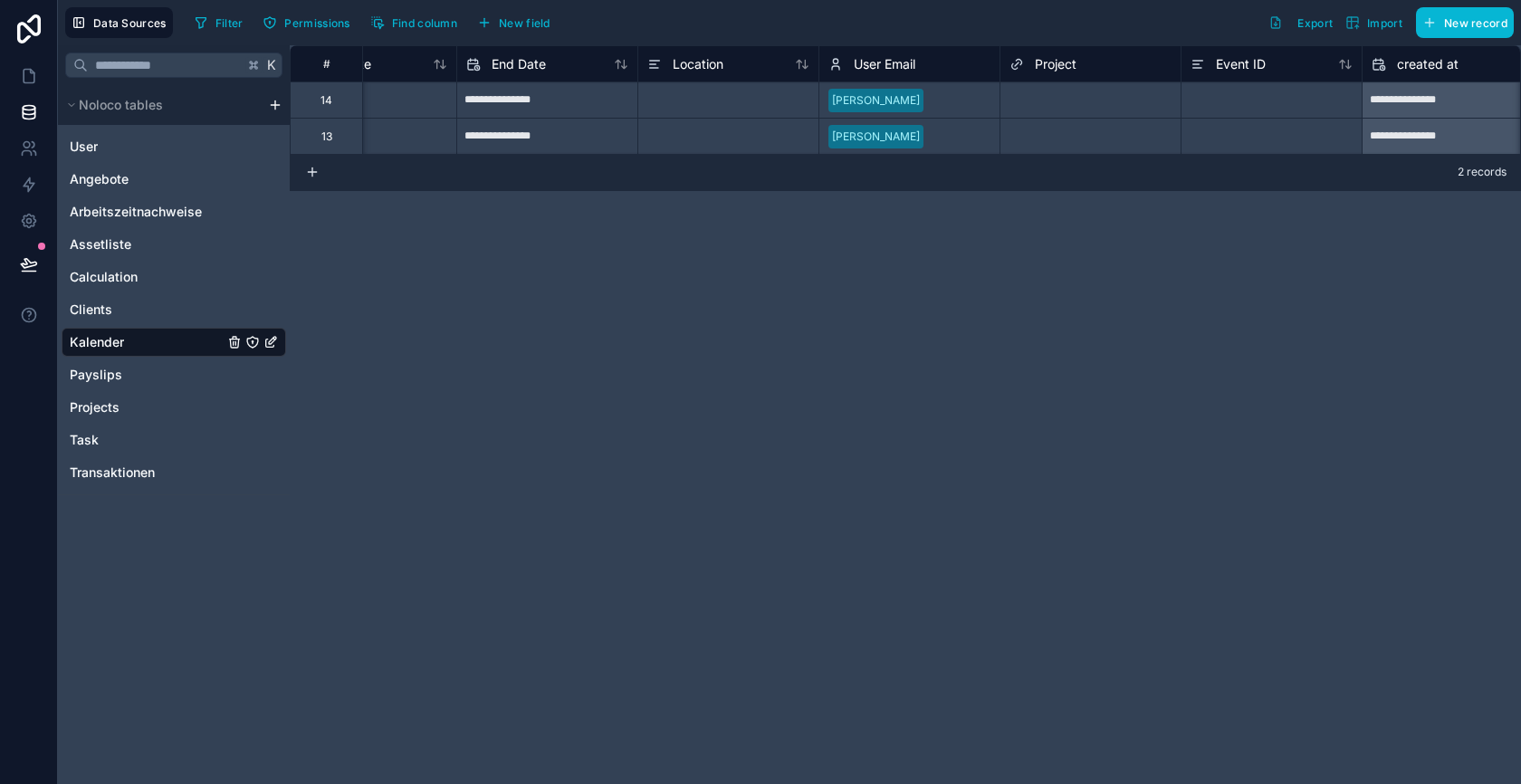
scroll to position [0, 451]
click at [538, 23] on span "New field" at bounding box center [524, 23] width 51 height 14
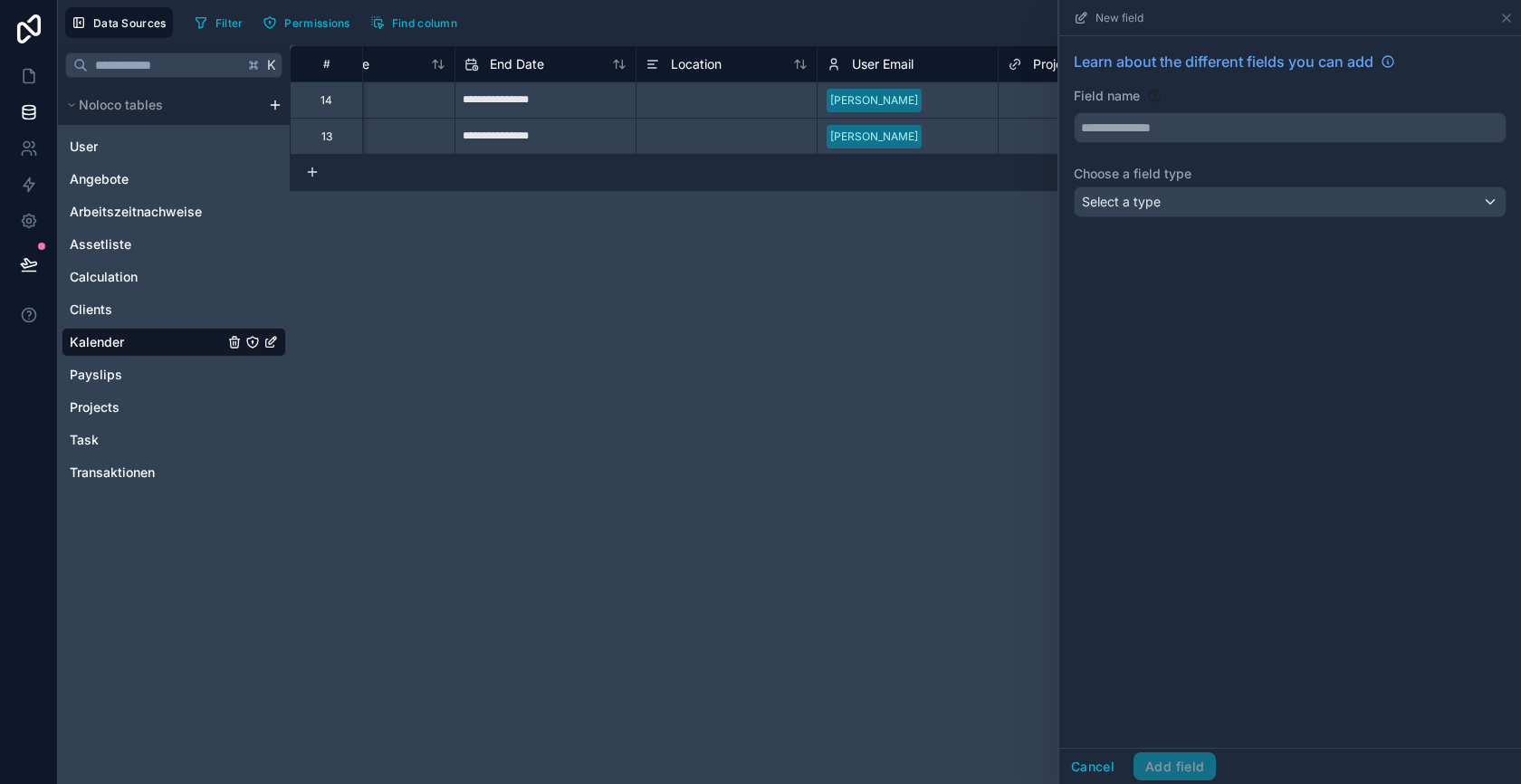
click at [949, 242] on div "**********" at bounding box center [905, 414] width 1231 height 739
click at [32, 81] on icon at bounding box center [29, 76] width 18 height 18
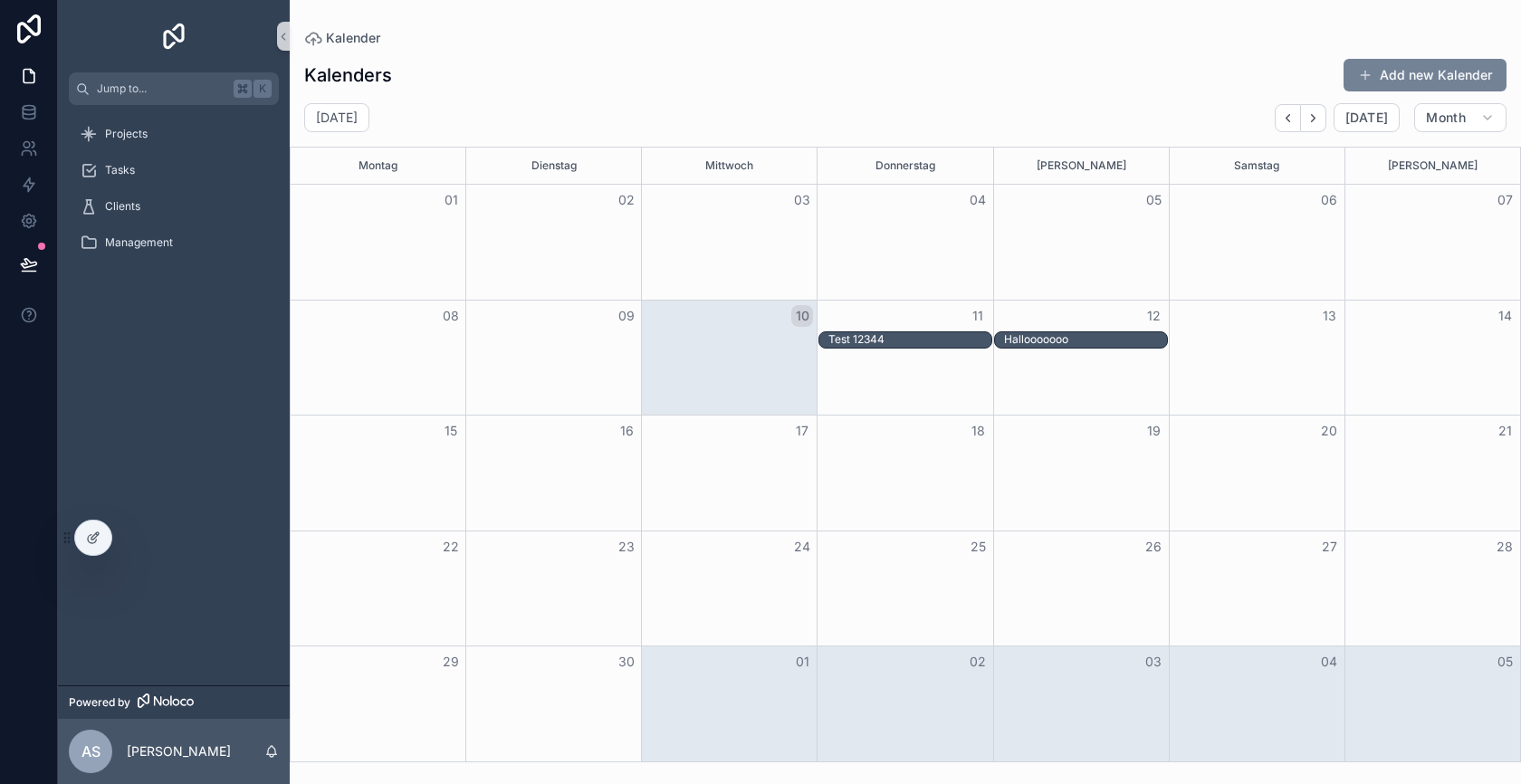
click at [1402, 68] on button "Add new Kalender" at bounding box center [1425, 75] width 163 height 33
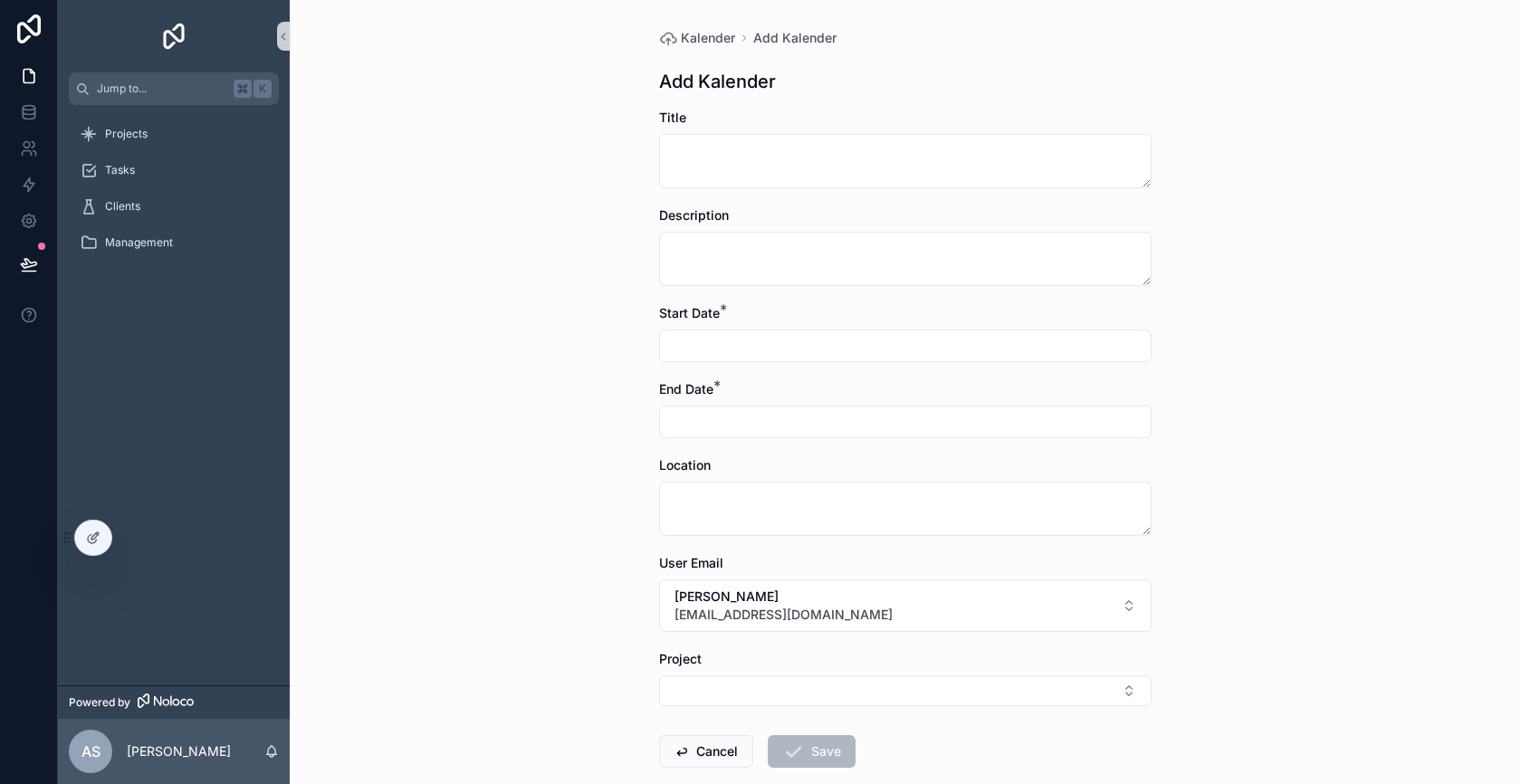
click at [779, 343] on input "scrollable content" at bounding box center [905, 346] width 491 height 26
click at [545, 380] on div "Kalender Add Kalender Add Kalender Title Description Start Date * End Date * Lo…" at bounding box center [905, 392] width 1231 height 784
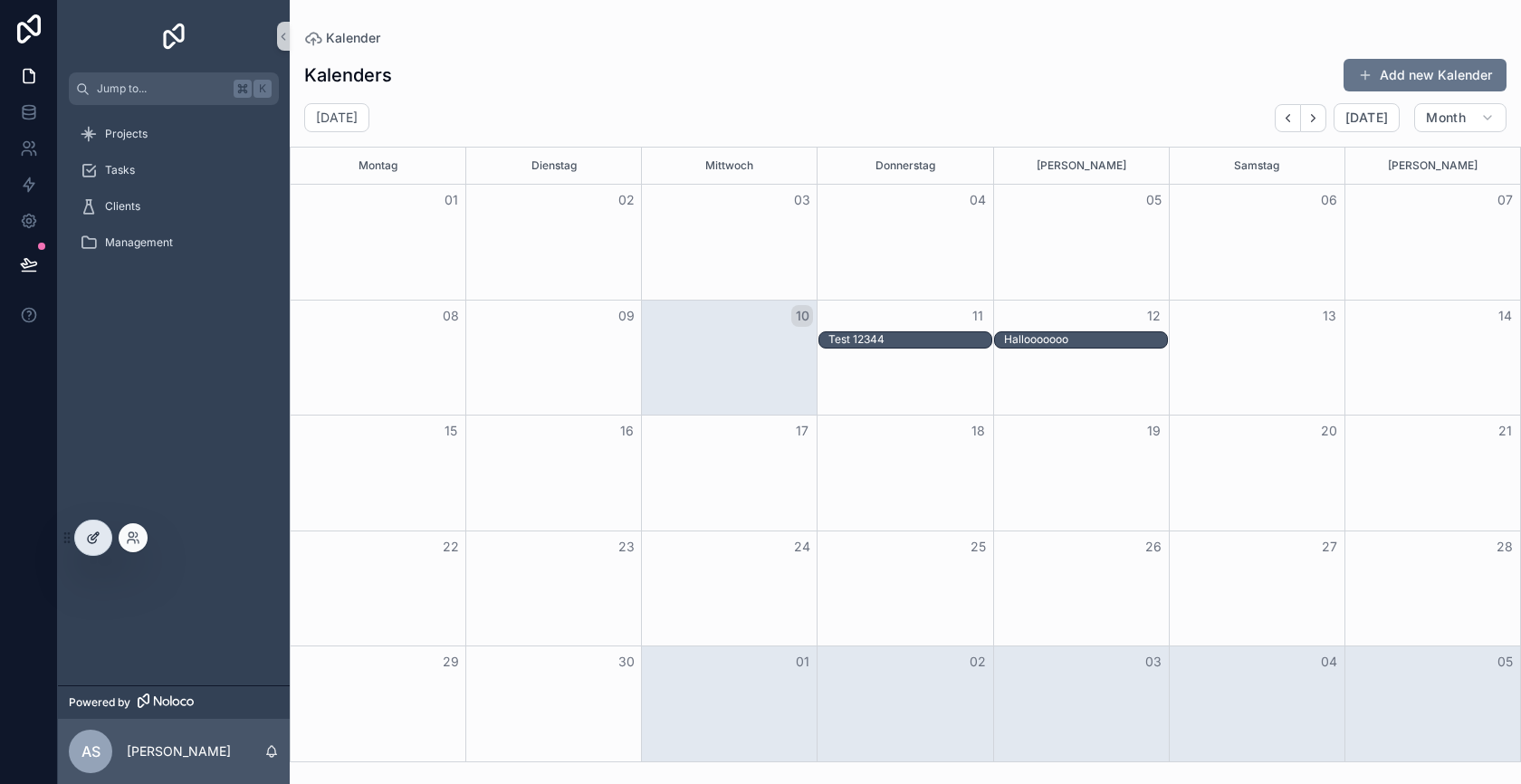
click at [101, 541] on div at bounding box center [93, 537] width 37 height 35
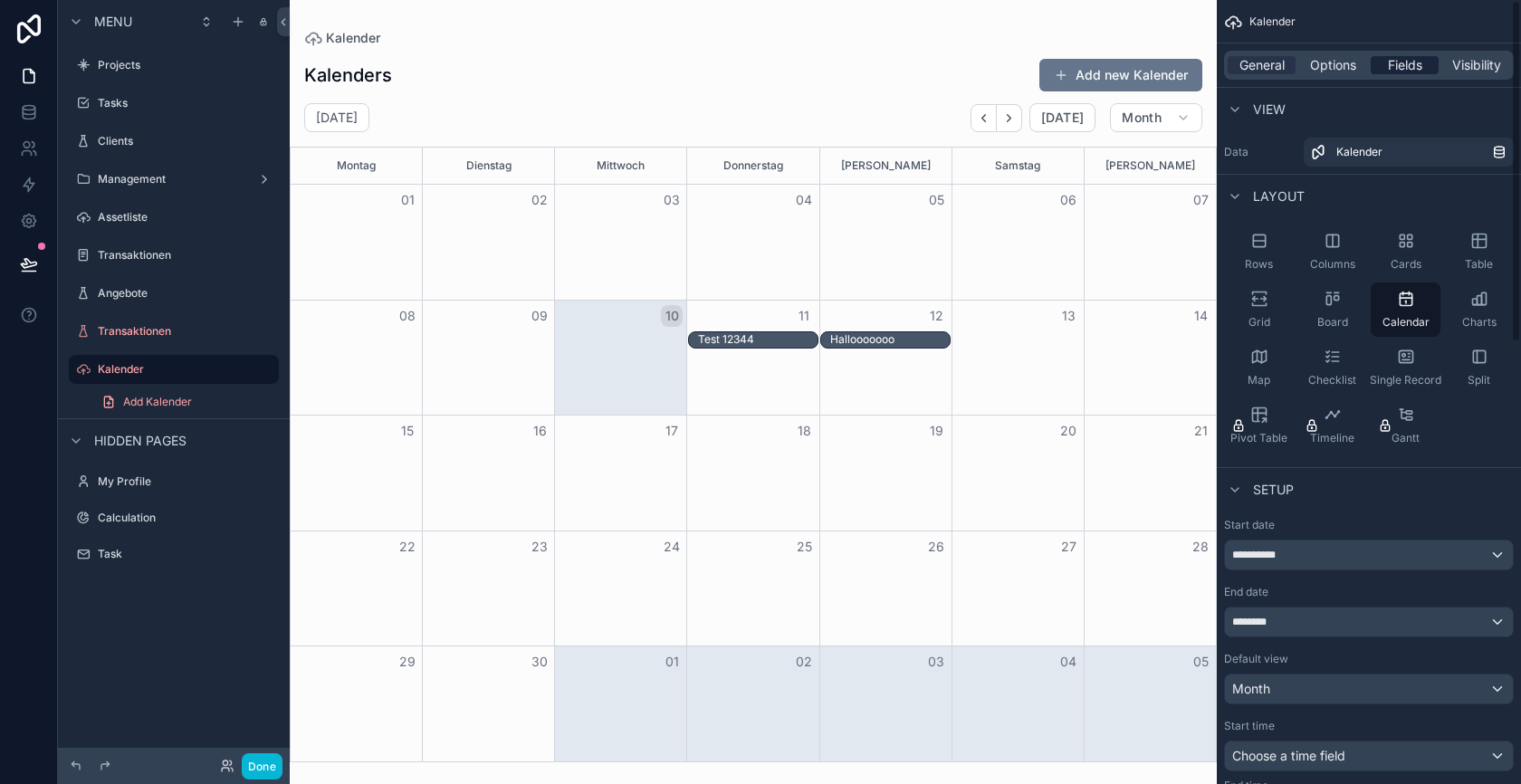
click at [1397, 62] on span "Fields" at bounding box center [1405, 65] width 35 height 18
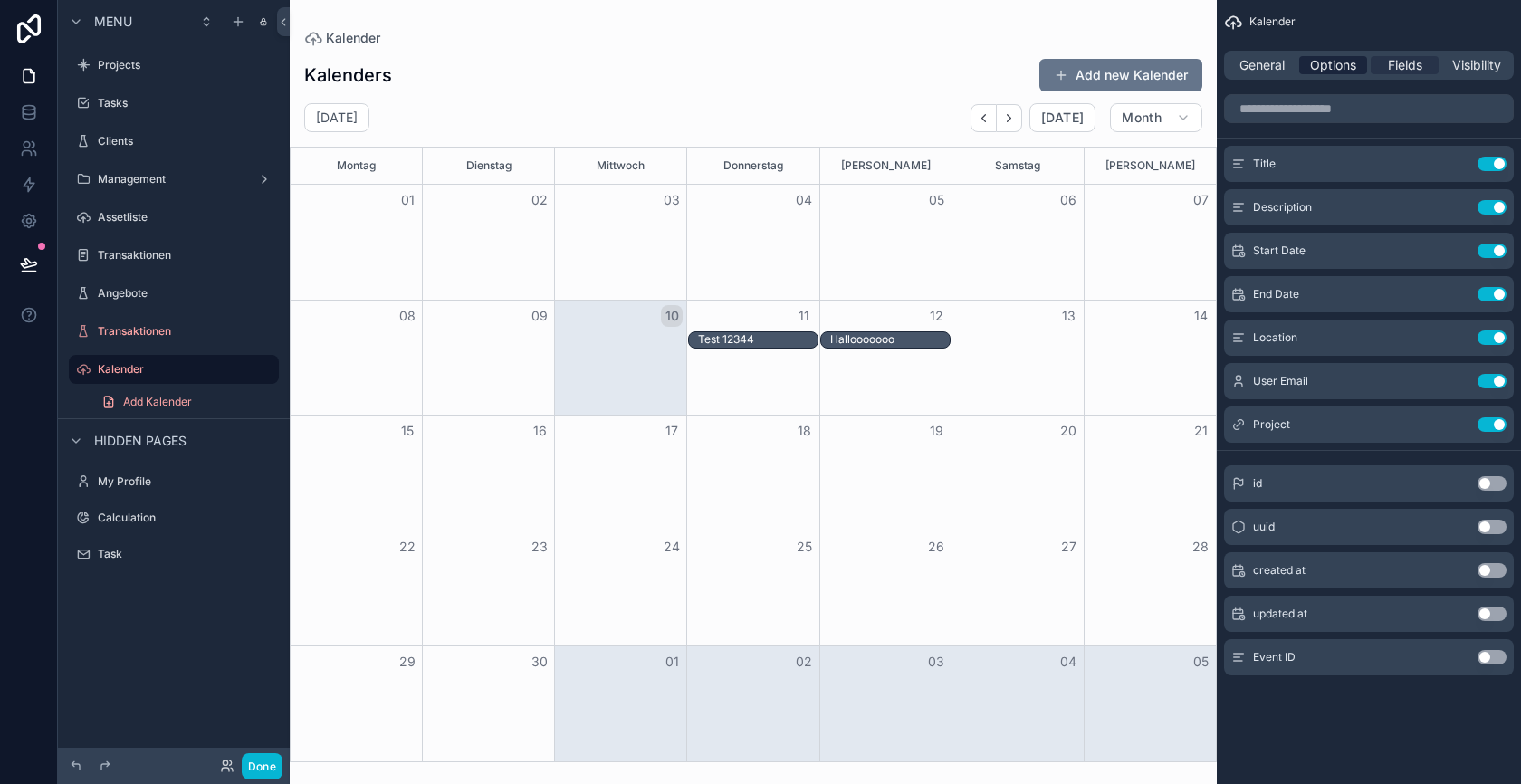
click at [1342, 68] on span "Options" at bounding box center [1333, 65] width 46 height 18
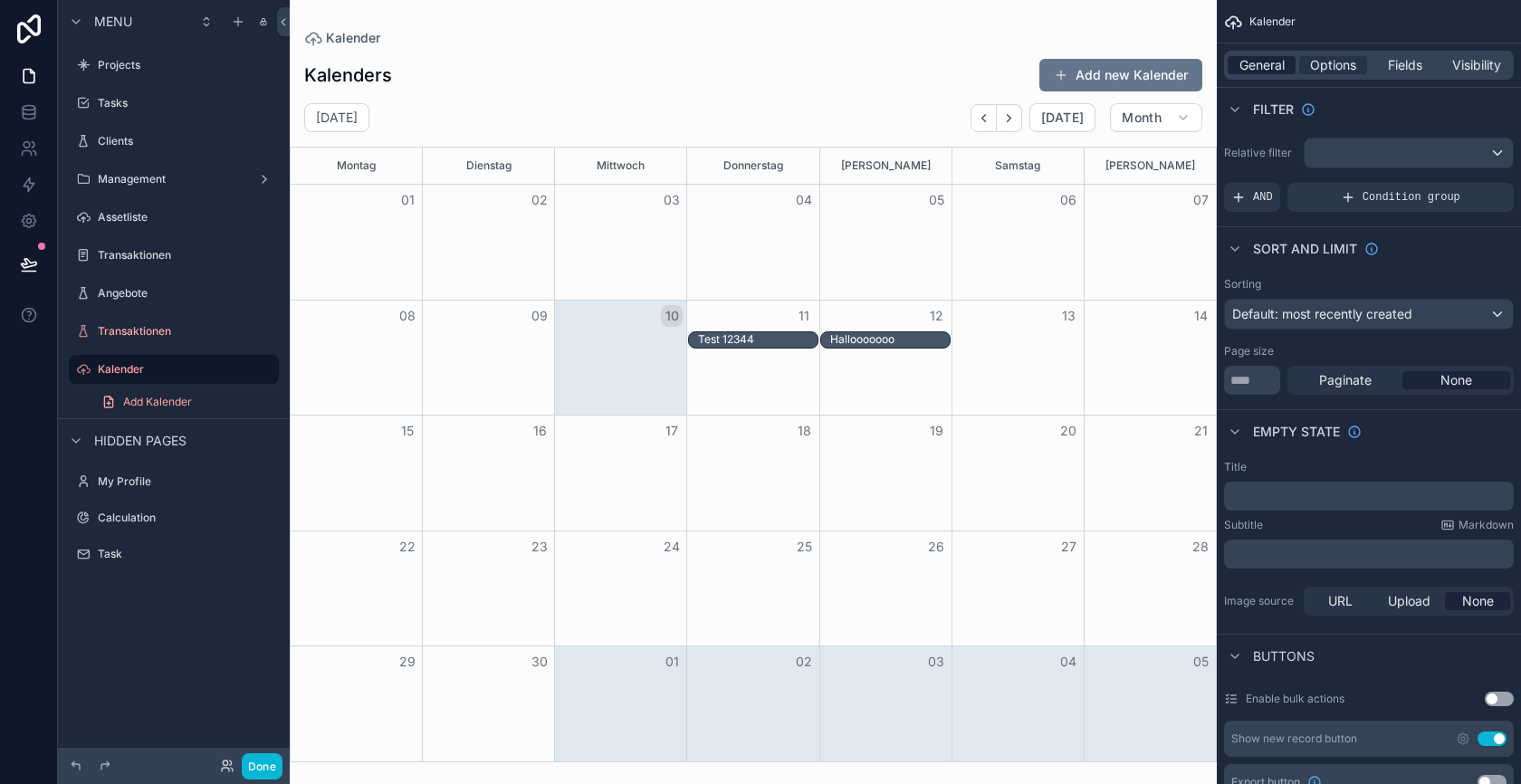
click at [1271, 68] on span "General" at bounding box center [1262, 65] width 45 height 18
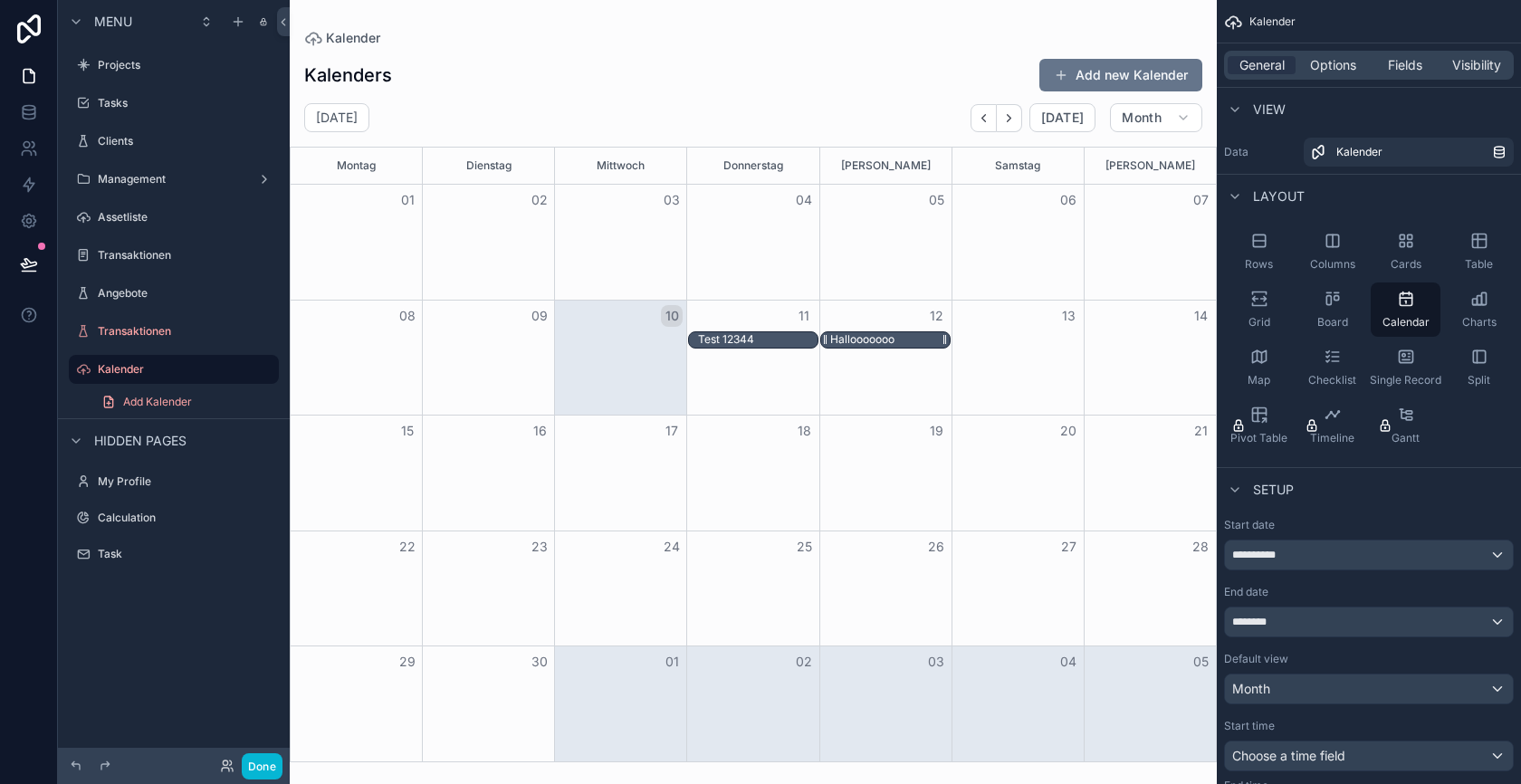
click at [876, 341] on div "Hallooooooo" at bounding box center [862, 339] width 64 height 15
click at [1013, 347] on div "Test 12344 Hallooooooo" at bounding box center [754, 340] width 926 height 18
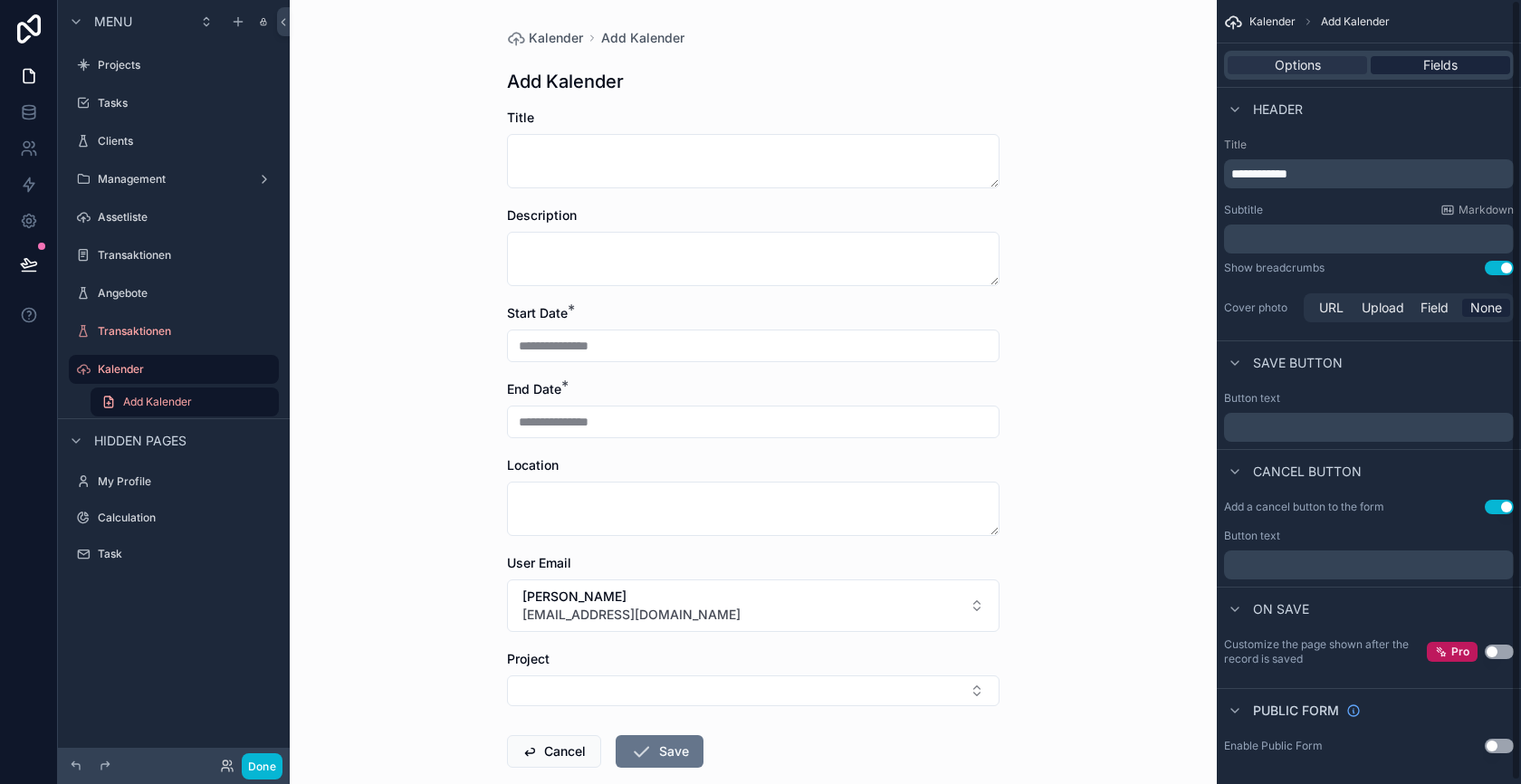
click at [1453, 60] on span "Fields" at bounding box center [1440, 65] width 35 height 18
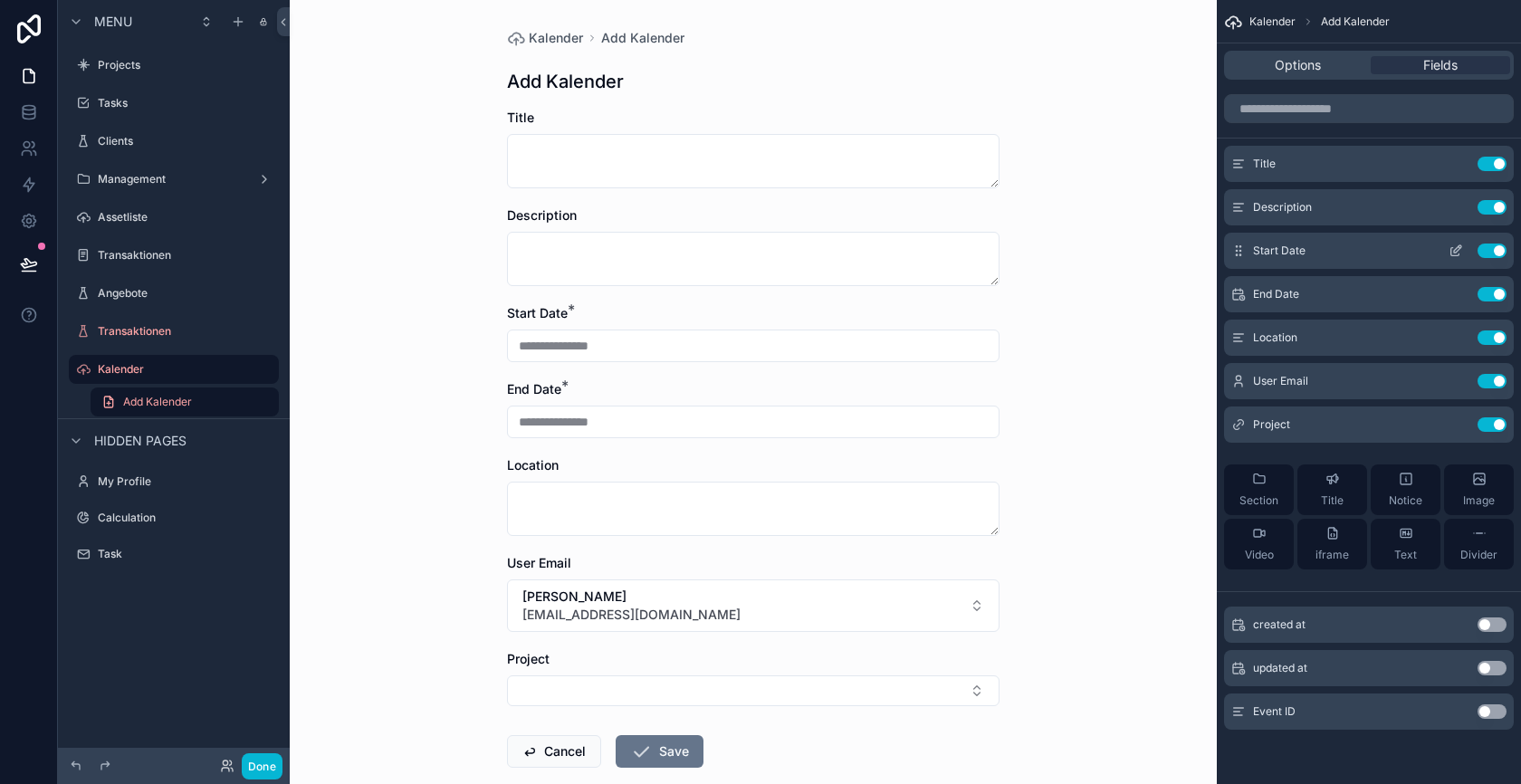
click at [1455, 244] on icon "scrollable content" at bounding box center [1456, 250] width 15 height 15
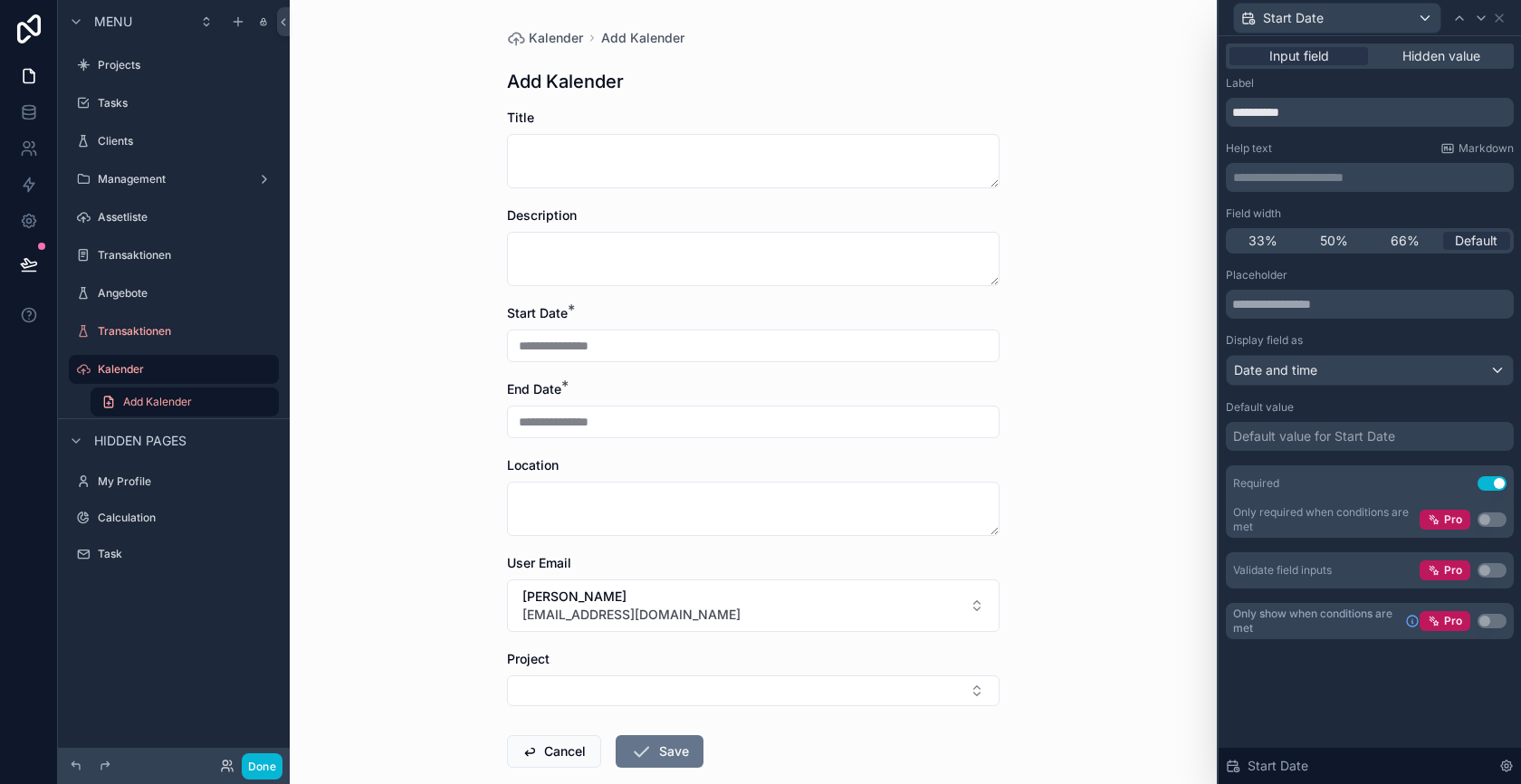
click at [1490, 481] on button "Use setting" at bounding box center [1491, 483] width 29 height 15
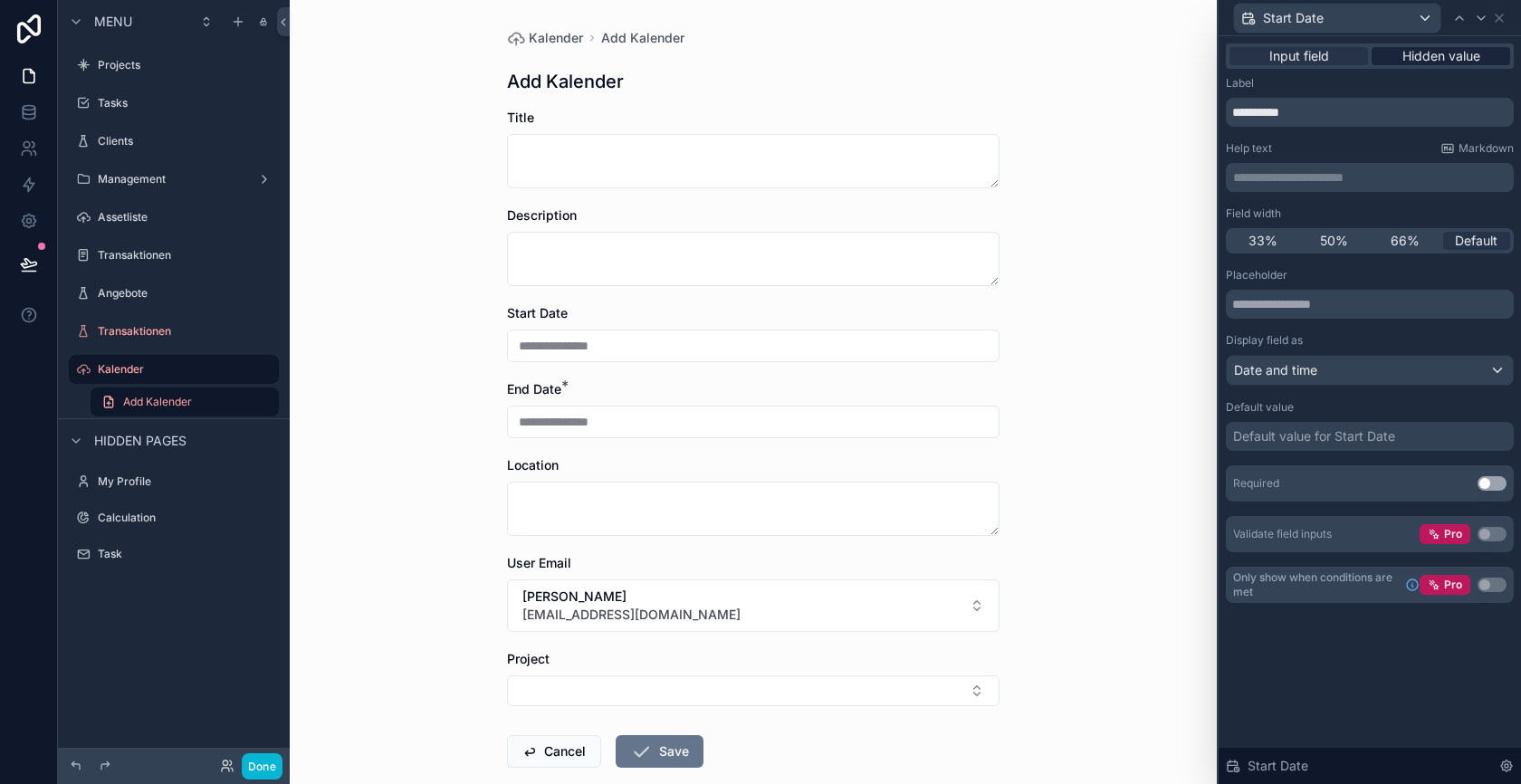
click at [1434, 54] on span "Hidden value" at bounding box center [1441, 56] width 78 height 18
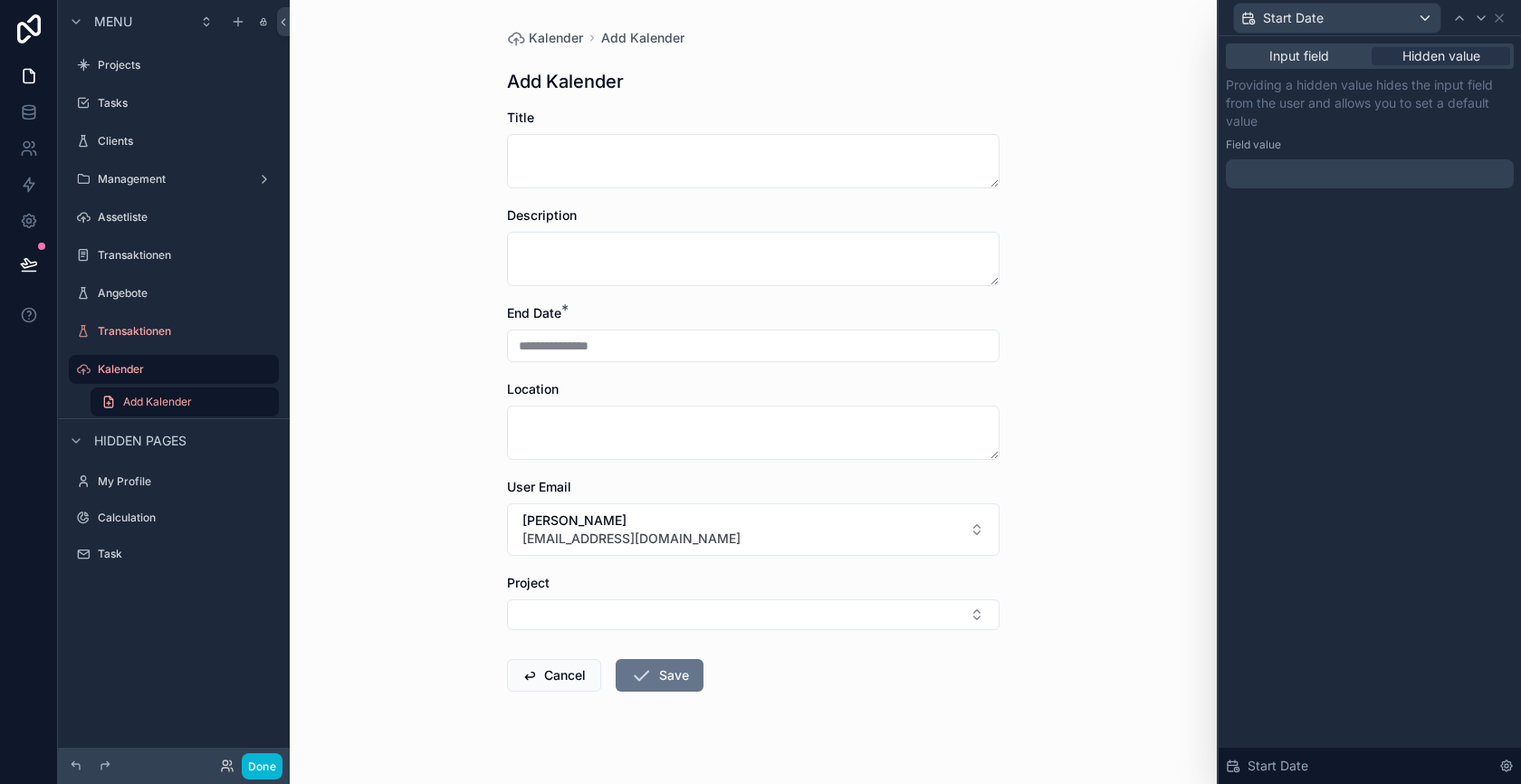
click at [1308, 180] on div at bounding box center [1370, 173] width 288 height 29
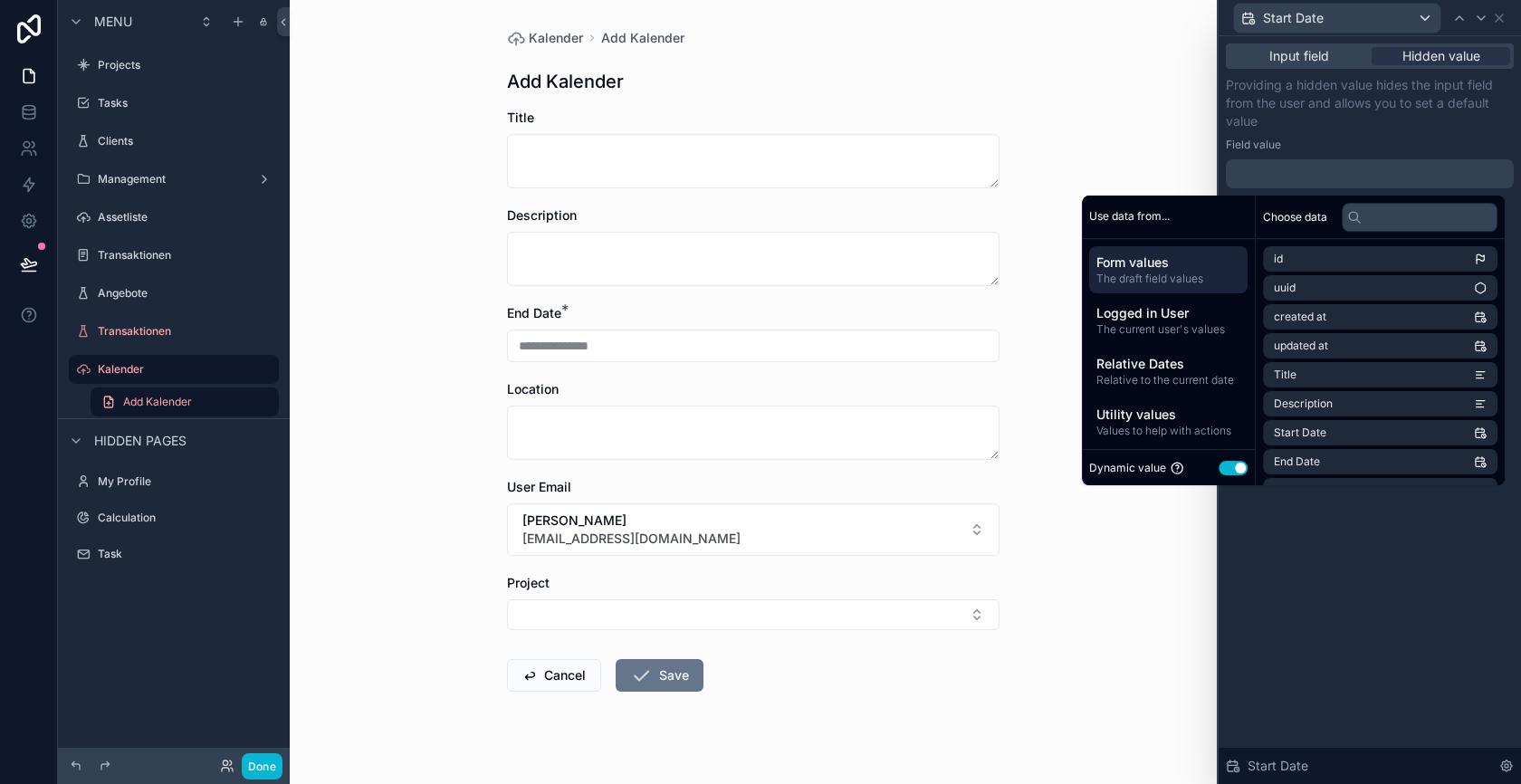
click at [1319, 127] on p "Providing a hidden value hides the input field from the user and allows you to …" at bounding box center [1370, 103] width 288 height 54
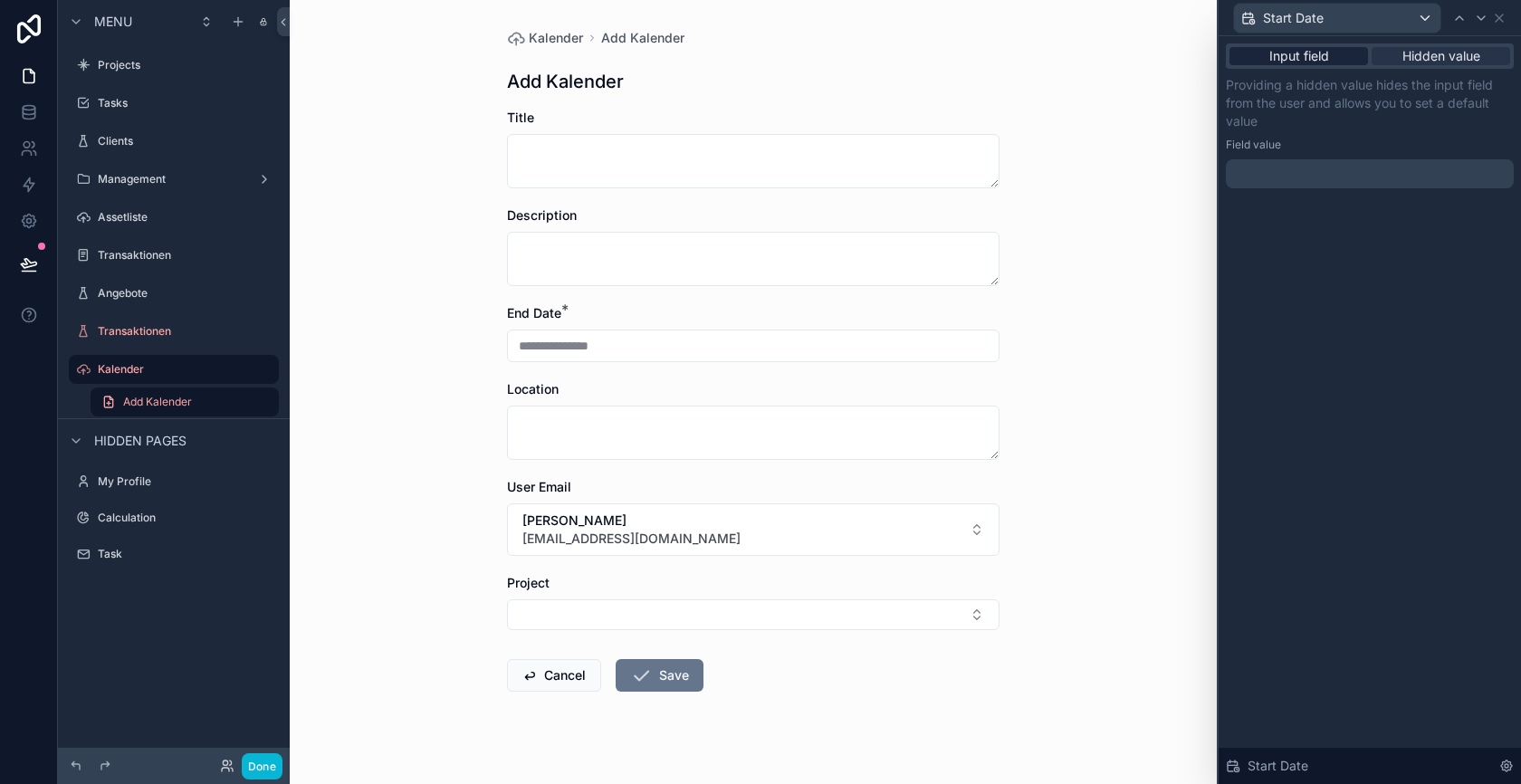
click at [1328, 54] on div "Input field" at bounding box center [1298, 56] width 138 height 18
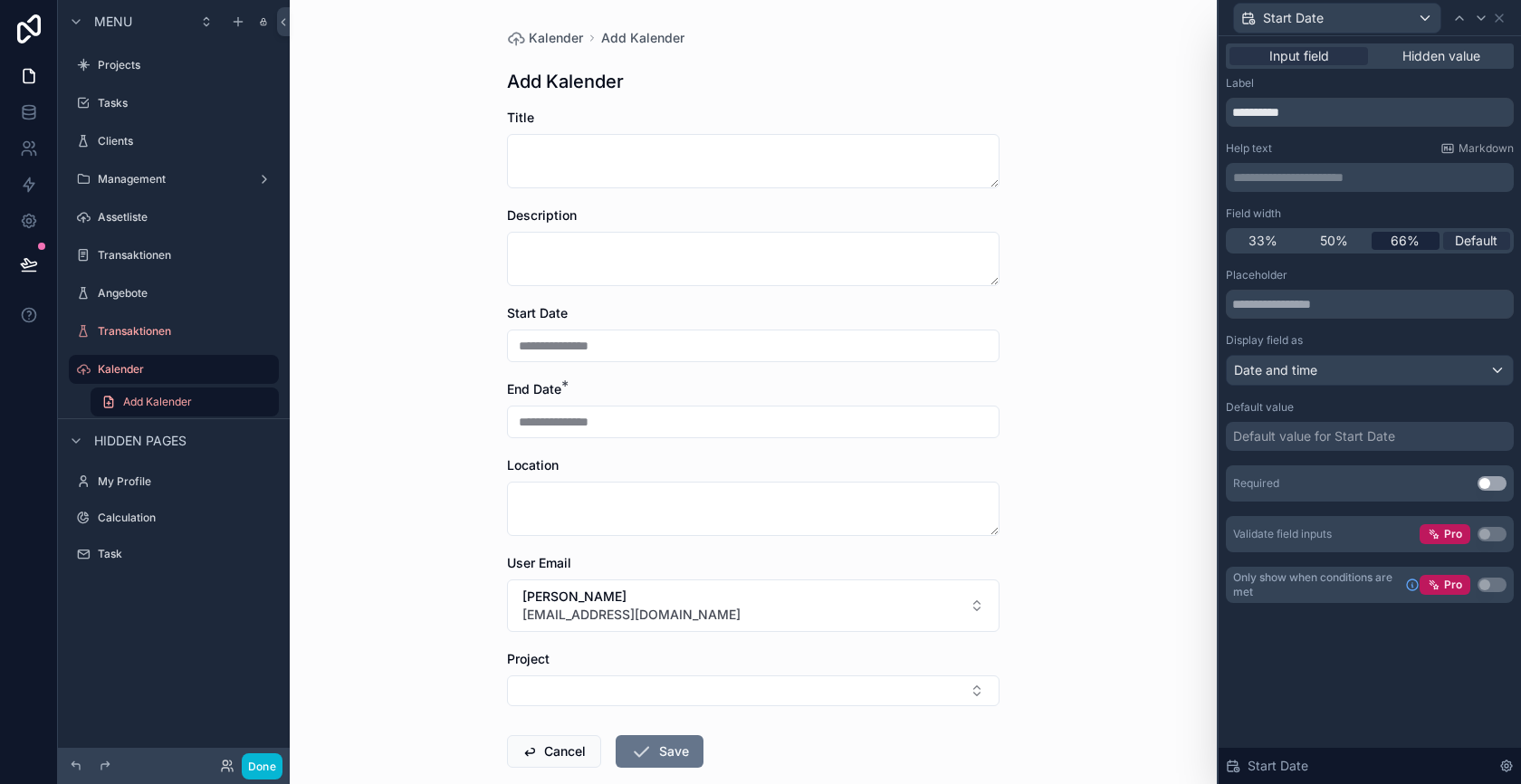
click at [1394, 234] on span "66%" at bounding box center [1404, 240] width 29 height 18
click at [1474, 242] on span "Default" at bounding box center [1476, 240] width 43 height 18
click at [1497, 21] on icon at bounding box center [1499, 18] width 15 height 15
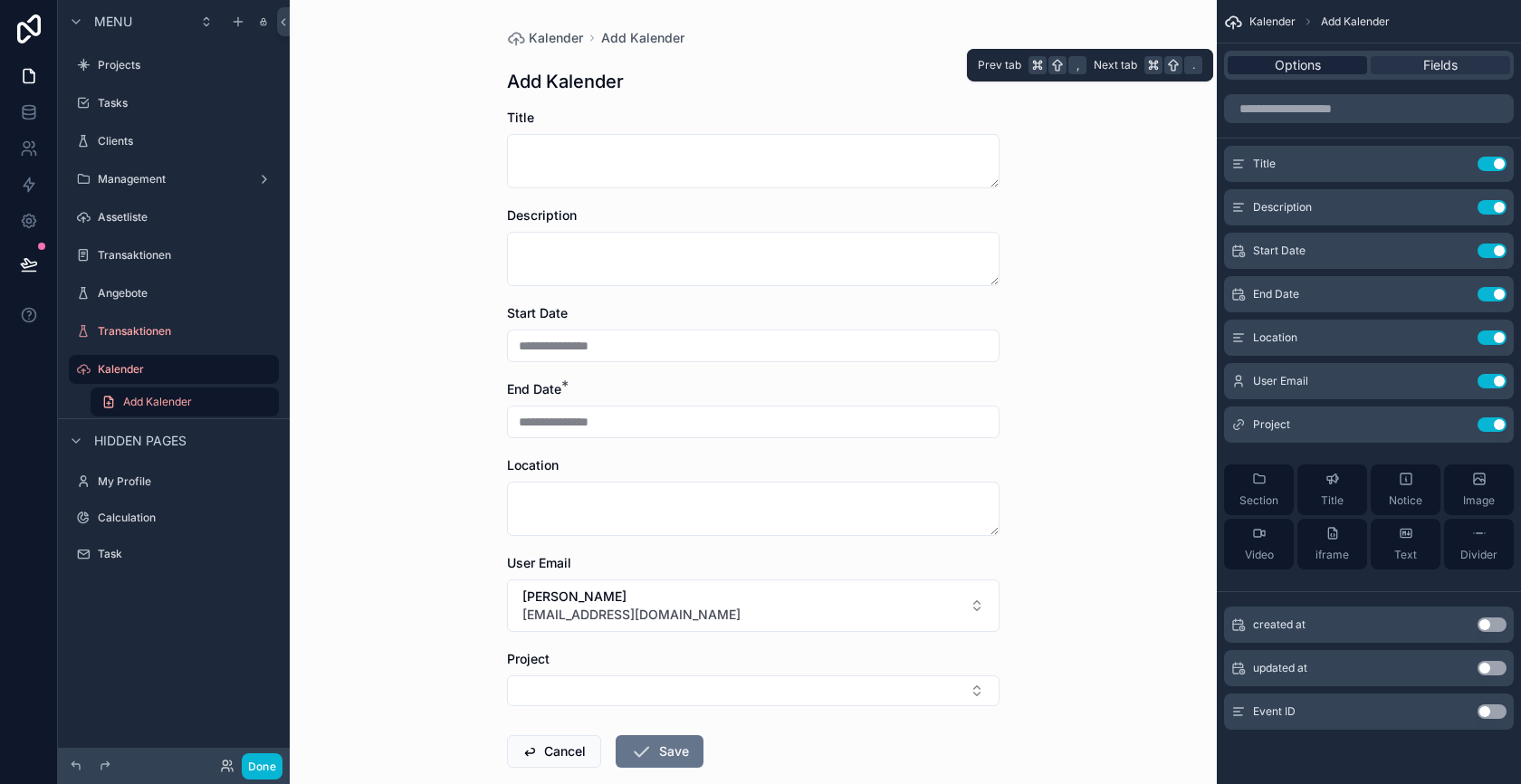
click at [1317, 69] on span "Options" at bounding box center [1297, 65] width 46 height 18
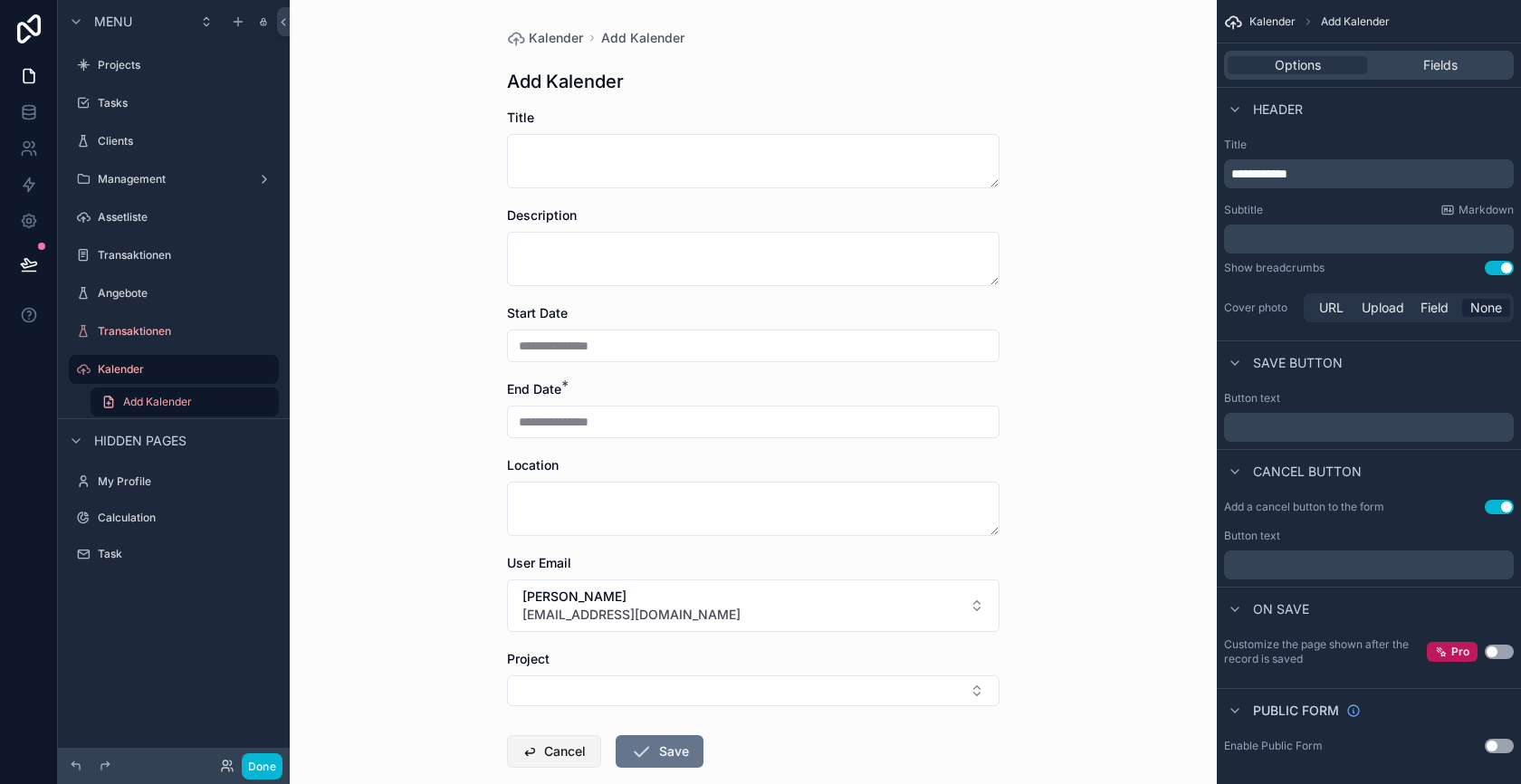
click at [533, 748] on span "scrollable content" at bounding box center [529, 751] width 15 height 15
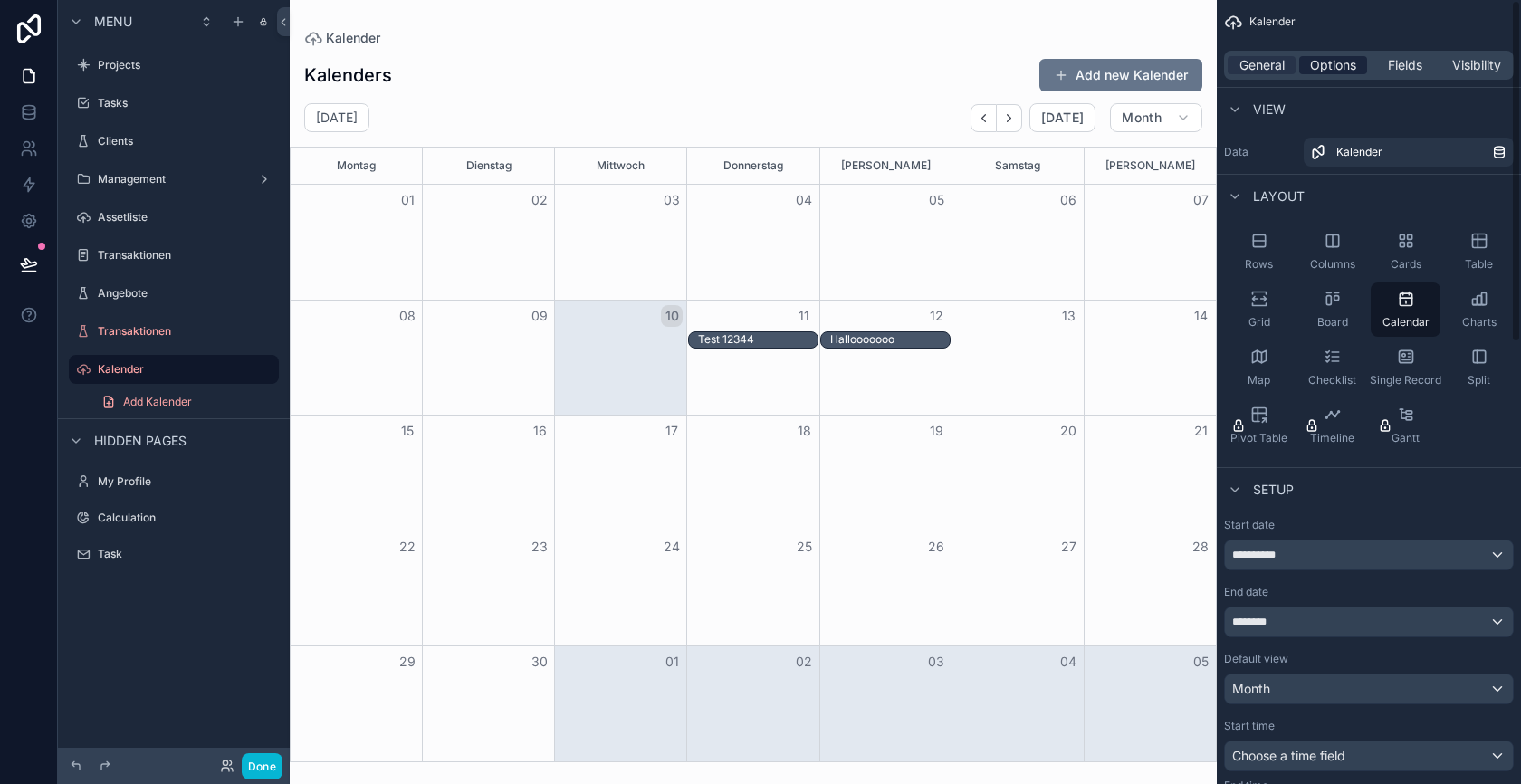
click at [1328, 59] on span "Options" at bounding box center [1333, 65] width 46 height 18
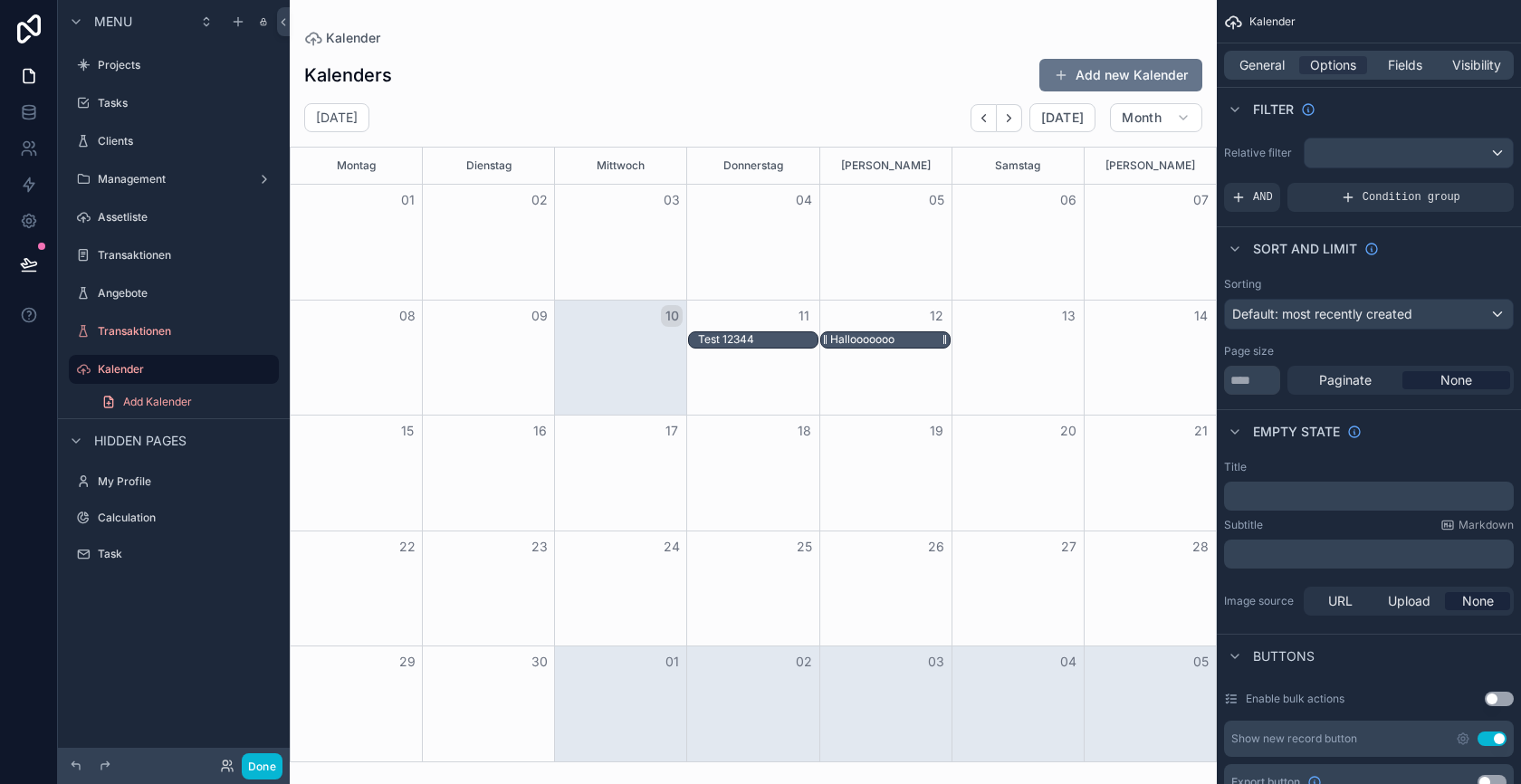
click at [874, 336] on div "Hallooooooo" at bounding box center [862, 339] width 64 height 15
click at [1269, 58] on span "General" at bounding box center [1262, 65] width 45 height 18
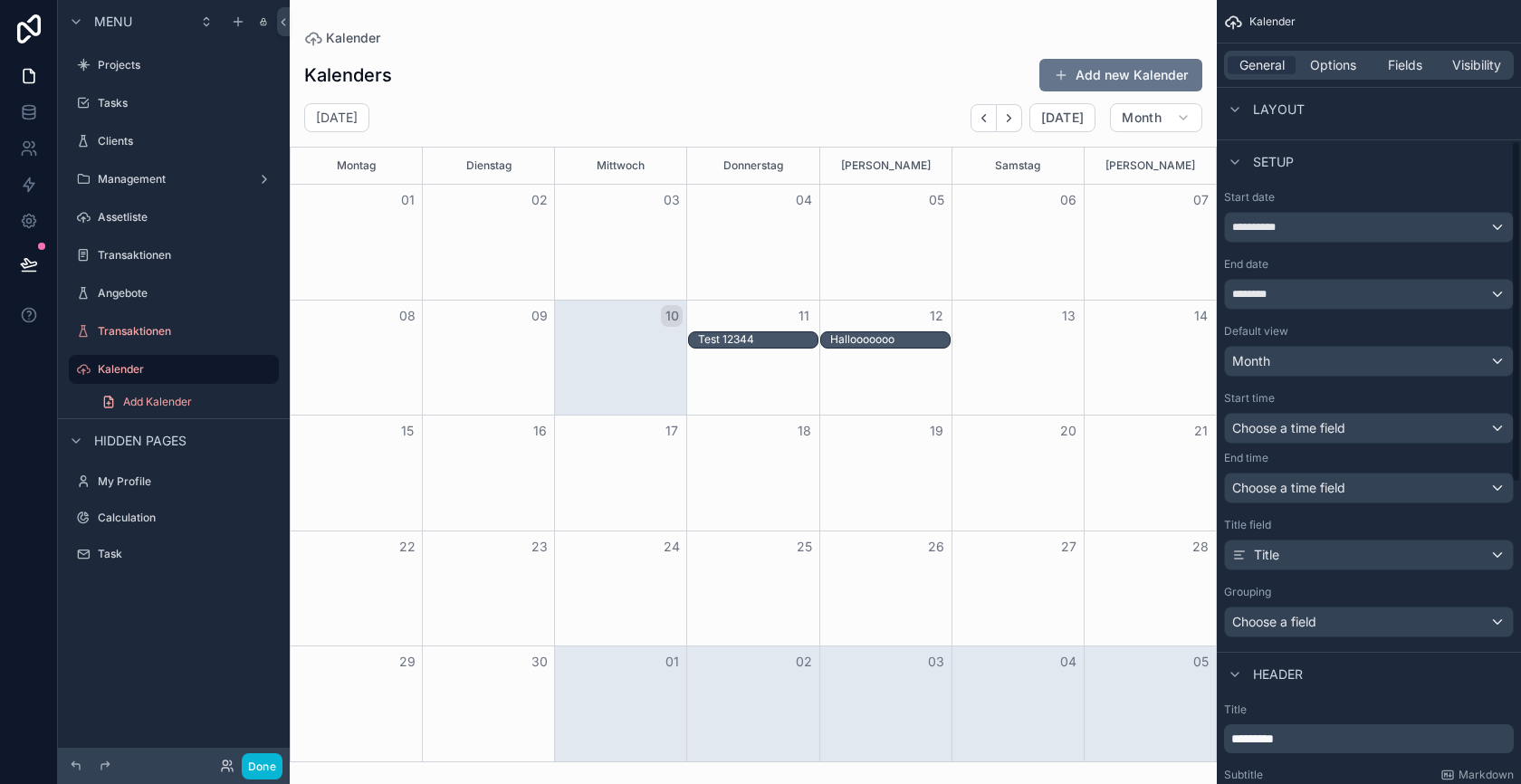
scroll to position [331, 0]
click at [1315, 228] on div "**********" at bounding box center [1369, 222] width 288 height 29
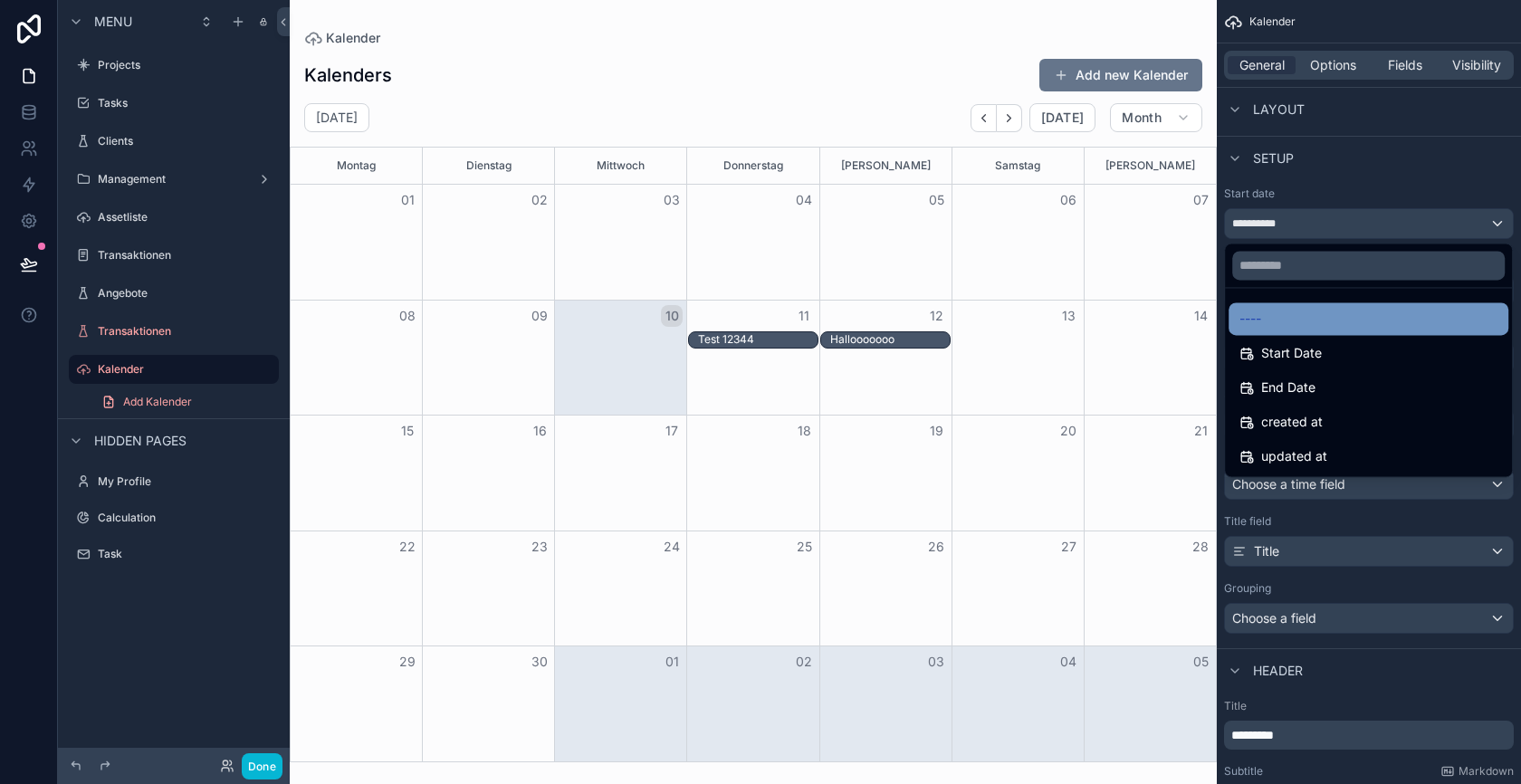
click at [1311, 311] on div "----" at bounding box center [1368, 318] width 258 height 22
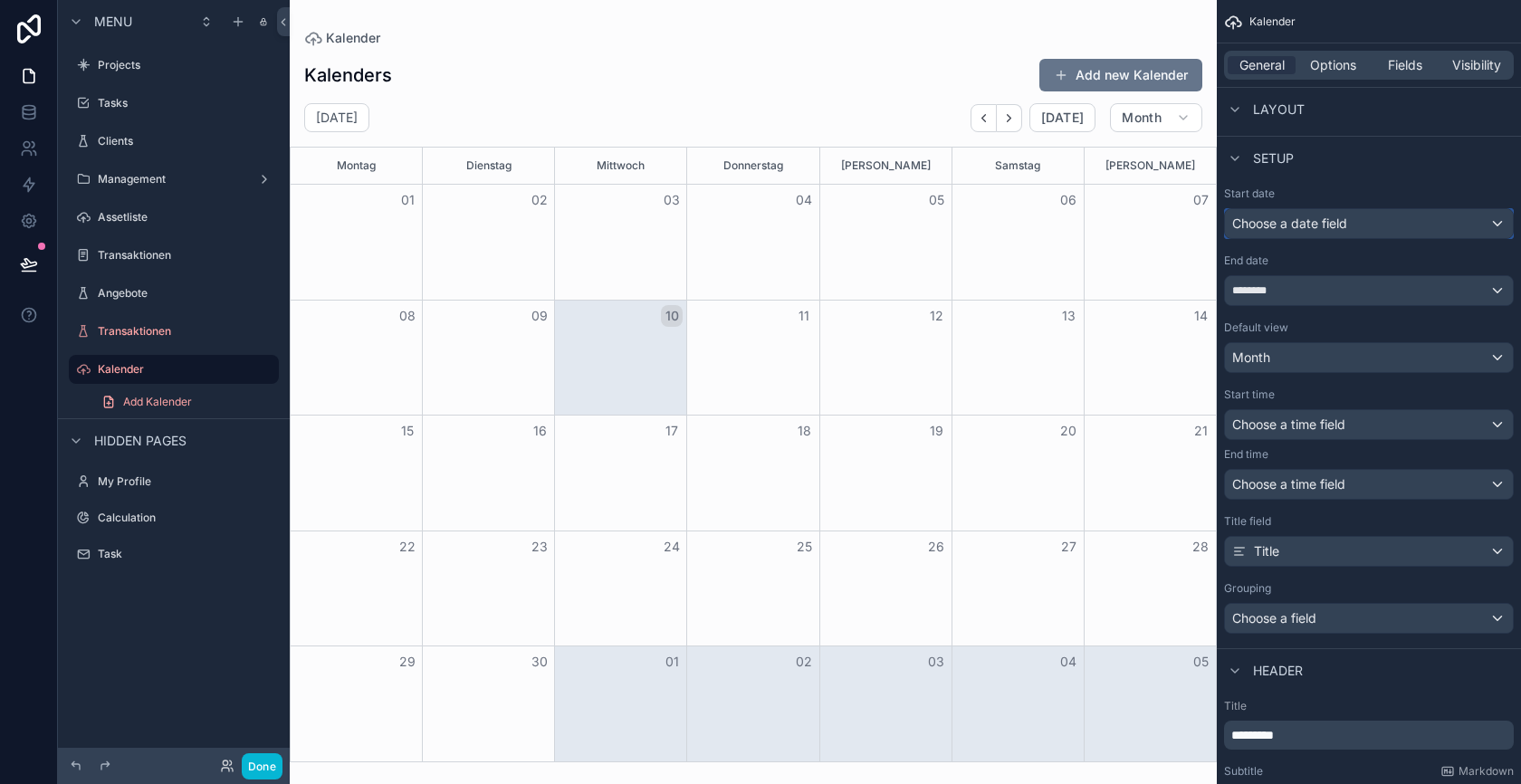
click at [1311, 221] on div "Choose a date field" at bounding box center [1369, 222] width 288 height 29
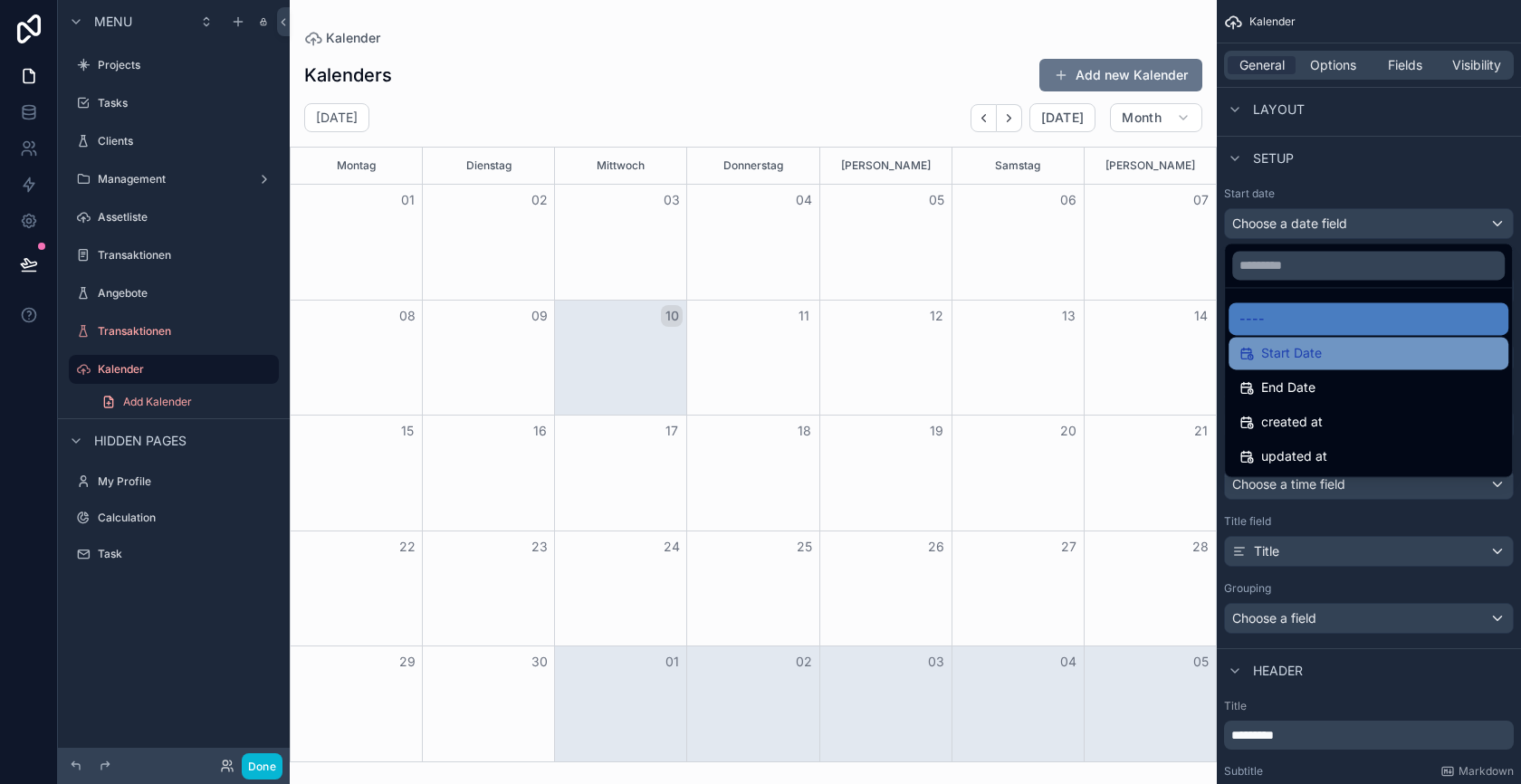
click at [1308, 354] on span "Start Date" at bounding box center [1291, 353] width 60 height 22
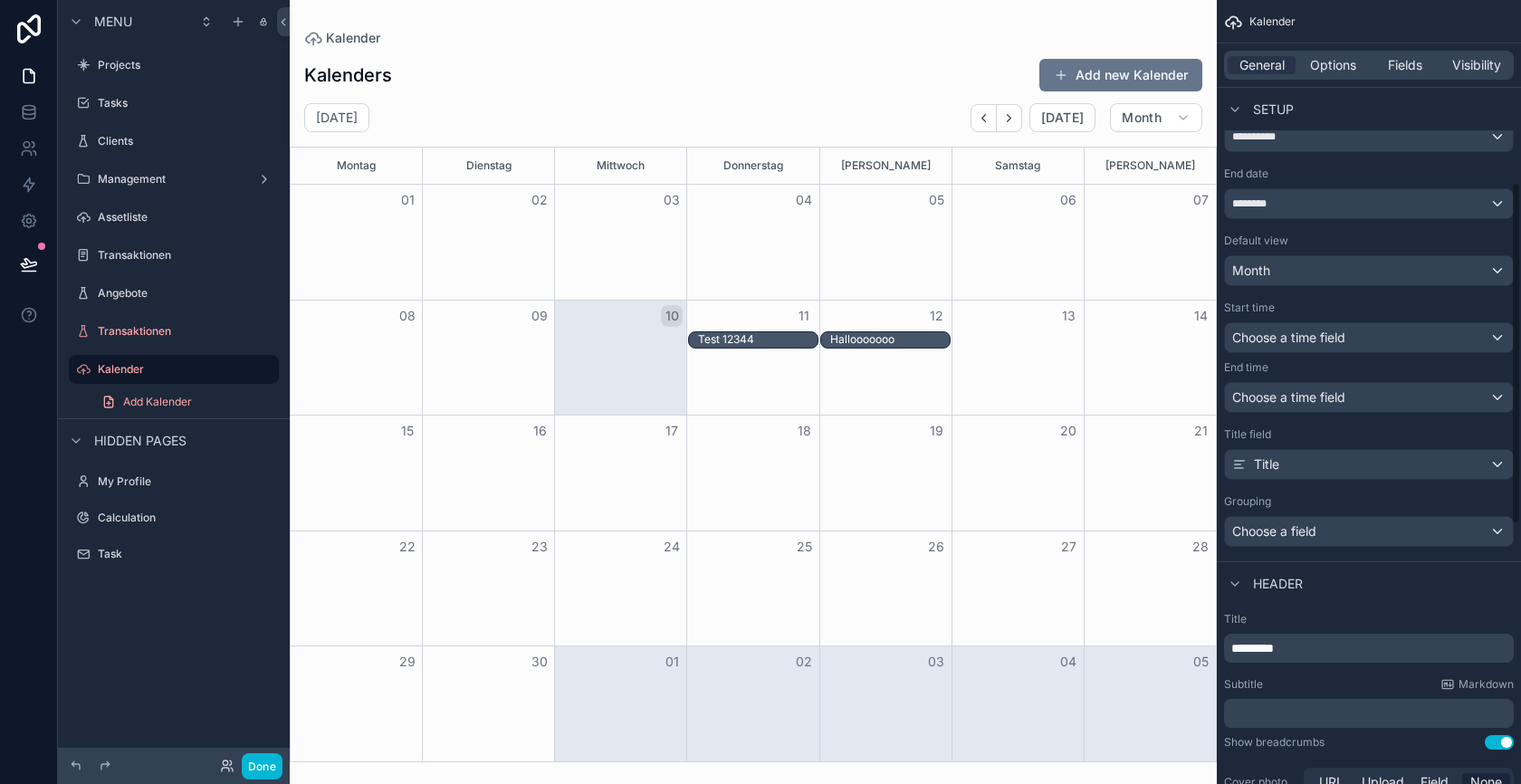
scroll to position [432, 0]
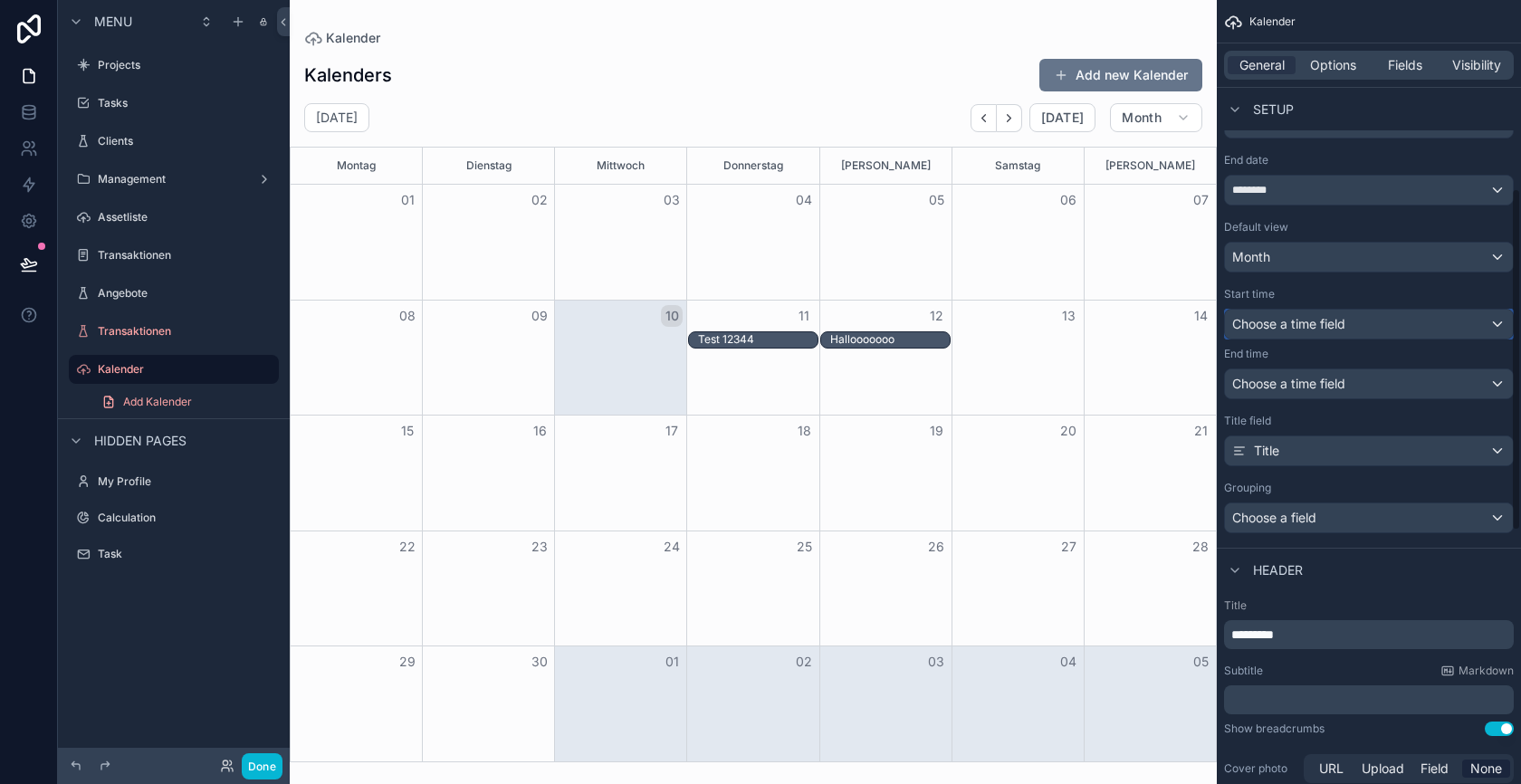
click at [1303, 322] on span "Choose a time field" at bounding box center [1289, 324] width 113 height 16
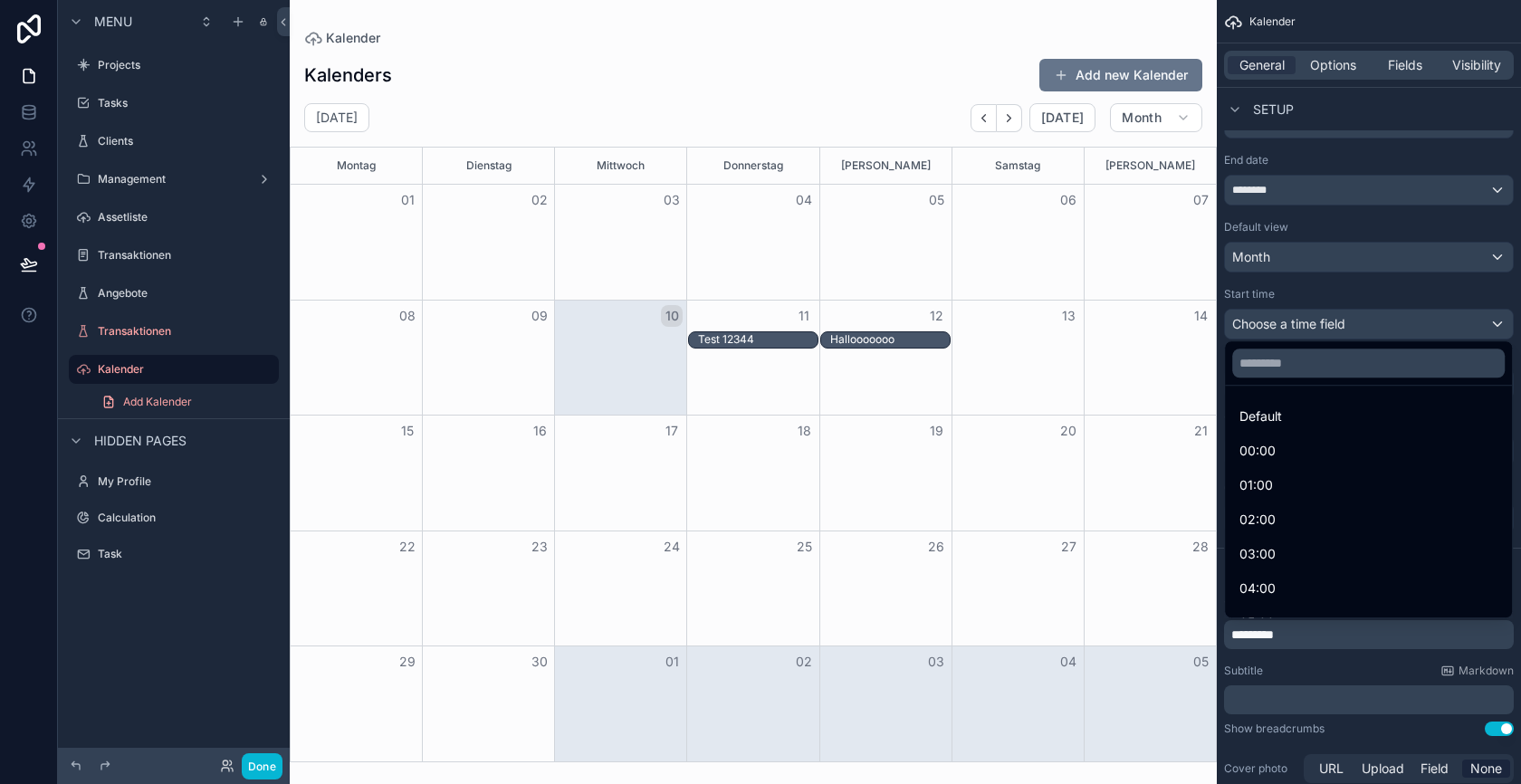
click at [1299, 317] on div "scrollable content" at bounding box center [760, 392] width 1521 height 784
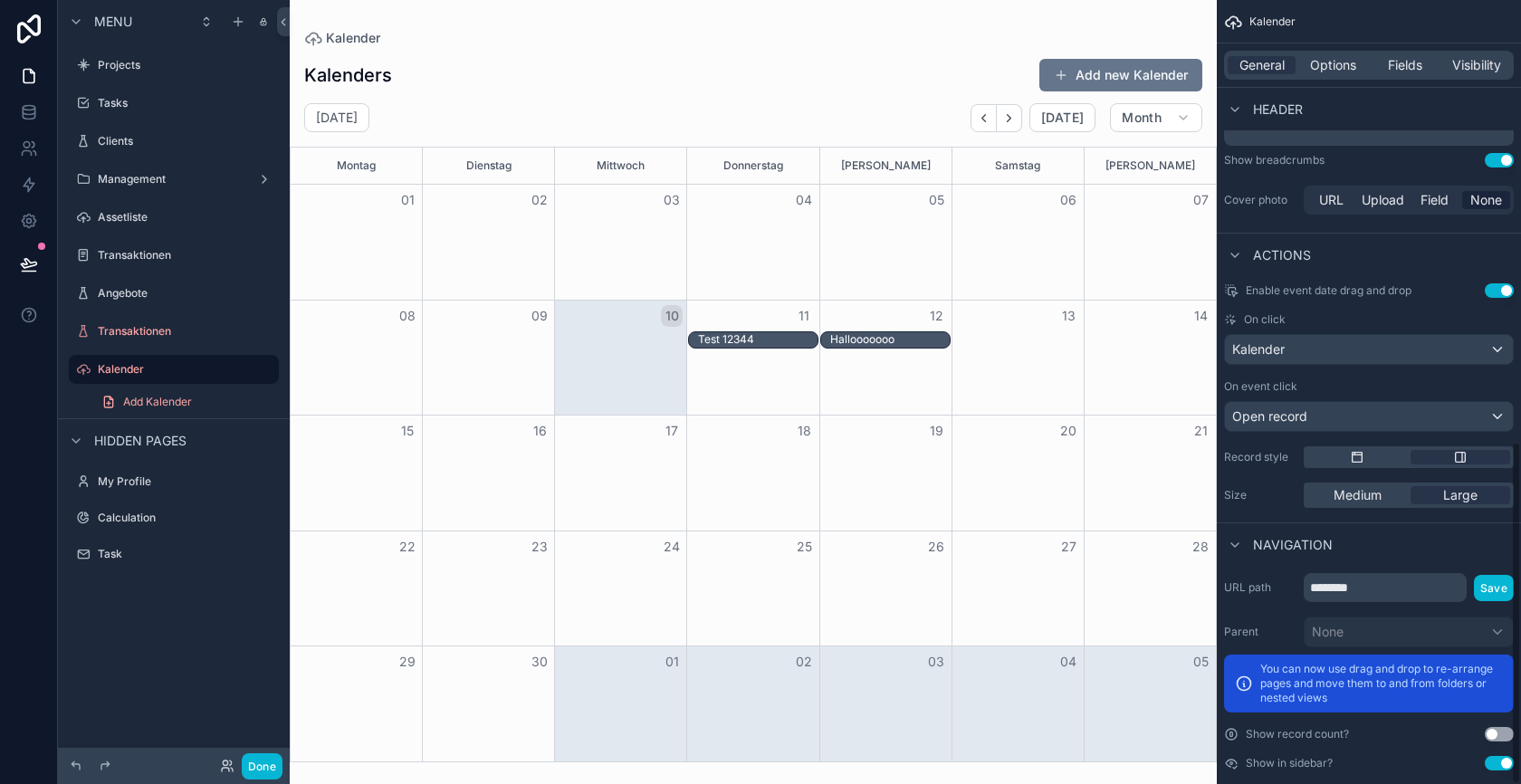
scroll to position [1013, 0]
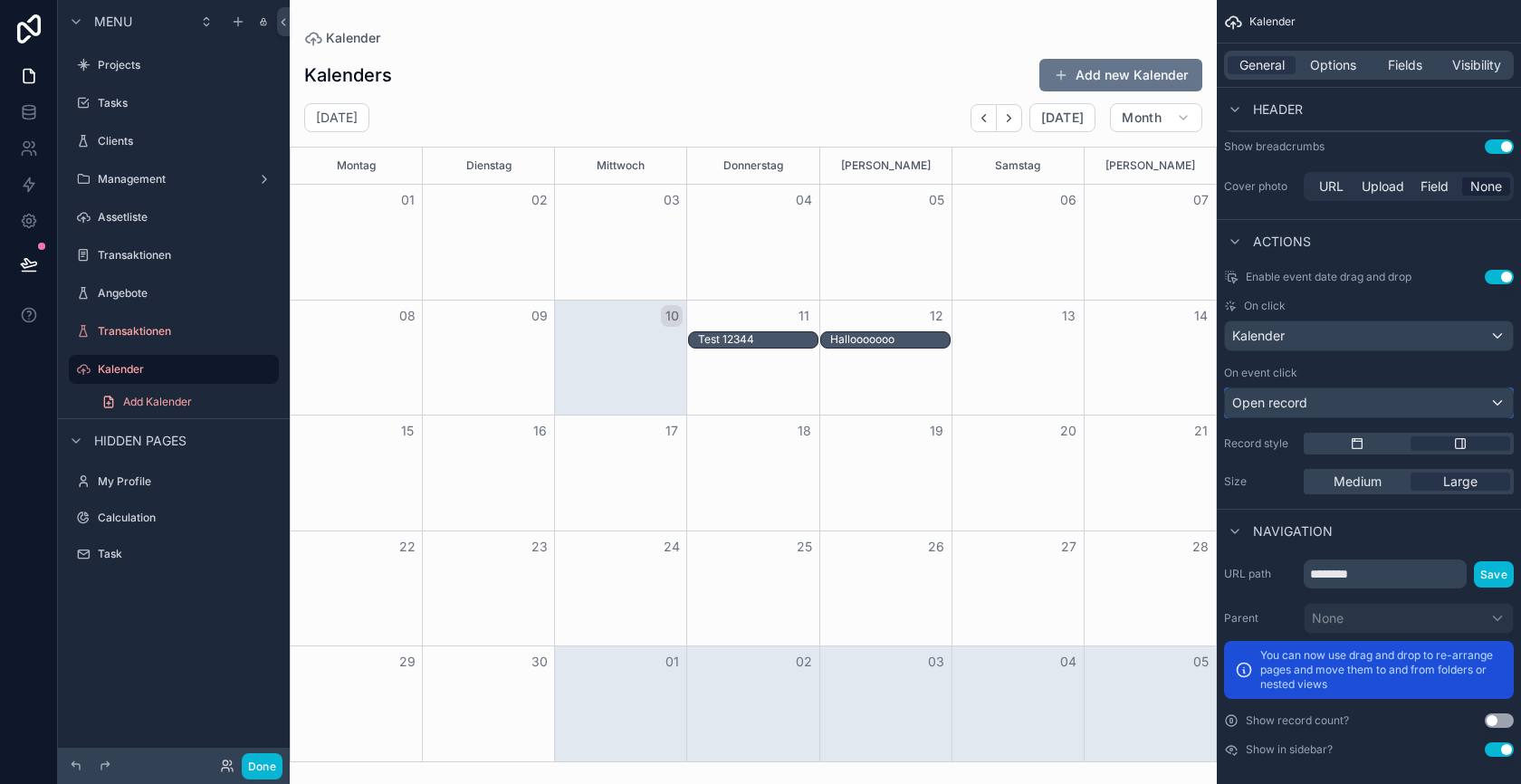
click at [1321, 392] on div "Open record" at bounding box center [1369, 402] width 288 height 29
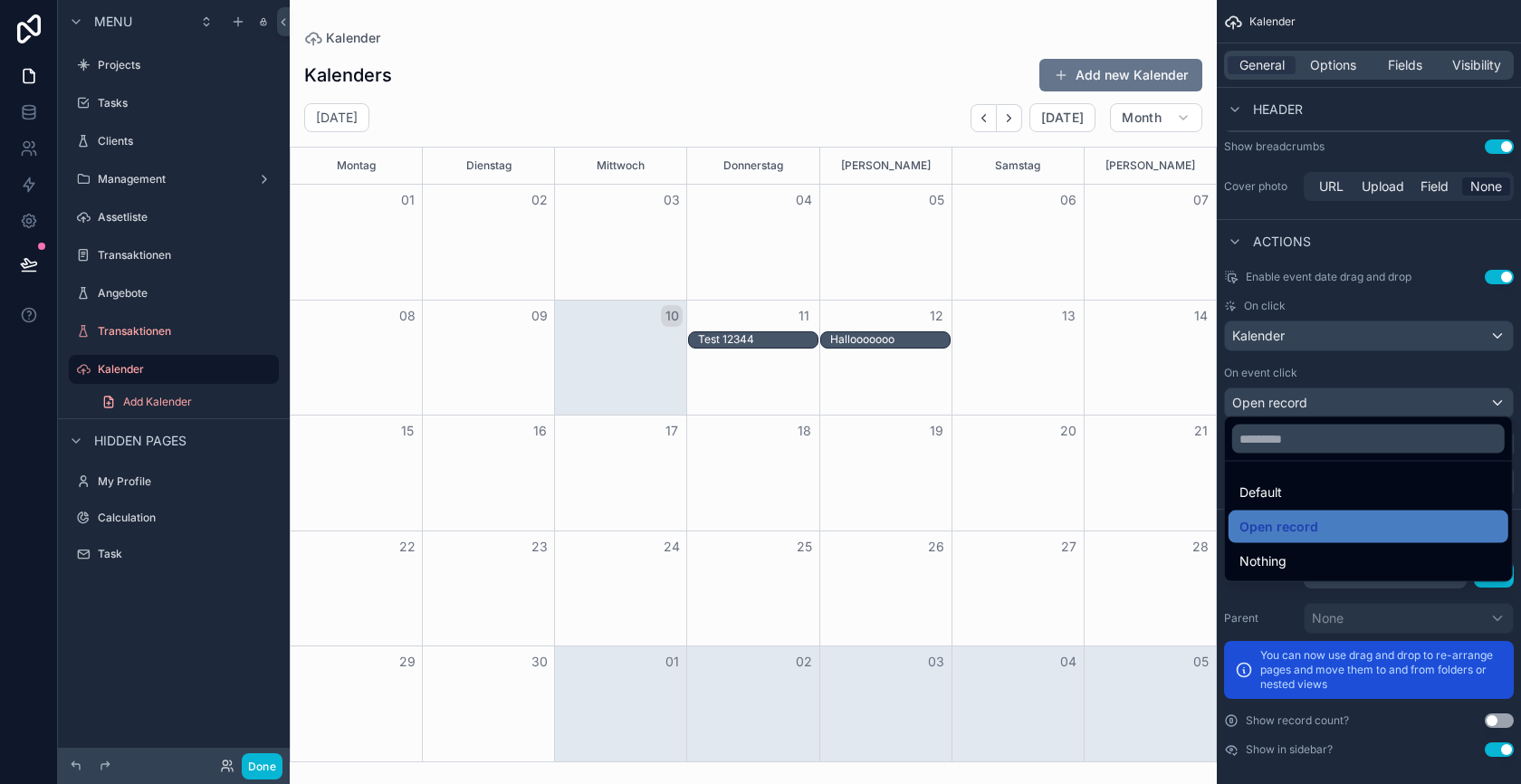
click at [1322, 342] on div "scrollable content" at bounding box center [760, 392] width 1521 height 784
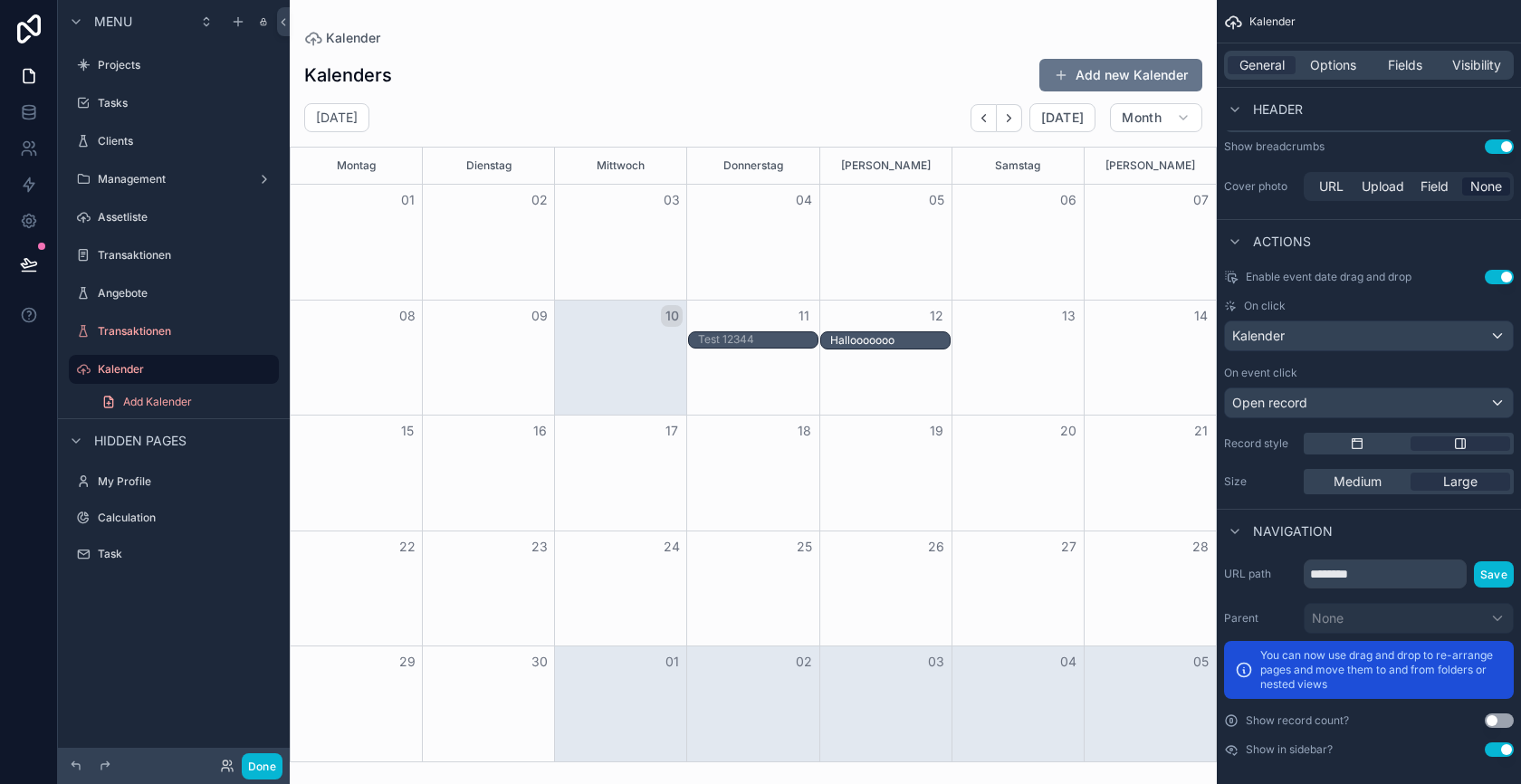
drag, startPoint x: 886, startPoint y: 341, endPoint x: 869, endPoint y: 353, distance: 20.8
click at [869, 353] on div "08 09 10 11 12 13 14 Test 12344 Hallooooooo Hallooooooo" at bounding box center [754, 357] width 926 height 116
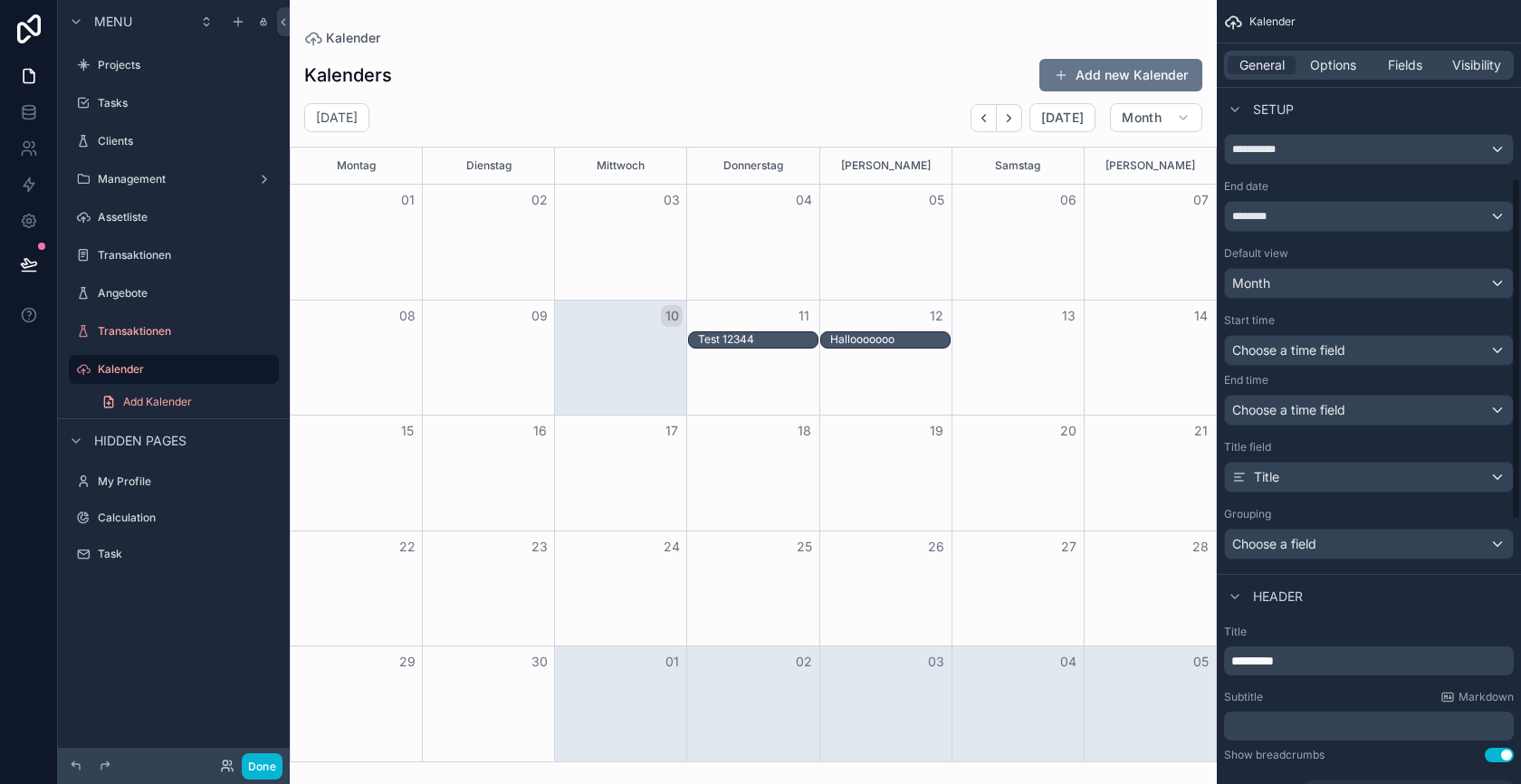
scroll to position [403, 0]
click at [1405, 546] on div "Choose a field" at bounding box center [1369, 545] width 288 height 29
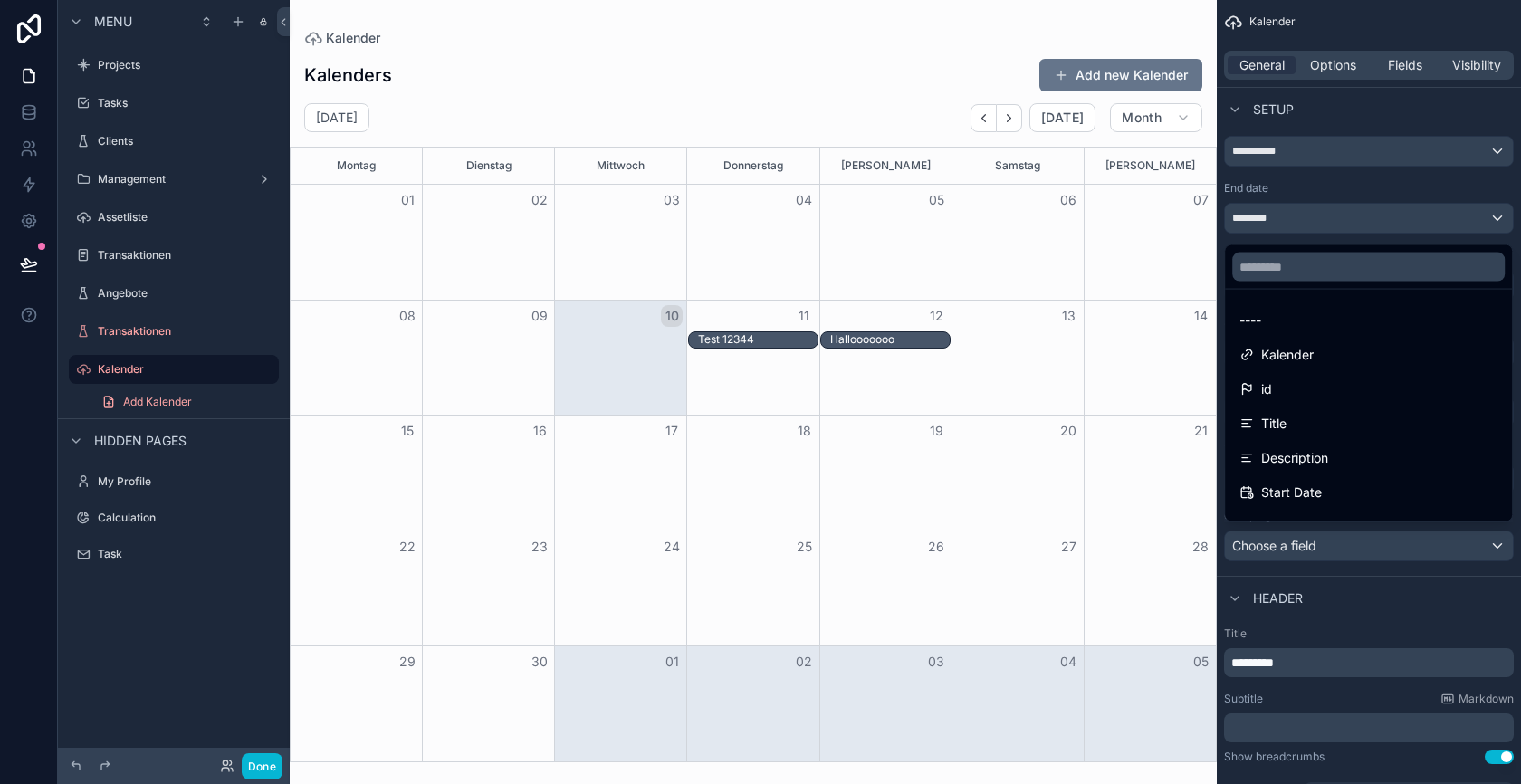
click at [1405, 546] on div "scrollable content" at bounding box center [760, 392] width 1521 height 784
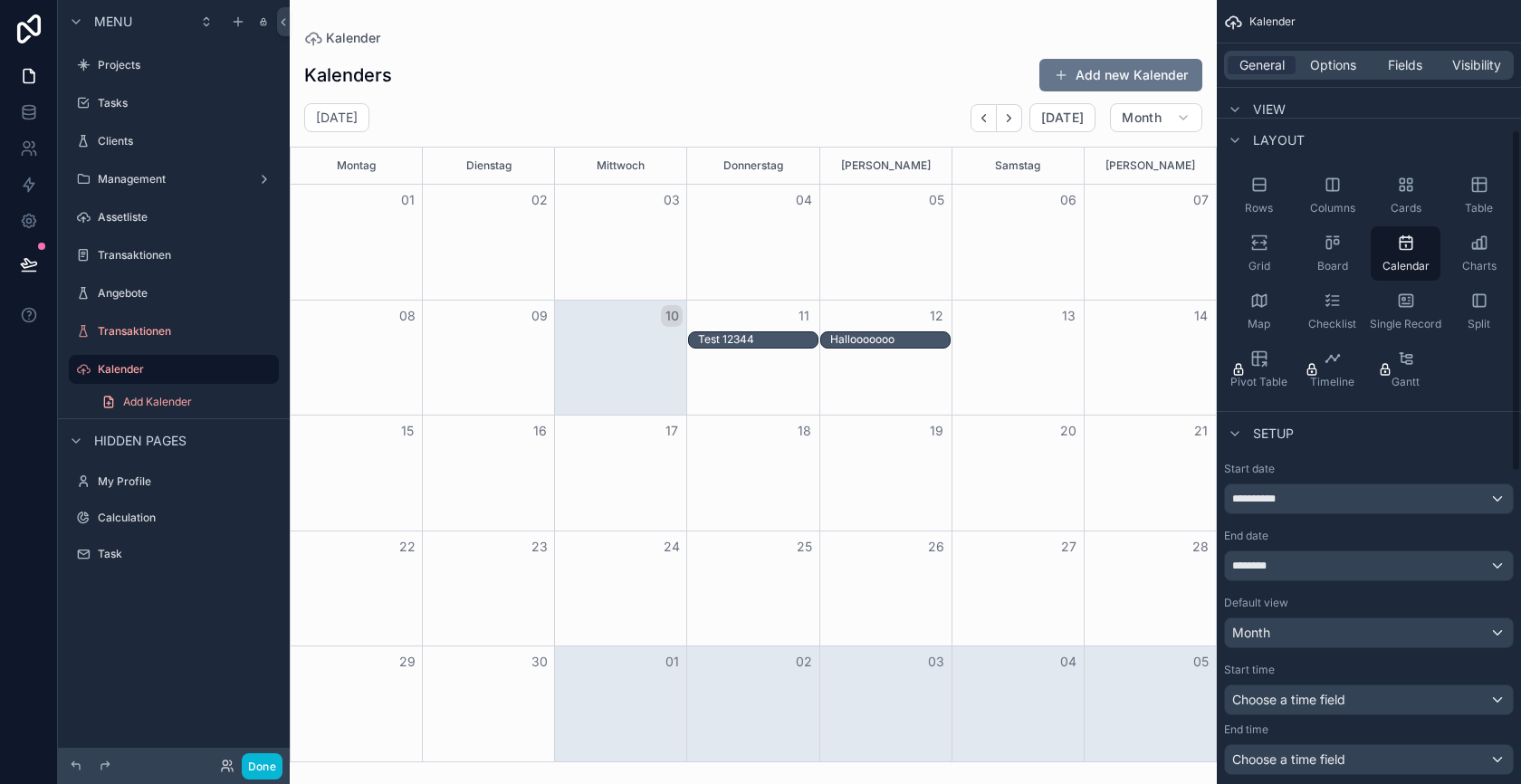
scroll to position [0, 0]
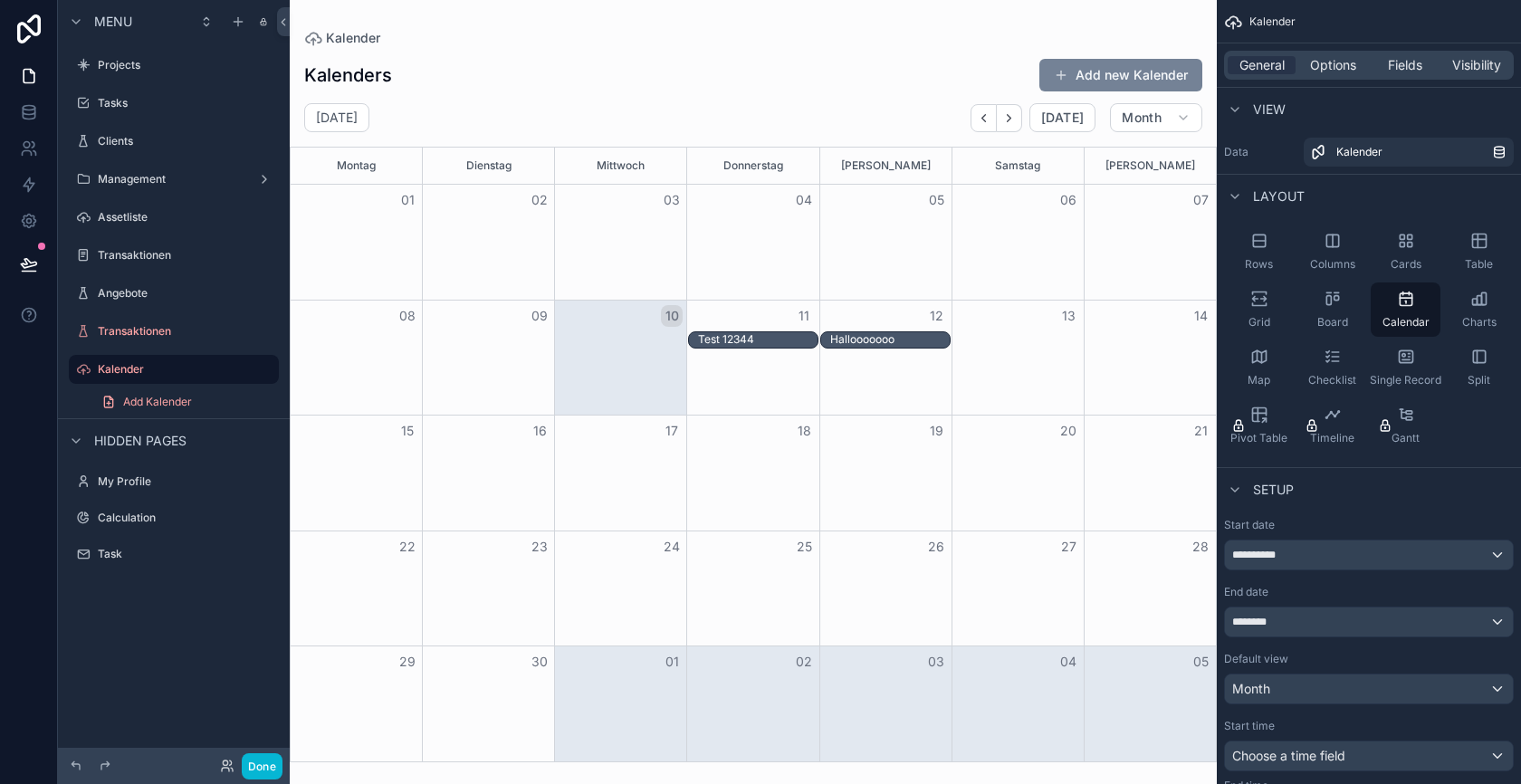
click at [1099, 69] on button "Add new Kalender" at bounding box center [1120, 75] width 163 height 33
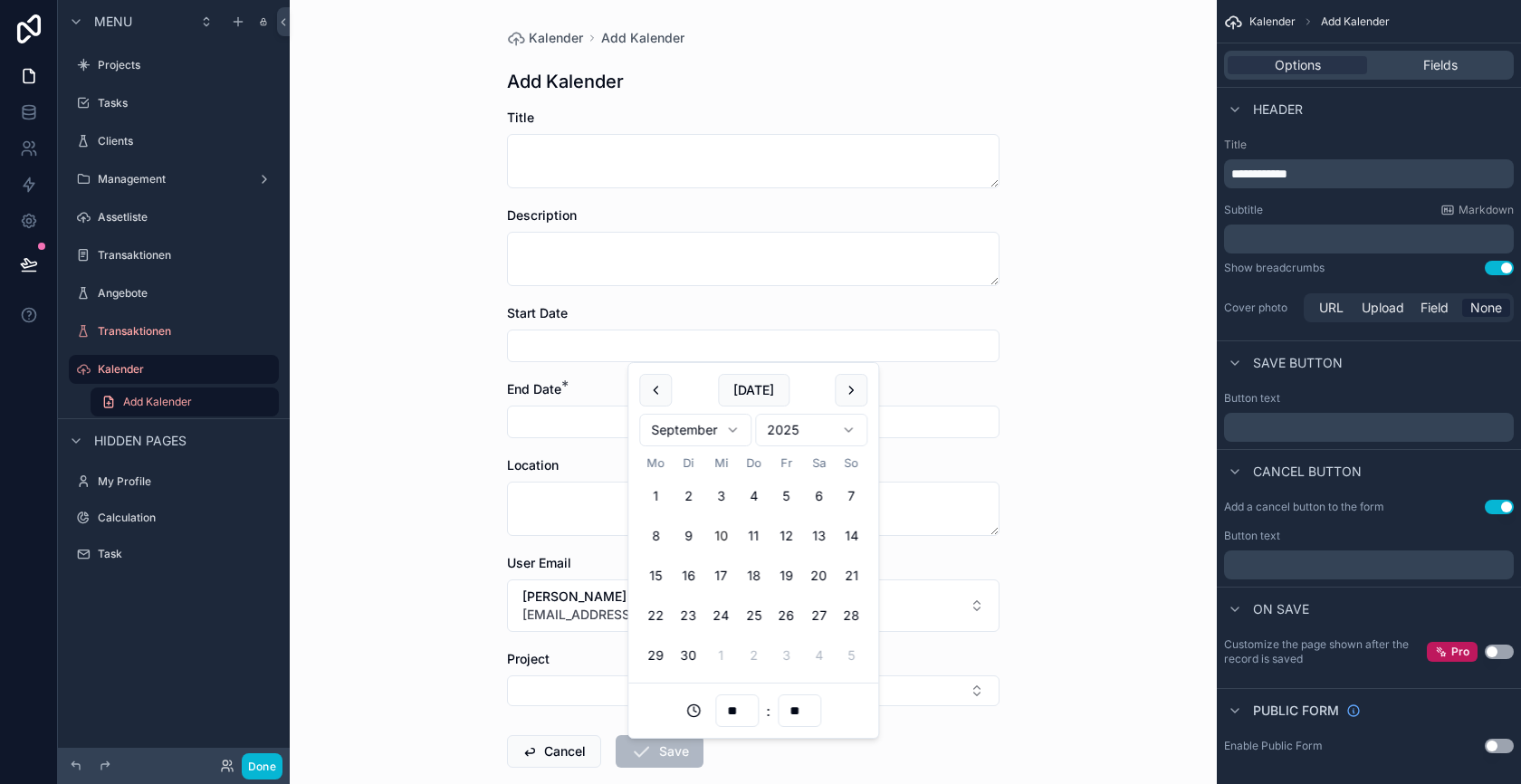
click at [645, 350] on input "scrollable content" at bounding box center [754, 346] width 491 height 26
click at [430, 386] on div "Kalender Add Kalender Add Kalender Title Description Start Date End Date * Loca…" at bounding box center [754, 392] width 928 height 784
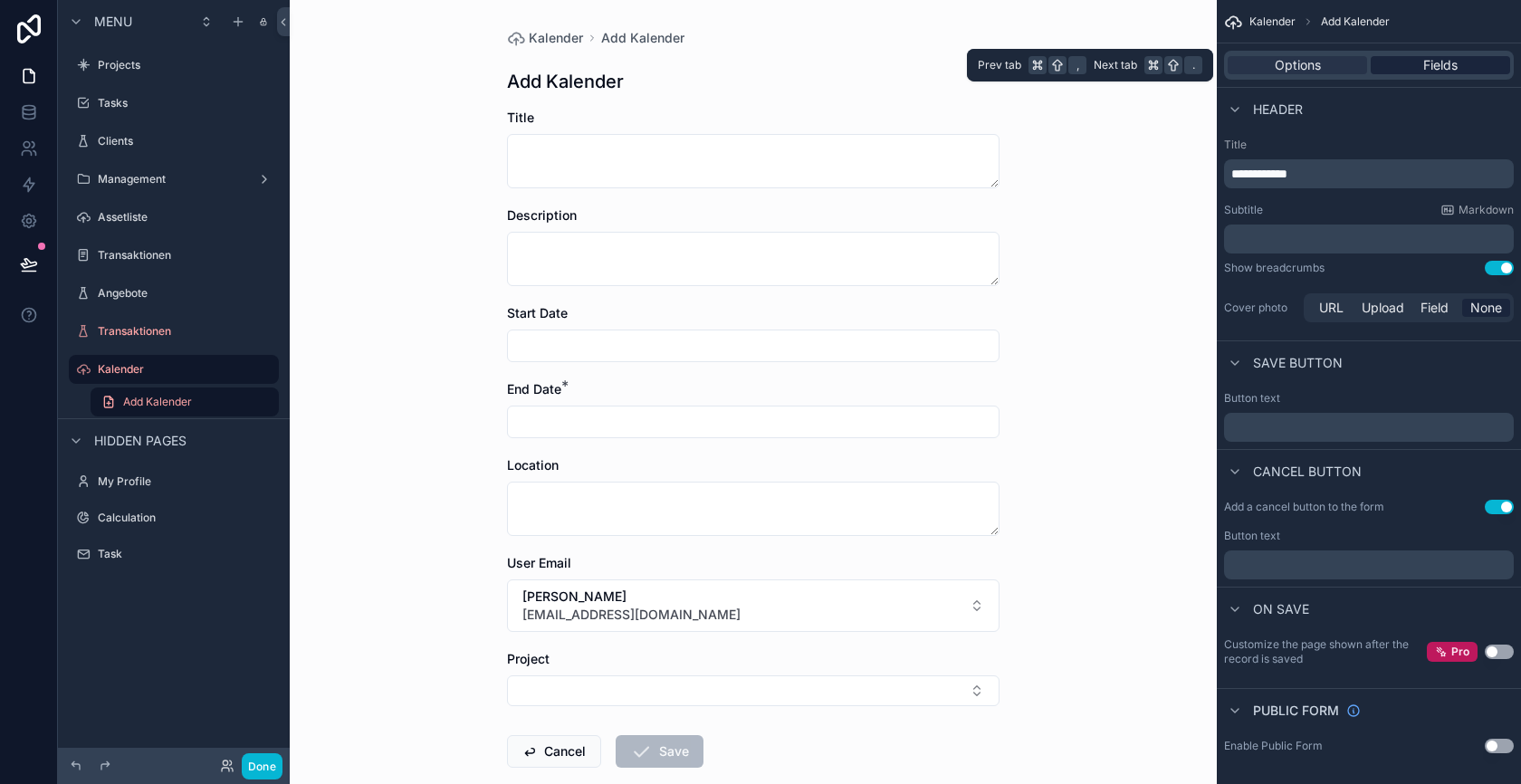
click at [1411, 68] on div "Fields" at bounding box center [1440, 65] width 139 height 18
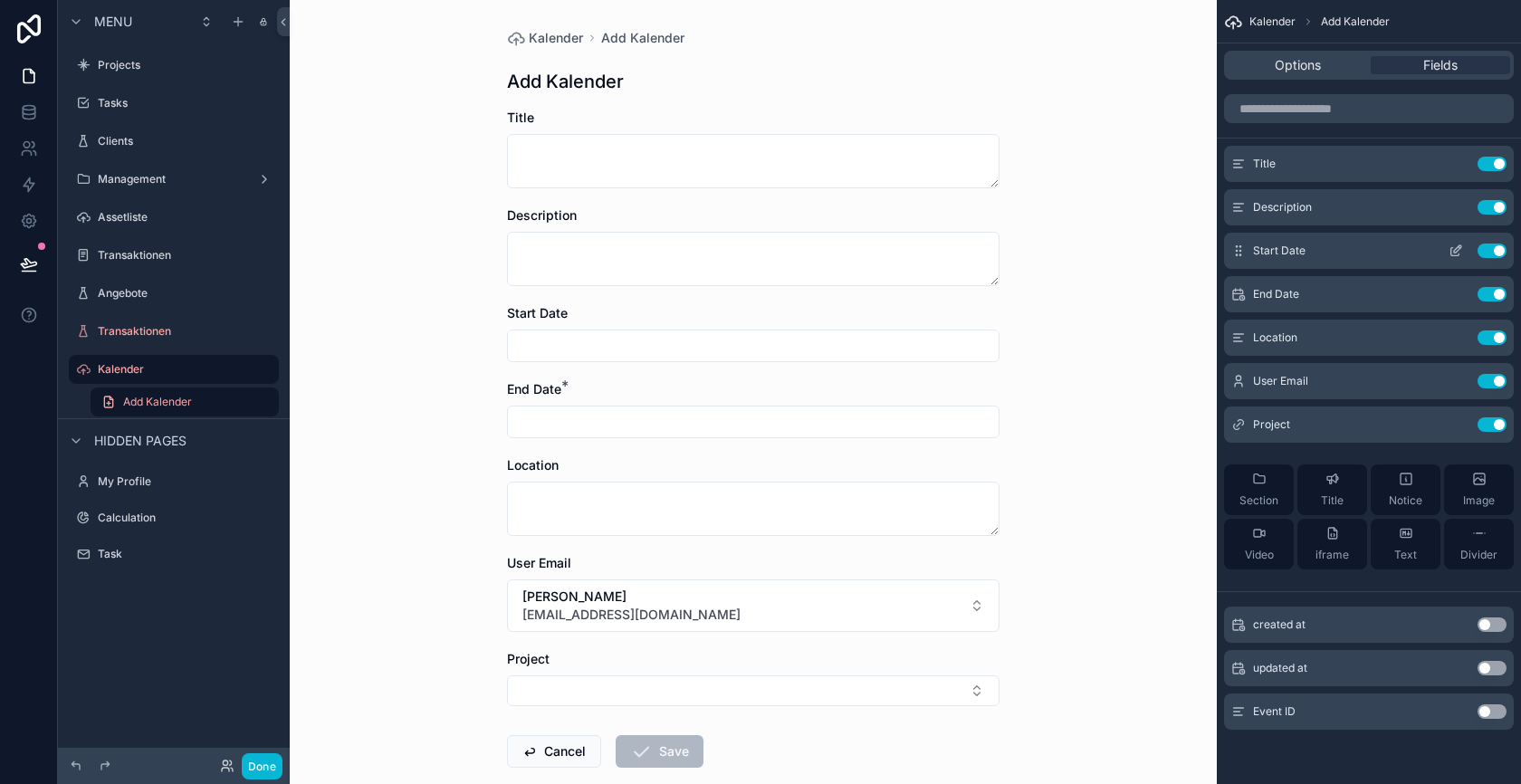
click at [1457, 252] on icon "scrollable content" at bounding box center [1456, 250] width 15 height 15
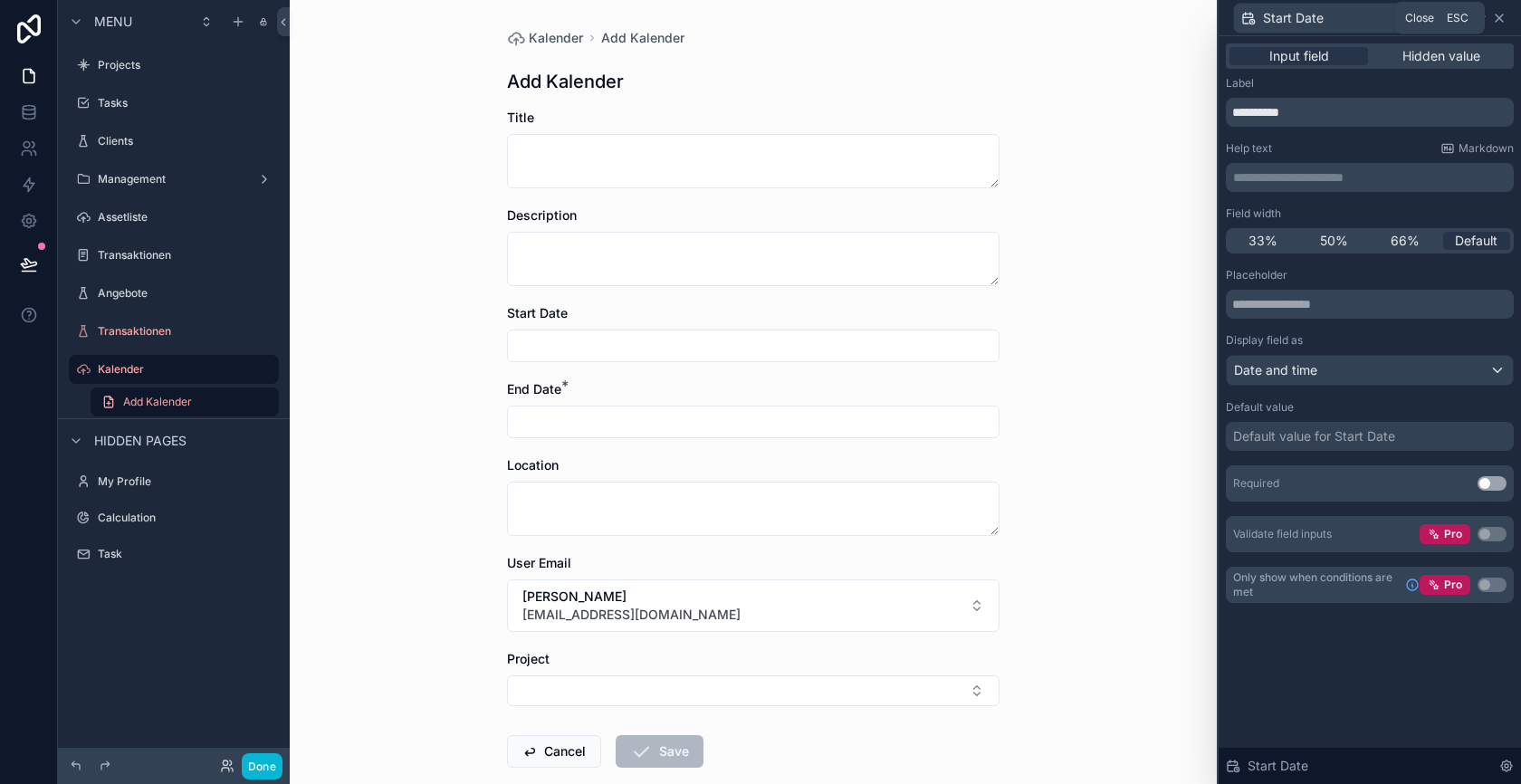
click at [1497, 14] on icon at bounding box center [1499, 18] width 15 height 15
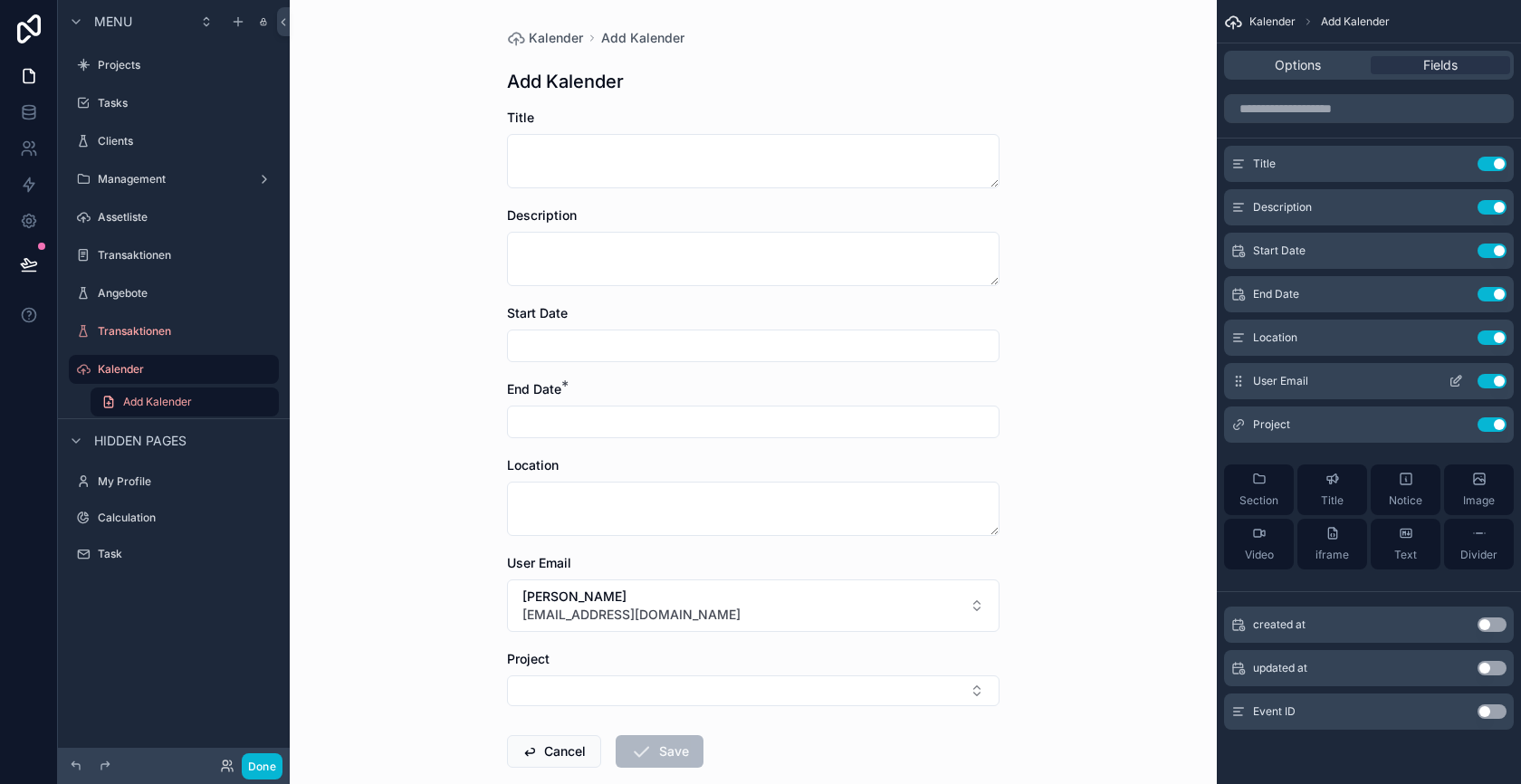
click at [1449, 381] on icon "scrollable content" at bounding box center [1456, 381] width 15 height 15
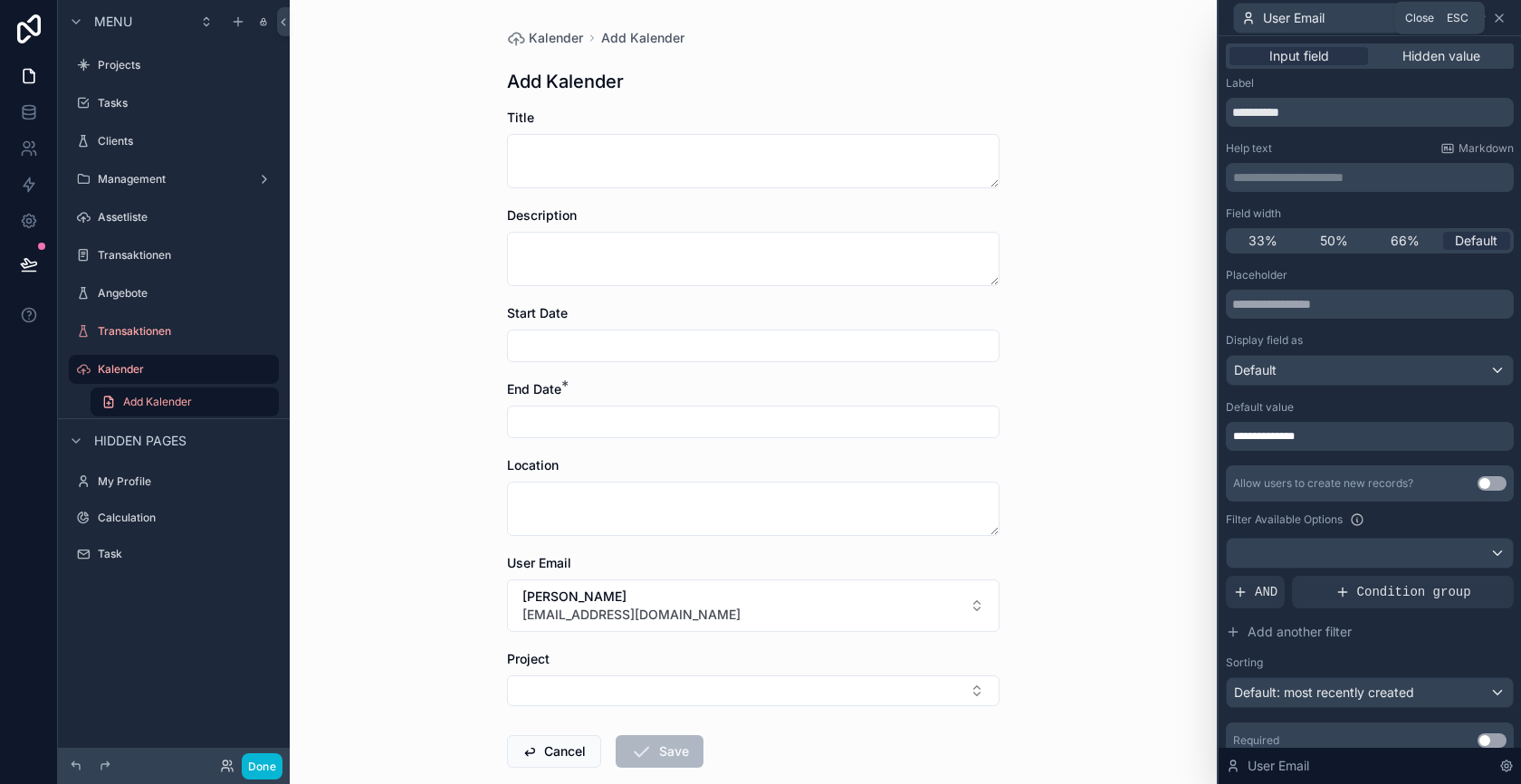
click at [1502, 18] on icon at bounding box center [1499, 18] width 15 height 15
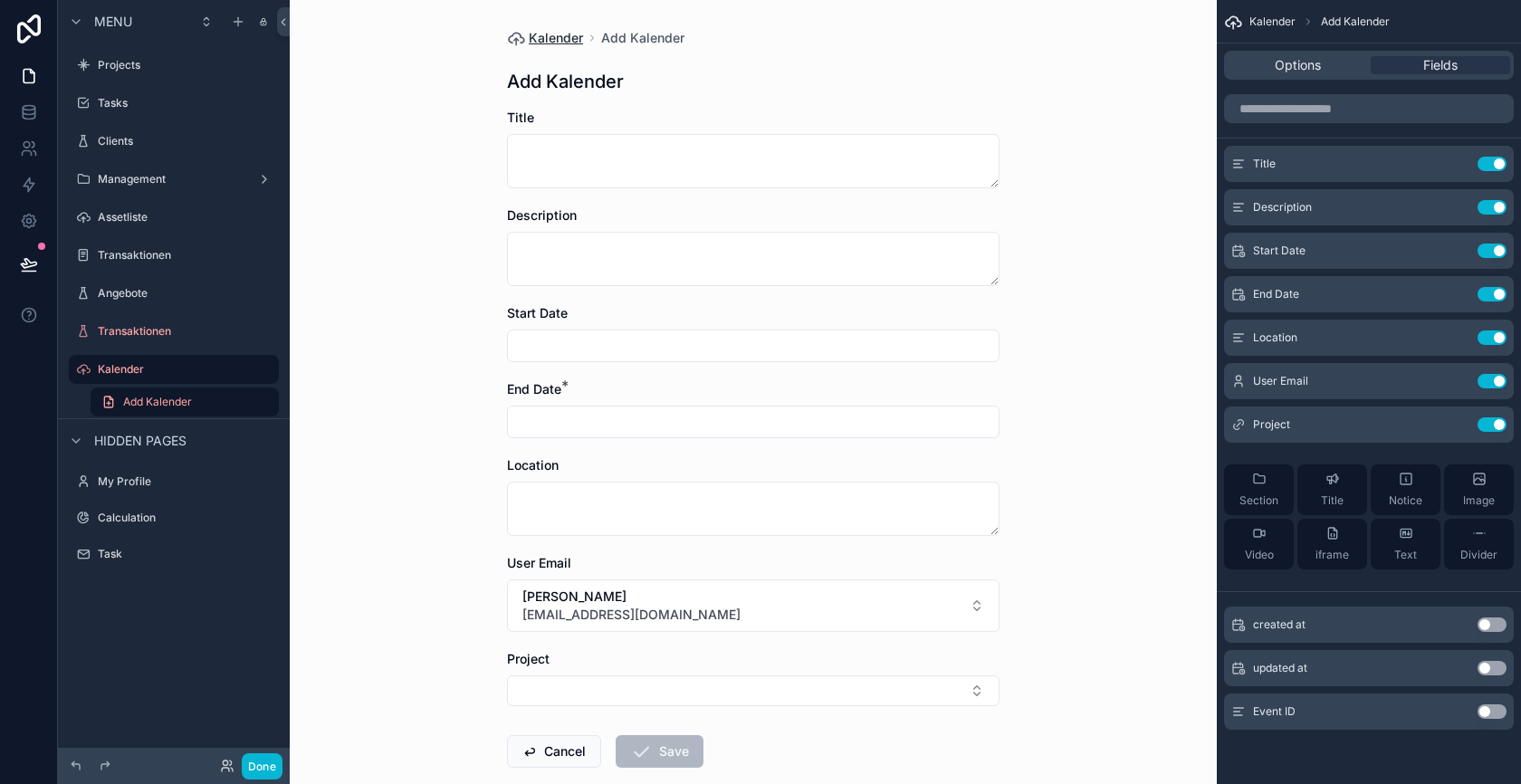
click at [544, 37] on span "Kalender" at bounding box center [556, 38] width 54 height 18
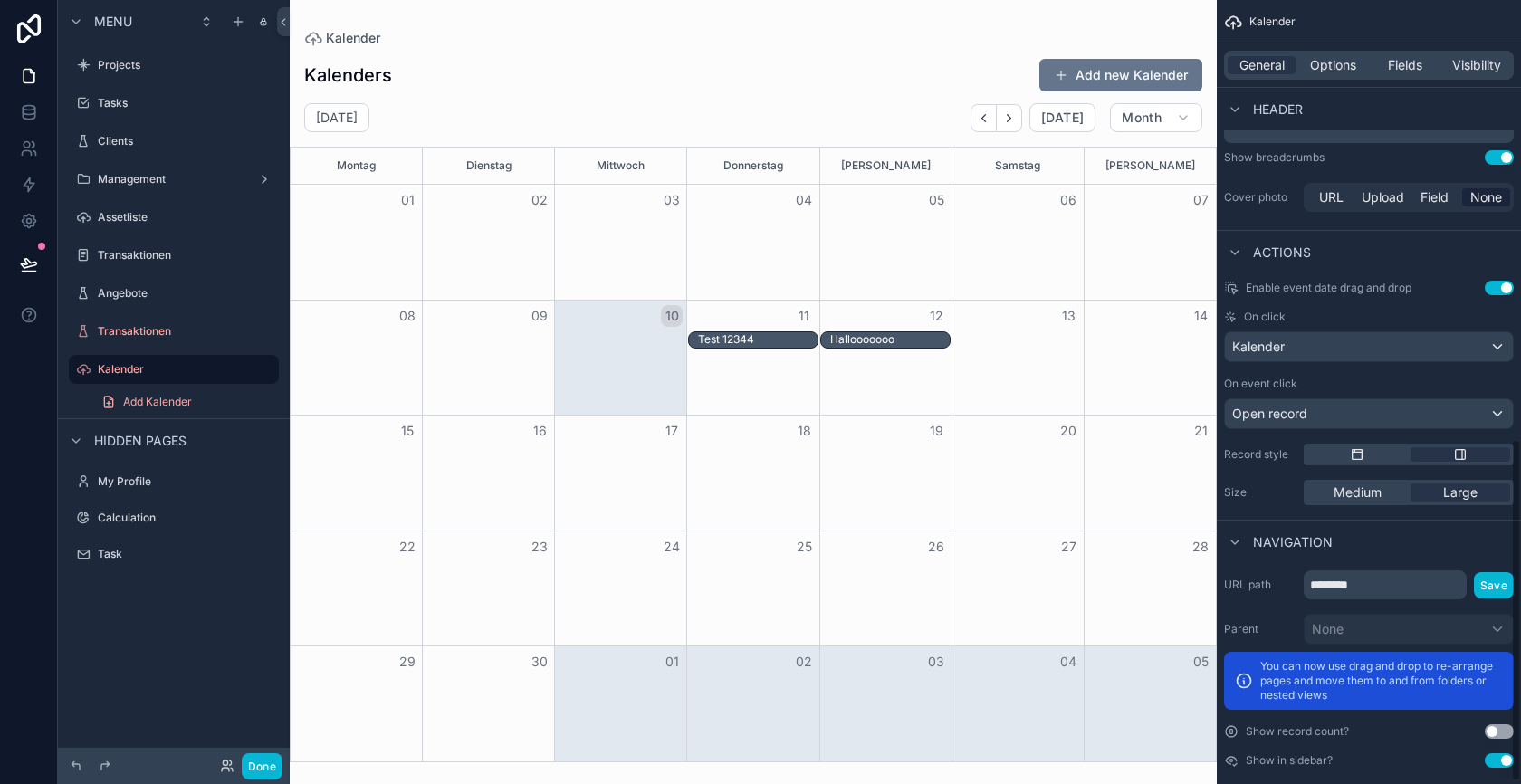
scroll to position [1006, 0]
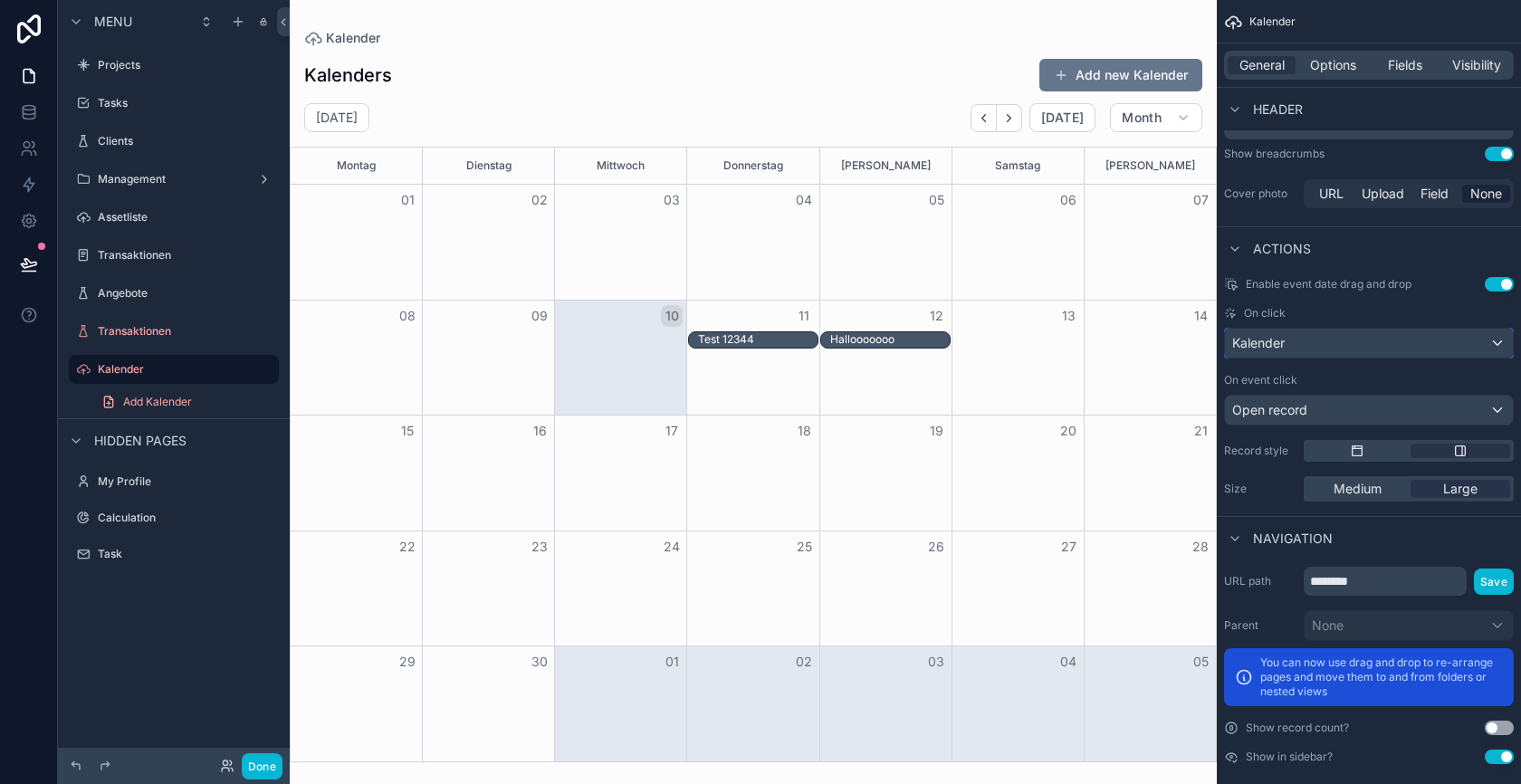
click at [1325, 338] on div "Kalender" at bounding box center [1369, 342] width 288 height 29
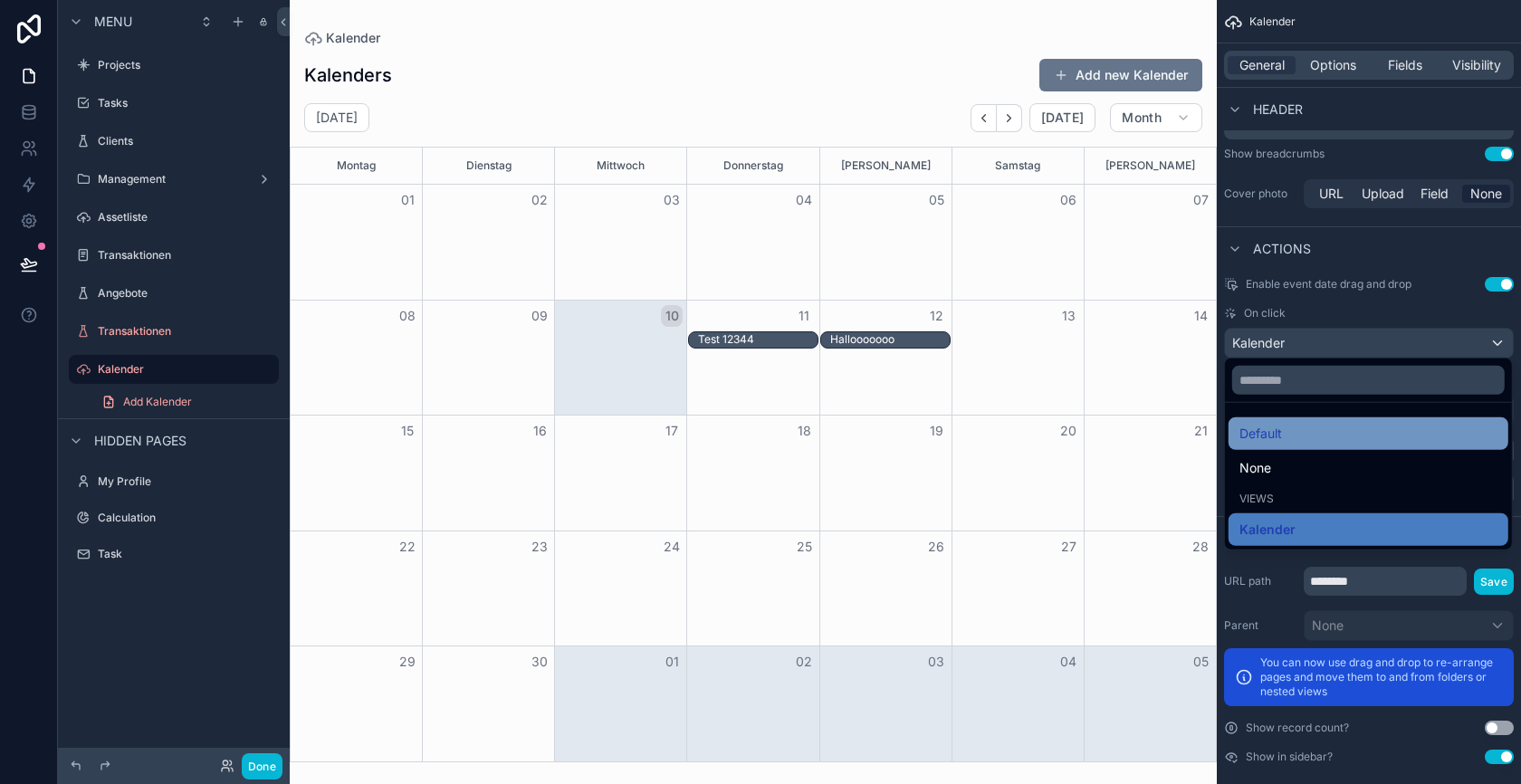
click at [1320, 426] on div "Default" at bounding box center [1368, 434] width 258 height 22
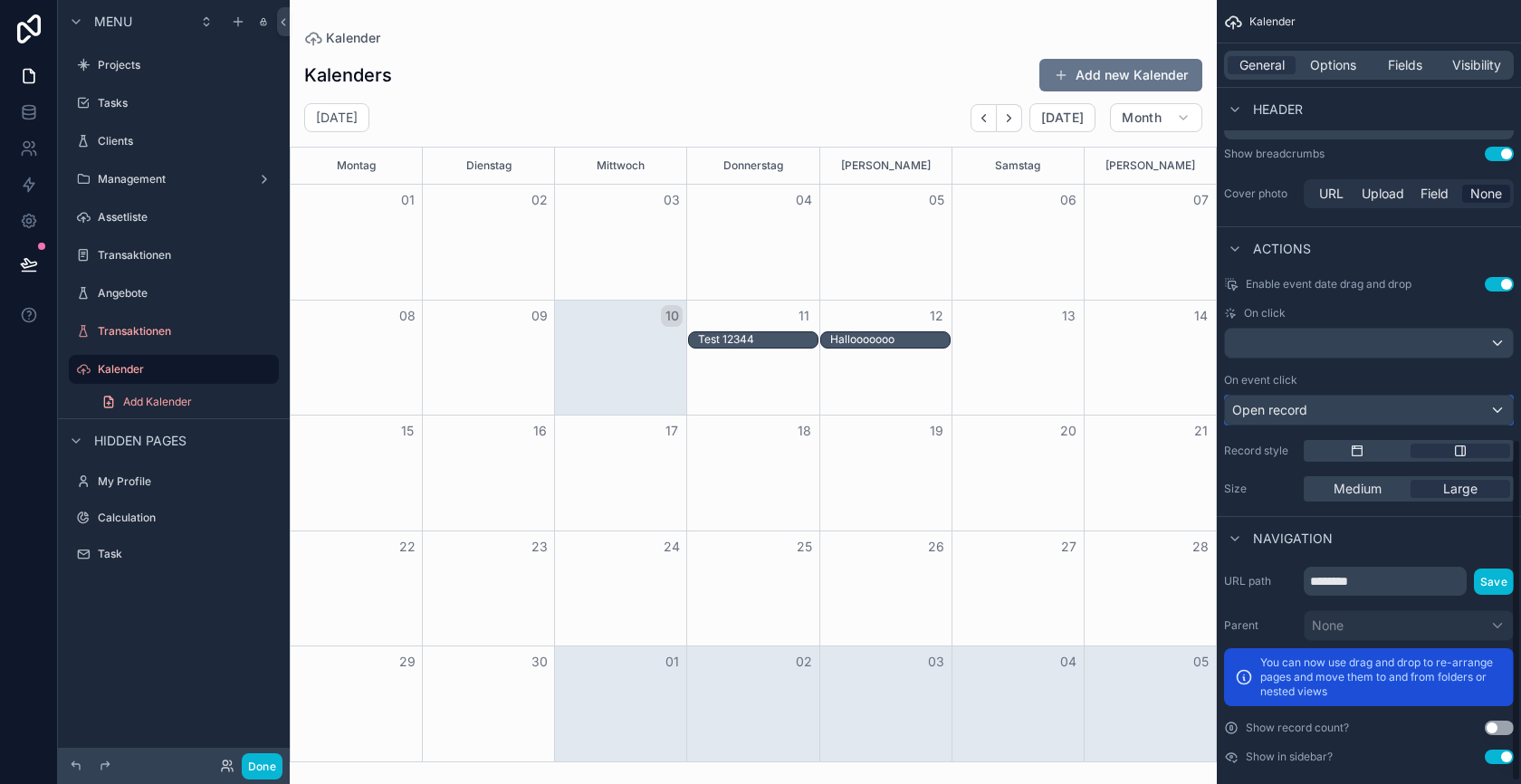
click at [1295, 401] on span "Open record" at bounding box center [1270, 410] width 75 height 18
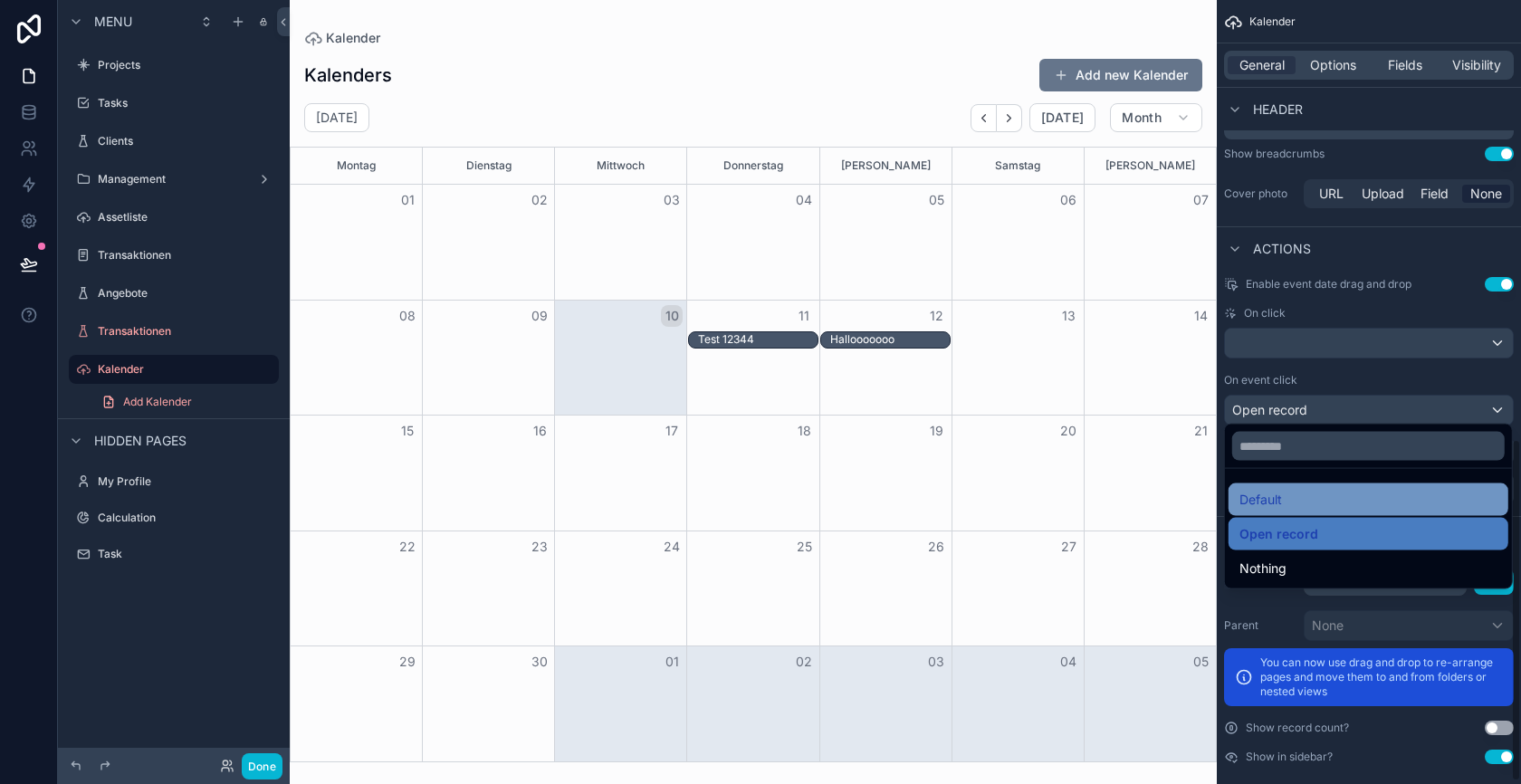
click at [1274, 495] on span "Default" at bounding box center [1260, 499] width 43 height 22
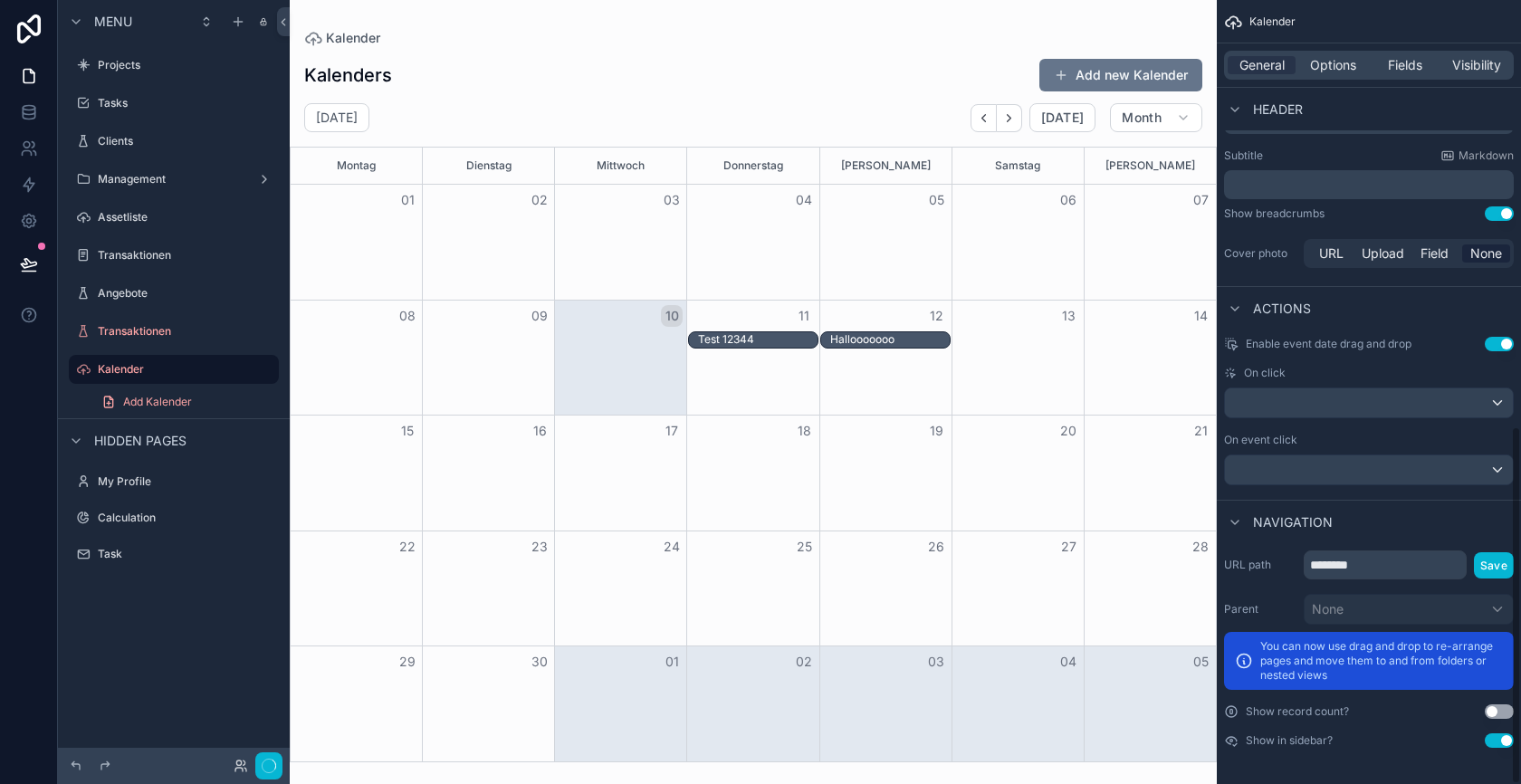
scroll to position [937, 0]
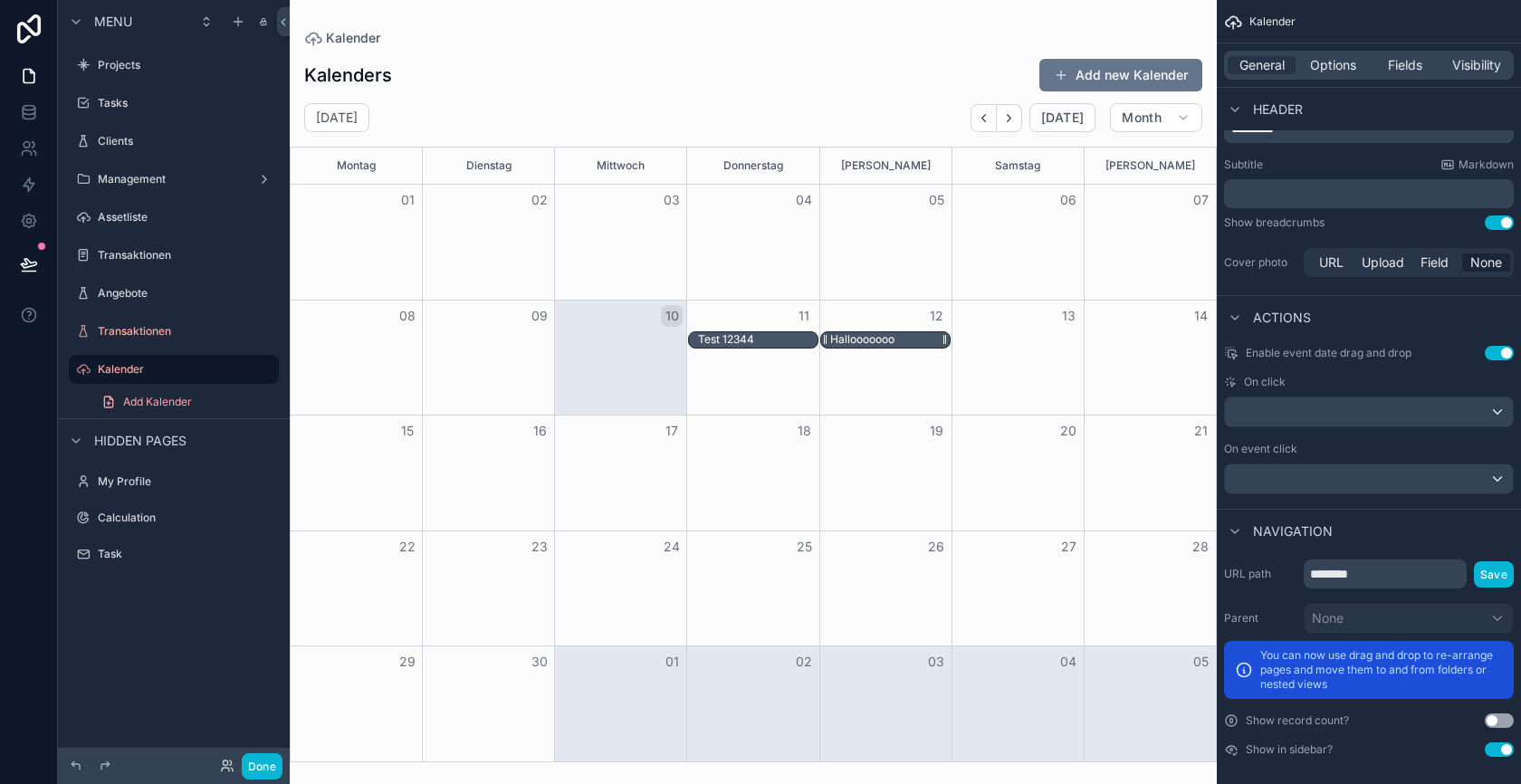
click at [880, 335] on div "Hallooooooo" at bounding box center [862, 339] width 64 height 15
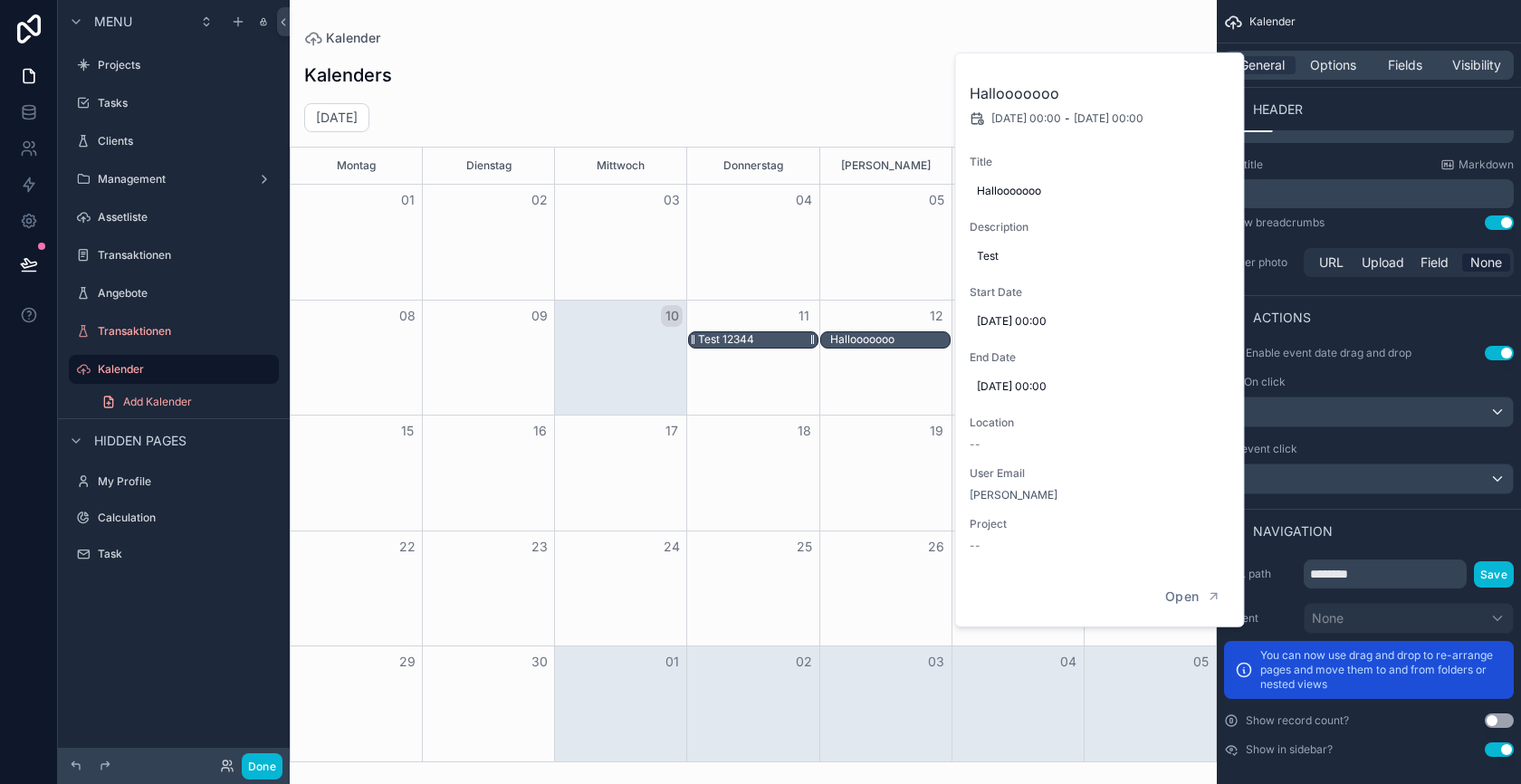
click at [759, 340] on div "Test 12344" at bounding box center [758, 340] width 120 height 16
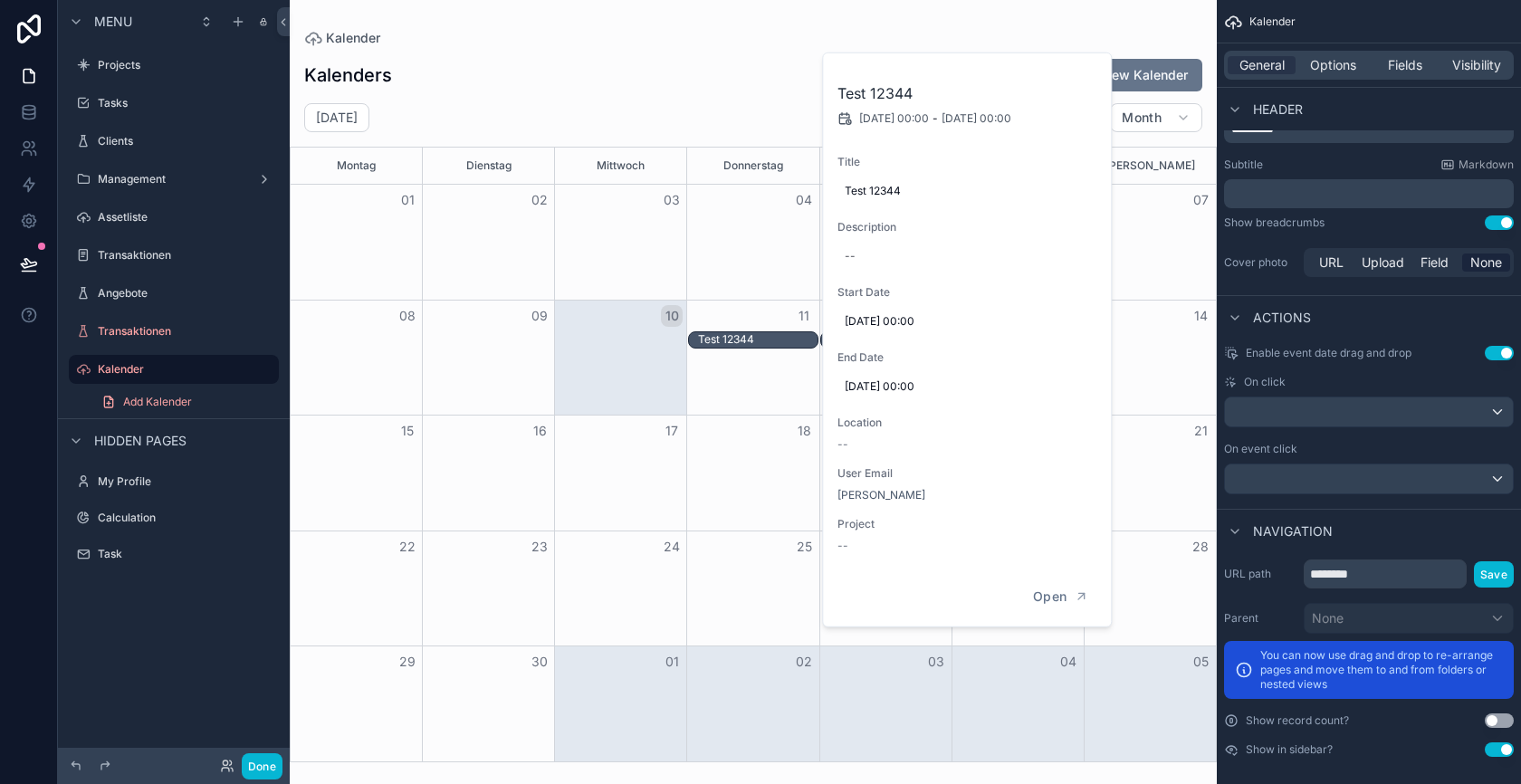
click at [617, 463] on div "Month View" at bounding box center [620, 473] width 133 height 115
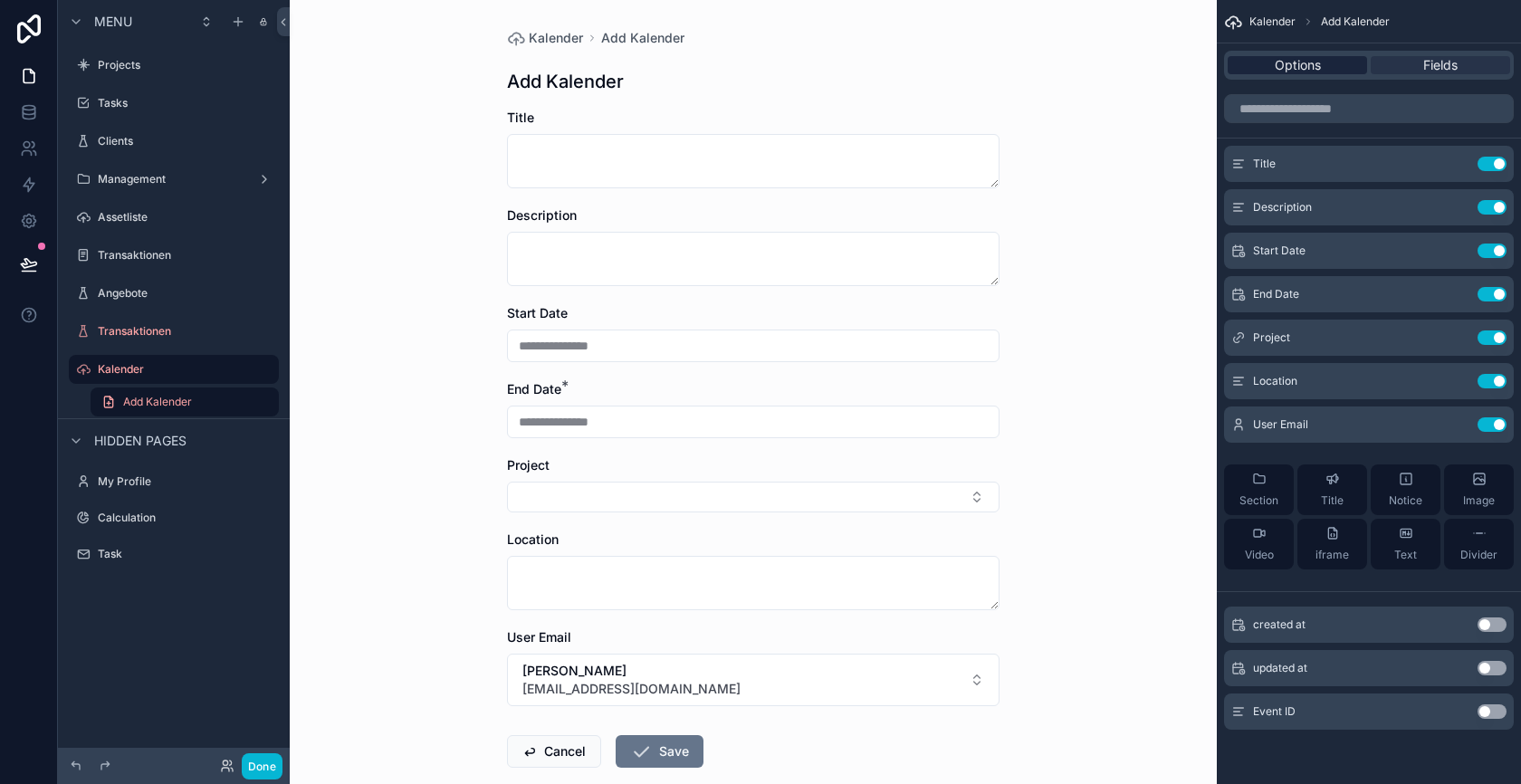
click at [1307, 59] on span "Options" at bounding box center [1297, 65] width 46 height 18
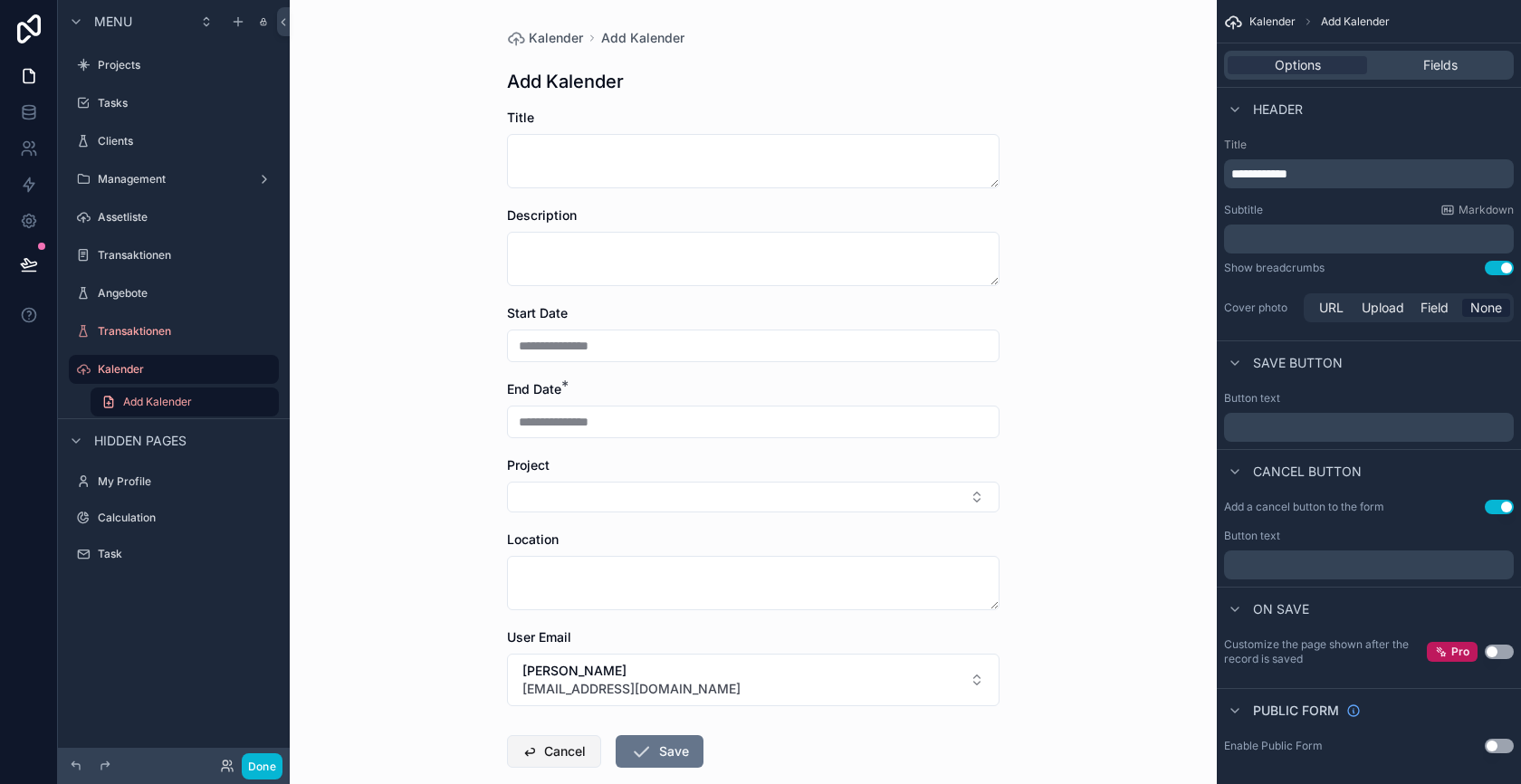
click at [556, 748] on button "Cancel" at bounding box center [554, 750] width 94 height 33
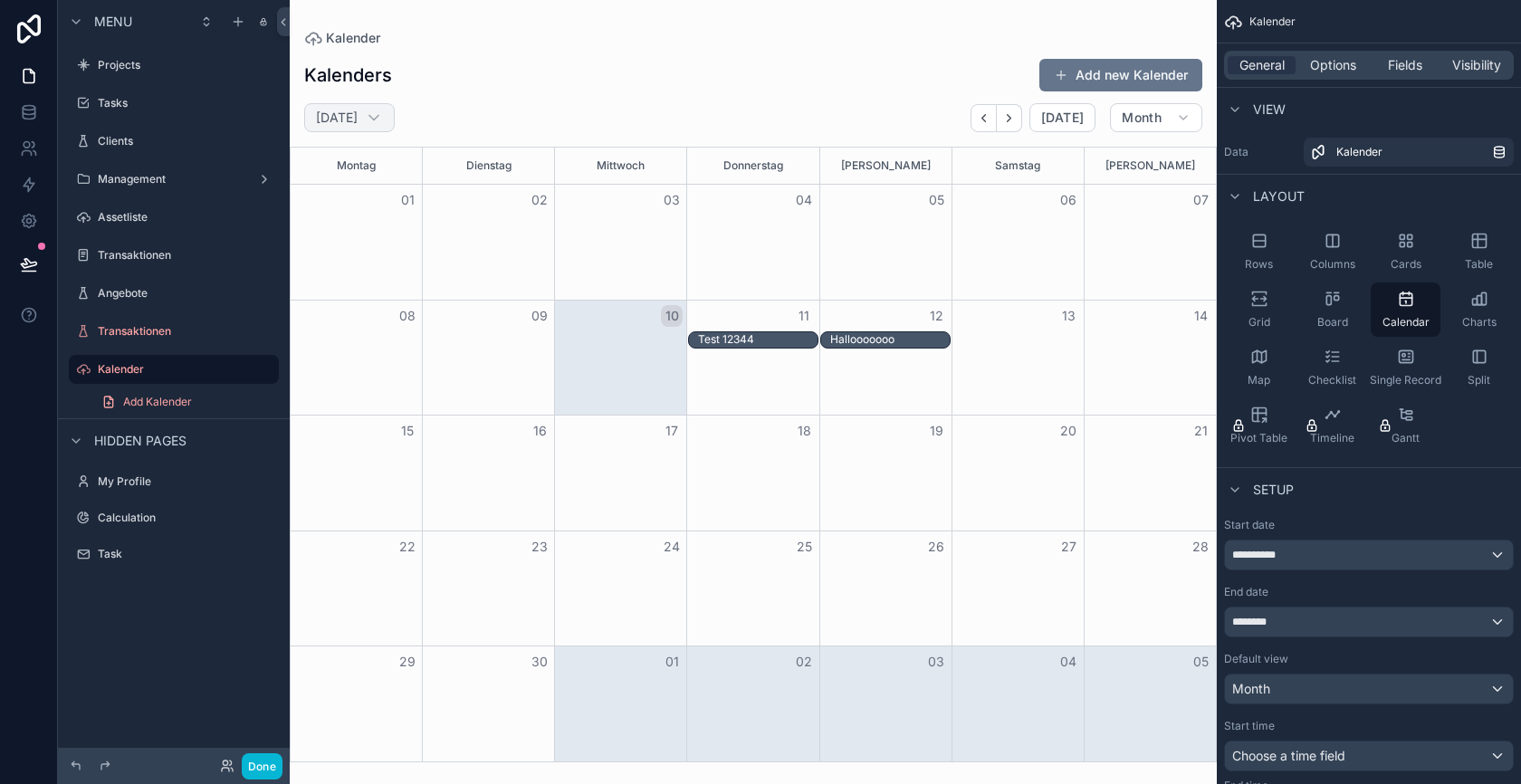
click at [358, 113] on h2 "[DATE]" at bounding box center [337, 118] width 42 height 18
select select "****"
select select "*"
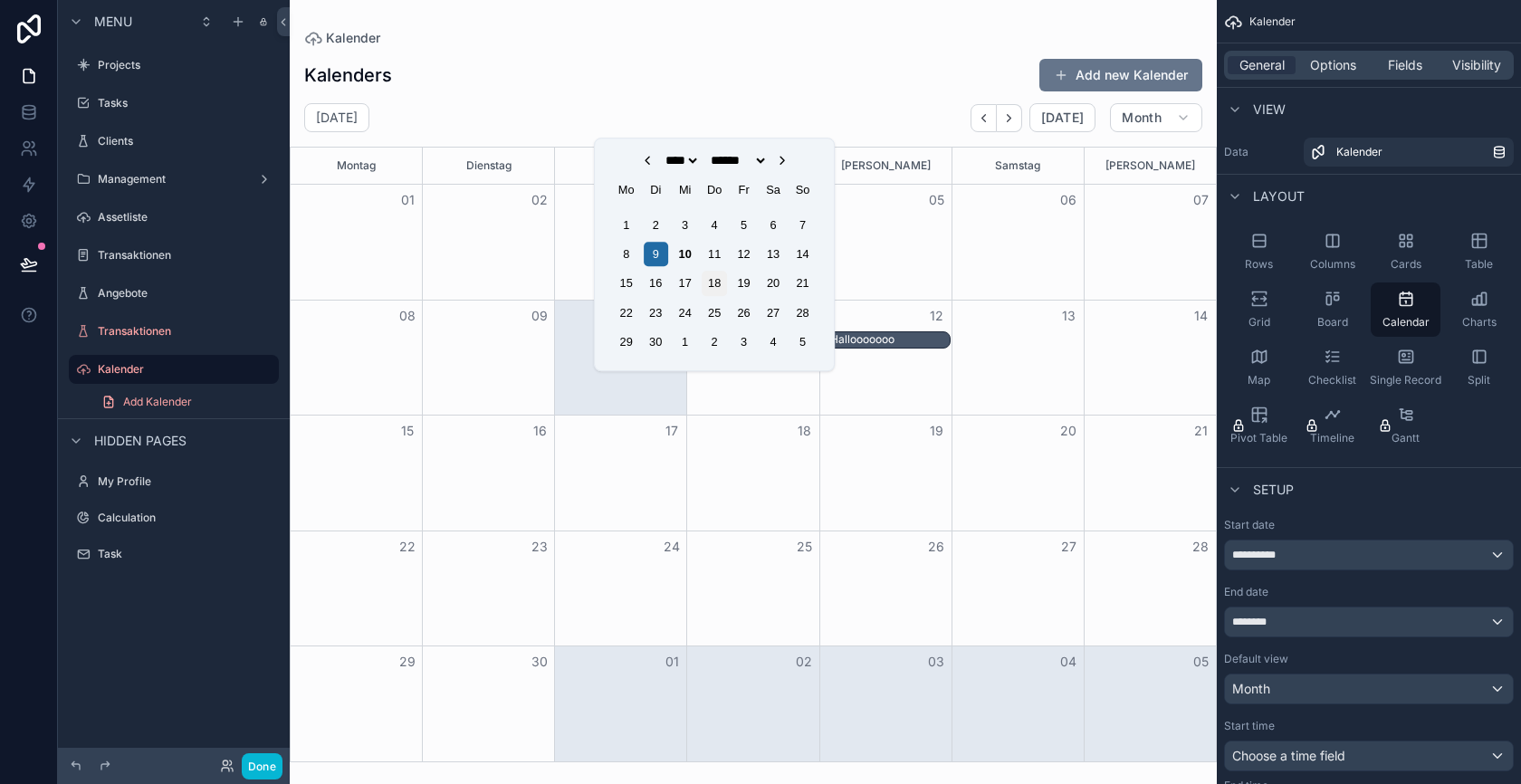
click at [716, 281] on div "18" at bounding box center [714, 284] width 25 height 25
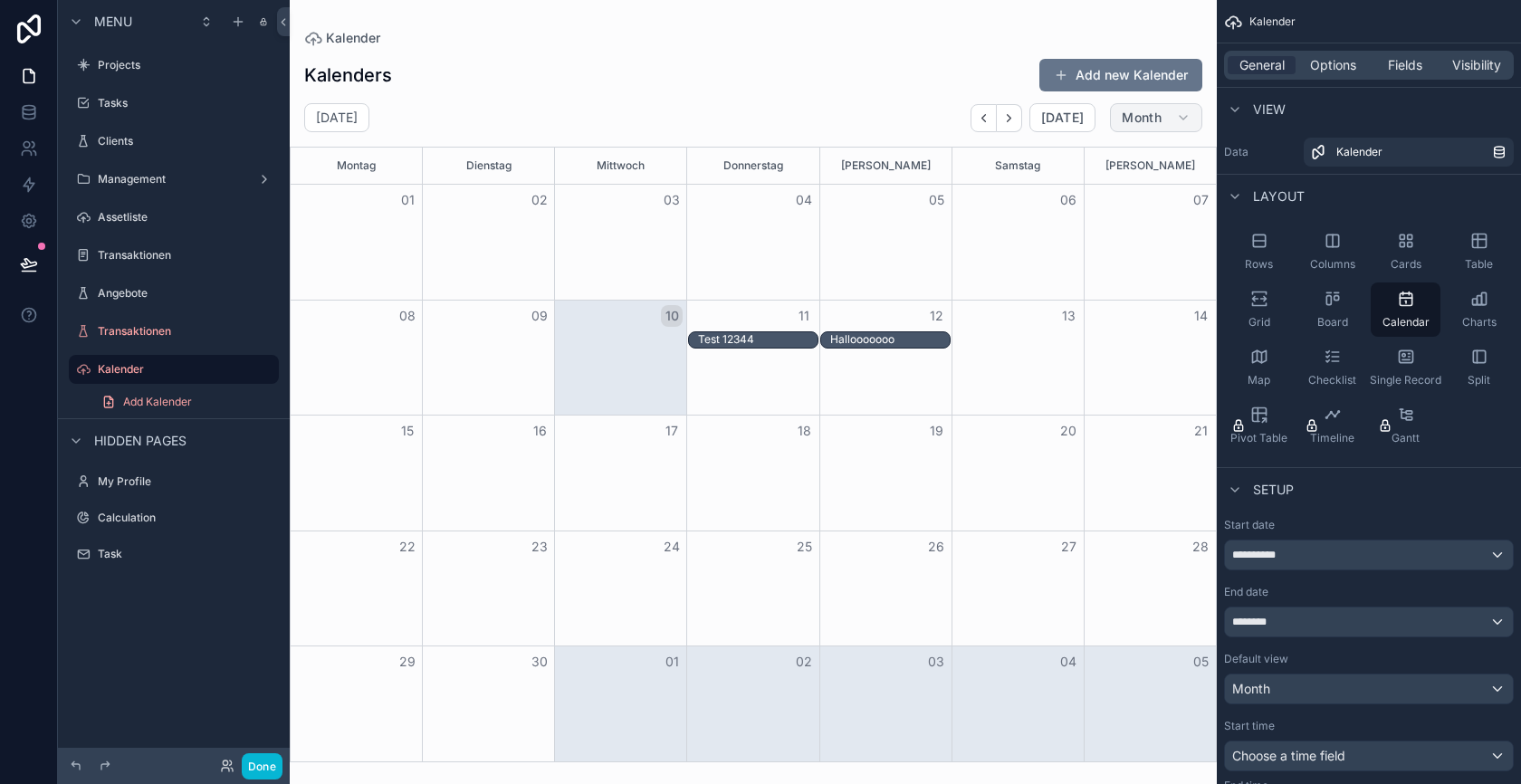
click at [1148, 118] on span "Month" at bounding box center [1141, 118] width 40 height 16
click at [903, 117] on div "[DATE] [DATE] Month" at bounding box center [754, 117] width 928 height 29
click at [262, 769] on button "Done" at bounding box center [261, 766] width 41 height 27
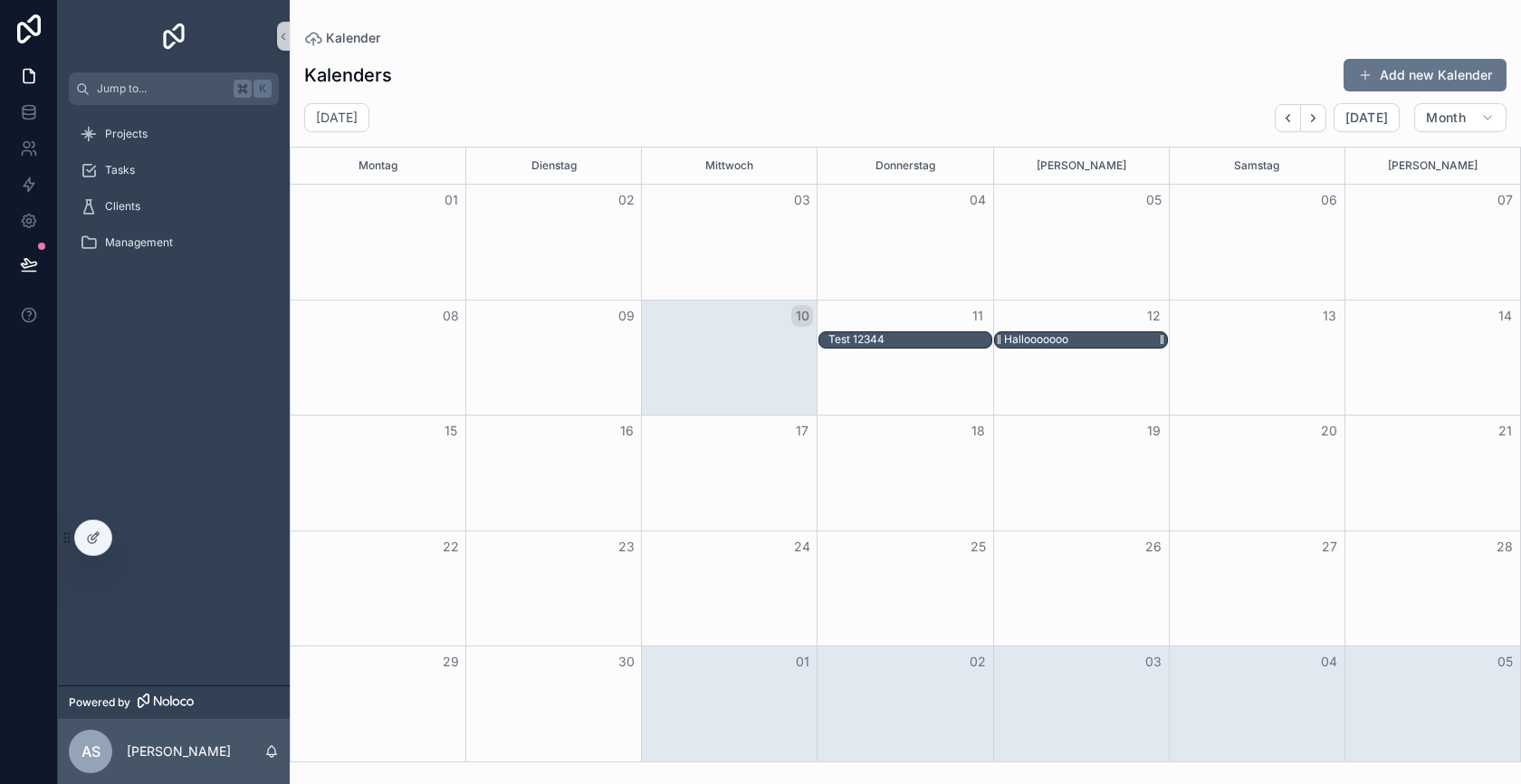
click at [1045, 334] on div "Hallooooooo" at bounding box center [1035, 339] width 64 height 15
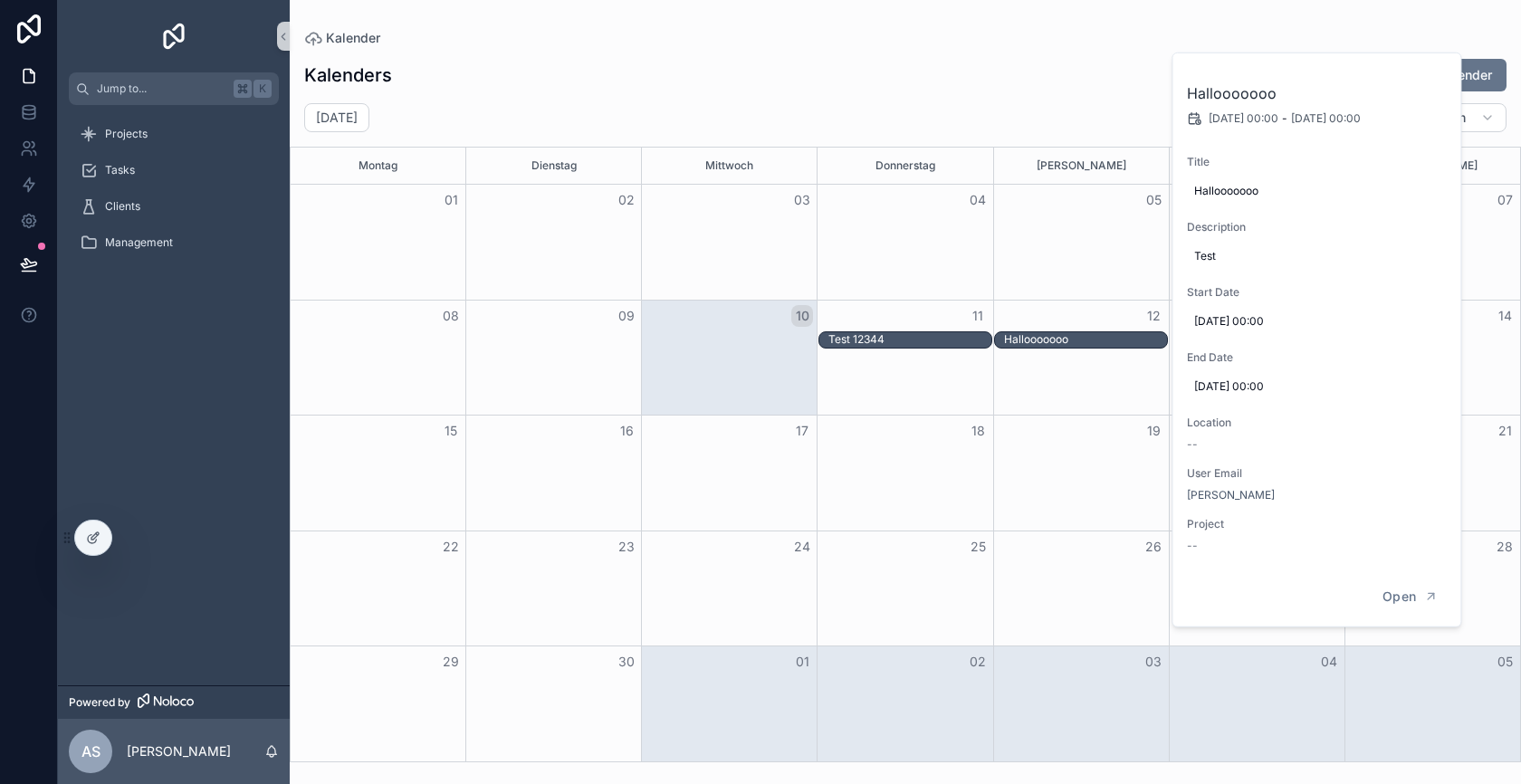
click at [1039, 102] on div "Kalenders Add new Kalender [DATE] [DATE] Month Montag Dienstag Mittwoch Donners…" at bounding box center [905, 404] width 1231 height 715
